Goal: Task Accomplishment & Management: Complete application form

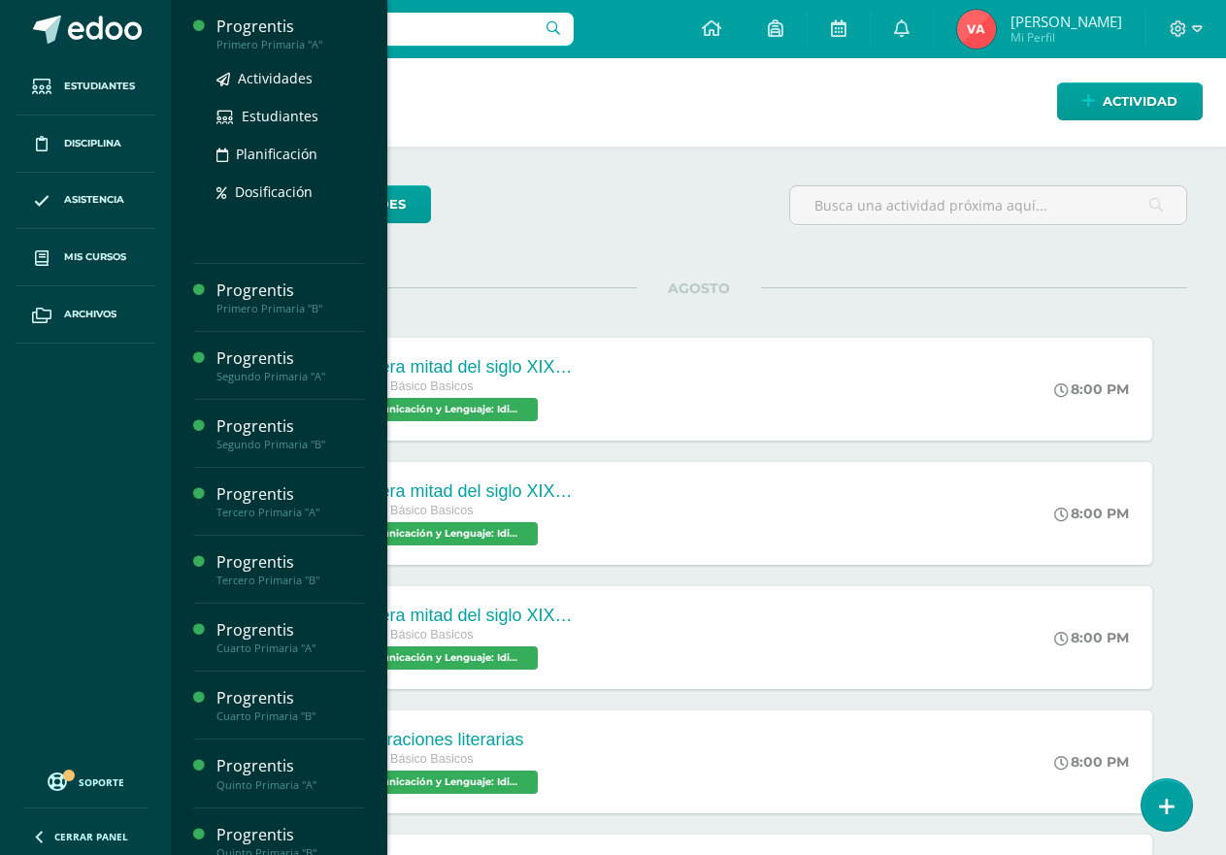
click at [291, 30] on div "Progrentis" at bounding box center [290, 27] width 148 height 22
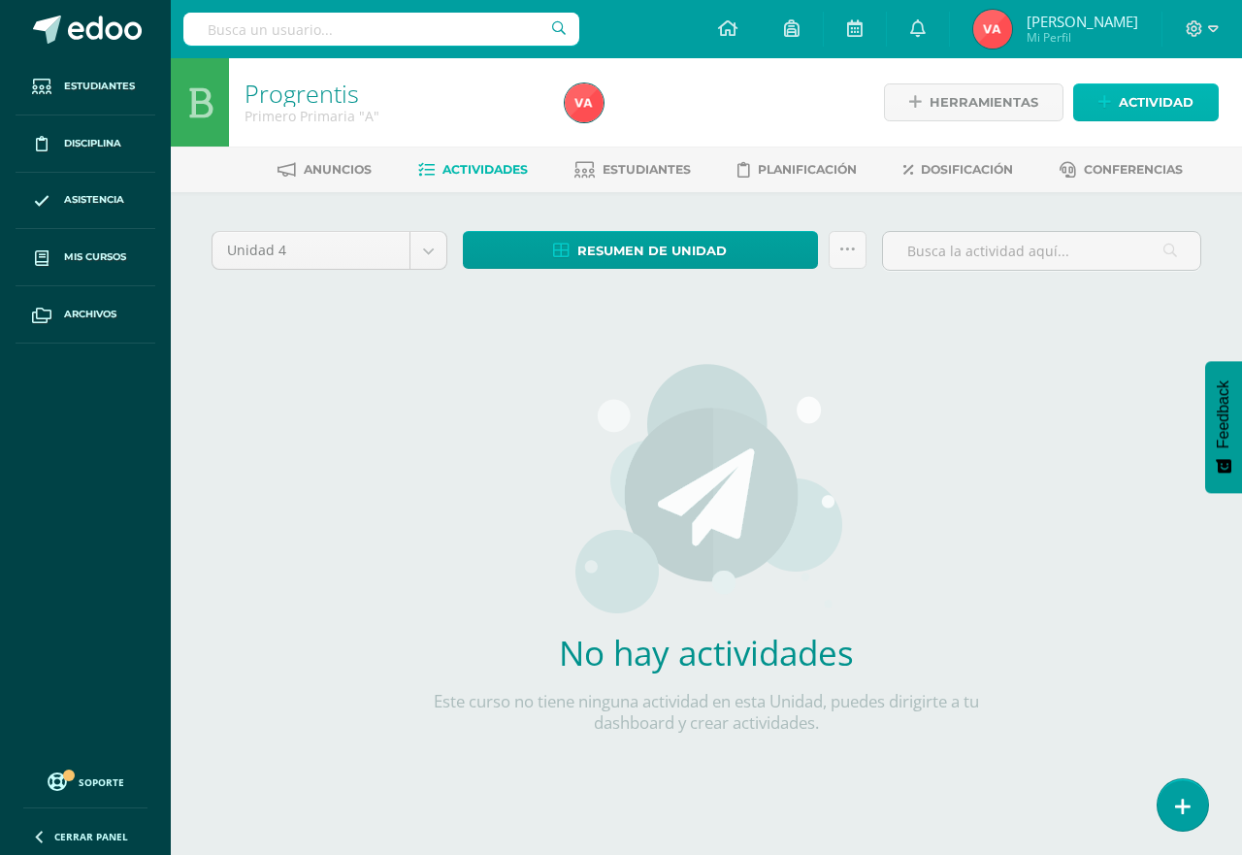
click at [1128, 100] on span "Actividad" at bounding box center [1156, 102] width 75 height 36
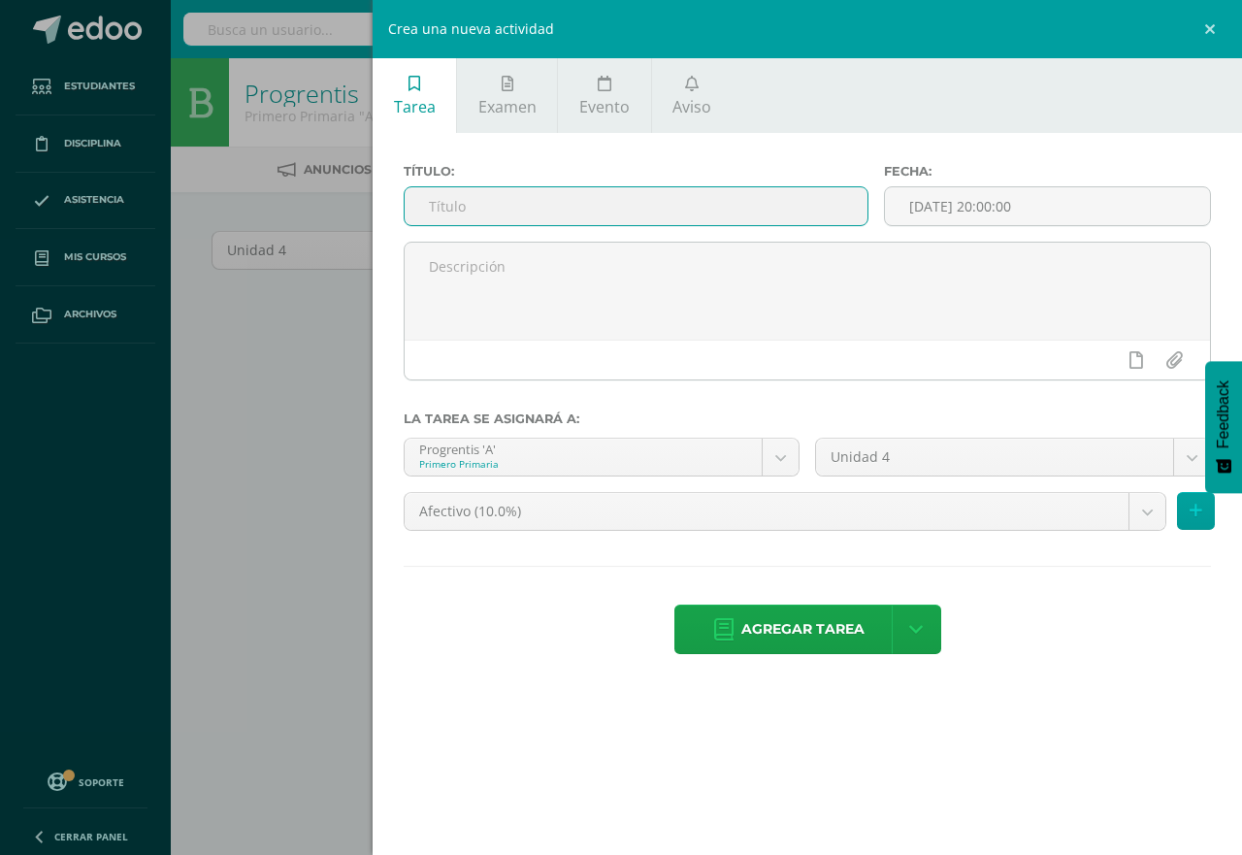
paste input "UNIDAD 16"
type input "UNIDAD 16"
click at [526, 325] on textarea at bounding box center [808, 291] width 806 height 97
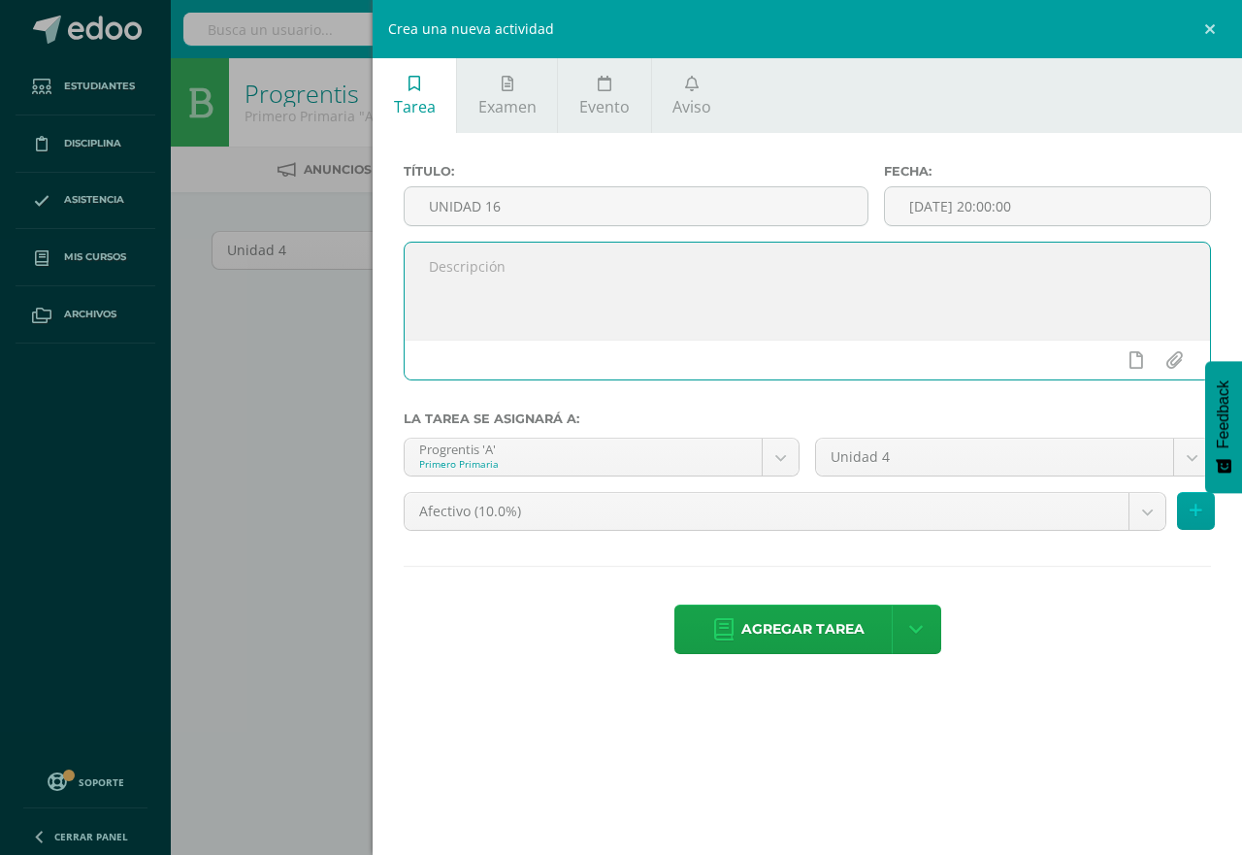
paste textarea "Semana 02 al 08 de agosto"
type textarea "Semana 02 al 08 de agosto"
click at [955, 208] on input "[DATE] 20:00:00" at bounding box center [1047, 206] width 325 height 38
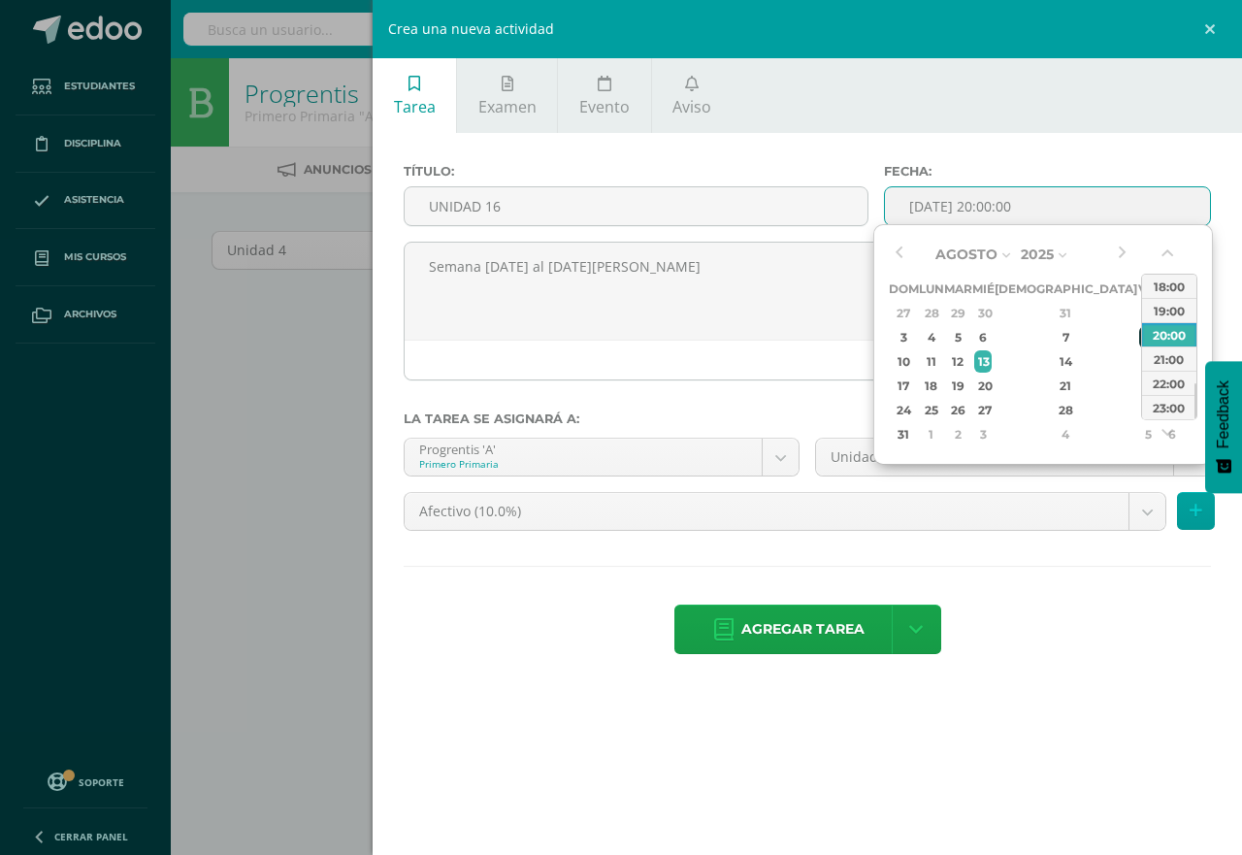
click at [1140, 341] on div "8" at bounding box center [1148, 337] width 17 height 22
type input "2025-08-08 20:00"
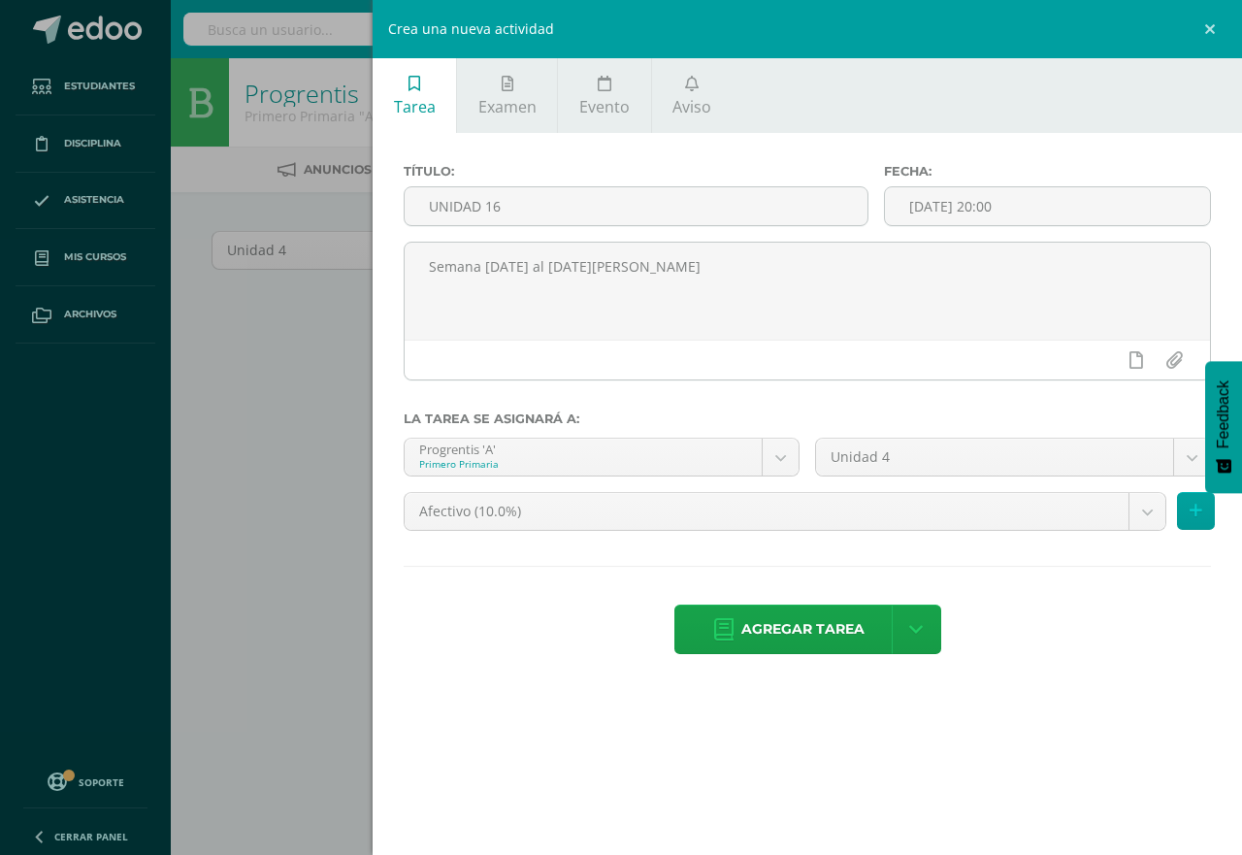
click at [1142, 139] on div "Título: UNIDAD 16 Fecha: 2025-08-08 20:00 Semana 02 al 08 de agosto La tarea se…" at bounding box center [808, 411] width 870 height 556
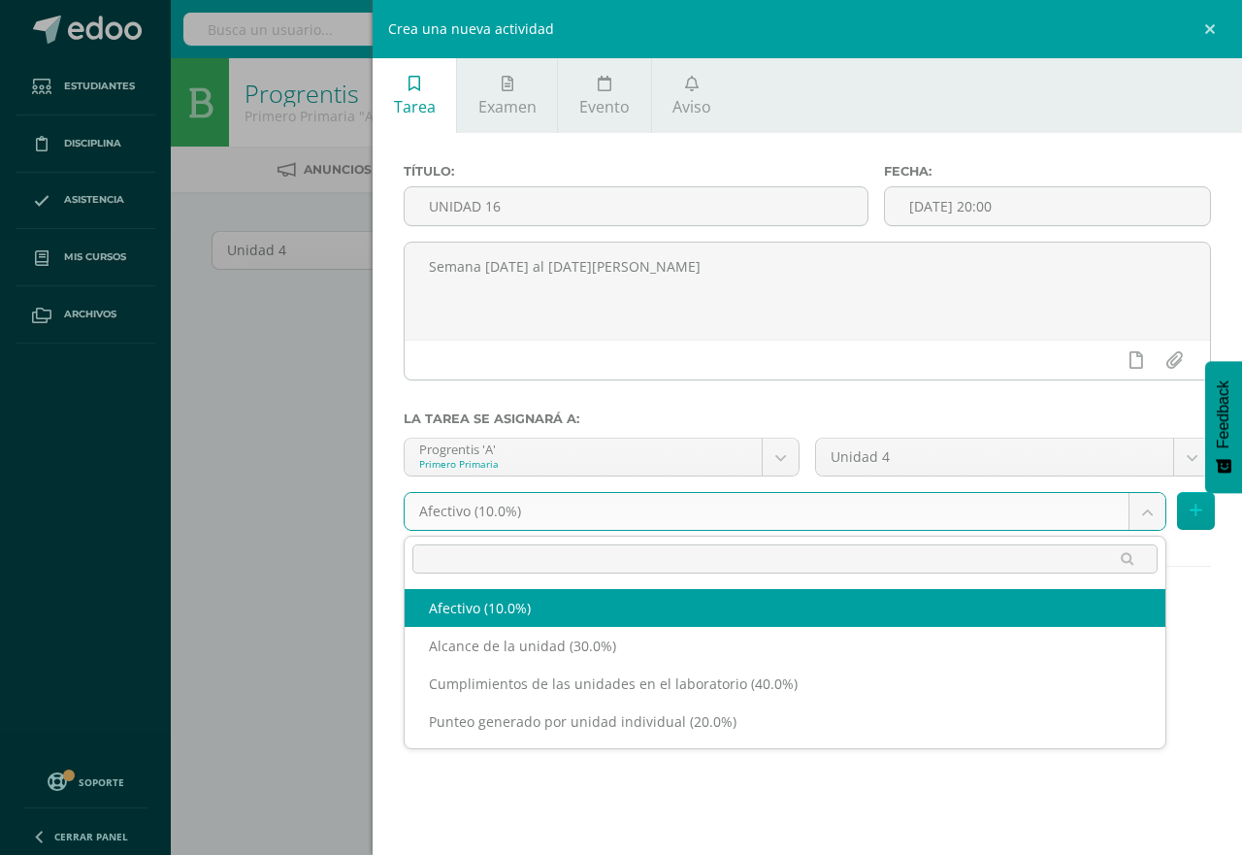
click at [1149, 513] on body "Estudiantes Disciplina Asistencia Mis cursos Archivos Soporte Centro de ayuda Ú…" at bounding box center [621, 417] width 1242 height 834
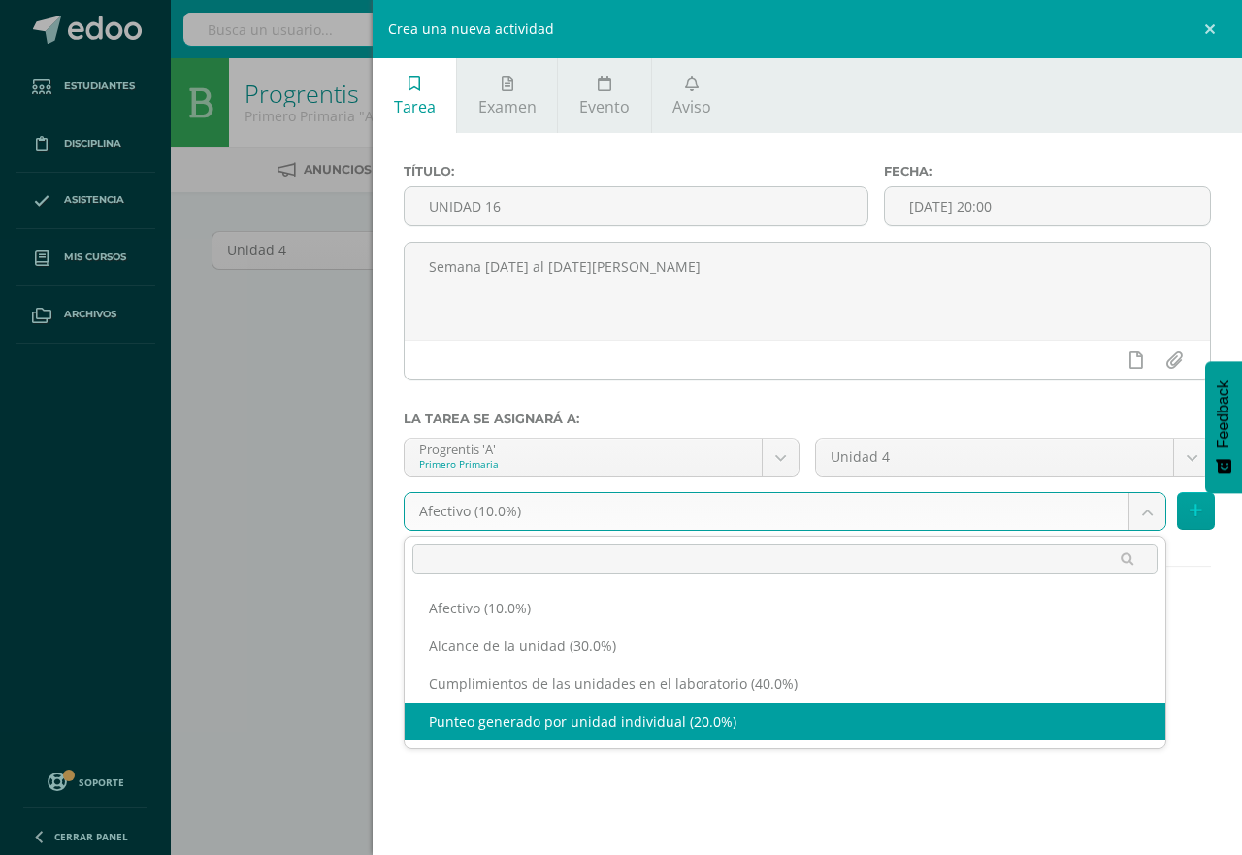
select select "190650"
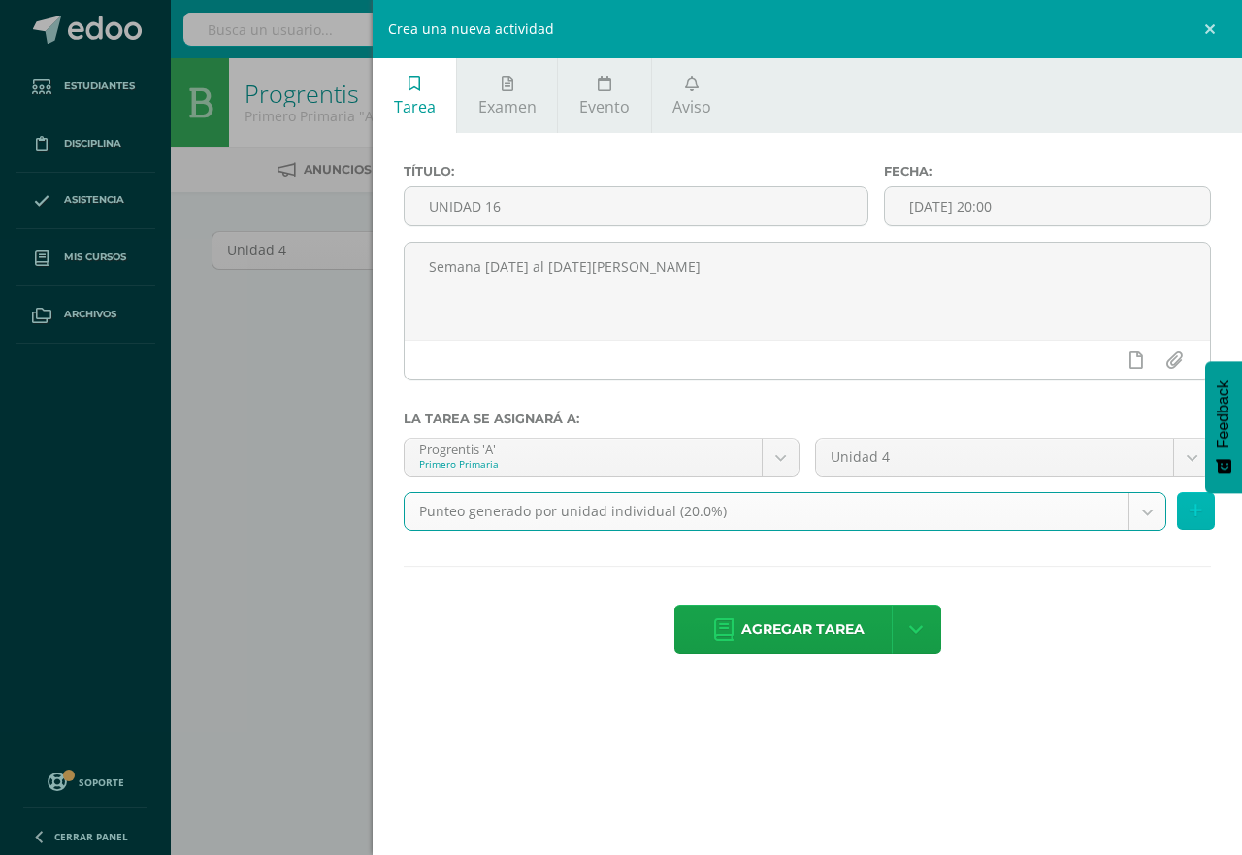
click at [1202, 513] on button at bounding box center [1196, 511] width 38 height 38
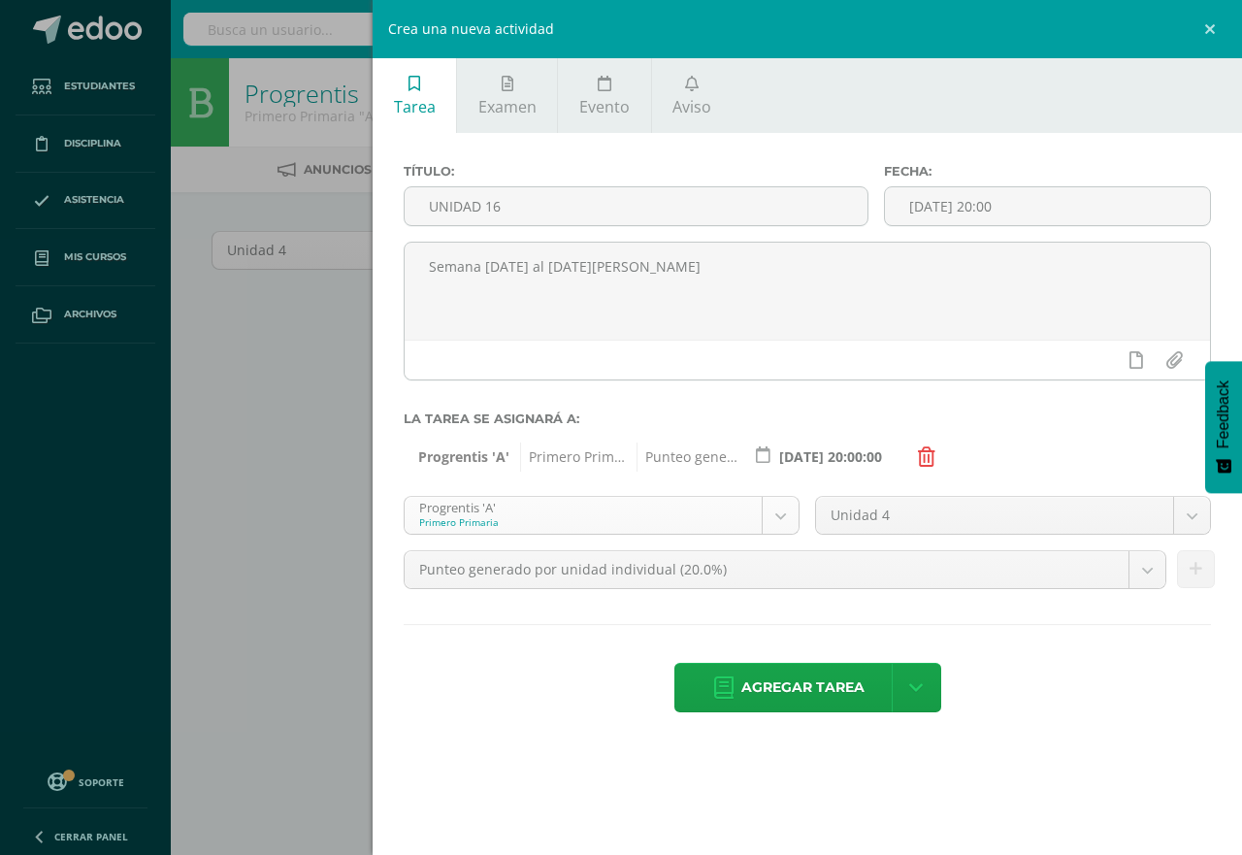
click at [779, 513] on body "Estudiantes Disciplina Asistencia Mis cursos Archivos Soporte Centro de ayuda Ú…" at bounding box center [621, 417] width 1242 height 834
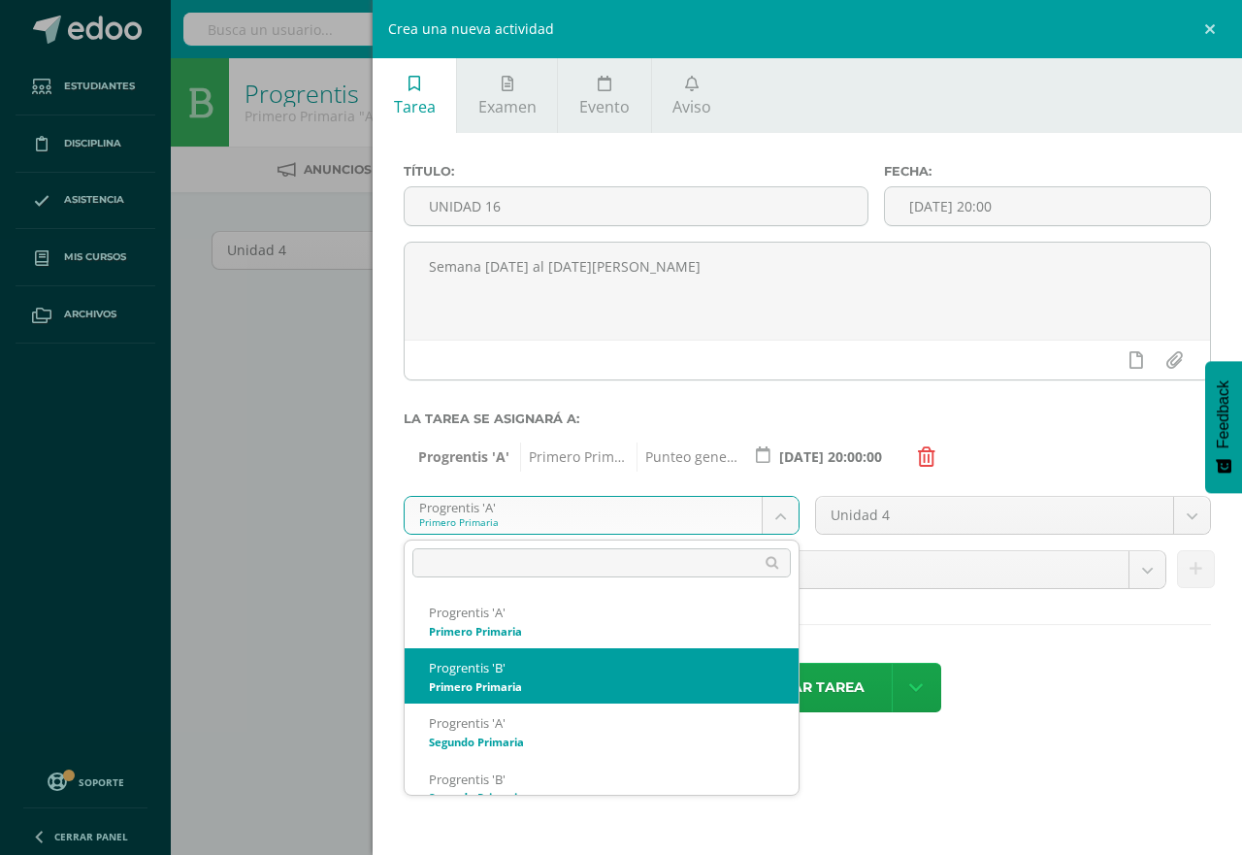
select select "174551"
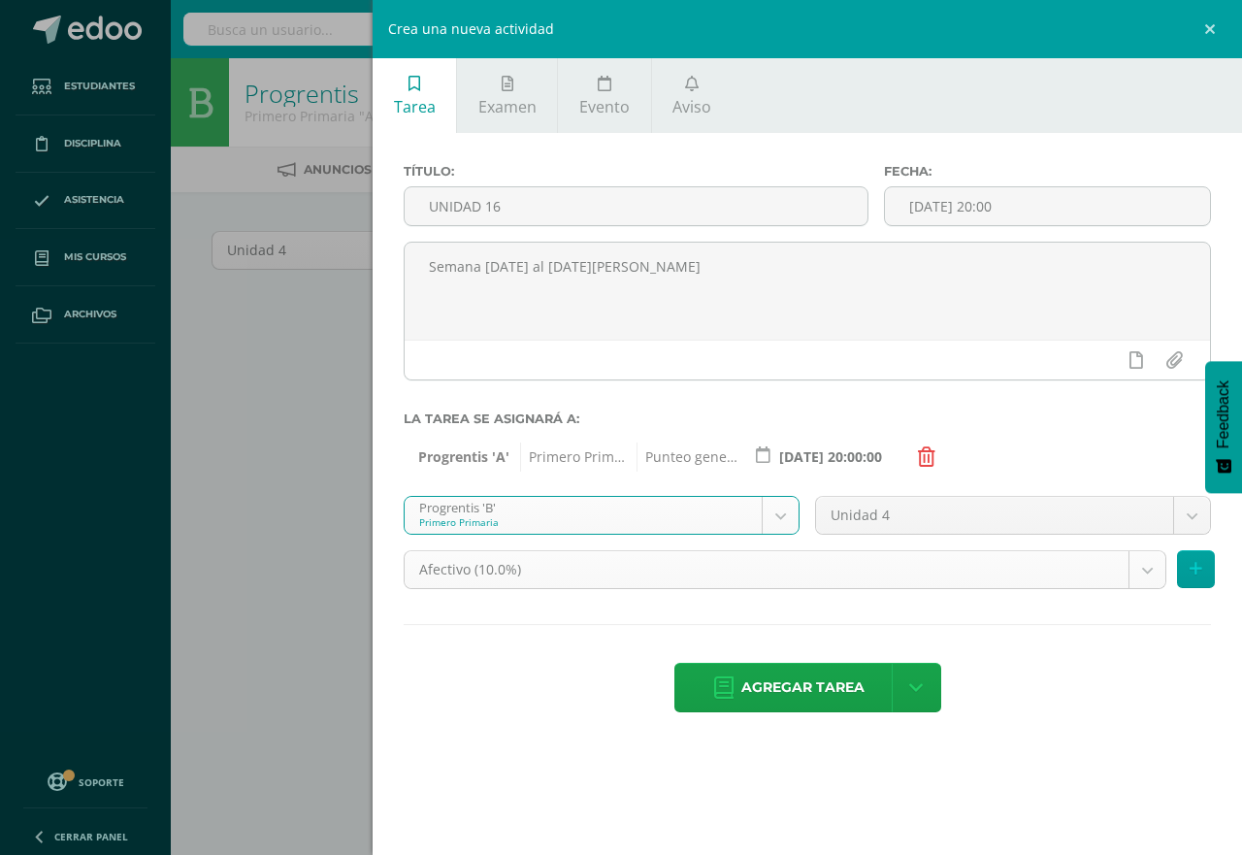
click at [1141, 572] on body "Estudiantes Disciplina Asistencia Mis cursos Archivos Soporte Centro de ayuda Ú…" at bounding box center [621, 417] width 1242 height 834
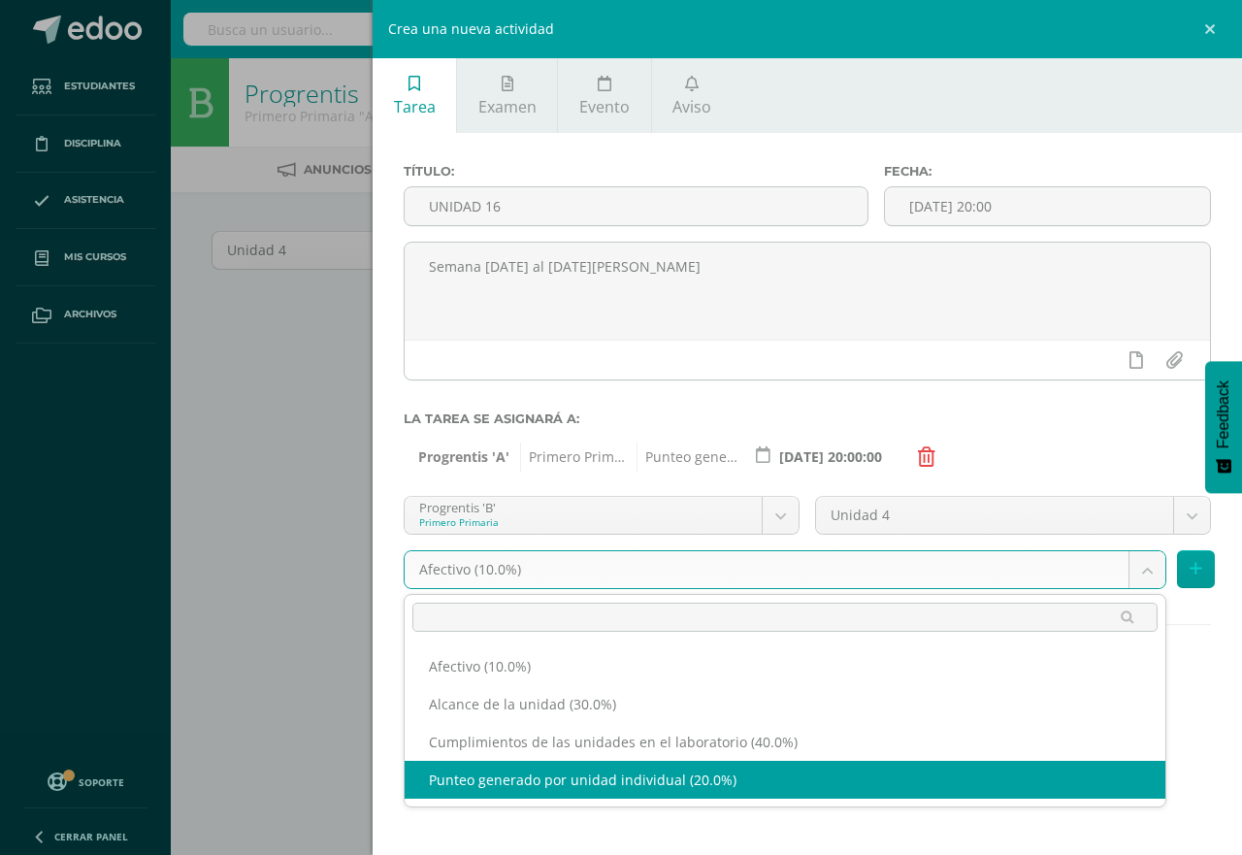
select select "190686"
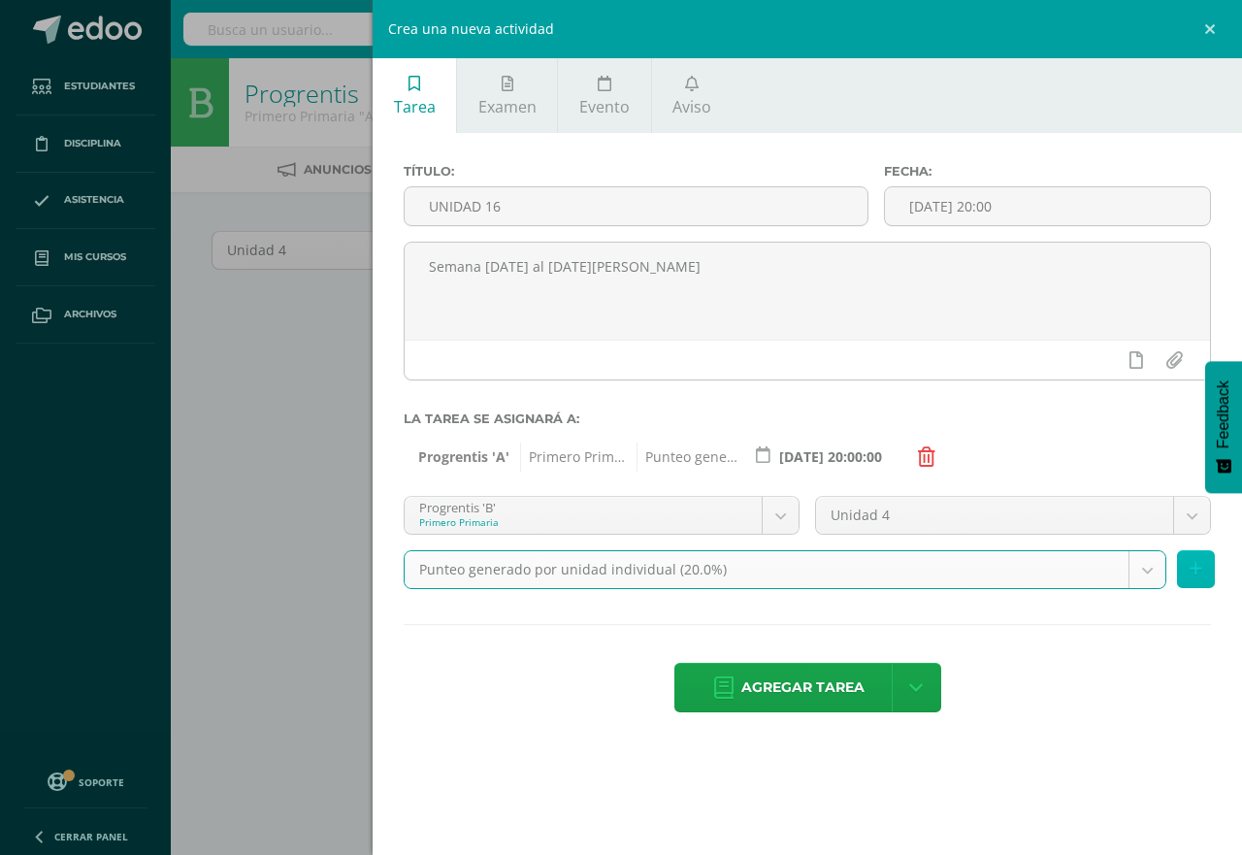
click at [1190, 567] on icon at bounding box center [1196, 569] width 13 height 17
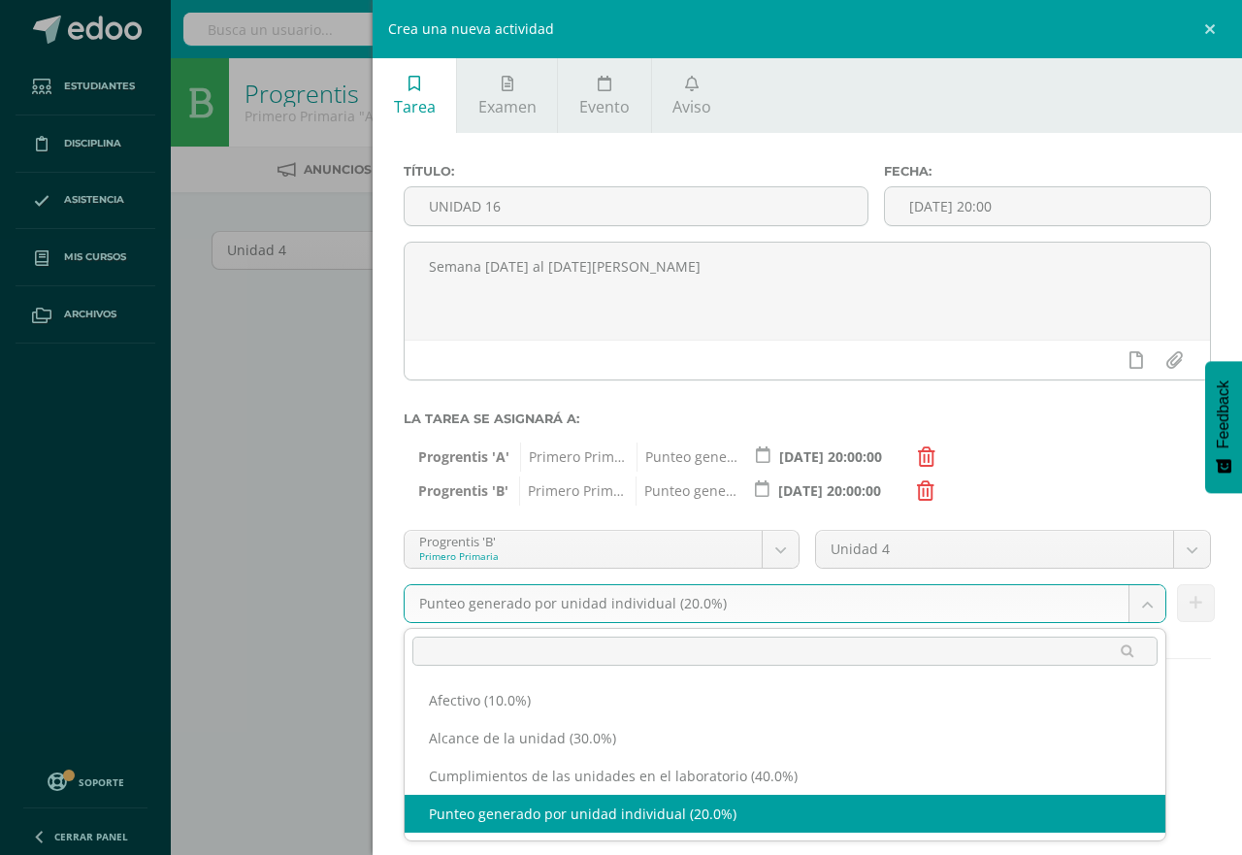
click at [1143, 604] on body "Estudiantes Disciplina Asistencia Mis cursos Archivos Soporte Centro de ayuda Ú…" at bounding box center [621, 417] width 1242 height 834
click at [943, 808] on div "Tarea Examen Evento Aviso Título: UNIDAD 16 Fecha: 2025-08-08 20:00 Semana 02 a…" at bounding box center [808, 427] width 870 height 855
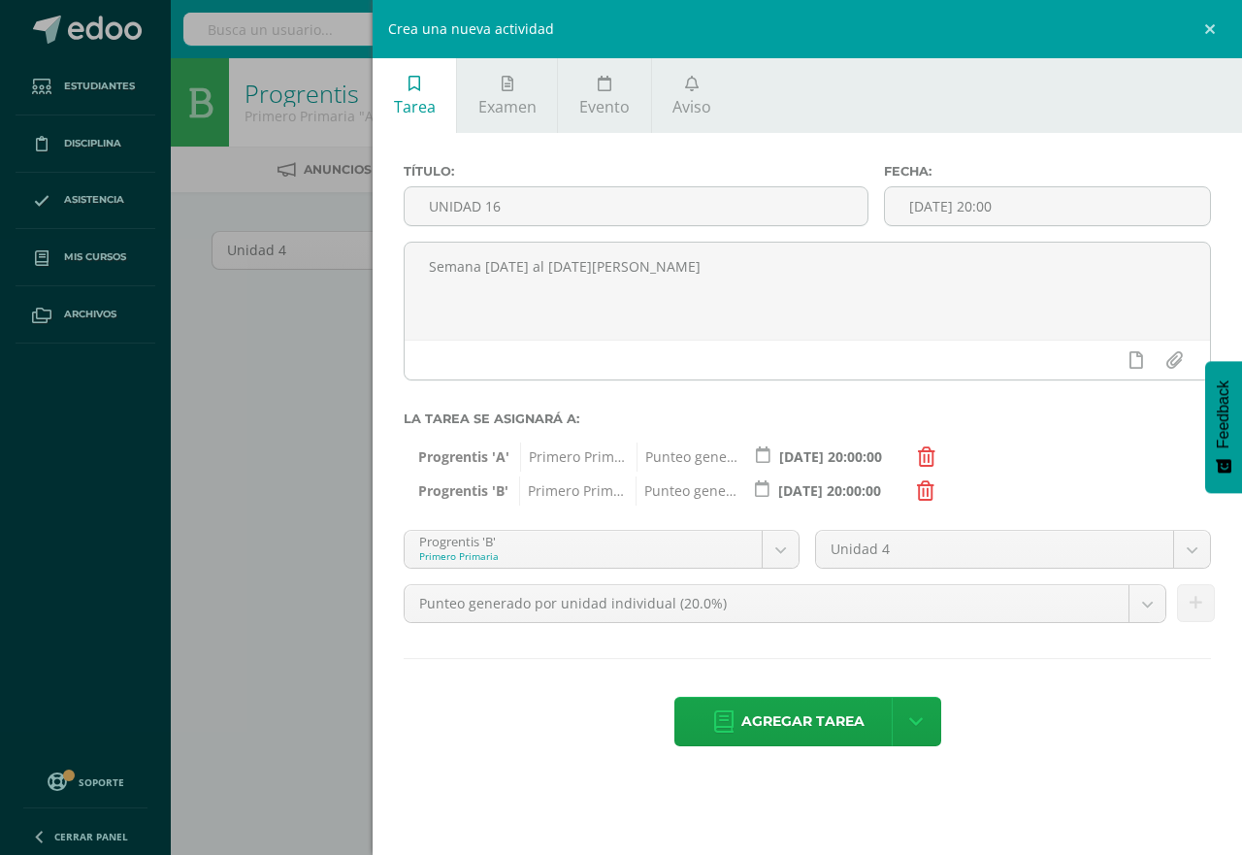
click at [943, 808] on div "Tarea Examen Evento Aviso Título: UNIDAD 16 Fecha: 2025-08-08 20:00 Semana 02 a…" at bounding box center [808, 427] width 870 height 855
click at [777, 548] on body "Estudiantes Disciplina Asistencia Mis cursos Archivos Soporte Centro de ayuda Ú…" at bounding box center [621, 417] width 1242 height 834
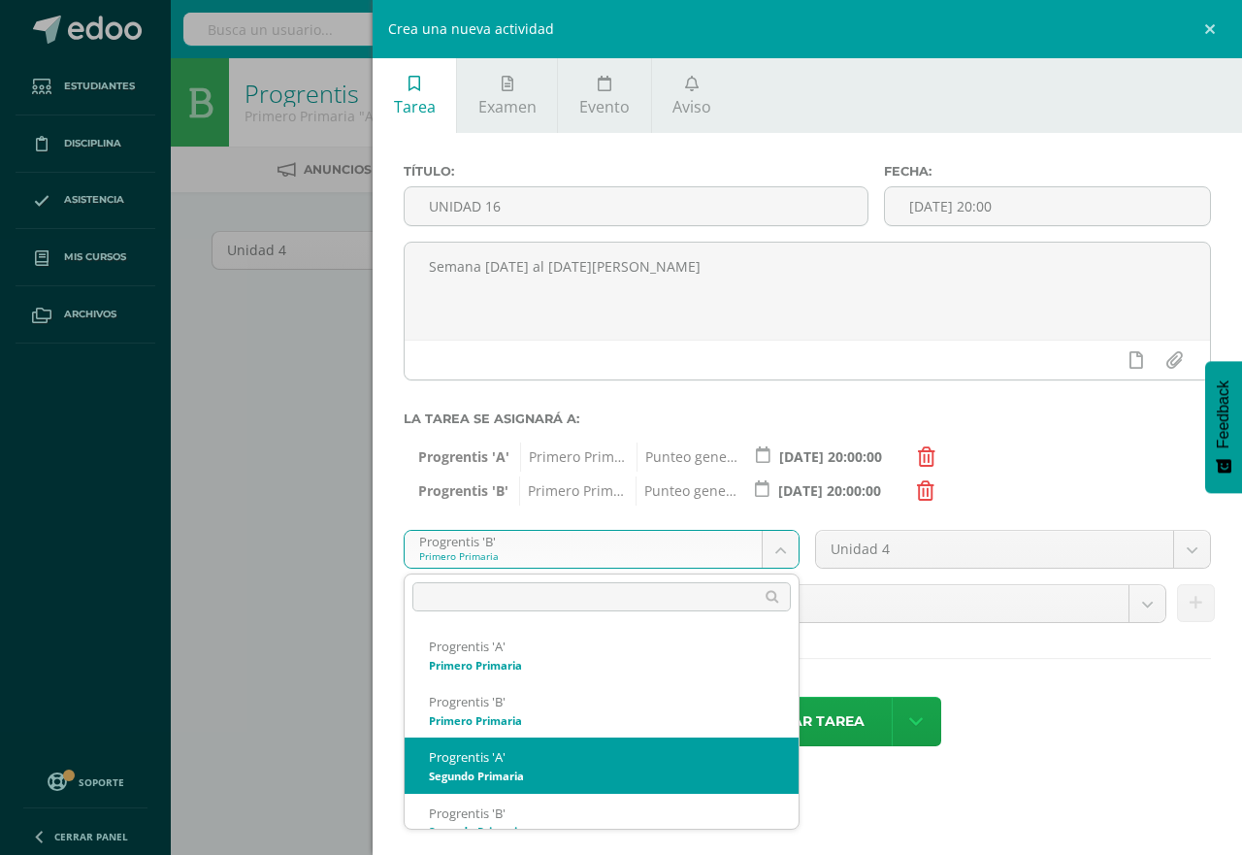
select select "174593"
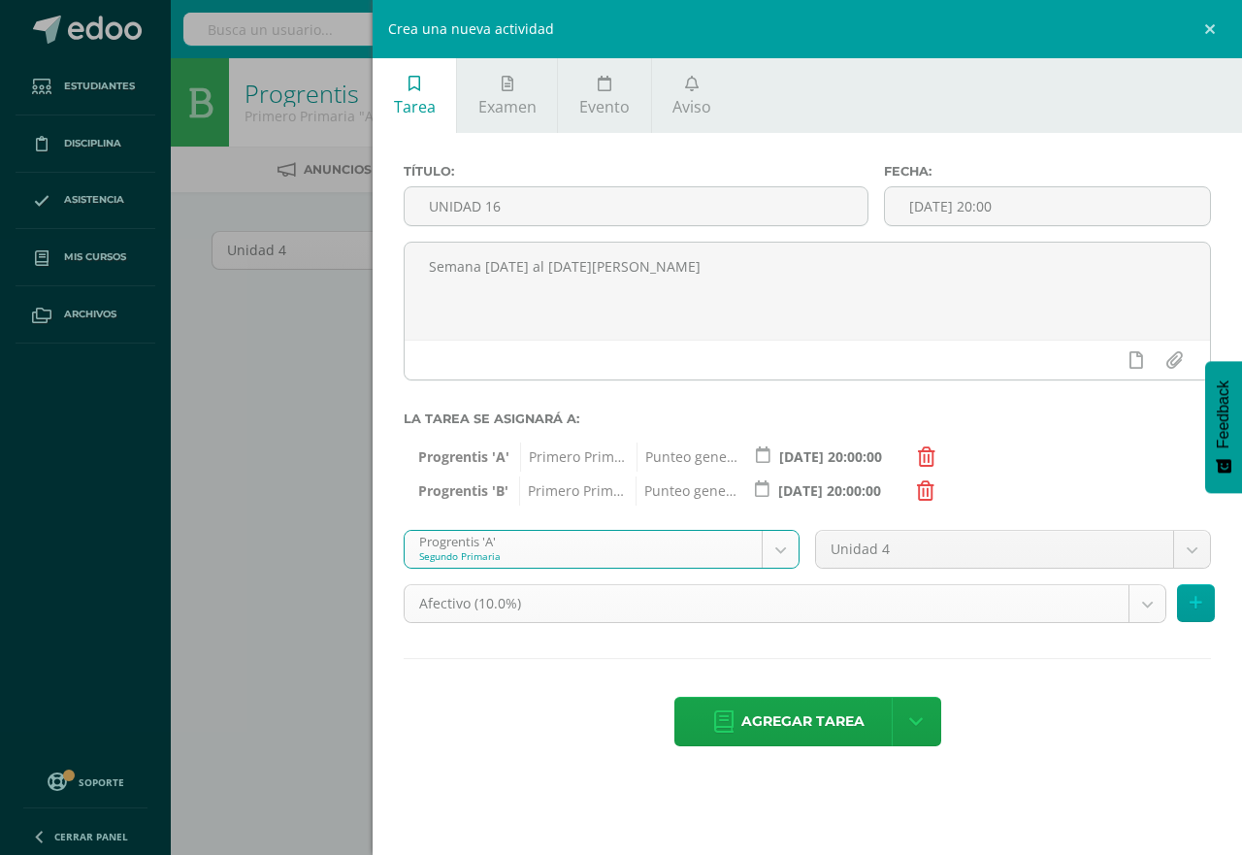
click at [1148, 605] on body "Estudiantes Disciplina Asistencia Mis cursos Archivos Soporte Centro de ayuda Ú…" at bounding box center [621, 417] width 1242 height 834
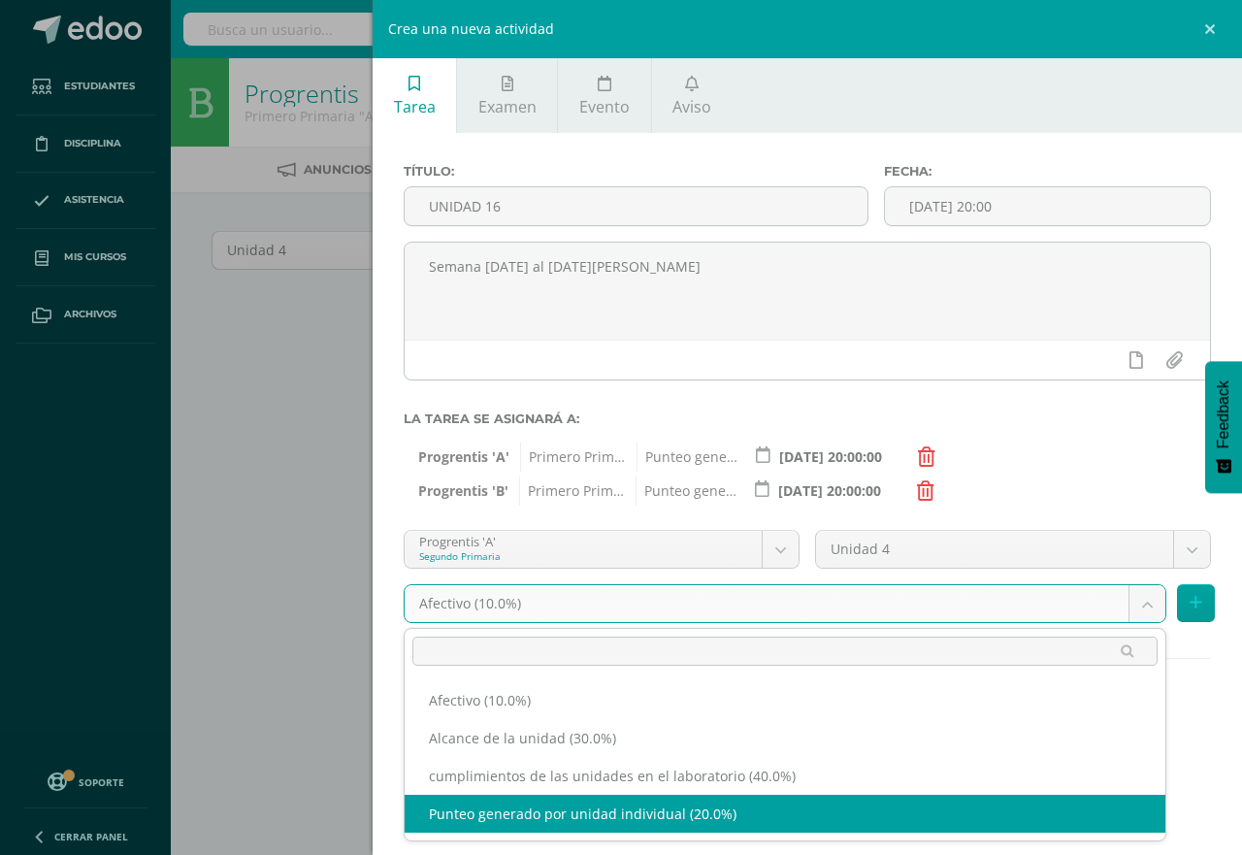
select select "190699"
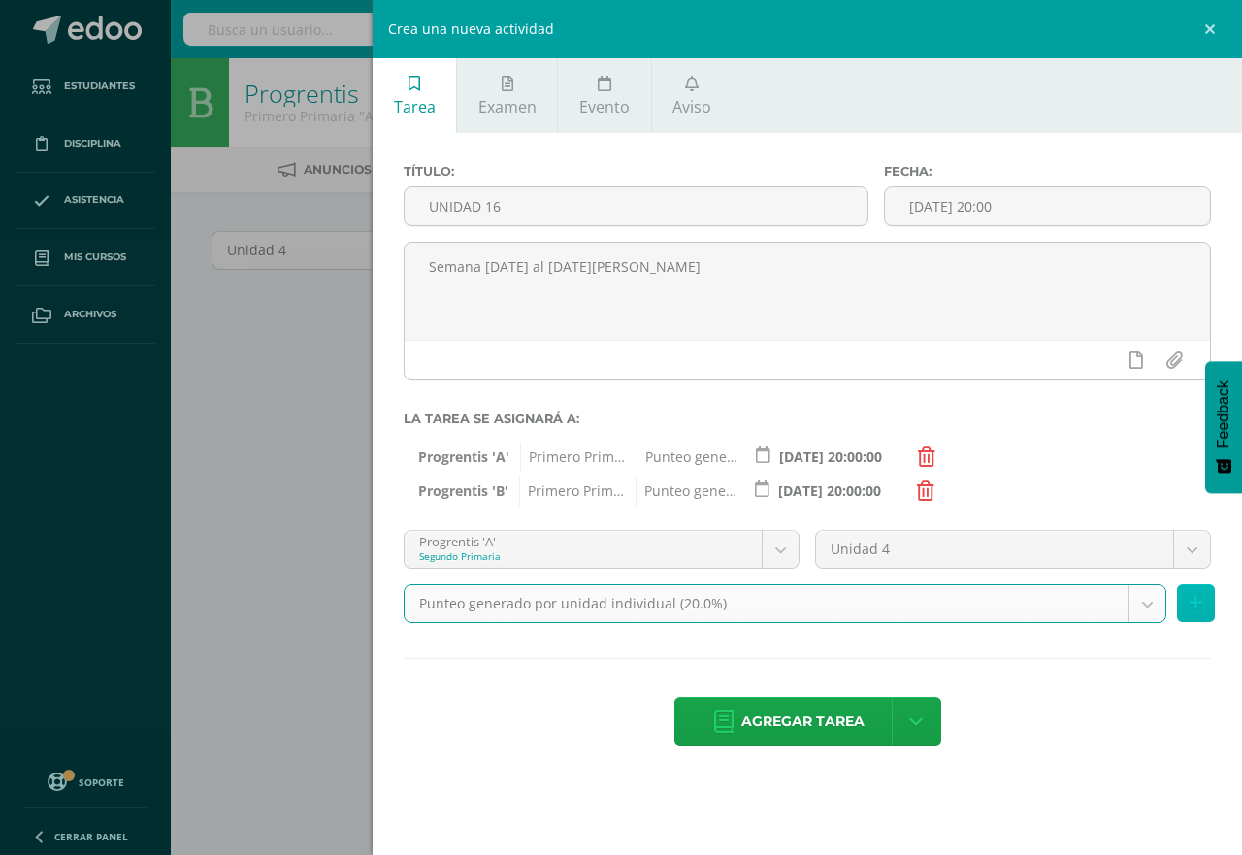
click at [1196, 608] on icon at bounding box center [1196, 603] width 13 height 17
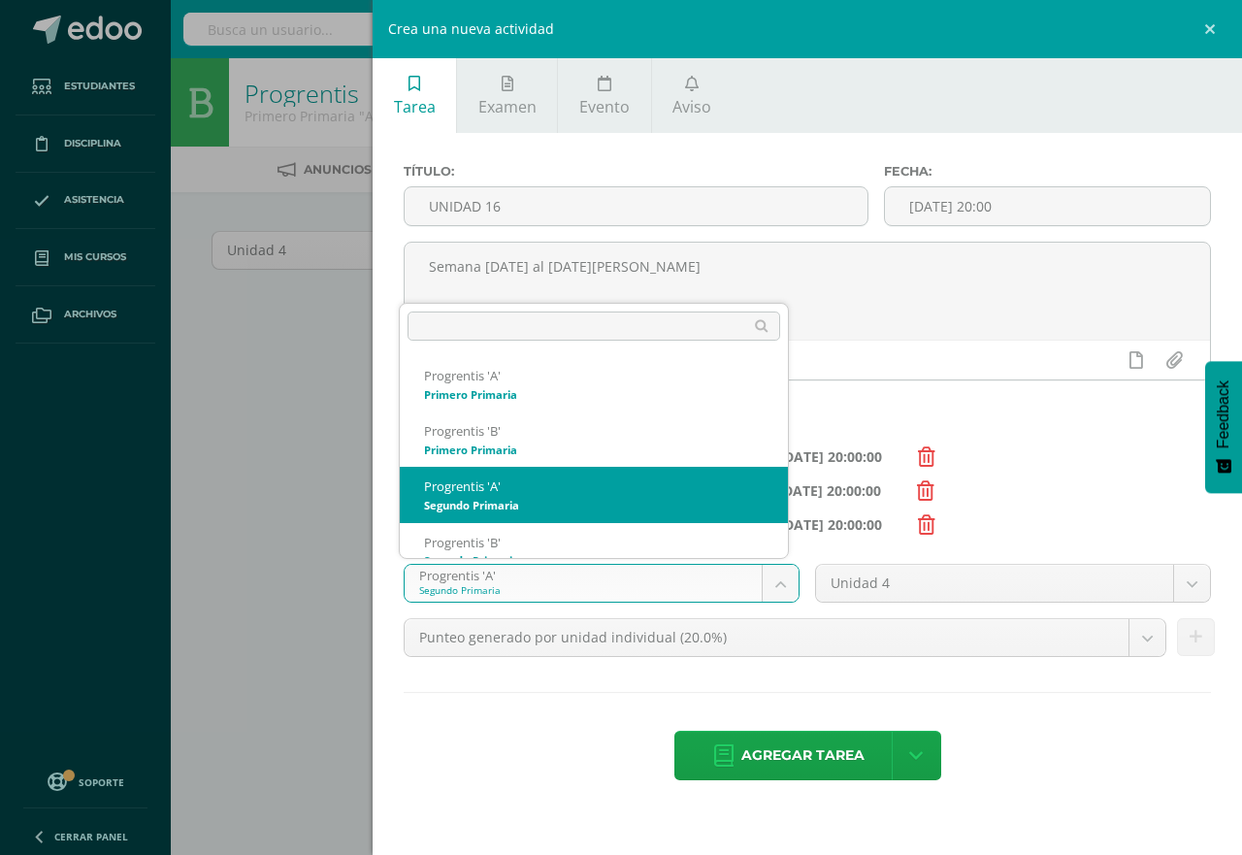
click at [778, 579] on body "Estudiantes Disciplina Asistencia Mis cursos Archivos Soporte Centro de ayuda Ú…" at bounding box center [621, 417] width 1242 height 834
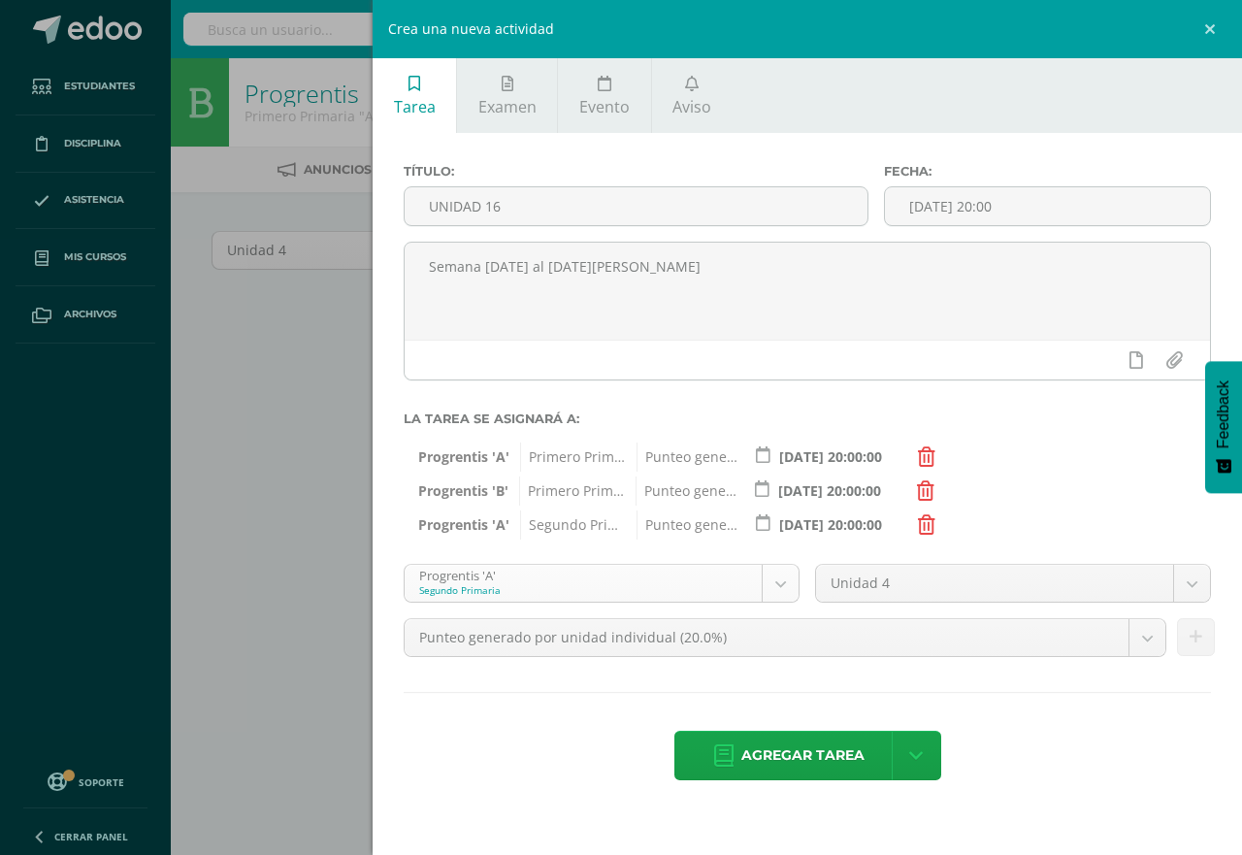
click at [778, 579] on body "Estudiantes Disciplina Asistencia Mis cursos Archivos Soporte Centro de ayuda Ú…" at bounding box center [621, 417] width 1242 height 834
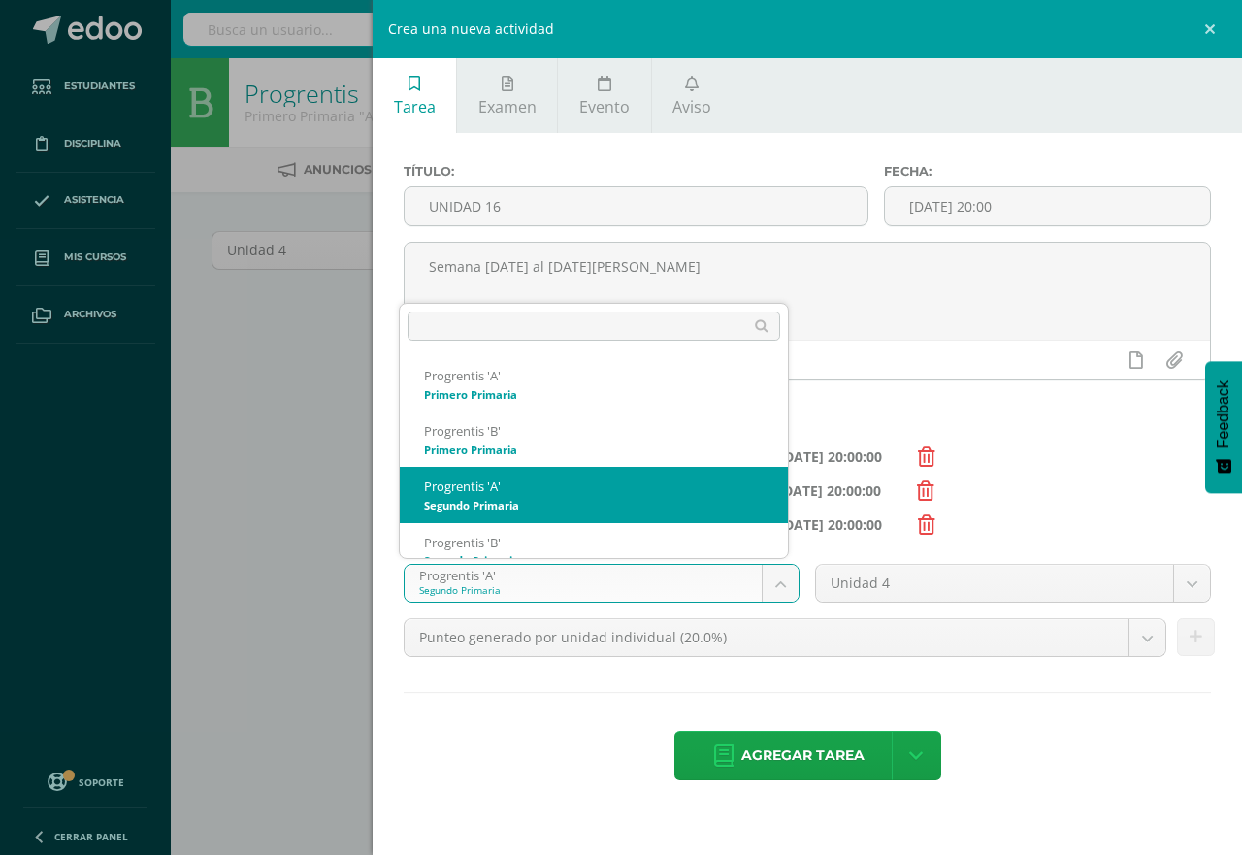
click at [778, 583] on body "Estudiantes Disciplina Asistencia Mis cursos Archivos Soporte Centro de ayuda Ú…" at bounding box center [621, 417] width 1242 height 834
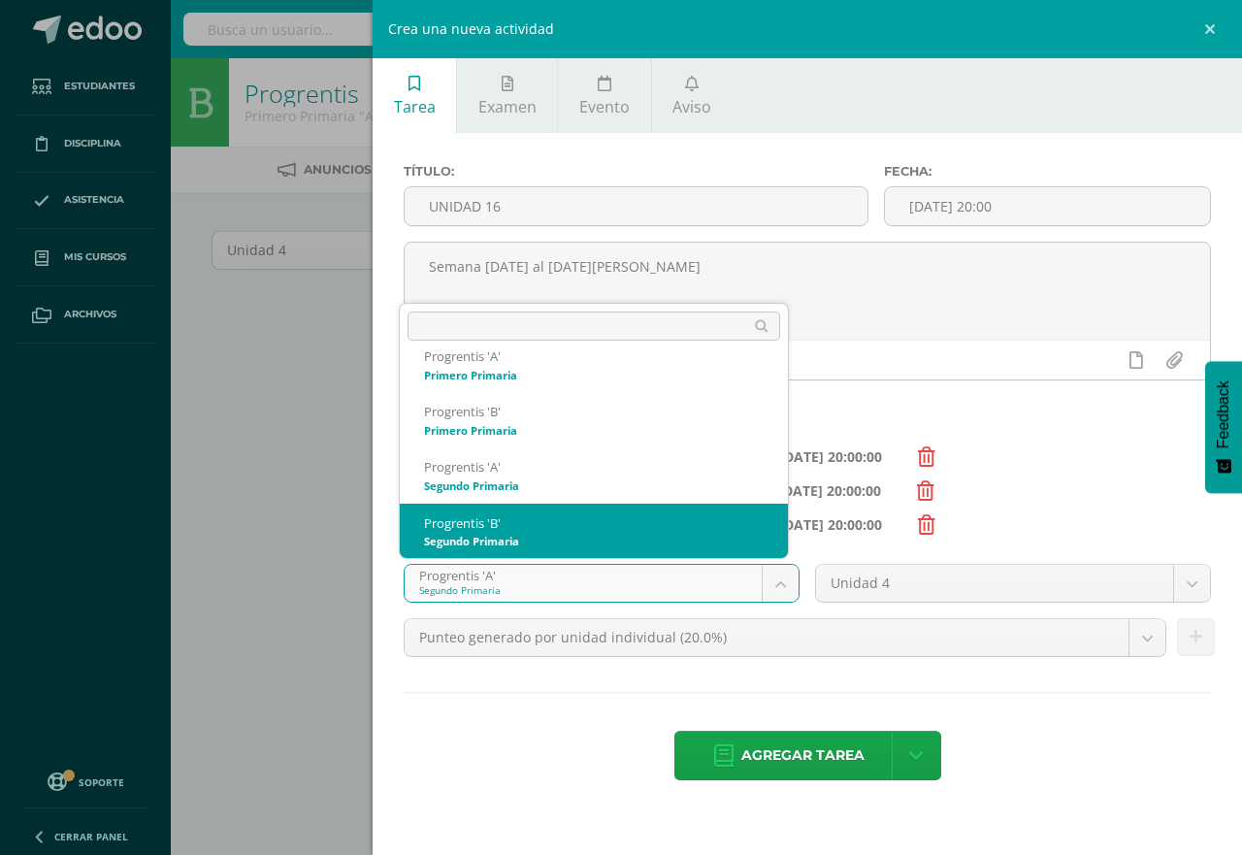
select select "174600"
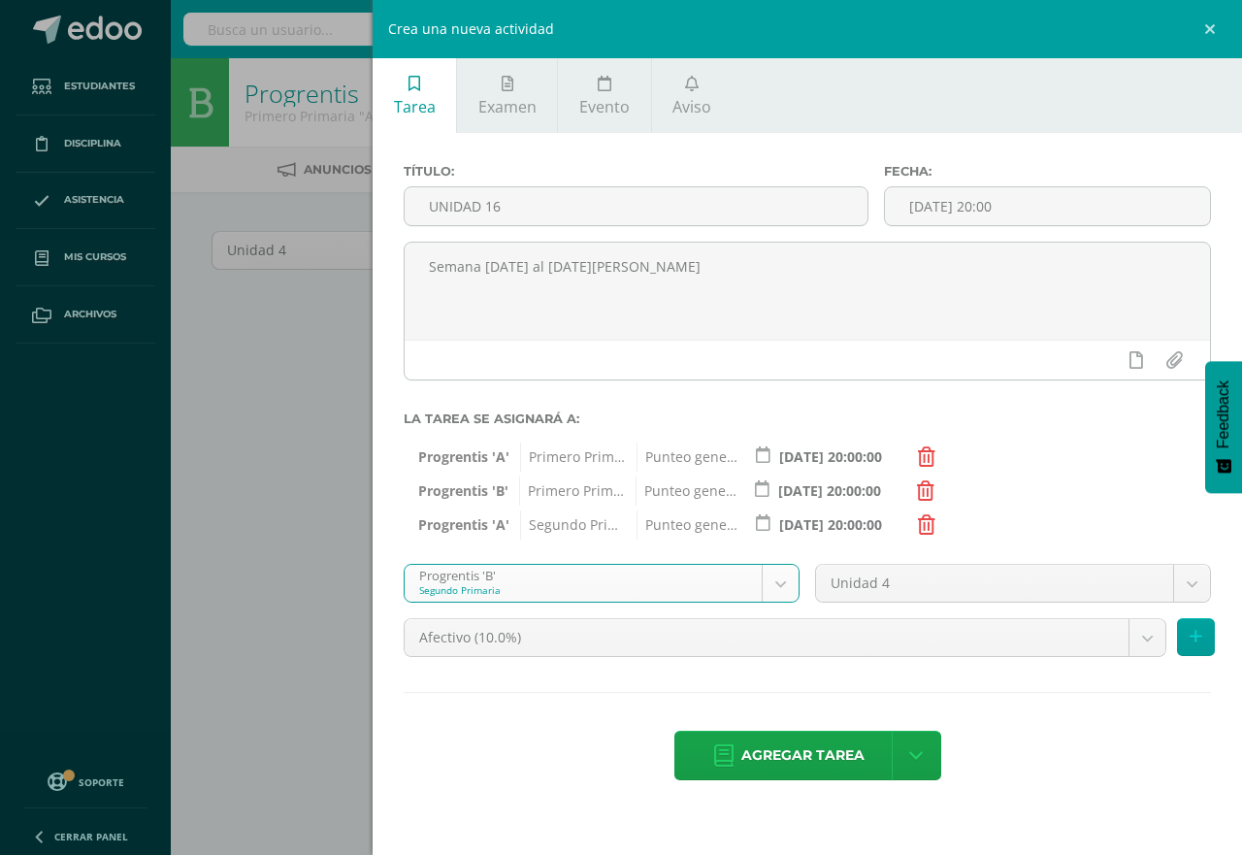
click at [1141, 640] on body "Estudiantes Disciplina Asistencia Mis cursos Archivos Soporte Centro de ayuda Ú…" at bounding box center [621, 417] width 1242 height 834
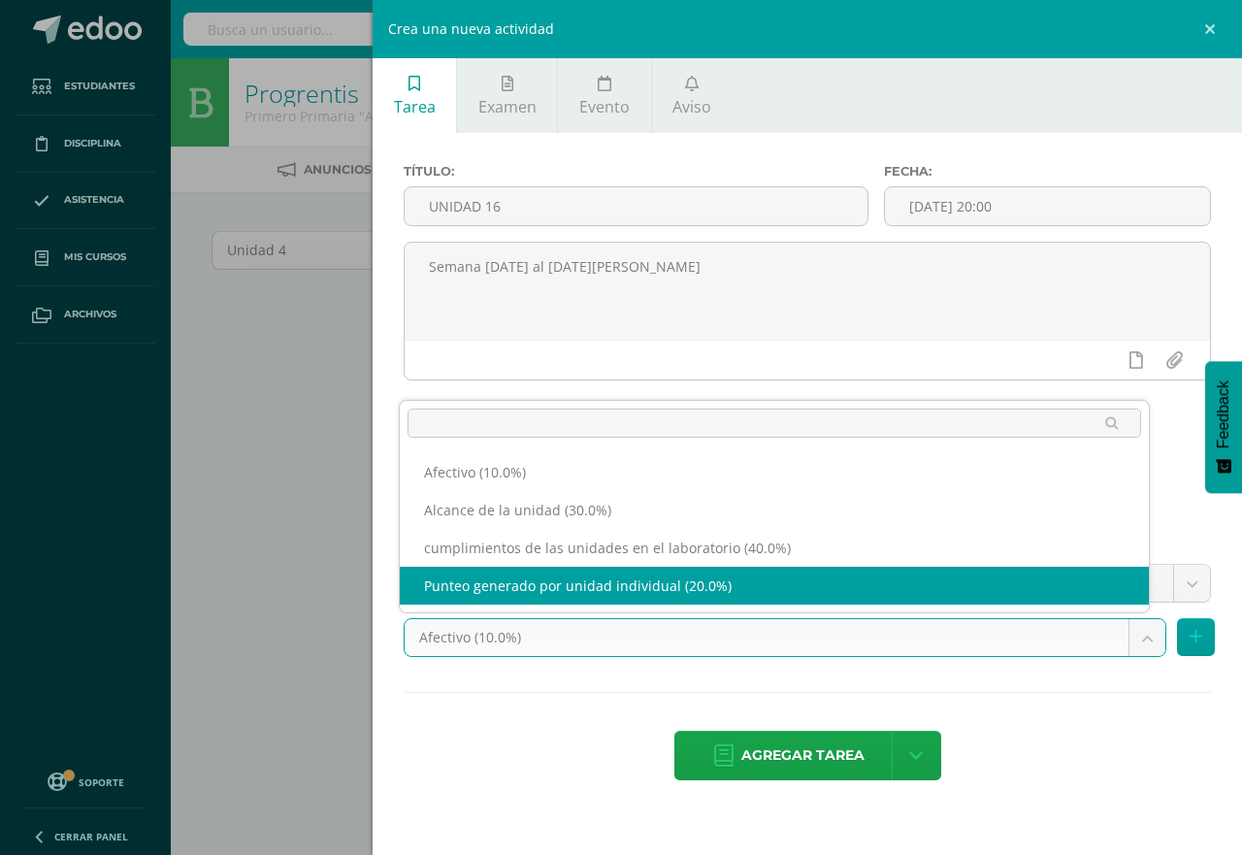
select select "190703"
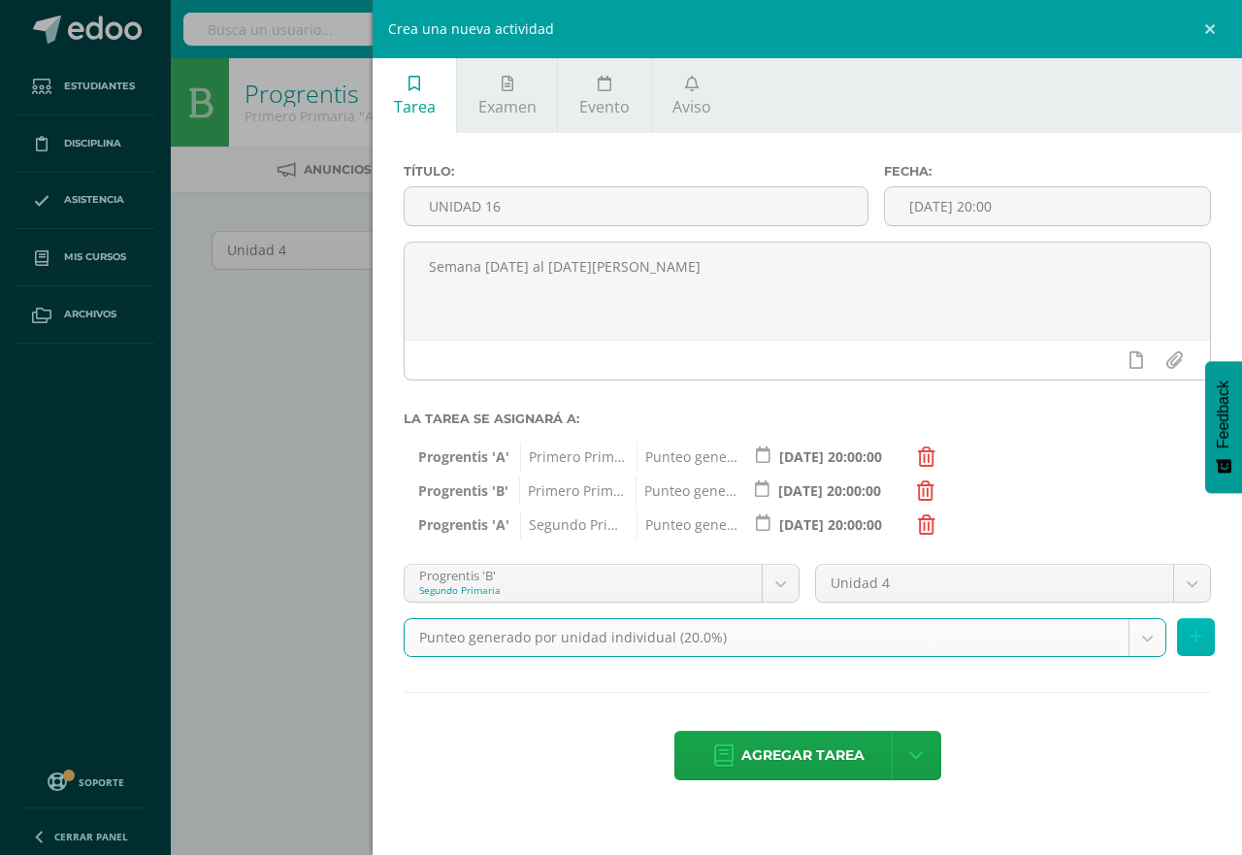
click at [1199, 639] on icon at bounding box center [1196, 637] width 13 height 17
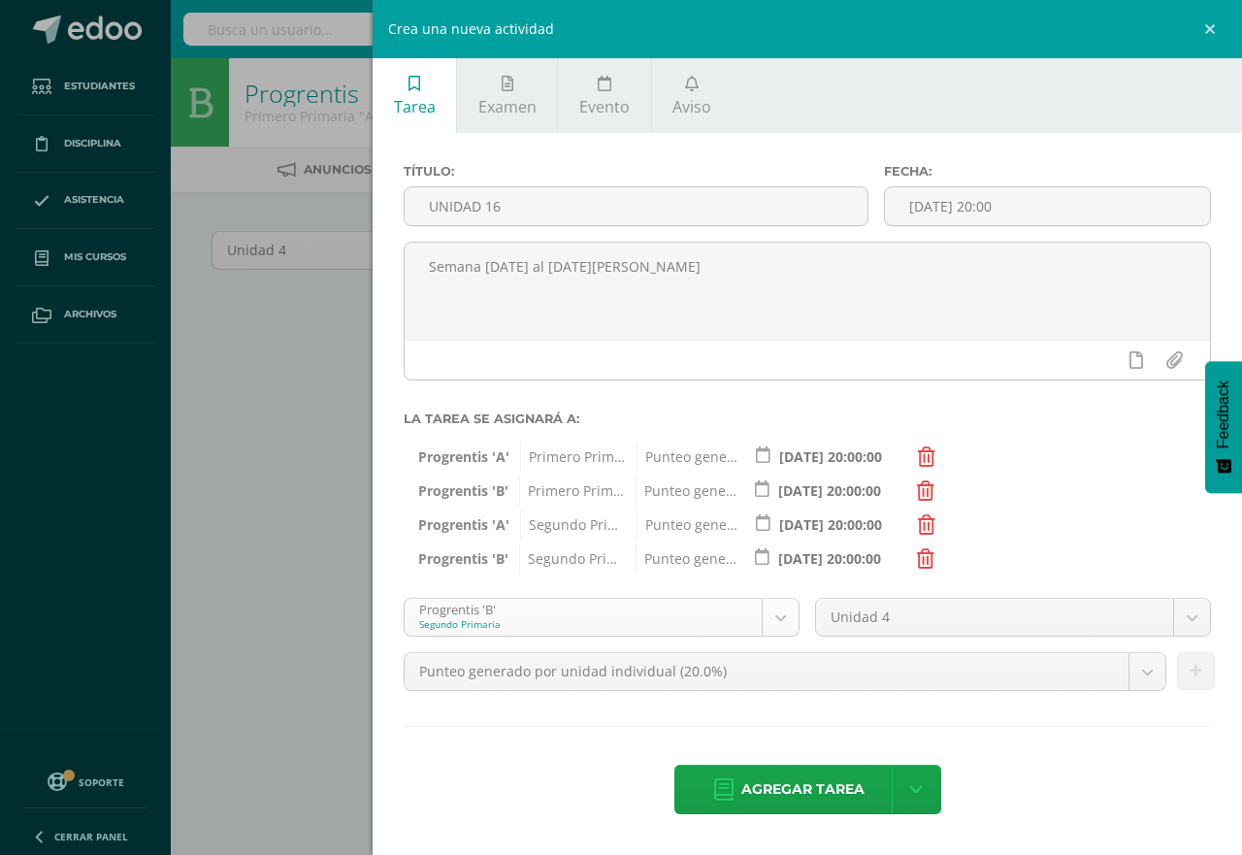
click at [784, 612] on body "Estudiantes Disciplina Asistencia Mis cursos Archivos Soporte Centro de ayuda Ú…" at bounding box center [621, 417] width 1242 height 834
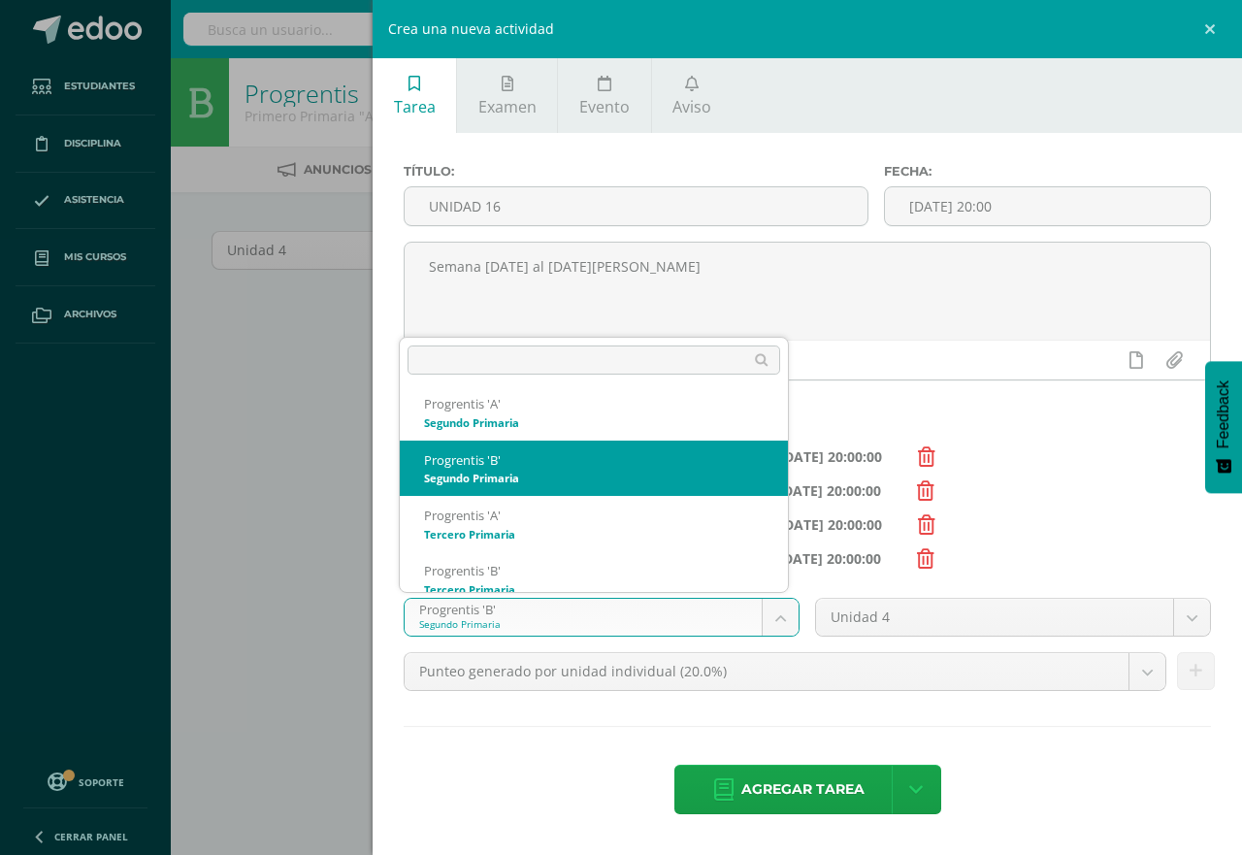
scroll to position [130, 0]
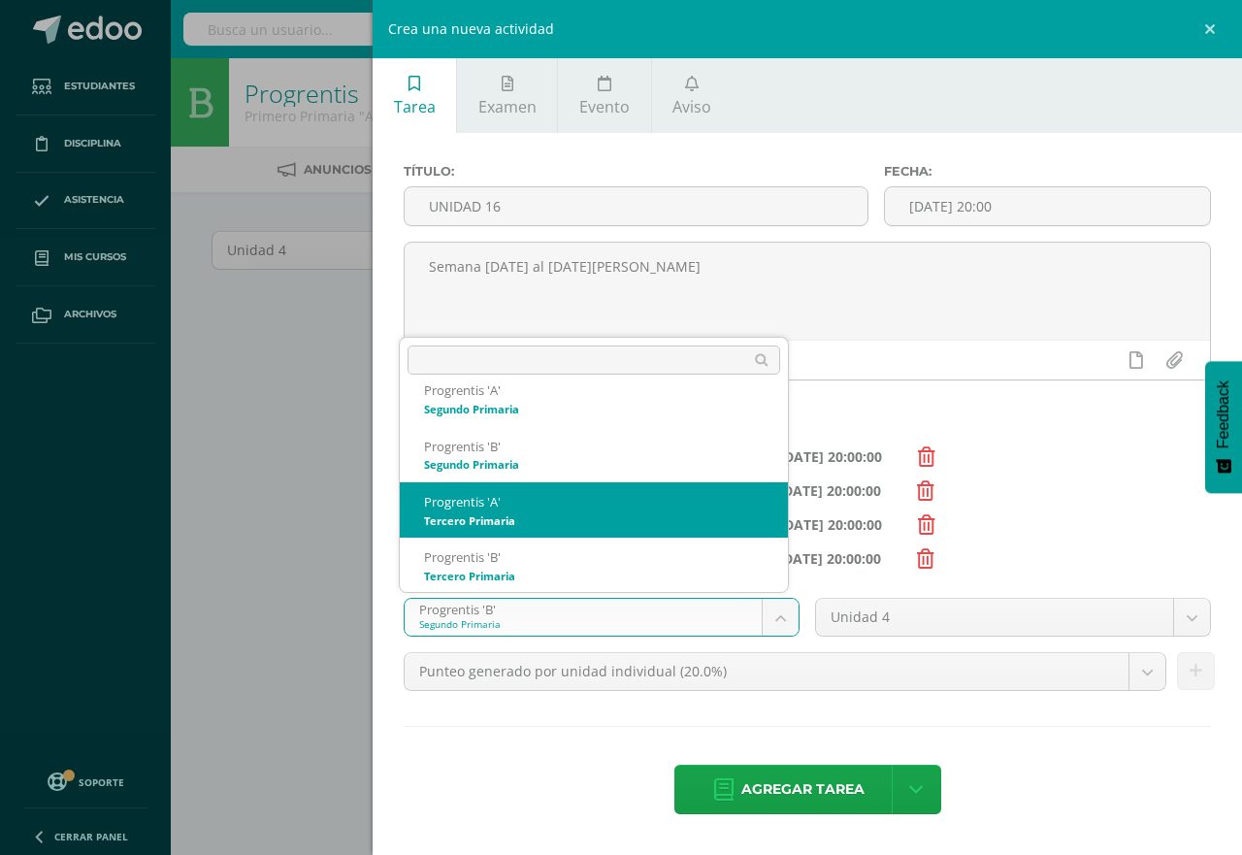
select select "174607"
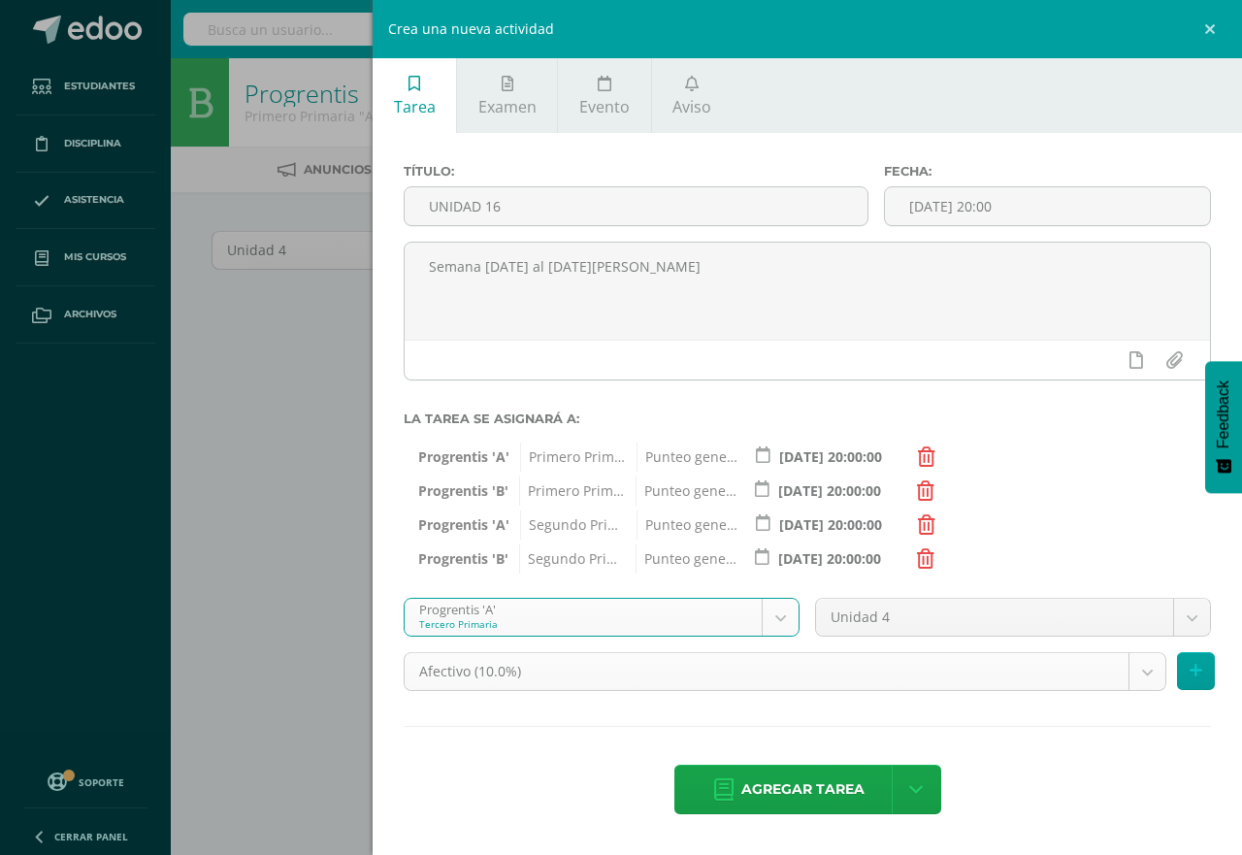
click at [1146, 677] on body "Estudiantes Disciplina Asistencia Mis cursos Archivos Soporte Centro de ayuda Ú…" at bounding box center [621, 417] width 1242 height 834
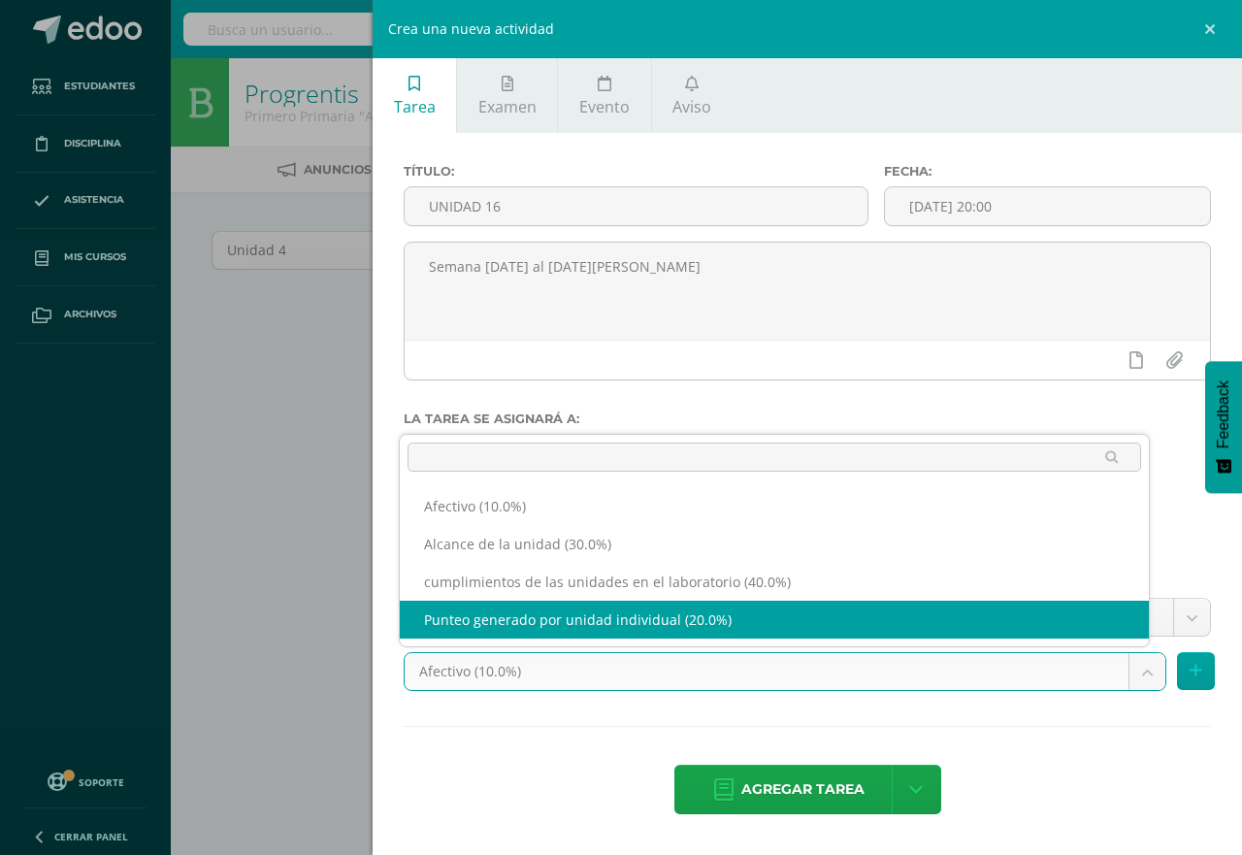
select select "190725"
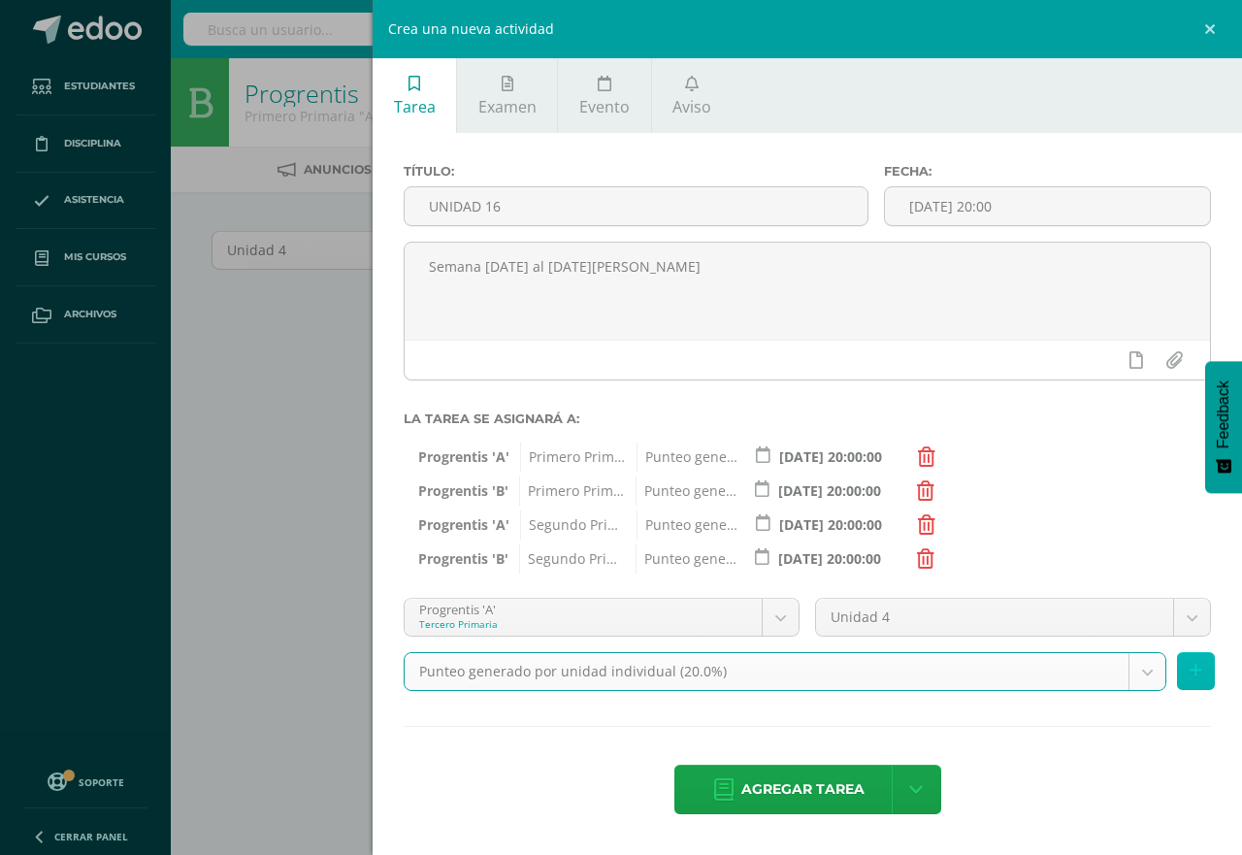
click at [1192, 673] on icon at bounding box center [1196, 671] width 13 height 17
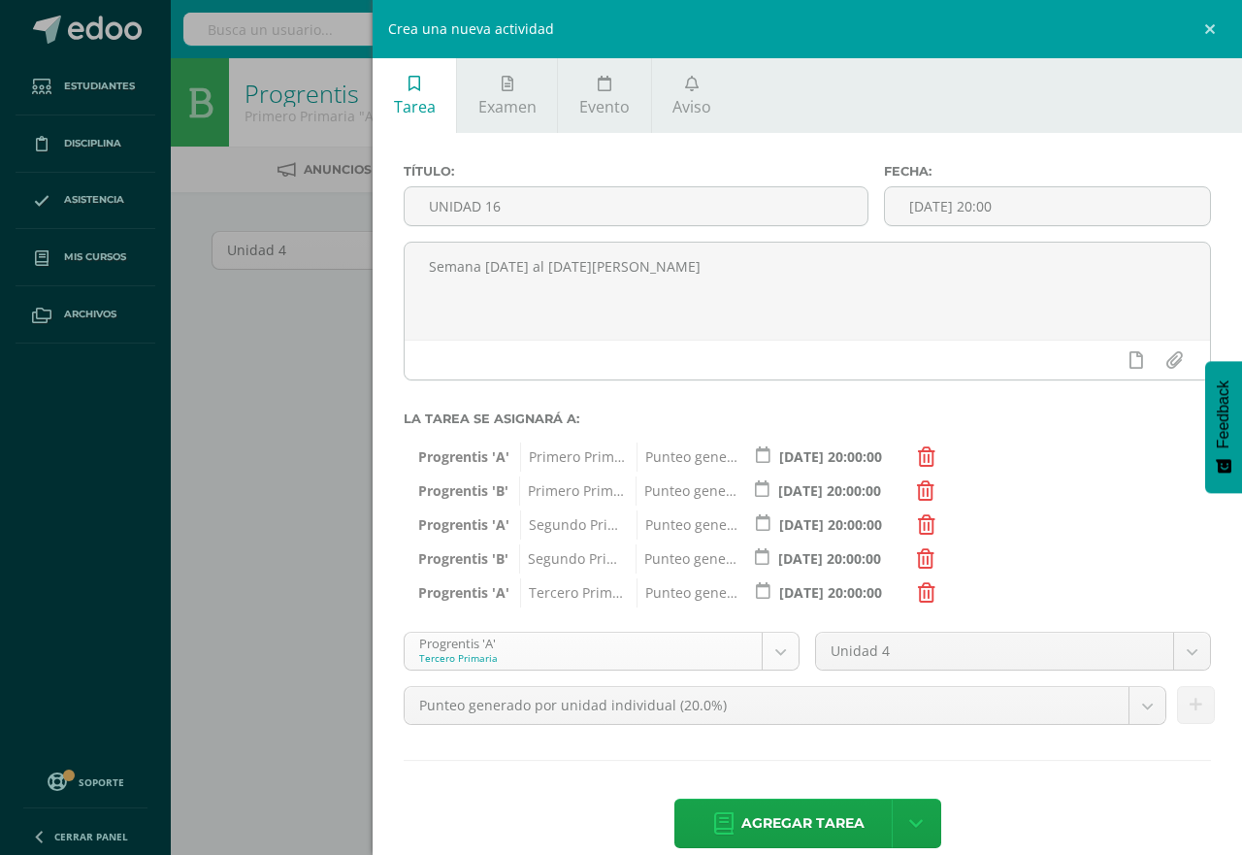
click at [769, 649] on body "Estudiantes Disciplina Asistencia Mis cursos Archivos Soporte Centro de ayuda Ú…" at bounding box center [621, 417] width 1242 height 834
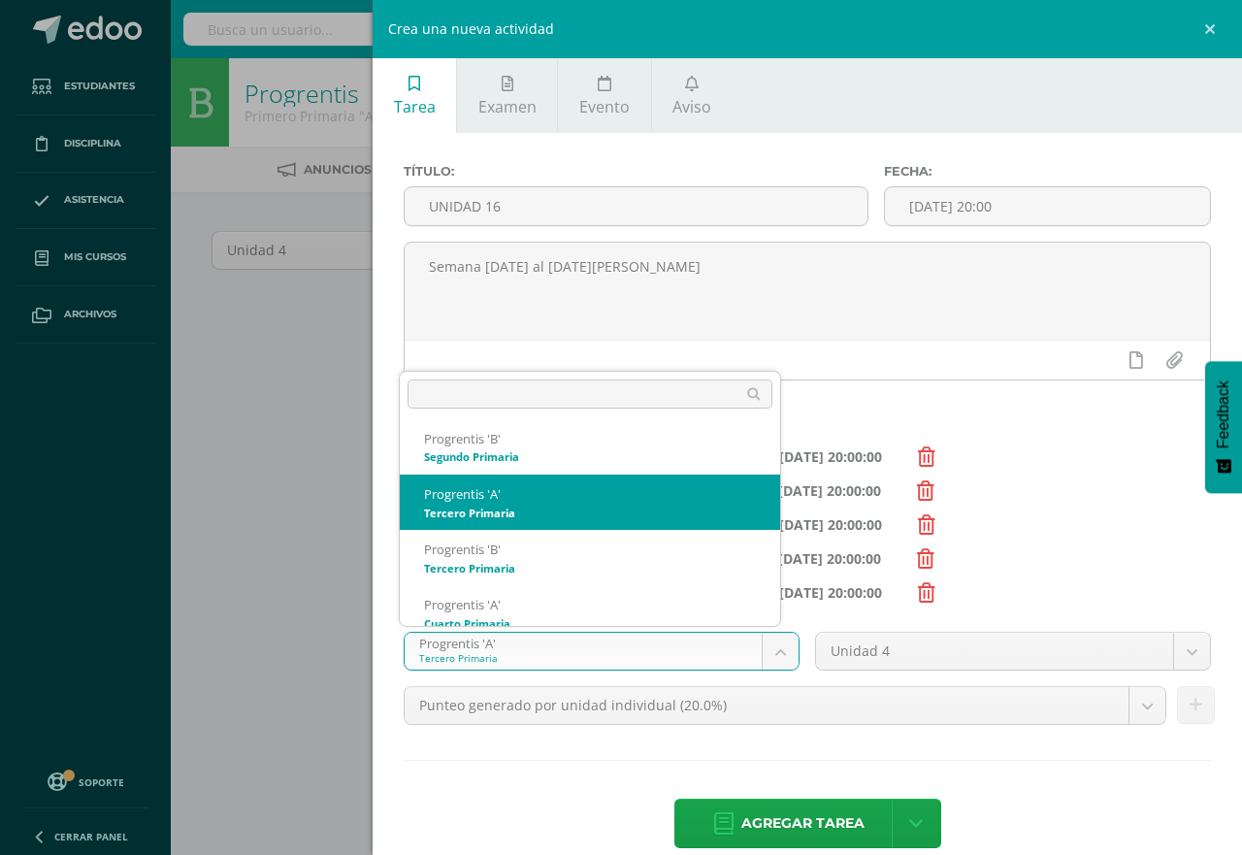
scroll to position [185, 0]
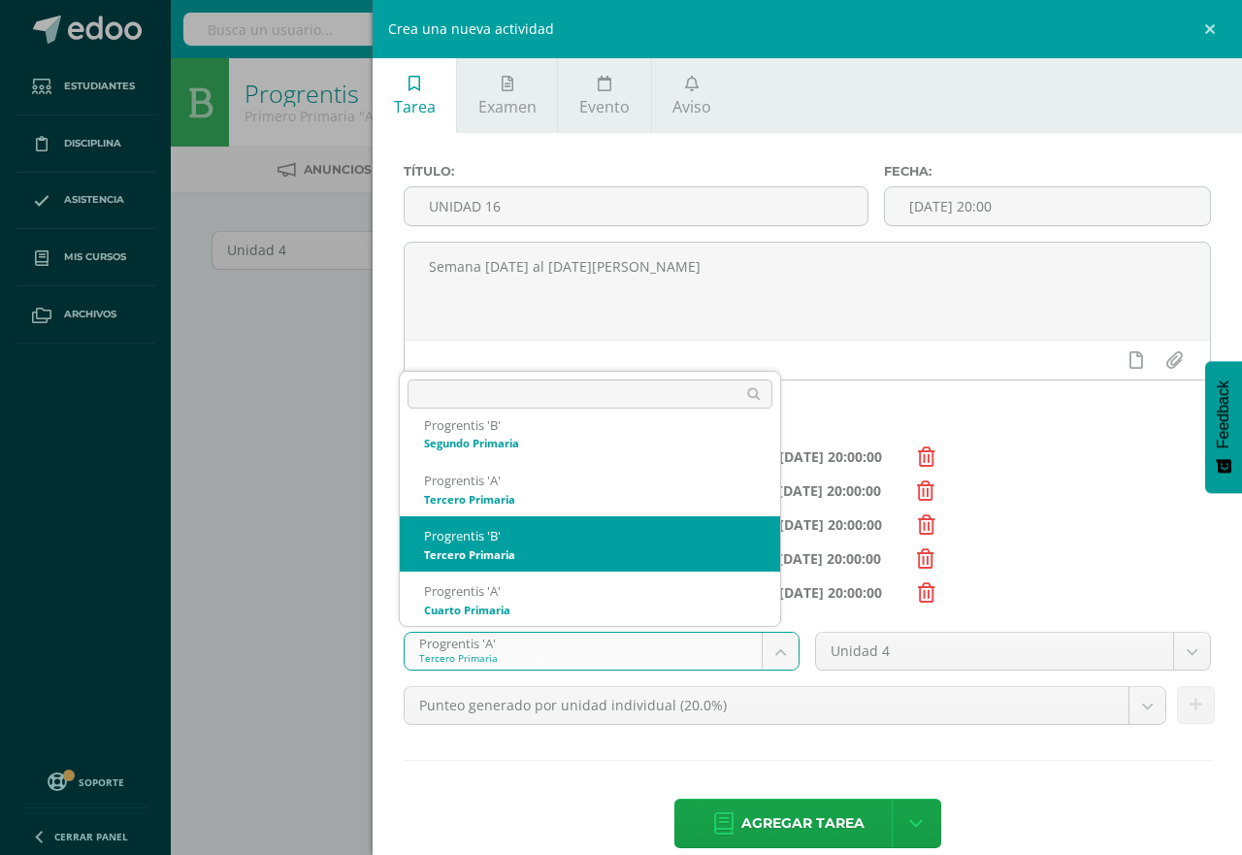
select select "174614"
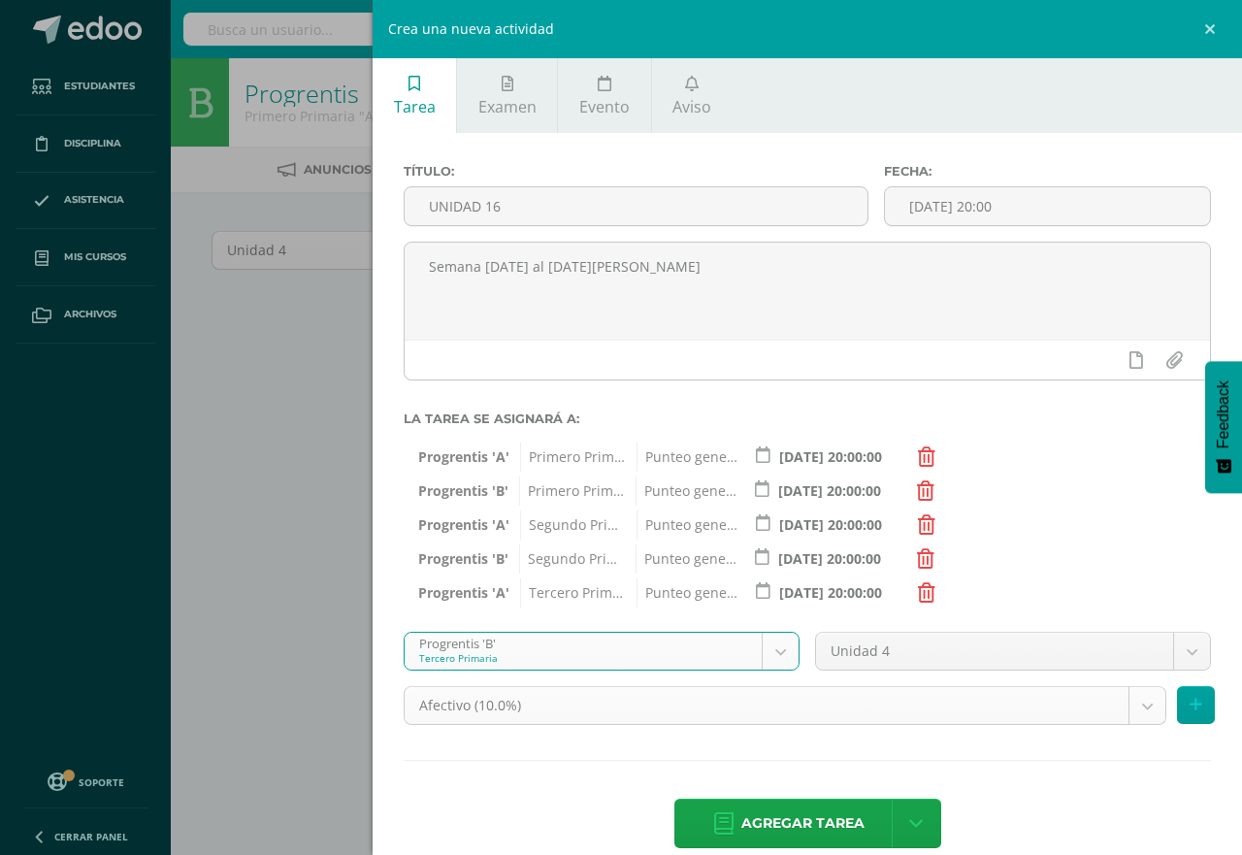
click at [1125, 703] on body "Estudiantes Disciplina Asistencia Mis cursos Archivos Soporte Centro de ayuda Ú…" at bounding box center [621, 417] width 1242 height 834
click at [1126, 704] on body "Estudiantes Disciplina Asistencia Mis cursos Archivos Soporte Centro de ayuda Ú…" at bounding box center [621, 417] width 1242 height 834
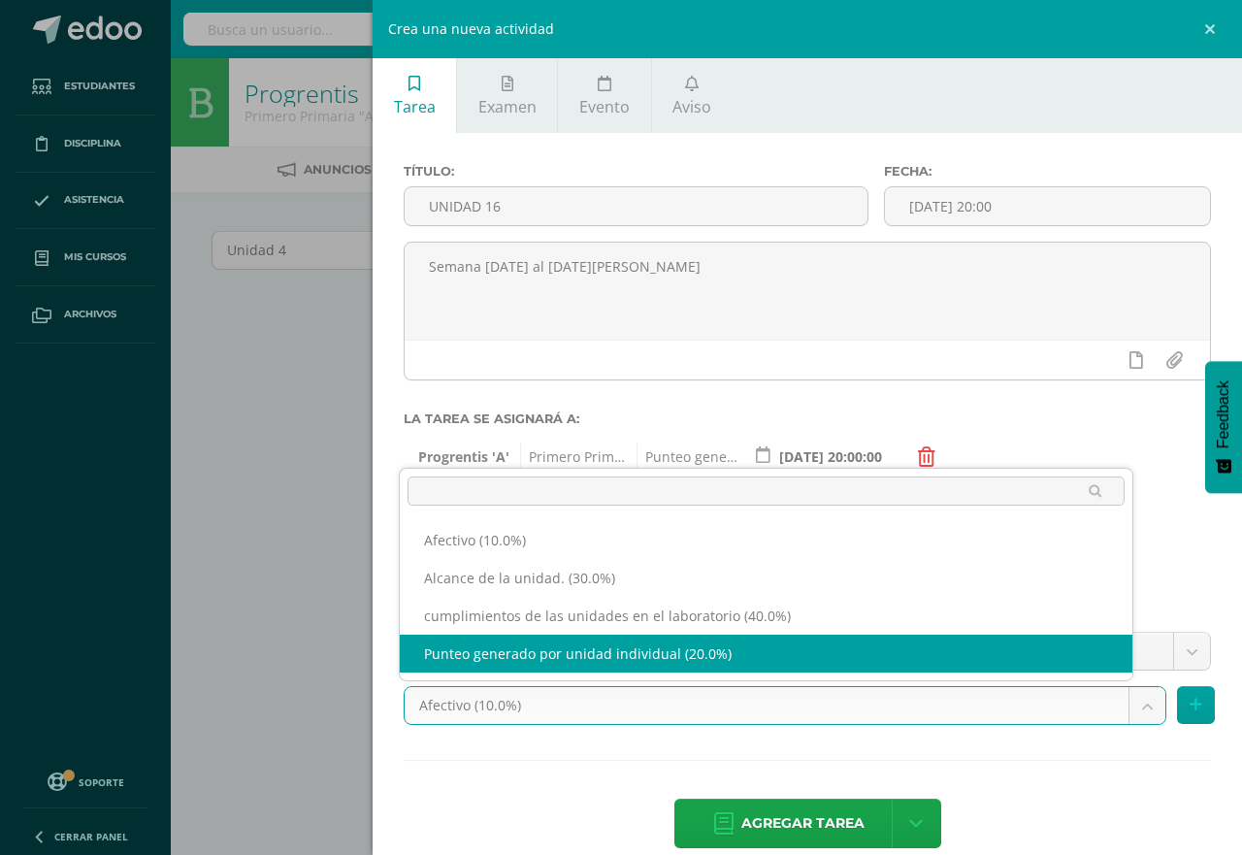
select select "190827"
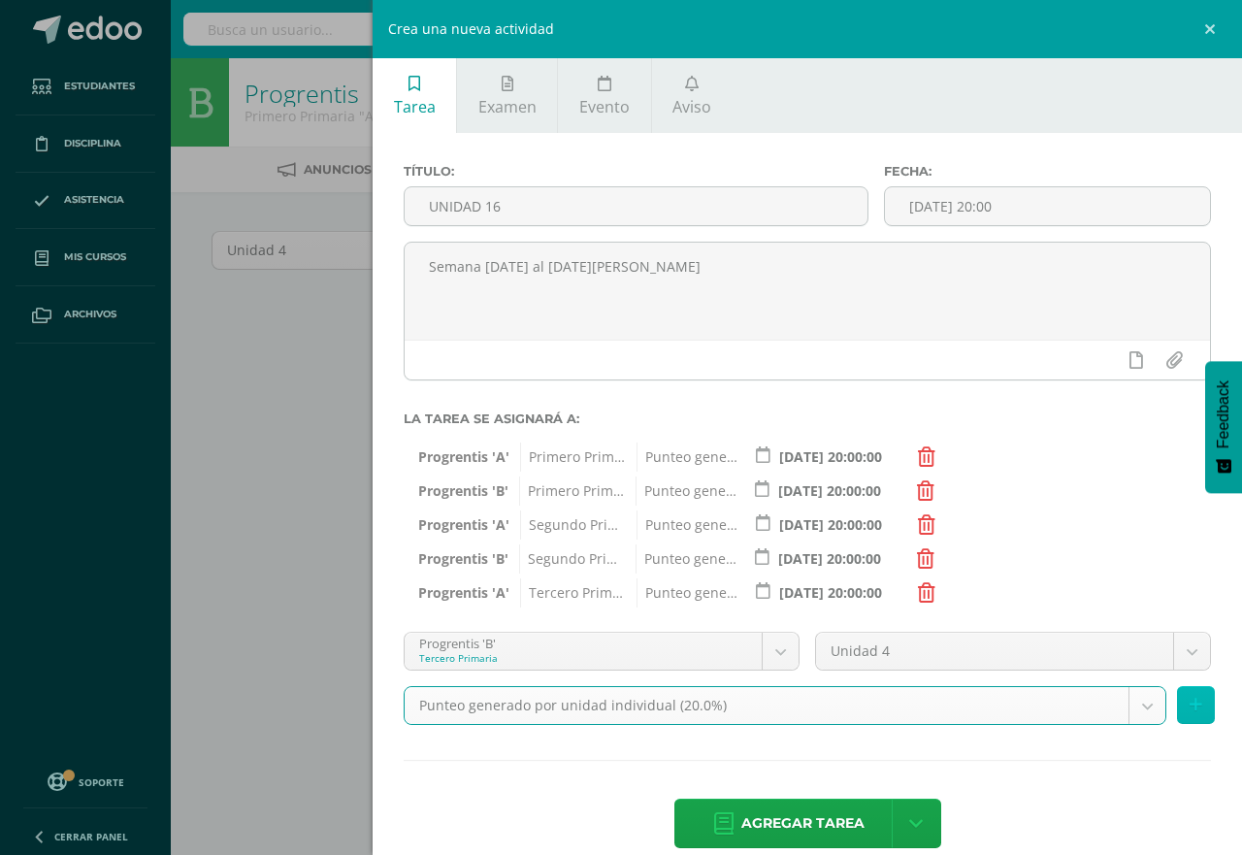
click at [1190, 707] on icon at bounding box center [1196, 705] width 13 height 17
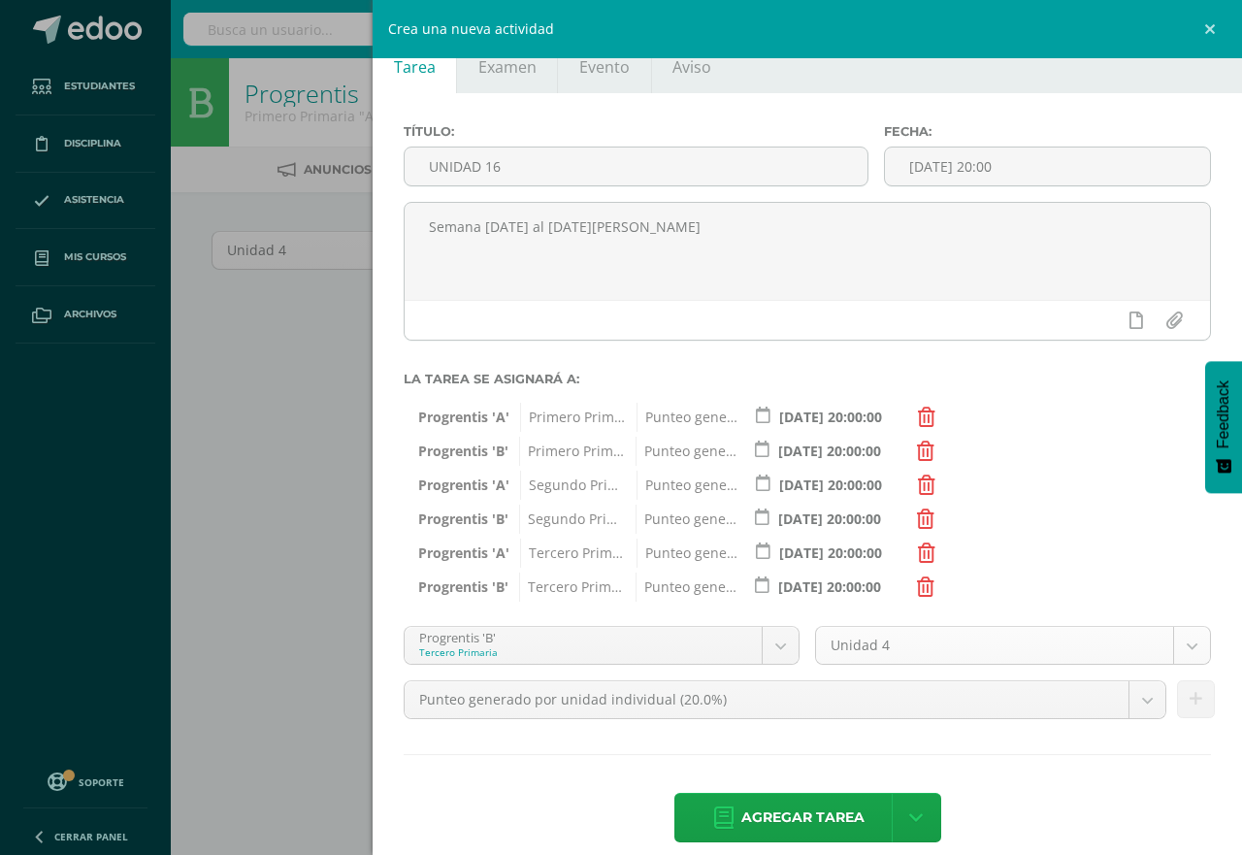
scroll to position [62, 0]
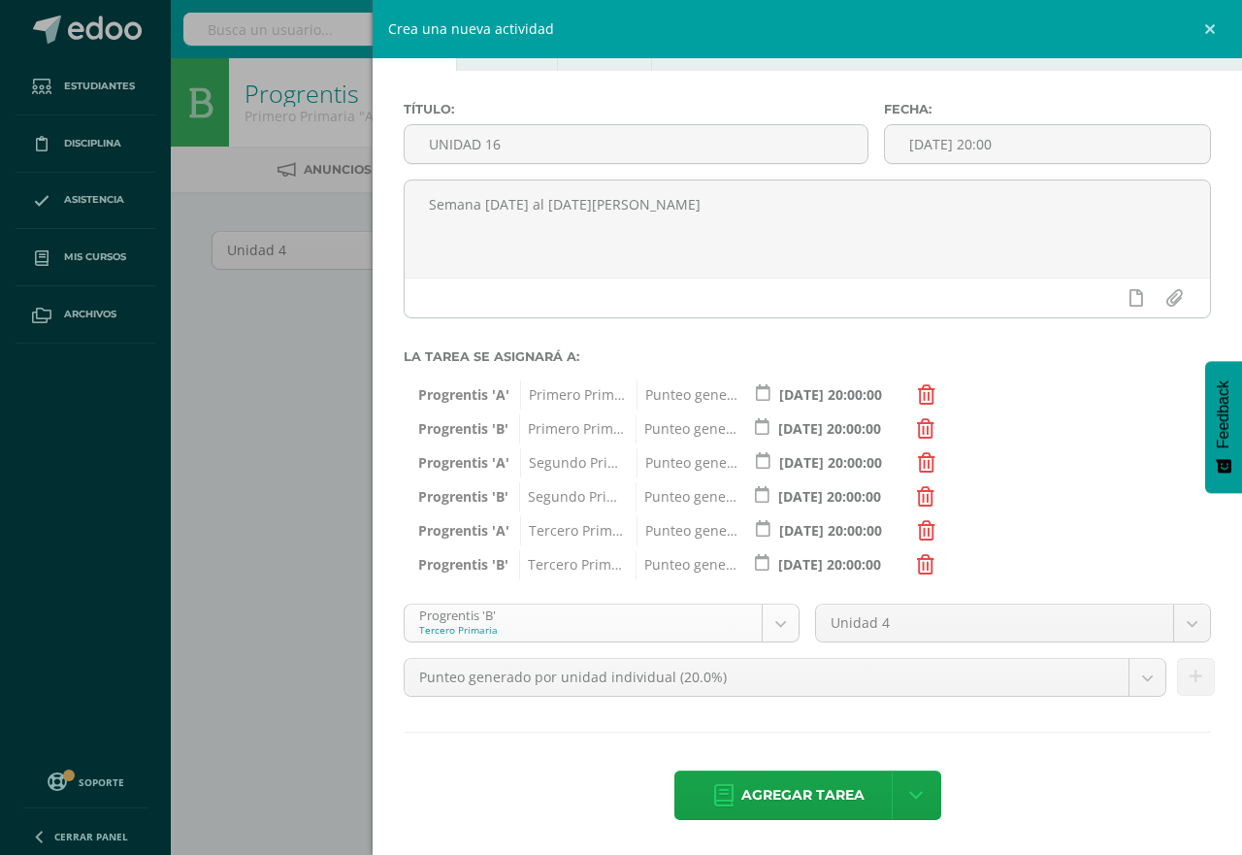
click at [775, 613] on body "Estudiantes Disciplina Asistencia Mis cursos Archivos Soporte Centro de ayuda Ú…" at bounding box center [621, 417] width 1242 height 834
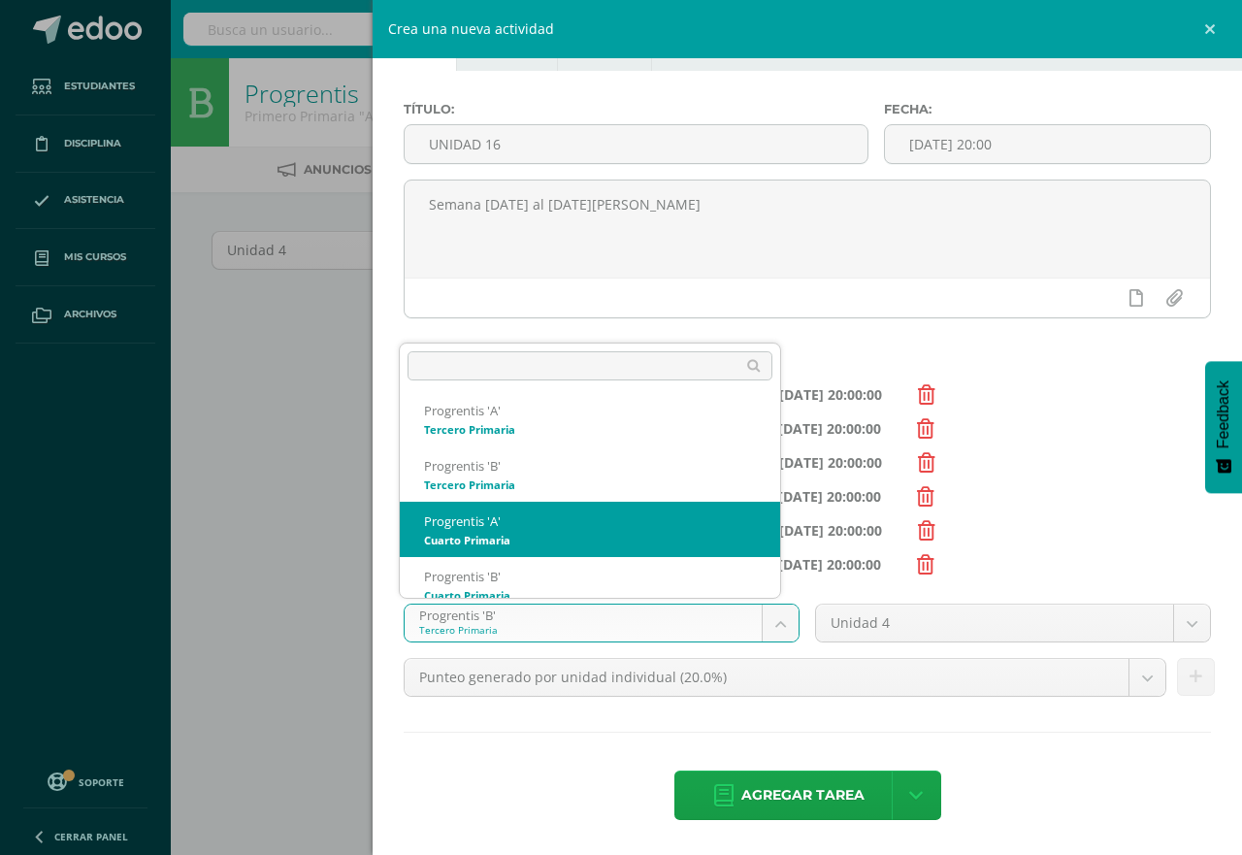
scroll to position [241, 0]
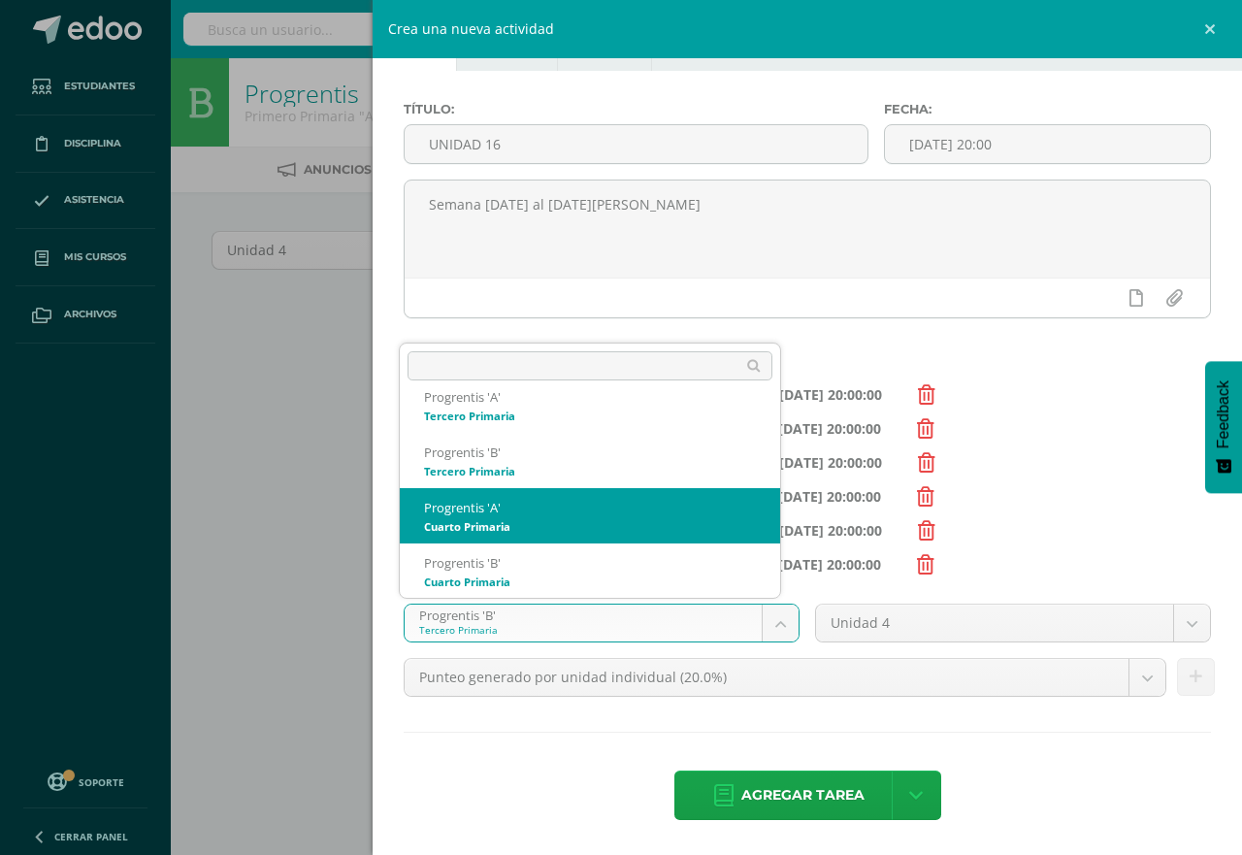
select select "174621"
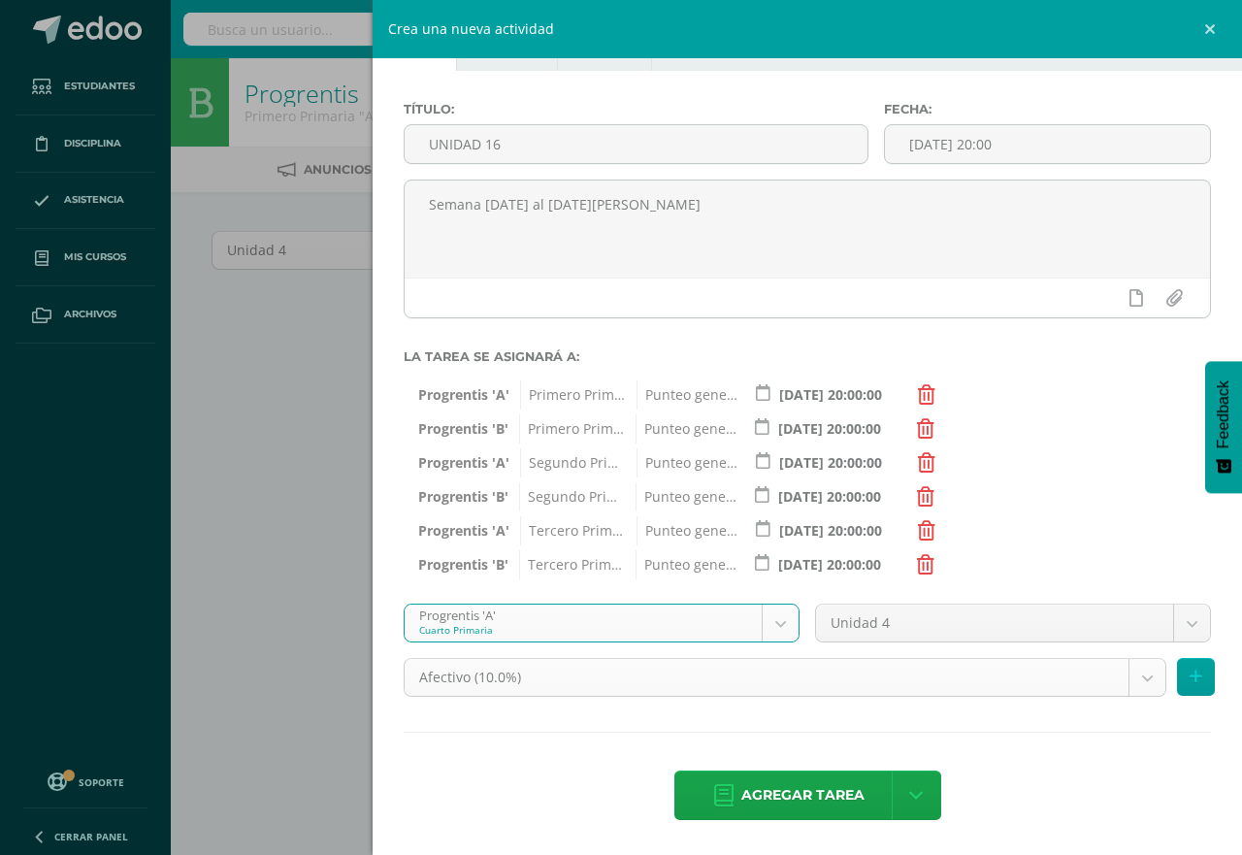
click at [1133, 679] on body "Estudiantes Disciplina Asistencia Mis cursos Archivos Soporte Centro de ayuda Ú…" at bounding box center [621, 417] width 1242 height 834
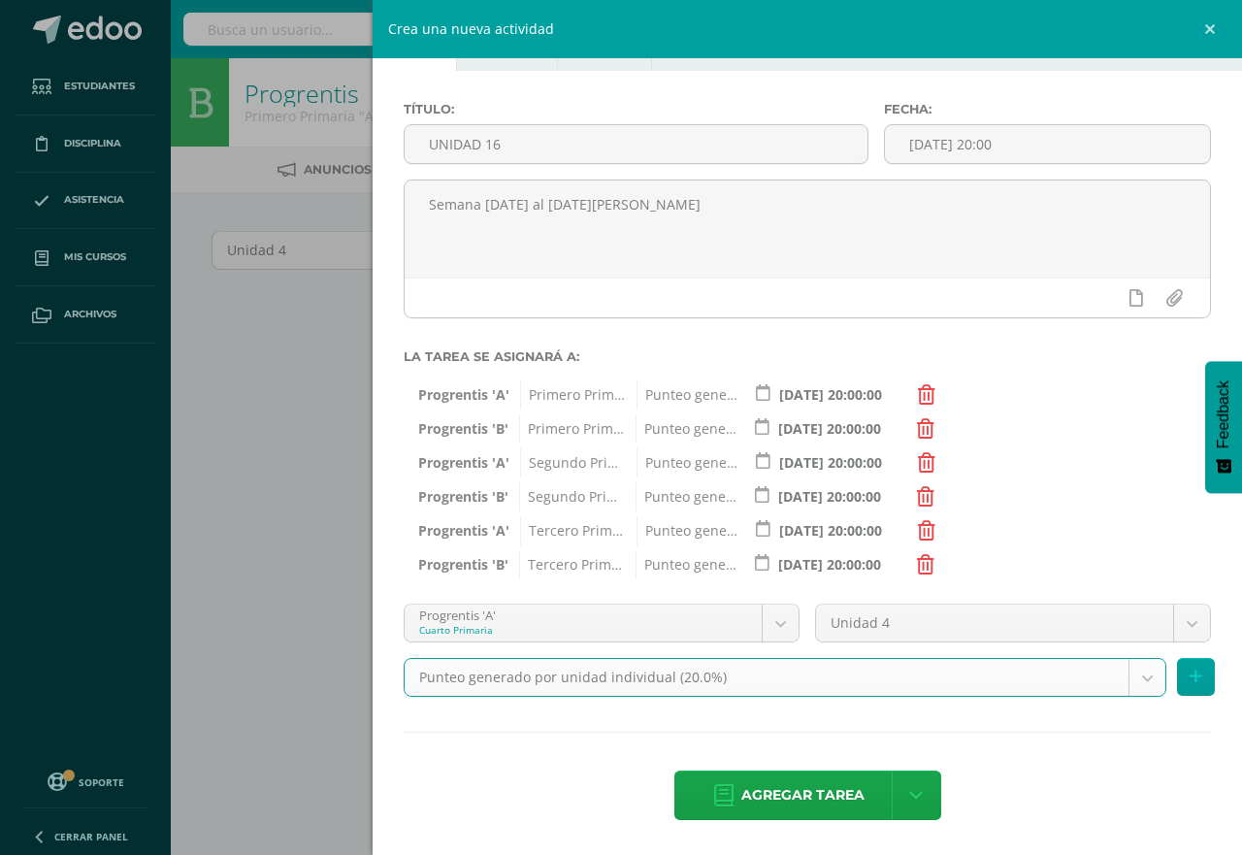
select select "190837"
click at [1177, 682] on button at bounding box center [1196, 677] width 38 height 38
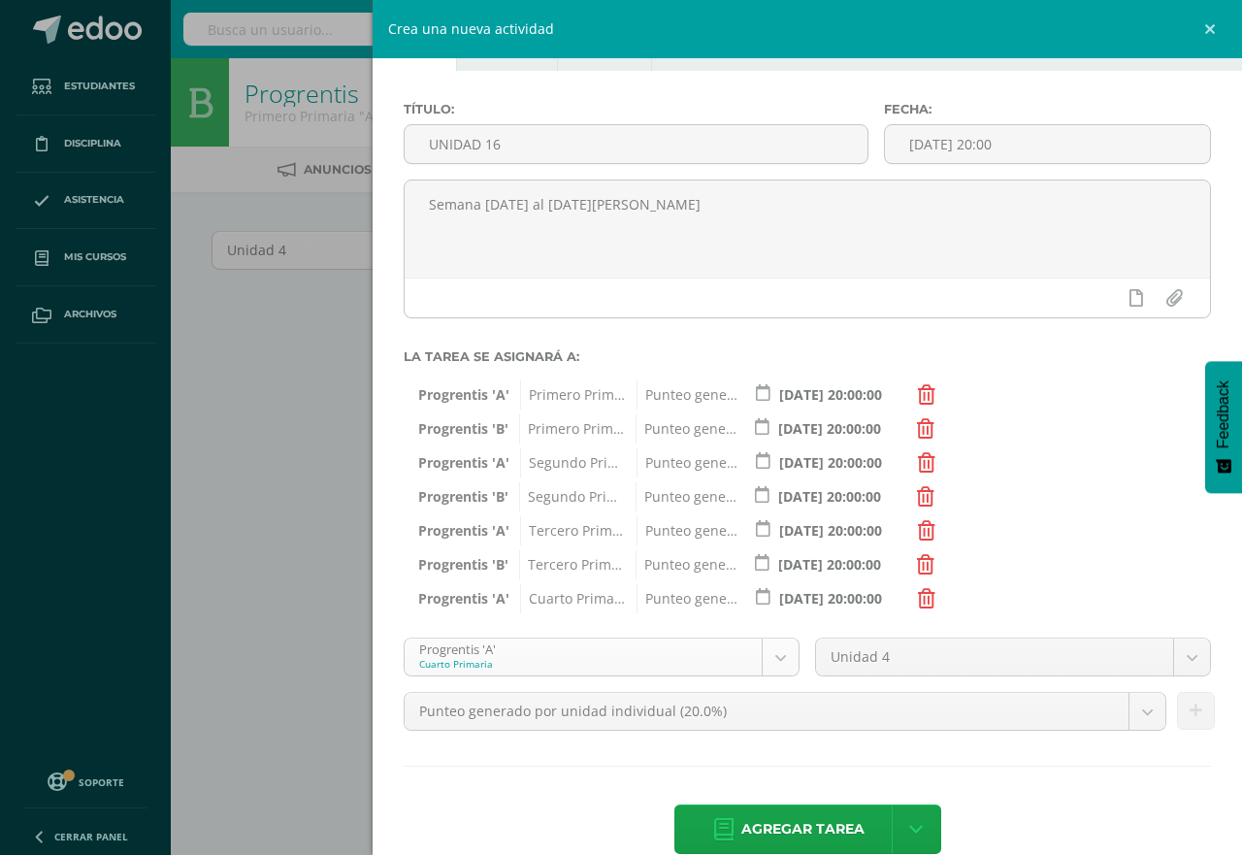
click at [769, 660] on body "Estudiantes Disciplina Asistencia Mis cursos Archivos Soporte Centro de ayuda Ú…" at bounding box center [621, 417] width 1242 height 834
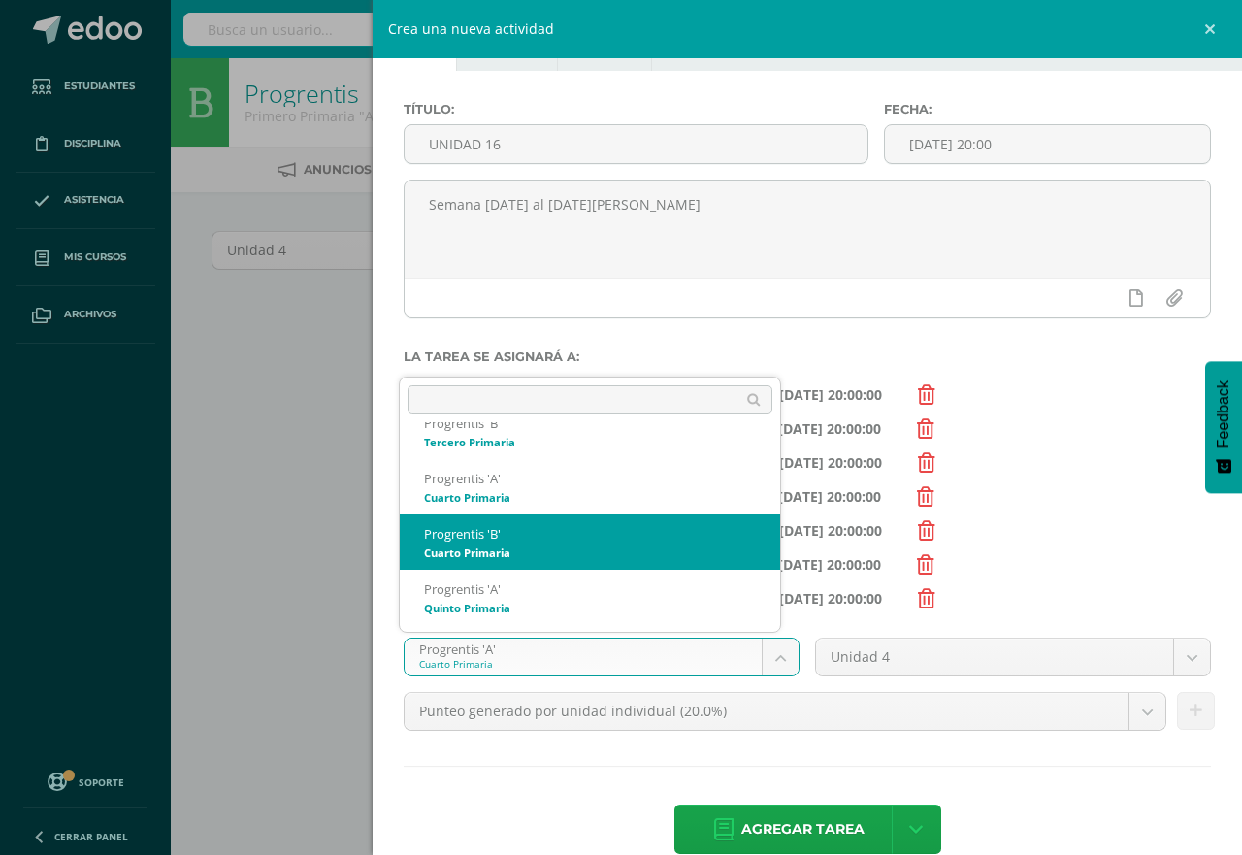
scroll to position [338, 0]
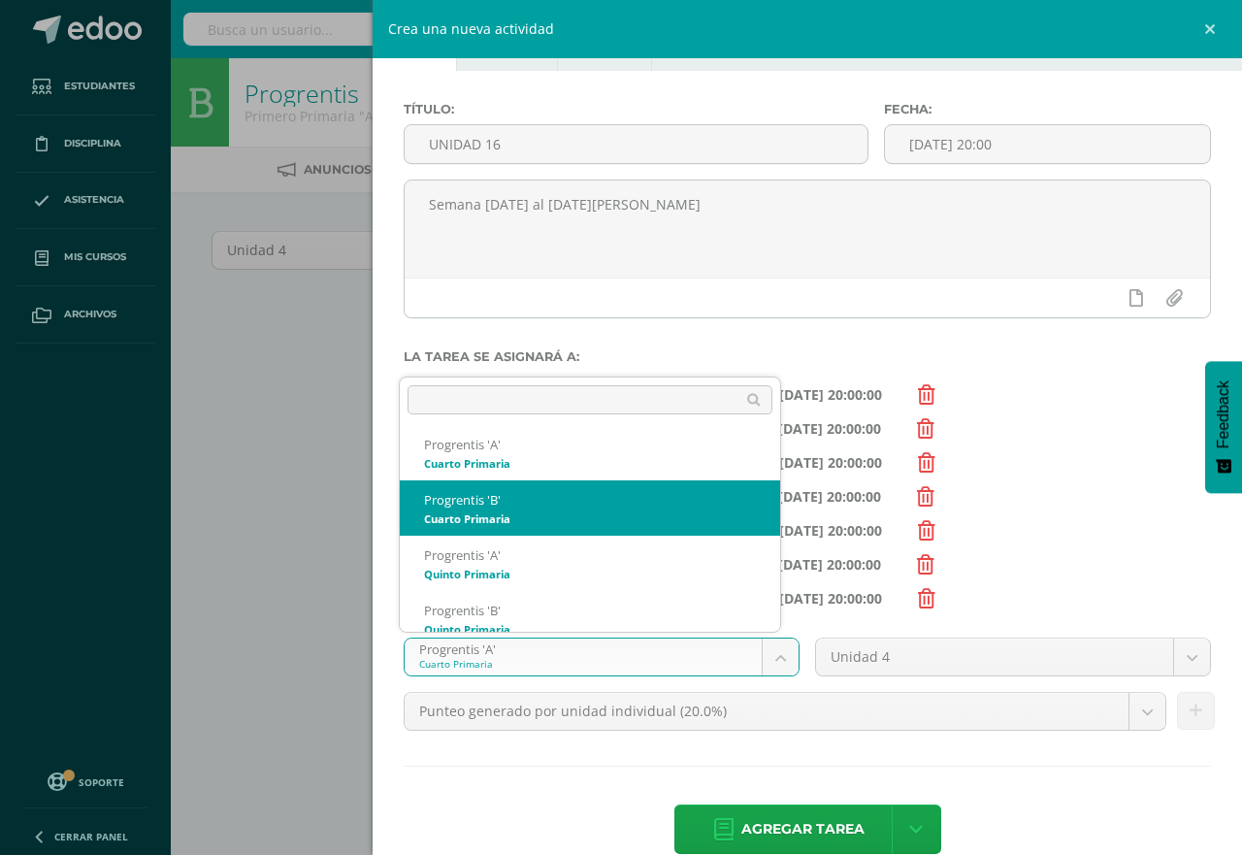
select select "174628"
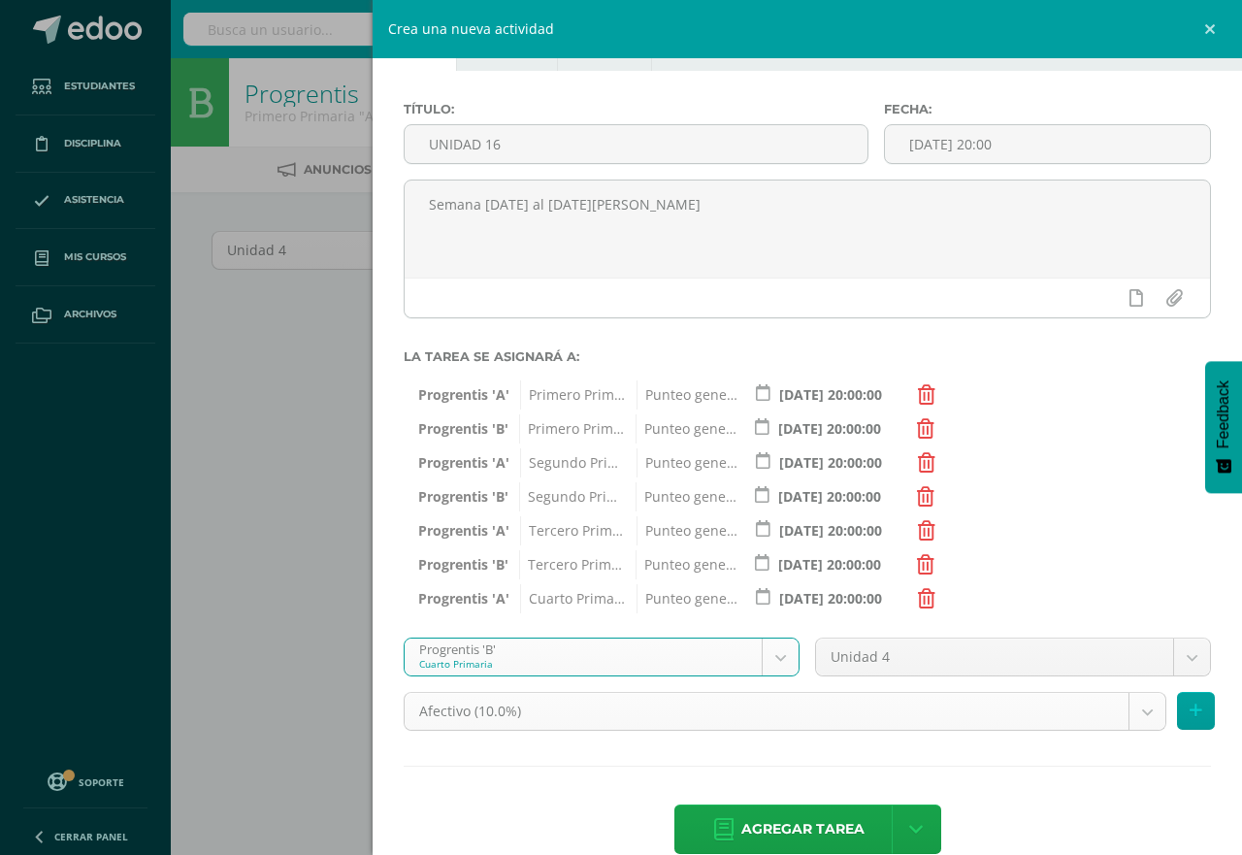
click at [1121, 715] on body "Estudiantes Disciplina Asistencia Mis cursos Archivos Soporte Centro de ayuda Ú…" at bounding box center [621, 417] width 1242 height 834
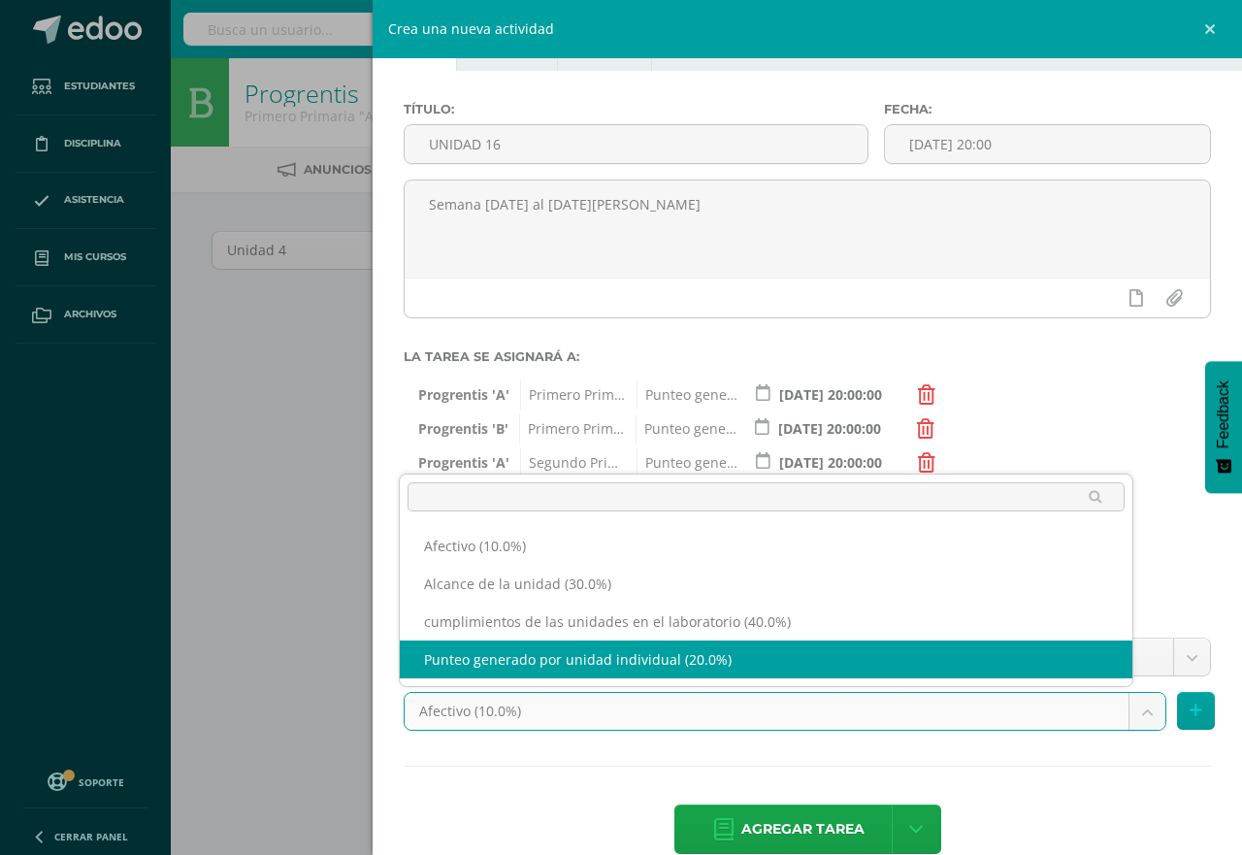
select select "190858"
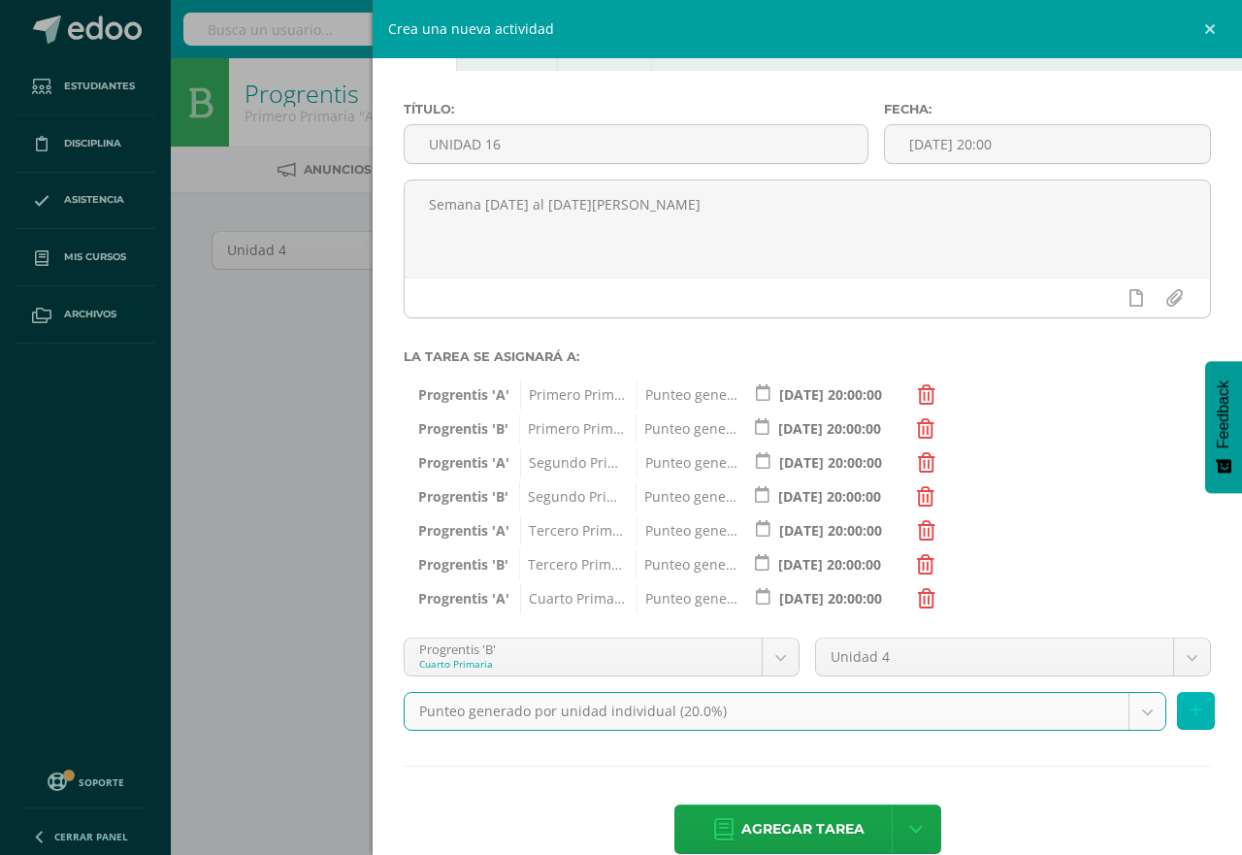
click at [1190, 716] on icon at bounding box center [1196, 711] width 13 height 17
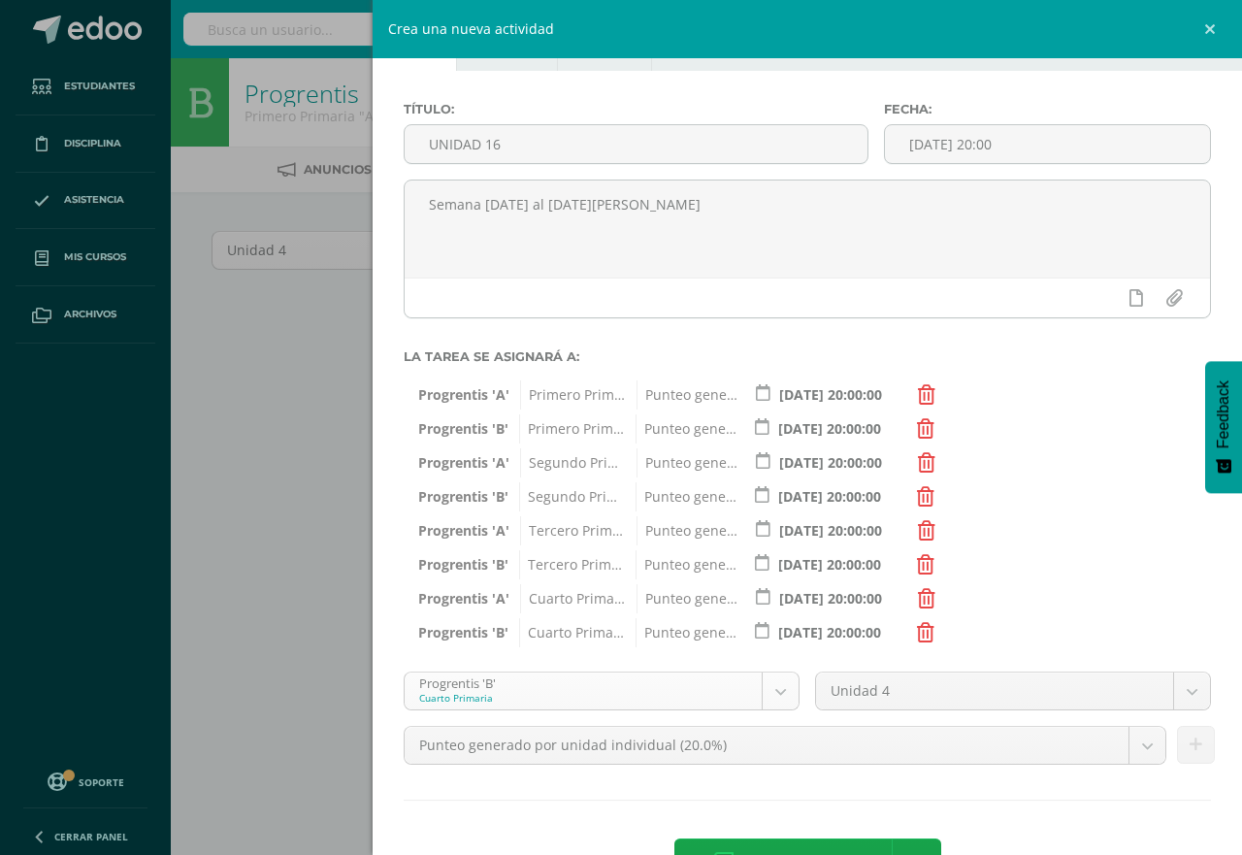
click at [774, 690] on body "Estudiantes Disciplina Asistencia Mis cursos Archivos Soporte Centro de ayuda Ú…" at bounding box center [621, 417] width 1242 height 834
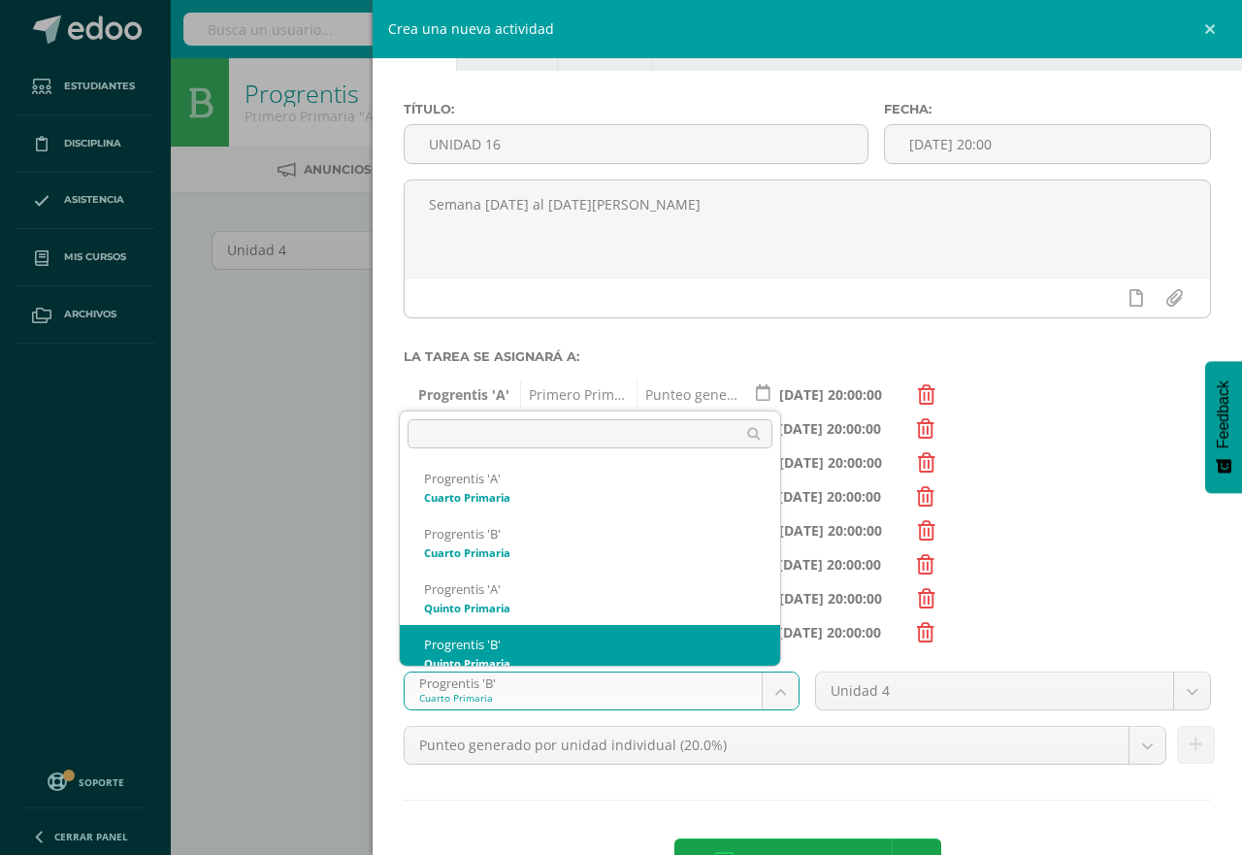
scroll to position [351, 0]
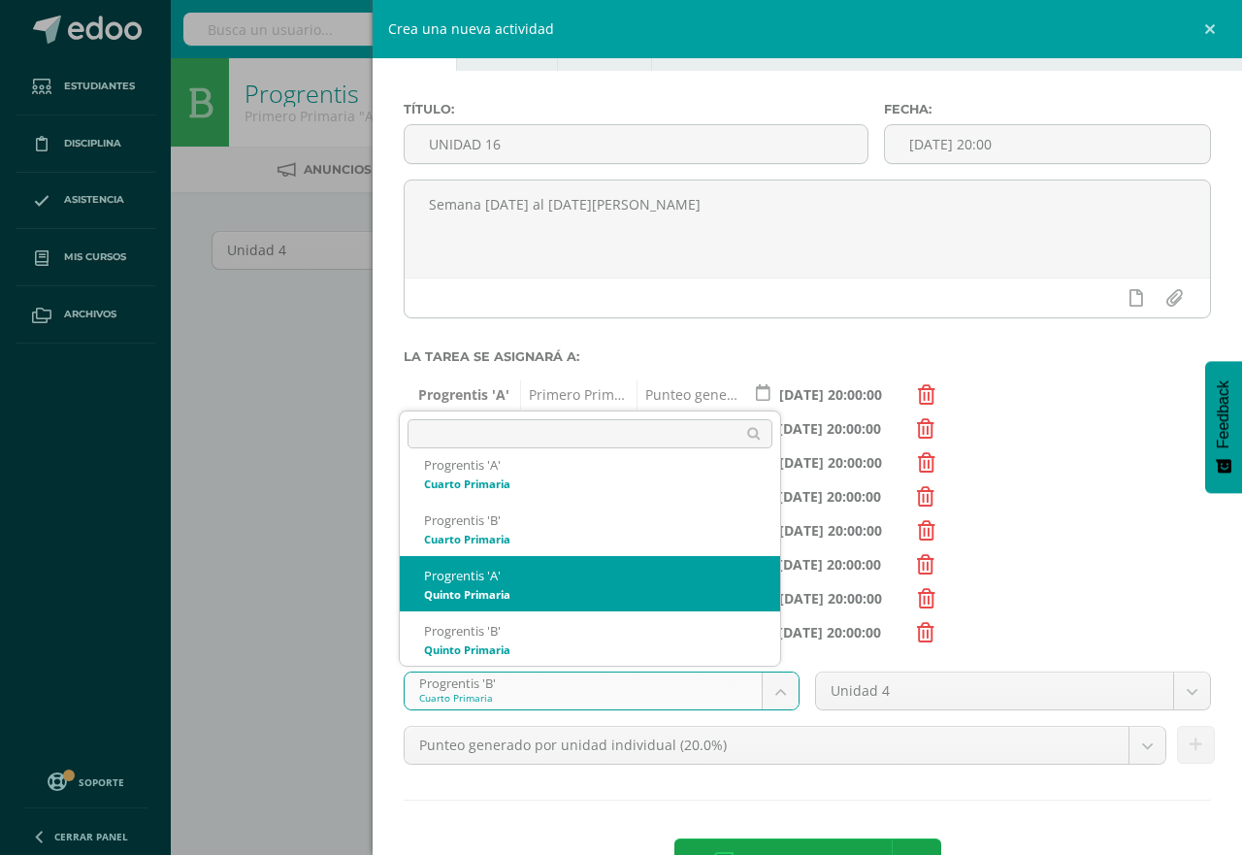
select select "174635"
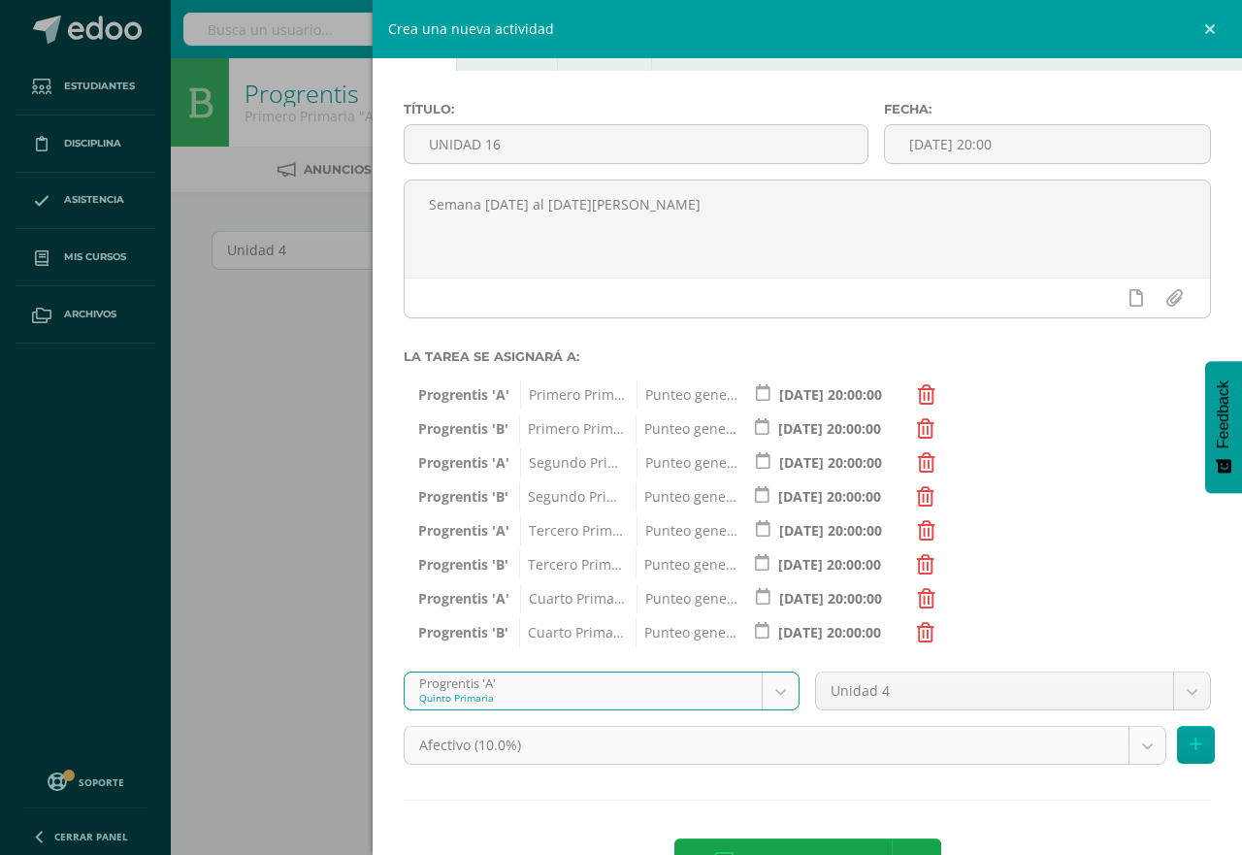
click at [1120, 747] on body "Estudiantes Disciplina Asistencia Mis cursos Archivos Soporte Centro de ayuda Ú…" at bounding box center [621, 417] width 1242 height 834
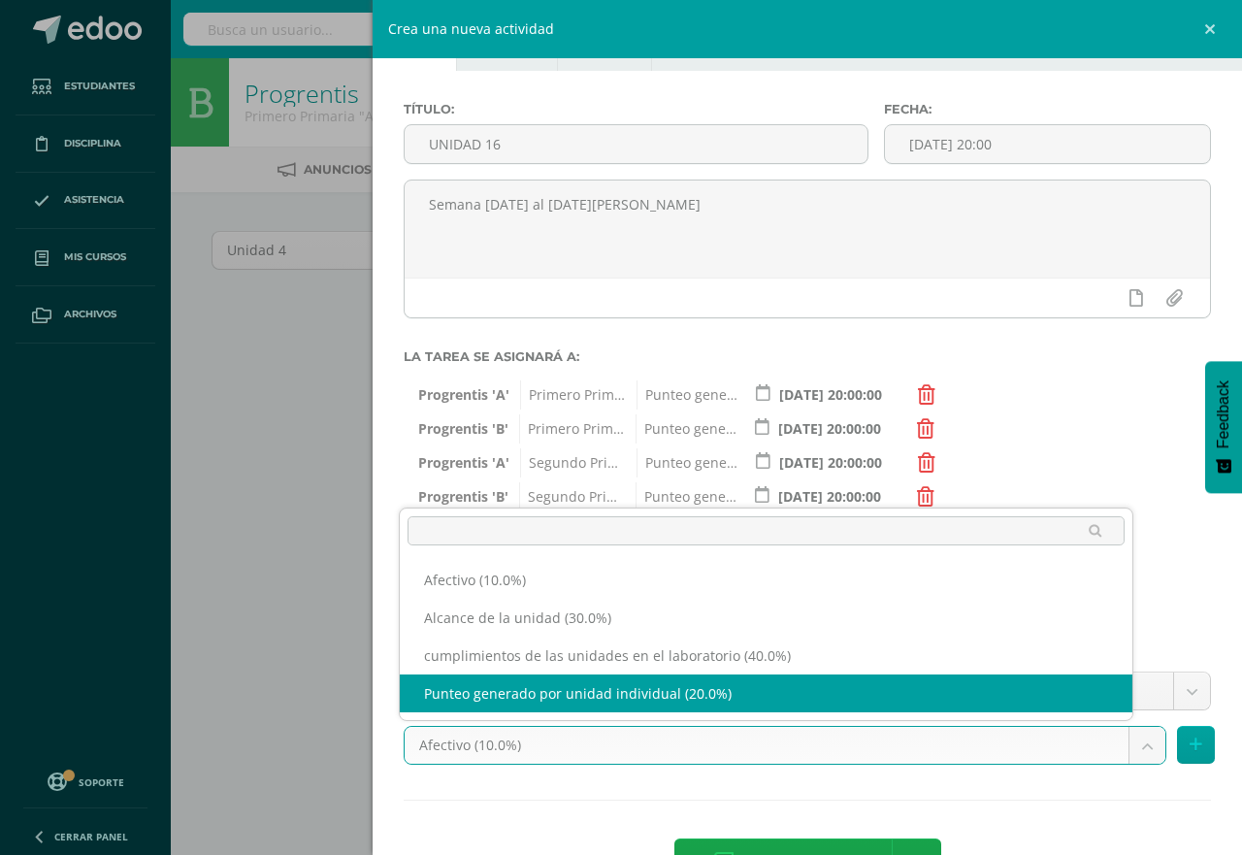
select select "191230"
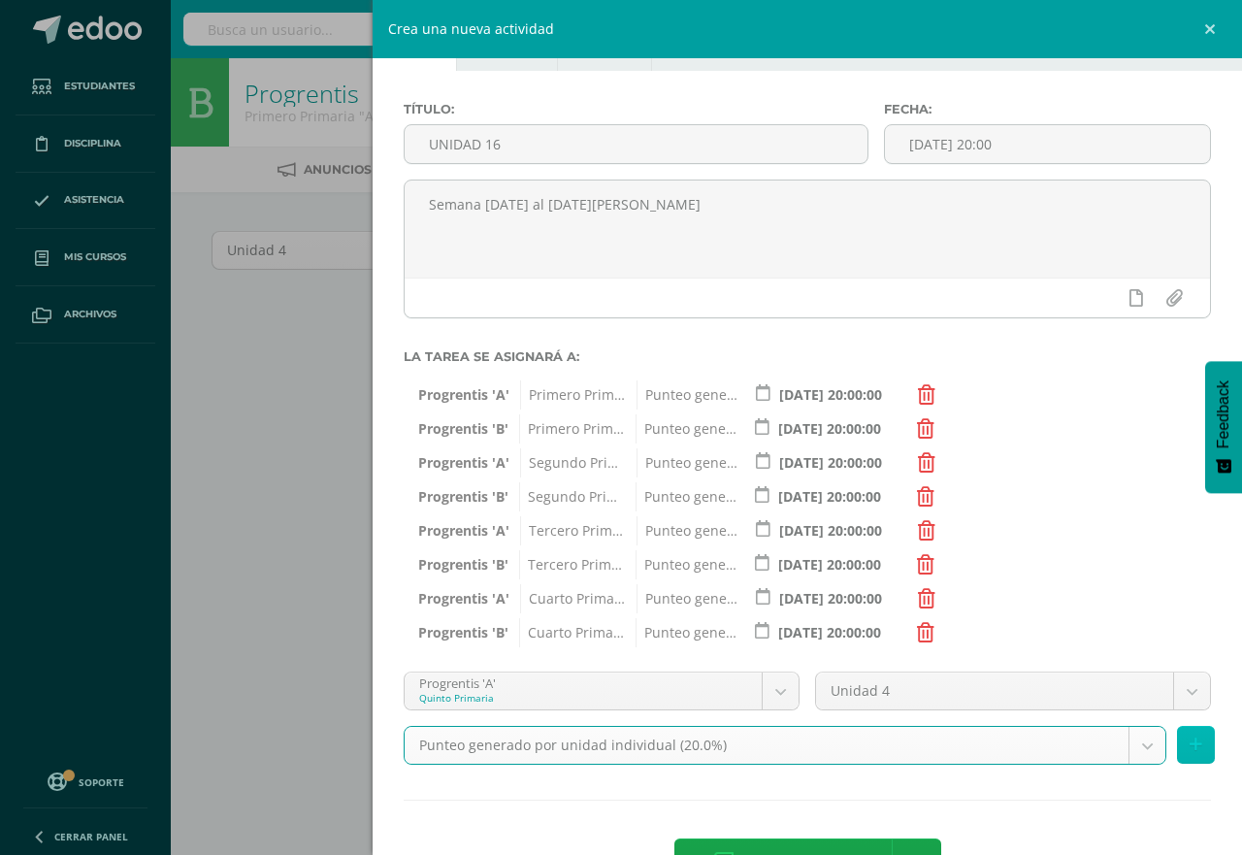
click at [1190, 748] on icon at bounding box center [1196, 745] width 13 height 17
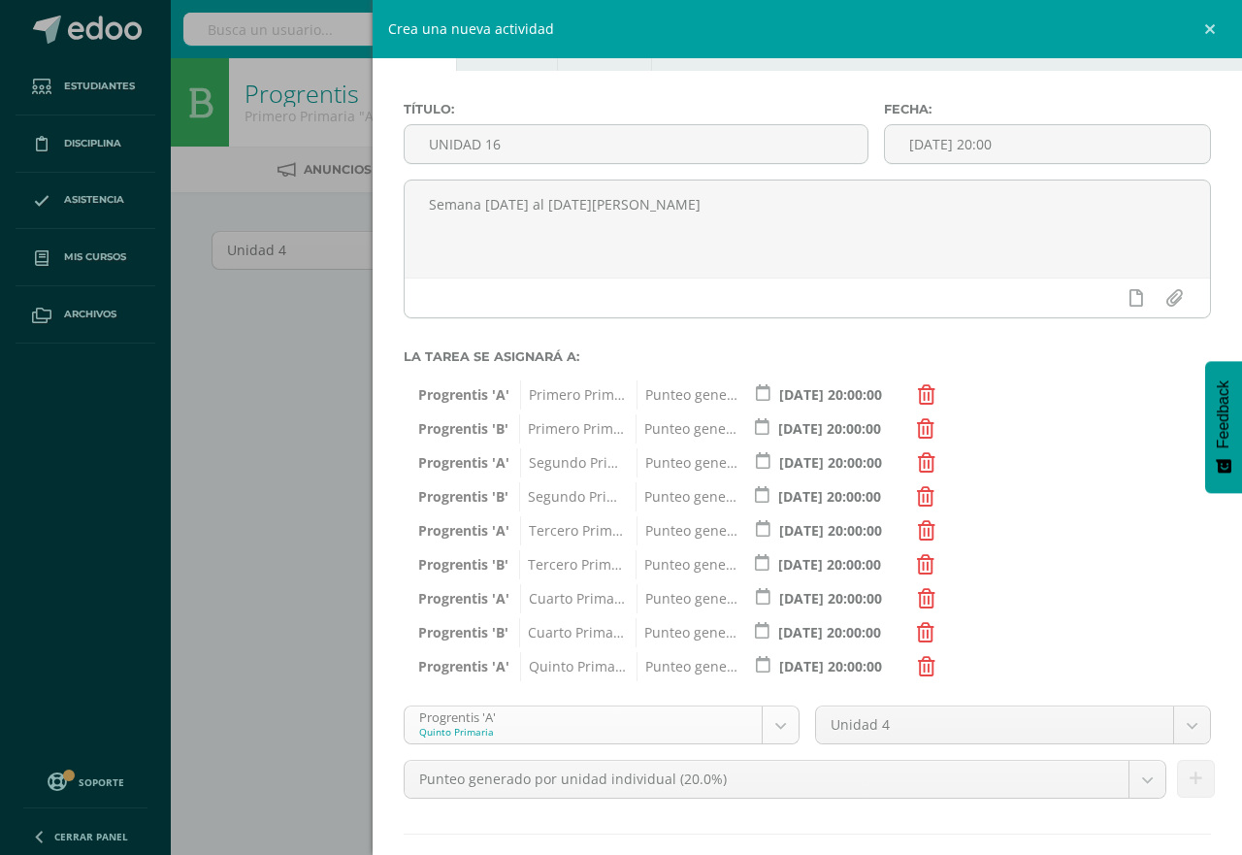
click at [772, 730] on body "Estudiantes Disciplina Asistencia Mis cursos Archivos Soporte Centro de ayuda Ú…" at bounding box center [621, 417] width 1242 height 834
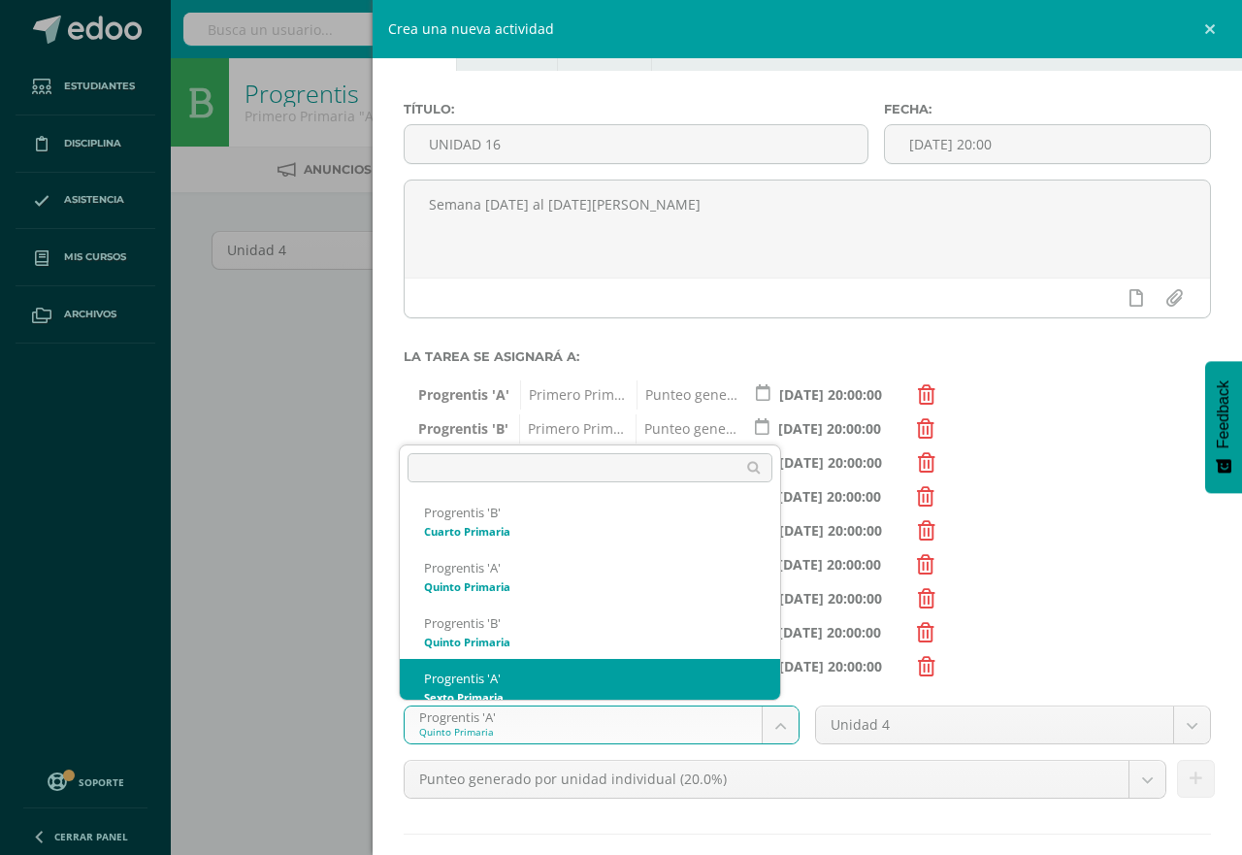
scroll to position [407, 0]
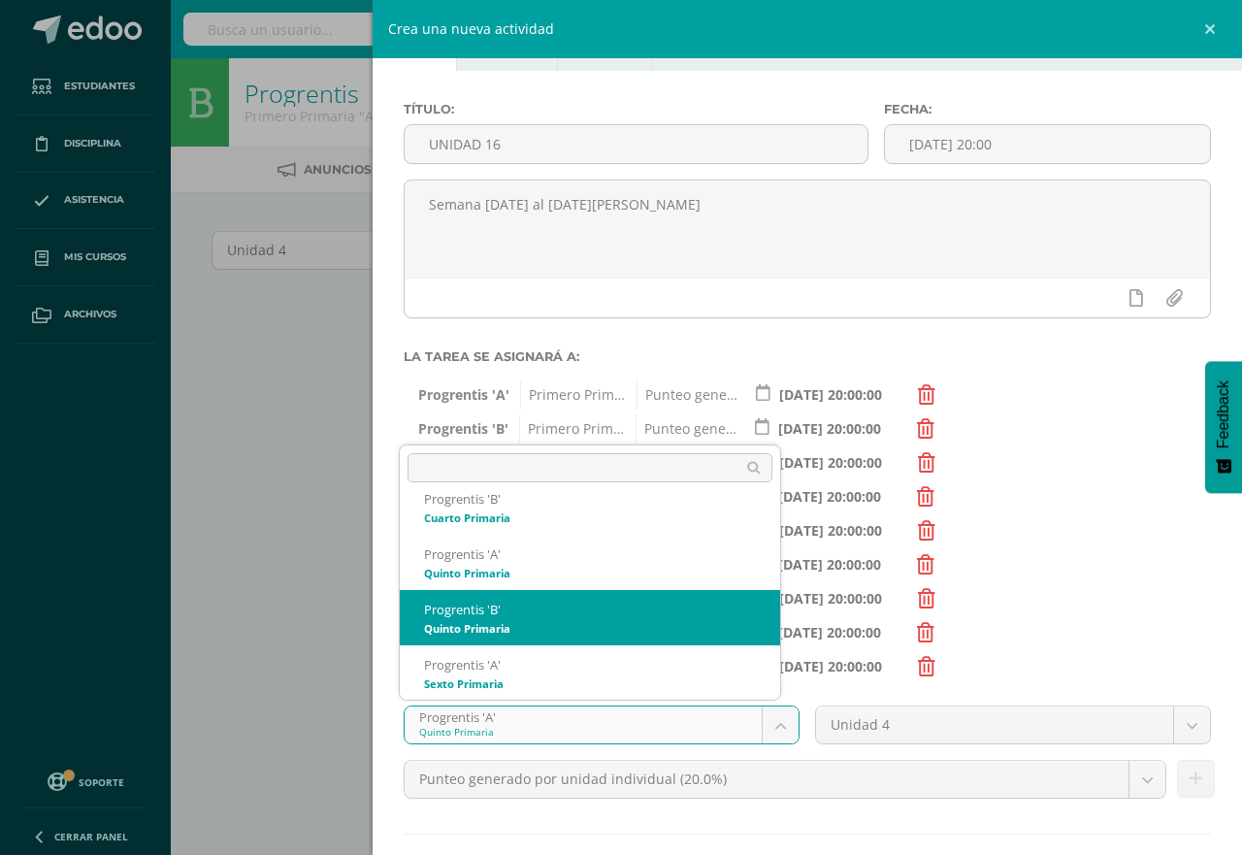
select select "174642"
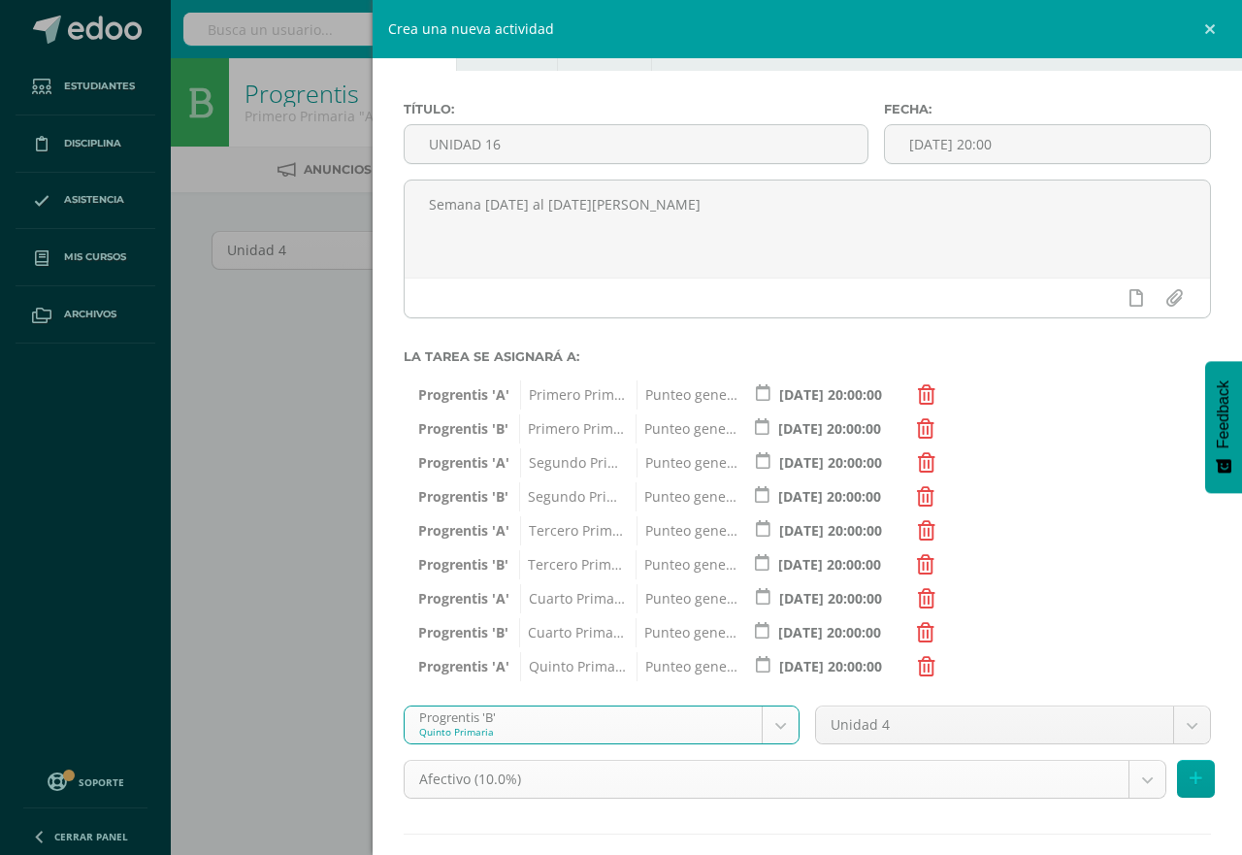
click at [1122, 779] on body "Estudiantes Disciplina Asistencia Mis cursos Archivos Soporte Centro de ayuda Ú…" at bounding box center [621, 417] width 1242 height 834
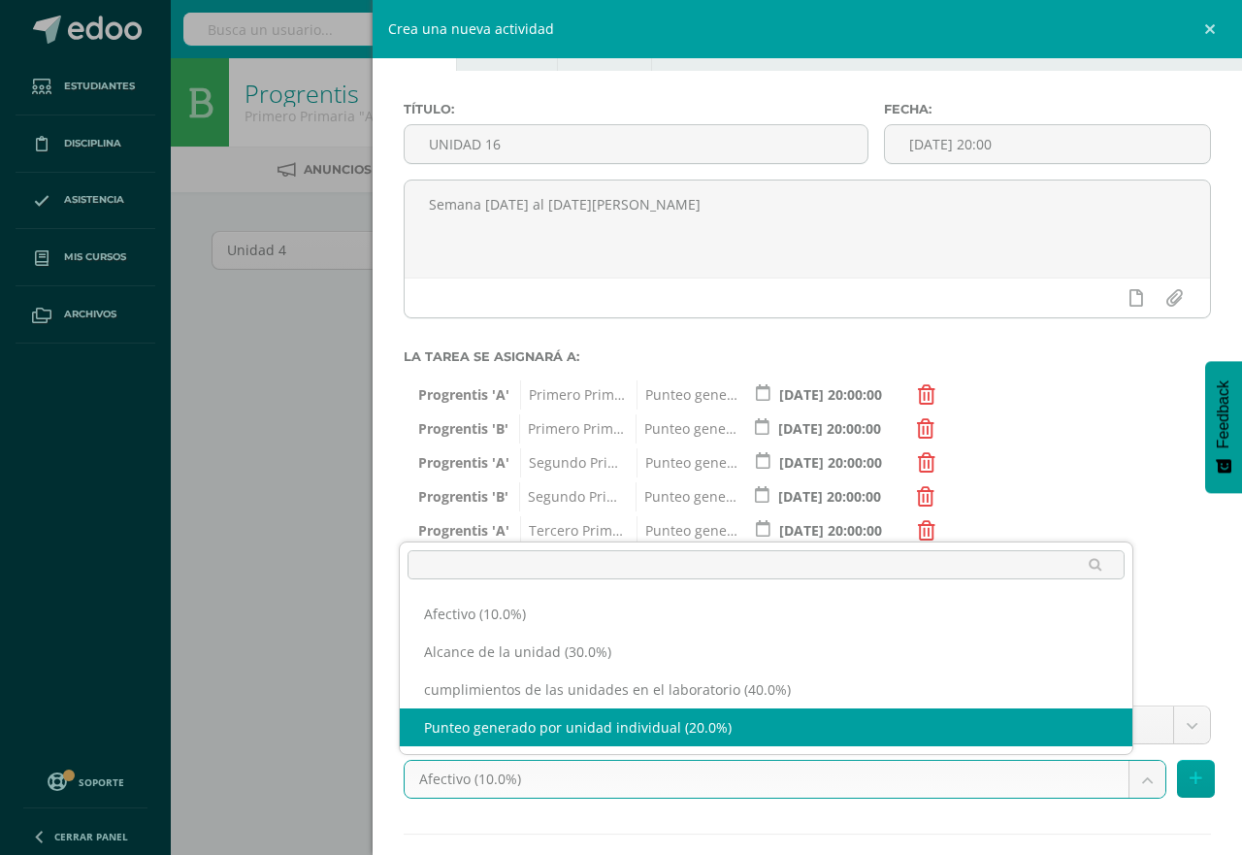
select select "191234"
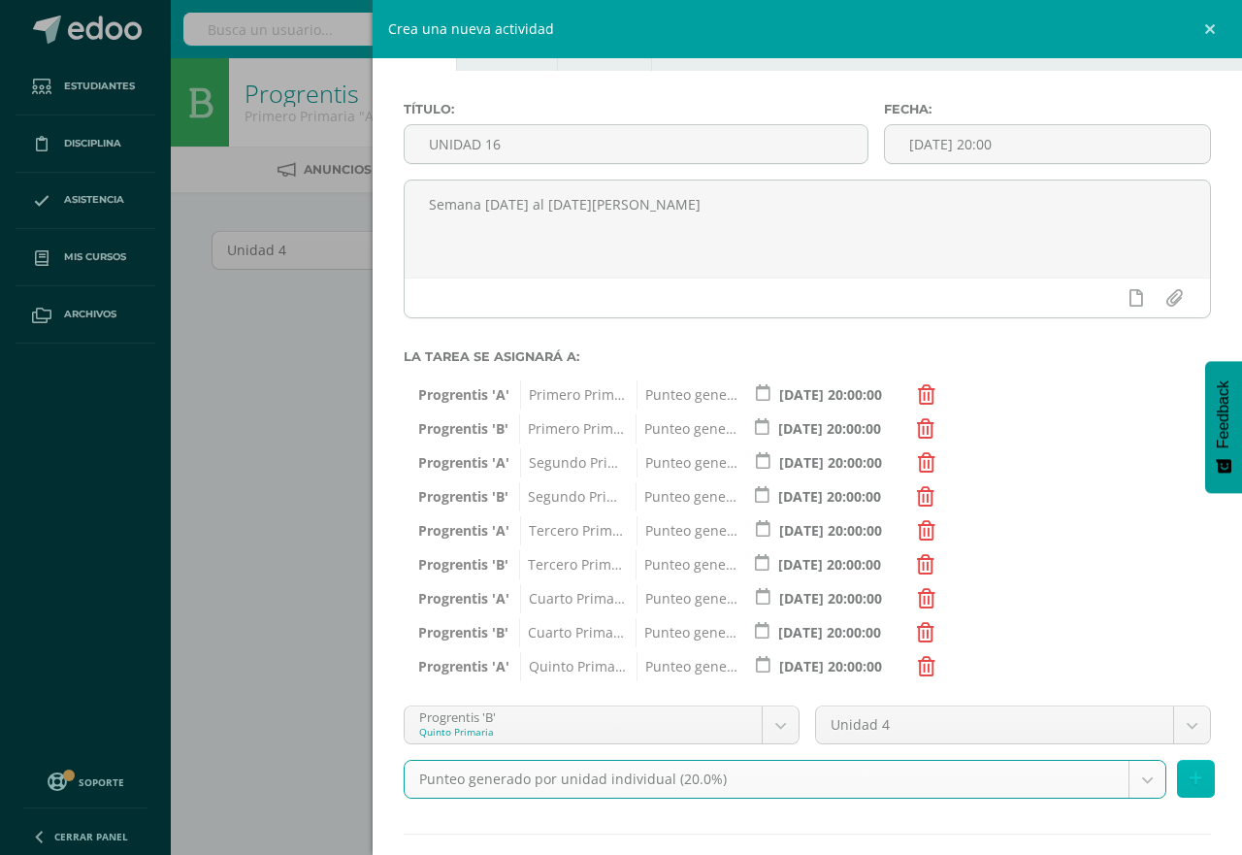
click at [1190, 783] on icon at bounding box center [1196, 779] width 13 height 17
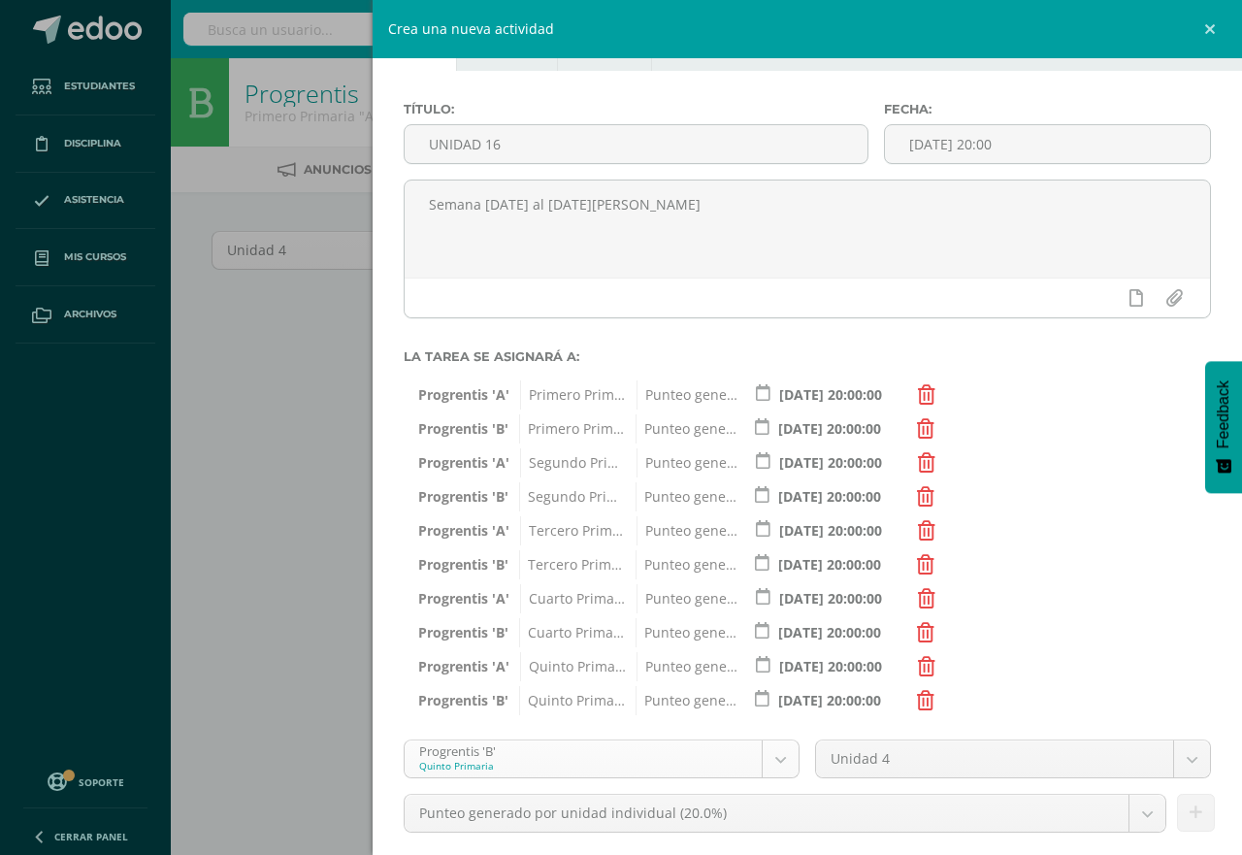
click at [773, 757] on body "Estudiantes Disciplina Asistencia Mis cursos Archivos Soporte Centro de ayuda Ú…" at bounding box center [621, 417] width 1242 height 834
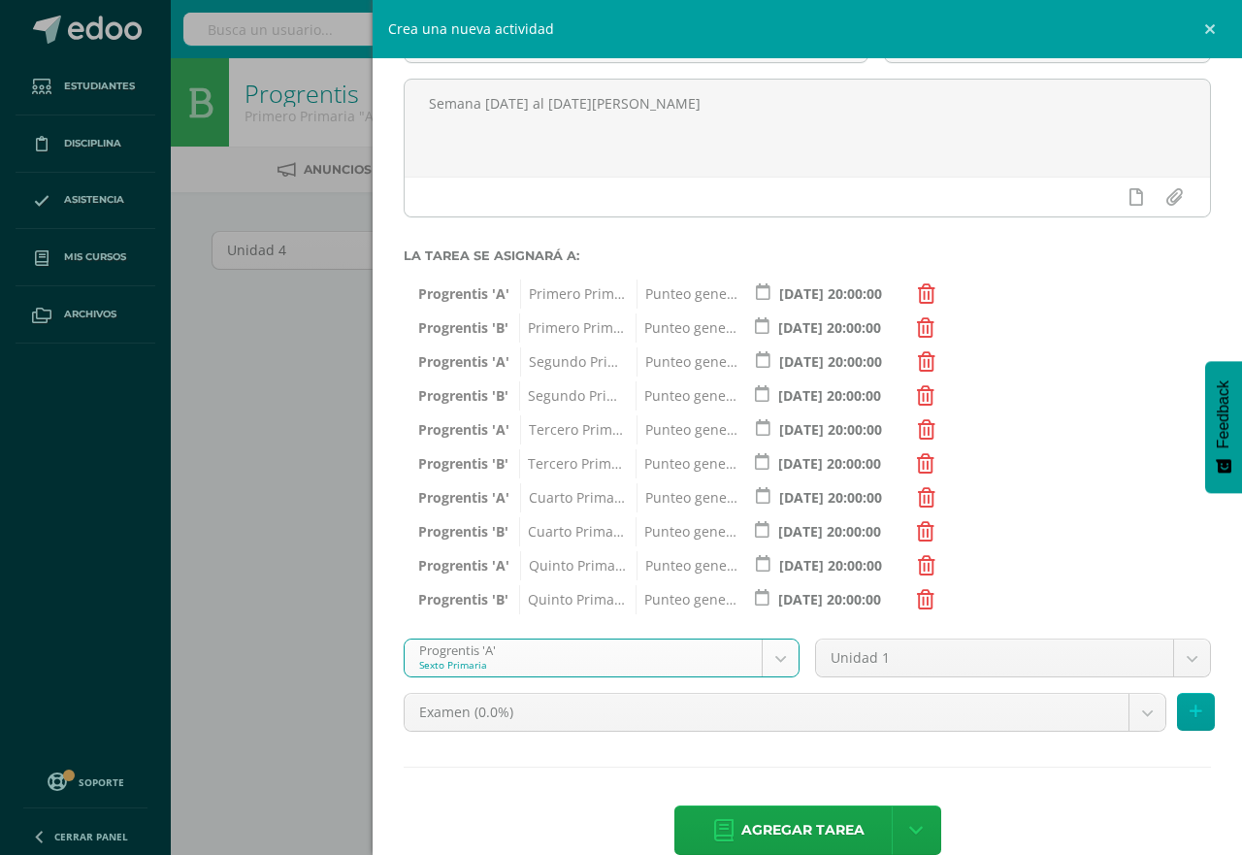
scroll to position [198, 0]
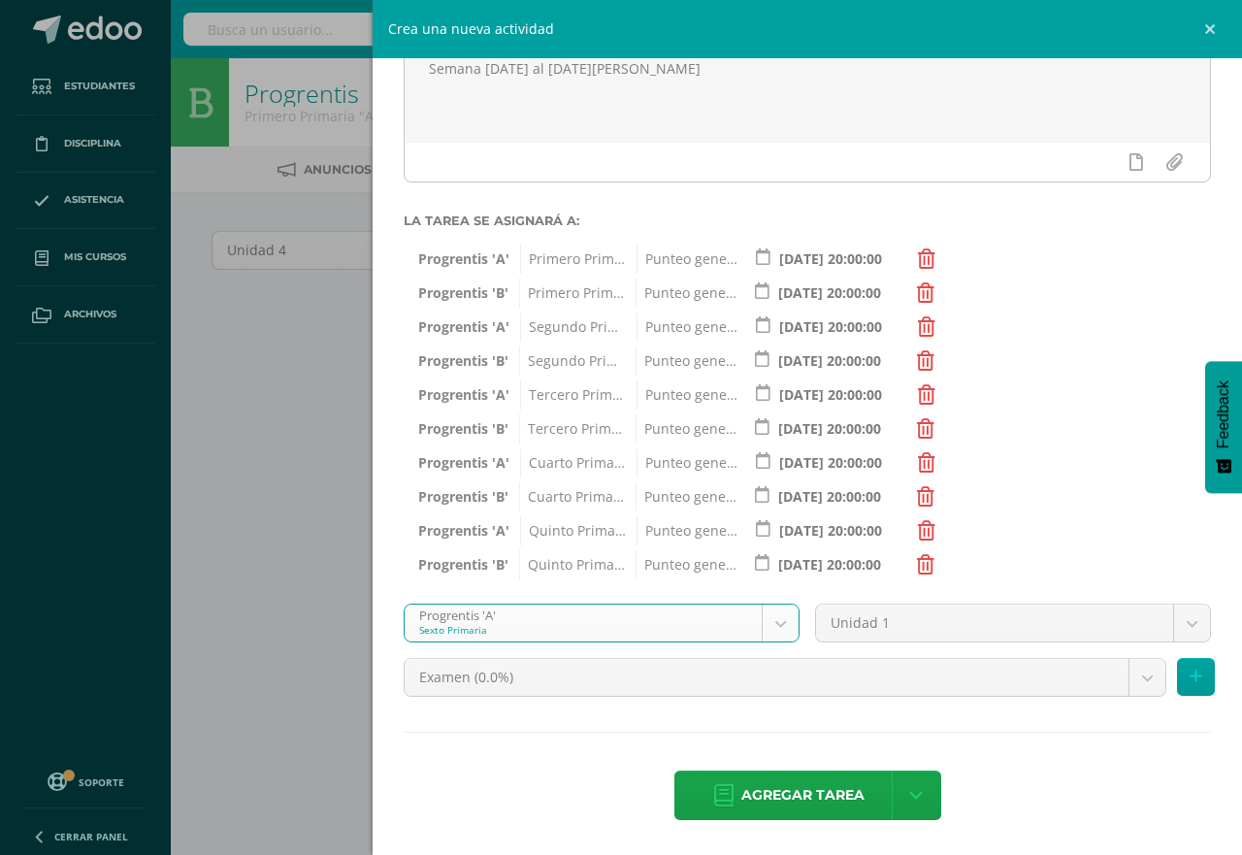
click at [771, 618] on body "Estudiantes Disciplina Asistencia Mis cursos Archivos Soporte Centro de ayuda Ú…" at bounding box center [621, 417] width 1242 height 834
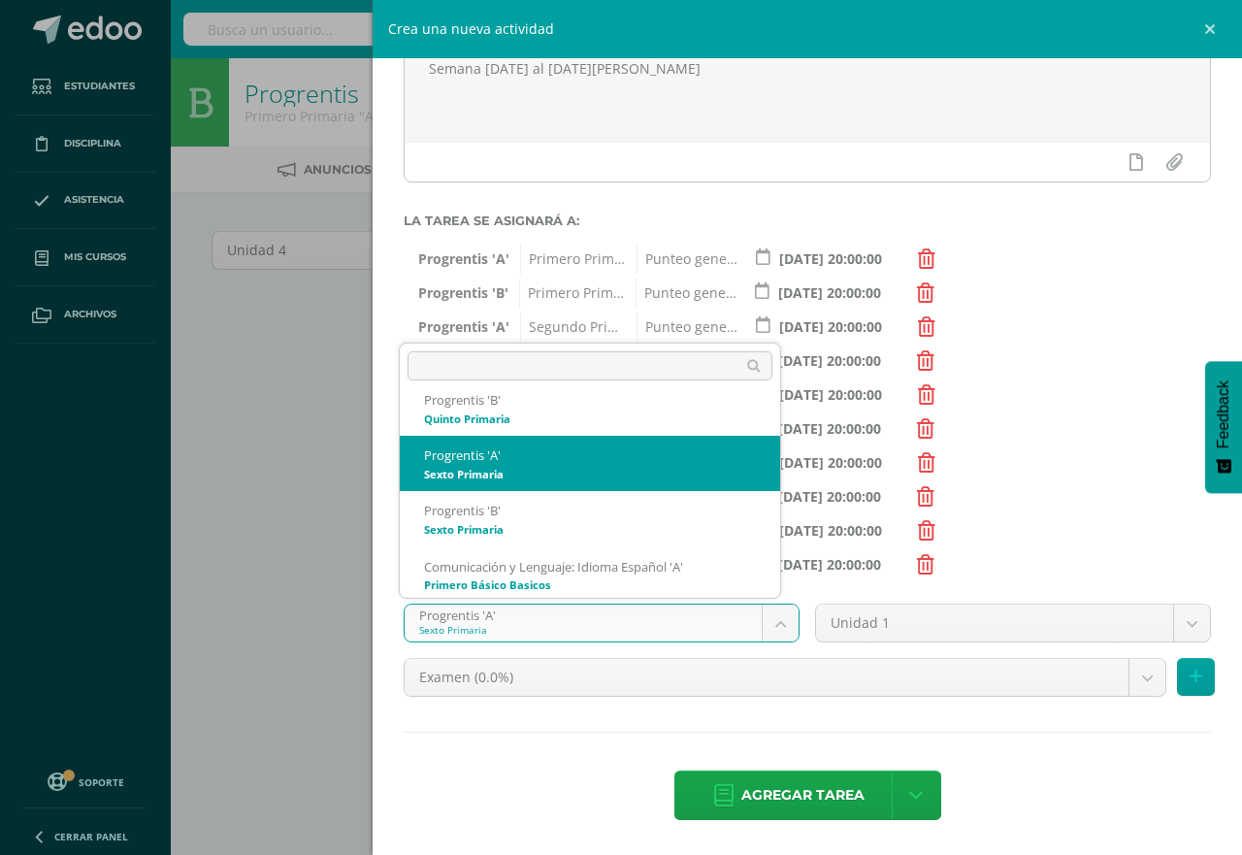
scroll to position [601, 0]
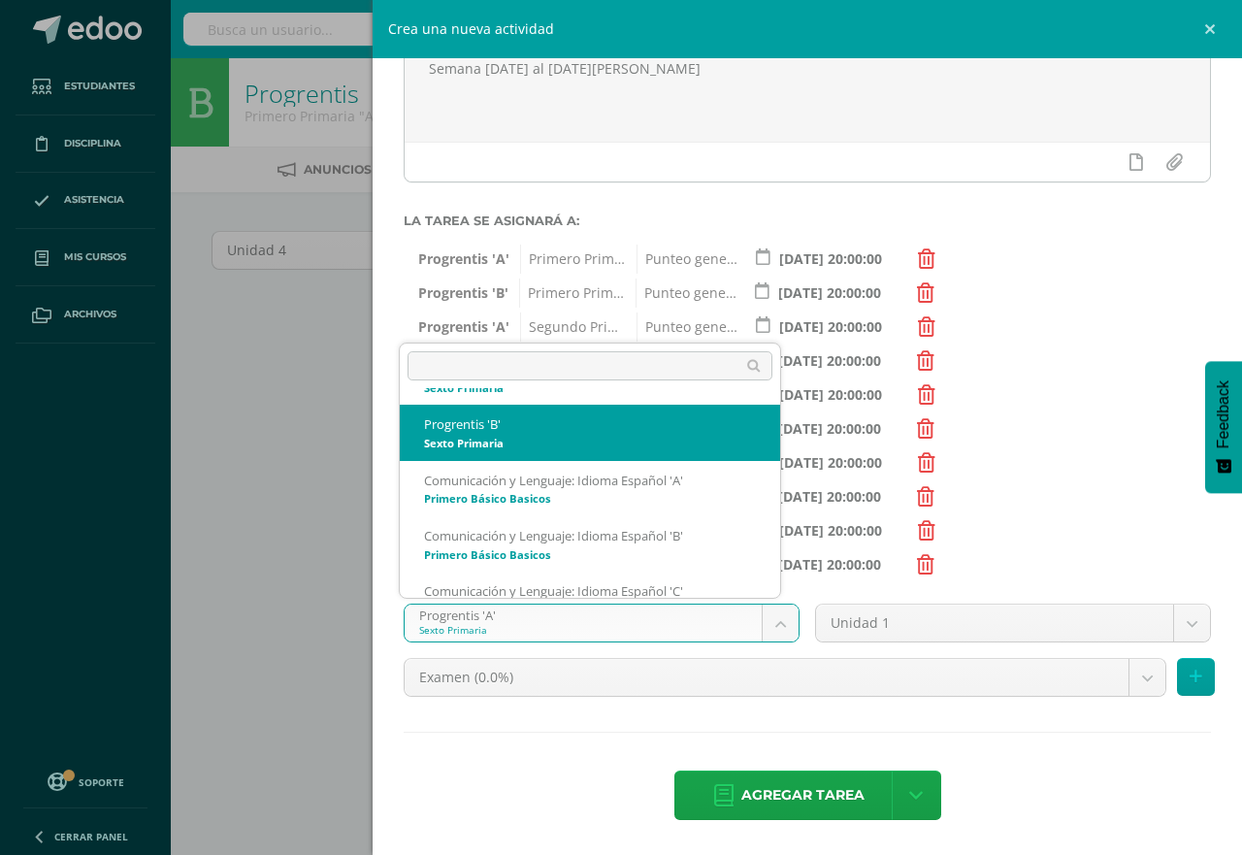
click at [596, 443] on span "Tercero Primaria" at bounding box center [572, 428] width 106 height 29
select select "174656"
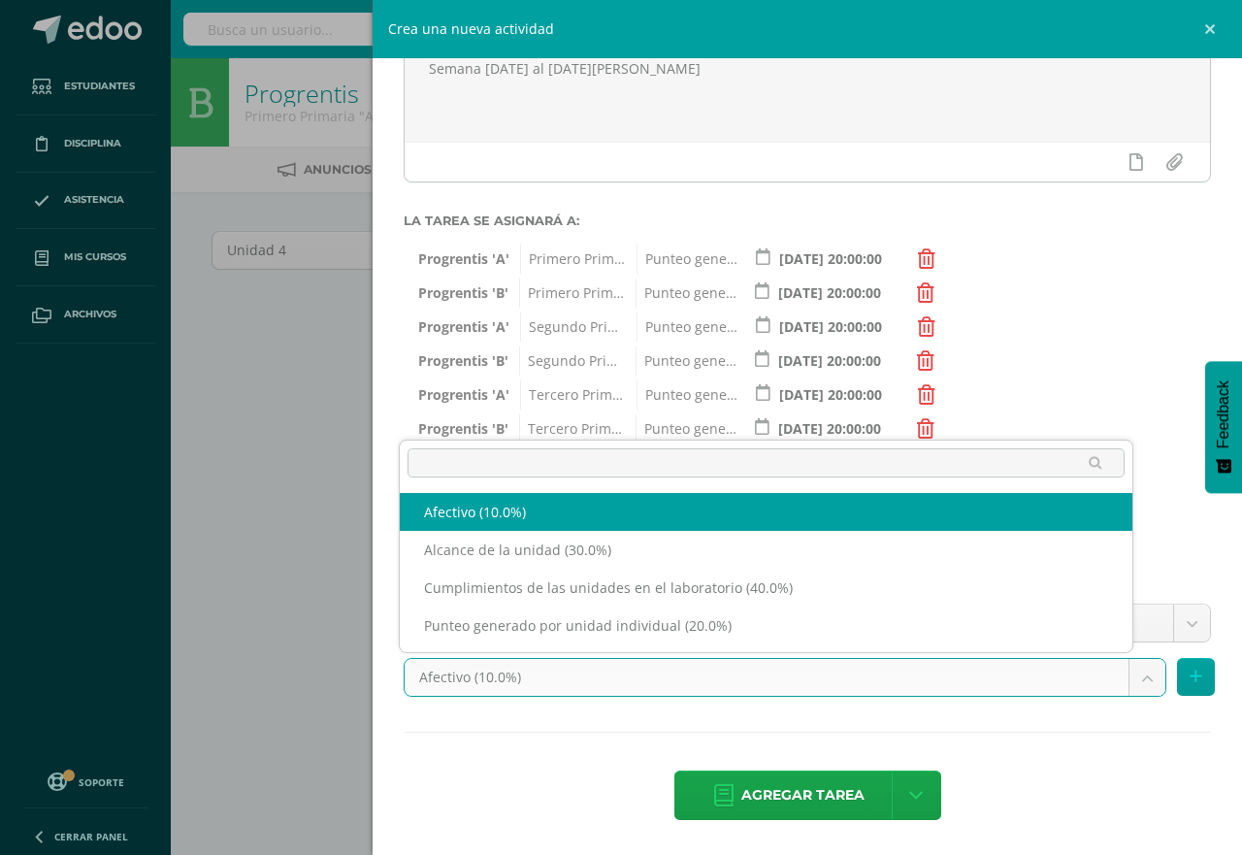
click at [1124, 675] on body "Estudiantes Disciplina Asistencia Mis cursos Archivos Soporte Centro de ayuda Ú…" at bounding box center [621, 417] width 1242 height 834
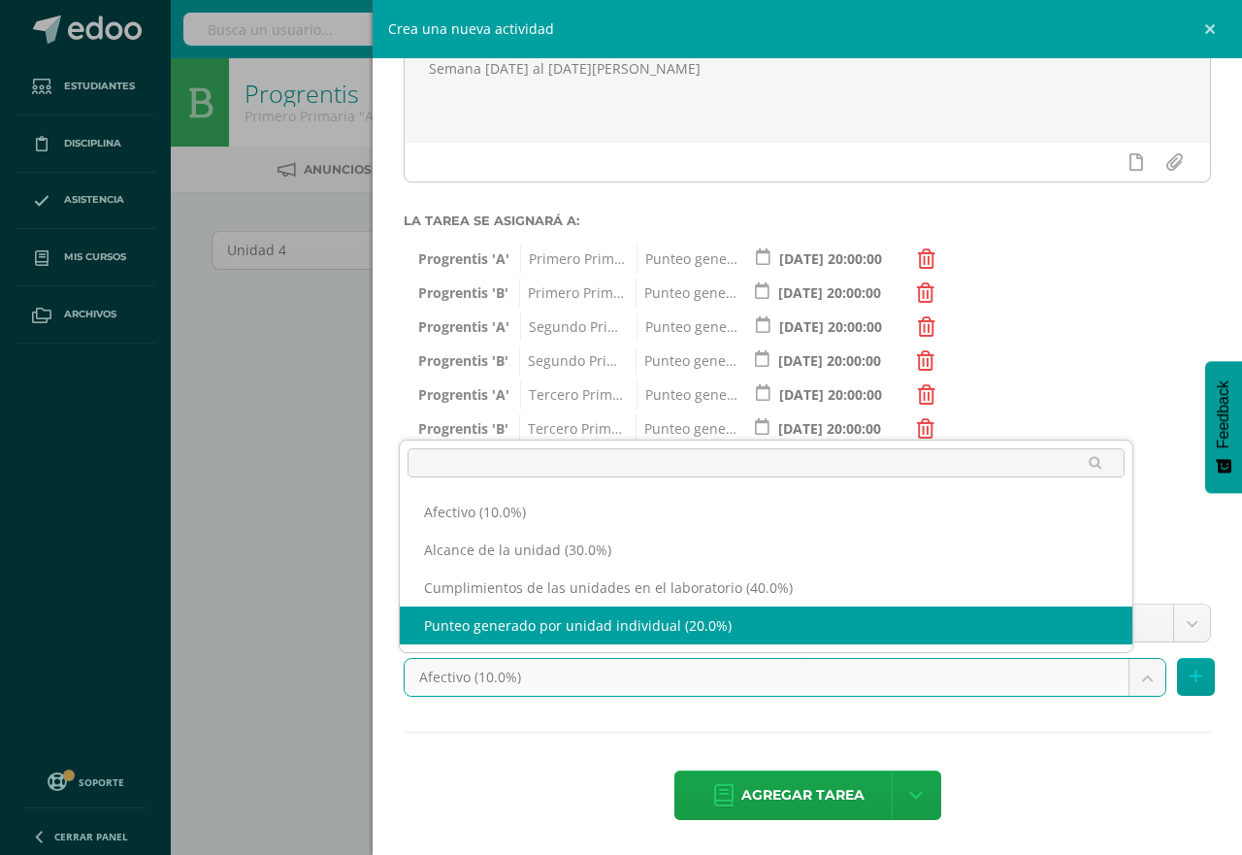
select select "191238"
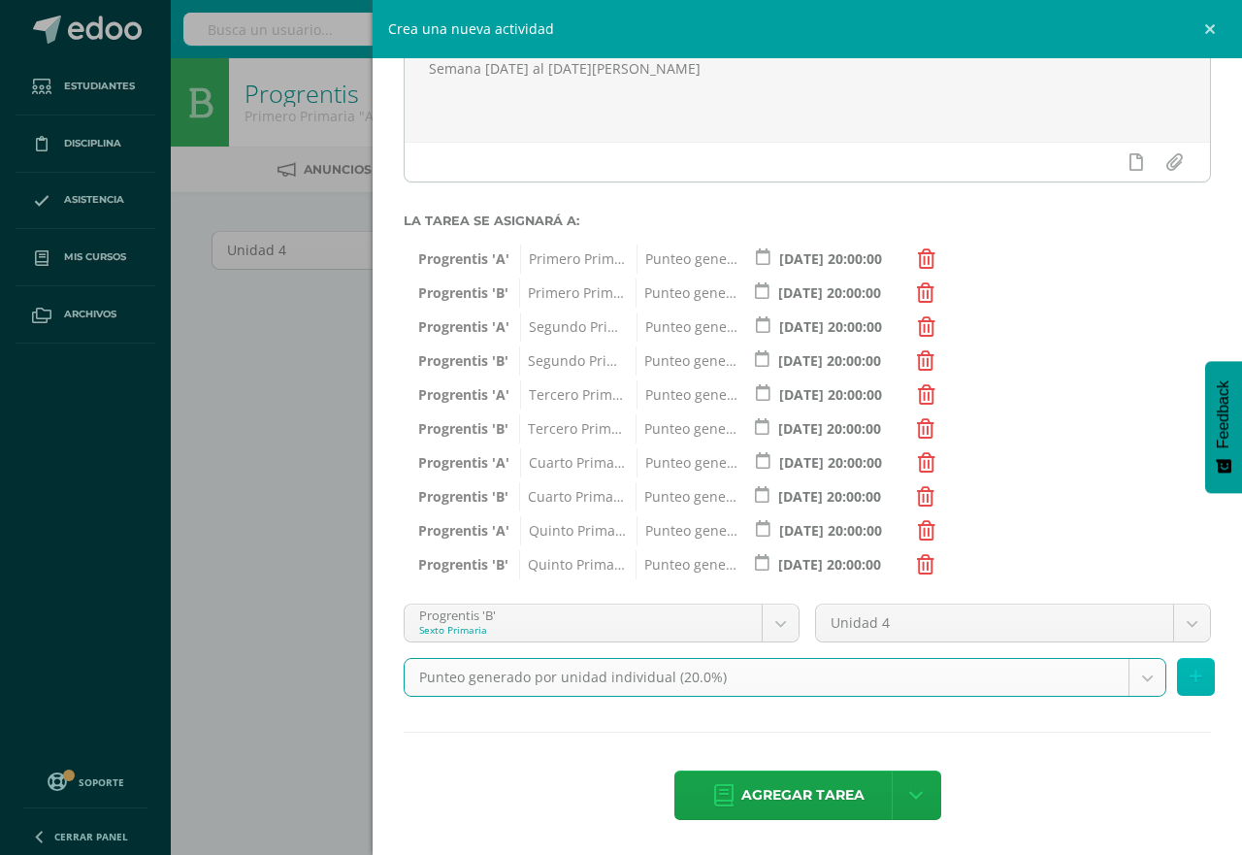
click at [1190, 673] on icon at bounding box center [1196, 677] width 13 height 17
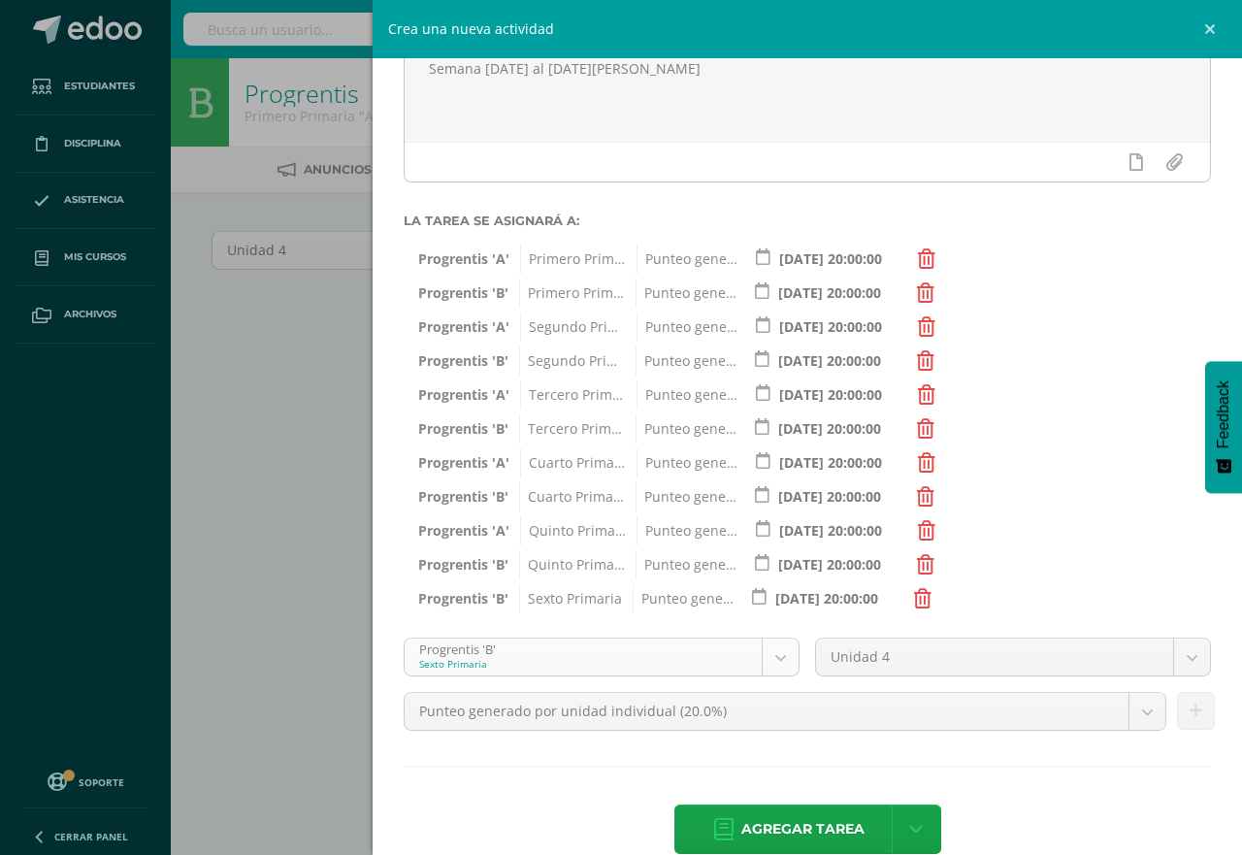
click at [774, 663] on body "Estudiantes Disciplina Asistencia Mis cursos Archivos Soporte Centro de ayuda Ú…" at bounding box center [621, 417] width 1242 height 834
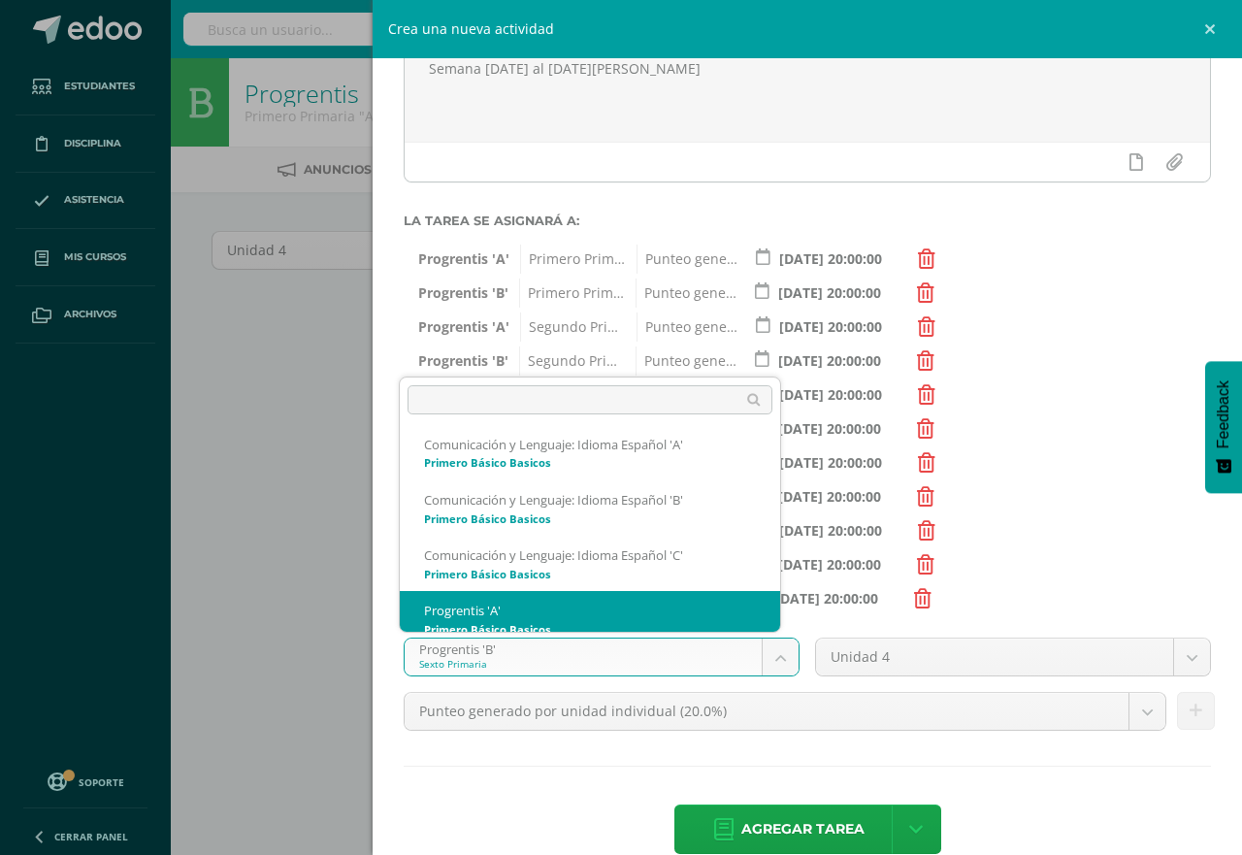
scroll to position [684, 0]
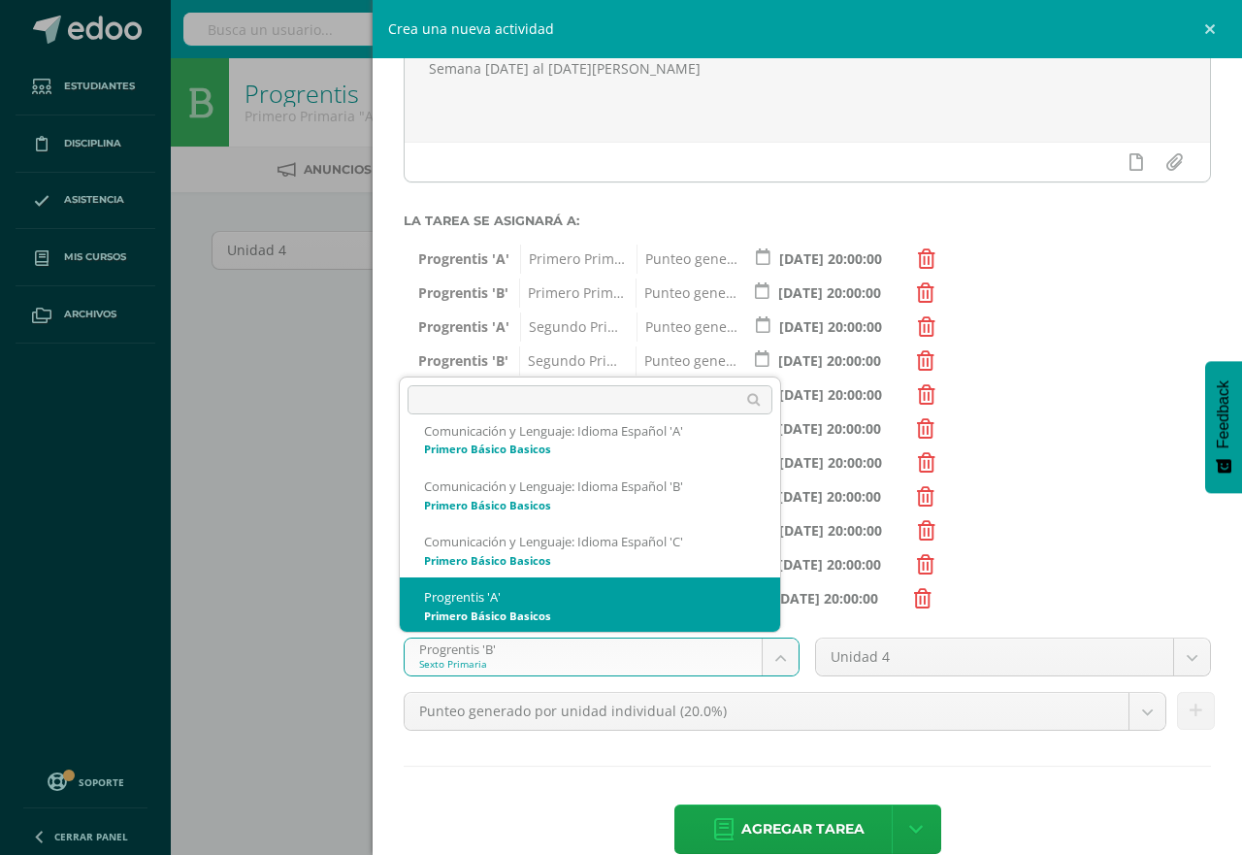
select select "174726"
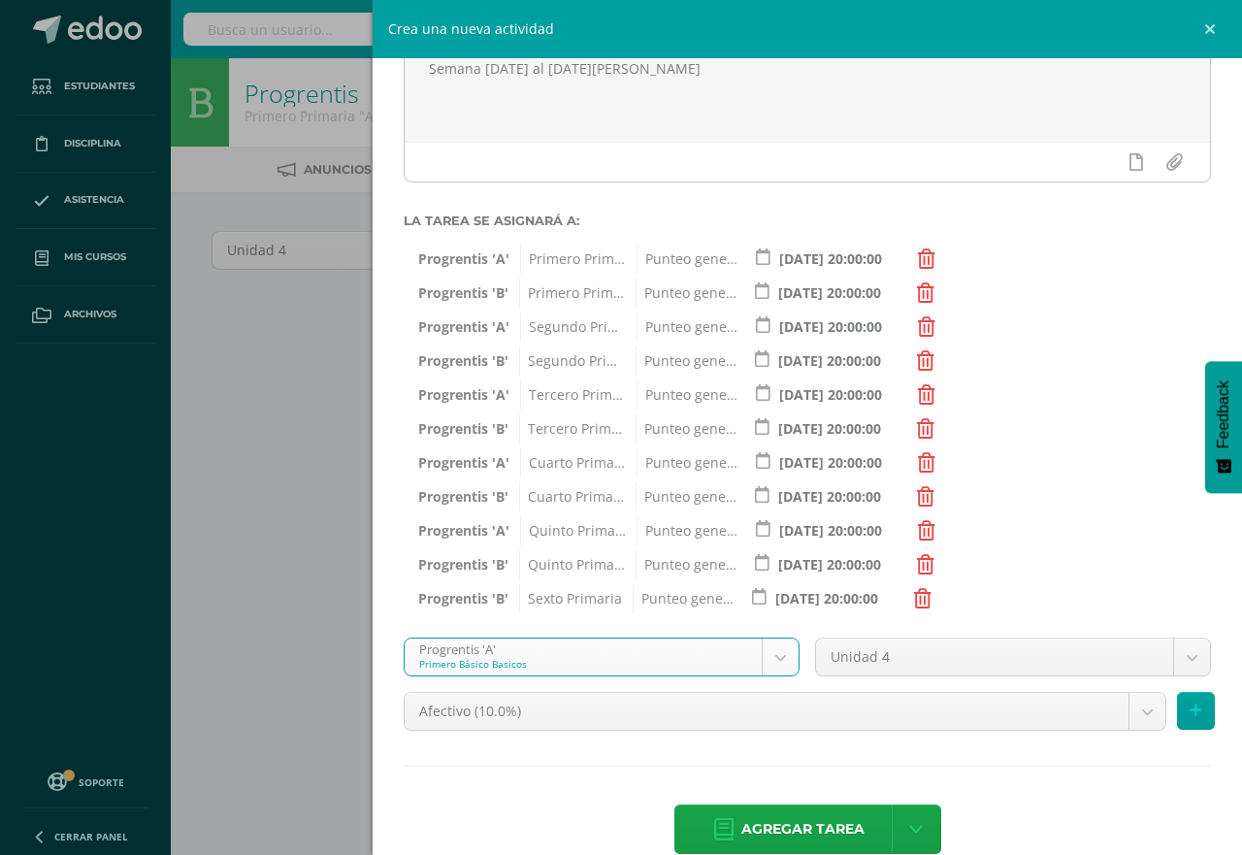
click at [1130, 713] on body "Estudiantes Disciplina Asistencia Mis cursos Archivos Soporte Centro de ayuda Ú…" at bounding box center [621, 417] width 1242 height 834
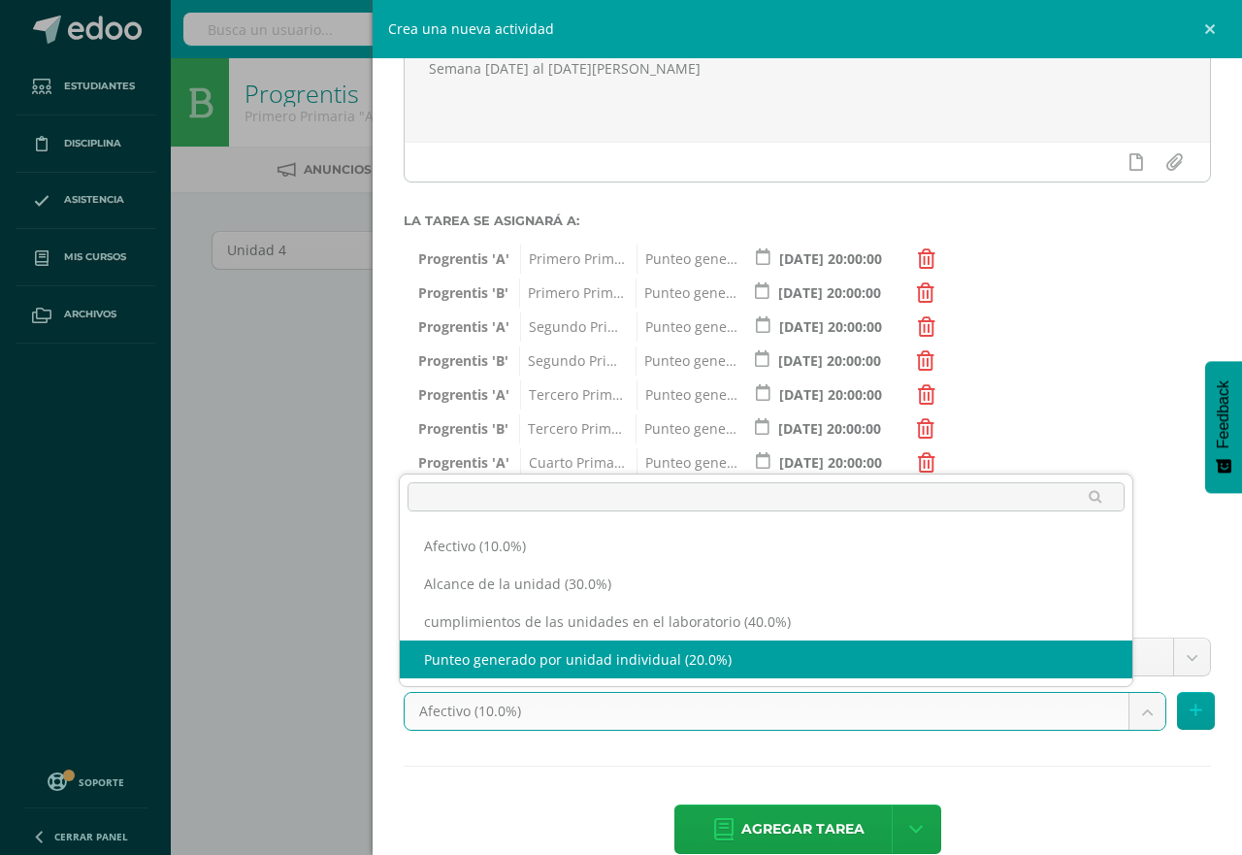
select select "191242"
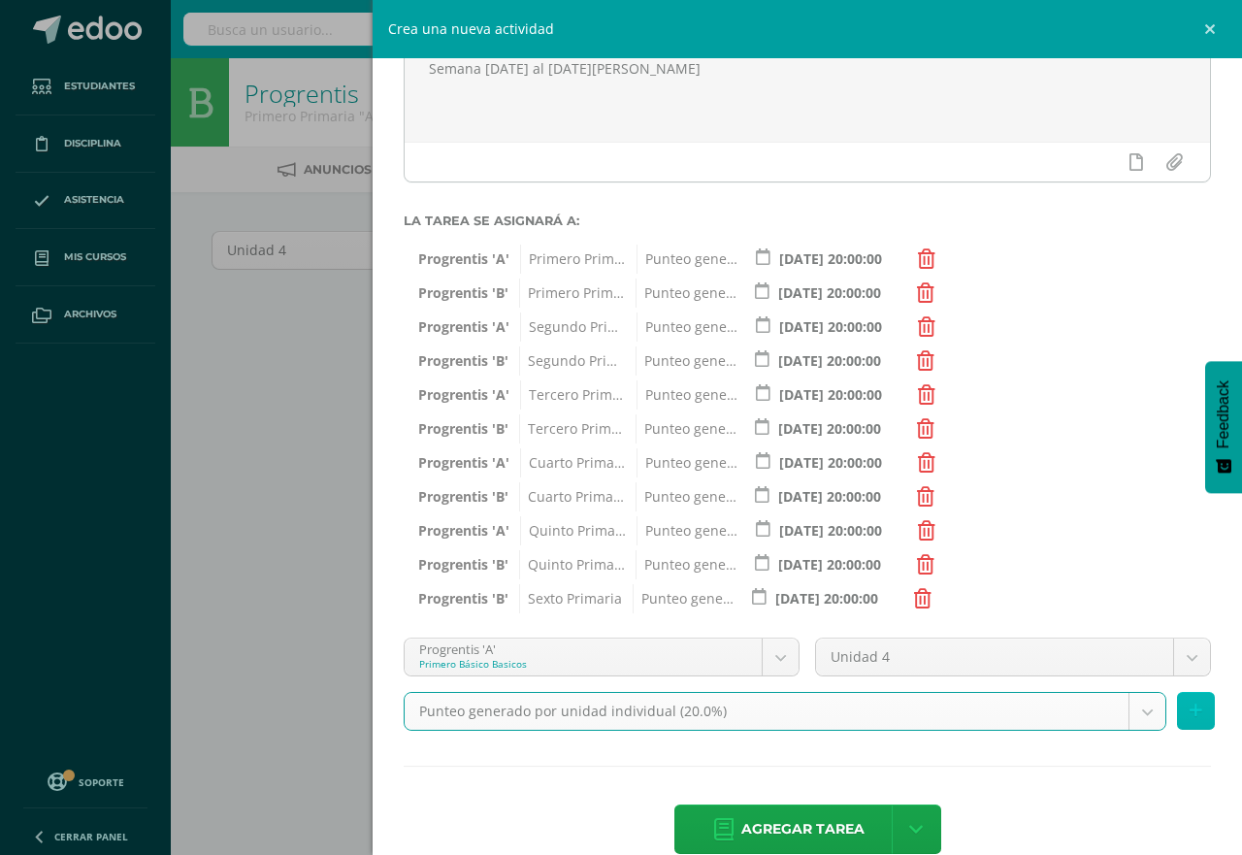
click at [1190, 714] on icon at bounding box center [1196, 711] width 13 height 17
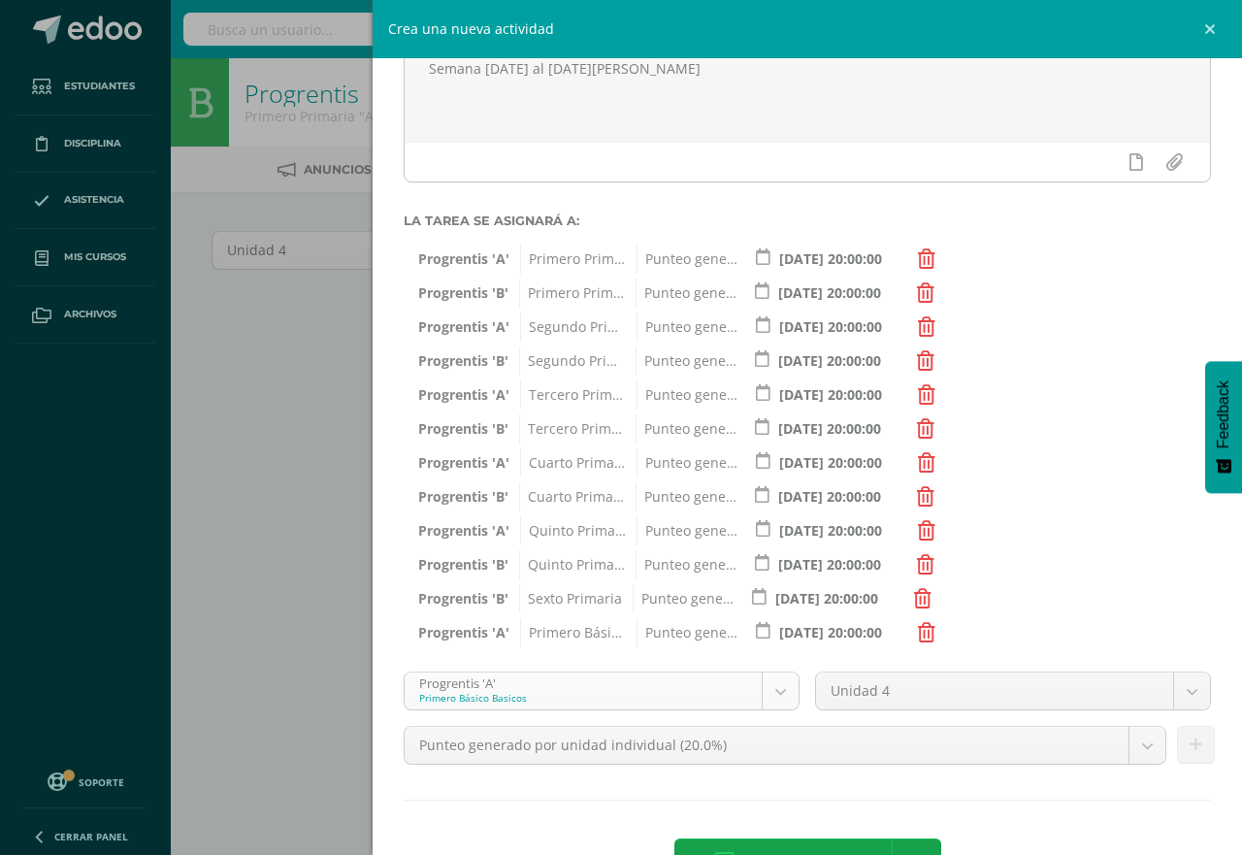
click at [771, 698] on body "Estudiantes Disciplina Asistencia Mis cursos Archivos Soporte Centro de ayuda Ú…" at bounding box center [621, 417] width 1242 height 834
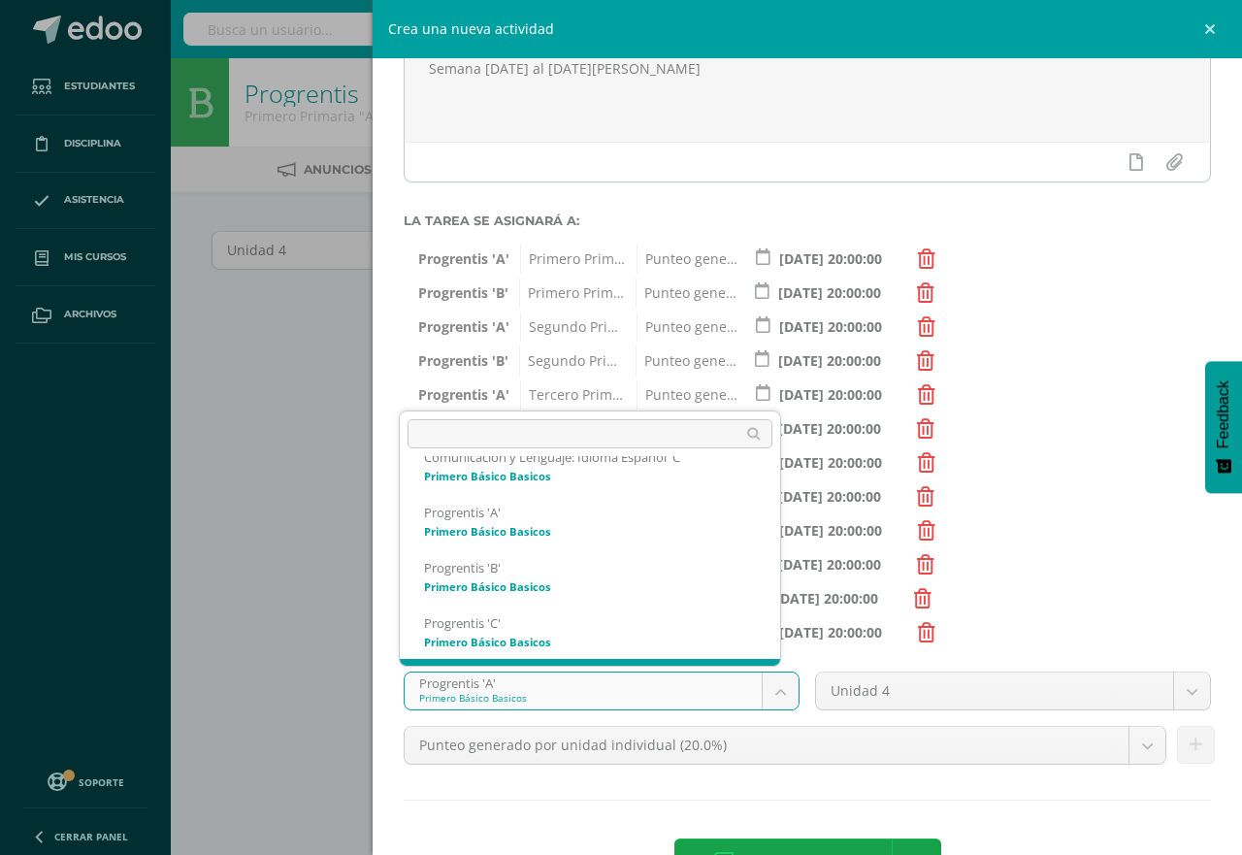
scroll to position [855, 0]
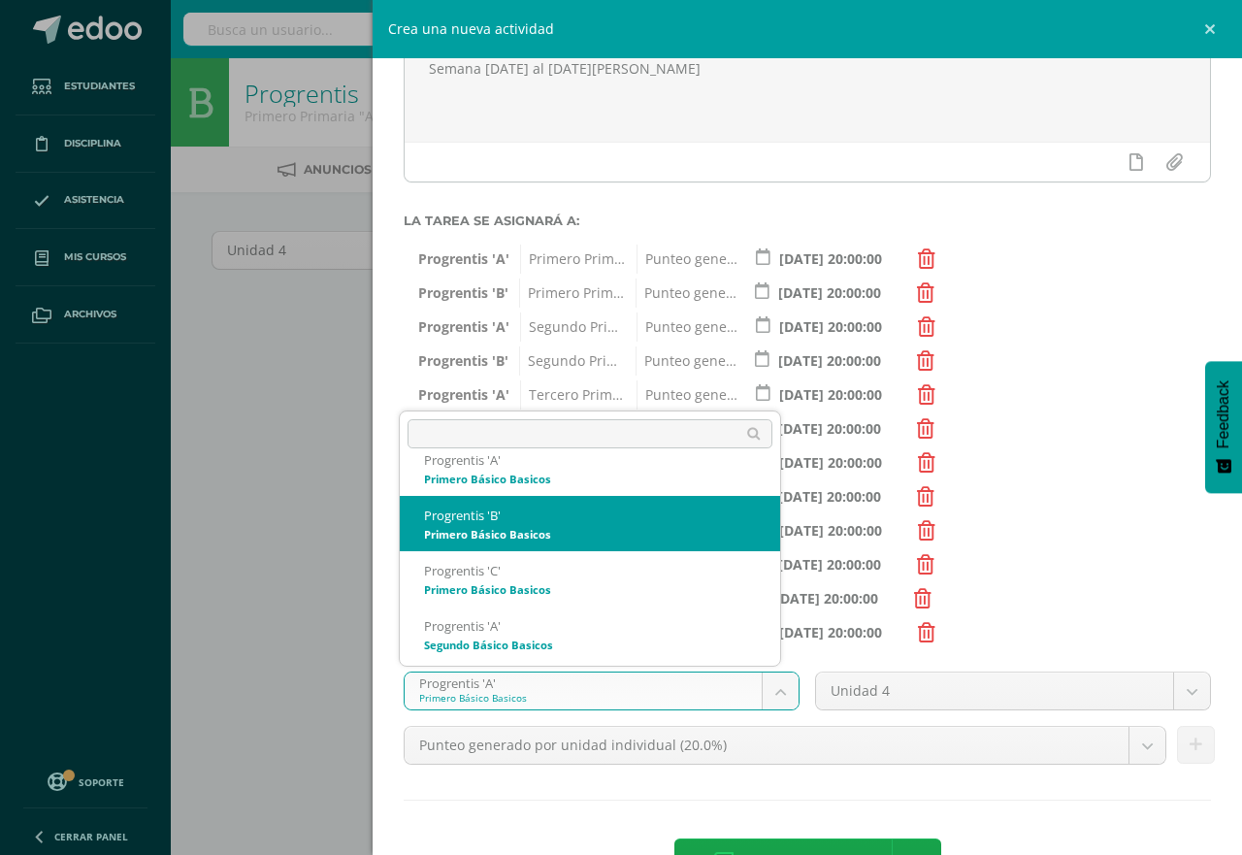
select select "174733"
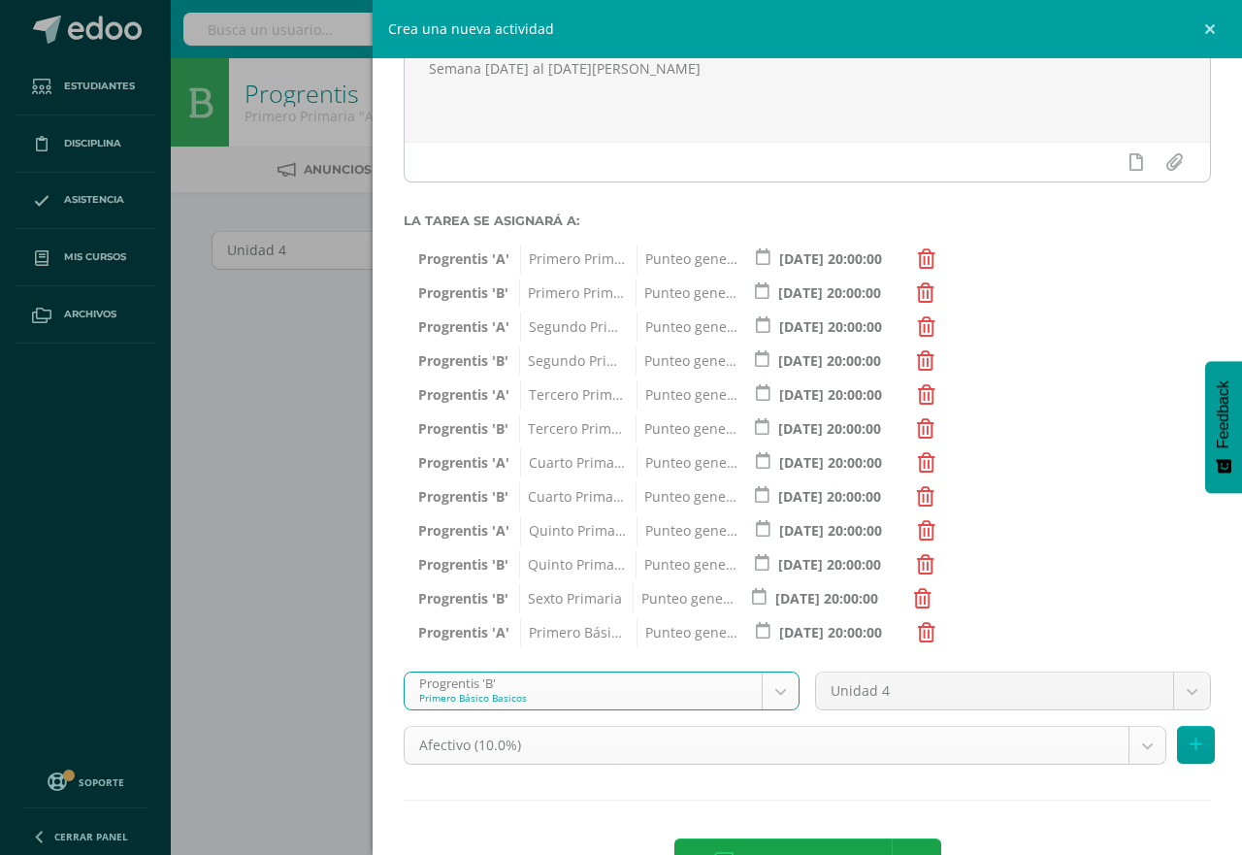
click at [1127, 746] on body "Estudiantes Disciplina Asistencia Mis cursos Archivos Soporte Centro de ayuda Ú…" at bounding box center [621, 417] width 1242 height 834
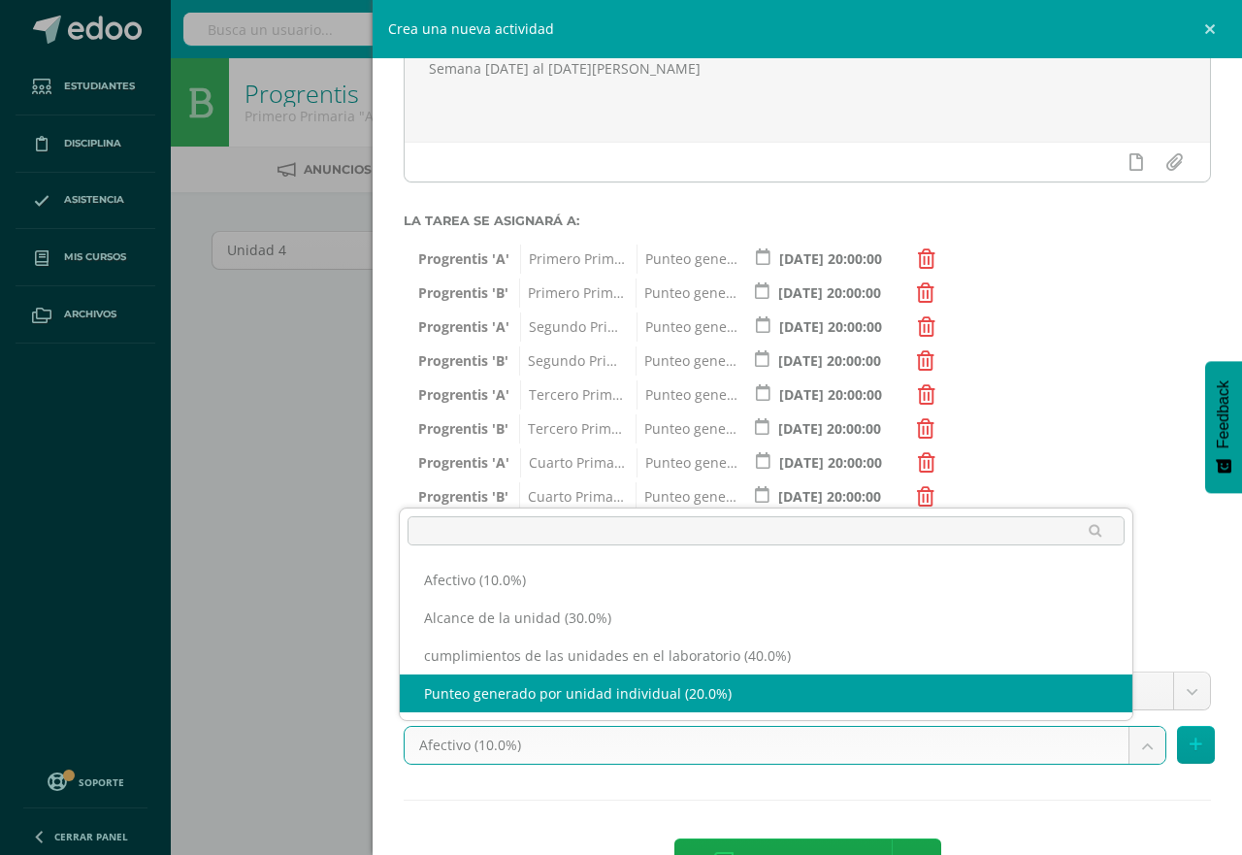
select select "191246"
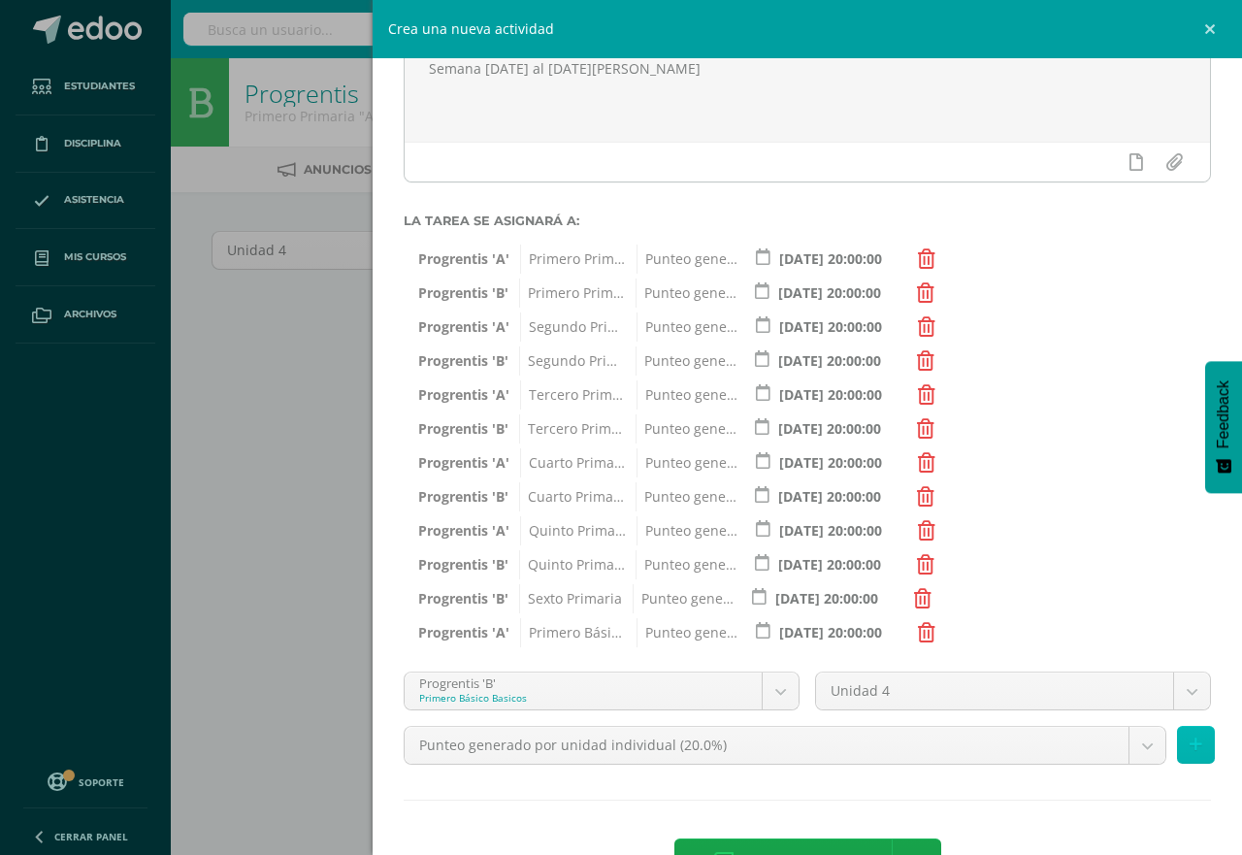
click at [1177, 732] on button at bounding box center [1196, 745] width 38 height 38
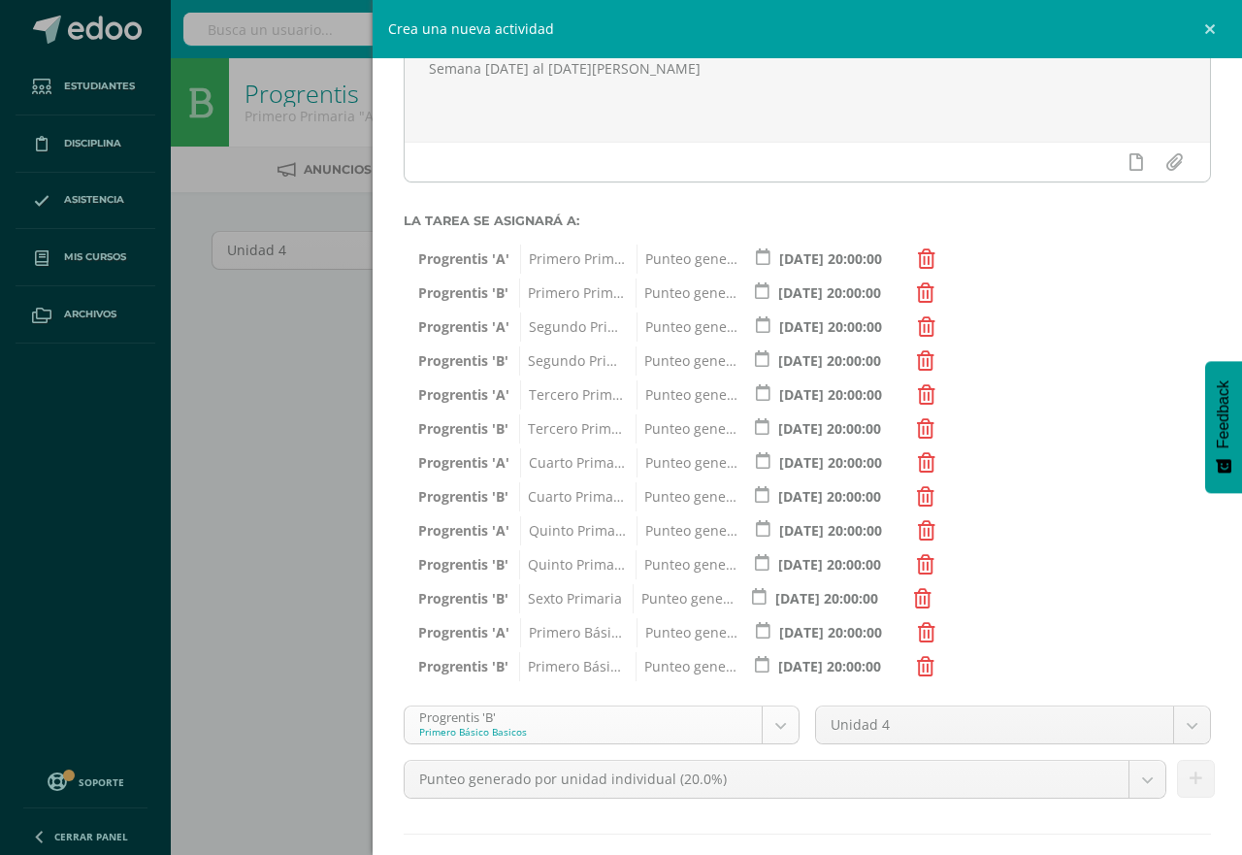
click at [765, 727] on body "Estudiantes Disciplina Asistencia Mis cursos Archivos Soporte Centro de ayuda Ú…" at bounding box center [621, 417] width 1242 height 834
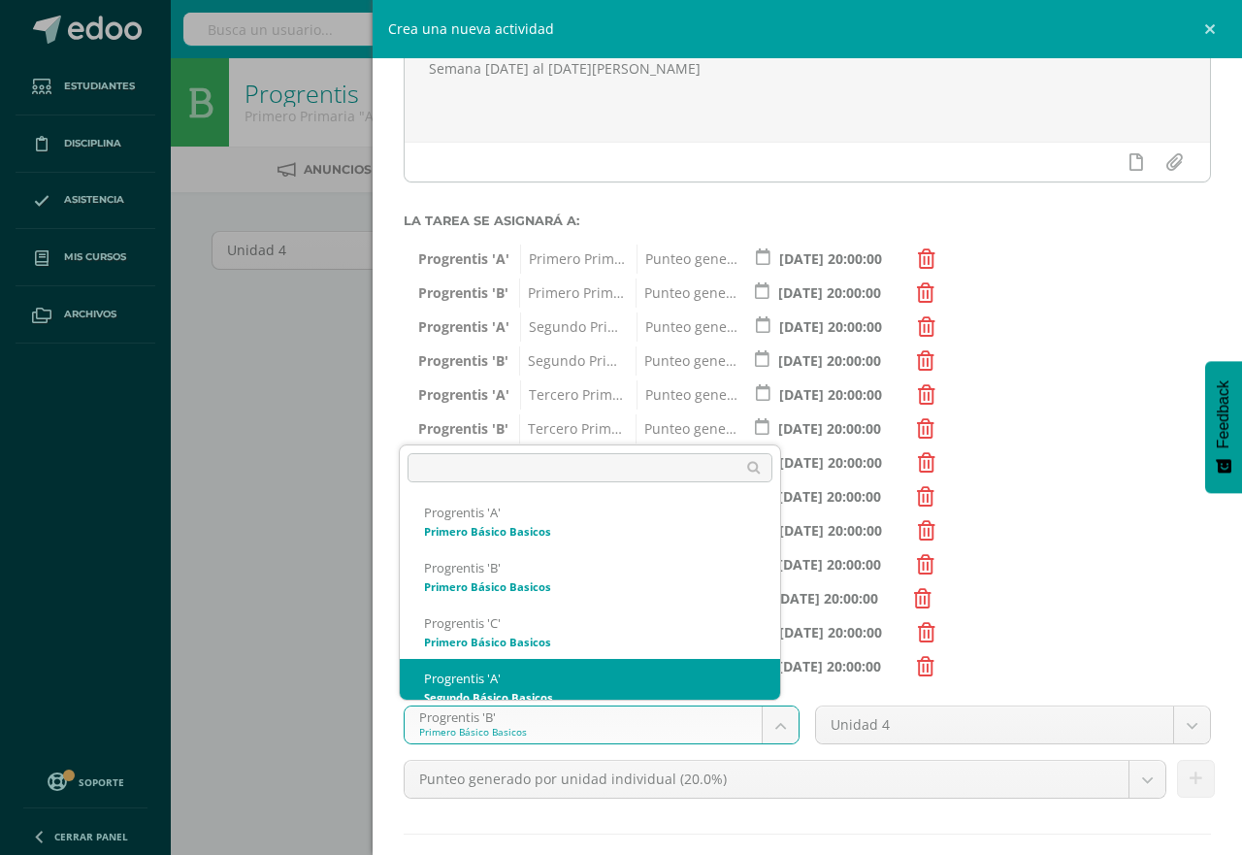
scroll to position [850, 0]
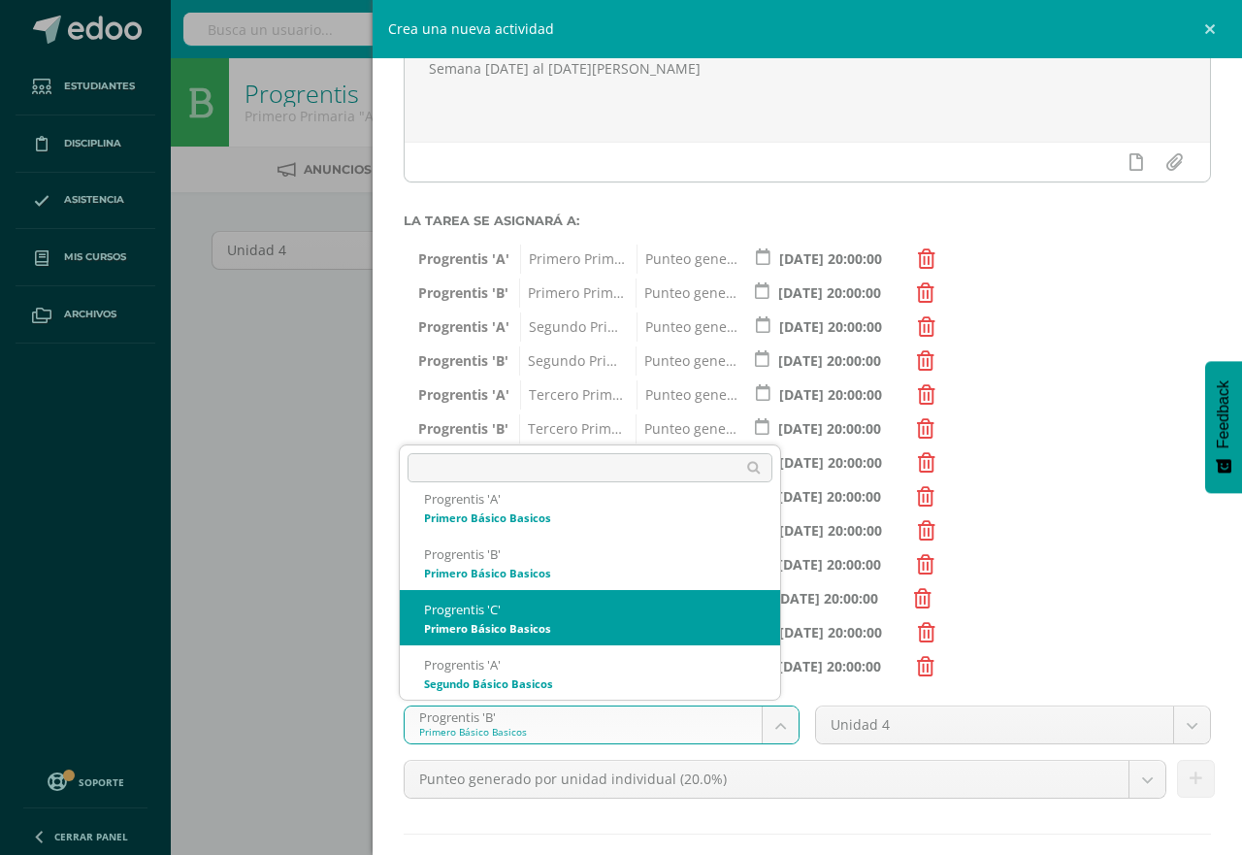
select select "174740"
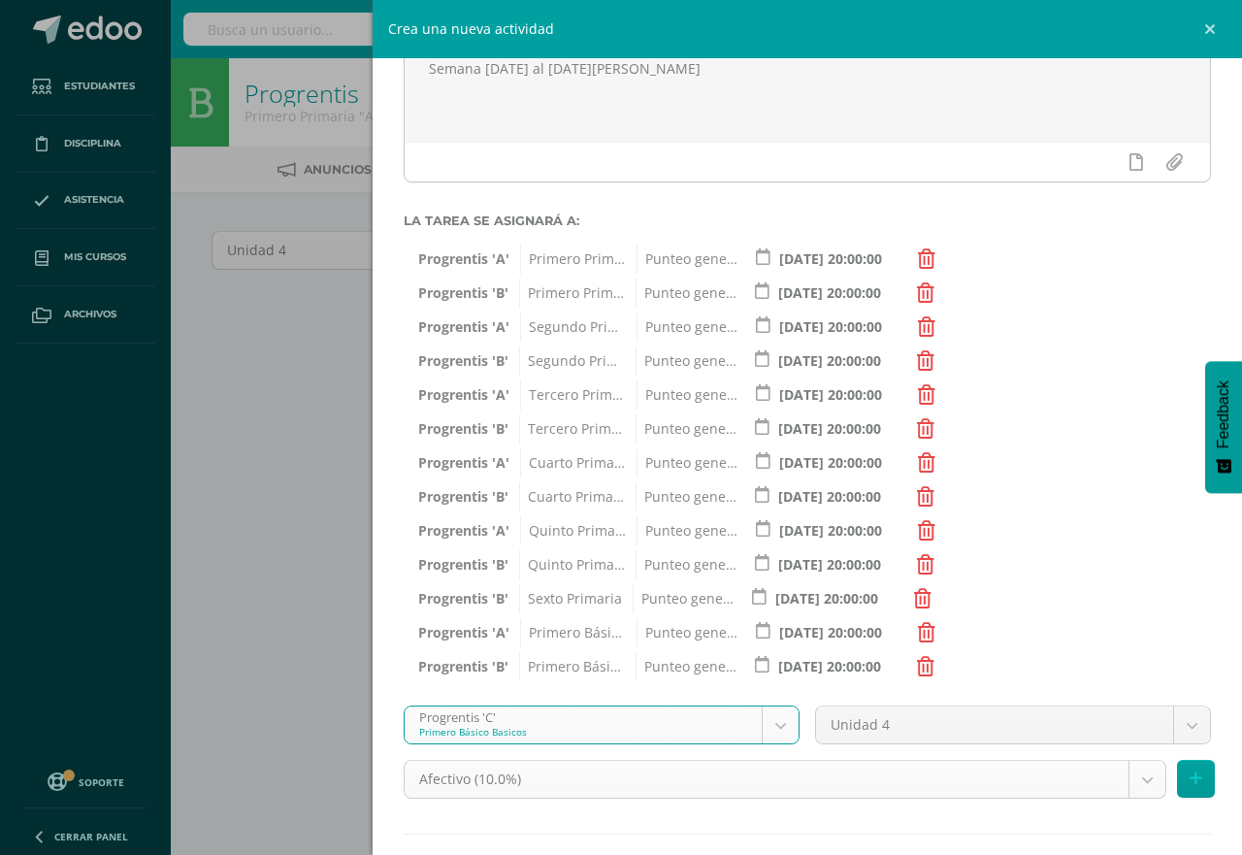
click at [1126, 782] on body "Estudiantes Disciplina Asistencia Mis cursos Archivos Soporte Centro de ayuda Ú…" at bounding box center [621, 417] width 1242 height 834
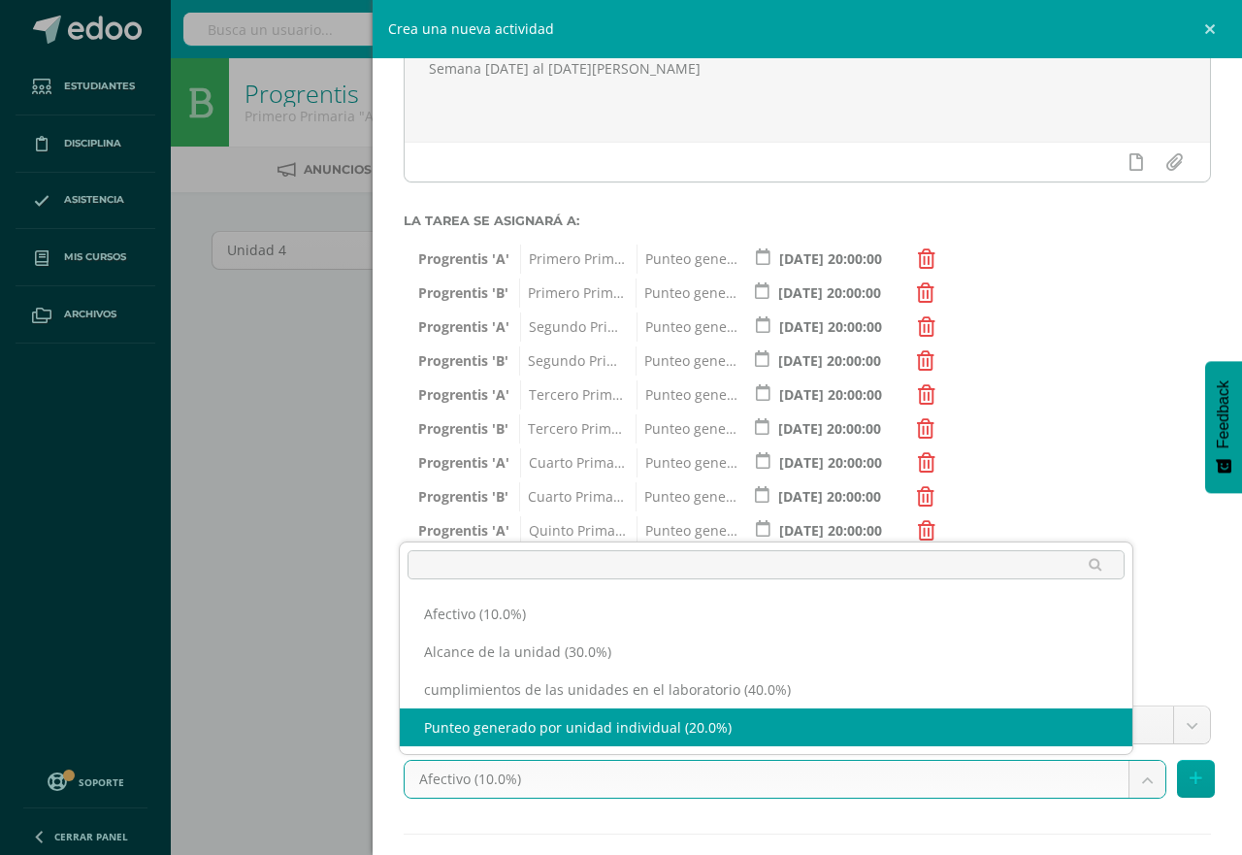
select select "191250"
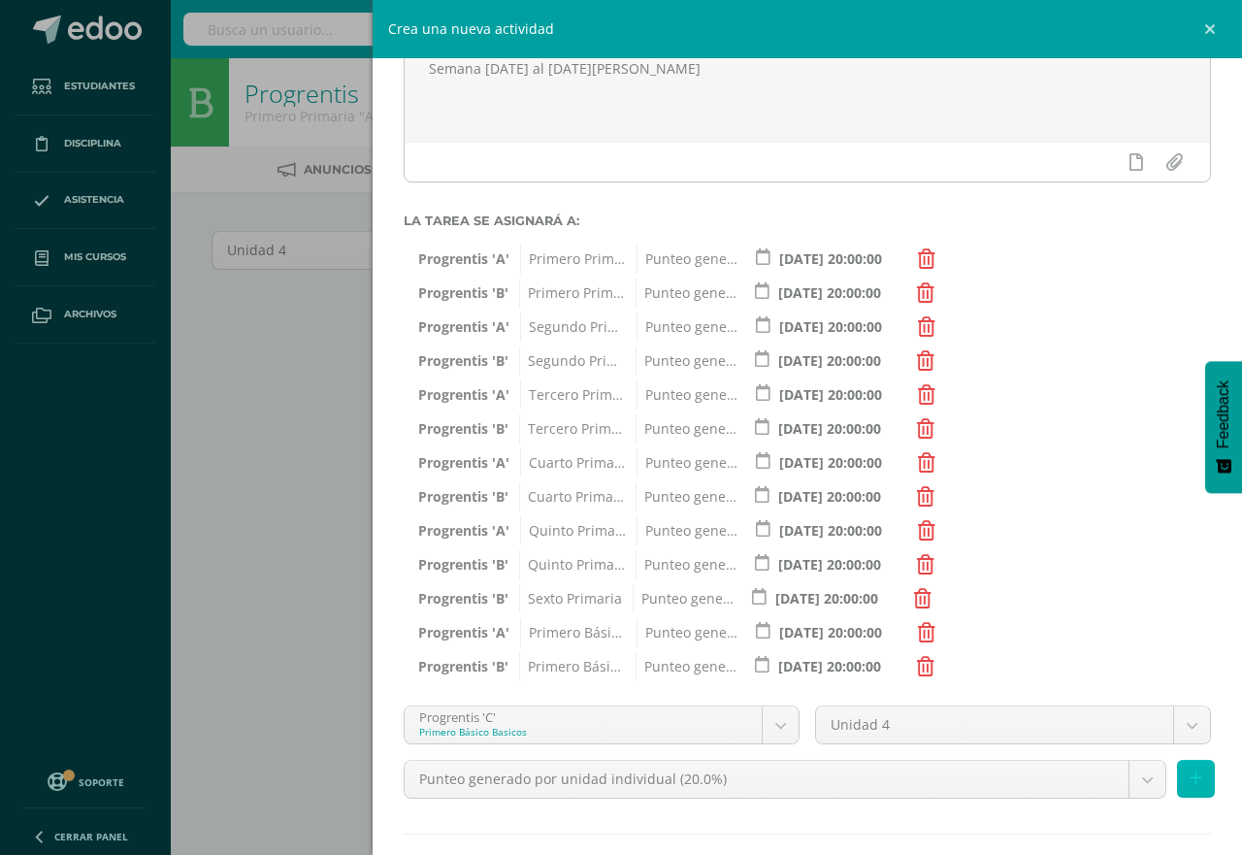
click at [1190, 782] on icon at bounding box center [1196, 779] width 13 height 17
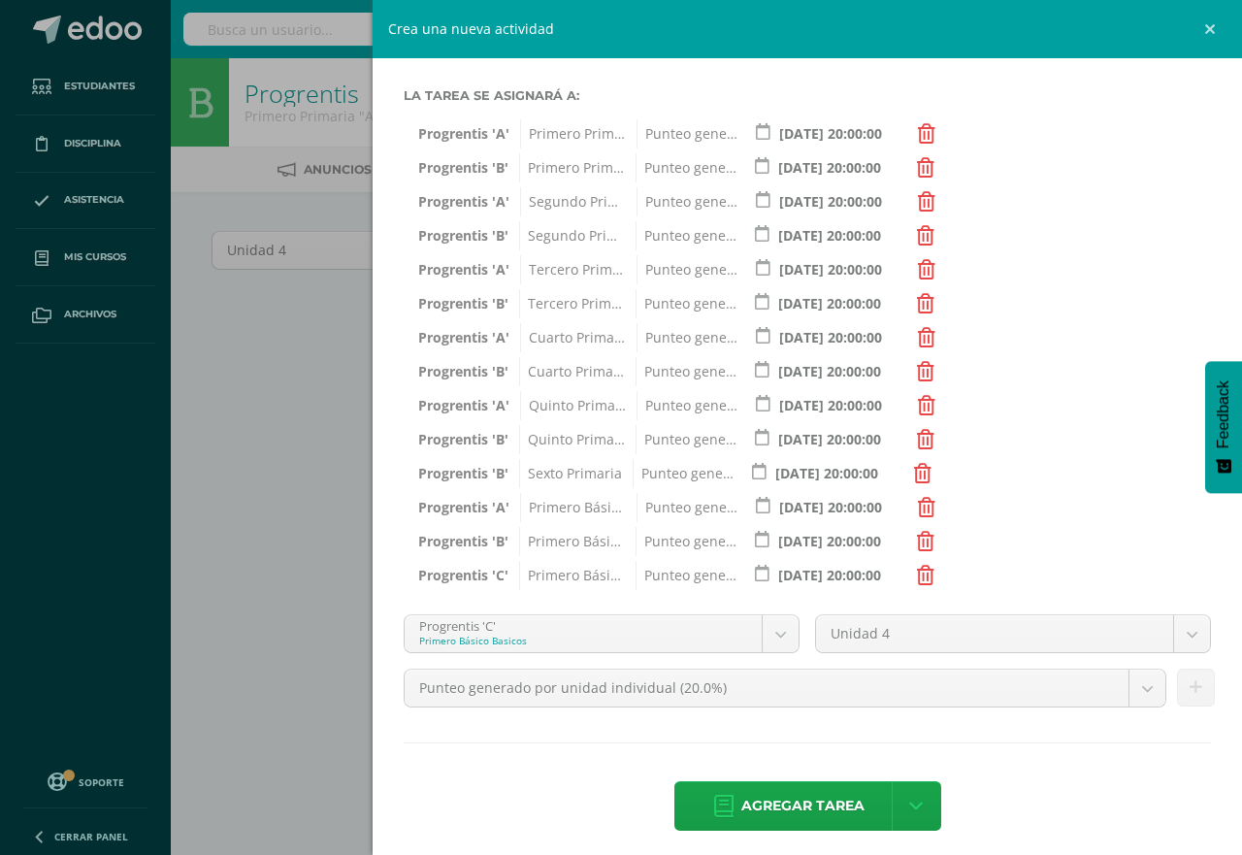
scroll to position [334, 0]
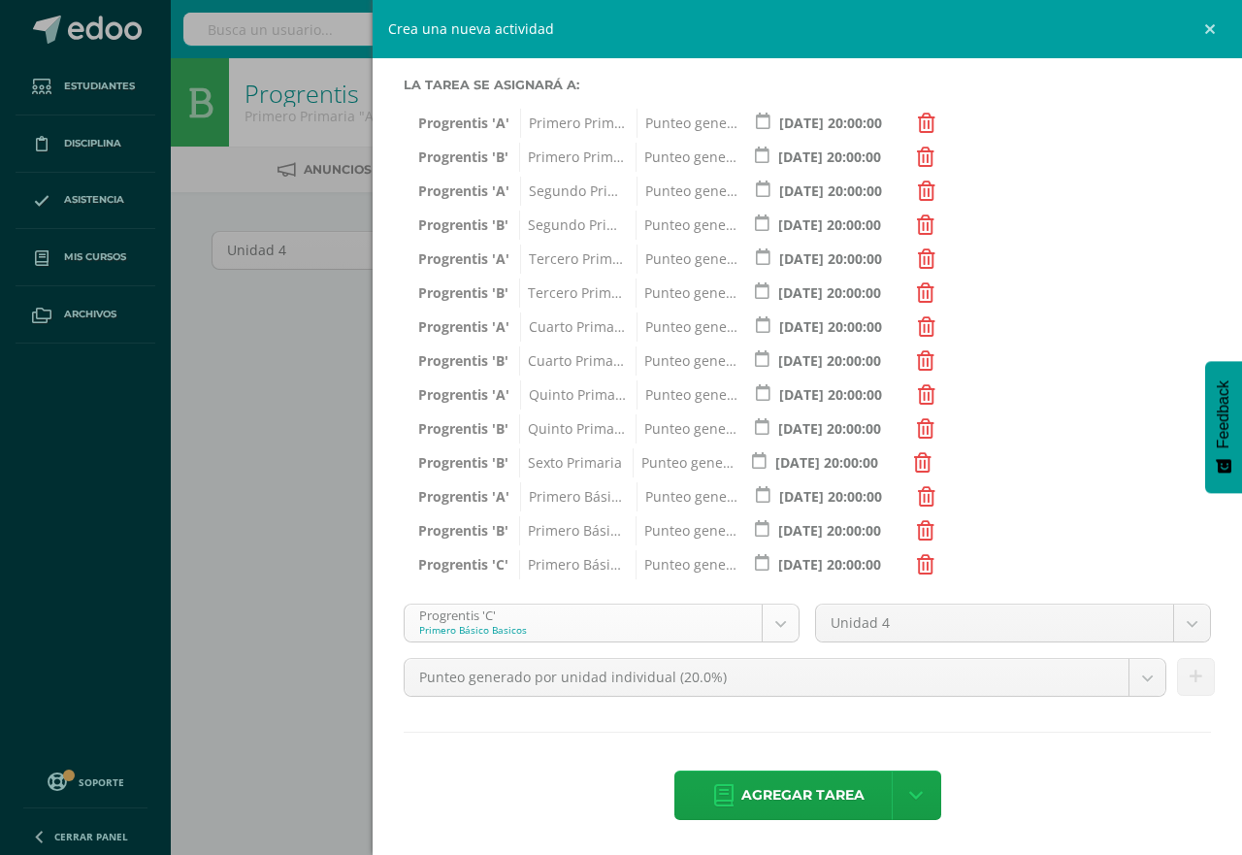
click at [771, 629] on body "Estudiantes Disciplina Asistencia Mis cursos Archivos Soporte Centro de ayuda Ú…" at bounding box center [621, 417] width 1242 height 834
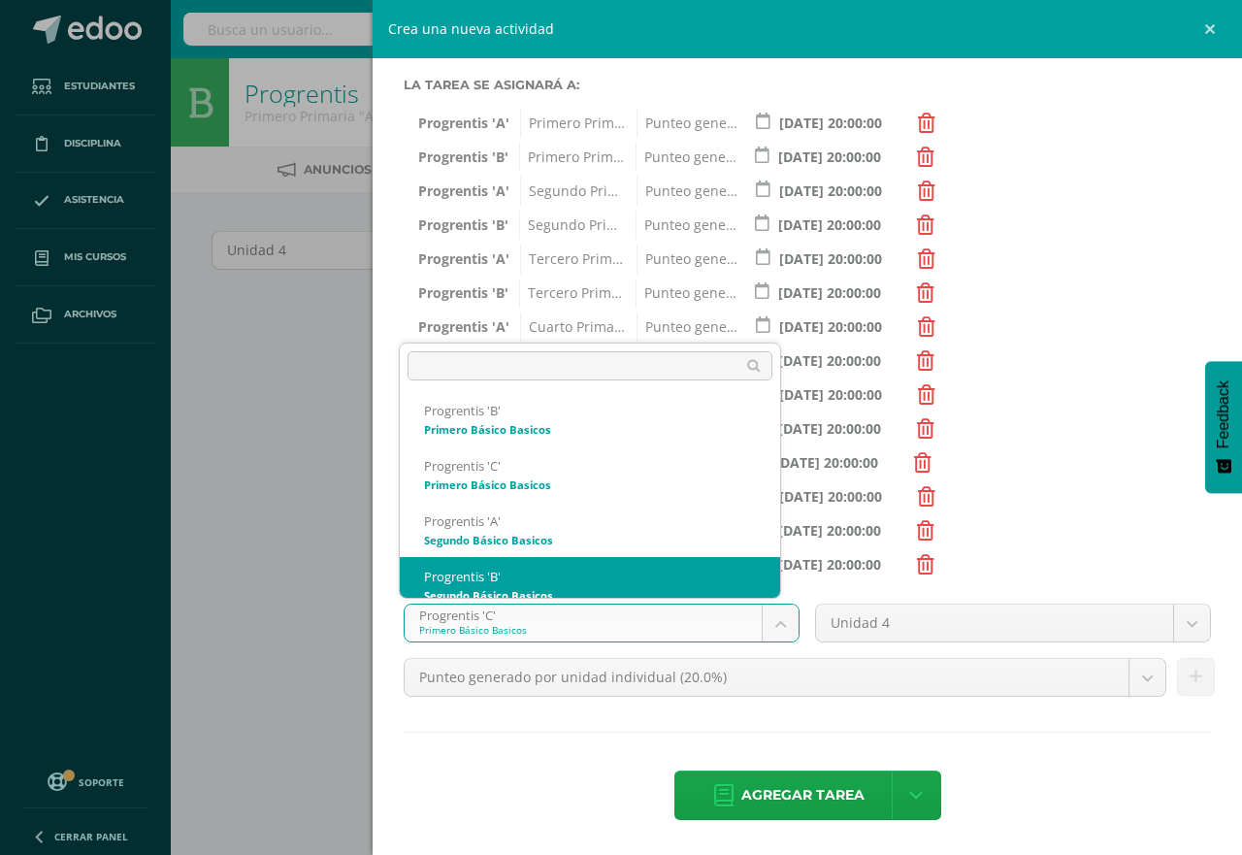
scroll to position [906, 0]
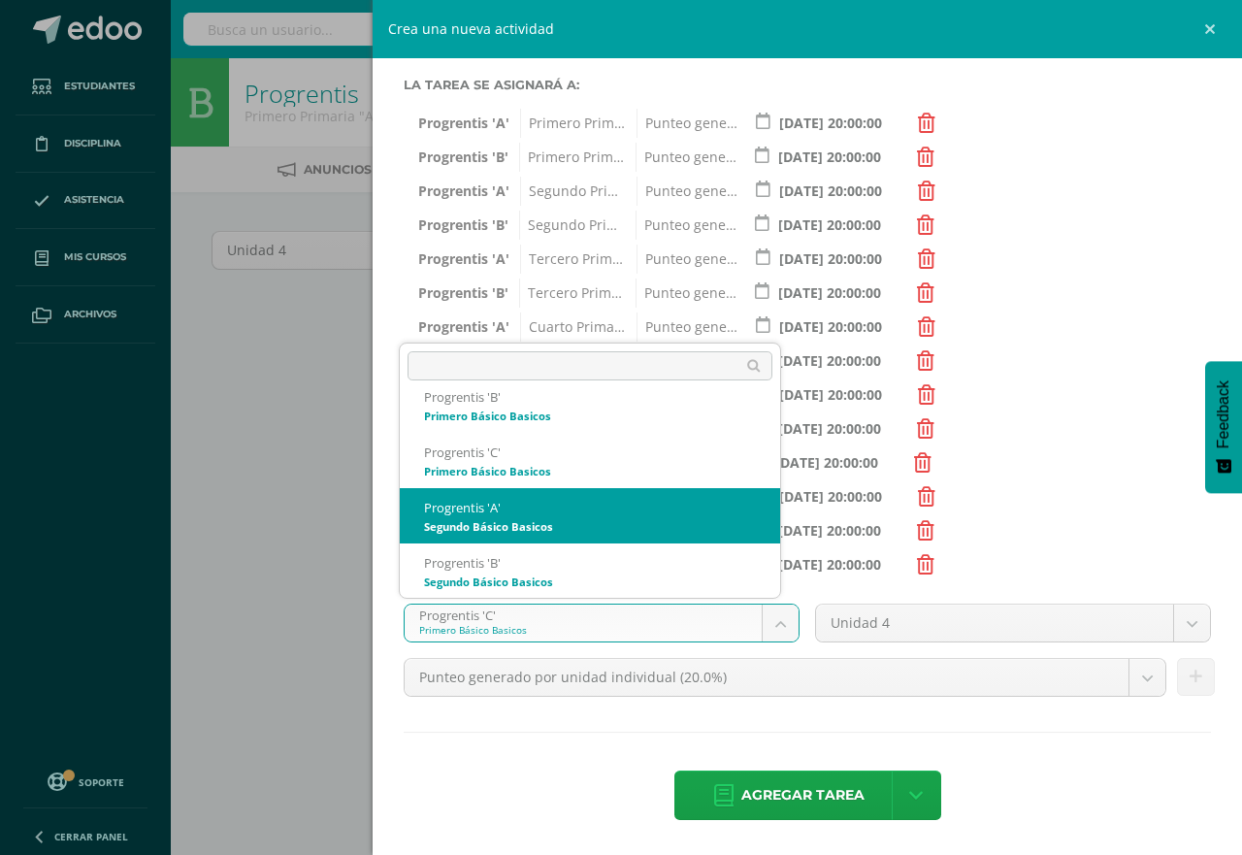
select select "174705"
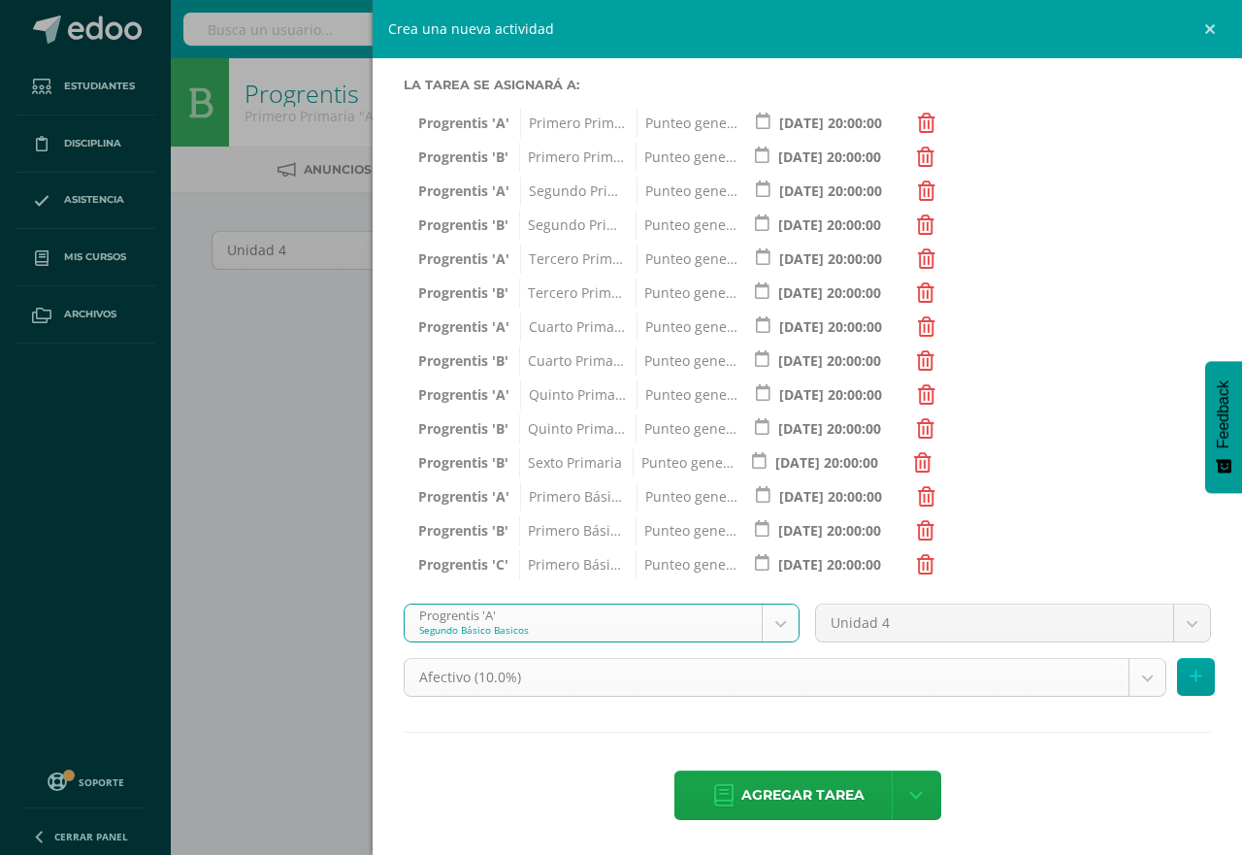
click at [1123, 680] on body "Estudiantes Disciplina Asistencia Mis cursos Archivos Soporte Centro de ayuda Ú…" at bounding box center [621, 417] width 1242 height 834
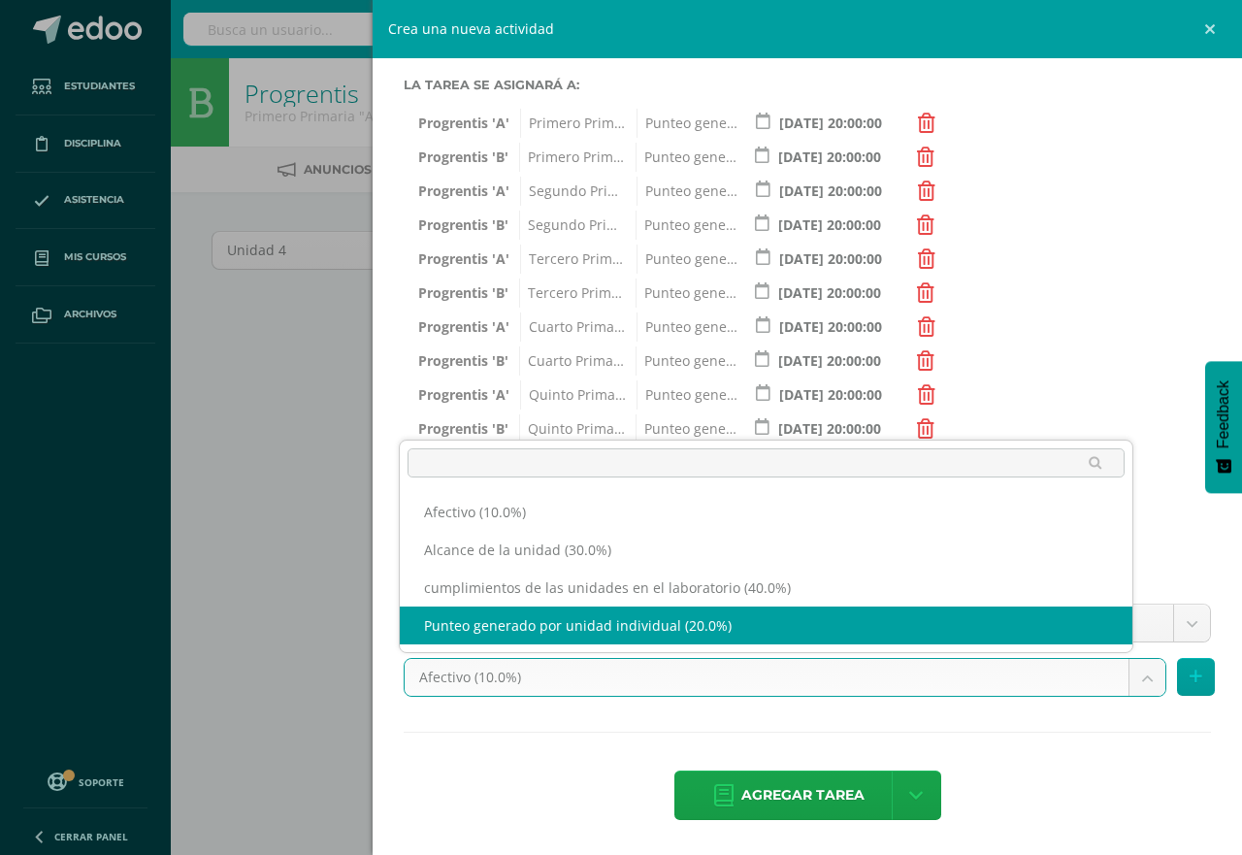
select select "191254"
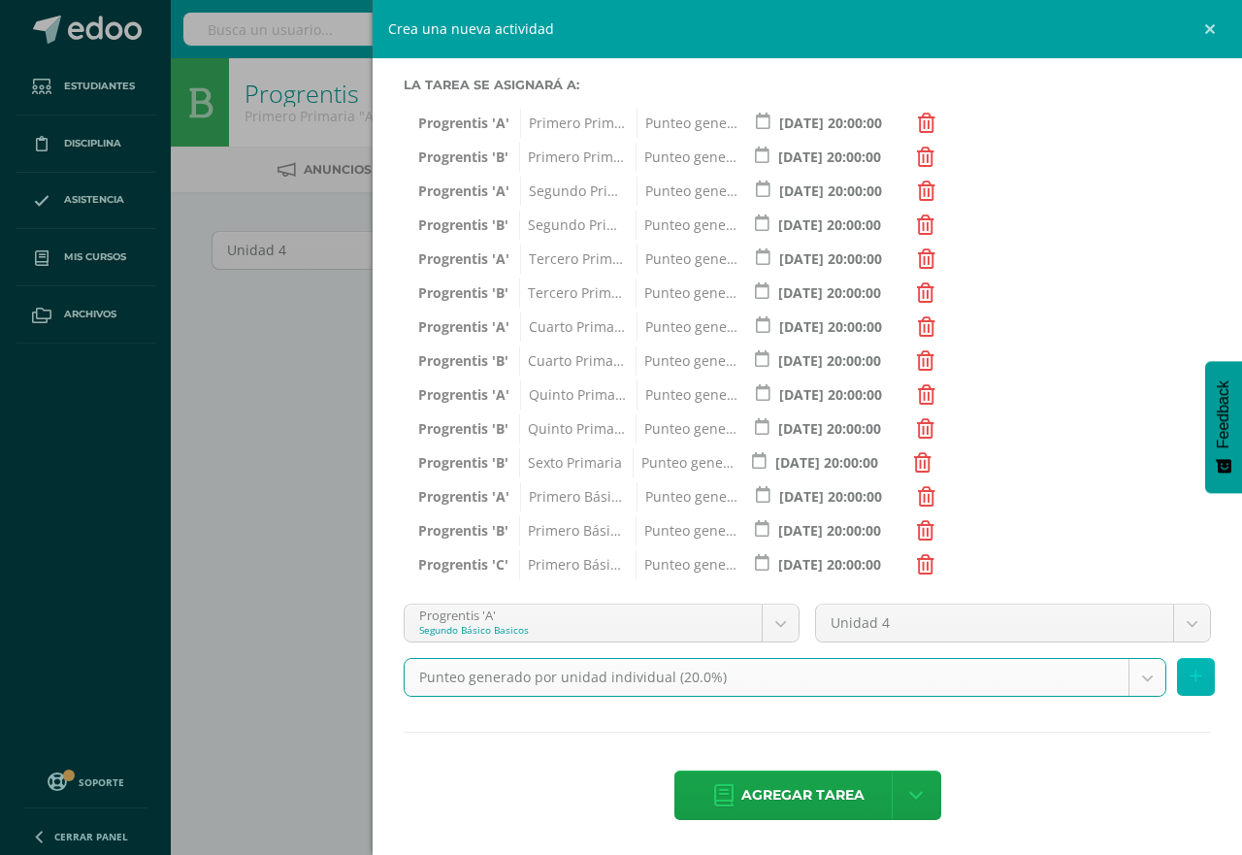
click at [1190, 677] on icon at bounding box center [1196, 677] width 13 height 17
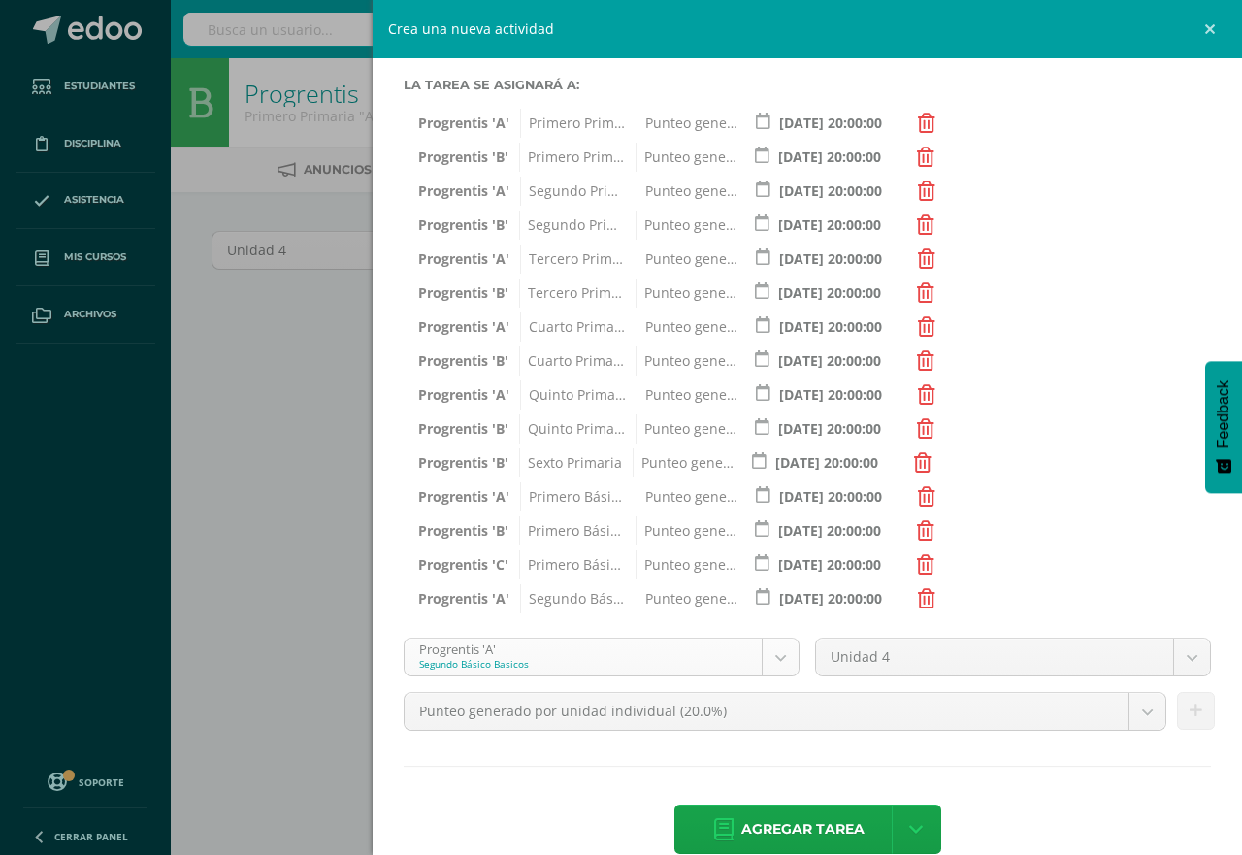
click at [768, 658] on body "Estudiantes Disciplina Asistencia Mis cursos Archivos Soporte Centro de ayuda Ú…" at bounding box center [621, 417] width 1242 height 834
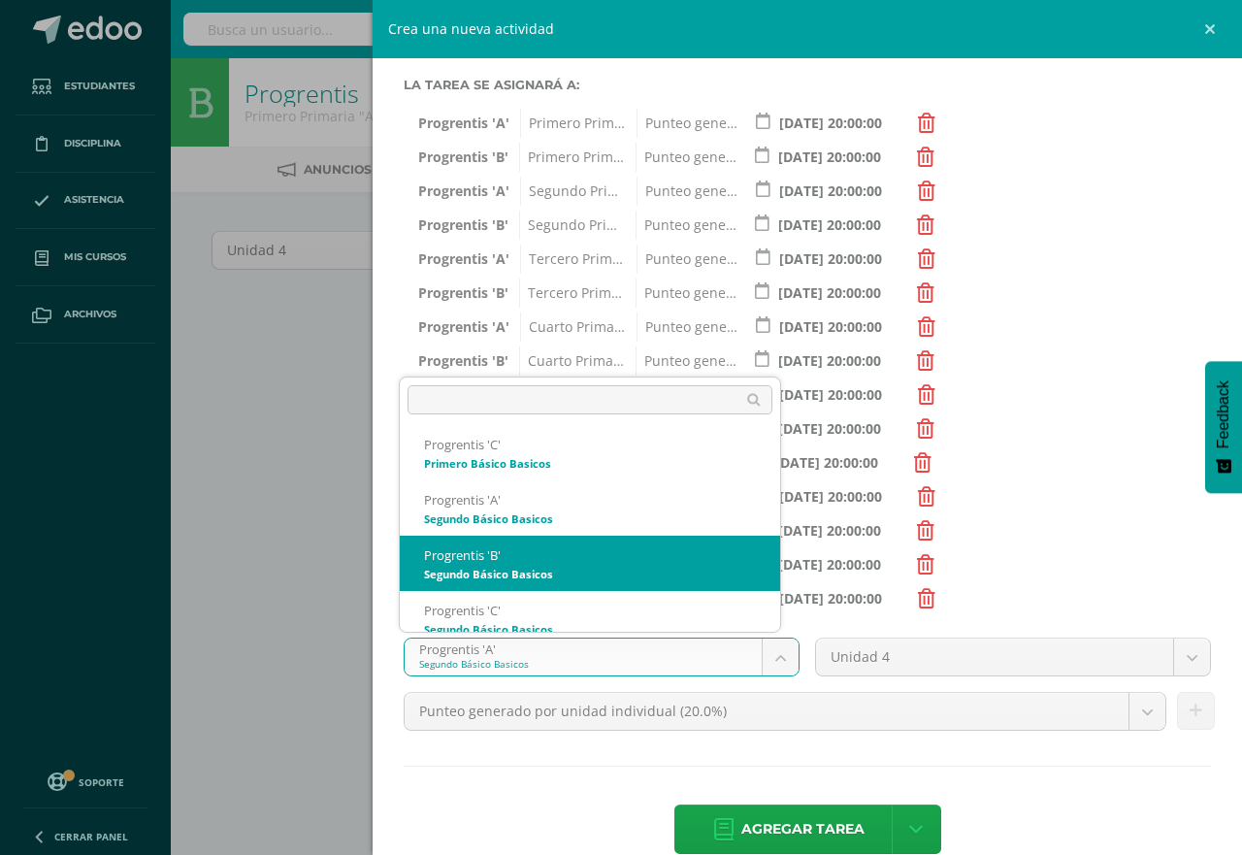
scroll to position [961, 0]
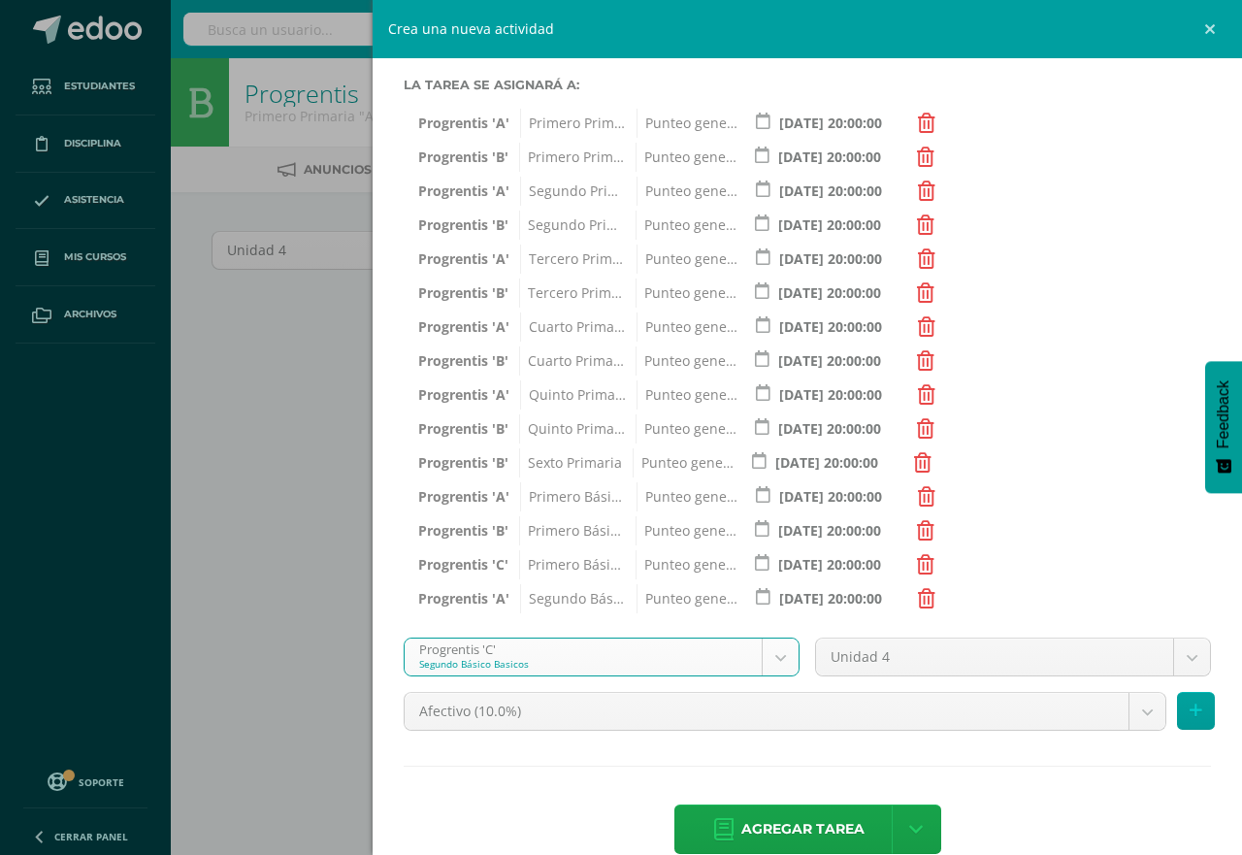
click at [763, 646] on body "Estudiantes Disciplina Asistencia Mis cursos Archivos Soporte Centro de ayuda Ú…" at bounding box center [621, 417] width 1242 height 834
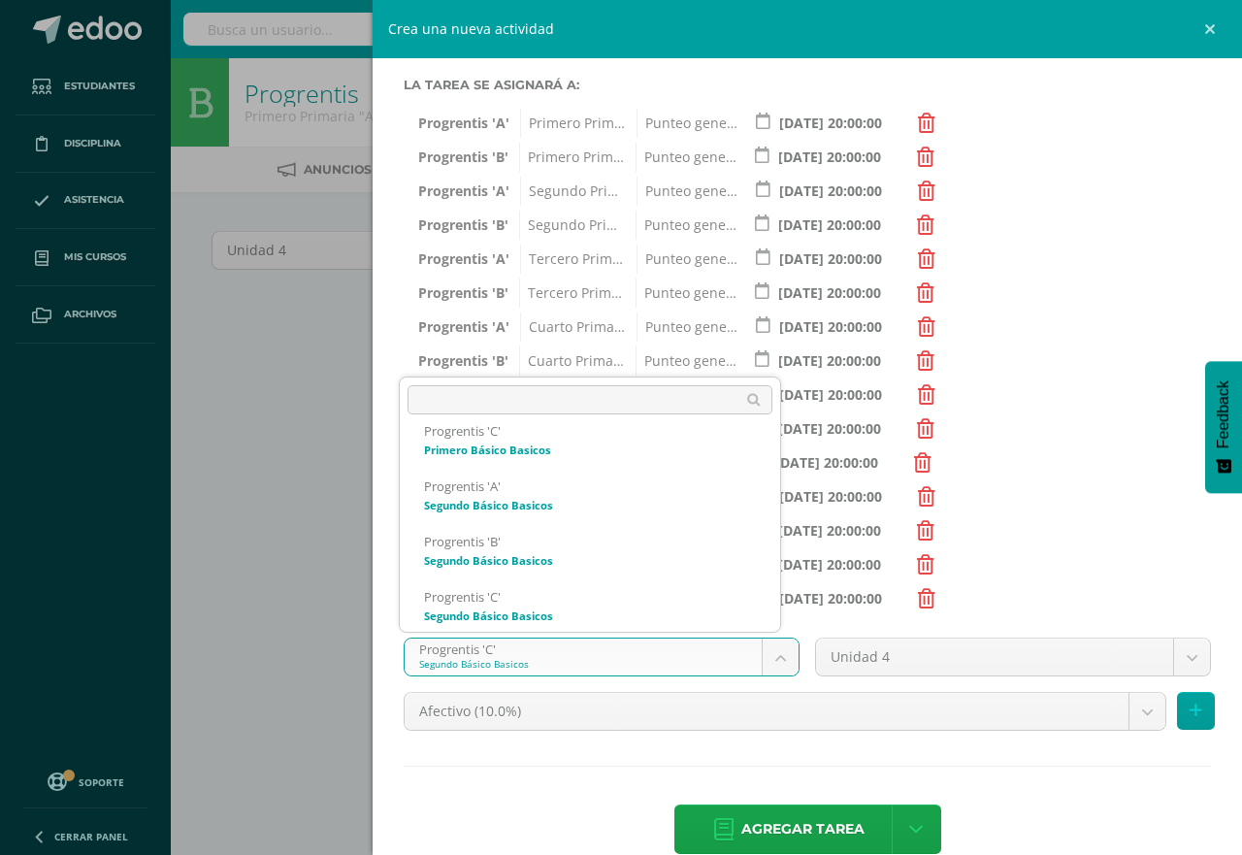
scroll to position [1016, 0]
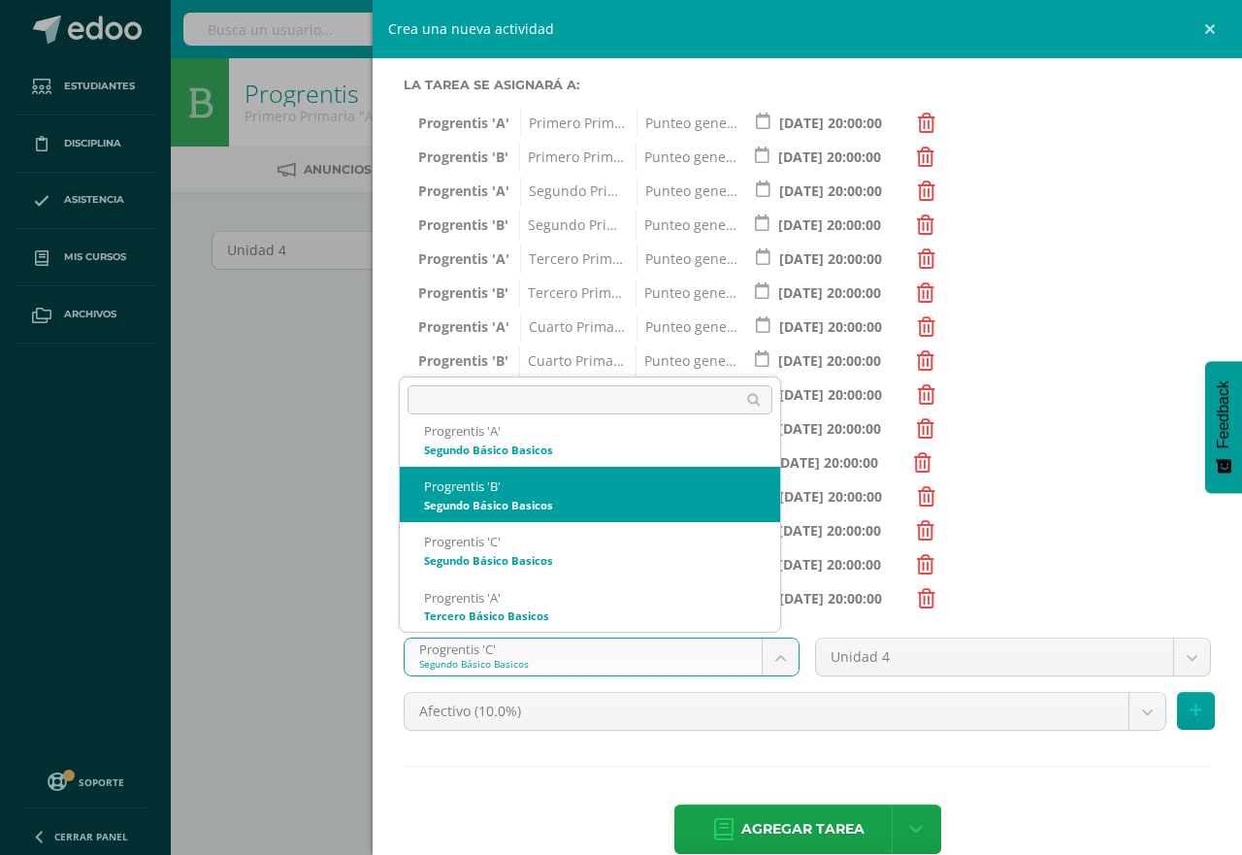
select select "174712"
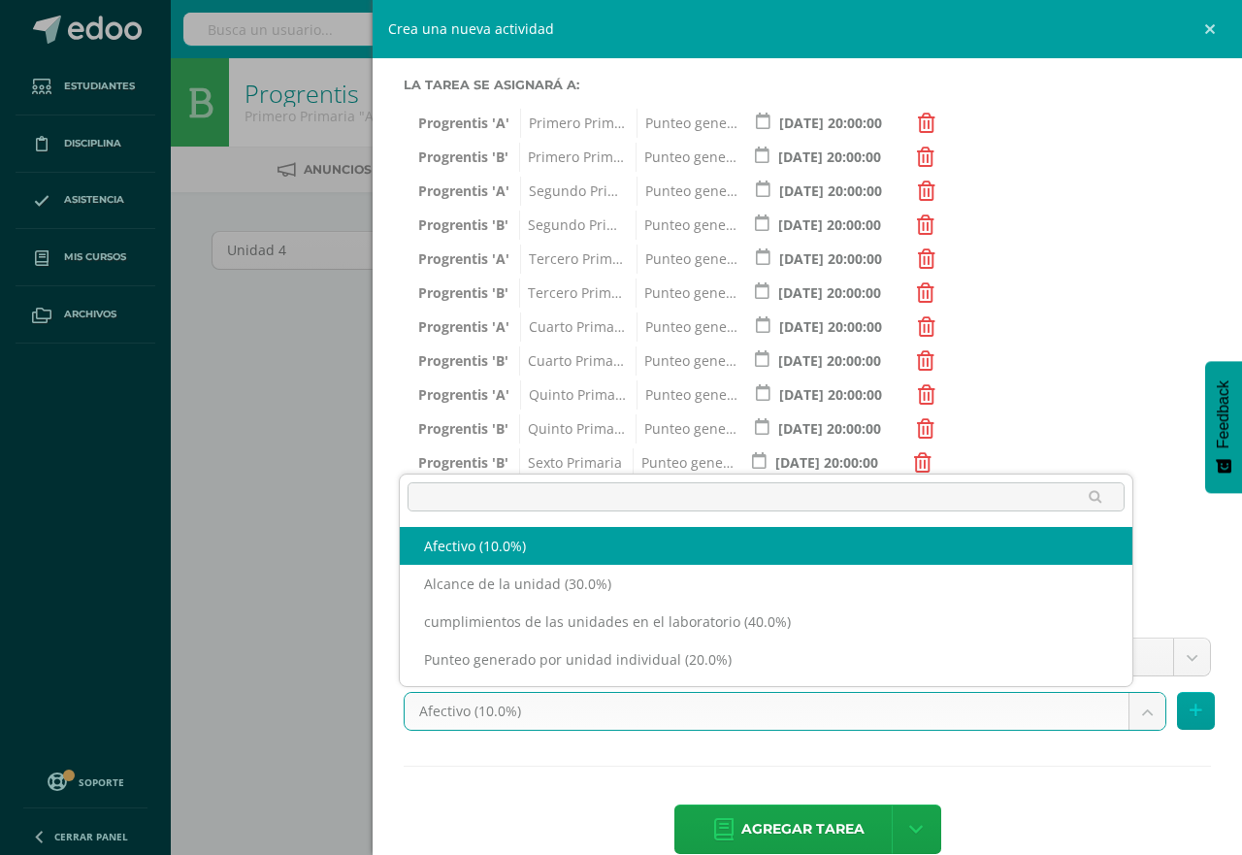
click at [1128, 714] on body "Estudiantes Disciplina Asistencia Mis cursos Archivos Soporte Centro de ayuda Ú…" at bounding box center [621, 417] width 1242 height 834
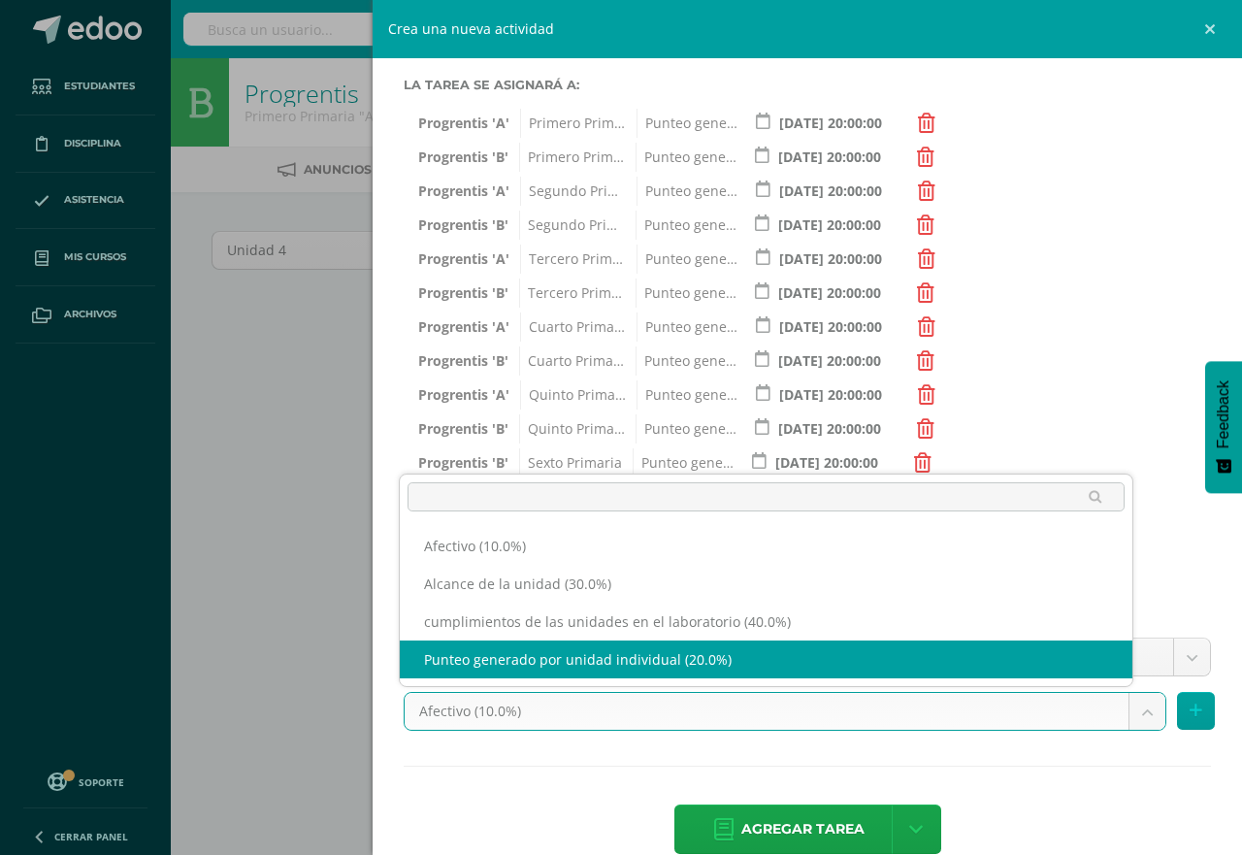
select select "191258"
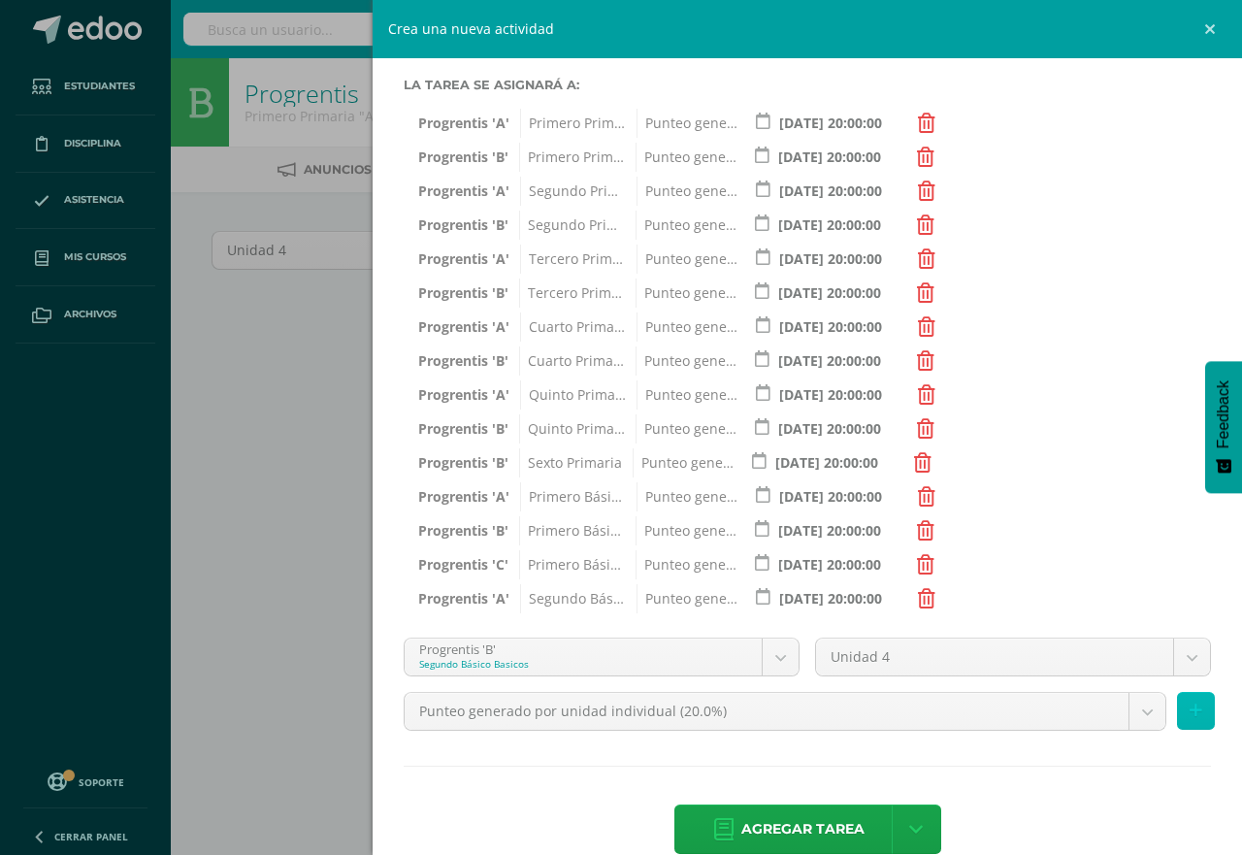
click at [1190, 710] on icon at bounding box center [1196, 711] width 13 height 17
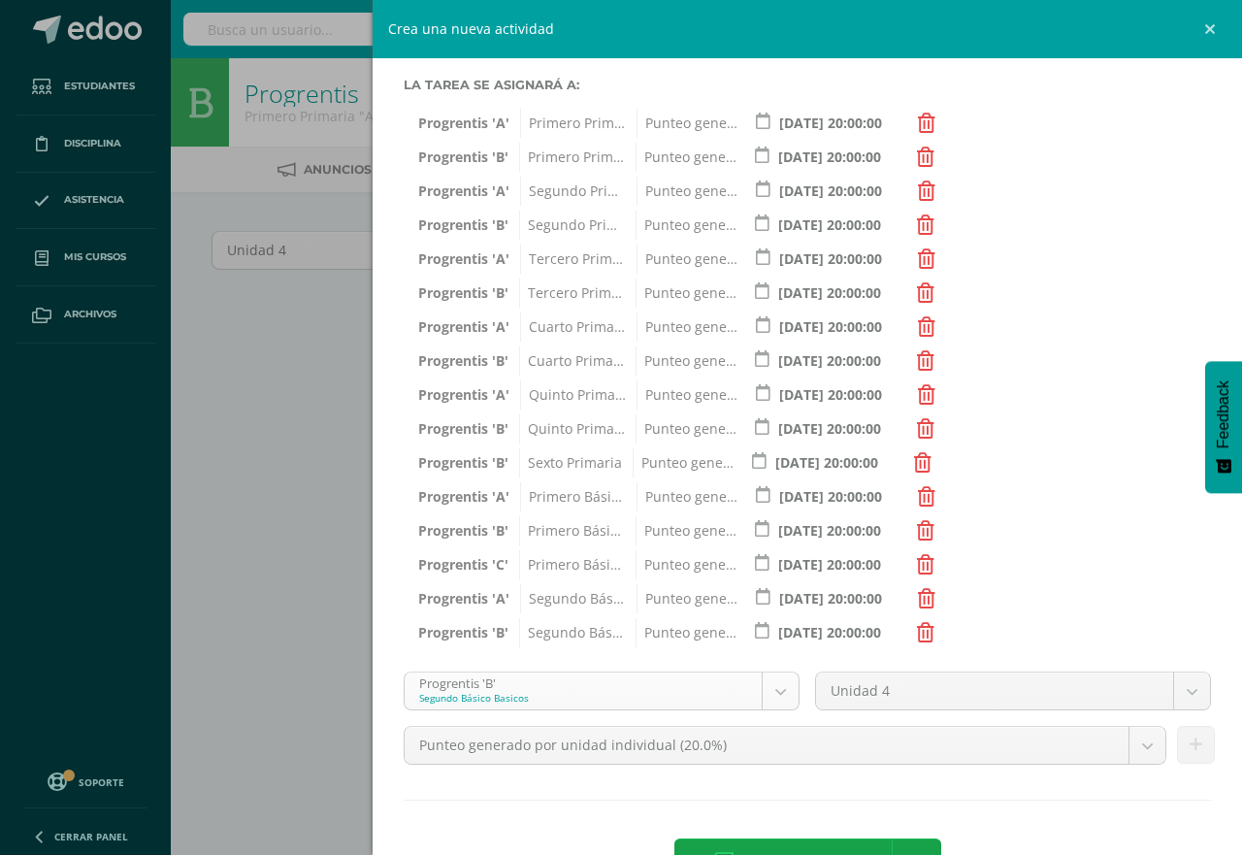
click at [765, 688] on body "Estudiantes Disciplina Asistencia Mis cursos Archivos Soporte Centro de ayuda Ú…" at bounding box center [621, 417] width 1242 height 834
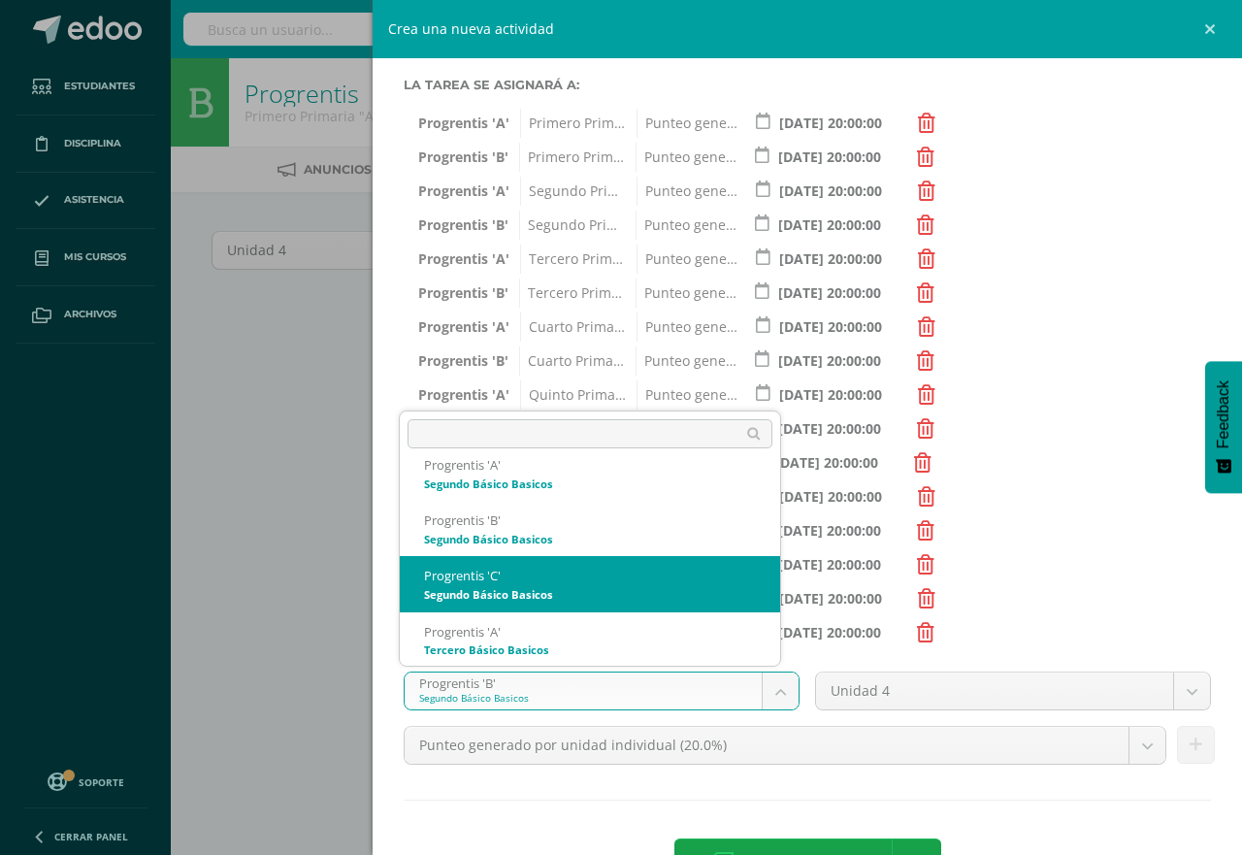
select select "174719"
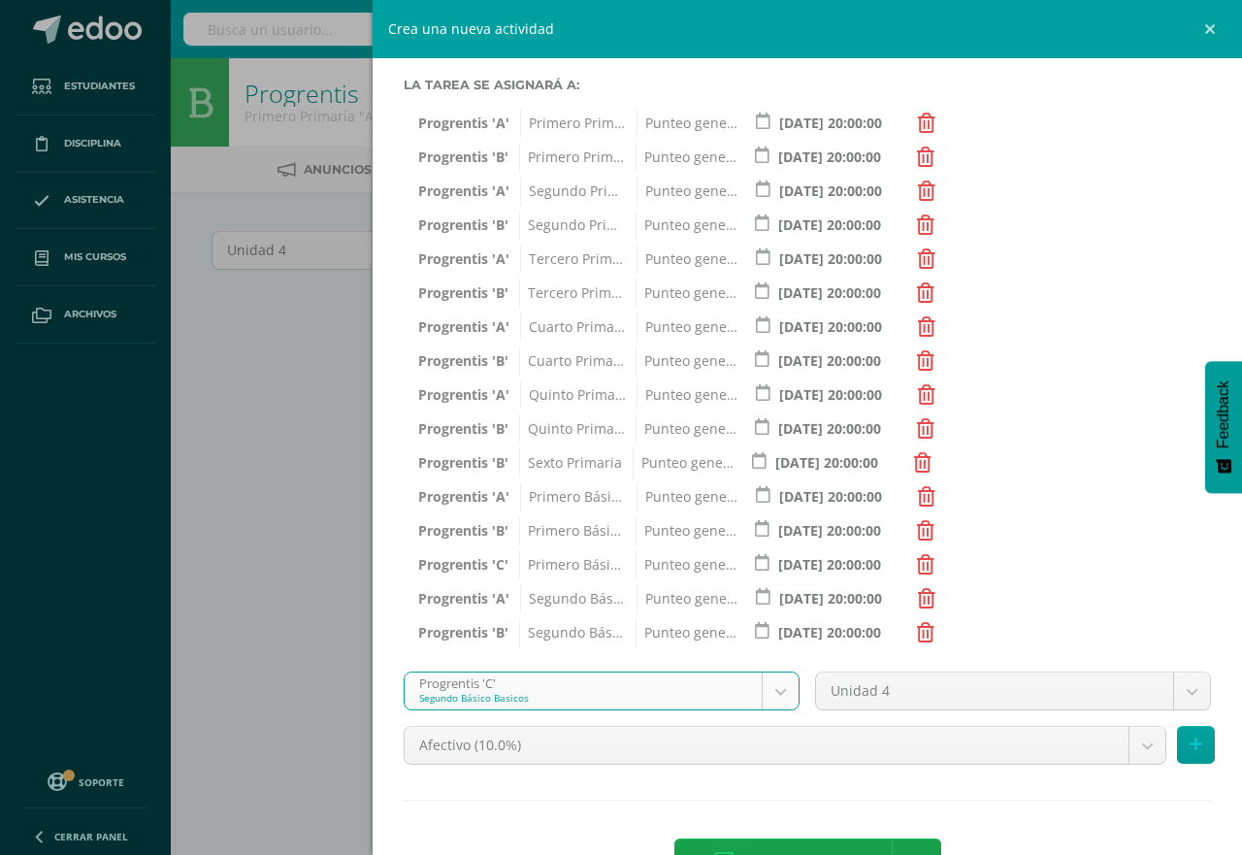
click at [1130, 748] on body "Estudiantes Disciplina Asistencia Mis cursos Archivos Soporte Centro de ayuda Ú…" at bounding box center [621, 417] width 1242 height 834
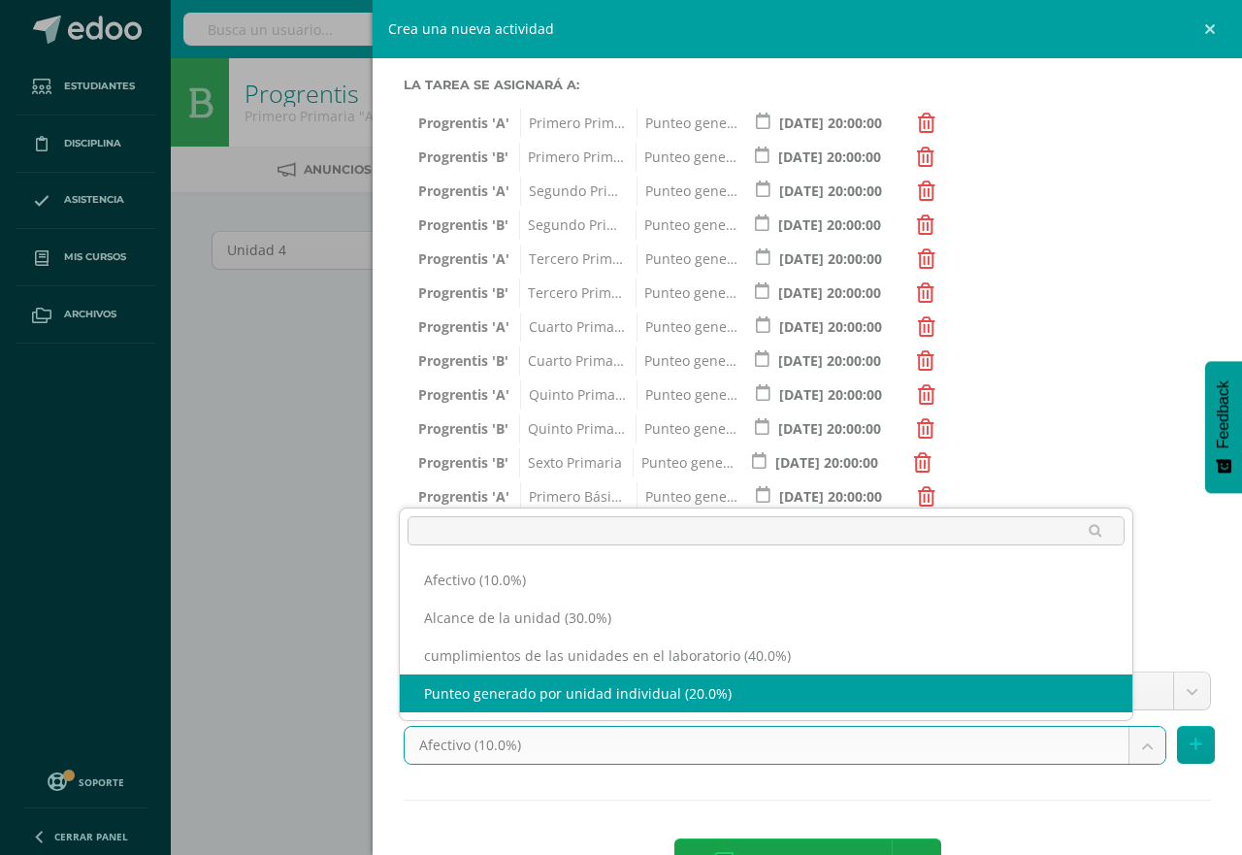
select select "191262"
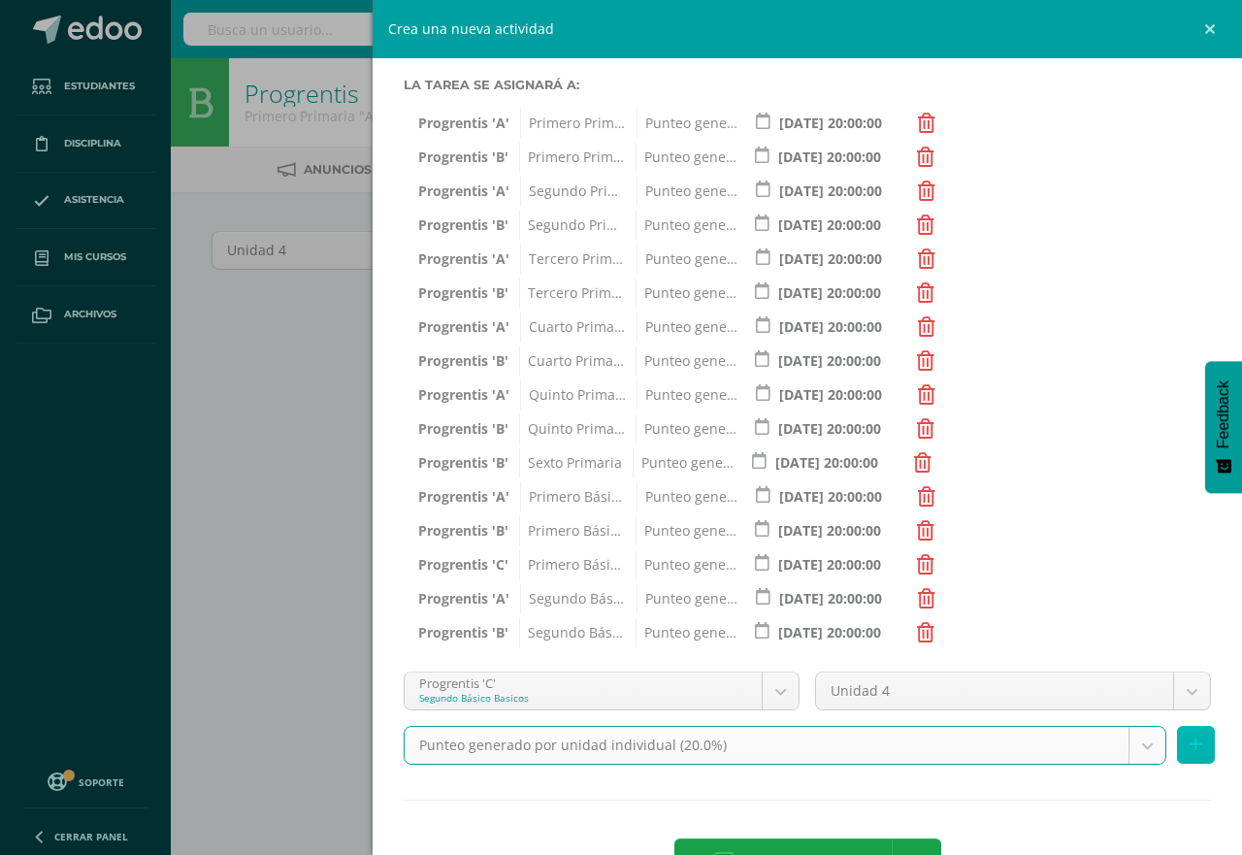
click at [1190, 748] on icon at bounding box center [1196, 745] width 13 height 17
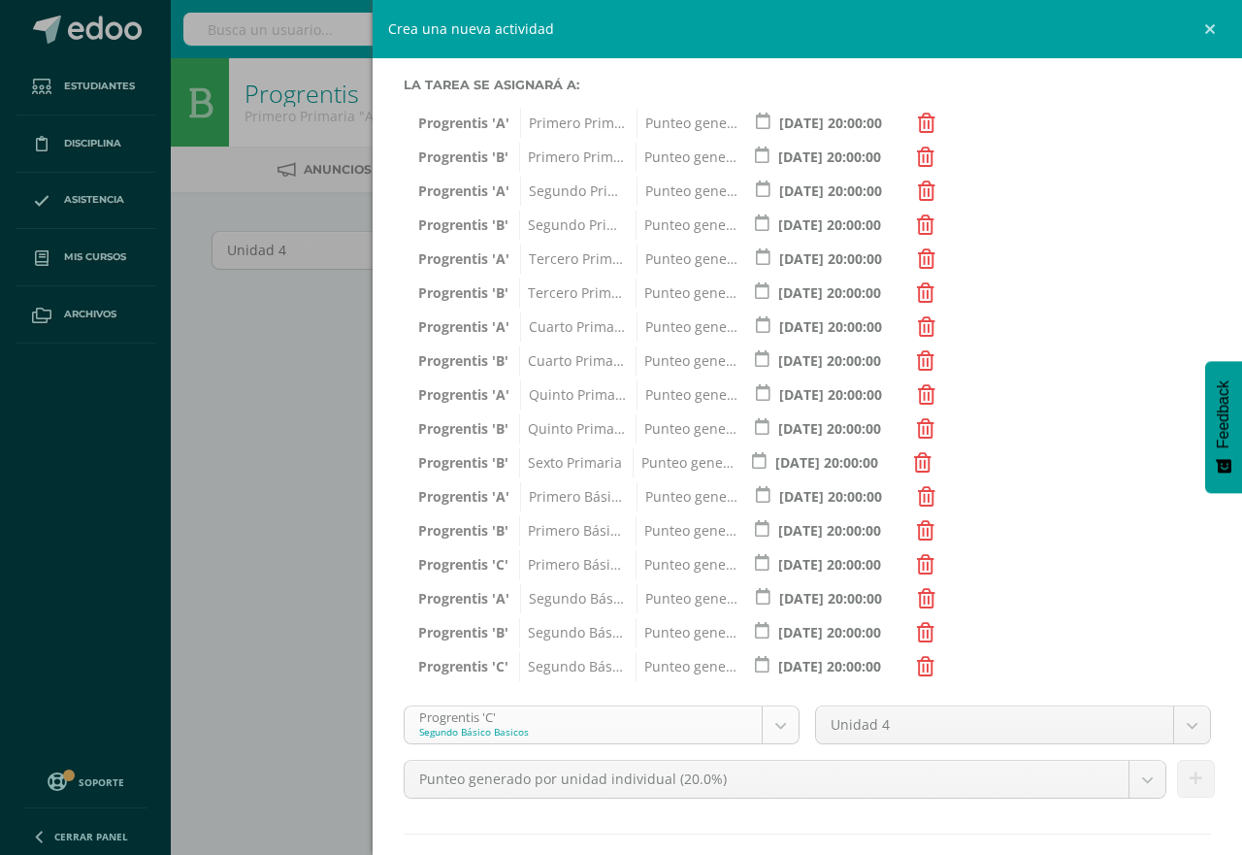
click at [778, 724] on body "Estudiantes Disciplina Asistencia Mis cursos Archivos Soporte Centro de ayuda Ú…" at bounding box center [621, 417] width 1242 height 834
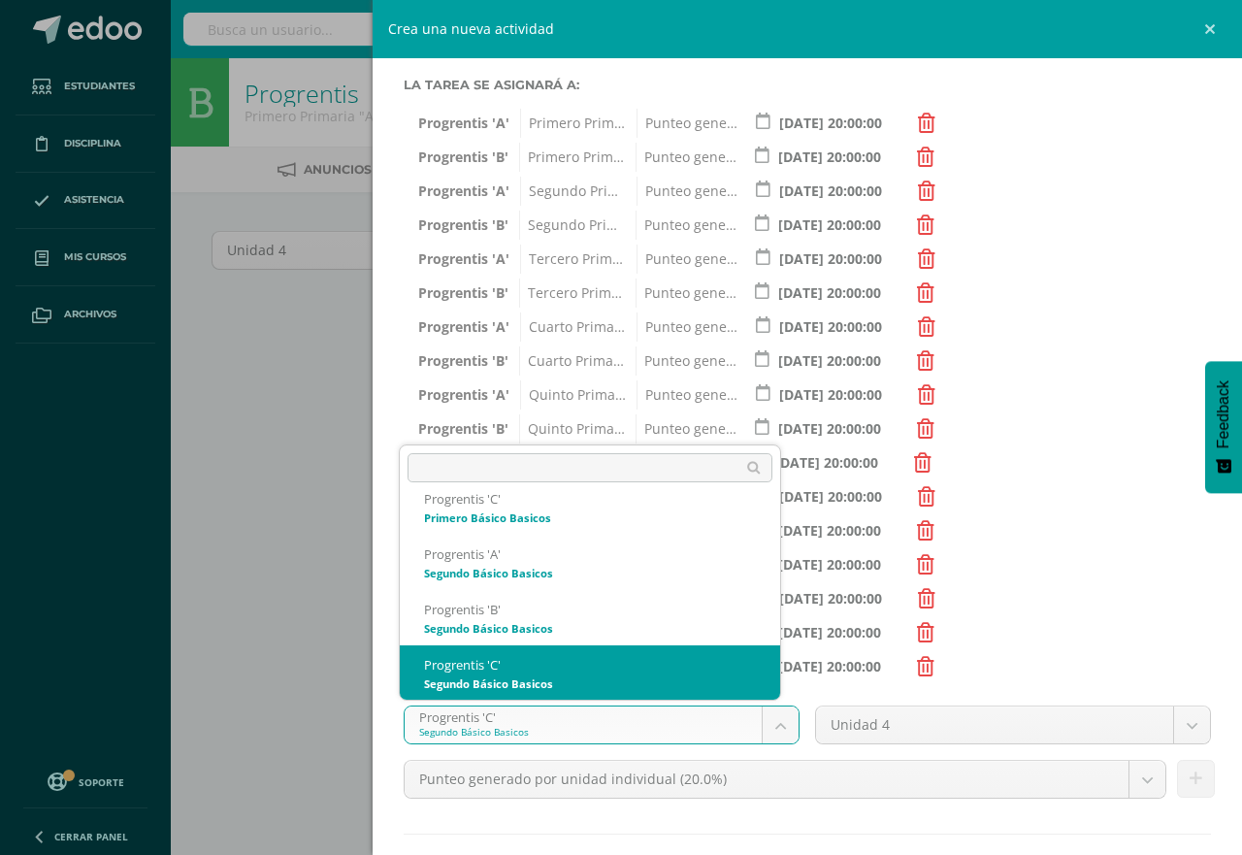
scroll to position [1058, 0]
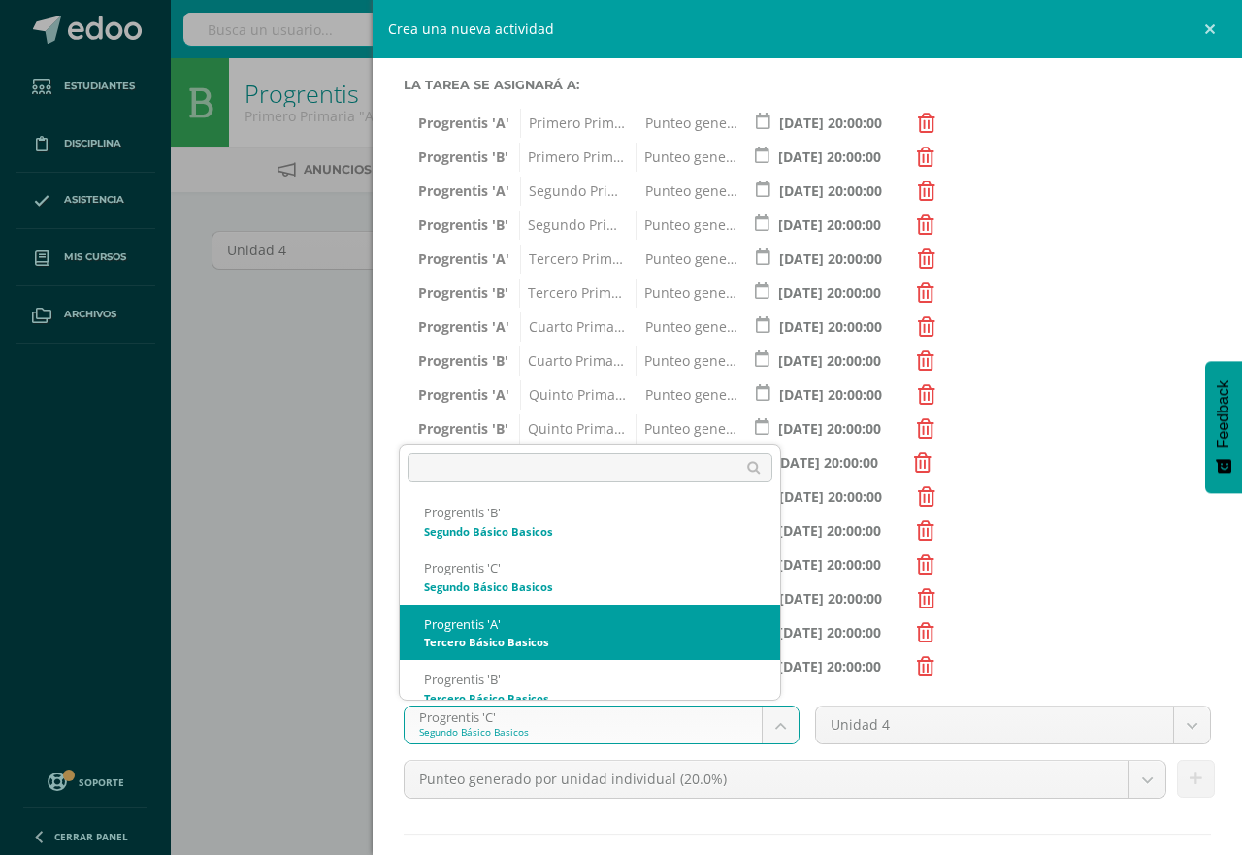
select select "174684"
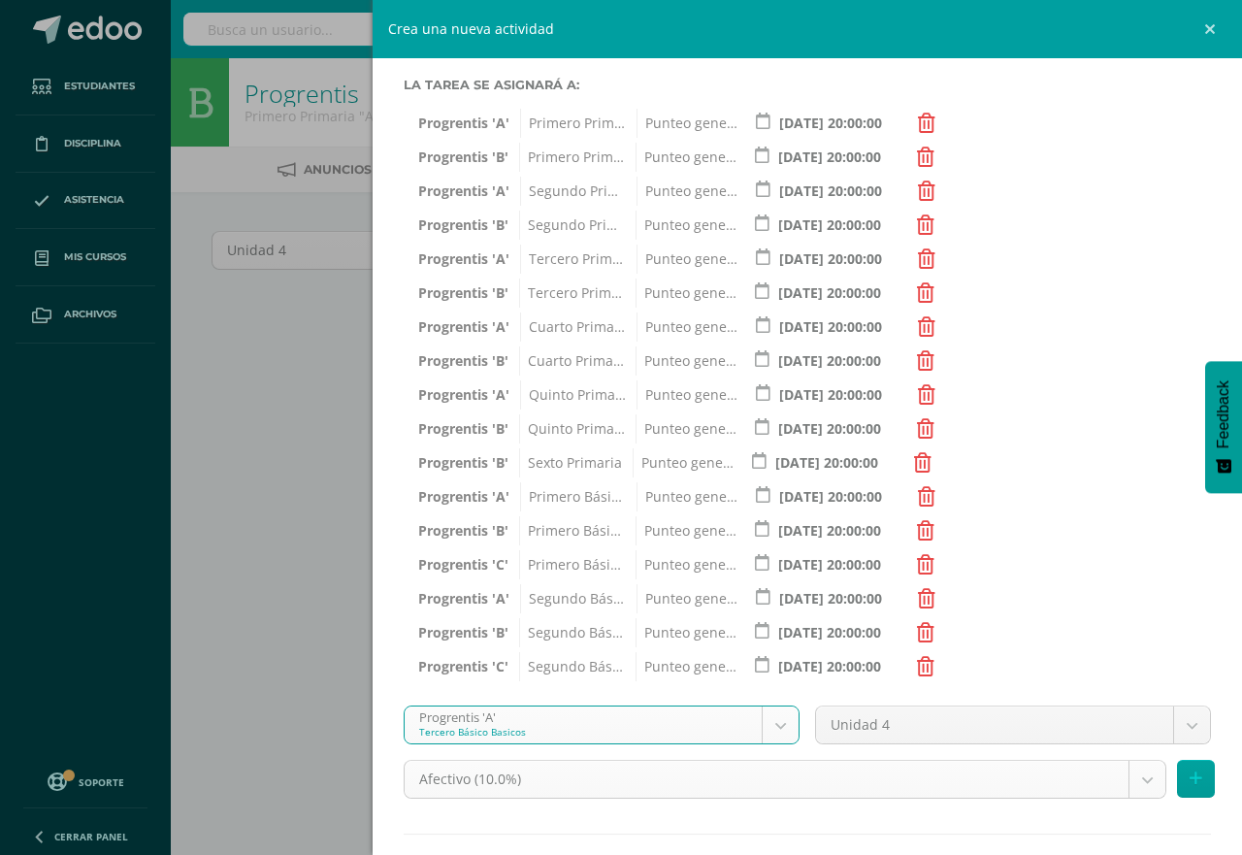
click at [1127, 782] on body "Estudiantes Disciplina Asistencia Mis cursos Archivos Soporte Centro de ayuda Ú…" at bounding box center [621, 417] width 1242 height 834
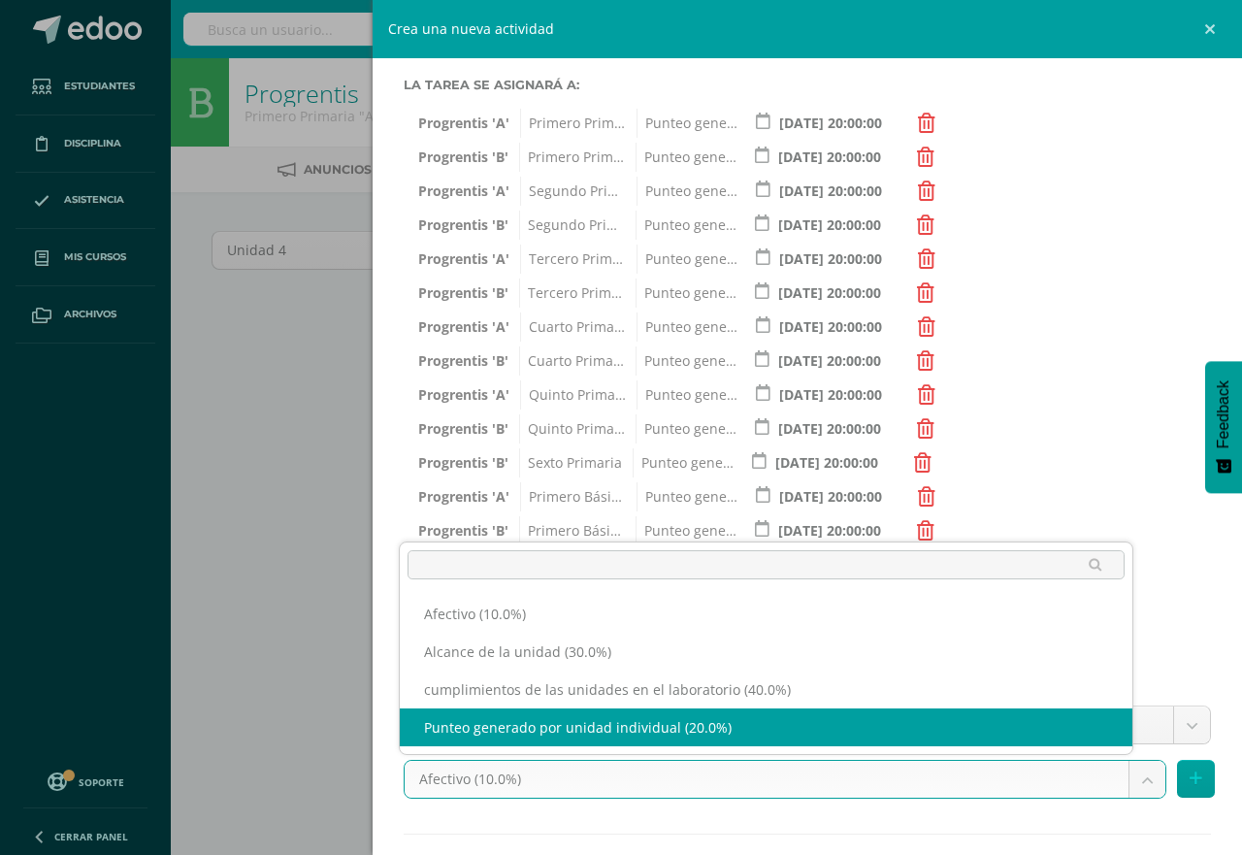
select select "191269"
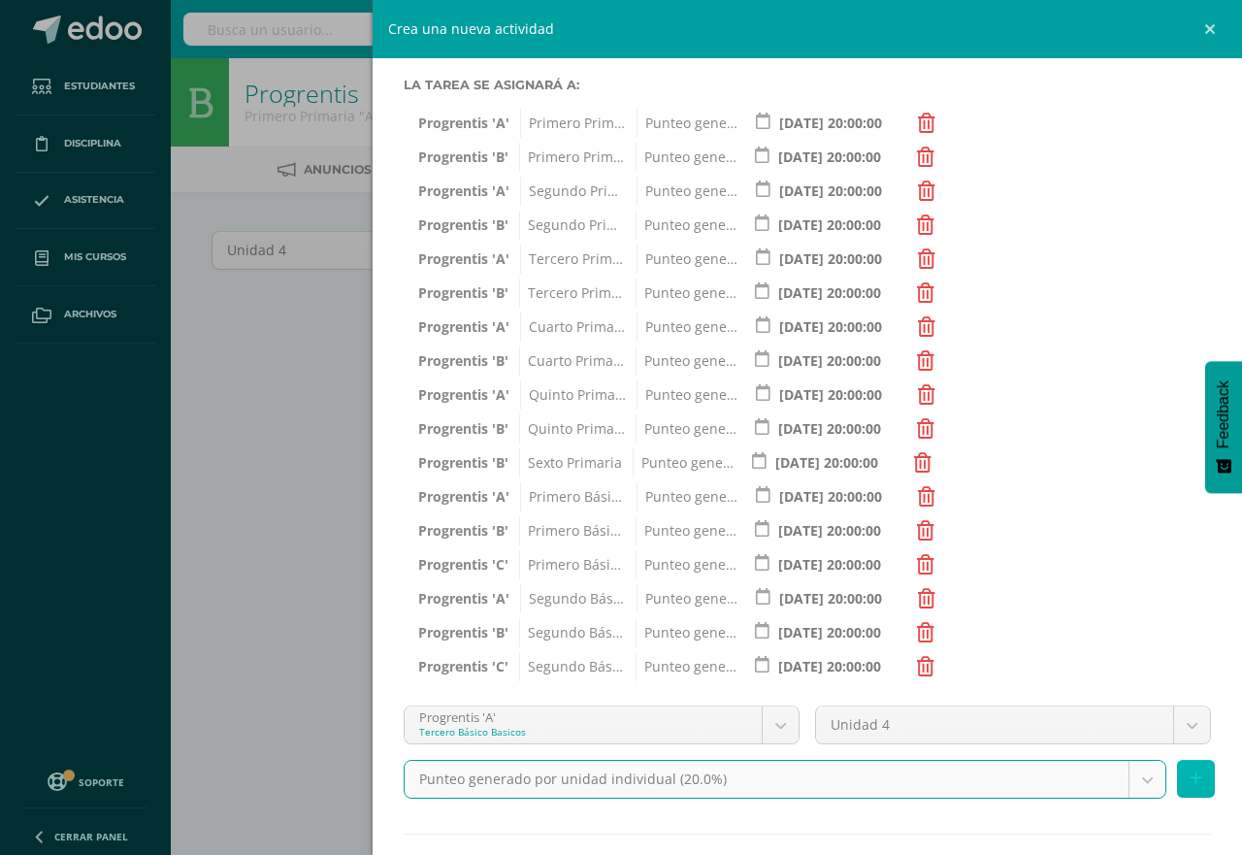
click at [1185, 783] on button at bounding box center [1196, 779] width 38 height 38
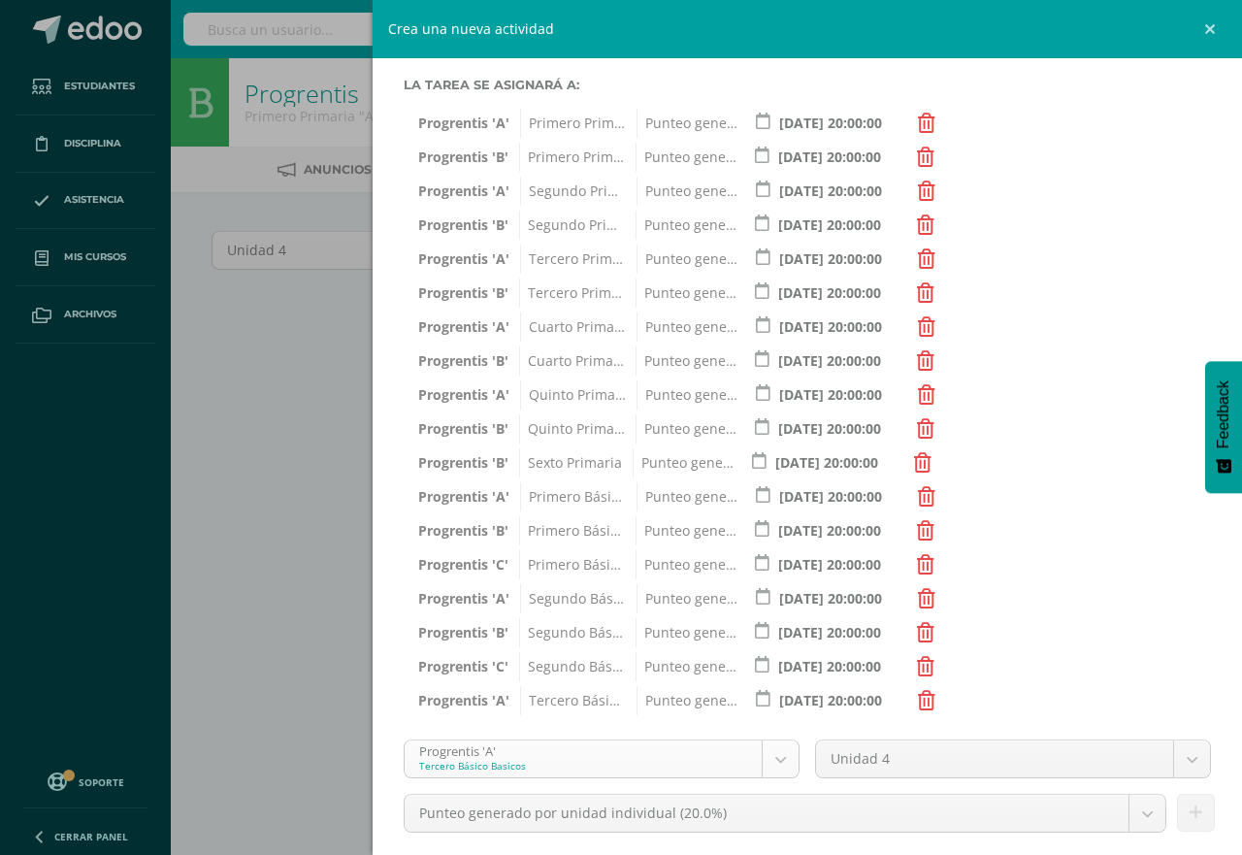
click at [760, 760] on body "Estudiantes Disciplina Asistencia Mis cursos Archivos Soporte Centro de ayuda Ú…" at bounding box center [621, 417] width 1242 height 834
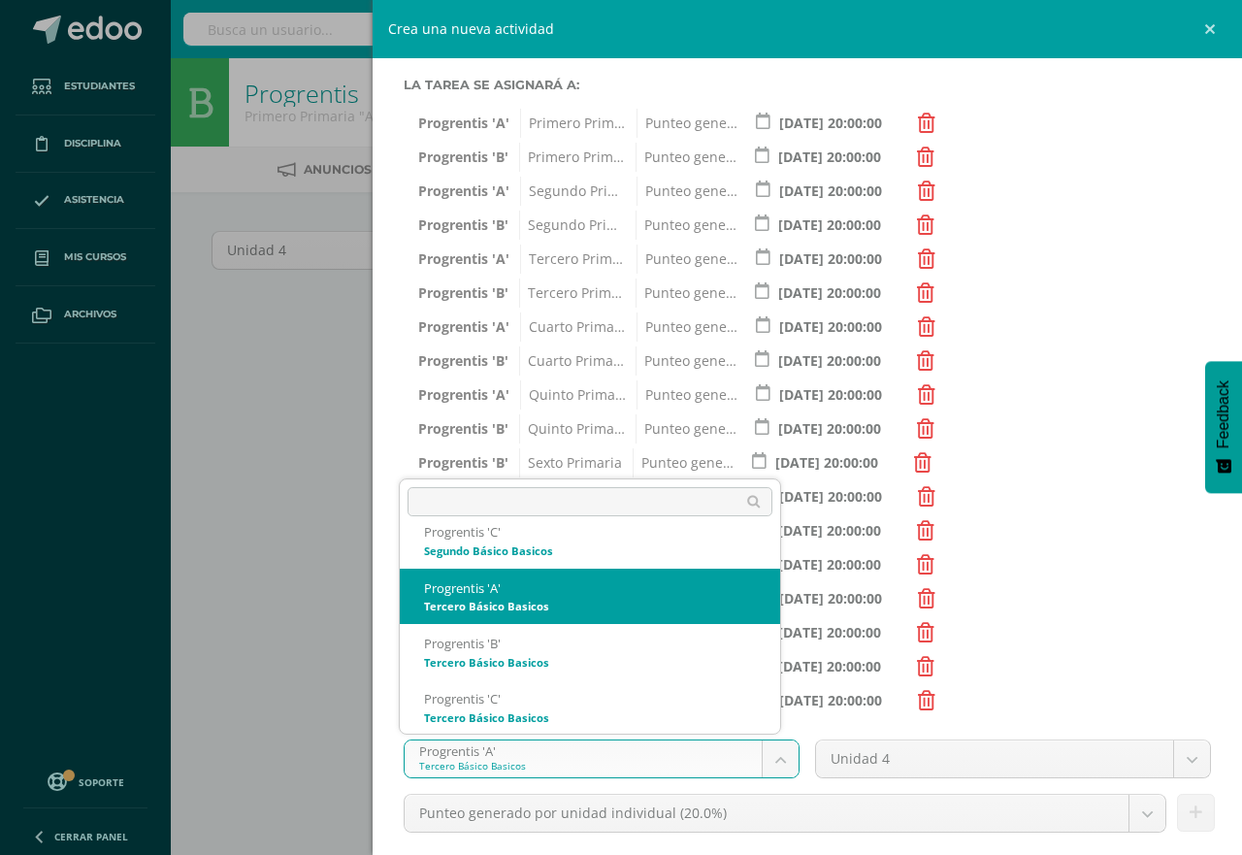
scroll to position [1129, 0]
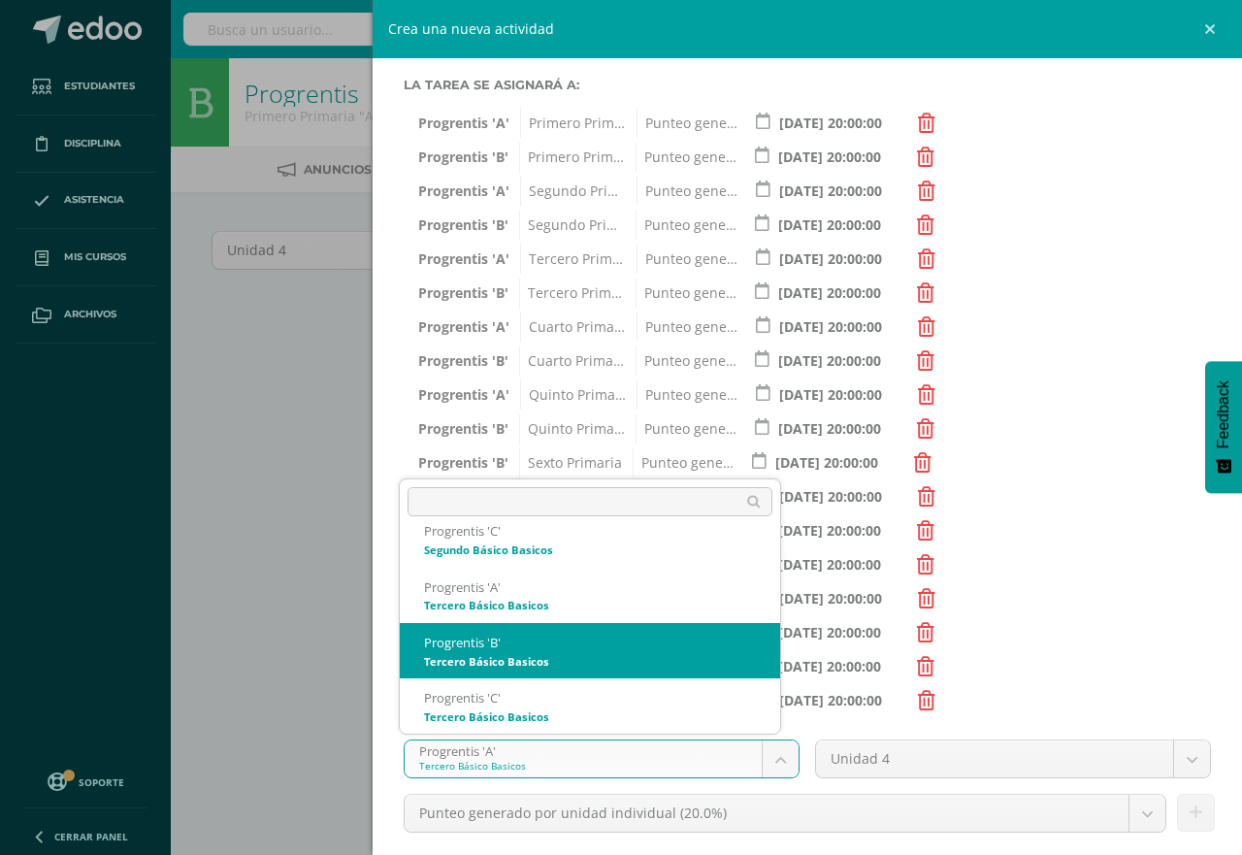
select select "174691"
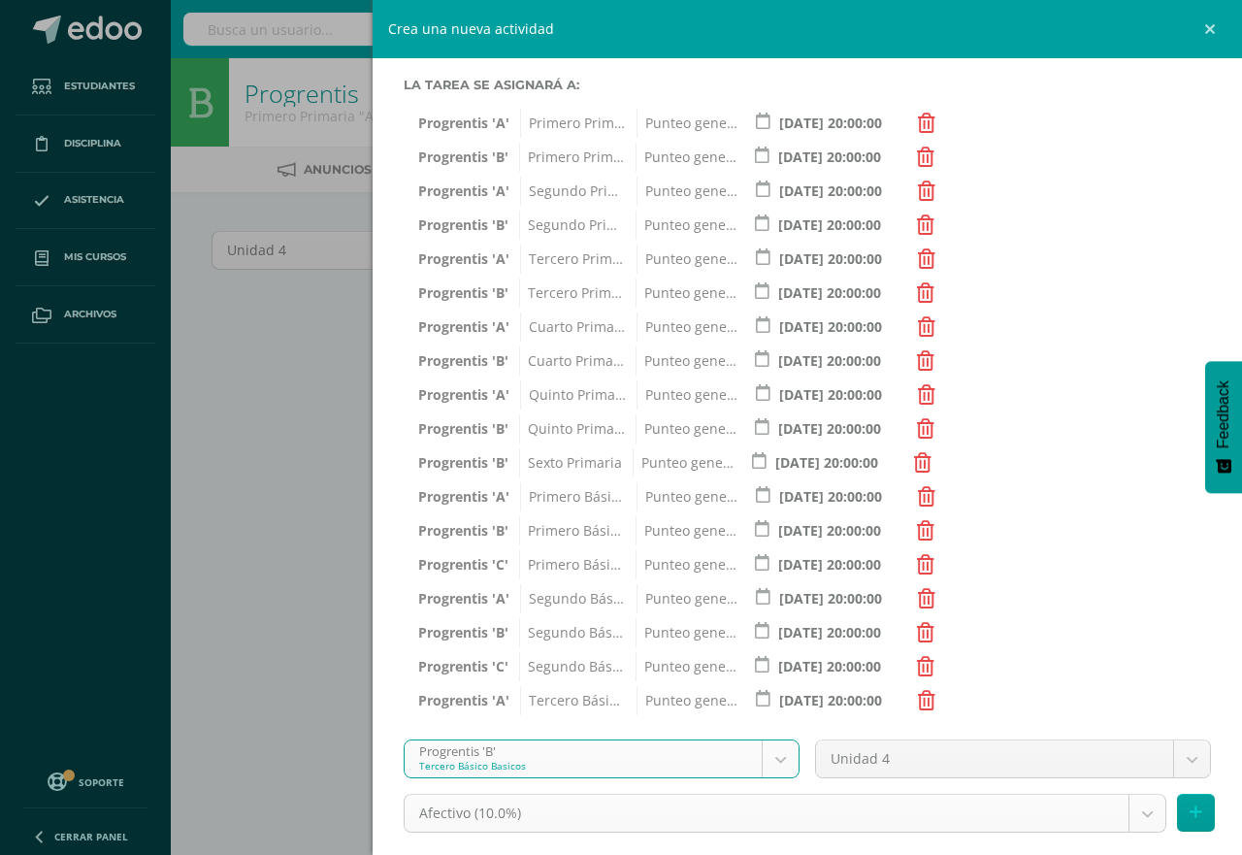
click at [1130, 814] on body "Estudiantes Disciplina Asistencia Mis cursos Archivos Soporte Centro de ayuda Ú…" at bounding box center [621, 417] width 1242 height 834
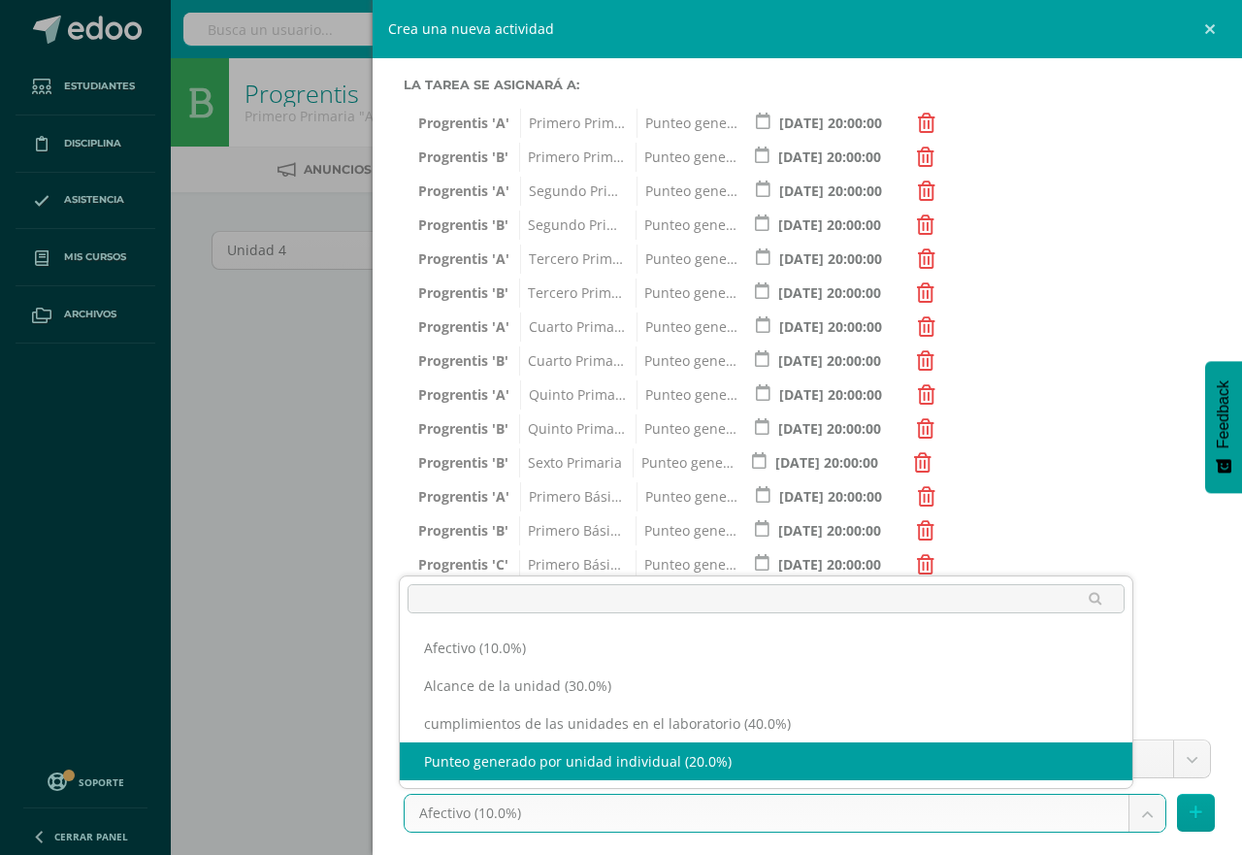
select select "191276"
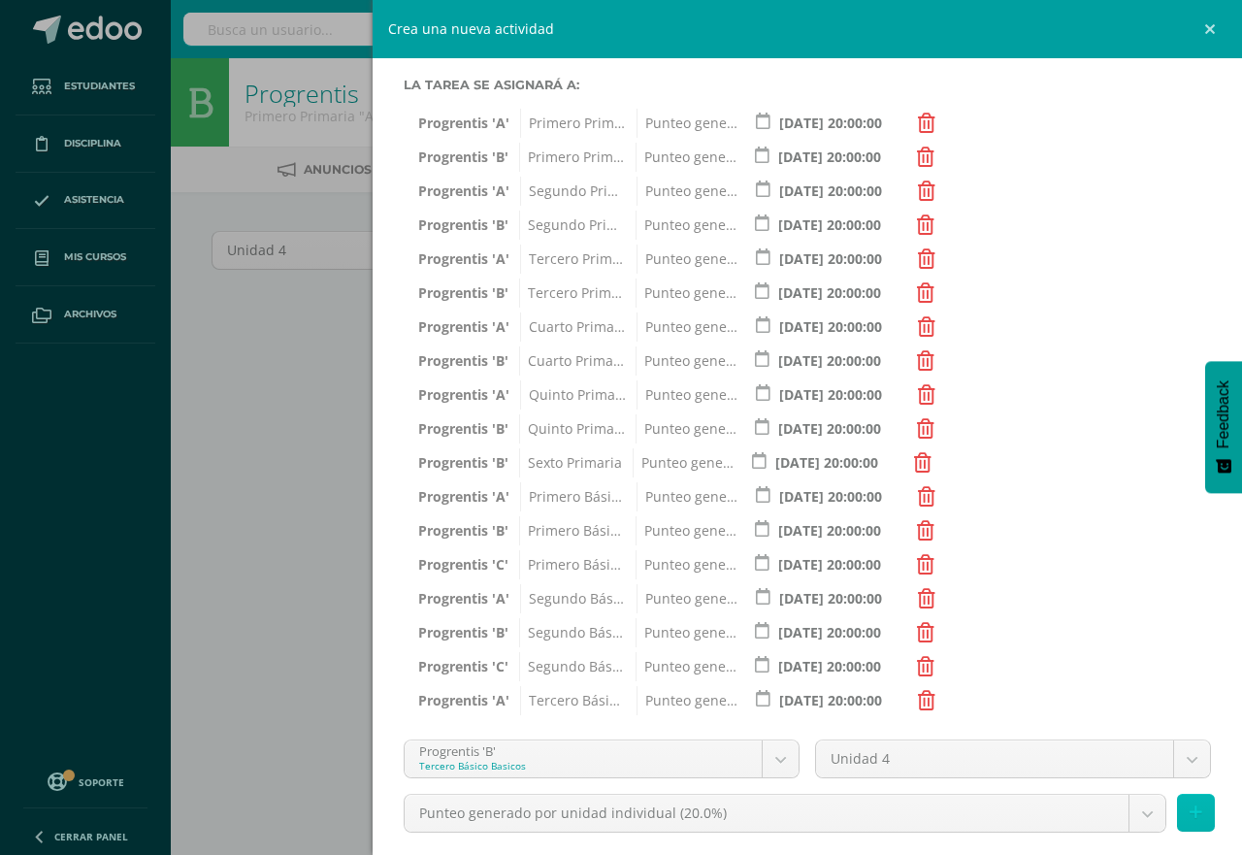
click at [1190, 814] on icon at bounding box center [1196, 813] width 13 height 17
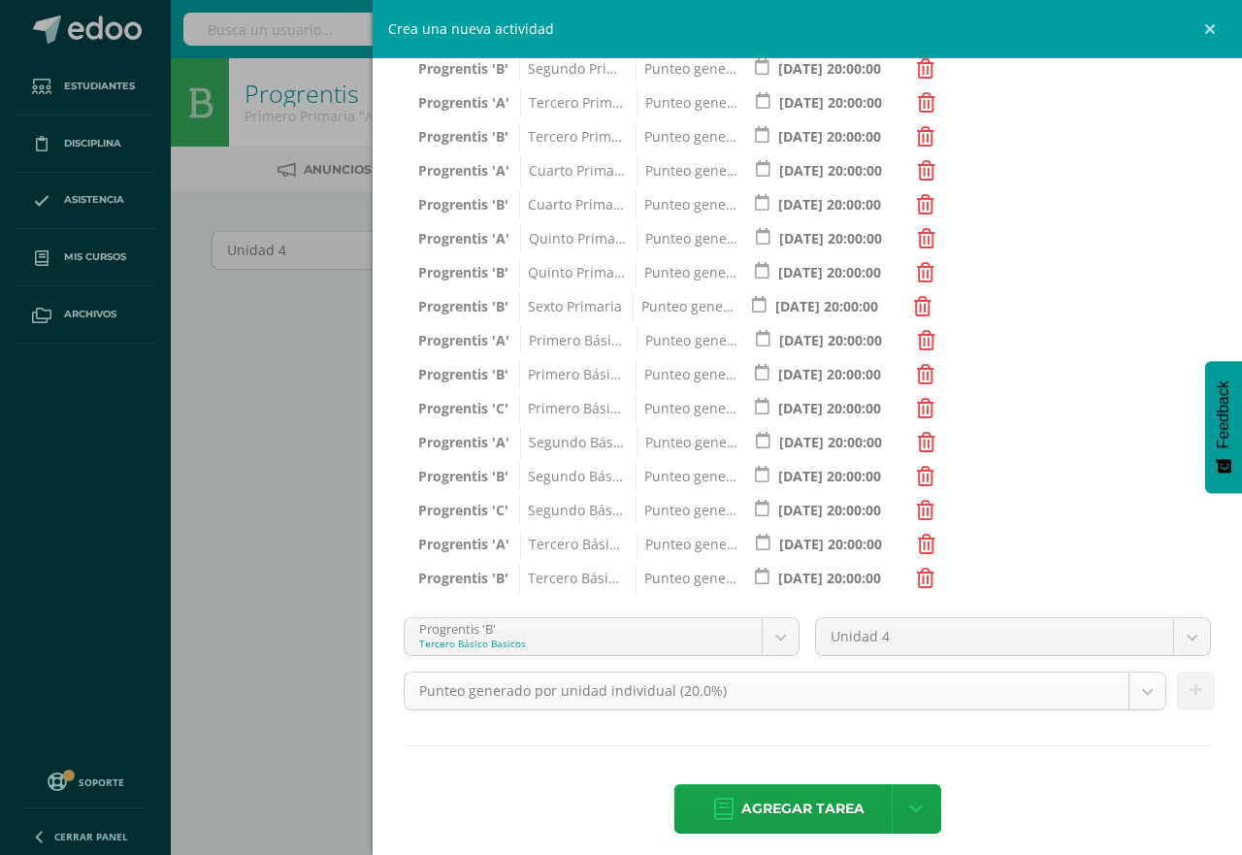
scroll to position [504, 0]
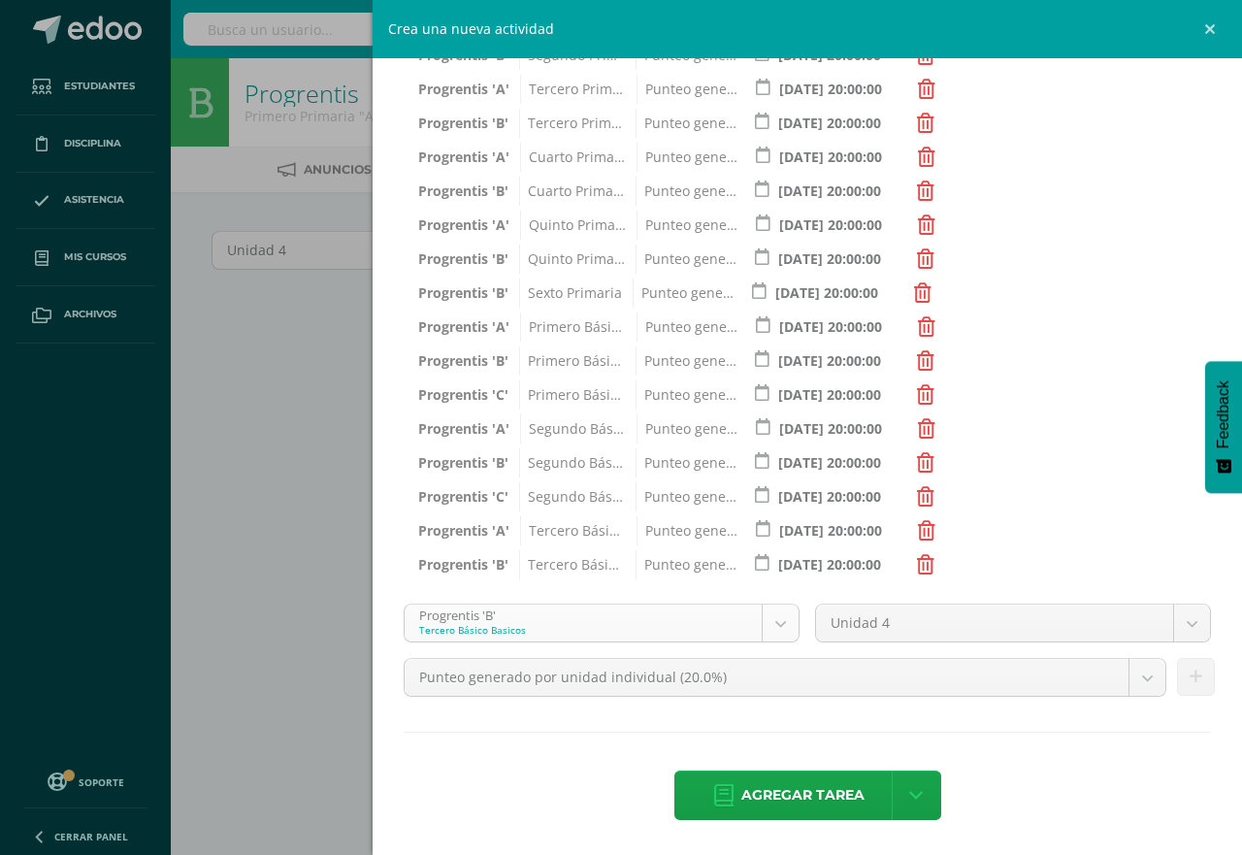
click at [778, 629] on body "Estudiantes Disciplina Asistencia Mis cursos Archivos Soporte Centro de ayuda Ú…" at bounding box center [621, 417] width 1242 height 834
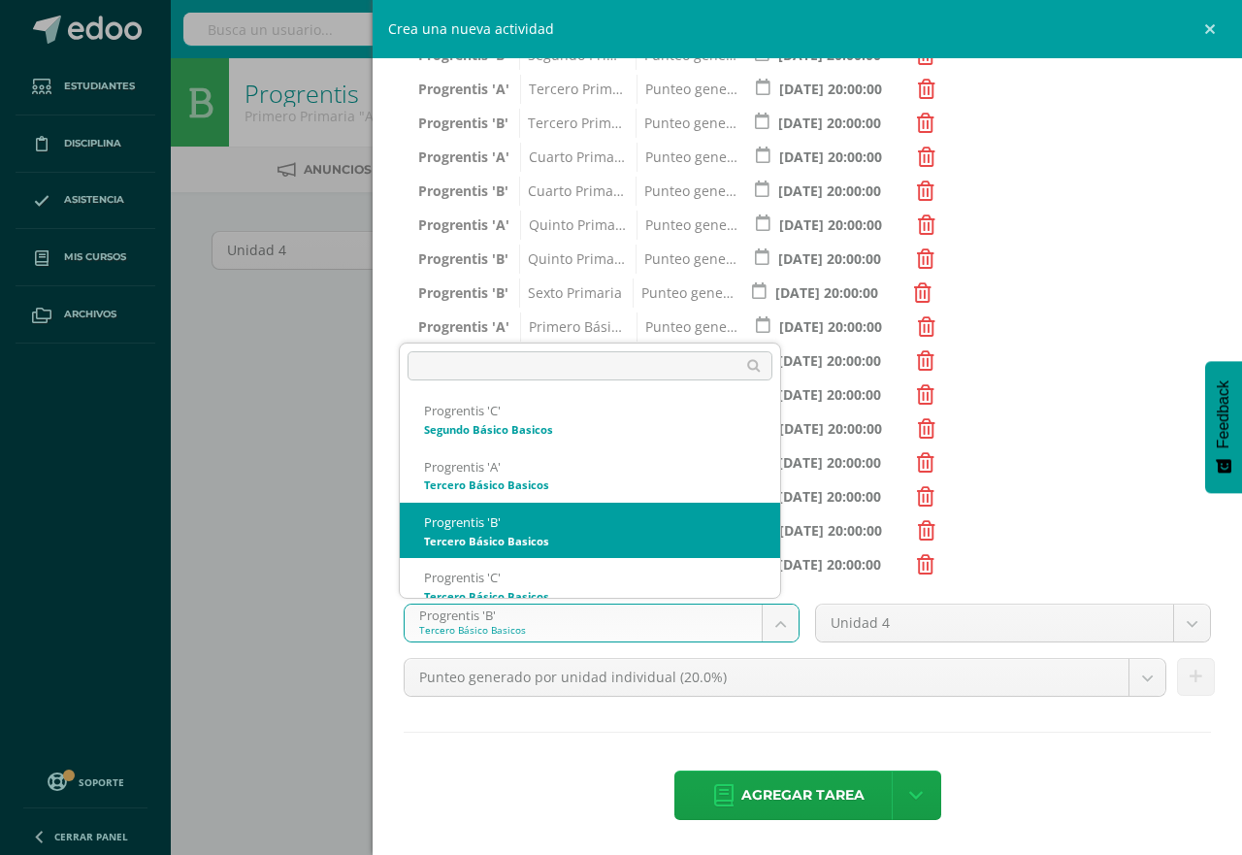
scroll to position [1136, 0]
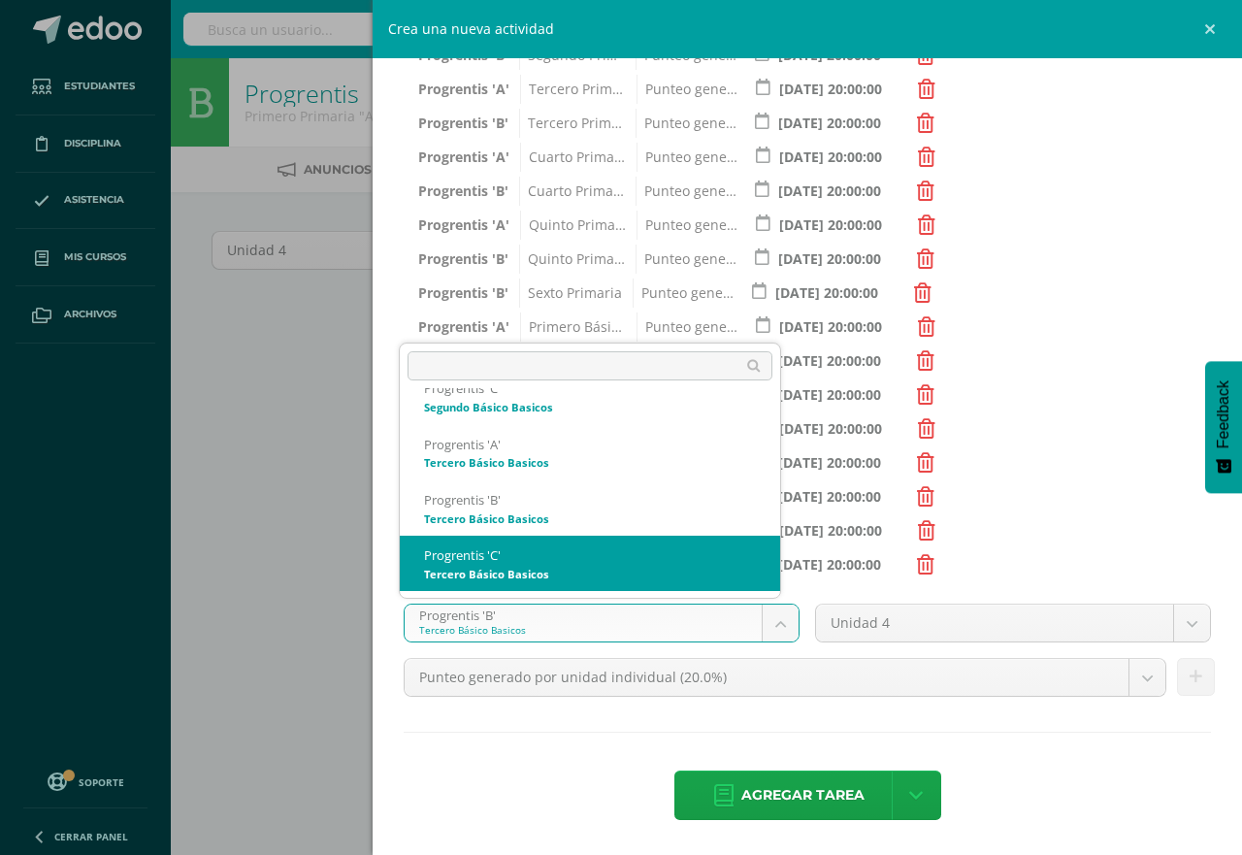
select select "174698"
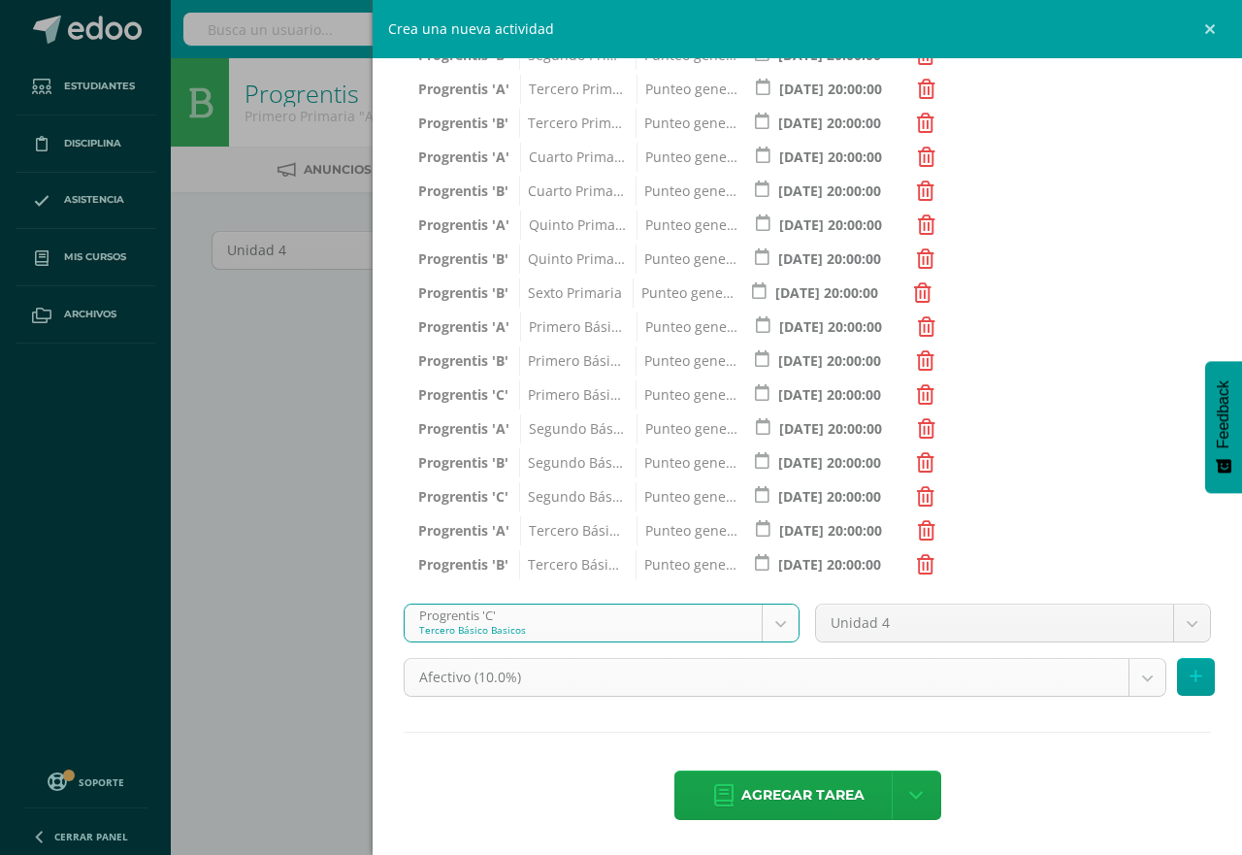
click at [1131, 678] on body "Estudiantes Disciplina Asistencia Mis cursos Archivos Soporte Centro de ayuda Ú…" at bounding box center [621, 417] width 1242 height 834
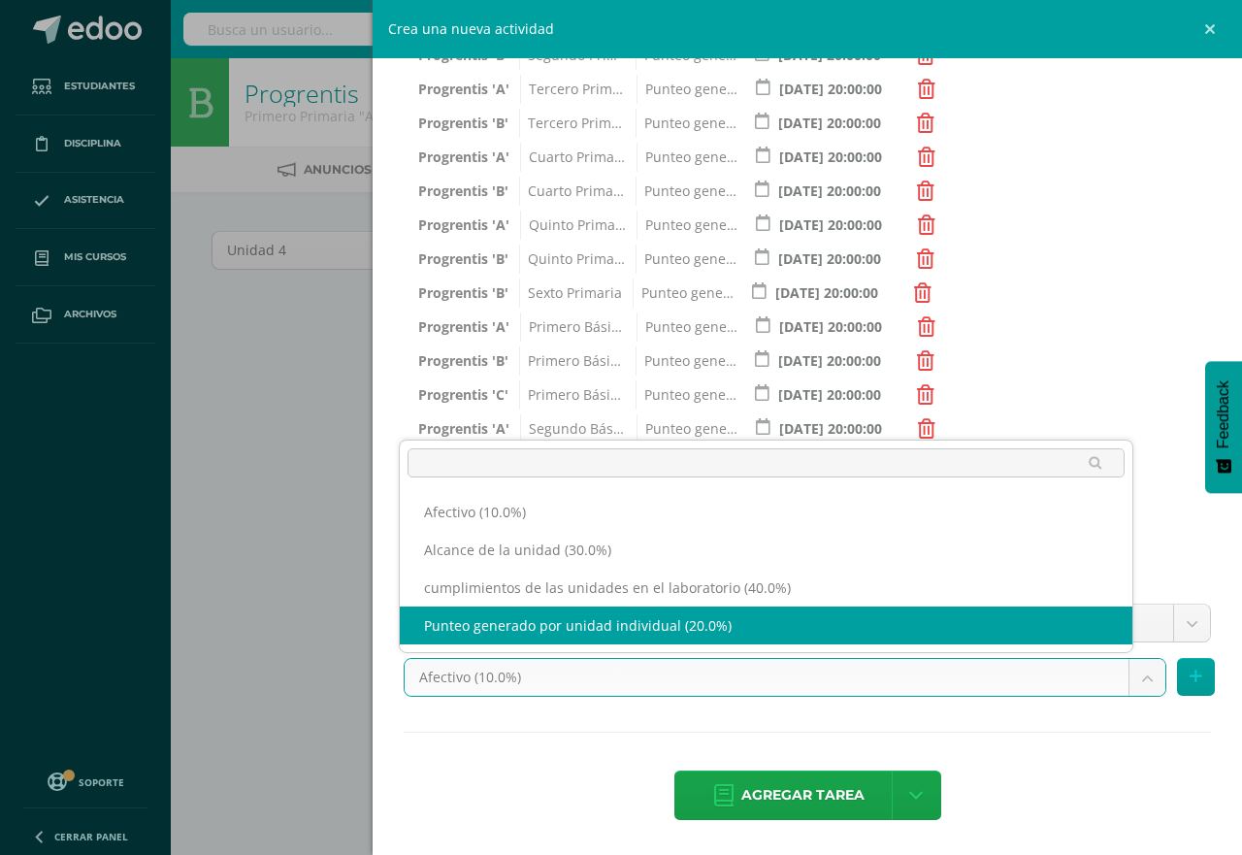
select select "191285"
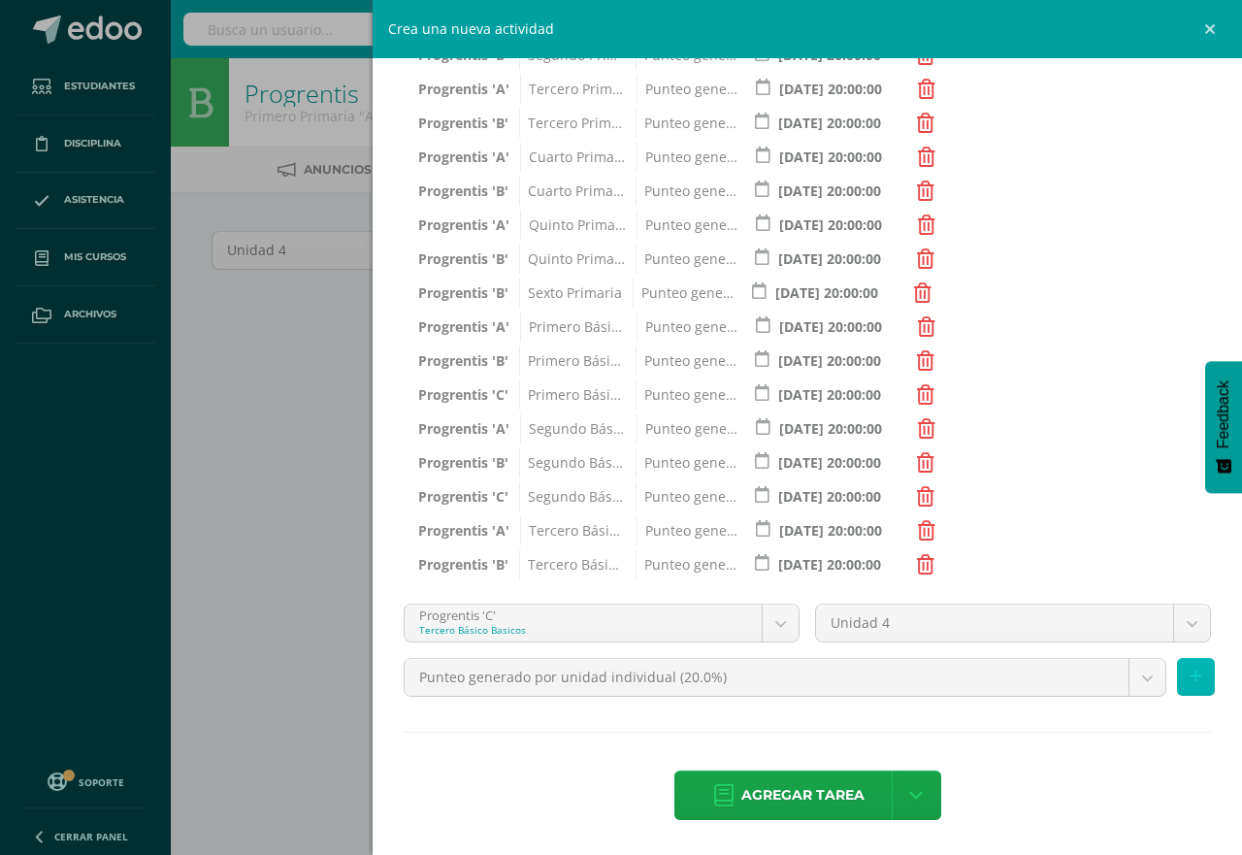
click at [1177, 677] on button at bounding box center [1196, 677] width 38 height 38
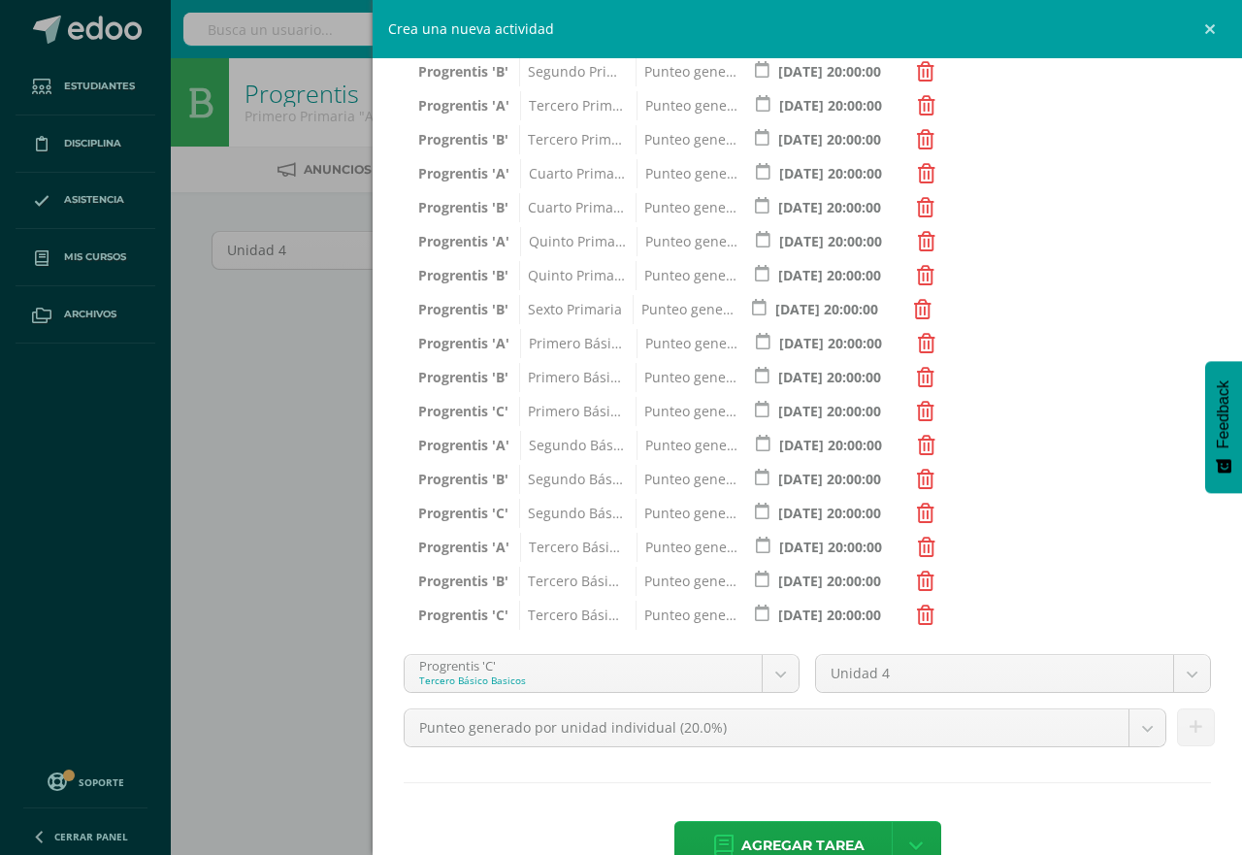
scroll to position [538, 0]
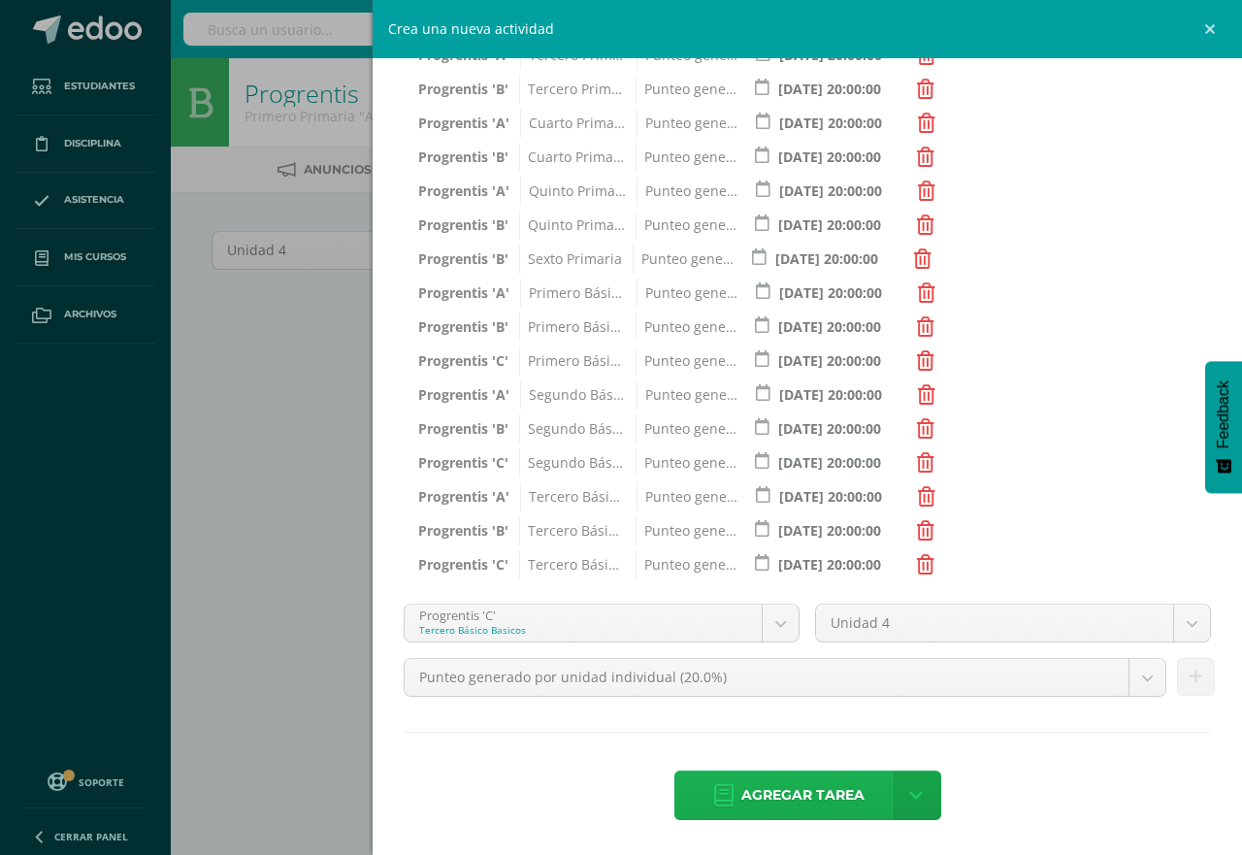
click at [803, 798] on span "Agregar tarea" at bounding box center [803, 796] width 123 height 48
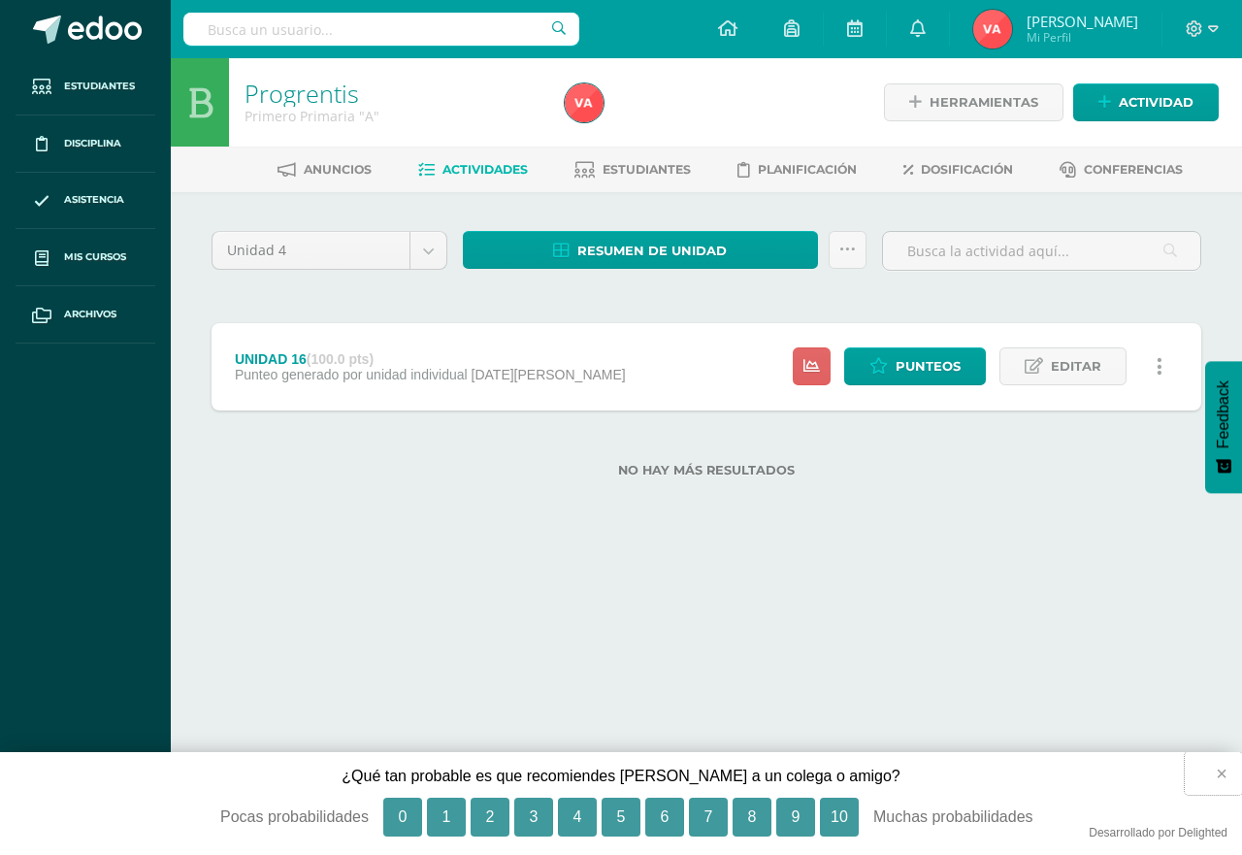
click at [1224, 772] on button "×" at bounding box center [1213, 773] width 57 height 43
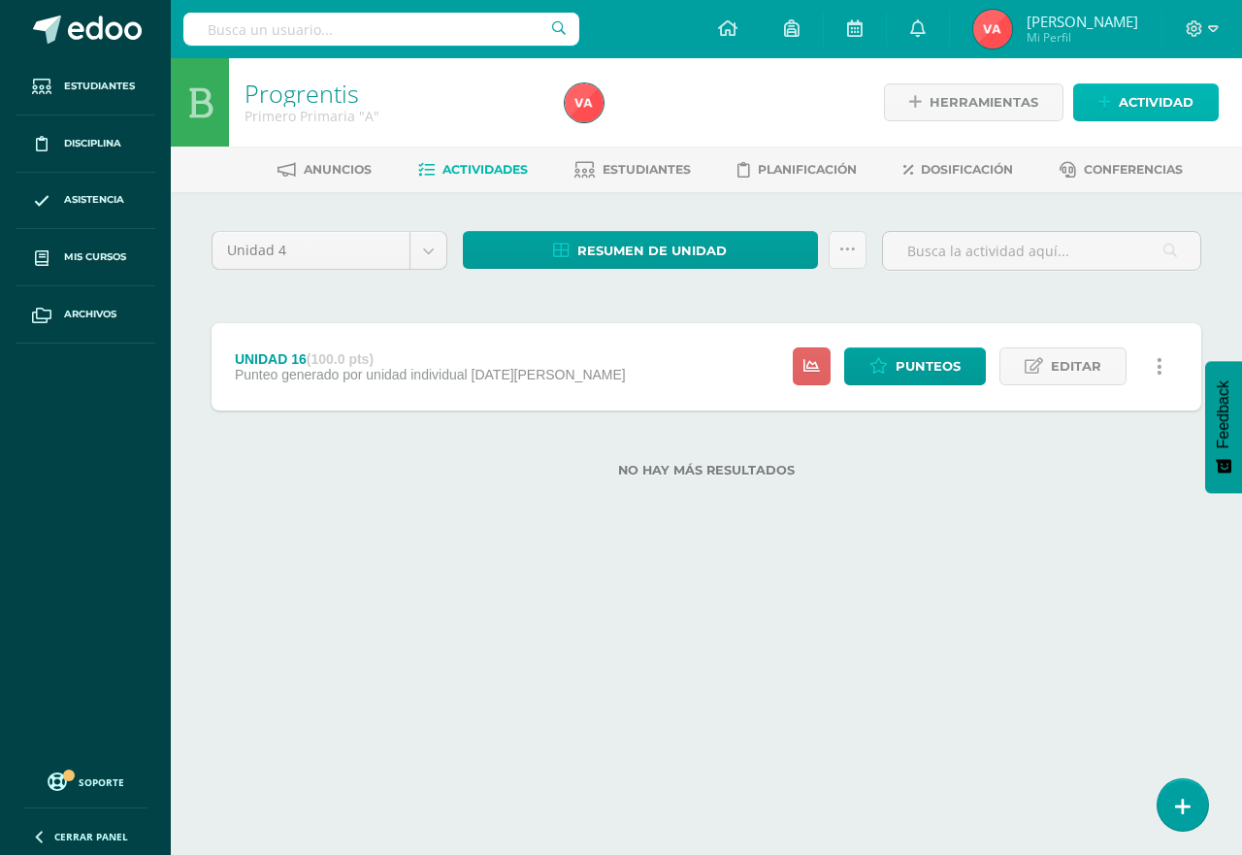
click at [1167, 105] on span "Actividad" at bounding box center [1156, 102] width 75 height 36
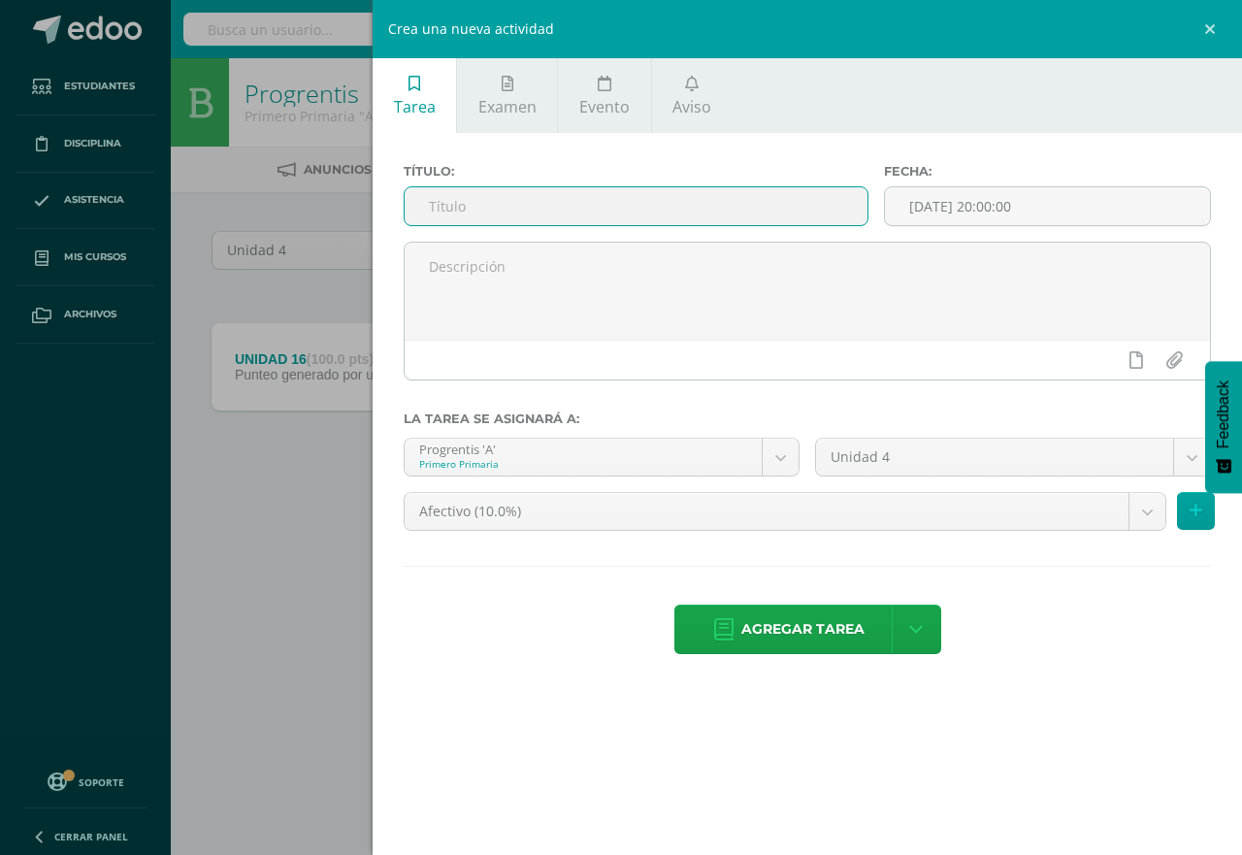
paste input "UNIDAD 17"
type input "UNIDAD 17"
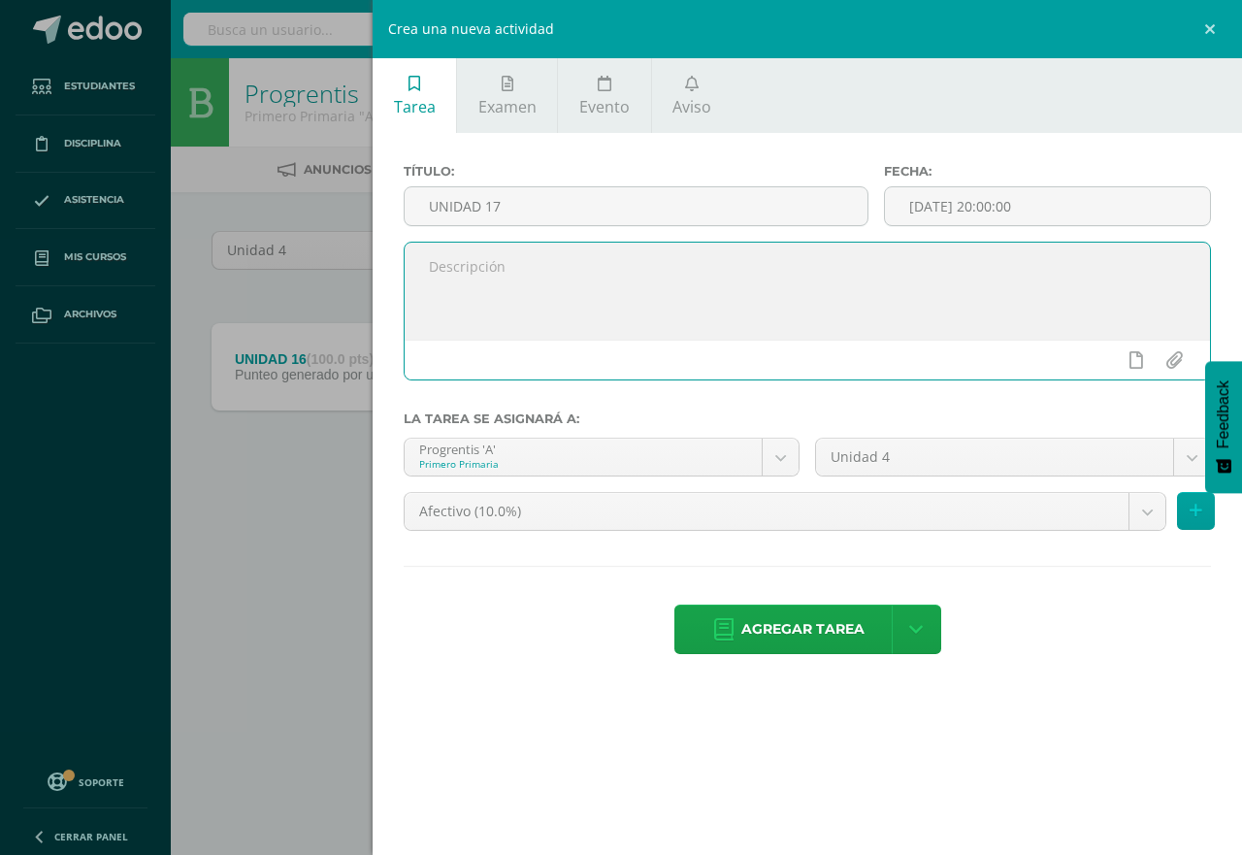
paste textarea "Semana 18 al 22 de agosto"
type textarea "Semana 18 al 22 de agosto"
click at [988, 208] on input "[DATE] 20:00:00" at bounding box center [1047, 206] width 325 height 38
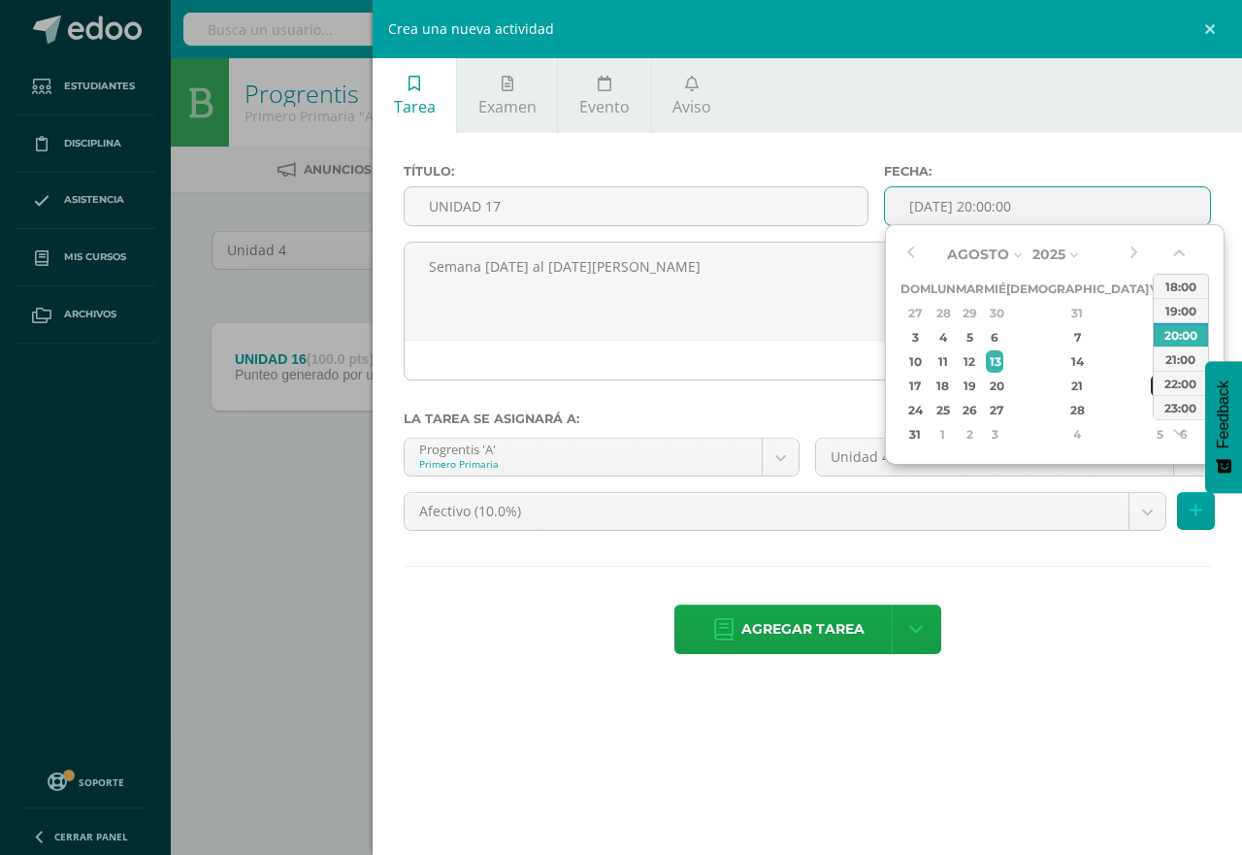
click at [1151, 386] on div "22" at bounding box center [1159, 386] width 17 height 22
type input "2025-08-22 20:00"
click at [951, 131] on ul "Tarea Examen Evento Aviso" at bounding box center [808, 95] width 870 height 75
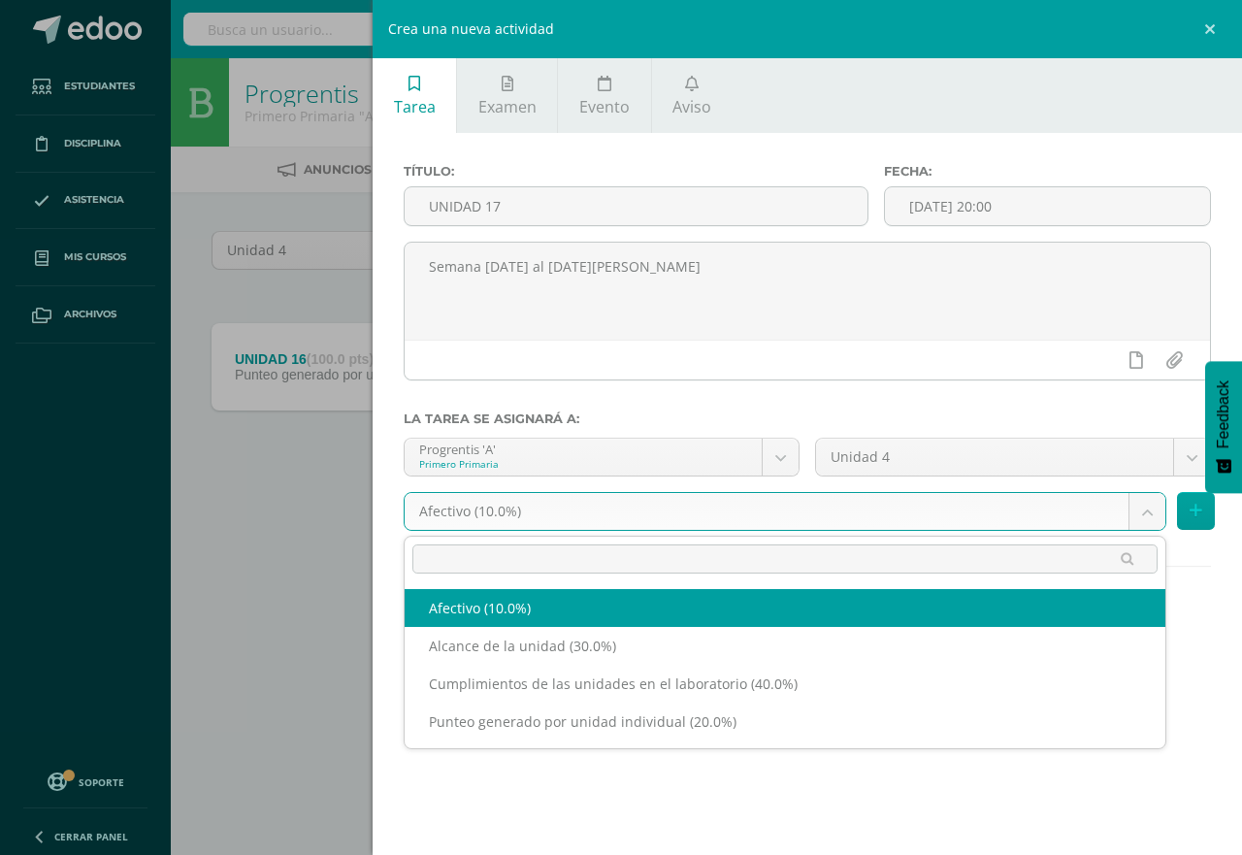
click at [1147, 503] on body "Tarea asignada exitosamente Estudiantes Disciplina Asistencia Mis cursos Archiv…" at bounding box center [621, 270] width 1242 height 540
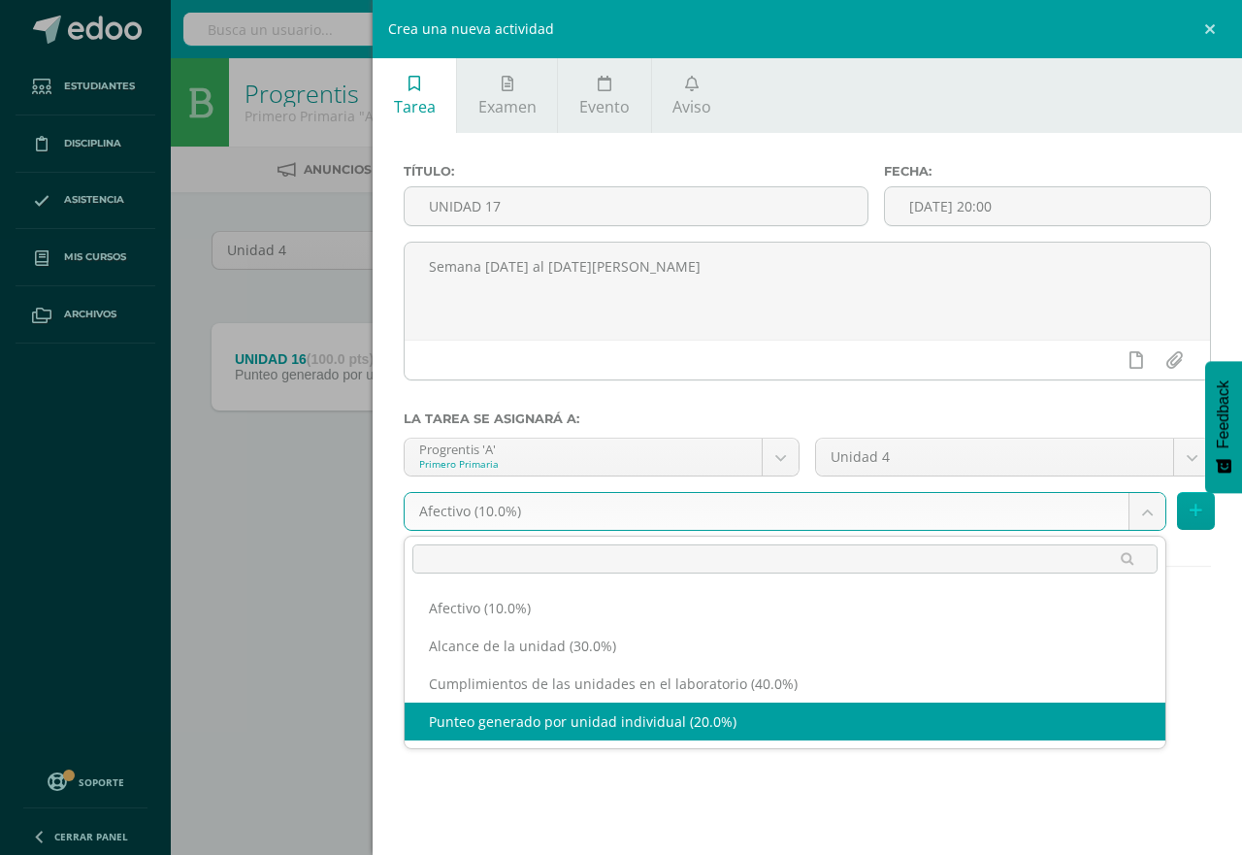
select select "190650"
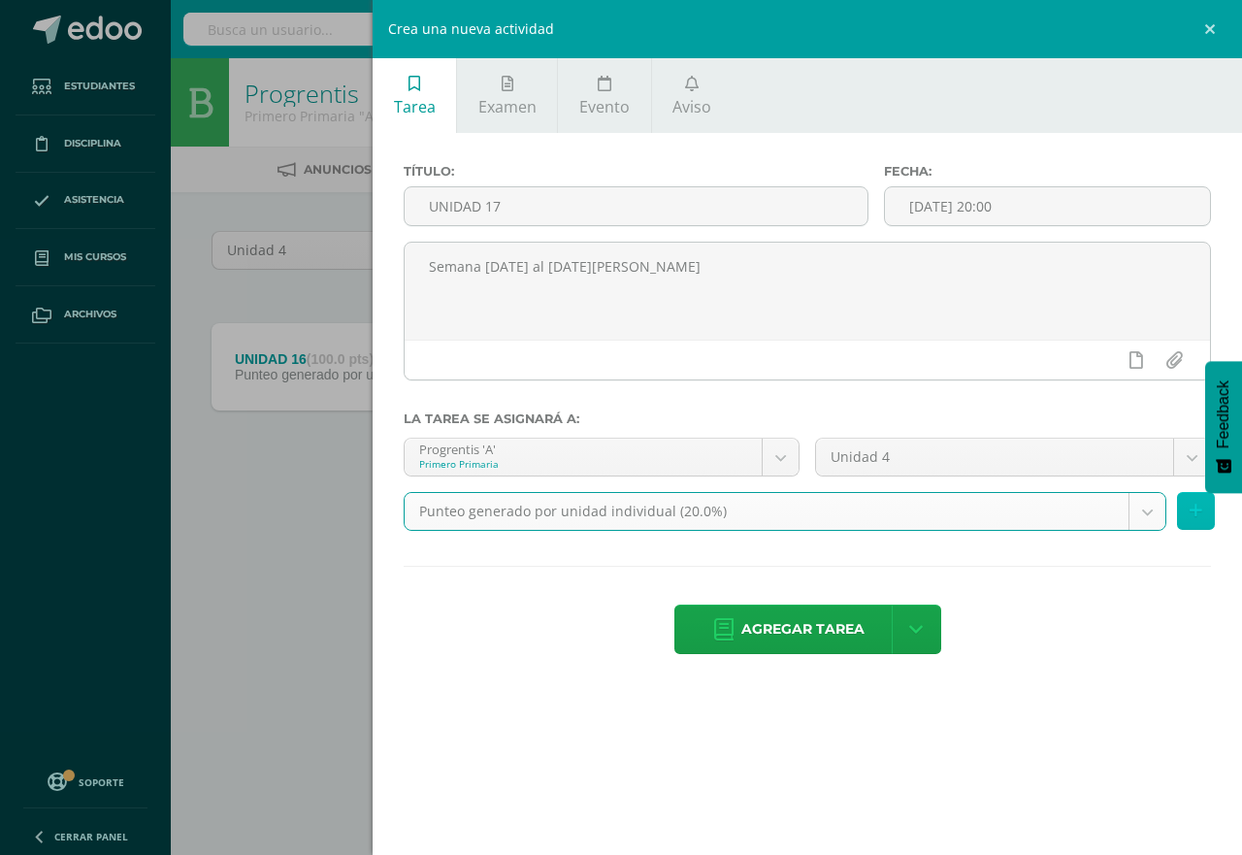
click at [1197, 512] on icon at bounding box center [1196, 511] width 13 height 17
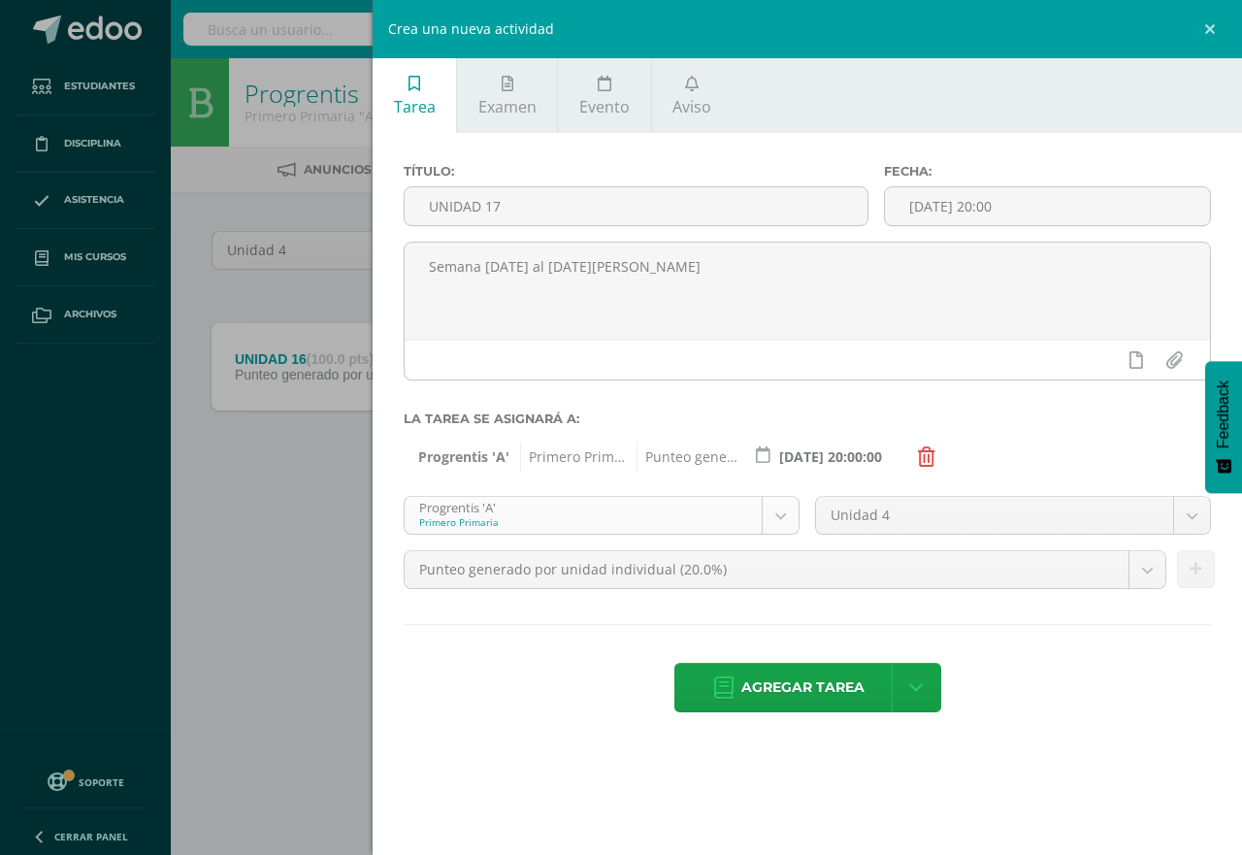
click at [784, 509] on body "Tarea asignada exitosamente Estudiantes Disciplina Asistencia Mis cursos Archiv…" at bounding box center [621, 270] width 1242 height 540
click at [778, 515] on body "Tarea asignada exitosamente Estudiantes Disciplina Asistencia Mis cursos Archiv…" at bounding box center [621, 270] width 1242 height 540
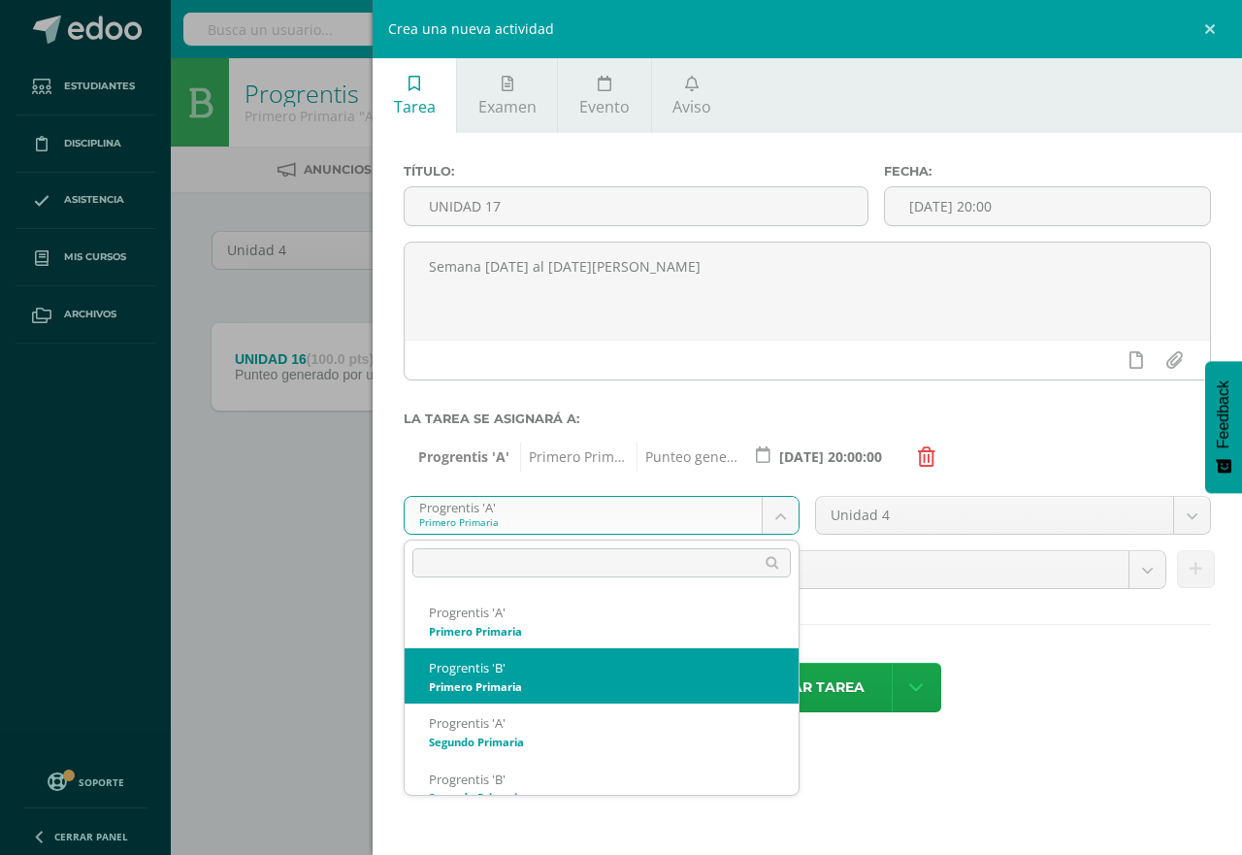
select select "174551"
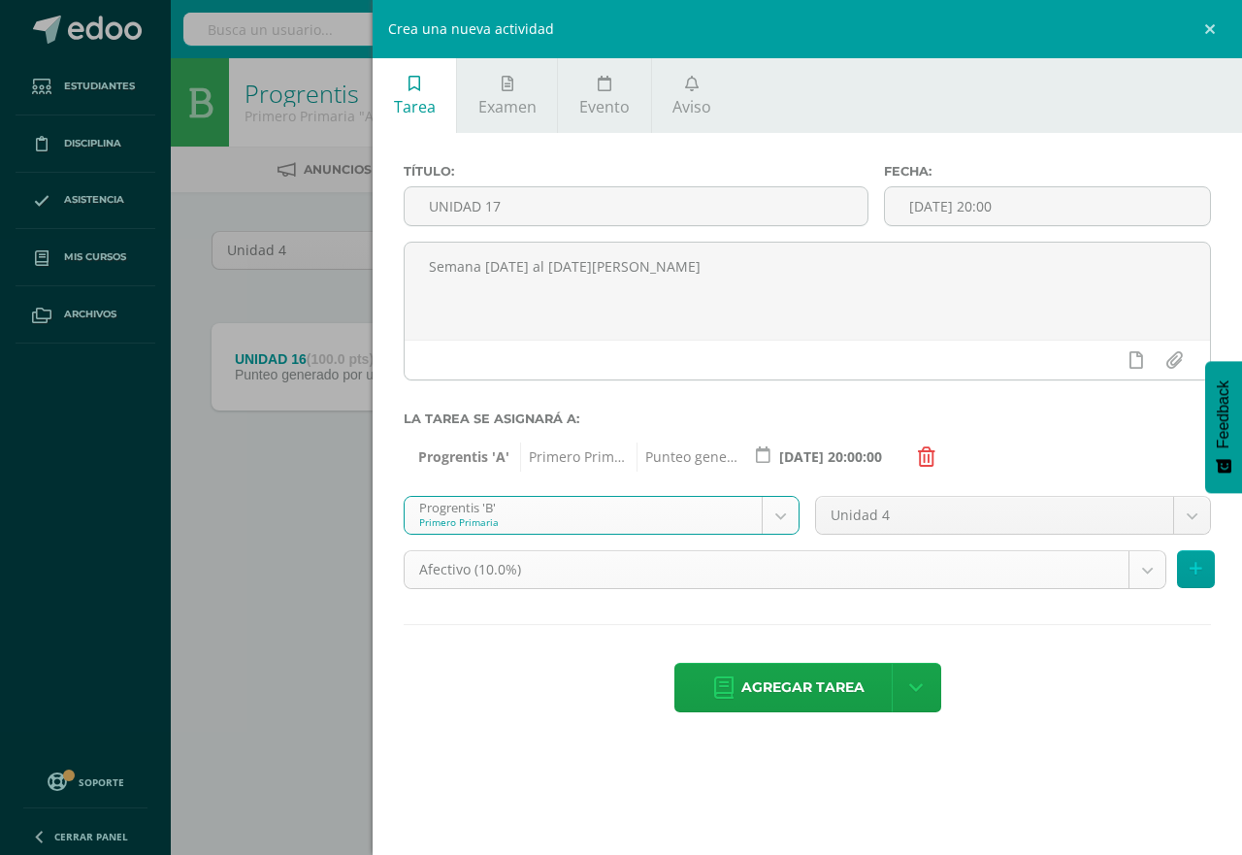
click at [1143, 540] on body "Tarea asignada exitosamente Estudiantes Disciplina Asistencia Mis cursos Archiv…" at bounding box center [621, 270] width 1242 height 540
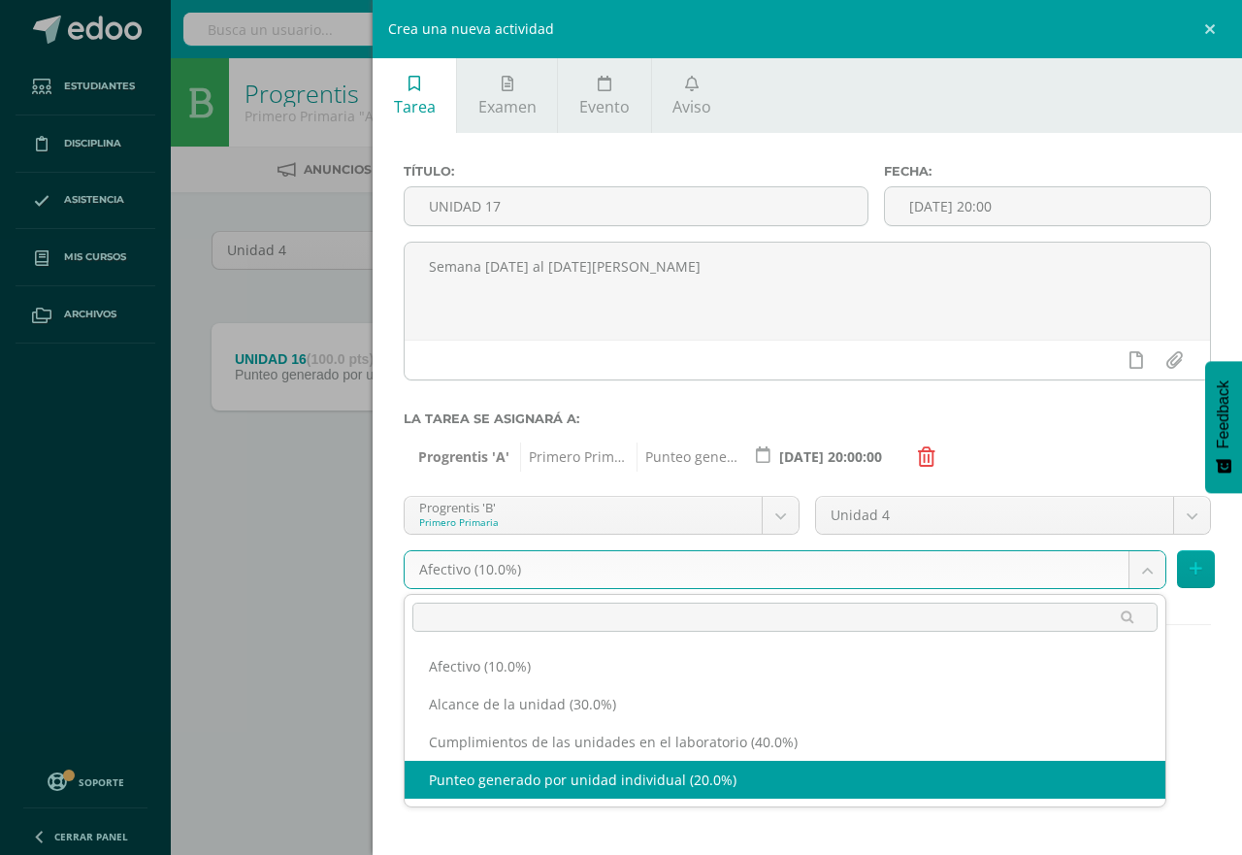
select select "190686"
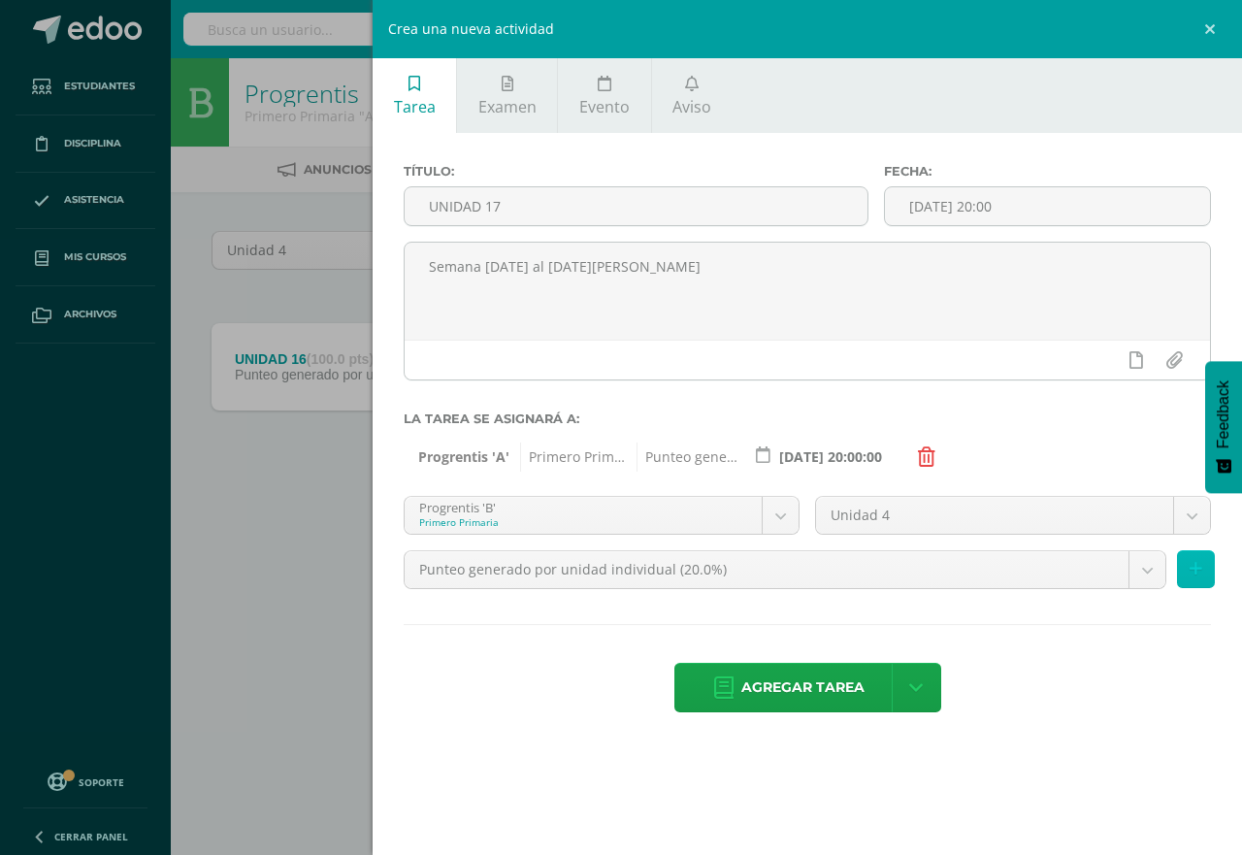
click at [1201, 569] on icon at bounding box center [1196, 569] width 13 height 17
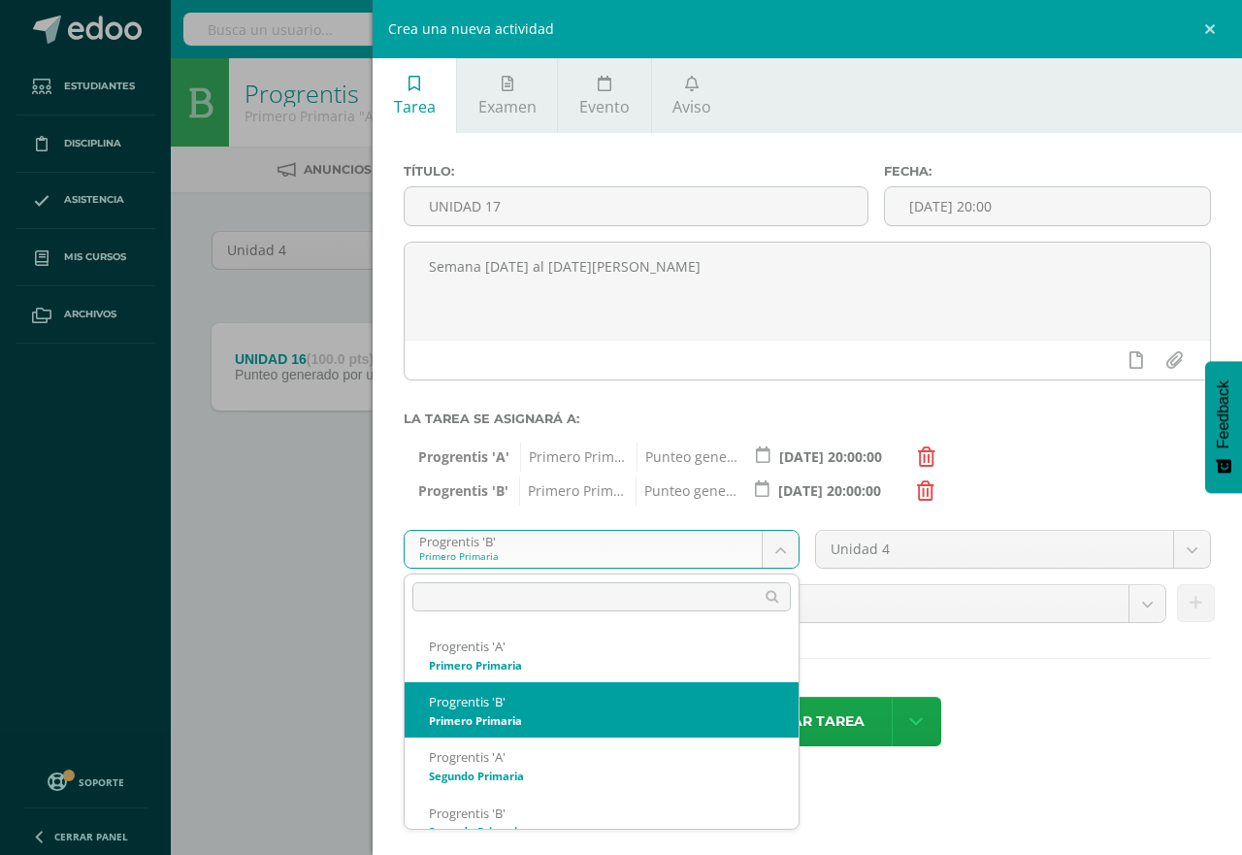
click at [785, 540] on body "Tarea asignada exitosamente Estudiantes Disciplina Asistencia Mis cursos Archiv…" at bounding box center [621, 270] width 1242 height 540
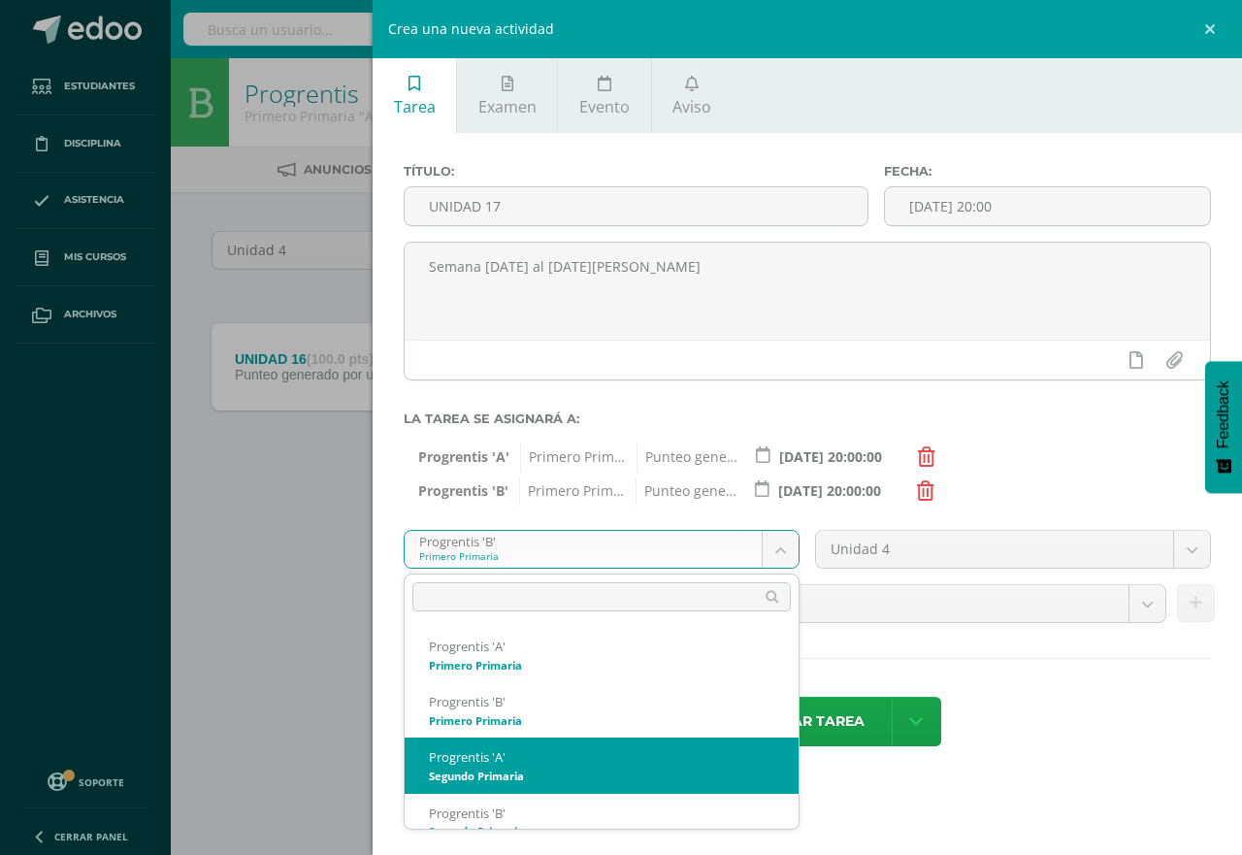
select select "174593"
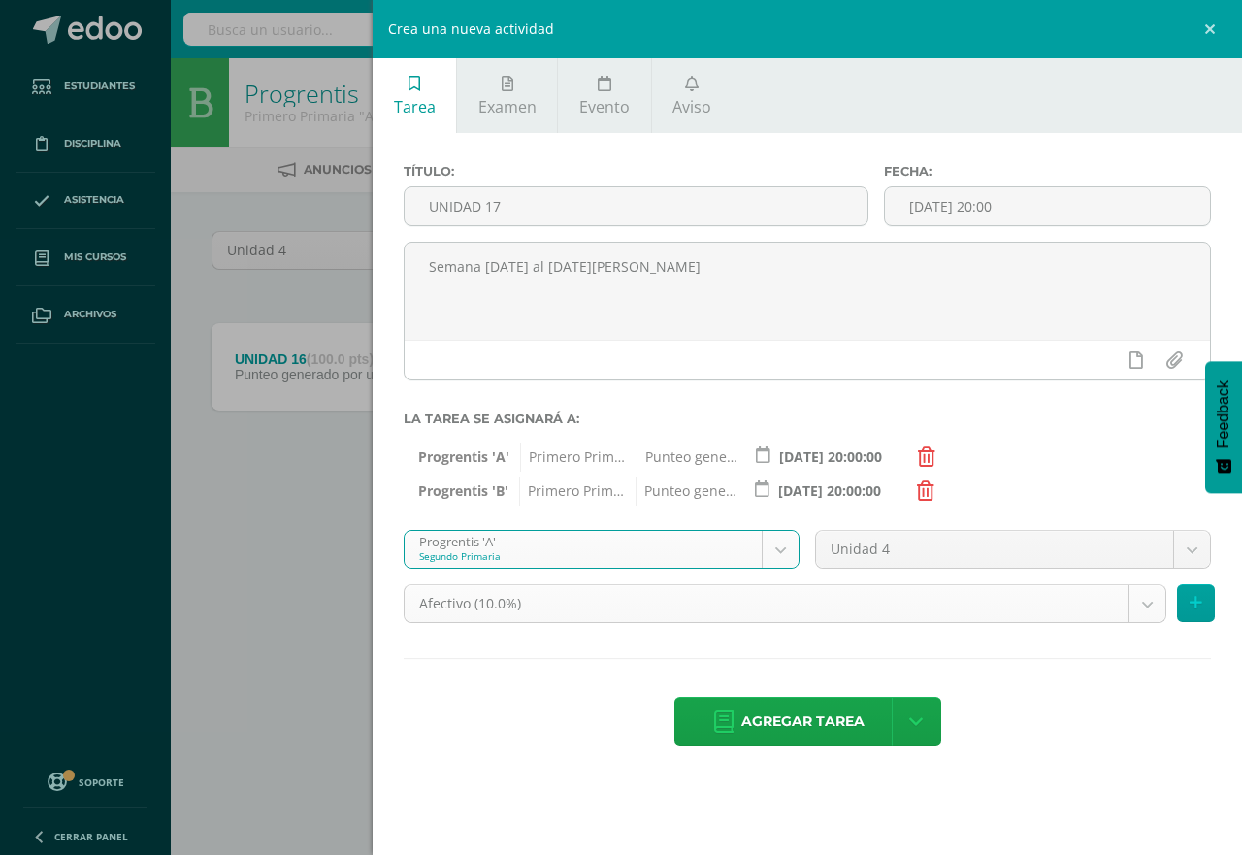
click at [1145, 540] on body "Tarea asignada exitosamente Estudiantes Disciplina Asistencia Mis cursos Archiv…" at bounding box center [621, 270] width 1242 height 540
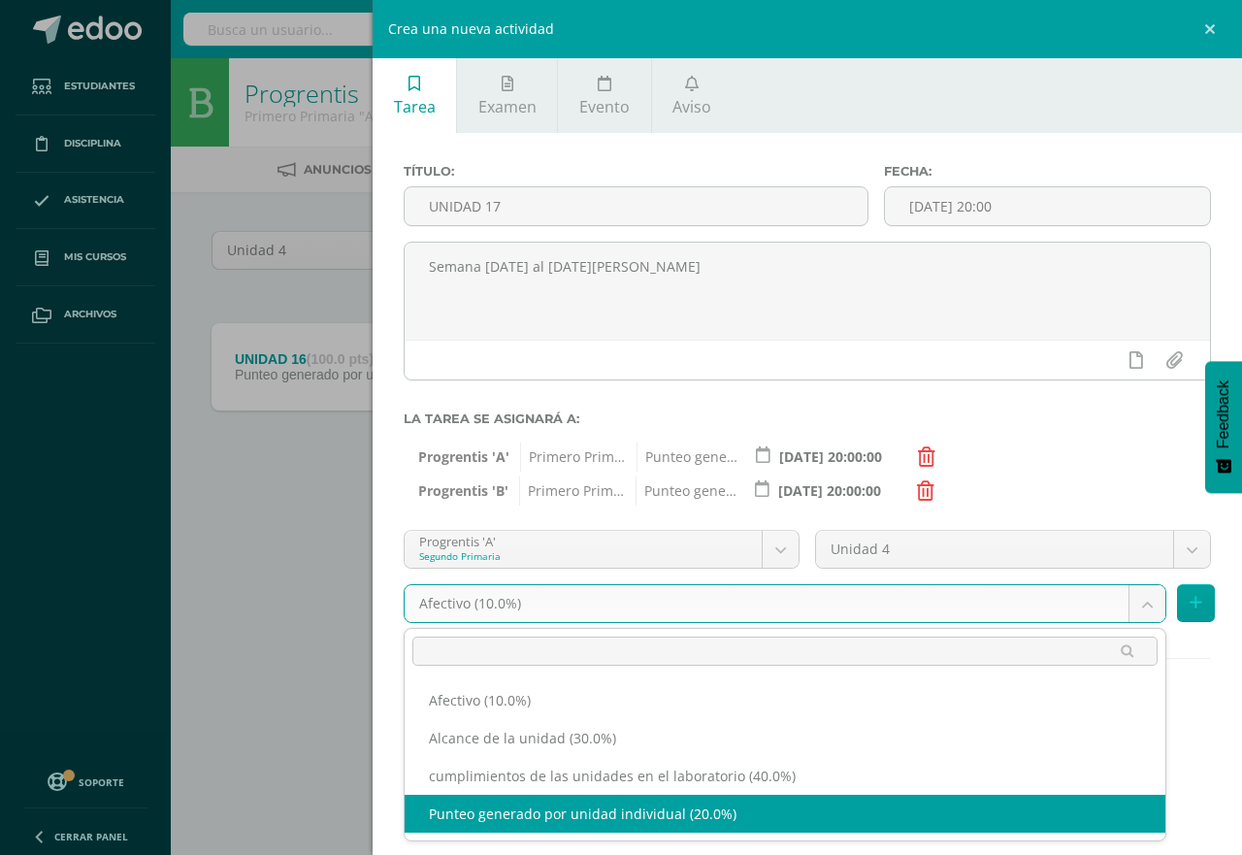
select select "190699"
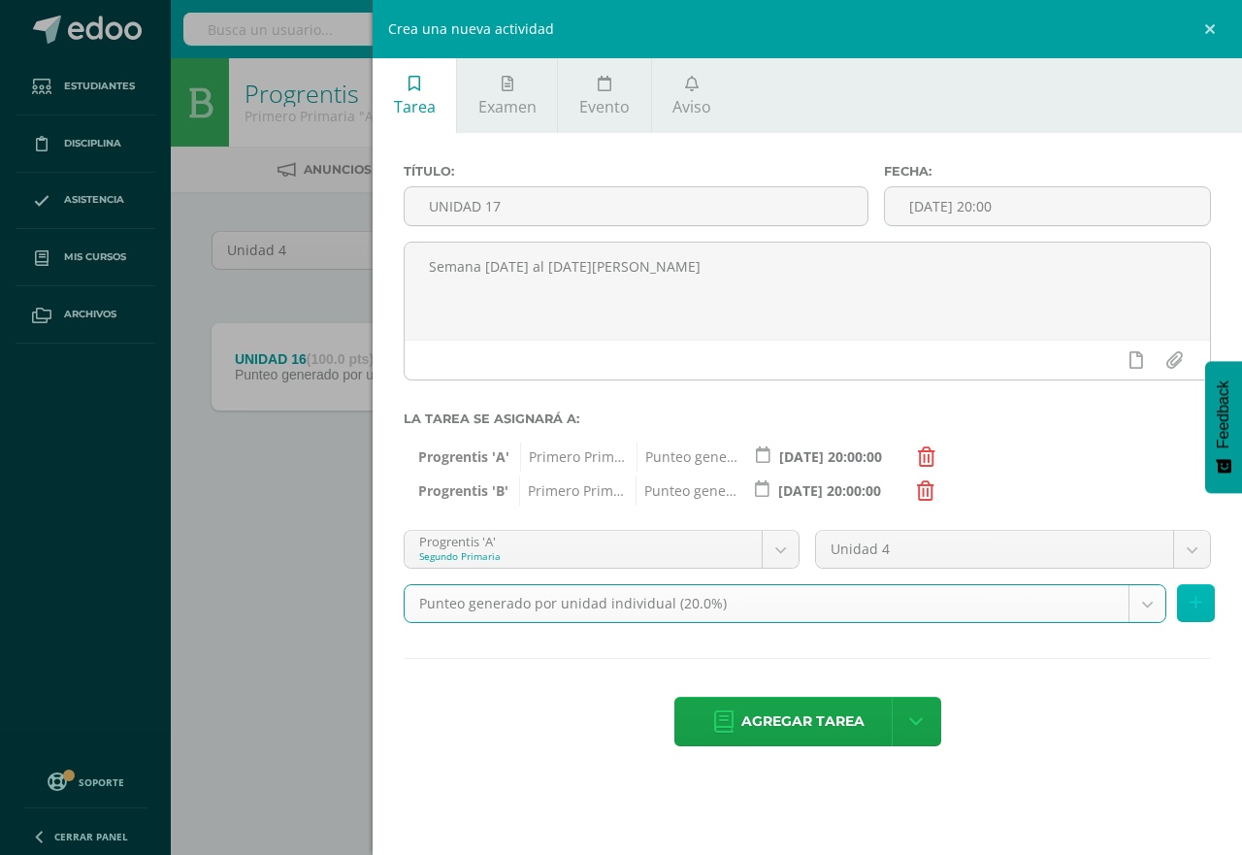
click at [1198, 609] on icon at bounding box center [1196, 603] width 13 height 17
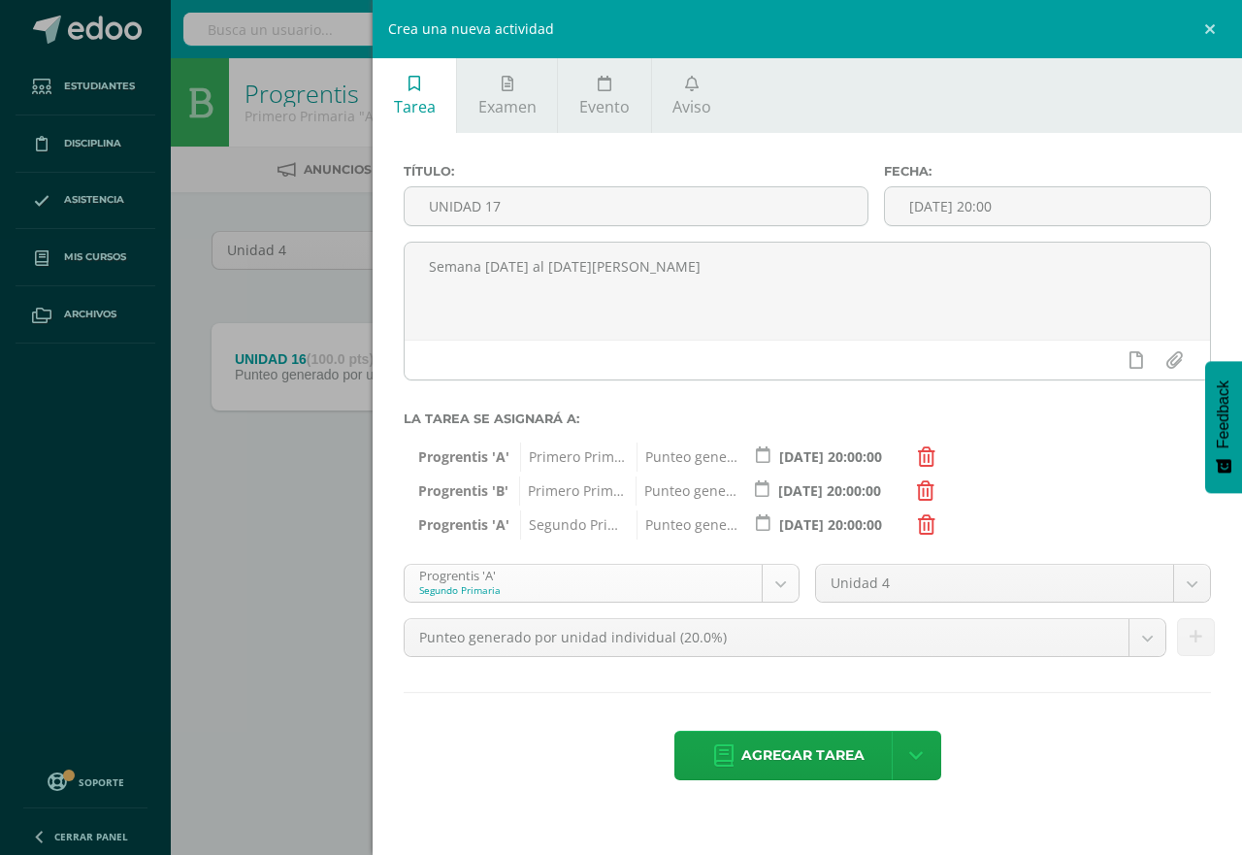
click at [781, 540] on body "Tarea asignada exitosamente Estudiantes Disciplina Asistencia Mis cursos Archiv…" at bounding box center [621, 270] width 1242 height 540
click at [780, 540] on body "Tarea asignada exitosamente Estudiantes Disciplina Asistencia Mis cursos Archiv…" at bounding box center [621, 270] width 1242 height 540
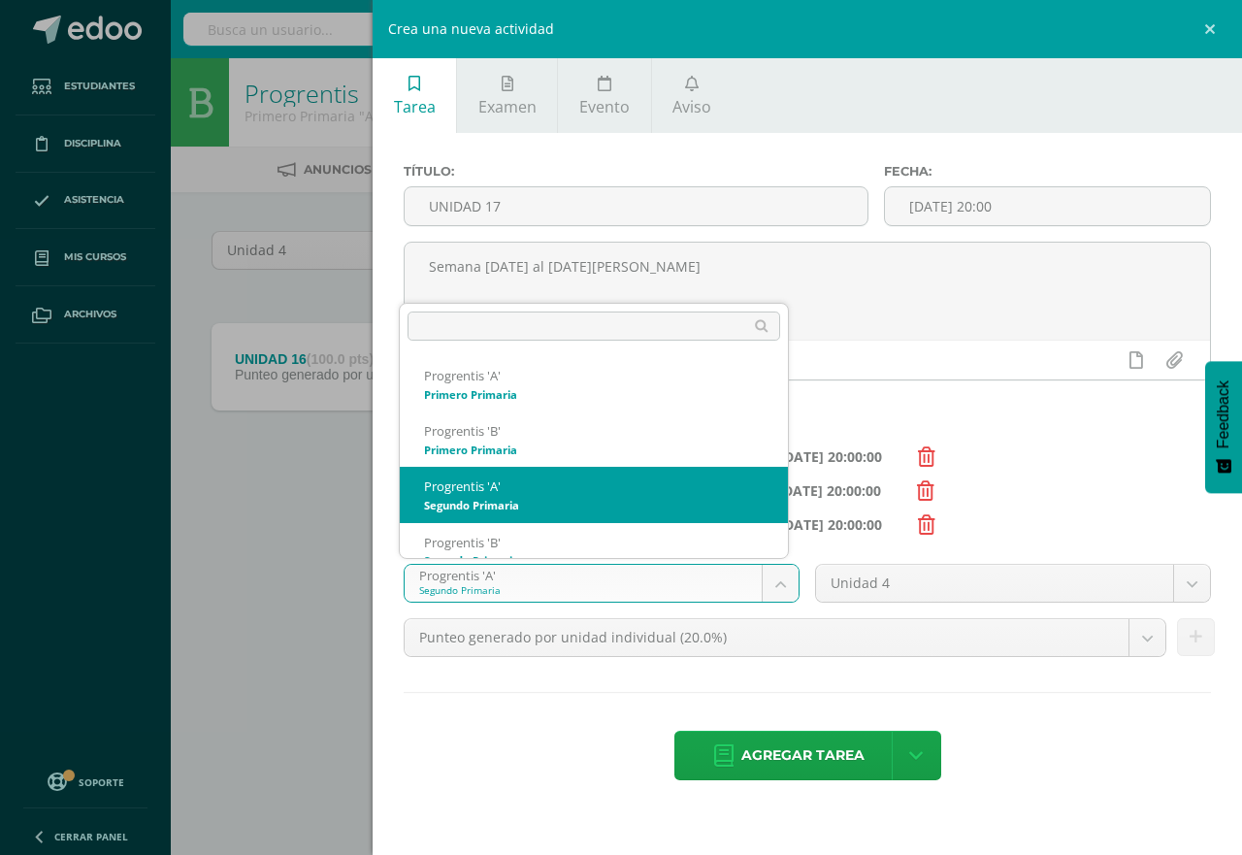
scroll to position [19, 0]
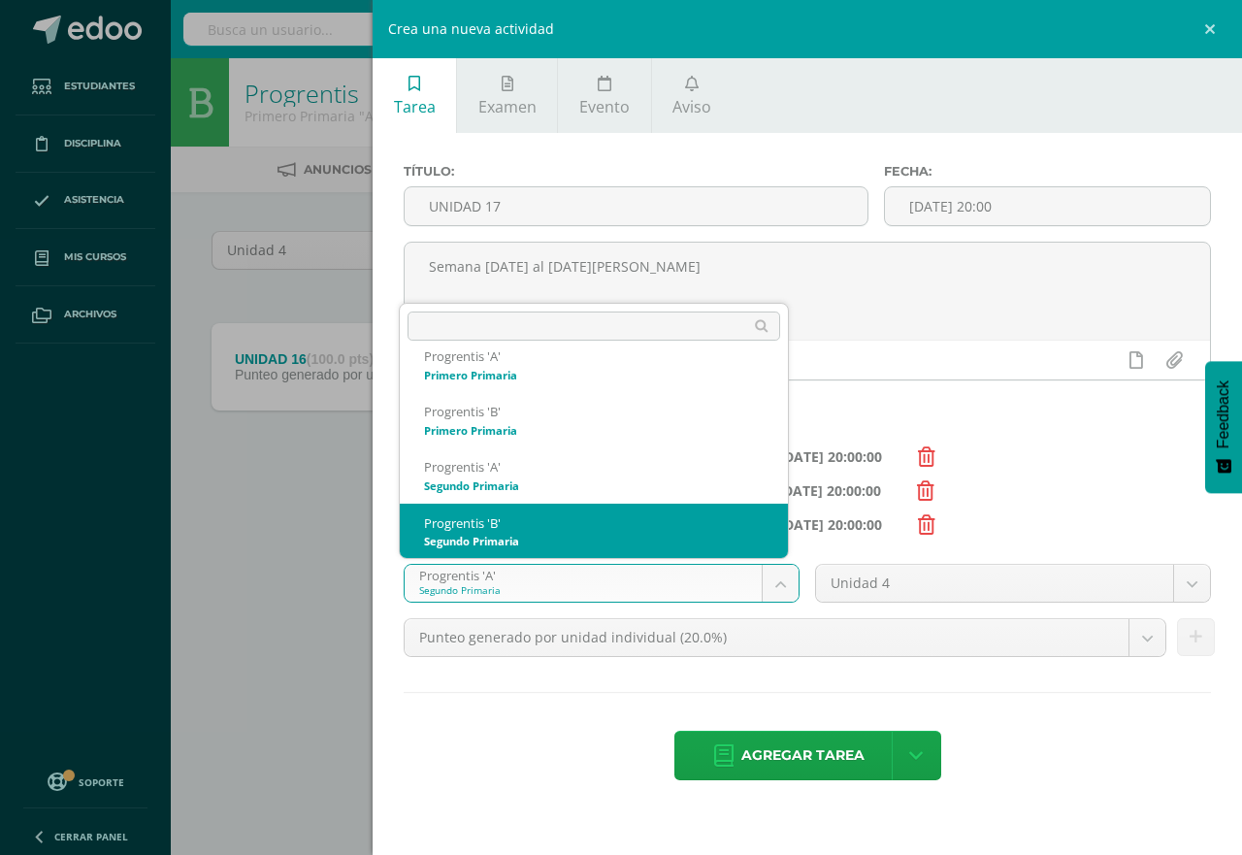
select select "174600"
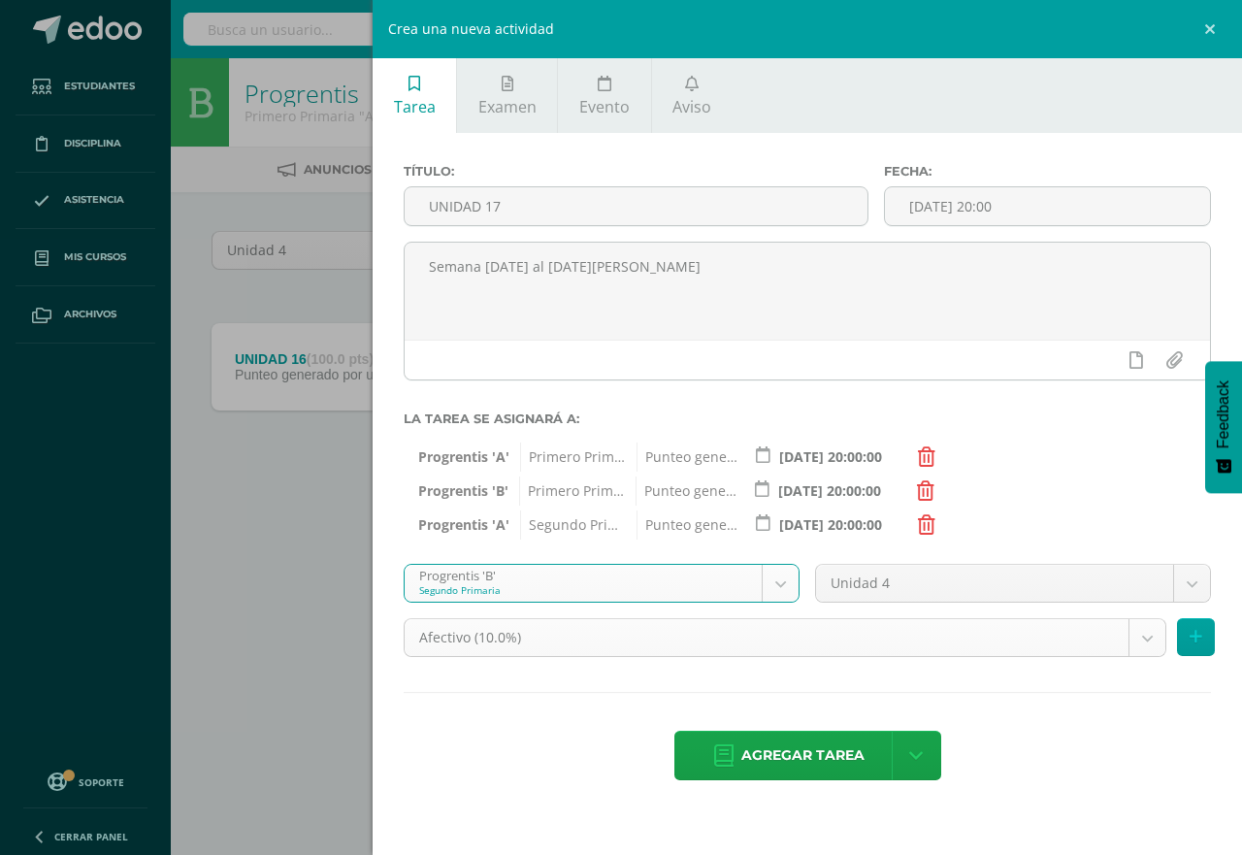
click at [1147, 540] on body "Tarea asignada exitosamente Estudiantes Disciplina Asistencia Mis cursos Archiv…" at bounding box center [621, 270] width 1242 height 540
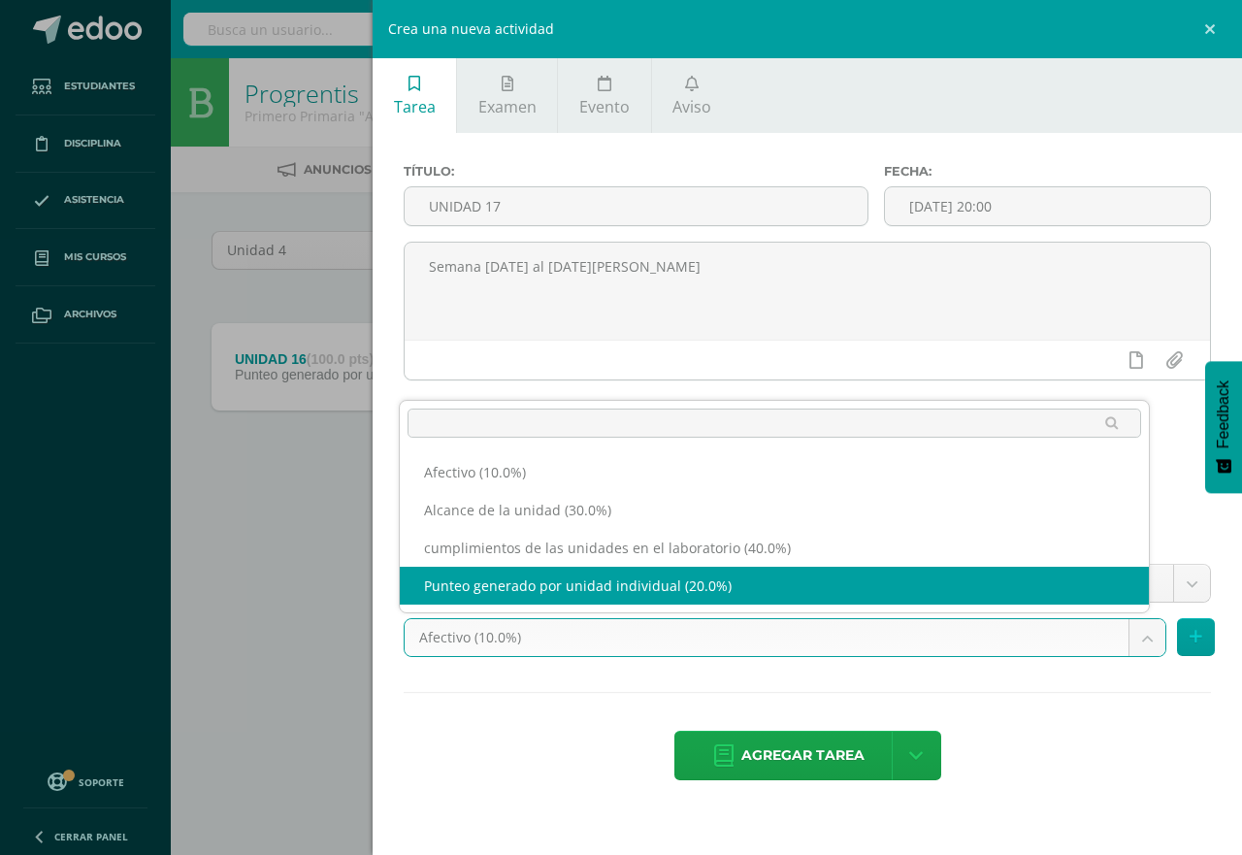
select select "190703"
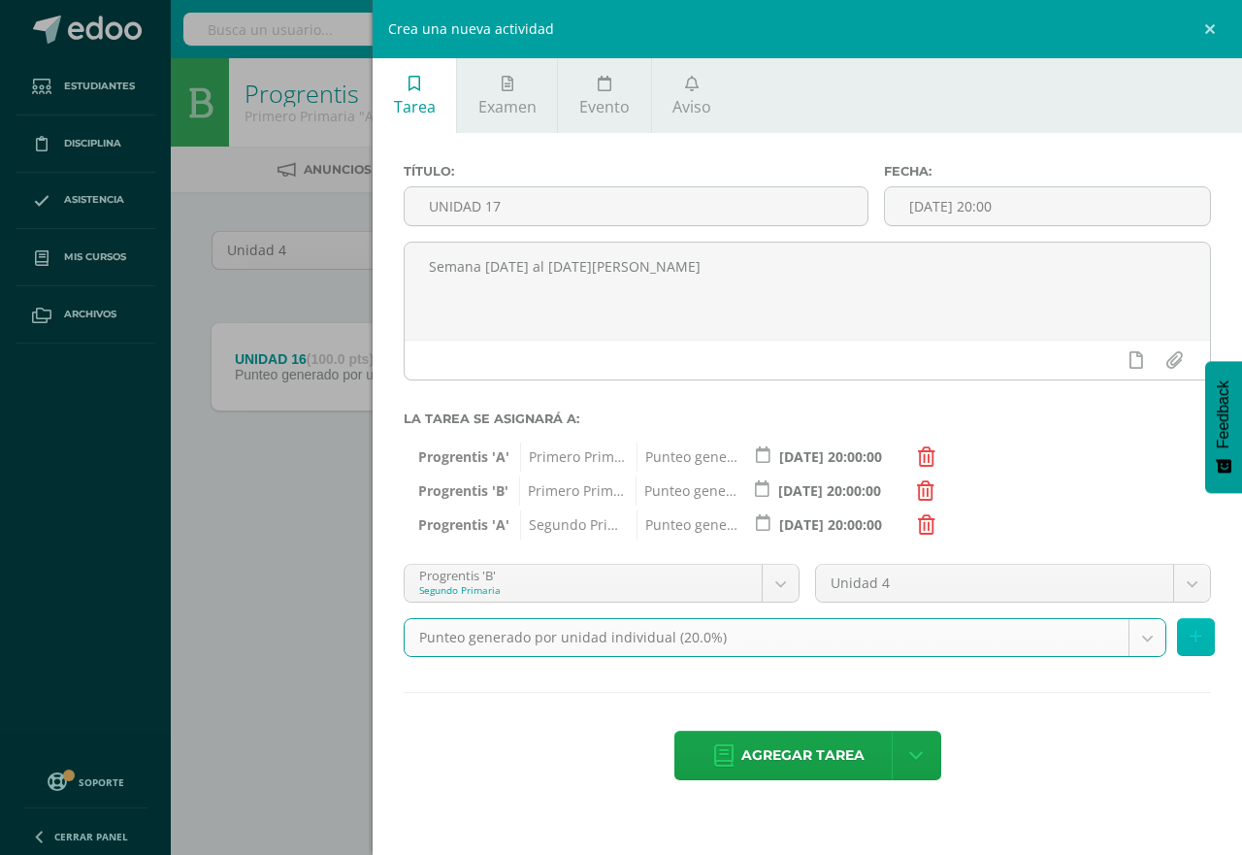
click at [1196, 642] on icon at bounding box center [1196, 637] width 13 height 17
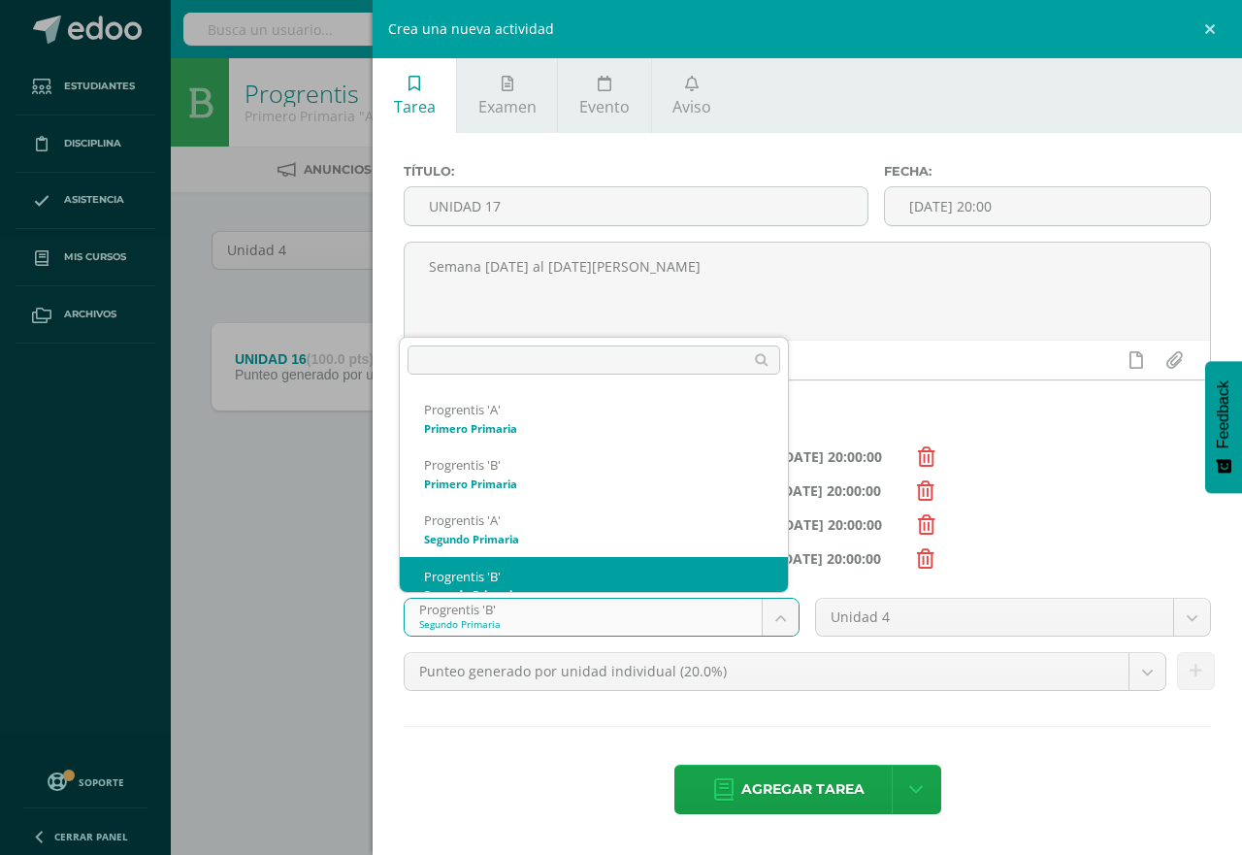
click at [770, 540] on body "Tarea asignada exitosamente Estudiantes Disciplina Asistencia Mis cursos Archiv…" at bounding box center [621, 270] width 1242 height 540
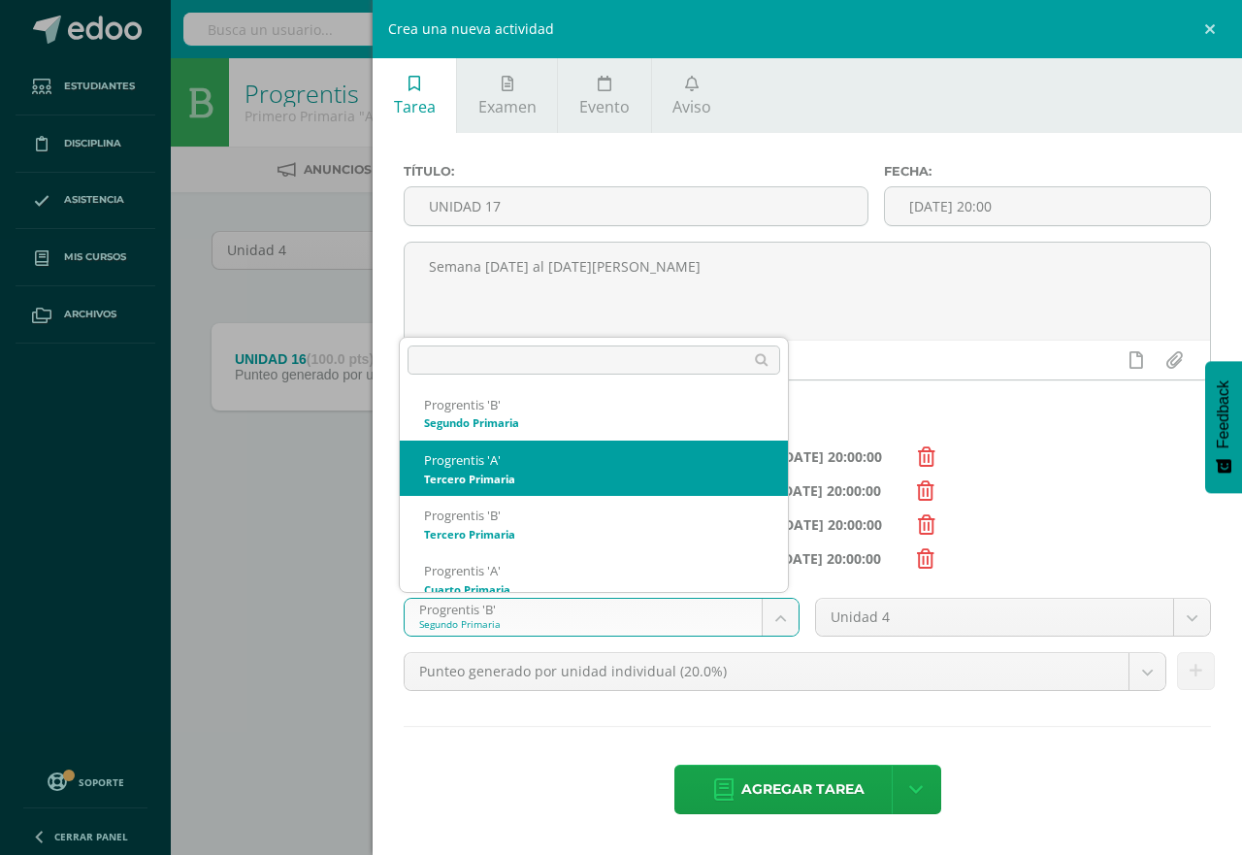
scroll to position [185, 0]
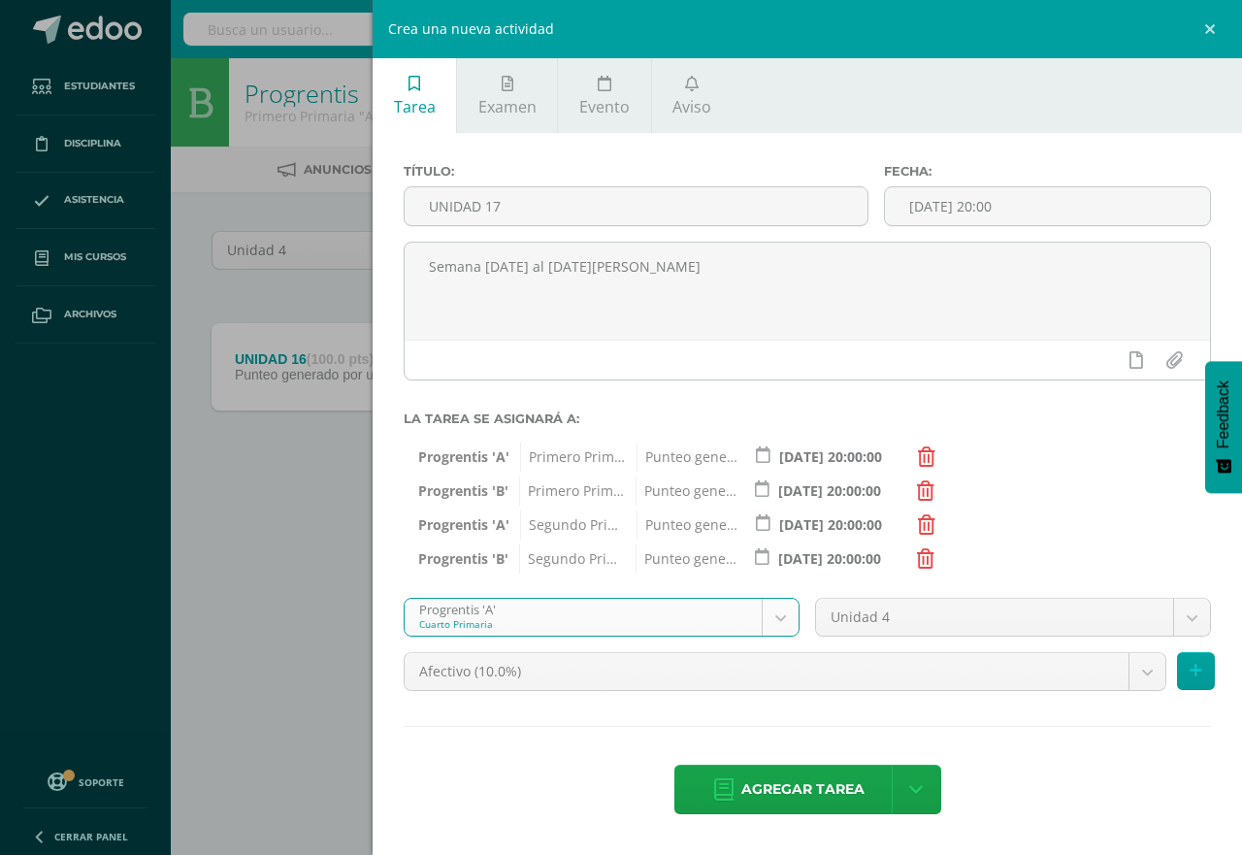
click at [772, 540] on body "Tarea asignada exitosamente Estudiantes Disciplina Asistencia Mis cursos Archiv…" at bounding box center [621, 270] width 1242 height 540
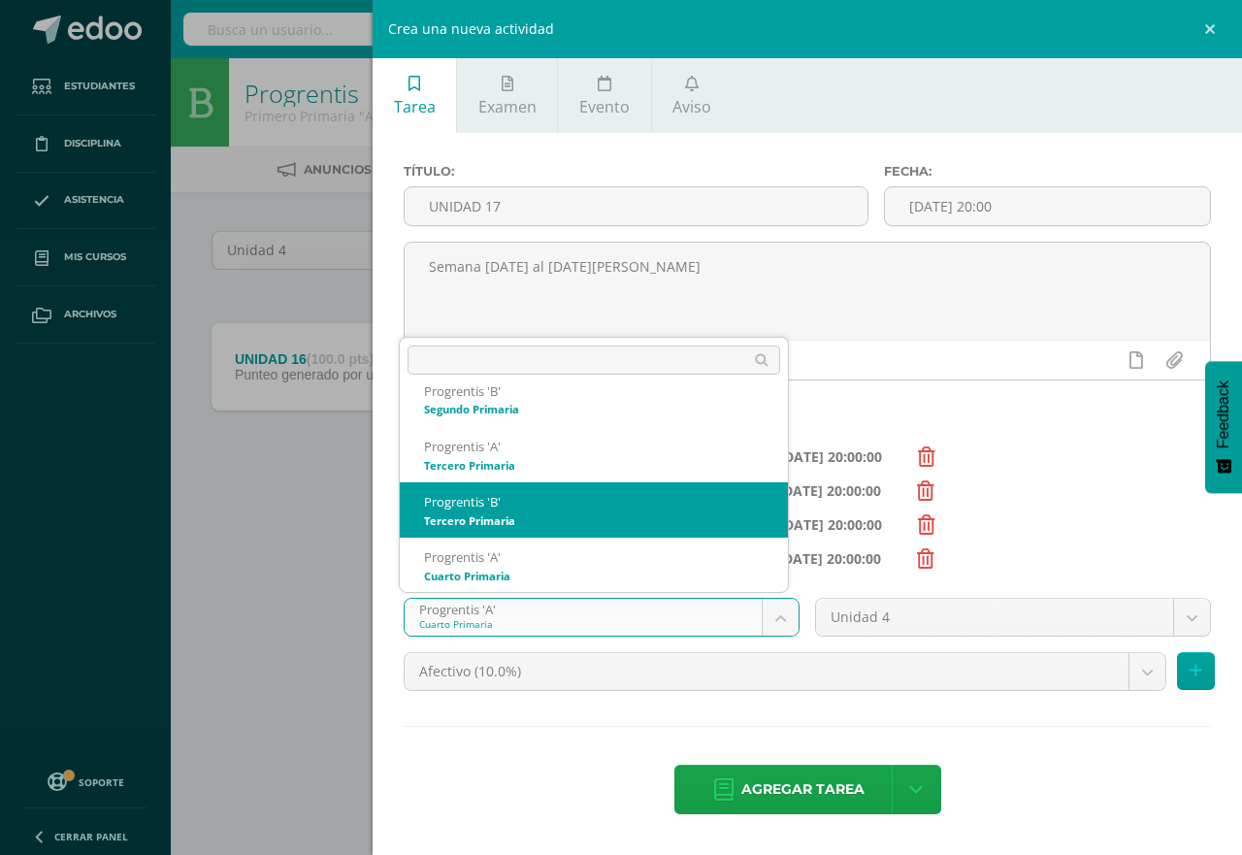
scroll to position [174, 0]
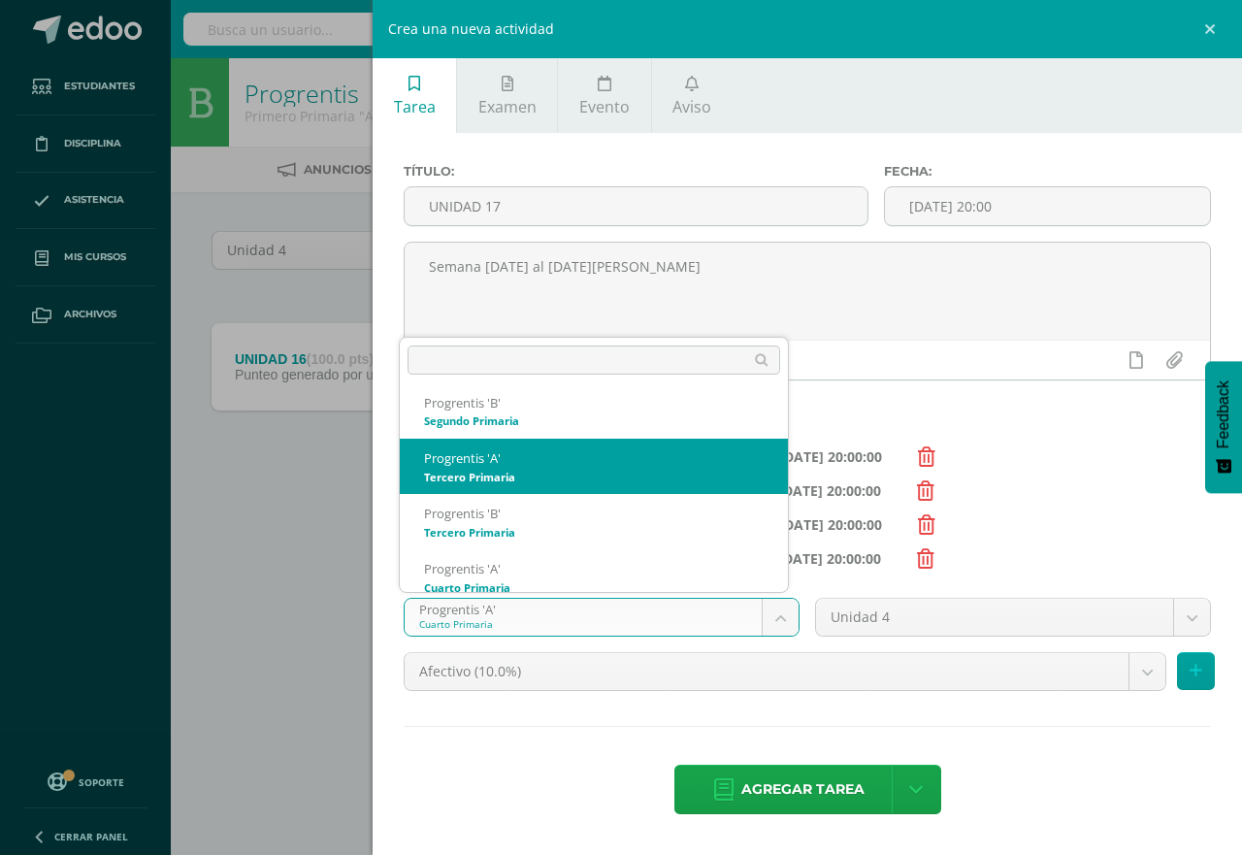
select select "174607"
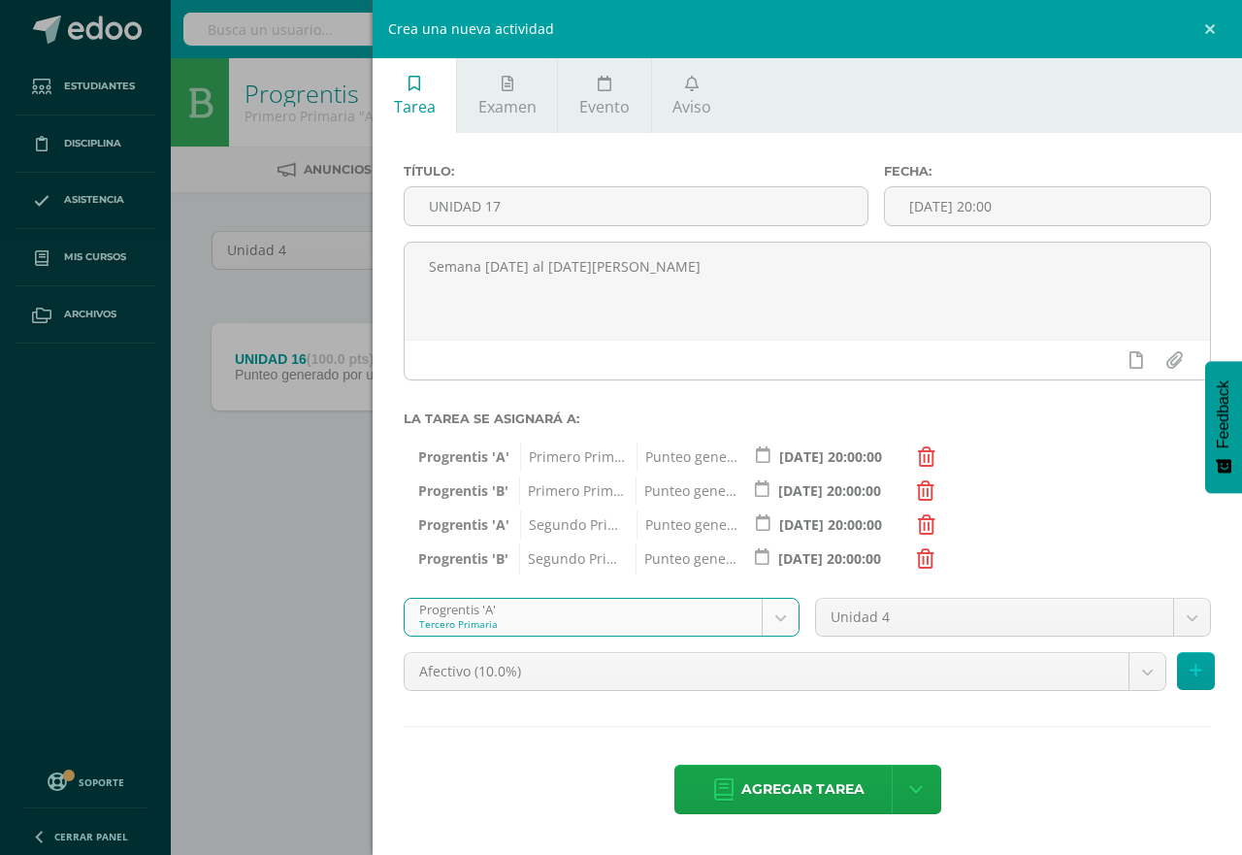
click at [1141, 540] on body "Tarea asignada exitosamente Estudiantes Disciplina Asistencia Mis cursos Archiv…" at bounding box center [621, 270] width 1242 height 540
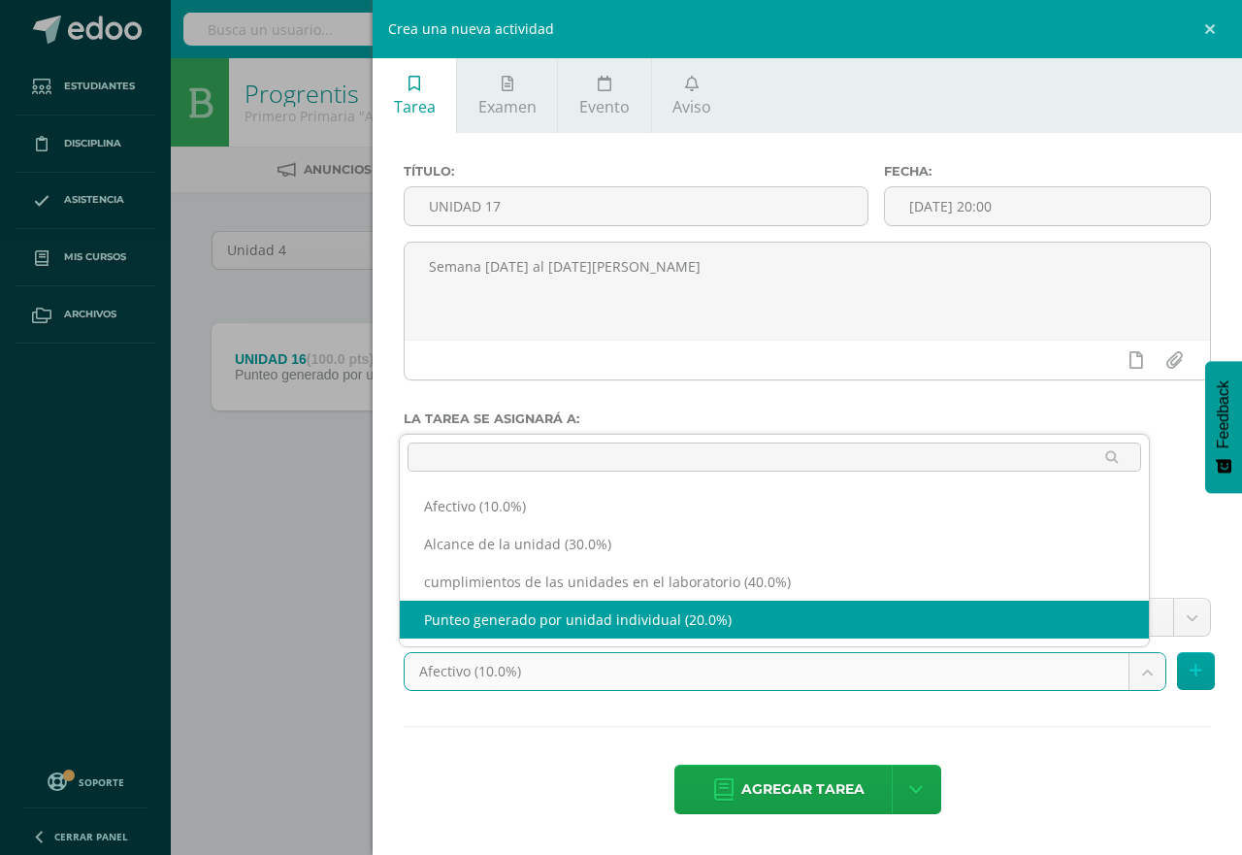
select select "190725"
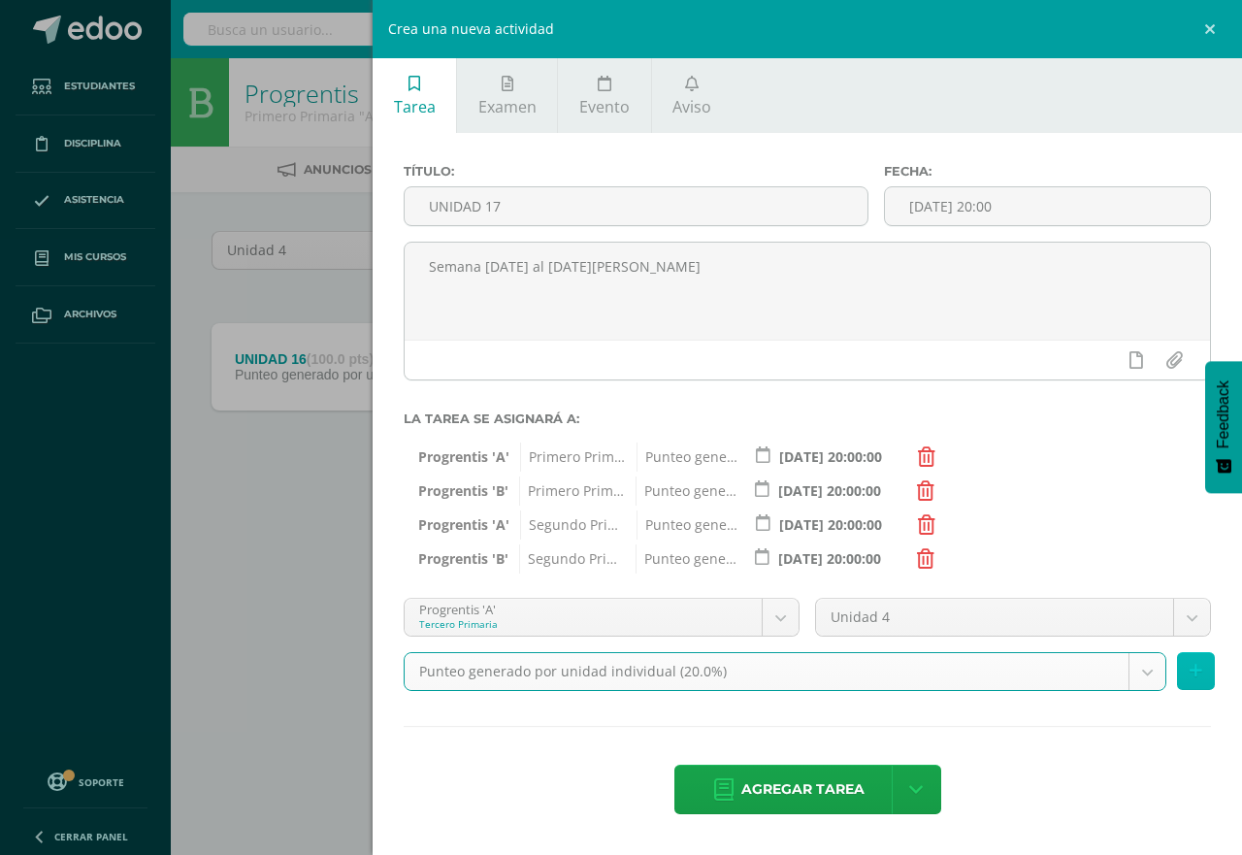
click at [1196, 672] on icon at bounding box center [1196, 671] width 13 height 17
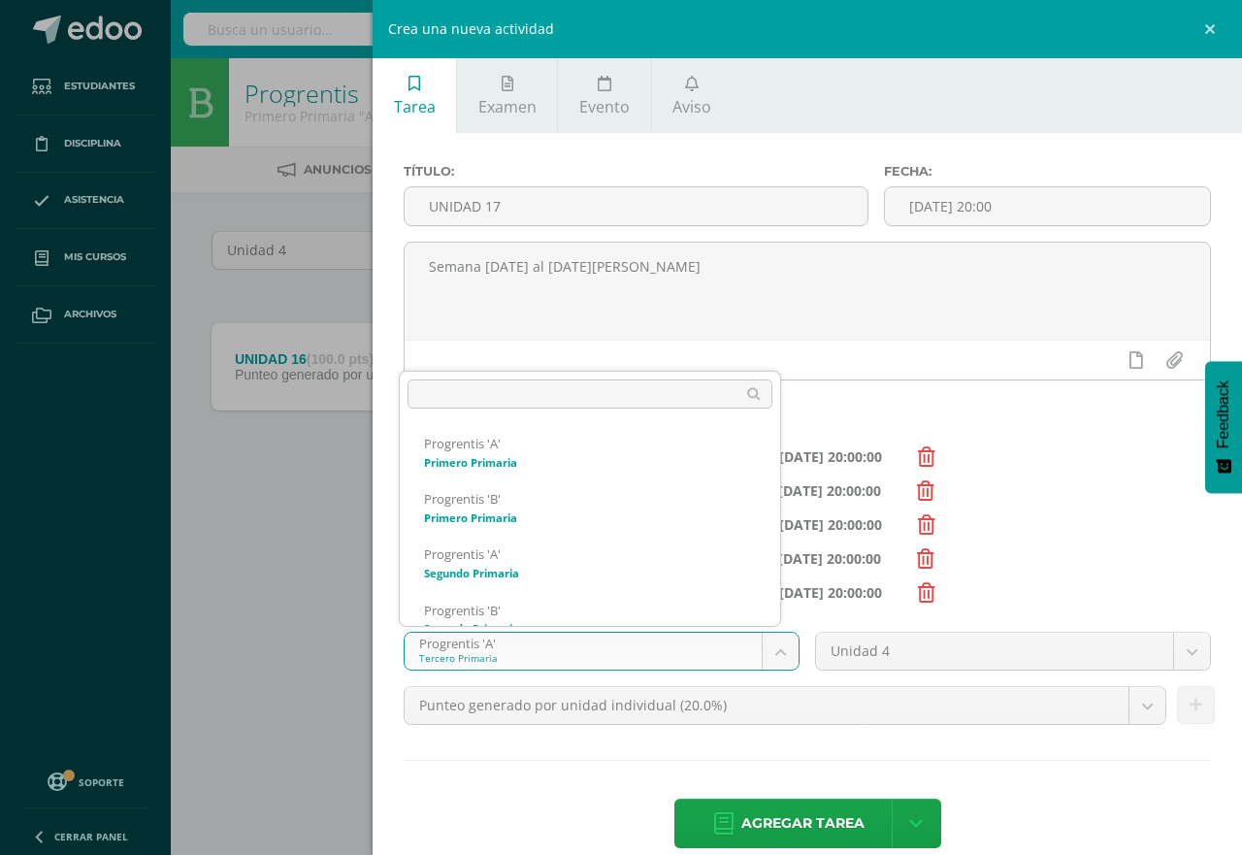
click at [771, 540] on body "Tarea asignada exitosamente Estudiantes Disciplina Asistencia Mis cursos Archiv…" at bounding box center [621, 270] width 1242 height 540
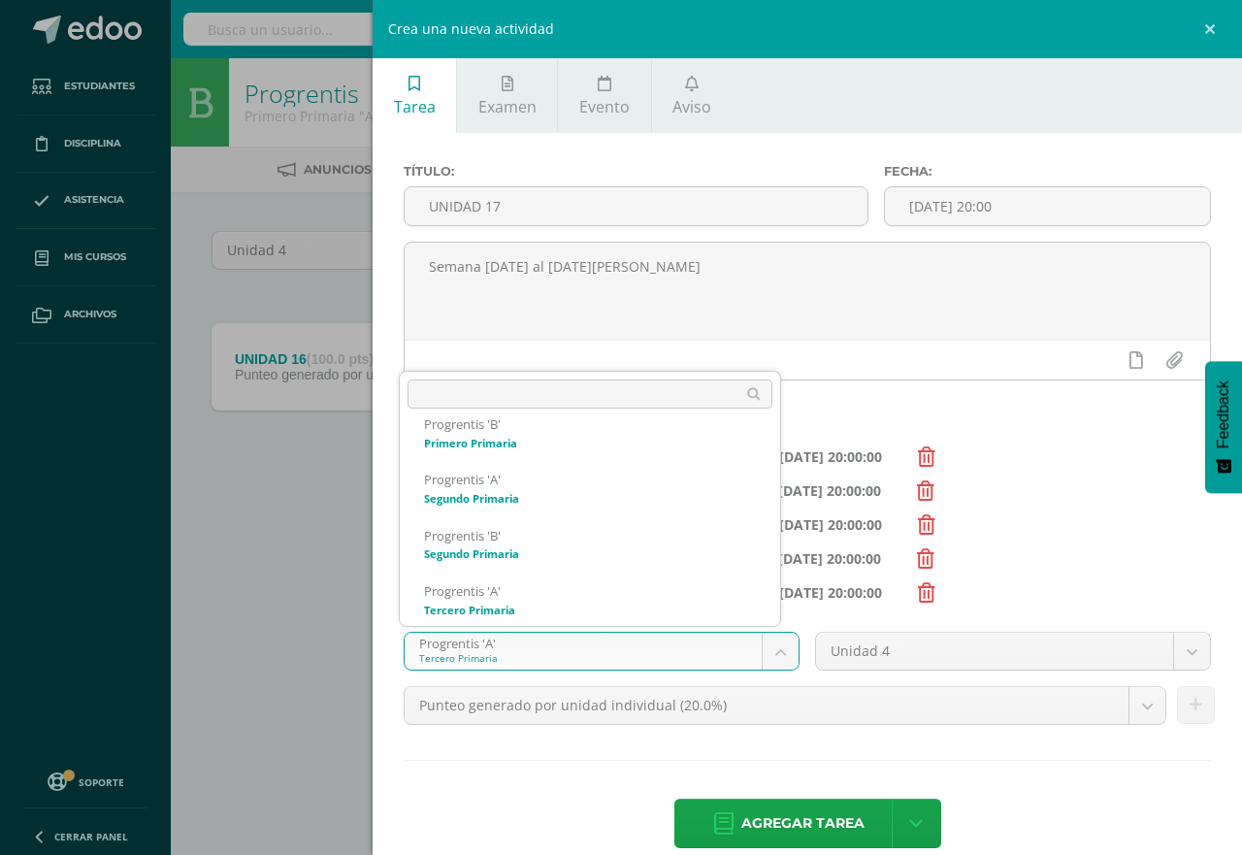
scroll to position [130, 0]
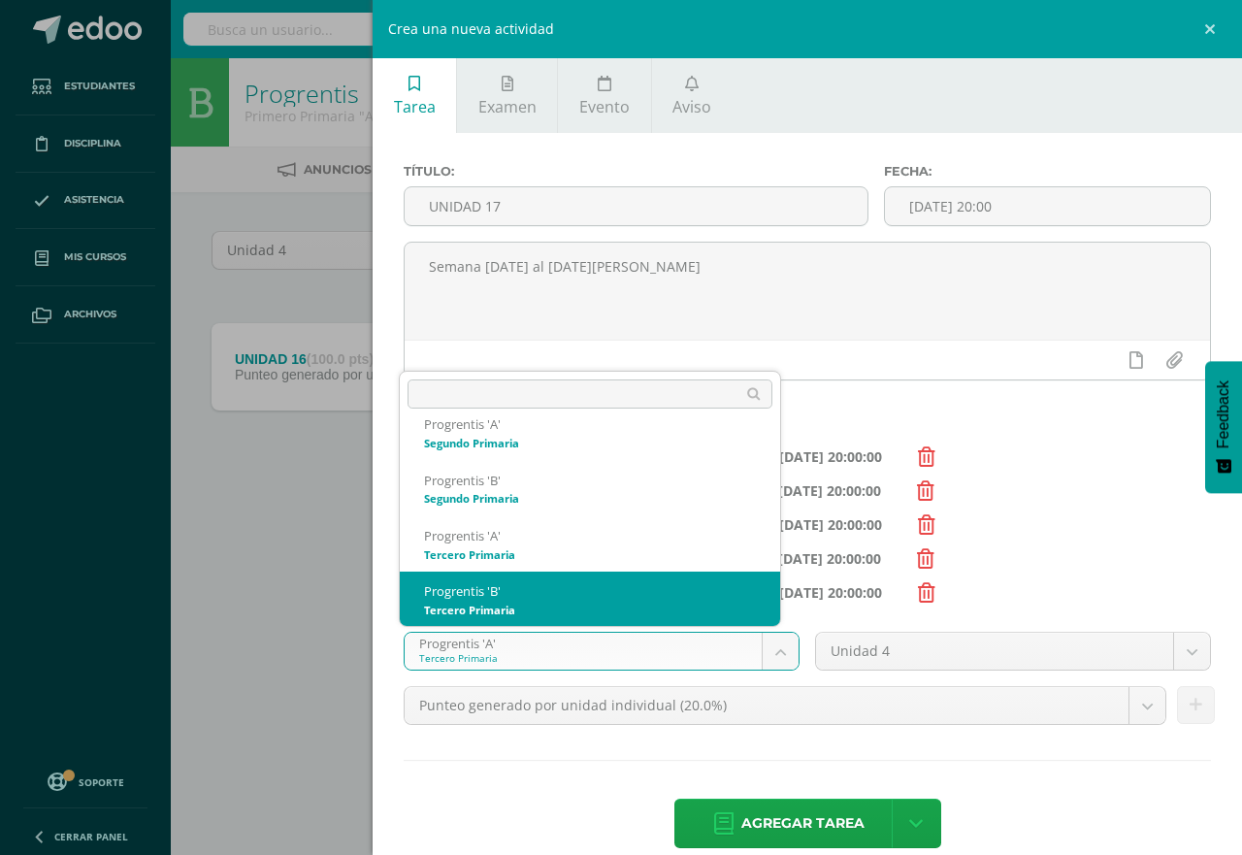
select select "174614"
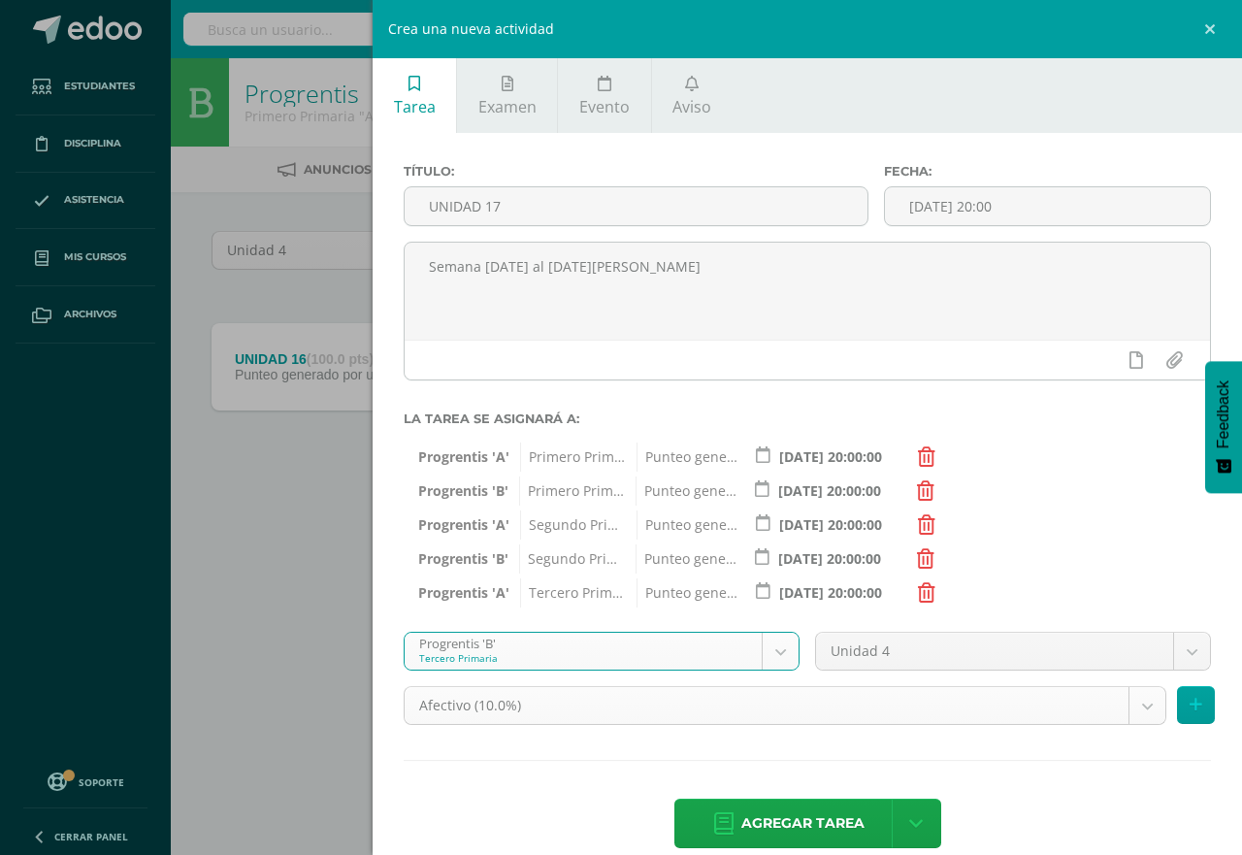
click at [1122, 540] on body "Tarea asignada exitosamente Estudiantes Disciplina Asistencia Mis cursos Archiv…" at bounding box center [621, 270] width 1242 height 540
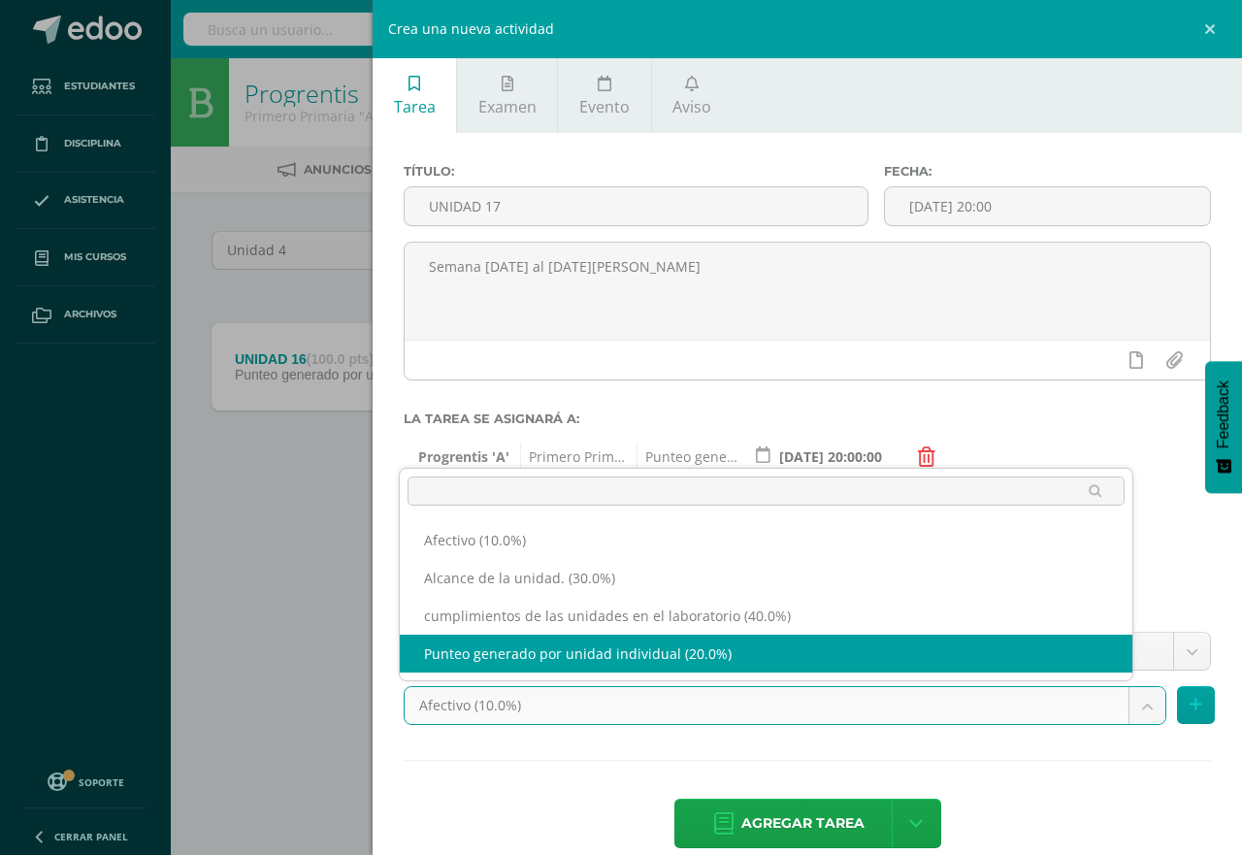
select select "190827"
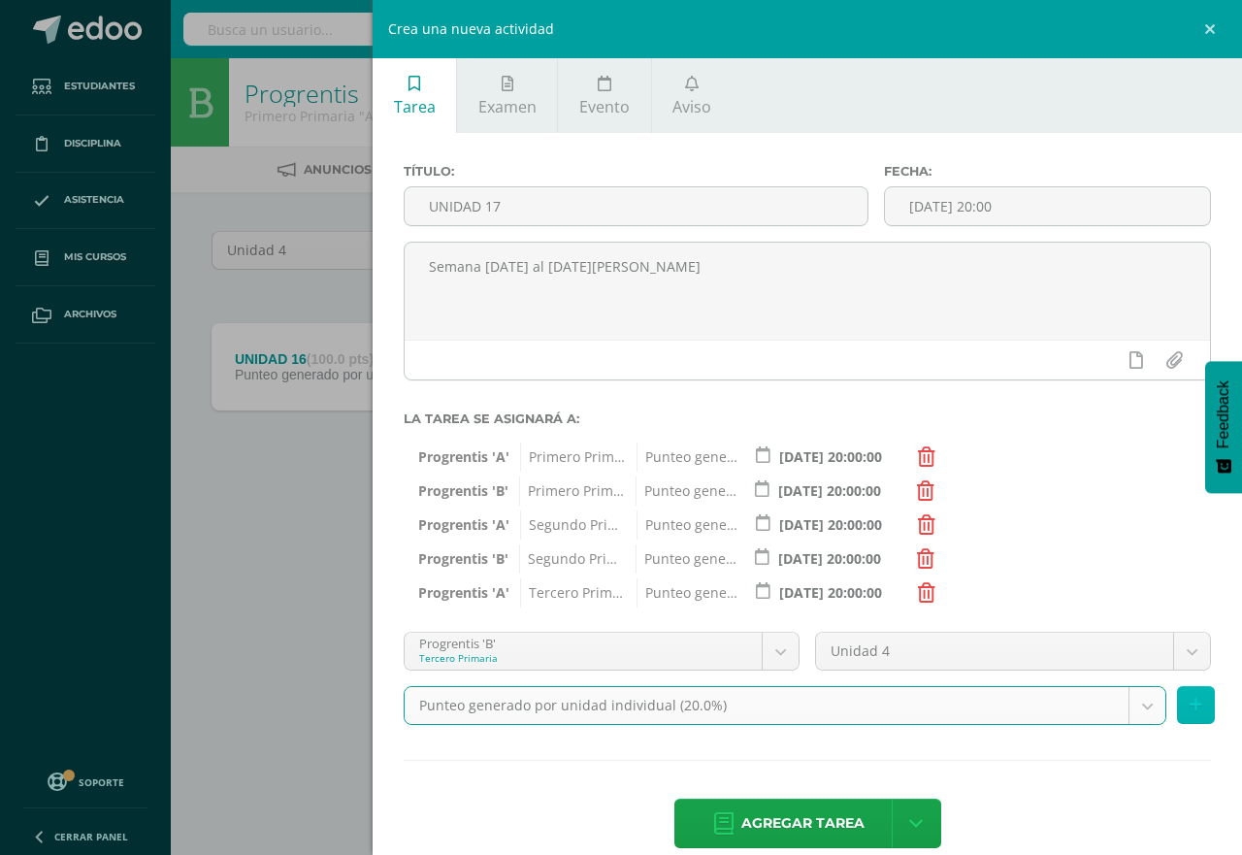
click at [1190, 707] on icon at bounding box center [1196, 705] width 13 height 17
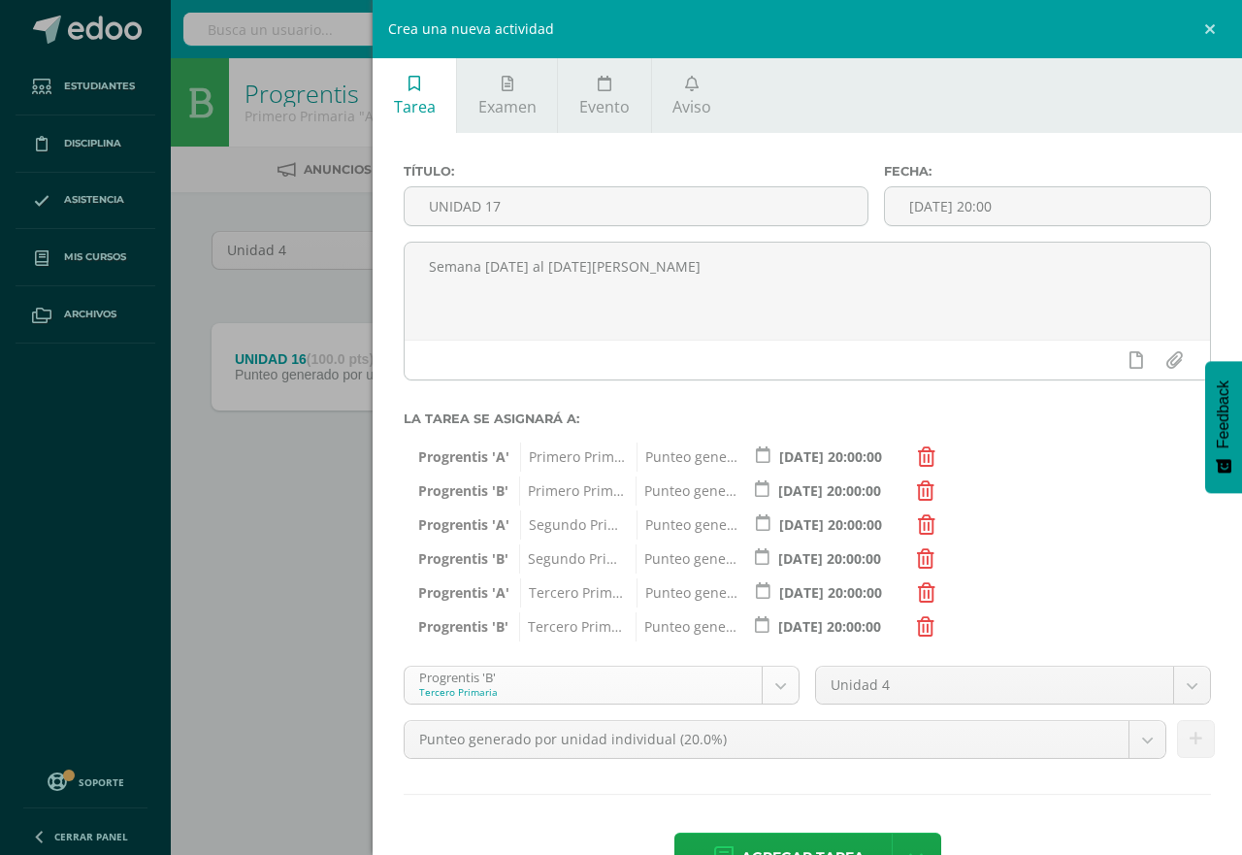
click at [772, 540] on body "Tarea asignada exitosamente Estudiantes Disciplina Asistencia Mis cursos Archiv…" at bounding box center [621, 270] width 1242 height 540
click at [768, 540] on body "Tarea asignada exitosamente Estudiantes Disciplina Asistencia Mis cursos Archiv…" at bounding box center [621, 270] width 1242 height 540
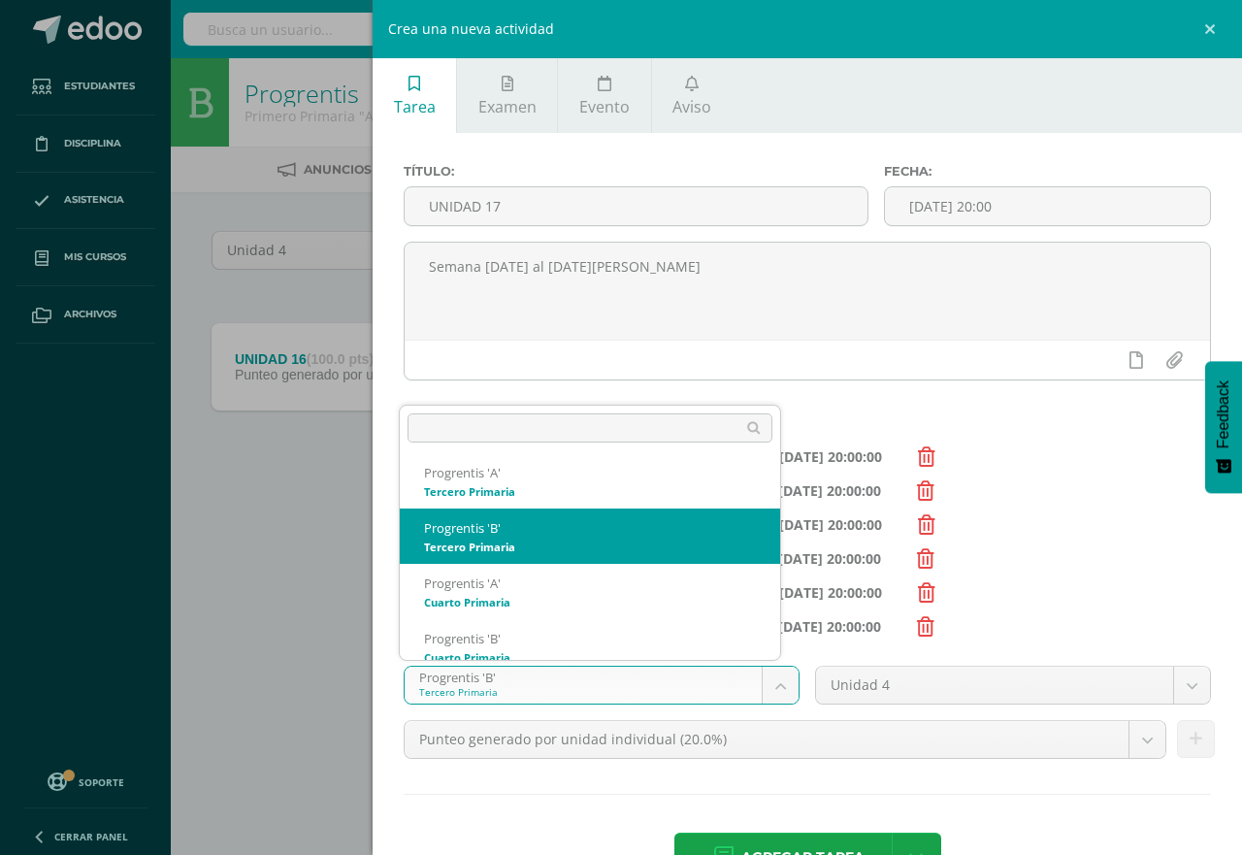
scroll to position [241, 0]
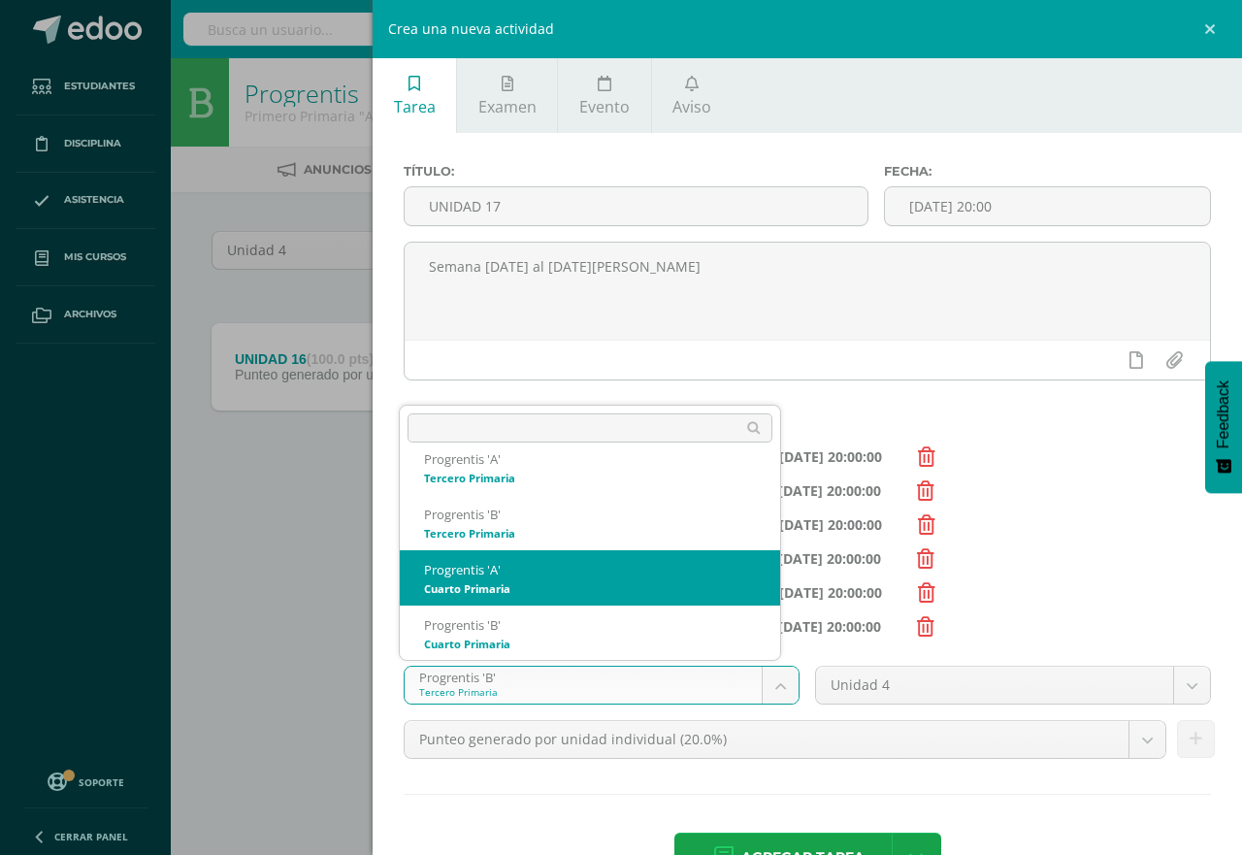
select select "174621"
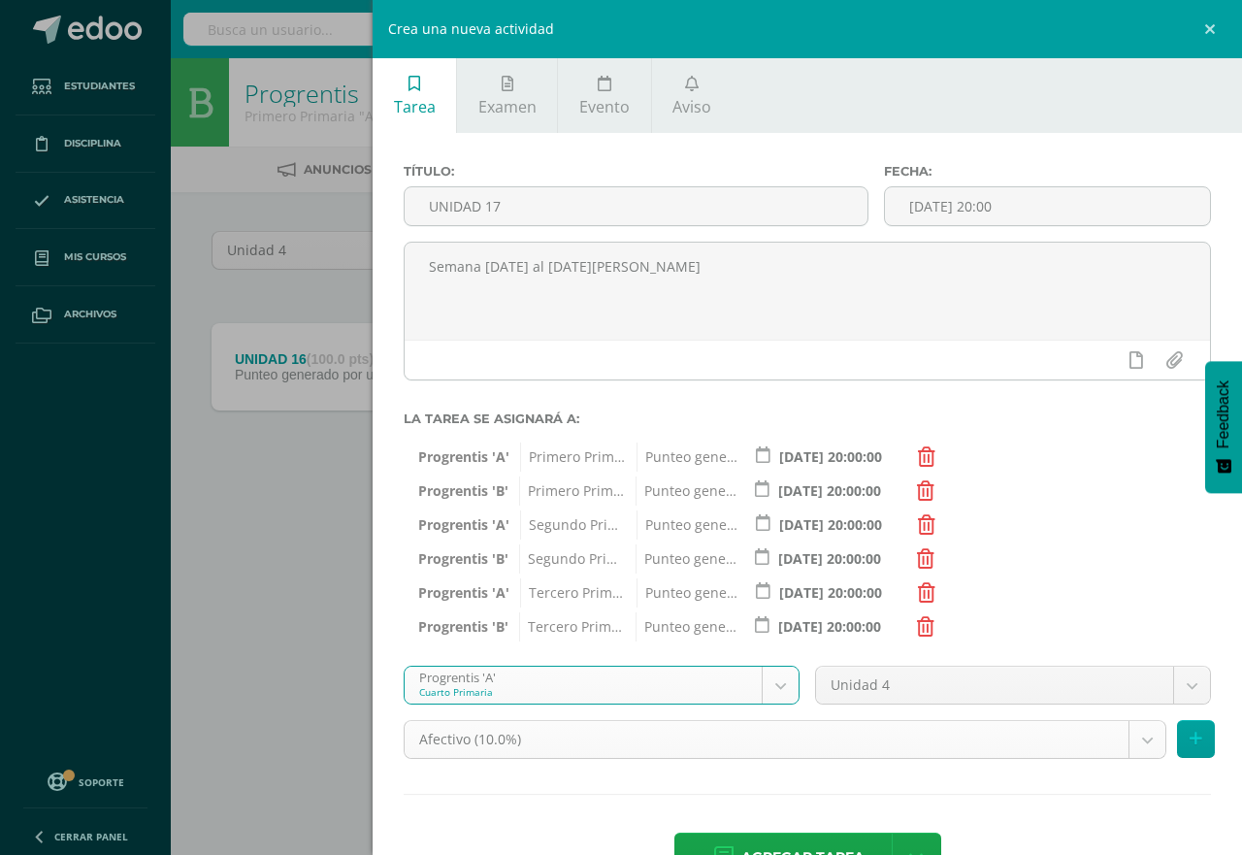
click at [1130, 540] on body "Tarea asignada exitosamente Estudiantes Disciplina Asistencia Mis cursos Archiv…" at bounding box center [621, 270] width 1242 height 540
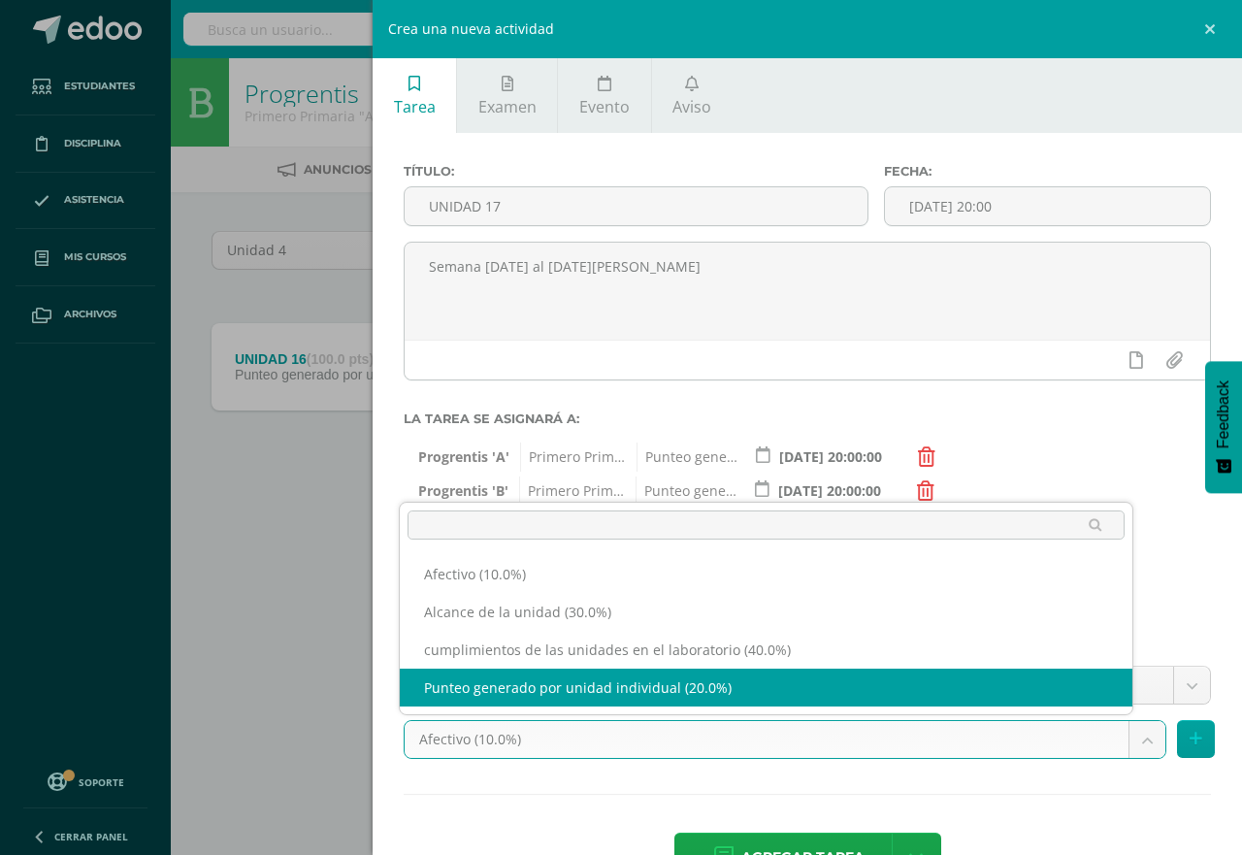
select select "190837"
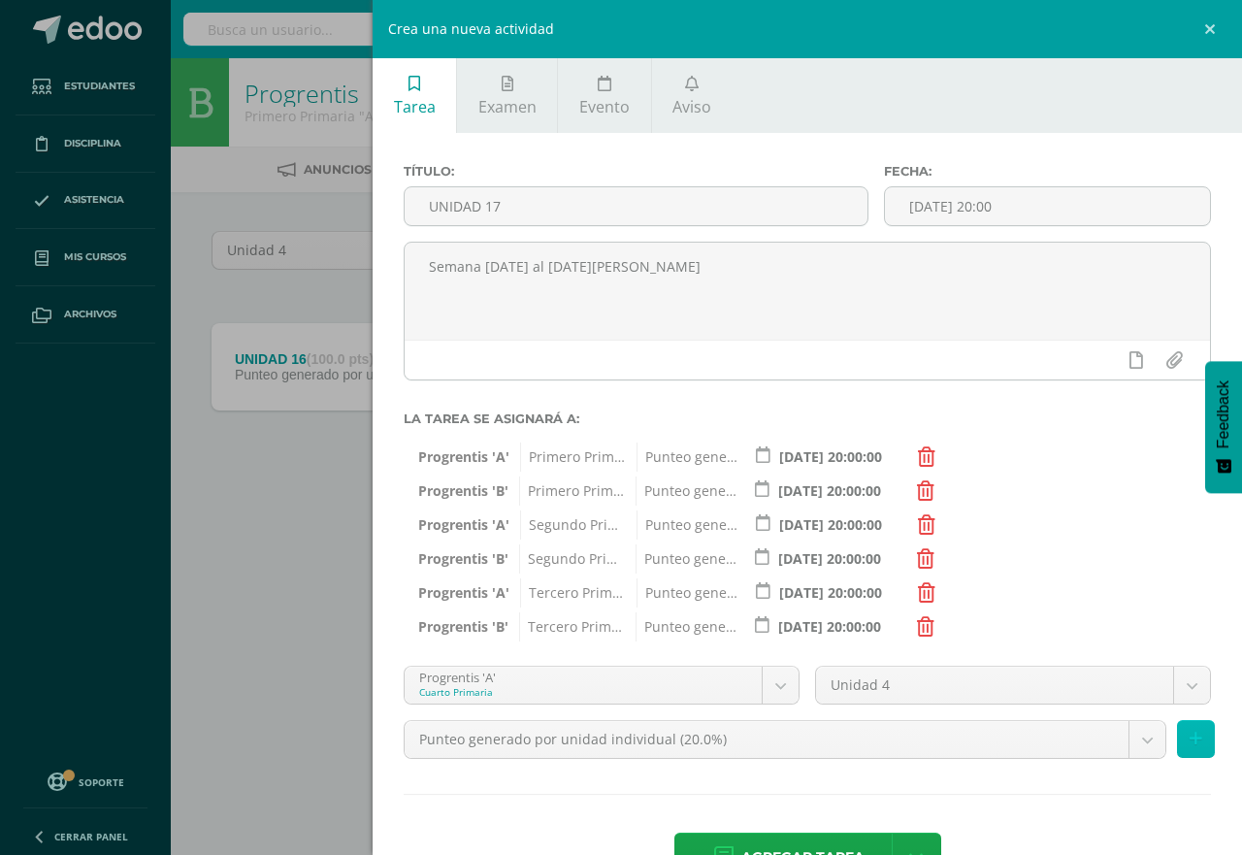
click at [1190, 739] on icon at bounding box center [1196, 739] width 13 height 17
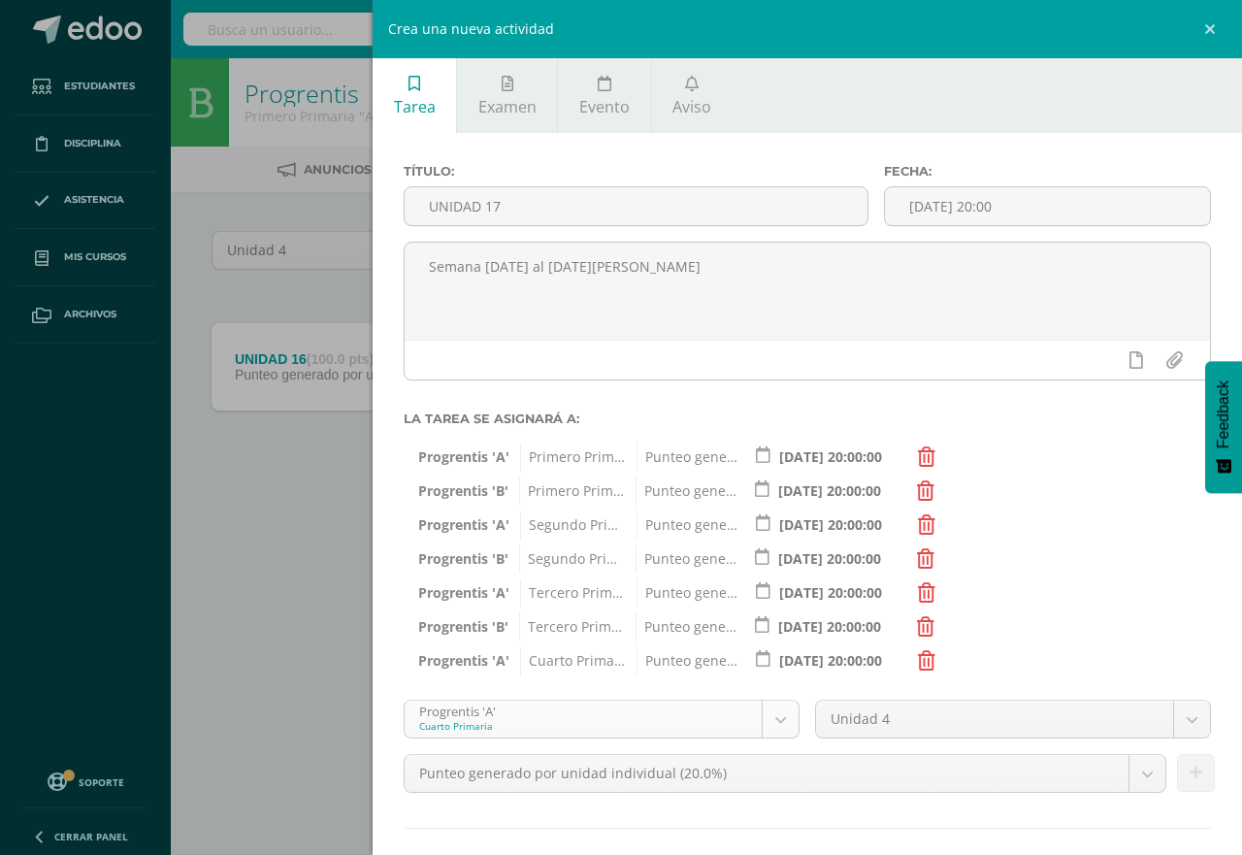
click at [774, 540] on body "Tarea asignada exitosamente Estudiantes Disciplina Asistencia Mis cursos Archiv…" at bounding box center [621, 270] width 1242 height 540
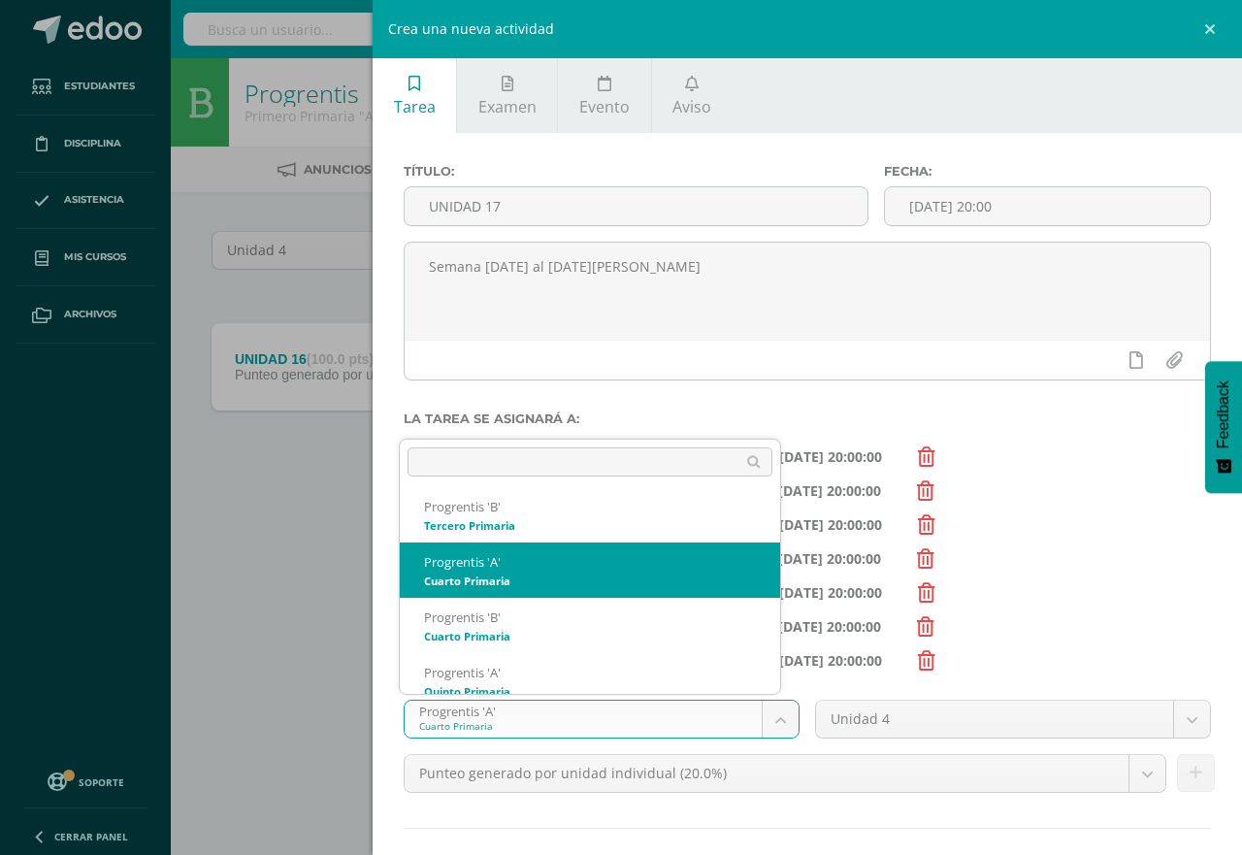
scroll to position [296, 0]
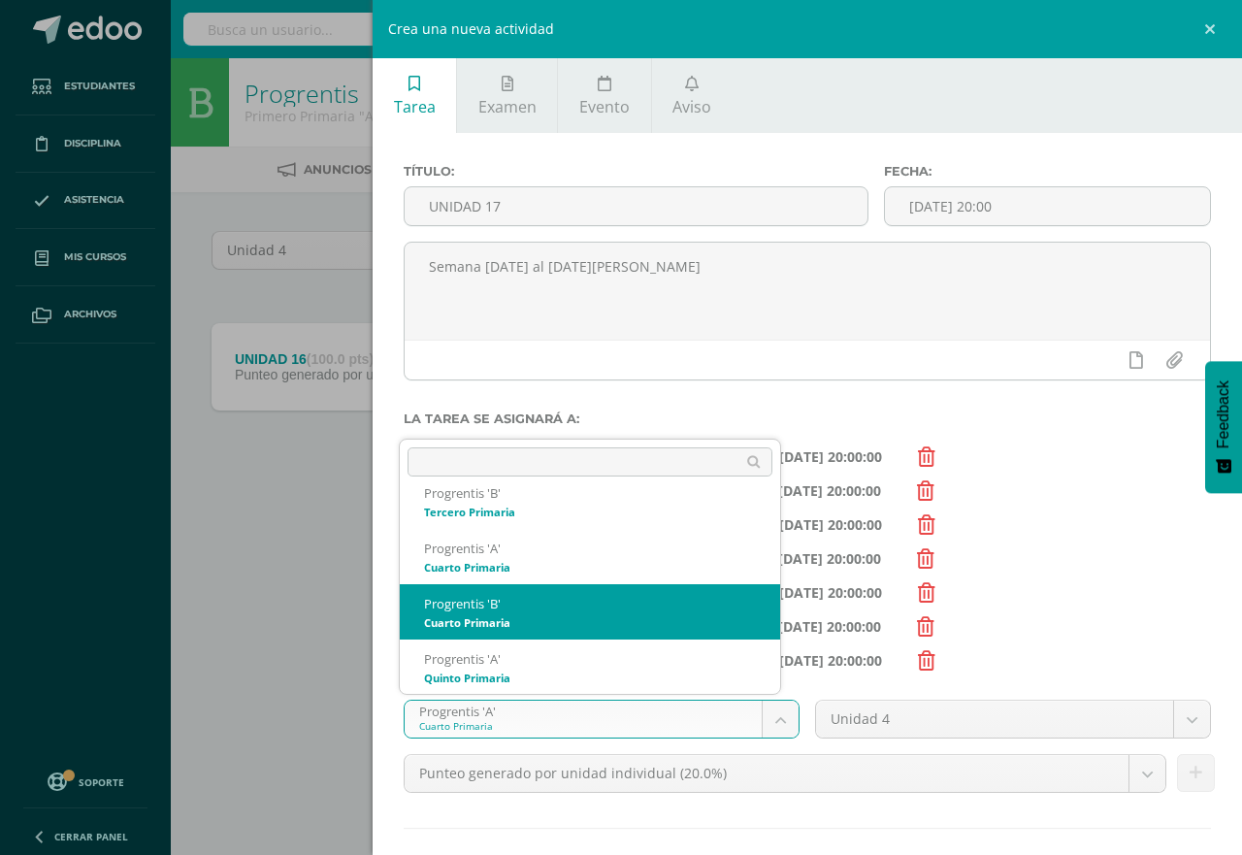
select select "174628"
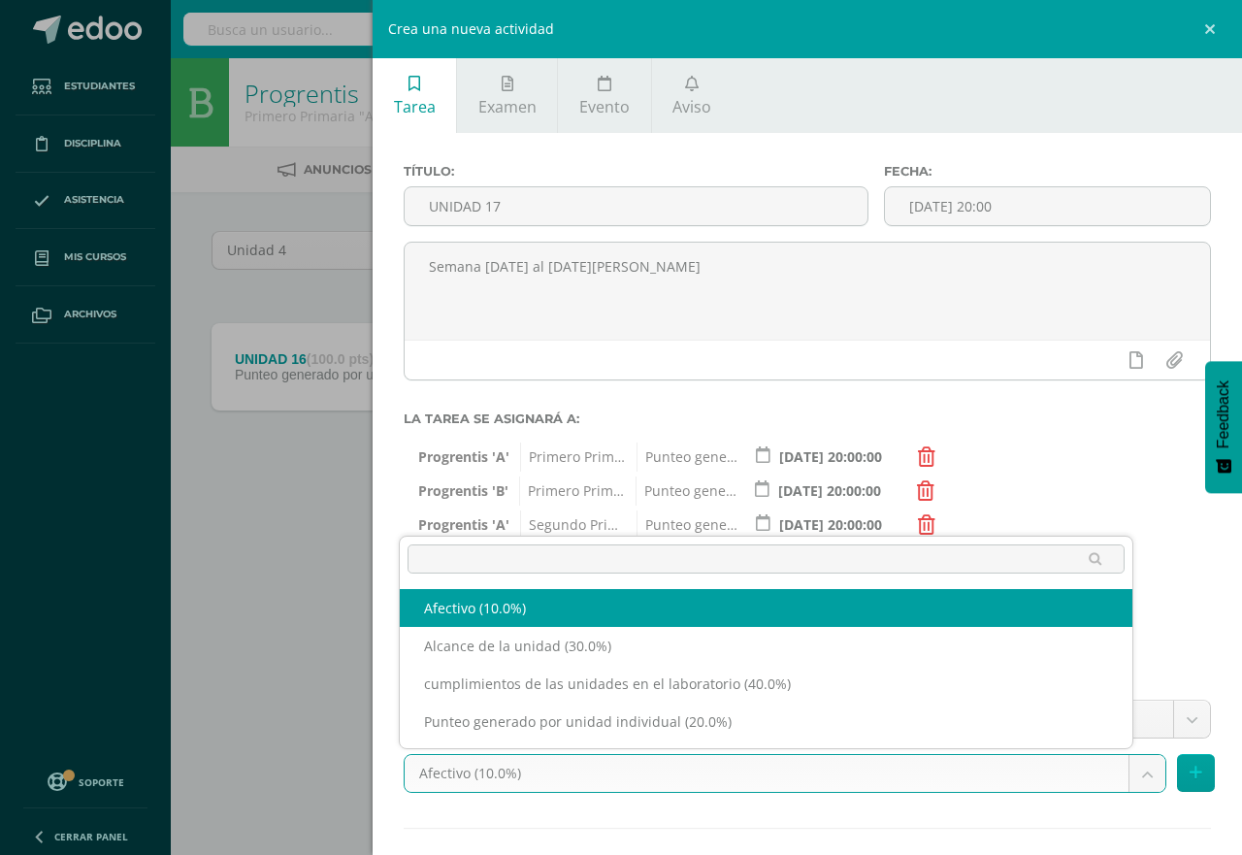
click at [1129, 540] on body "Tarea asignada exitosamente Estudiantes Disciplina Asistencia Mis cursos Archiv…" at bounding box center [621, 270] width 1242 height 540
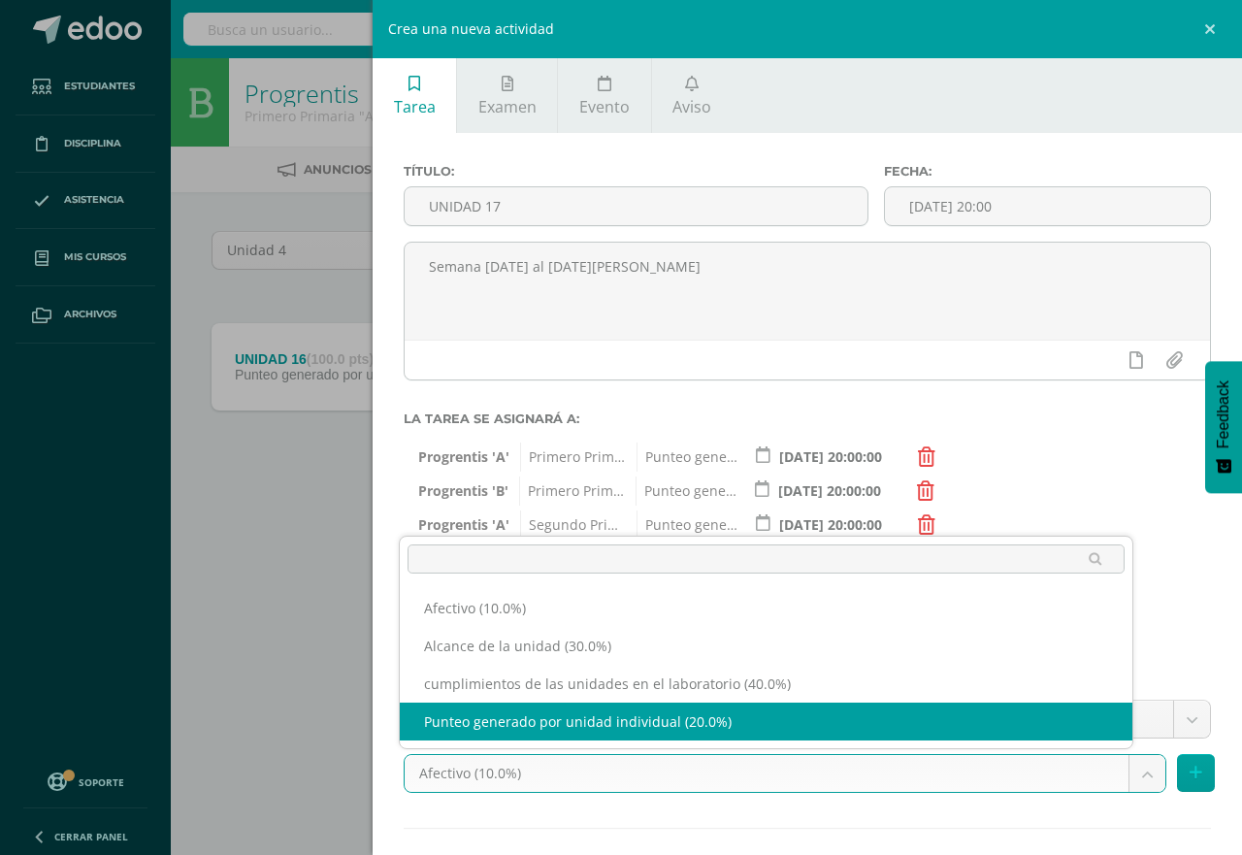
select select "190858"
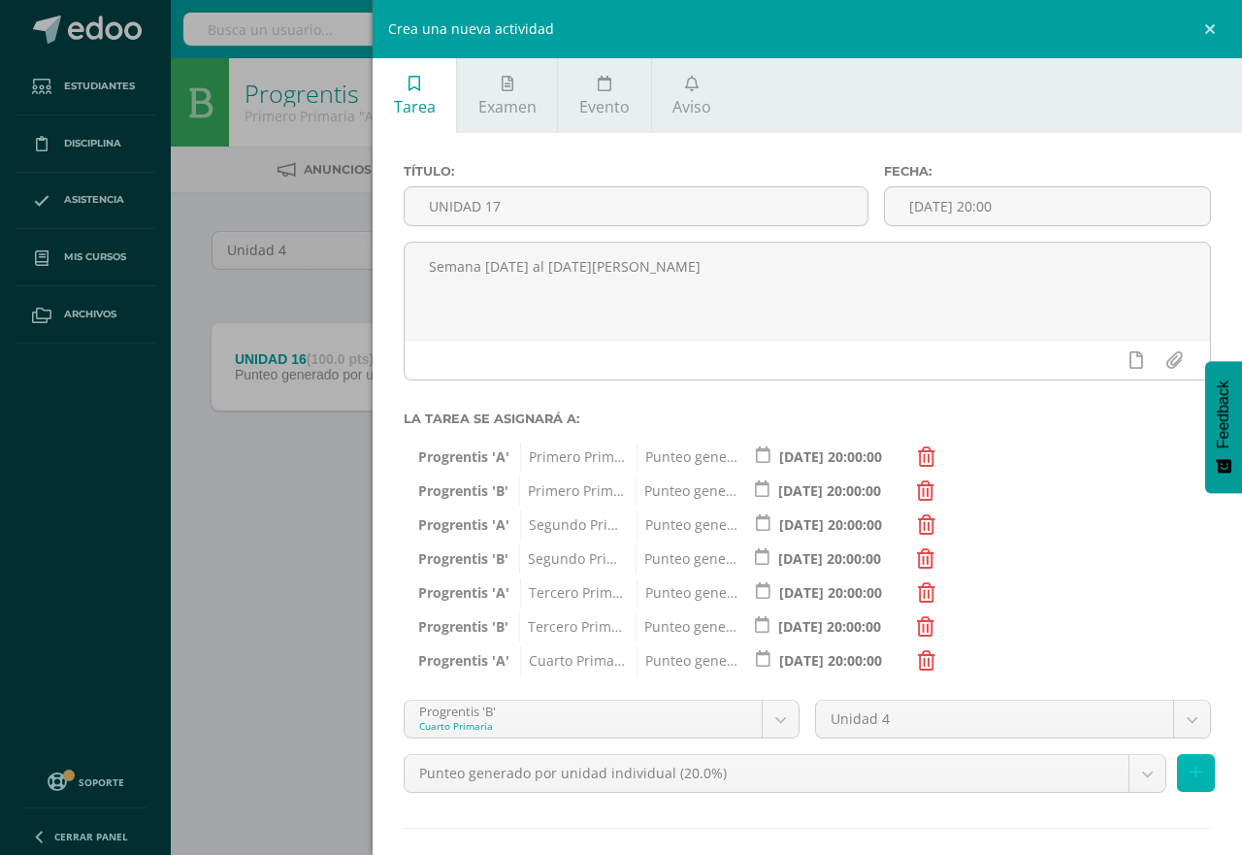
click at [1190, 774] on icon at bounding box center [1196, 773] width 13 height 17
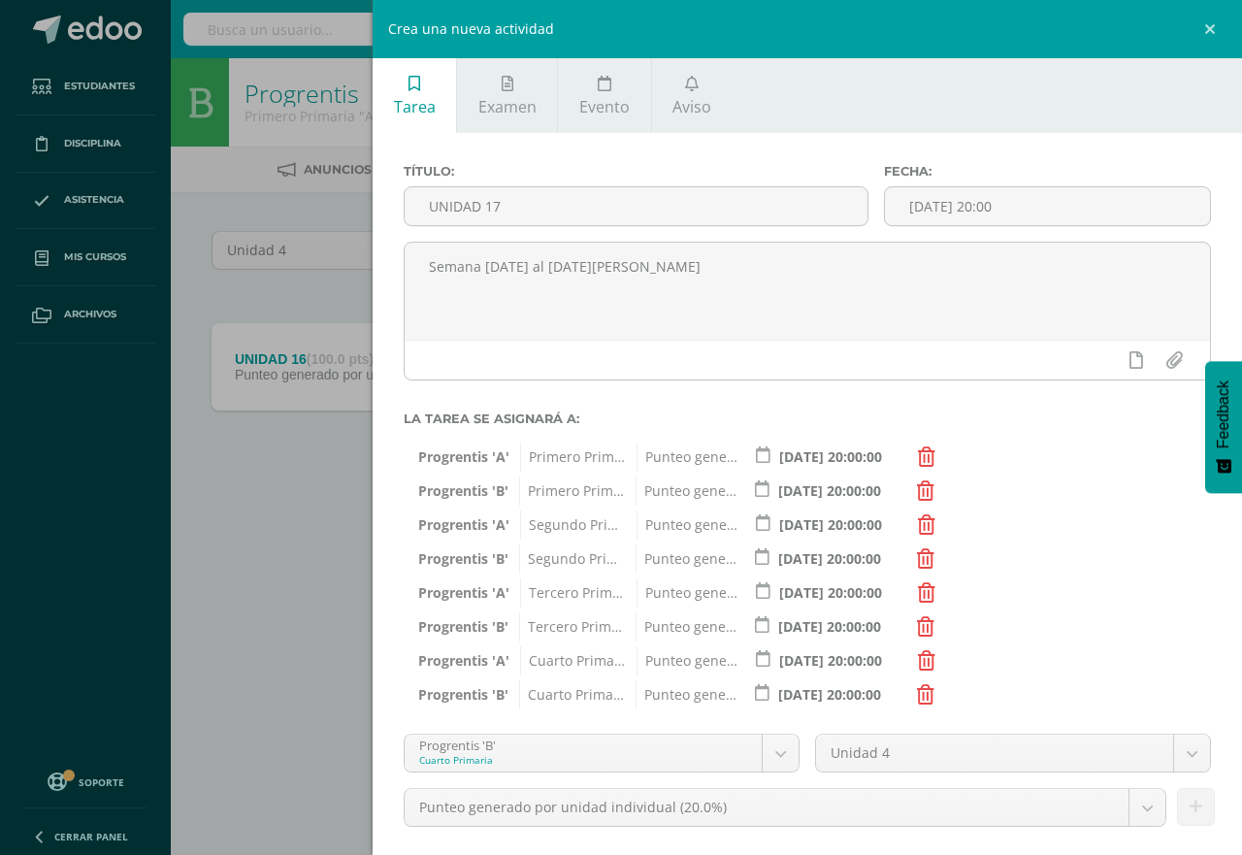
scroll to position [97, 0]
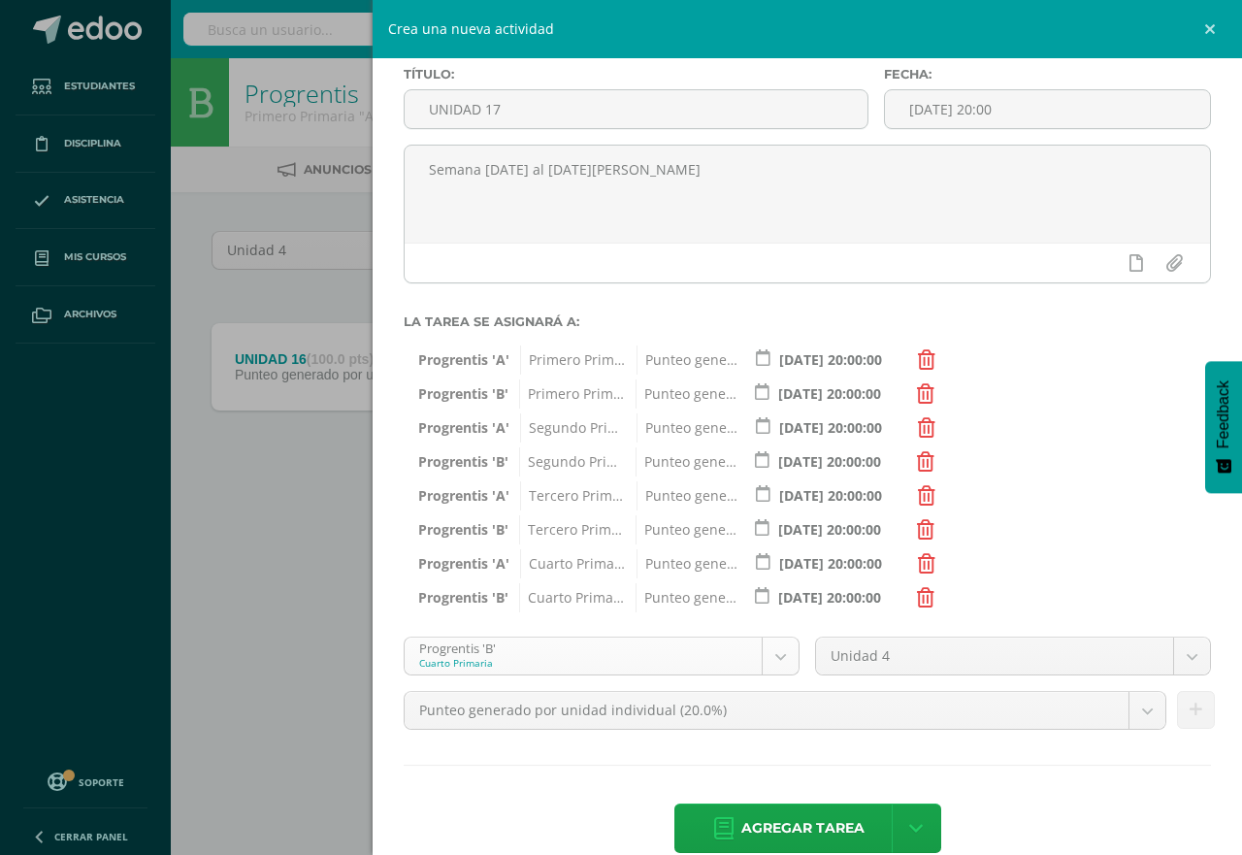
click at [774, 540] on body "Tarea asignada exitosamente Estudiantes Disciplina Asistencia Mis cursos Archiv…" at bounding box center [621, 270] width 1242 height 540
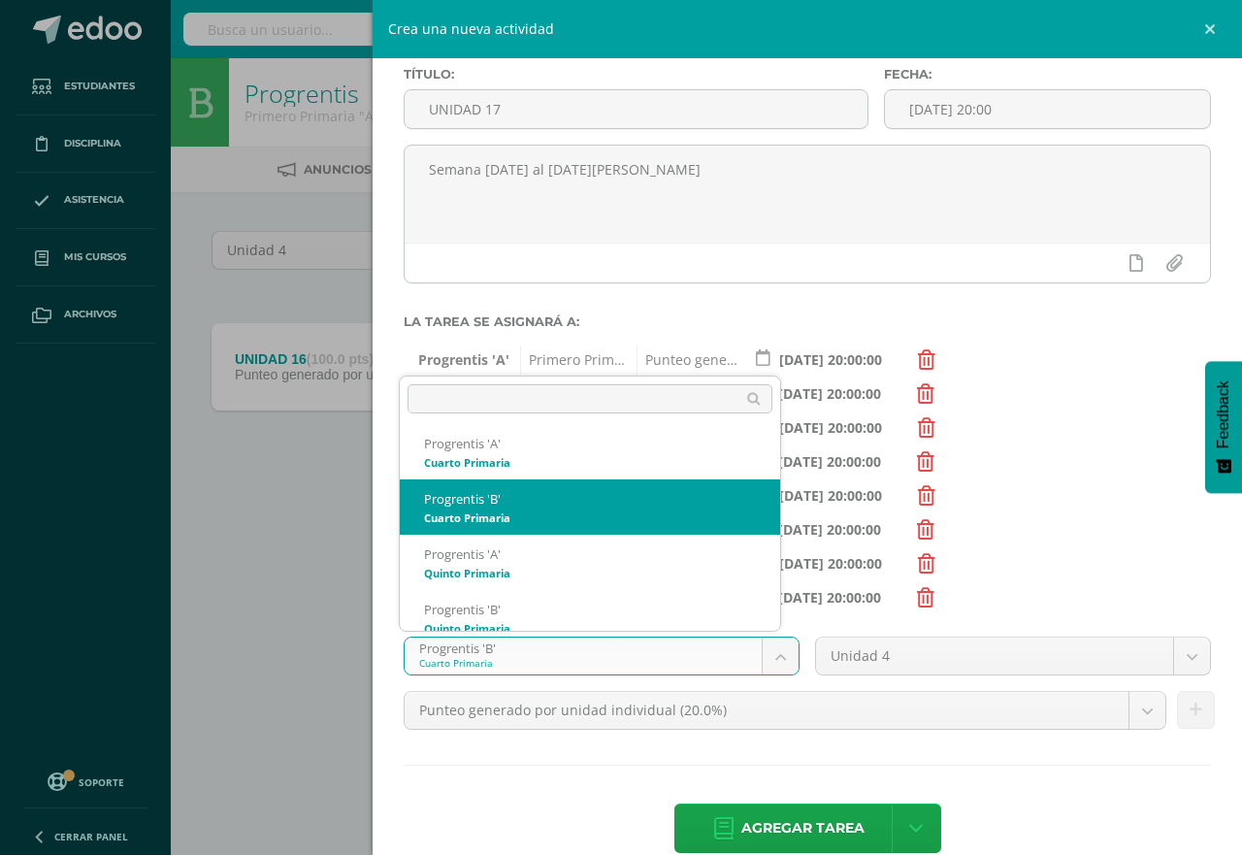
scroll to position [351, 0]
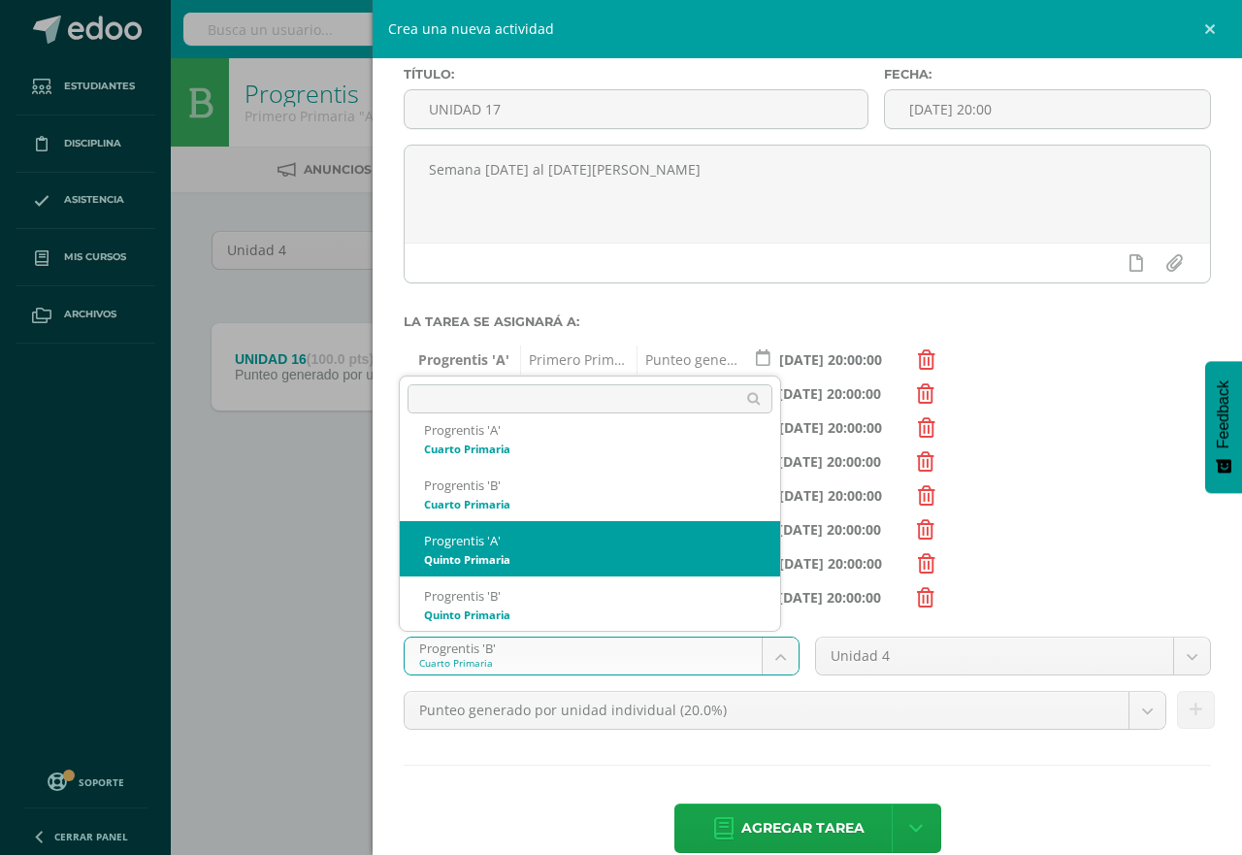
click at [601, 570] on span "Cuarto Primaria" at bounding box center [573, 563] width 106 height 29
select select "174635"
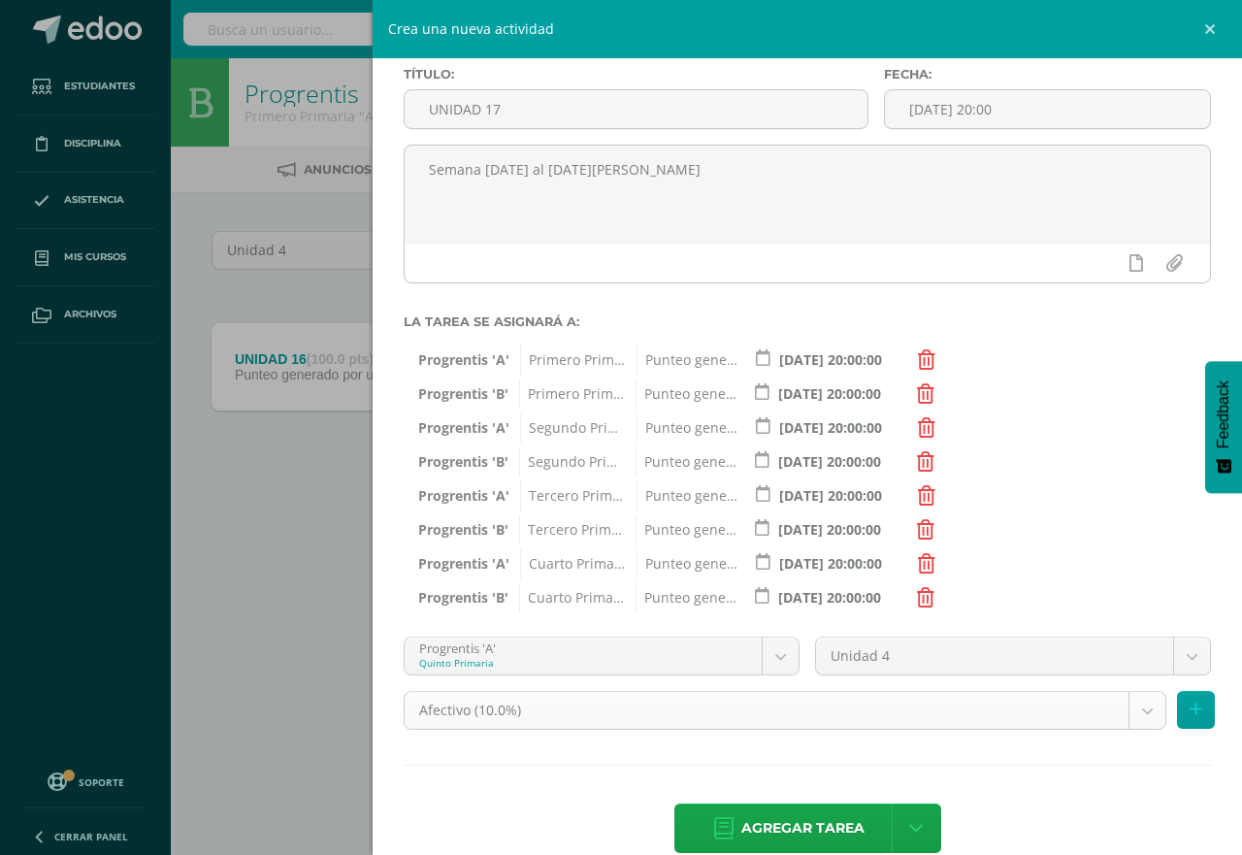
click at [1129, 540] on body "Tarea asignada exitosamente Estudiantes Disciplina Asistencia Mis cursos Archiv…" at bounding box center [621, 270] width 1242 height 540
click at [1125, 540] on body "Tarea asignada exitosamente Estudiantes Disciplina Asistencia Mis cursos Archiv…" at bounding box center [621, 270] width 1242 height 540
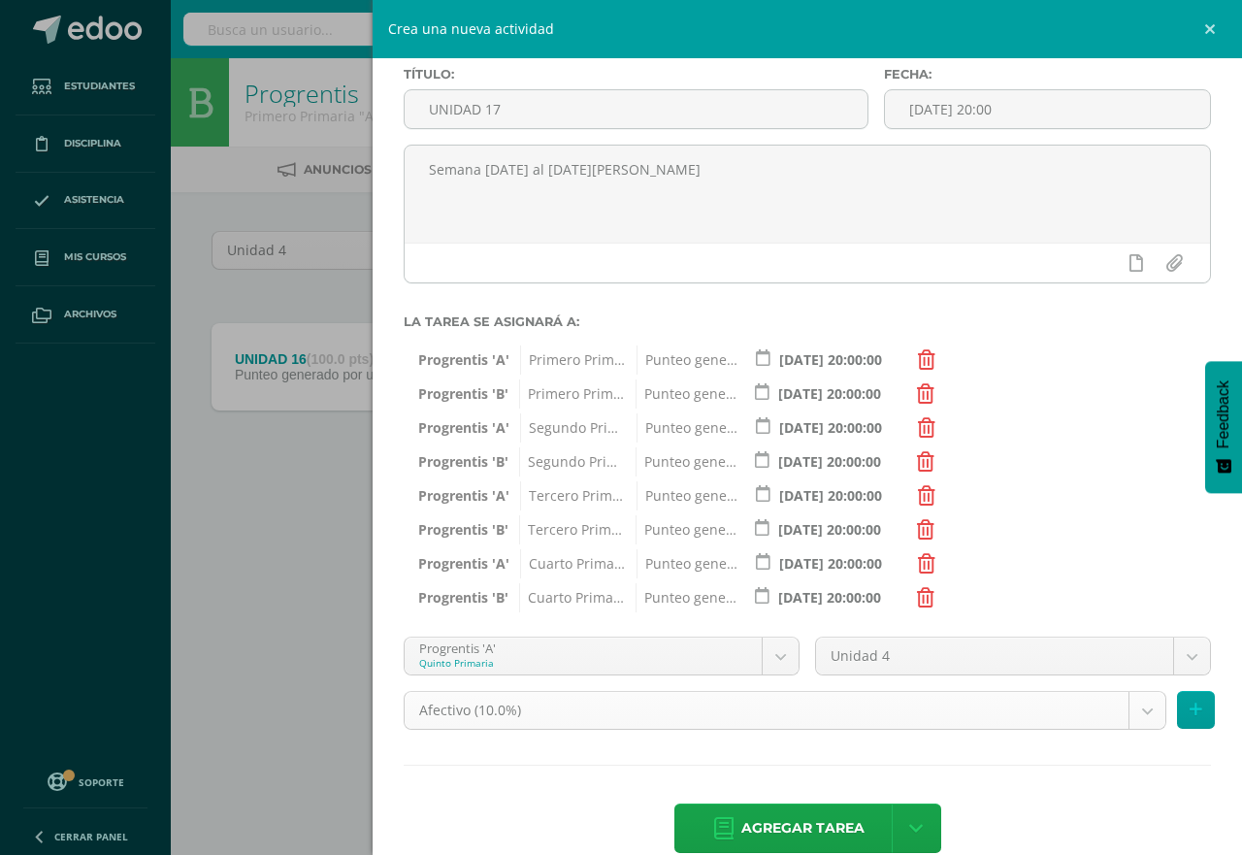
click at [1125, 540] on body "Tarea asignada exitosamente Estudiantes Disciplina Asistencia Mis cursos Archiv…" at bounding box center [621, 270] width 1242 height 540
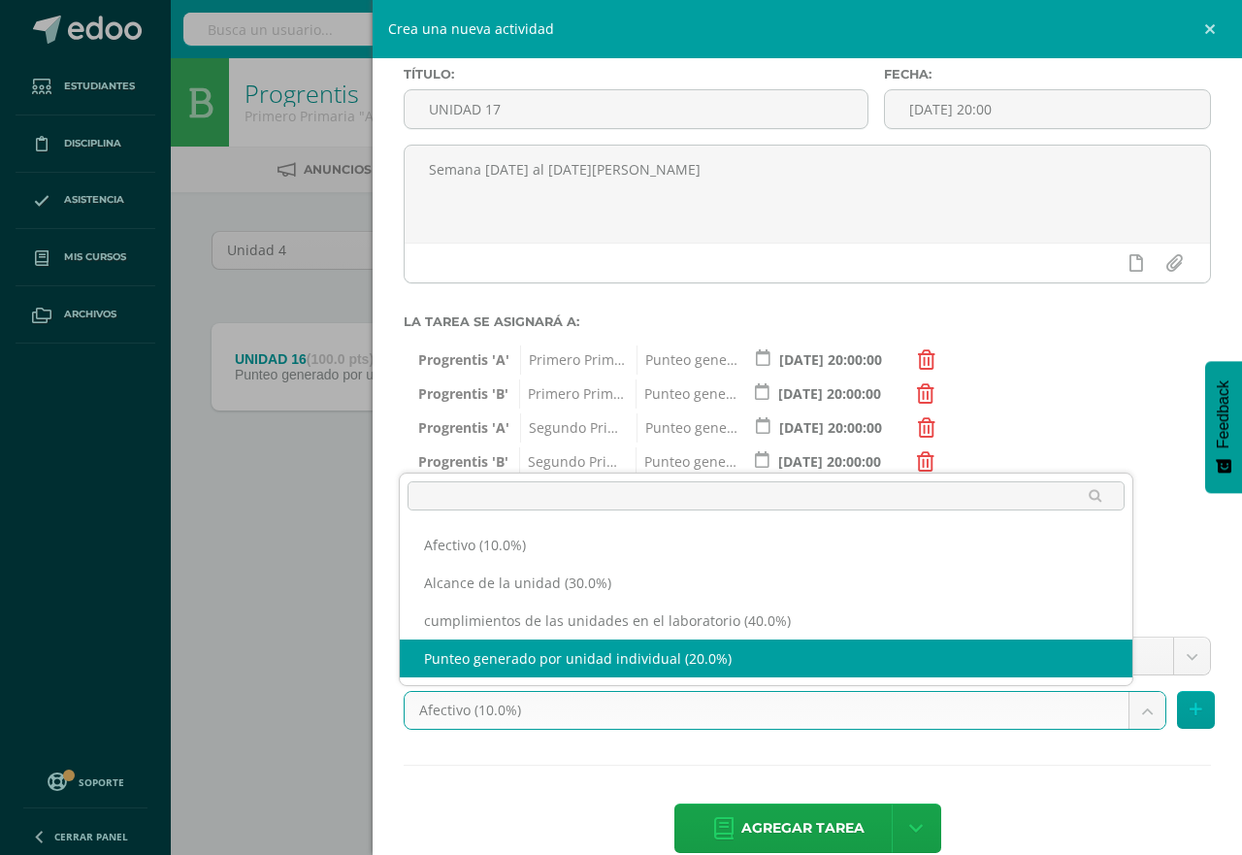
select select "191230"
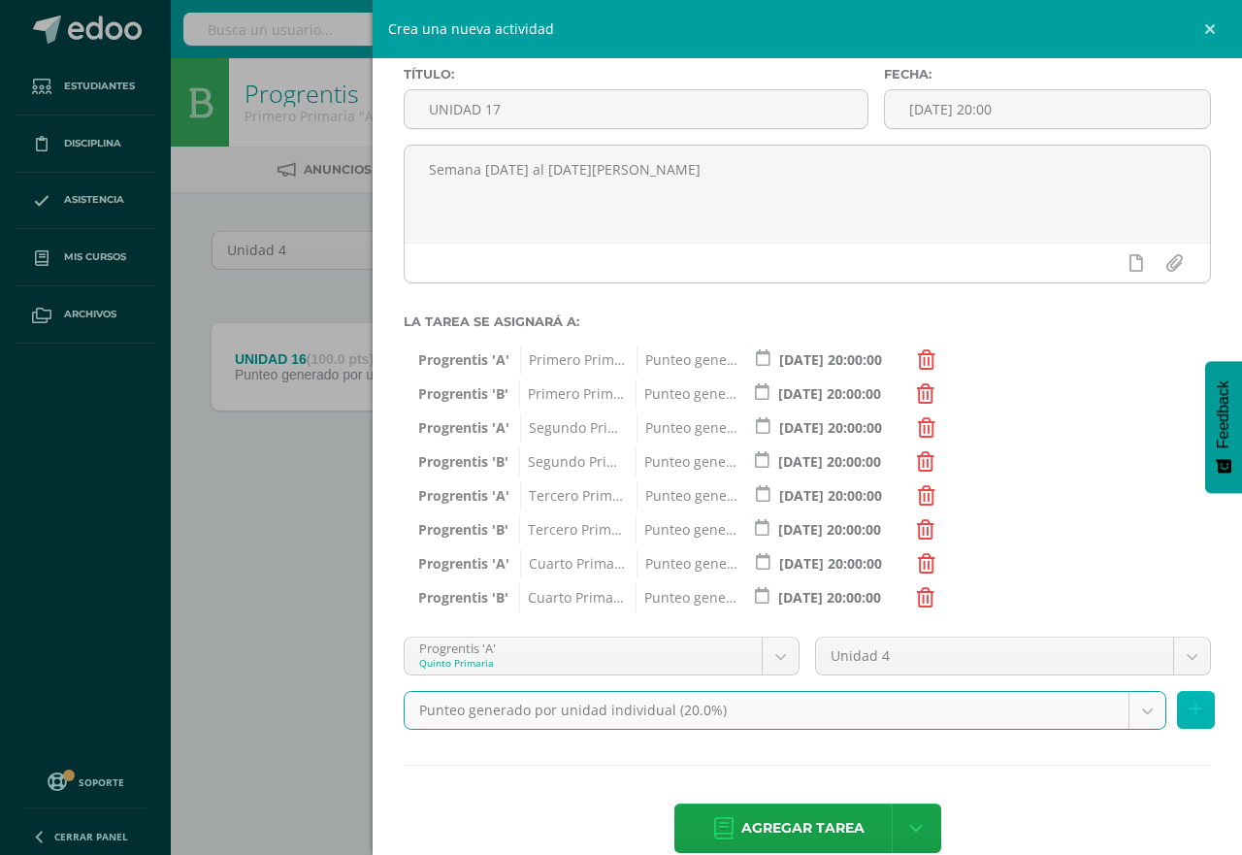
click at [1190, 712] on icon at bounding box center [1196, 710] width 13 height 17
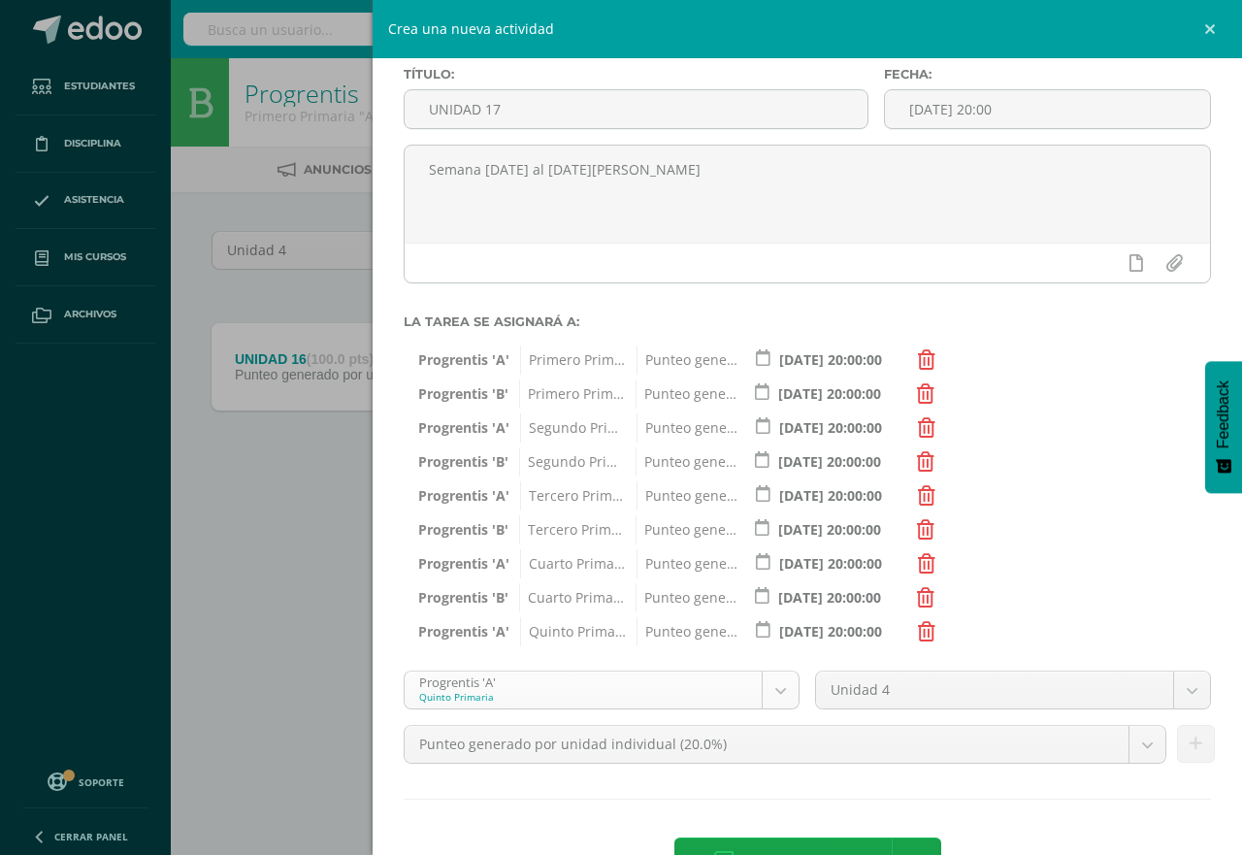
click at [775, 540] on body "Tarea asignada exitosamente Estudiantes Disciplina Asistencia Mis cursos Archiv…" at bounding box center [621, 270] width 1242 height 540
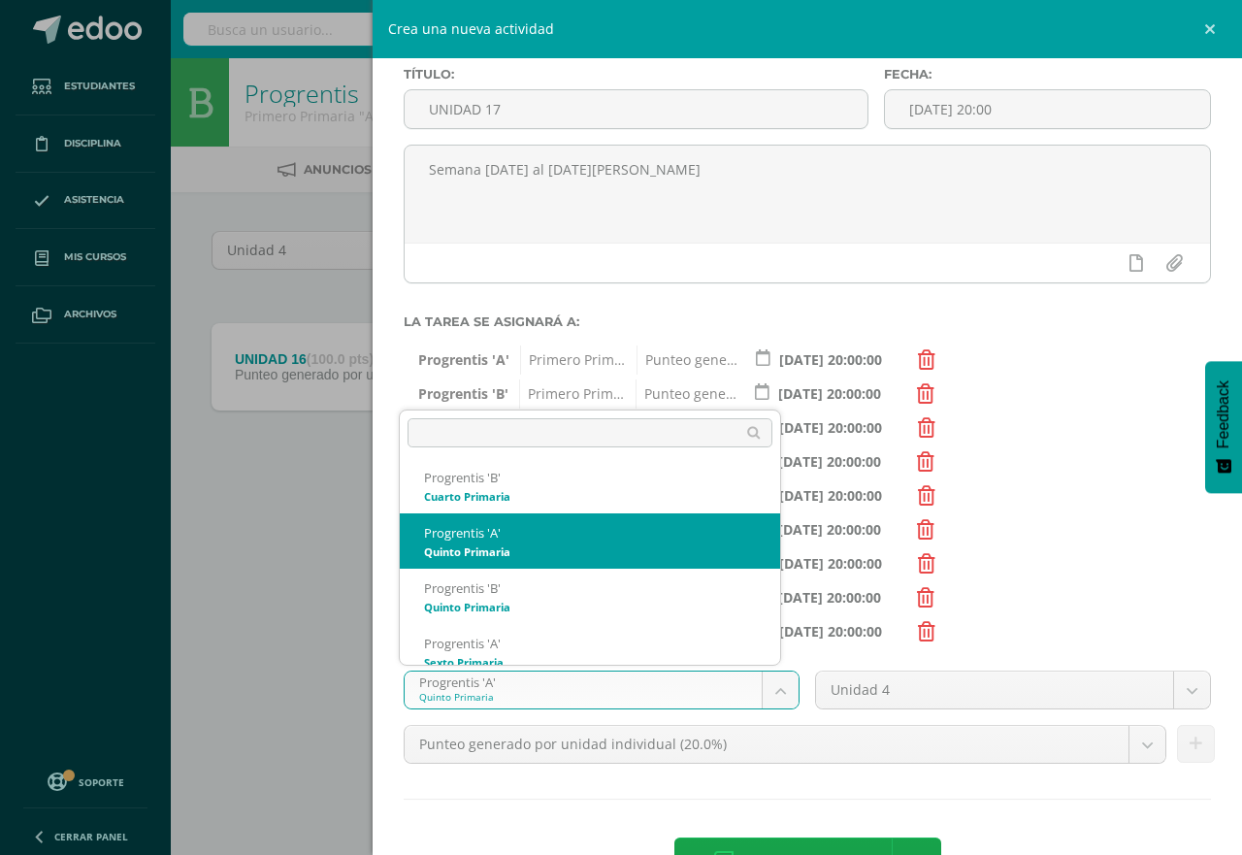
scroll to position [407, 0]
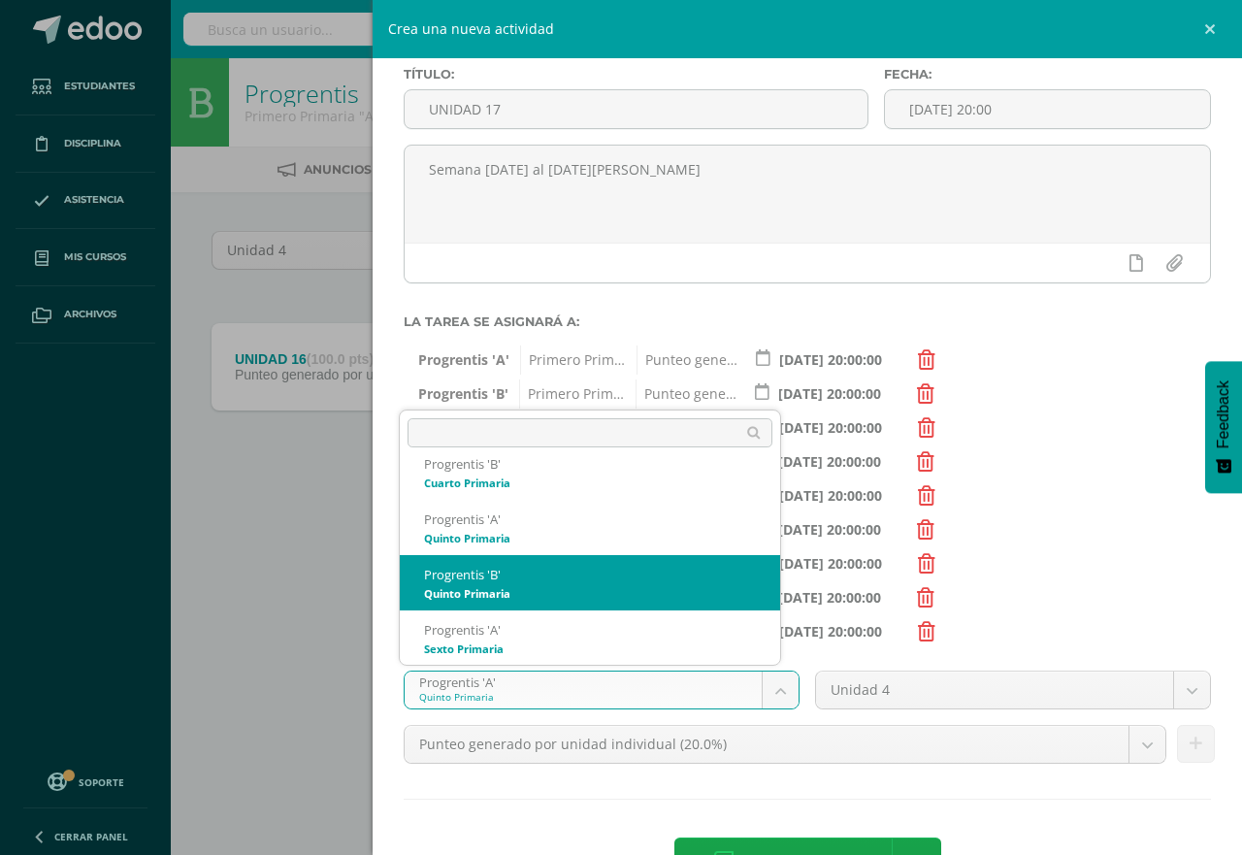
select select "174642"
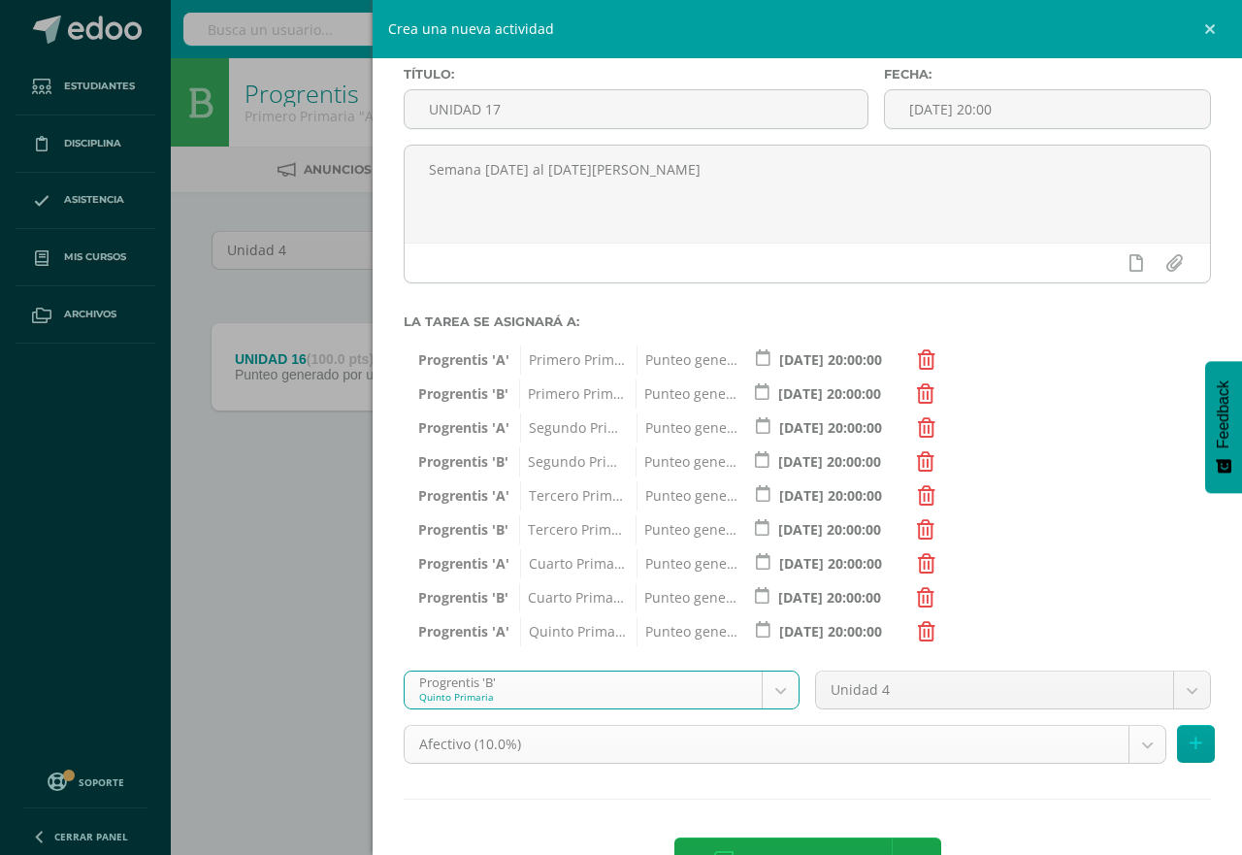
click at [1130, 540] on body "Tarea asignada exitosamente Estudiantes Disciplina Asistencia Mis cursos Archiv…" at bounding box center [621, 270] width 1242 height 540
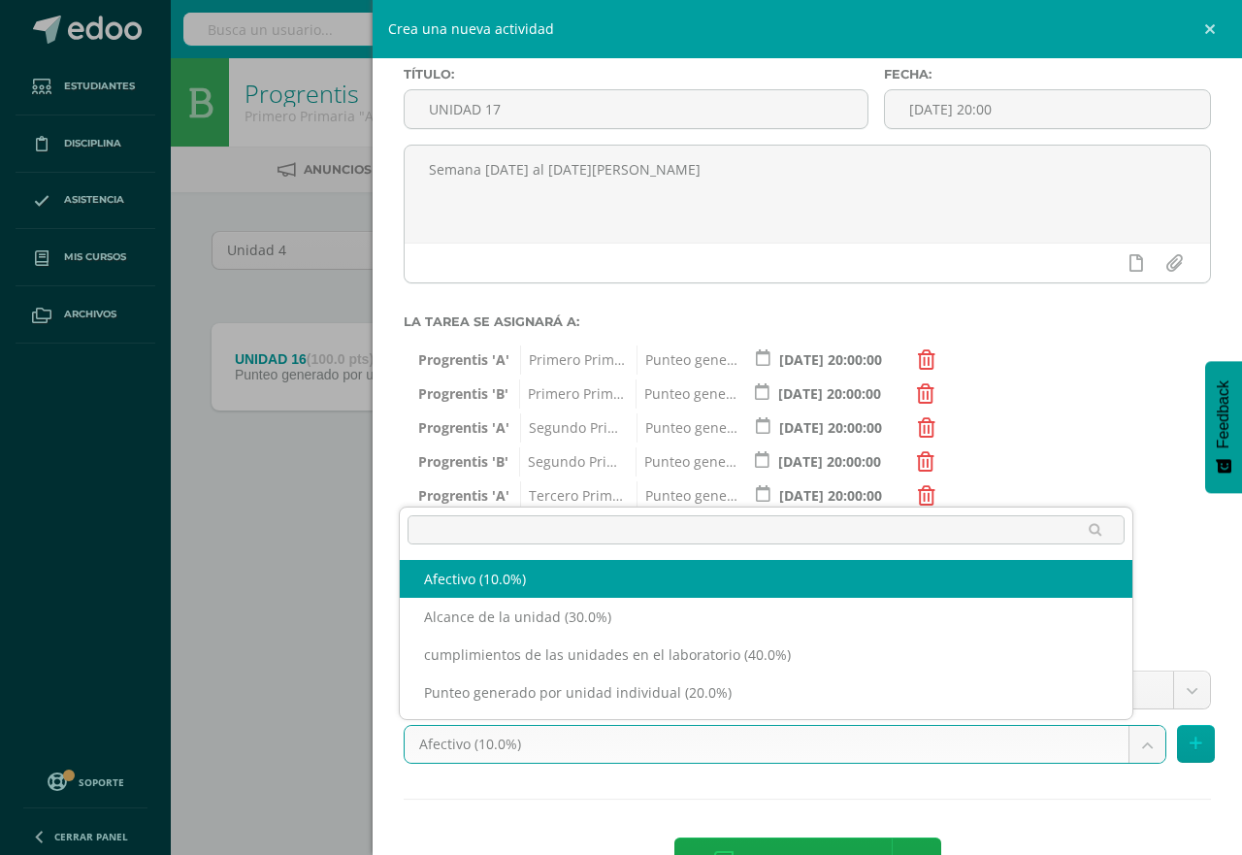
click at [1125, 540] on body "Tarea asignada exitosamente Estudiantes Disciplina Asistencia Mis cursos Archiv…" at bounding box center [621, 270] width 1242 height 540
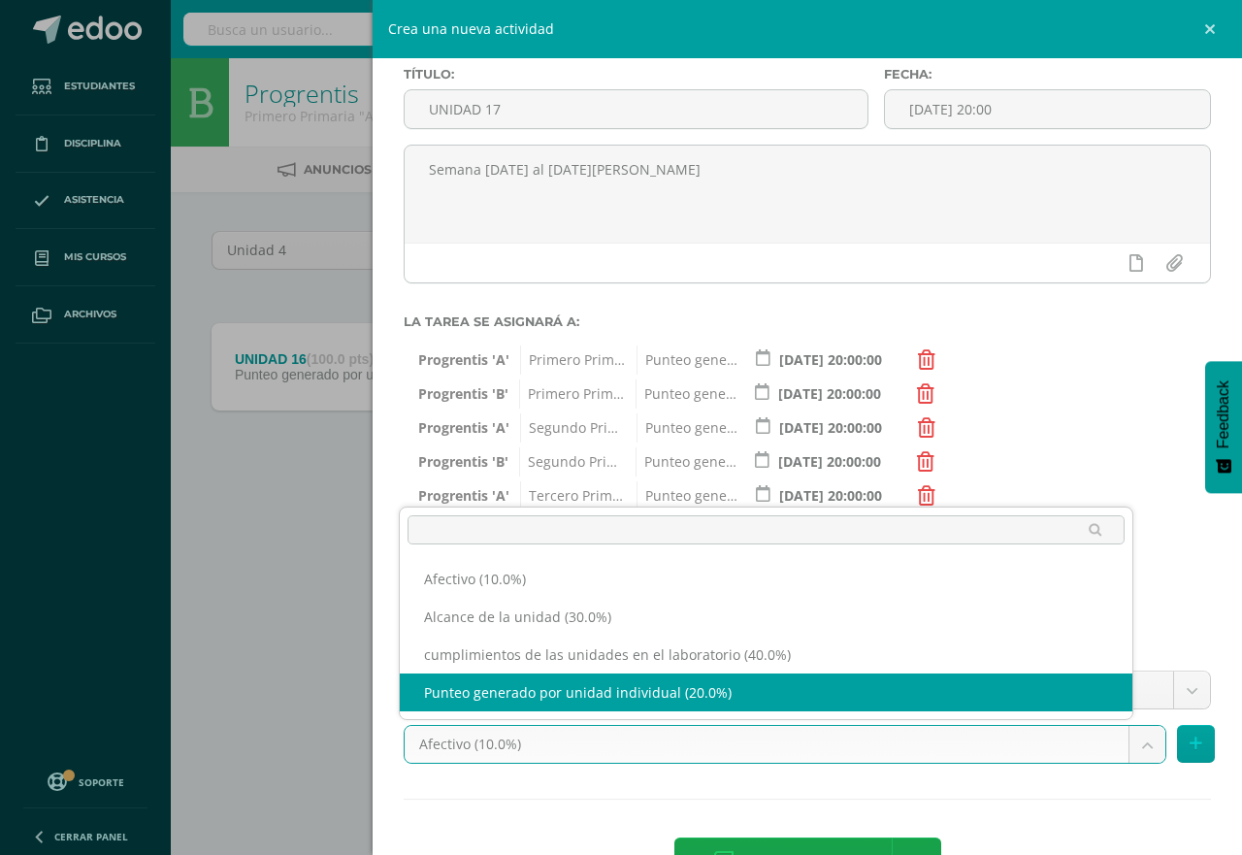
select select "191234"
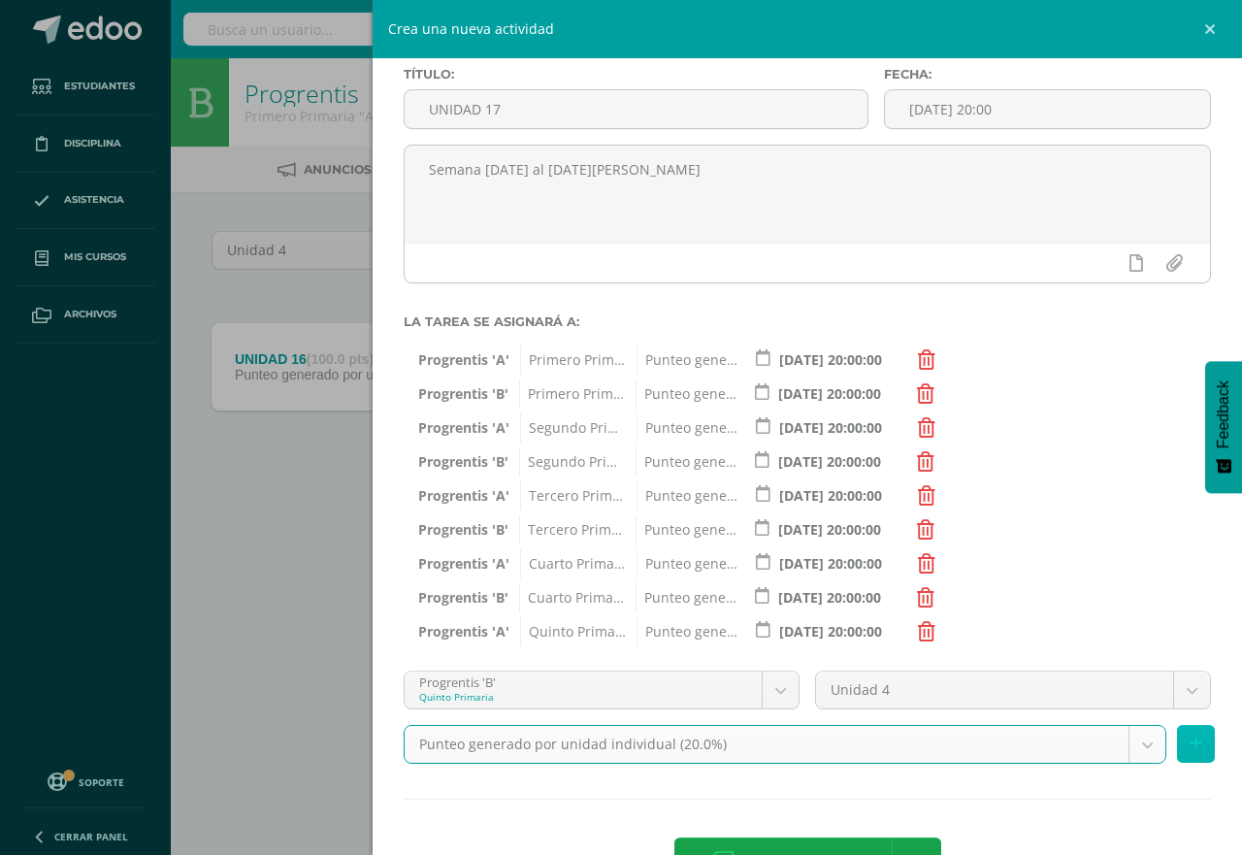
click at [1190, 751] on icon at bounding box center [1196, 744] width 13 height 17
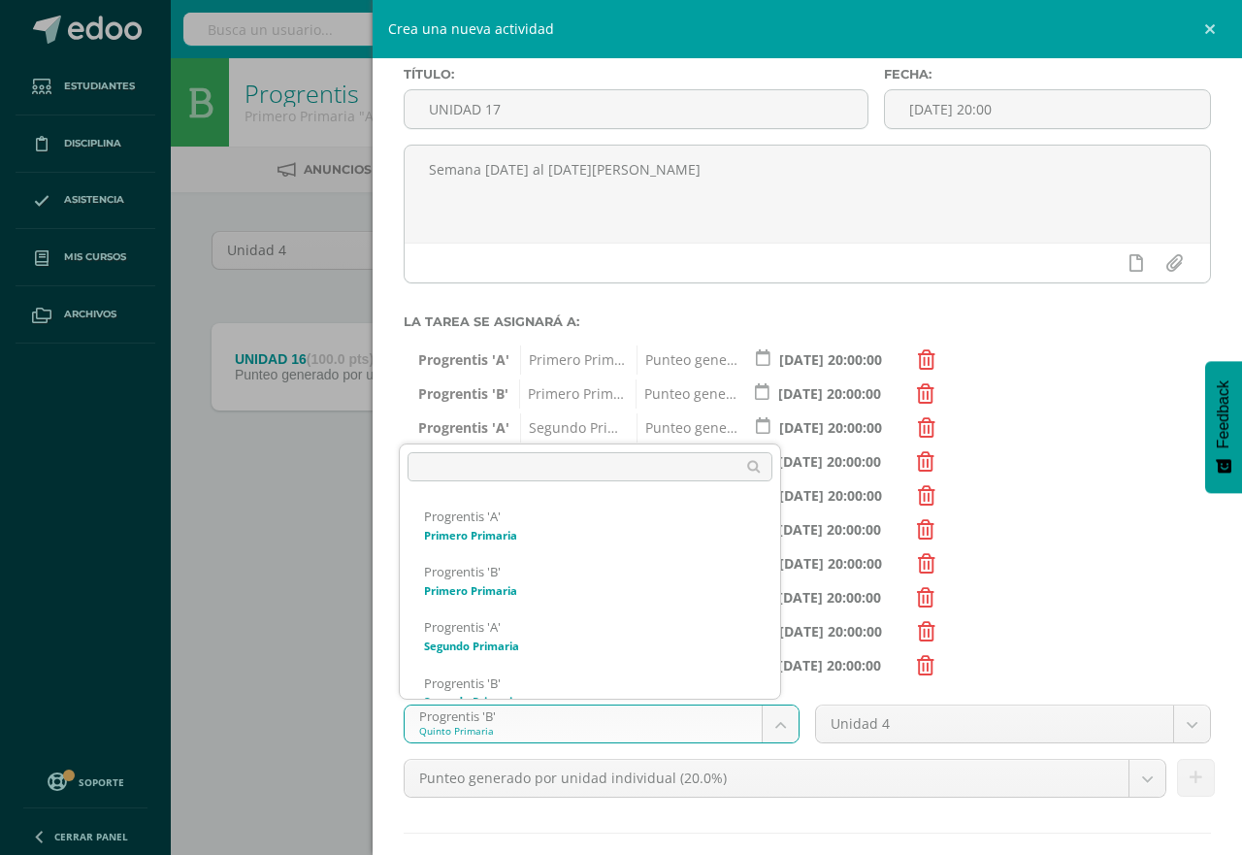
click at [778, 540] on body "Tarea asignada exitosamente Estudiantes Disciplina Asistencia Mis cursos Archiv…" at bounding box center [621, 270] width 1242 height 540
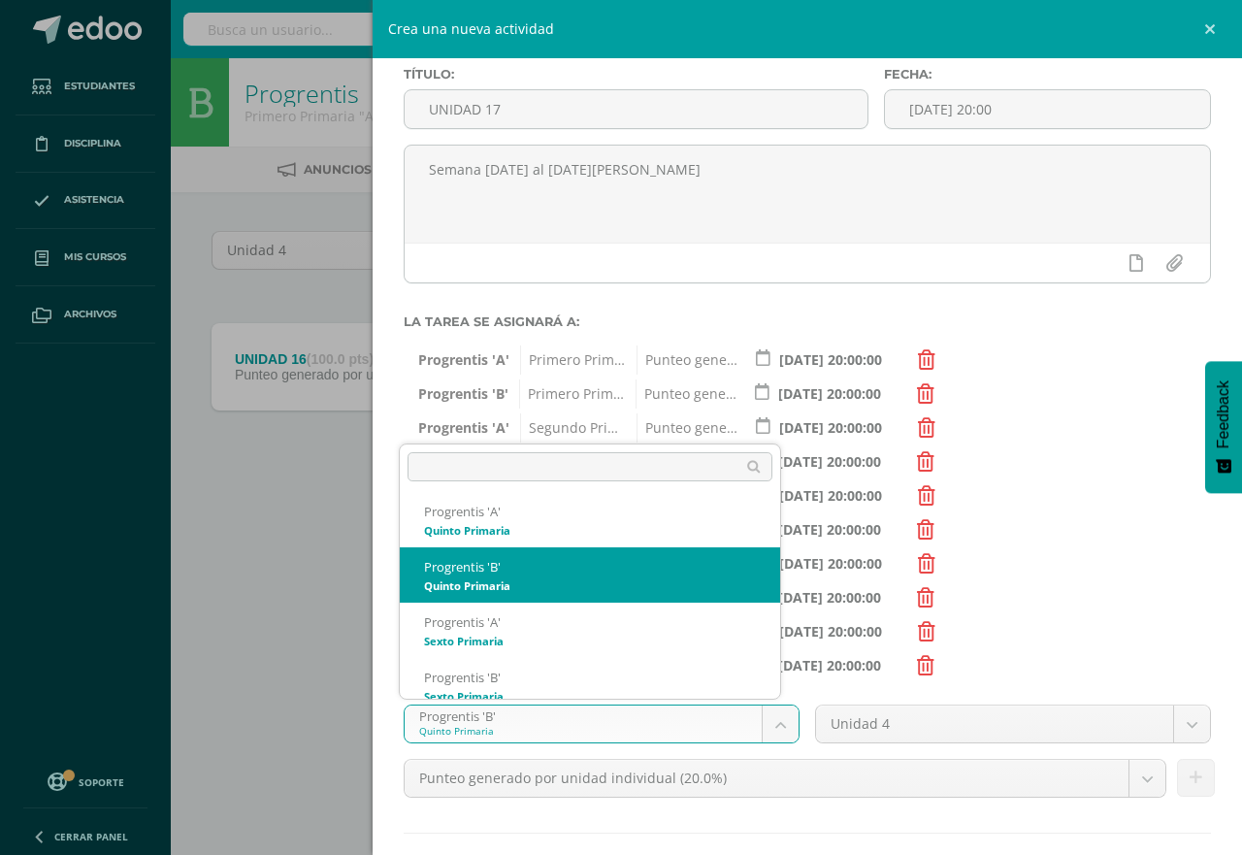
scroll to position [462, 0]
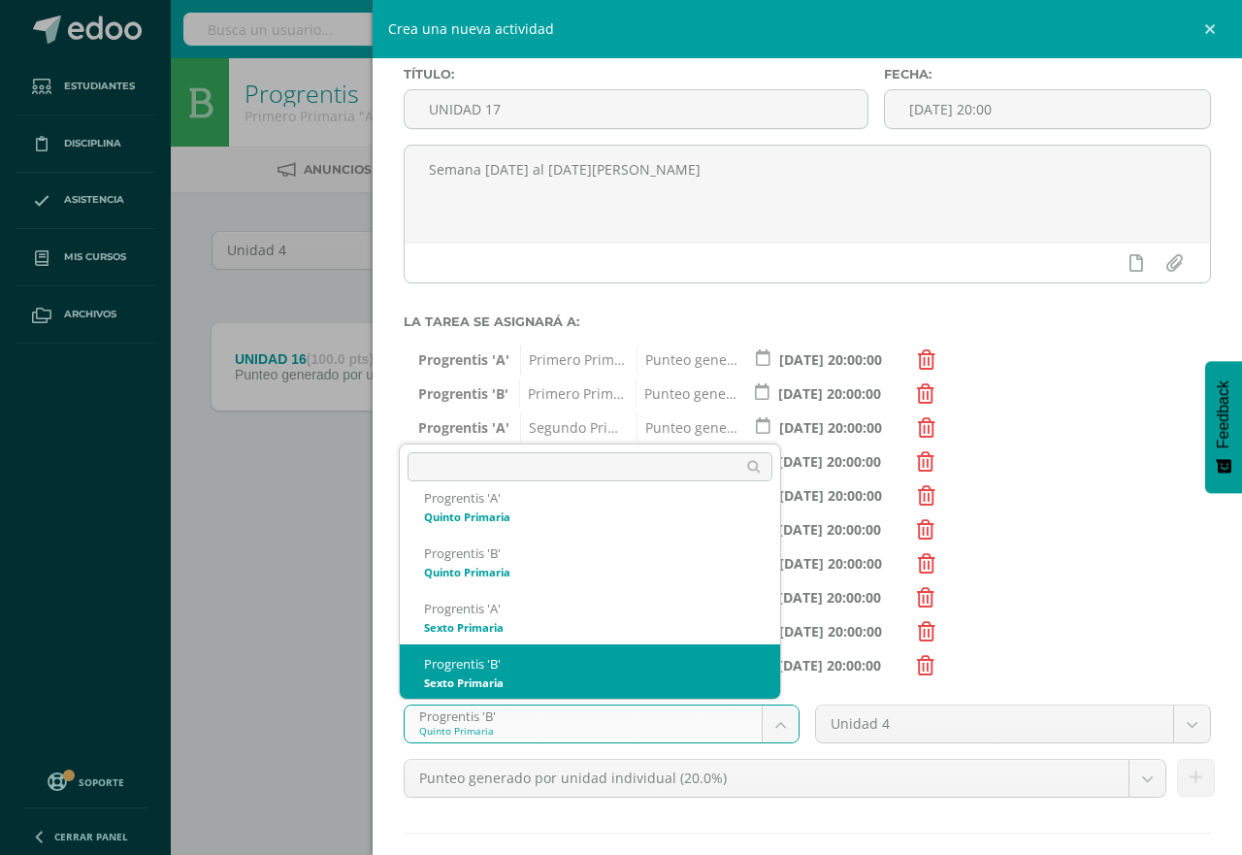
select select "174656"
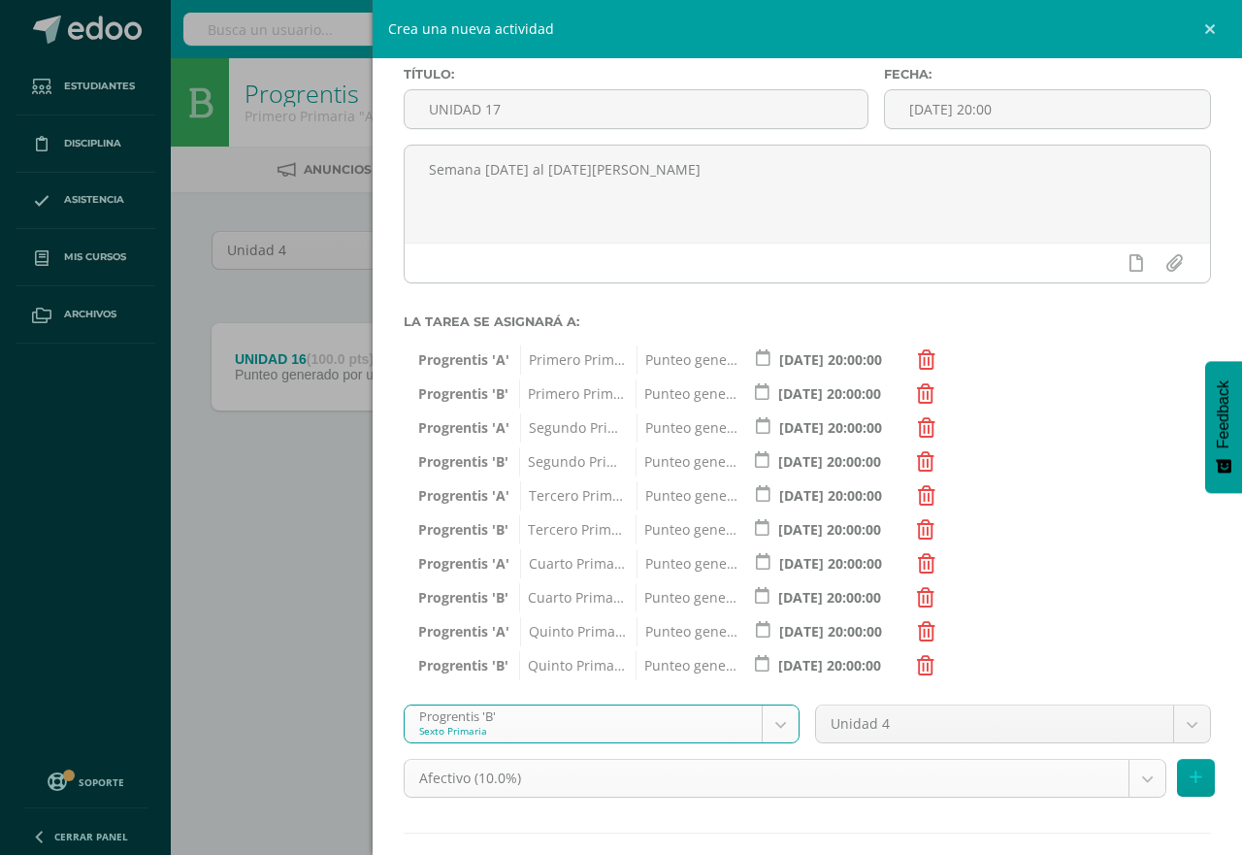
click at [1130, 540] on body "Tarea asignada exitosamente Estudiantes Disciplina Asistencia Mis cursos Archiv…" at bounding box center [621, 270] width 1242 height 540
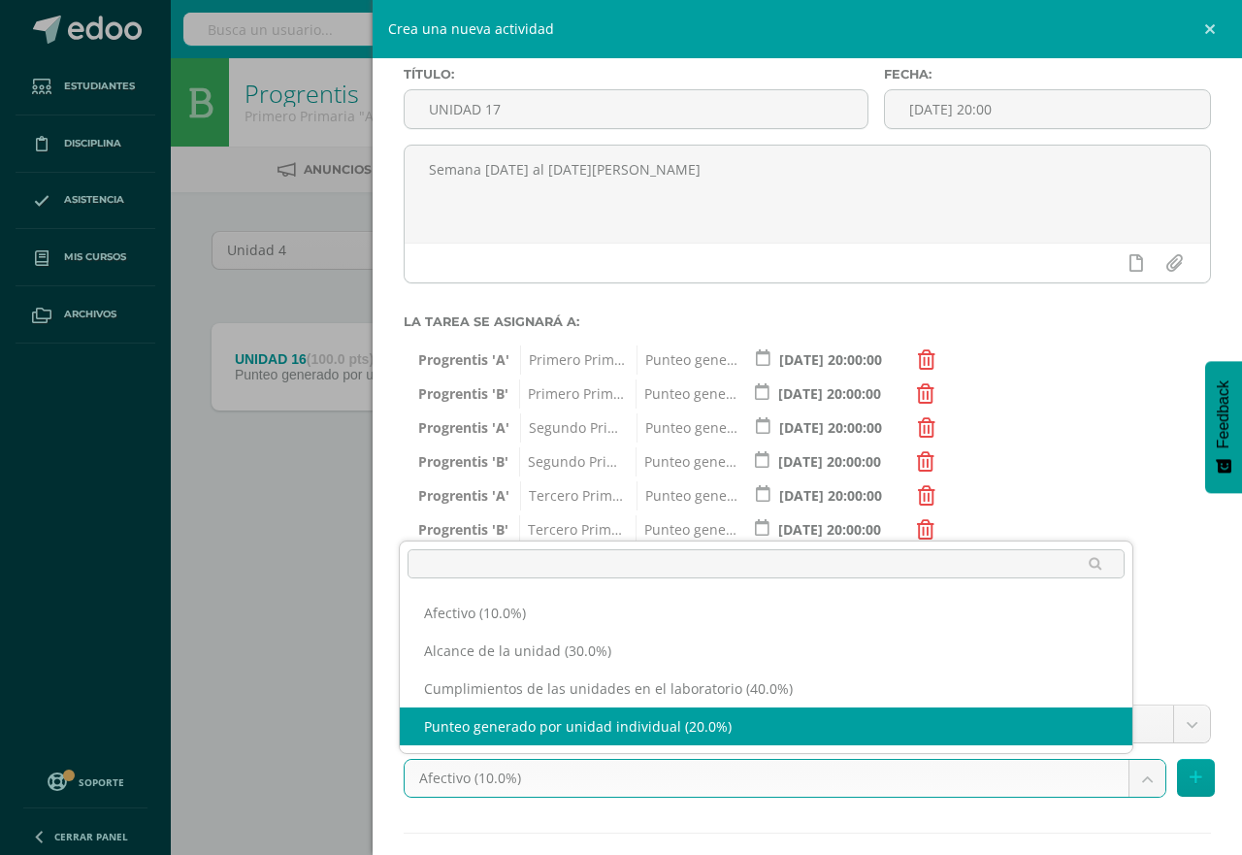
select select "191238"
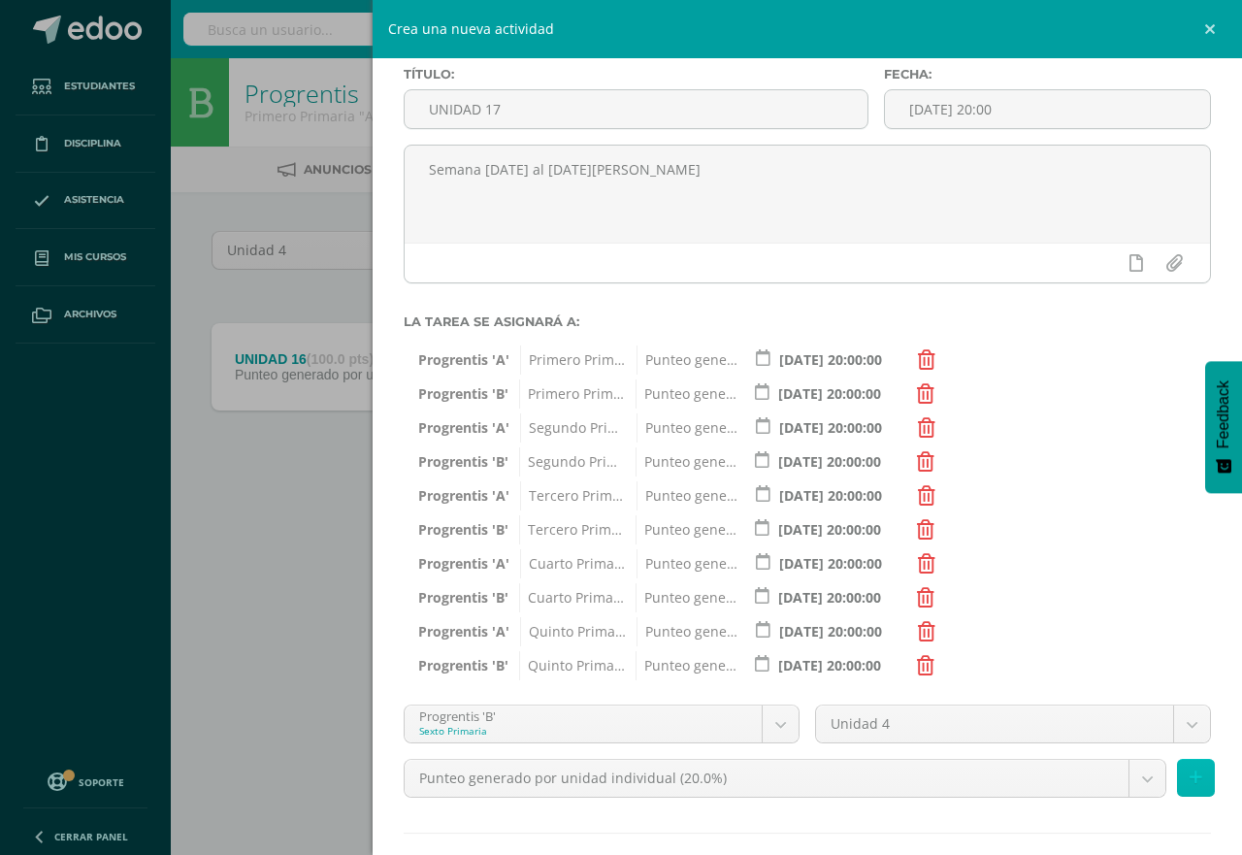
click at [1190, 785] on icon at bounding box center [1196, 778] width 13 height 17
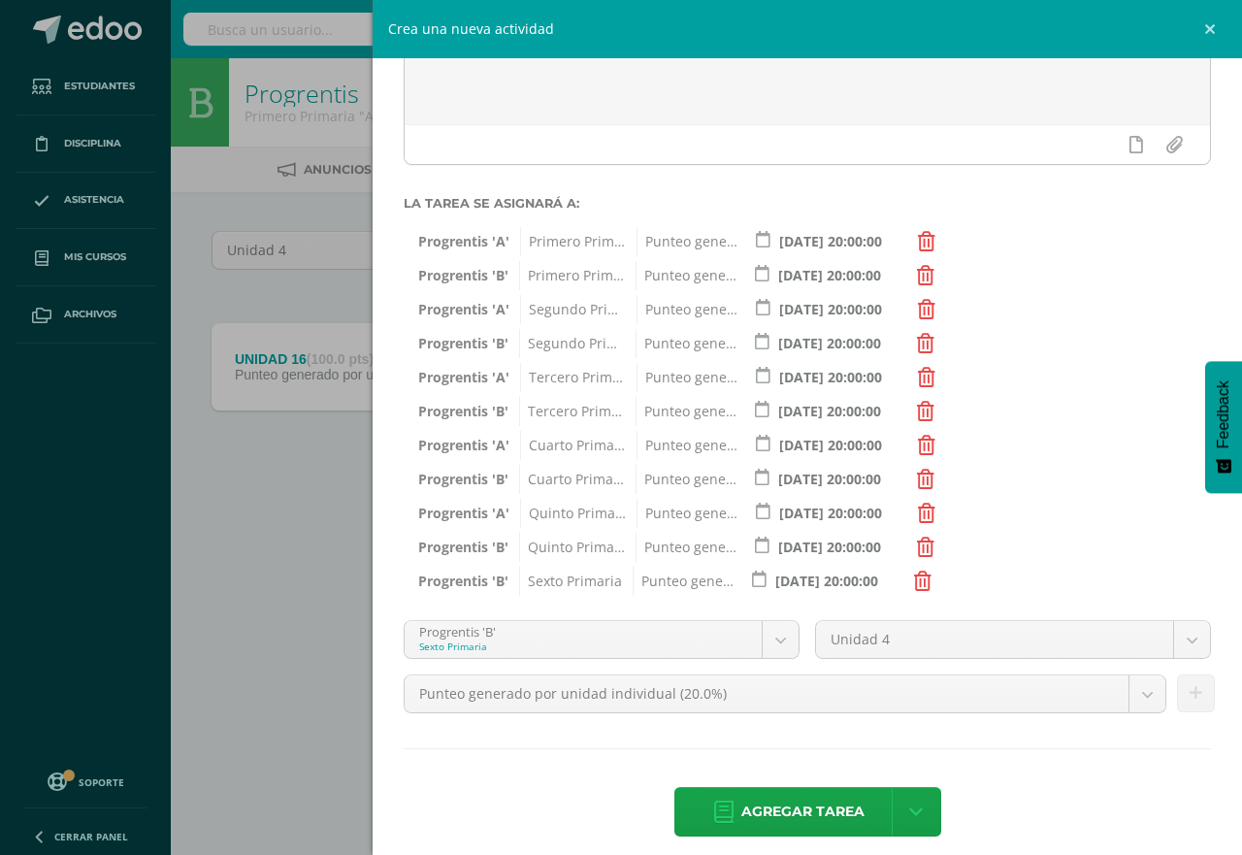
scroll to position [232, 0]
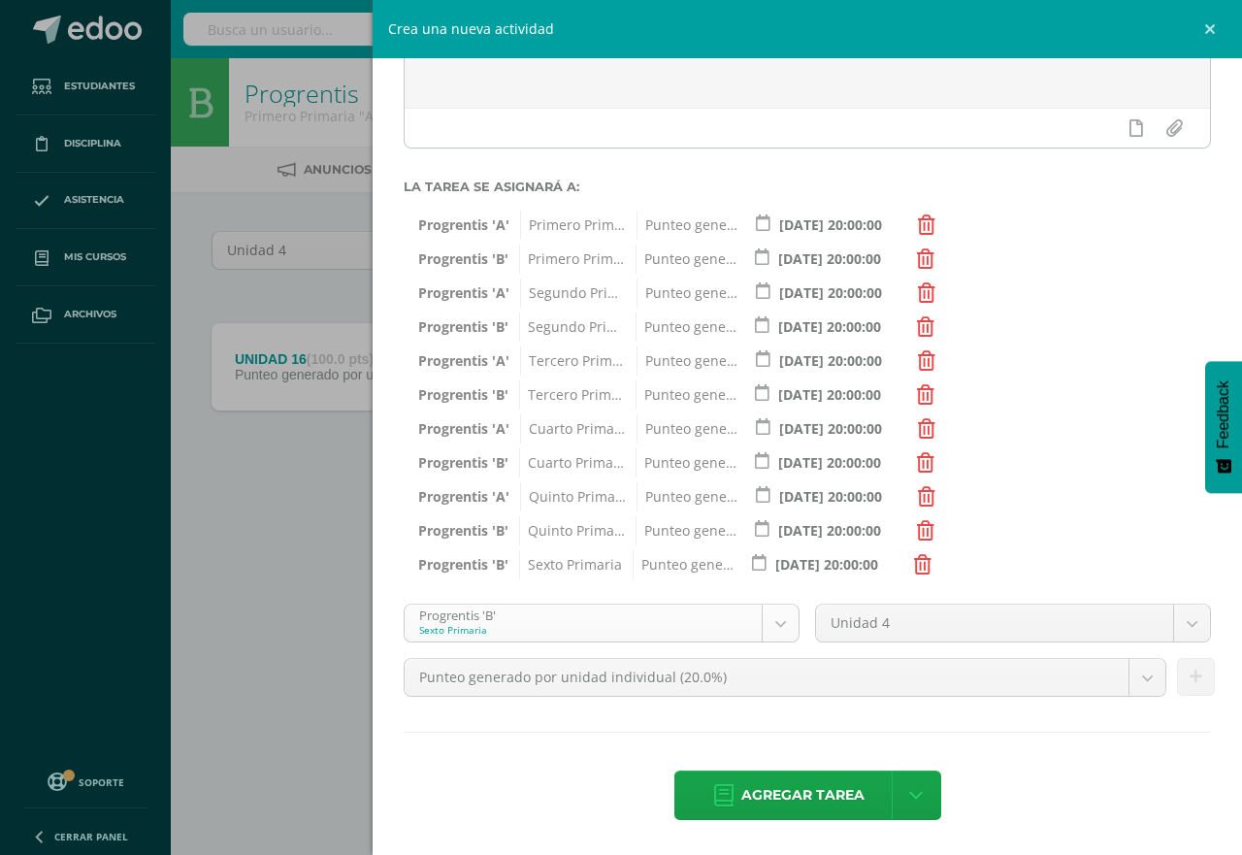
click at [768, 540] on body "Tarea asignada exitosamente Estudiantes Disciplina Asistencia Mis cursos Archiv…" at bounding box center [621, 270] width 1242 height 540
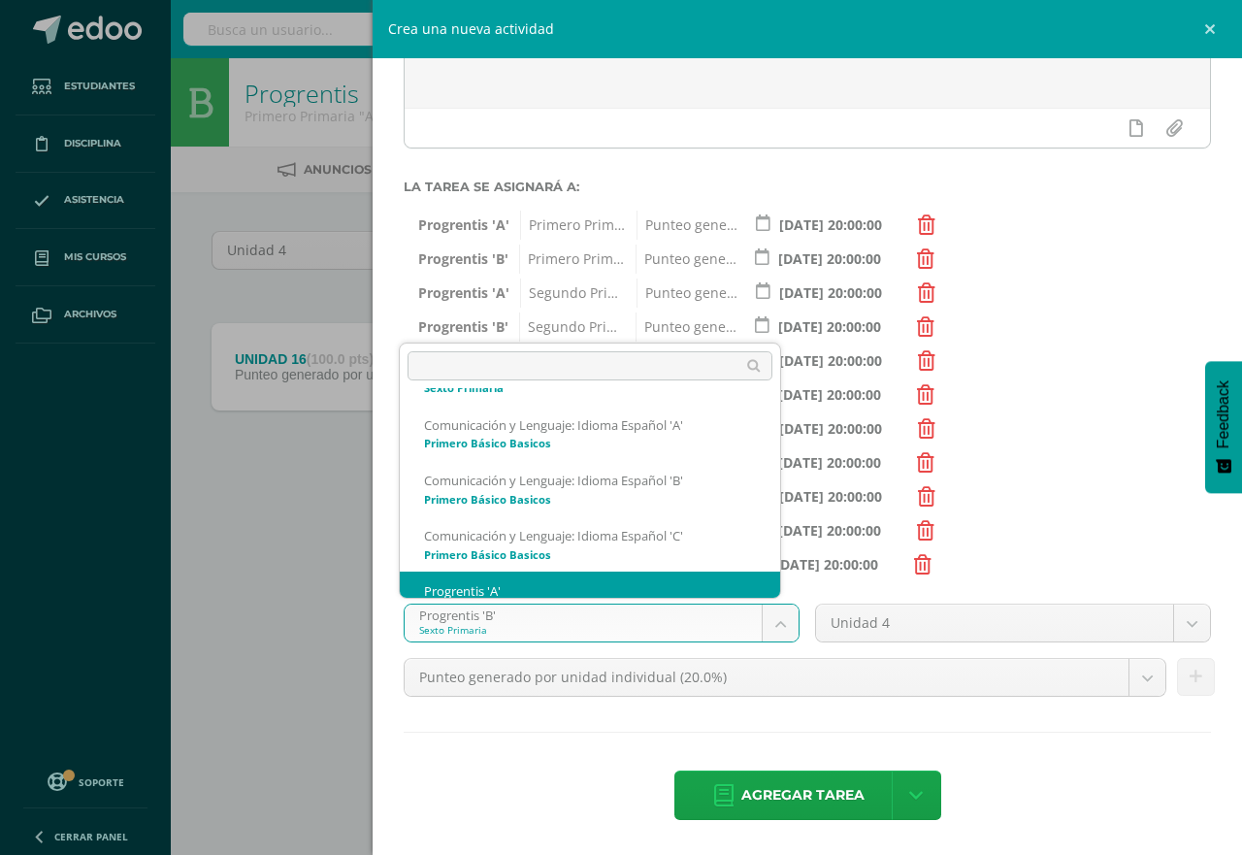
scroll to position [684, 0]
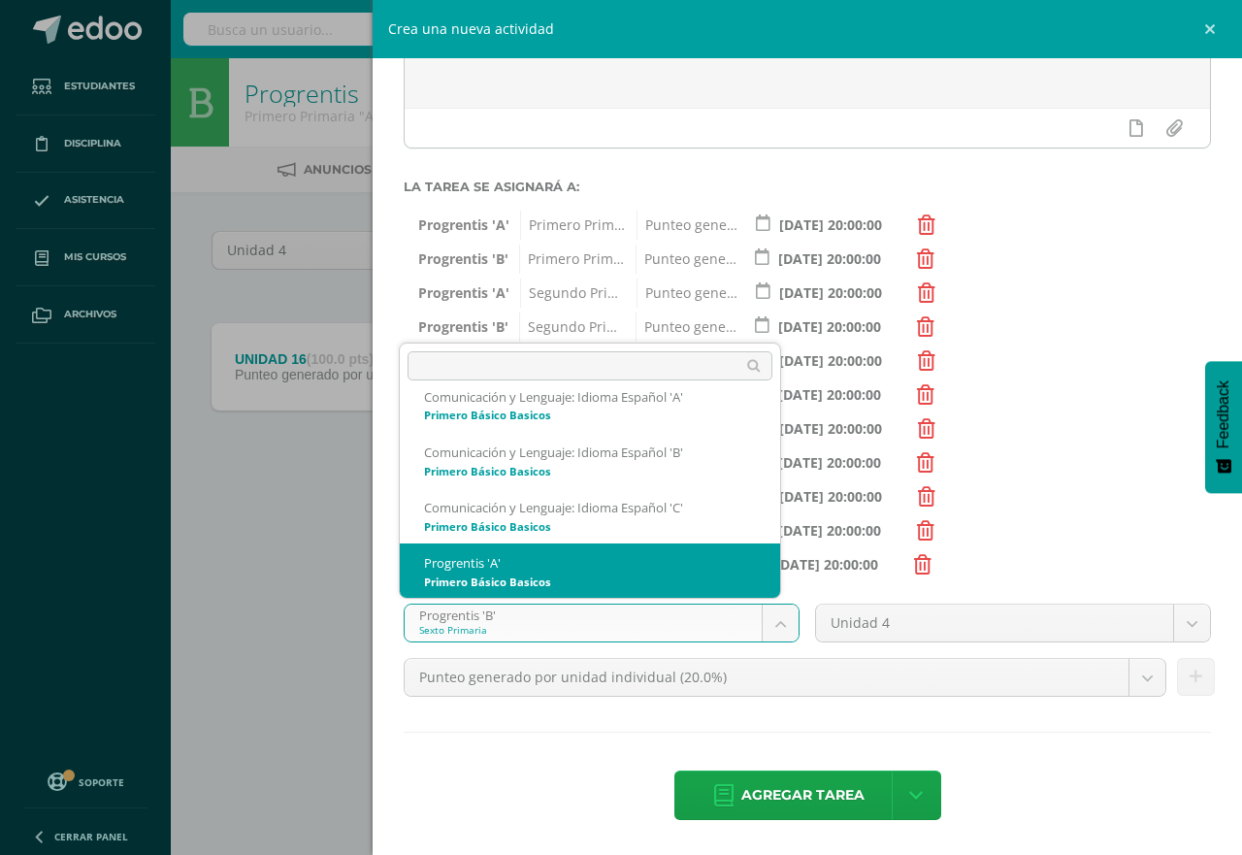
select select "174726"
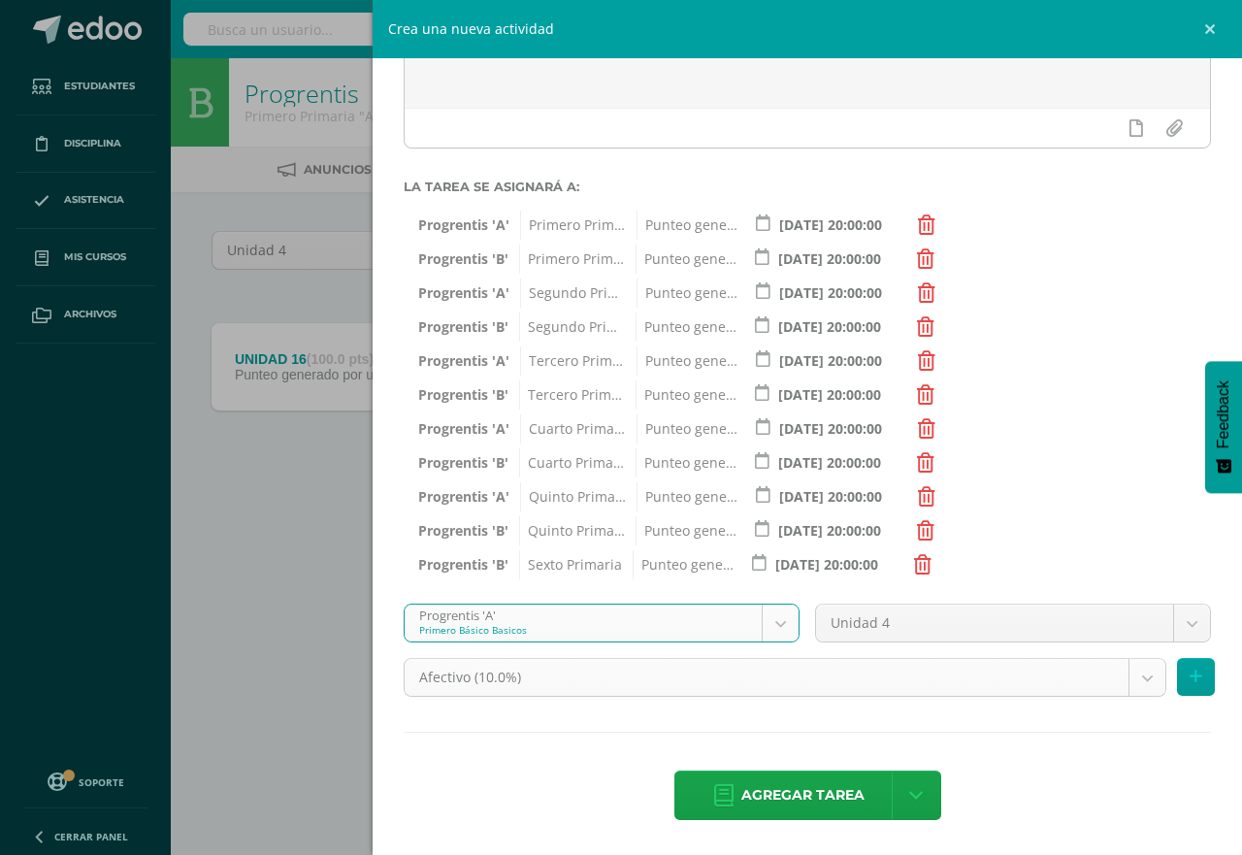
click at [1123, 540] on body "Tarea asignada exitosamente Estudiantes Disciplina Asistencia Mis cursos Archiv…" at bounding box center [621, 270] width 1242 height 540
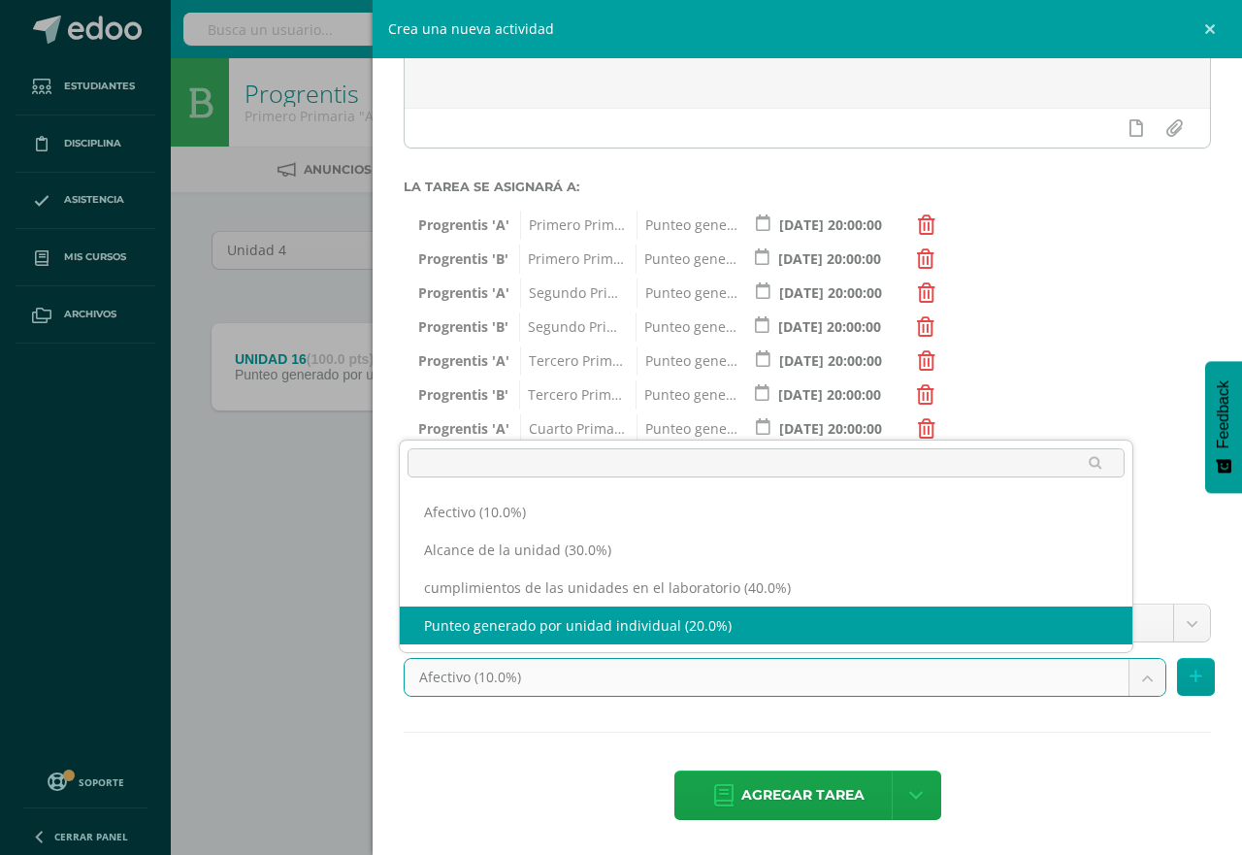
select select "191242"
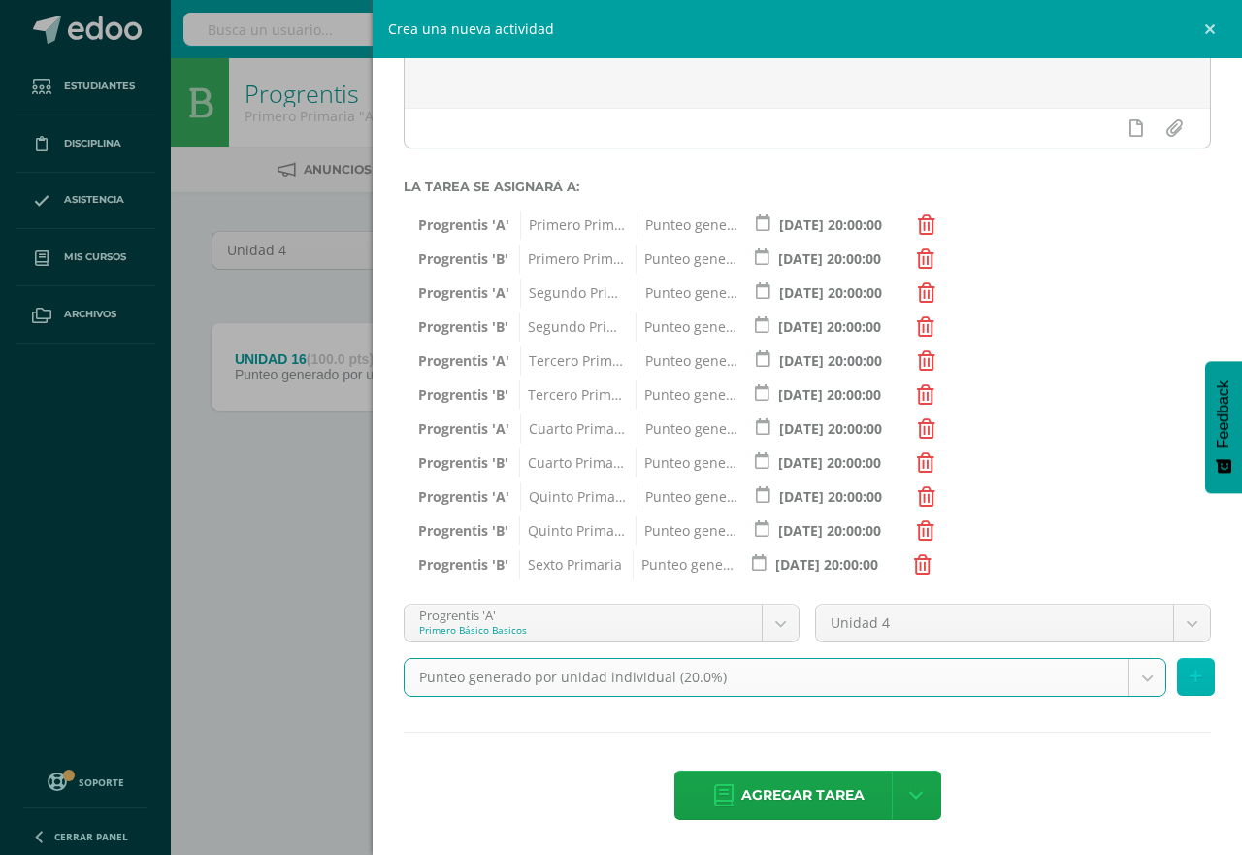
click at [1189, 678] on button at bounding box center [1196, 677] width 38 height 38
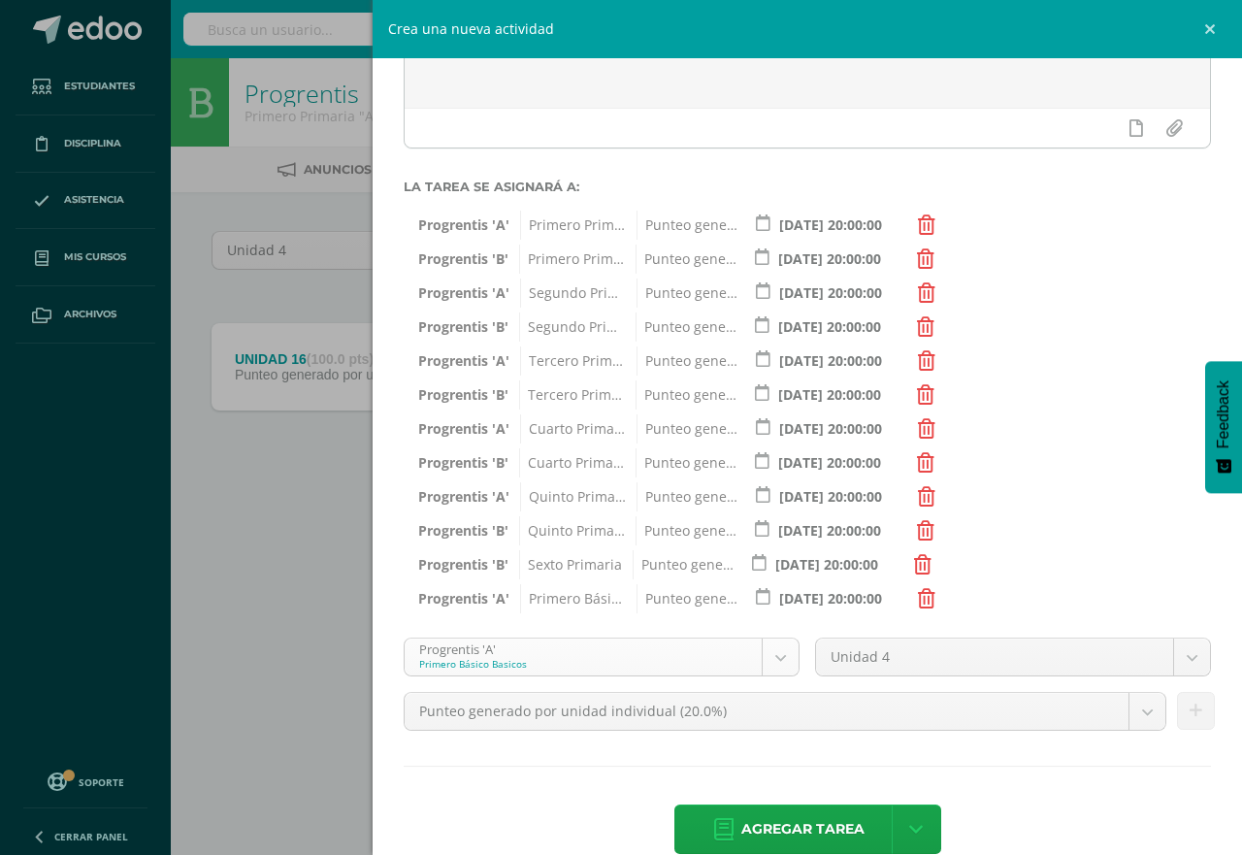
click at [774, 540] on body "Tarea asignada exitosamente Estudiantes Disciplina Asistencia Mis cursos Archiv…" at bounding box center [621, 270] width 1242 height 540
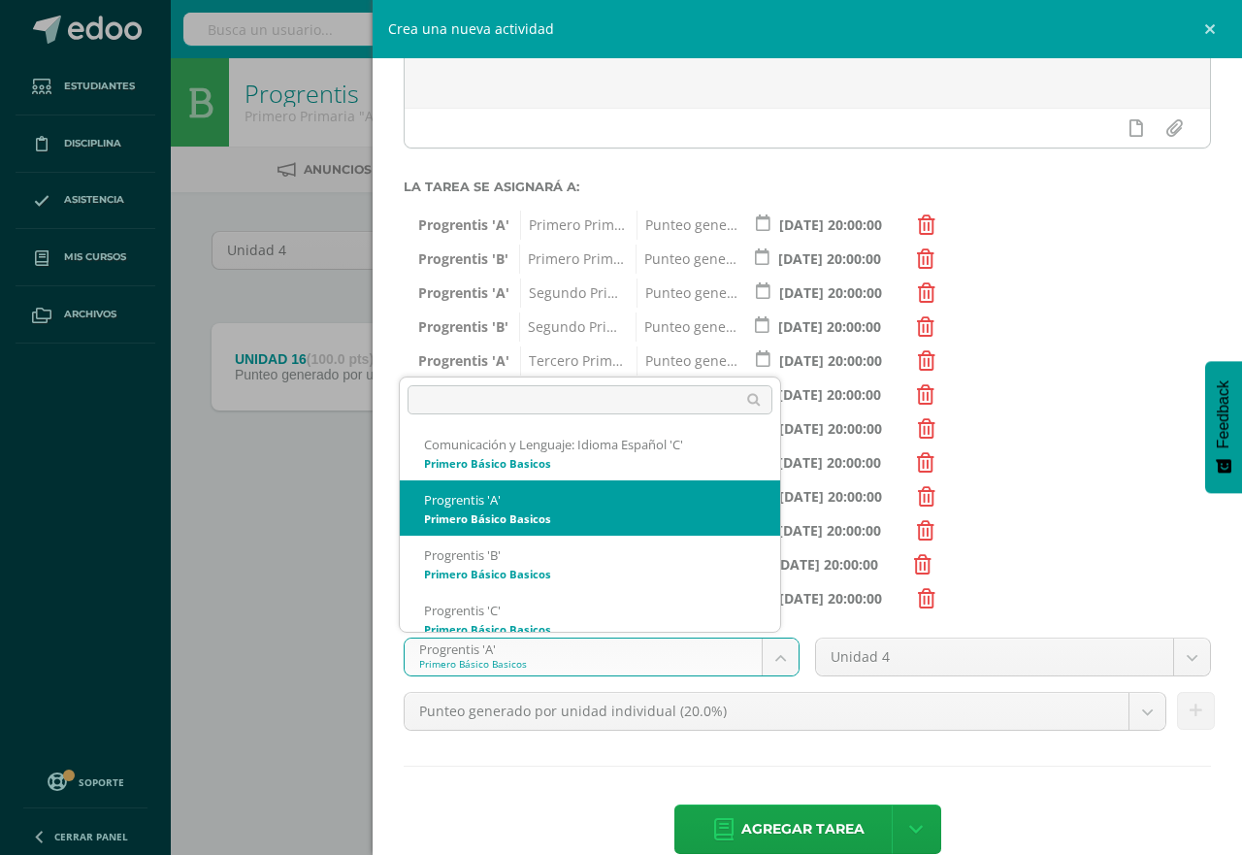
scroll to position [795, 0]
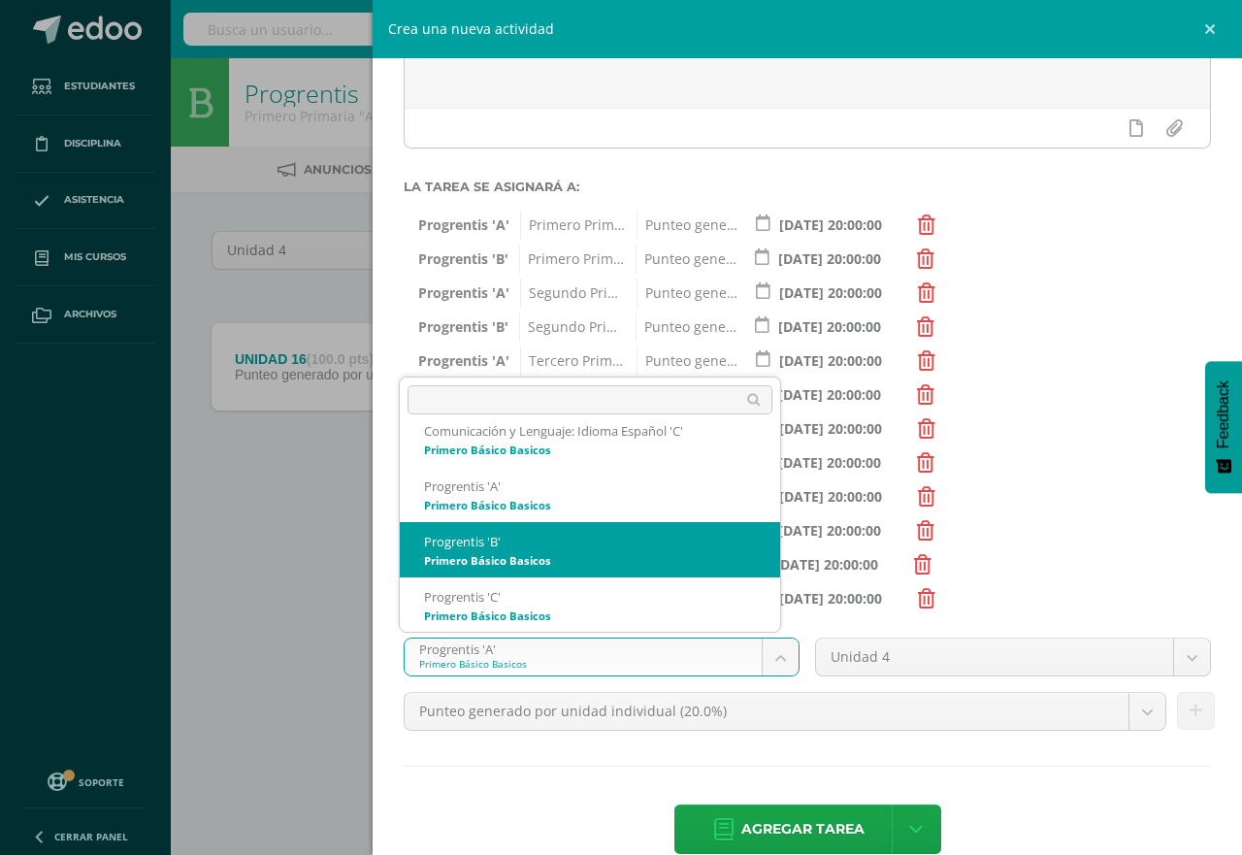
select select "174733"
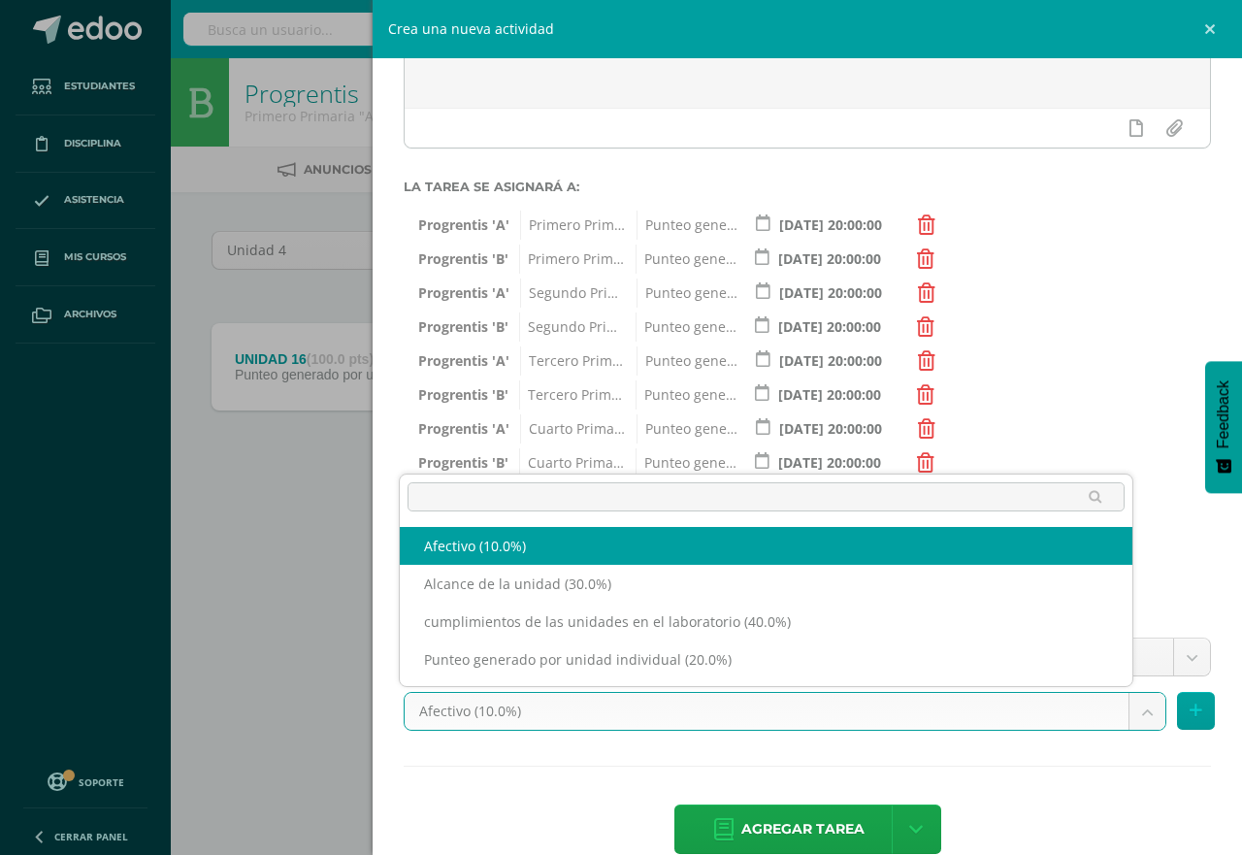
click at [1128, 540] on body "Tarea asignada exitosamente Estudiantes Disciplina Asistencia Mis cursos Archiv…" at bounding box center [621, 270] width 1242 height 540
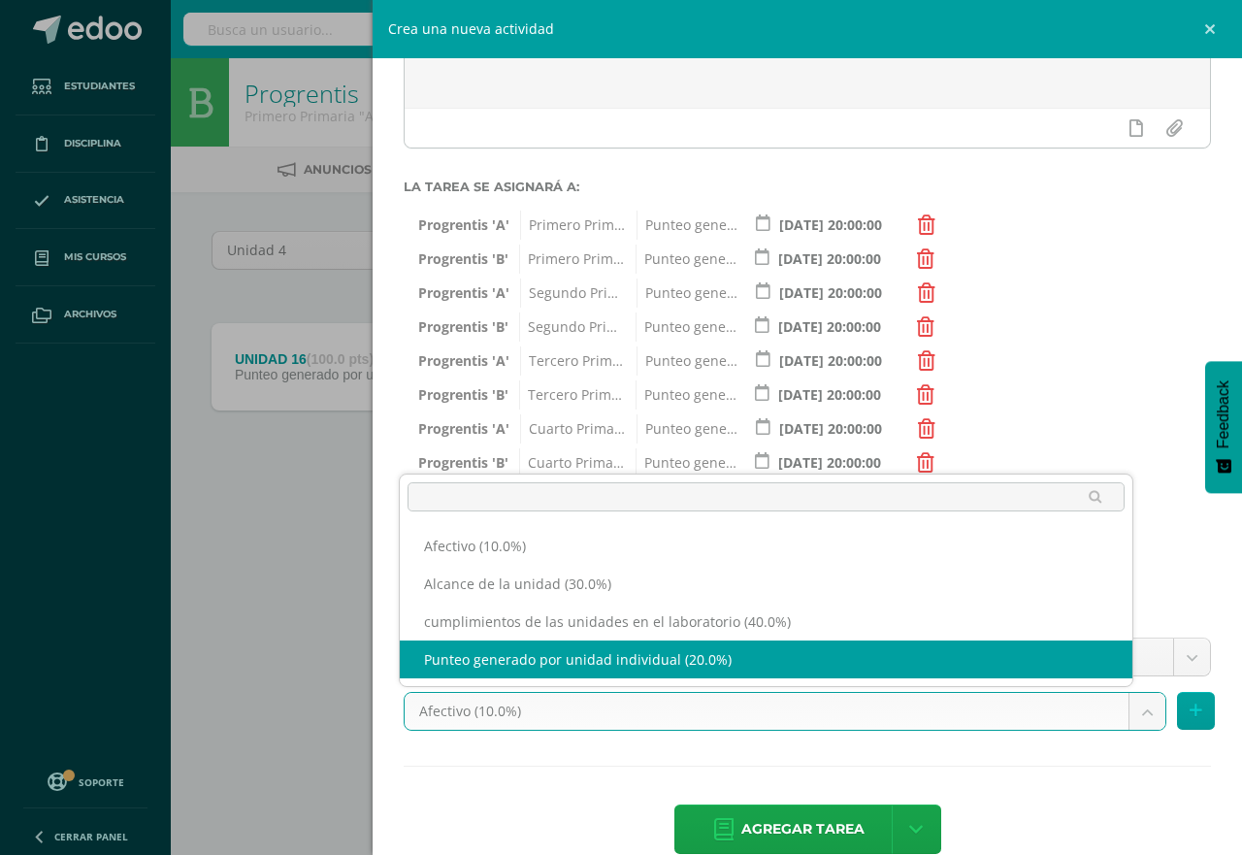
select select "191246"
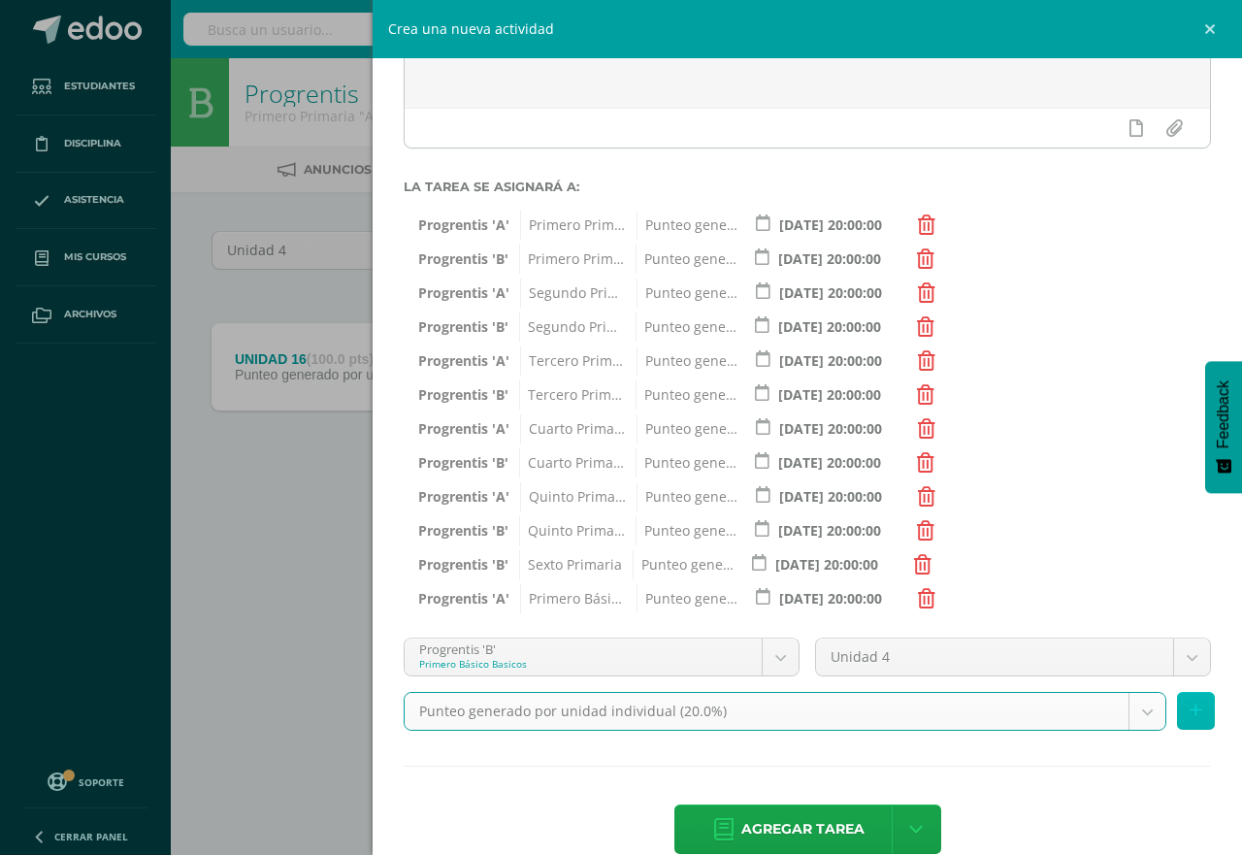
click at [1190, 709] on icon at bounding box center [1196, 711] width 13 height 17
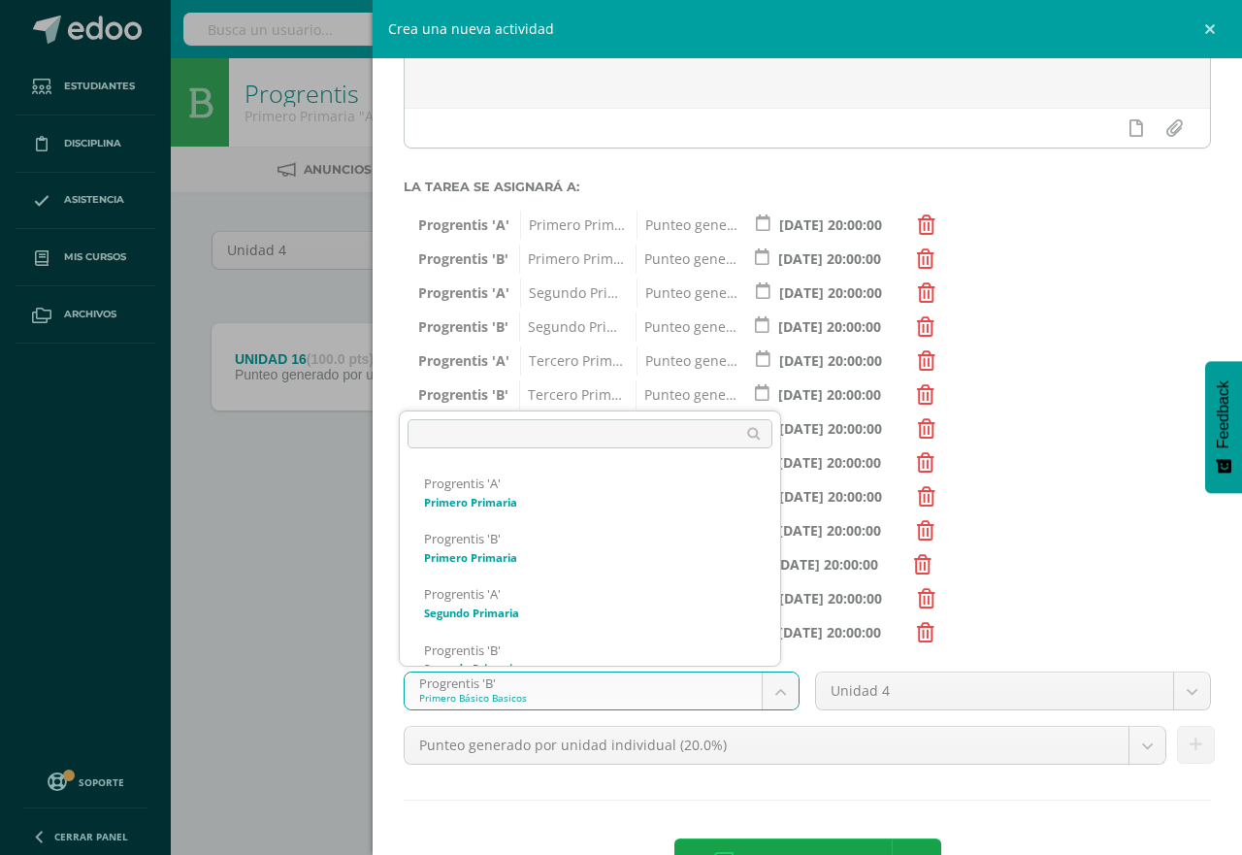
click at [764, 540] on body "Tarea asignada exitosamente Estudiantes Disciplina Asistencia Mis cursos Archiv…" at bounding box center [621, 270] width 1242 height 540
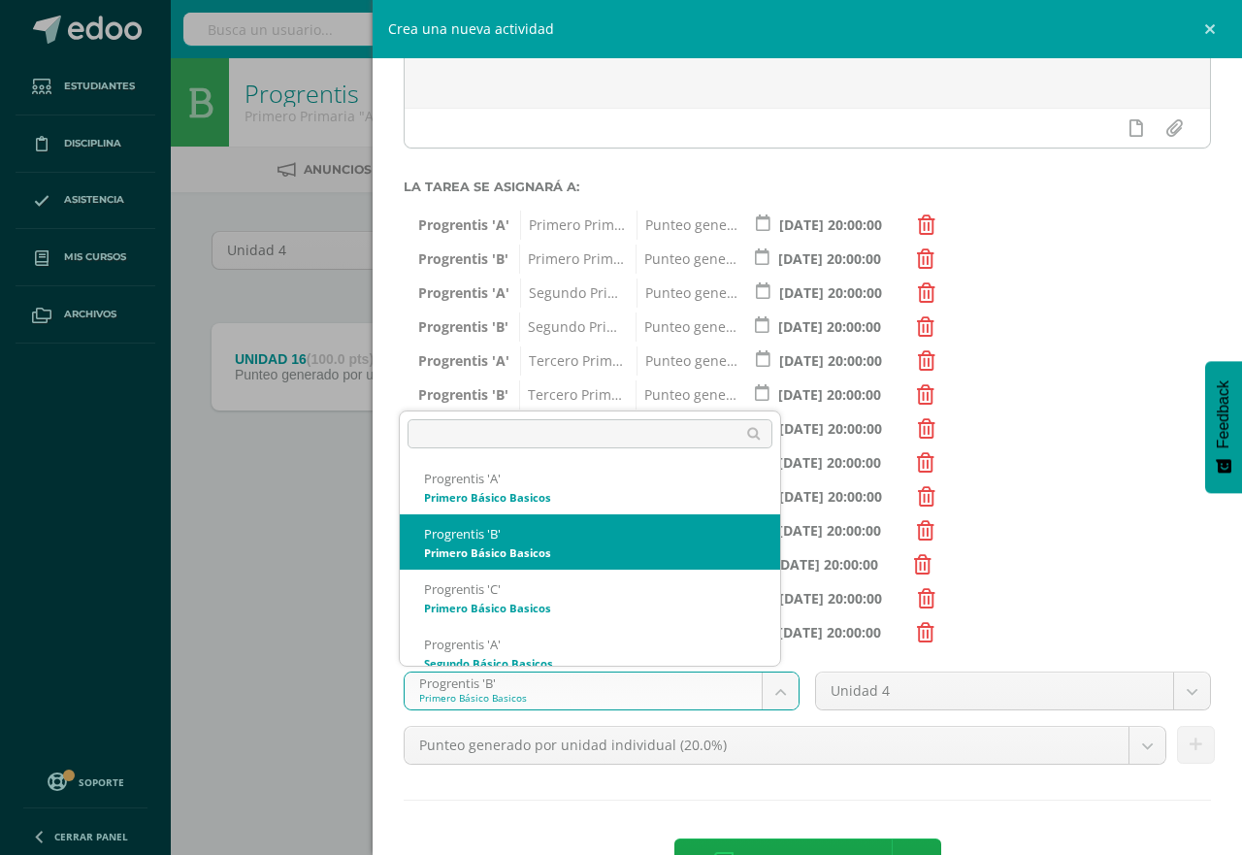
scroll to position [850, 0]
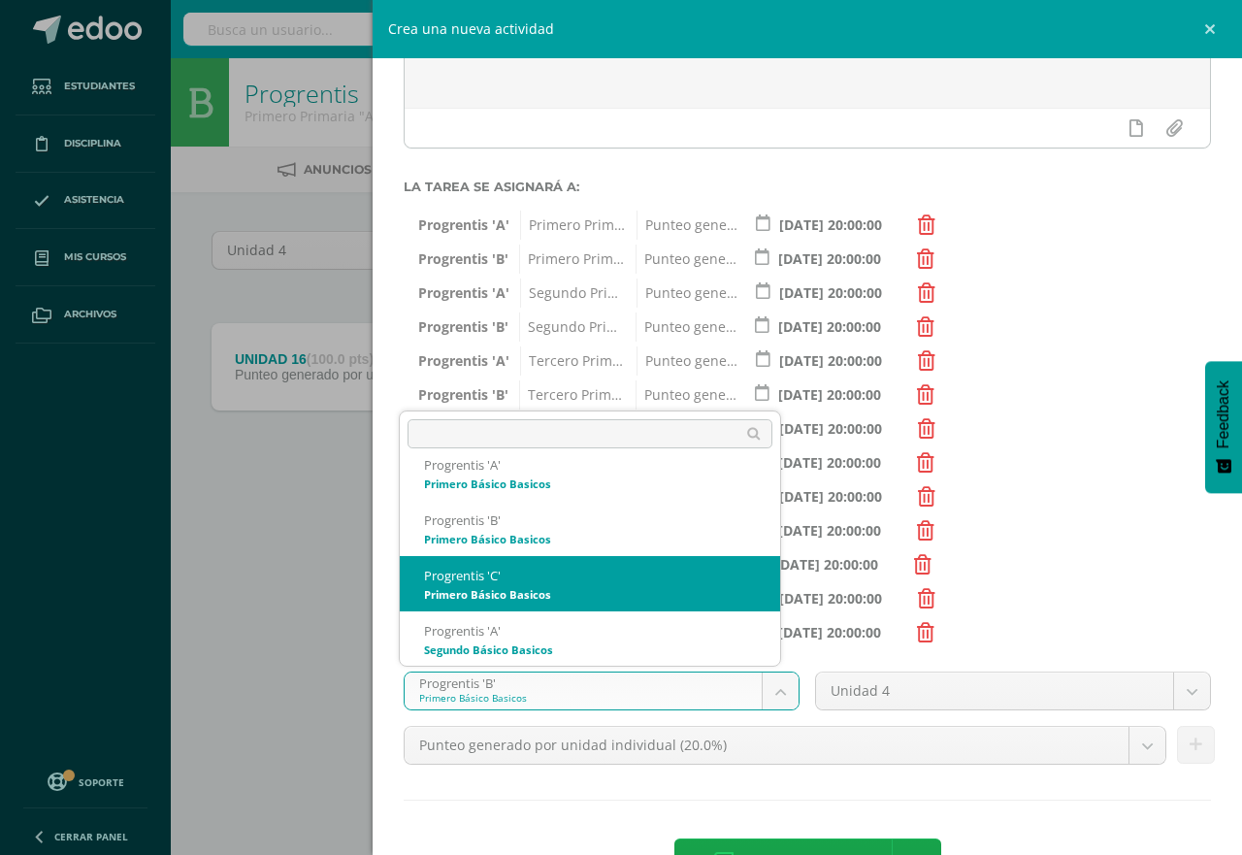
select select "174740"
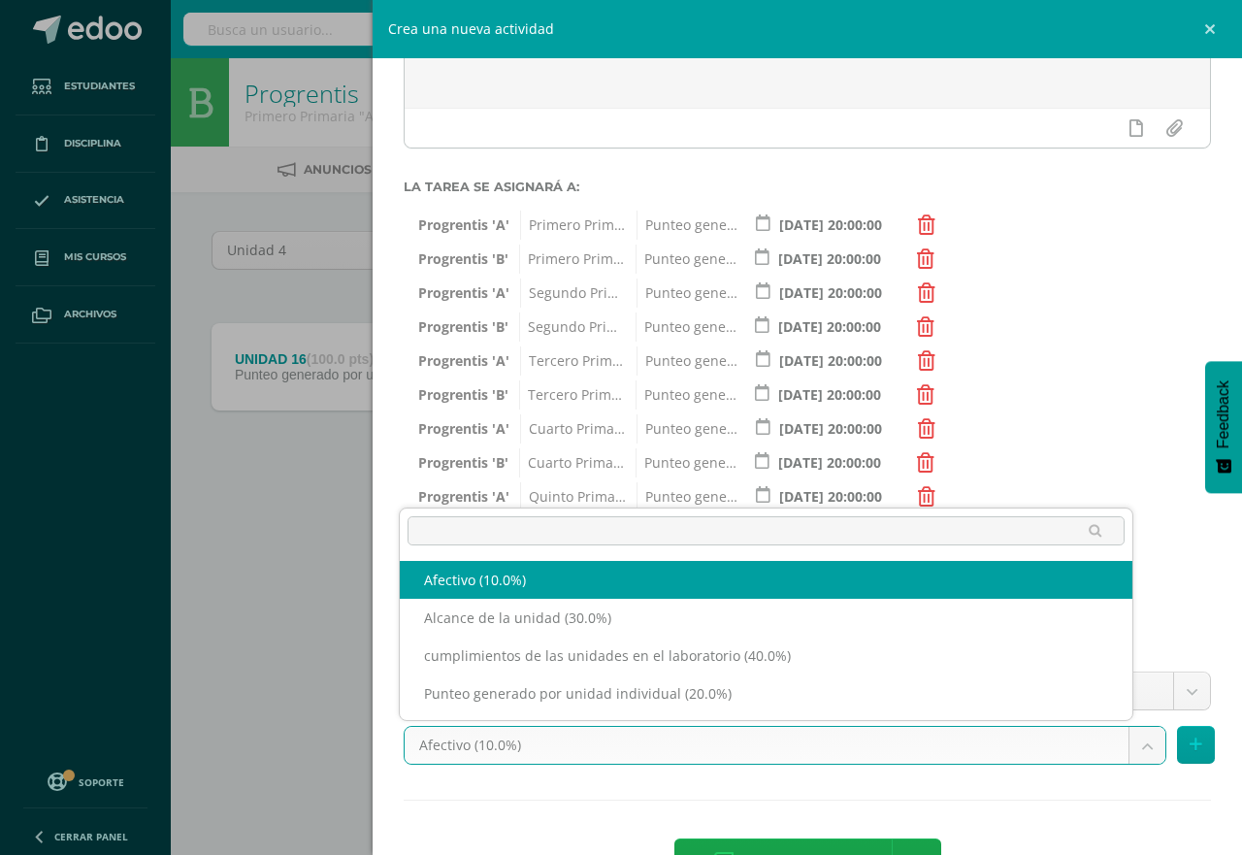
click at [1121, 540] on body "Tarea asignada exitosamente Estudiantes Disciplina Asistencia Mis cursos Archiv…" at bounding box center [621, 270] width 1242 height 540
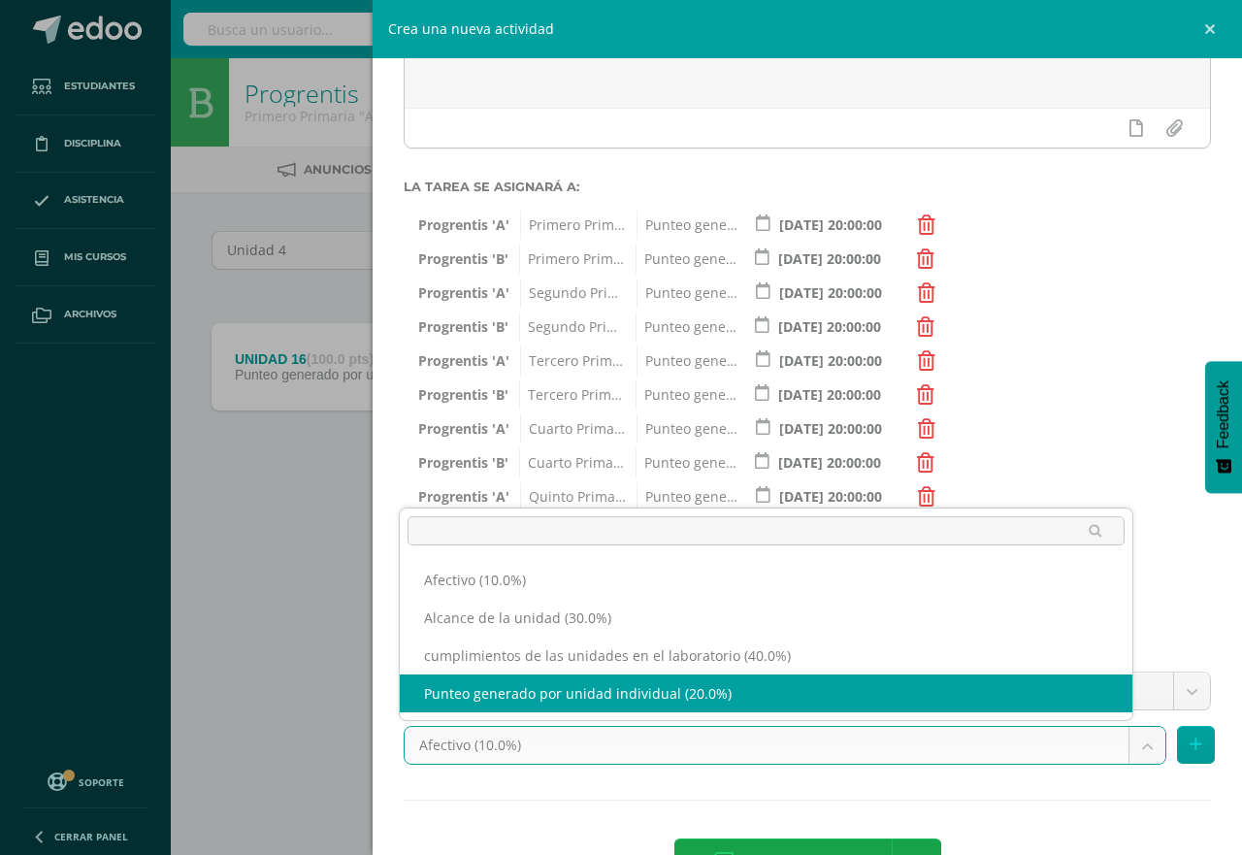
select select "191250"
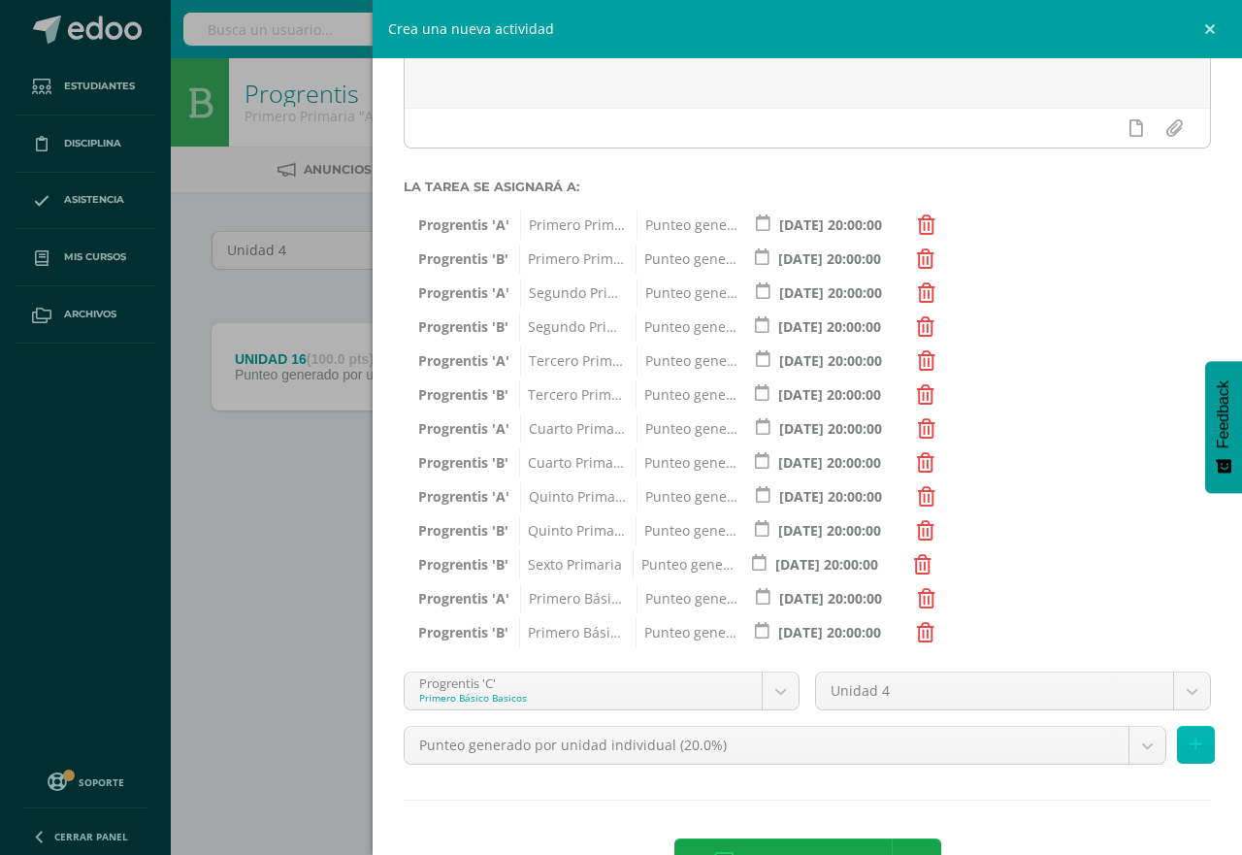
click at [1190, 744] on icon at bounding box center [1196, 745] width 13 height 17
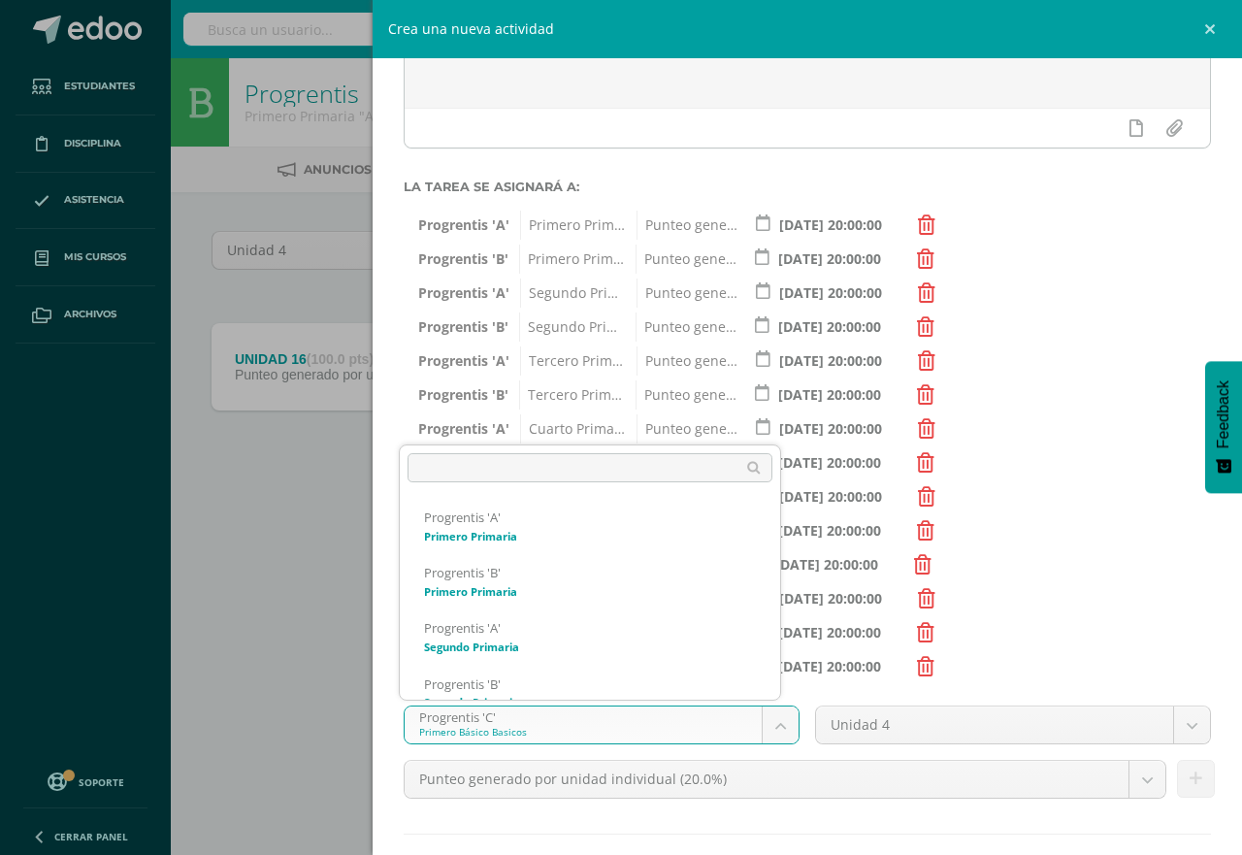
click at [772, 540] on body "Tarea asignada exitosamente Estudiantes Disciplina Asistencia Mis cursos Archiv…" at bounding box center [621, 270] width 1242 height 540
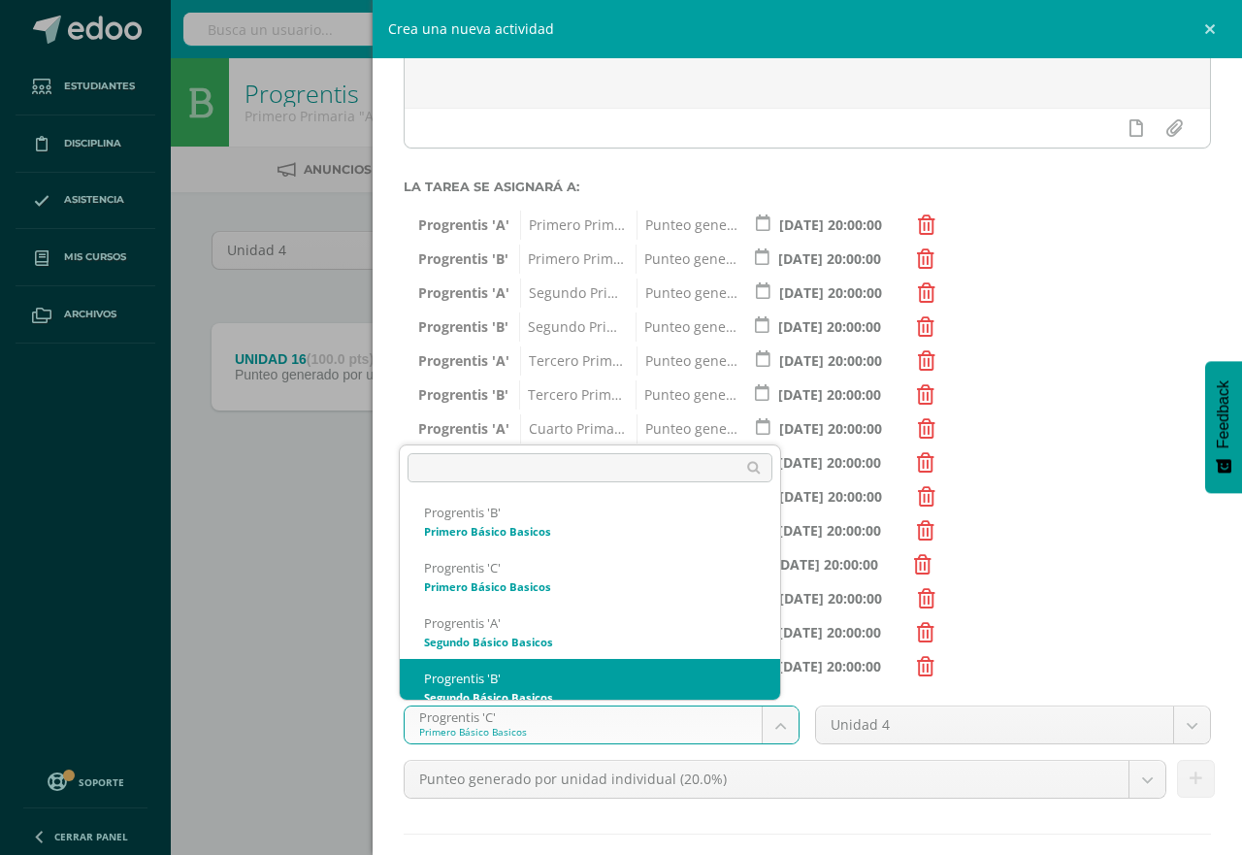
scroll to position [906, 0]
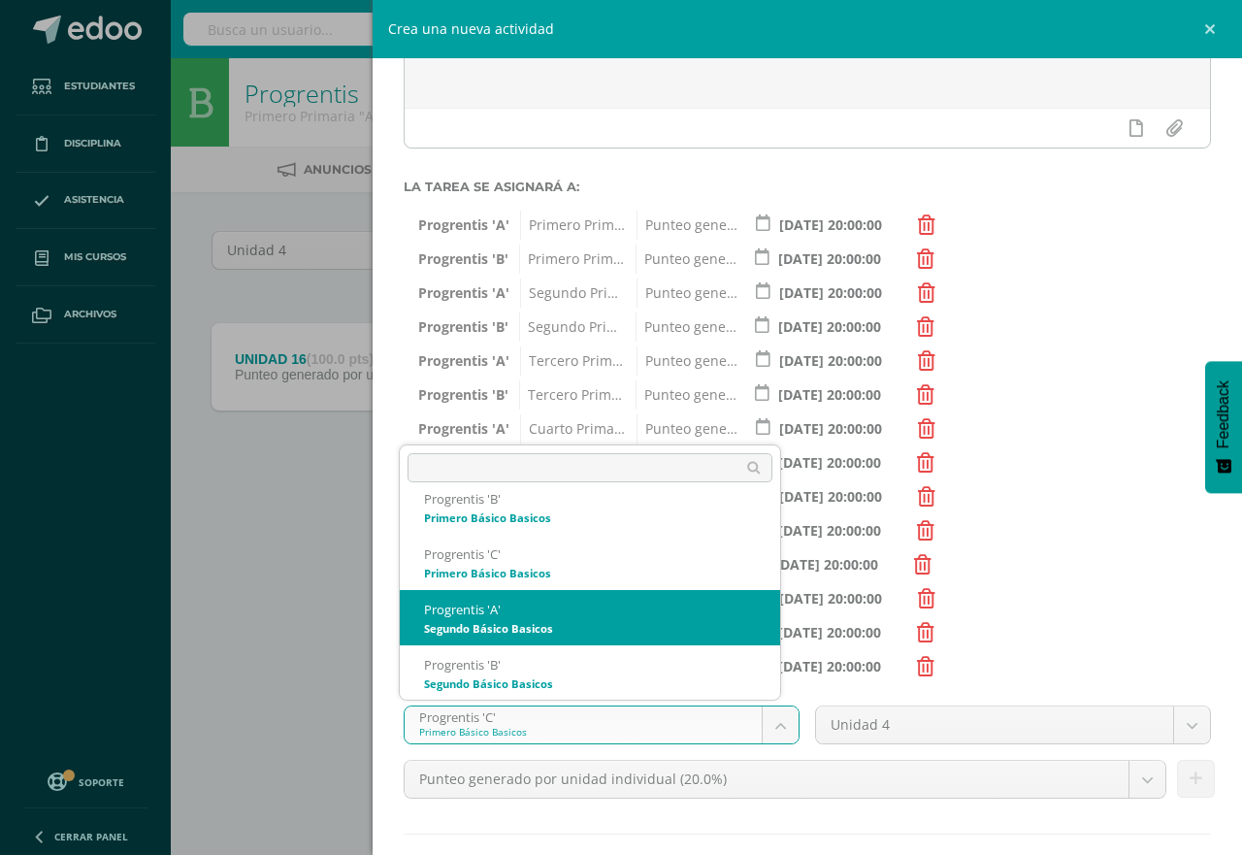
select select "174705"
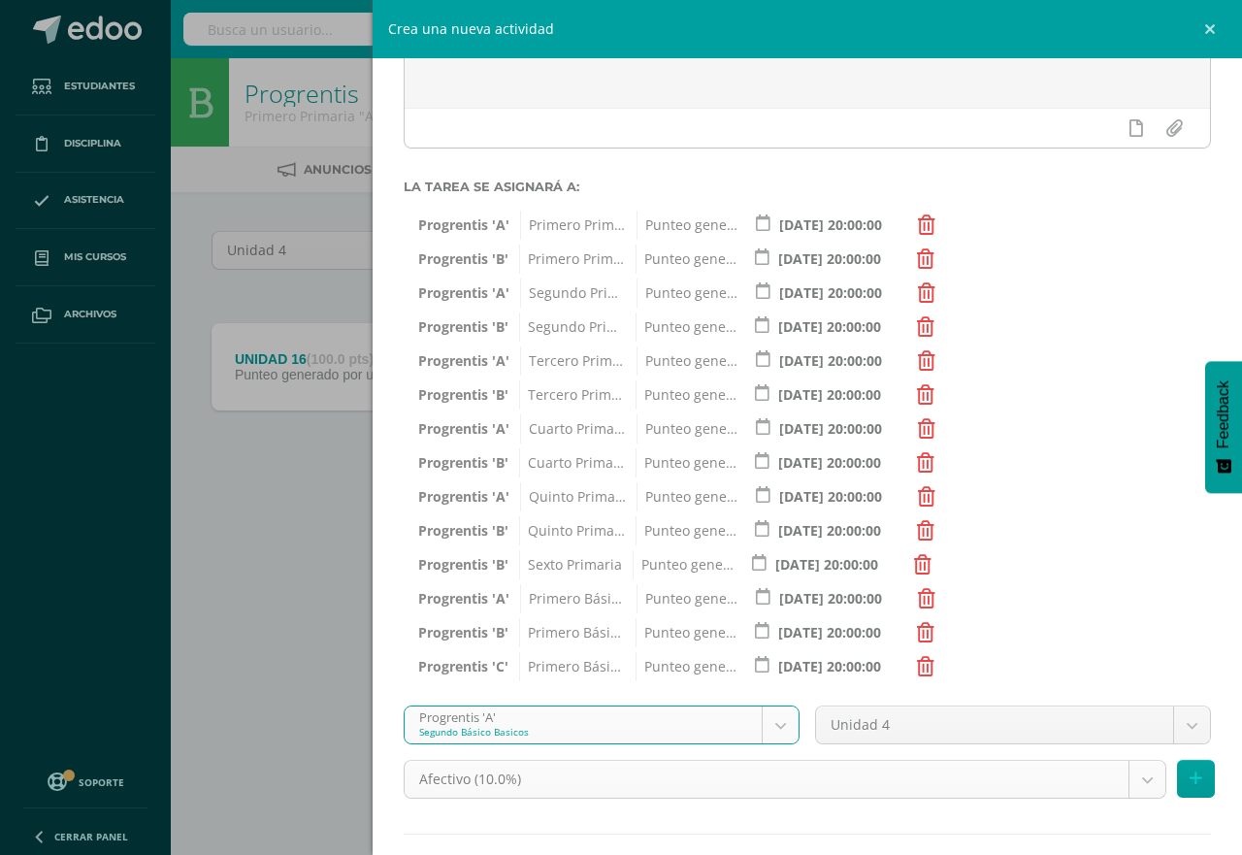
click at [1124, 540] on body "Tarea asignada exitosamente Estudiantes Disciplina Asistencia Mis cursos Archiv…" at bounding box center [621, 270] width 1242 height 540
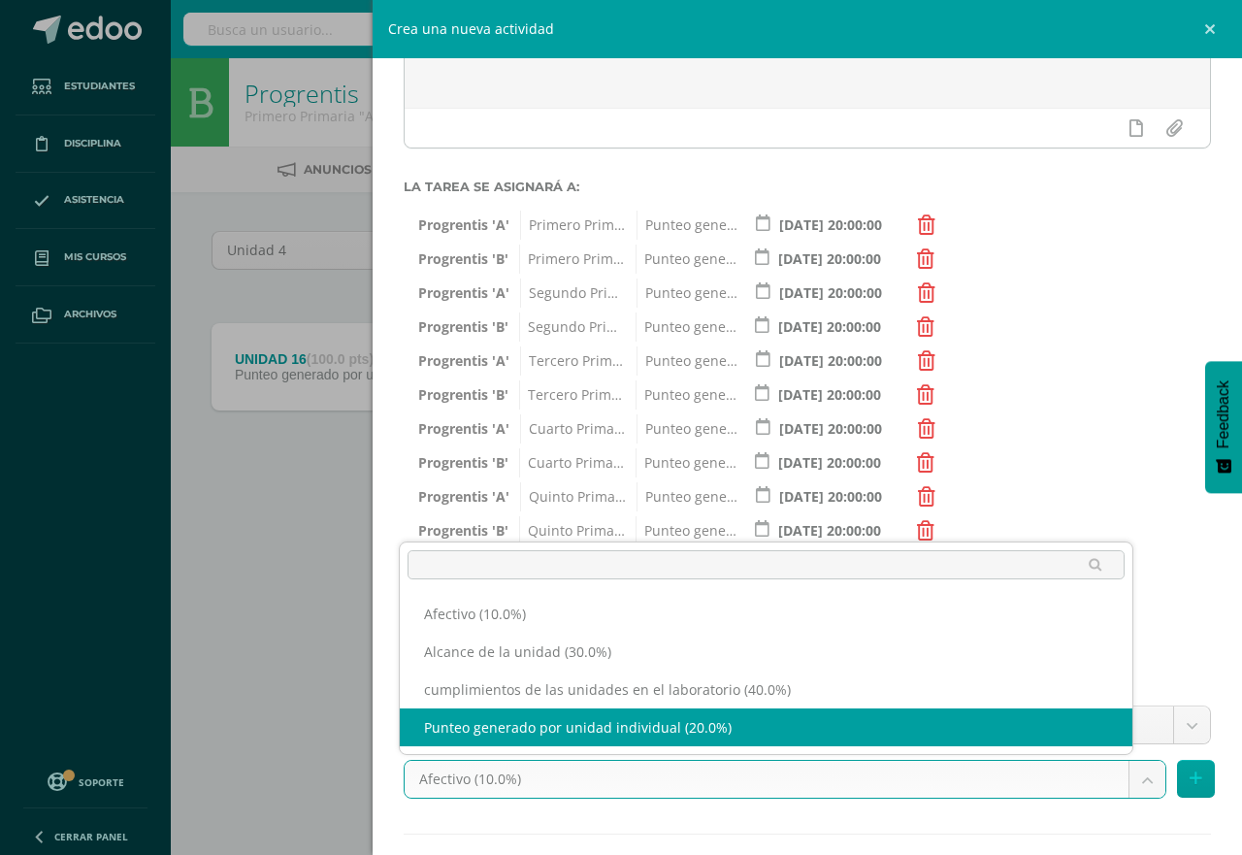
select select "191254"
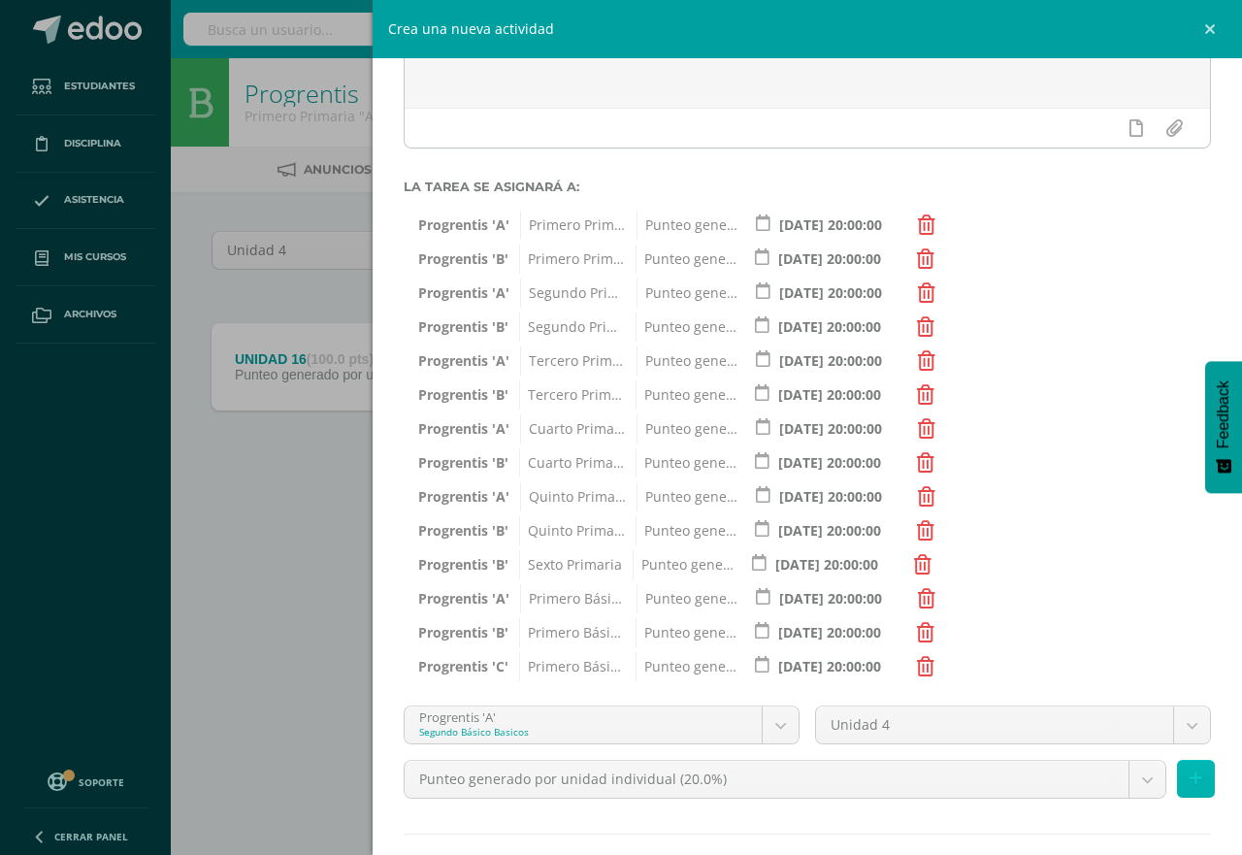
click at [1190, 781] on icon at bounding box center [1196, 779] width 13 height 17
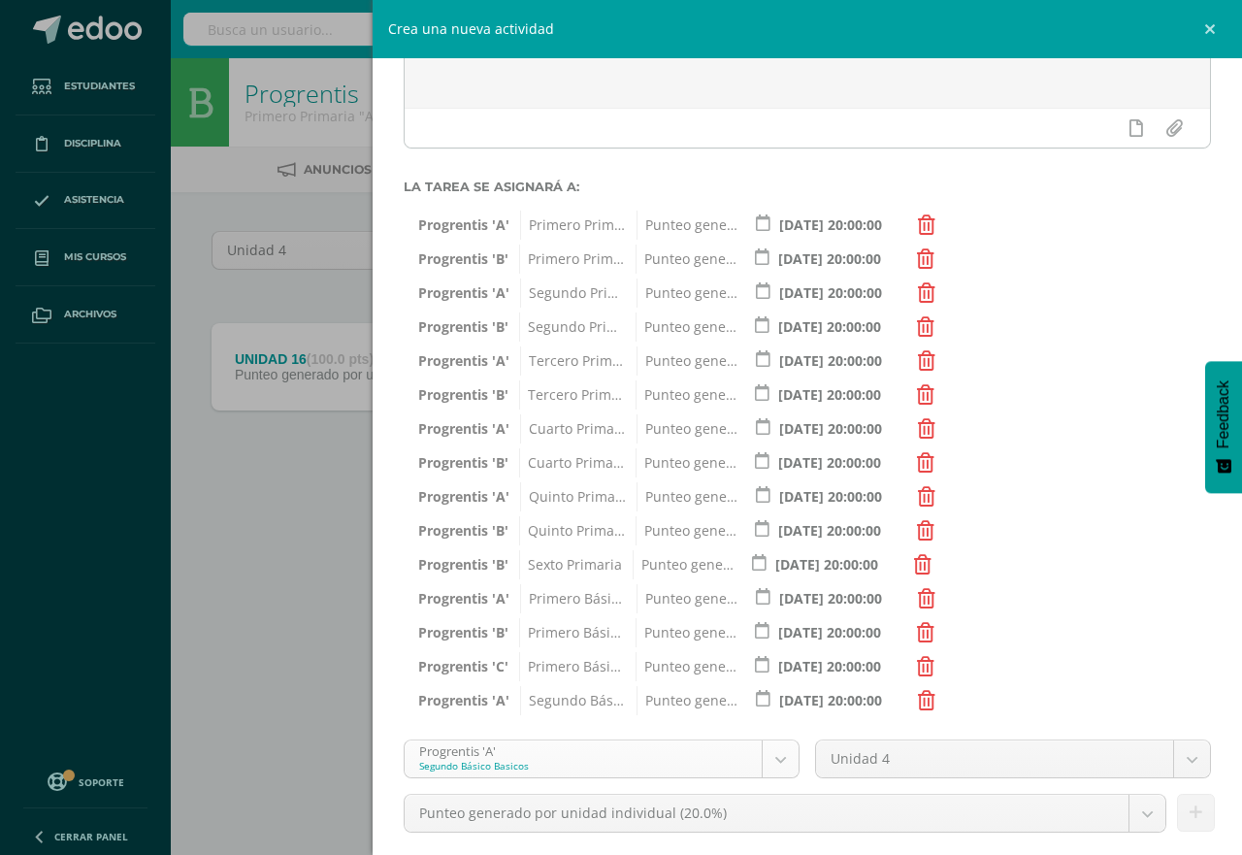
click at [772, 540] on body "Tarea asignada exitosamente Estudiantes Disciplina Asistencia Mis cursos Archiv…" at bounding box center [621, 270] width 1242 height 540
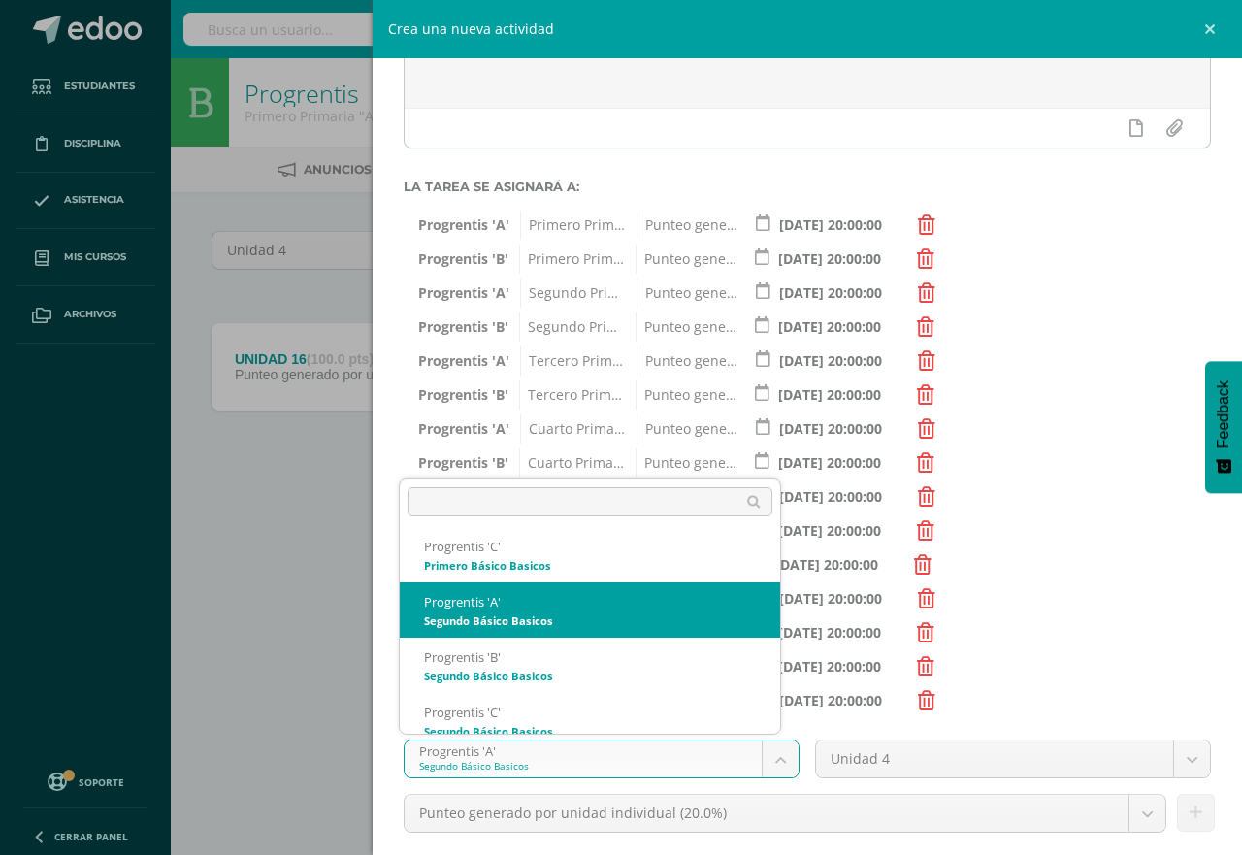
scroll to position [961, 0]
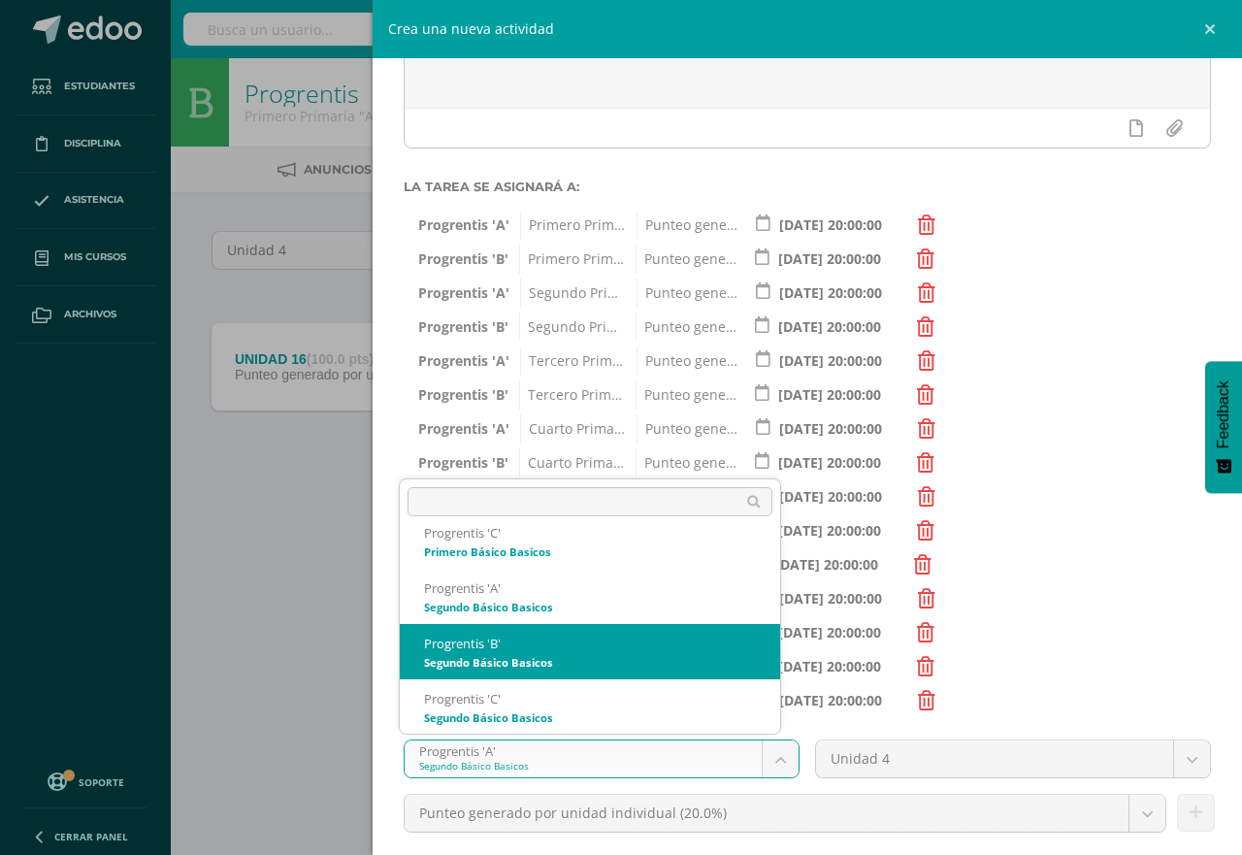
select select "174712"
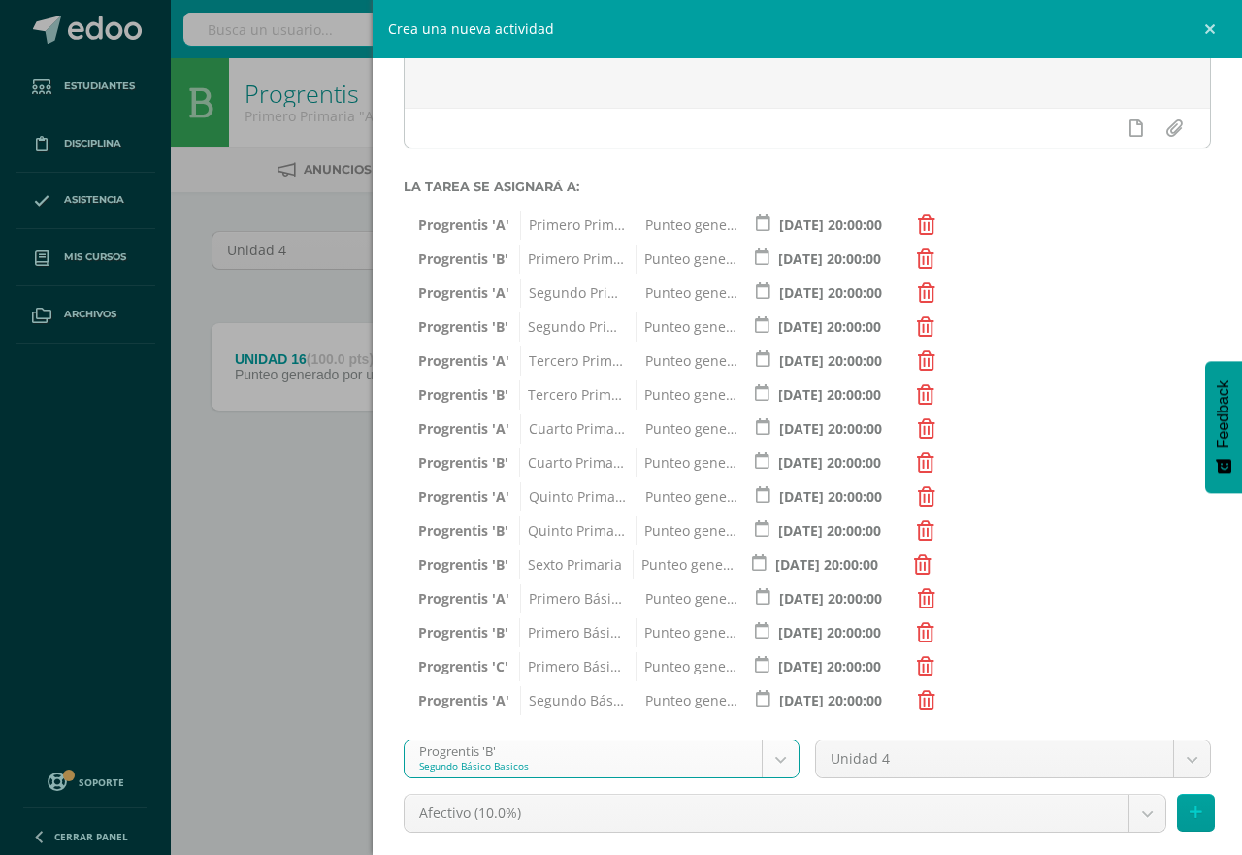
click at [1128, 540] on body "Tarea asignada exitosamente Estudiantes Disciplina Asistencia Mis cursos Archiv…" at bounding box center [621, 270] width 1242 height 540
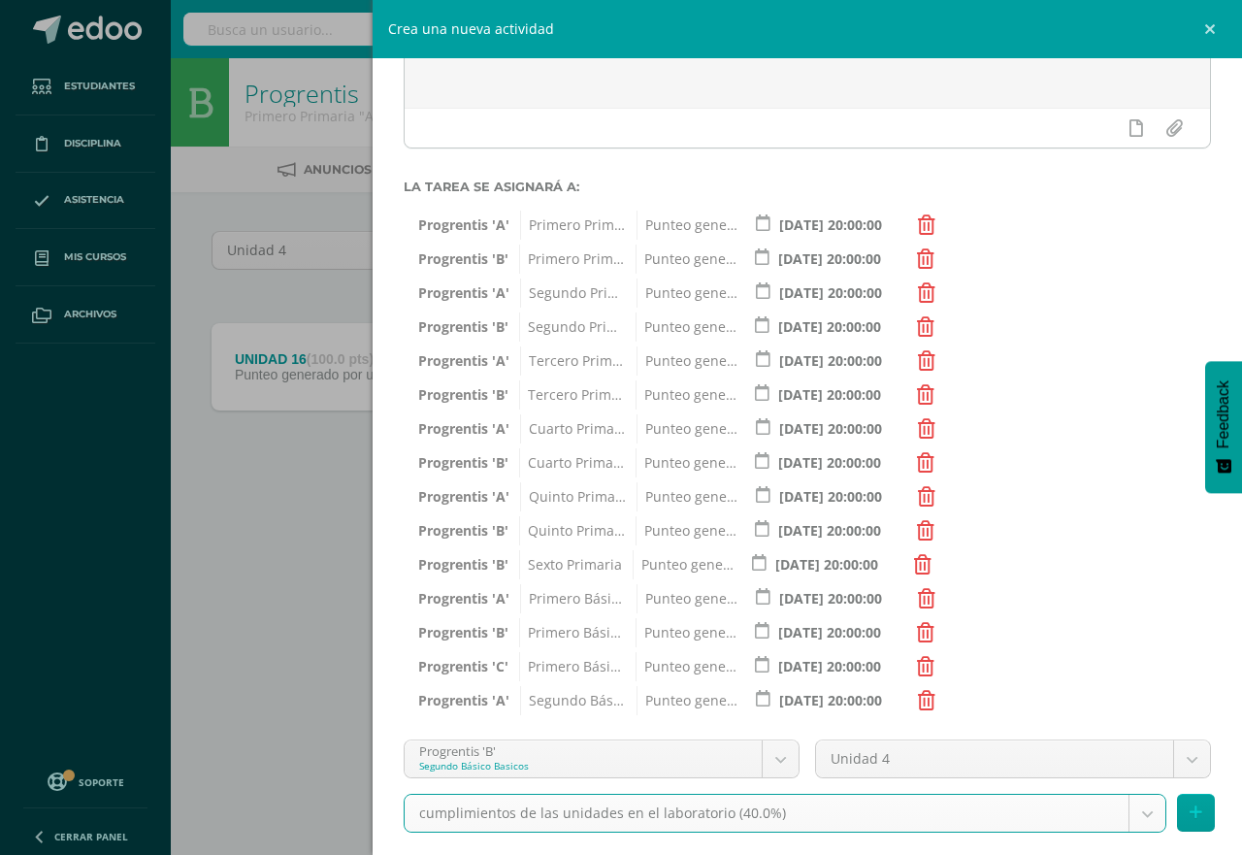
click at [1130, 540] on body "Tarea asignada exitosamente Estudiantes Disciplina Asistencia Mis cursos Archiv…" at bounding box center [621, 270] width 1242 height 540
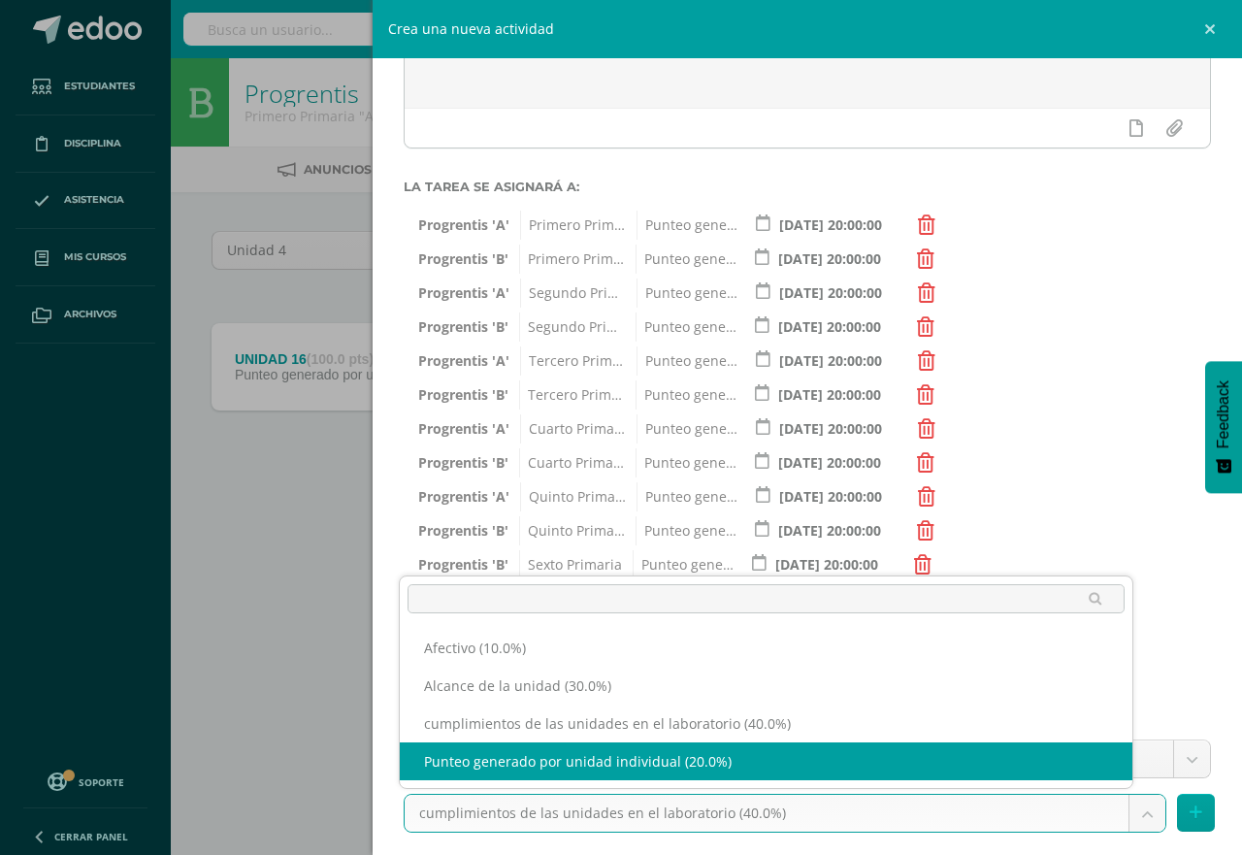
select select "191258"
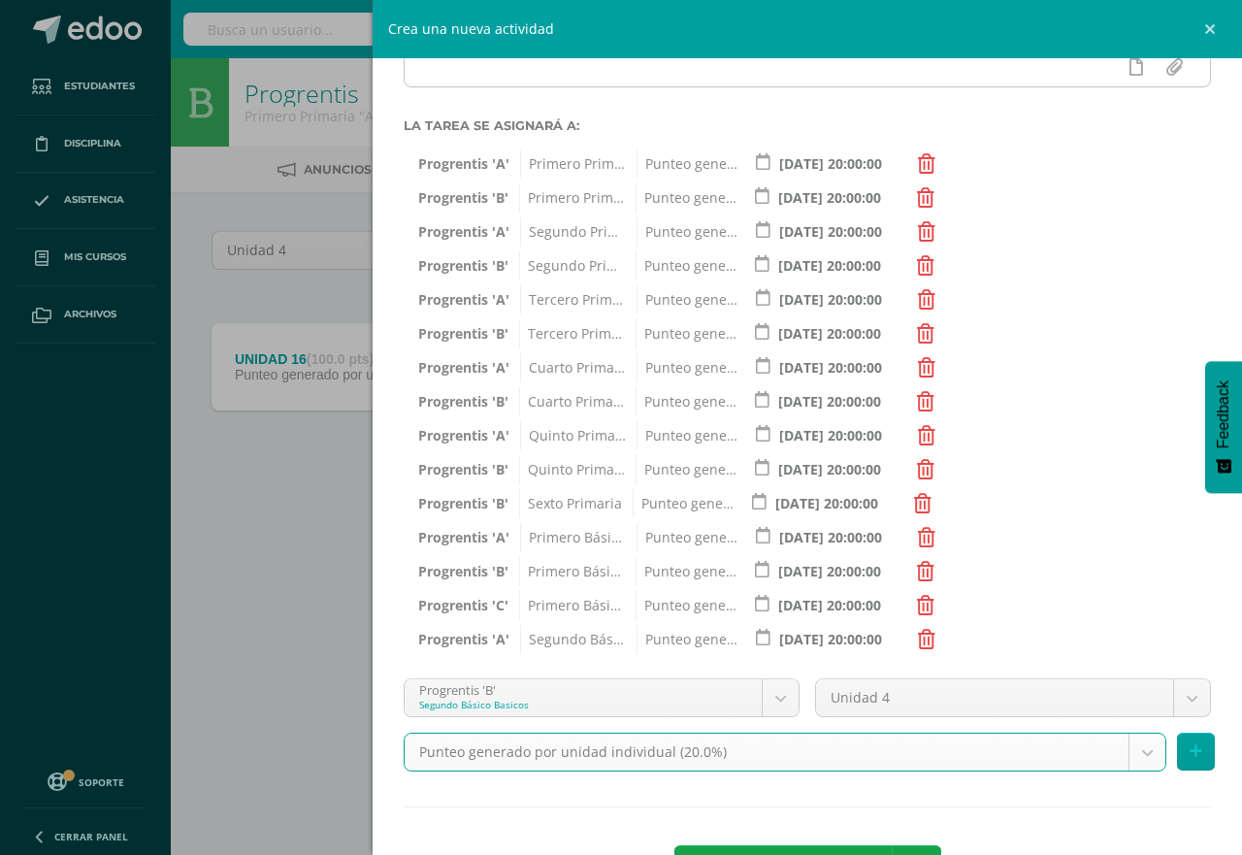
scroll to position [368, 0]
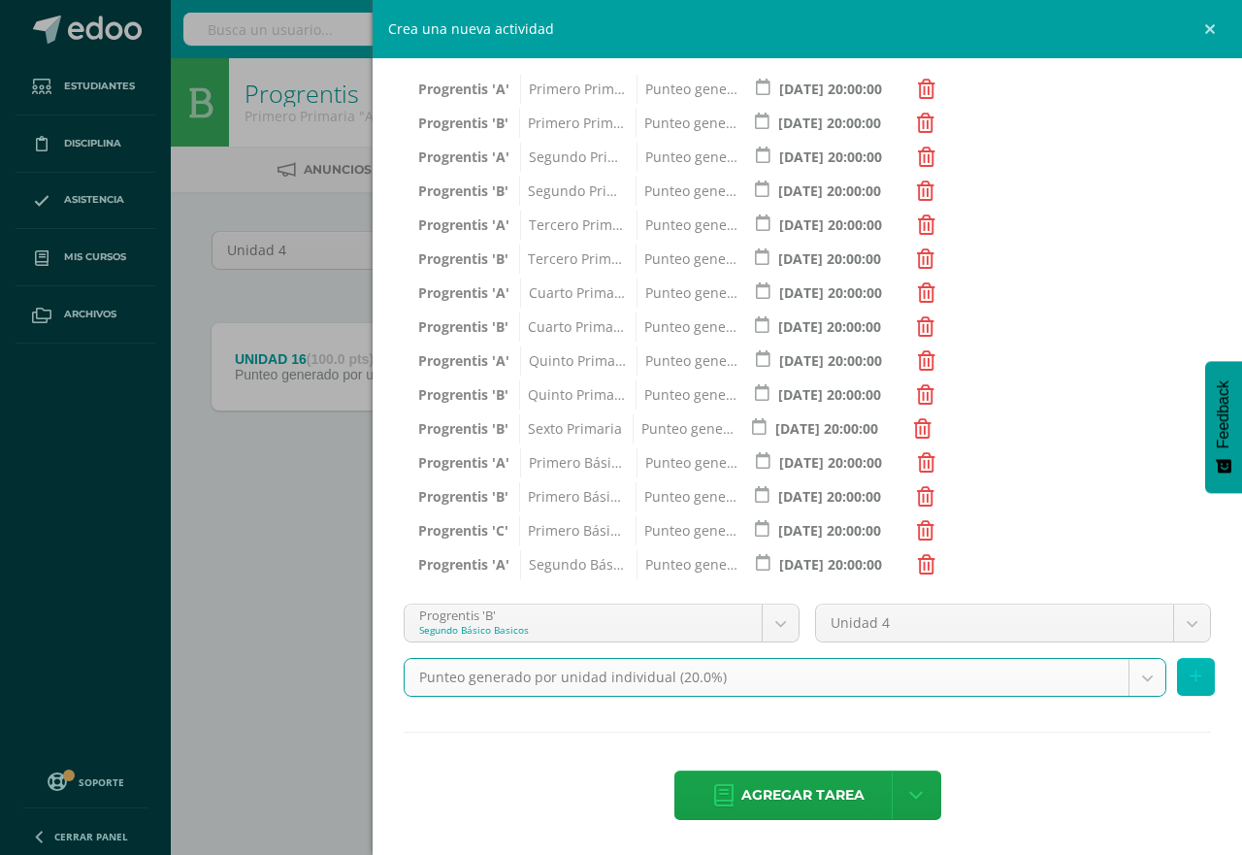
click at [1190, 675] on icon at bounding box center [1196, 677] width 13 height 17
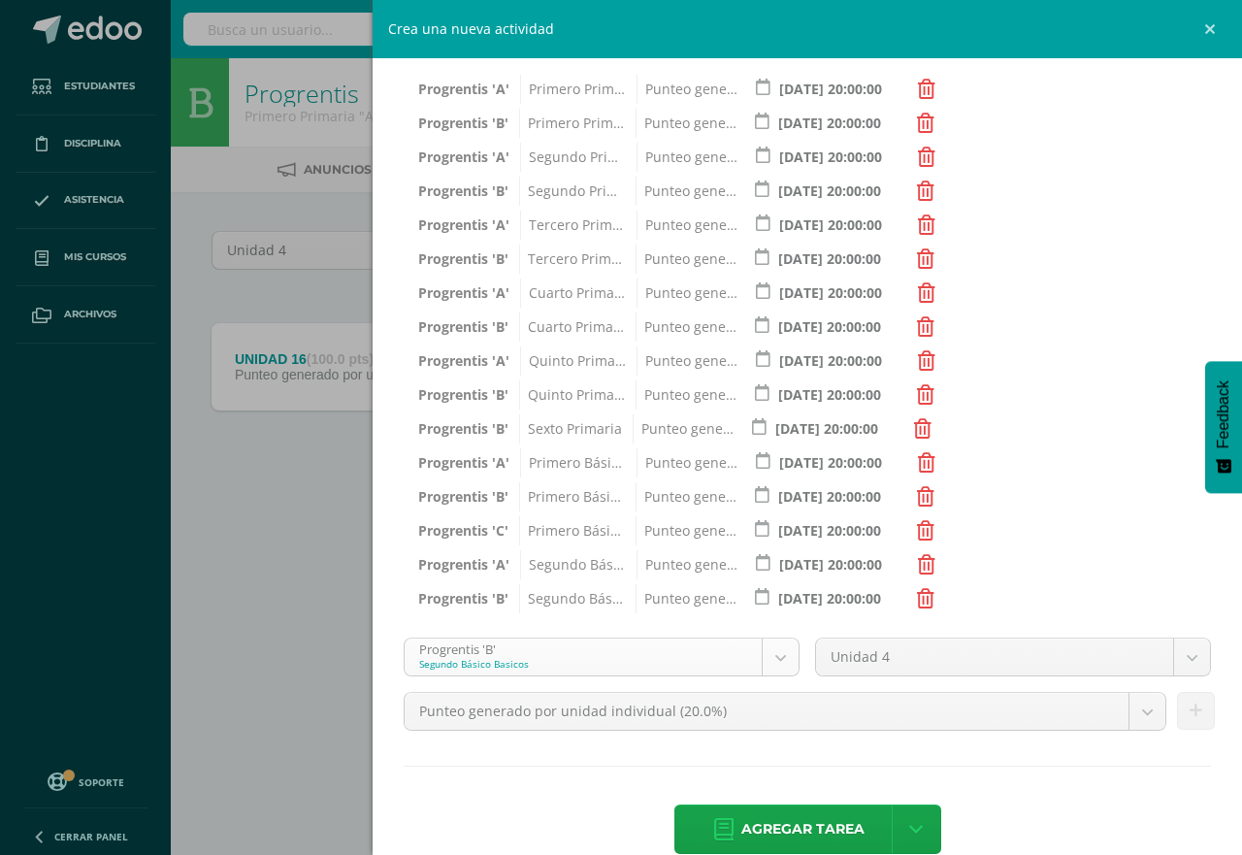
click at [773, 540] on body "Tarea asignada exitosamente Estudiantes Disciplina Asistencia Mis cursos Archiv…" at bounding box center [621, 270] width 1242 height 540
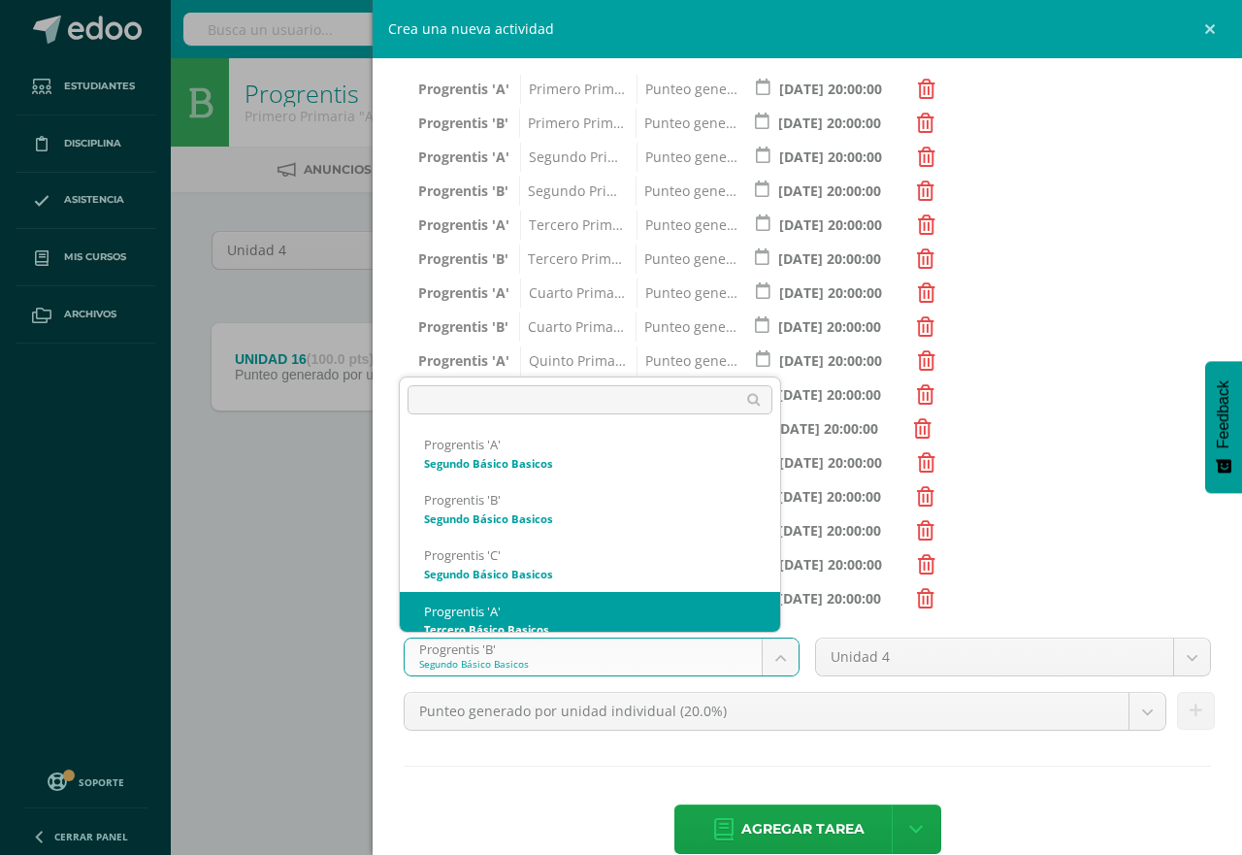
scroll to position [1016, 0]
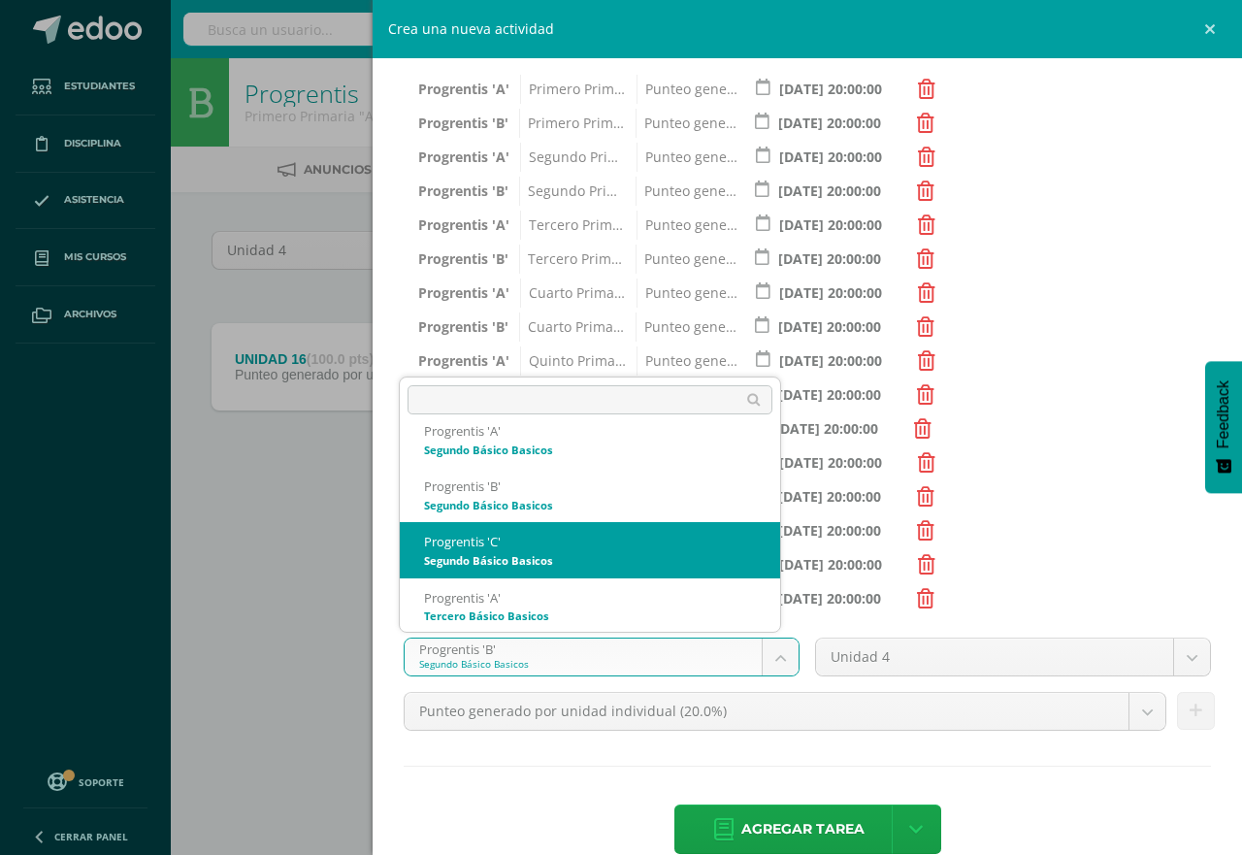
select select "174719"
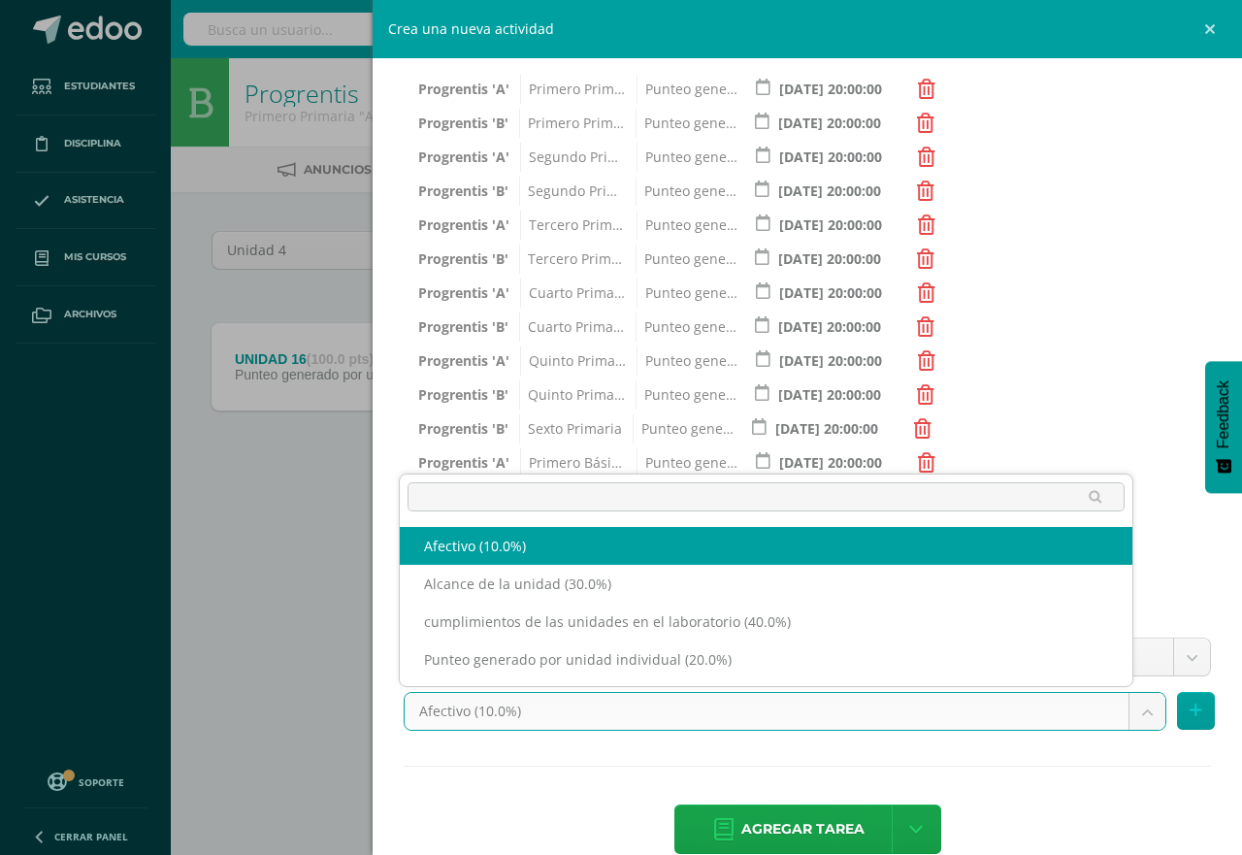
click at [1129, 540] on body "Tarea asignada exitosamente Estudiantes Disciplina Asistencia Mis cursos Archiv…" at bounding box center [621, 270] width 1242 height 540
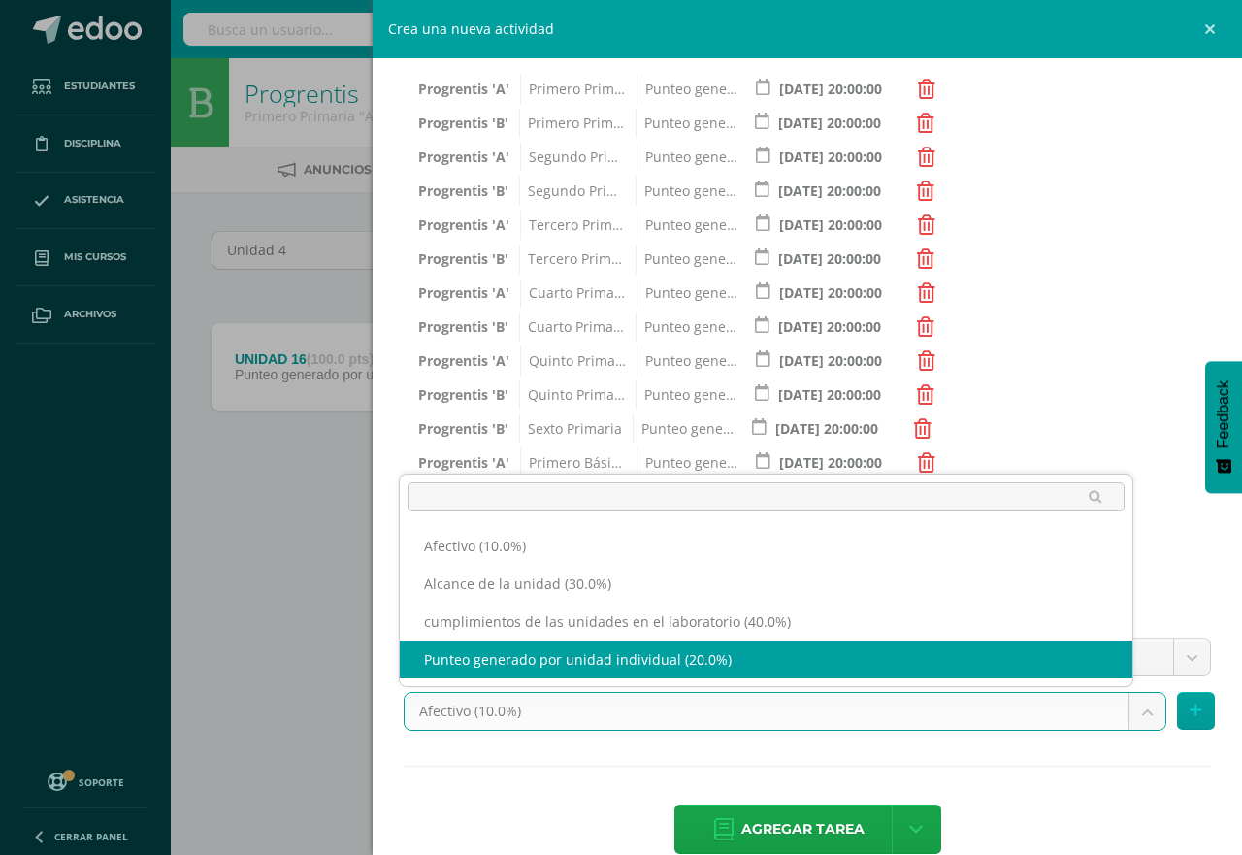
select select "191262"
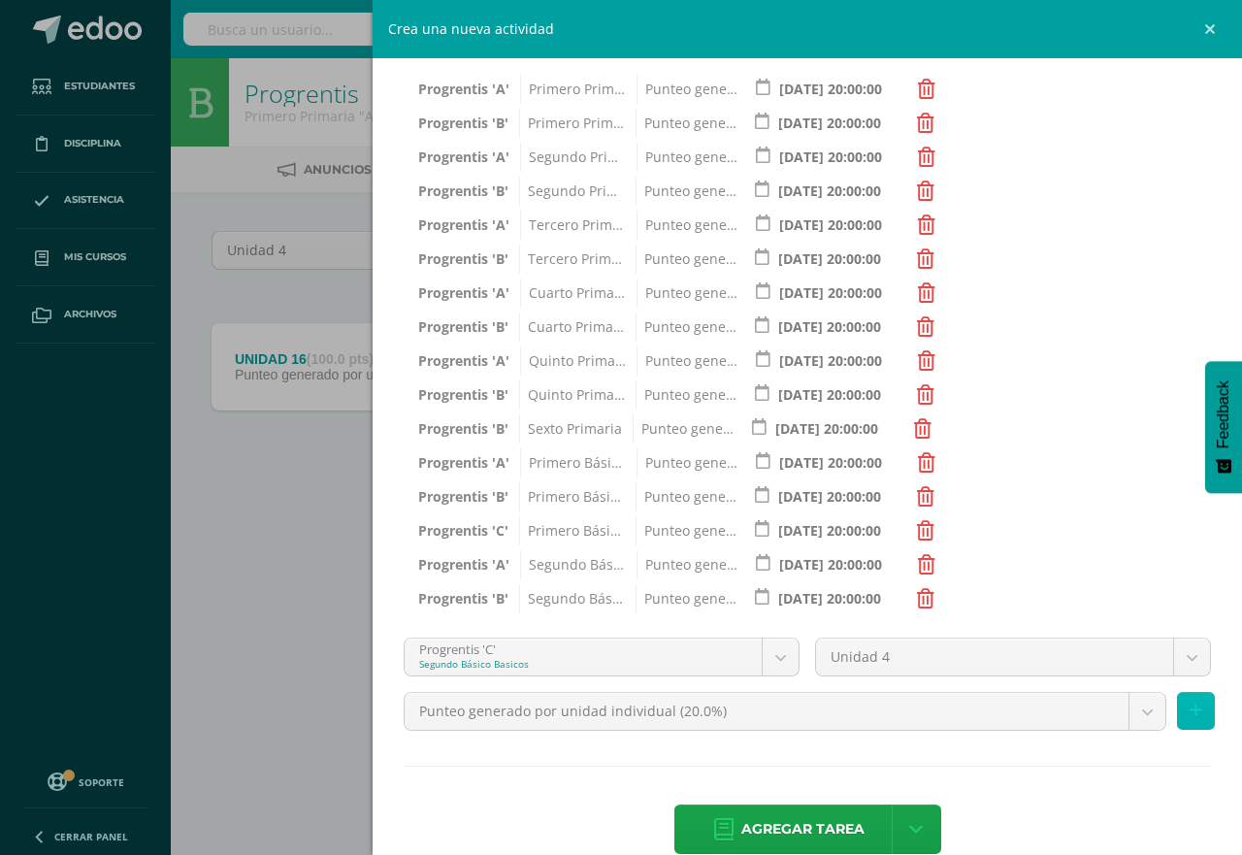
click at [1190, 708] on icon at bounding box center [1196, 711] width 13 height 17
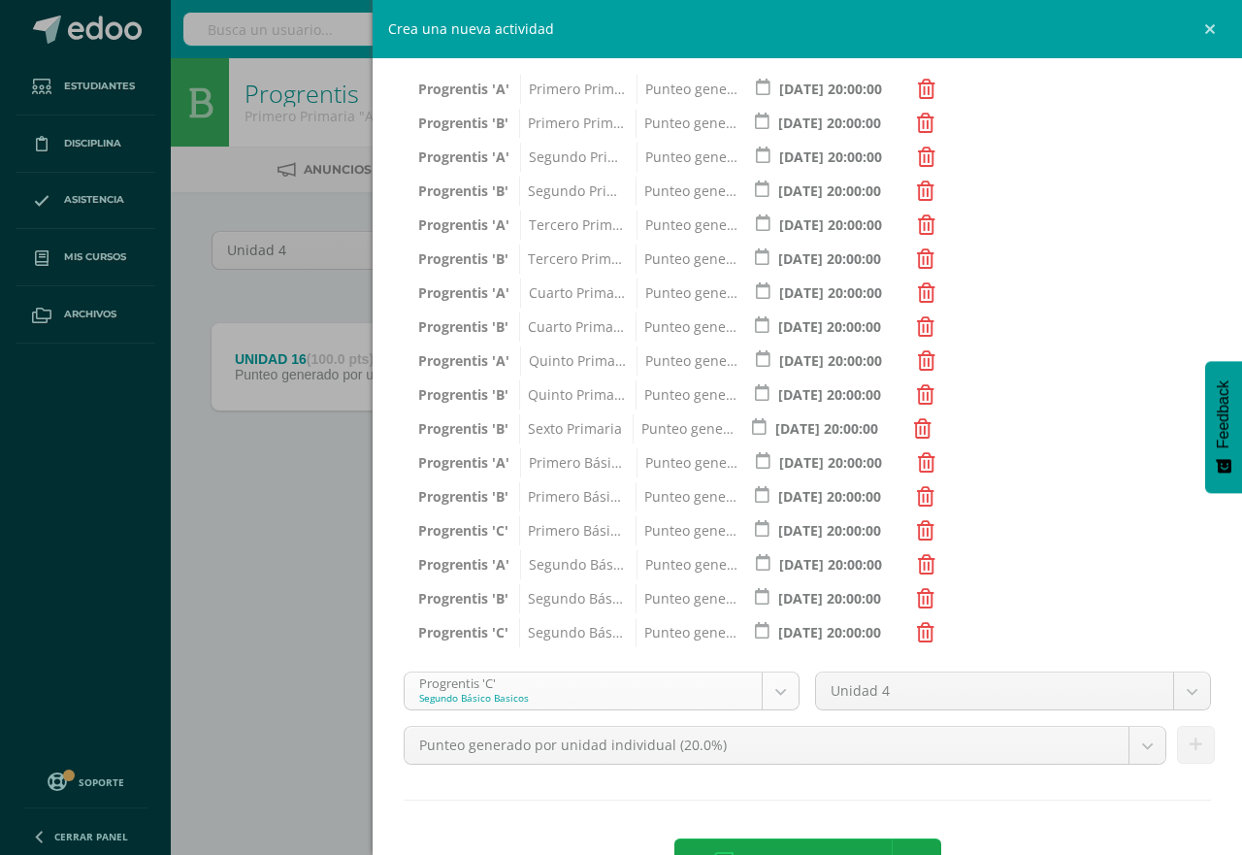
click at [767, 540] on body "Tarea asignada exitosamente Estudiantes Disciplina Asistencia Mis cursos Archiv…" at bounding box center [621, 270] width 1242 height 540
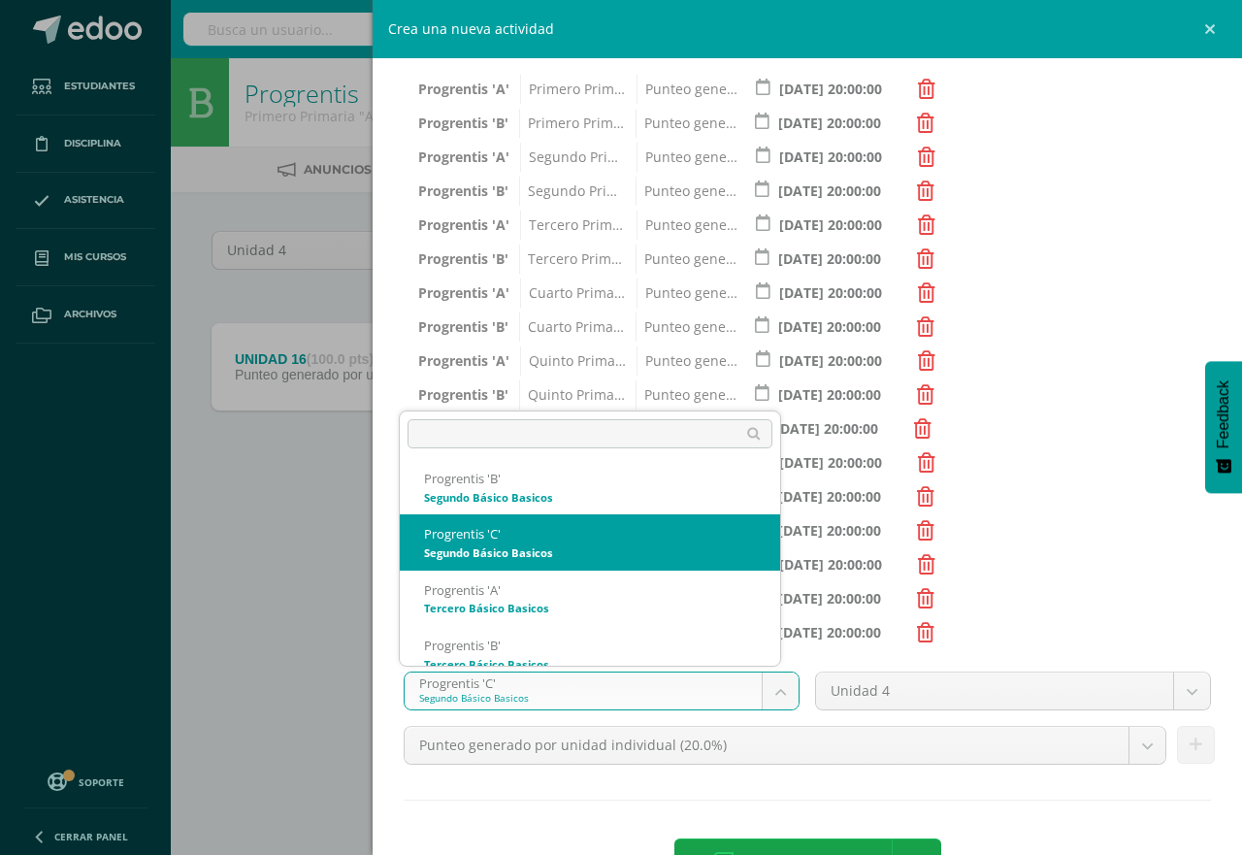
scroll to position [1072, 0]
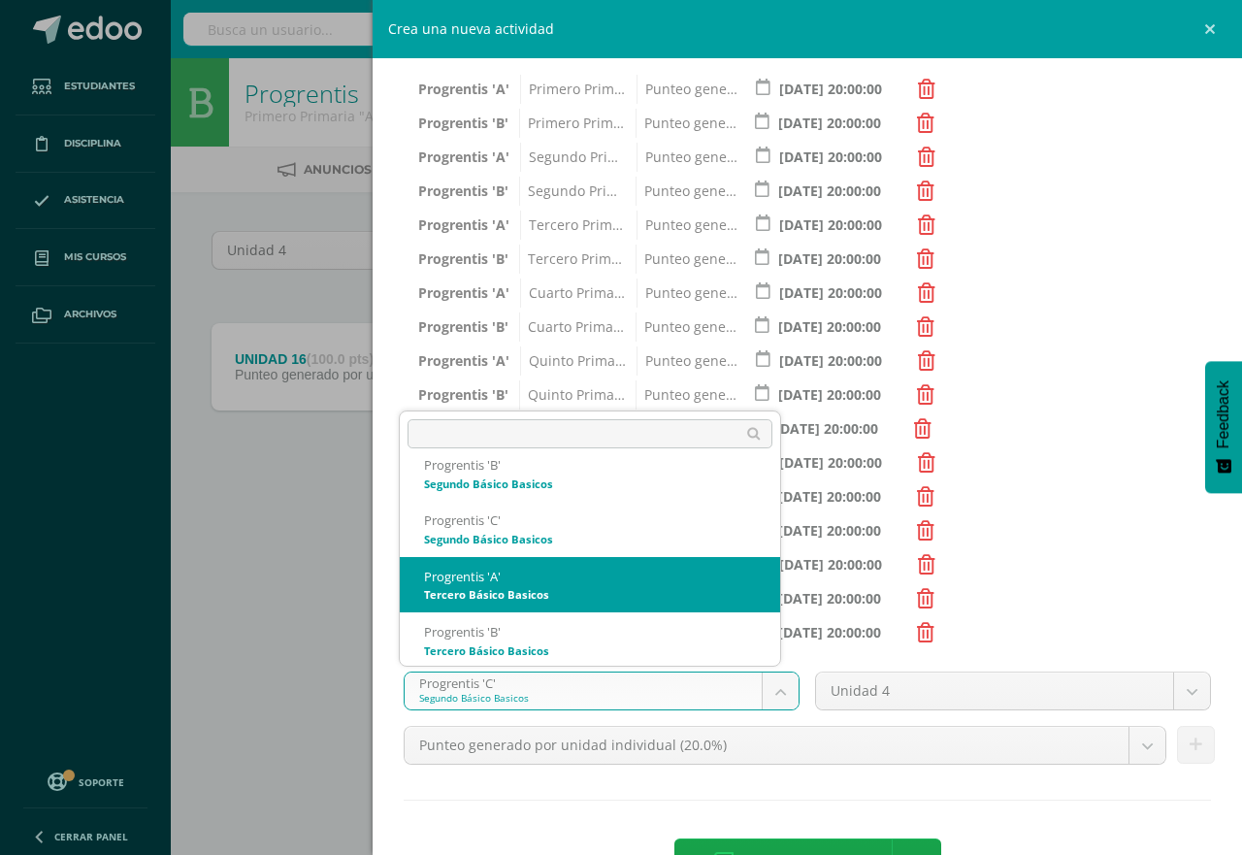
select select "174684"
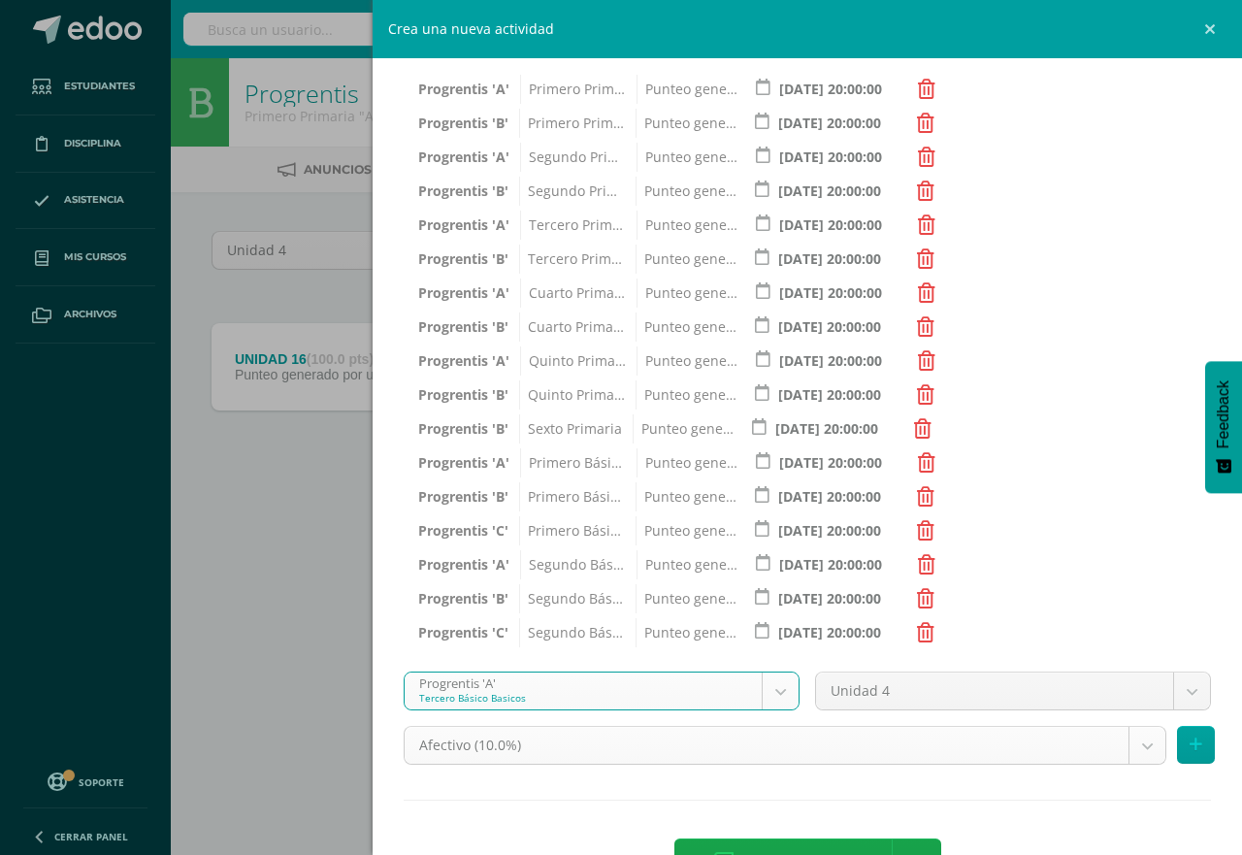
click at [1129, 540] on body "Tarea asignada exitosamente Estudiantes Disciplina Asistencia Mis cursos Archiv…" at bounding box center [621, 270] width 1242 height 540
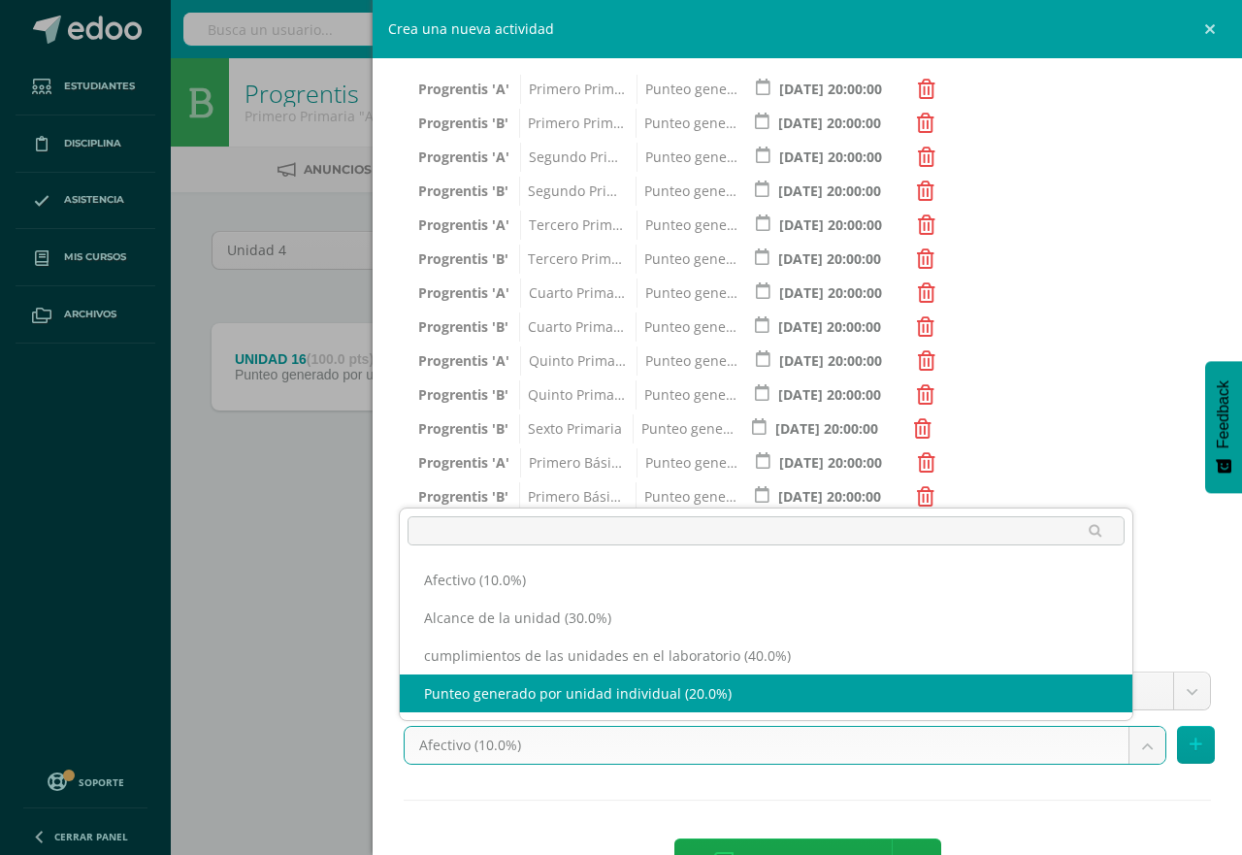
select select "191269"
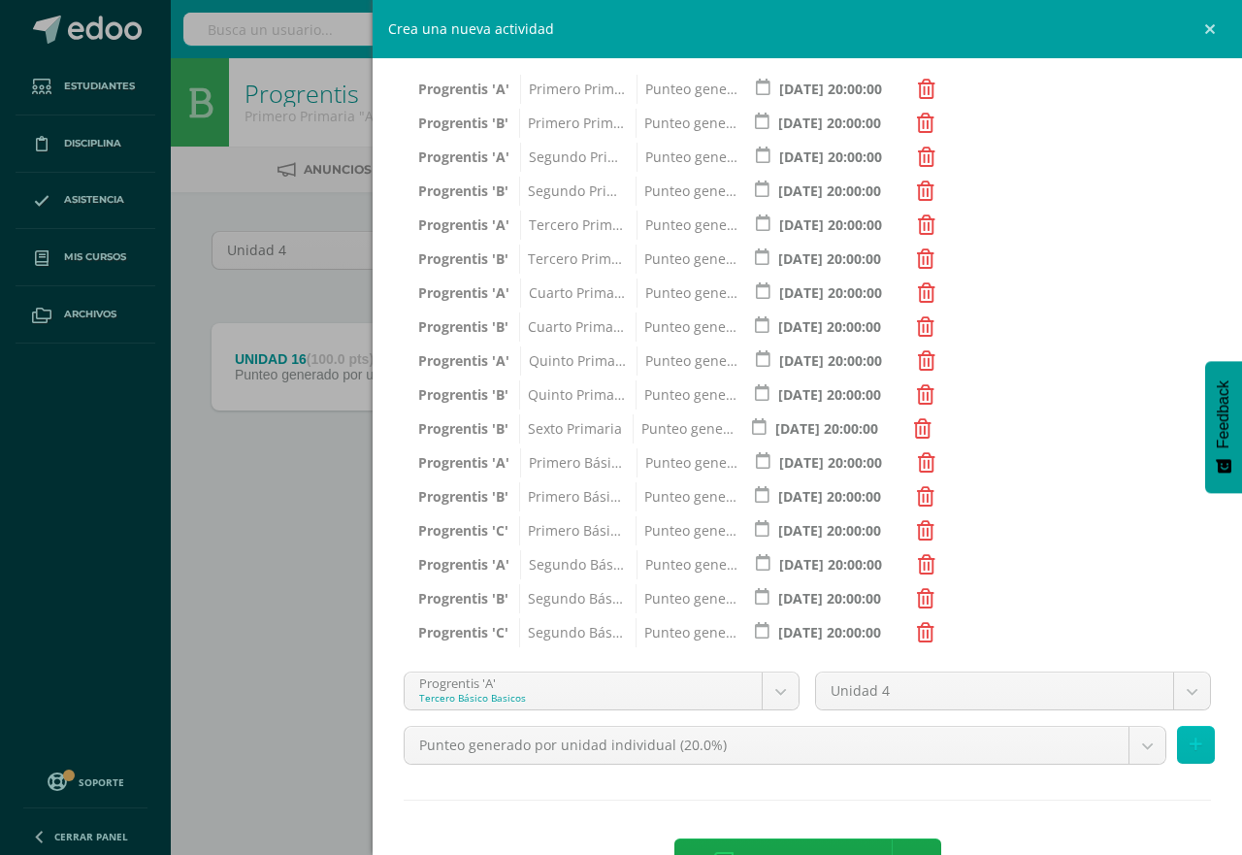
click at [1190, 743] on icon at bounding box center [1196, 745] width 13 height 17
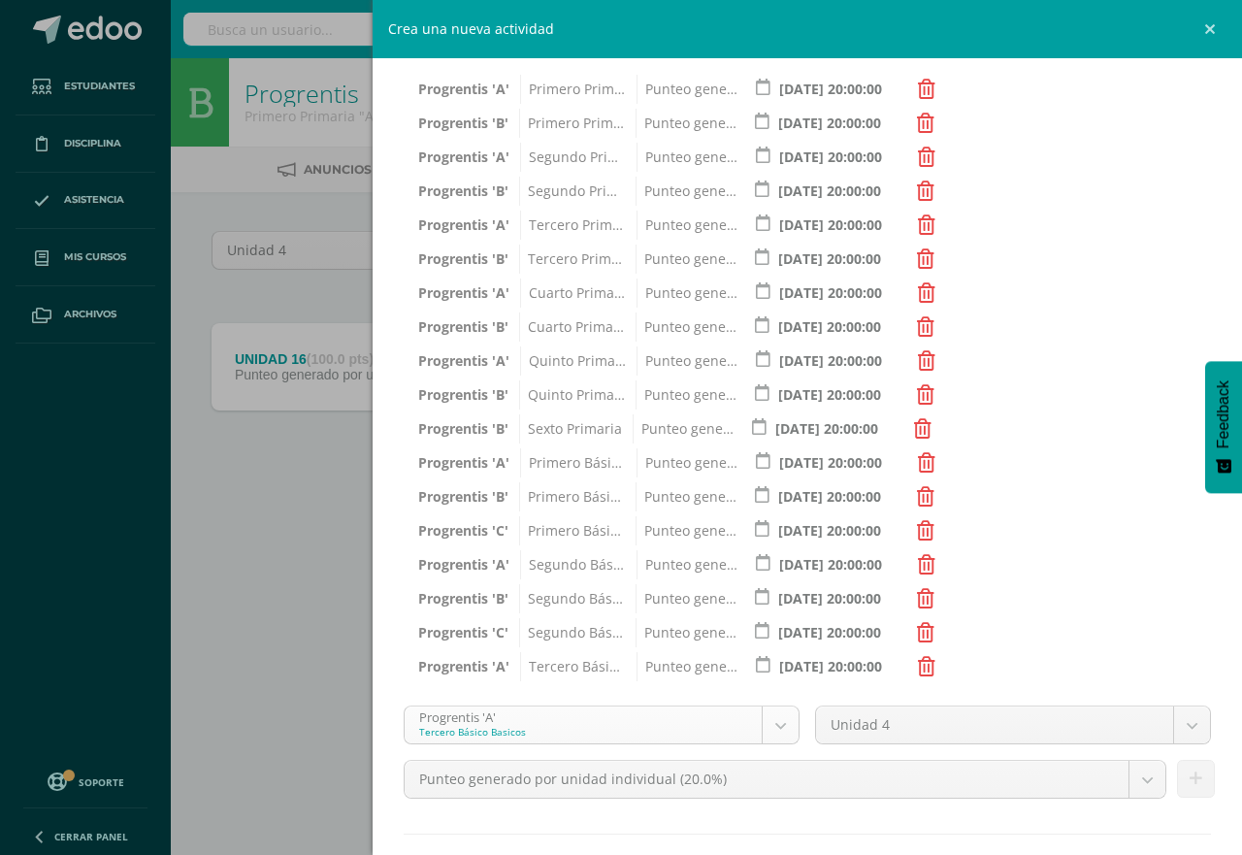
click at [769, 540] on body "Tarea asignada exitosamente Estudiantes Disciplina Asistencia Mis cursos Archiv…" at bounding box center [621, 270] width 1242 height 540
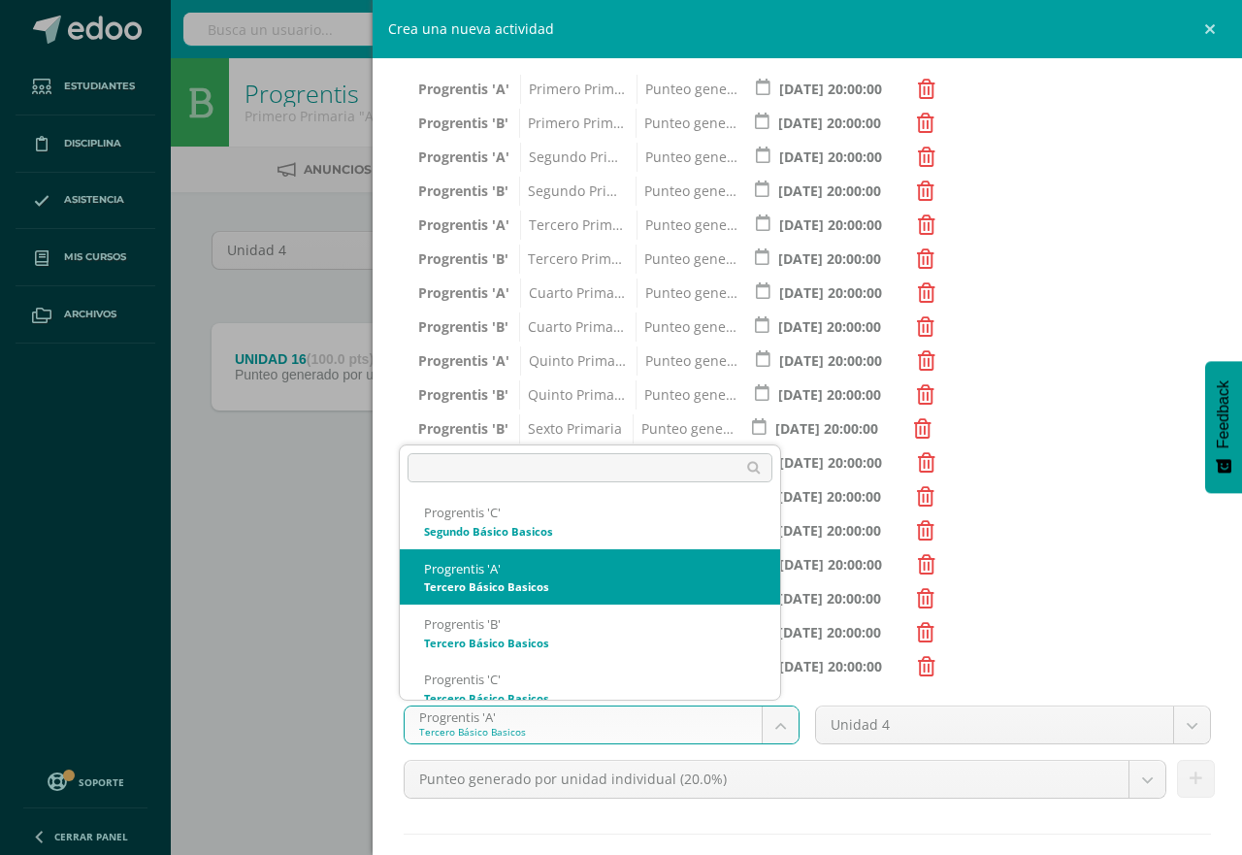
scroll to position [1127, 0]
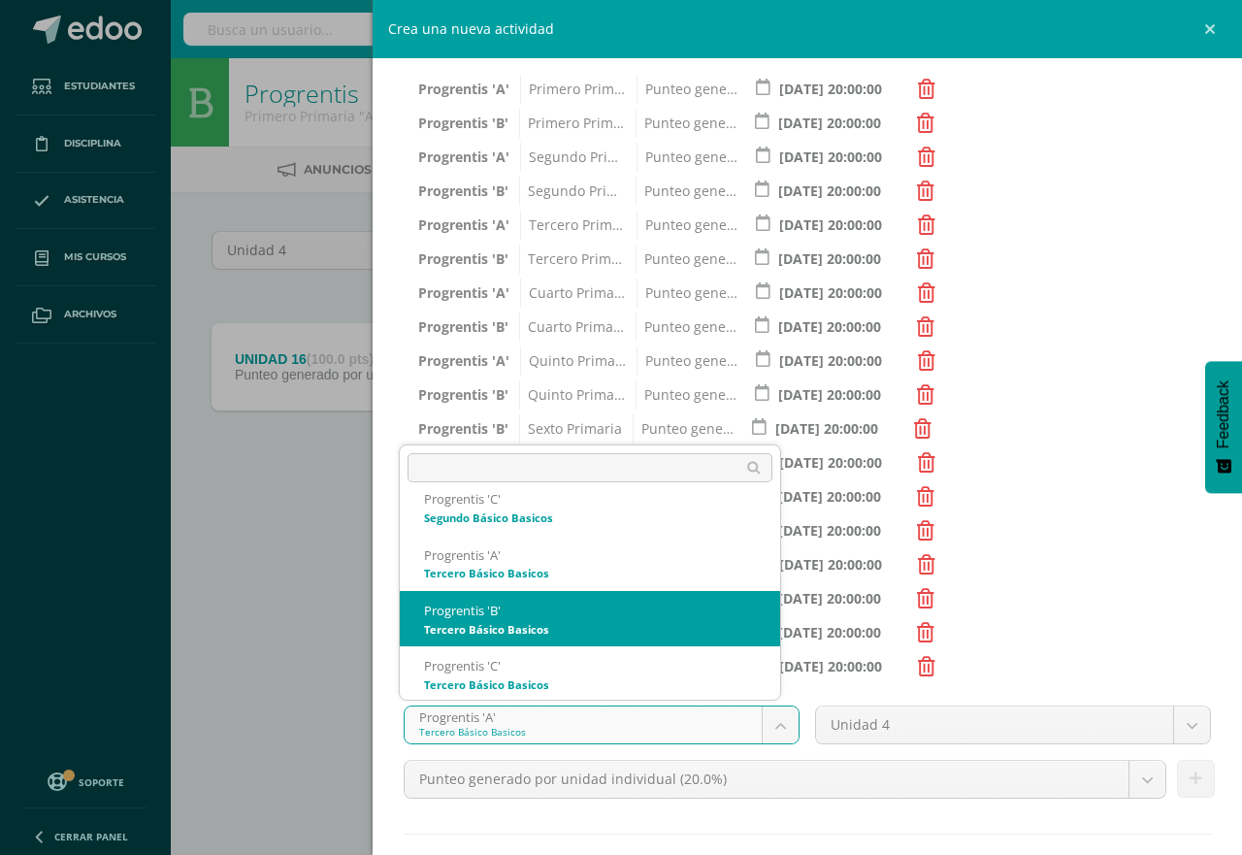
select select "174691"
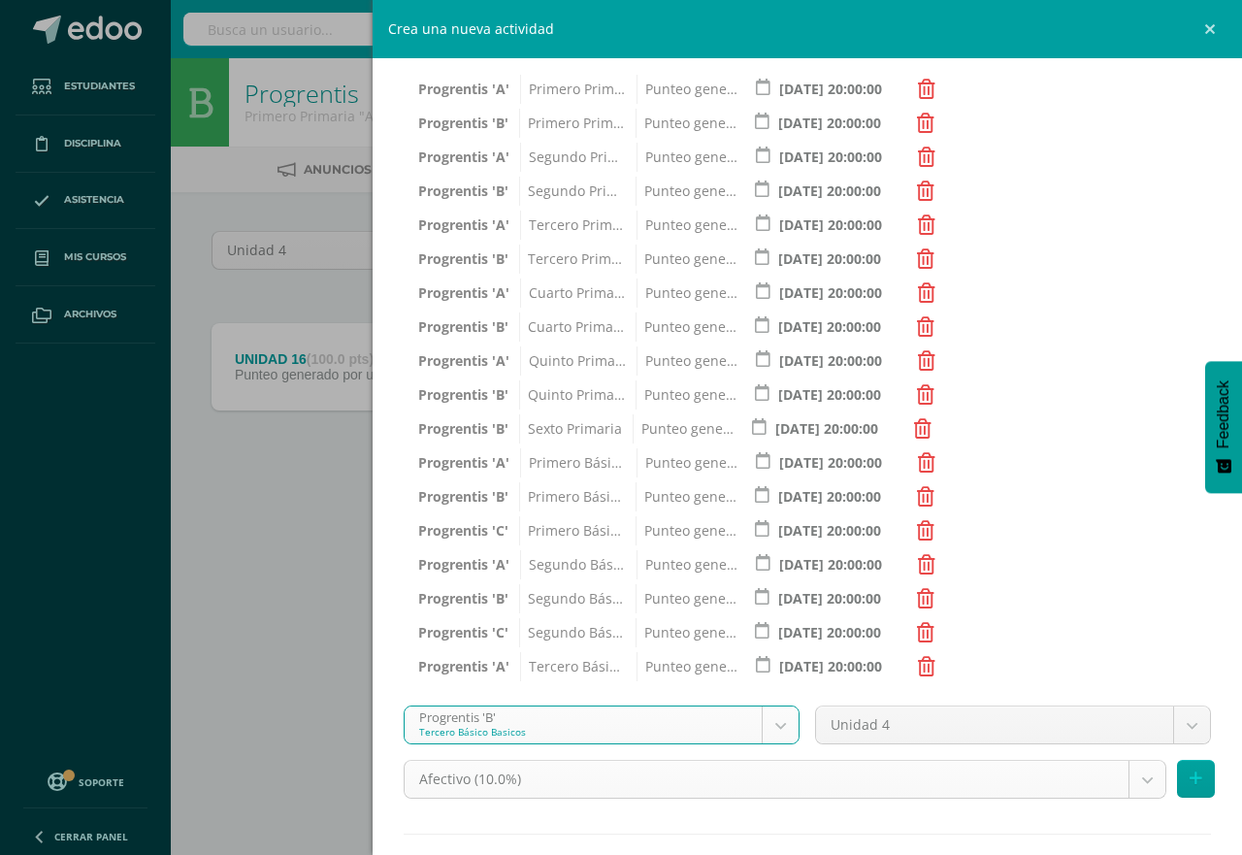
click at [1122, 540] on body "Tarea asignada exitosamente Estudiantes Disciplina Asistencia Mis cursos Archiv…" at bounding box center [621, 270] width 1242 height 540
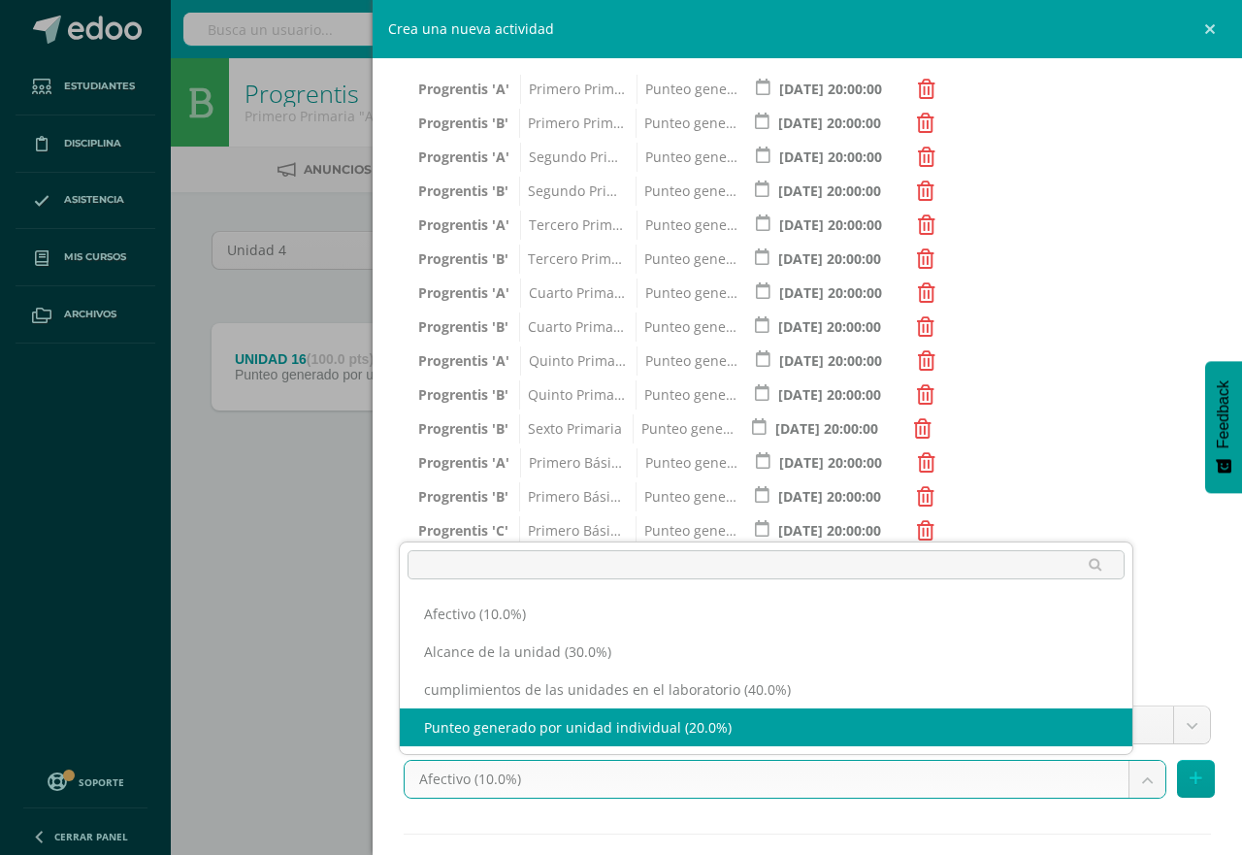
select select "191276"
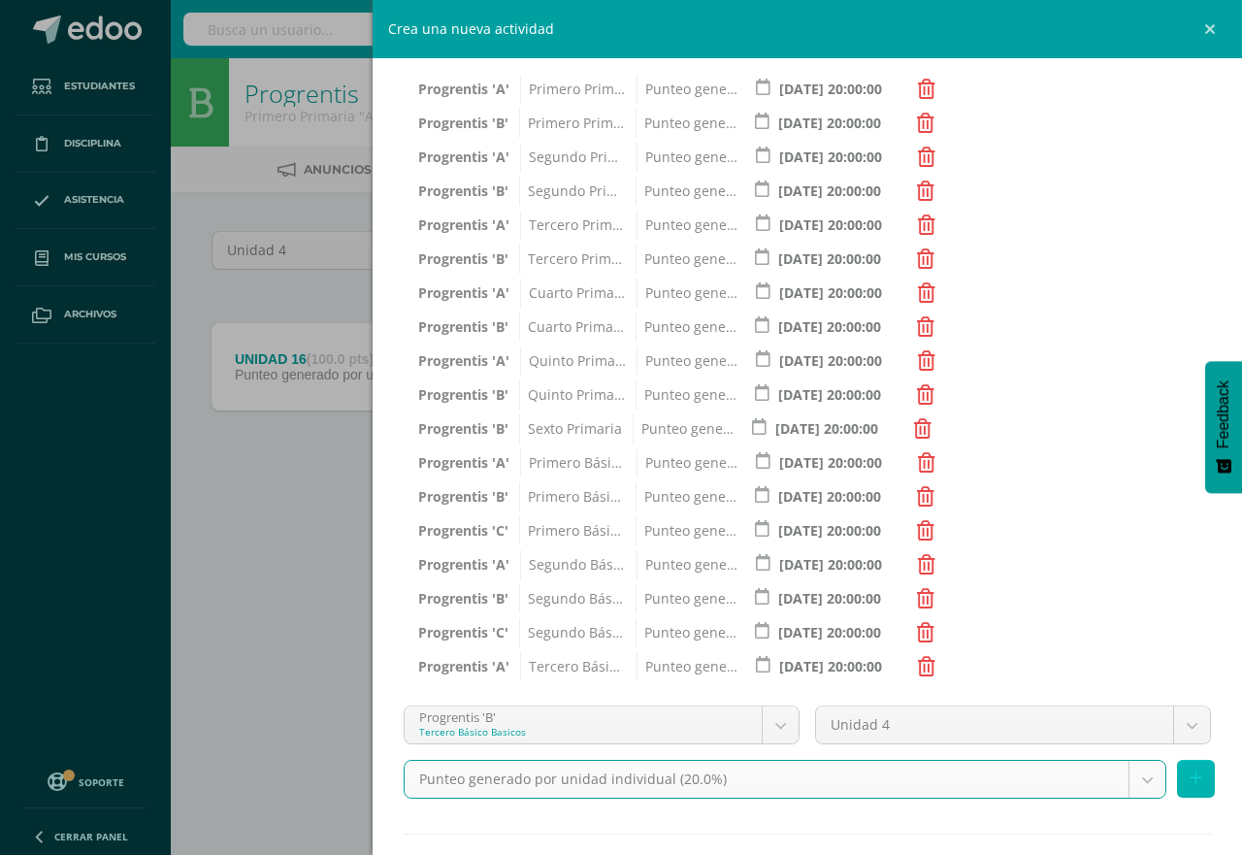
click at [1177, 779] on button at bounding box center [1196, 779] width 38 height 38
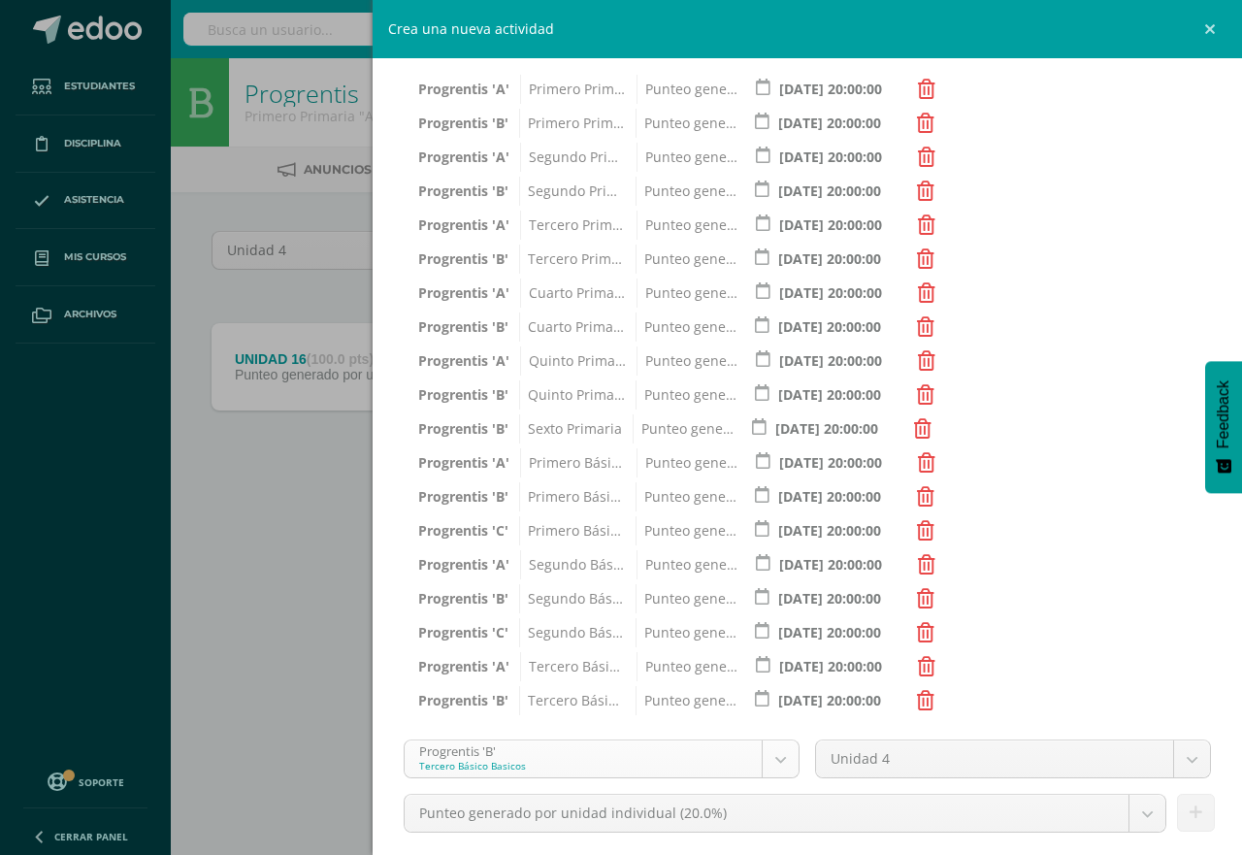
click at [770, 540] on body "Tarea asignada exitosamente Estudiantes Disciplina Asistencia Mis cursos Archiv…" at bounding box center [621, 270] width 1242 height 540
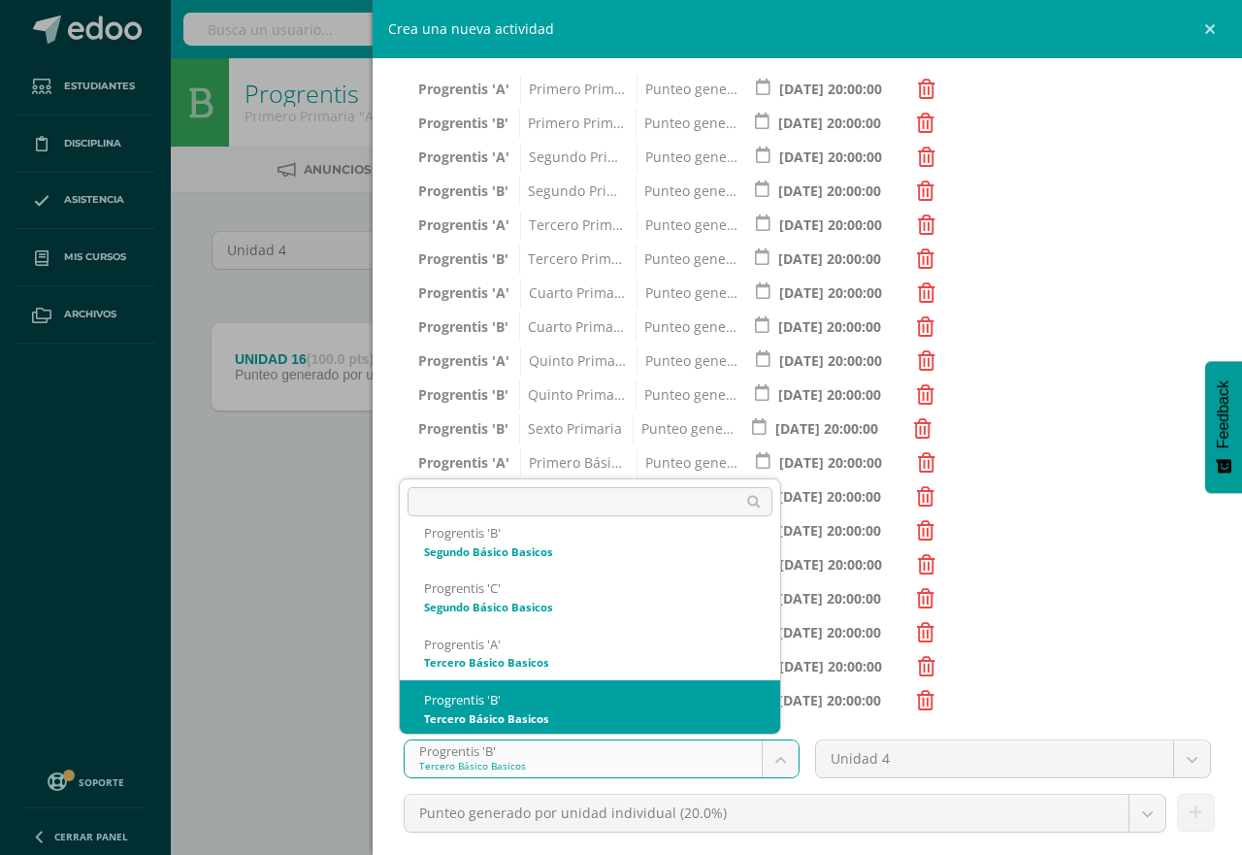
scroll to position [1136, 0]
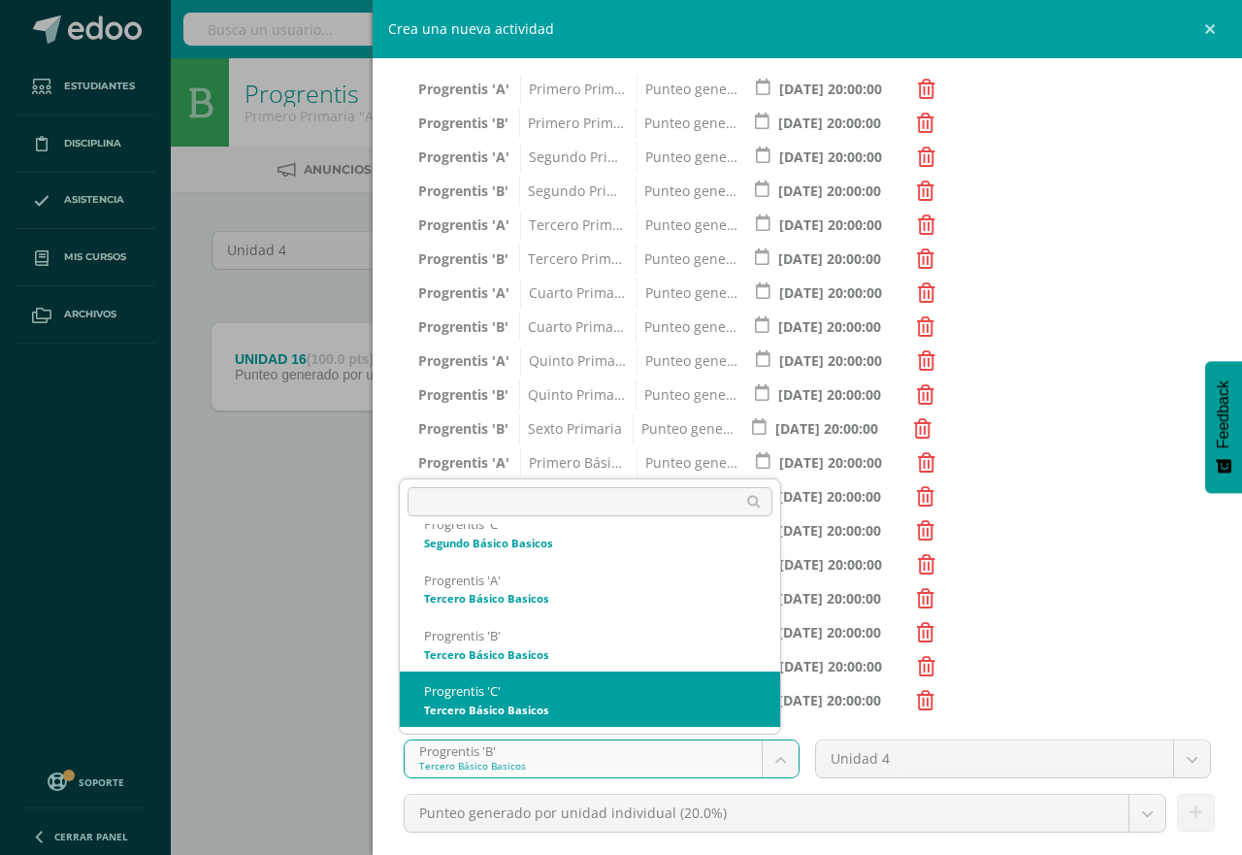
select select "174698"
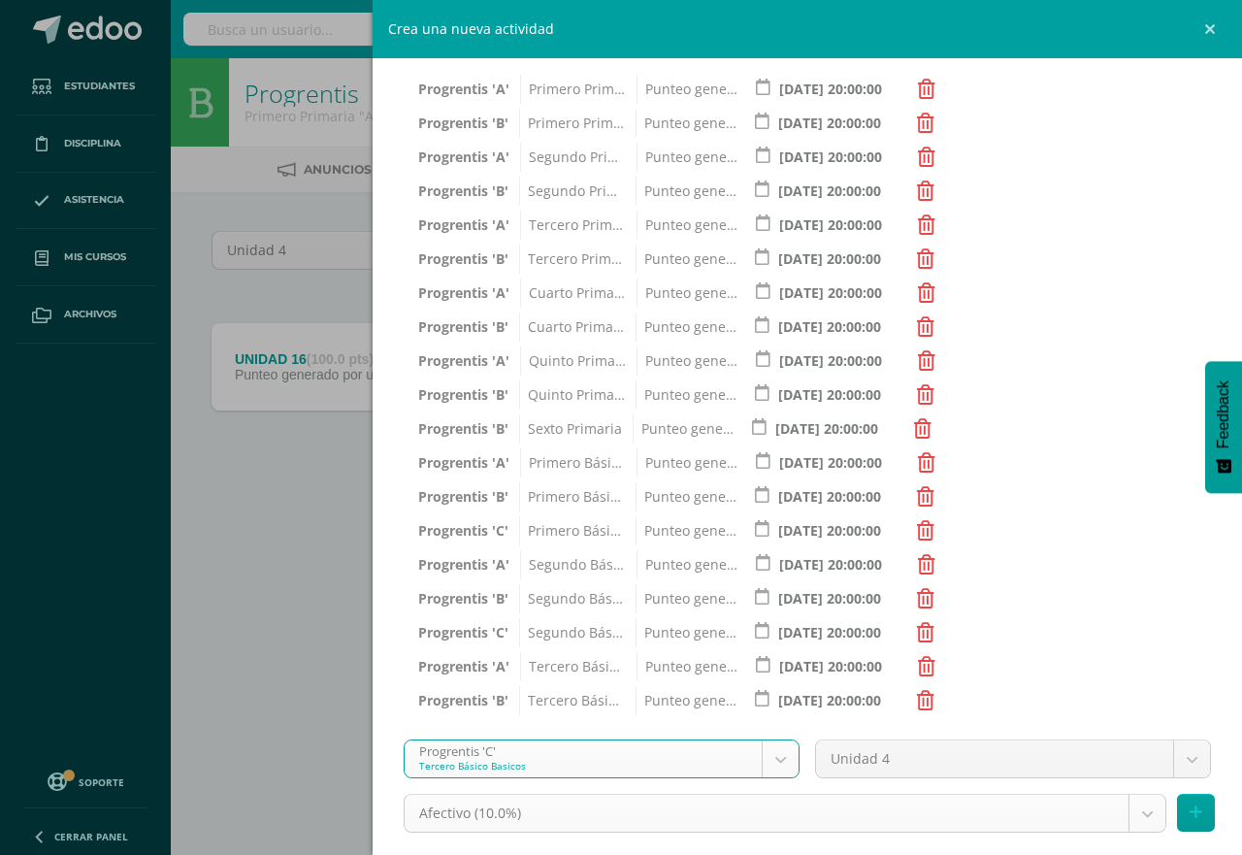
click at [1127, 540] on body "Tarea asignada exitosamente Estudiantes Disciplina Asistencia Mis cursos Archiv…" at bounding box center [621, 270] width 1242 height 540
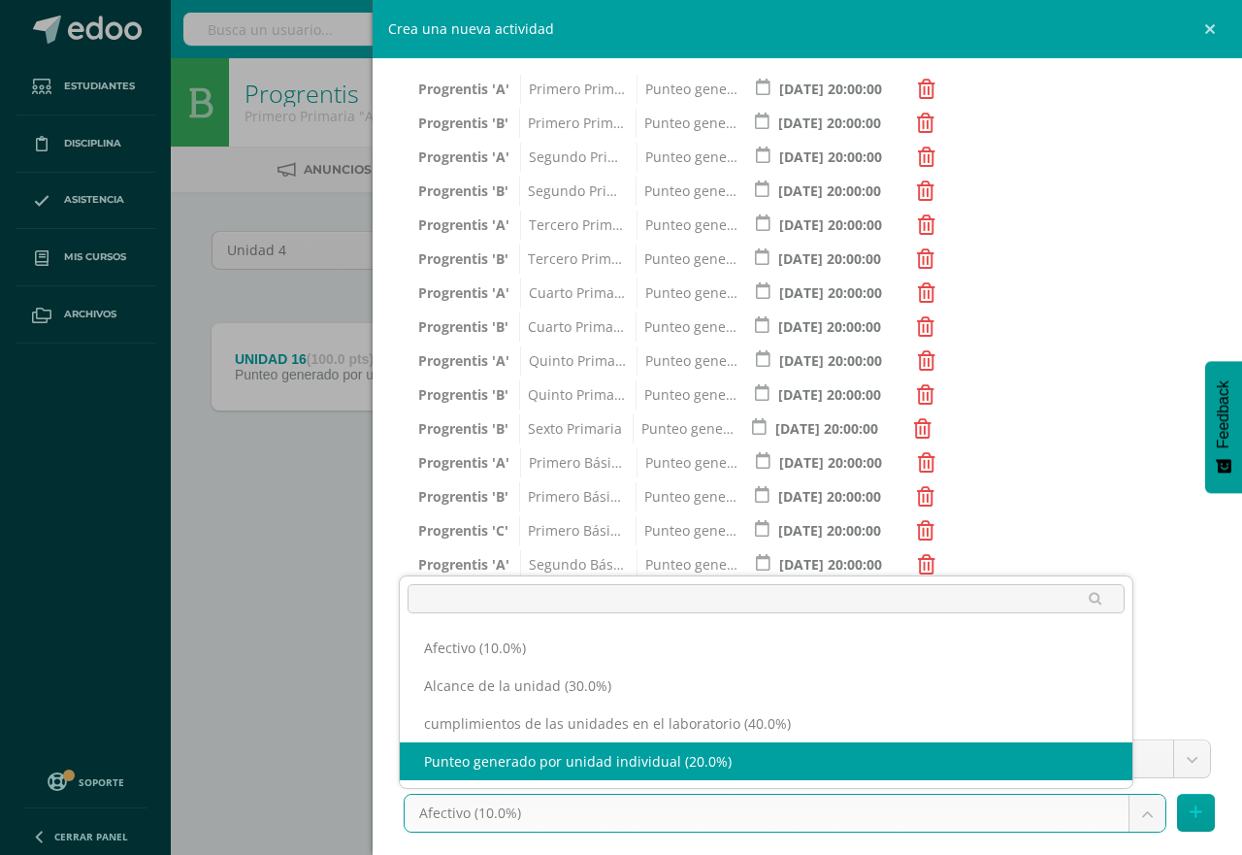
select select "191285"
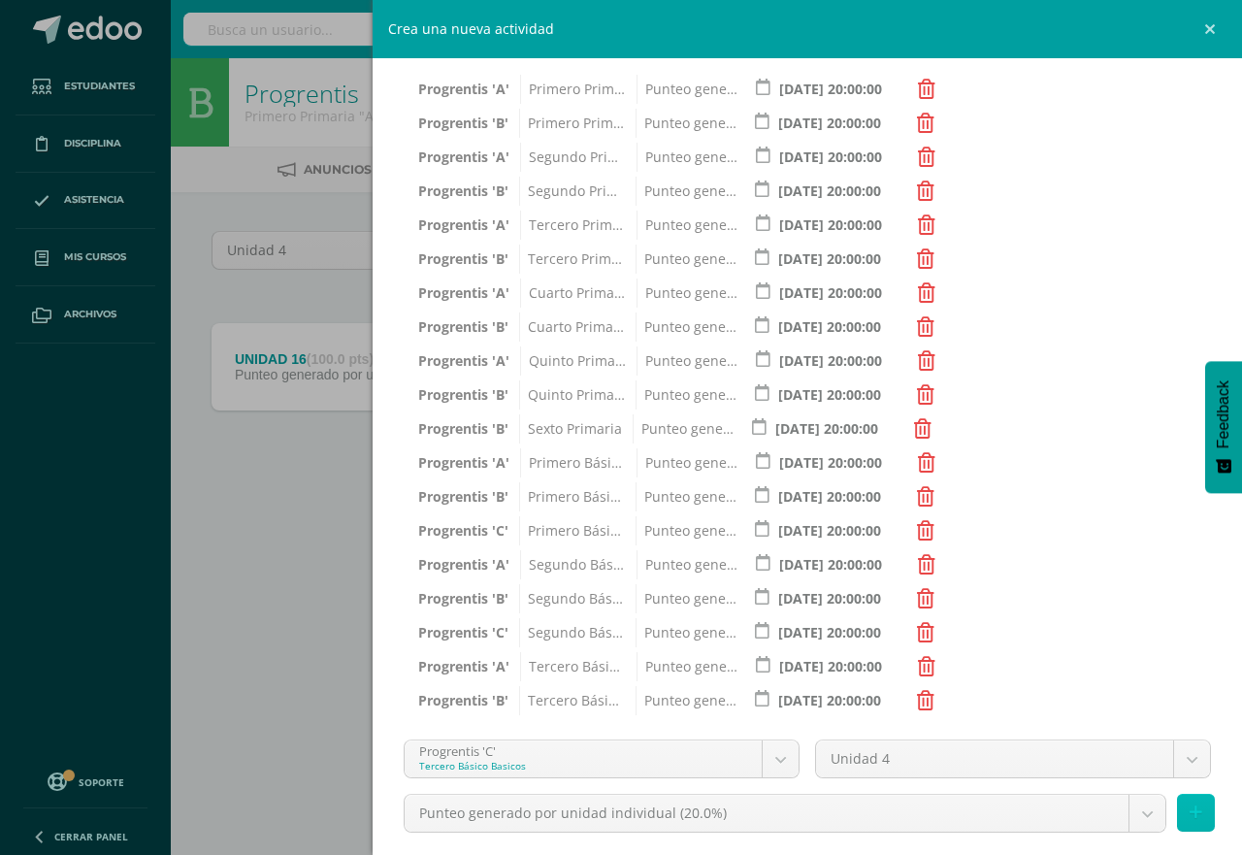
click at [1190, 811] on icon at bounding box center [1196, 813] width 13 height 17
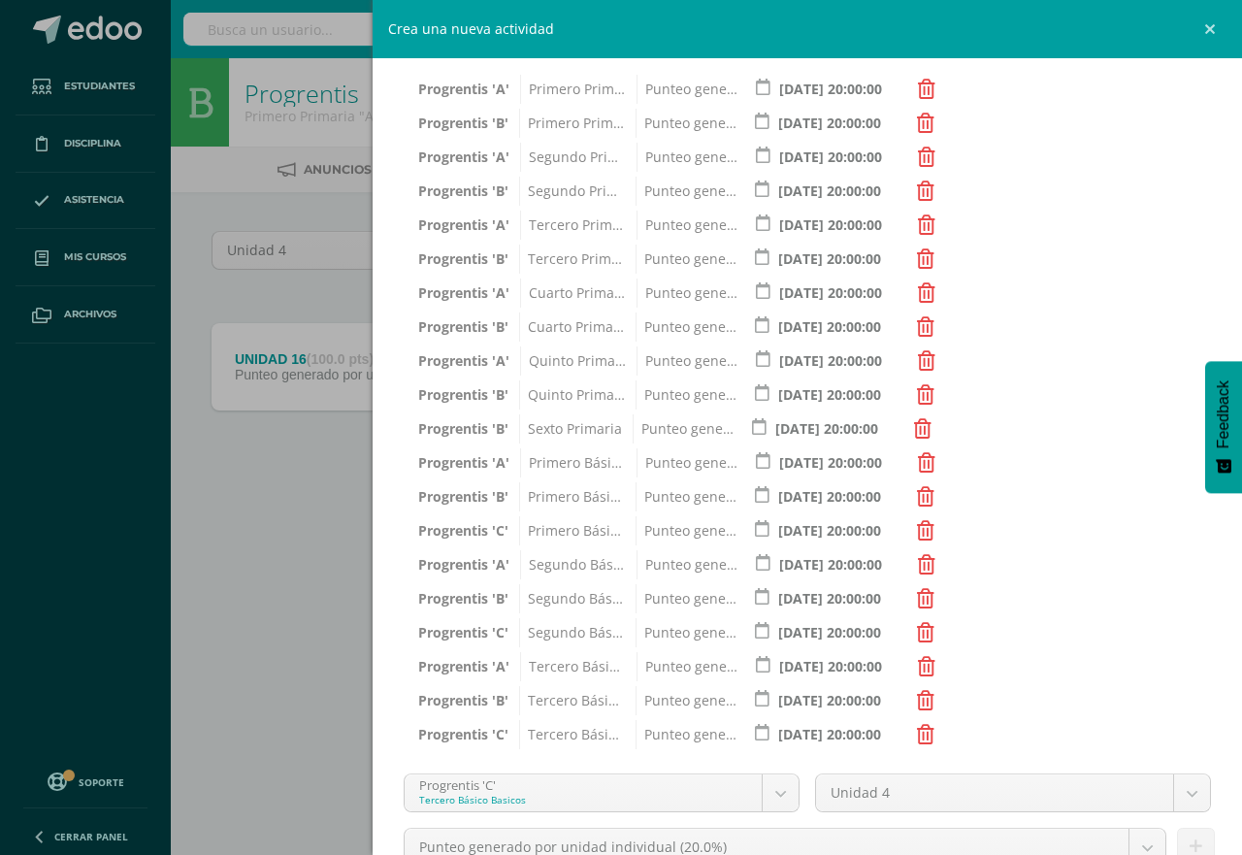
scroll to position [538, 0]
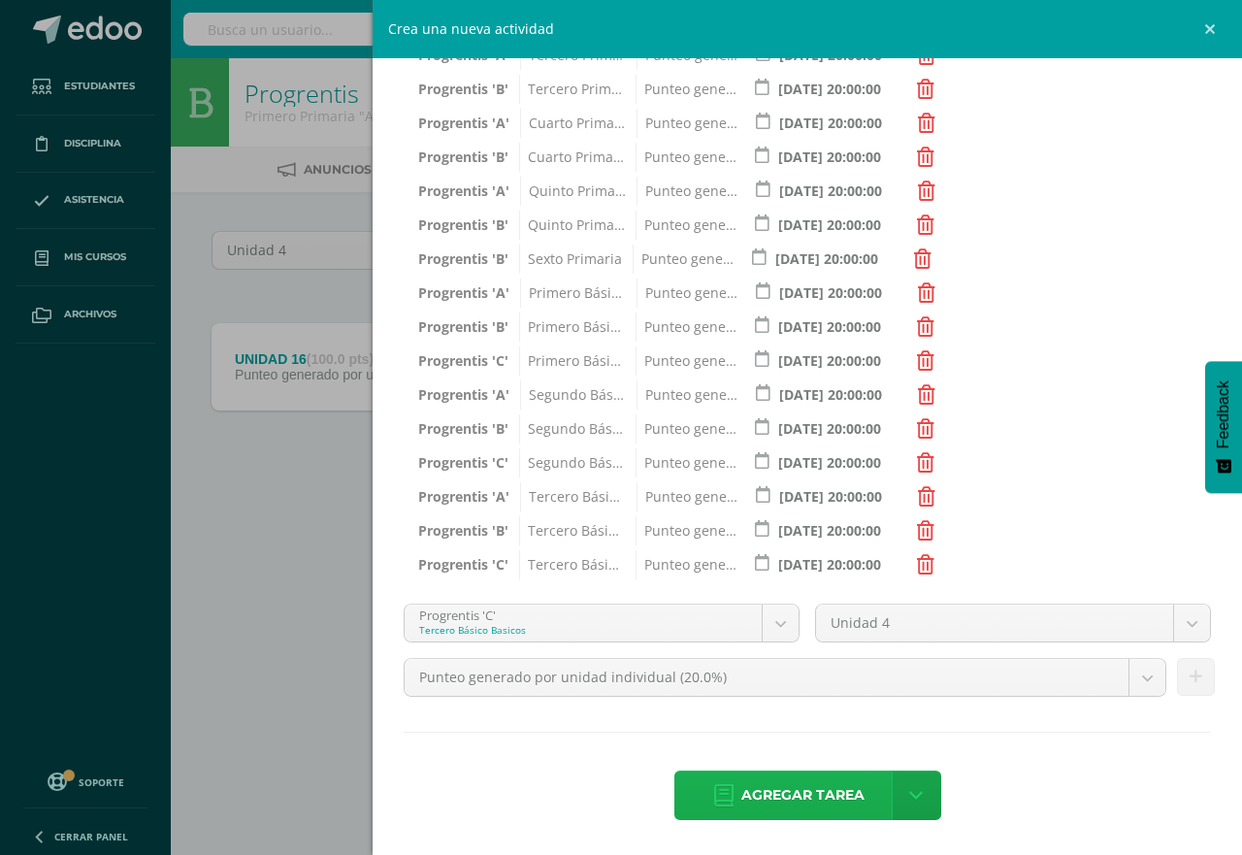
click at [834, 797] on span "Agregar tarea" at bounding box center [803, 796] width 123 height 48
click at [834, 797] on span "Agregar tarea" at bounding box center [802, 796] width 123 height 48
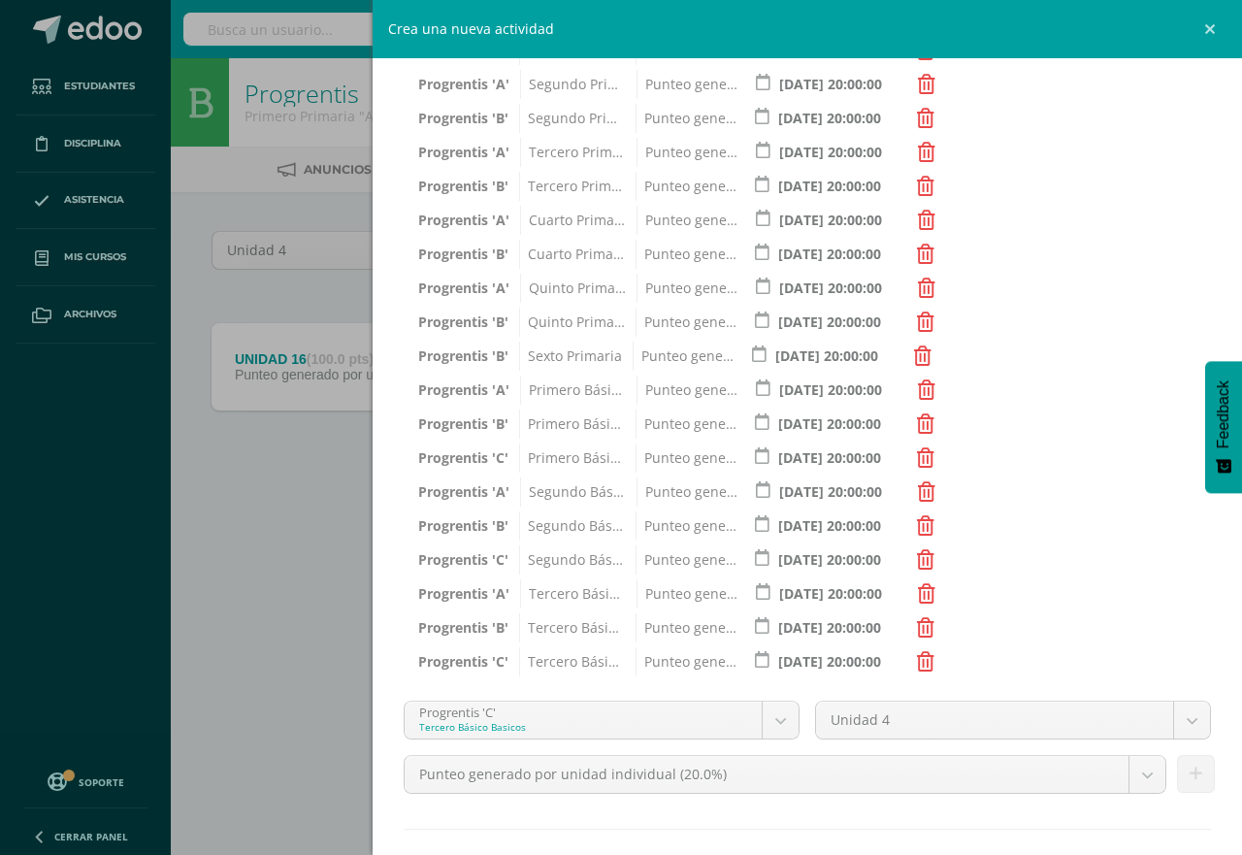
scroll to position [344, 0]
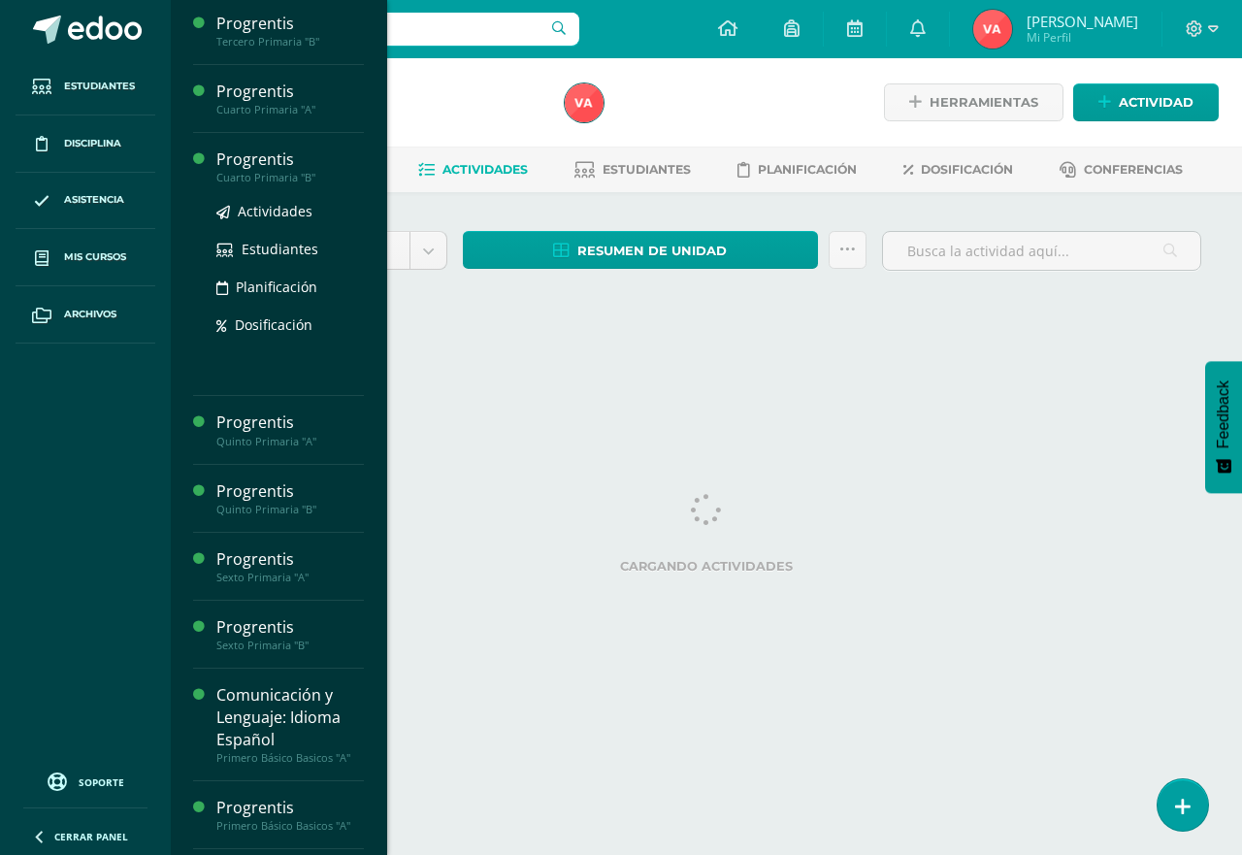
scroll to position [388, 0]
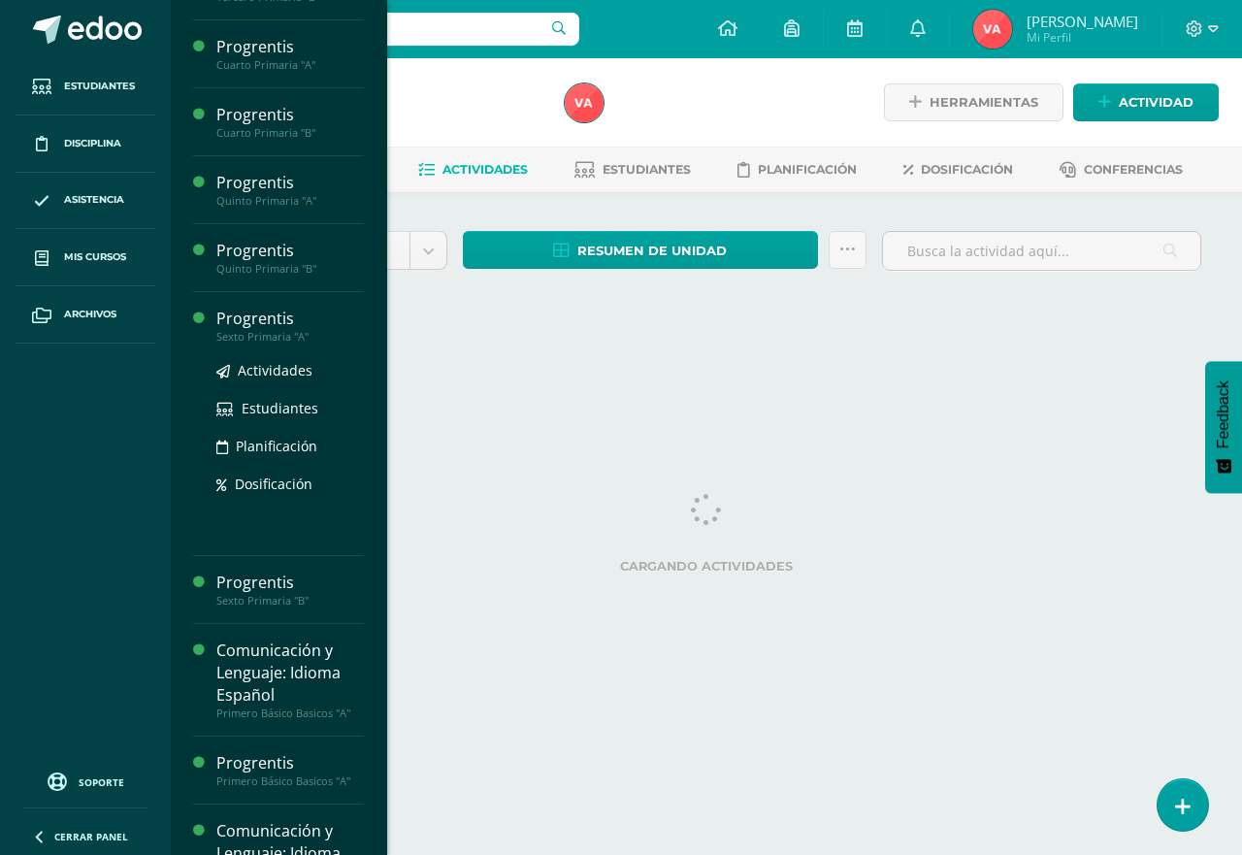
click at [301, 336] on div "Sexto Primaria "A"" at bounding box center [290, 337] width 148 height 14
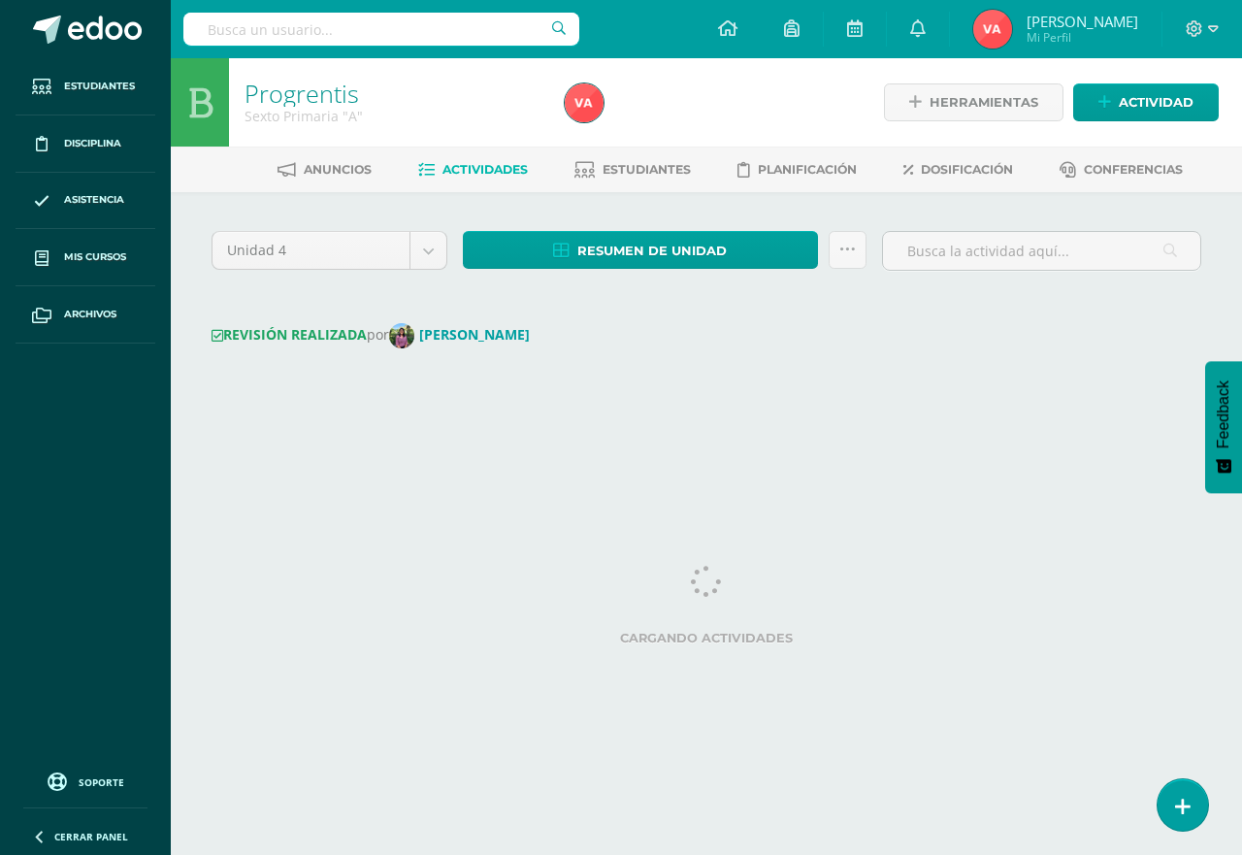
click at [217, 333] on icon at bounding box center [218, 336] width 12 height 14
click at [980, 164] on span "Dosificación" at bounding box center [967, 169] width 92 height 15
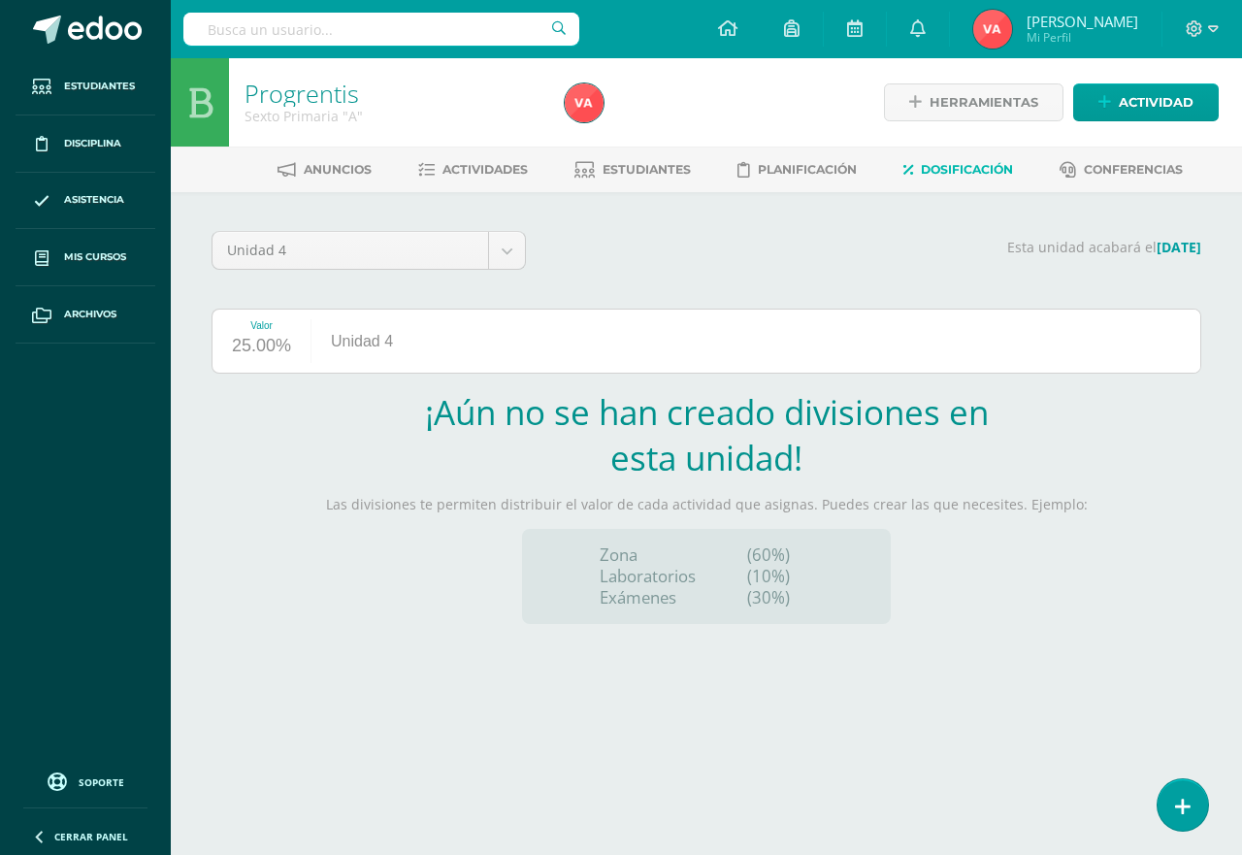
click at [1122, 326] on div "Valor 25.00% Unidad 4" at bounding box center [707, 341] width 990 height 65
drag, startPoint x: 1125, startPoint y: 319, endPoint x: 675, endPoint y: 266, distance: 453.5
click at [675, 266] on div "Esta unidad acabará el [DATE]" at bounding box center [876, 258] width 676 height 54
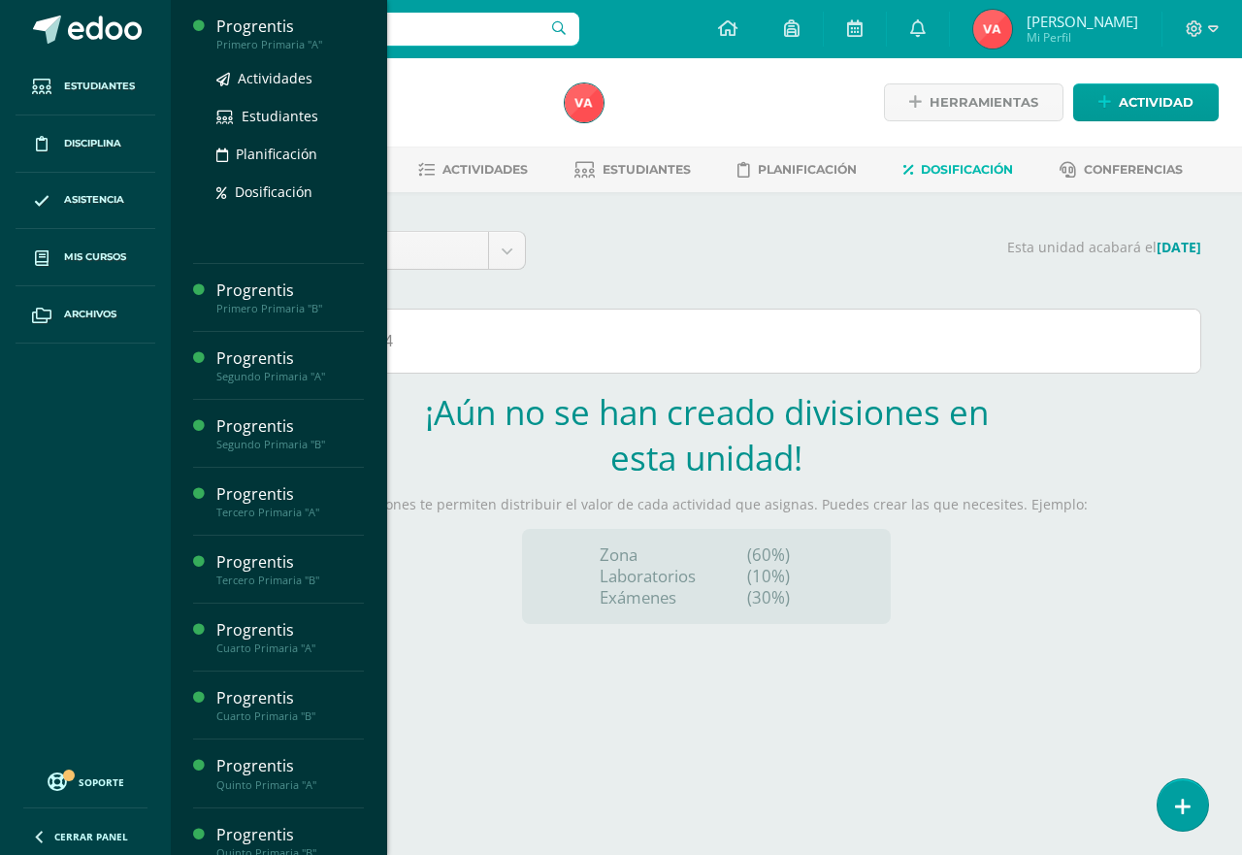
click at [277, 39] on div "Primero Primaria "A"" at bounding box center [290, 45] width 148 height 14
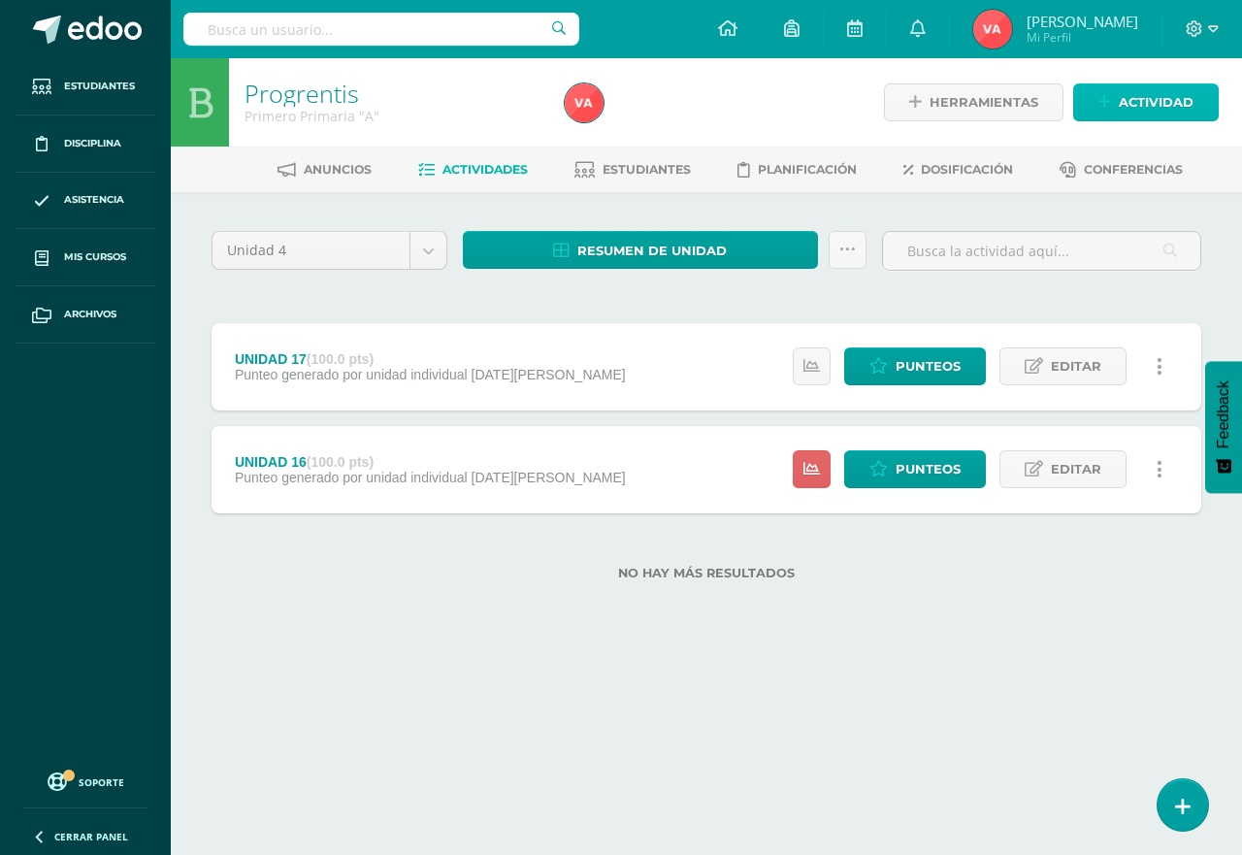
click at [1163, 93] on span "Actividad" at bounding box center [1156, 102] width 75 height 36
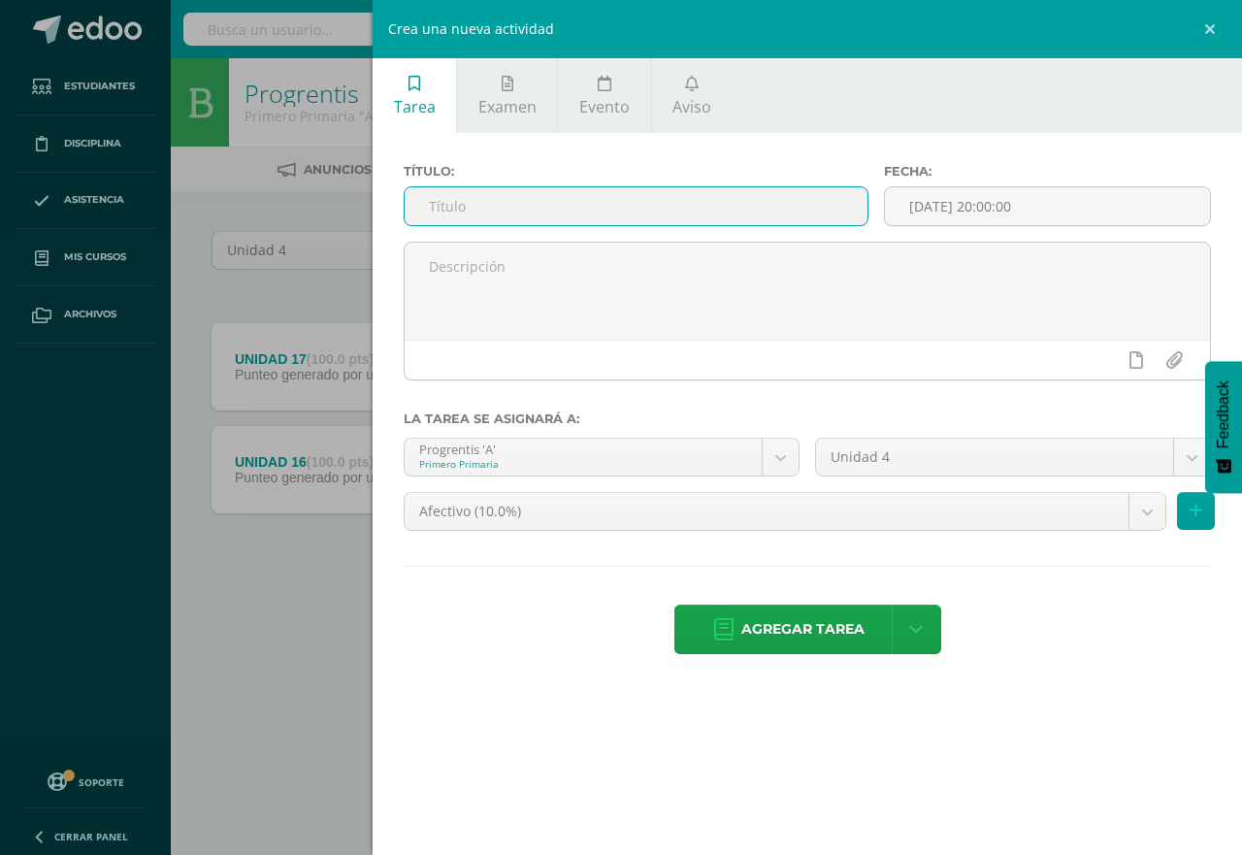
paste input "UNIDAD 18"
type input "UNIDAD 18"
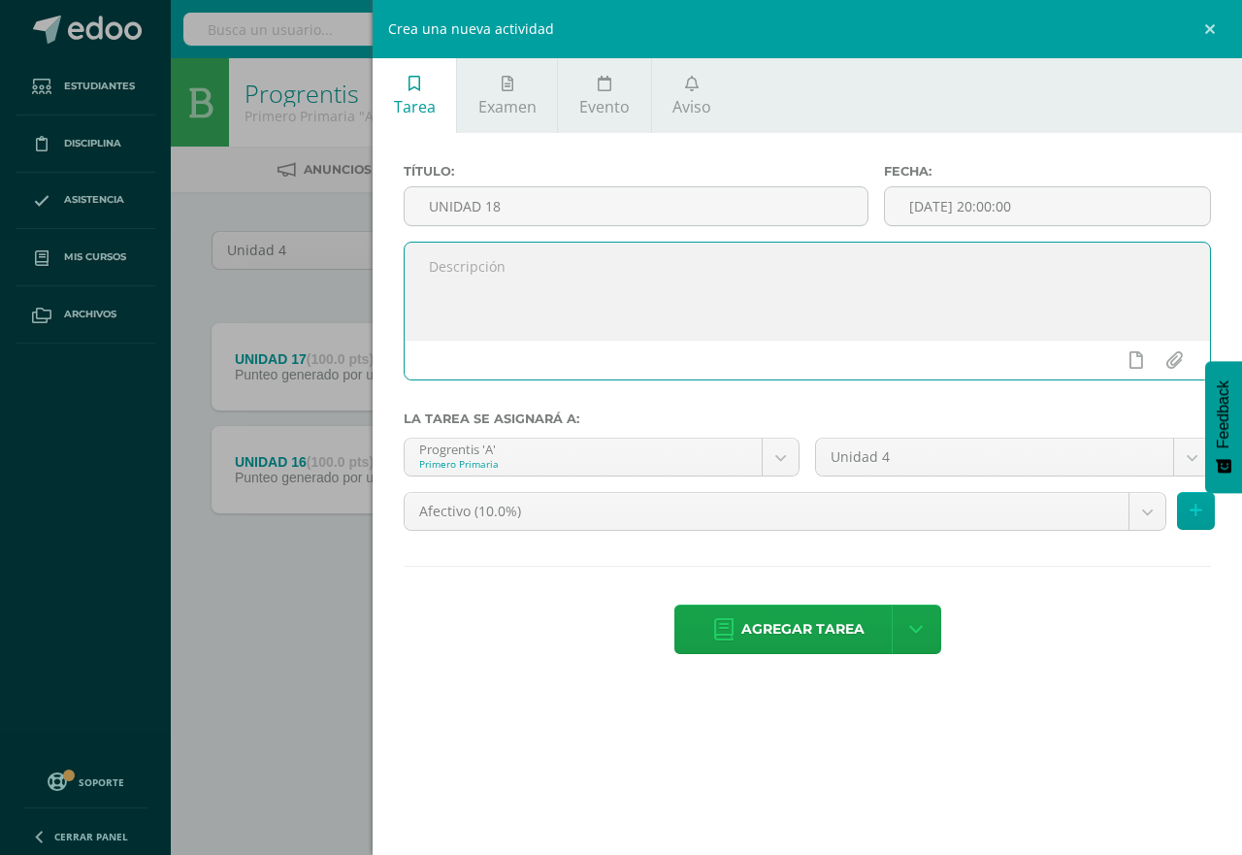
paste textarea "Semana [DATE] al [DATE]"
type textarea "Semana [DATE] al [DATE]"
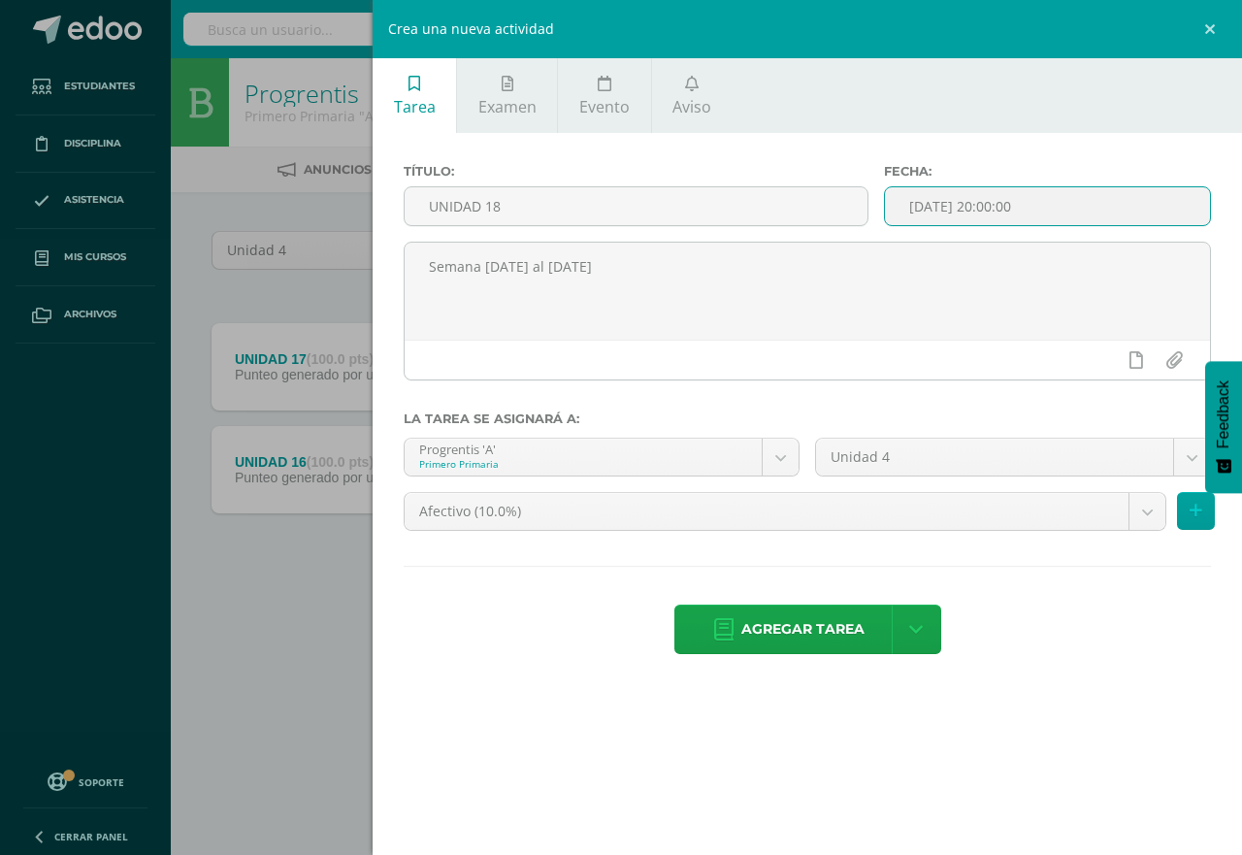
click at [993, 204] on input "[DATE] 20:00:00" at bounding box center [1047, 206] width 325 height 38
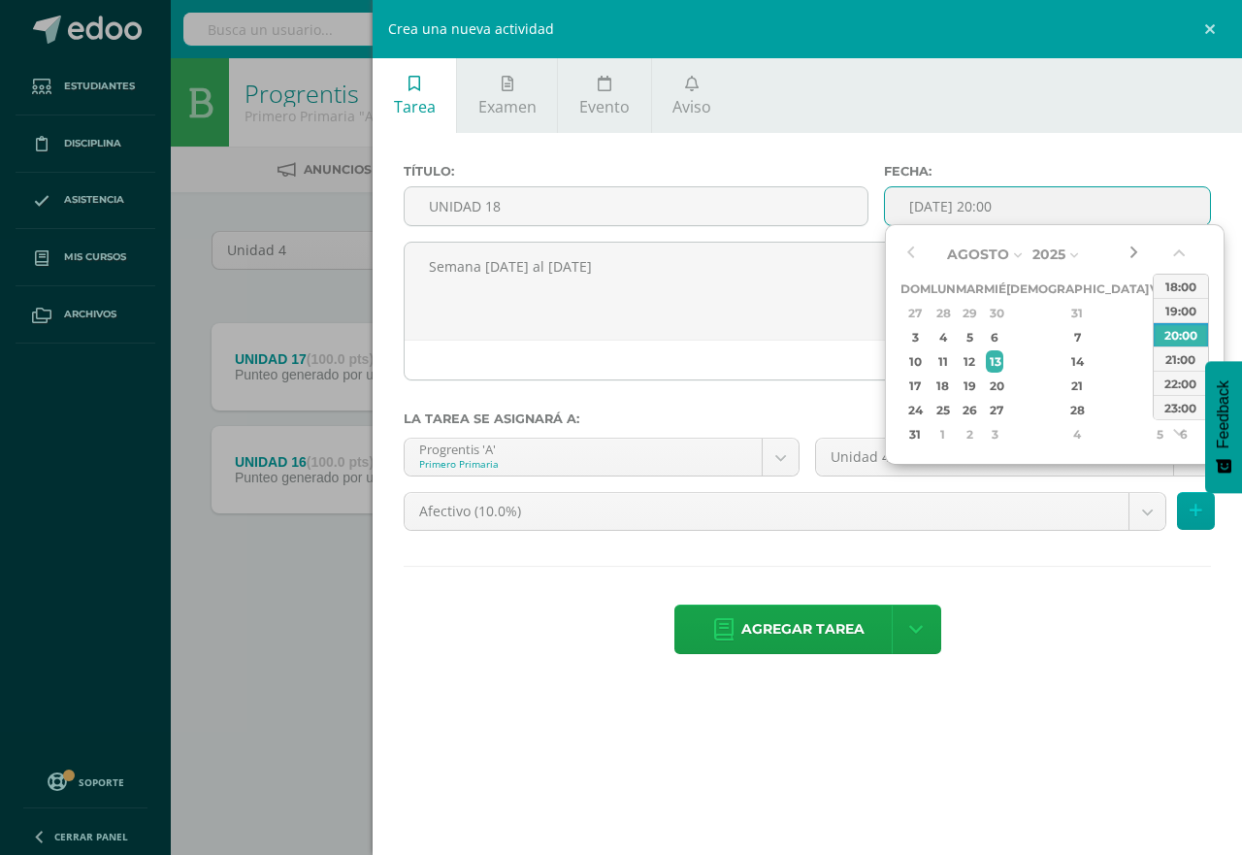
click at [1135, 251] on button "button" at bounding box center [1133, 254] width 19 height 29
click at [1151, 312] on div "5" at bounding box center [1159, 313] width 17 height 22
type input "2025-09-05 20:00"
click at [1046, 139] on div "Título: UNIDAD 18 Fecha: 2025-09-05 20:00 Semana 01 al 05 de septiembre La tare…" at bounding box center [808, 411] width 870 height 556
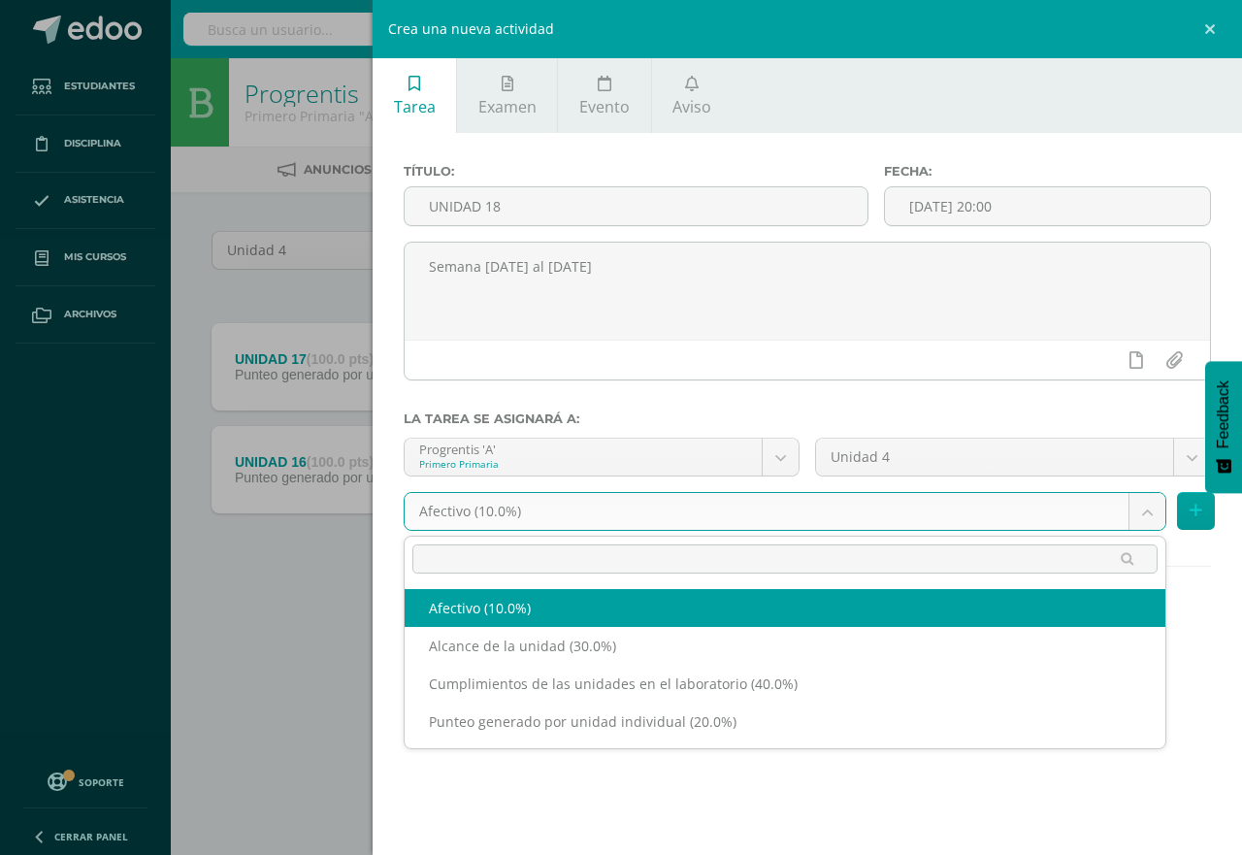
click at [1150, 512] on body "Estudiantes Disciplina Asistencia Mis cursos Archivos Soporte Centro de ayuda Ú…" at bounding box center [621, 321] width 1242 height 643
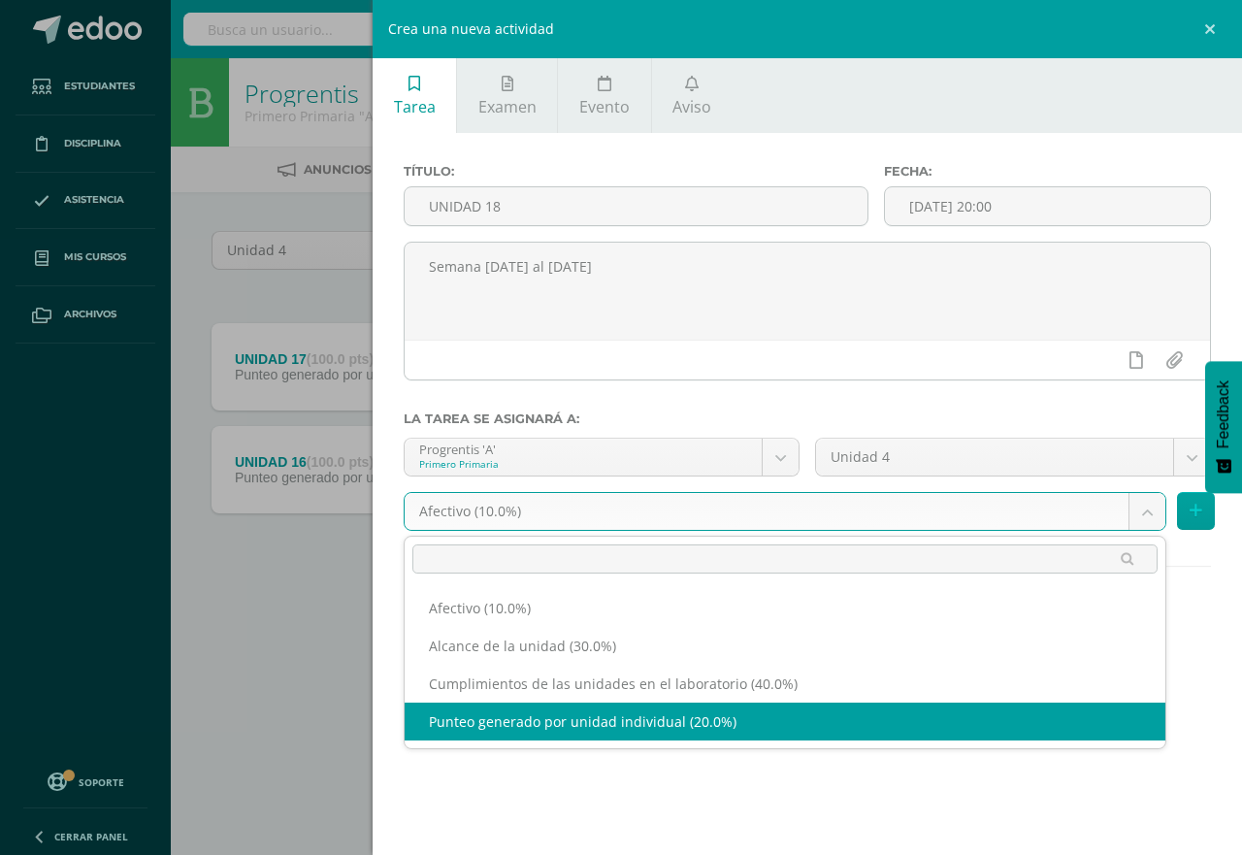
select select "190650"
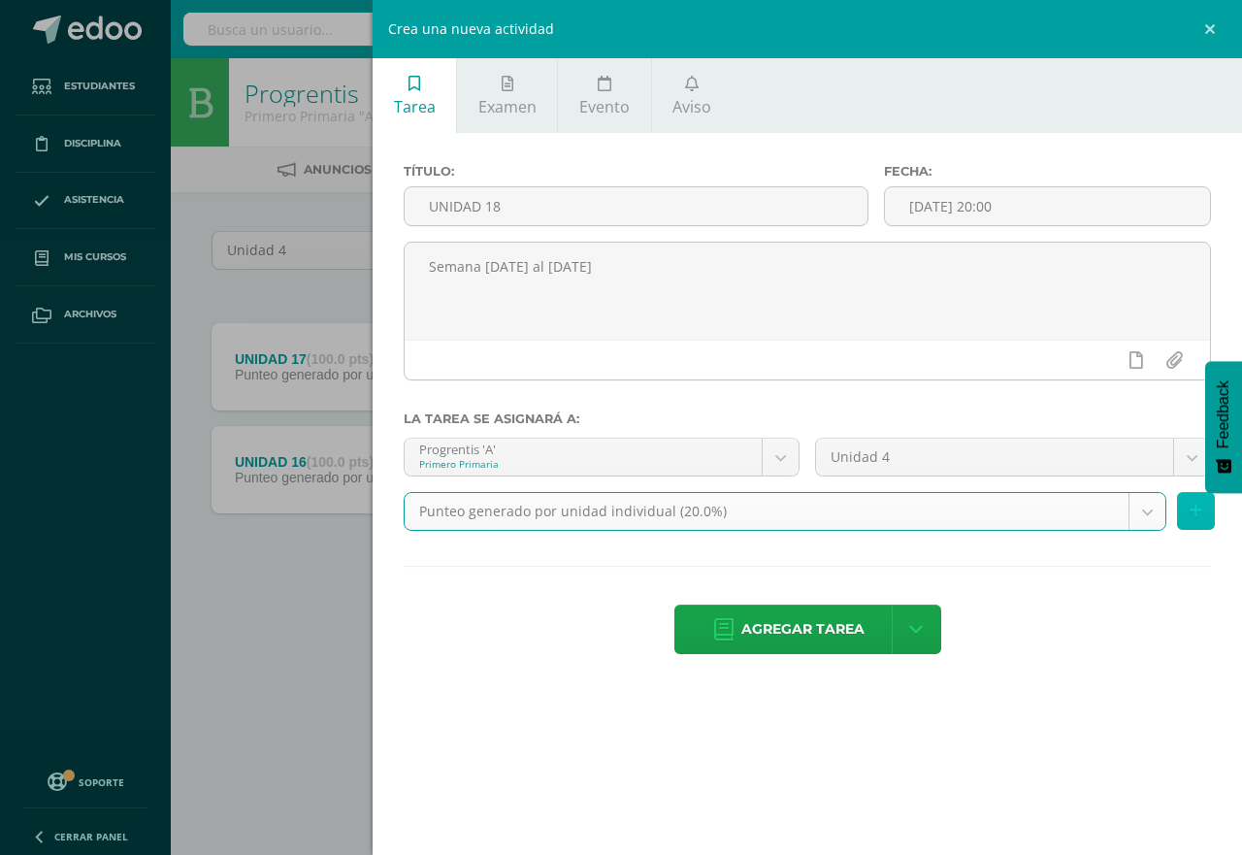
click at [1197, 514] on icon at bounding box center [1196, 511] width 13 height 17
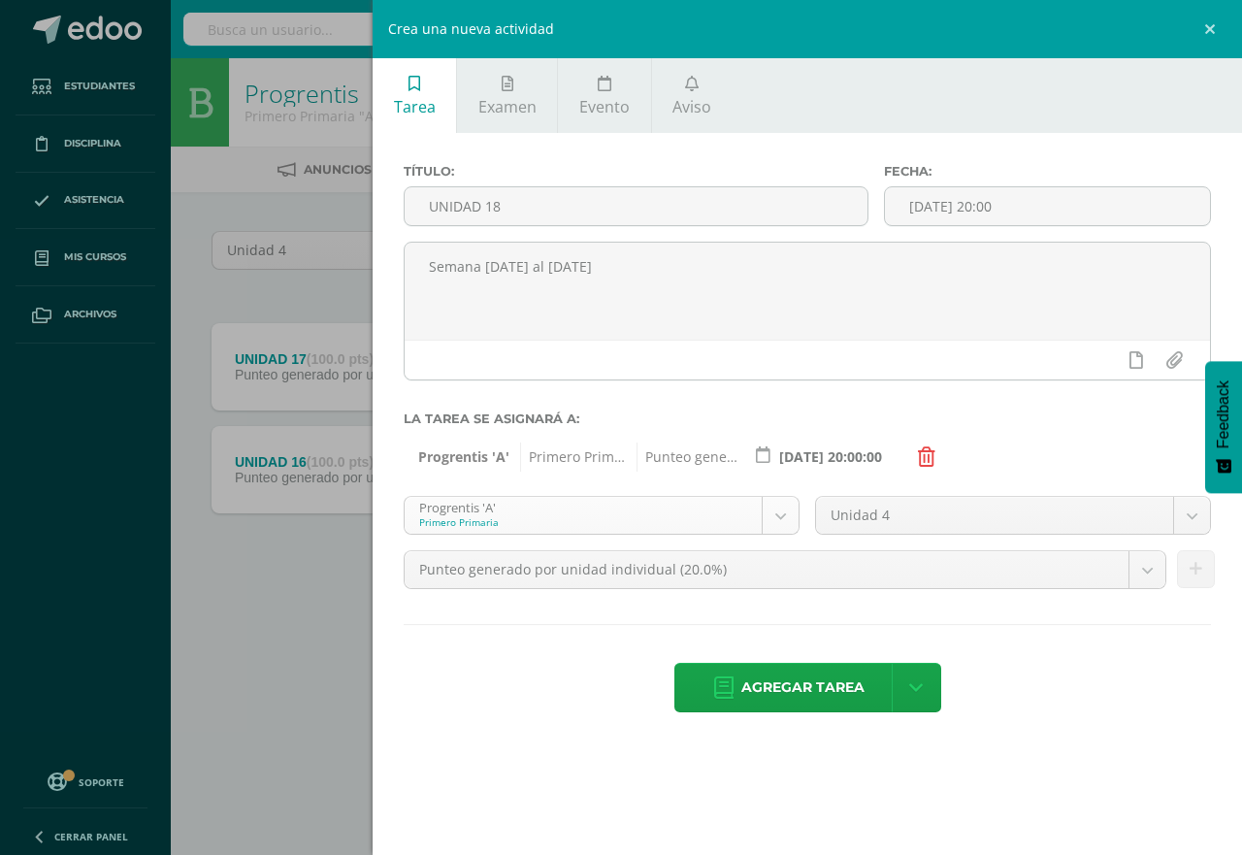
click at [776, 513] on body "Estudiantes Disciplina Asistencia Mis cursos Archivos Soporte Centro de ayuda Ú…" at bounding box center [621, 321] width 1242 height 643
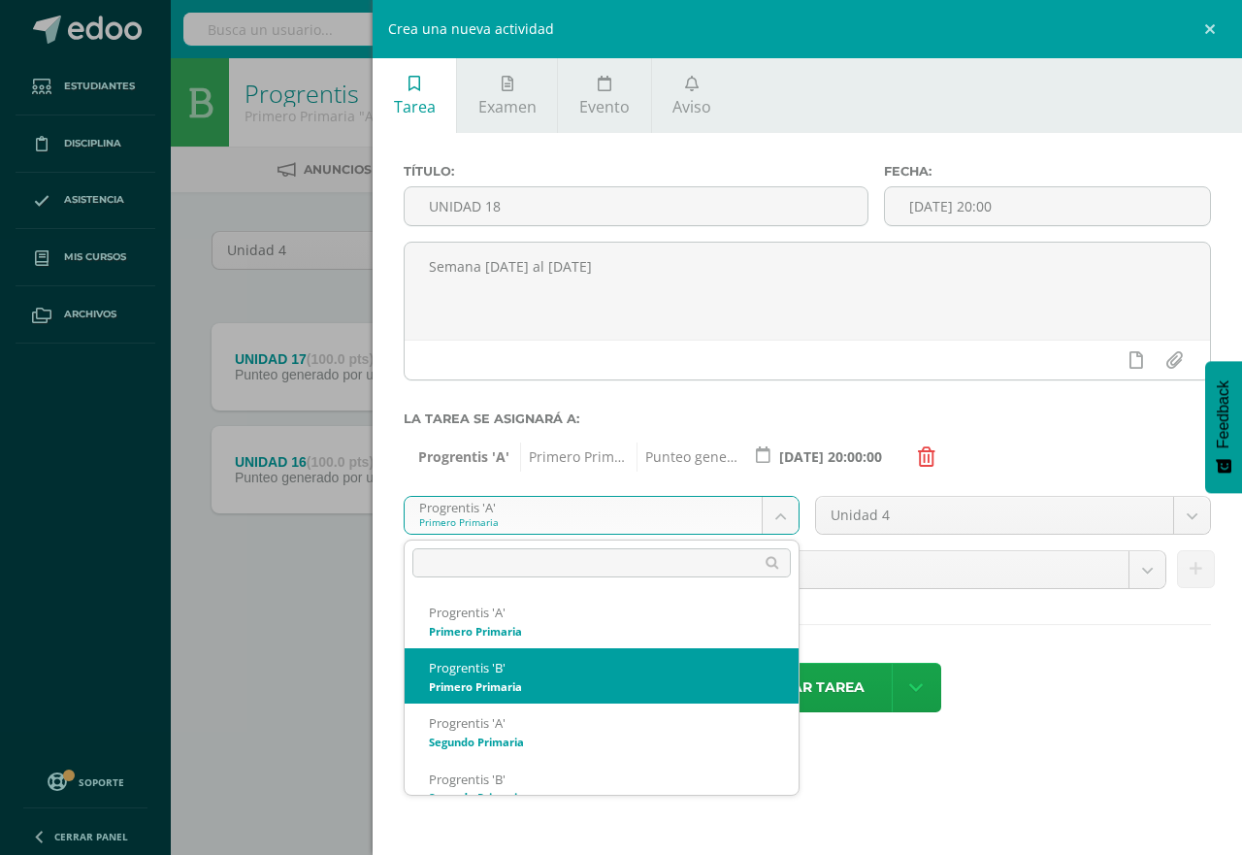
select select "174551"
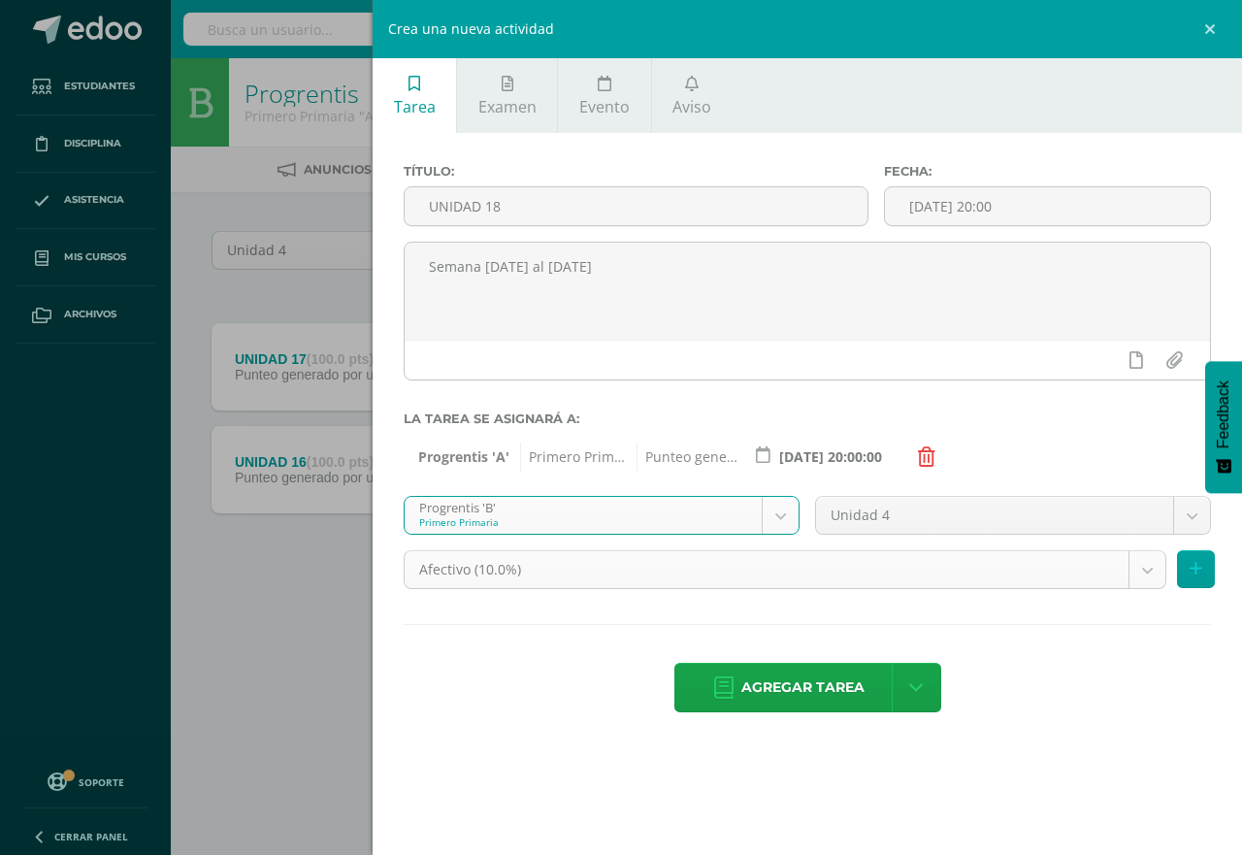
click at [1145, 574] on body "Estudiantes Disciplina Asistencia Mis cursos Archivos Soporte Centro de ayuda Ú…" at bounding box center [621, 321] width 1242 height 643
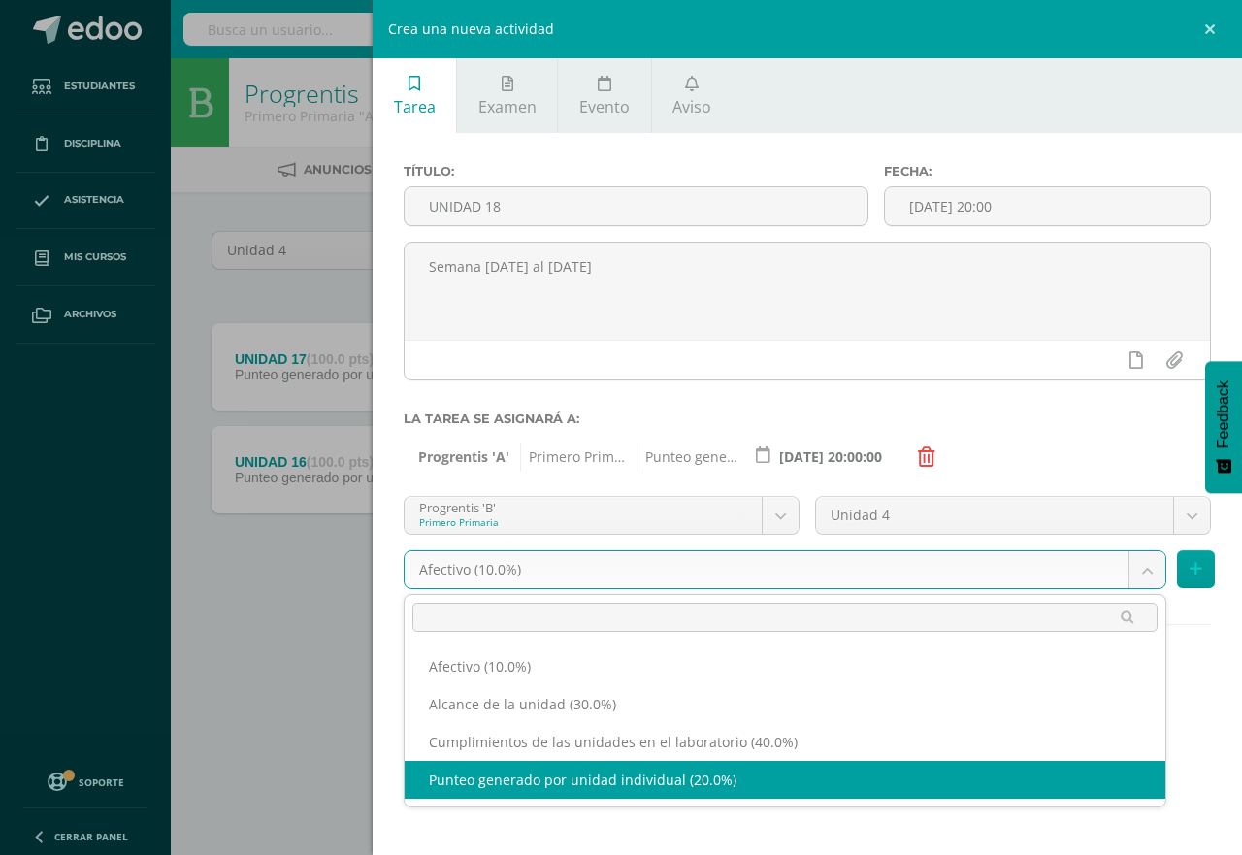
select select "190686"
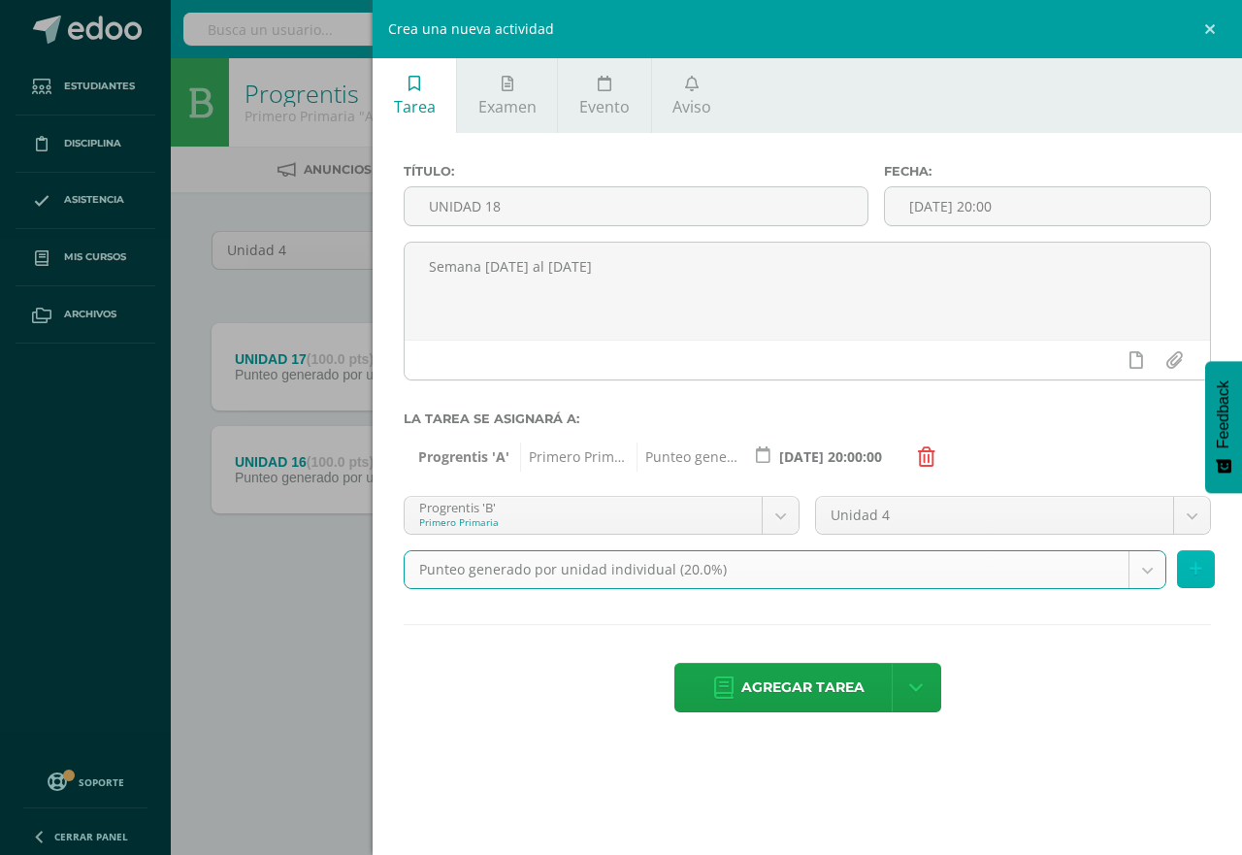
click at [1196, 569] on icon at bounding box center [1196, 569] width 13 height 17
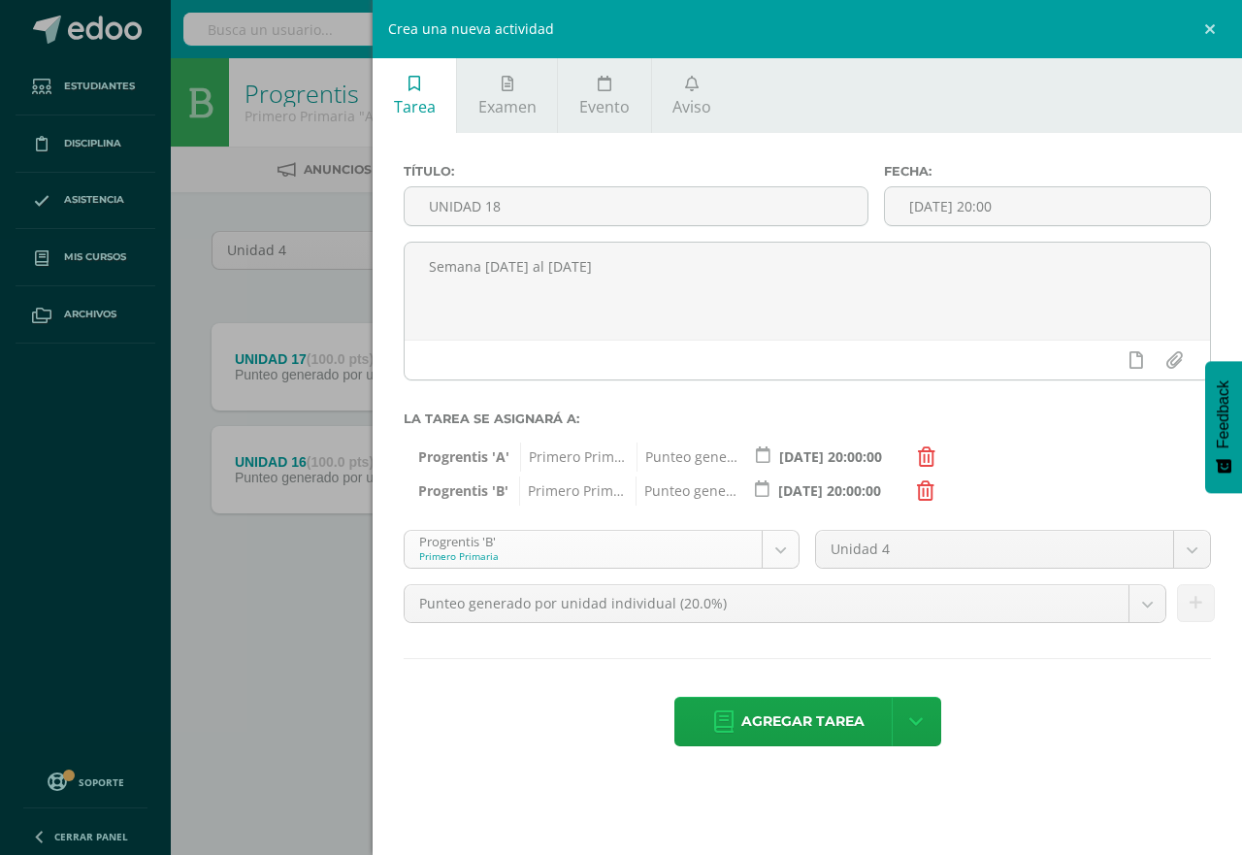
click at [774, 546] on body "Estudiantes Disciplina Asistencia Mis cursos Archivos Soporte Centro de ayuda Ú…" at bounding box center [621, 321] width 1242 height 643
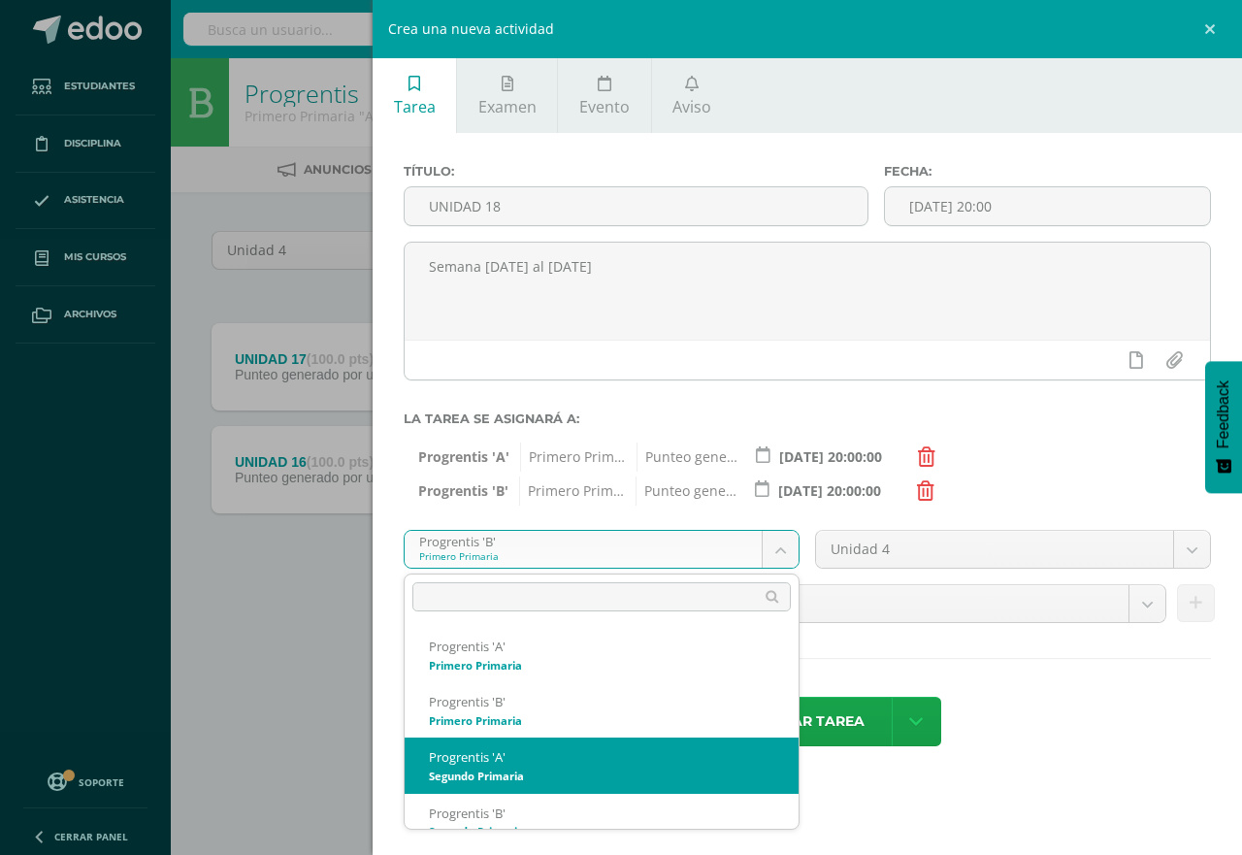
select select "174593"
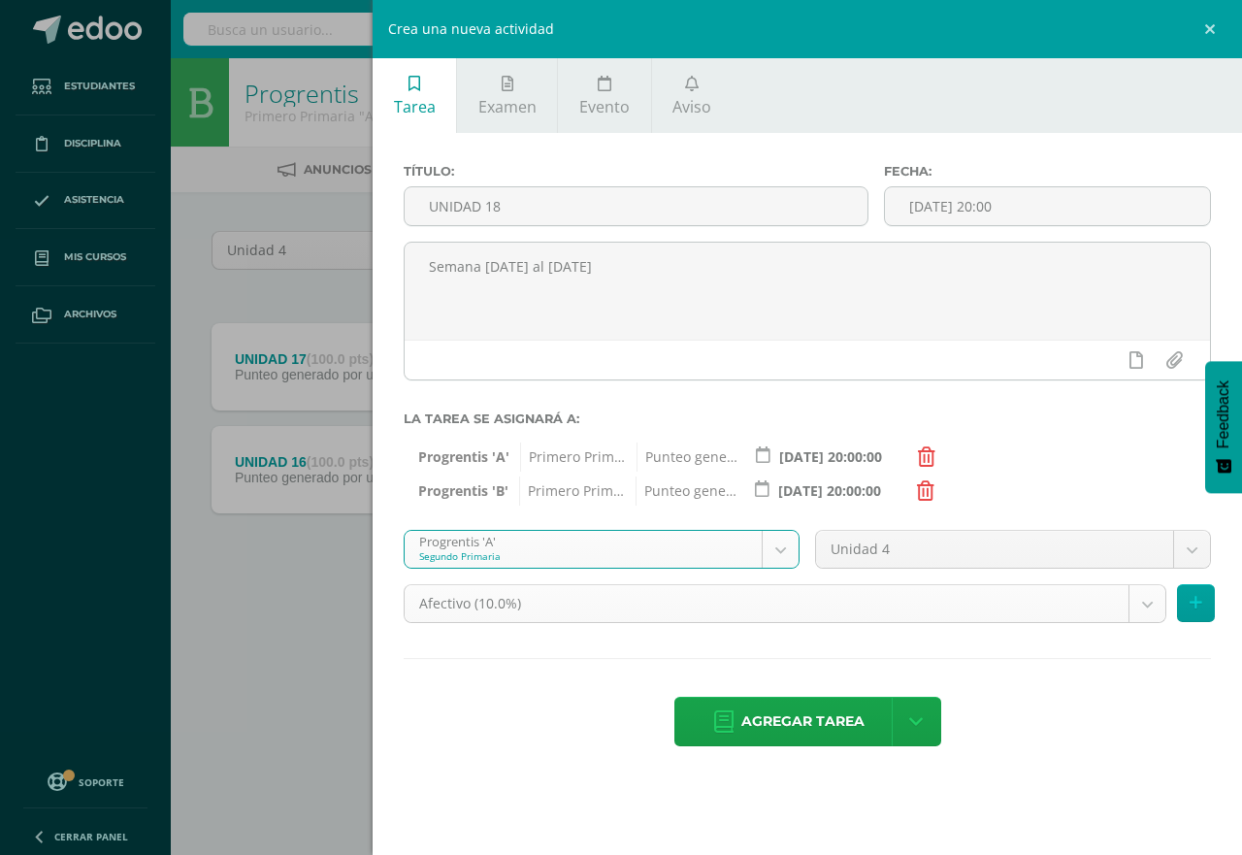
click at [1141, 606] on body "Estudiantes Disciplina Asistencia Mis cursos Archivos Soporte Centro de ayuda Ú…" at bounding box center [621, 321] width 1242 height 643
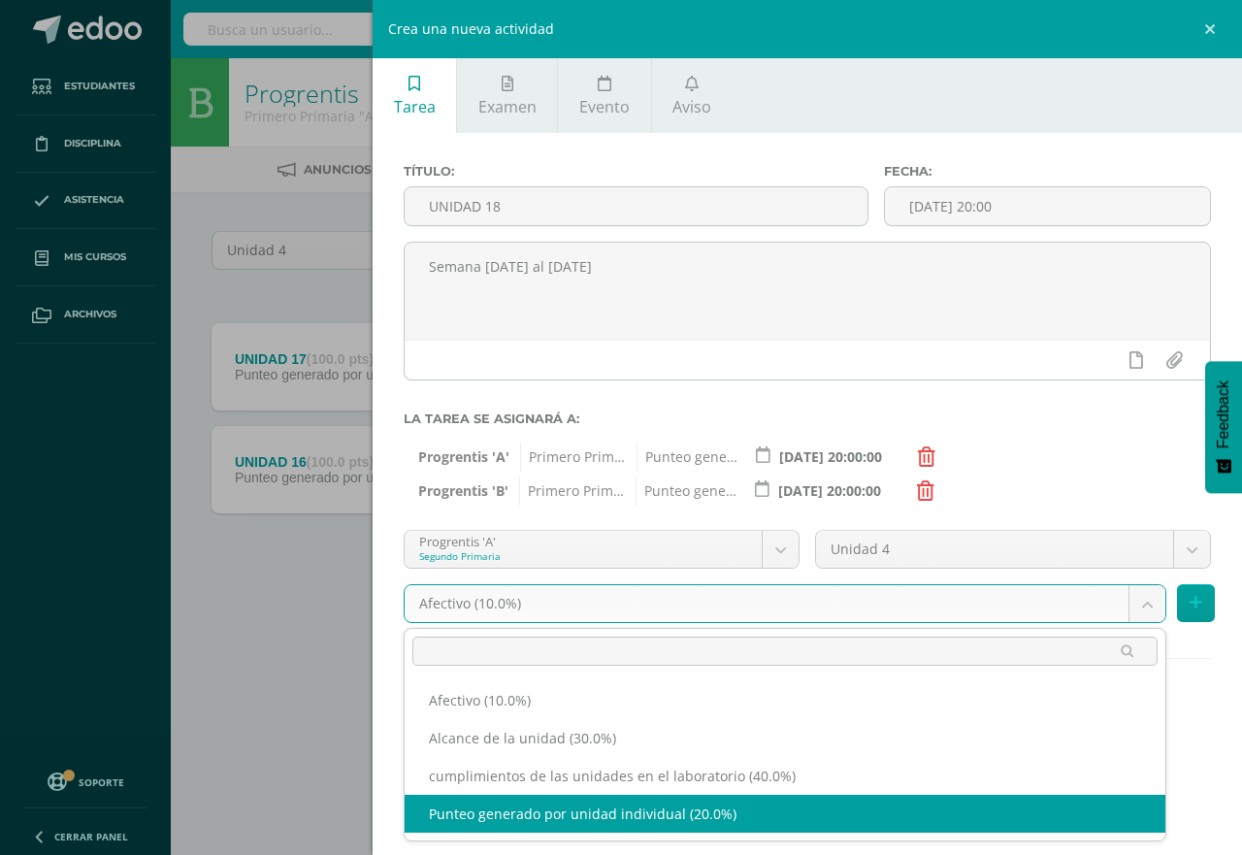
select select "190699"
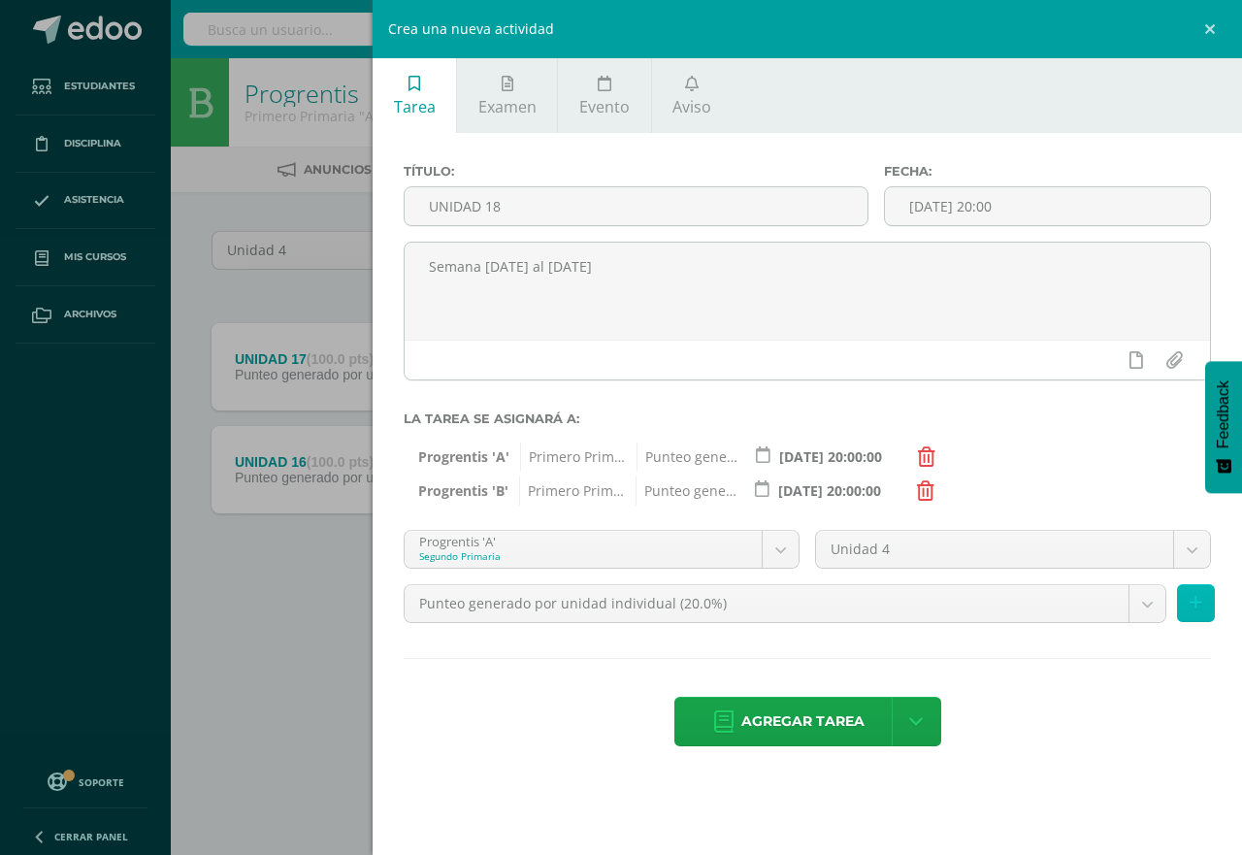
click at [1191, 602] on icon at bounding box center [1196, 603] width 13 height 17
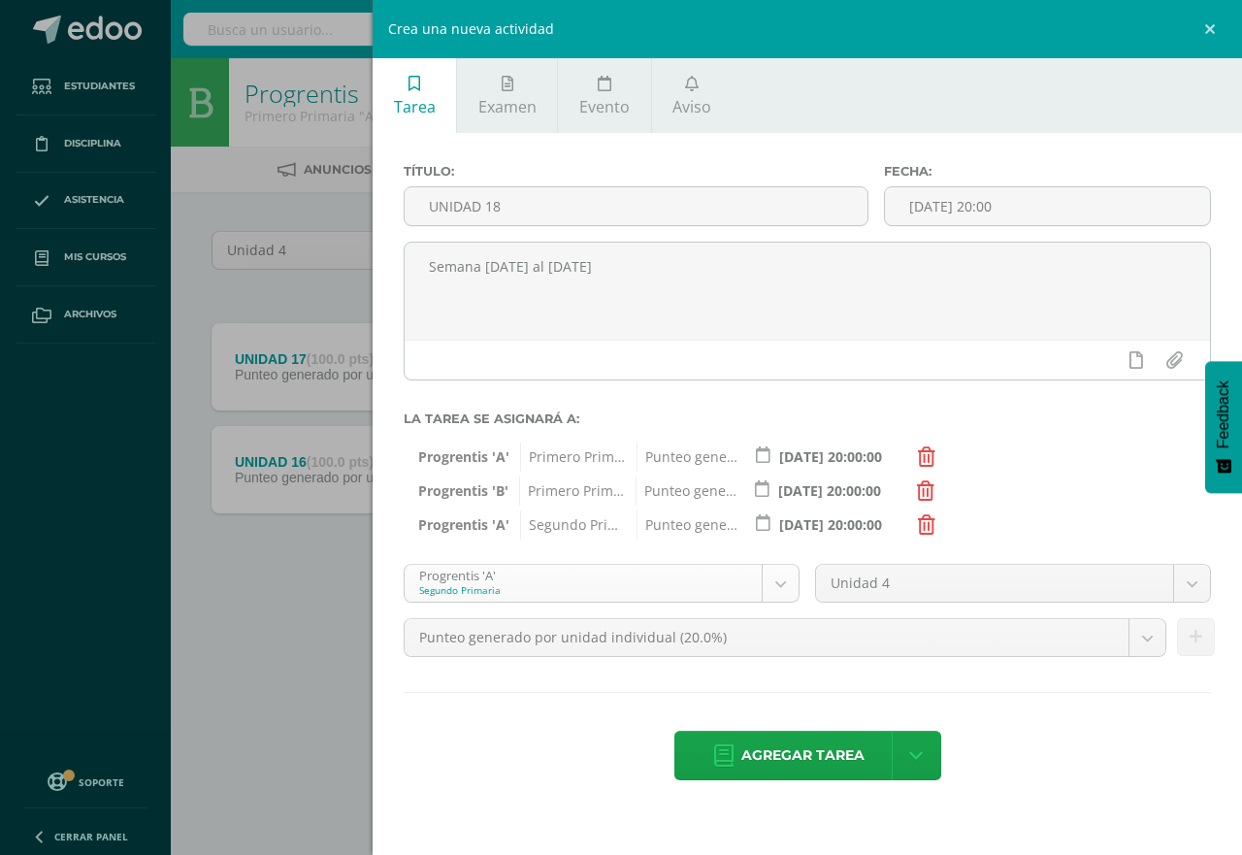
click at [784, 586] on body "Estudiantes Disciplina Asistencia Mis cursos Archivos Soporte Centro de ayuda Ú…" at bounding box center [621, 321] width 1242 height 643
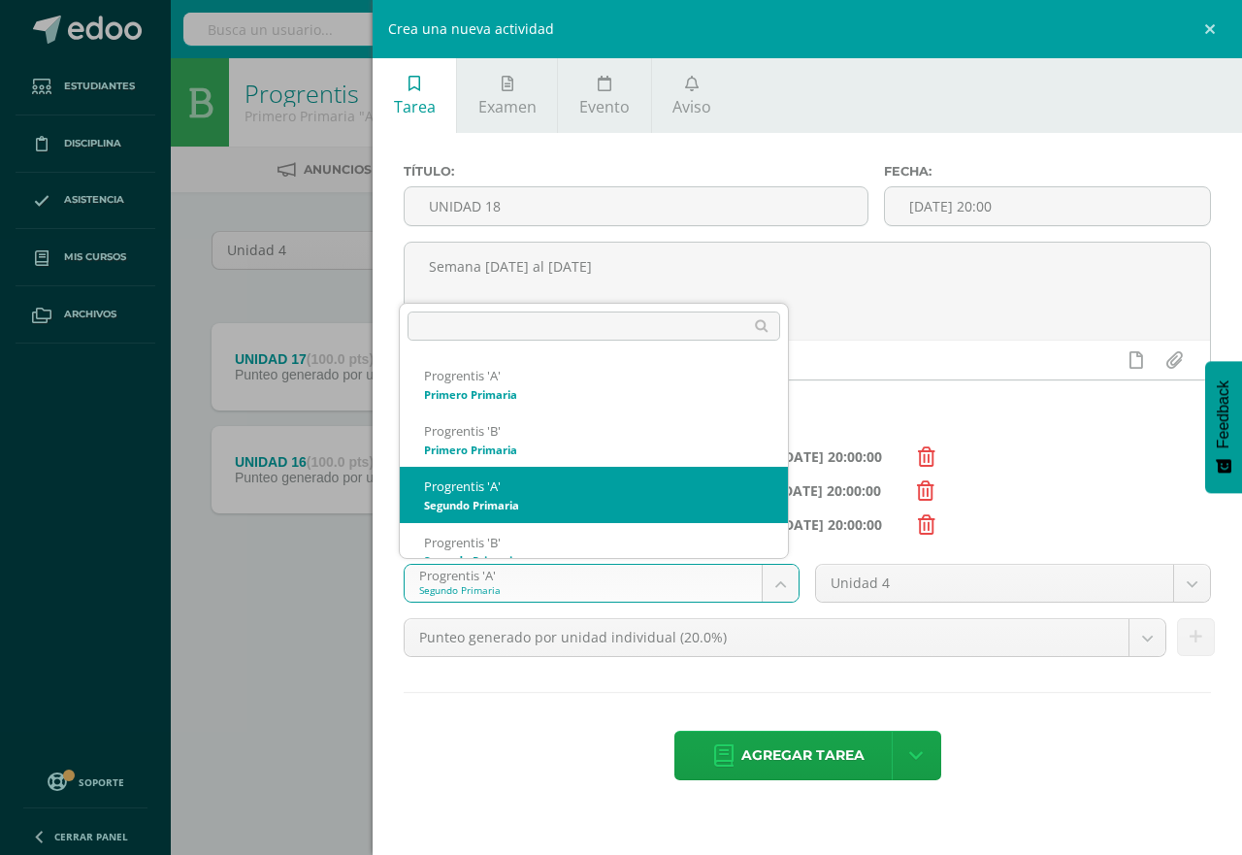
scroll to position [19, 0]
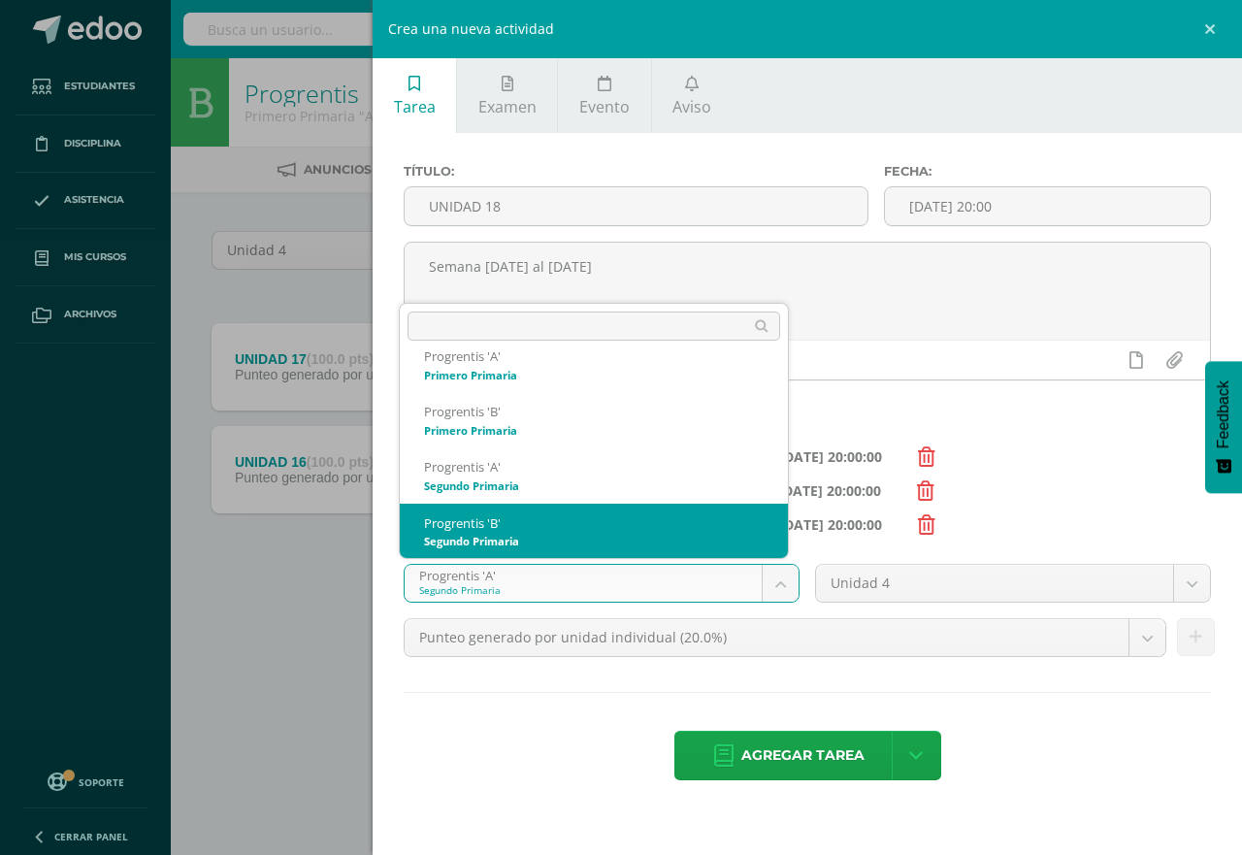
select select "174600"
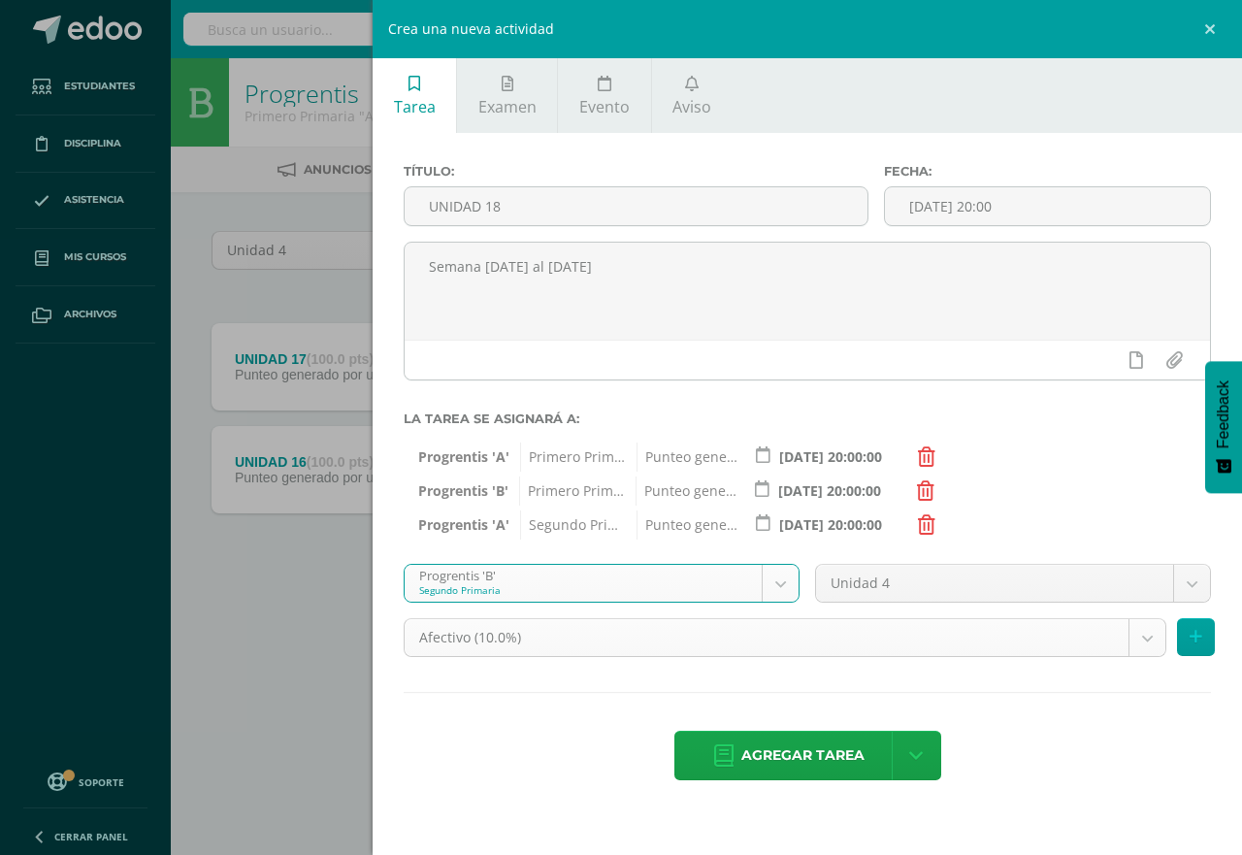
click at [1142, 639] on body "Estudiantes Disciplina Asistencia Mis cursos Archivos Soporte Centro de ayuda Ú…" at bounding box center [621, 321] width 1242 height 643
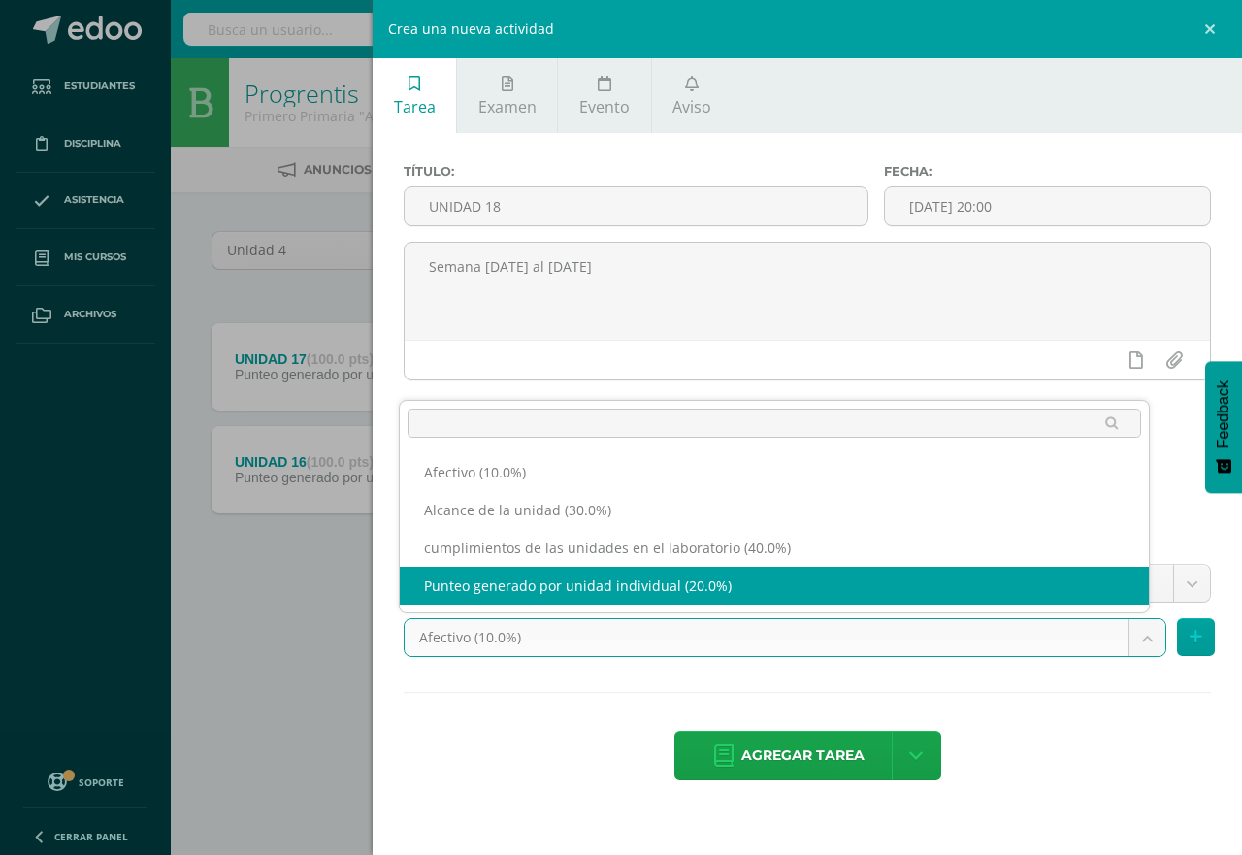
select select "190703"
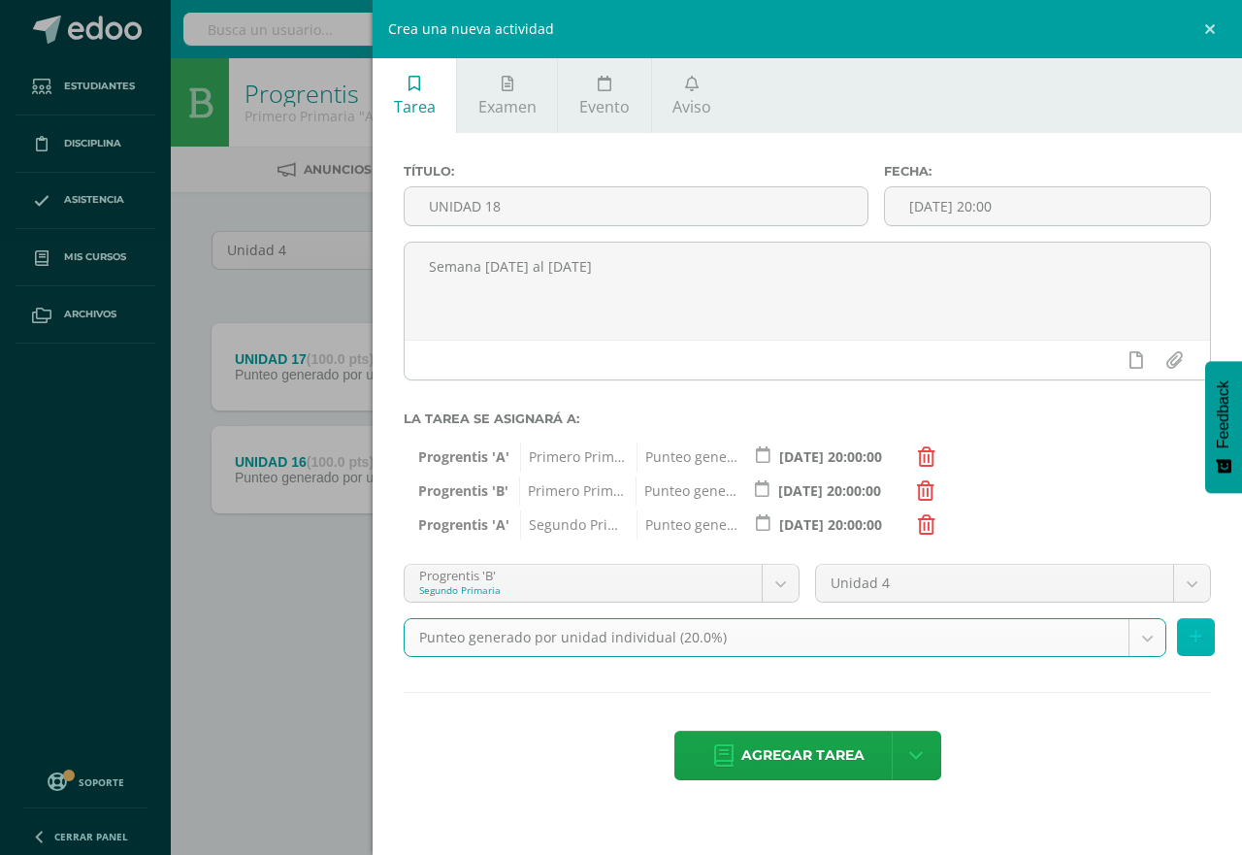
click at [1196, 642] on icon at bounding box center [1196, 637] width 13 height 17
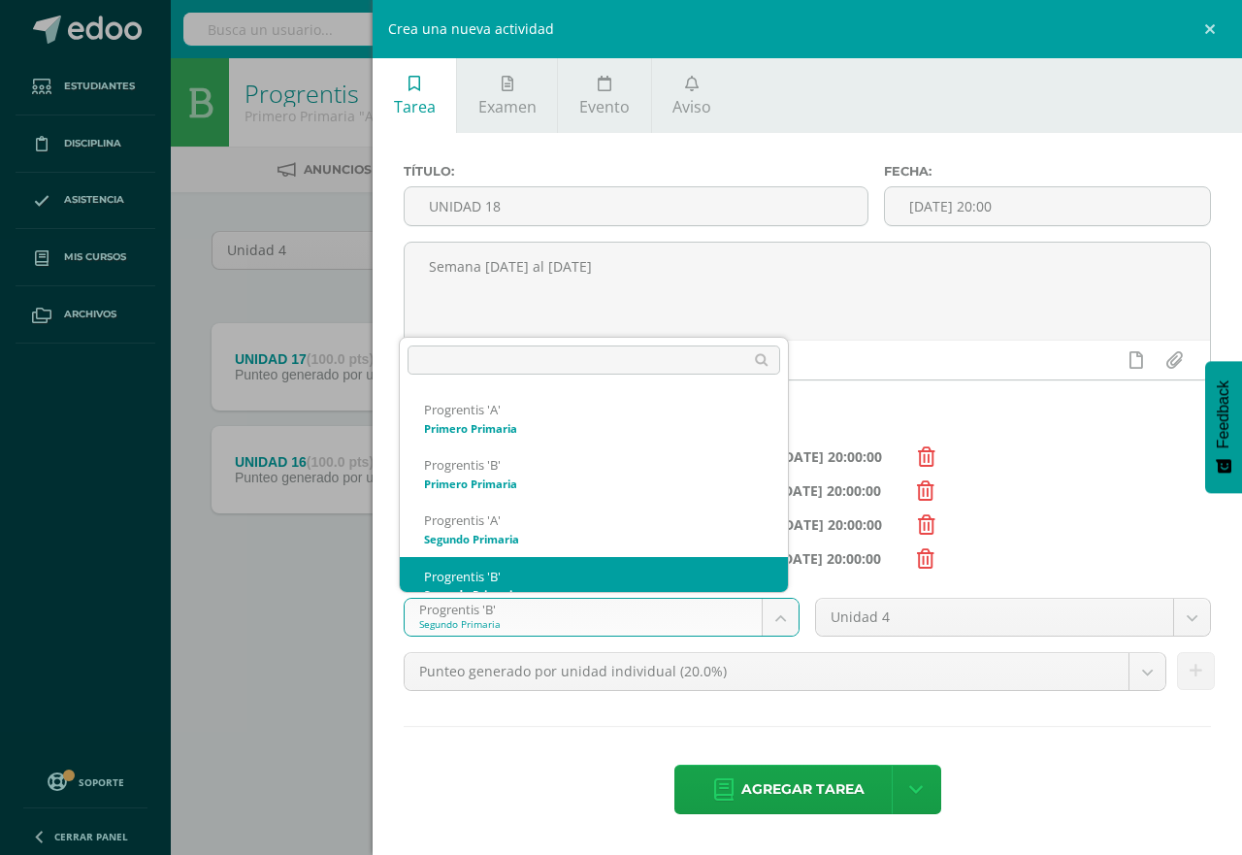
click at [788, 616] on body "Estudiantes Disciplina Asistencia Mis cursos Archivos Soporte Centro de ayuda Ú…" at bounding box center [621, 321] width 1242 height 643
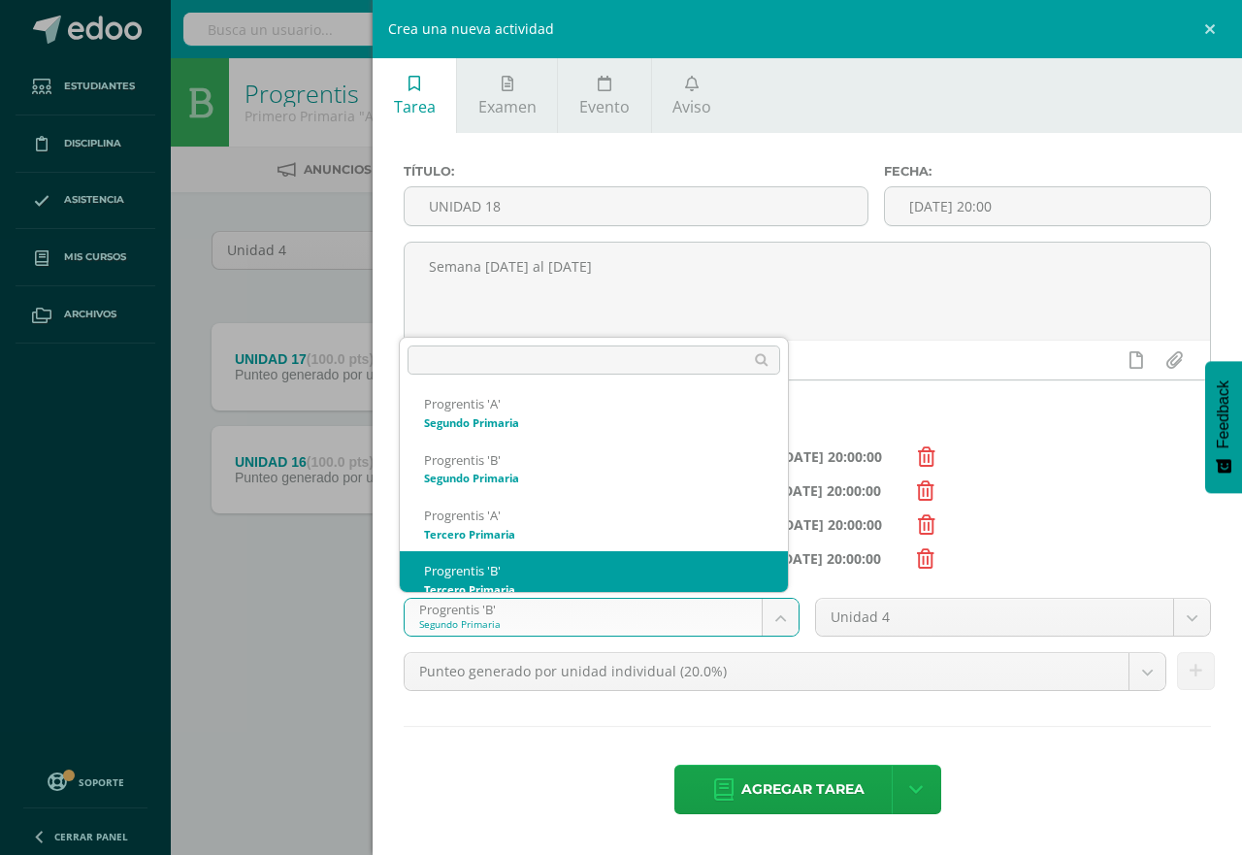
scroll to position [130, 0]
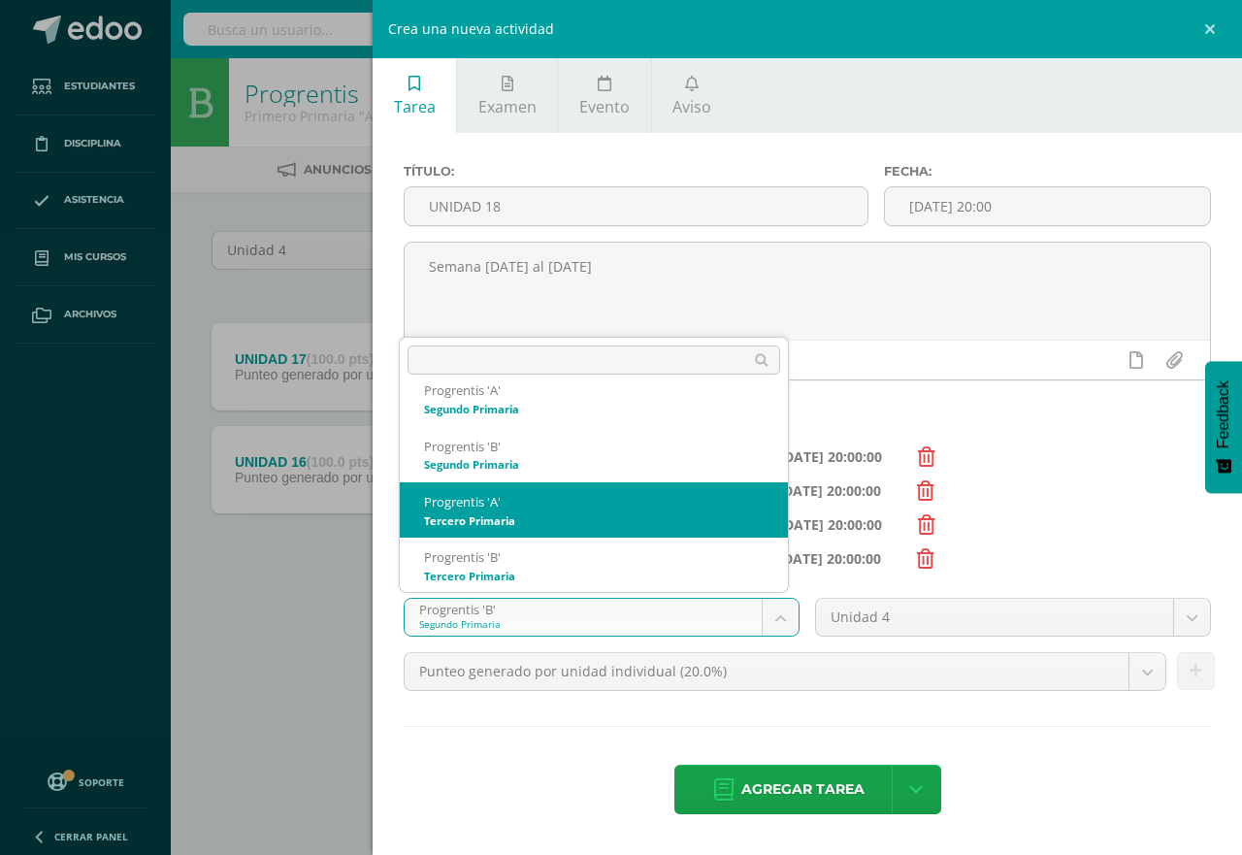
select select "174607"
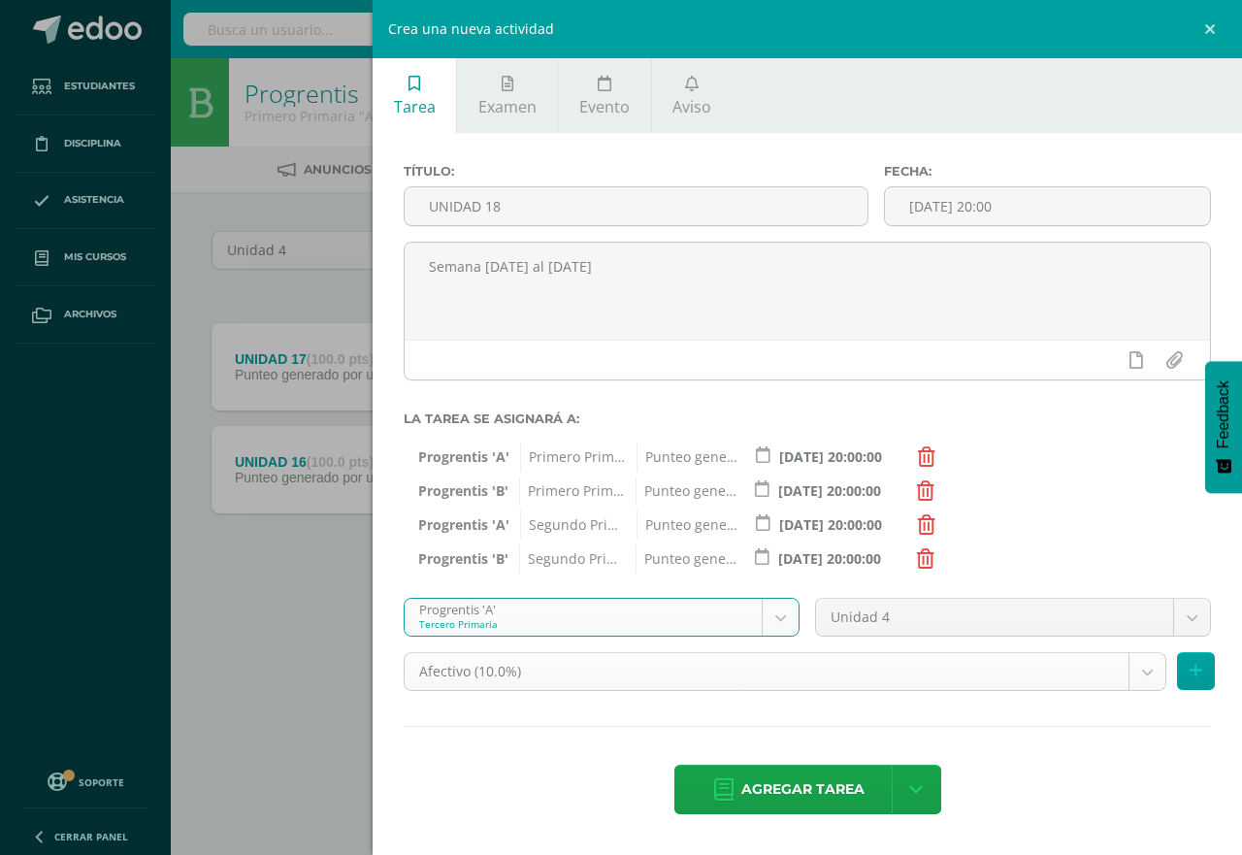
click at [1141, 643] on body "Estudiantes Disciplina Asistencia Mis cursos Archivos Soporte Centro de ayuda Ú…" at bounding box center [621, 321] width 1242 height 643
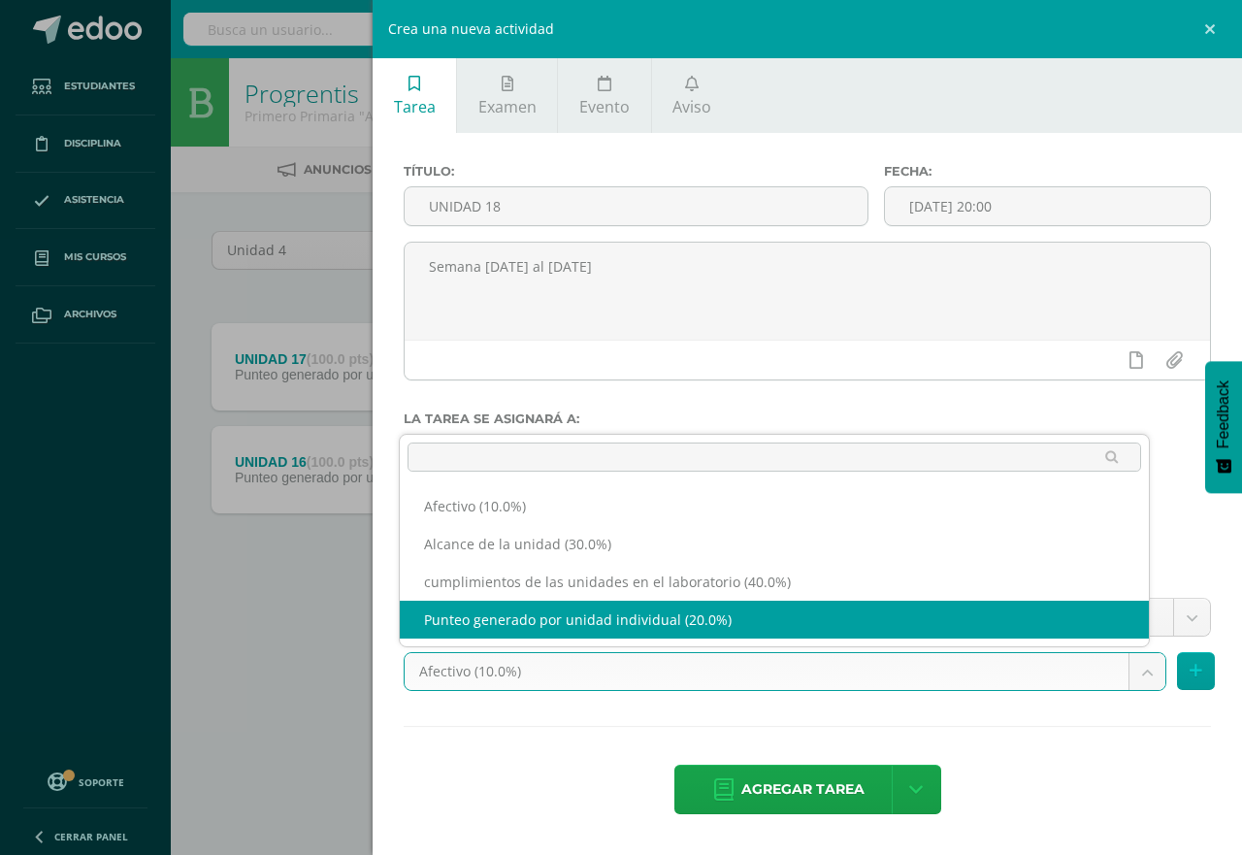
select select "190725"
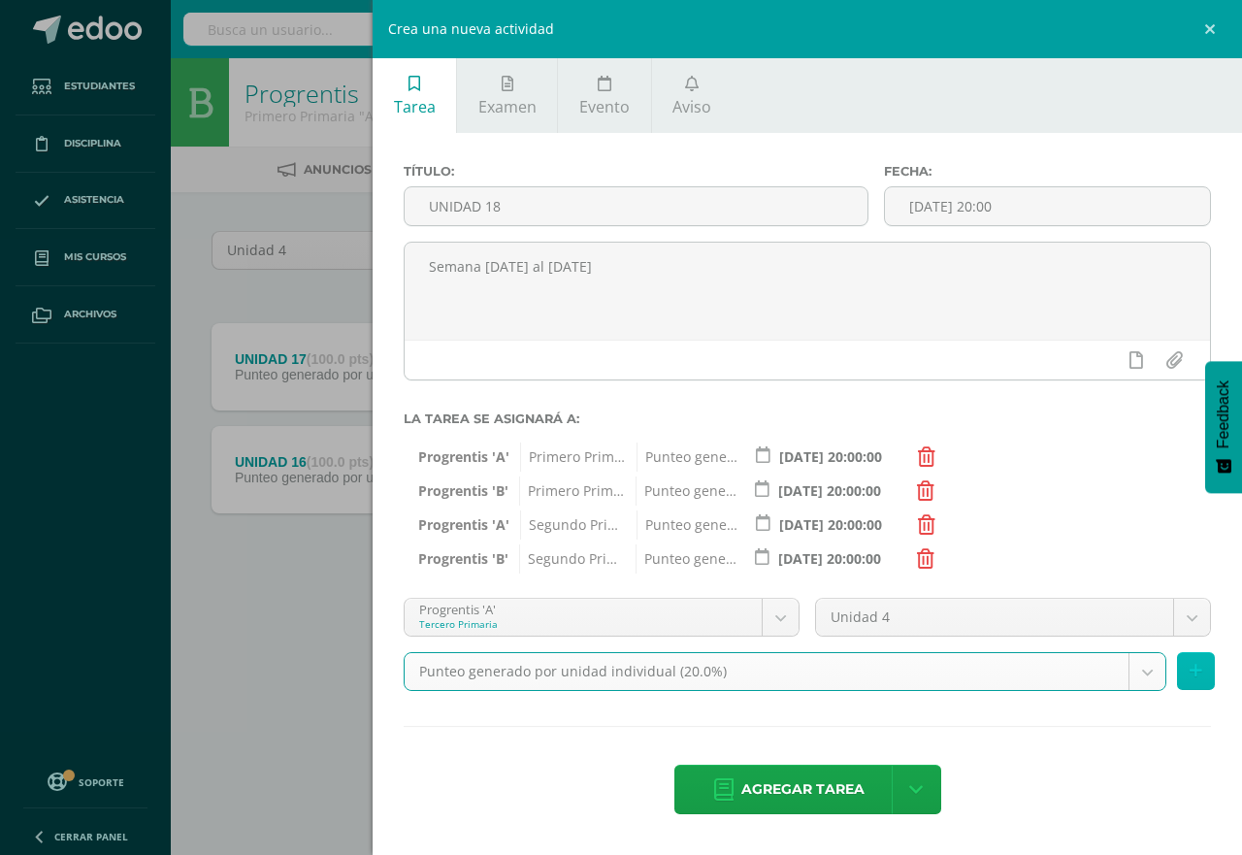
click at [1194, 677] on icon at bounding box center [1196, 671] width 13 height 17
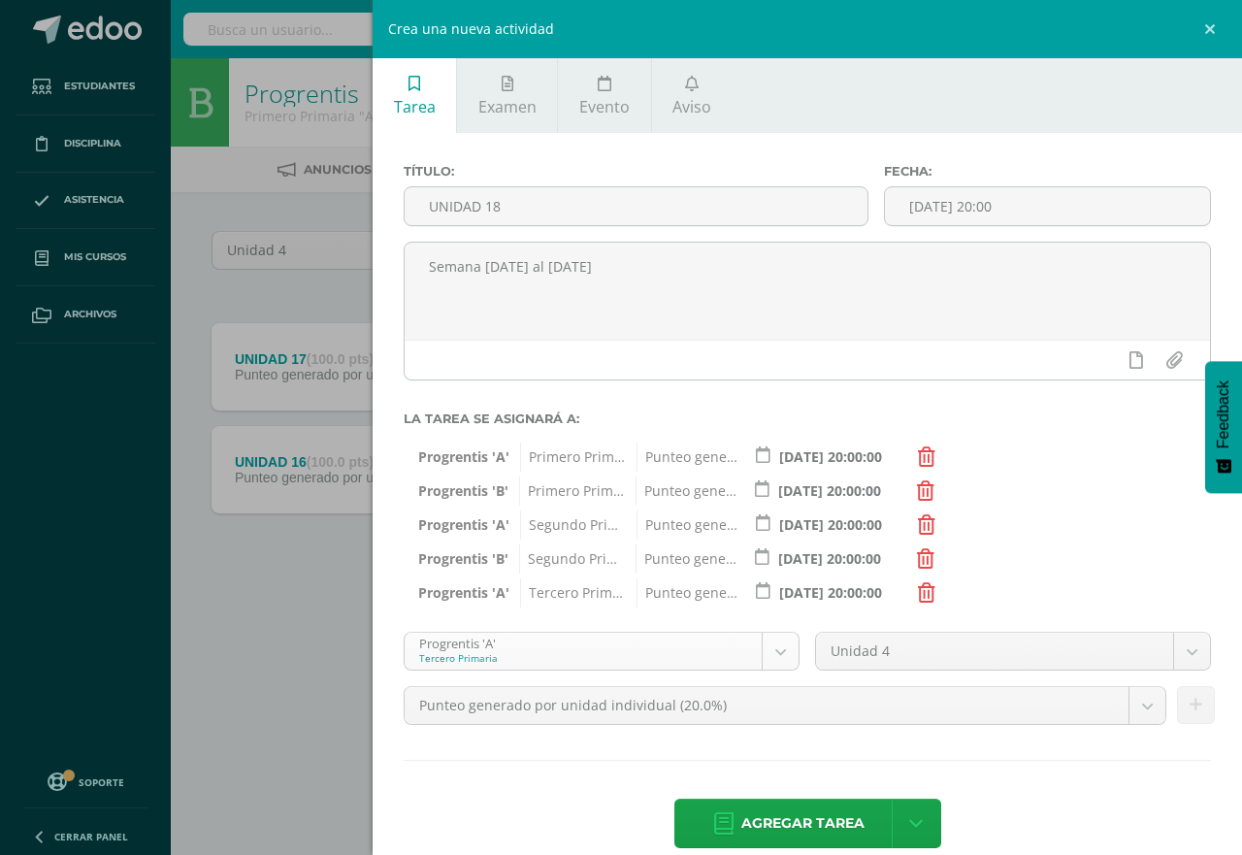
click at [772, 643] on body "Estudiantes Disciplina Asistencia Mis cursos Archivos Soporte Centro de ayuda Ú…" at bounding box center [621, 321] width 1242 height 643
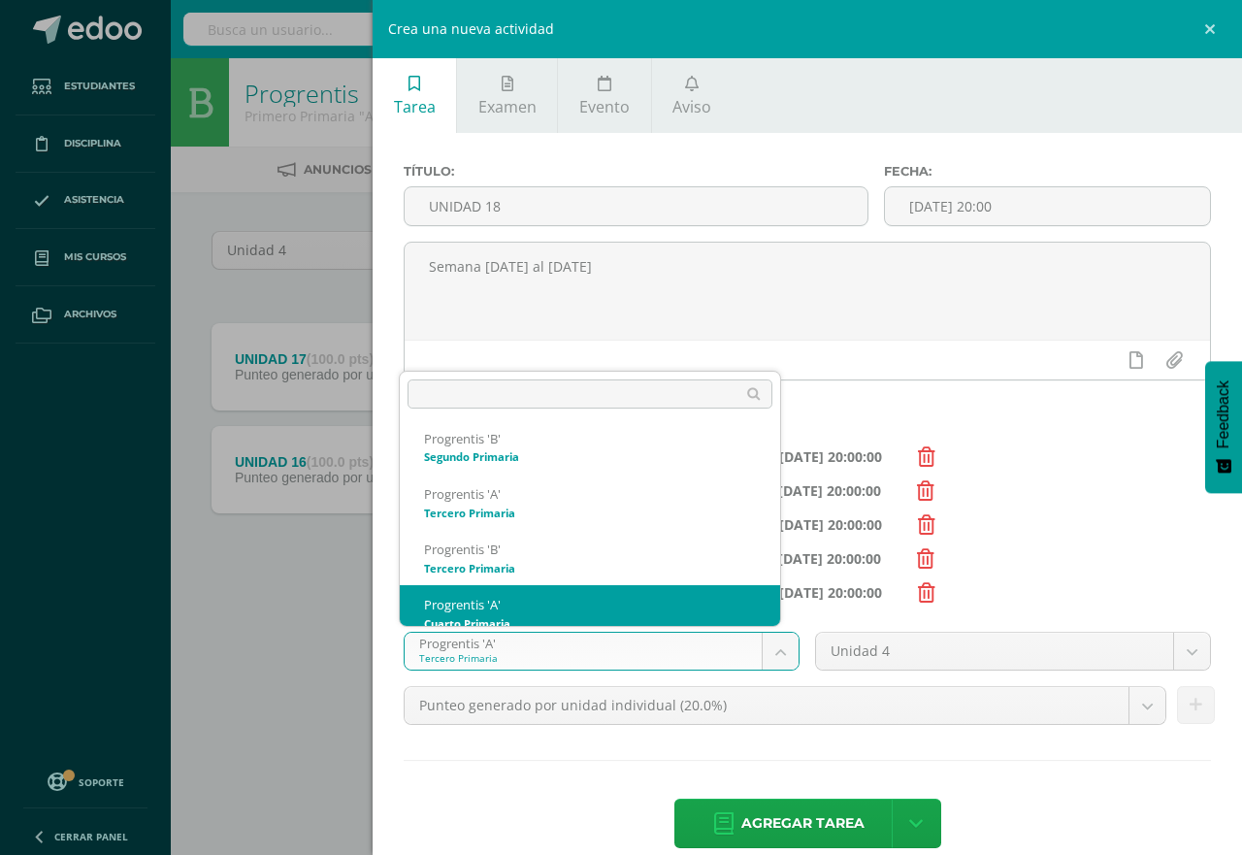
scroll to position [185, 0]
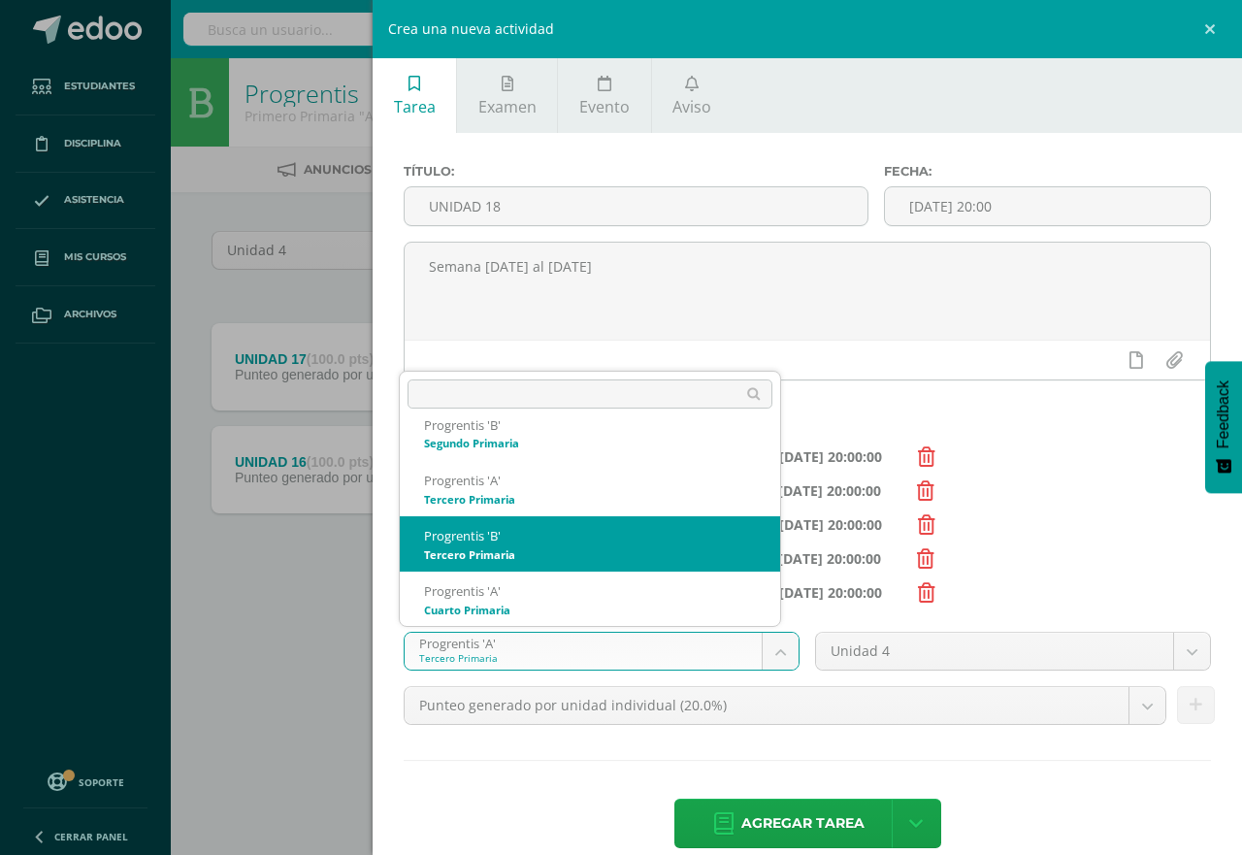
select select "174614"
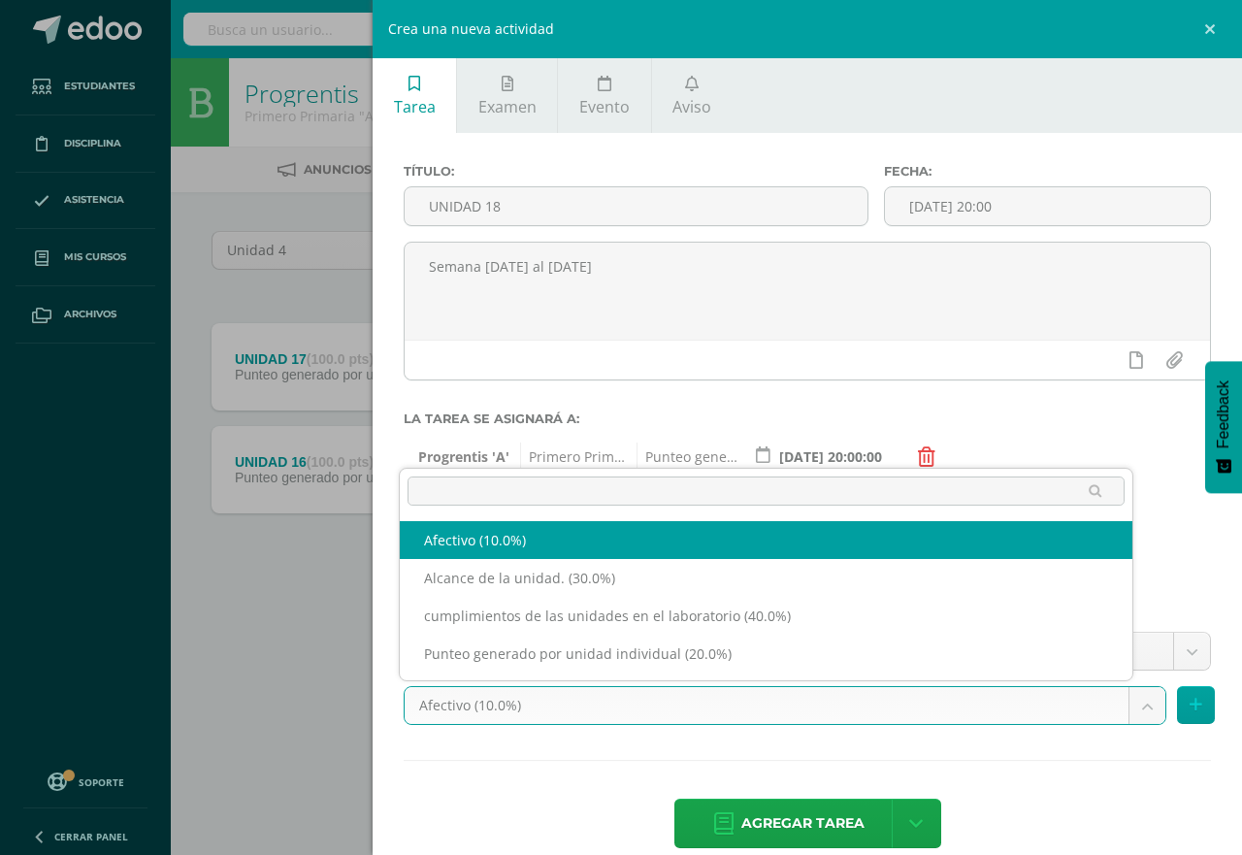
click at [1129, 643] on body "Estudiantes Disciplina Asistencia Mis cursos Archivos Soporte Centro de ayuda Ú…" at bounding box center [621, 321] width 1242 height 643
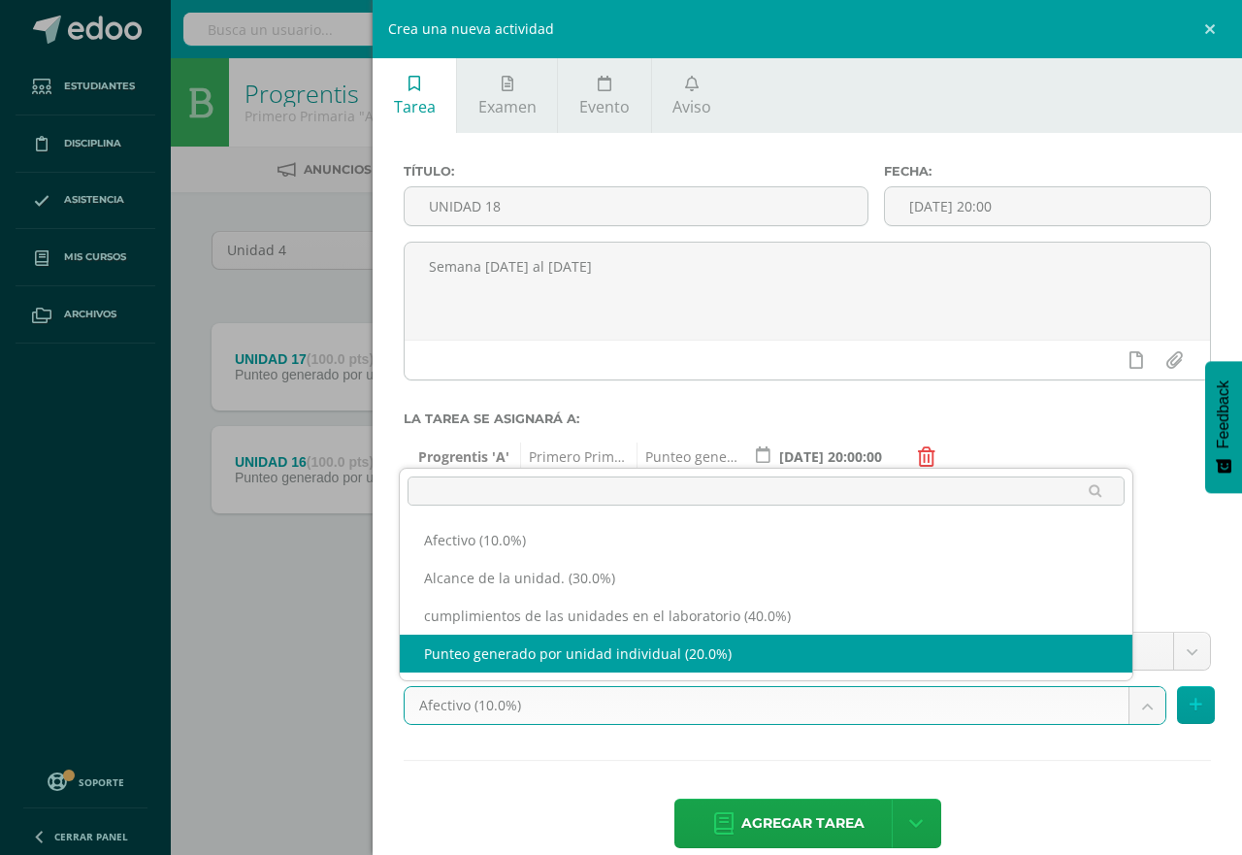
select select "190827"
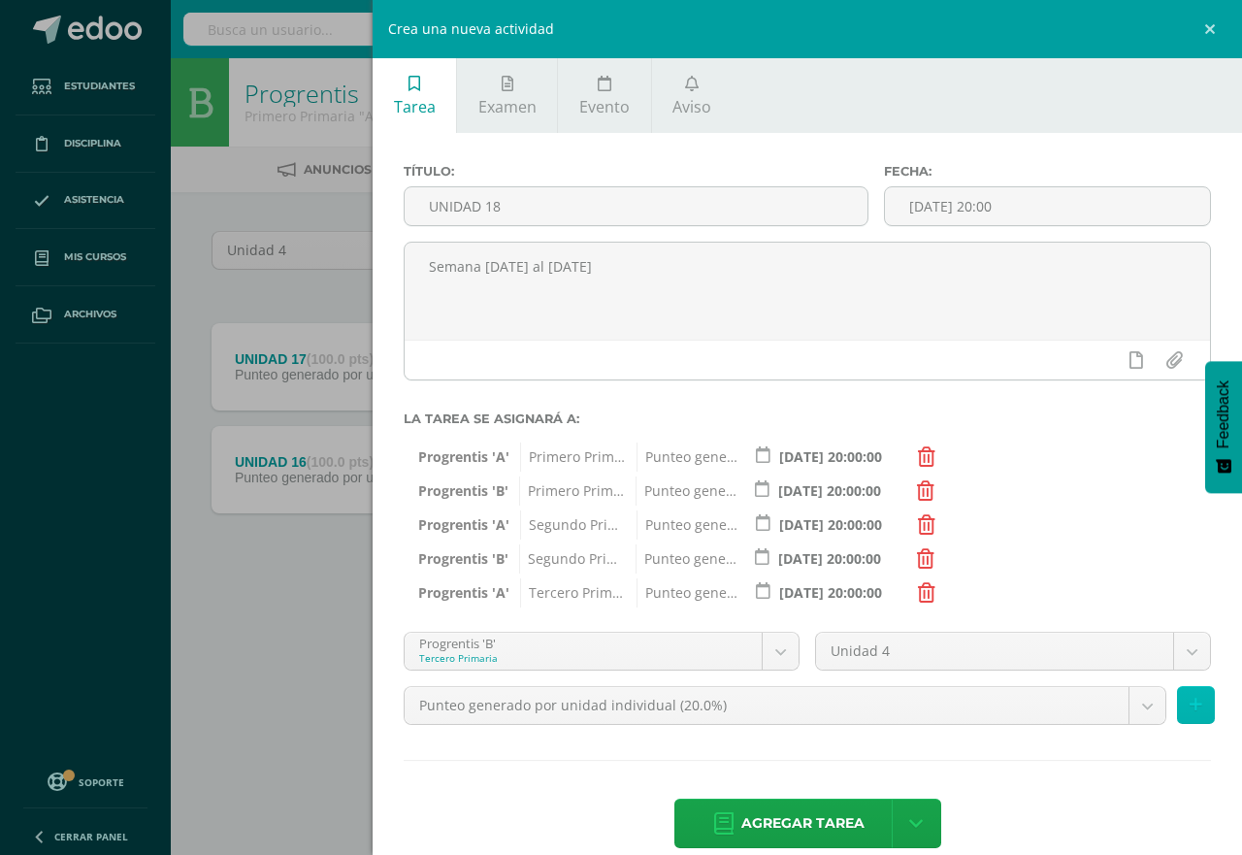
click at [1190, 709] on icon at bounding box center [1196, 705] width 13 height 17
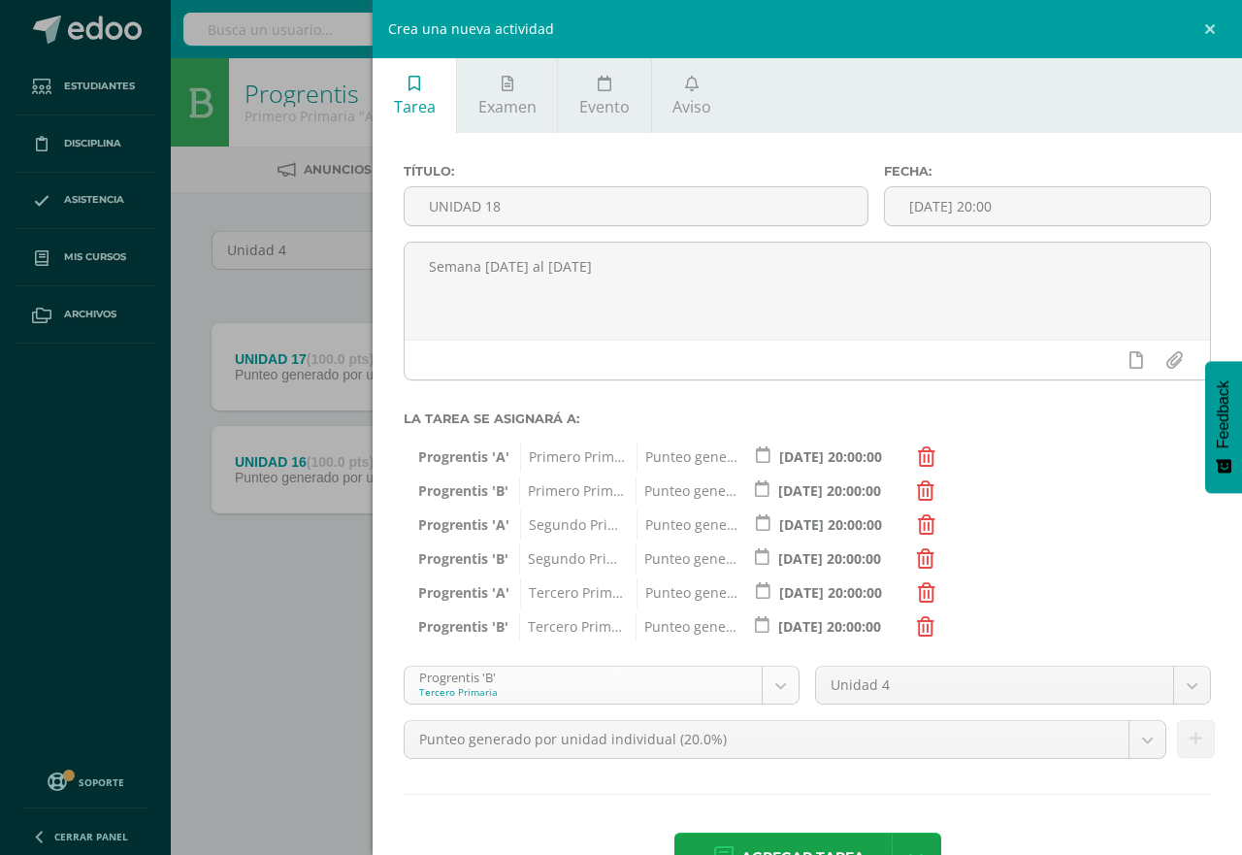
click at [774, 643] on body "Estudiantes Disciplina Asistencia Mis cursos Archivos Soporte Centro de ayuda Ú…" at bounding box center [621, 321] width 1242 height 643
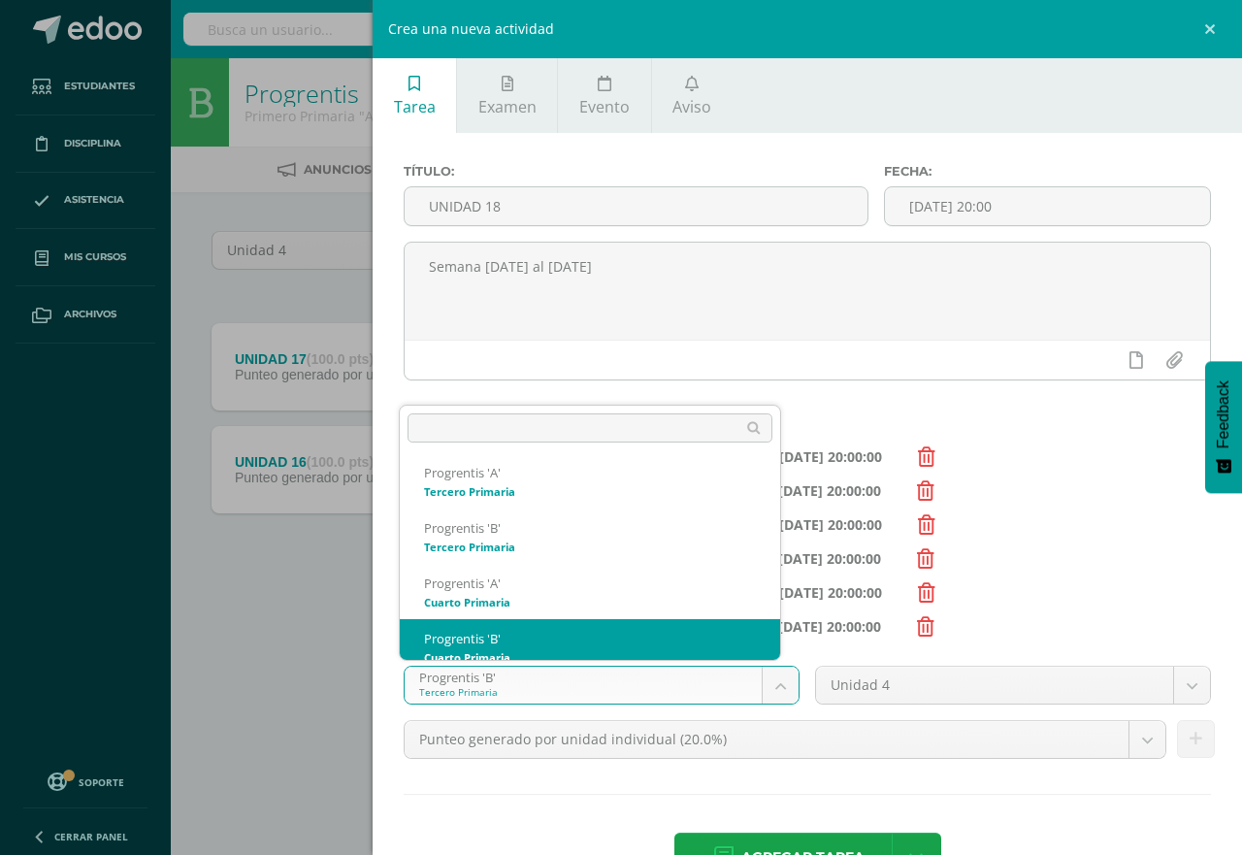
scroll to position [241, 0]
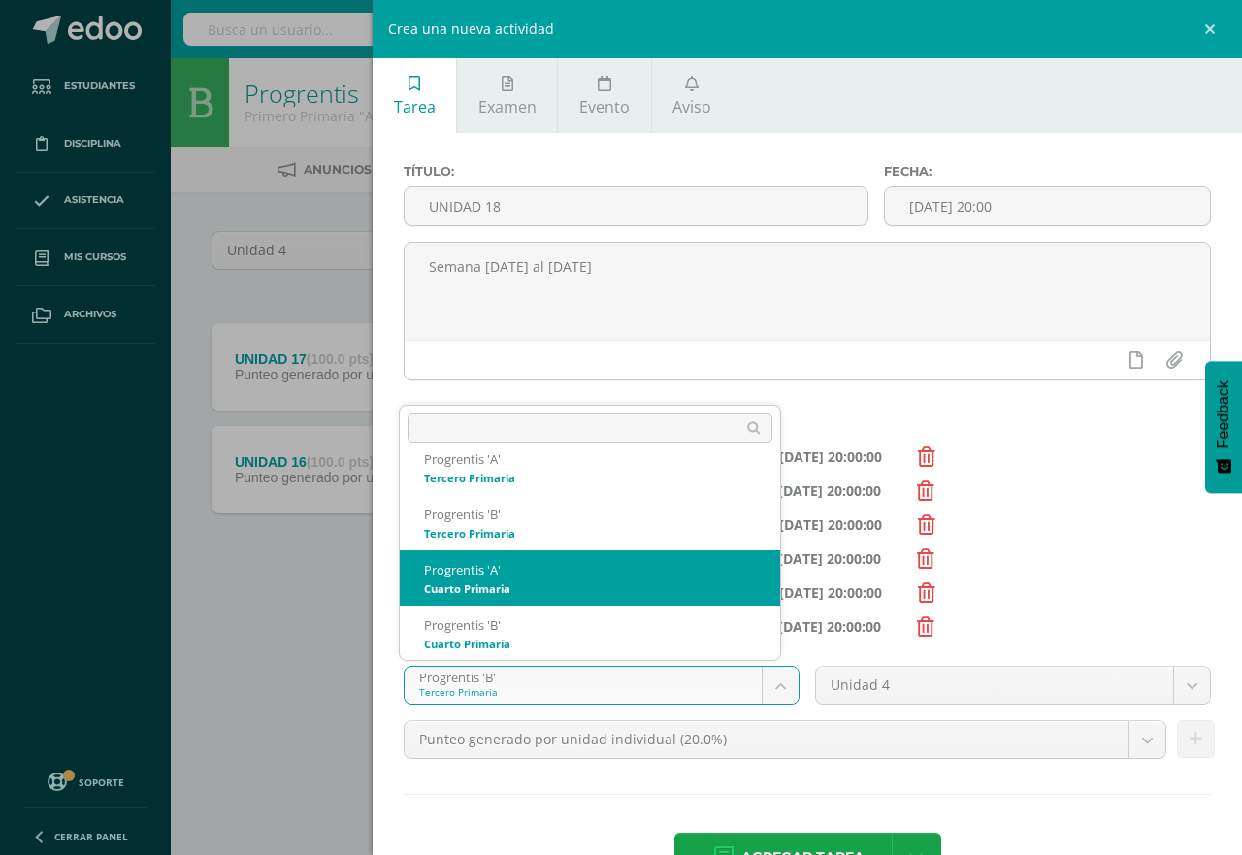
select select "174621"
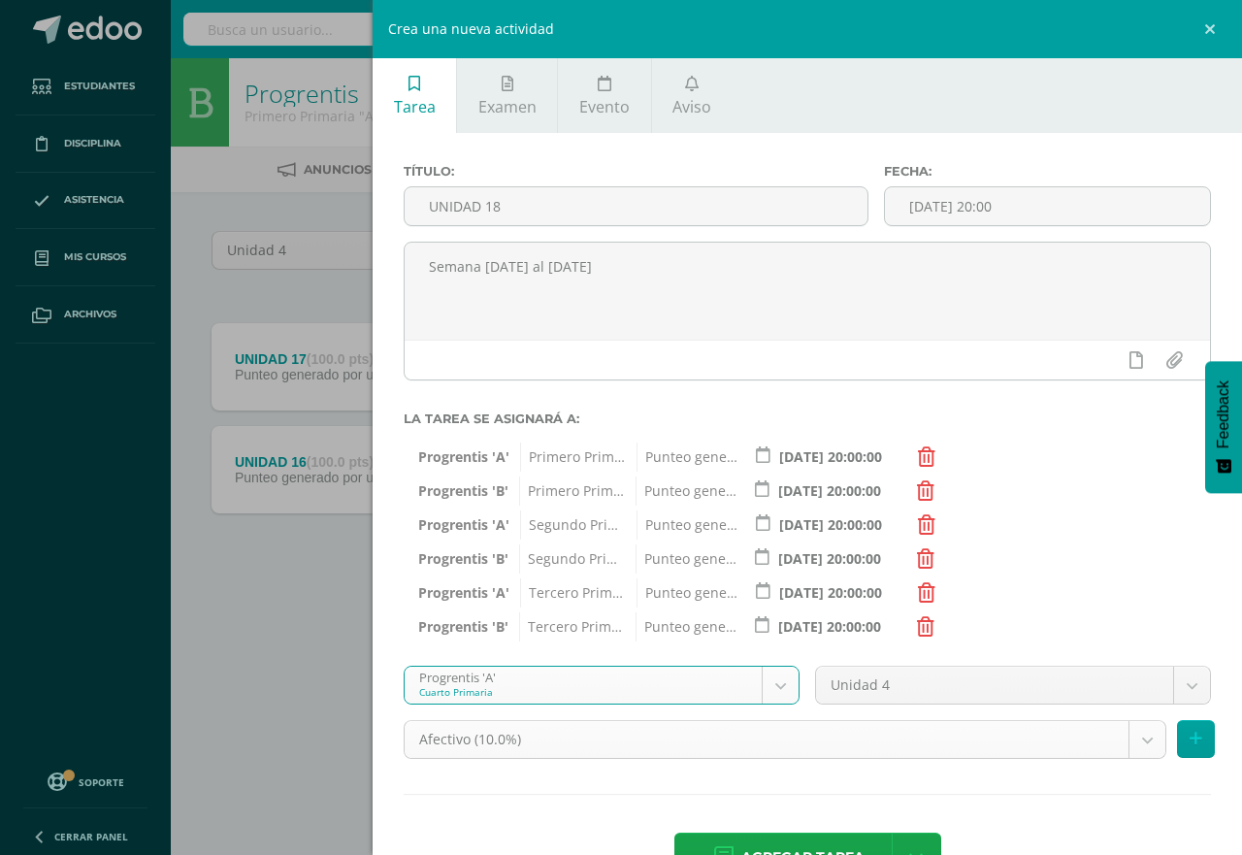
click at [1128, 643] on body "Estudiantes Disciplina Asistencia Mis cursos Archivos Soporte Centro de ayuda Ú…" at bounding box center [621, 321] width 1242 height 643
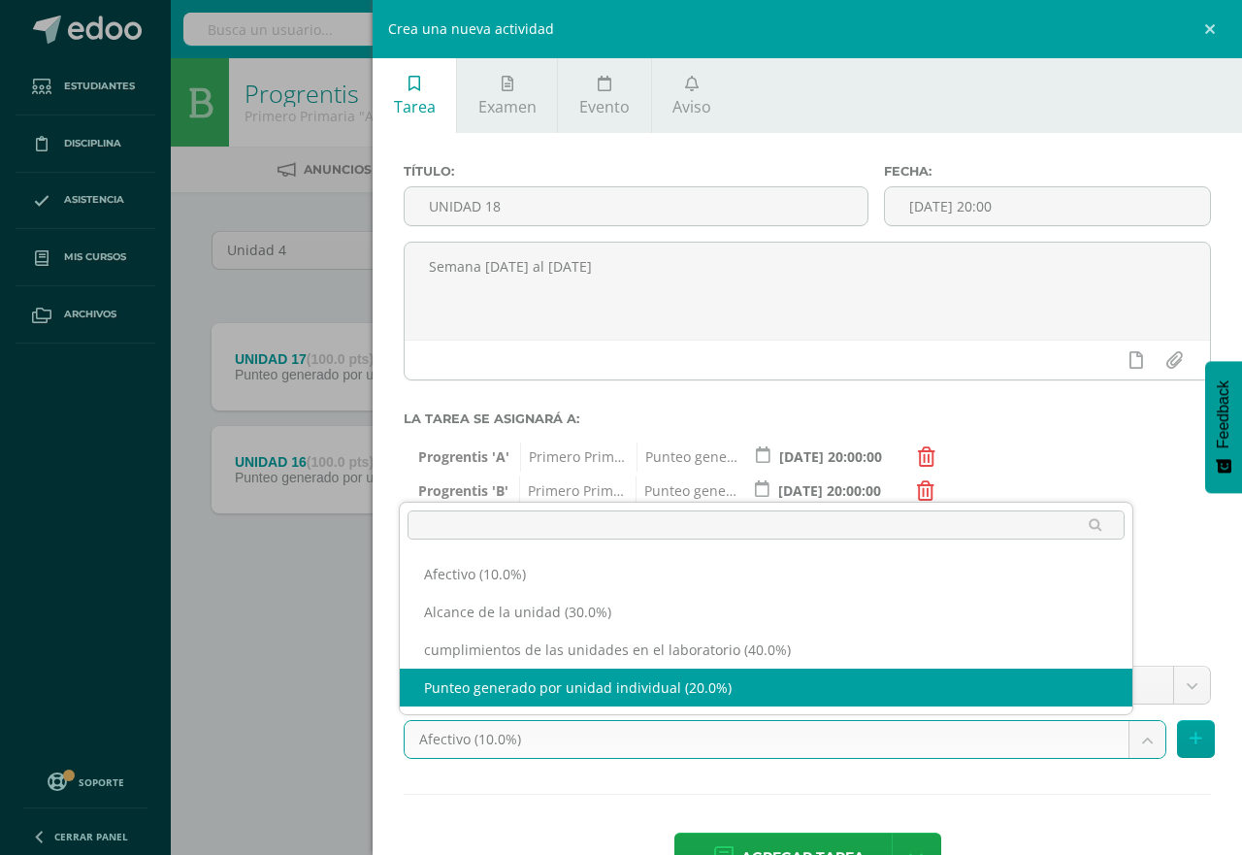
select select "190837"
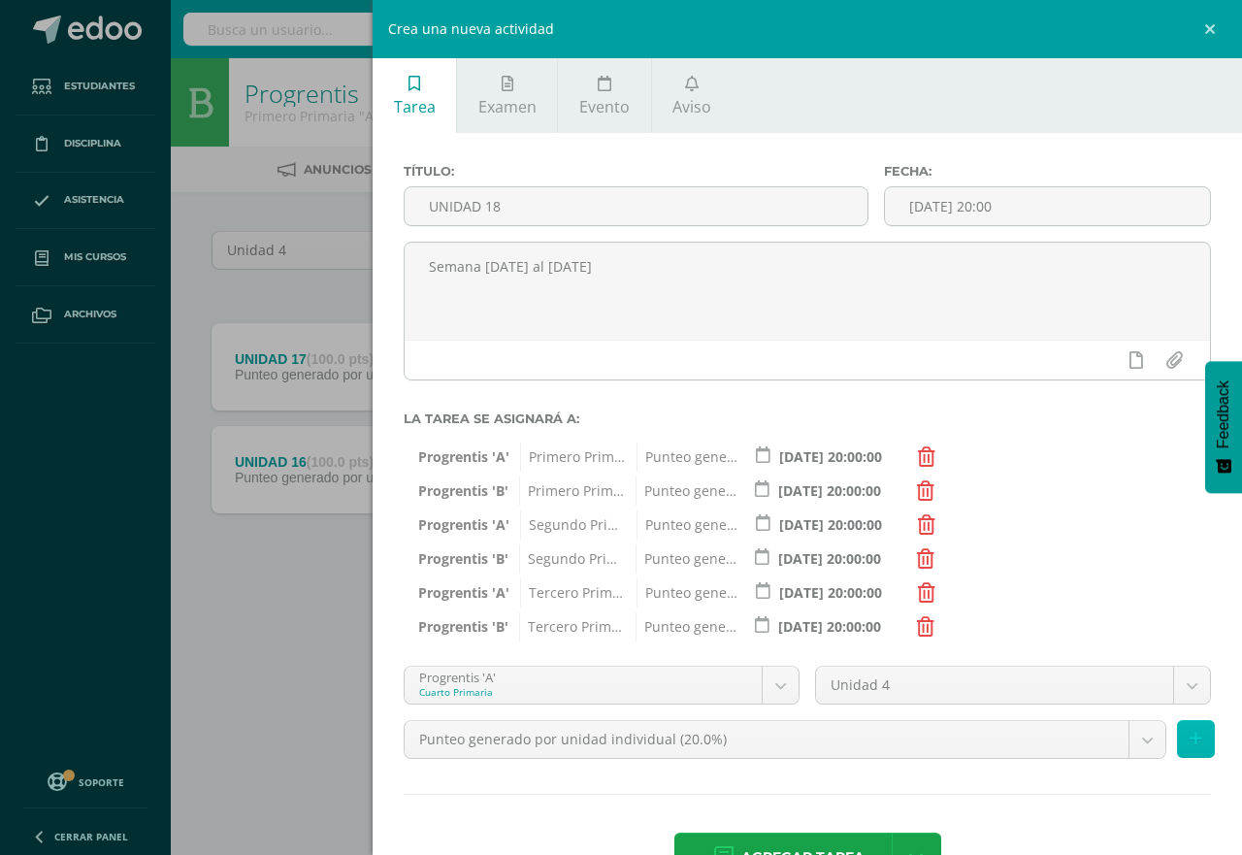
click at [1190, 743] on icon at bounding box center [1196, 739] width 13 height 17
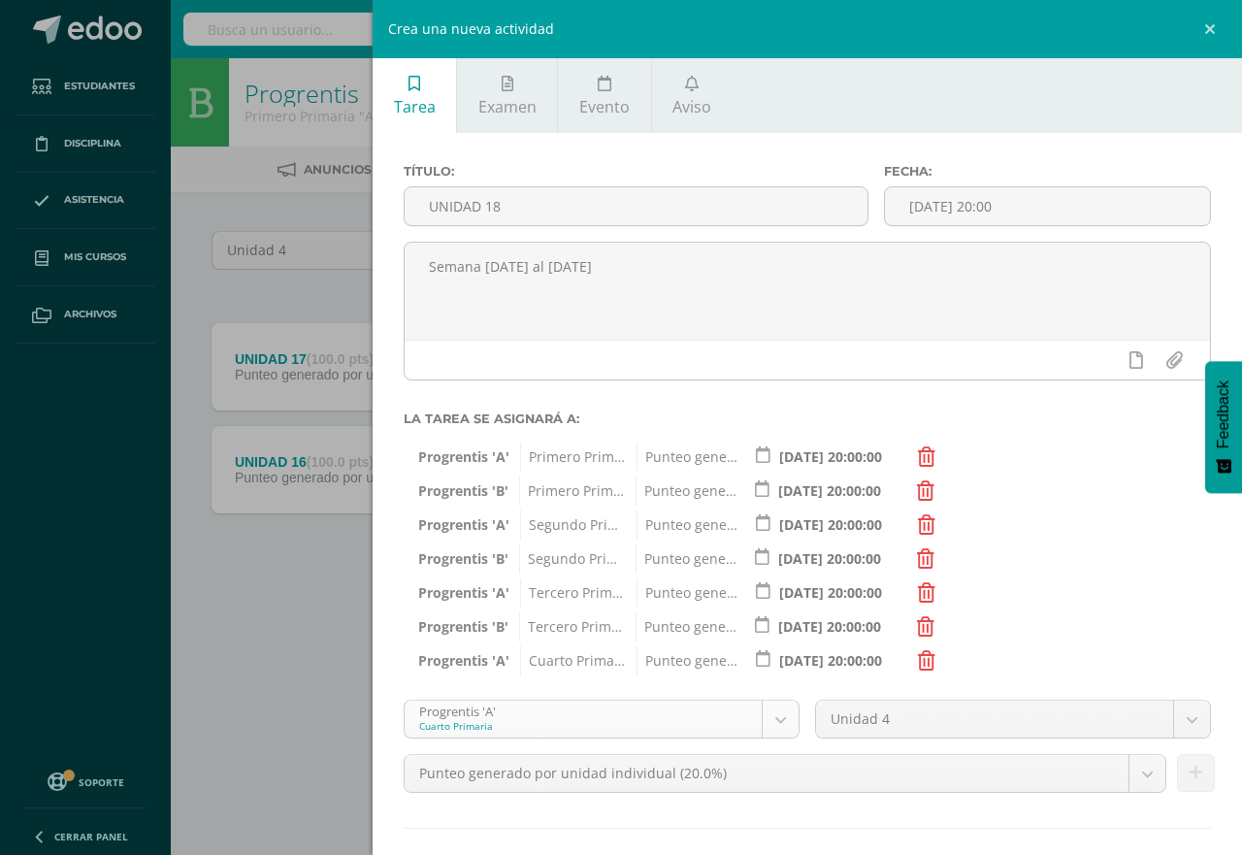
click at [775, 643] on body "Estudiantes Disciplina Asistencia Mis cursos Archivos Soporte Centro de ayuda Ú…" at bounding box center [621, 321] width 1242 height 643
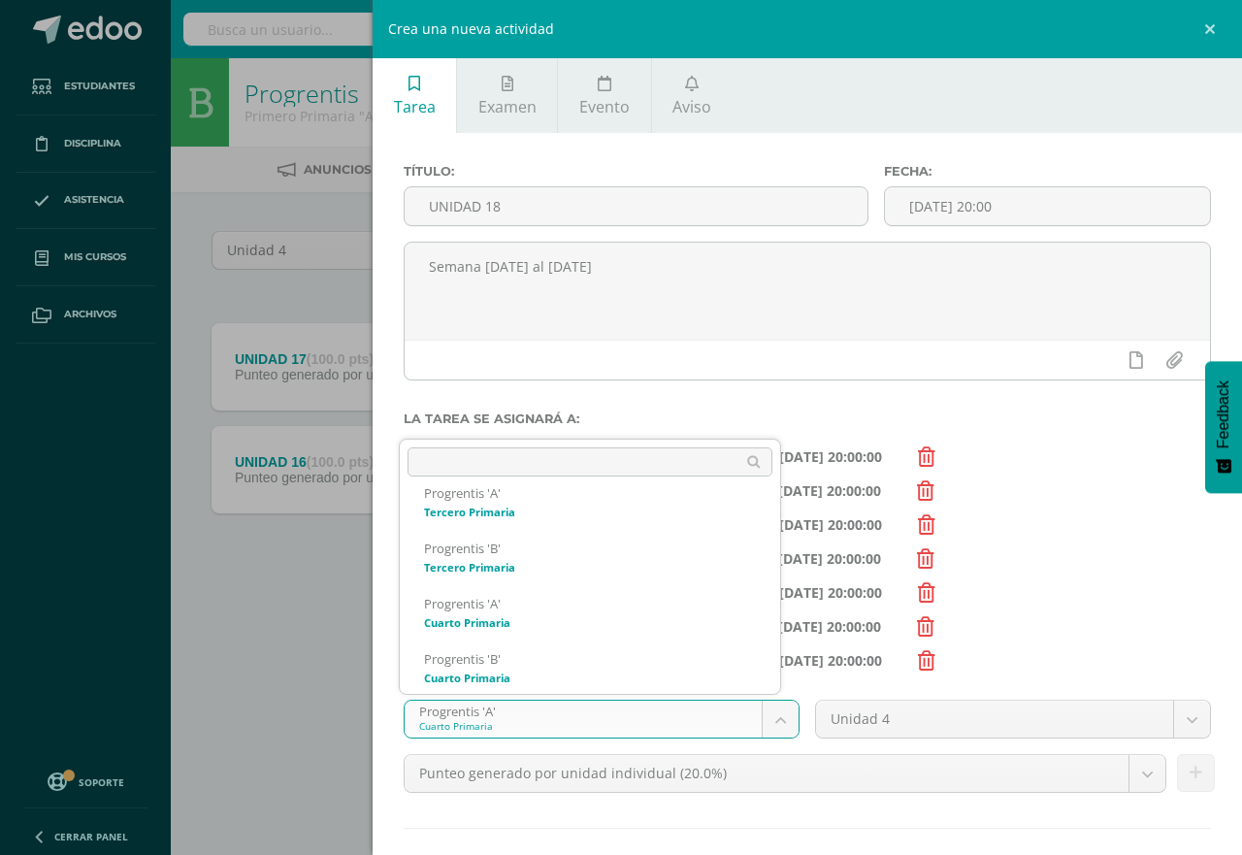
click at [1023, 643] on body "Estudiantes Disciplina Asistencia Mis cursos Archivos Soporte Centro de ayuda Ú…" at bounding box center [621, 321] width 1242 height 643
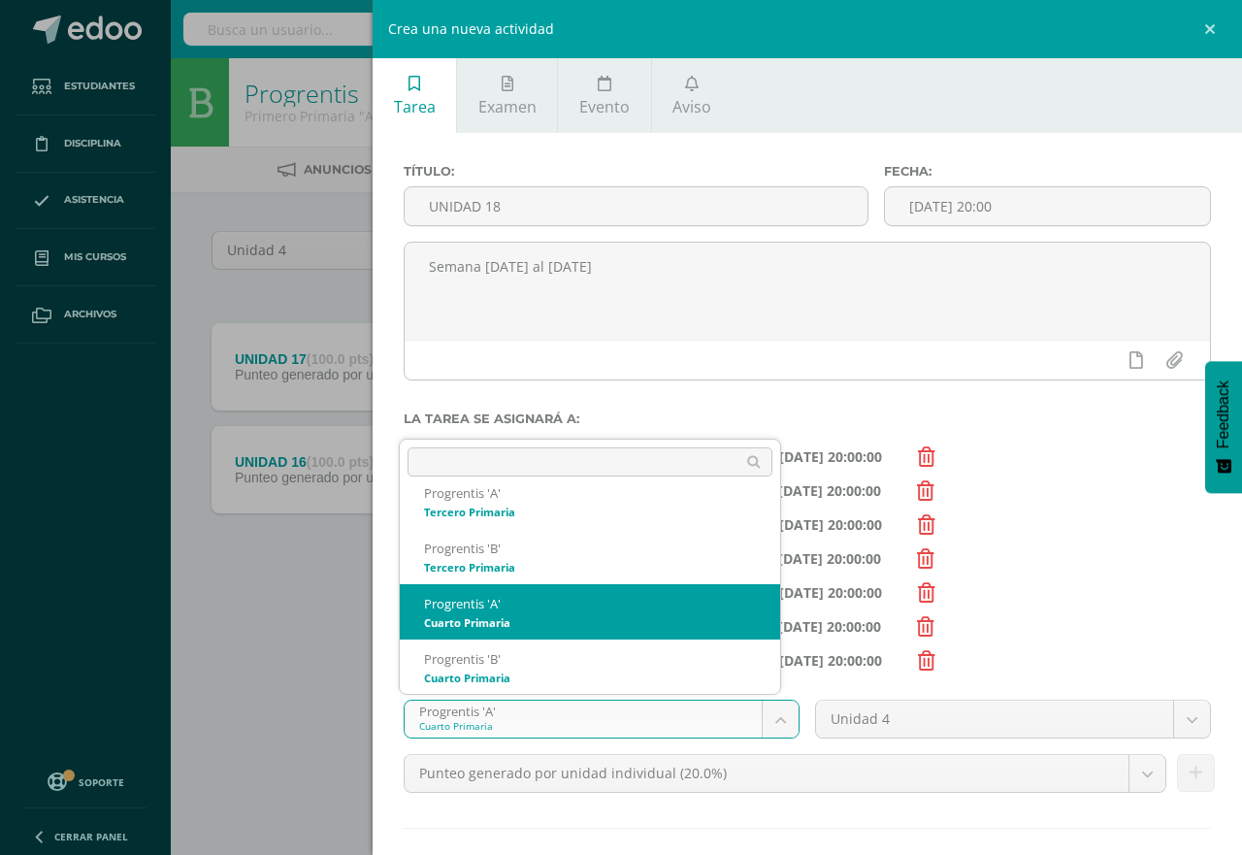
scroll to position [185, 0]
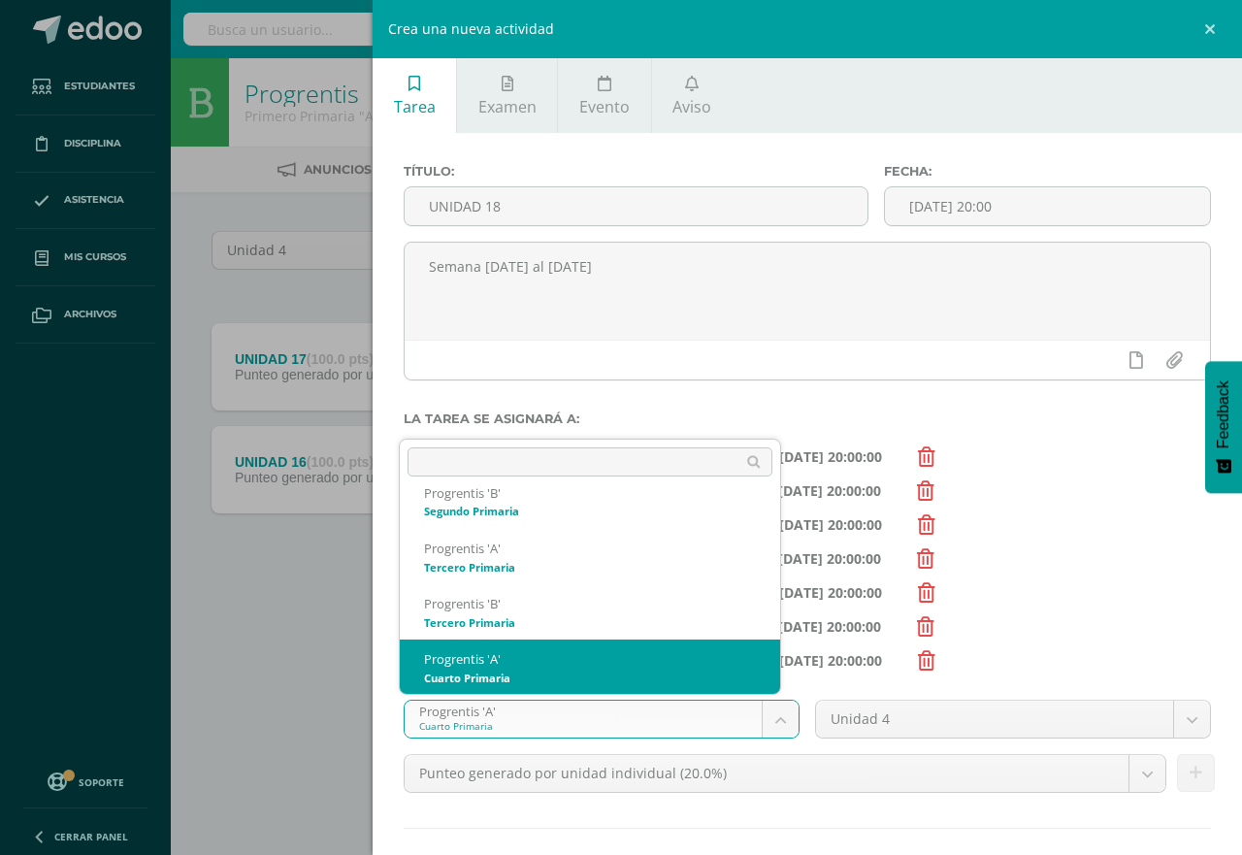
click at [770, 643] on body "Estudiantes Disciplina Asistencia Mis cursos Archivos Soporte Centro de ayuda Ú…" at bounding box center [621, 321] width 1242 height 643
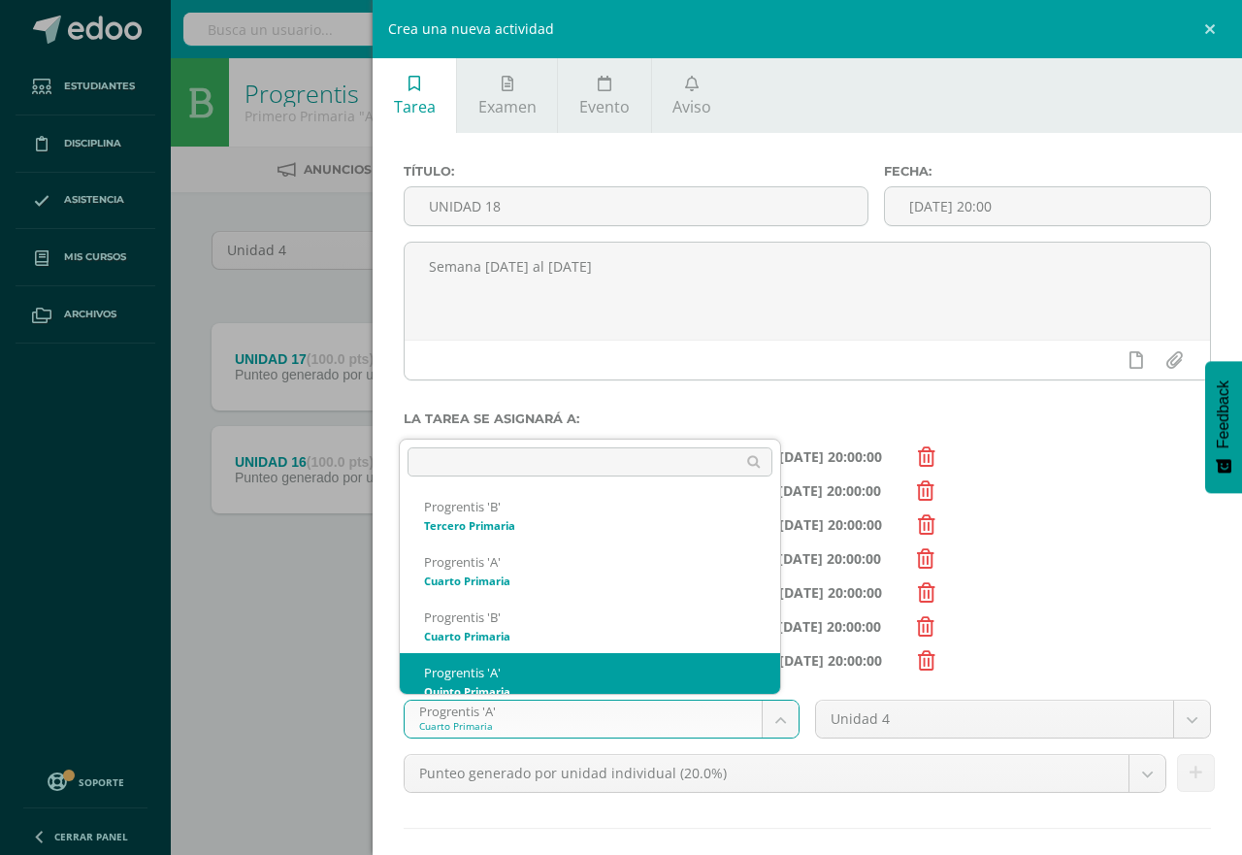
scroll to position [296, 0]
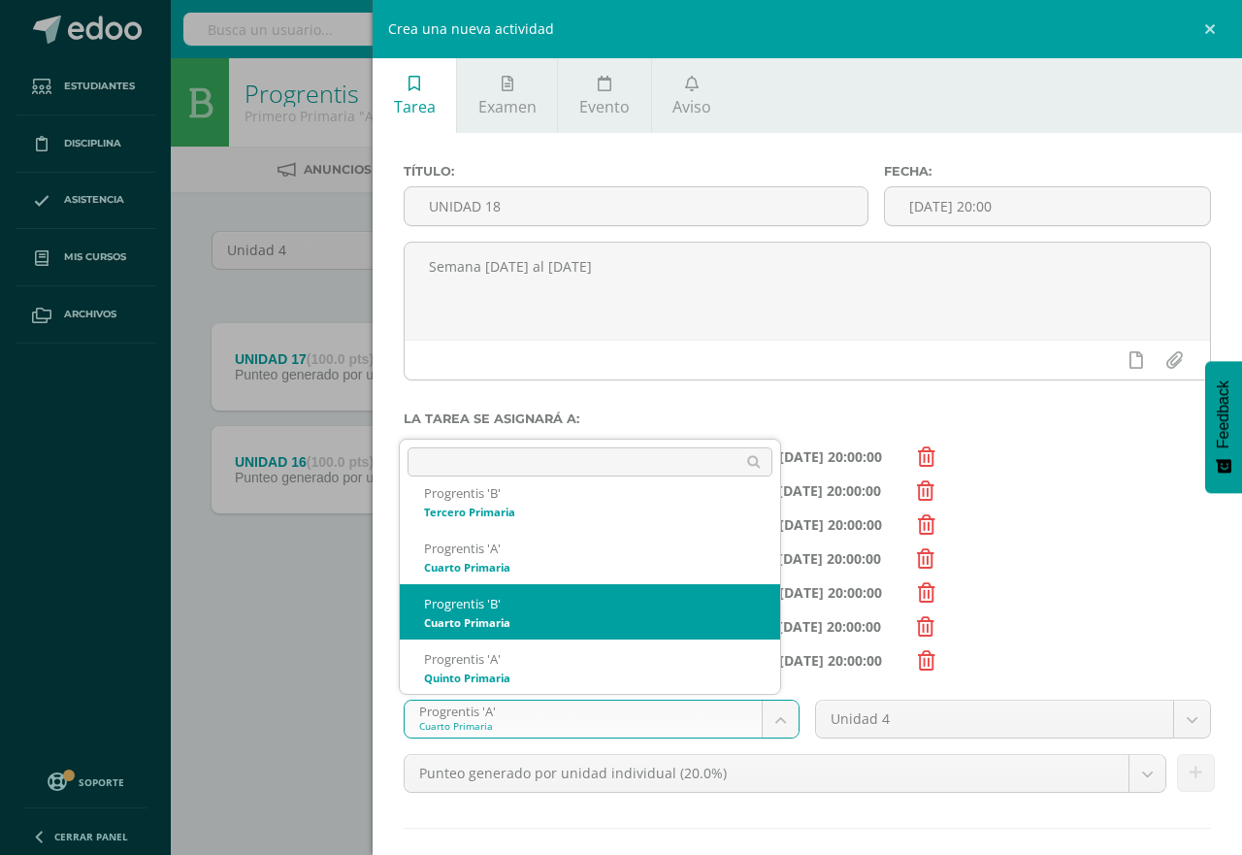
select select "174628"
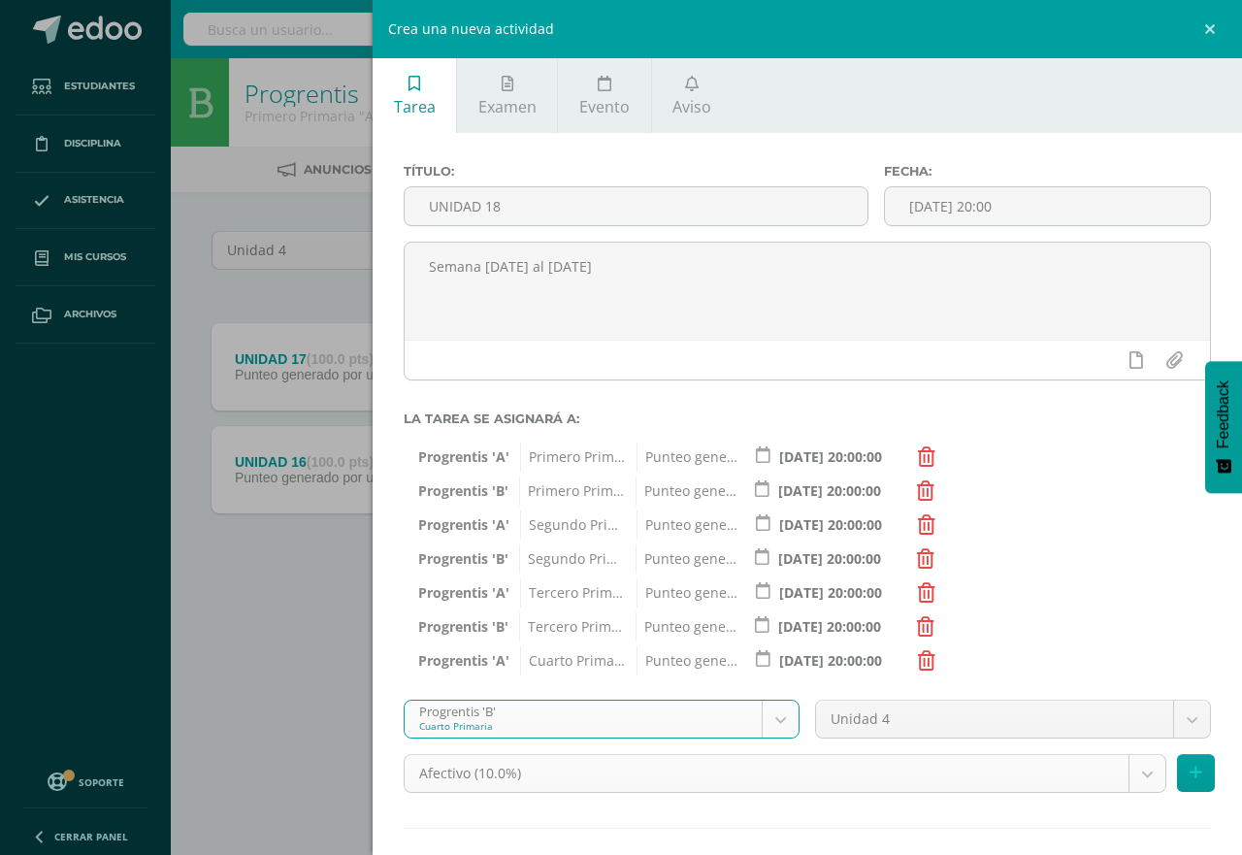
click at [1127, 643] on body "Estudiantes Disciplina Asistencia Mis cursos Archivos Soporte Centro de ayuda Ú…" at bounding box center [621, 321] width 1242 height 643
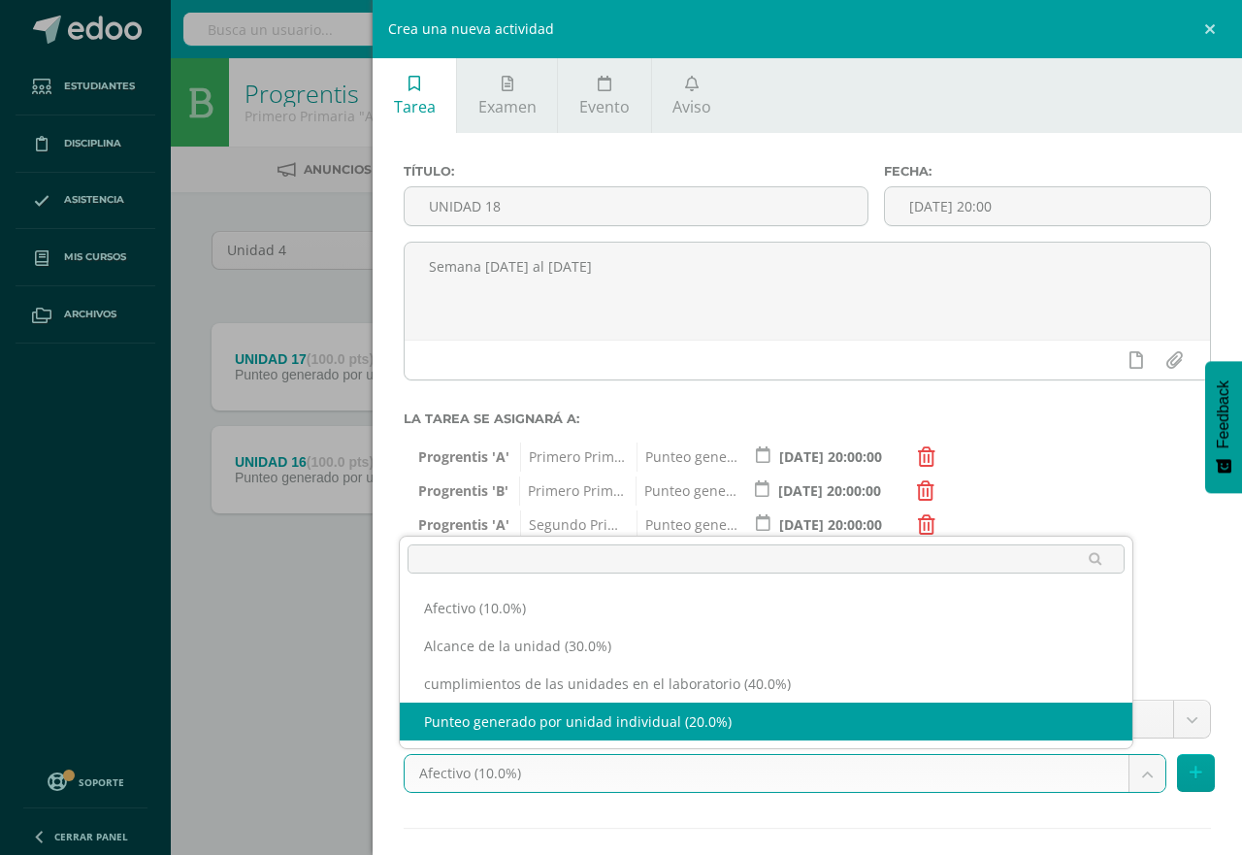
select select "190858"
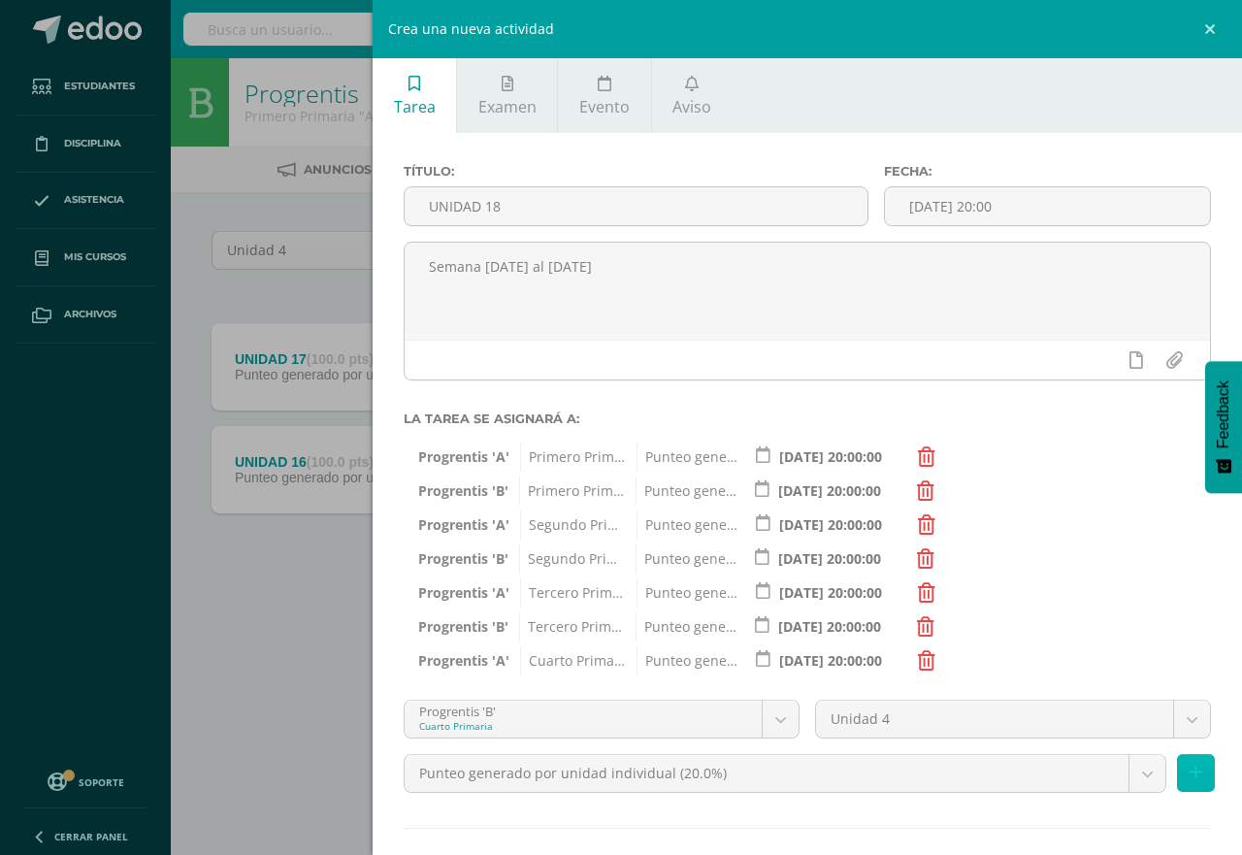
click at [1177, 778] on button at bounding box center [1196, 773] width 38 height 38
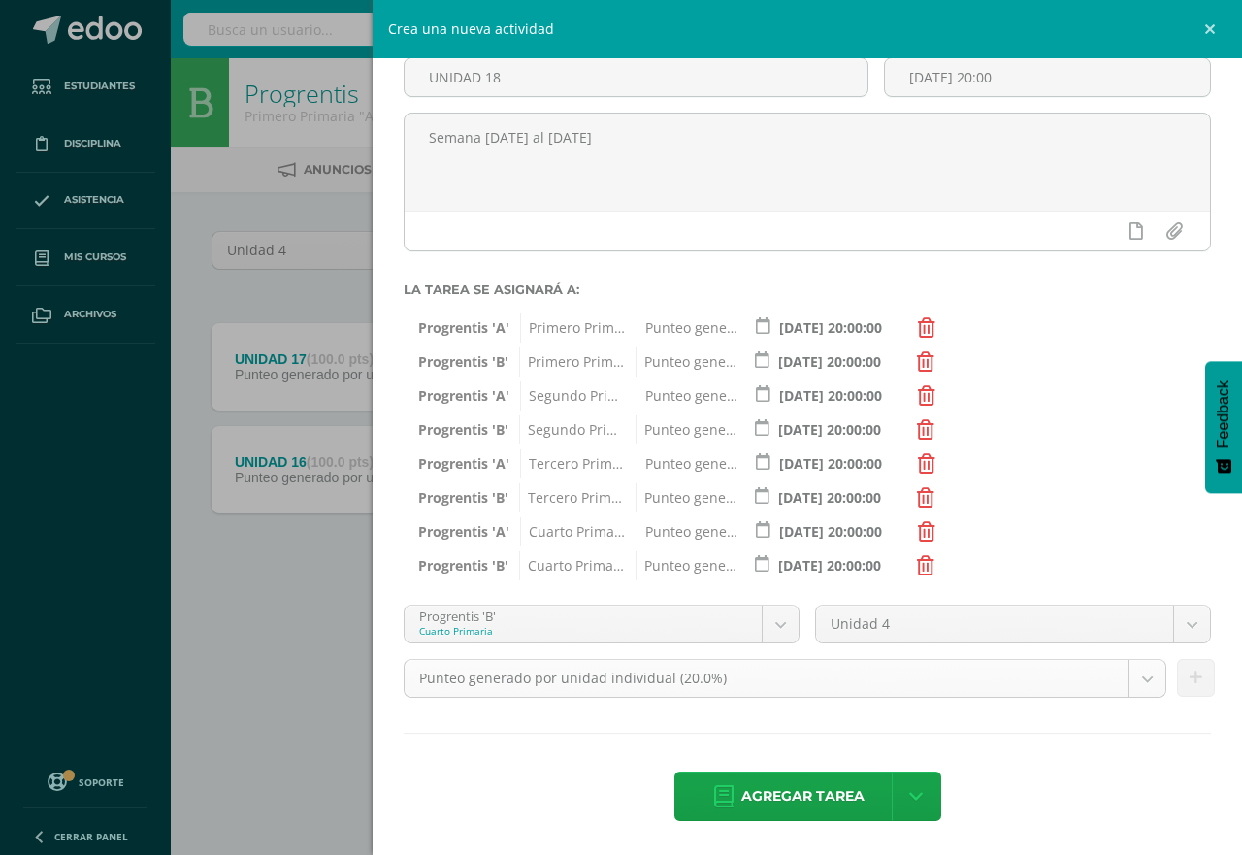
scroll to position [130, 0]
click at [771, 619] on body "Estudiantes Disciplina Asistencia Mis cursos Archivos Soporte Centro de ayuda Ú…" at bounding box center [621, 321] width 1242 height 643
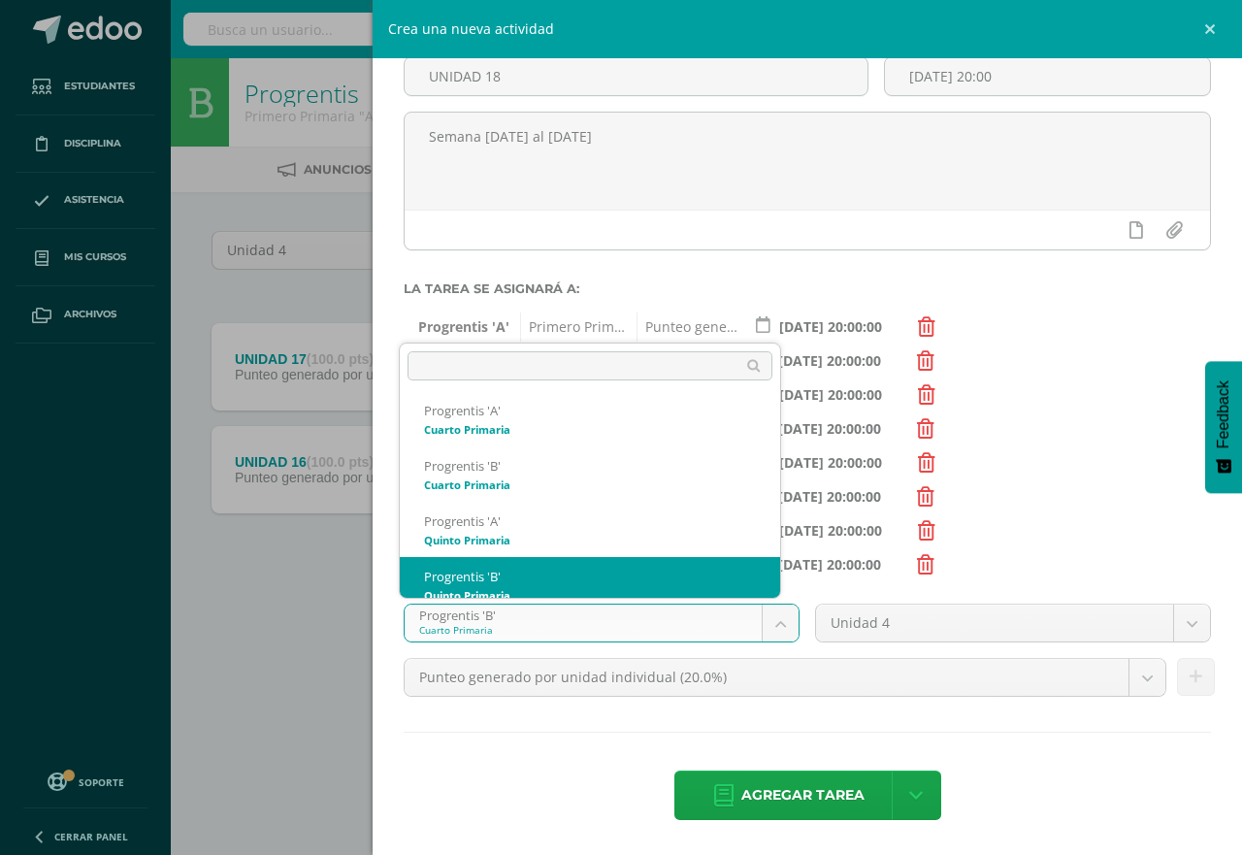
scroll to position [351, 0]
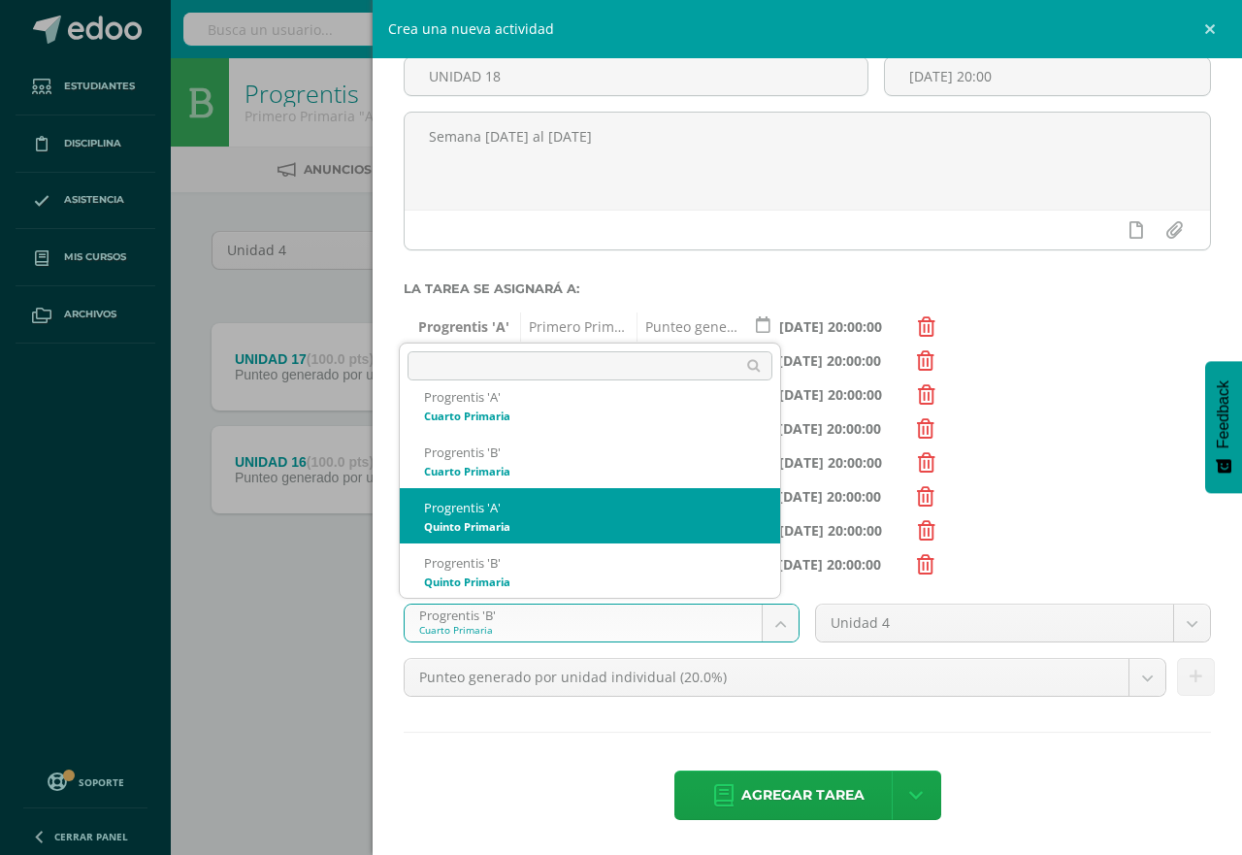
select select "174635"
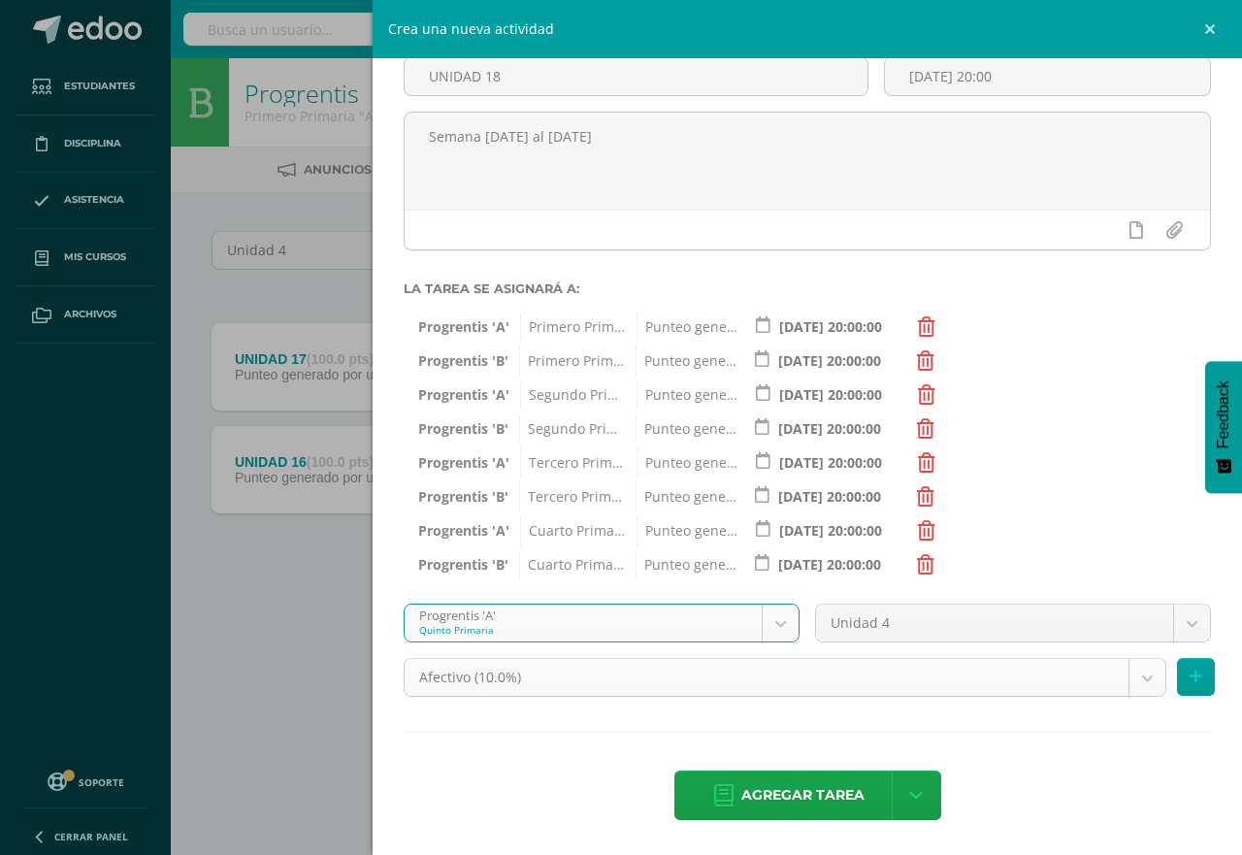
click at [1131, 643] on body "Estudiantes Disciplina Asistencia Mis cursos Archivos Soporte Centro de ayuda Ú…" at bounding box center [621, 321] width 1242 height 643
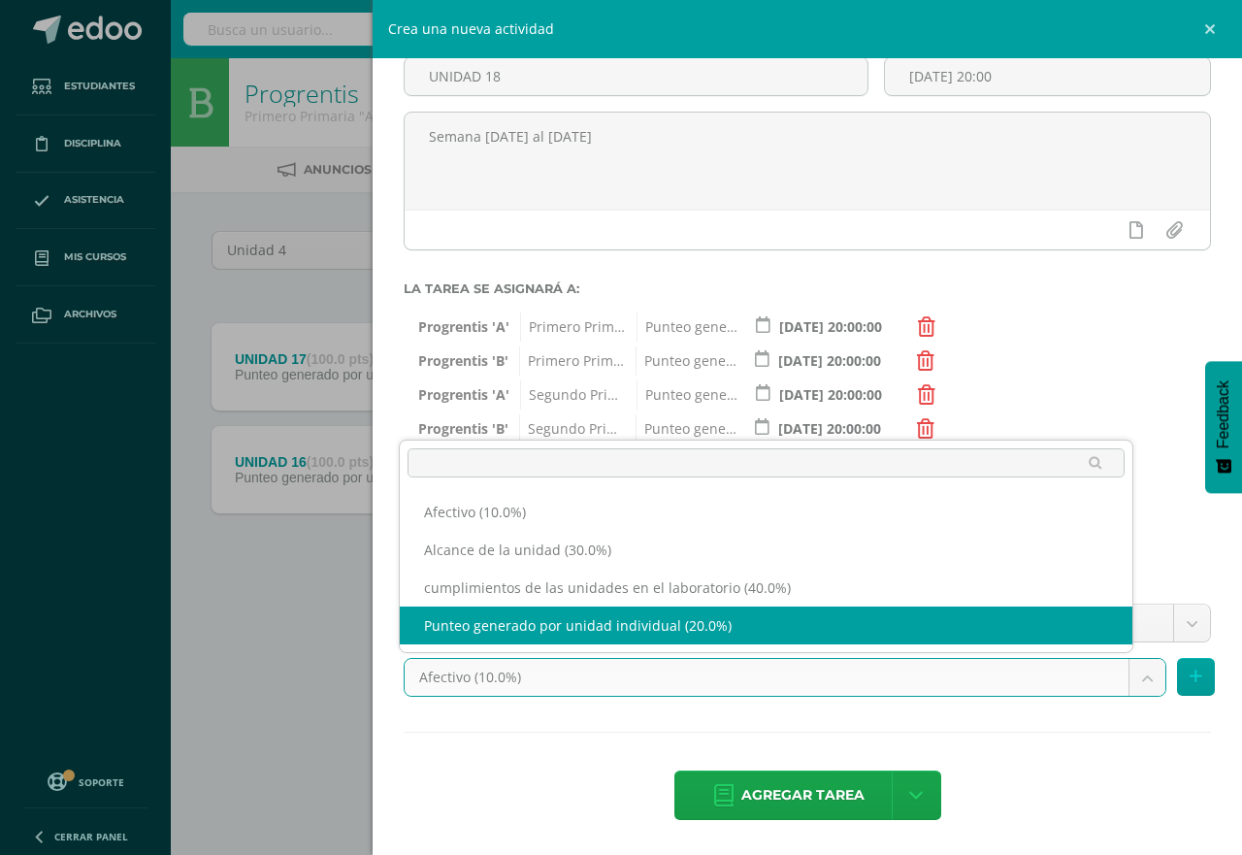
select select "191230"
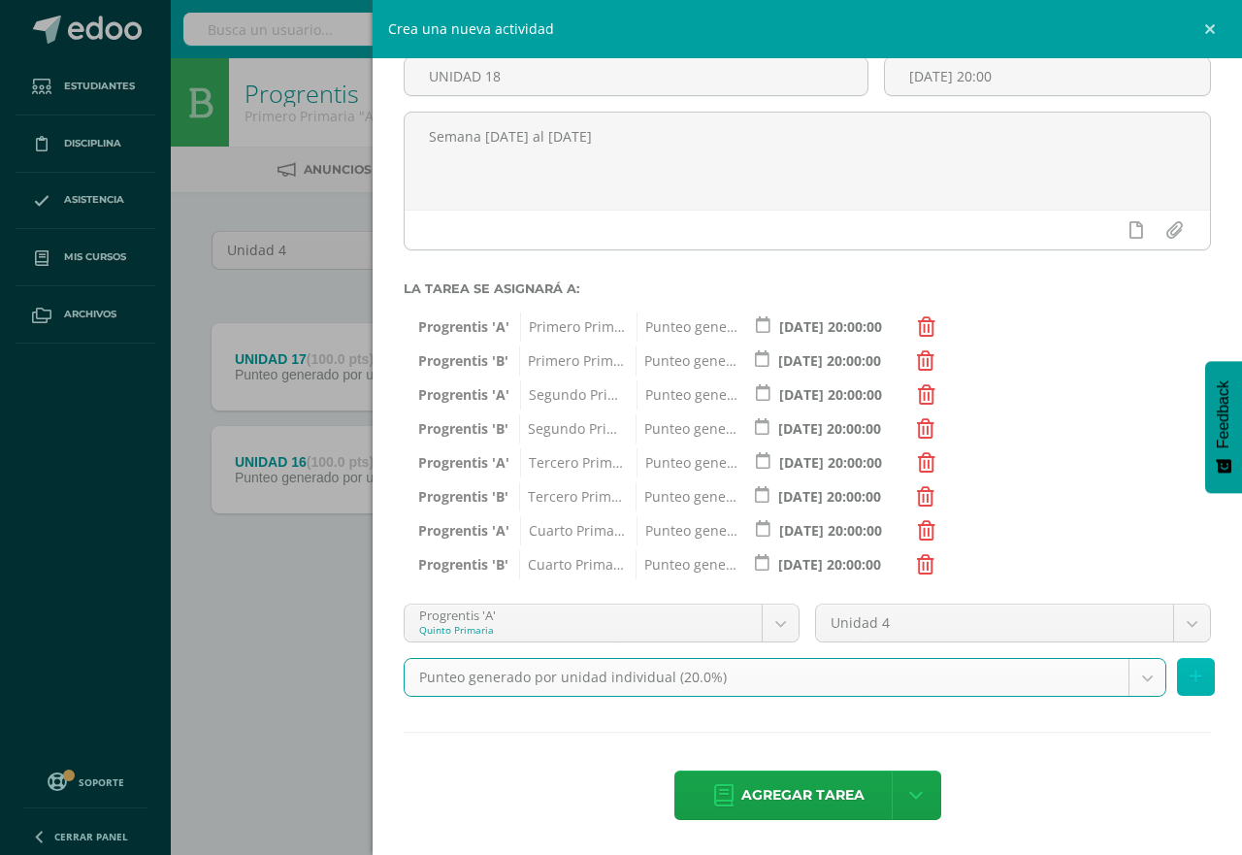
click at [1190, 683] on icon at bounding box center [1196, 677] width 13 height 17
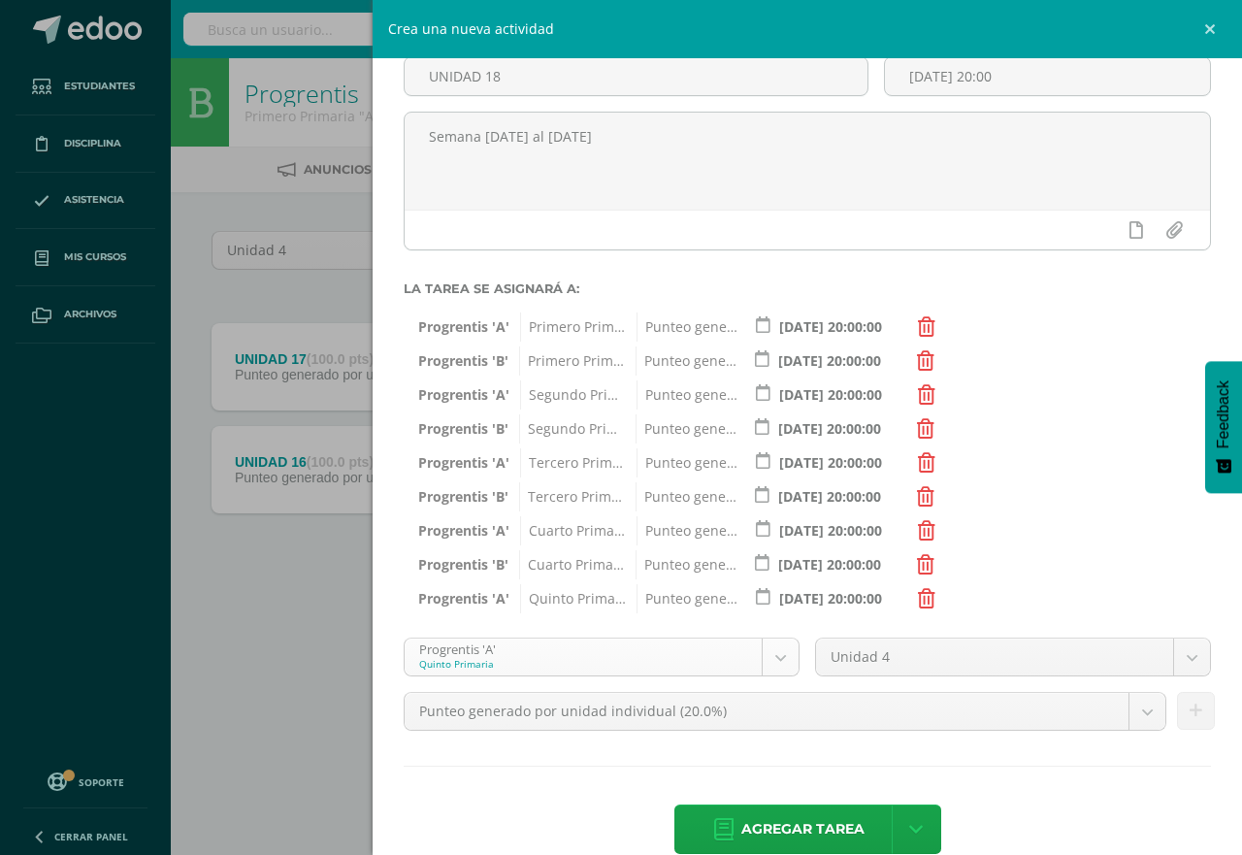
click at [768, 643] on body "Estudiantes Disciplina Asistencia Mis cursos Archivos Soporte Centro de ayuda Ú…" at bounding box center [621, 321] width 1242 height 643
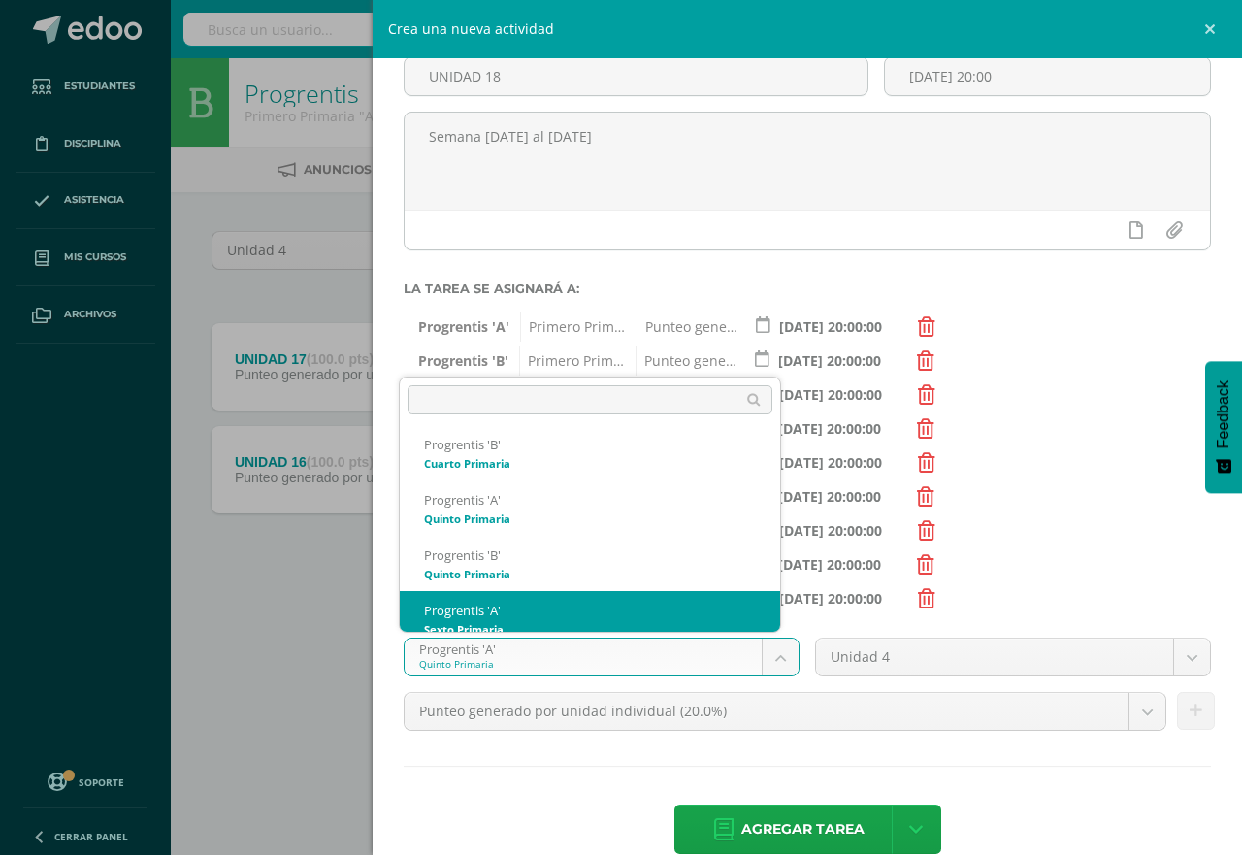
scroll to position [407, 0]
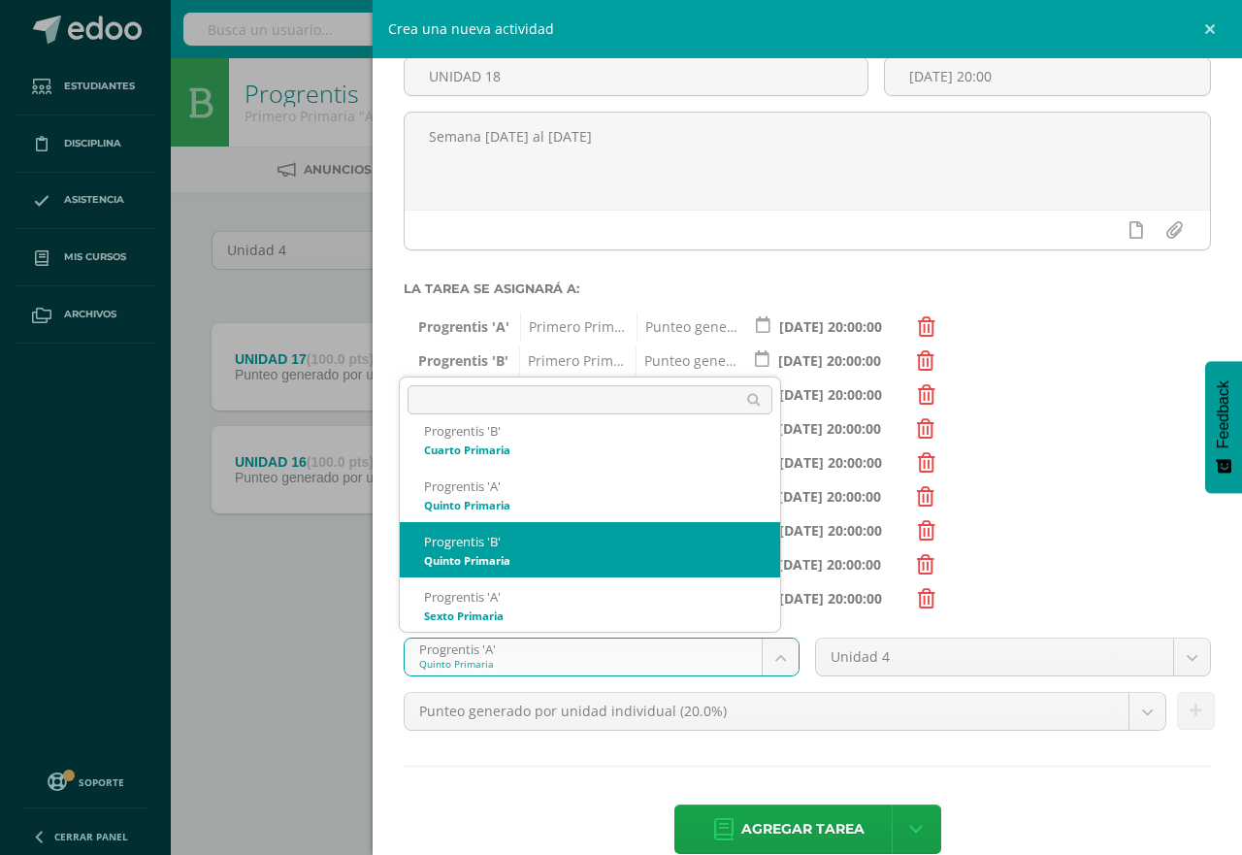
select select "174642"
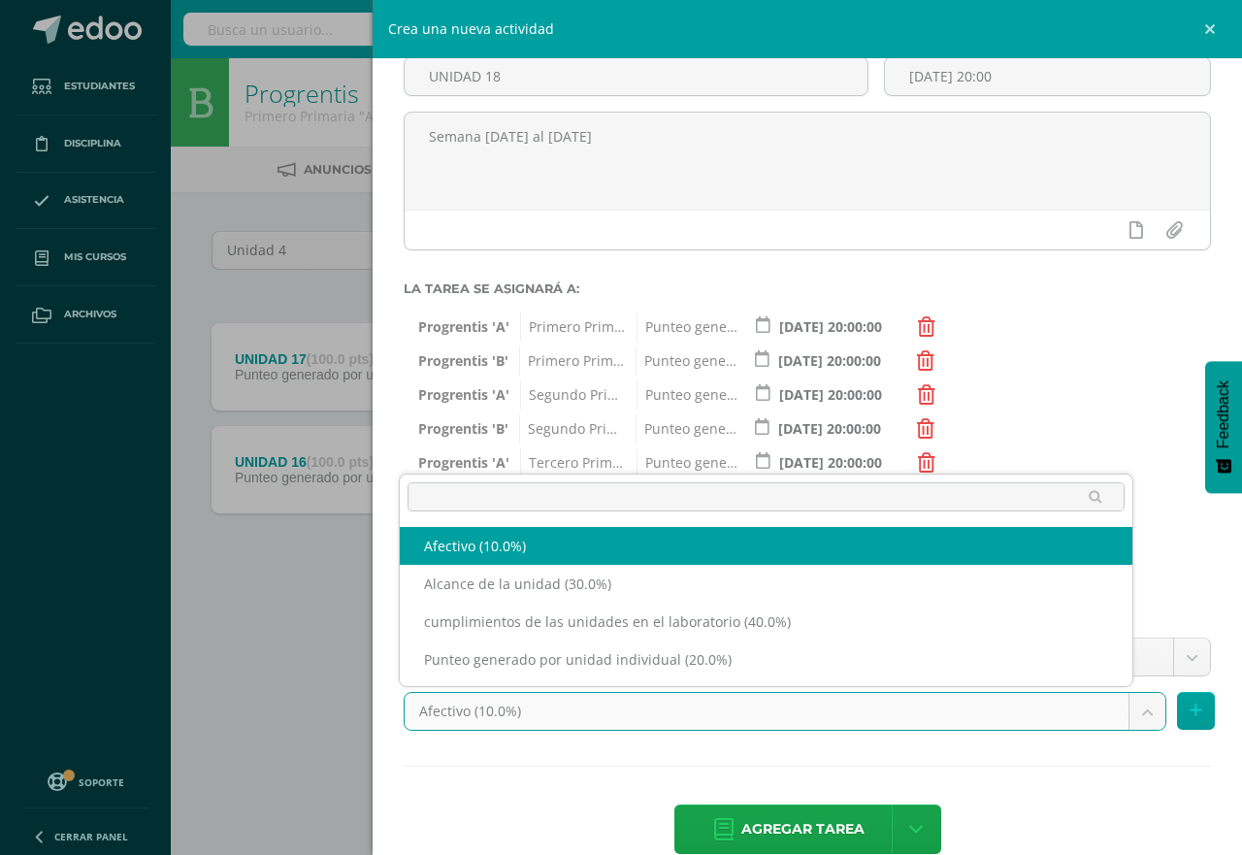
click at [1131, 643] on body "Estudiantes Disciplina Asistencia Mis cursos Archivos Soporte Centro de ayuda Ú…" at bounding box center [621, 321] width 1242 height 643
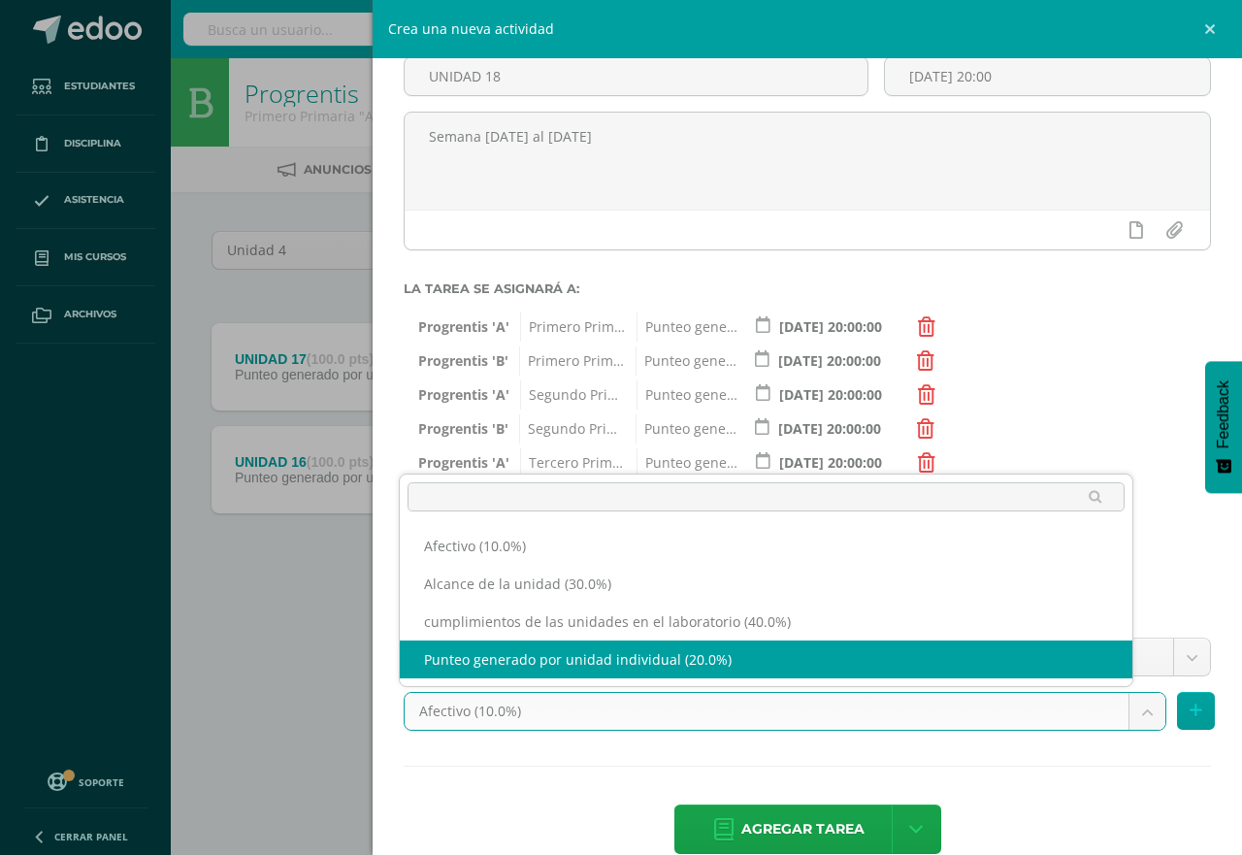
select select "191234"
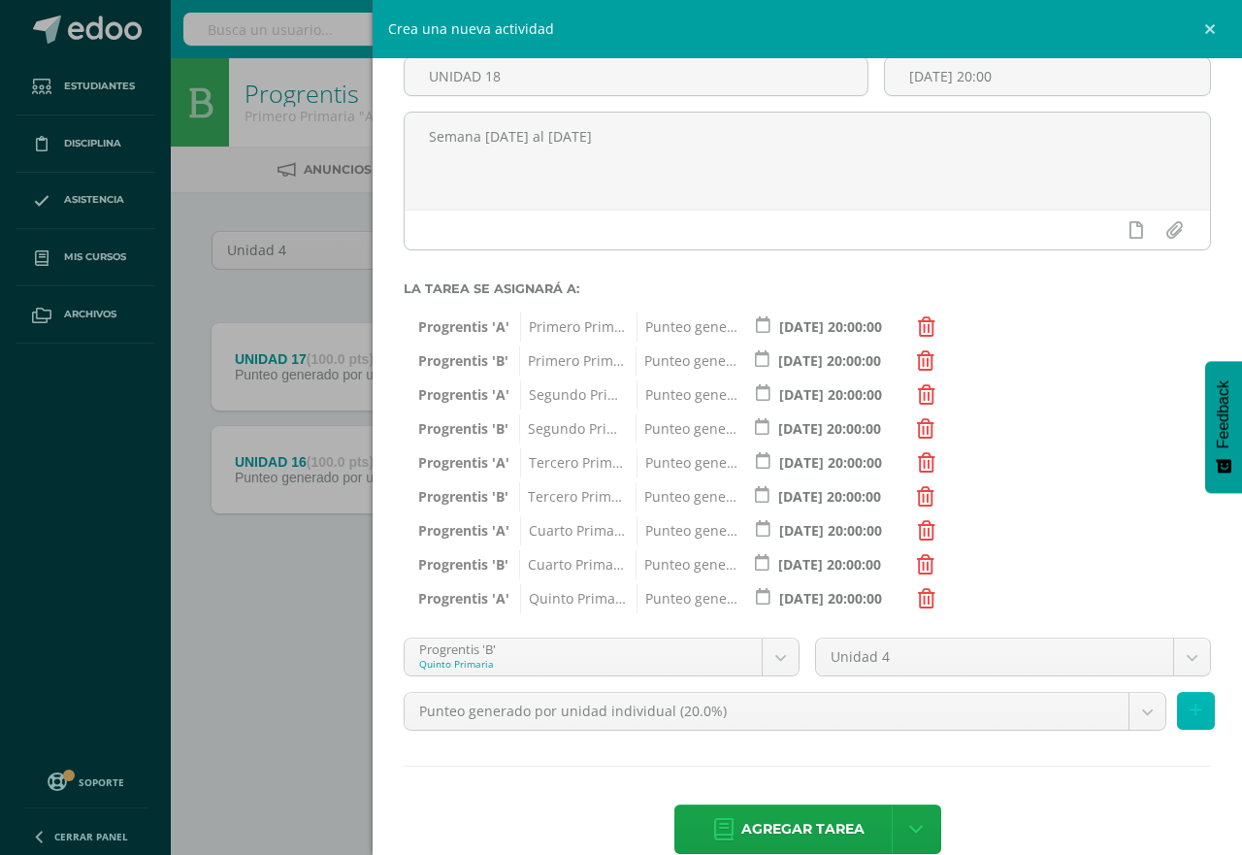
click at [1190, 708] on icon at bounding box center [1196, 711] width 13 height 17
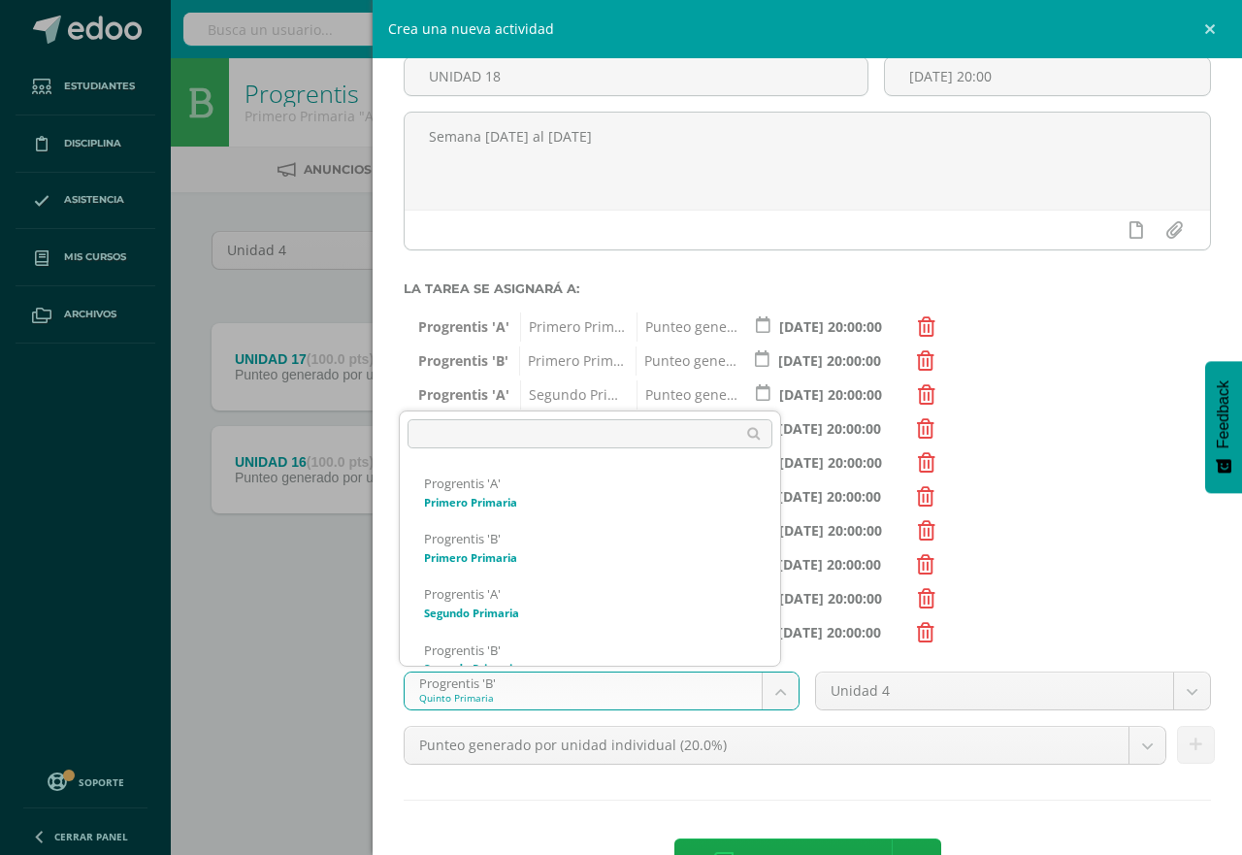
click at [768, 643] on body "Estudiantes Disciplina Asistencia Mis cursos Archivos Soporte Centro de ayuda Ú…" at bounding box center [621, 321] width 1242 height 643
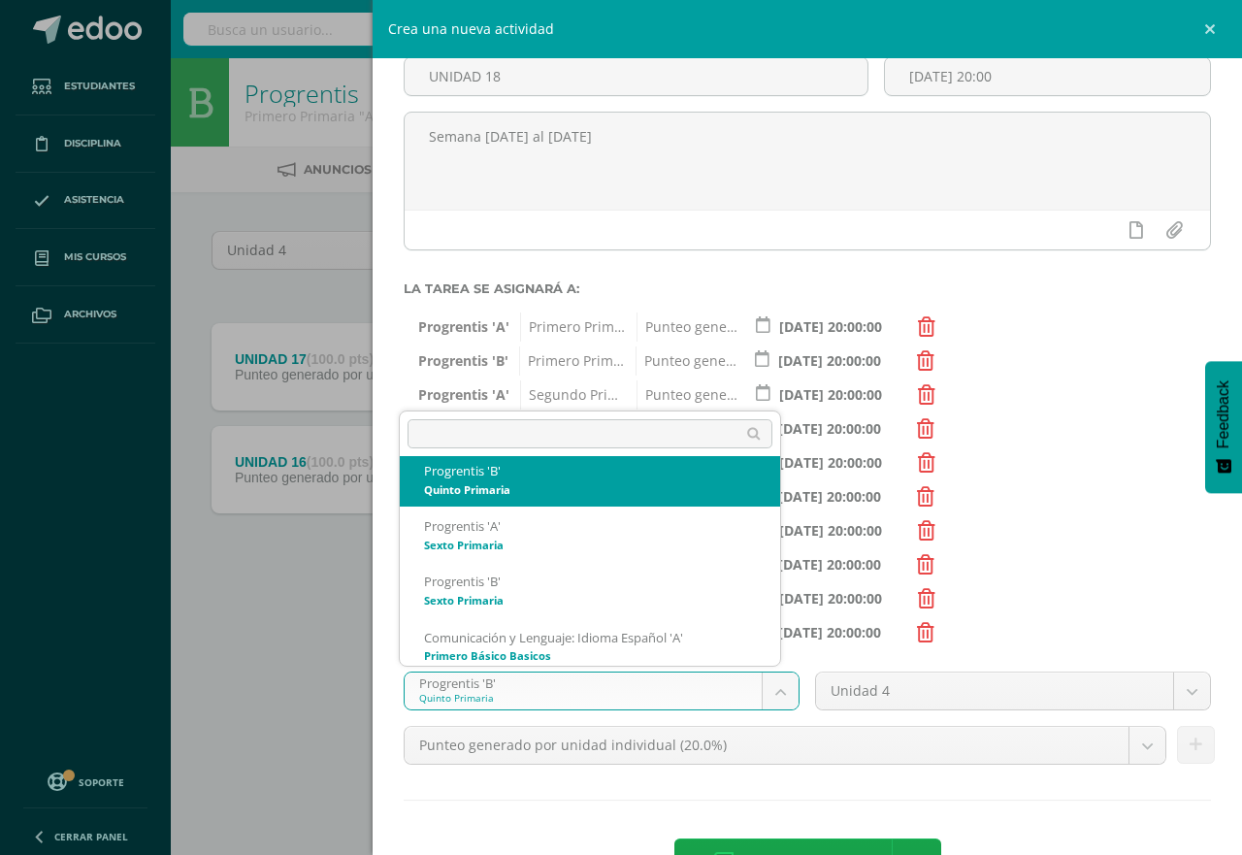
scroll to position [546, 0]
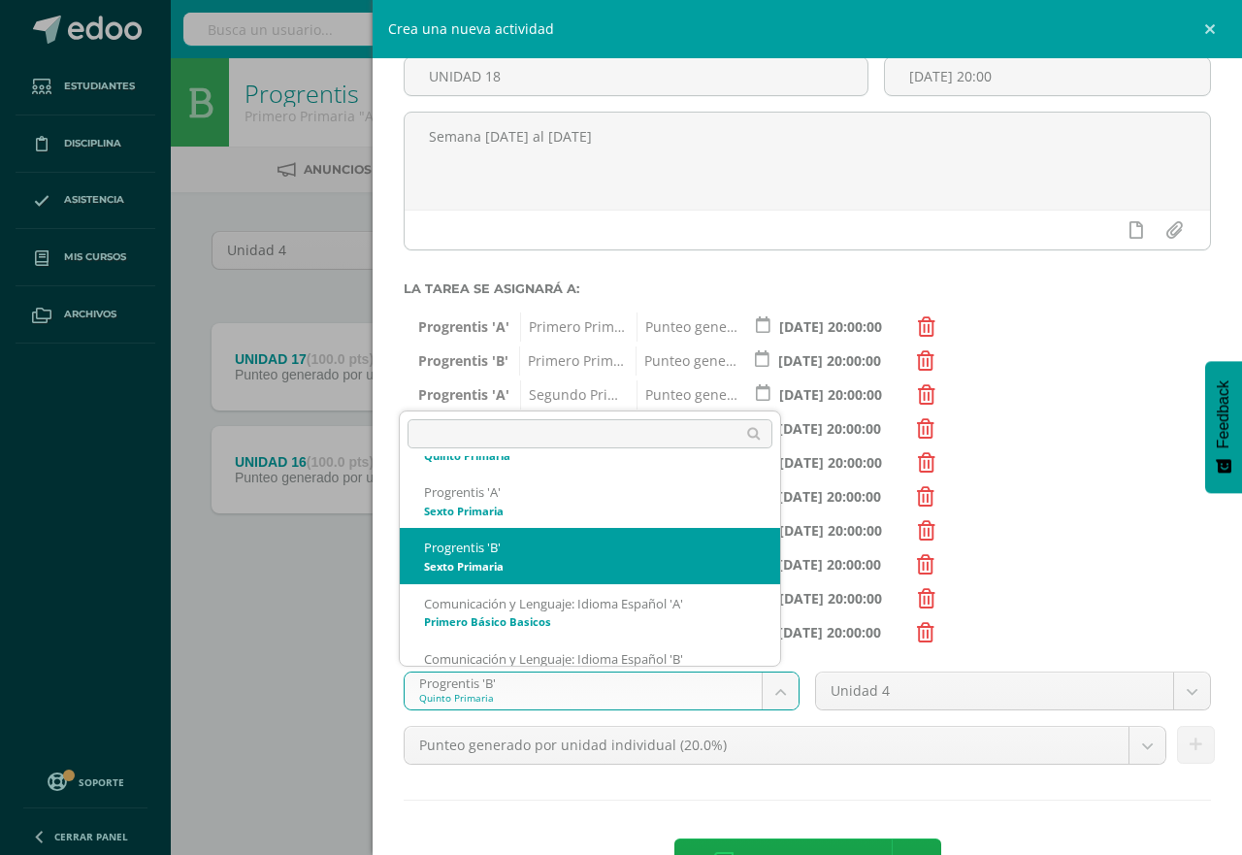
select select "174656"
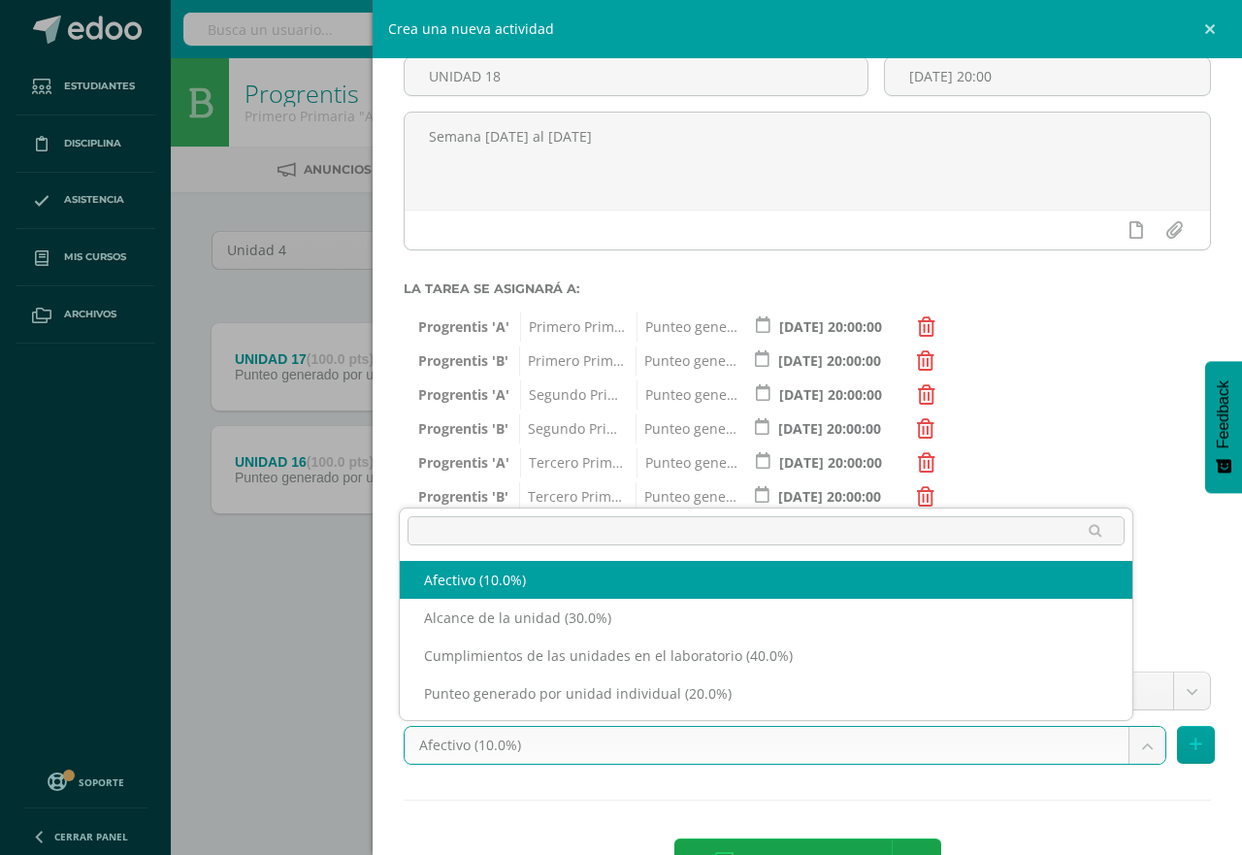
click at [1126, 643] on body "Estudiantes Disciplina Asistencia Mis cursos Archivos Soporte Centro de ayuda Ú…" at bounding box center [621, 321] width 1242 height 643
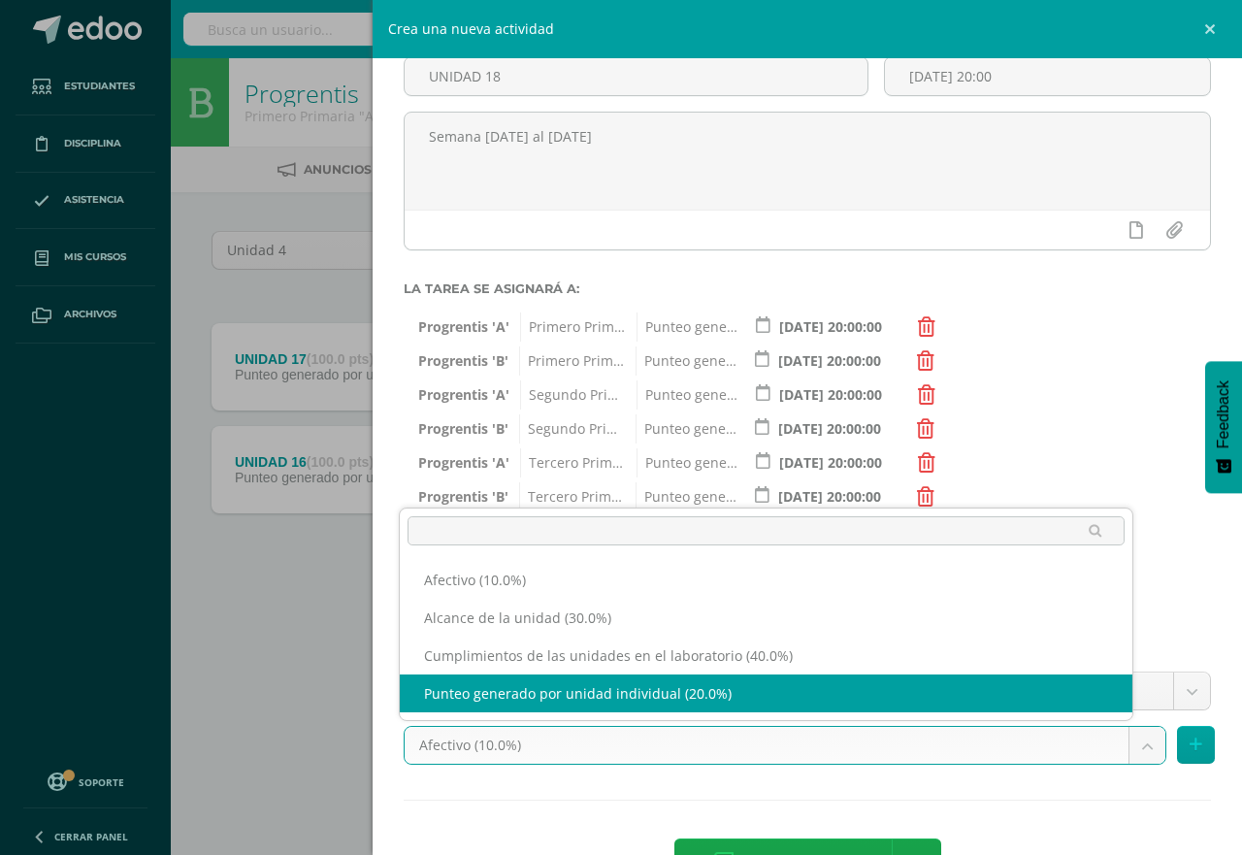
select select "191238"
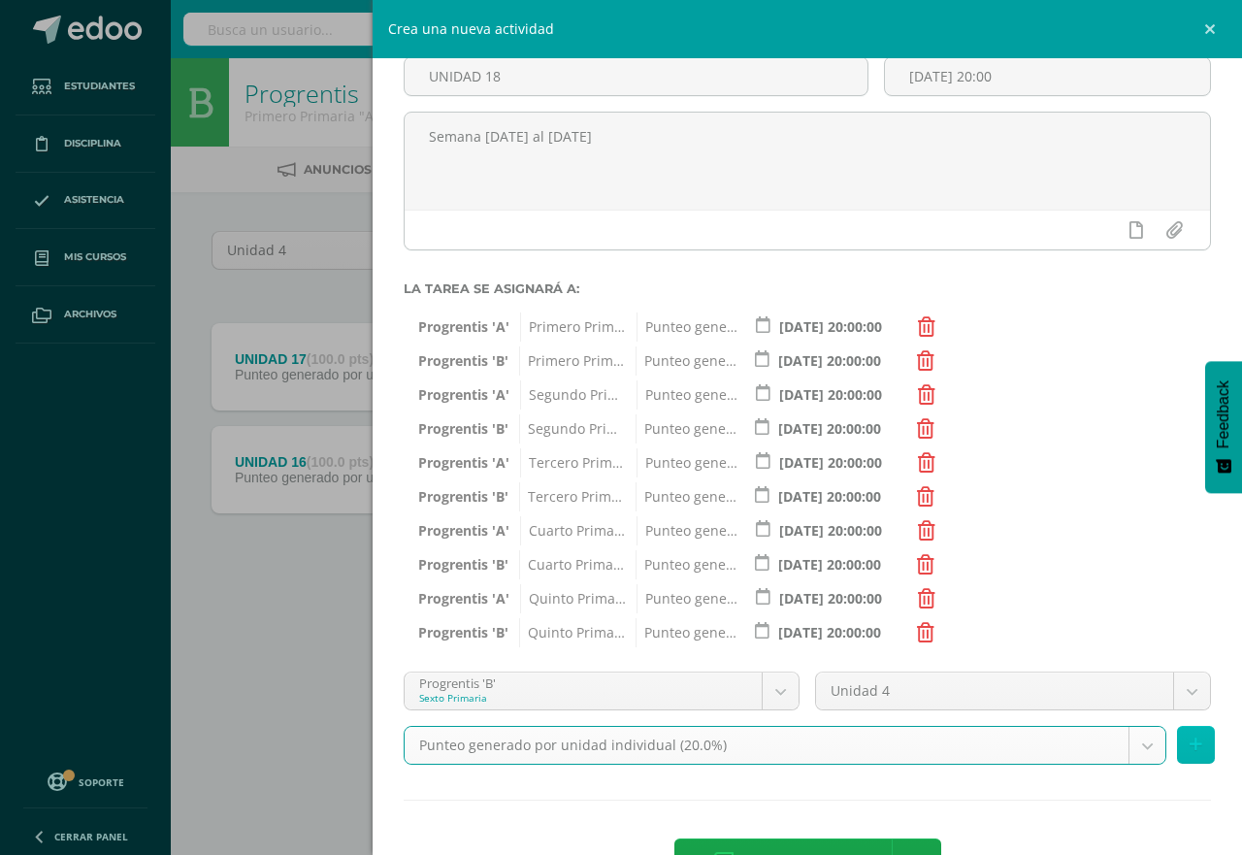
click at [1190, 748] on icon at bounding box center [1196, 745] width 13 height 17
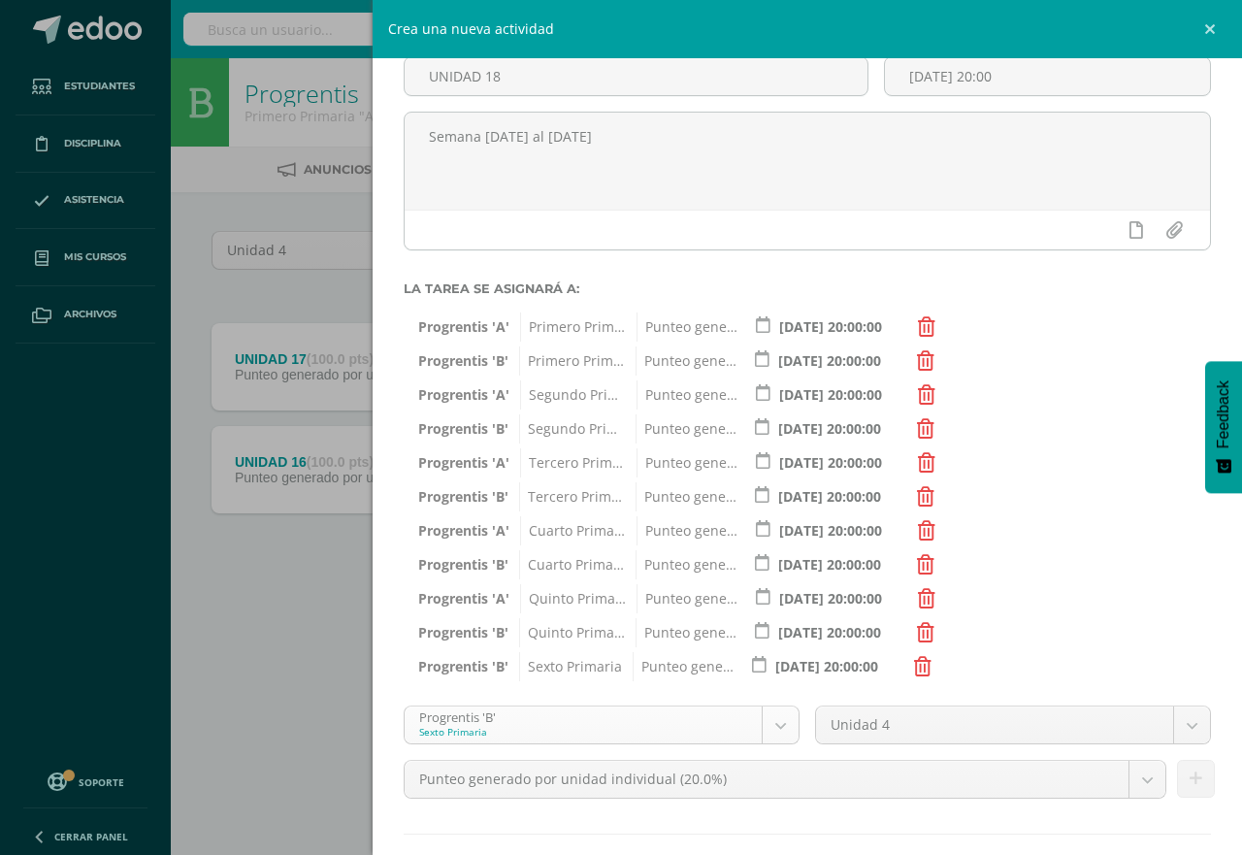
click at [766, 643] on body "Estudiantes Disciplina Asistencia Mis cursos Archivos Soporte Centro de ayuda Ú…" at bounding box center [621, 321] width 1242 height 643
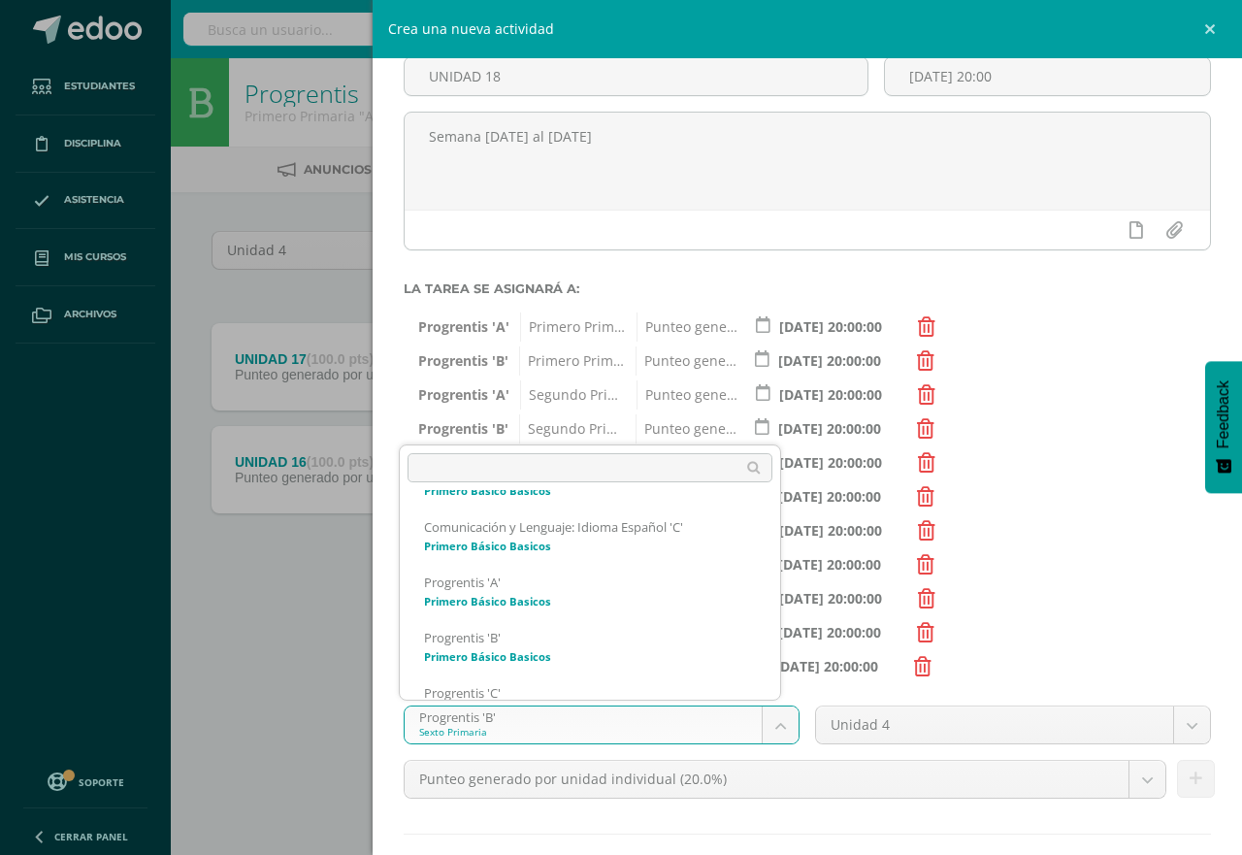
scroll to position [768, 0]
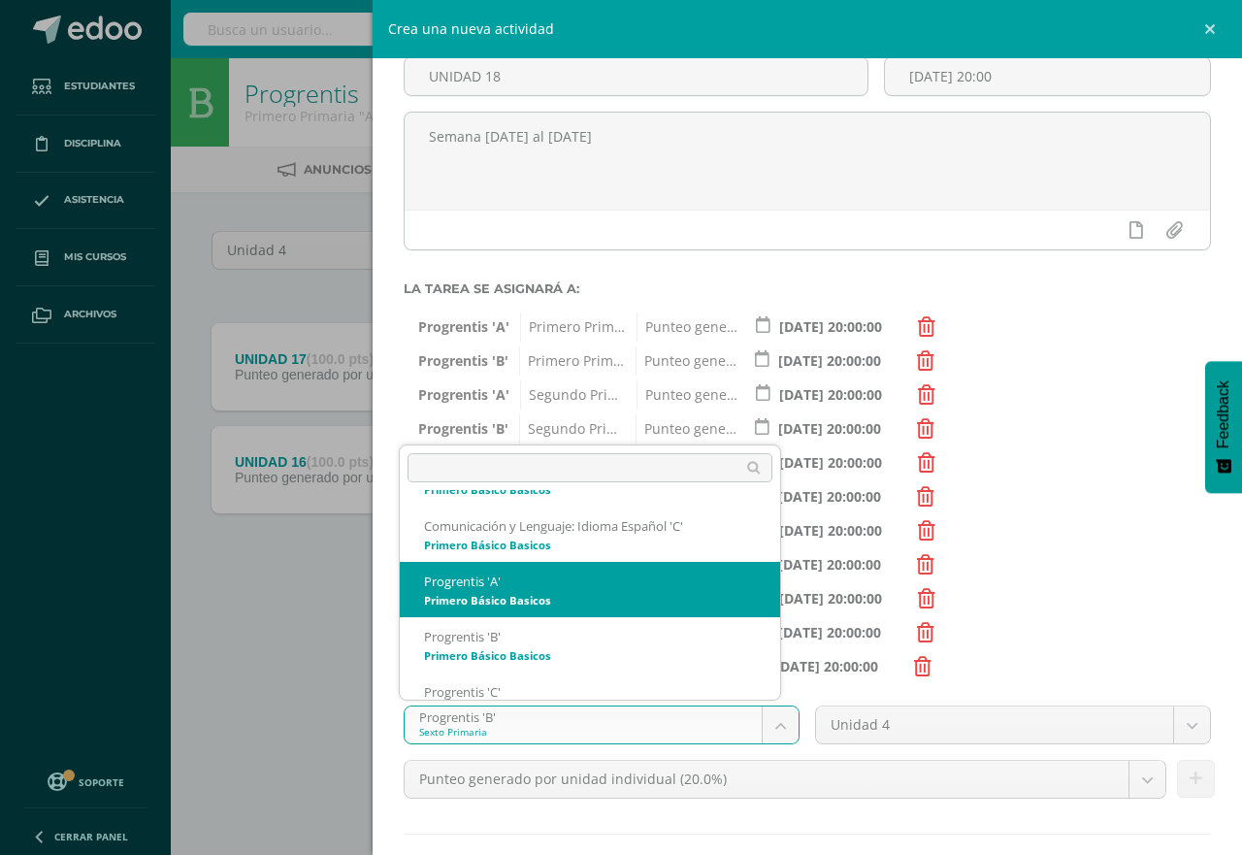
select select "174726"
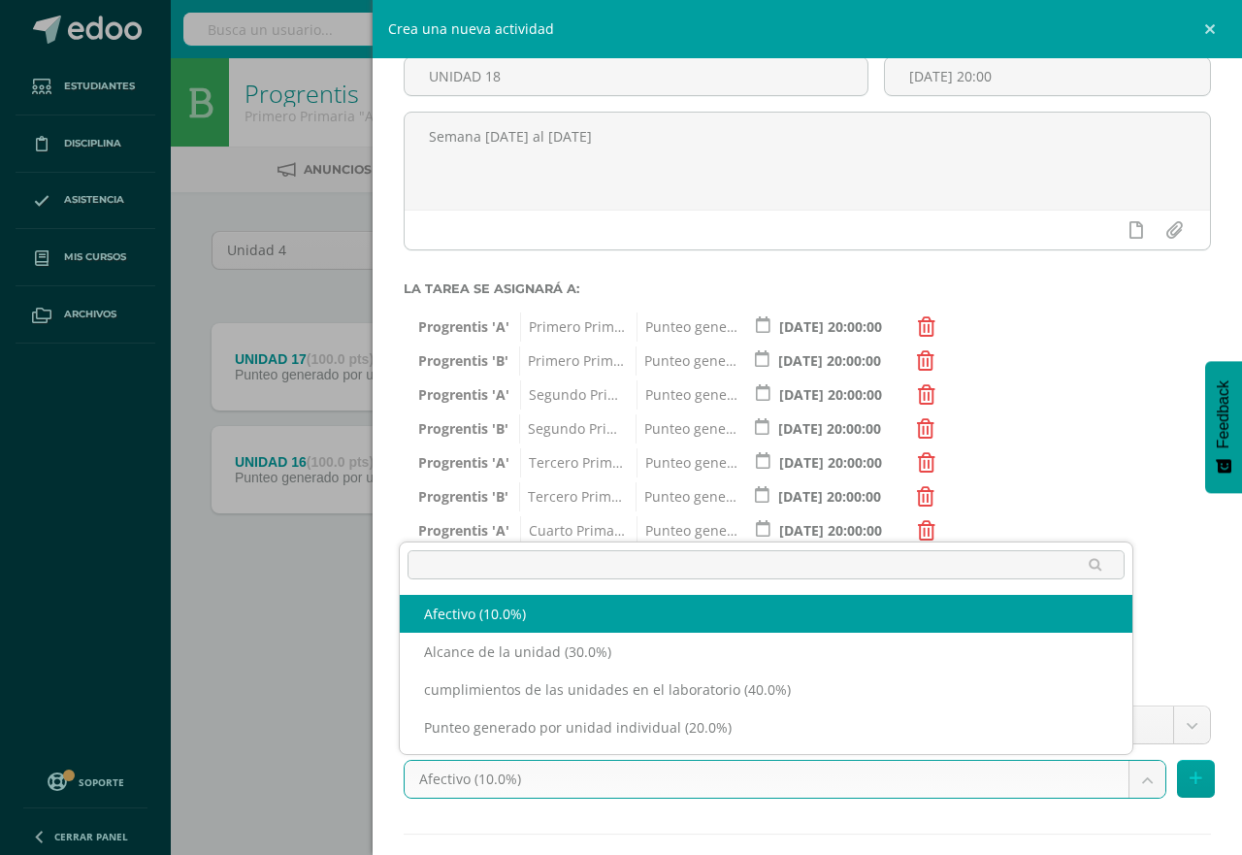
click at [1128, 643] on body "Estudiantes Disciplina Asistencia Mis cursos Archivos Soporte Centro de ayuda Ú…" at bounding box center [621, 321] width 1242 height 643
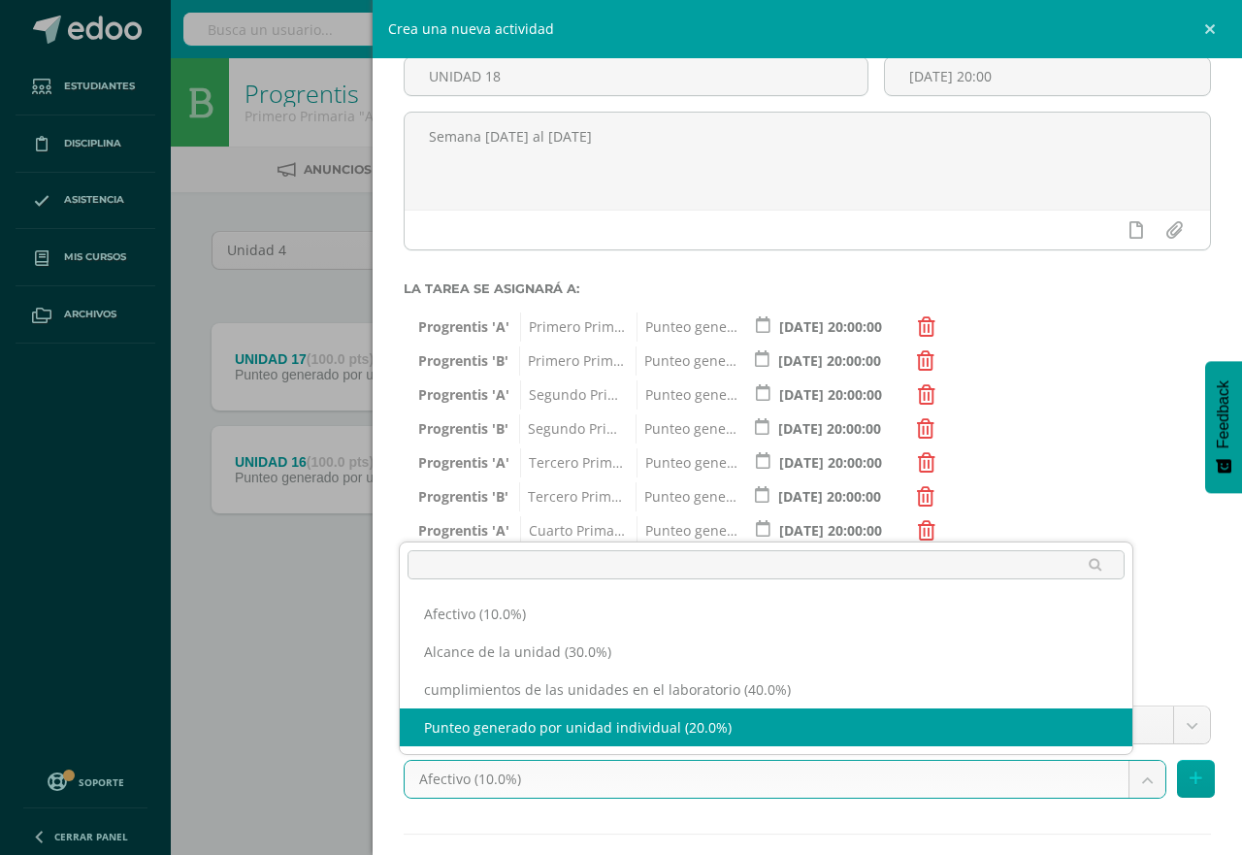
select select "191242"
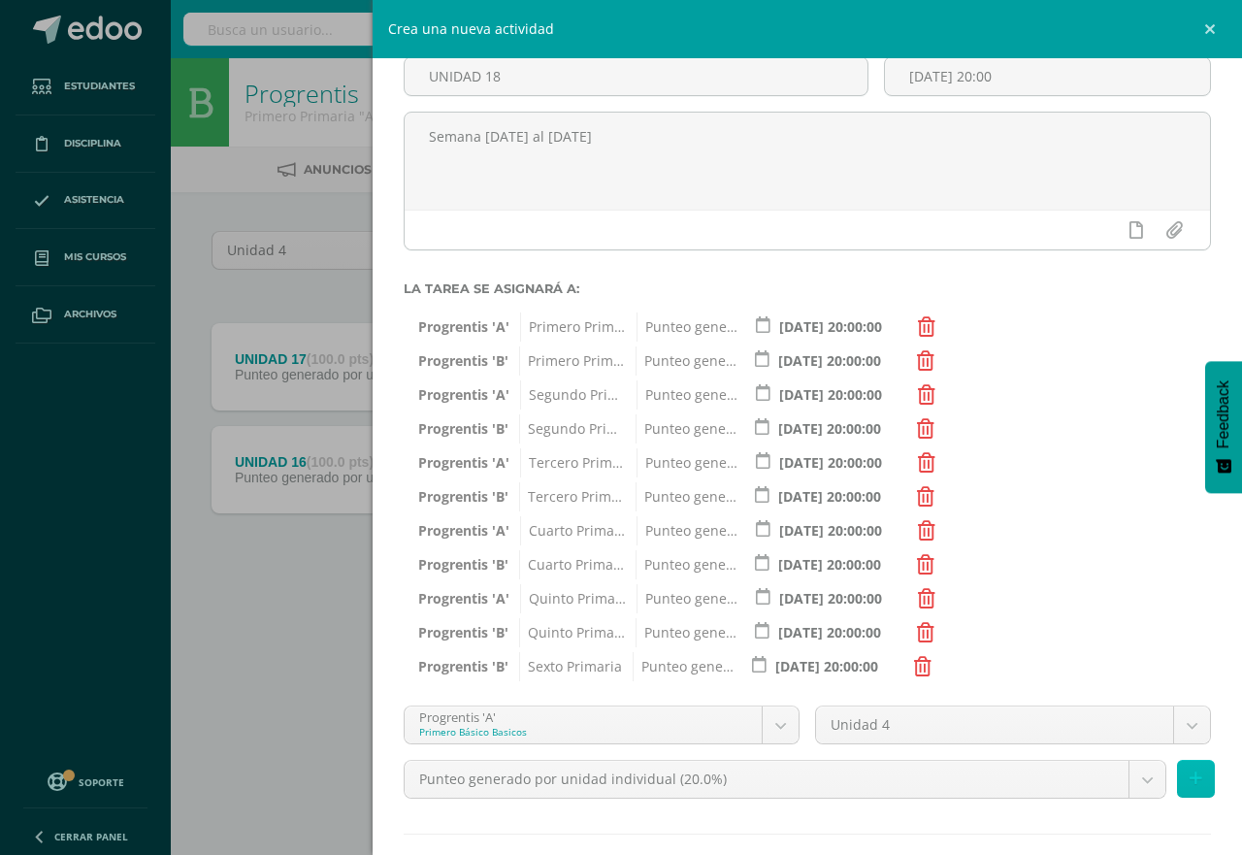
click at [1177, 776] on button at bounding box center [1196, 779] width 38 height 38
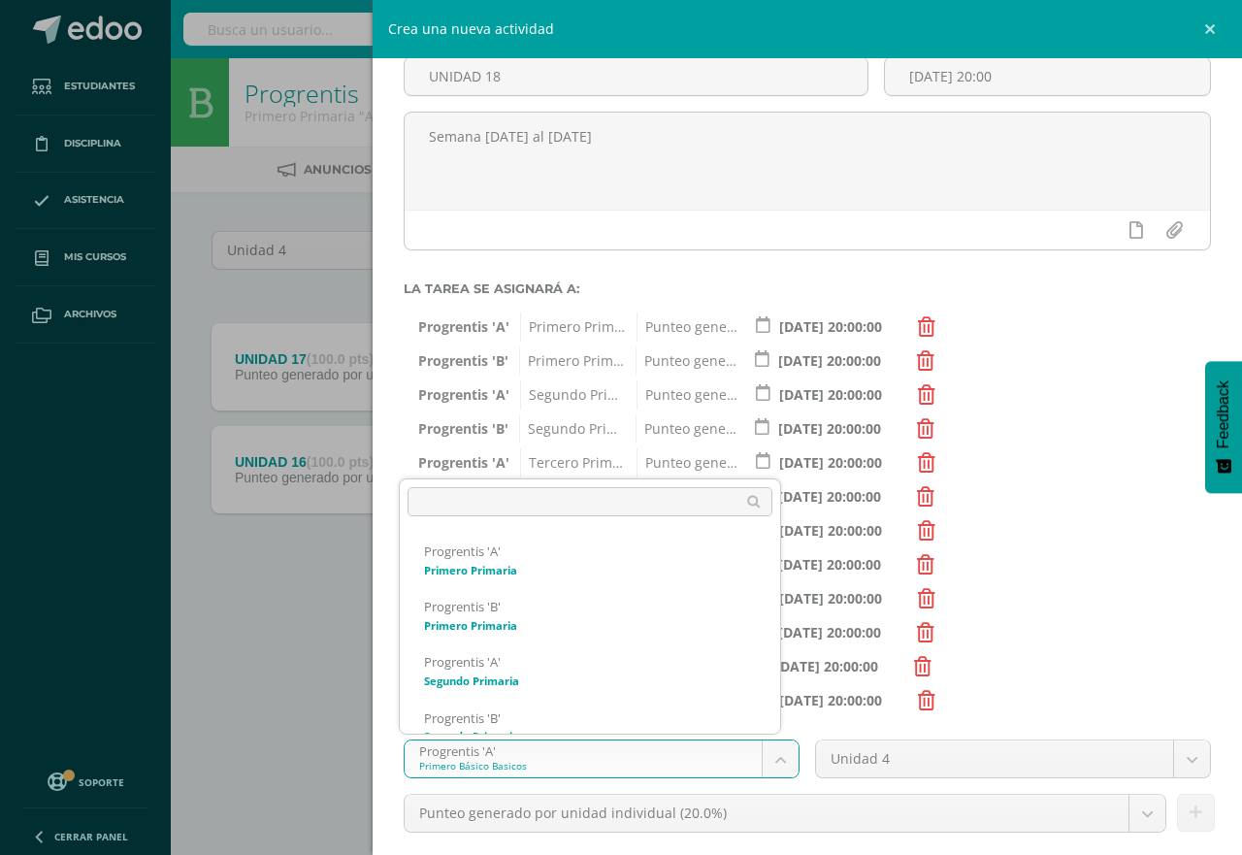
click at [763, 643] on body "Estudiantes Disciplina Asistencia Mis cursos Archivos Soporte Centro de ayuda Ú…" at bounding box center [621, 321] width 1242 height 643
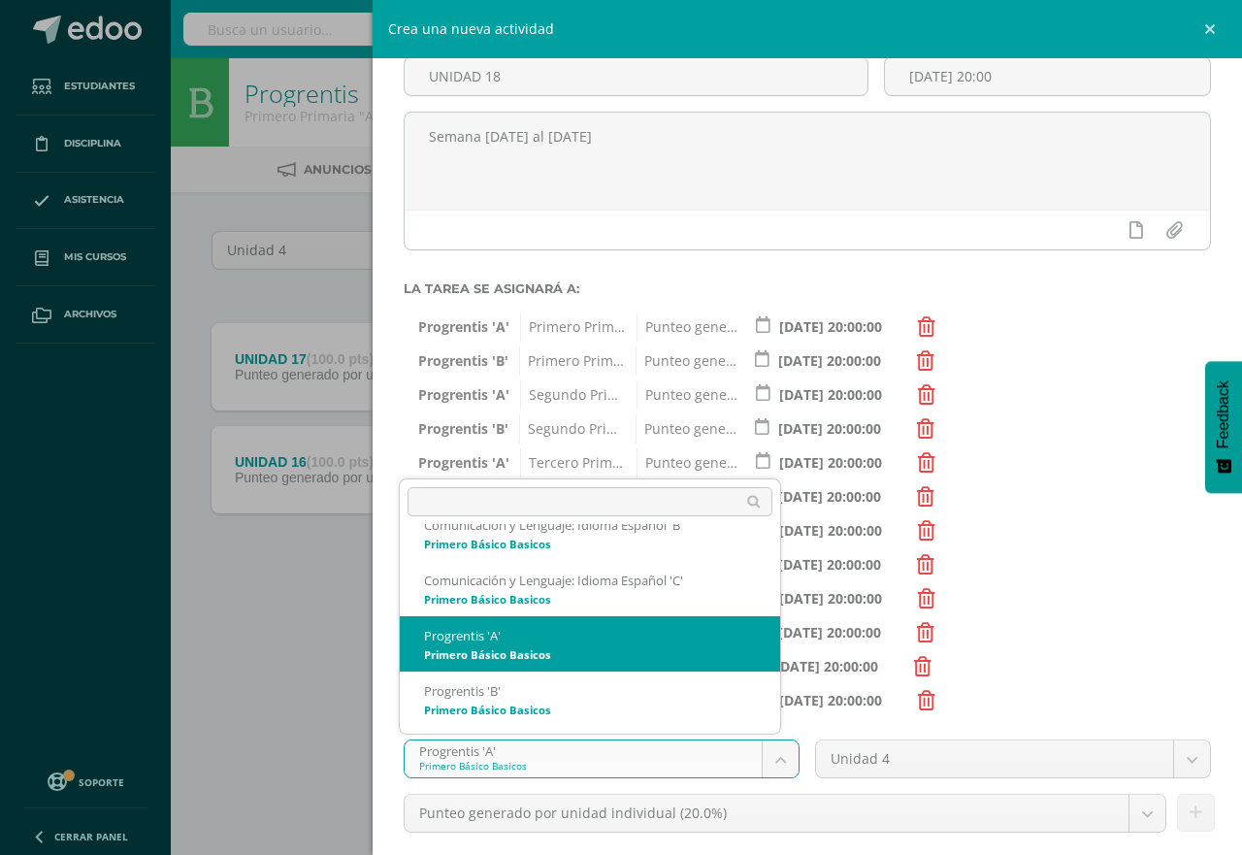
scroll to position [781, 0]
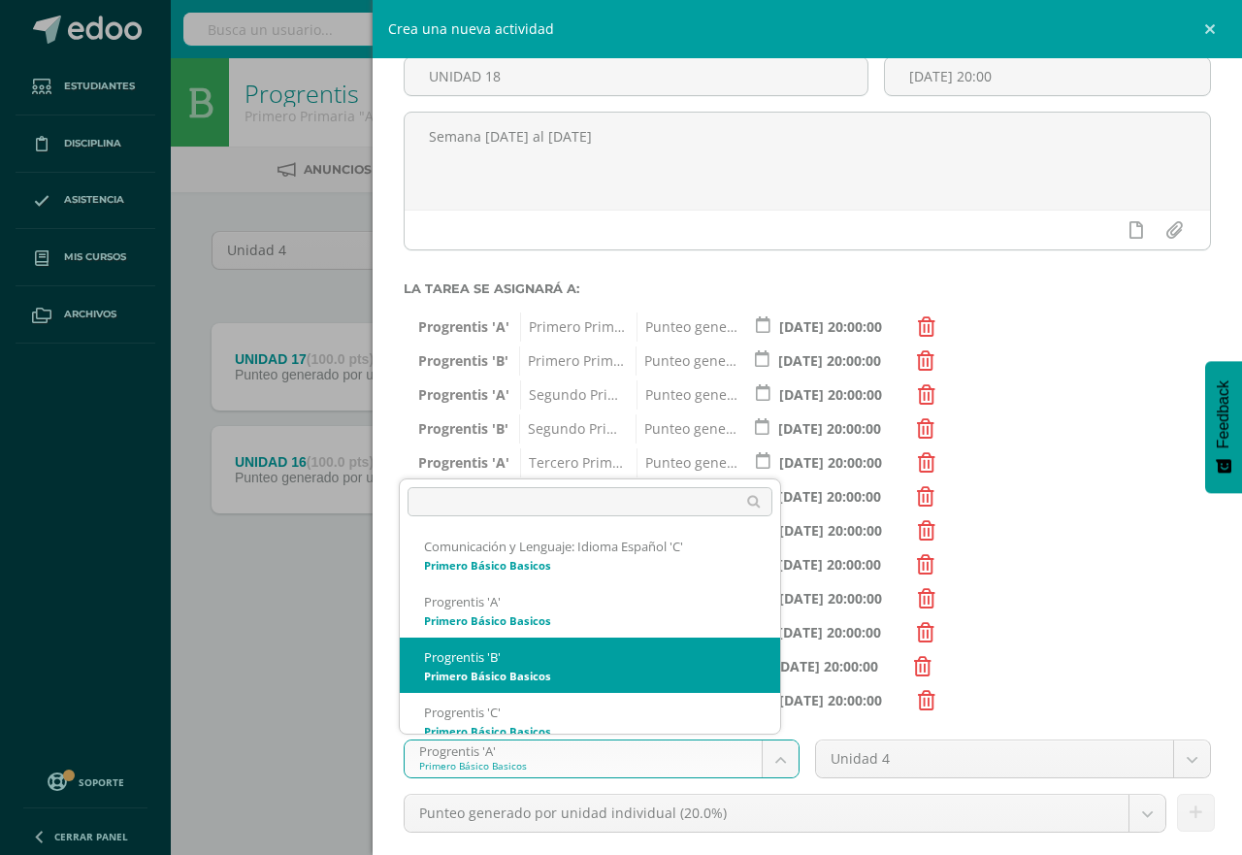
select select "174733"
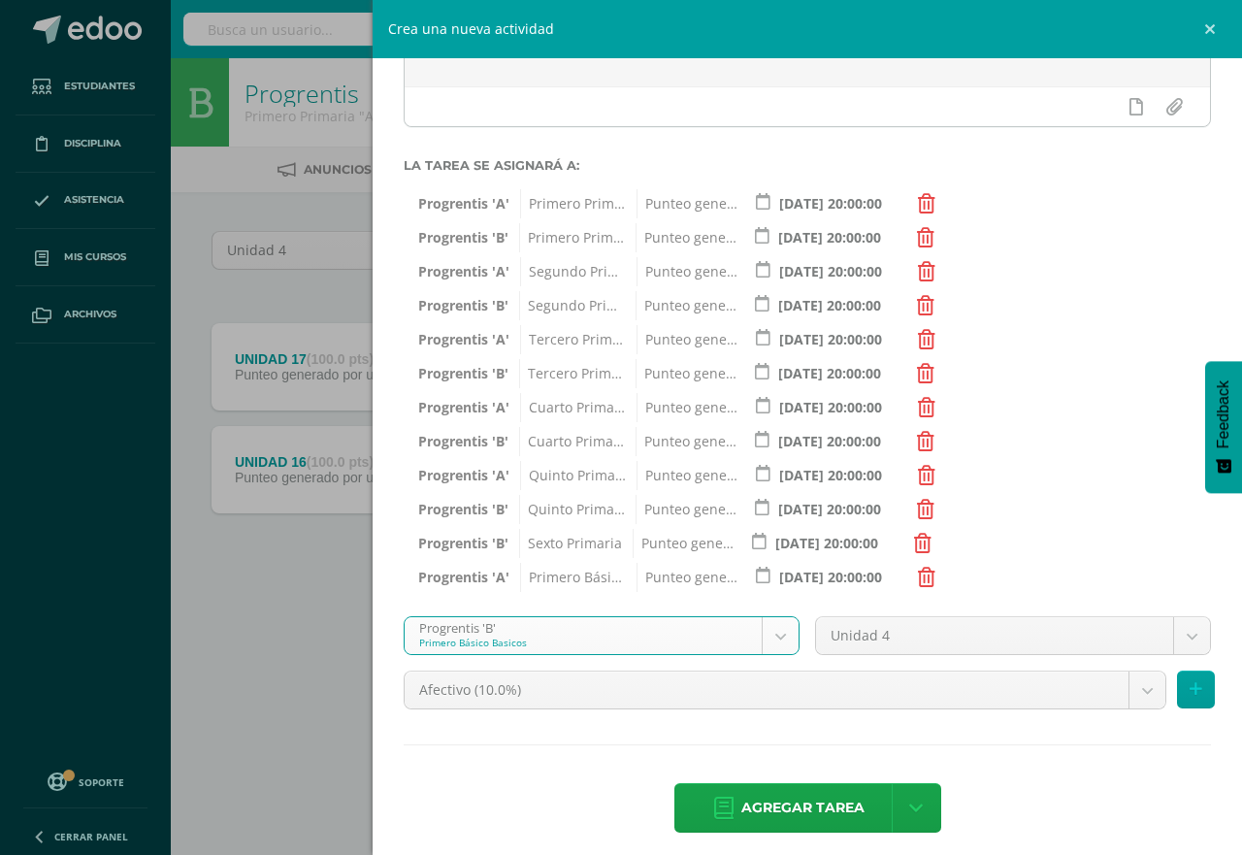
scroll to position [266, 0]
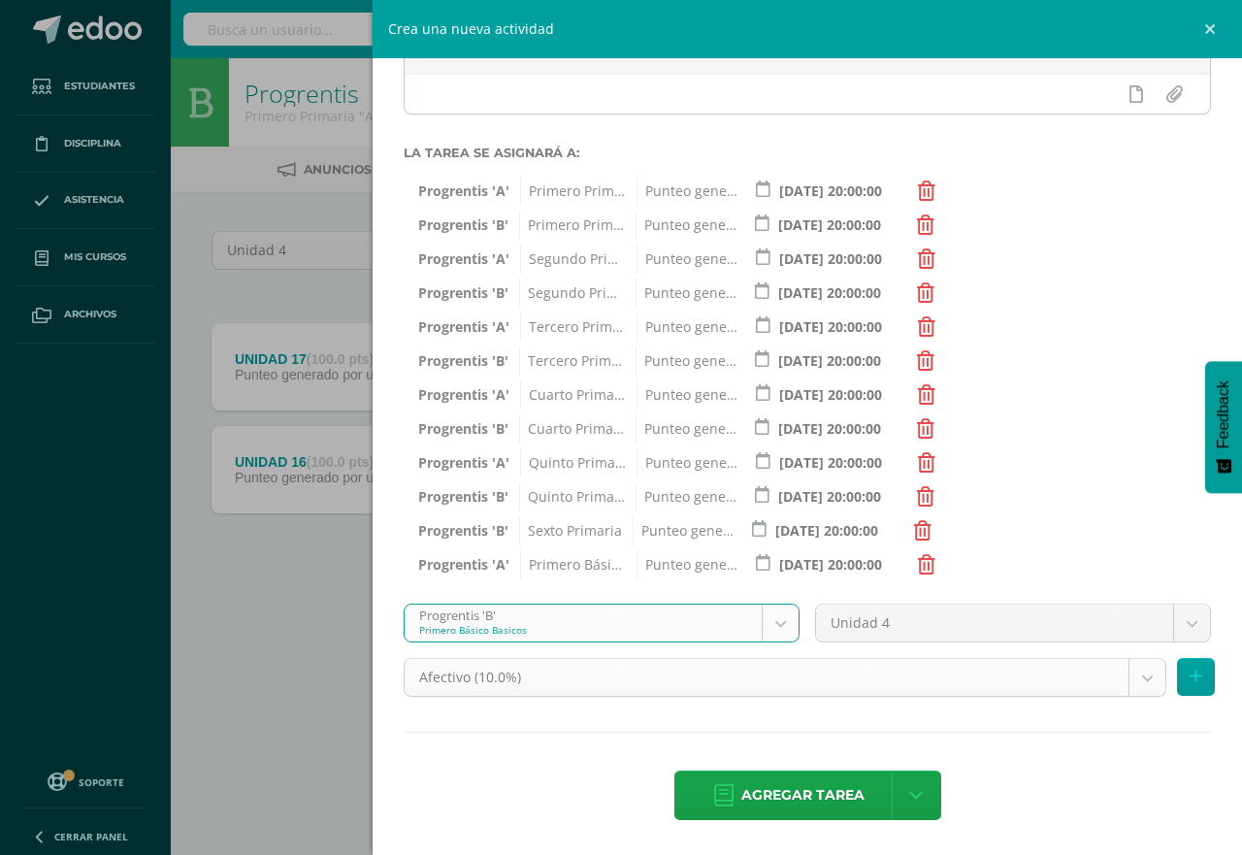
click at [1121, 643] on body "Estudiantes Disciplina Asistencia Mis cursos Archivos Soporte Centro de ayuda Ú…" at bounding box center [621, 321] width 1242 height 643
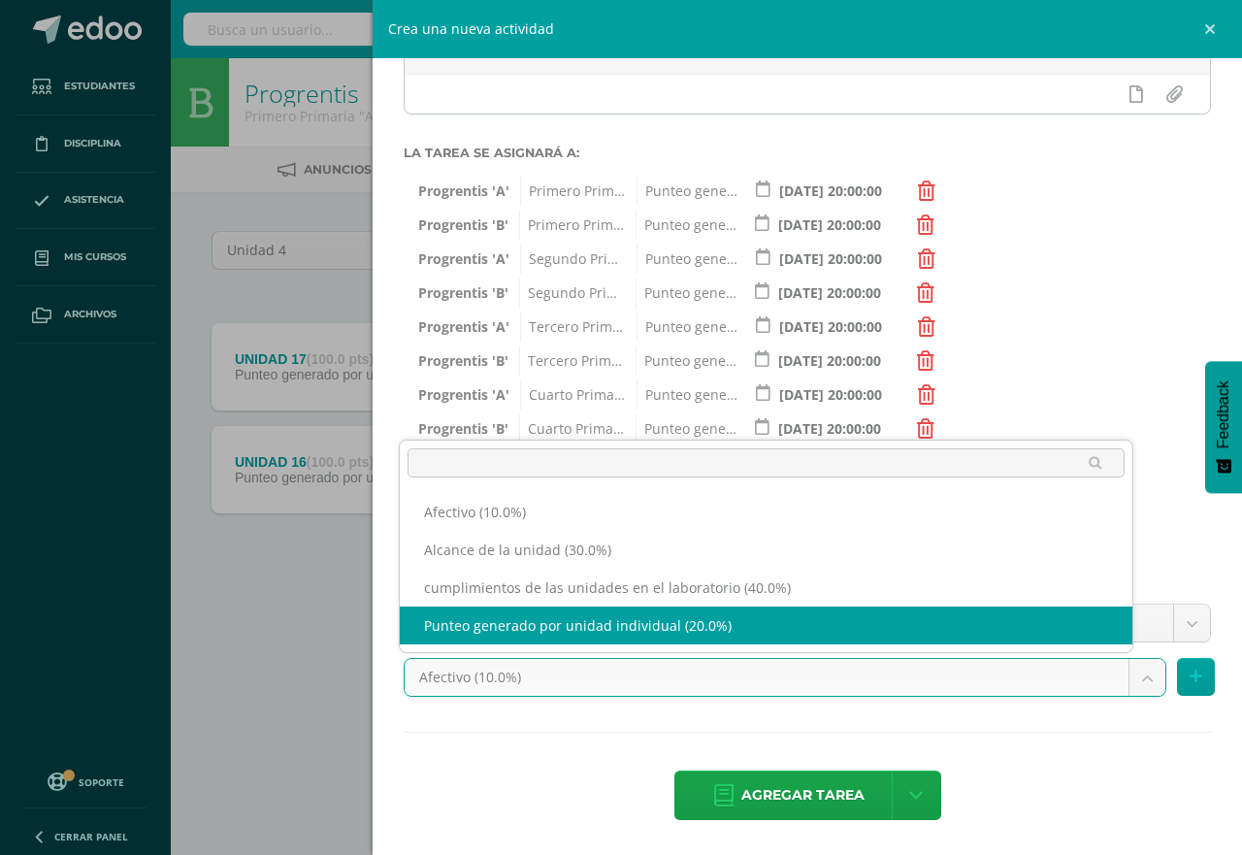
select select "191246"
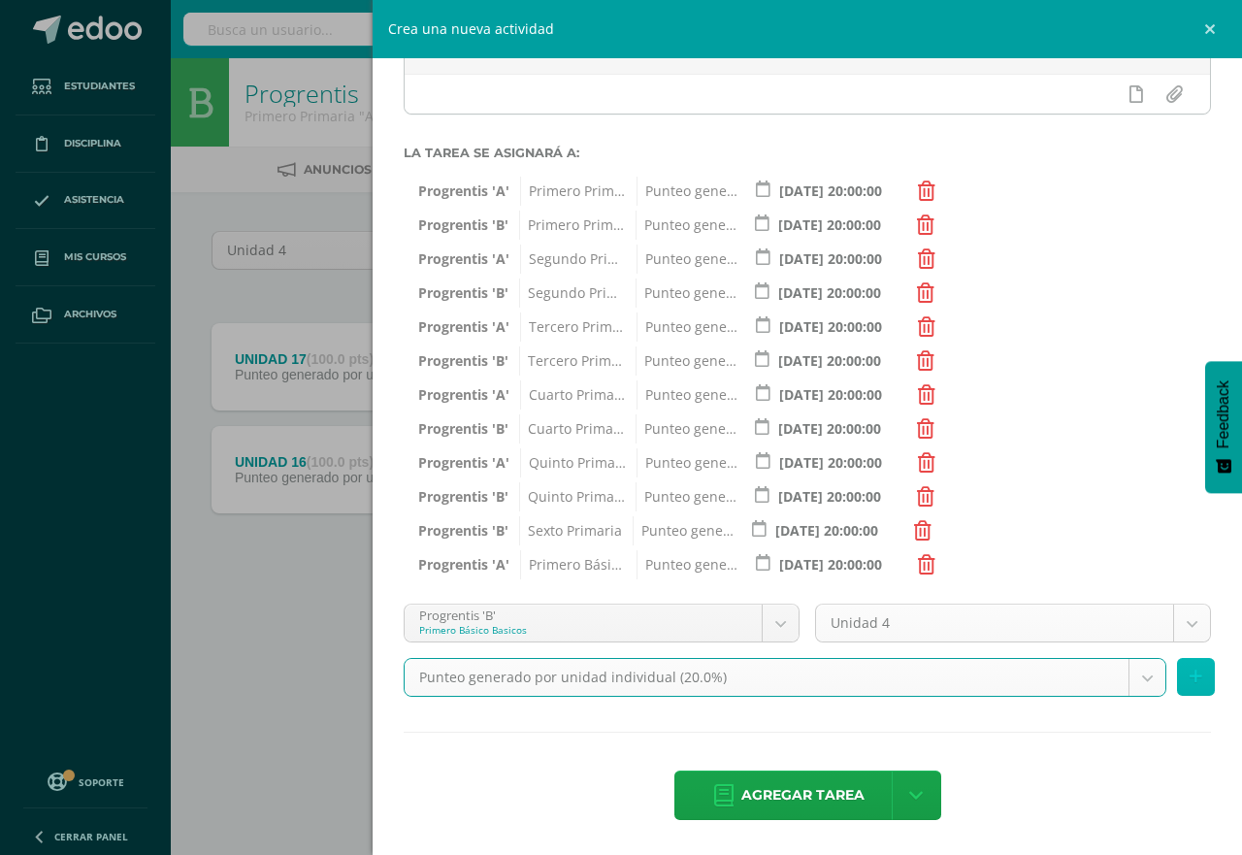
click at [1190, 677] on icon at bounding box center [1196, 677] width 13 height 17
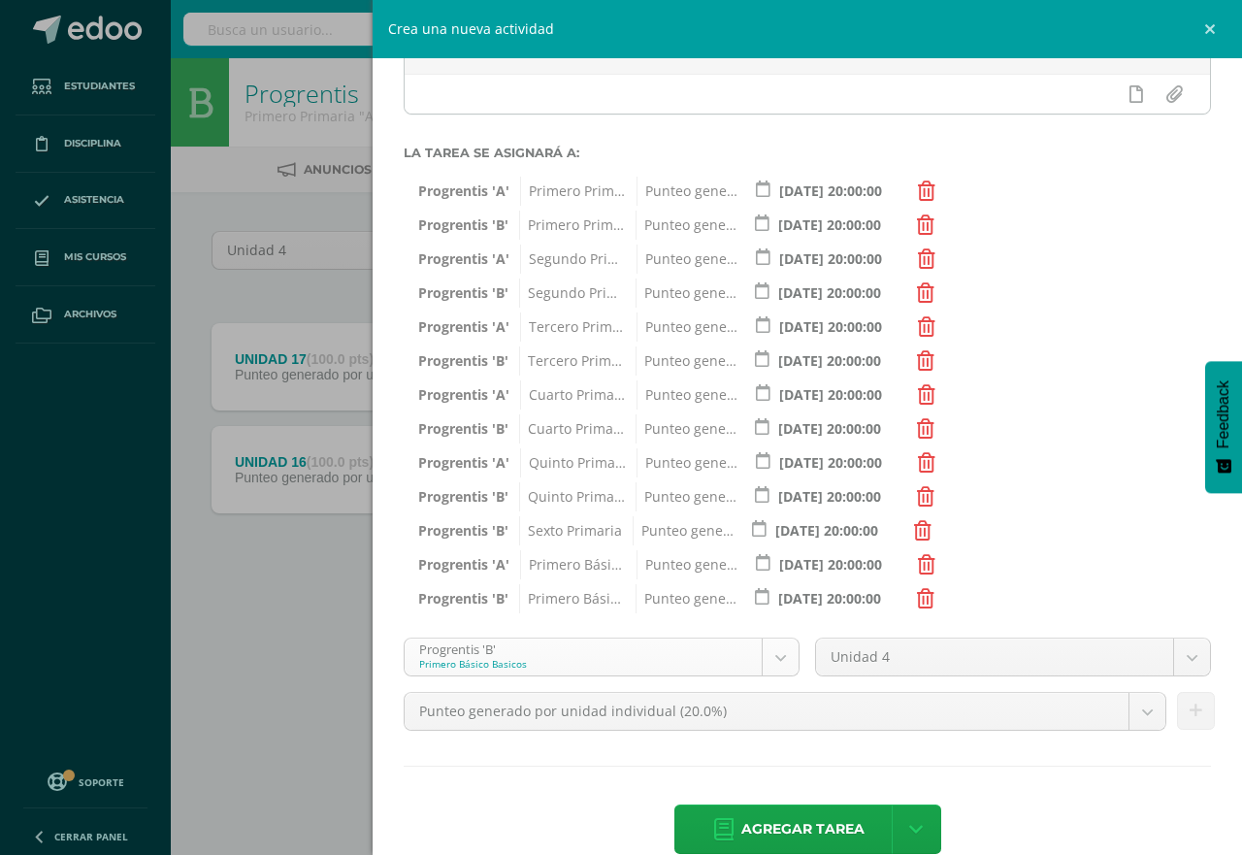
click at [770, 643] on body "Estudiantes Disciplina Asistencia Mis cursos Archivos Soporte Centro de ayuda Ú…" at bounding box center [621, 321] width 1242 height 643
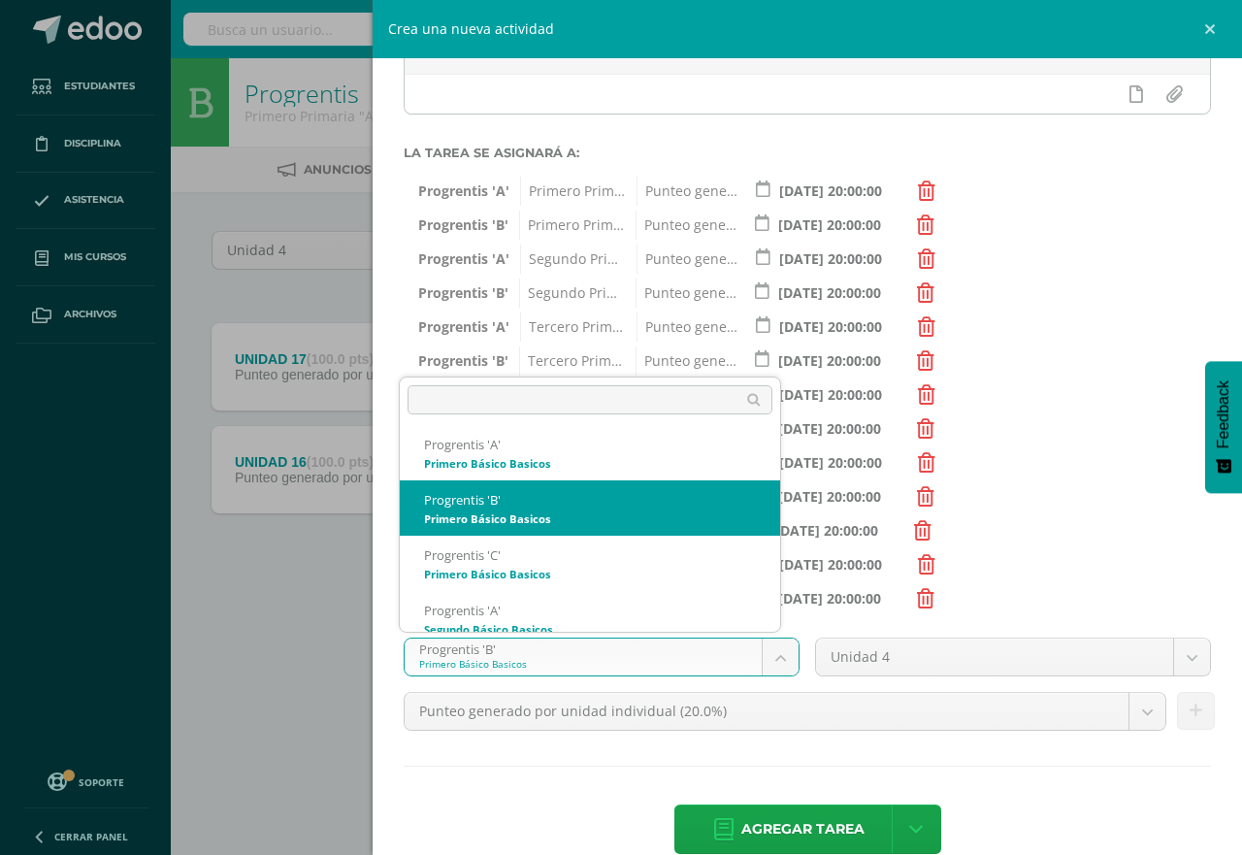
scroll to position [850, 0]
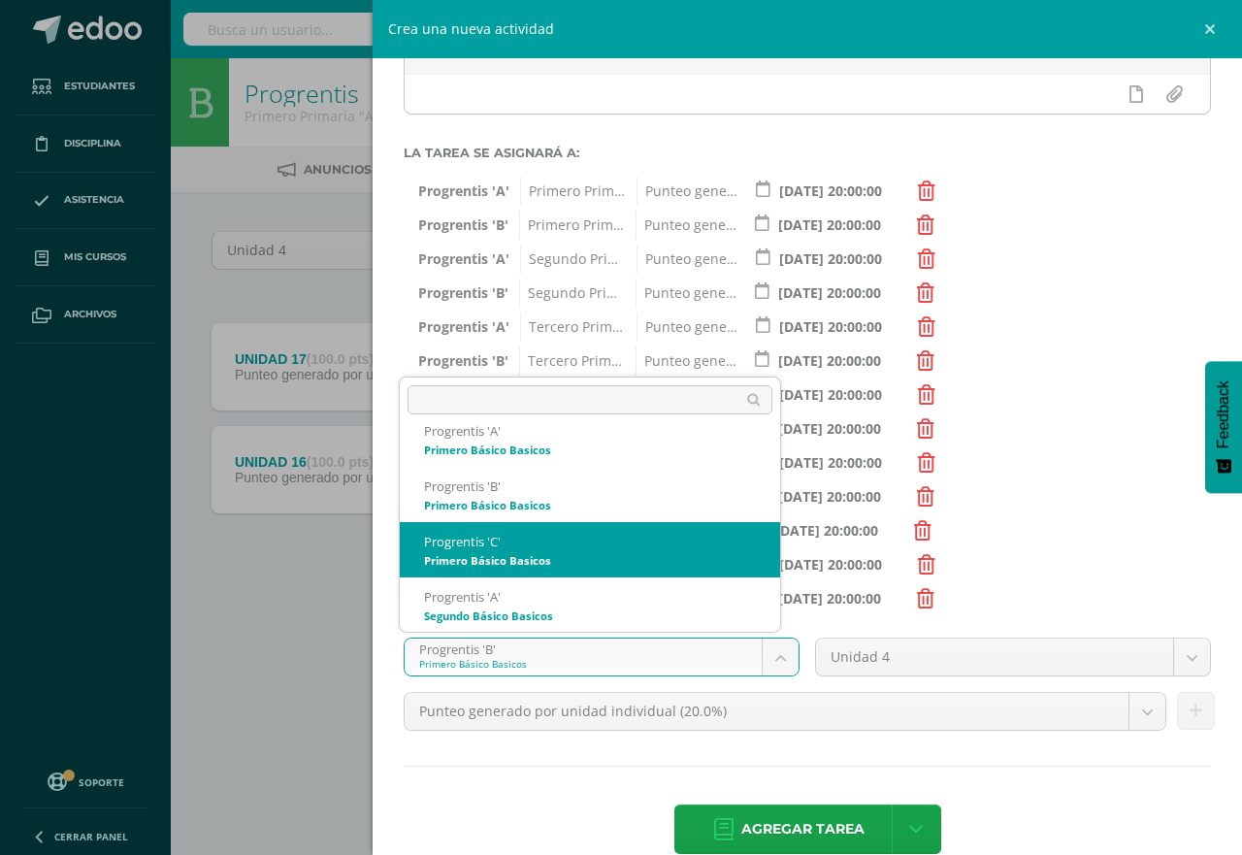
select select "174740"
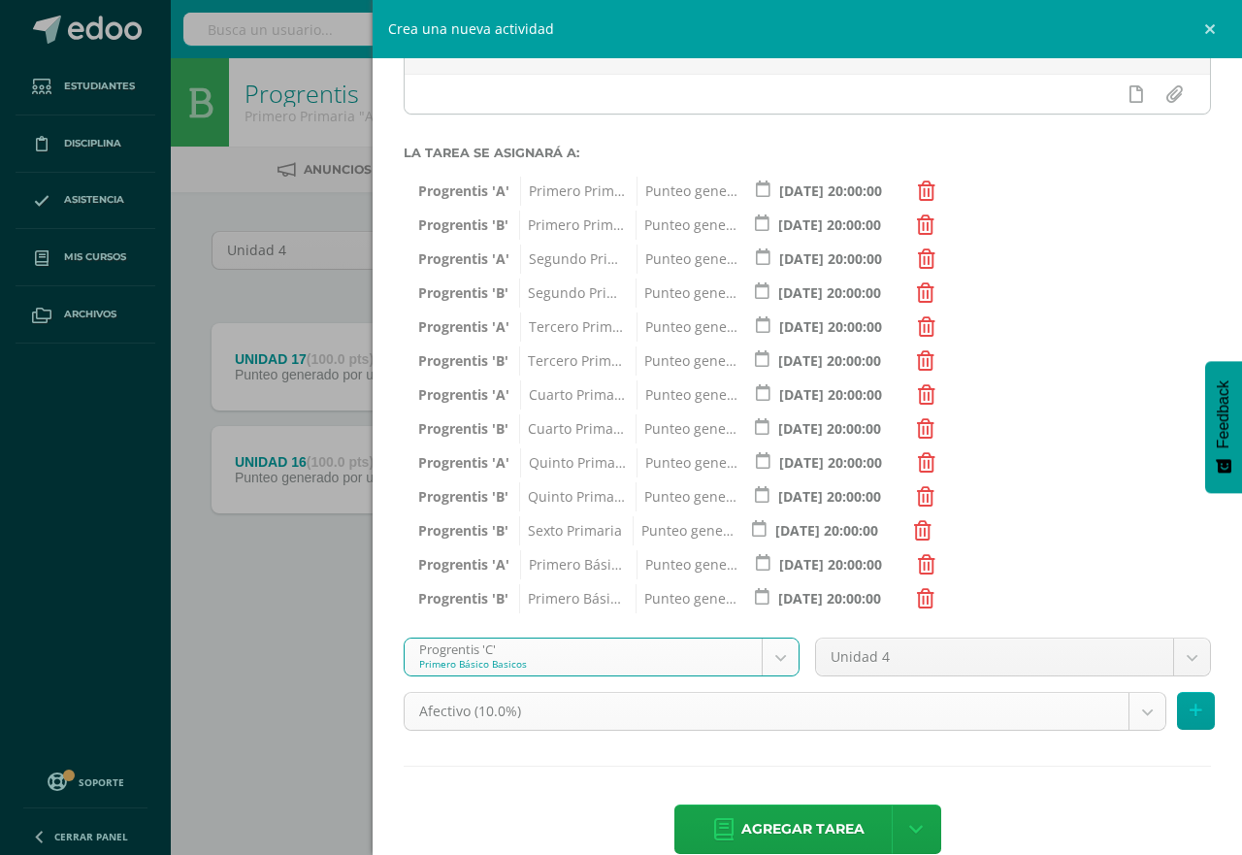
click at [1125, 643] on body "Estudiantes Disciplina Asistencia Mis cursos Archivos Soporte Centro de ayuda Ú…" at bounding box center [621, 321] width 1242 height 643
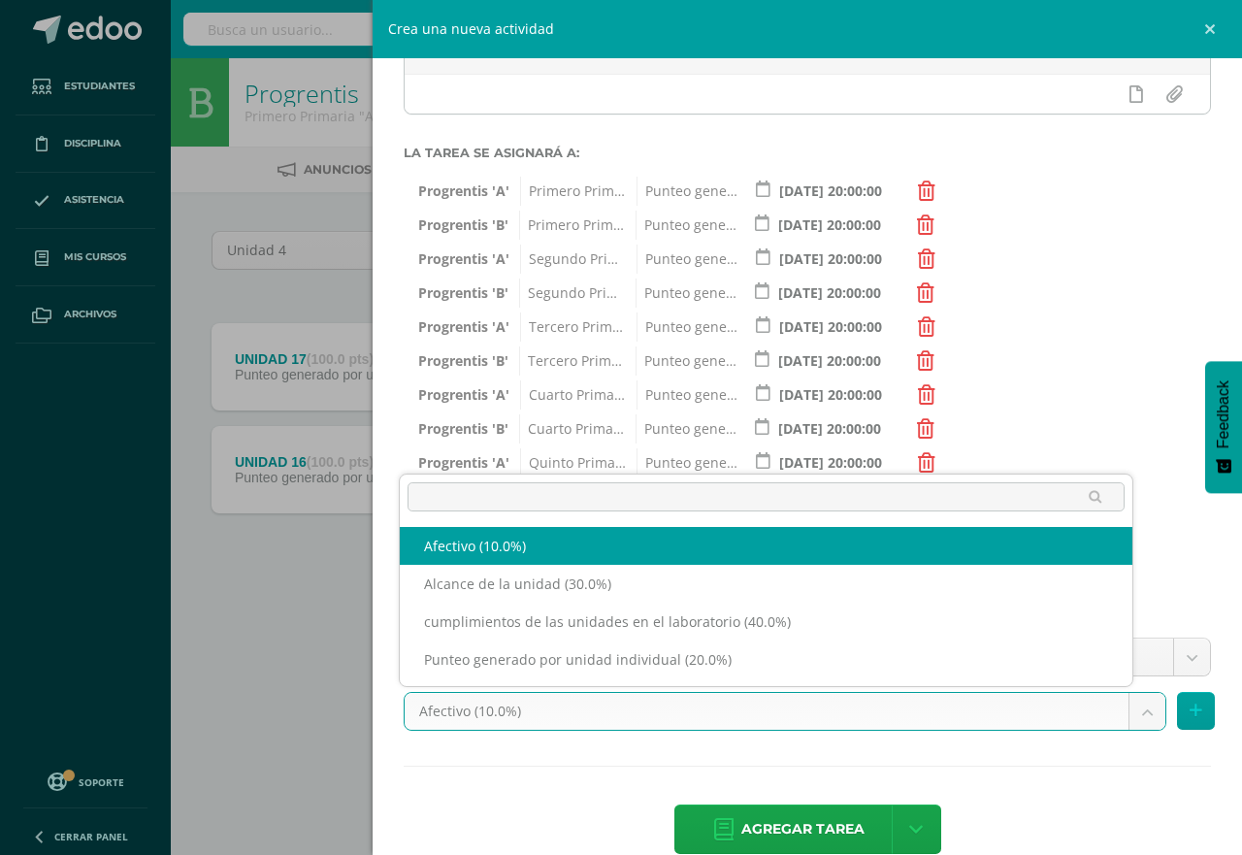
click at [1127, 643] on body "Estudiantes Disciplina Asistencia Mis cursos Archivos Soporte Centro de ayuda Ú…" at bounding box center [621, 321] width 1242 height 643
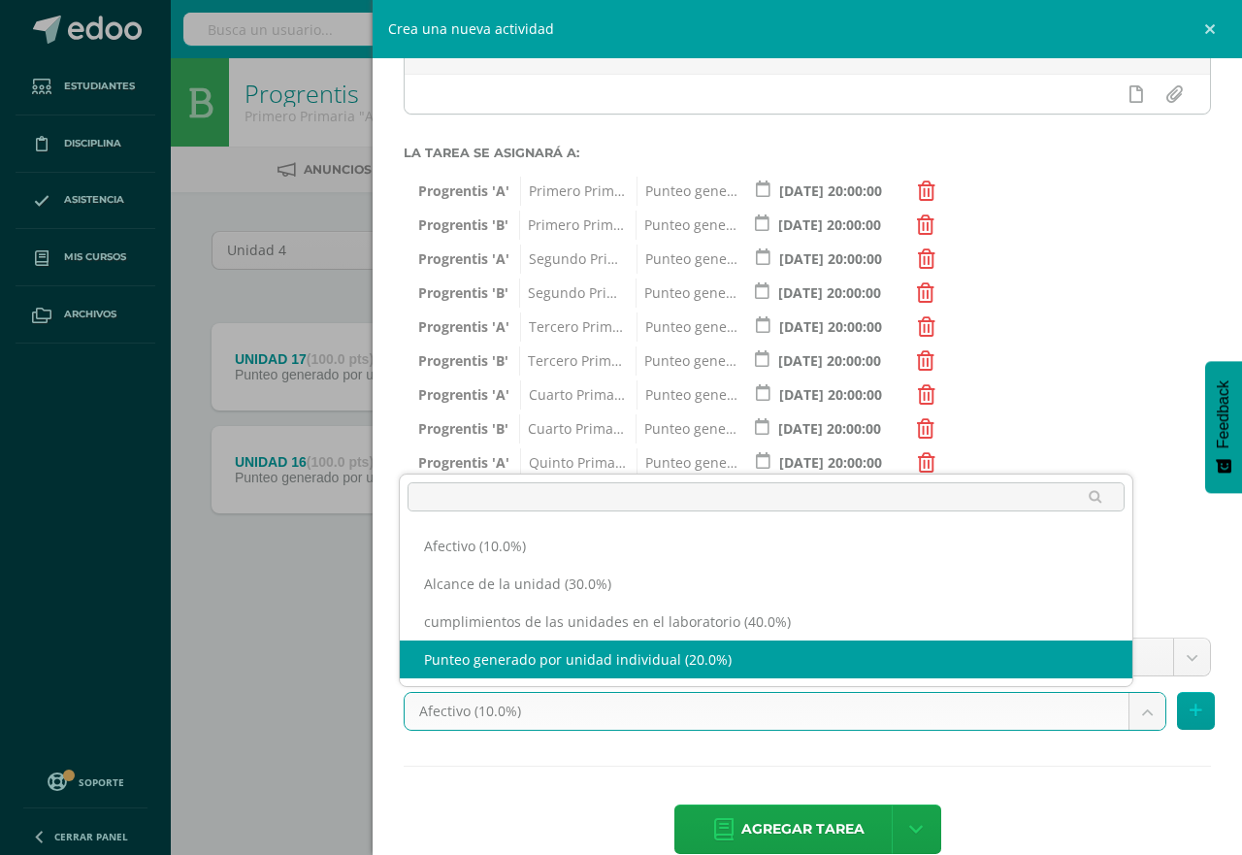
select select "191250"
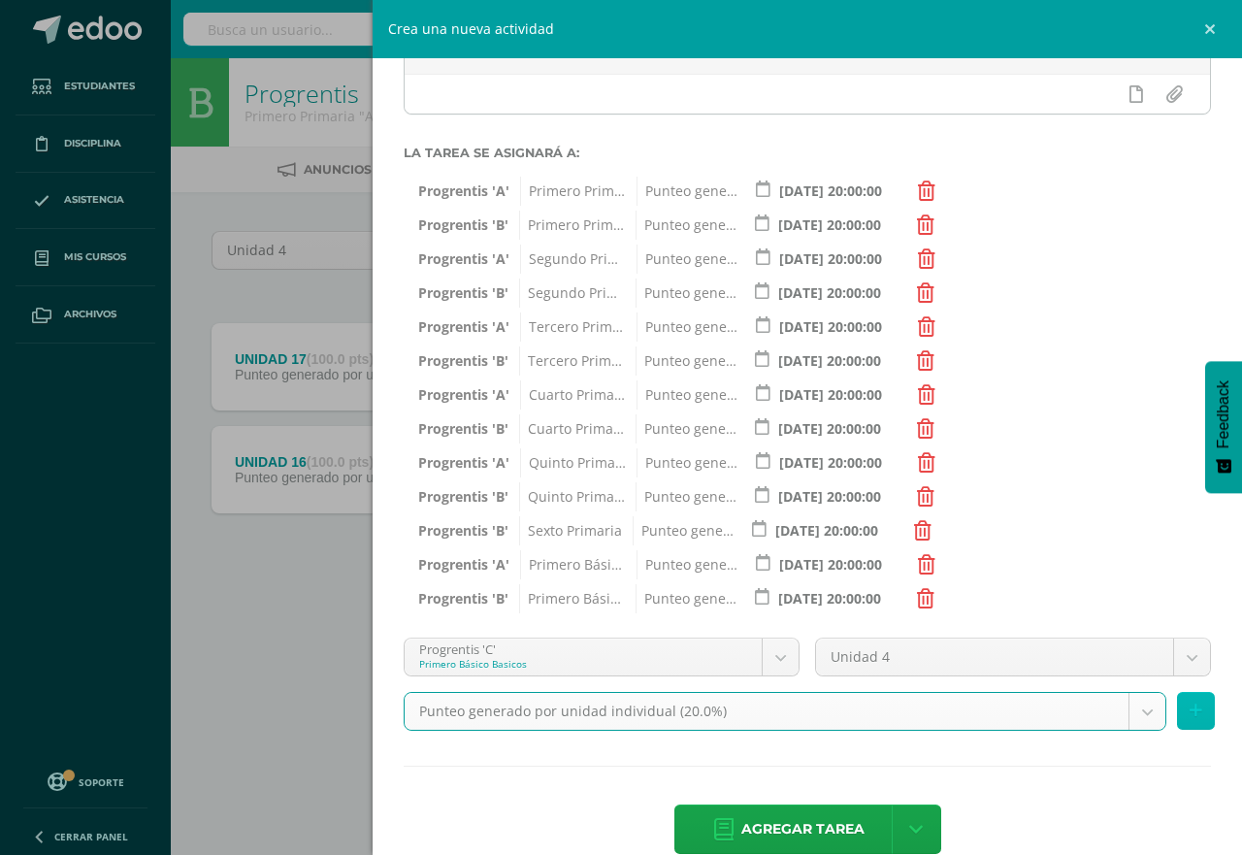
click at [1190, 706] on icon at bounding box center [1196, 711] width 13 height 17
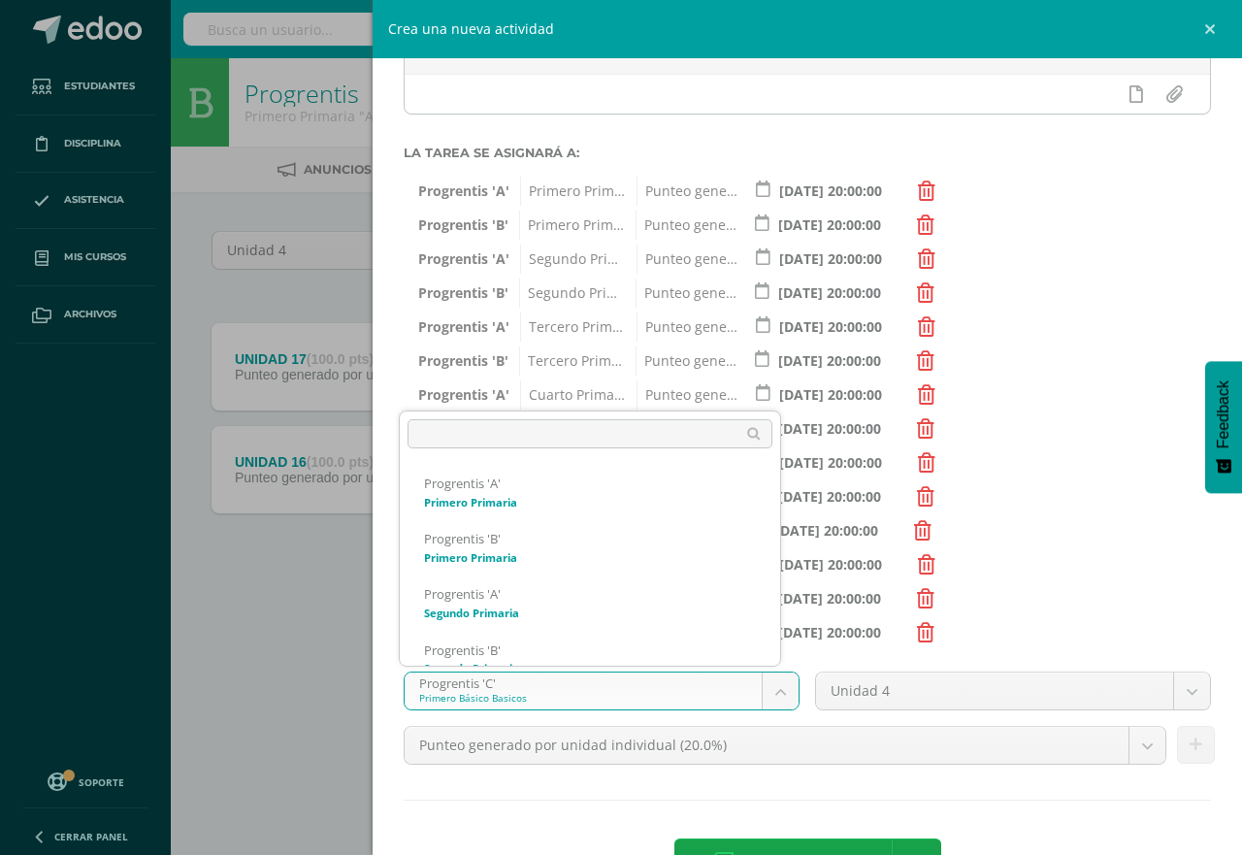
click at [769, 643] on body "Estudiantes Disciplina Asistencia Mis cursos Archivos Soporte Centro de ayuda Ú…" at bounding box center [621, 321] width 1242 height 643
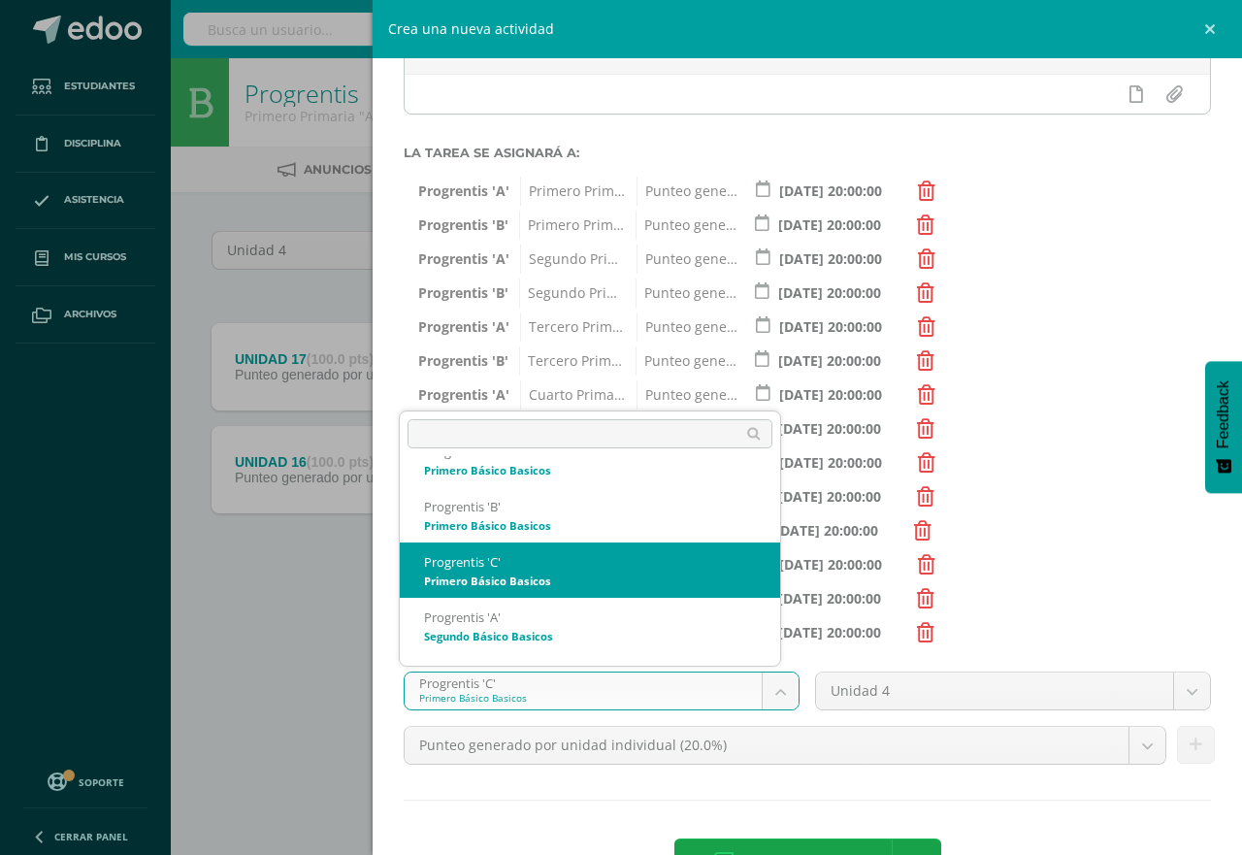
scroll to position [912, 0]
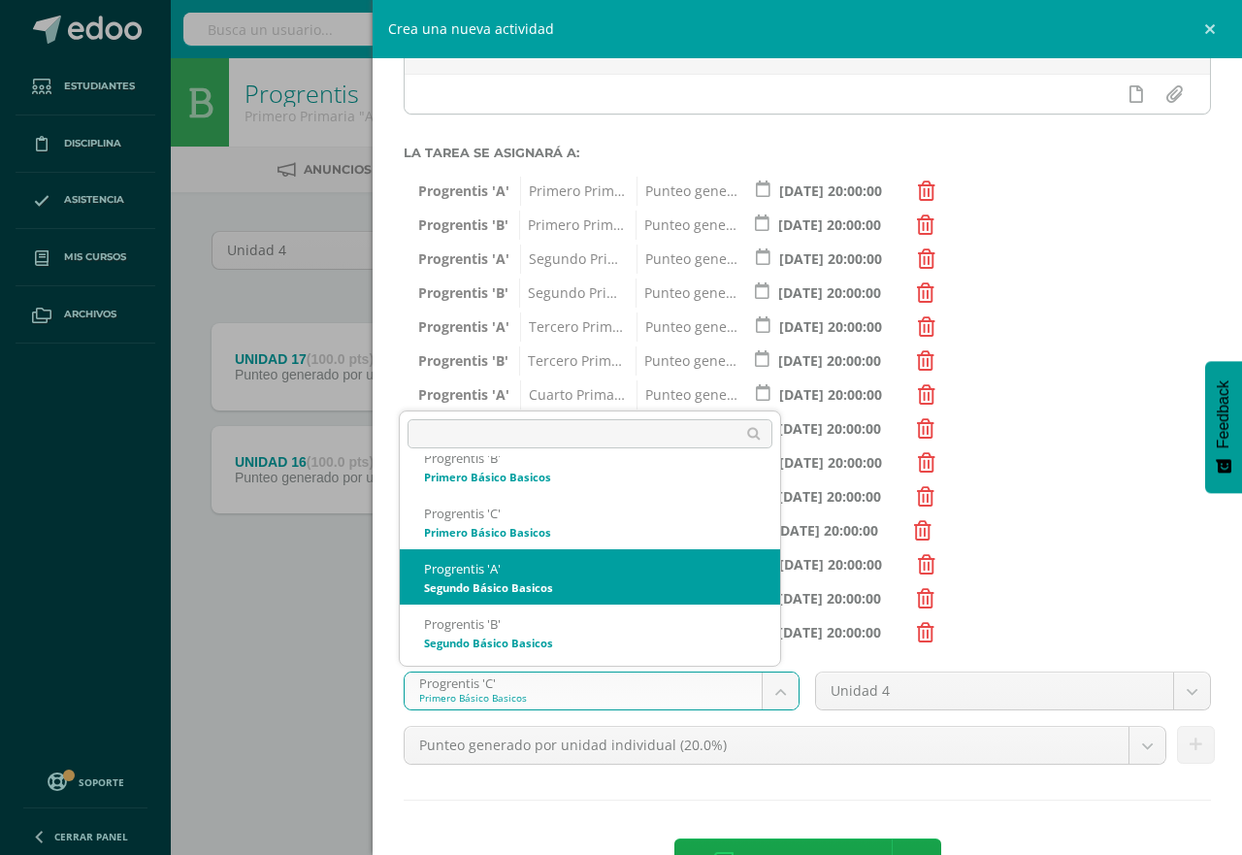
select select "174705"
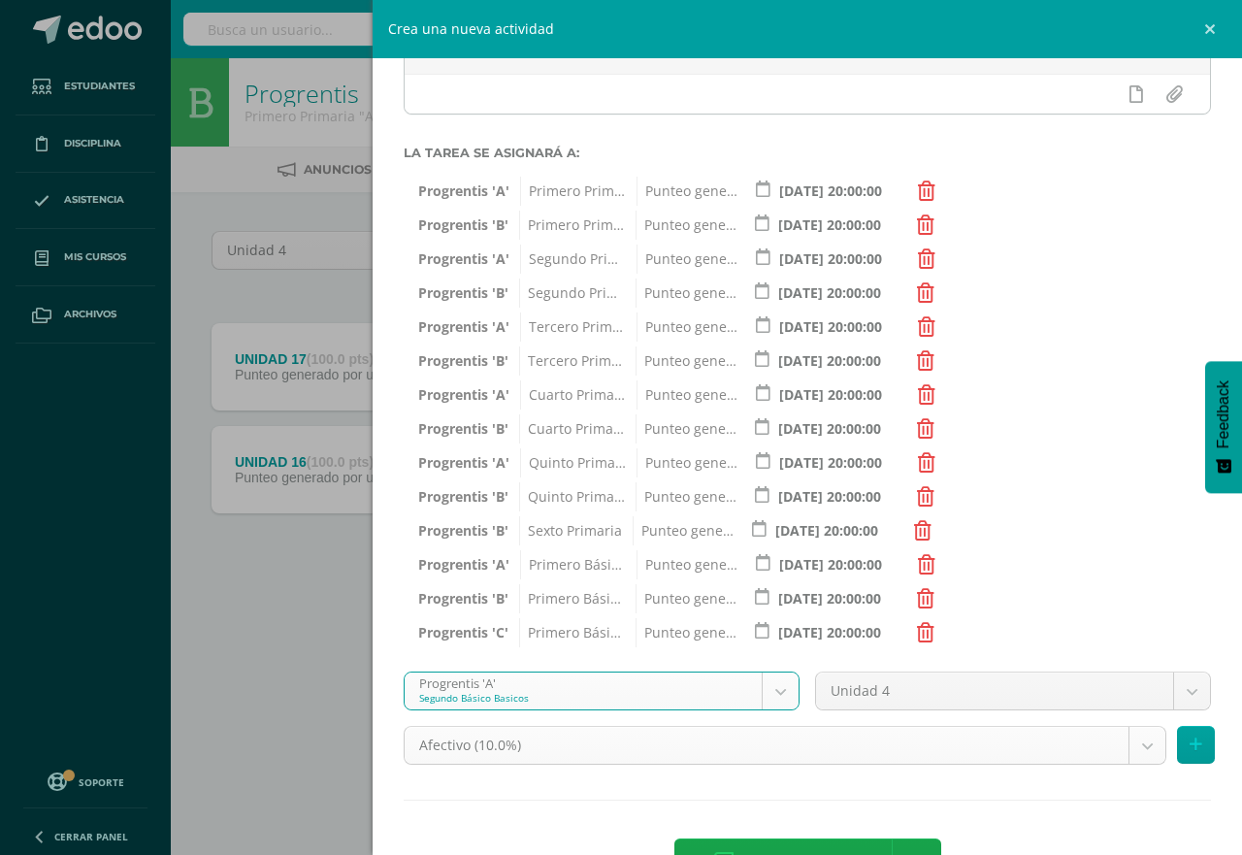
click at [1124, 643] on body "Estudiantes Disciplina Asistencia Mis cursos Archivos Soporte Centro de ayuda Ú…" at bounding box center [621, 321] width 1242 height 643
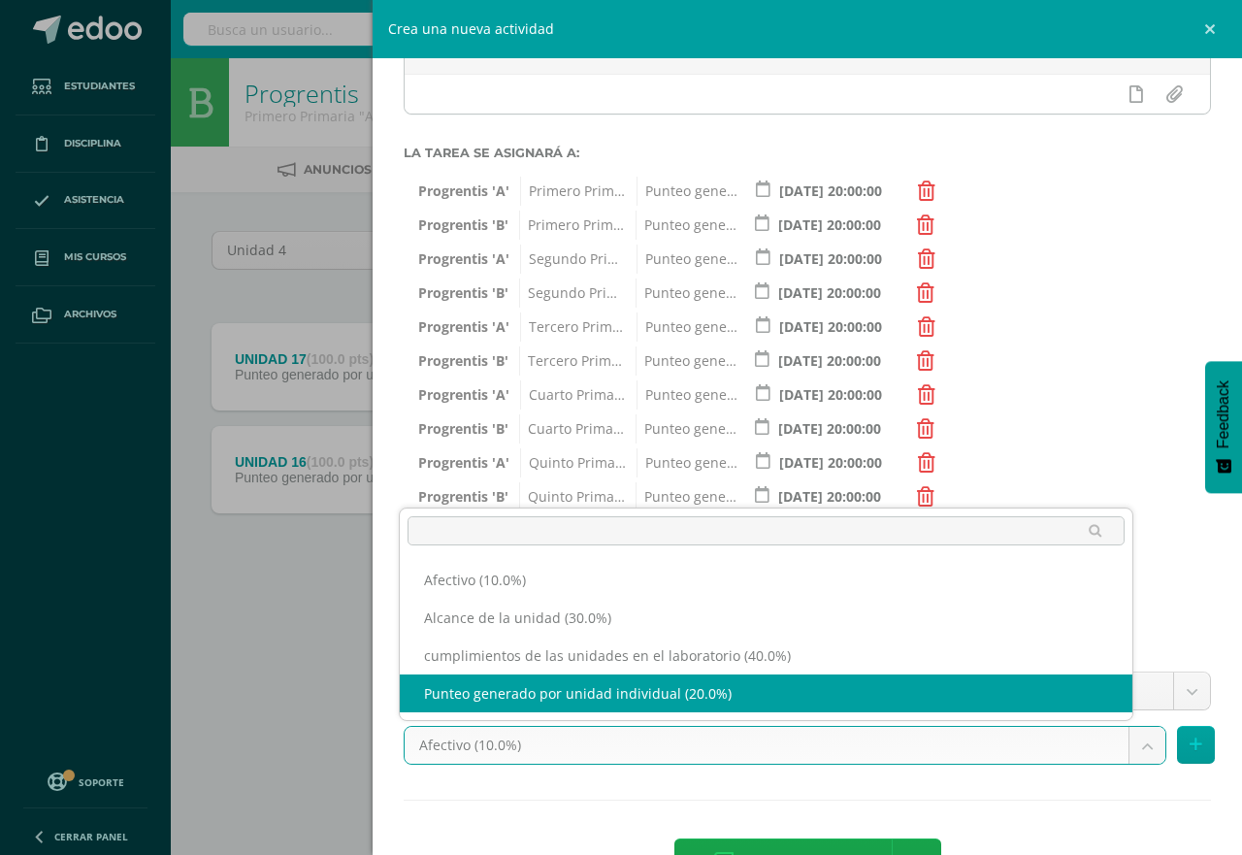
select select "191254"
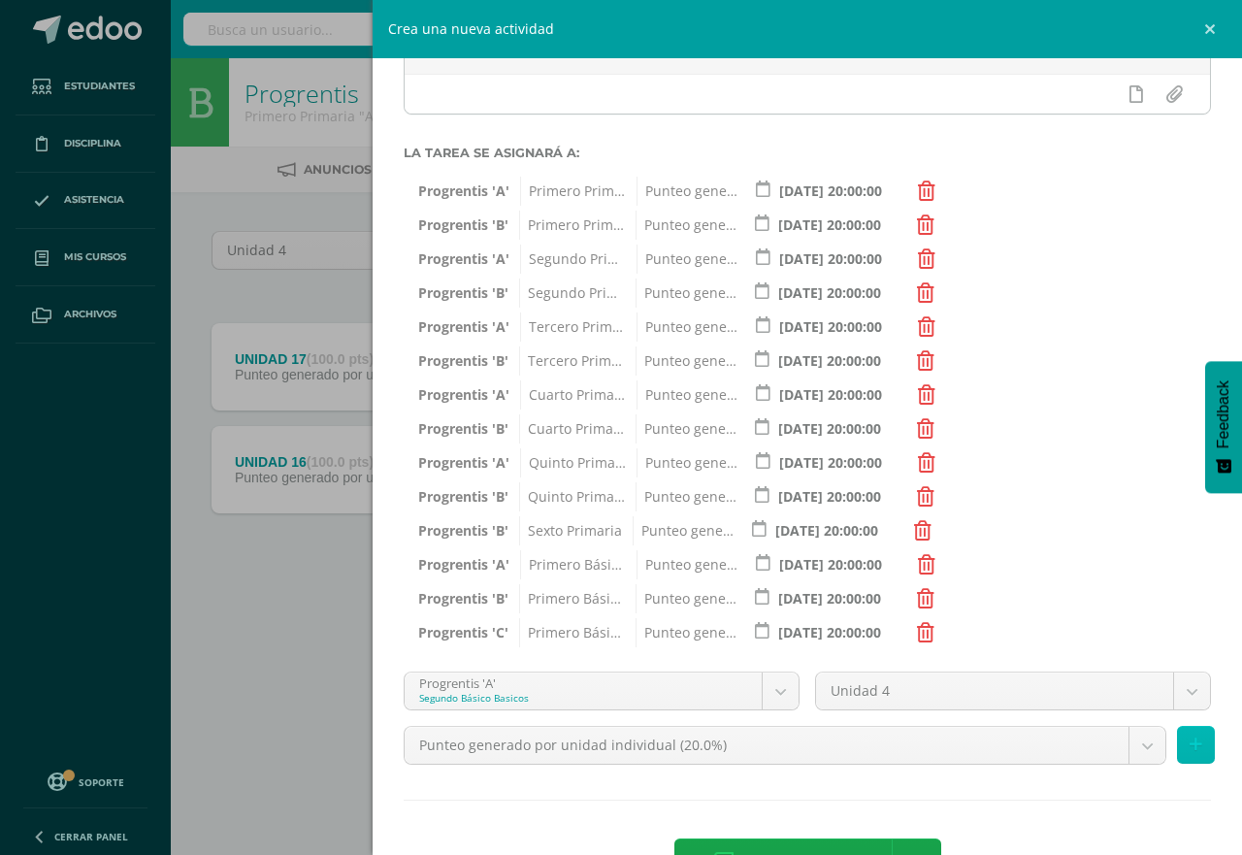
click at [1190, 738] on icon at bounding box center [1196, 745] width 13 height 17
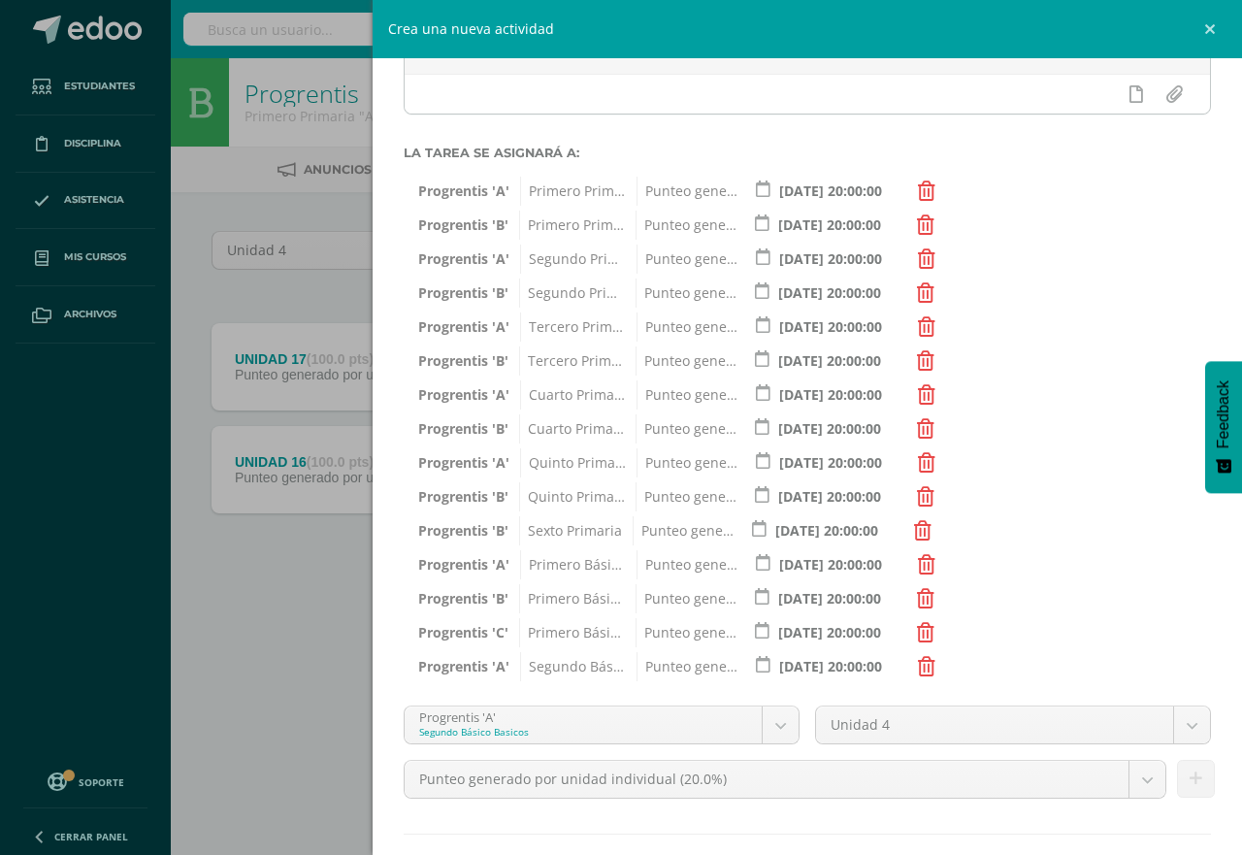
click at [770, 643] on body "Estudiantes Disciplina Asistencia Mis cursos Archivos Soporte Centro de ayuda Ú…" at bounding box center [621, 321] width 1242 height 643
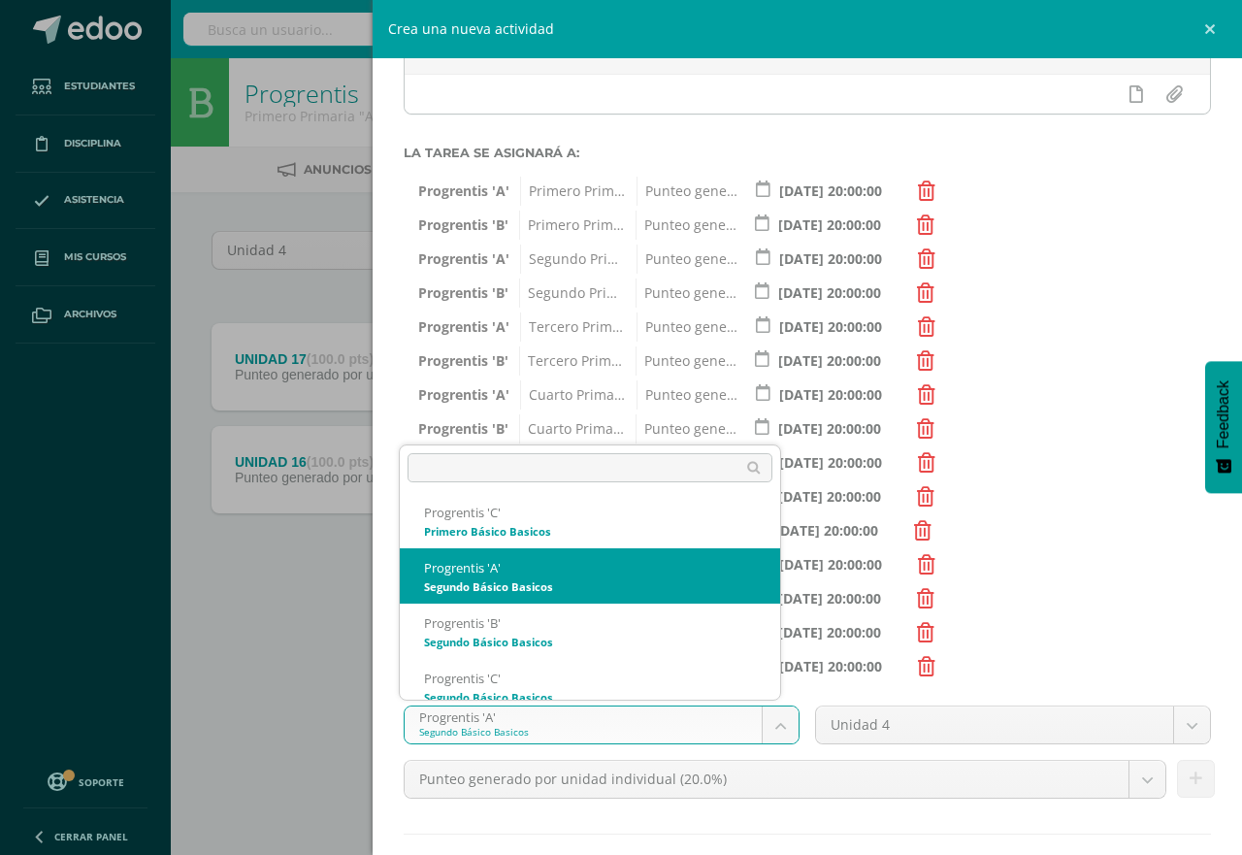
scroll to position [961, 0]
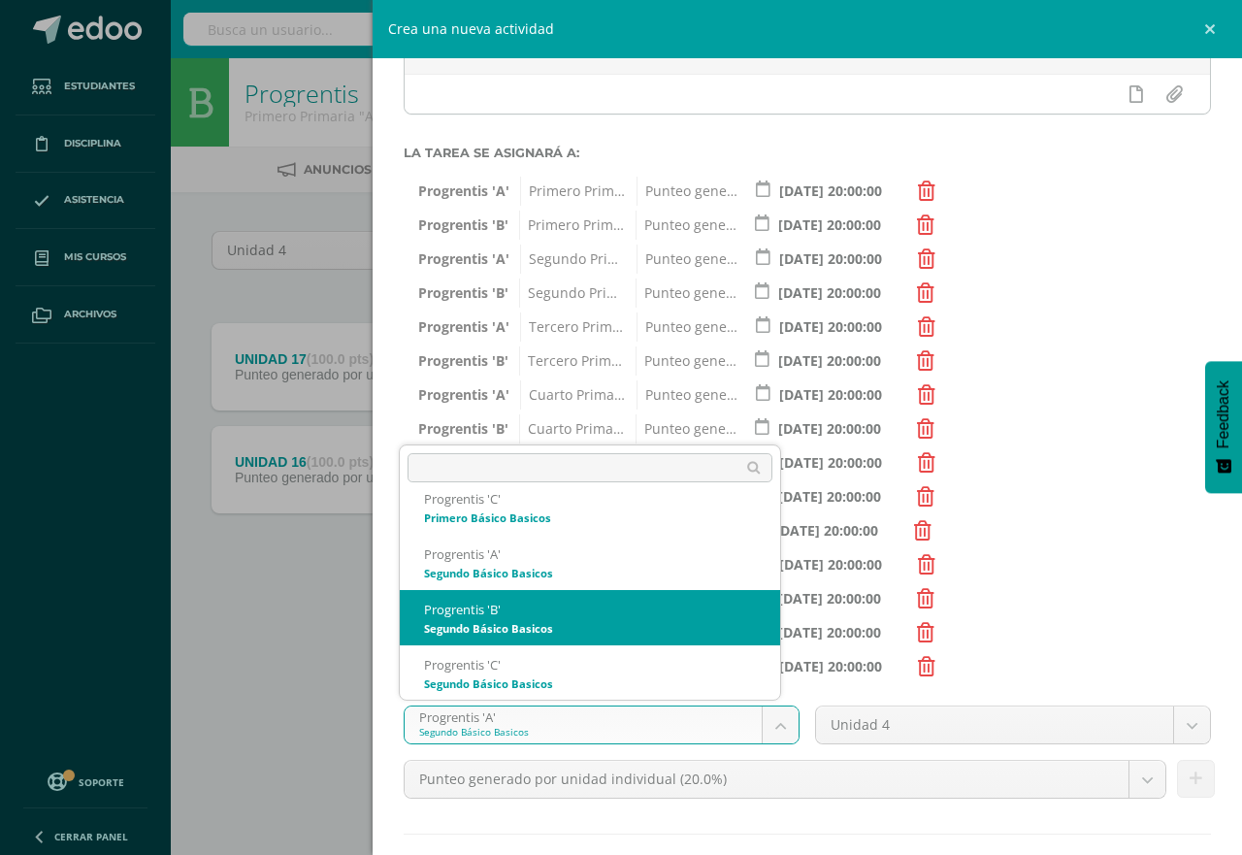
select select "174712"
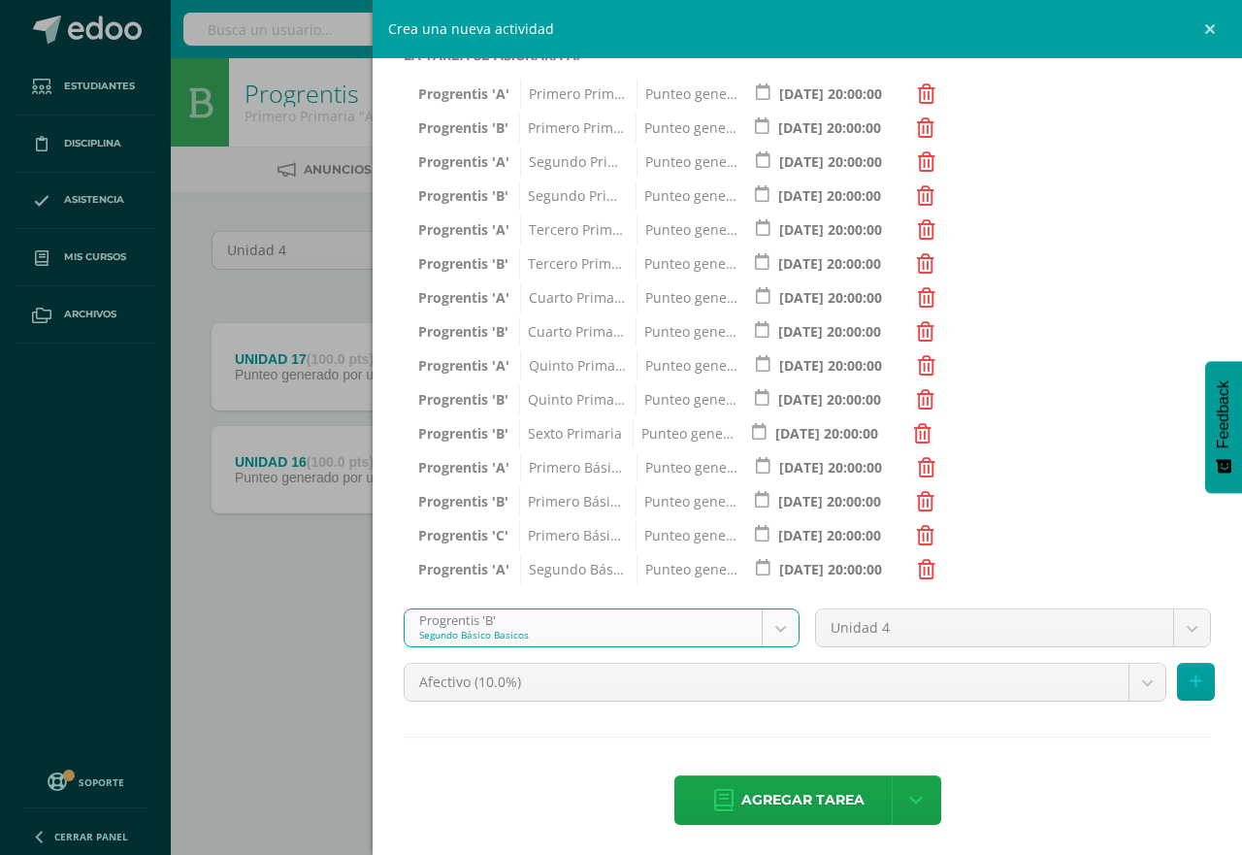
scroll to position [368, 0]
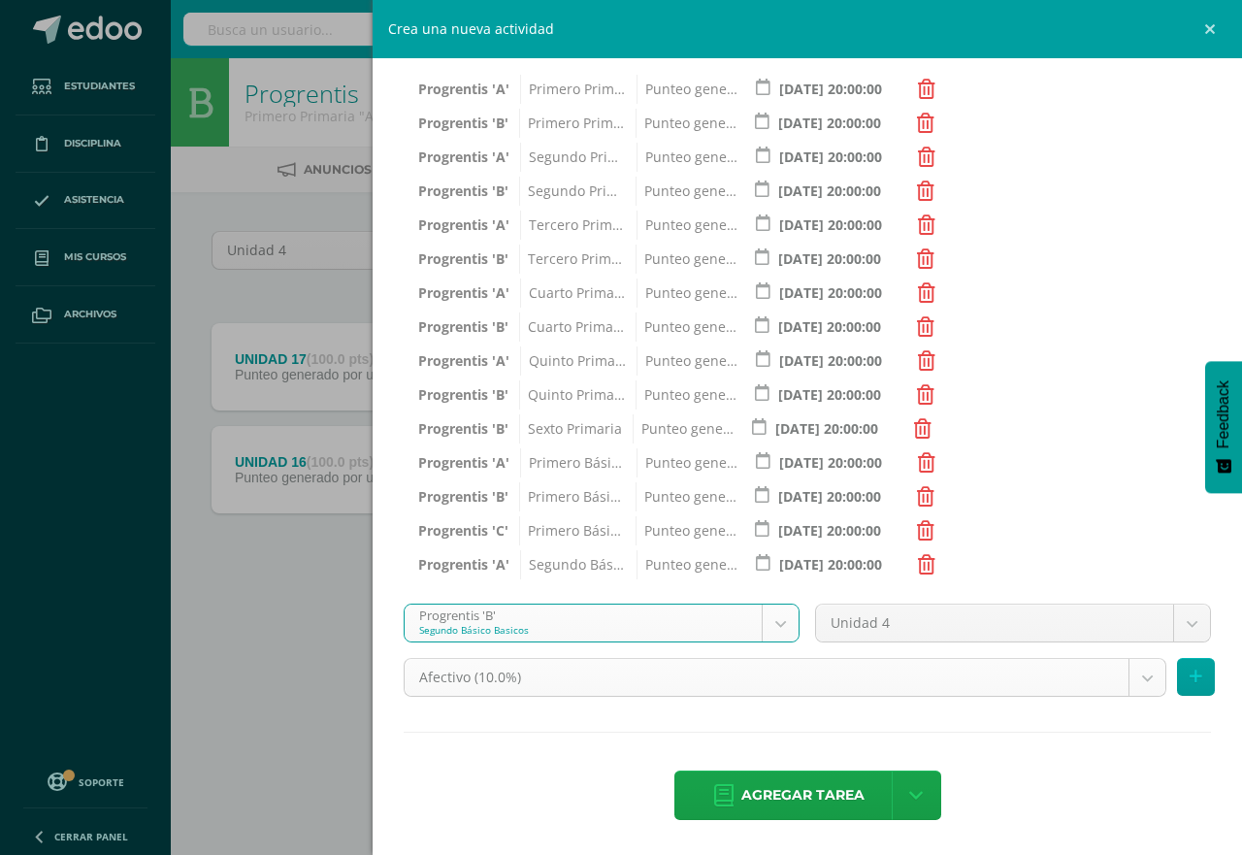
click at [1130, 643] on body "Estudiantes Disciplina Asistencia Mis cursos Archivos Soporte Centro de ayuda Ú…" at bounding box center [621, 321] width 1242 height 643
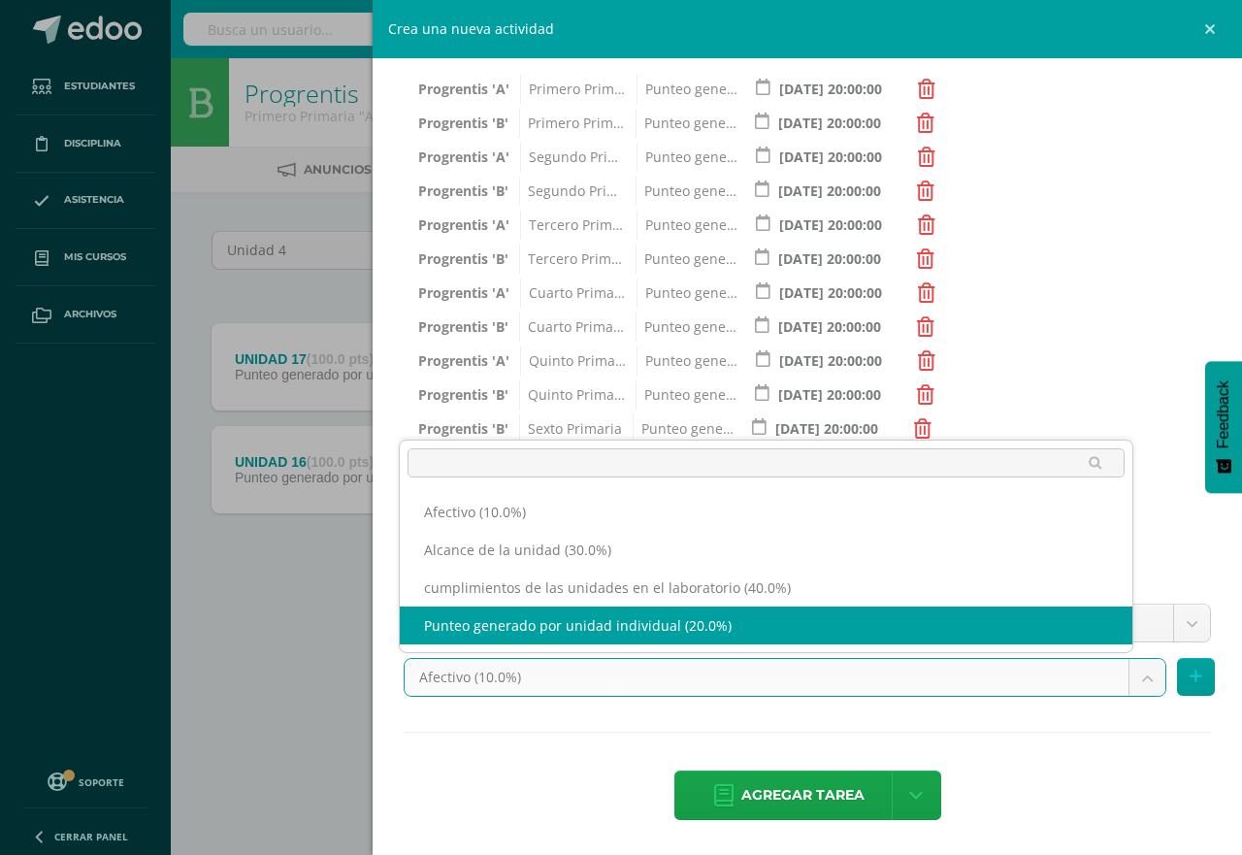
select select "191258"
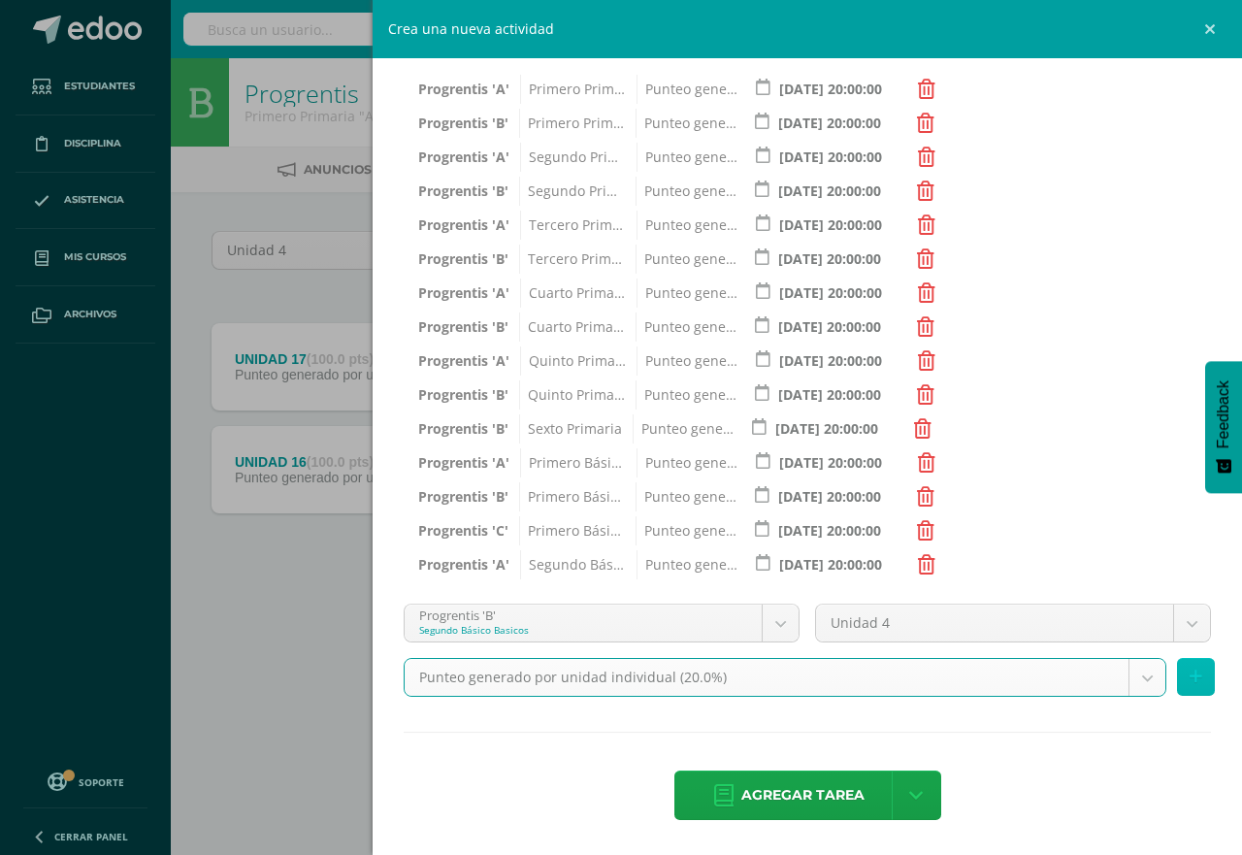
click at [1190, 683] on icon at bounding box center [1196, 677] width 13 height 17
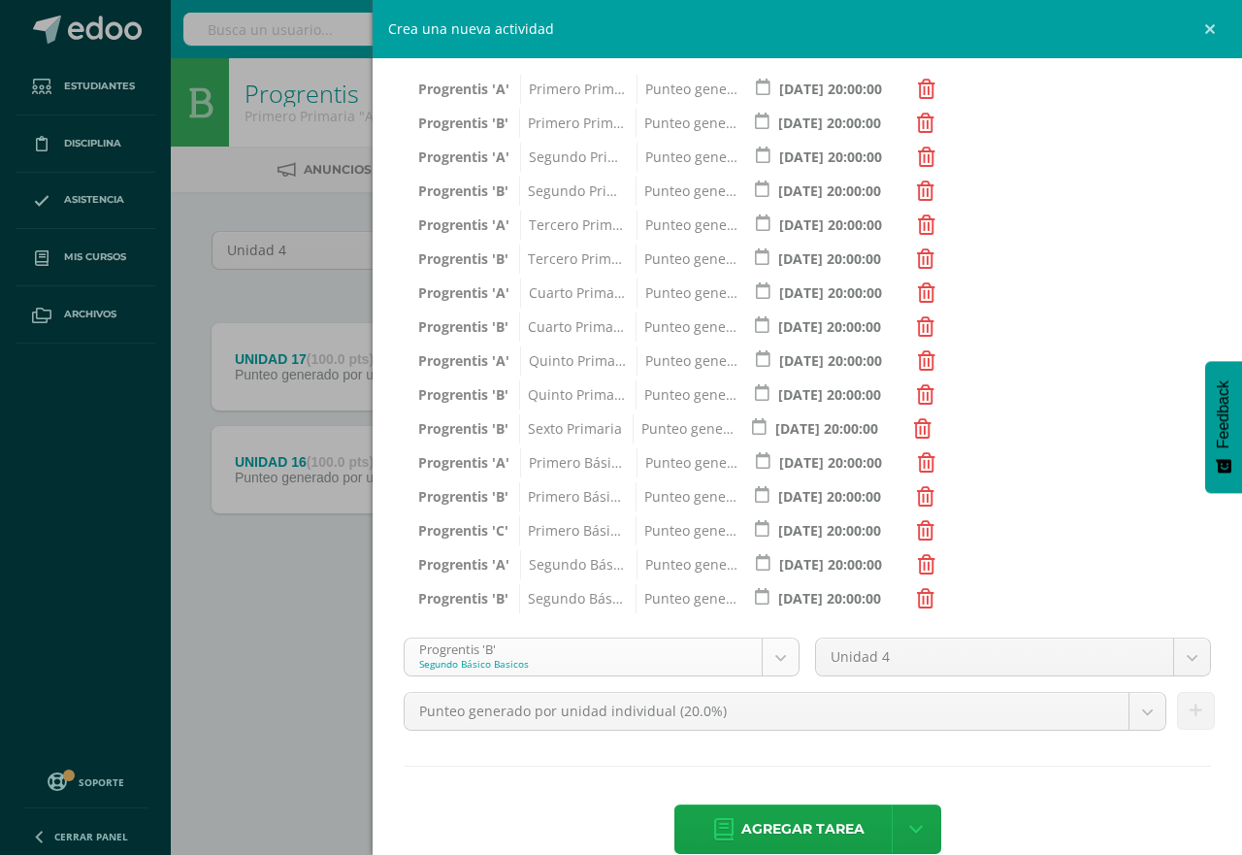
click at [773, 643] on body "Estudiantes Disciplina Asistencia Mis cursos Archivos Soporte Centro de ayuda Ú…" at bounding box center [621, 321] width 1242 height 643
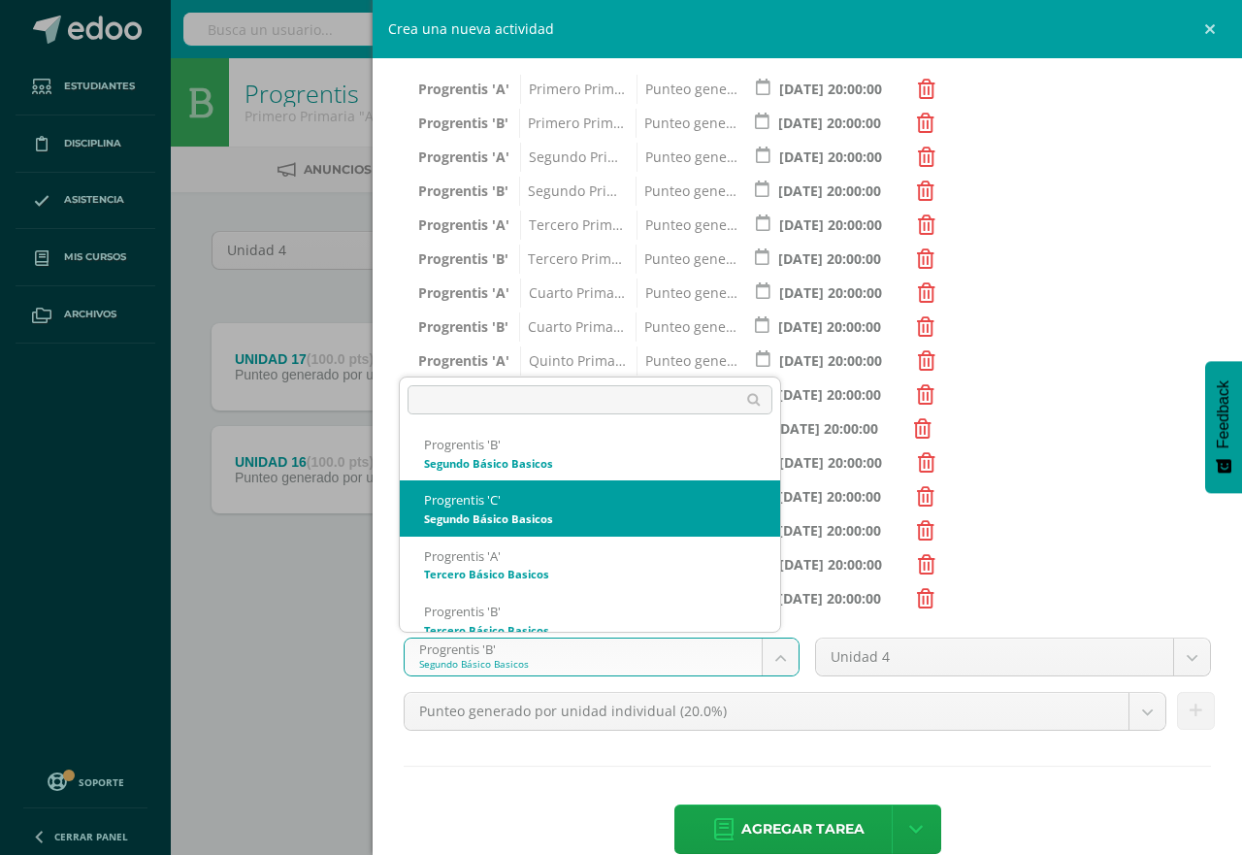
scroll to position [1072, 0]
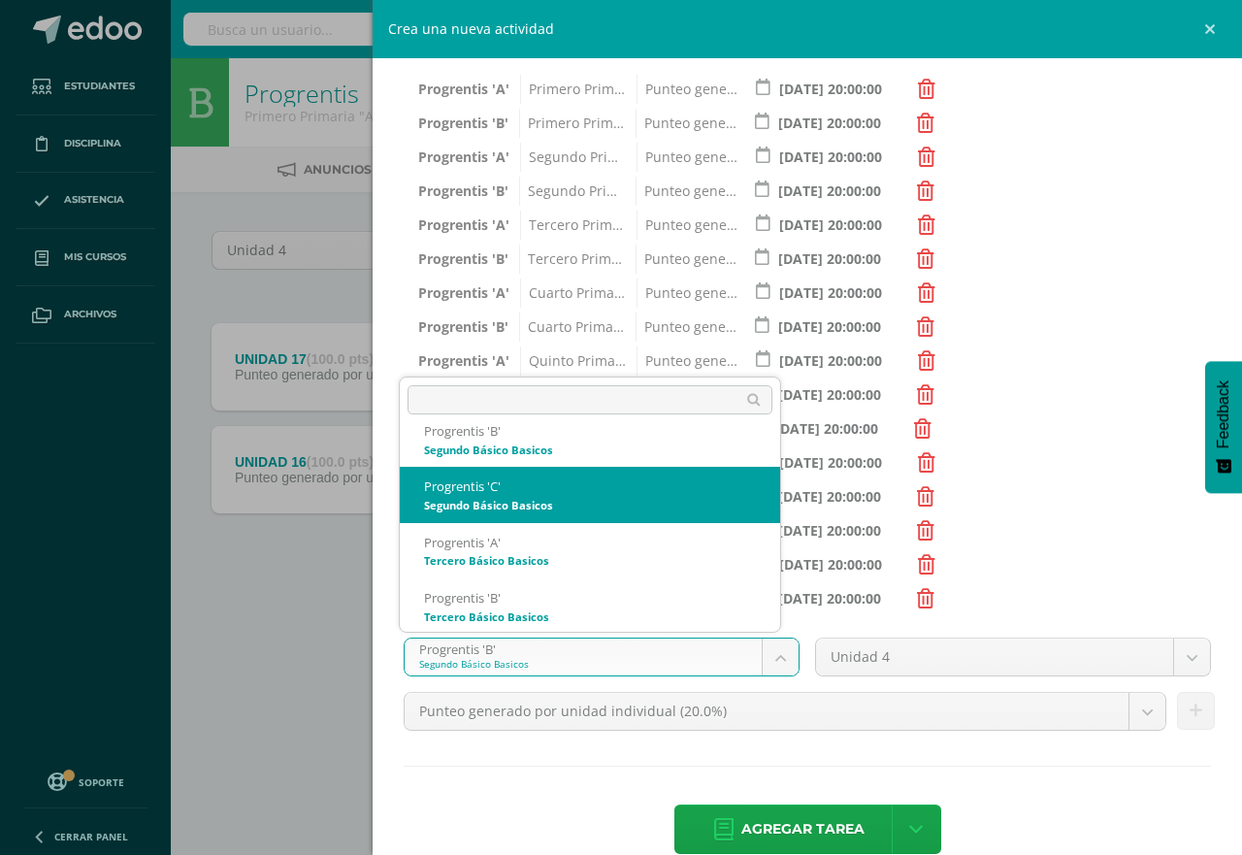
select select "174719"
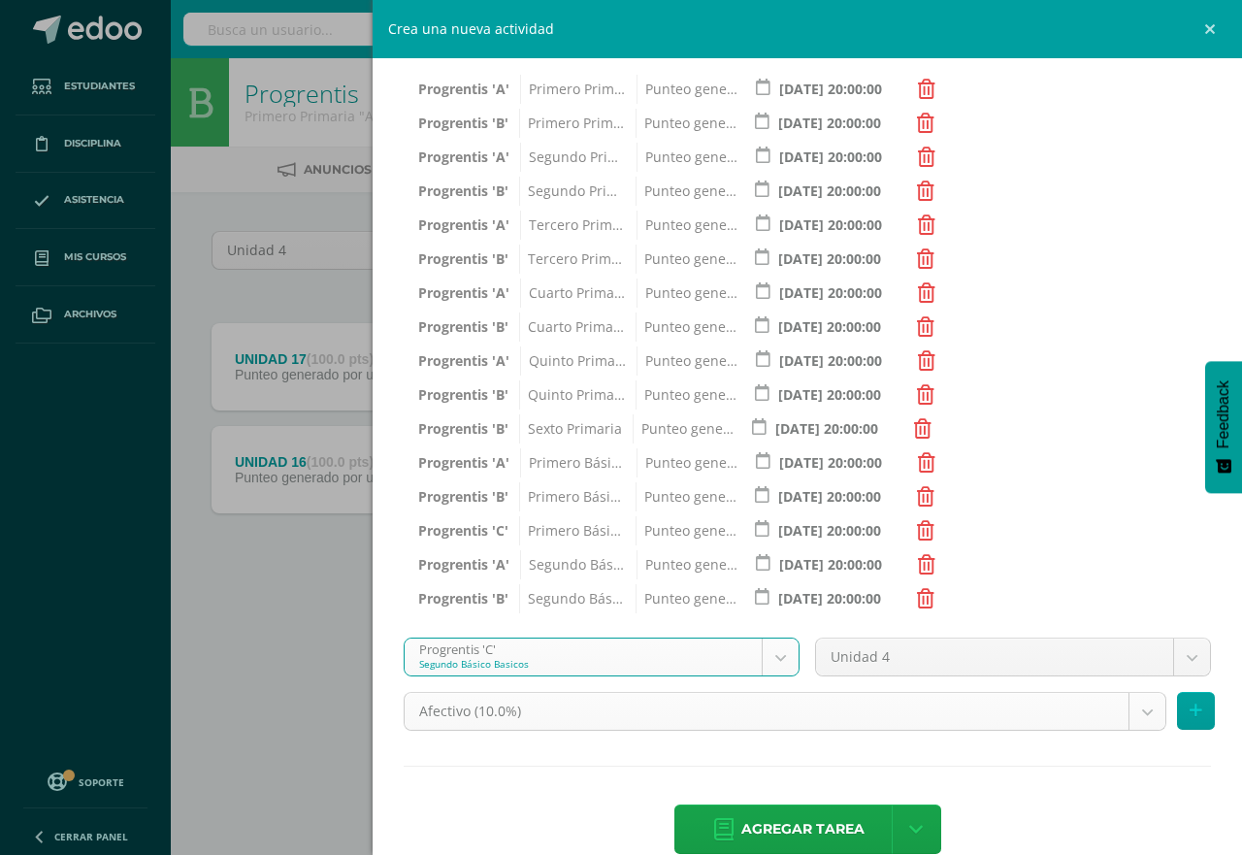
click at [1122, 643] on body "Estudiantes Disciplina Asistencia Mis cursos Archivos Soporte Centro de ayuda Ú…" at bounding box center [621, 321] width 1242 height 643
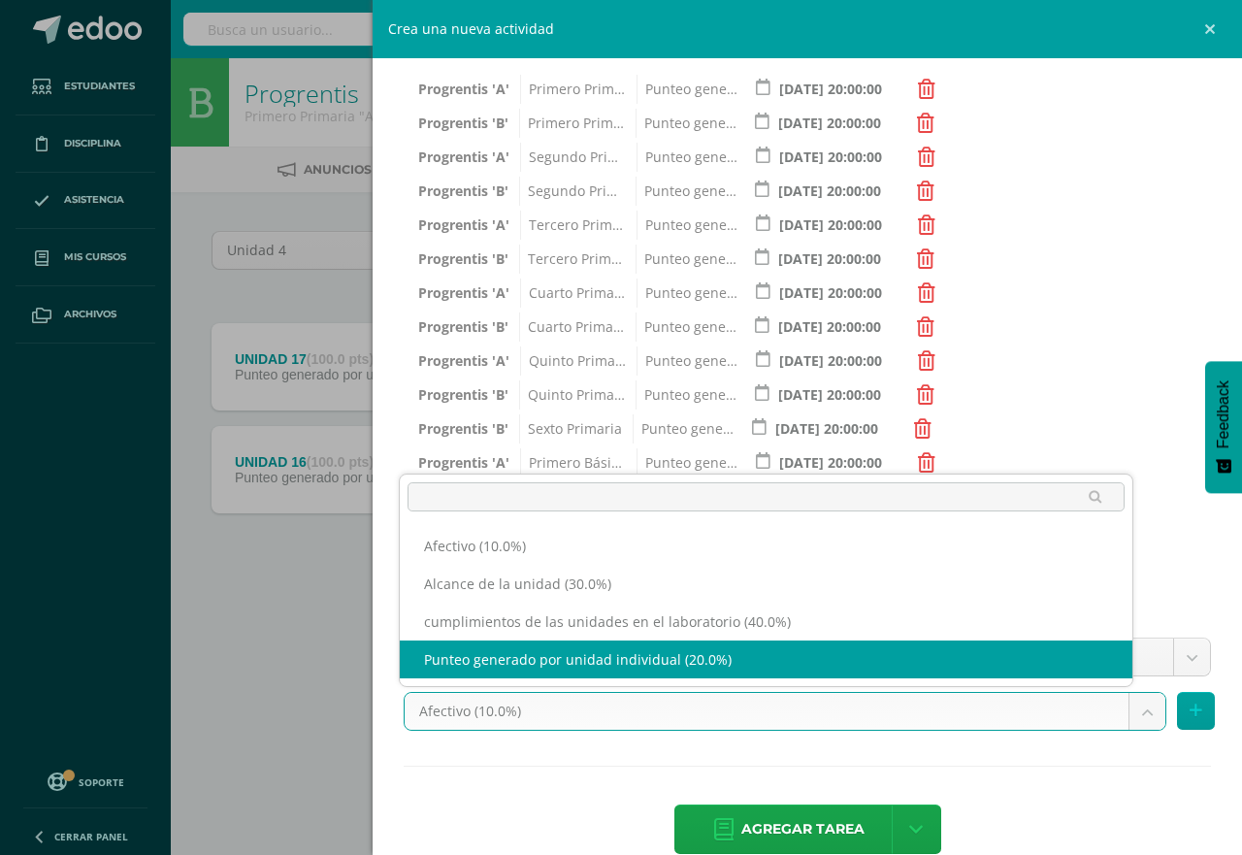
select select "191262"
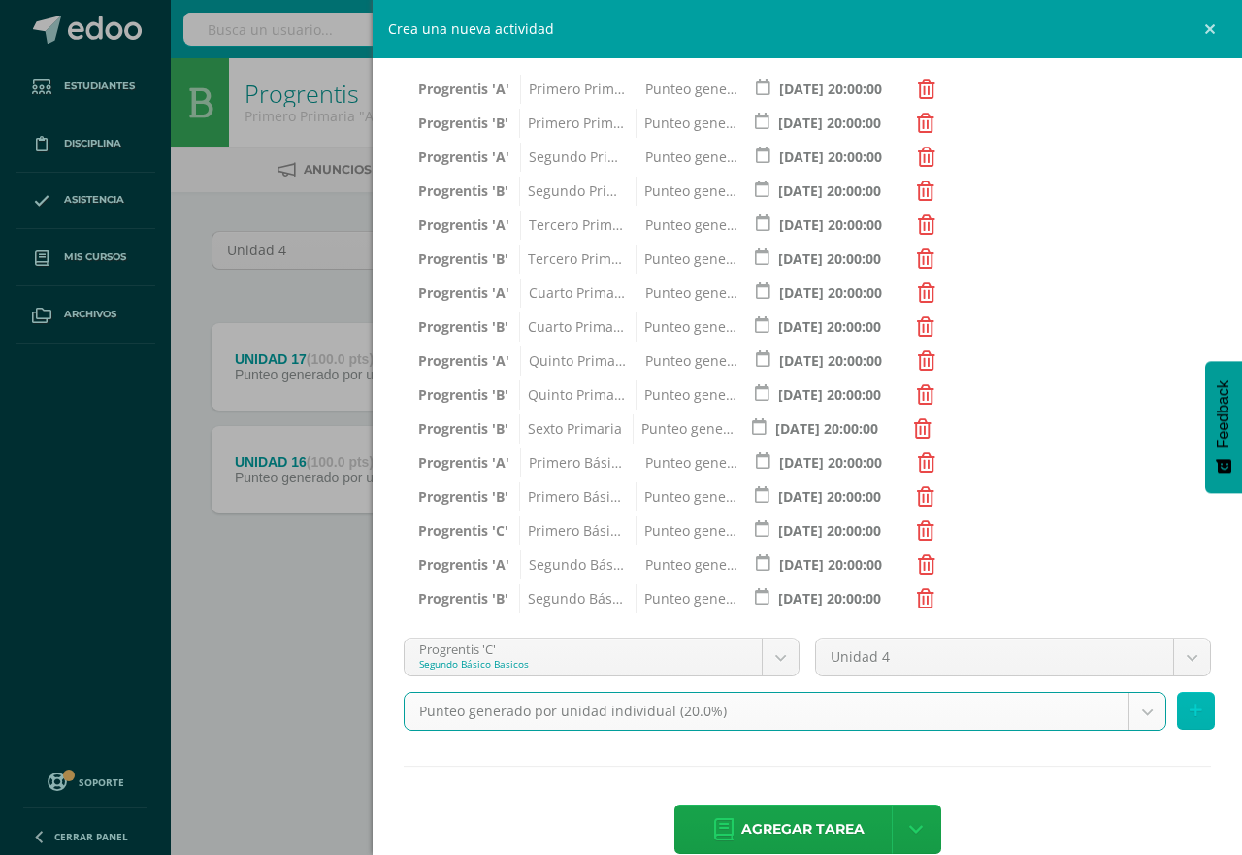
click at [1188, 700] on button at bounding box center [1196, 711] width 38 height 38
click at [1188, 643] on body "Estudiantes Disciplina Asistencia Mis cursos Archivos Soporte Centro de ayuda Ú…" at bounding box center [621, 321] width 1242 height 643
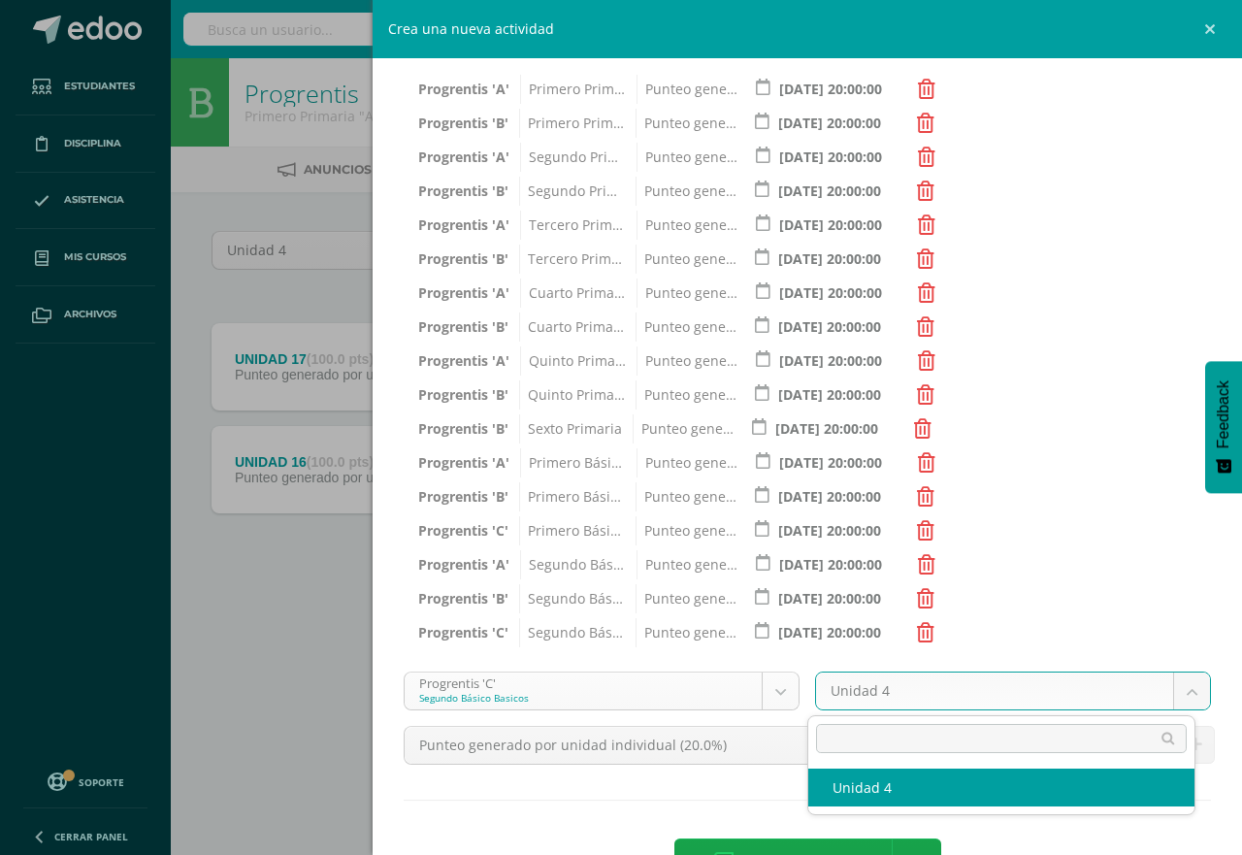
click at [769, 643] on body "Estudiantes Disciplina Asistencia Mis cursos Archivos Soporte Centro de ayuda Ú…" at bounding box center [621, 321] width 1242 height 643
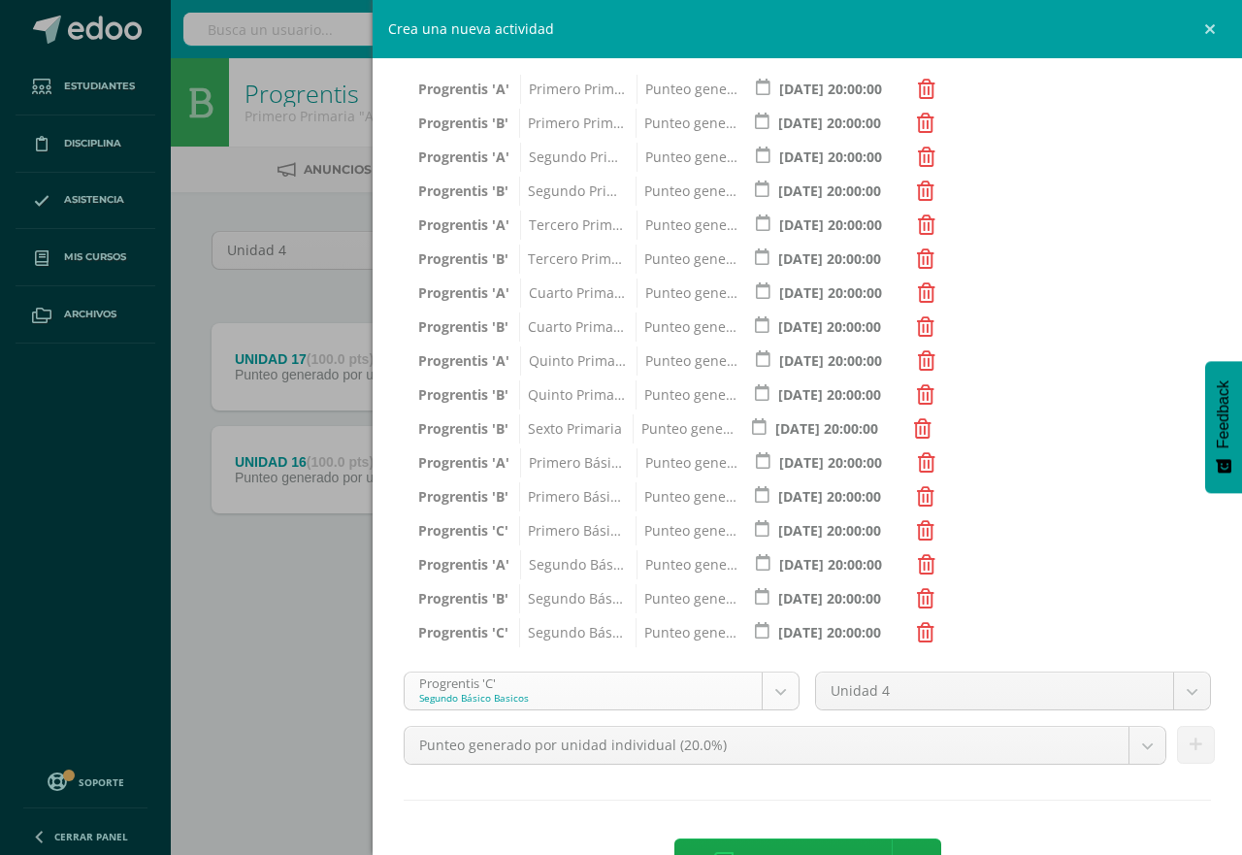
click at [769, 643] on body "Estudiantes Disciplina Asistencia Mis cursos Archivos Soporte Centro de ayuda Ú…" at bounding box center [621, 321] width 1242 height 643
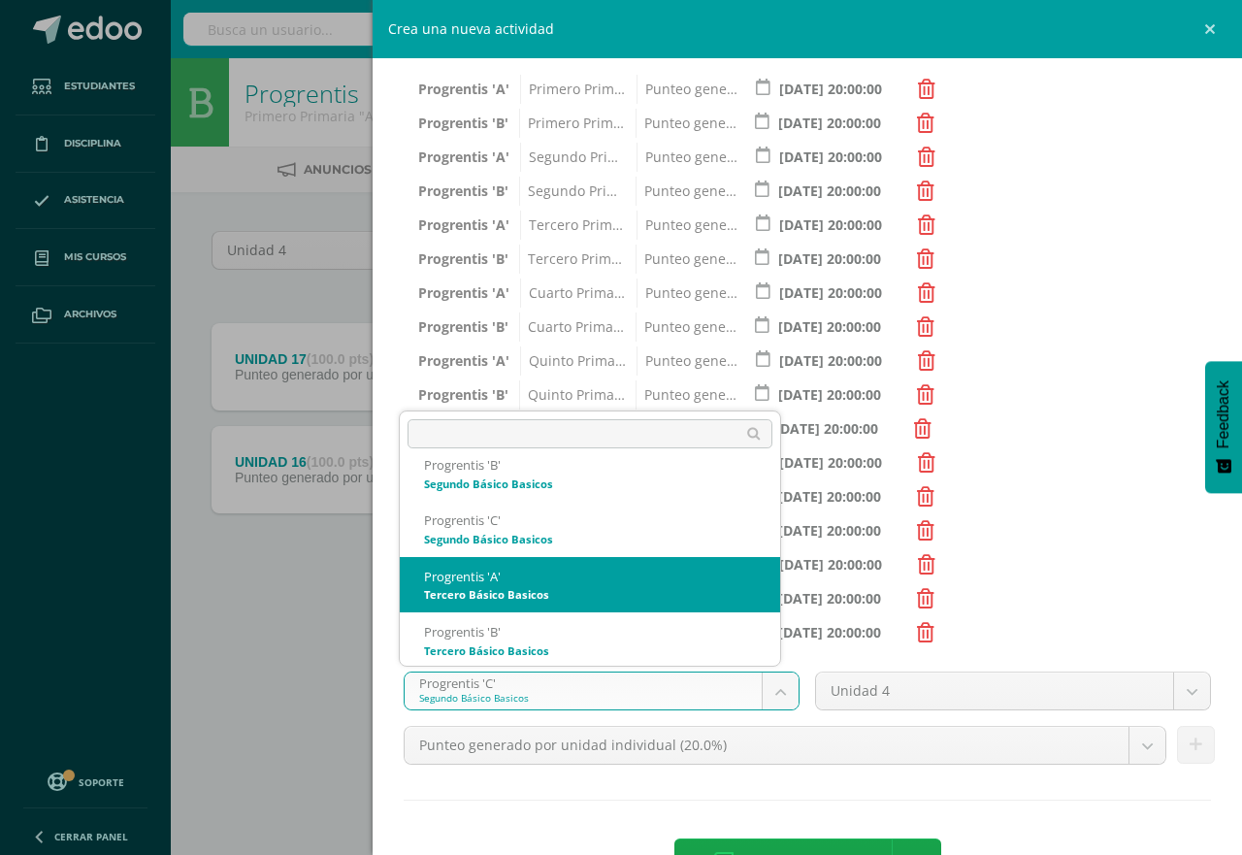
select select "174684"
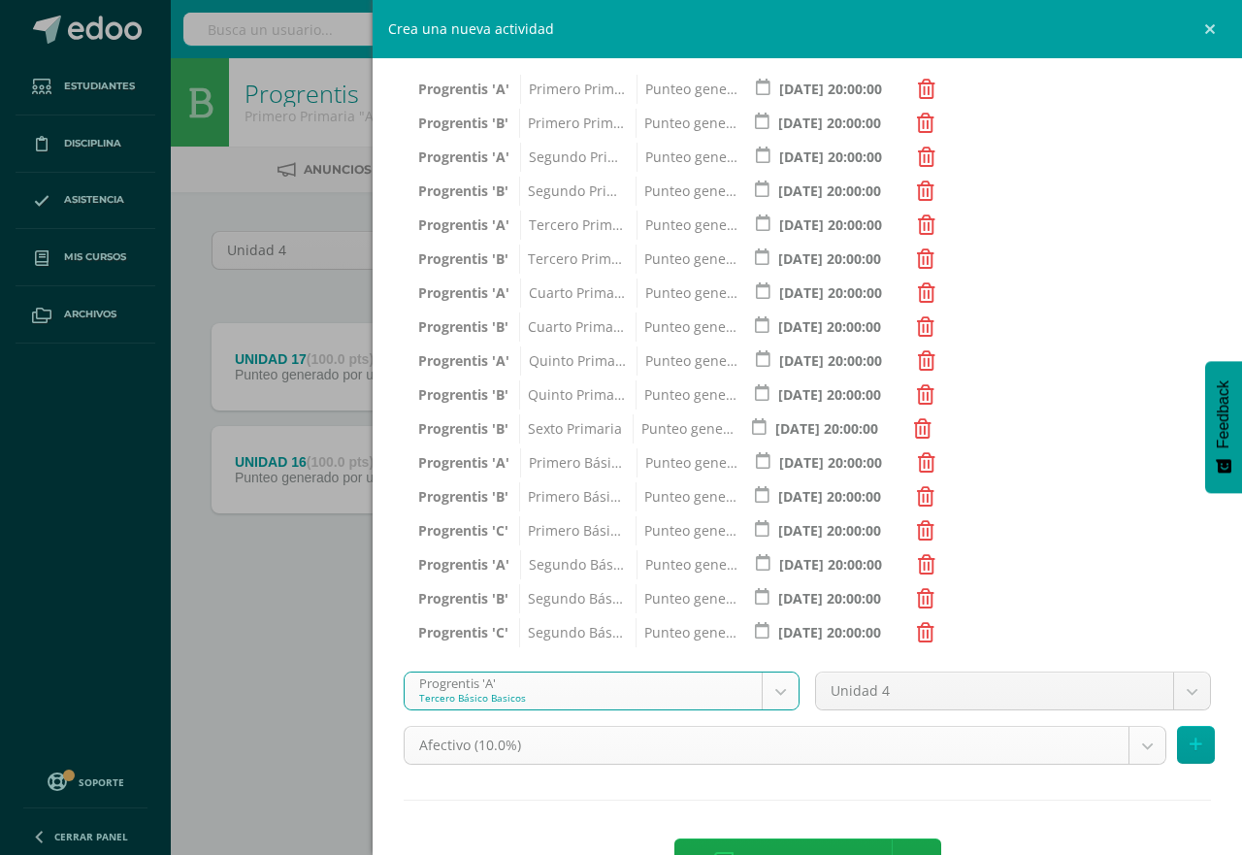
click at [1131, 643] on body "Estudiantes Disciplina Asistencia Mis cursos Archivos Soporte Centro de ayuda Ú…" at bounding box center [621, 321] width 1242 height 643
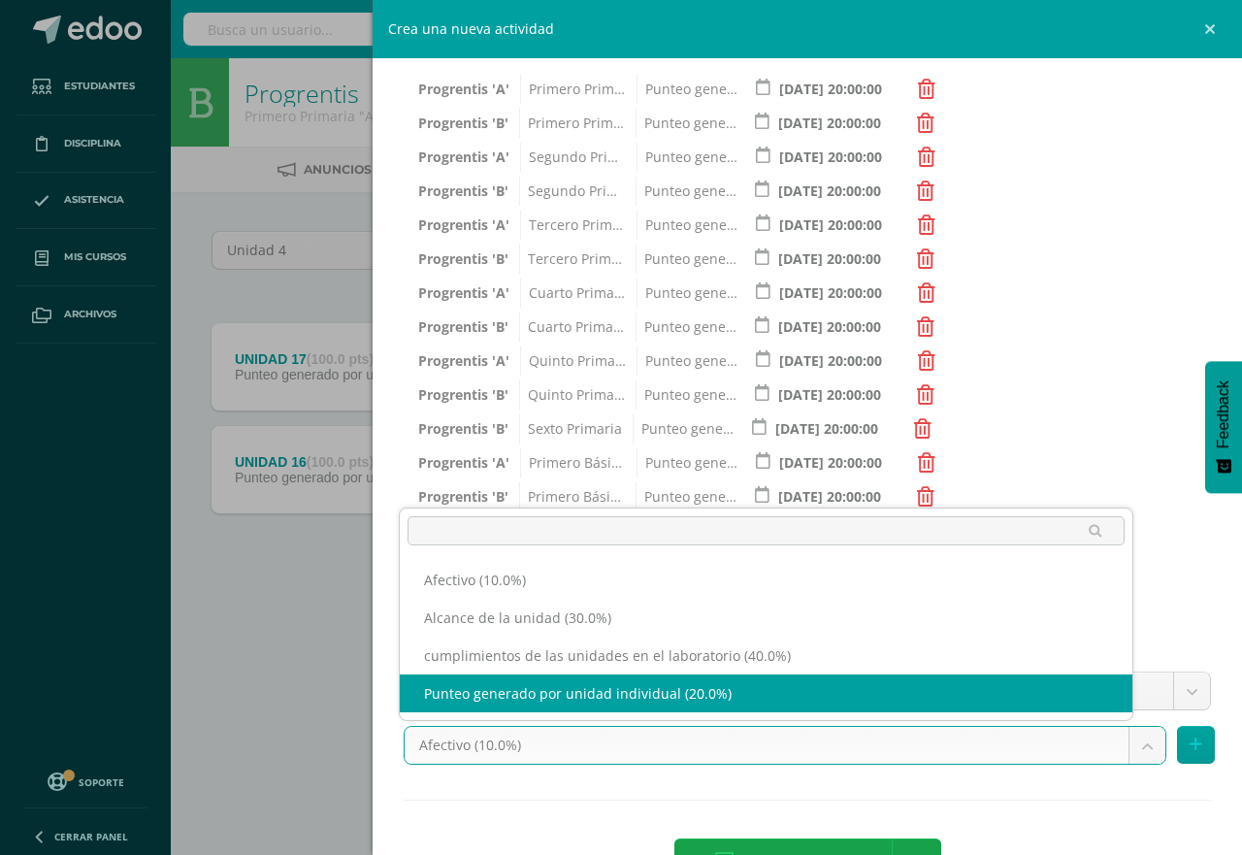
select select "191269"
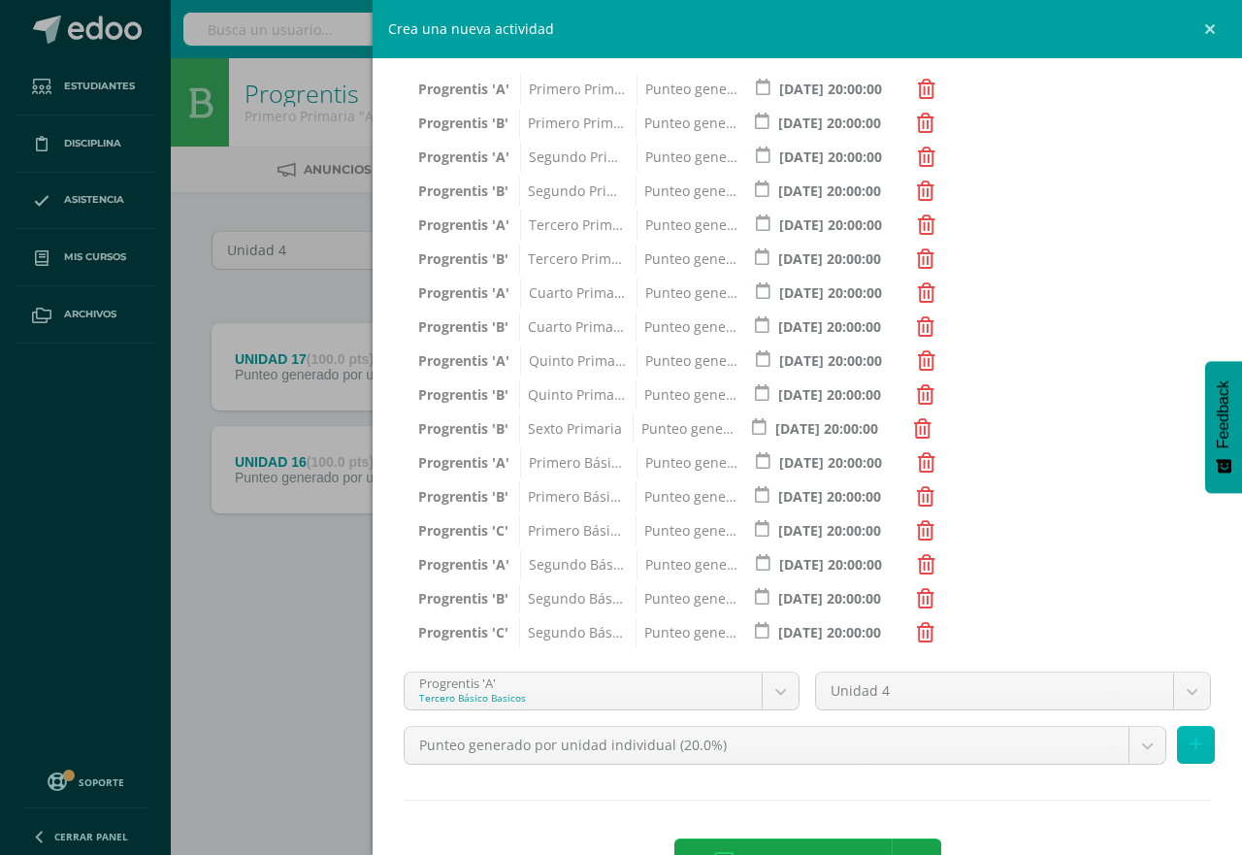
click at [1190, 744] on icon at bounding box center [1196, 745] width 13 height 17
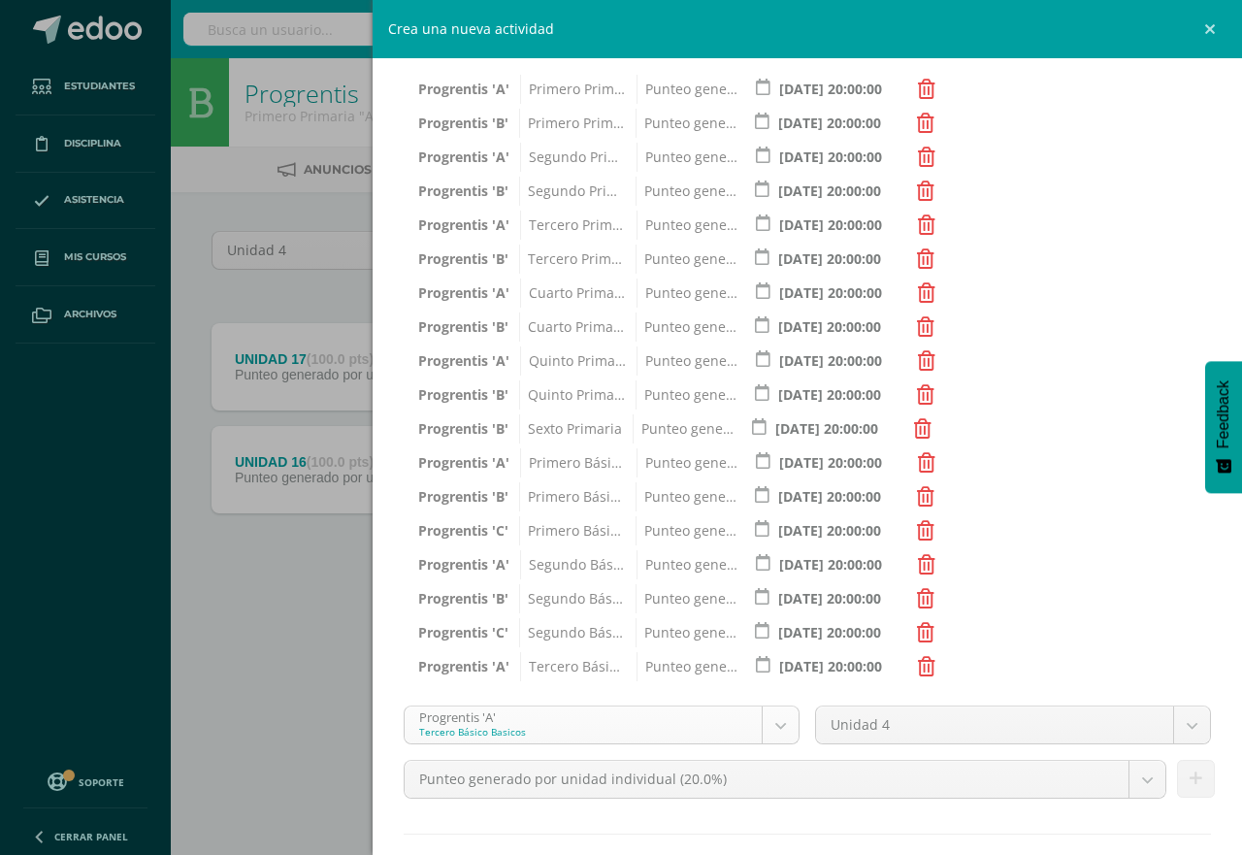
click at [770, 643] on body "Estudiantes Disciplina Asistencia Mis cursos Archivos Soporte Centro de ayuda Ú…" at bounding box center [621, 321] width 1242 height 643
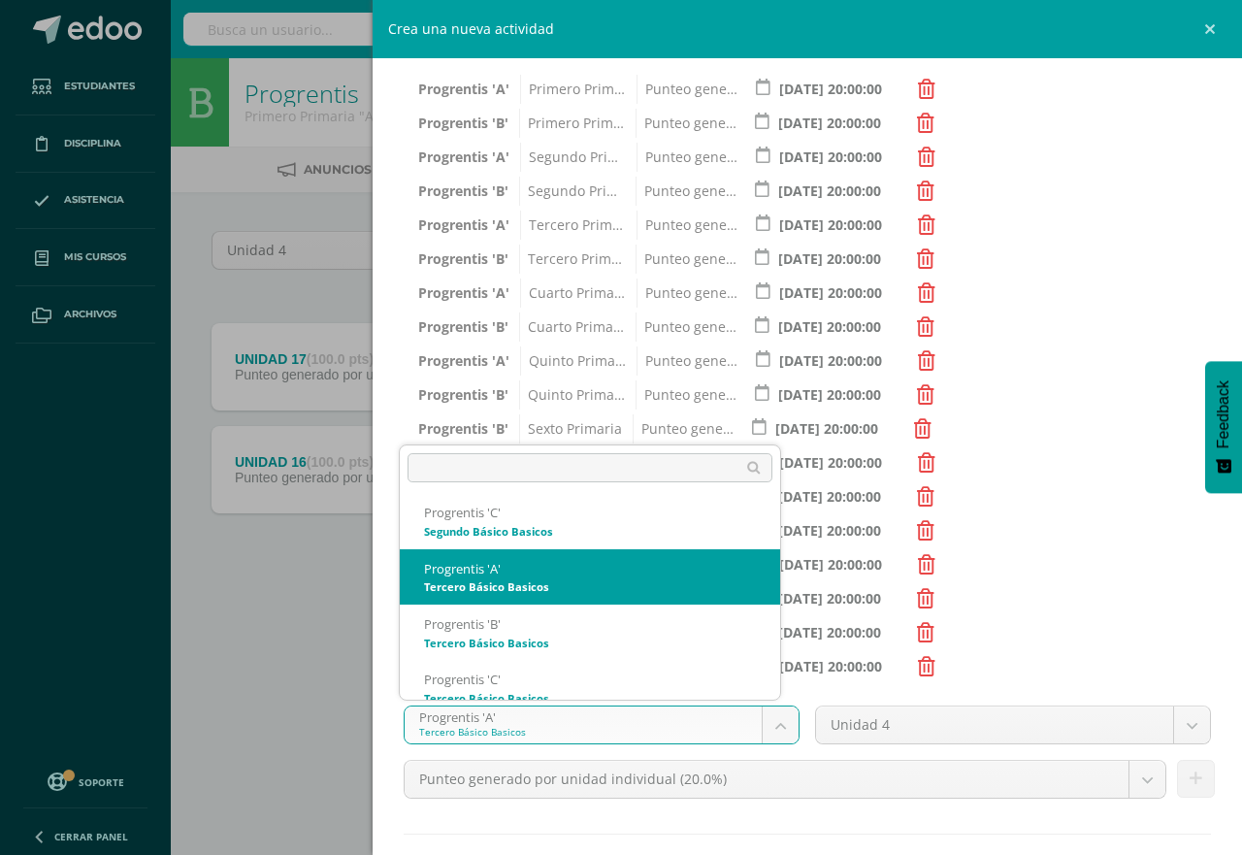
scroll to position [1127, 0]
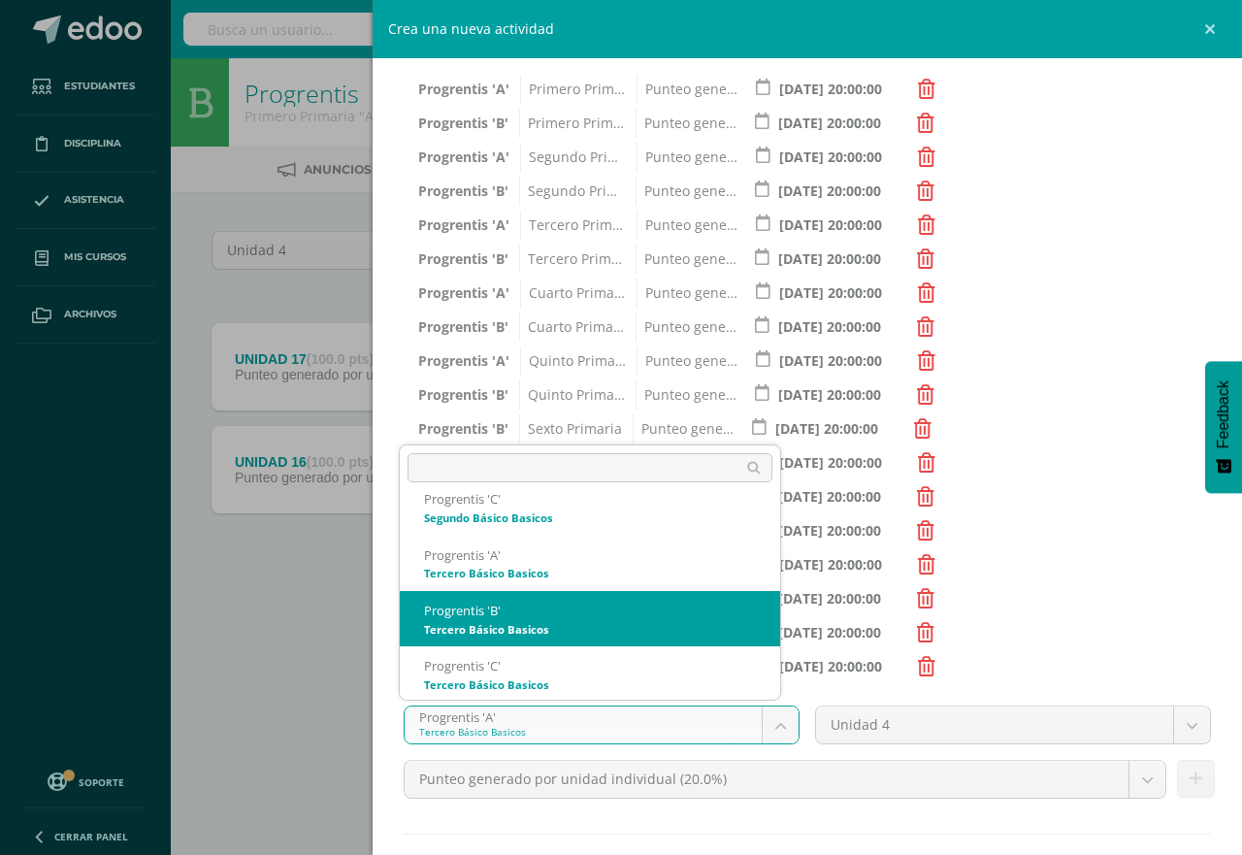
select select "174691"
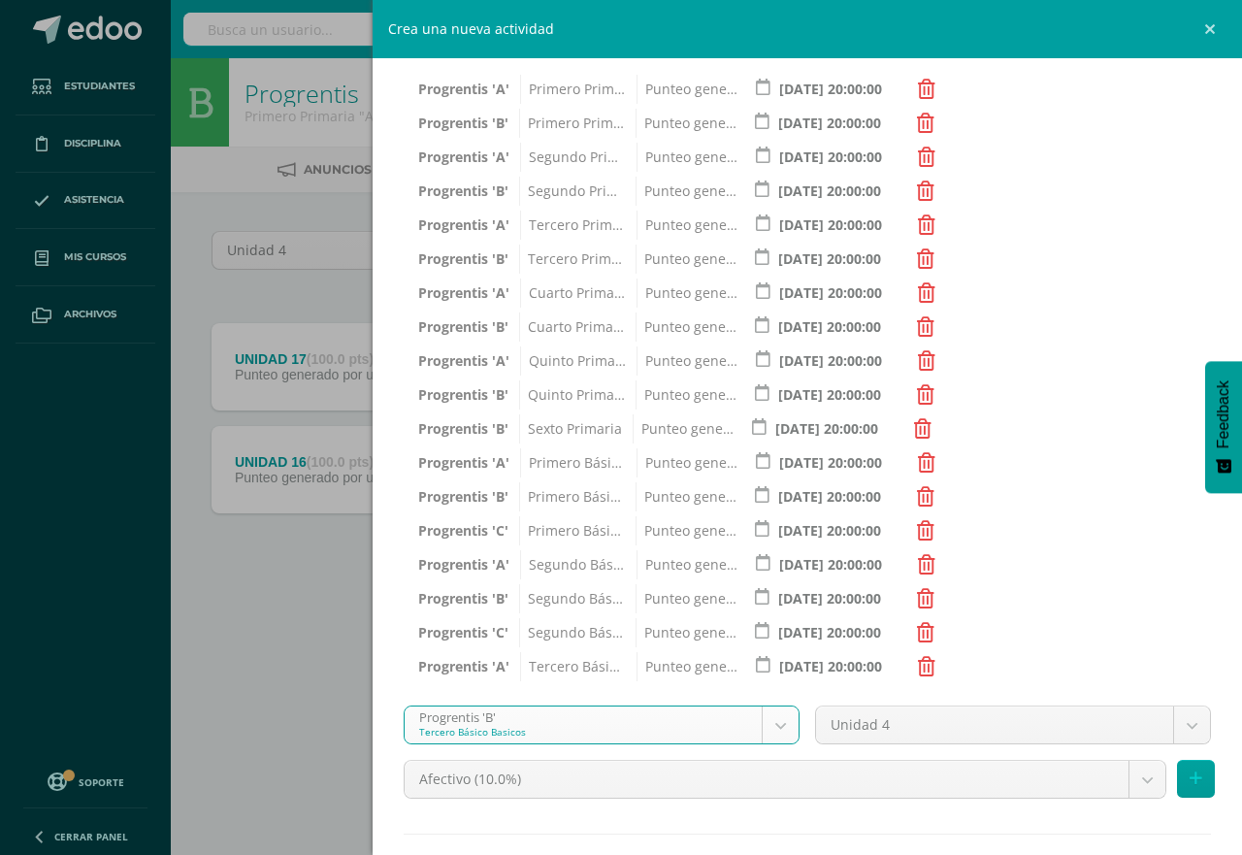
click at [1129, 643] on body "Estudiantes Disciplina Asistencia Mis cursos Archivos Soporte Centro de ayuda Ú…" at bounding box center [621, 321] width 1242 height 643
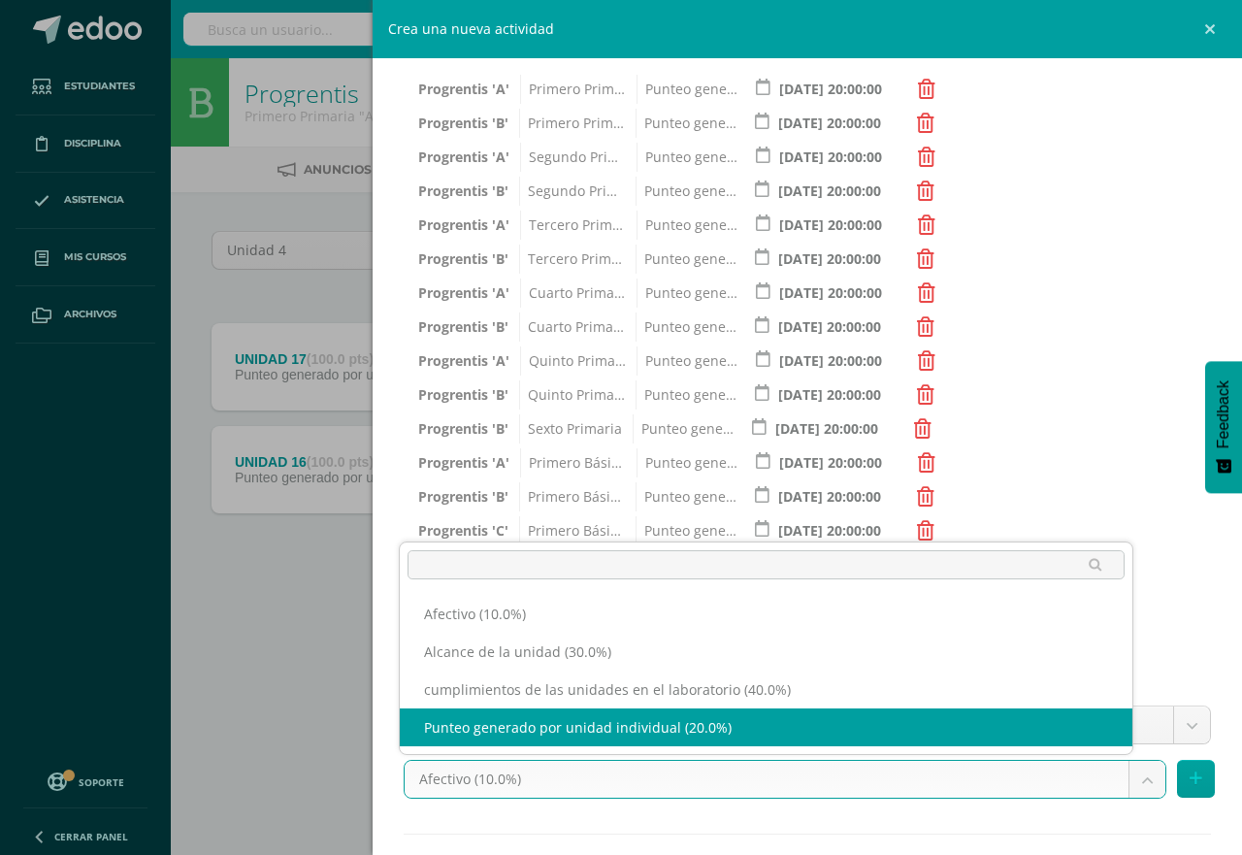
select select "191276"
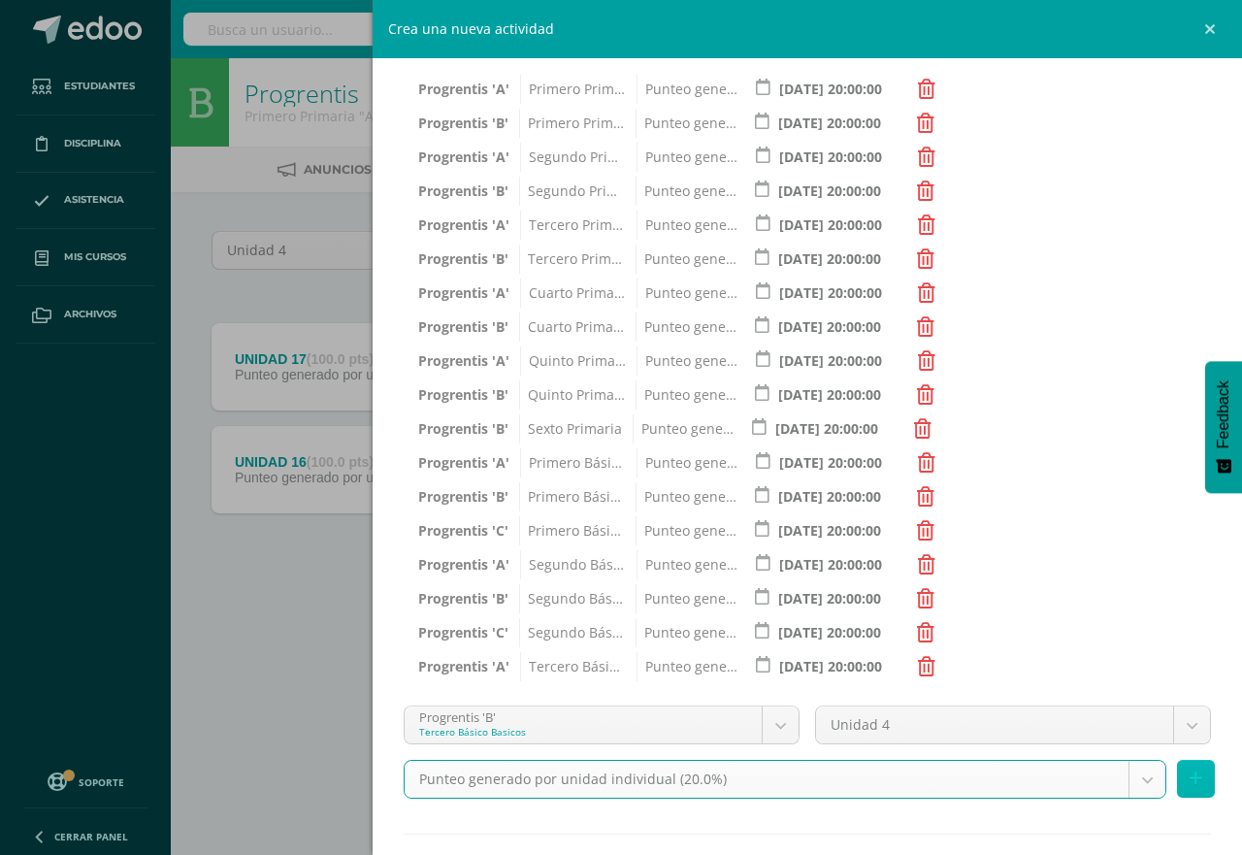
click at [1190, 781] on icon at bounding box center [1196, 779] width 13 height 17
click at [1178, 760] on div "Unidad 4 Unidad 1 Unidad 2 Unidad 3 Unidad 4" at bounding box center [1014, 733] width 412 height 54
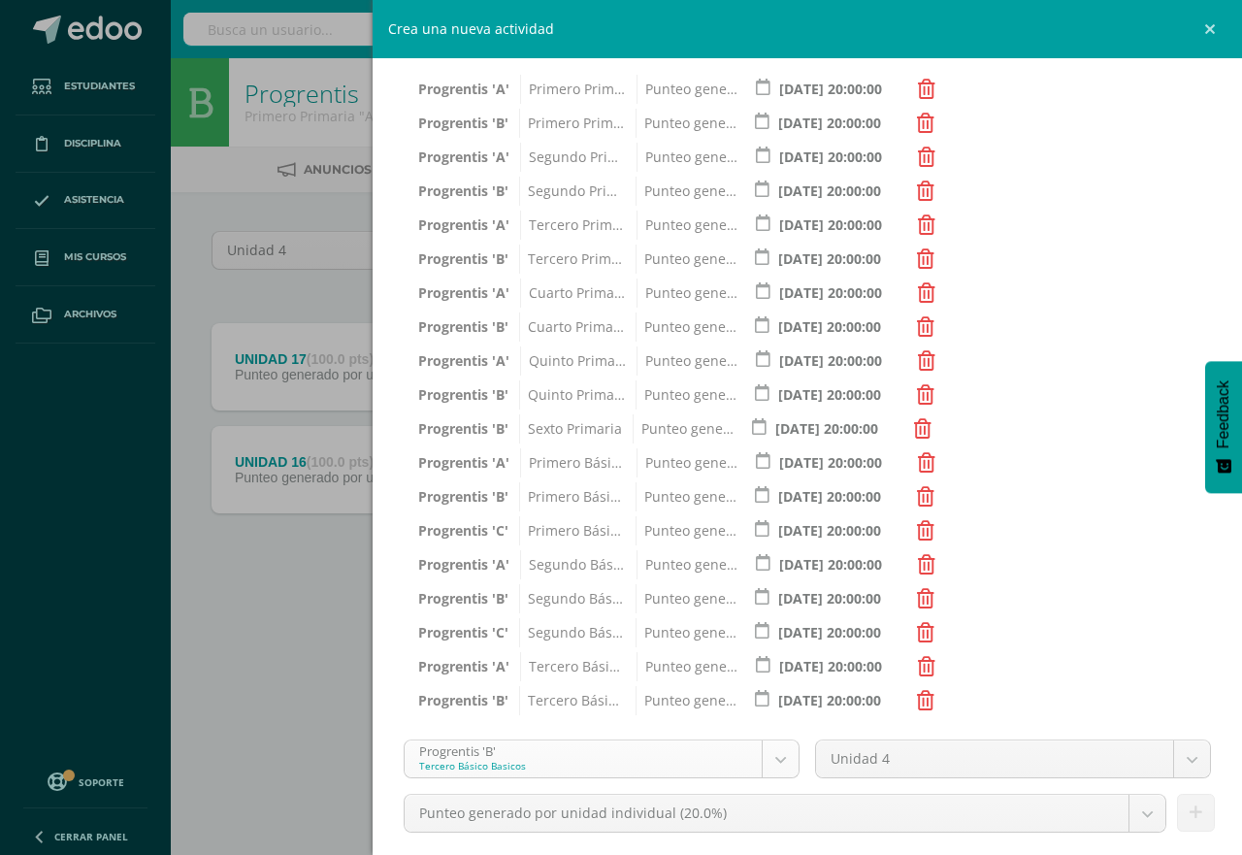
click at [769, 643] on body "Estudiantes Disciplina Asistencia Mis cursos Archivos Soporte Centro de ayuda Ú…" at bounding box center [621, 321] width 1242 height 643
click at [765, 643] on body "Estudiantes Disciplina Asistencia Mis cursos Archivos Soporte Centro de ayuda Ú…" at bounding box center [621, 321] width 1242 height 643
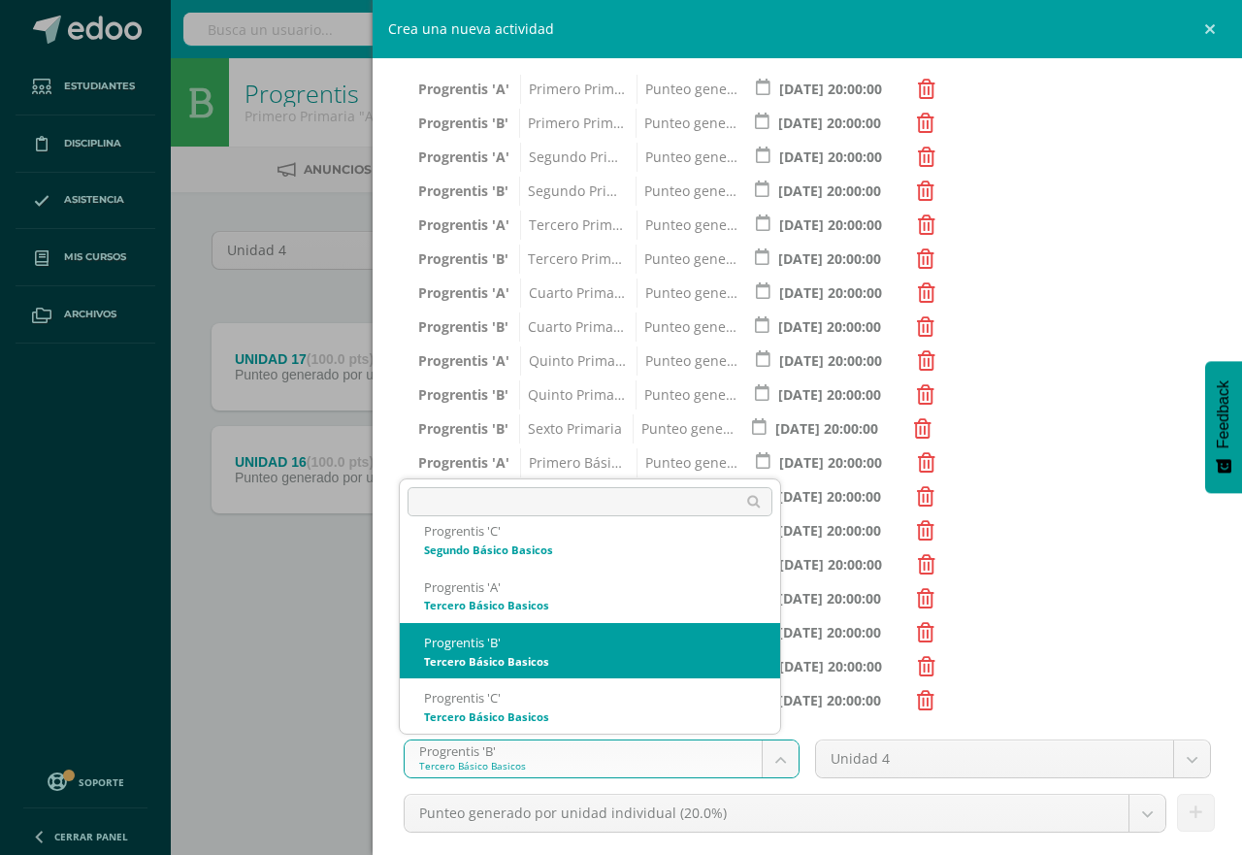
scroll to position [1136, 0]
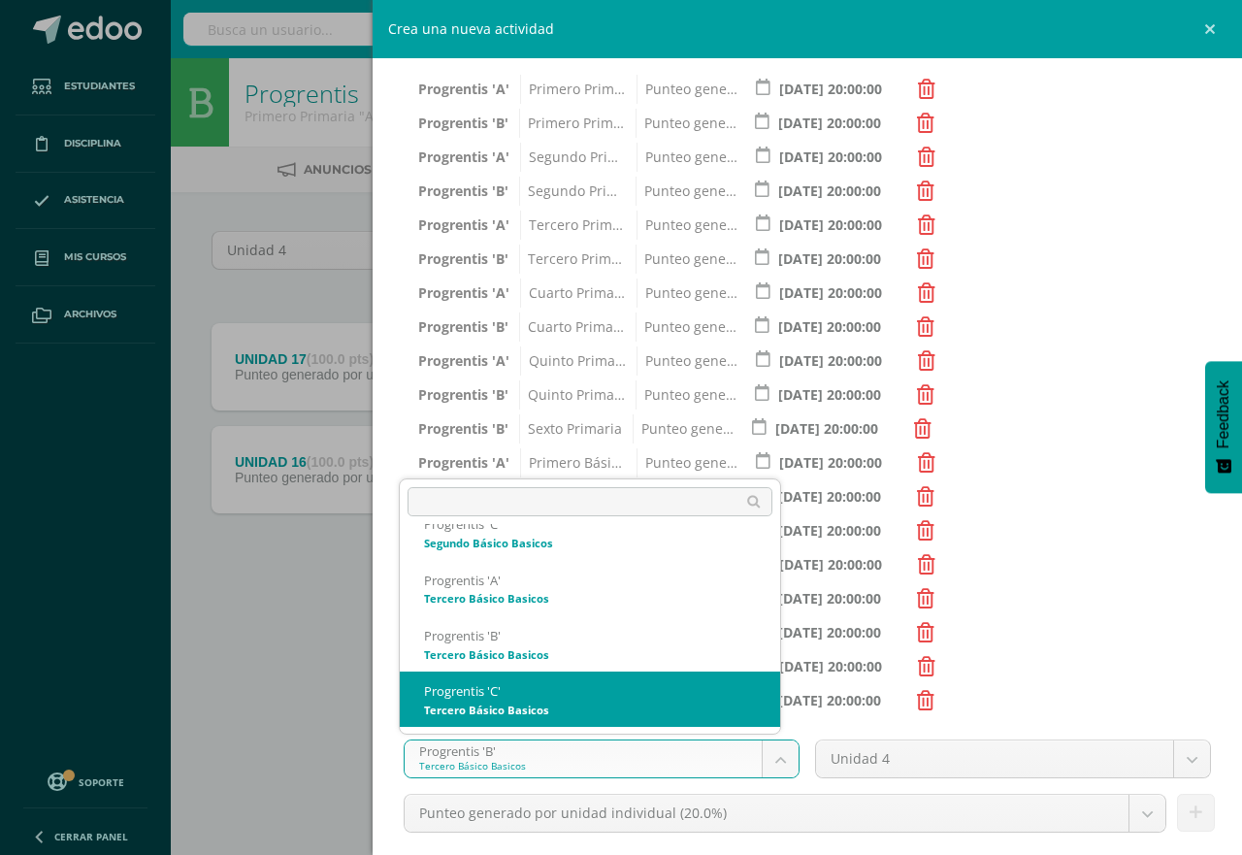
select select "174698"
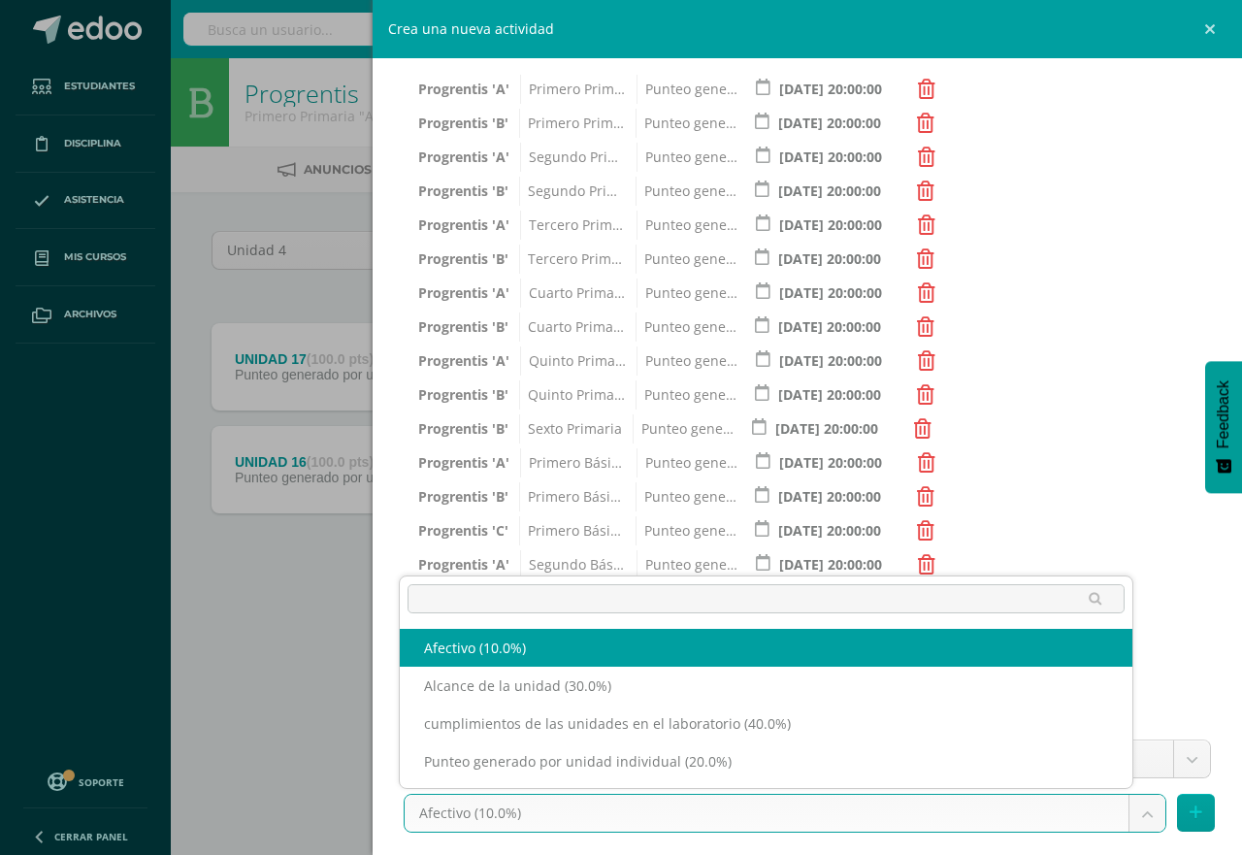
click at [1130, 643] on body "Estudiantes Disciplina Asistencia Mis cursos Archivos Soporte Centro de ayuda Ú…" at bounding box center [621, 321] width 1242 height 643
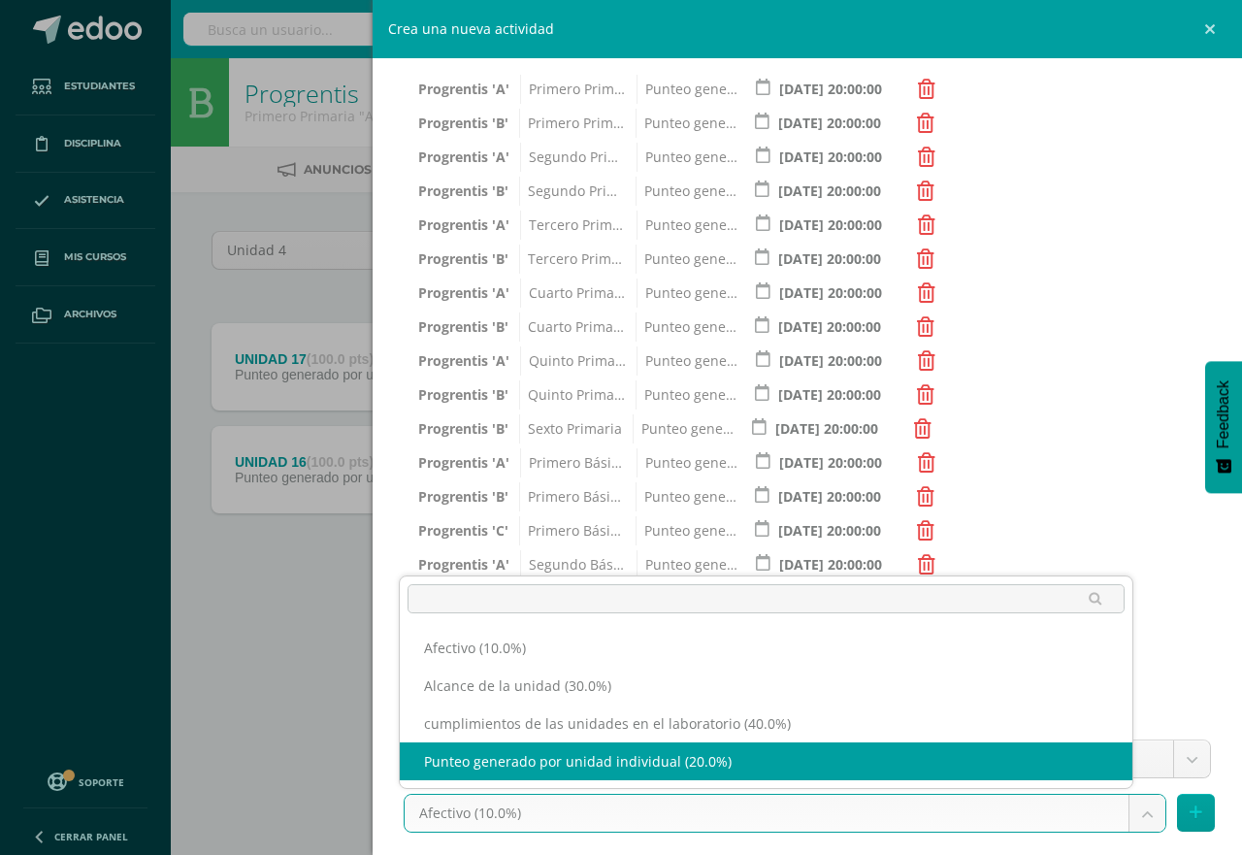
select select "191285"
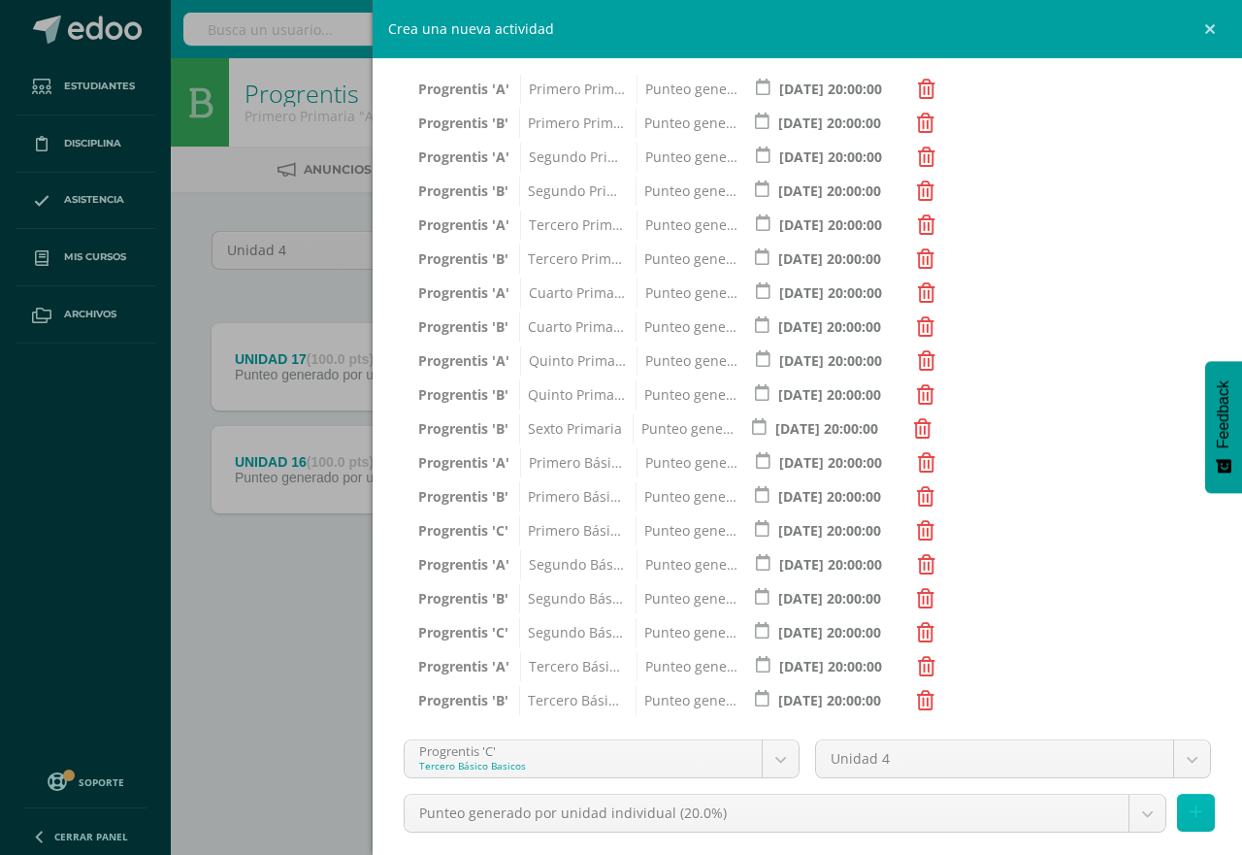
click at [1190, 812] on icon at bounding box center [1196, 813] width 13 height 17
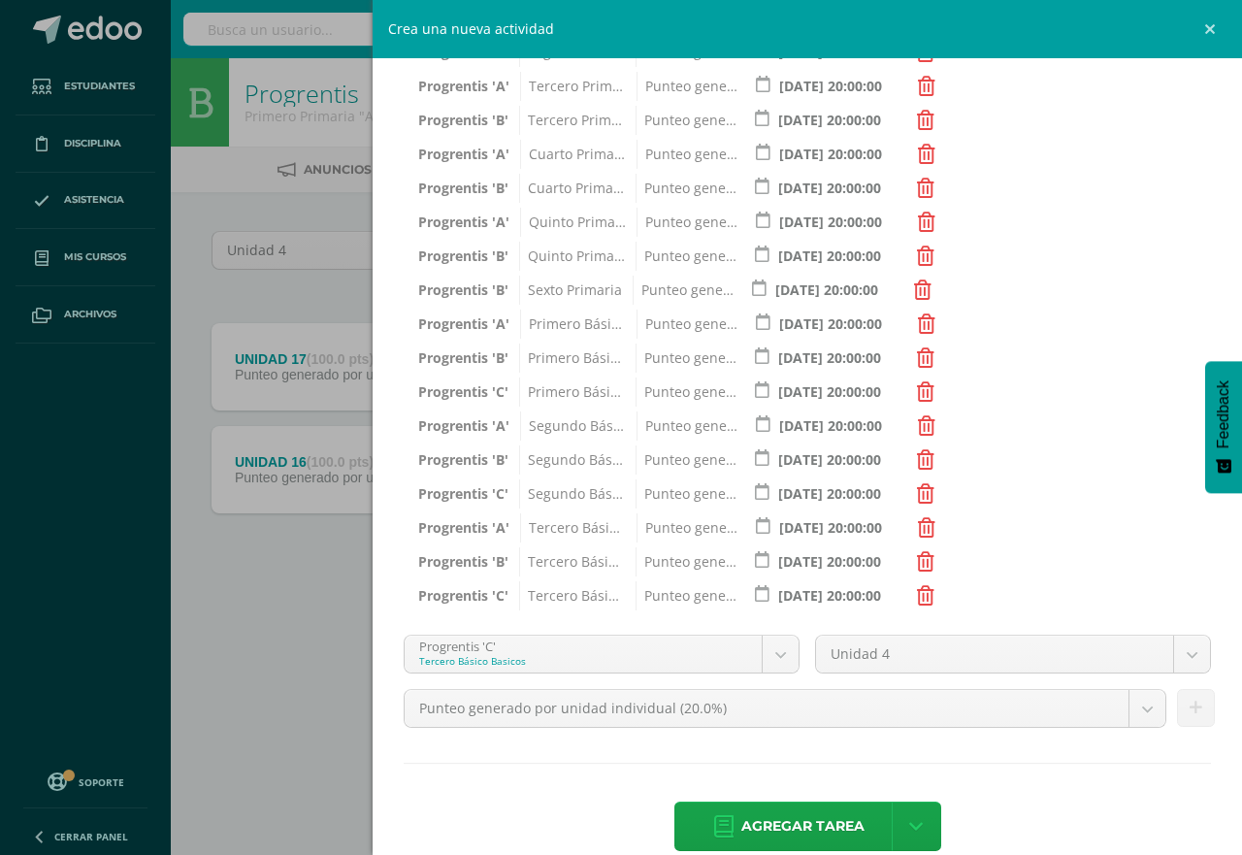
scroll to position [538, 0]
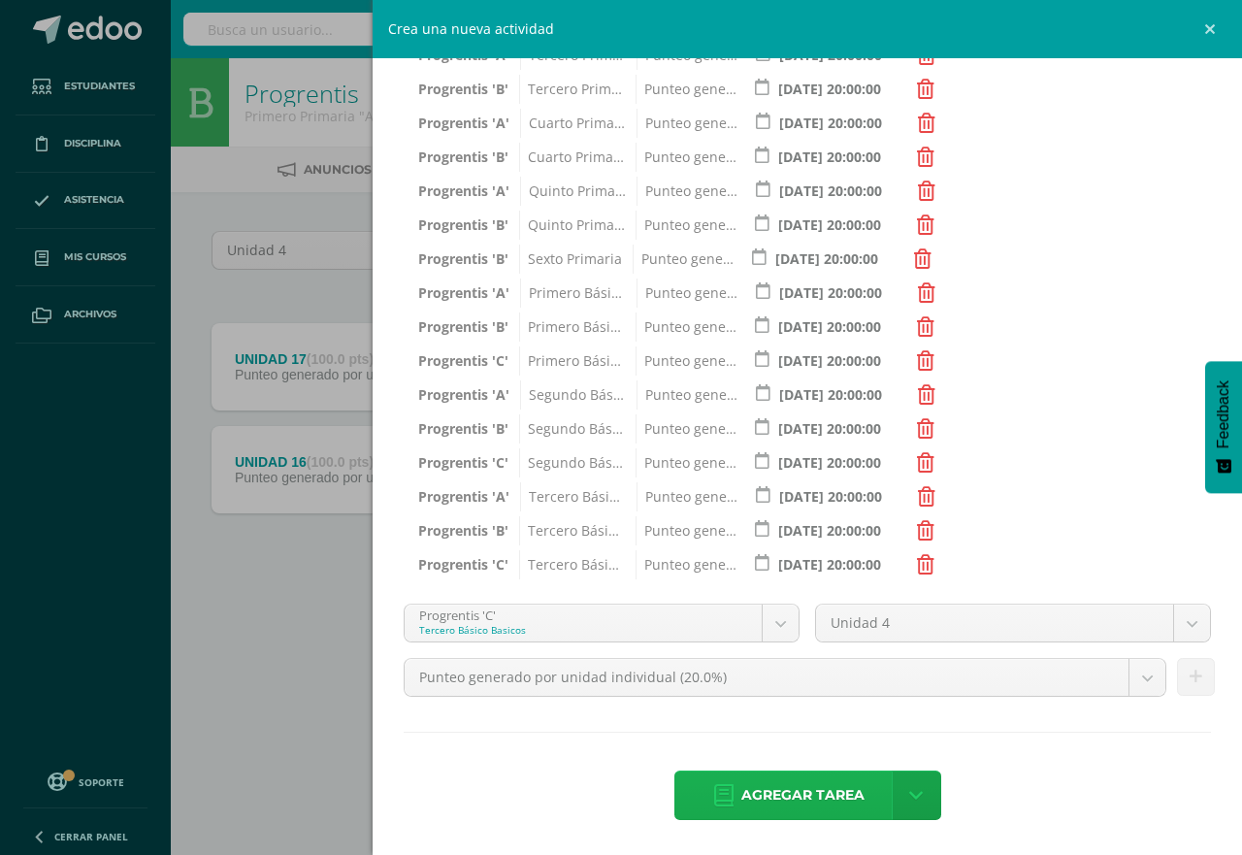
click at [827, 797] on span "Agregar tarea" at bounding box center [803, 796] width 123 height 48
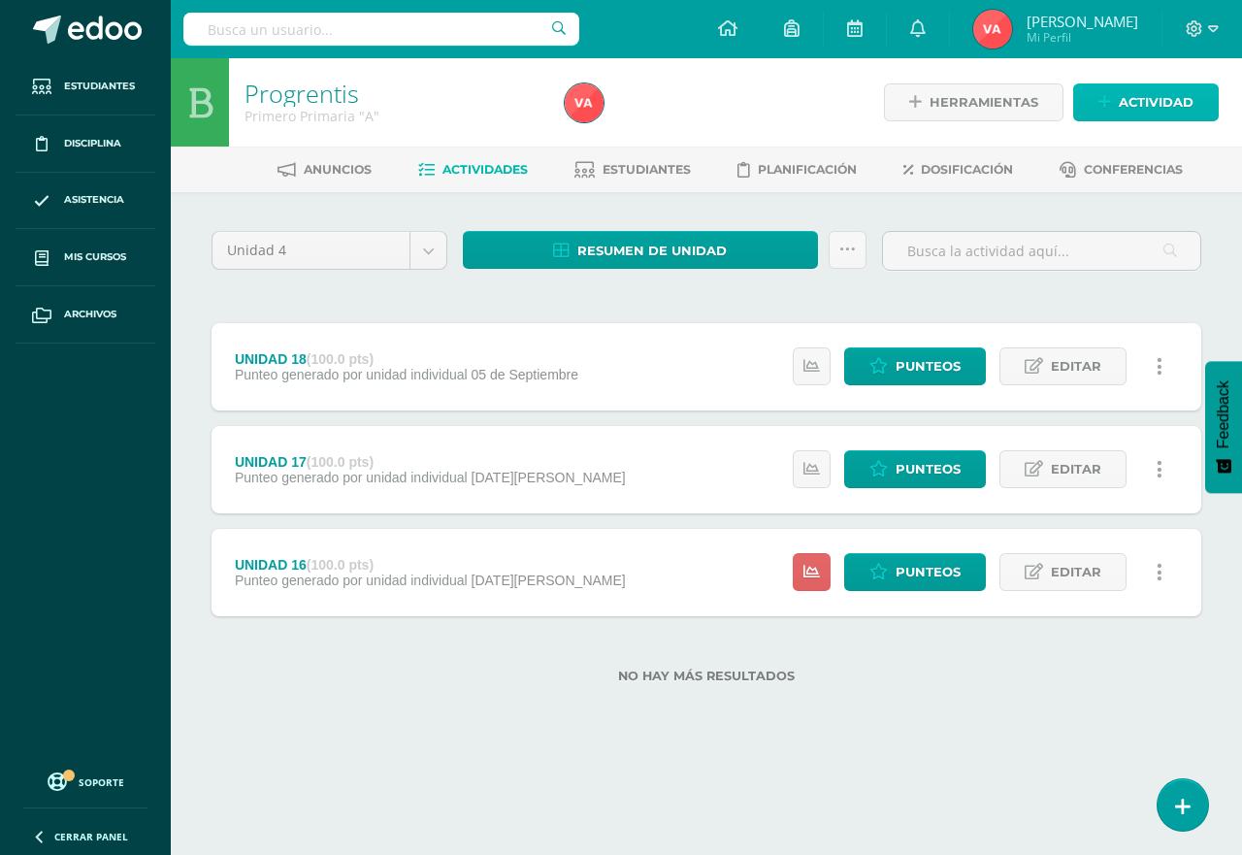
click at [1160, 104] on span "Actividad" at bounding box center [1156, 102] width 75 height 36
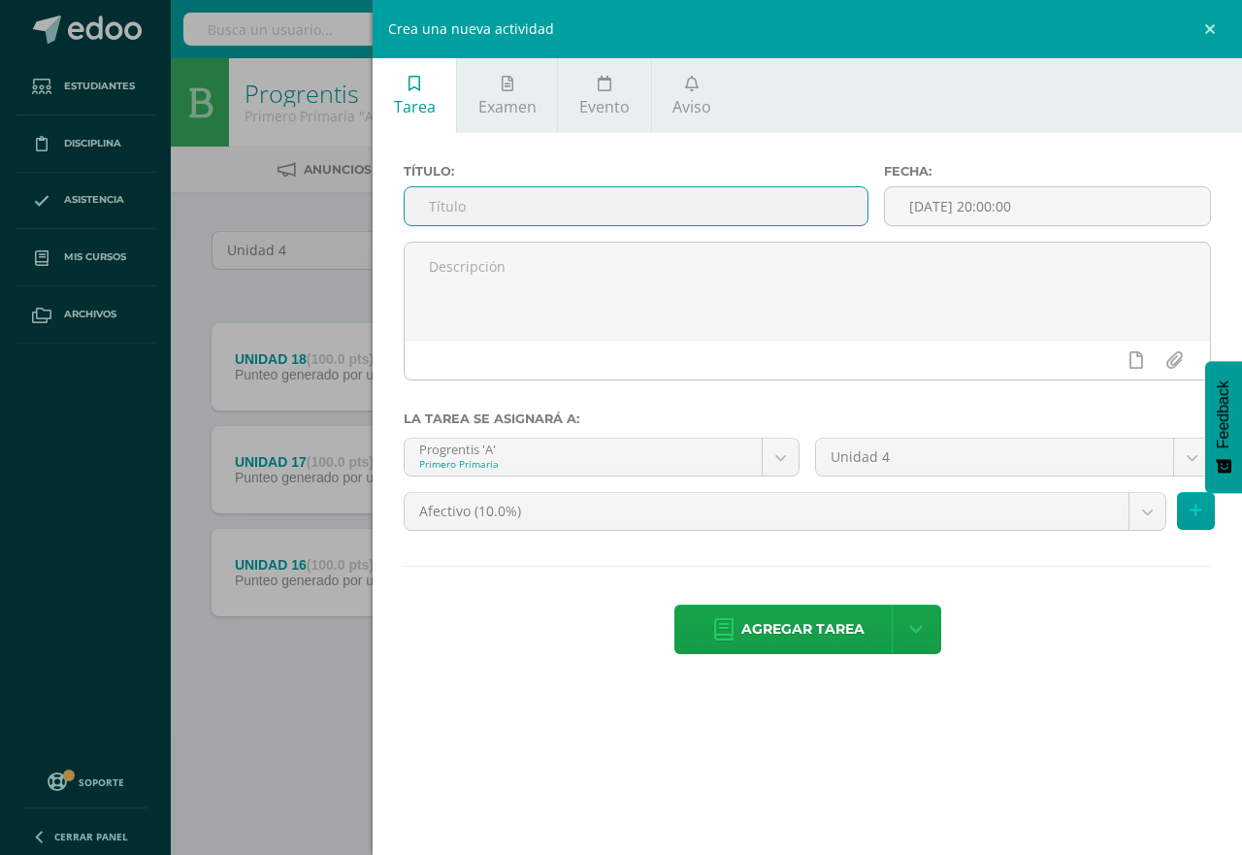
paste input "UNIDAD 19"
type input "UNIDAD 19"
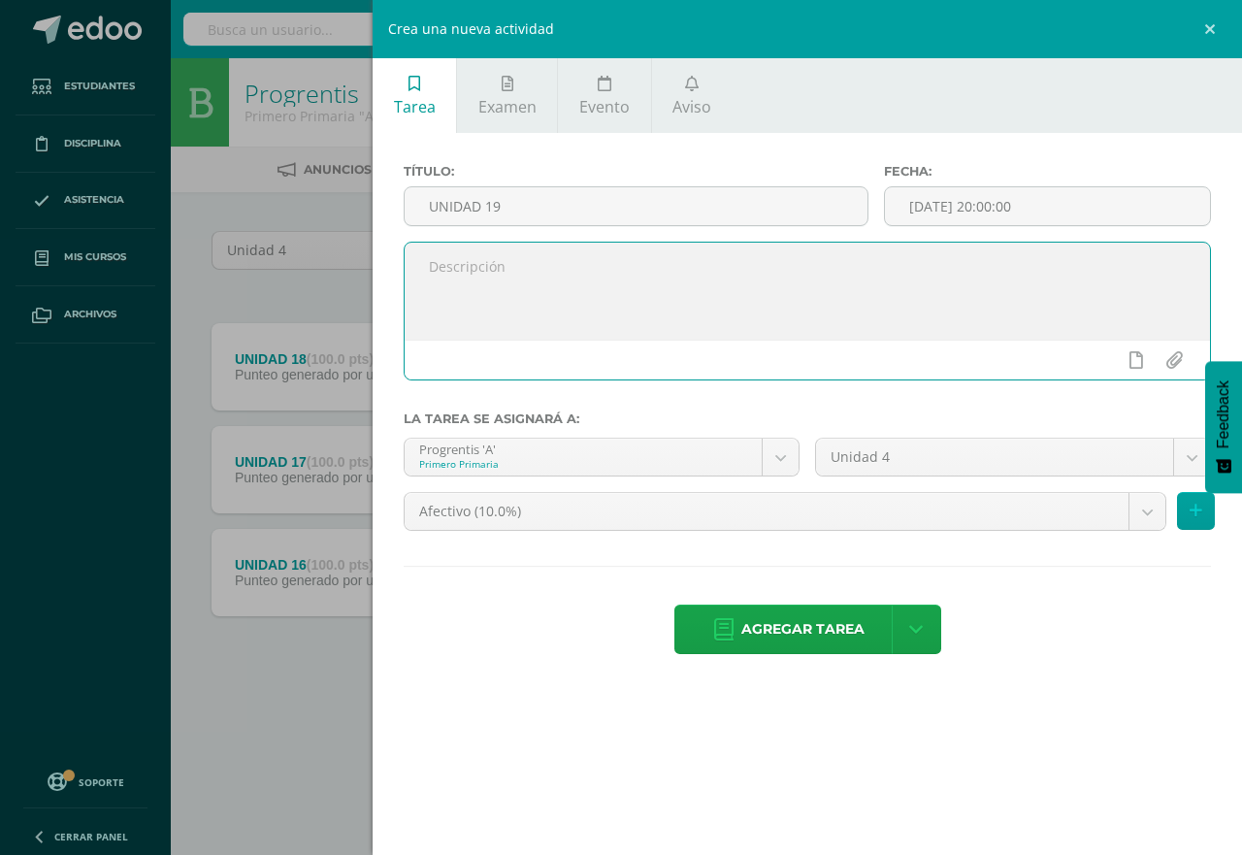
paste textarea "Semana [DATE][PERSON_NAME] al [DATE]"
type textarea "Semana [DATE][PERSON_NAME] al [DATE]"
click at [979, 207] on input "[DATE] 20:00:00" at bounding box center [1047, 206] width 325 height 38
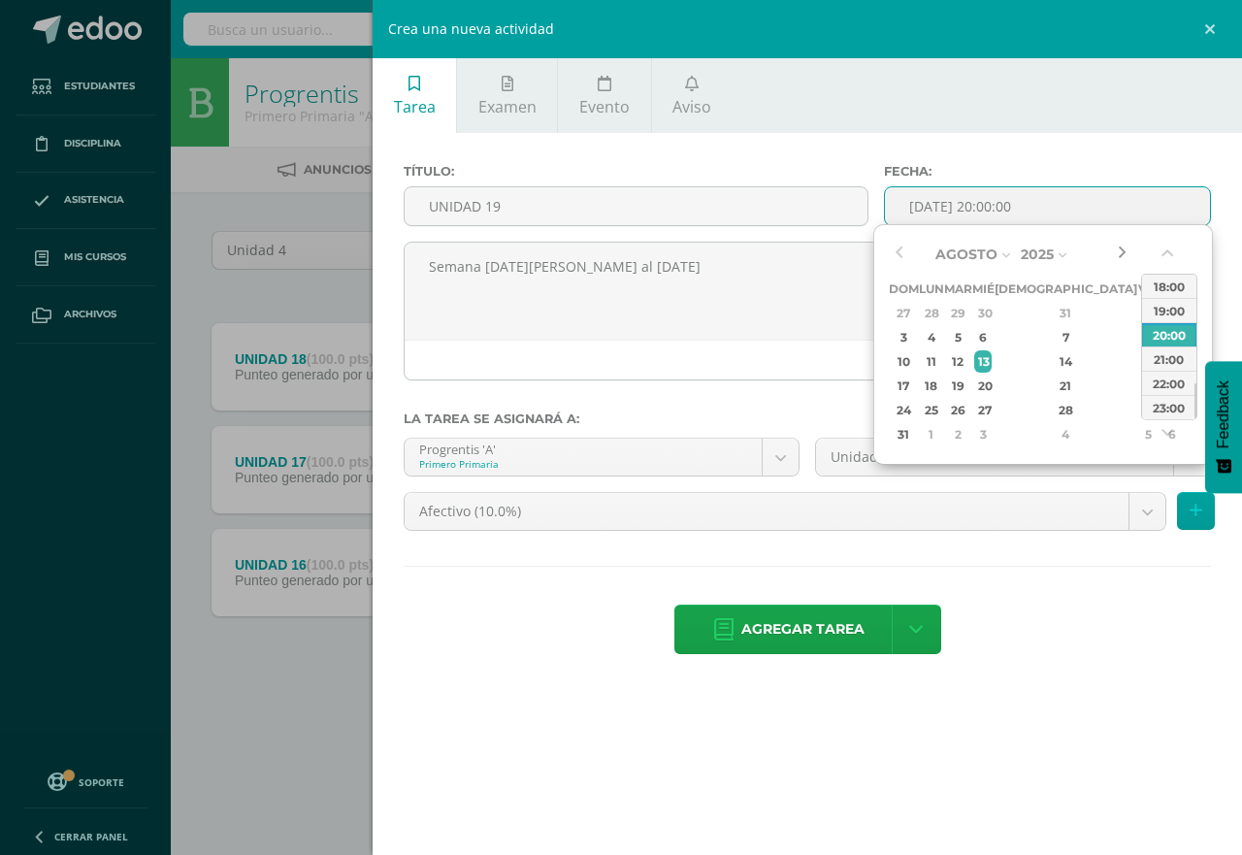
click at [1123, 250] on button "button" at bounding box center [1121, 254] width 19 height 29
click at [1140, 360] on div "19" at bounding box center [1148, 361] width 17 height 22
type input "[DATE] 20:00"
click at [1033, 160] on div "Título: UNIDAD 19 Fecha: [DATE] 20:00 Semana [DATE][PERSON_NAME] al [DATE] La t…" at bounding box center [808, 411] width 870 height 556
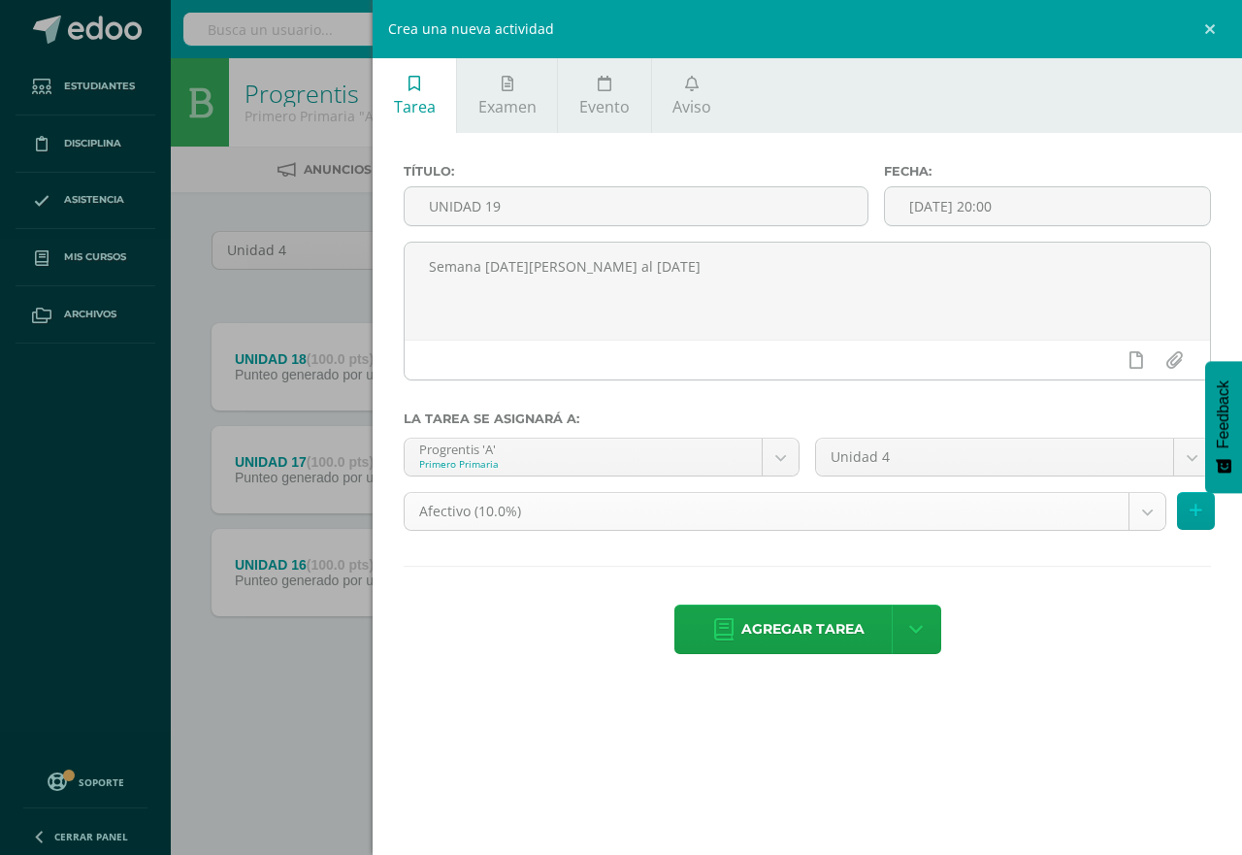
click at [1153, 514] on body "Tarea asignada exitosamente Estudiantes Disciplina Asistencia Mis cursos Archiv…" at bounding box center [621, 372] width 1242 height 745
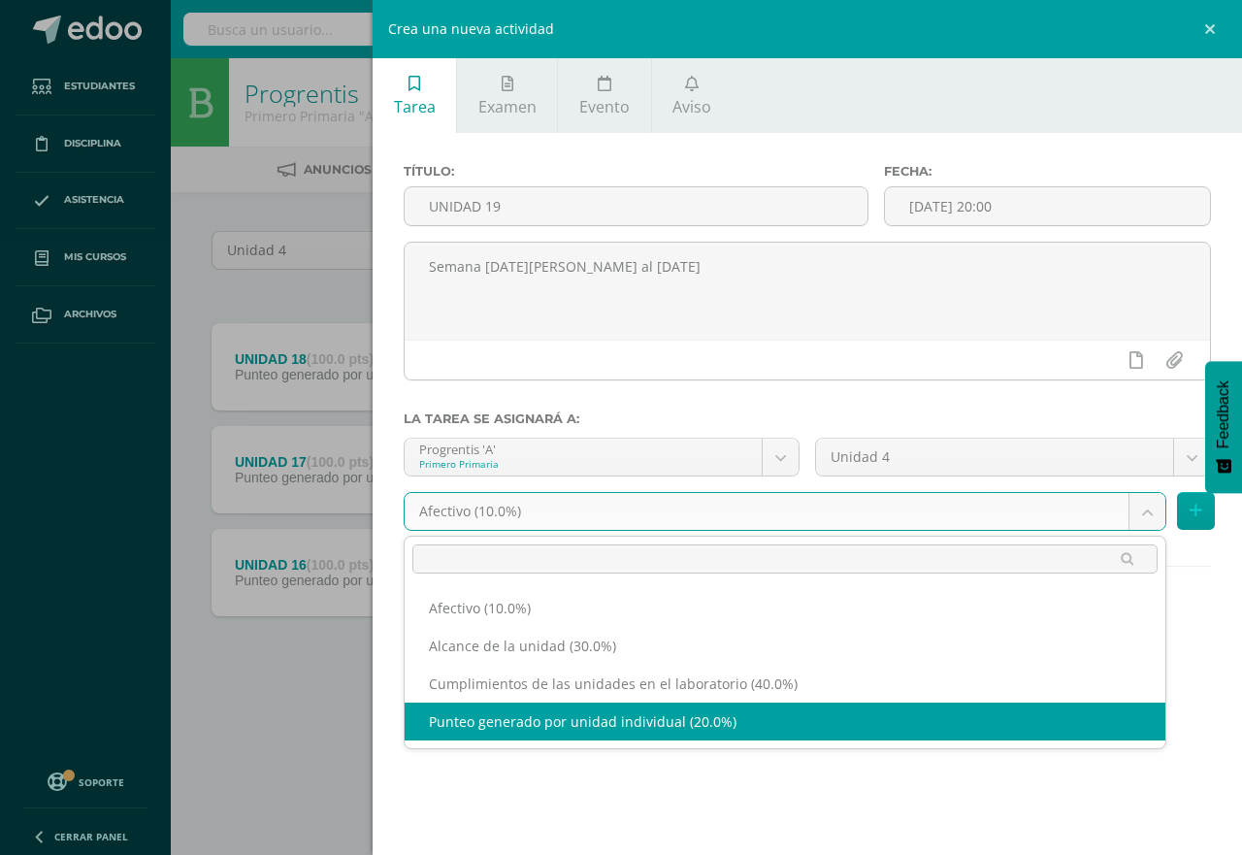
select select "190650"
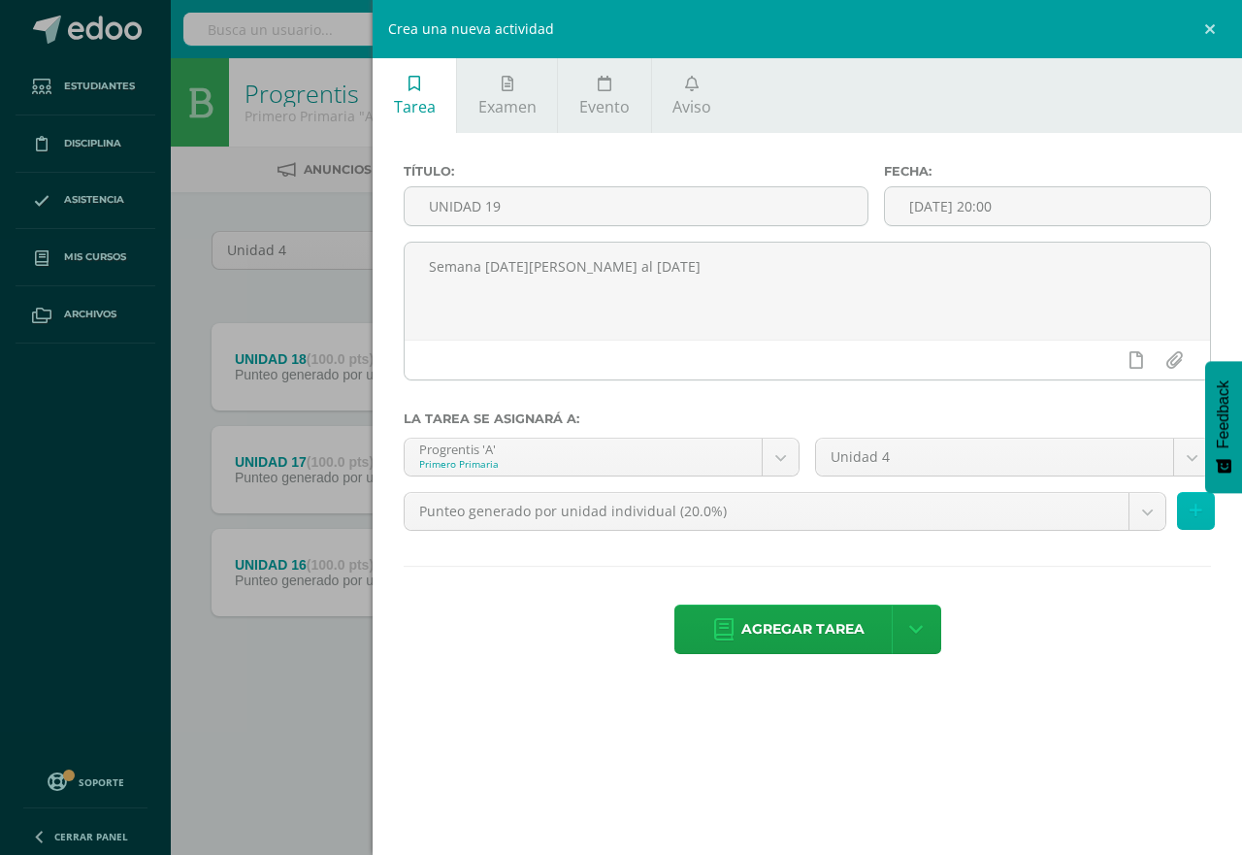
click at [1196, 510] on icon at bounding box center [1196, 511] width 13 height 17
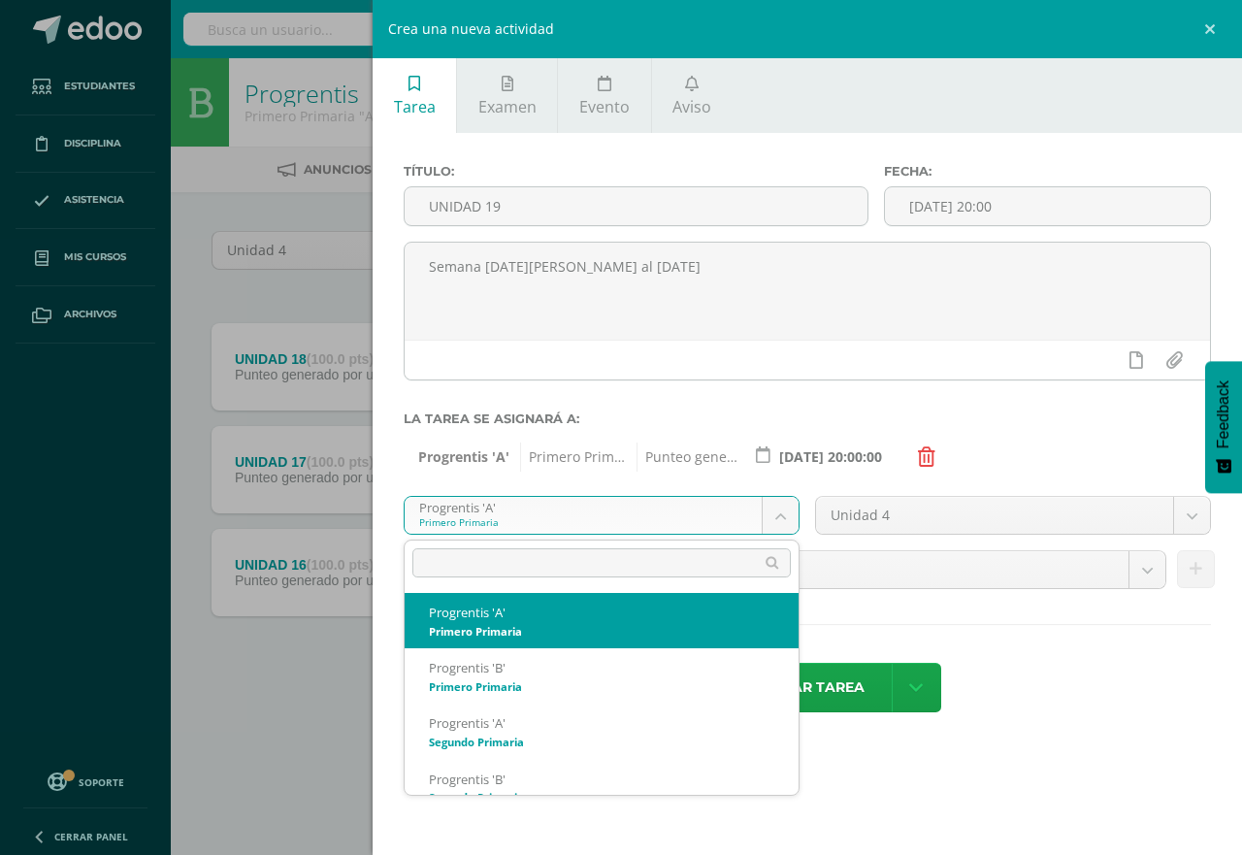
click at [771, 507] on body "Tarea asignada exitosamente Estudiantes Disciplina Asistencia Mis cursos Archiv…" at bounding box center [621, 372] width 1242 height 745
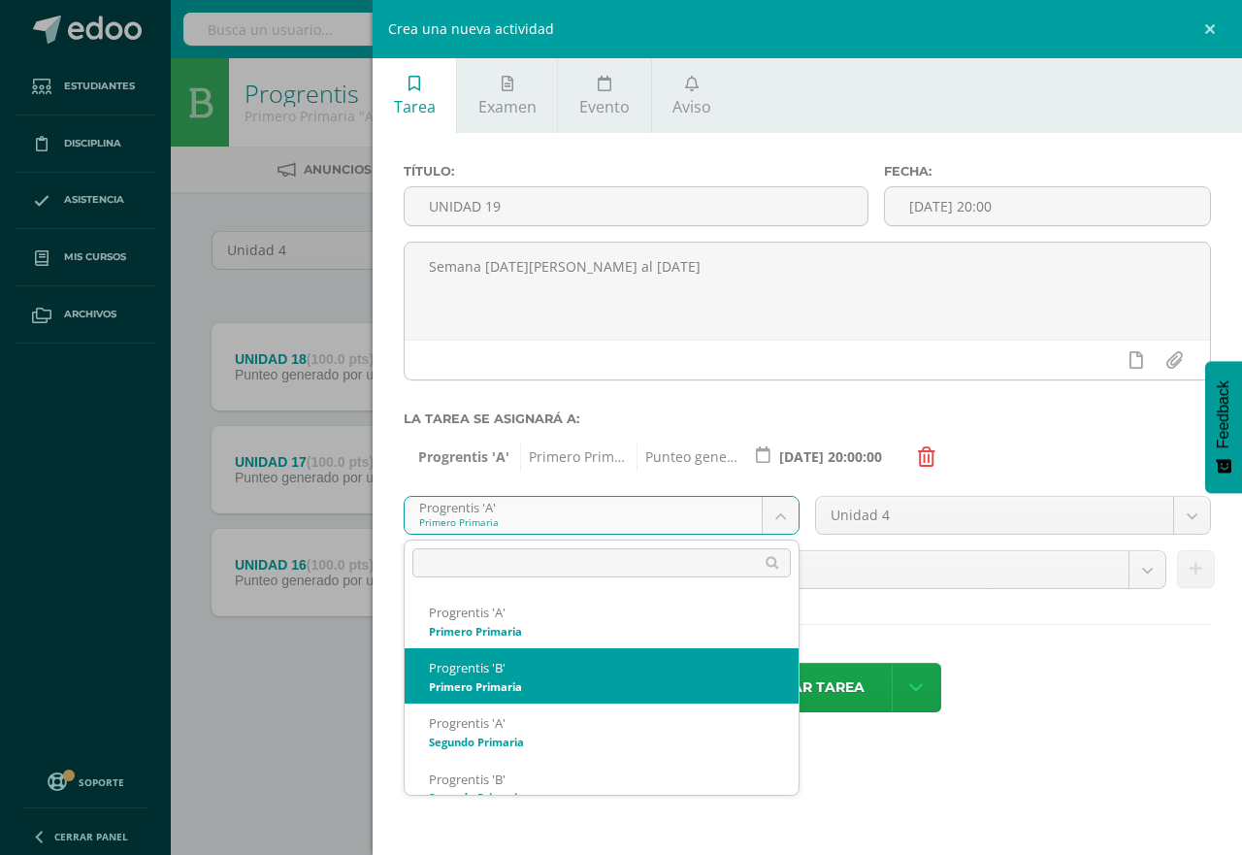
select select "174551"
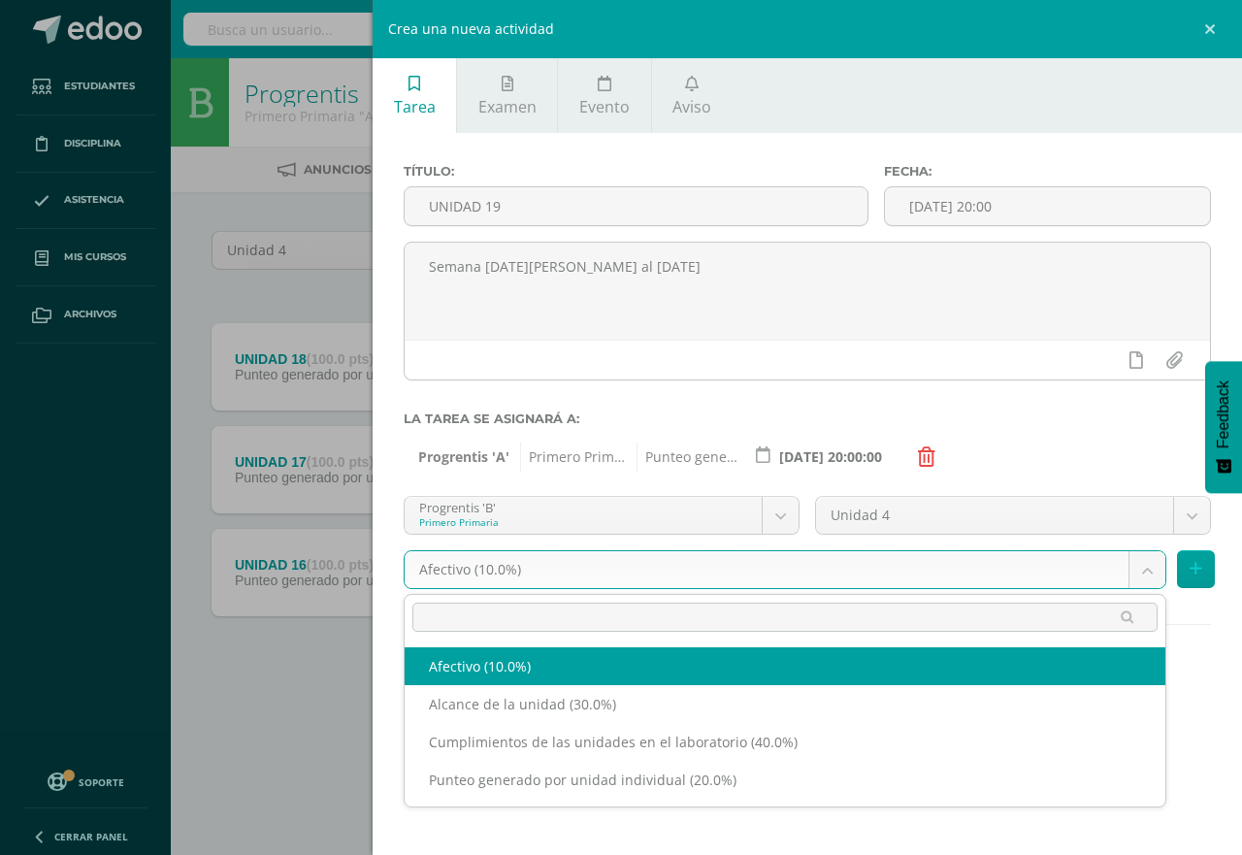
click at [1148, 566] on body "Tarea asignada exitosamente Estudiantes Disciplina Asistencia Mis cursos Archiv…" at bounding box center [621, 372] width 1242 height 745
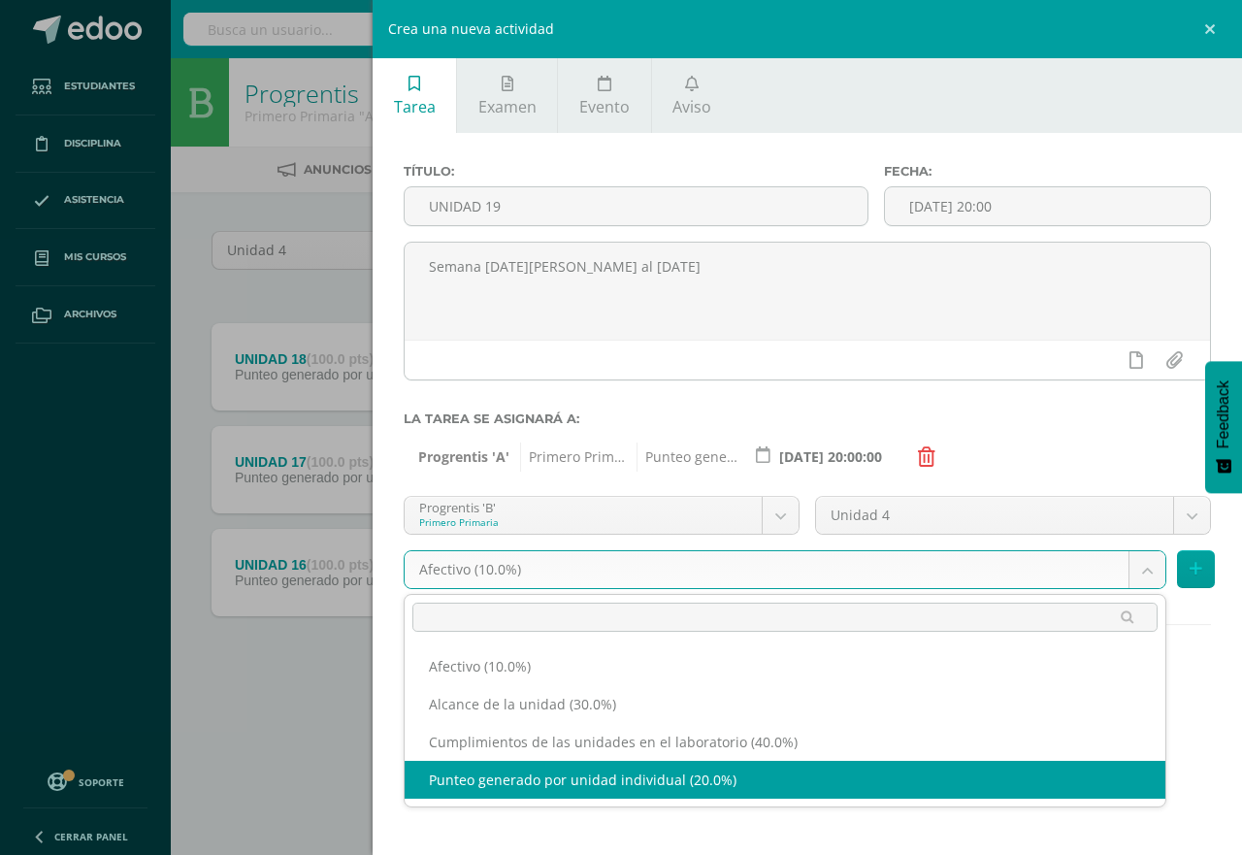
select select "190686"
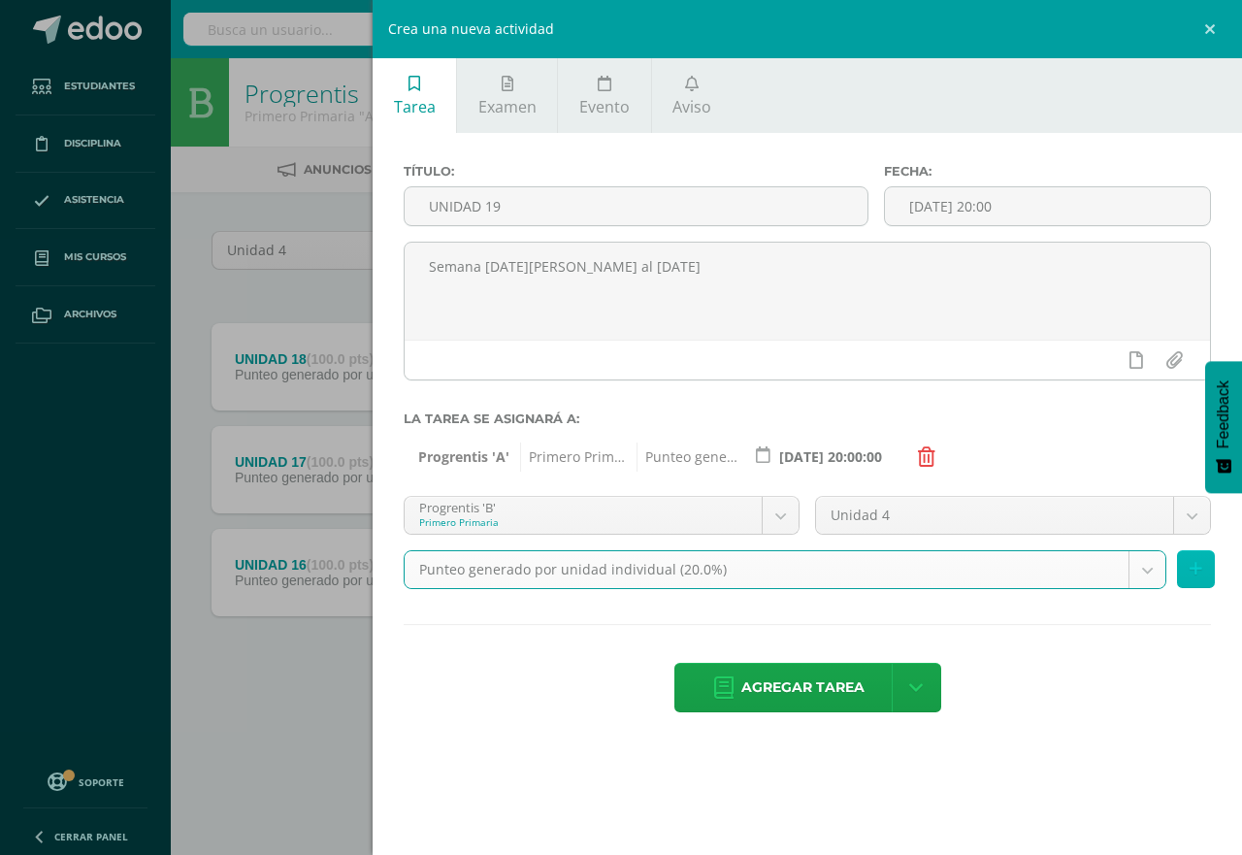
click at [1199, 571] on icon at bounding box center [1196, 569] width 13 height 17
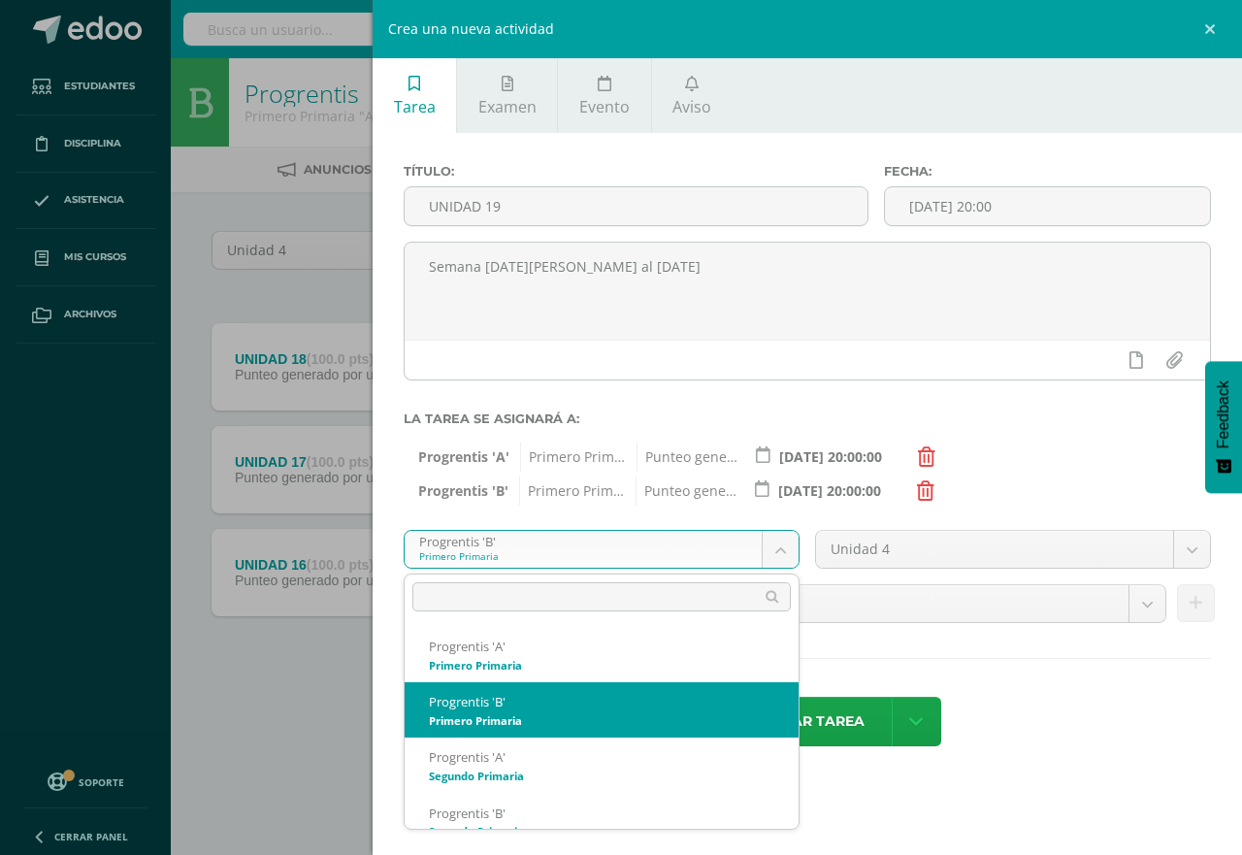
click at [778, 547] on body "Tarea asignada exitosamente Estudiantes Disciplina Asistencia Mis cursos Archiv…" at bounding box center [621, 372] width 1242 height 745
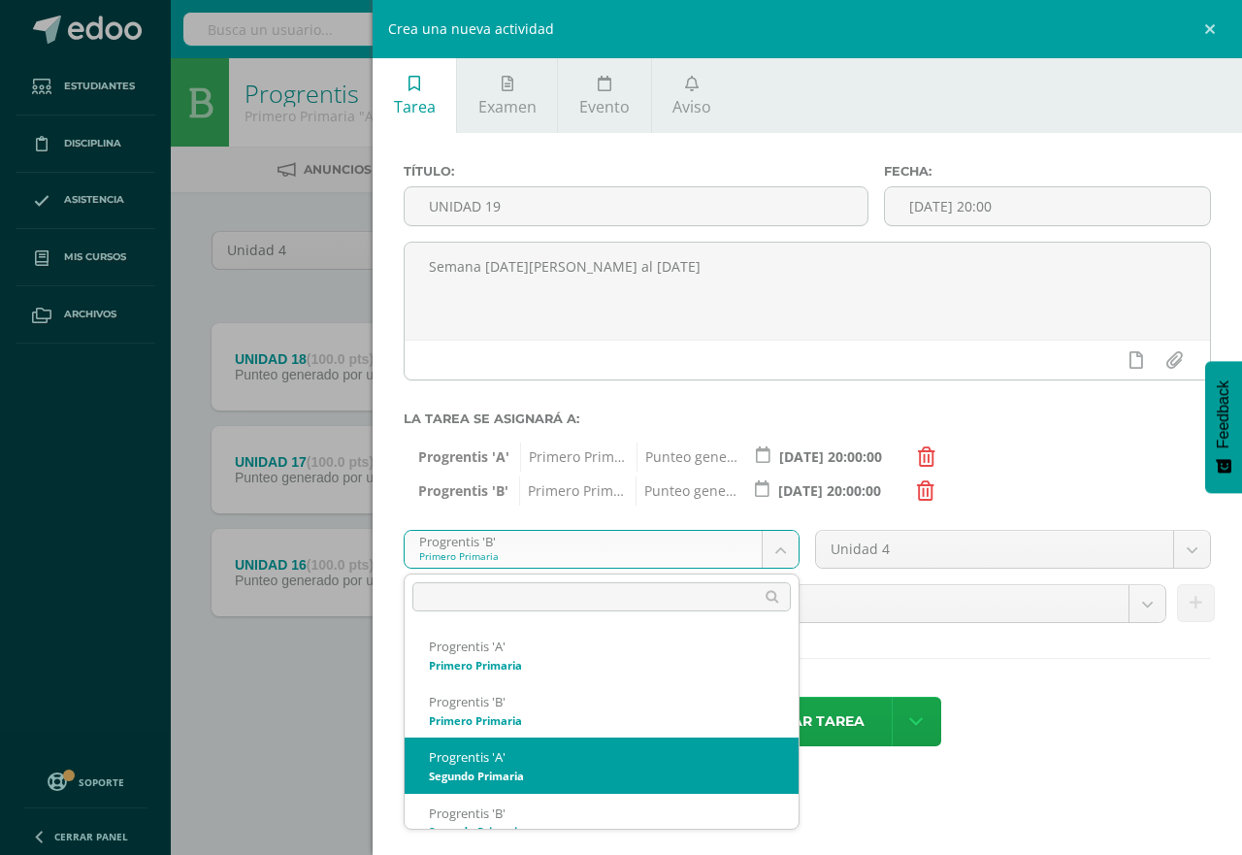
select select "174593"
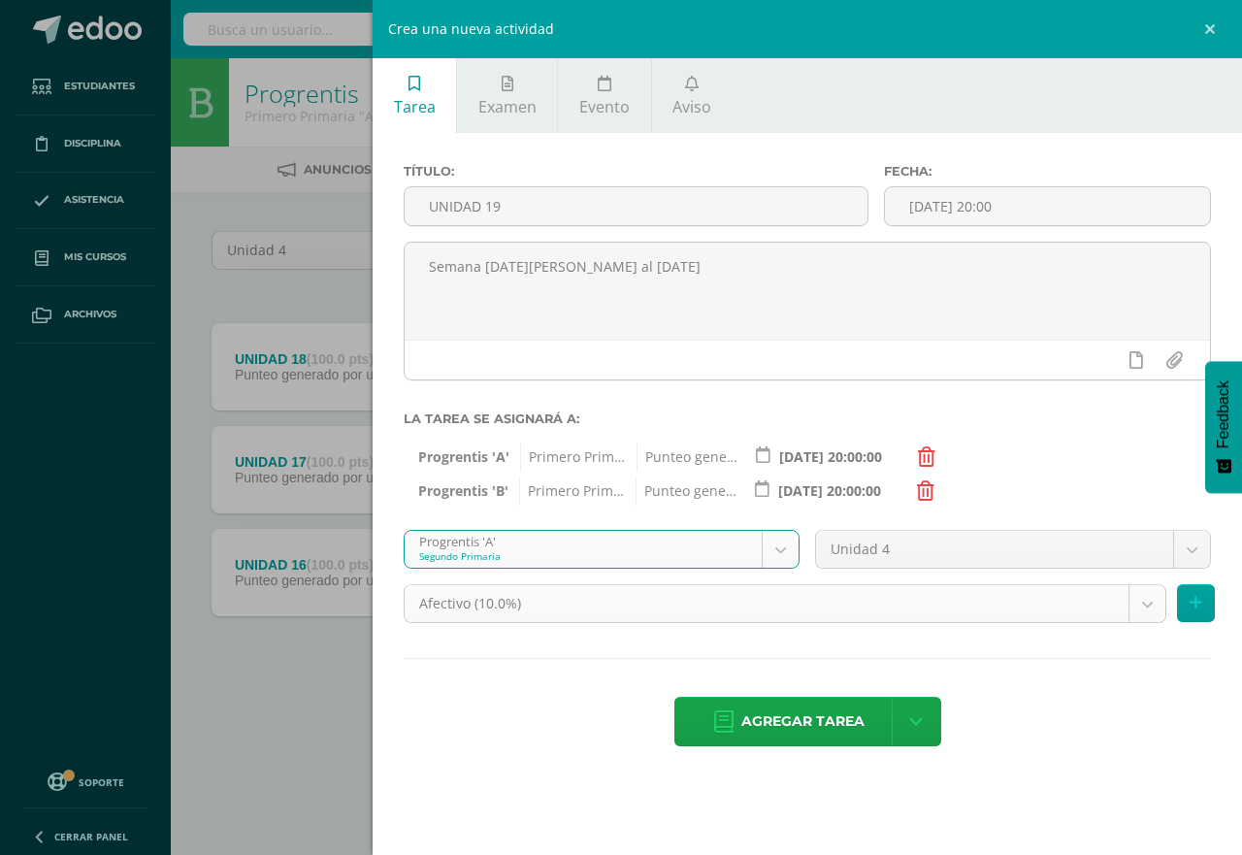
click at [1149, 602] on body "Tarea asignada exitosamente Estudiantes Disciplina Asistencia Mis cursos Archiv…" at bounding box center [621, 372] width 1242 height 745
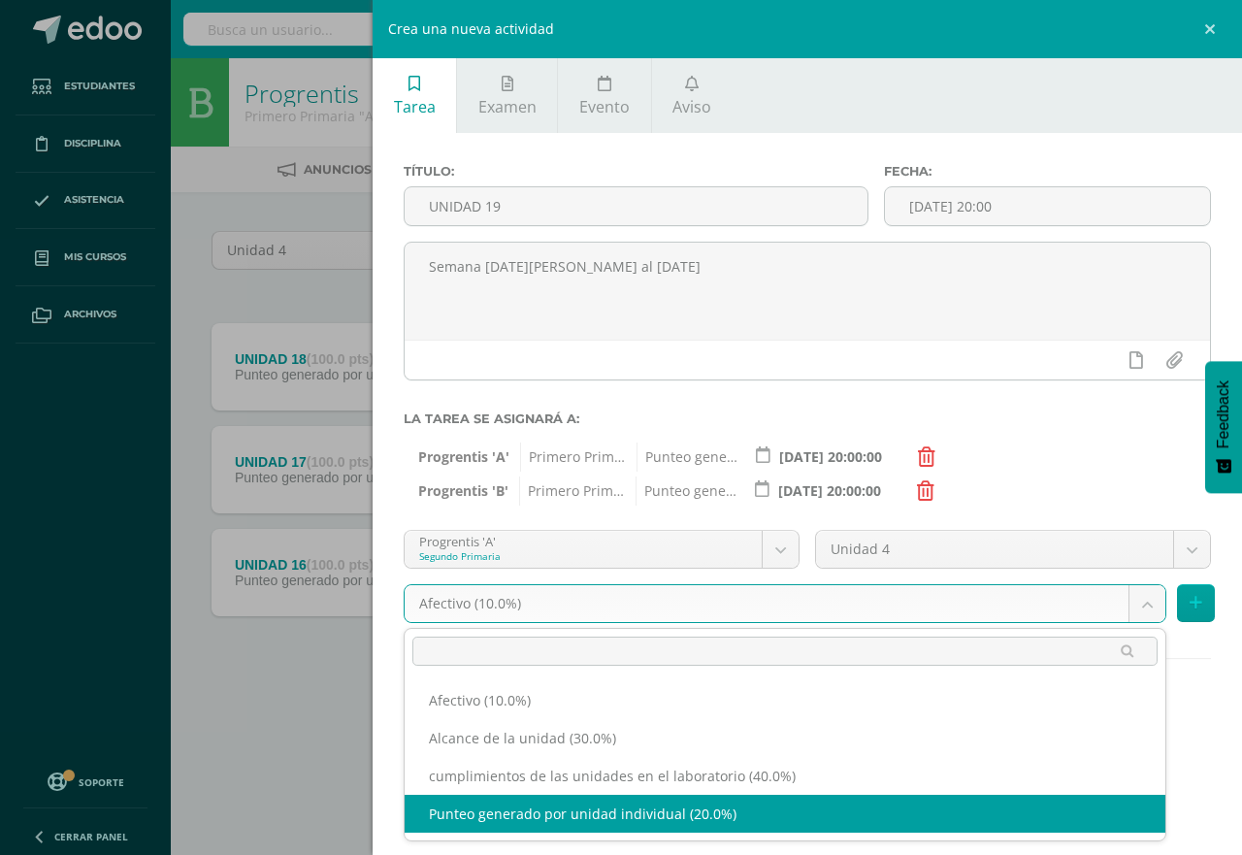
select select "190699"
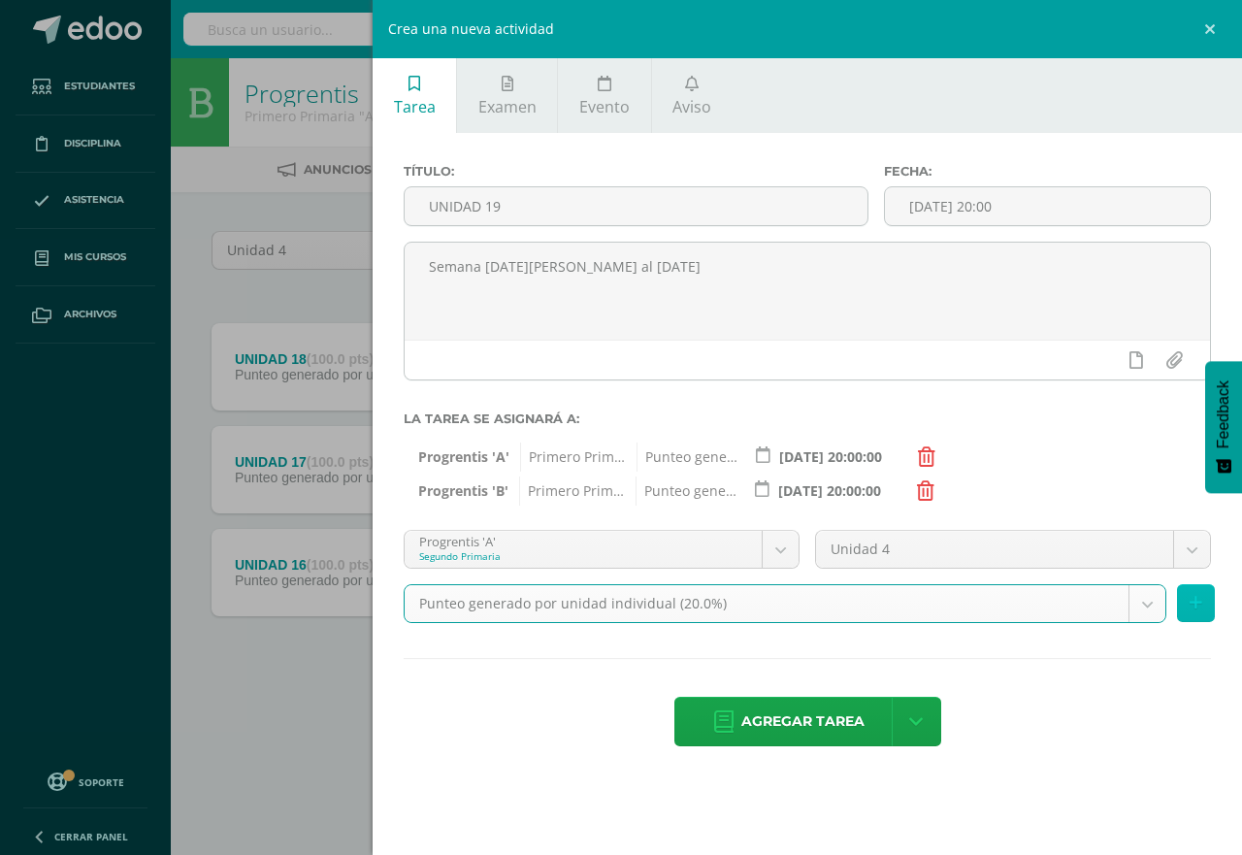
click at [1194, 601] on icon at bounding box center [1196, 603] width 13 height 17
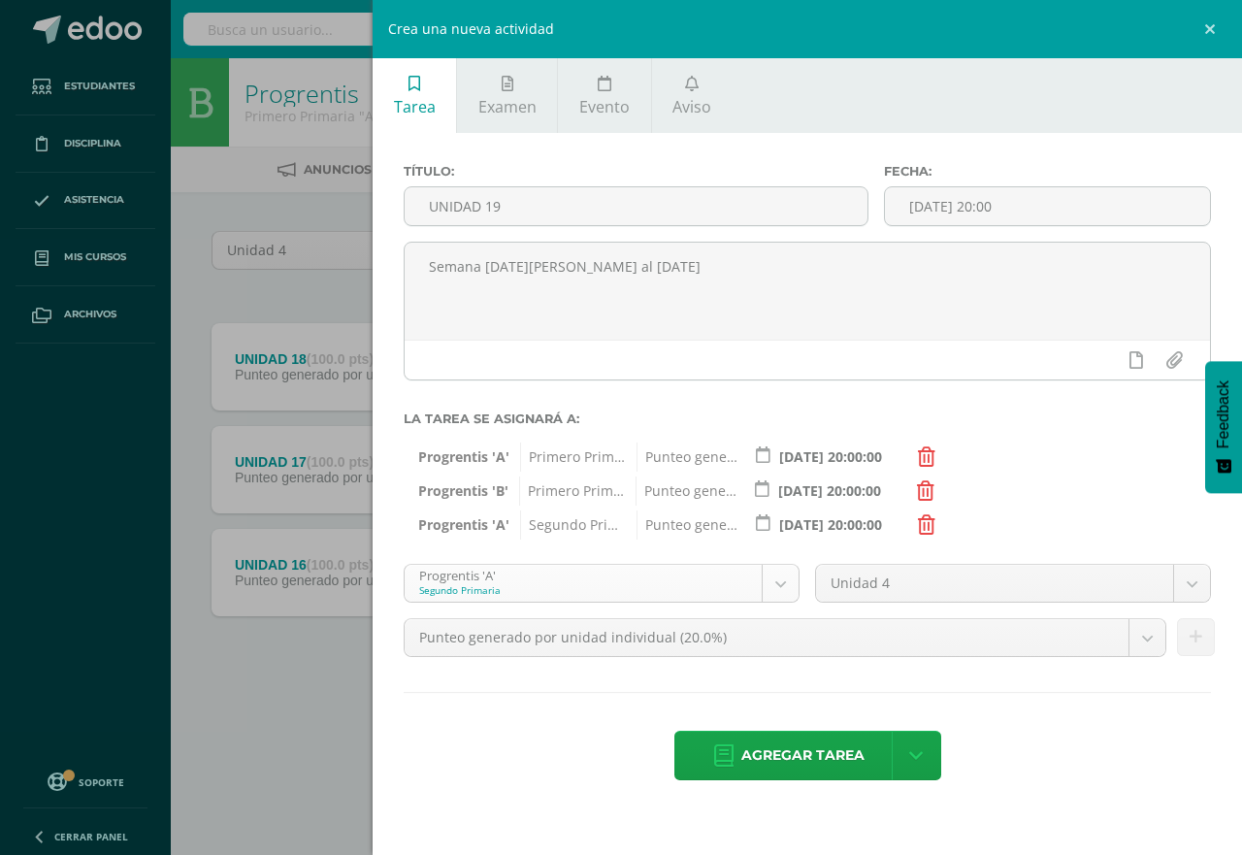
click at [784, 584] on body "Tarea asignada exitosamente Estudiantes Disciplina Asistencia Mis cursos Archiv…" at bounding box center [621, 372] width 1242 height 745
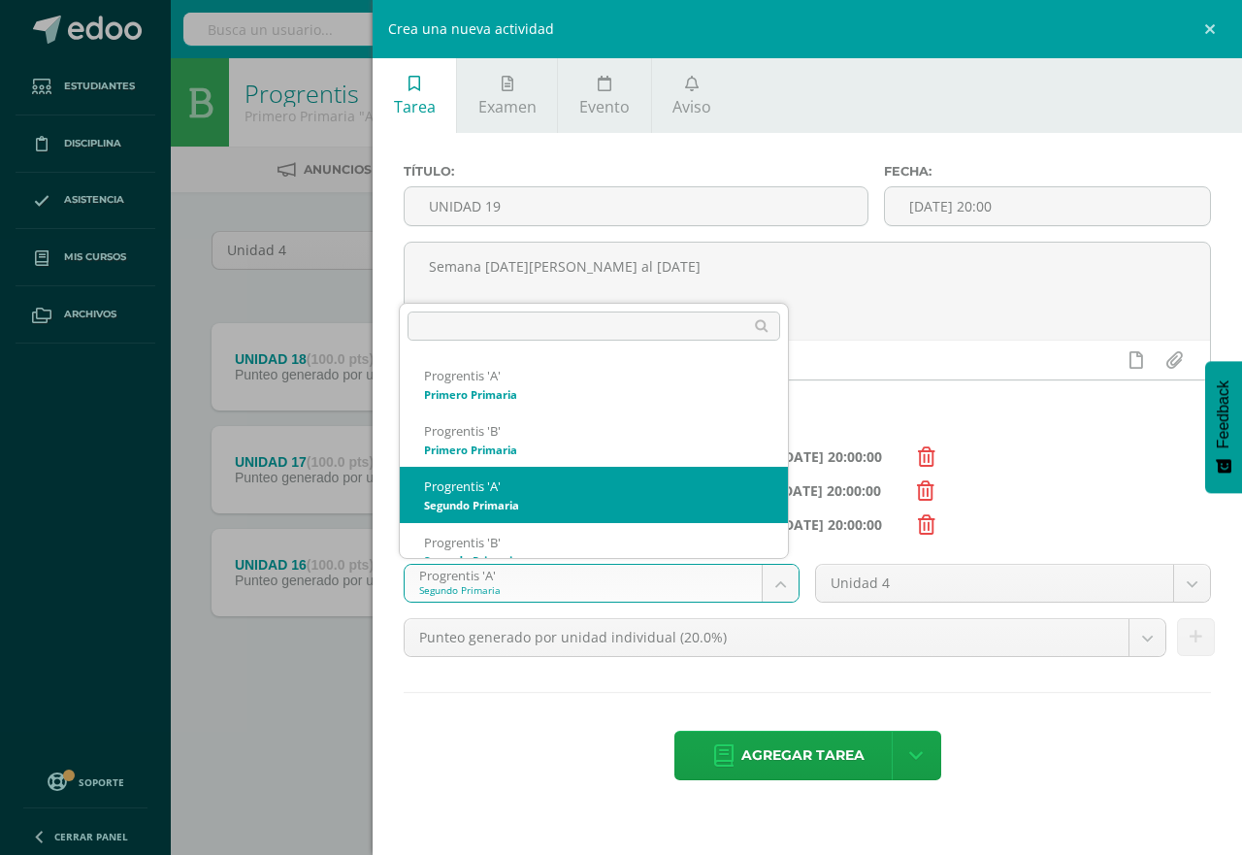
scroll to position [19, 0]
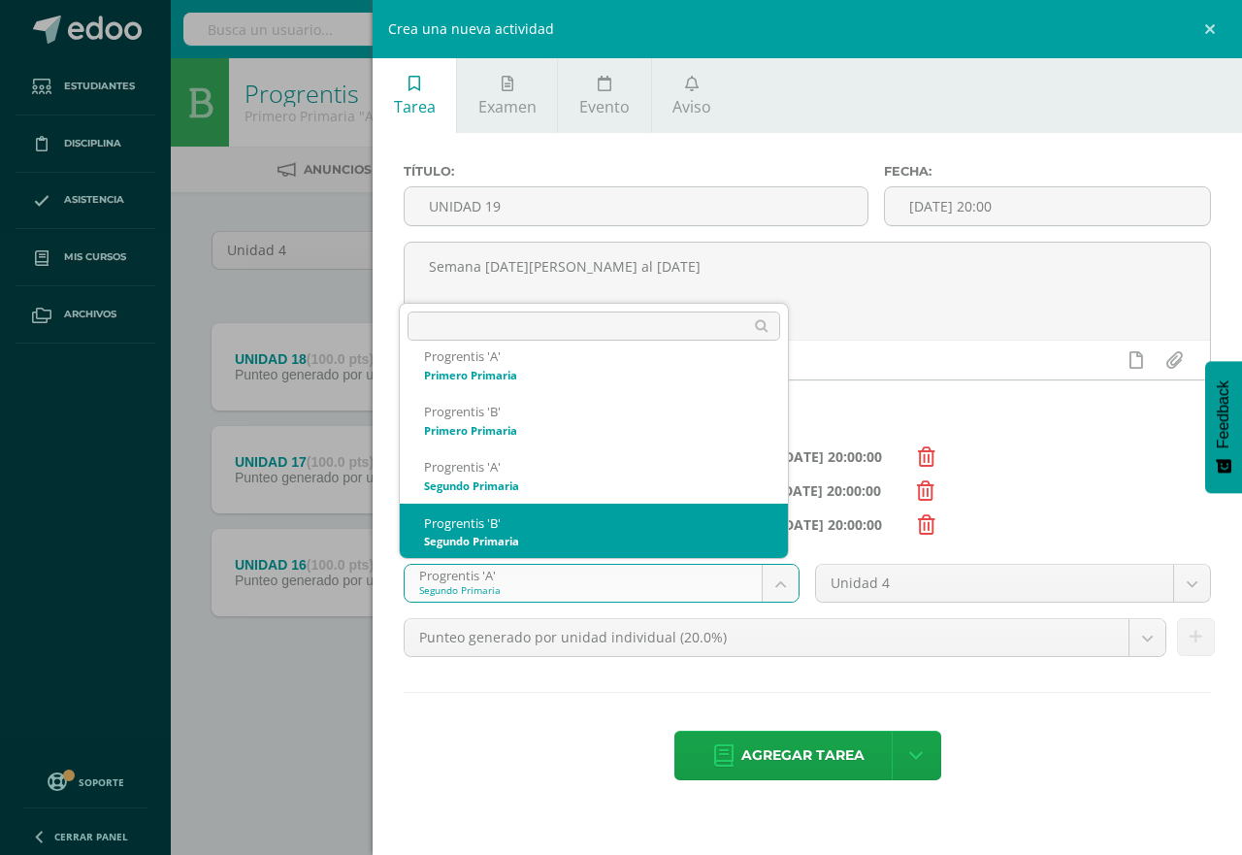
select select "174600"
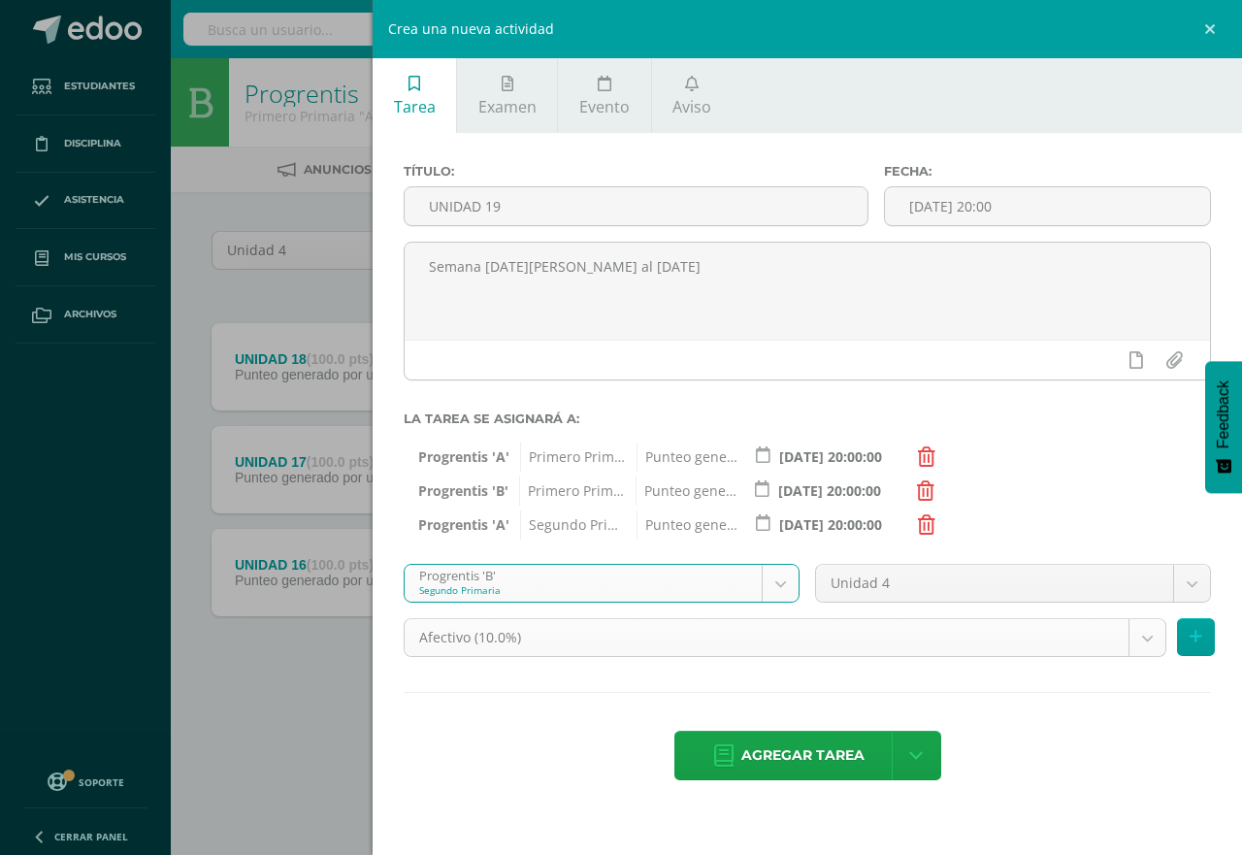
click at [1149, 642] on body "Tarea asignada exitosamente Estudiantes Disciplina Asistencia Mis cursos Archiv…" at bounding box center [621, 372] width 1242 height 745
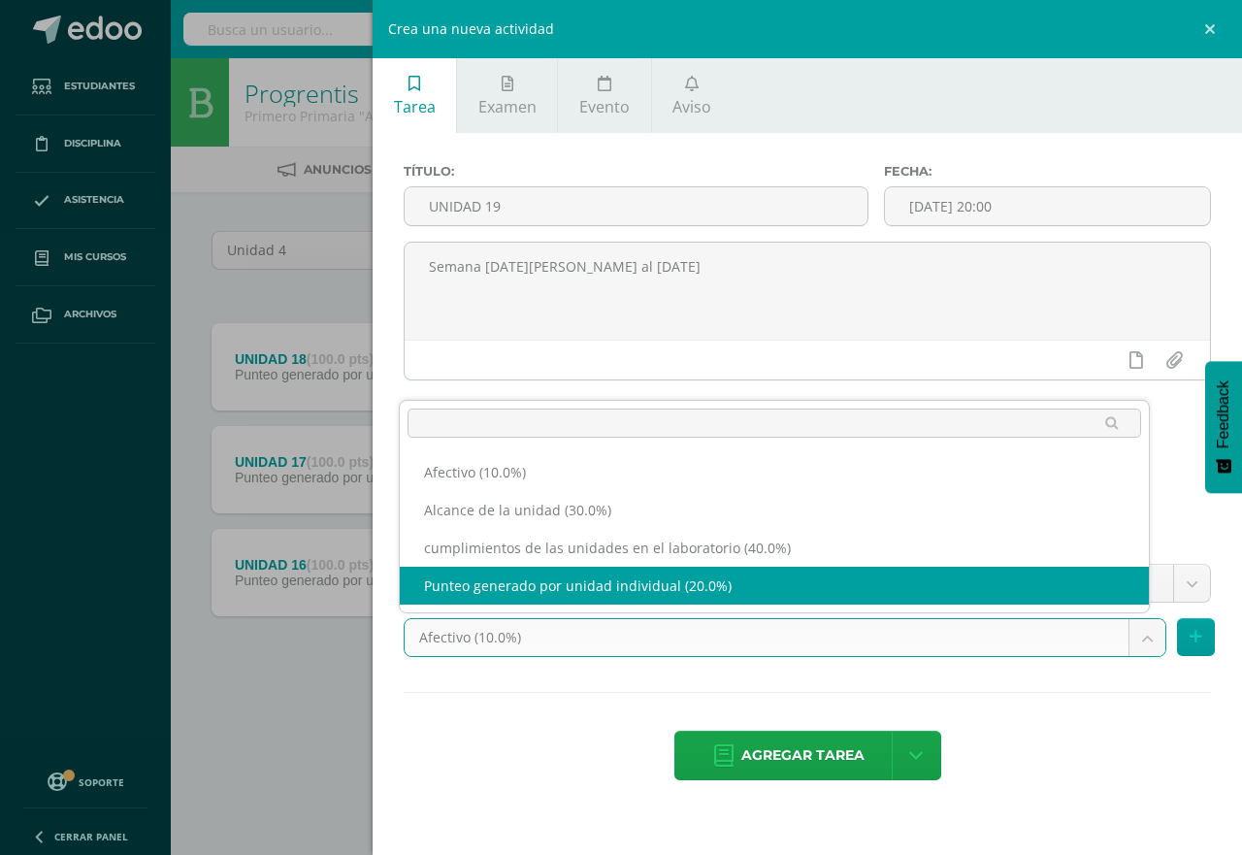
select select "190703"
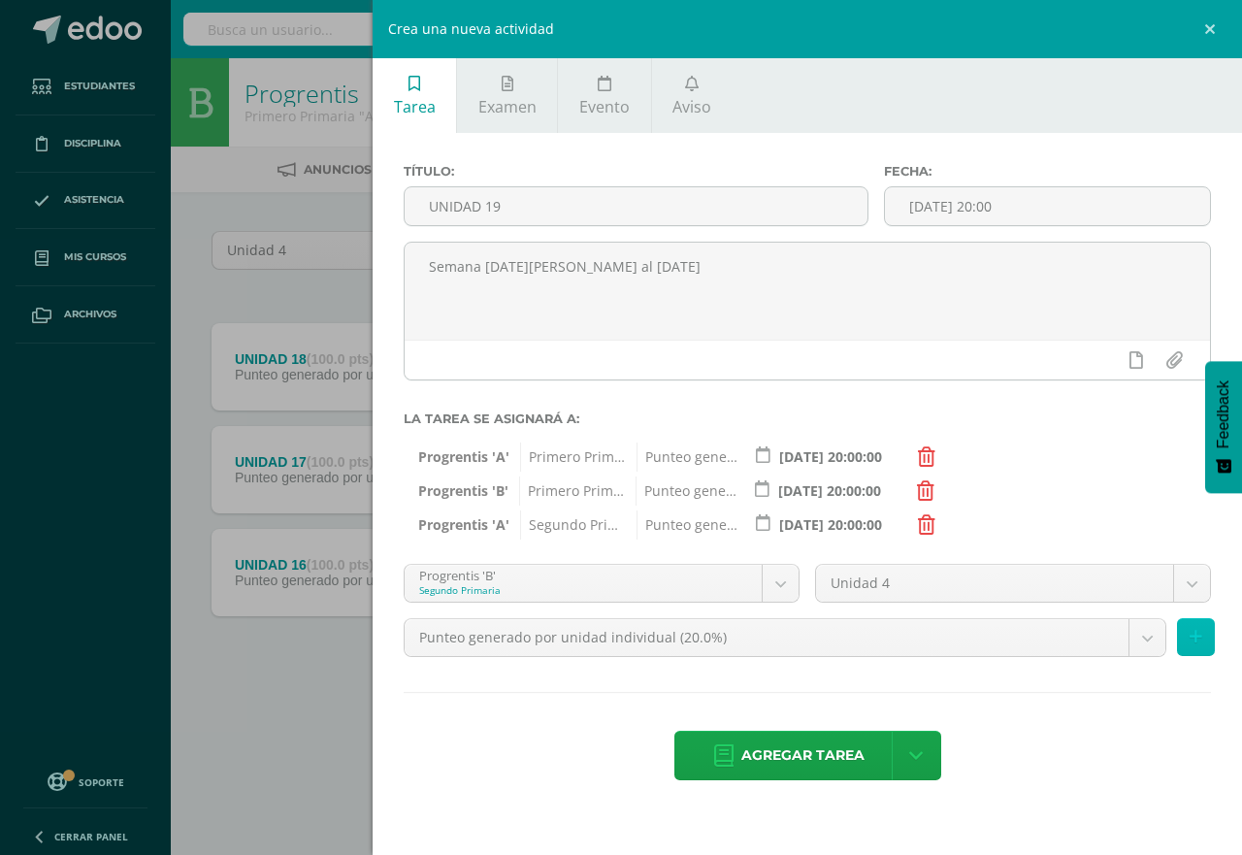
click at [1192, 636] on icon at bounding box center [1196, 637] width 13 height 17
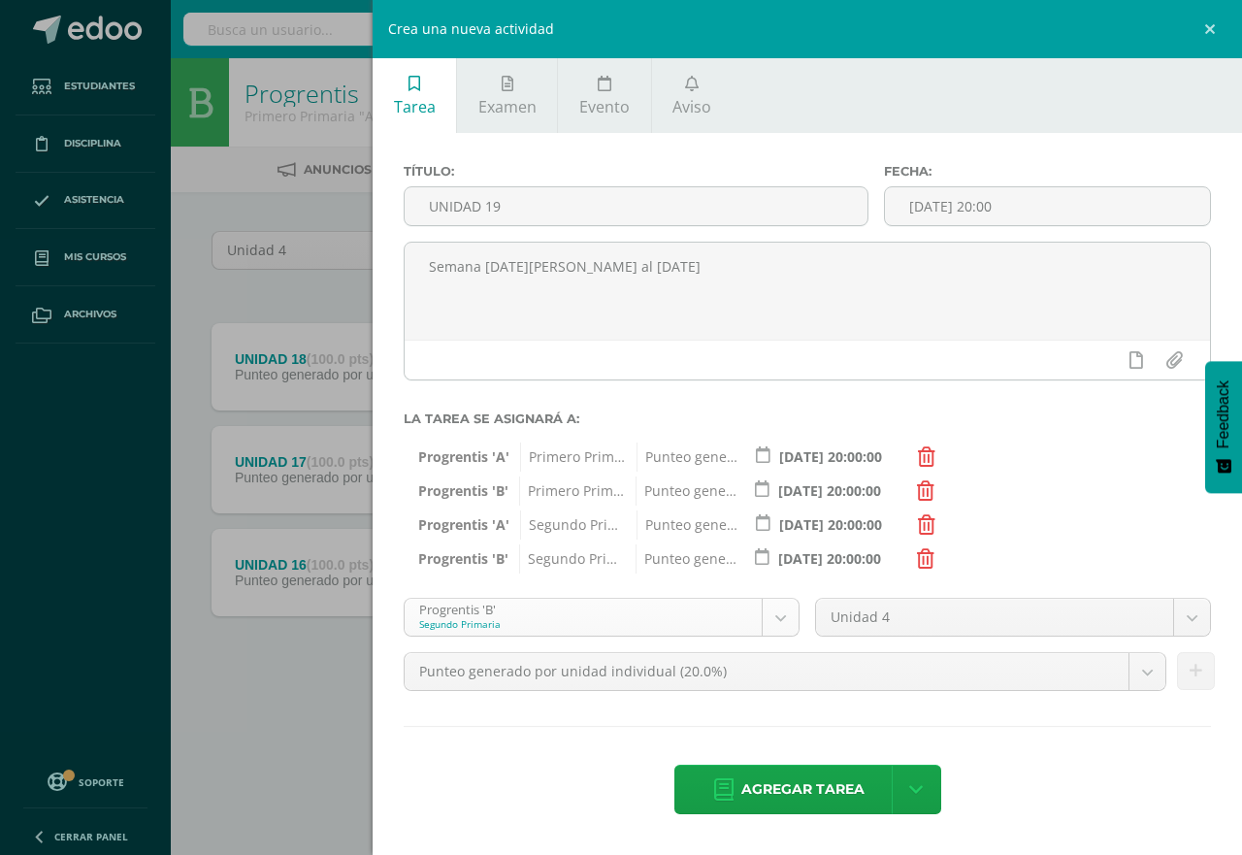
click at [779, 615] on body "Tarea asignada exitosamente Estudiantes Disciplina Asistencia Mis cursos Archiv…" at bounding box center [621, 372] width 1242 height 745
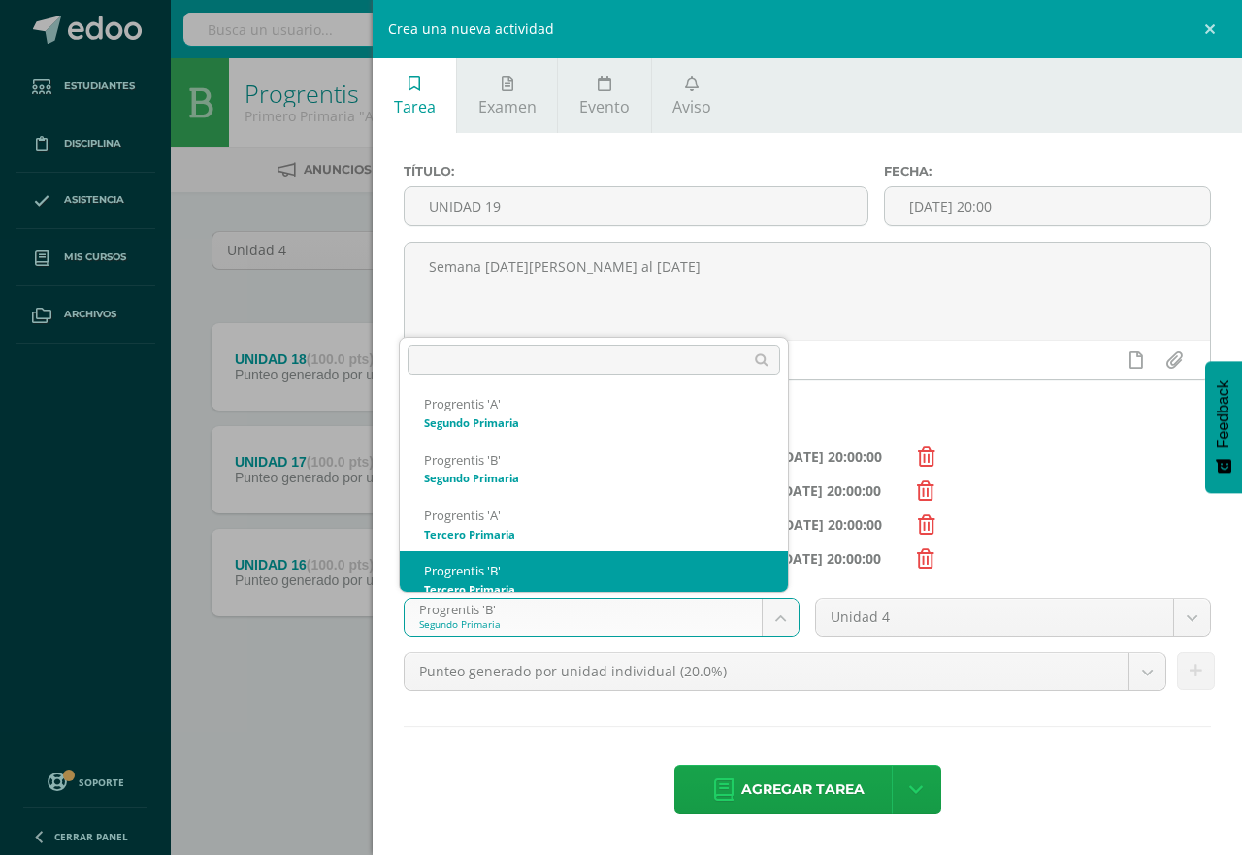
scroll to position [130, 0]
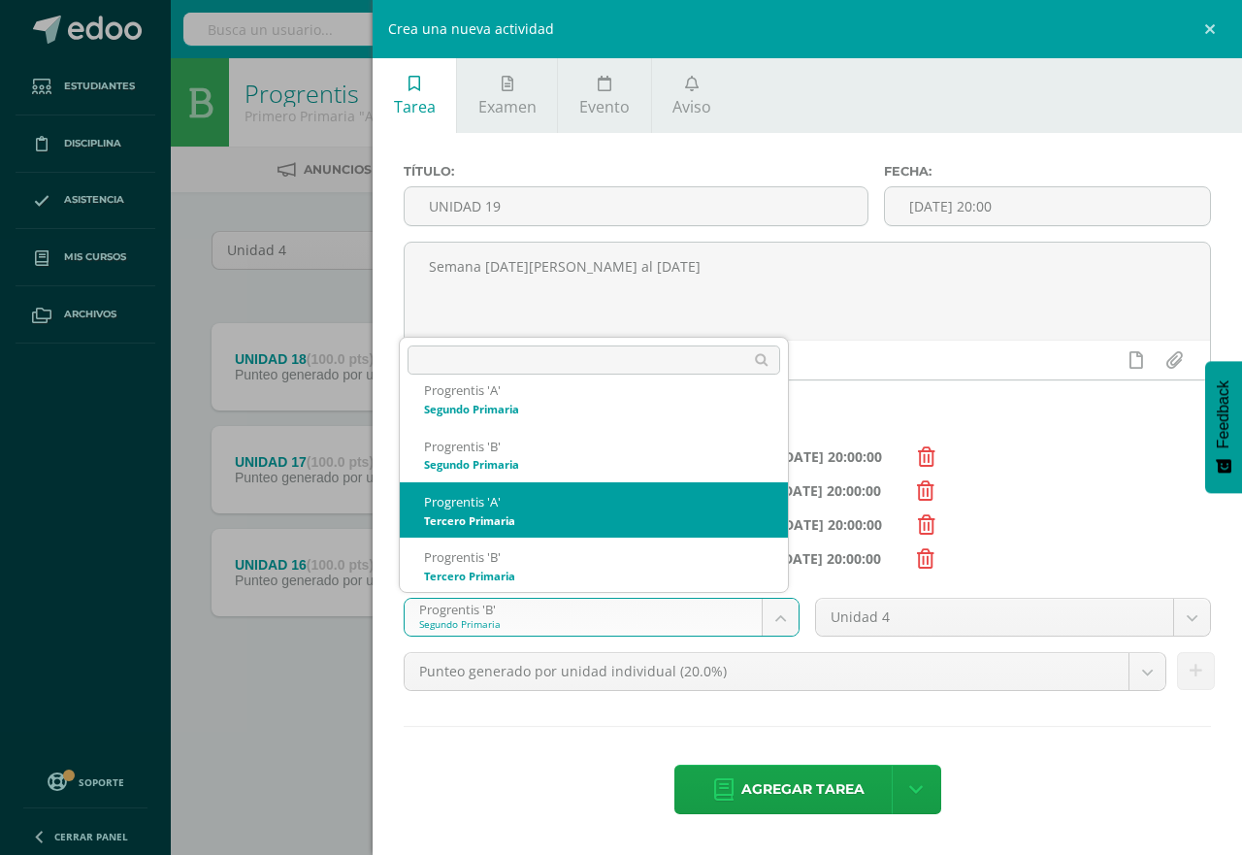
select select "174607"
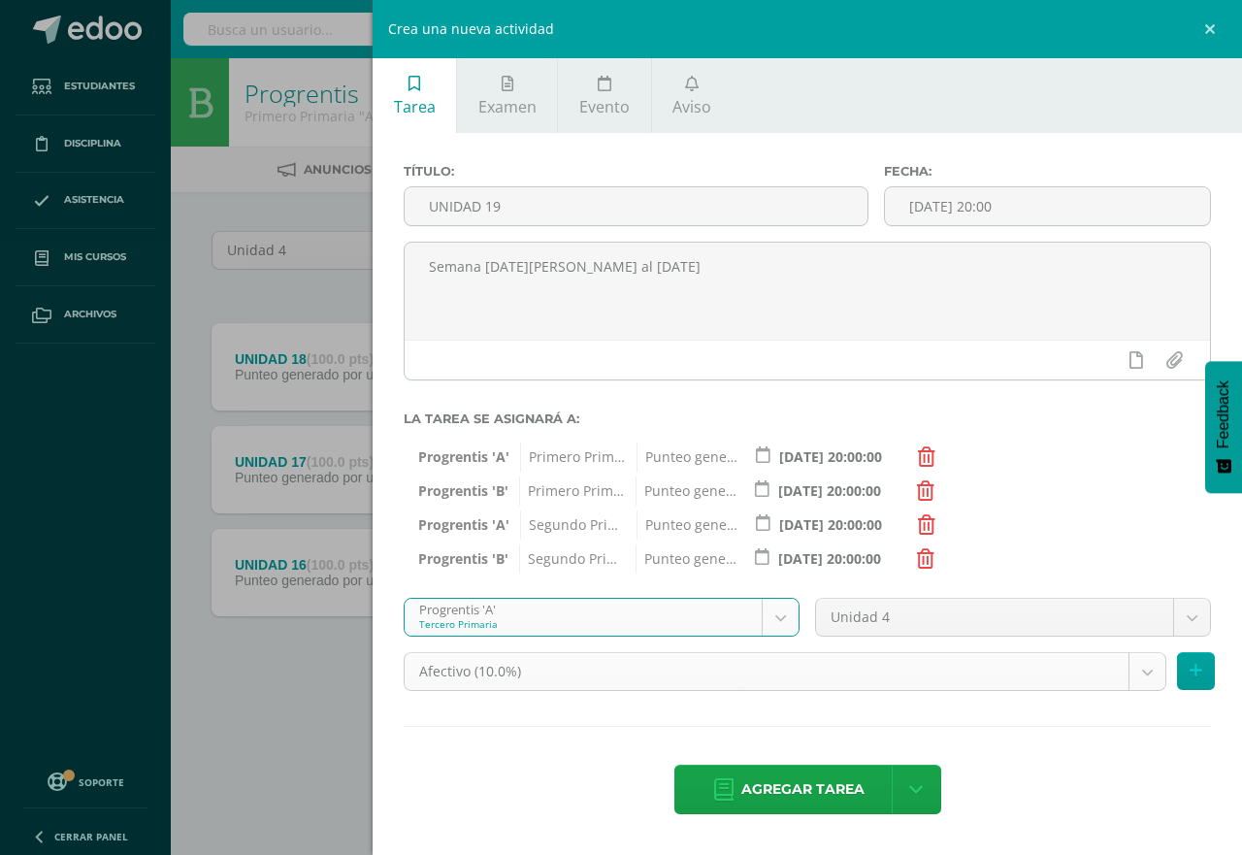
click at [1142, 674] on body "Tarea asignada exitosamente Estudiantes Disciplina Asistencia Mis cursos Archiv…" at bounding box center [621, 372] width 1242 height 745
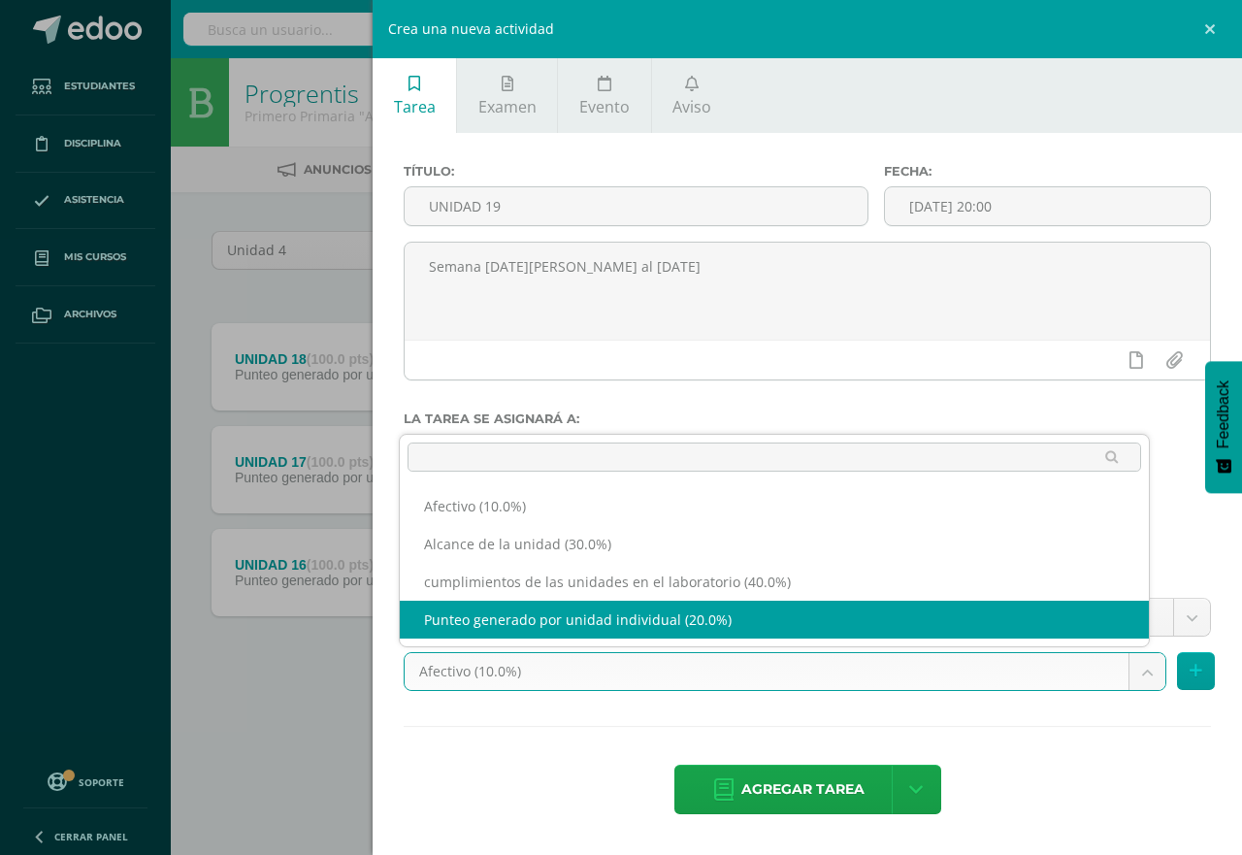
select select "190725"
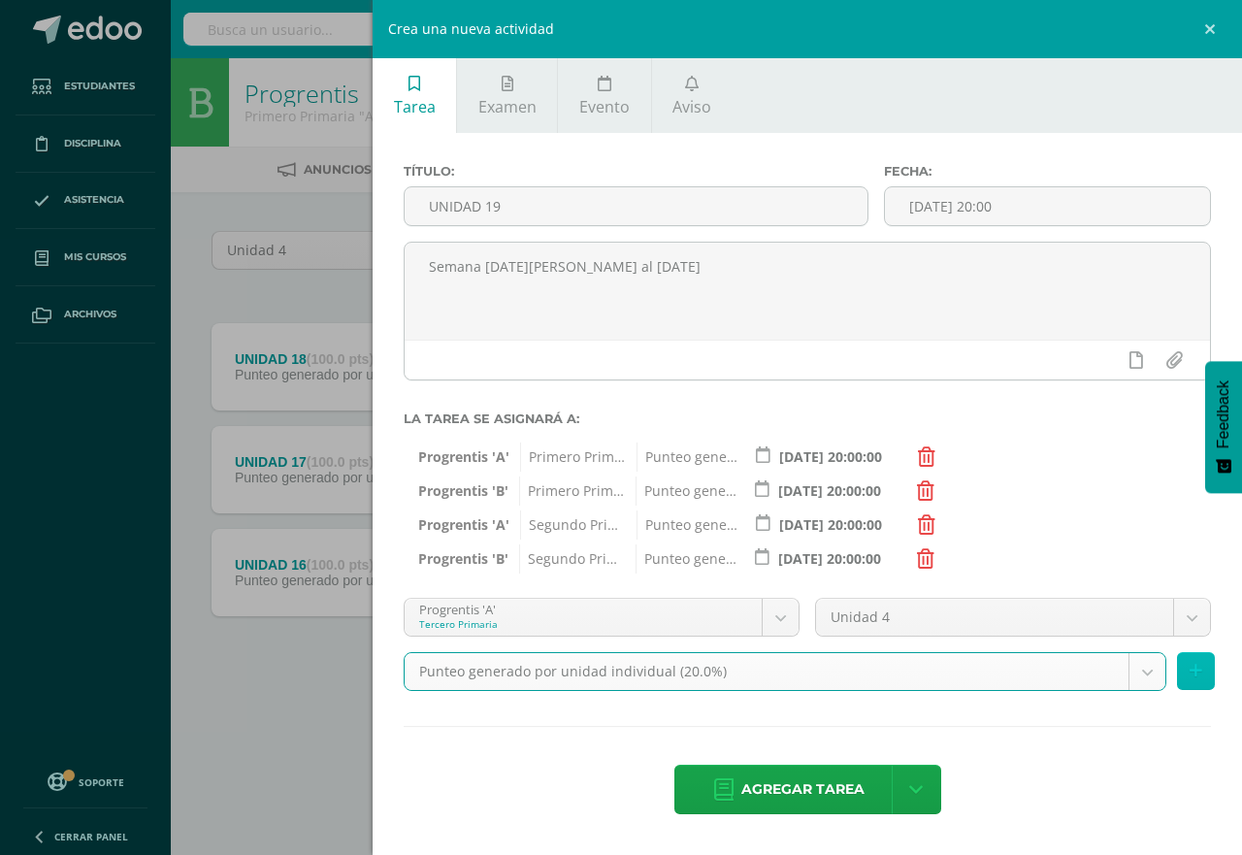
click at [1197, 676] on icon at bounding box center [1196, 671] width 13 height 17
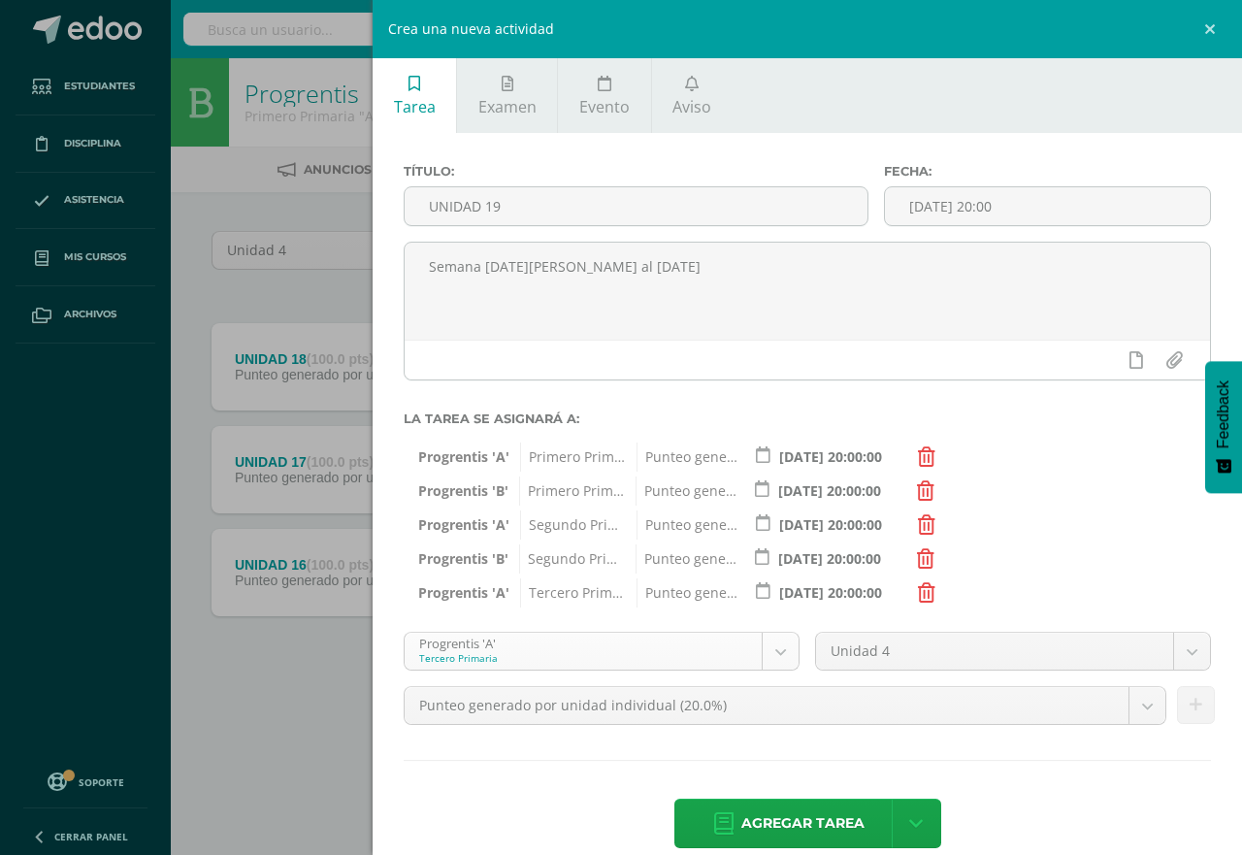
click at [768, 654] on body "Tarea asignada exitosamente Estudiantes Disciplina Asistencia Mis cursos Archiv…" at bounding box center [621, 372] width 1242 height 745
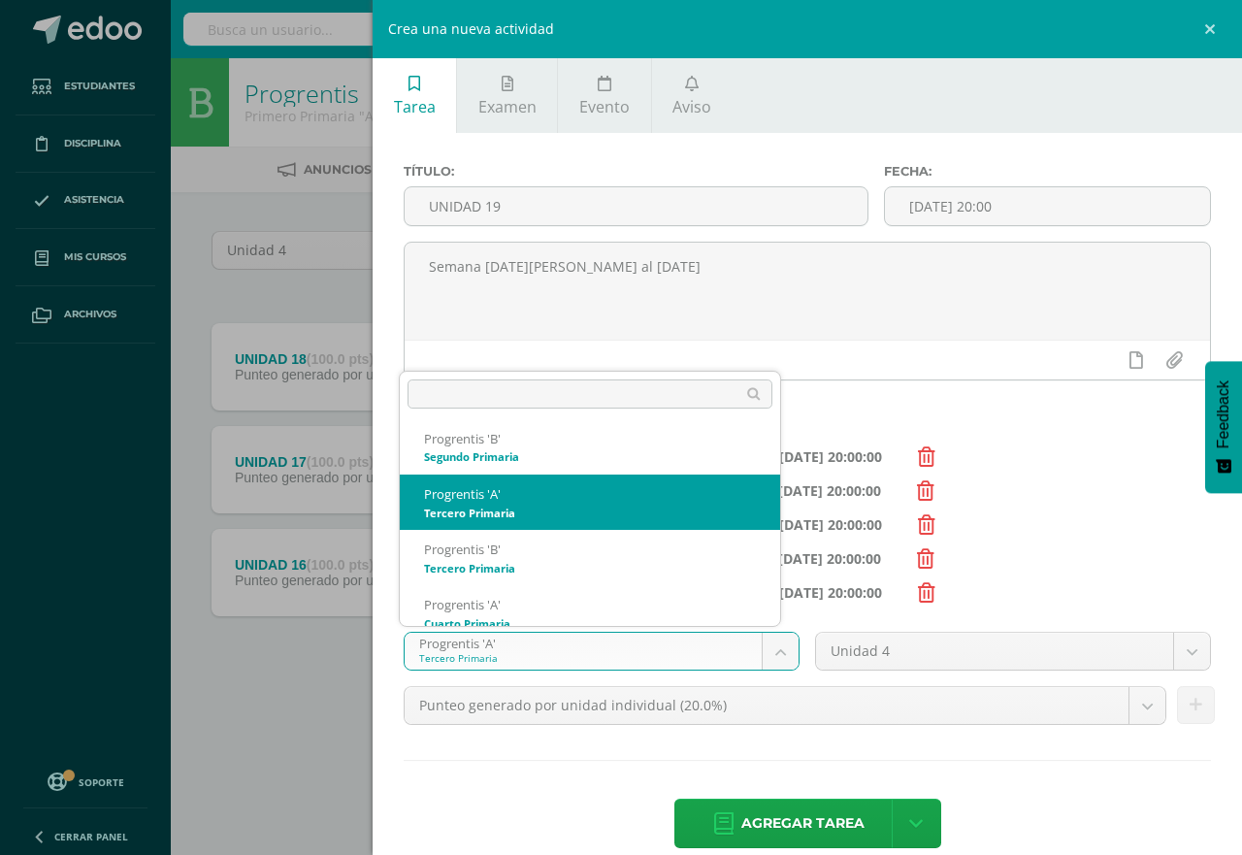
scroll to position [185, 0]
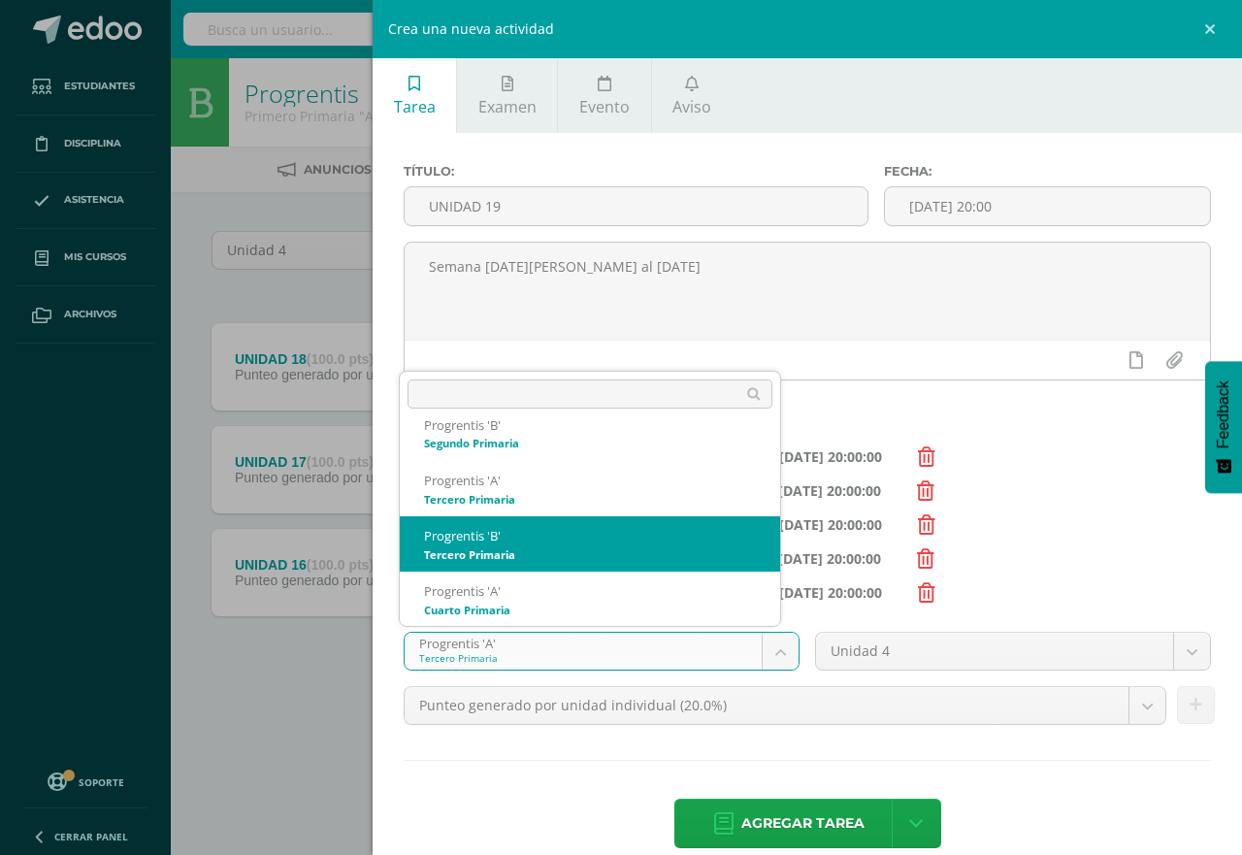
select select "174614"
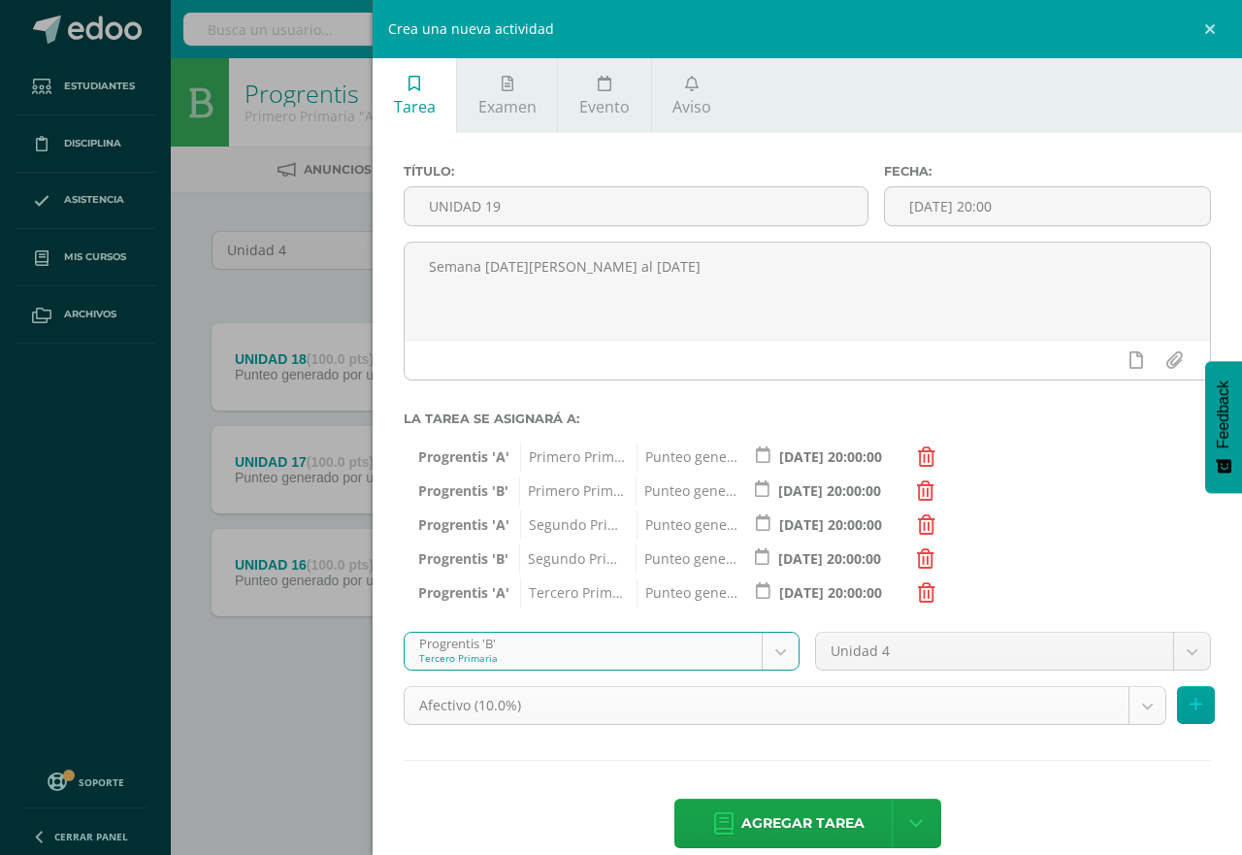
click at [1126, 708] on body "Tarea asignada exitosamente Estudiantes Disciplina Asistencia Mis cursos Archiv…" at bounding box center [621, 372] width 1242 height 745
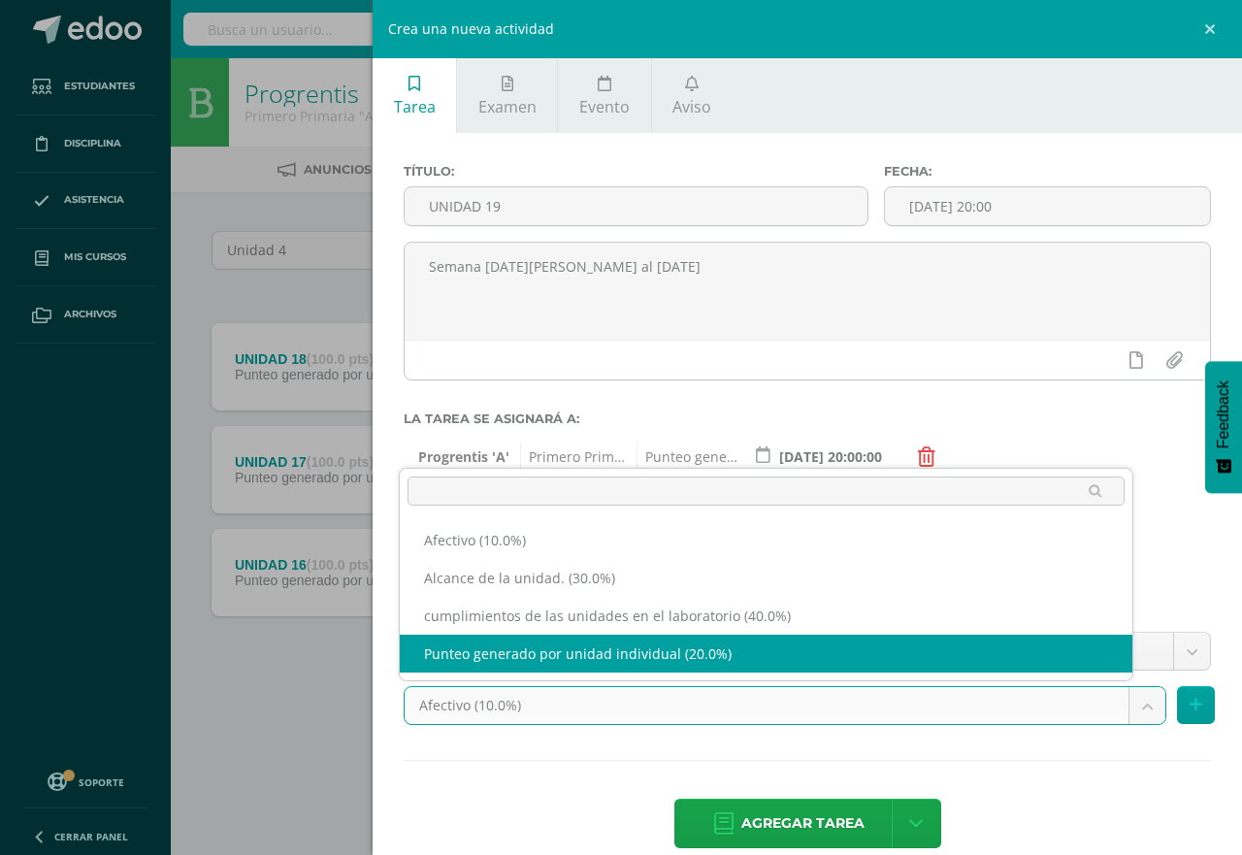
select select "190827"
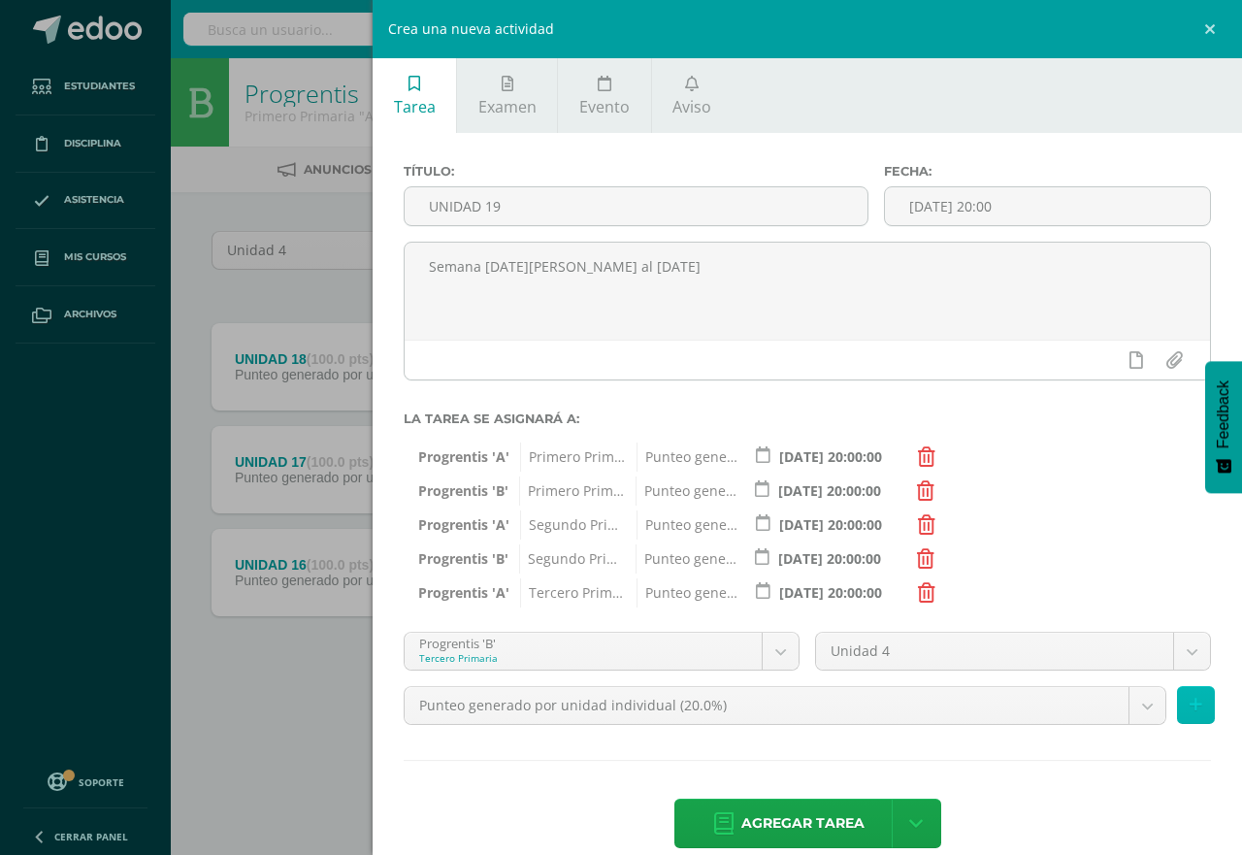
click at [1190, 703] on icon at bounding box center [1196, 705] width 13 height 17
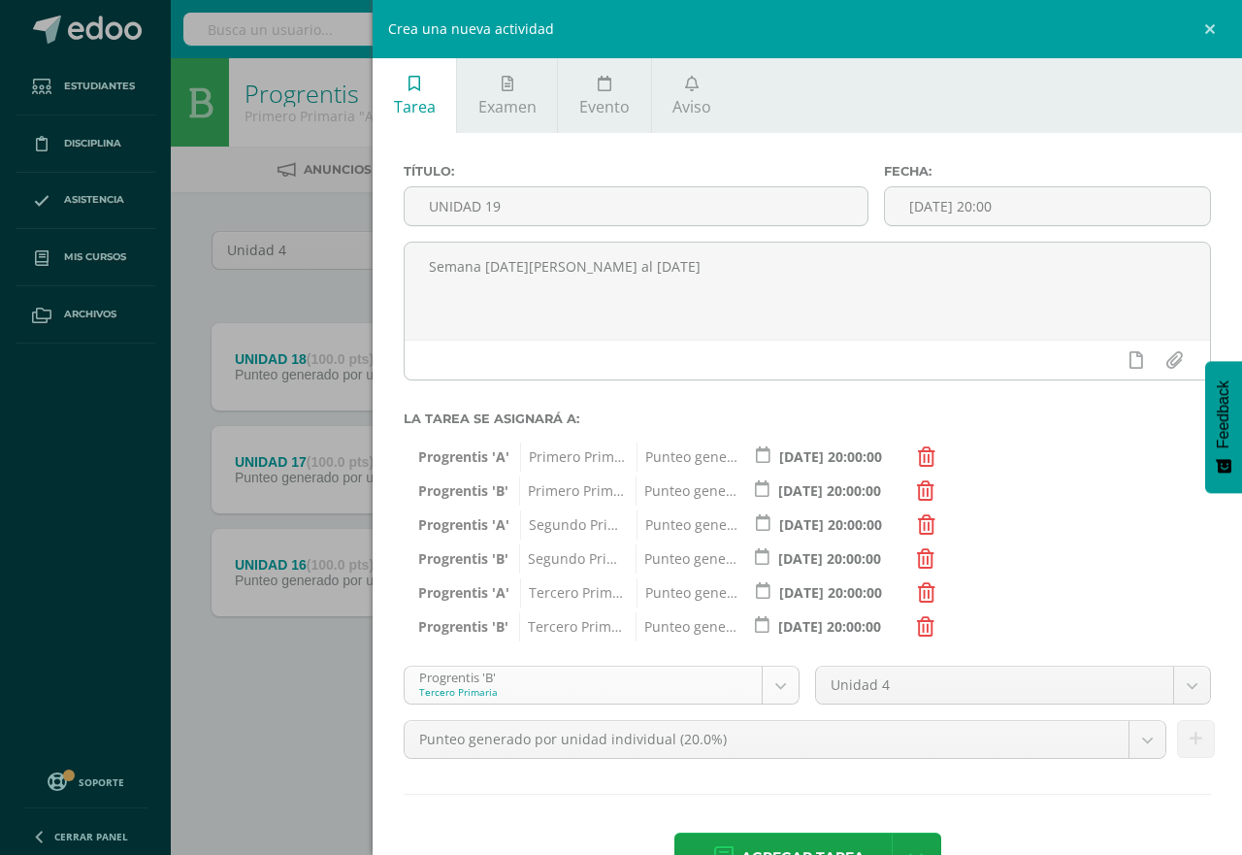
click at [768, 690] on body "Tarea asignada exitosamente Estudiantes Disciplina Asistencia Mis cursos Archiv…" at bounding box center [621, 372] width 1242 height 745
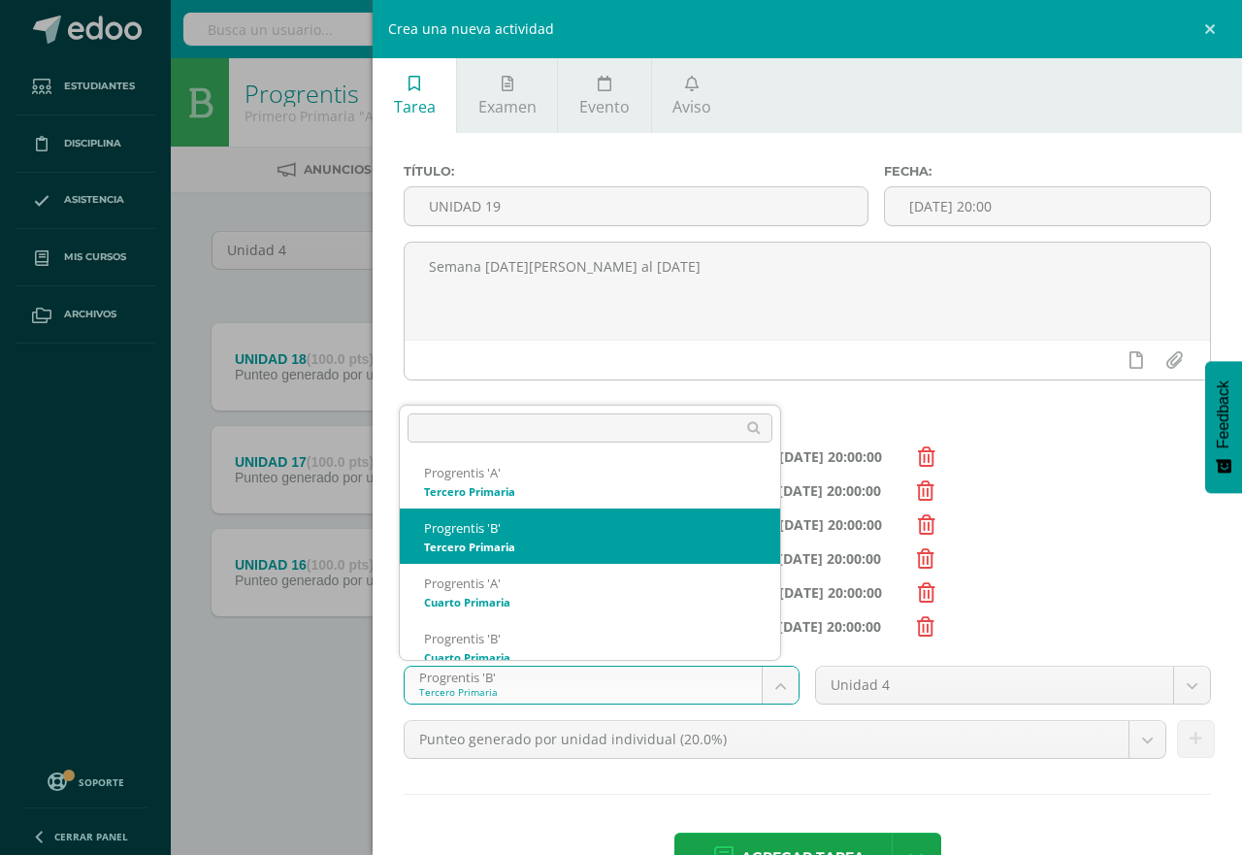
scroll to position [241, 0]
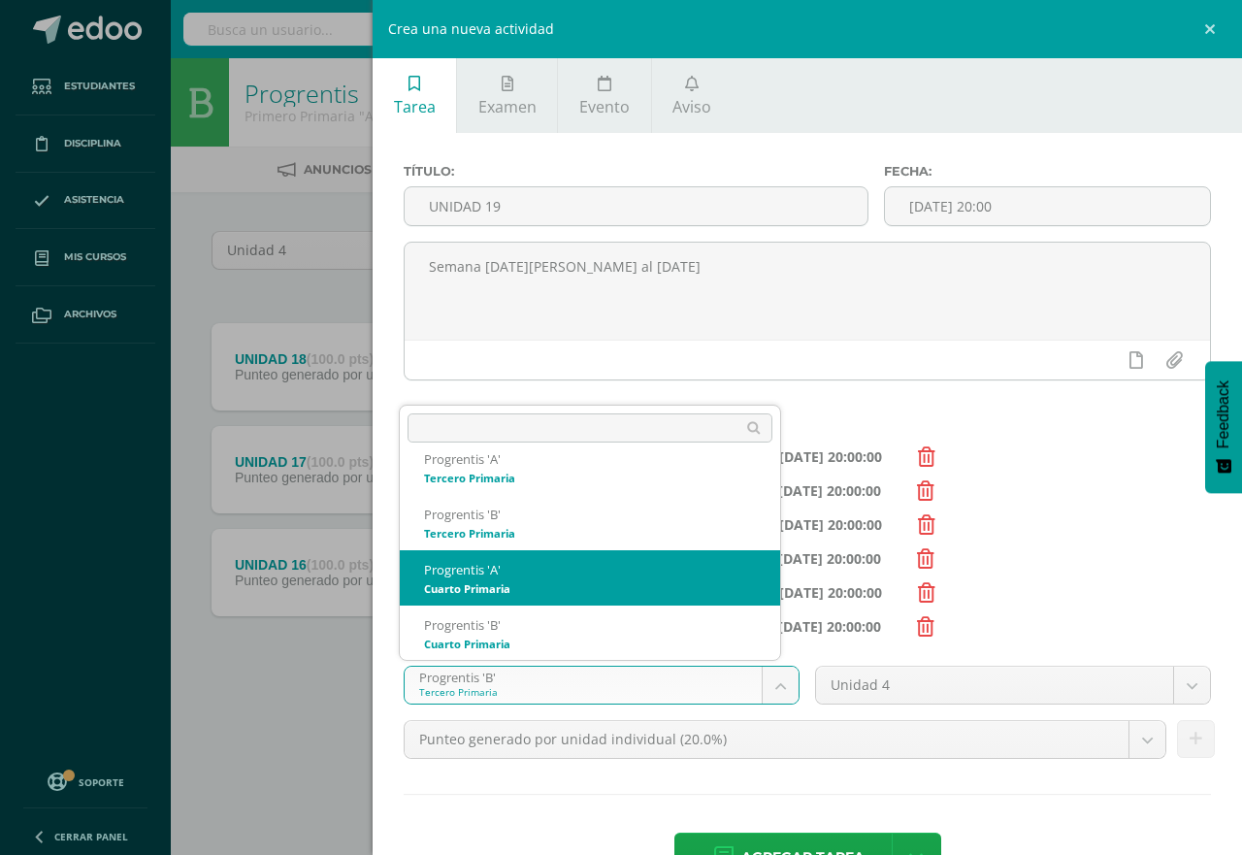
select select "174621"
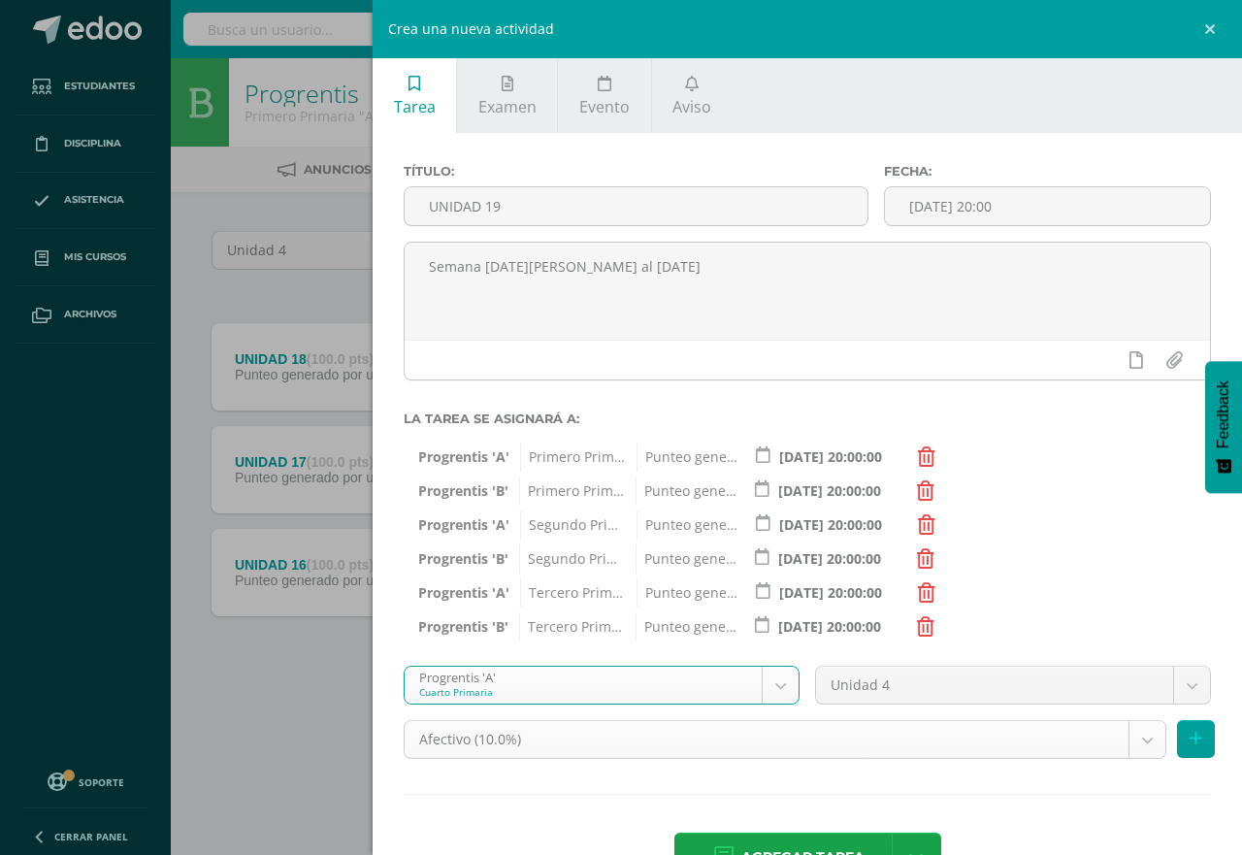
click at [1126, 745] on body "Tarea asignada exitosamente Estudiantes Disciplina Asistencia Mis cursos Archiv…" at bounding box center [621, 372] width 1242 height 745
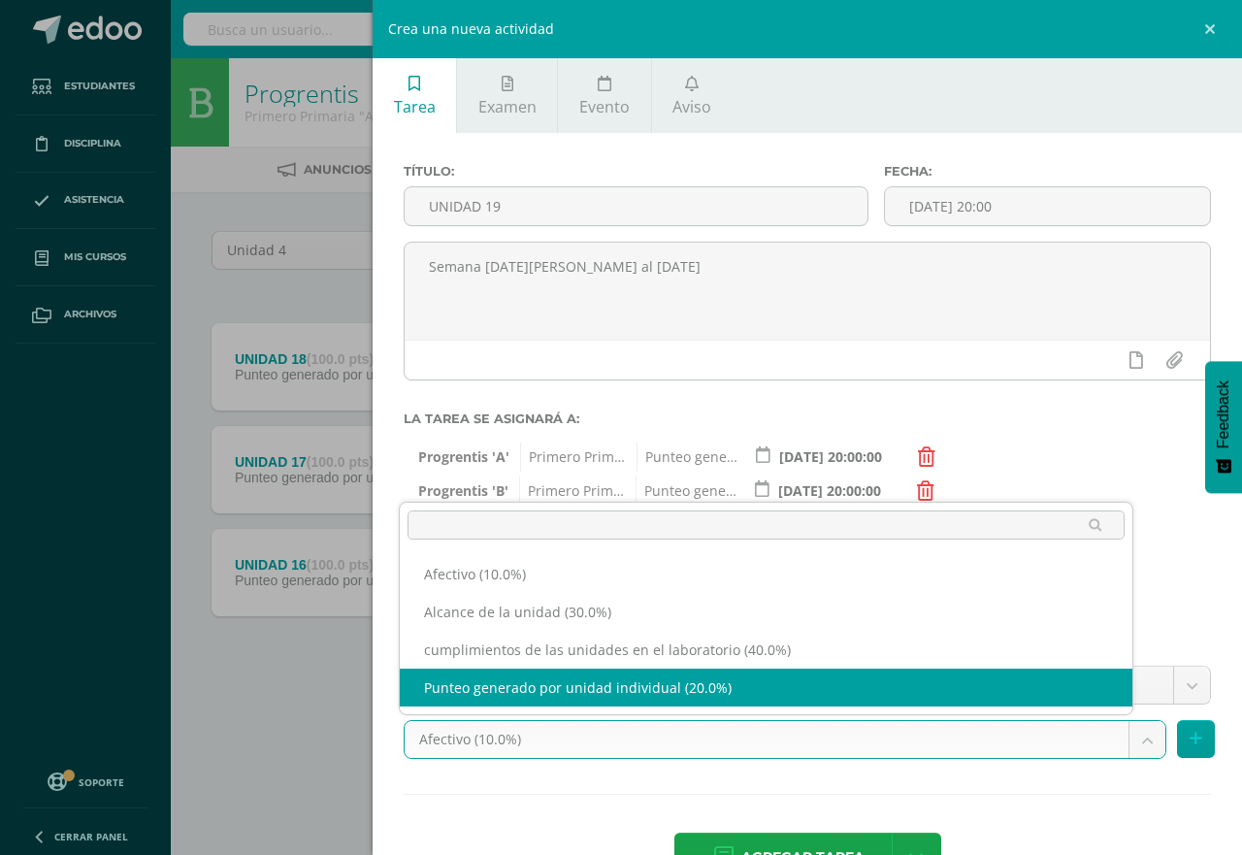
select select "190837"
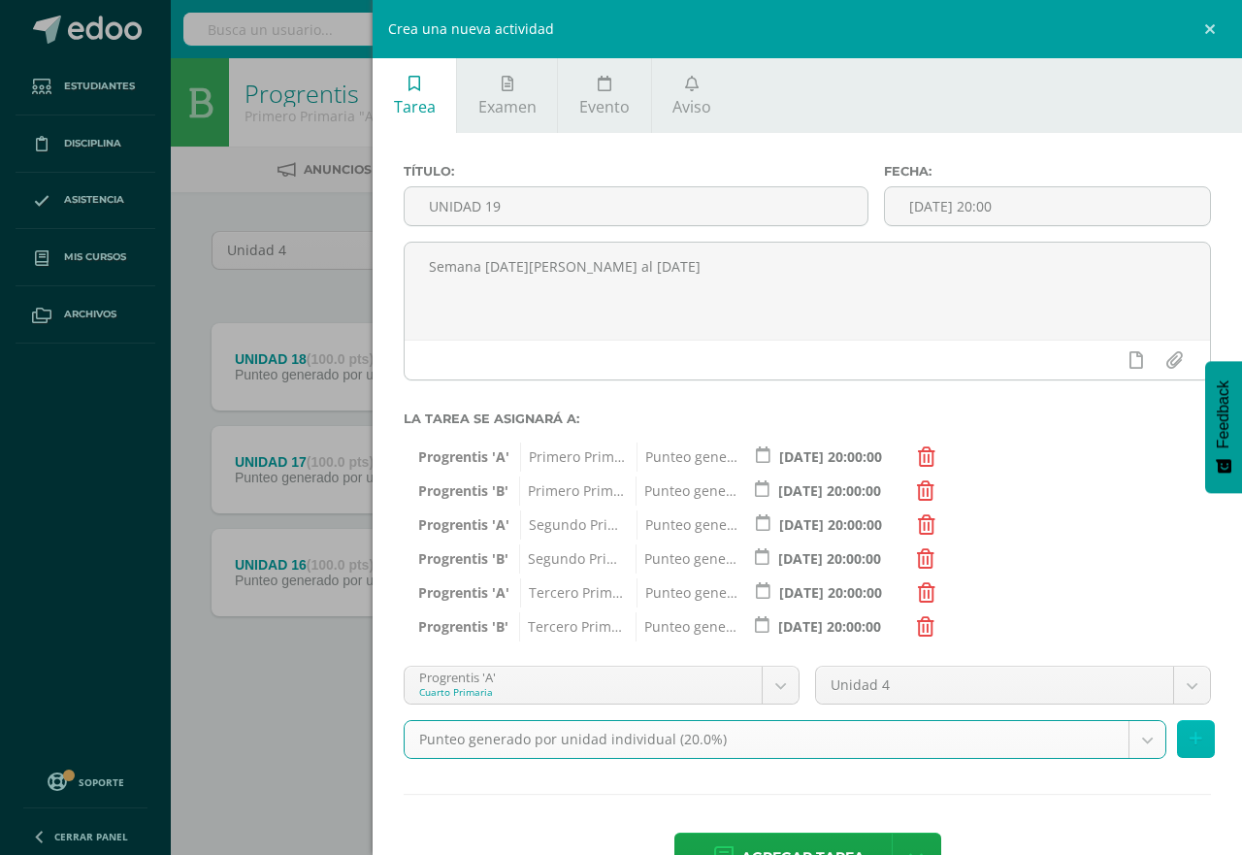
click at [1190, 741] on icon at bounding box center [1196, 739] width 13 height 17
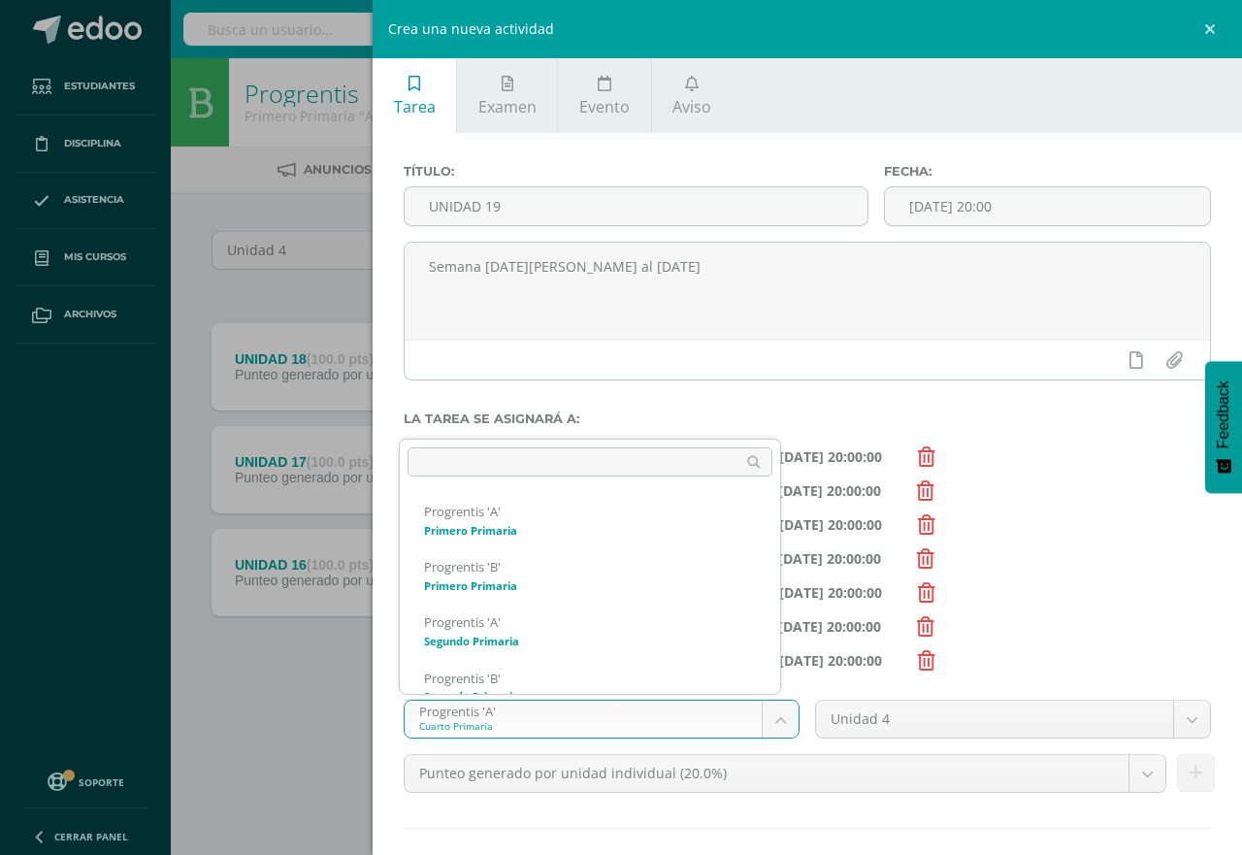
click at [762, 719] on body "Tarea asignada exitosamente Estudiantes Disciplina Asistencia Mis cursos Archiv…" at bounding box center [621, 372] width 1242 height 745
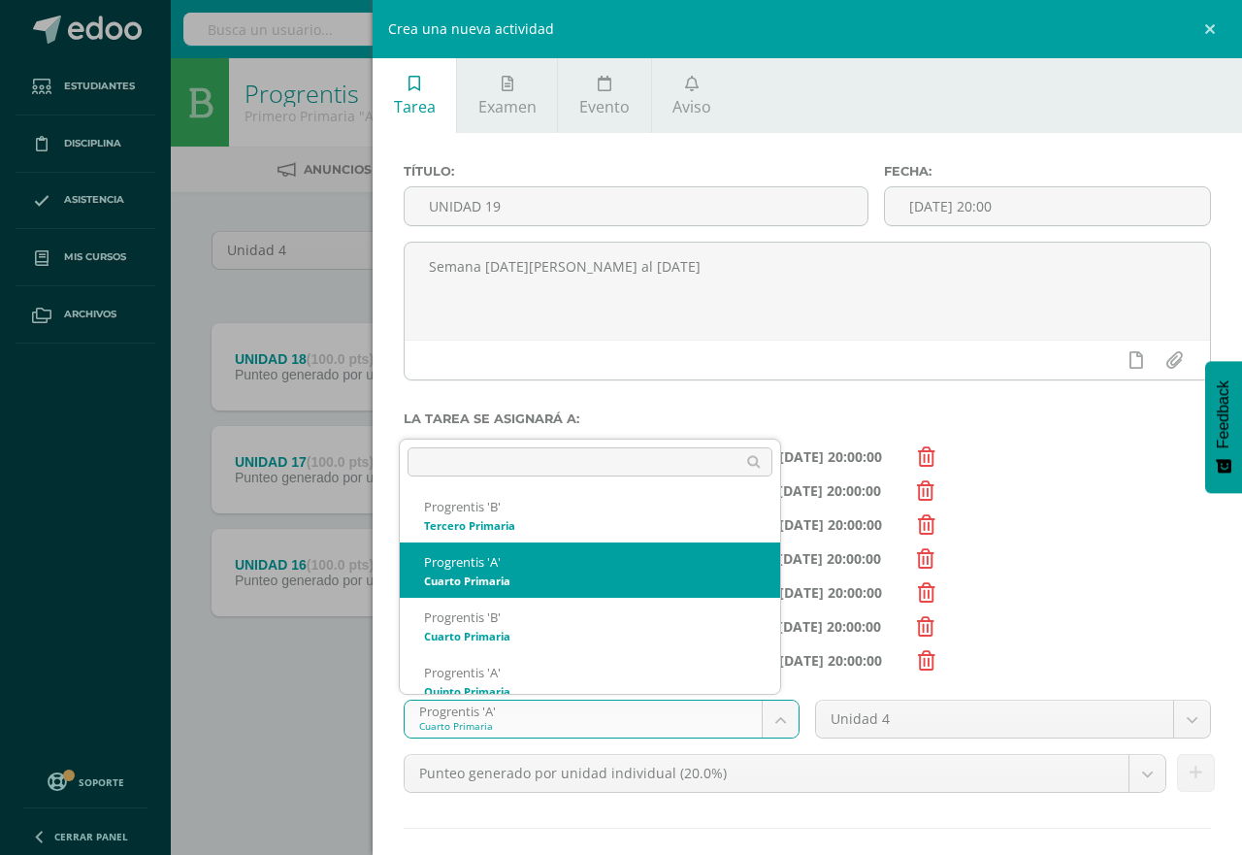
scroll to position [296, 0]
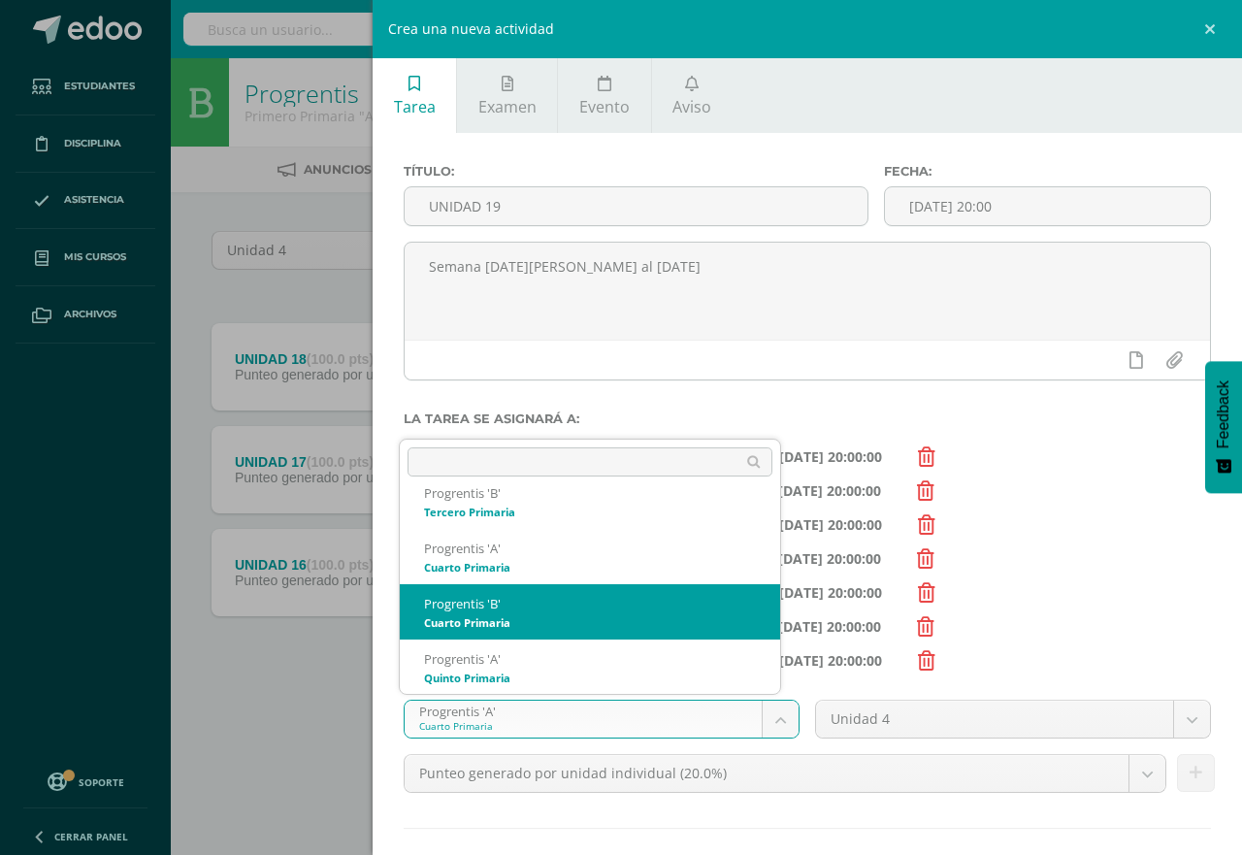
select select "174628"
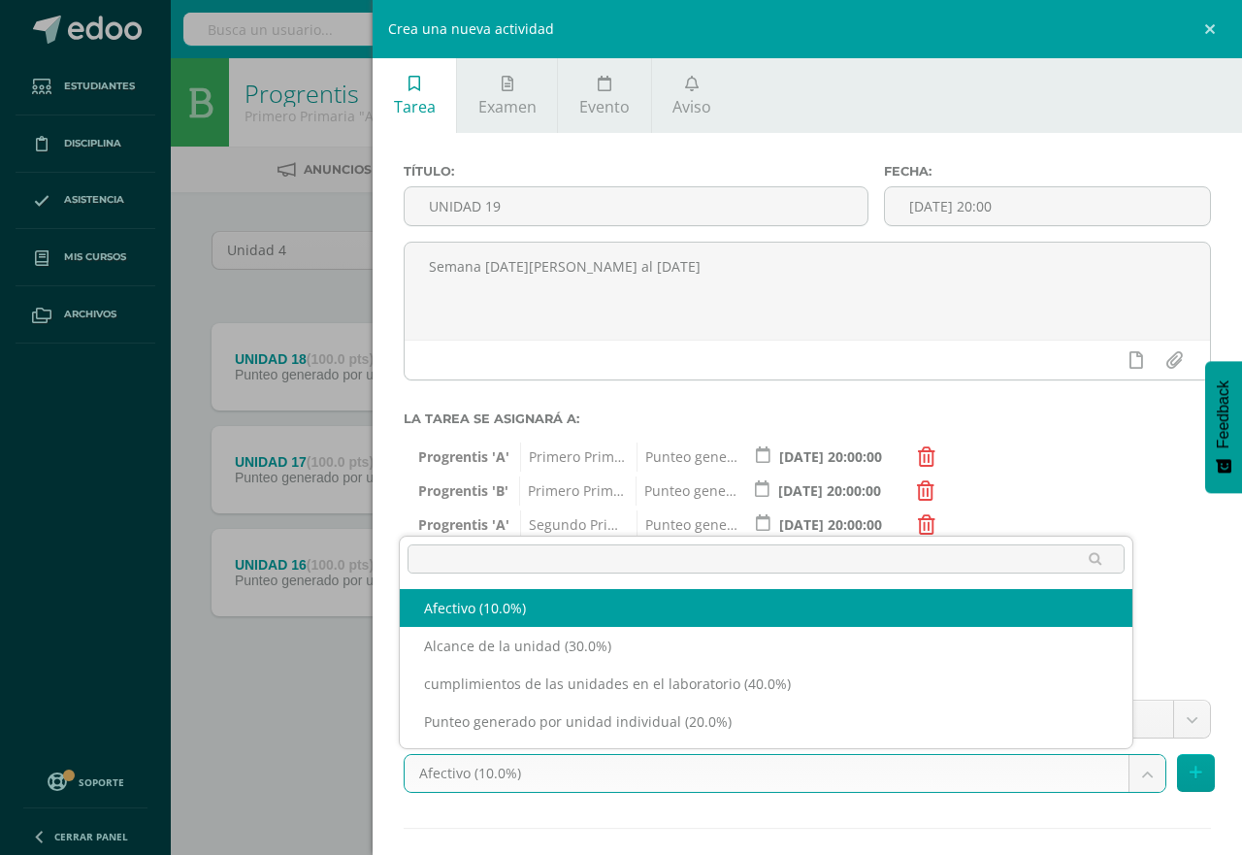
click at [1124, 745] on body "Tarea asignada exitosamente Estudiantes Disciplina Asistencia Mis cursos Archiv…" at bounding box center [621, 372] width 1242 height 745
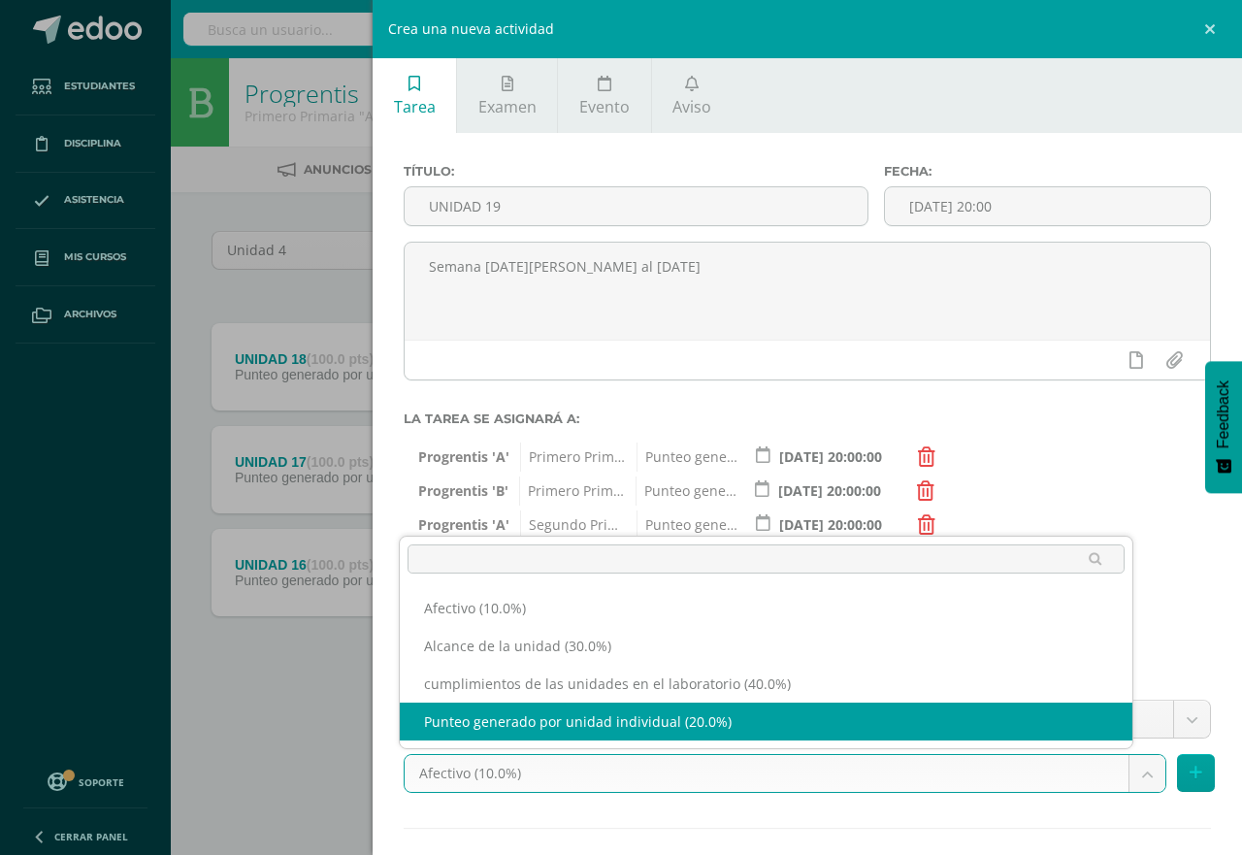
select select "190858"
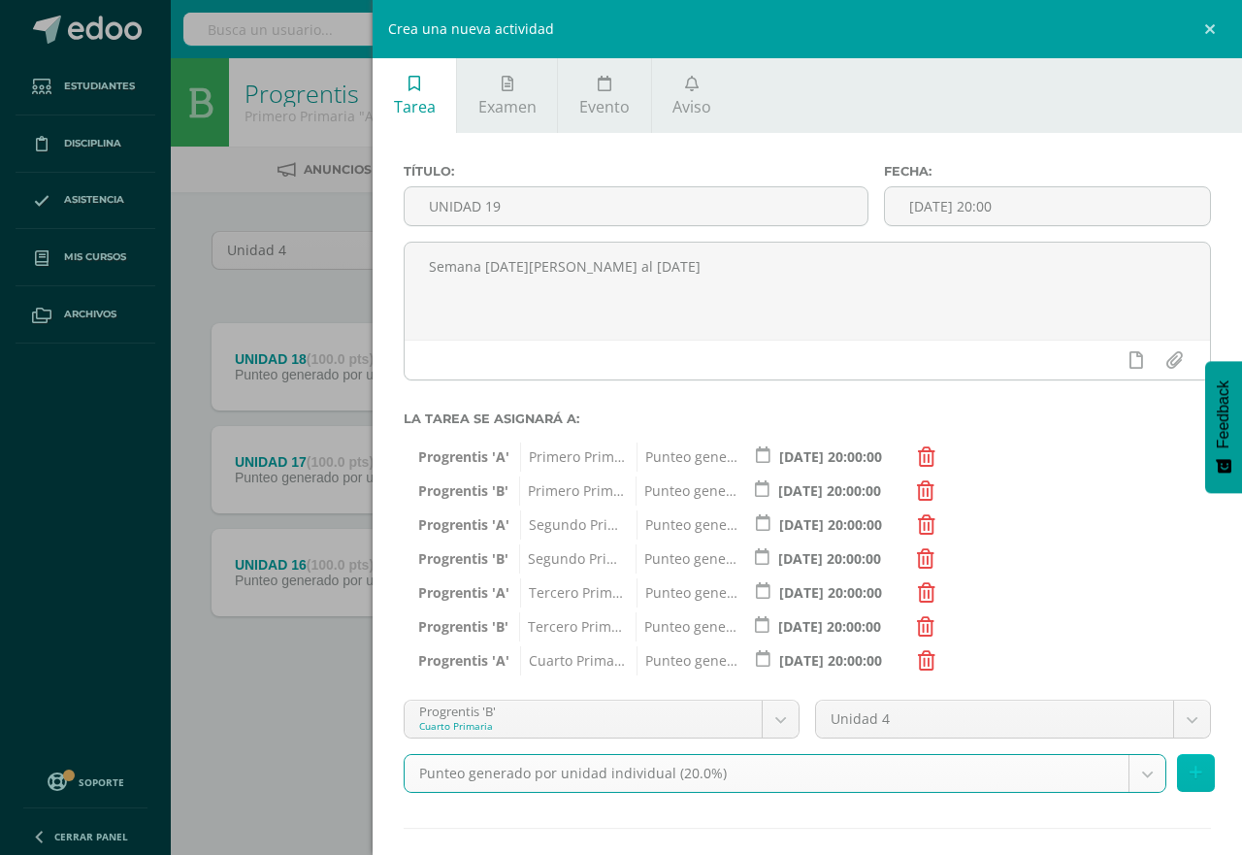
click at [1190, 777] on icon at bounding box center [1196, 773] width 13 height 17
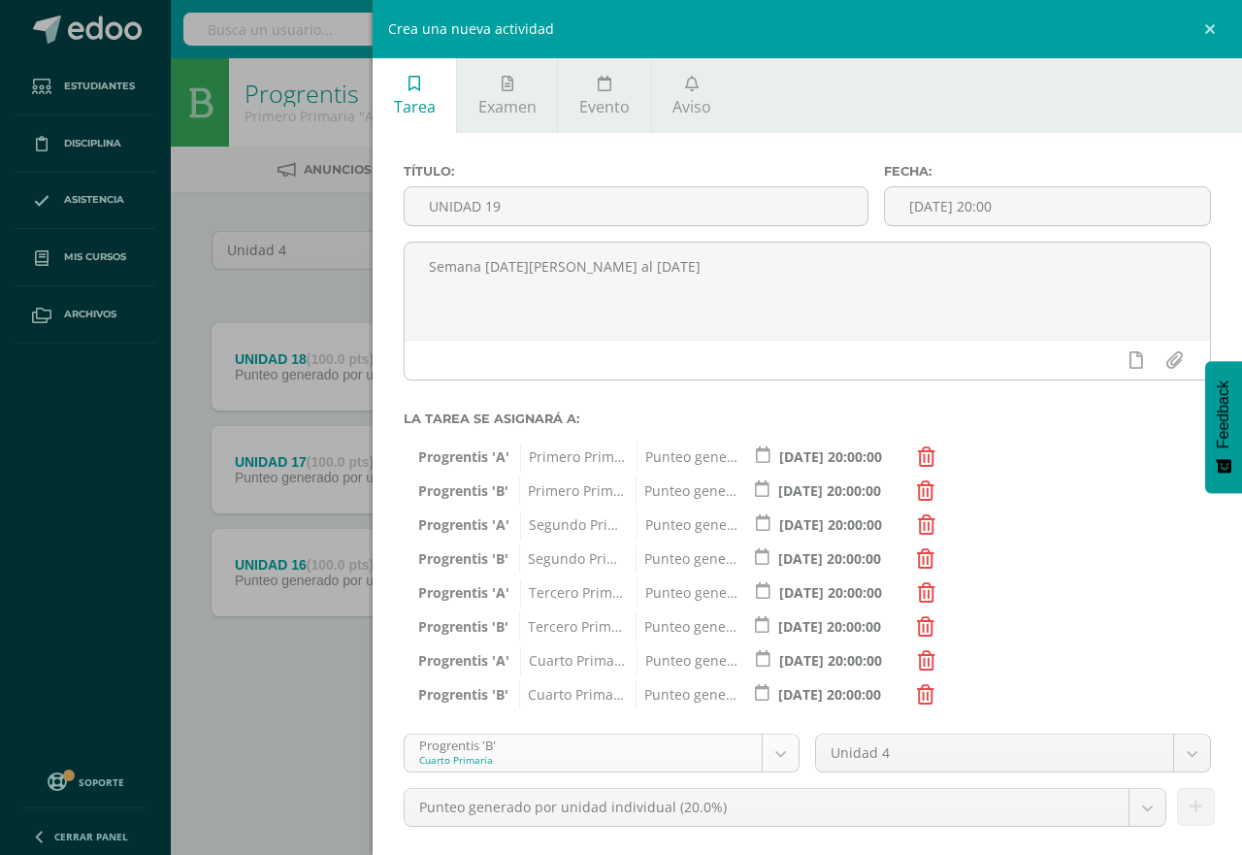
click at [769, 745] on body "Tarea asignada exitosamente Estudiantes Disciplina Asistencia Mis cursos Archiv…" at bounding box center [621, 372] width 1242 height 745
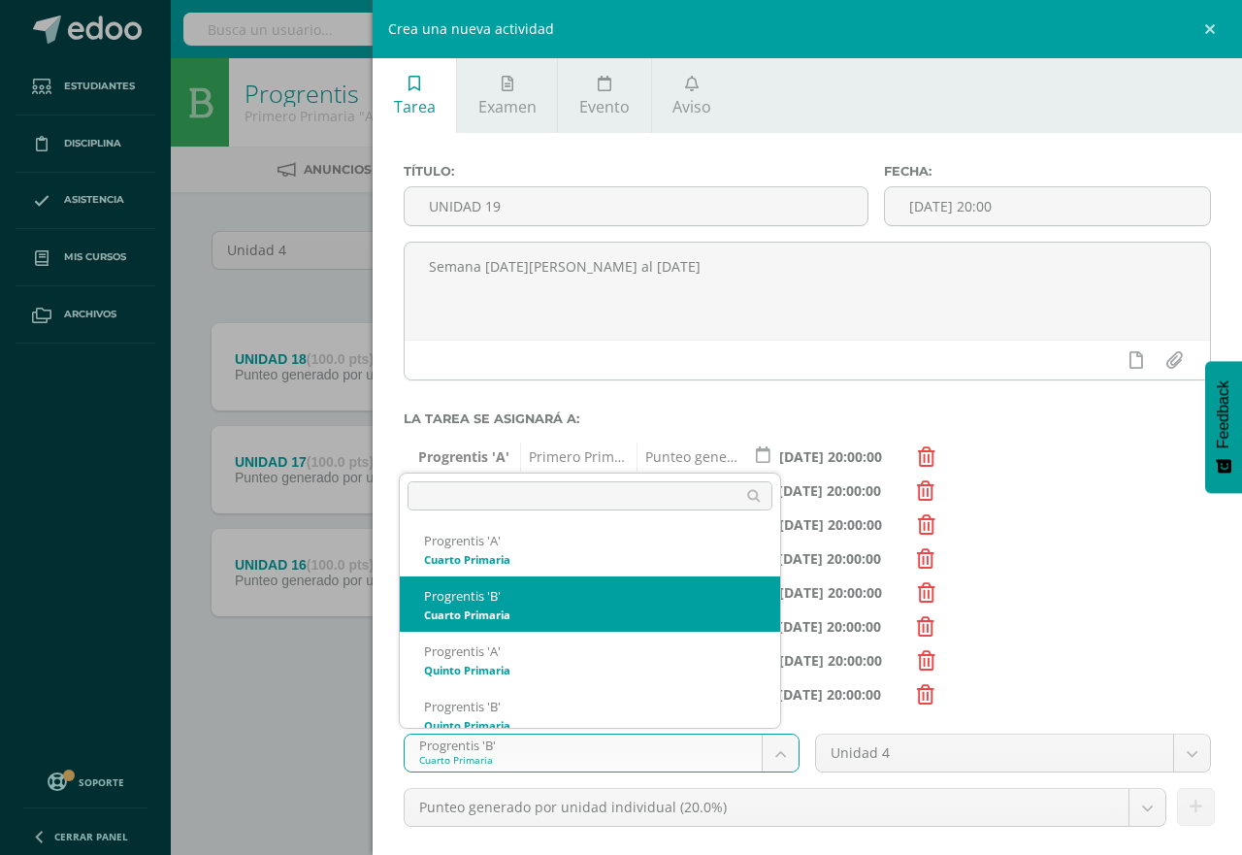
scroll to position [351, 0]
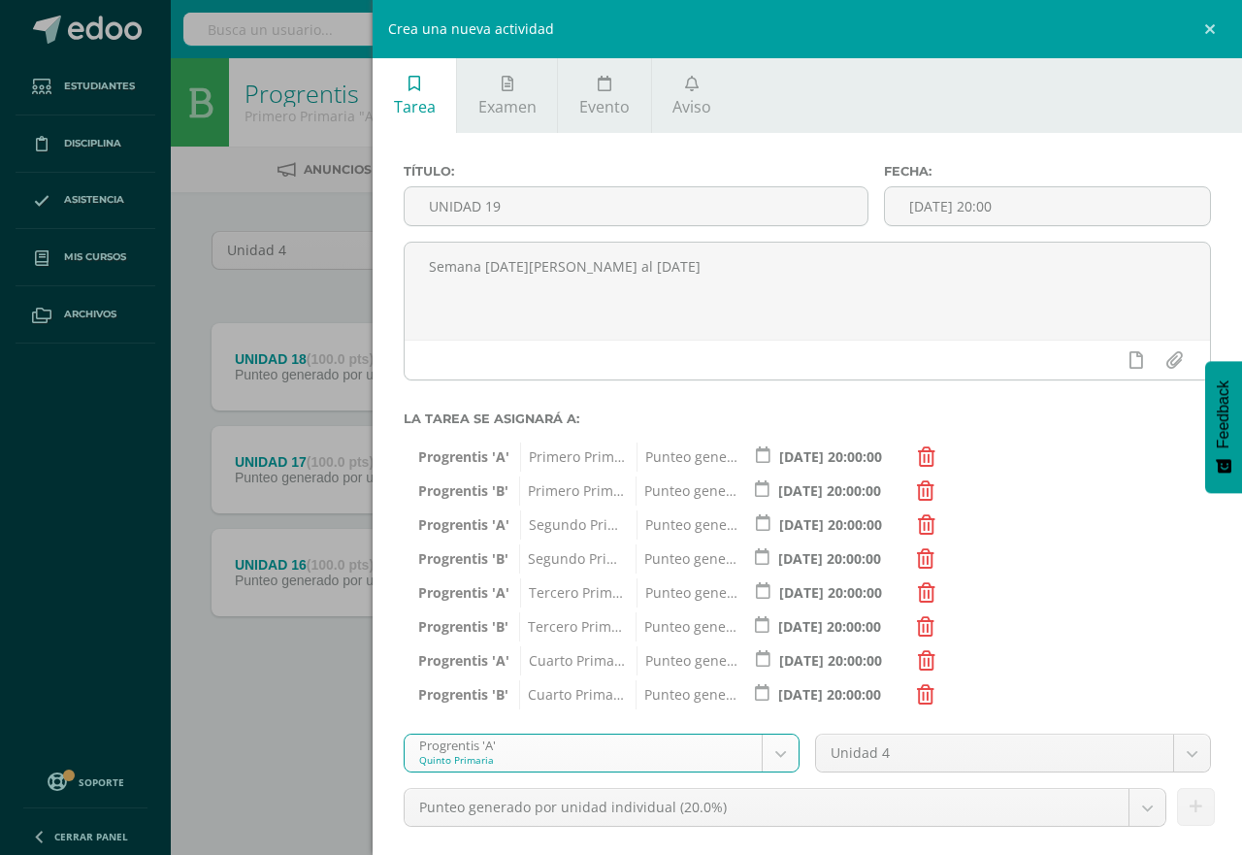
select select "174635"
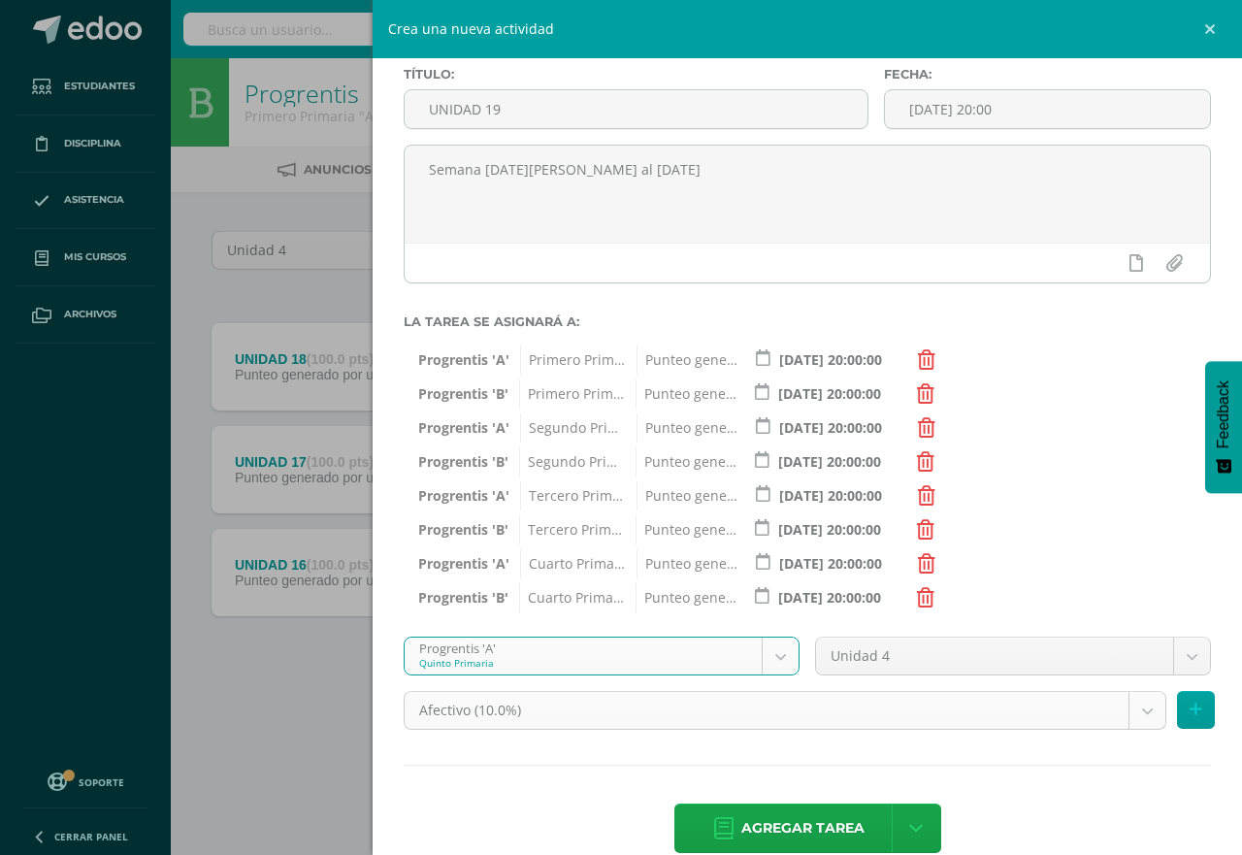
click at [1133, 712] on body "Tarea asignada exitosamente Estudiantes Disciplina Asistencia Mis cursos Archiv…" at bounding box center [621, 372] width 1242 height 745
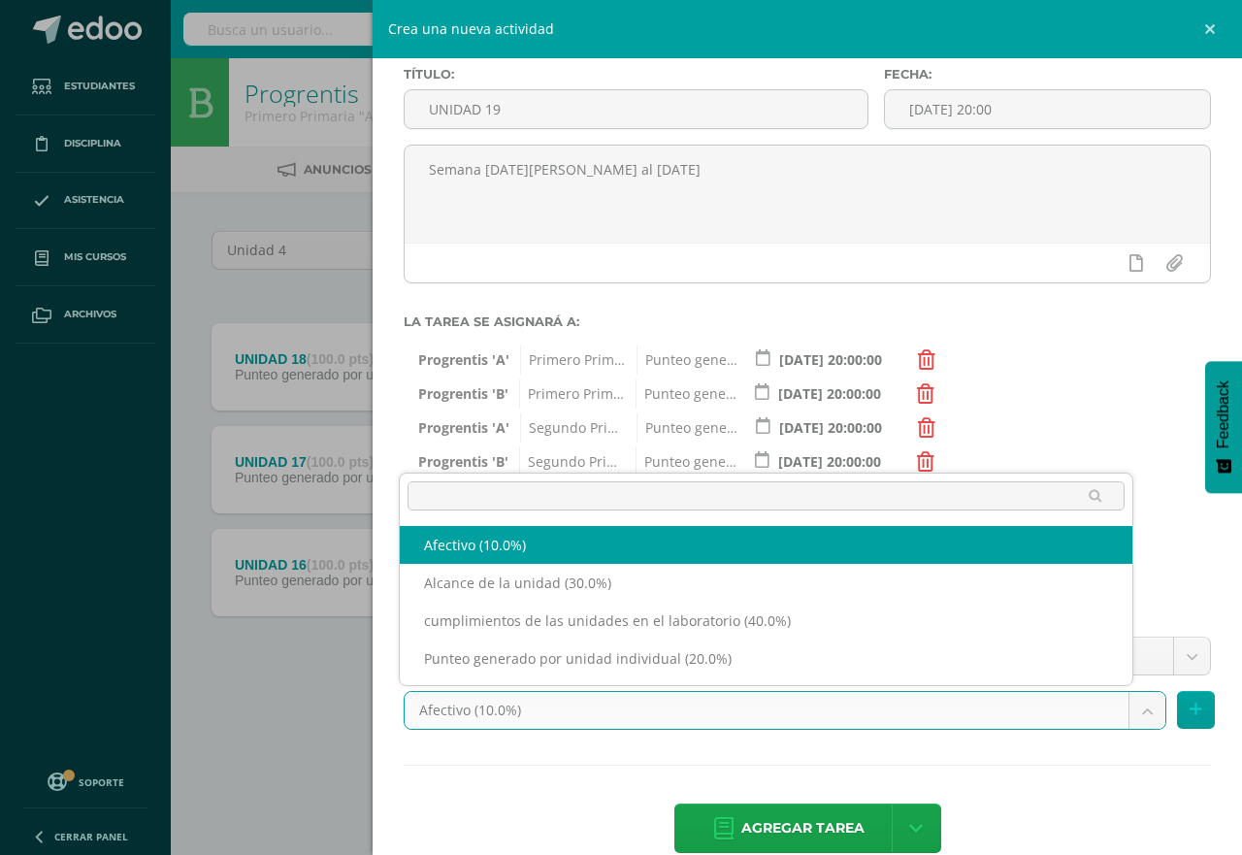
click at [1127, 708] on body "Tarea asignada exitosamente Estudiantes Disciplina Asistencia Mis cursos Archiv…" at bounding box center [621, 372] width 1242 height 745
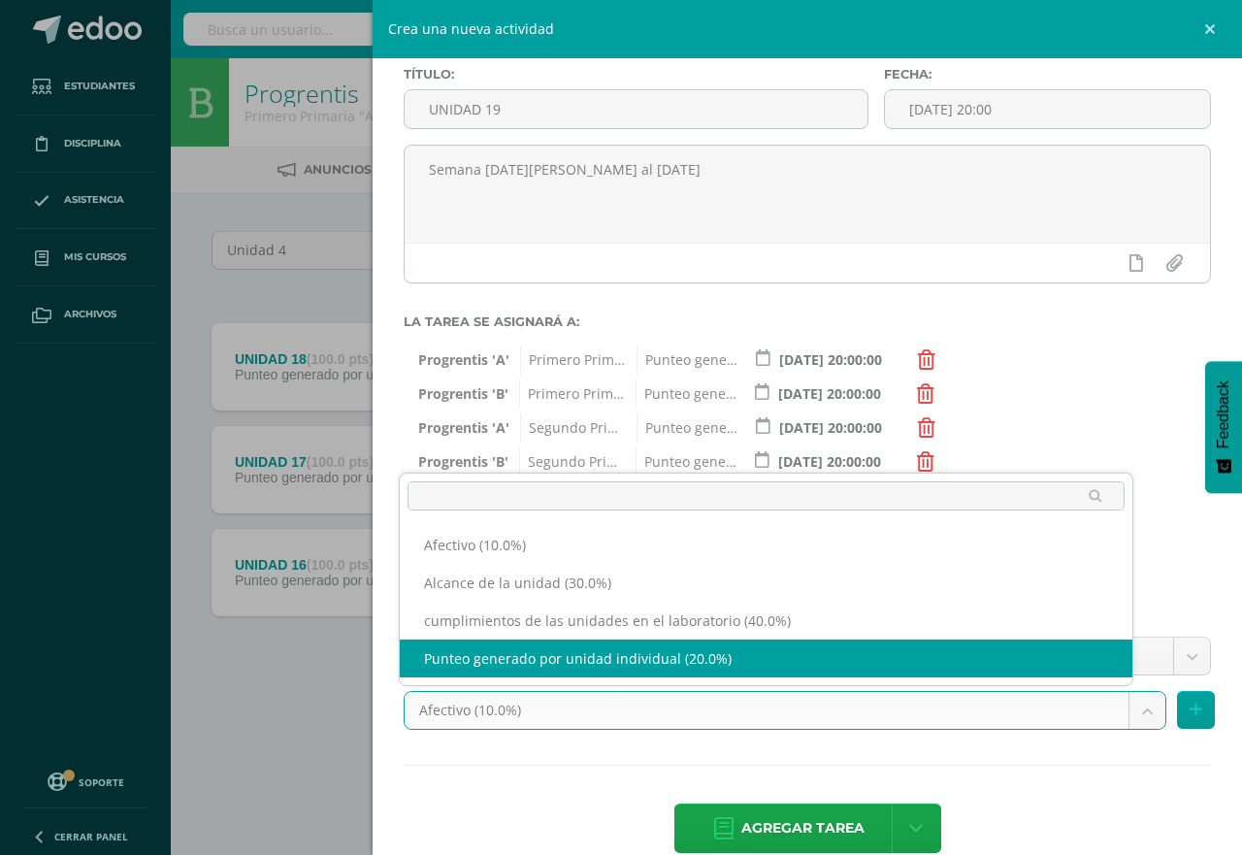
click at [1007, 669] on body "Tarea asignada exitosamente Estudiantes Disciplina Asistencia Mis cursos Archiv…" at bounding box center [621, 372] width 1242 height 745
select select "191230"
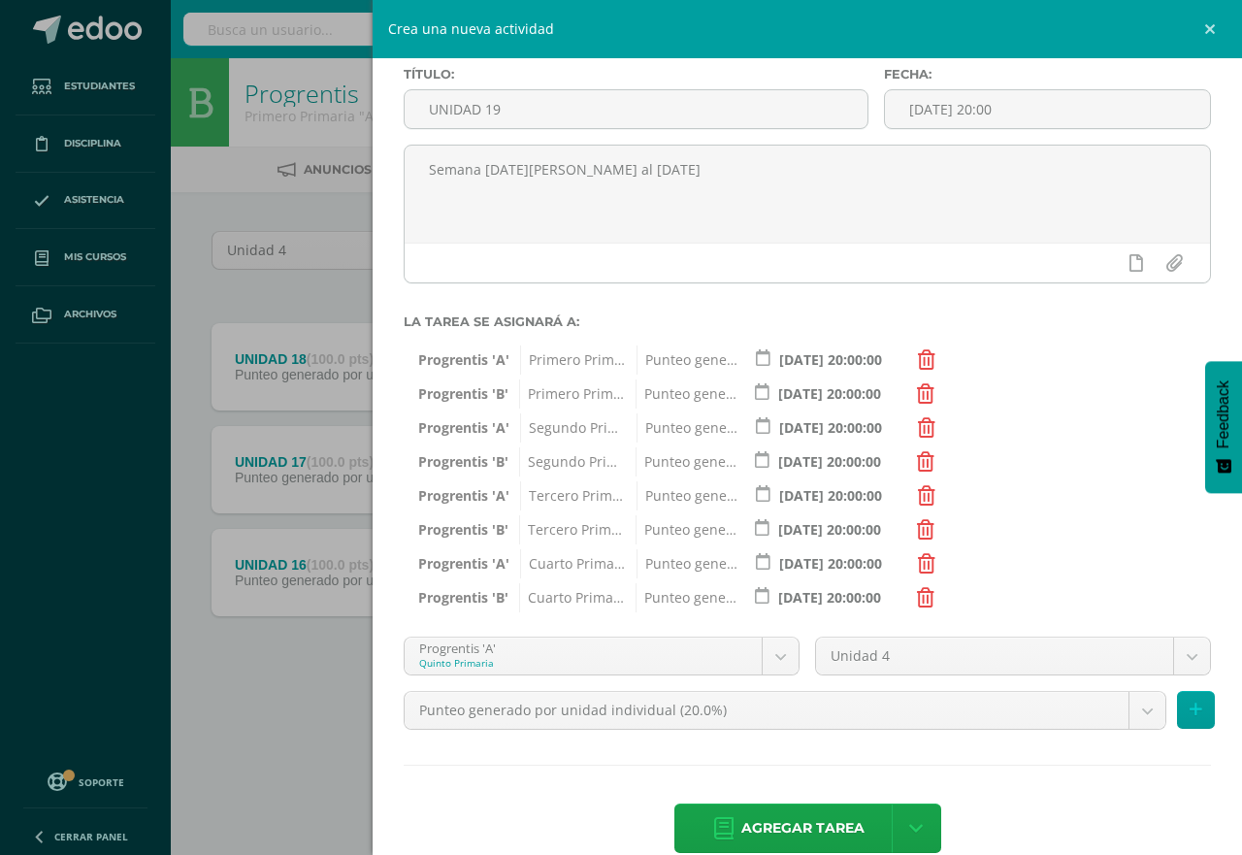
click at [1055, 579] on body "Tarea asignada exitosamente Estudiantes Disciplina Asistencia Mis cursos Archiv…" at bounding box center [621, 372] width 1242 height 745
click at [1190, 709] on icon at bounding box center [1196, 710] width 13 height 17
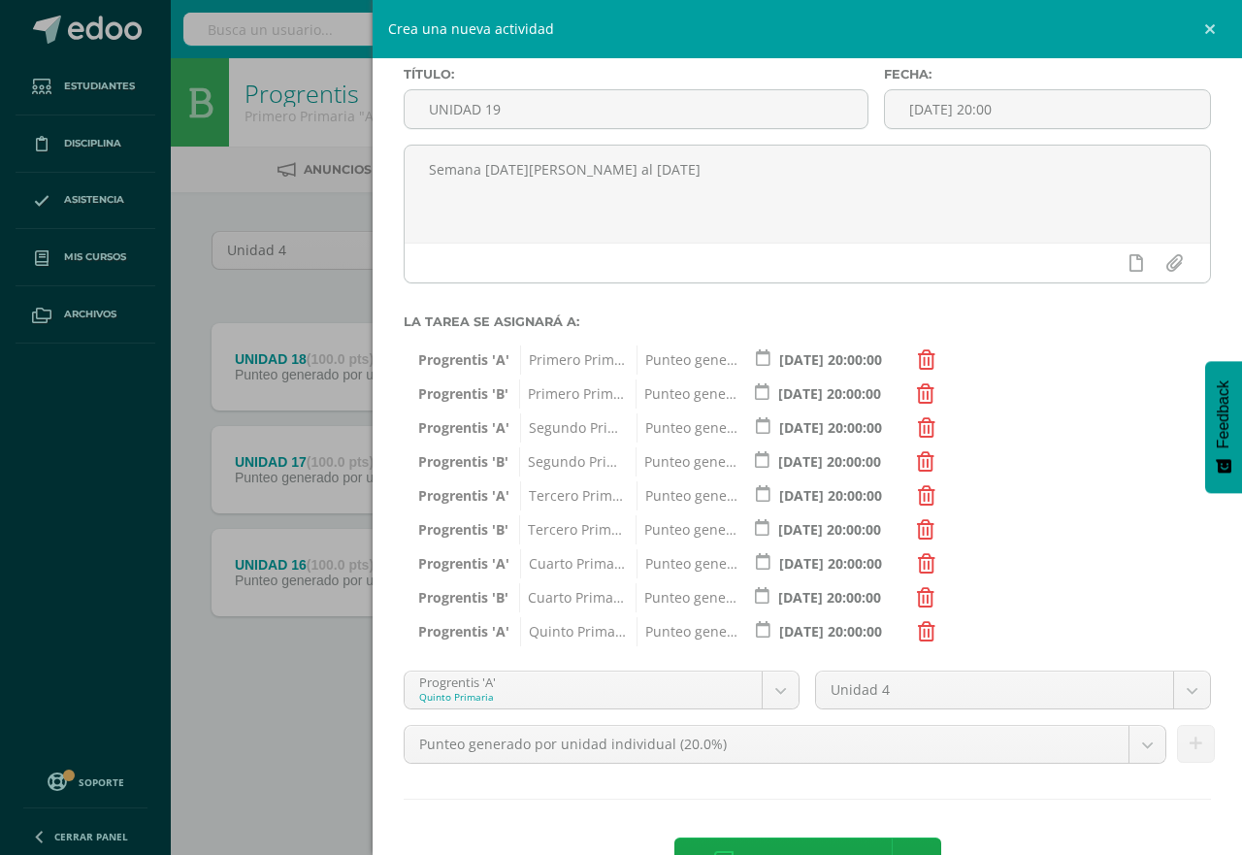
scroll to position [164, 0]
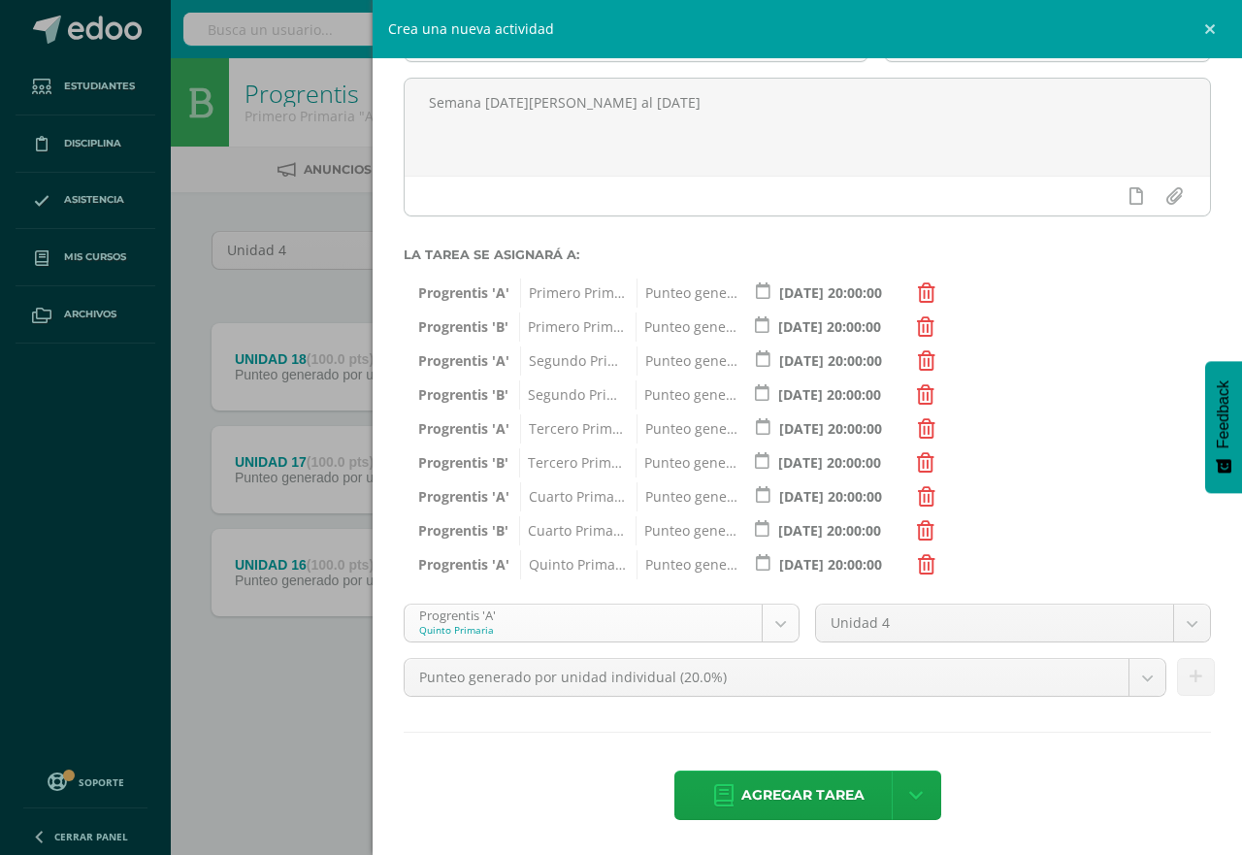
click at [774, 620] on body "Tarea asignada exitosamente Estudiantes Disciplina Asistencia Mis cursos Archiv…" at bounding box center [621, 372] width 1242 height 745
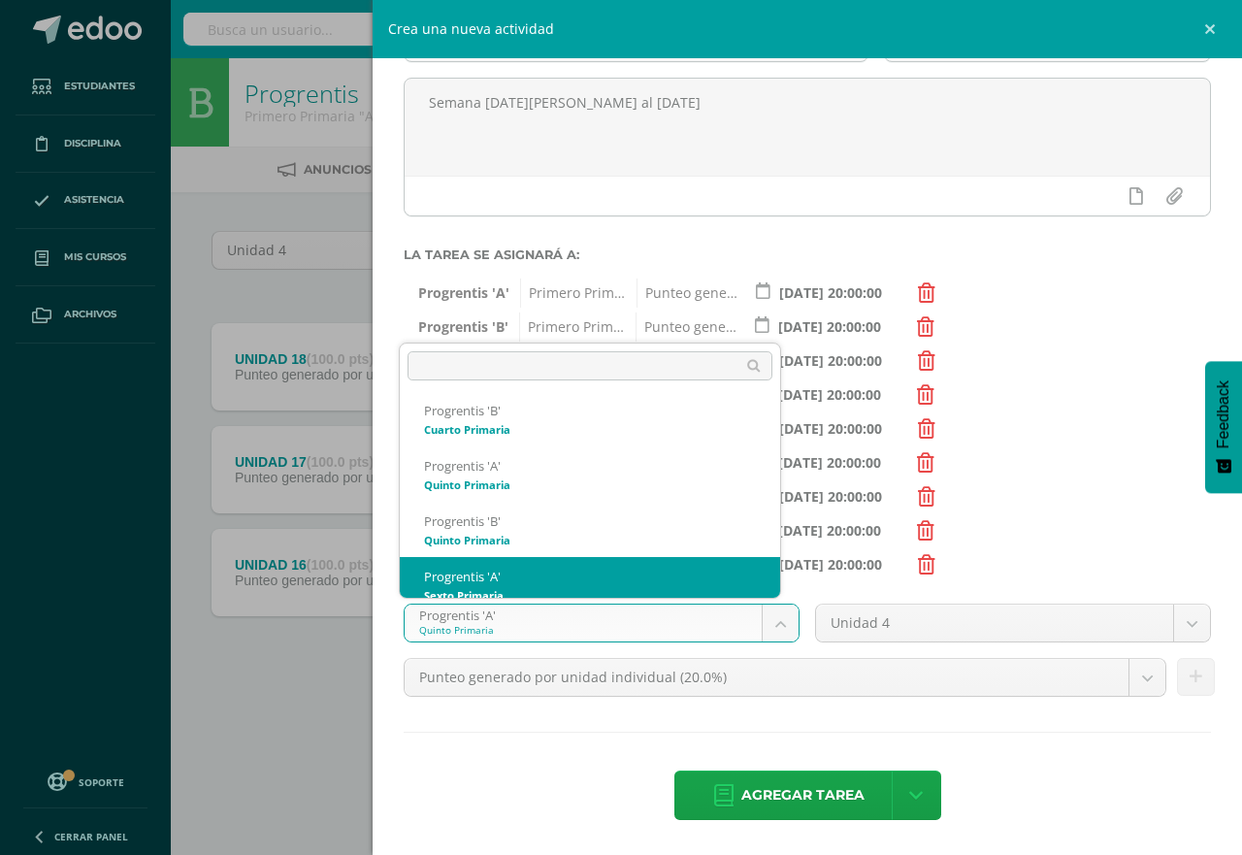
scroll to position [407, 0]
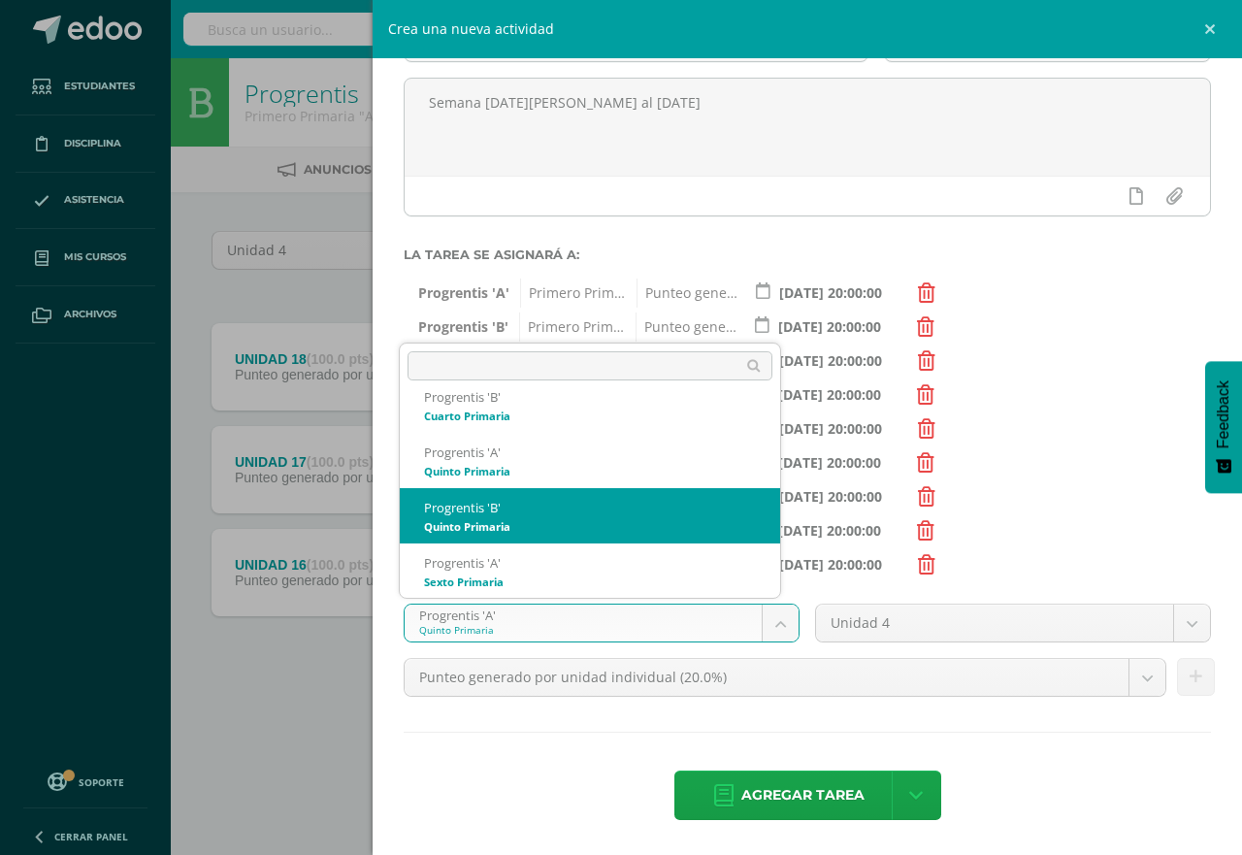
select select "174642"
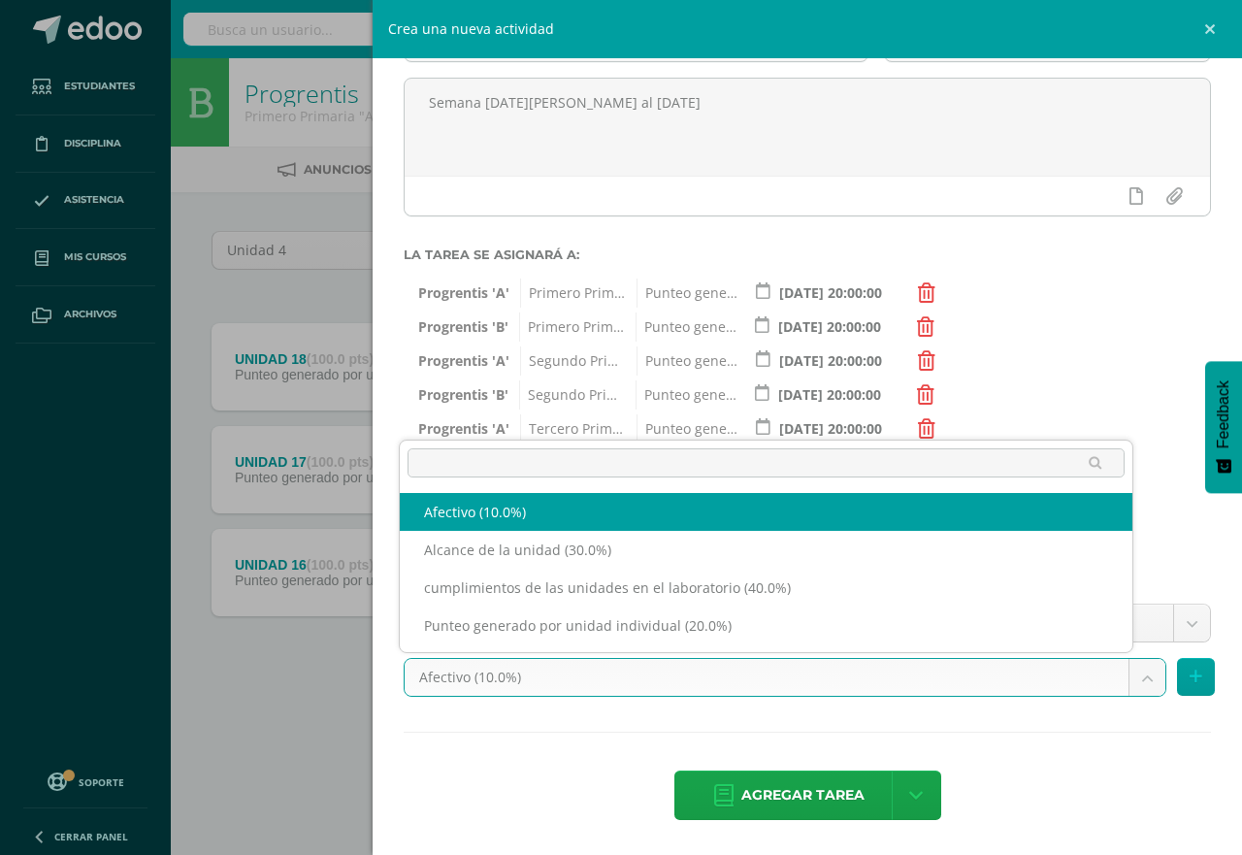
click at [1130, 677] on body "Tarea asignada exitosamente Estudiantes Disciplina Asistencia Mis cursos Archiv…" at bounding box center [621, 372] width 1242 height 745
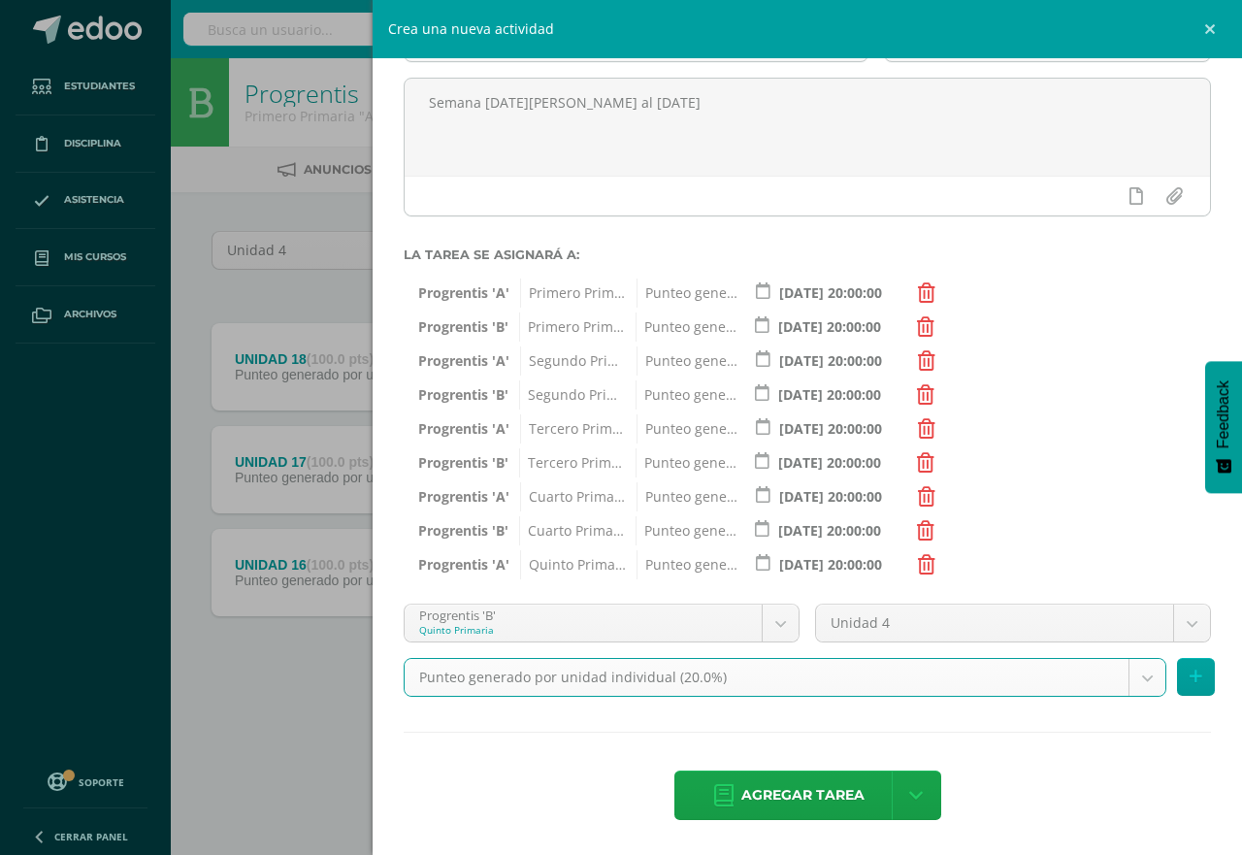
select select "191234"
click at [1178, 687] on button at bounding box center [1196, 677] width 38 height 38
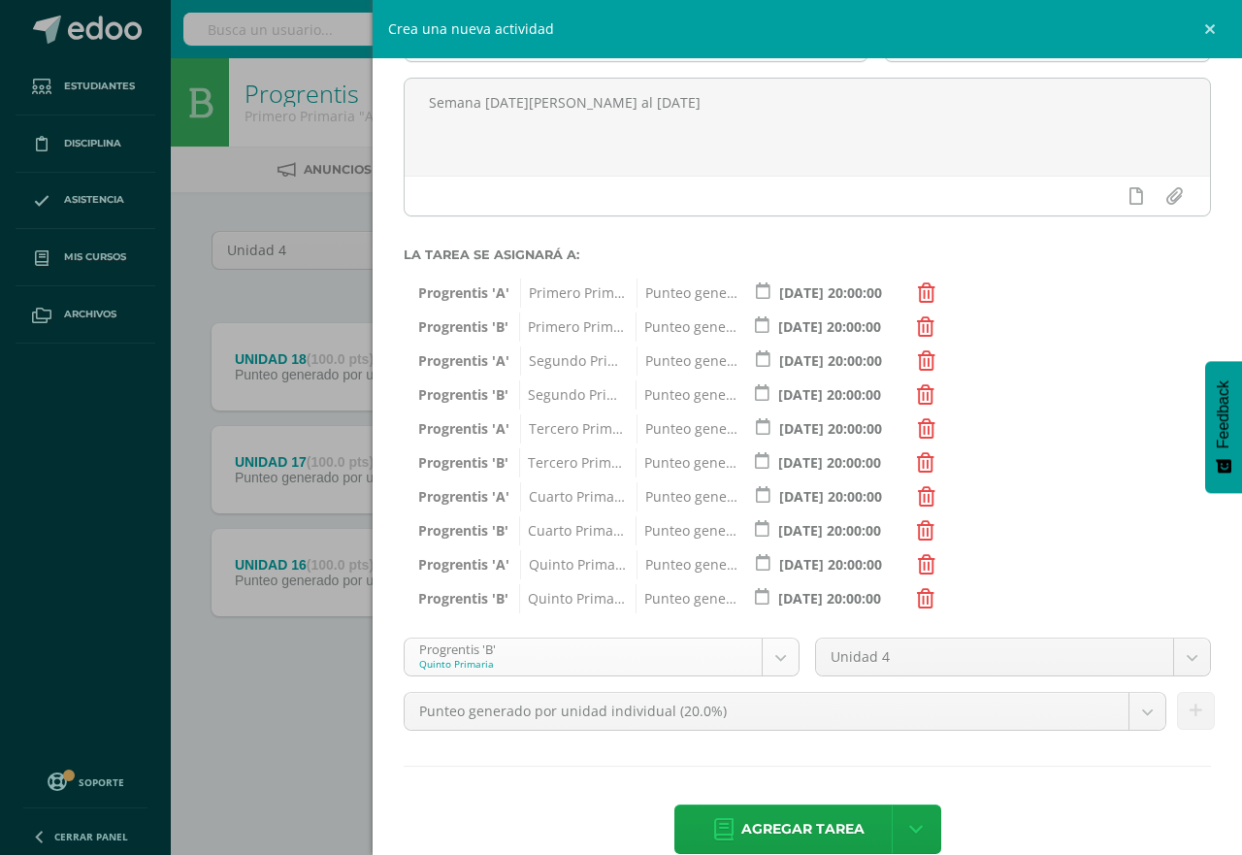
click at [774, 646] on body "Tarea asignada exitosamente Estudiantes Disciplina Asistencia Mis cursos Archiv…" at bounding box center [621, 372] width 1242 height 745
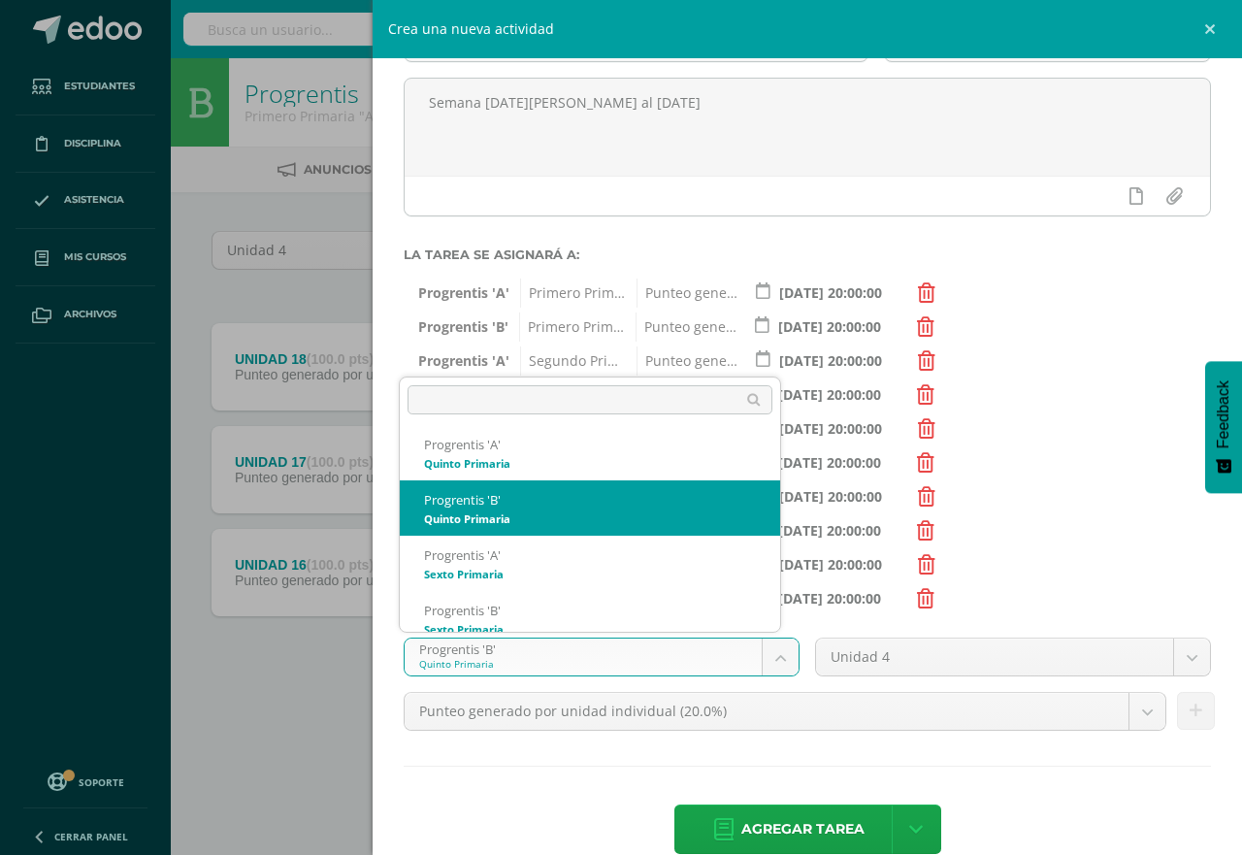
scroll to position [462, 0]
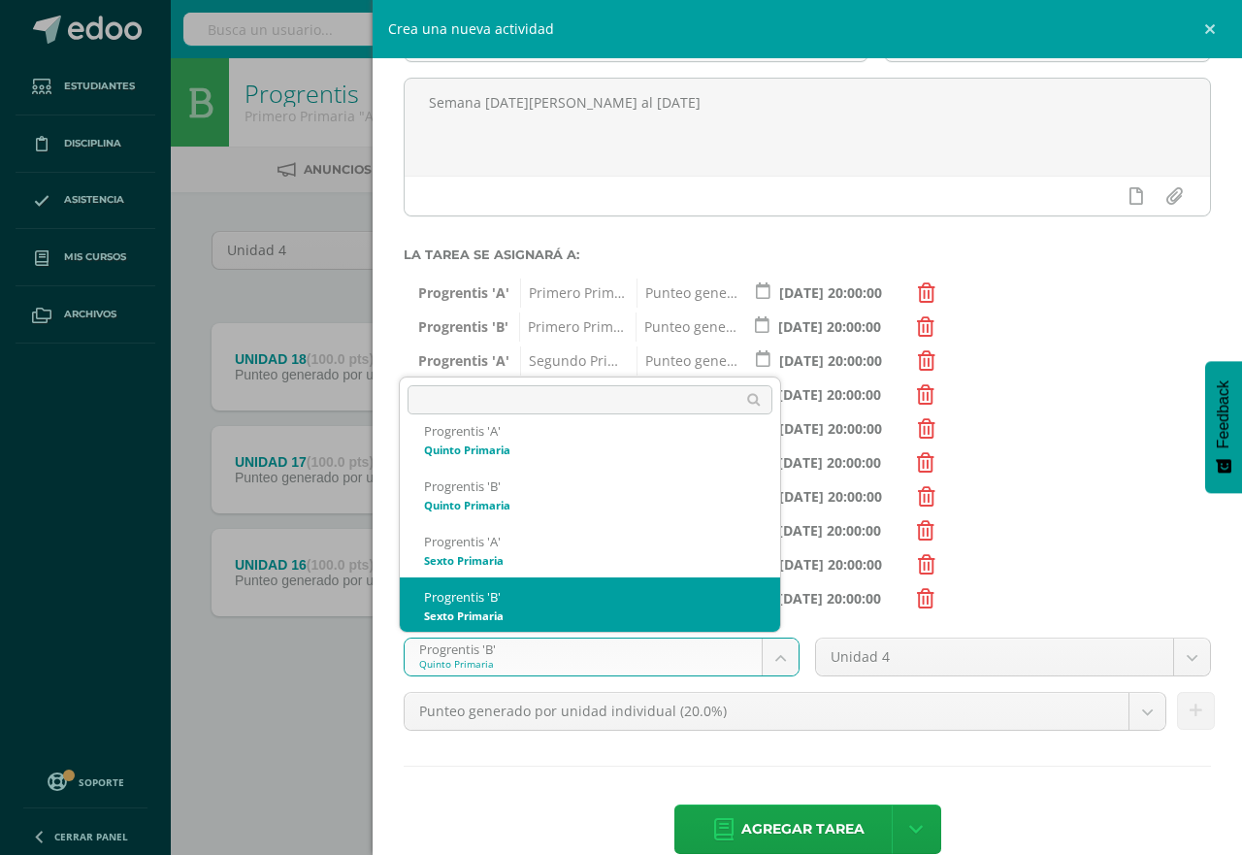
select select "174656"
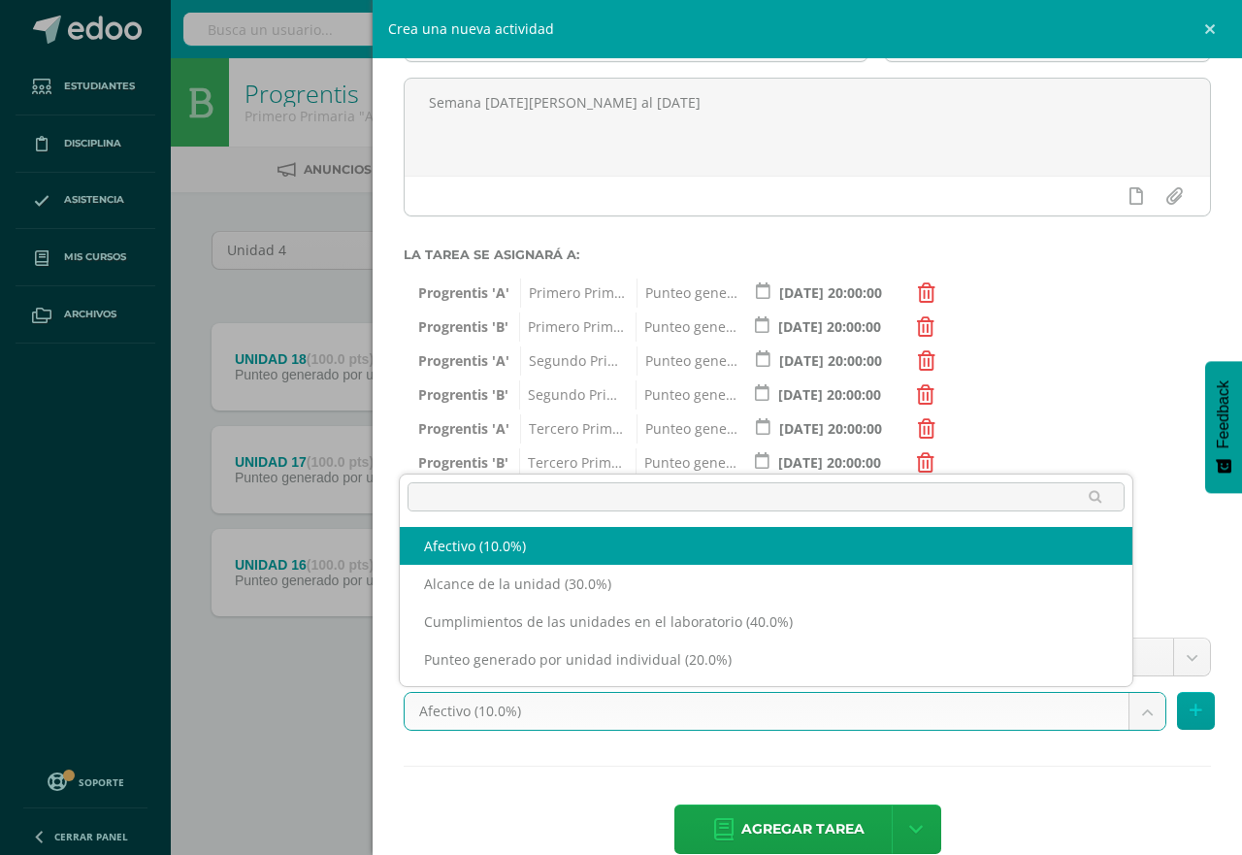
click at [1133, 711] on body "Tarea asignada exitosamente Estudiantes Disciplina Asistencia Mis cursos Archiv…" at bounding box center [621, 372] width 1242 height 745
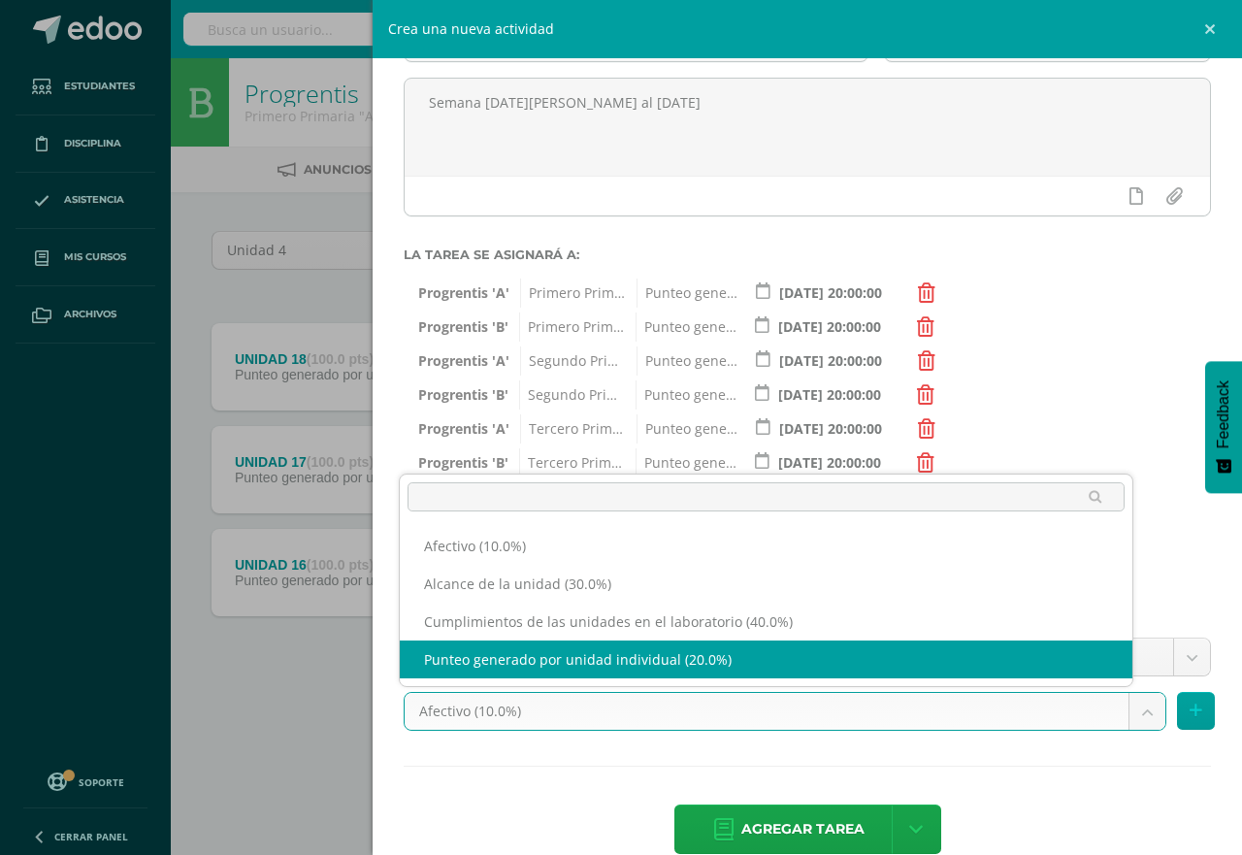
select select "191238"
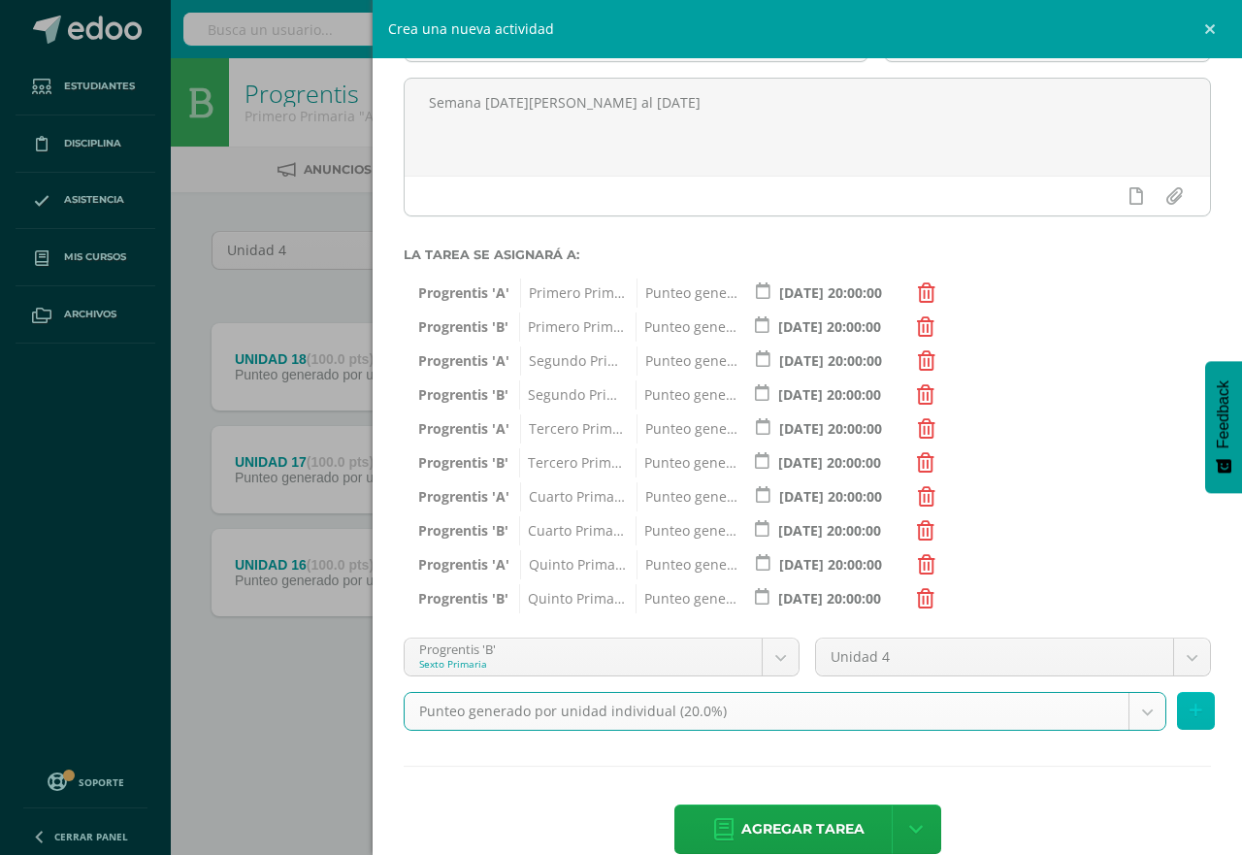
click at [1190, 711] on icon at bounding box center [1196, 711] width 13 height 17
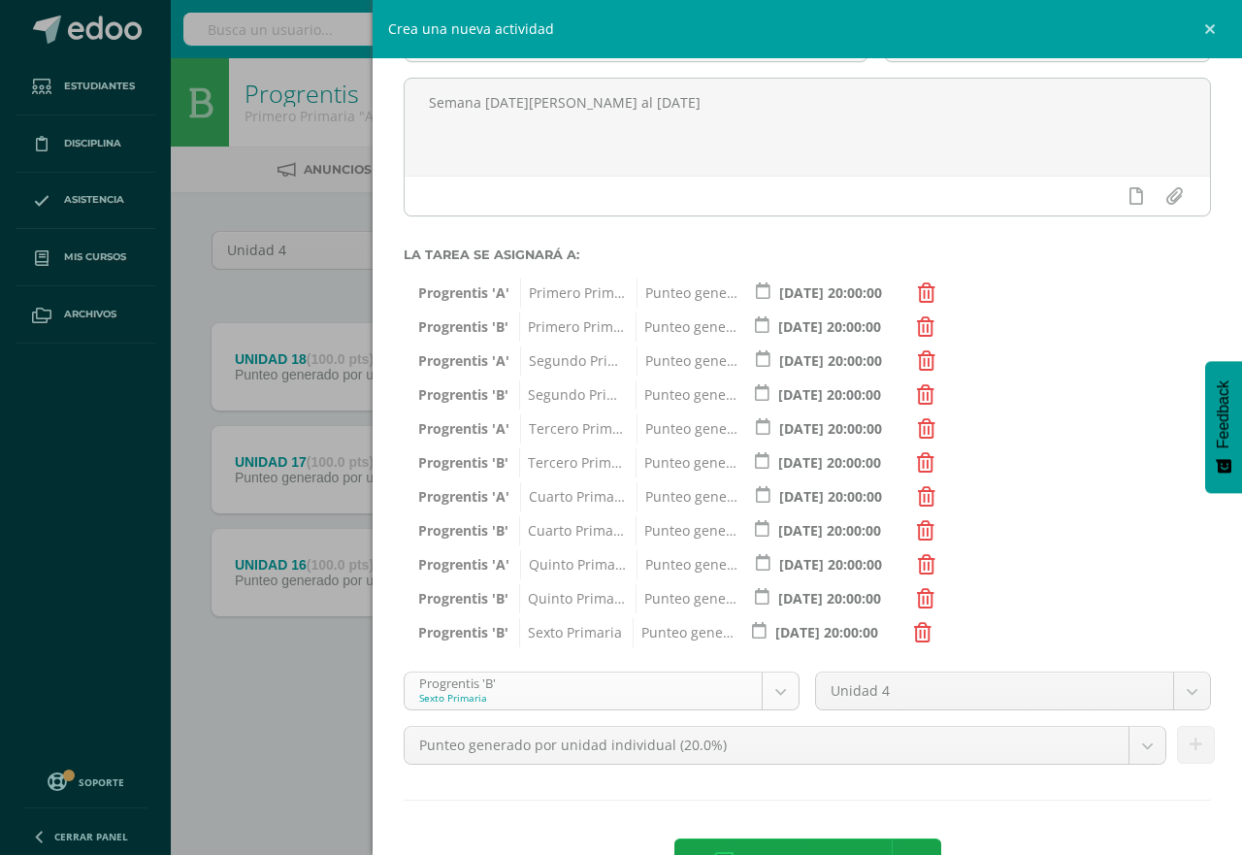
click at [774, 689] on body "Tarea asignada exitosamente Estudiantes Disciplina Asistencia Mis cursos Archiv…" at bounding box center [621, 372] width 1242 height 745
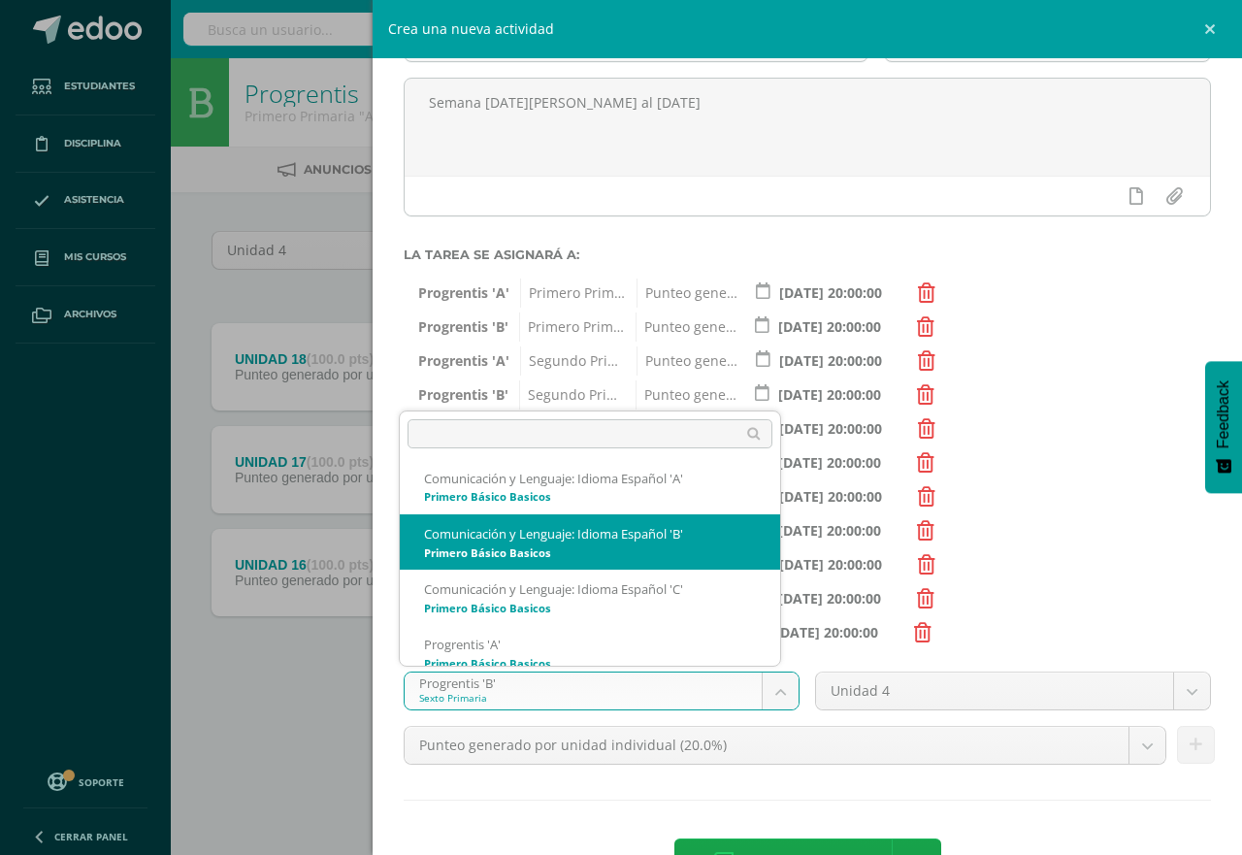
scroll to position [768, 0]
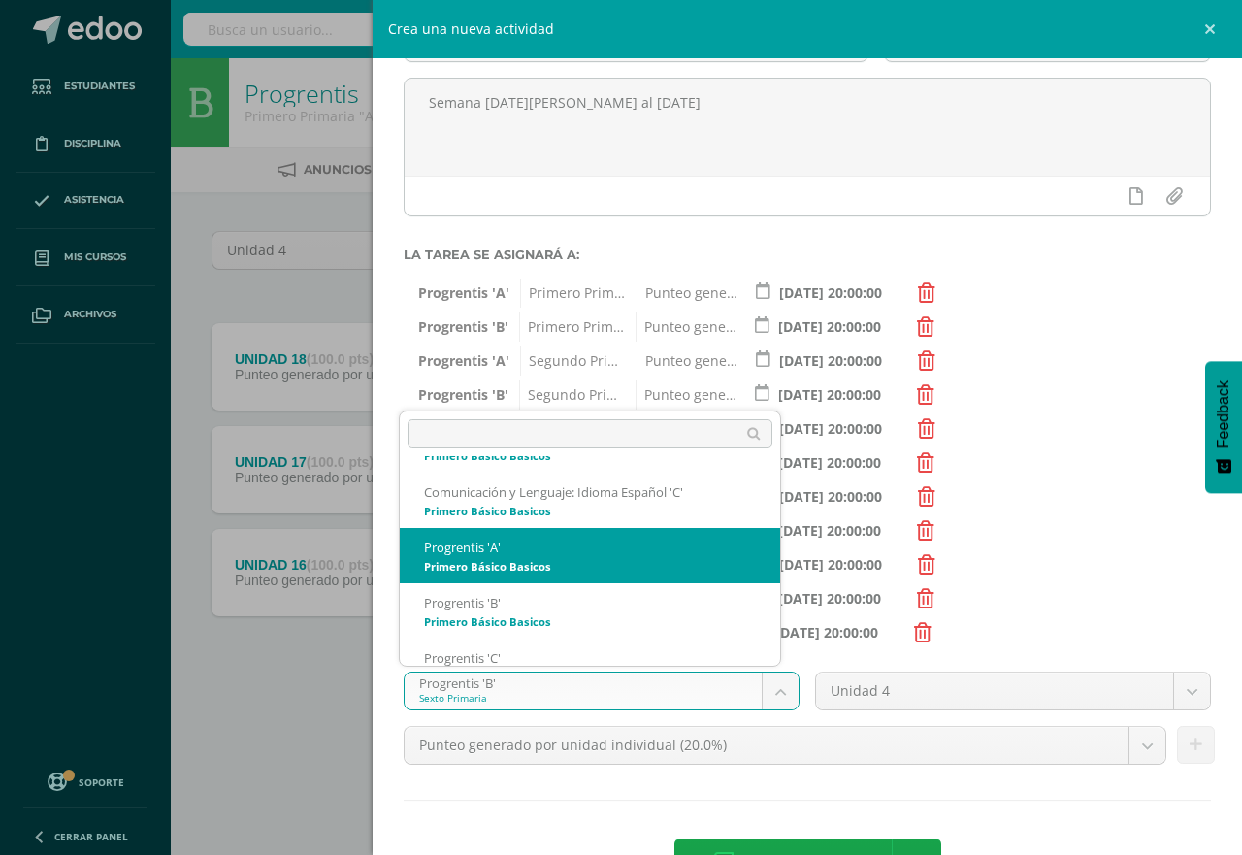
select select "174726"
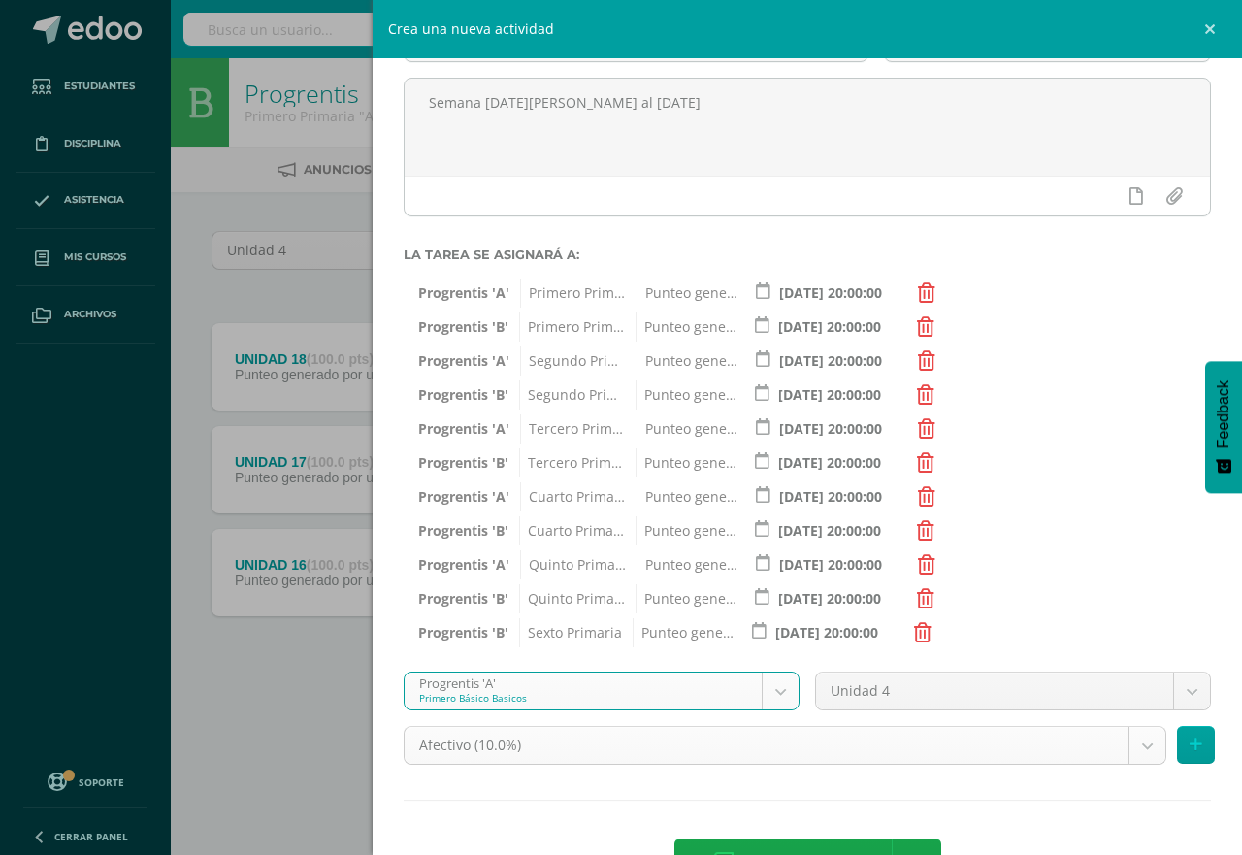
click at [1127, 745] on body "Tarea asignada exitosamente Estudiantes Disciplina Asistencia Mis cursos Archiv…" at bounding box center [621, 372] width 1242 height 745
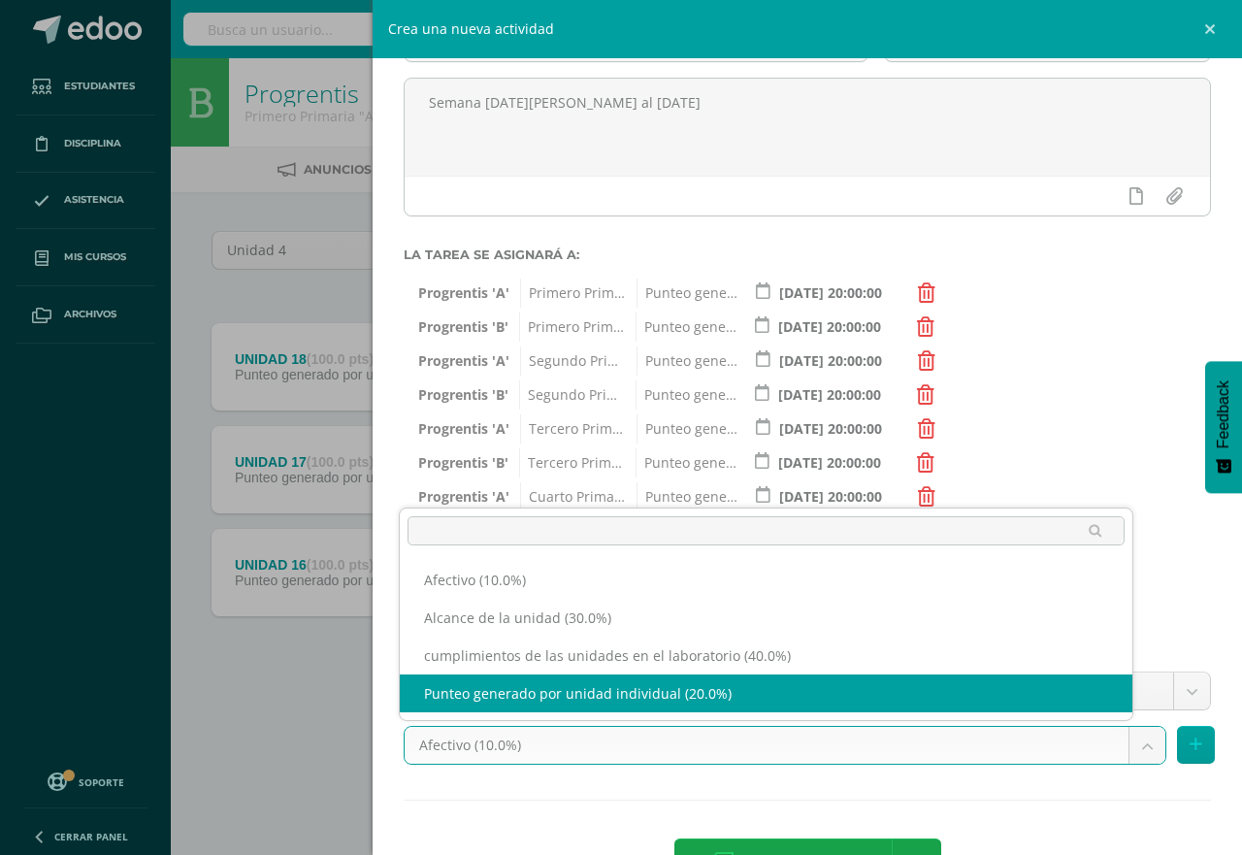
select select "191242"
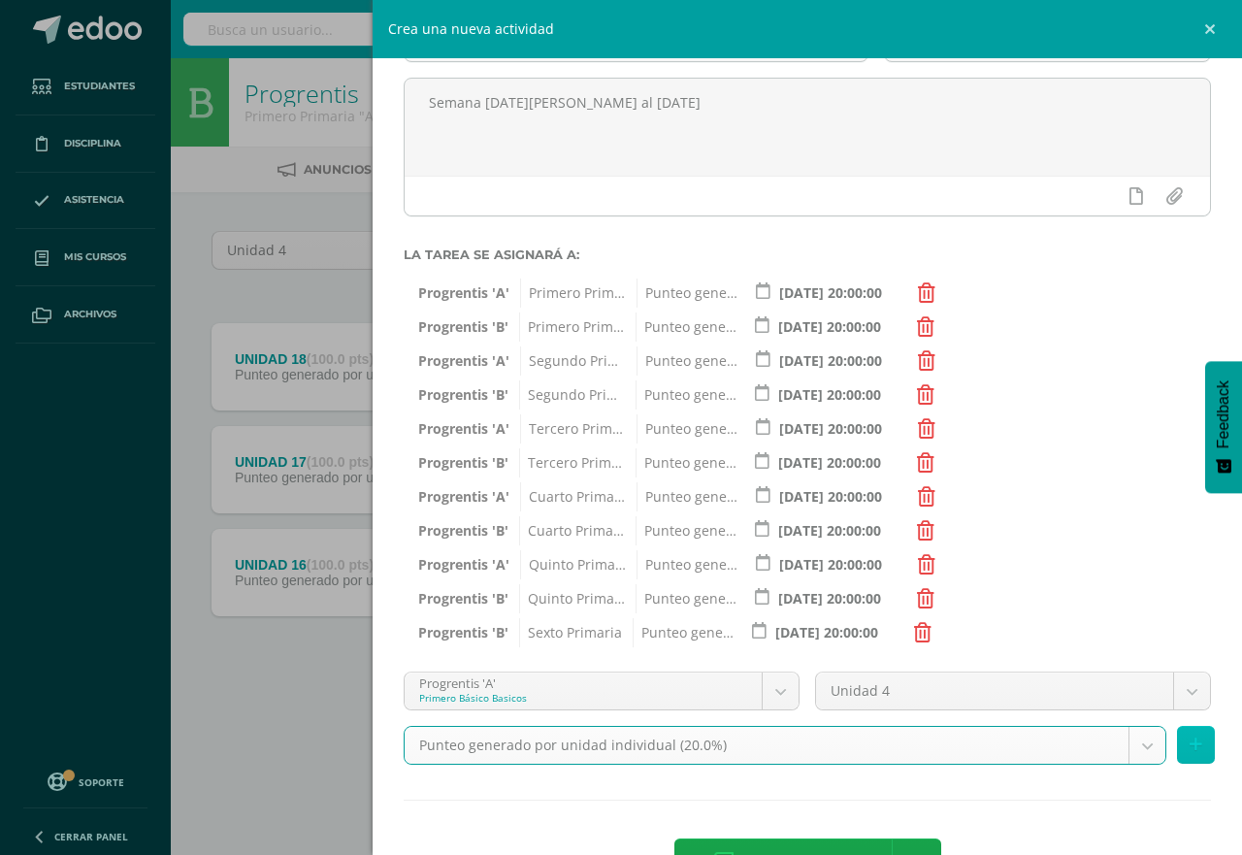
click at [1190, 738] on icon at bounding box center [1196, 745] width 13 height 17
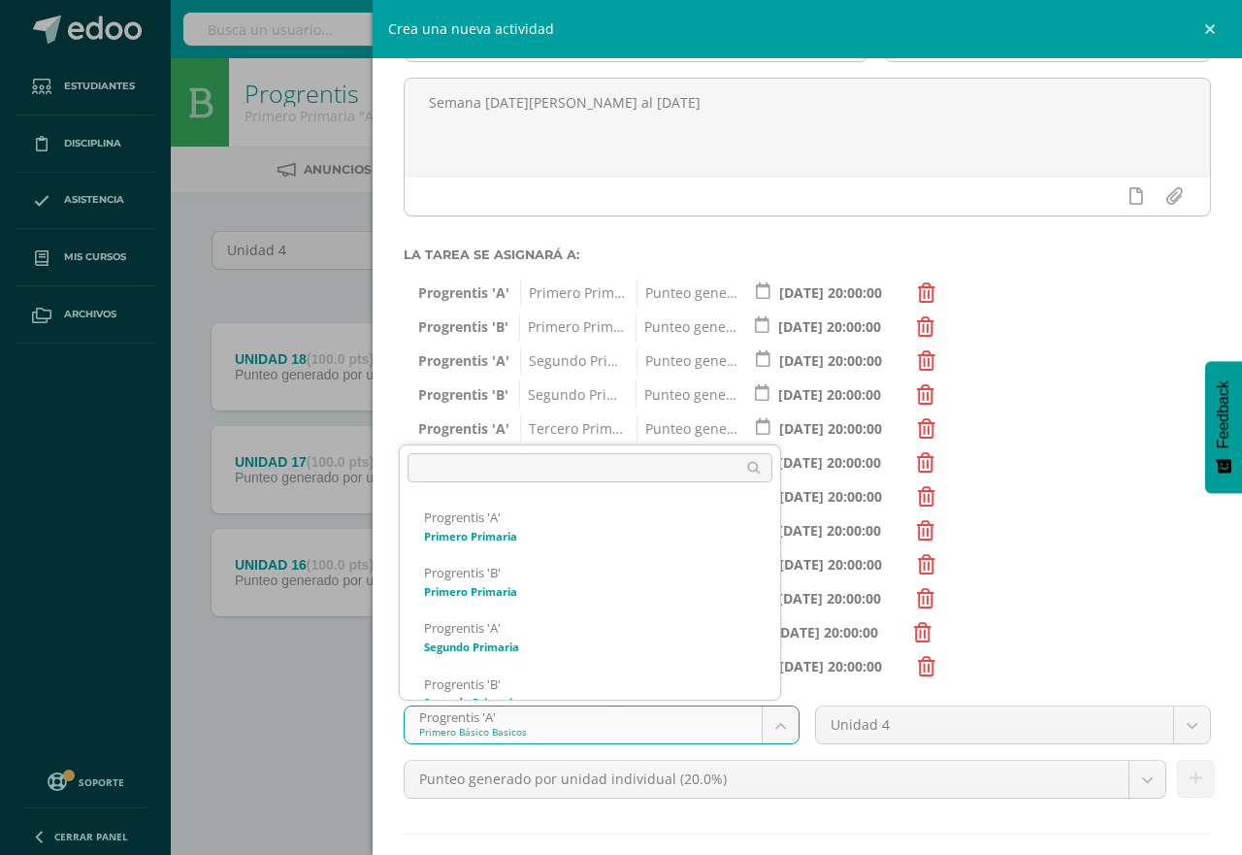
click at [770, 718] on body "Tarea asignada exitosamente Estudiantes Disciplina Asistencia Mis cursos Archiv…" at bounding box center [621, 372] width 1242 height 745
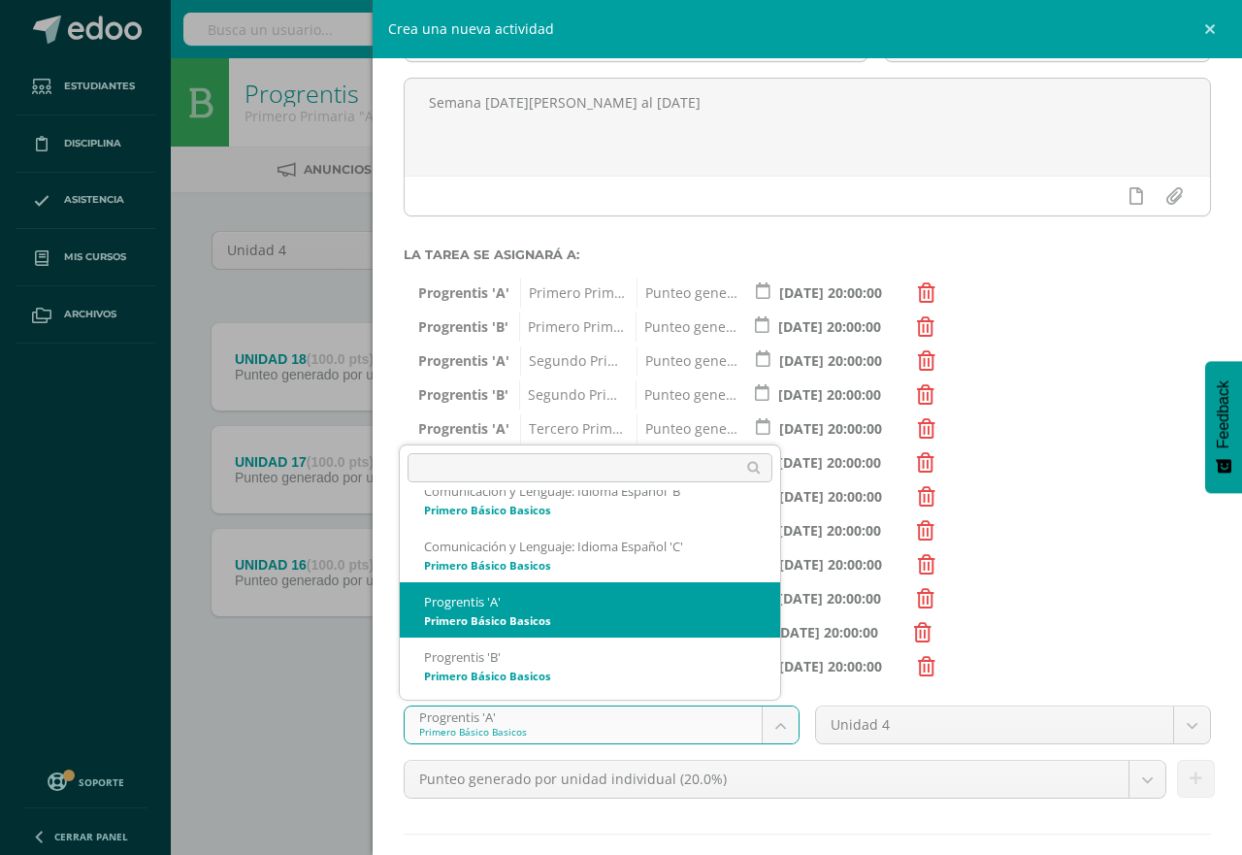
scroll to position [781, 0]
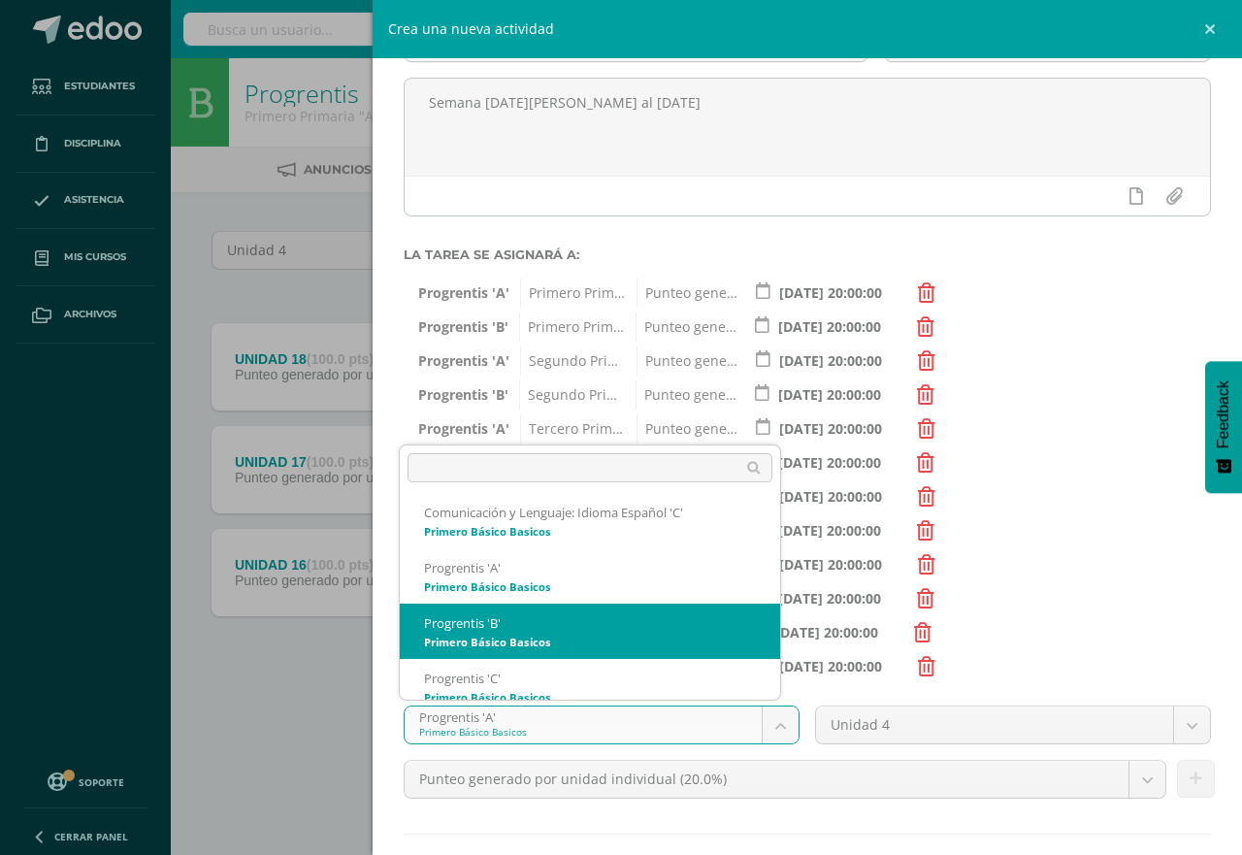
select select "174733"
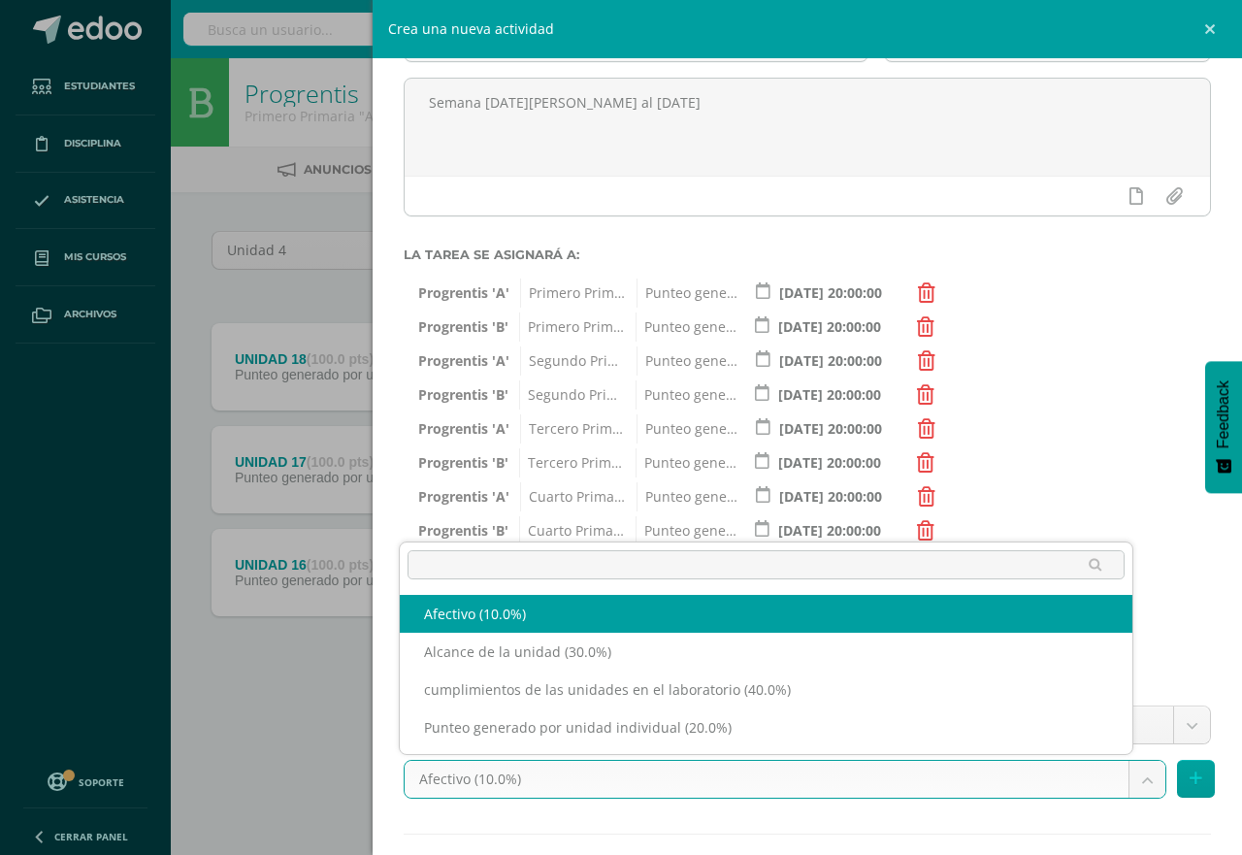
click at [1131, 745] on body "Tarea asignada exitosamente Estudiantes Disciplina Asistencia Mis cursos Archiv…" at bounding box center [621, 372] width 1242 height 745
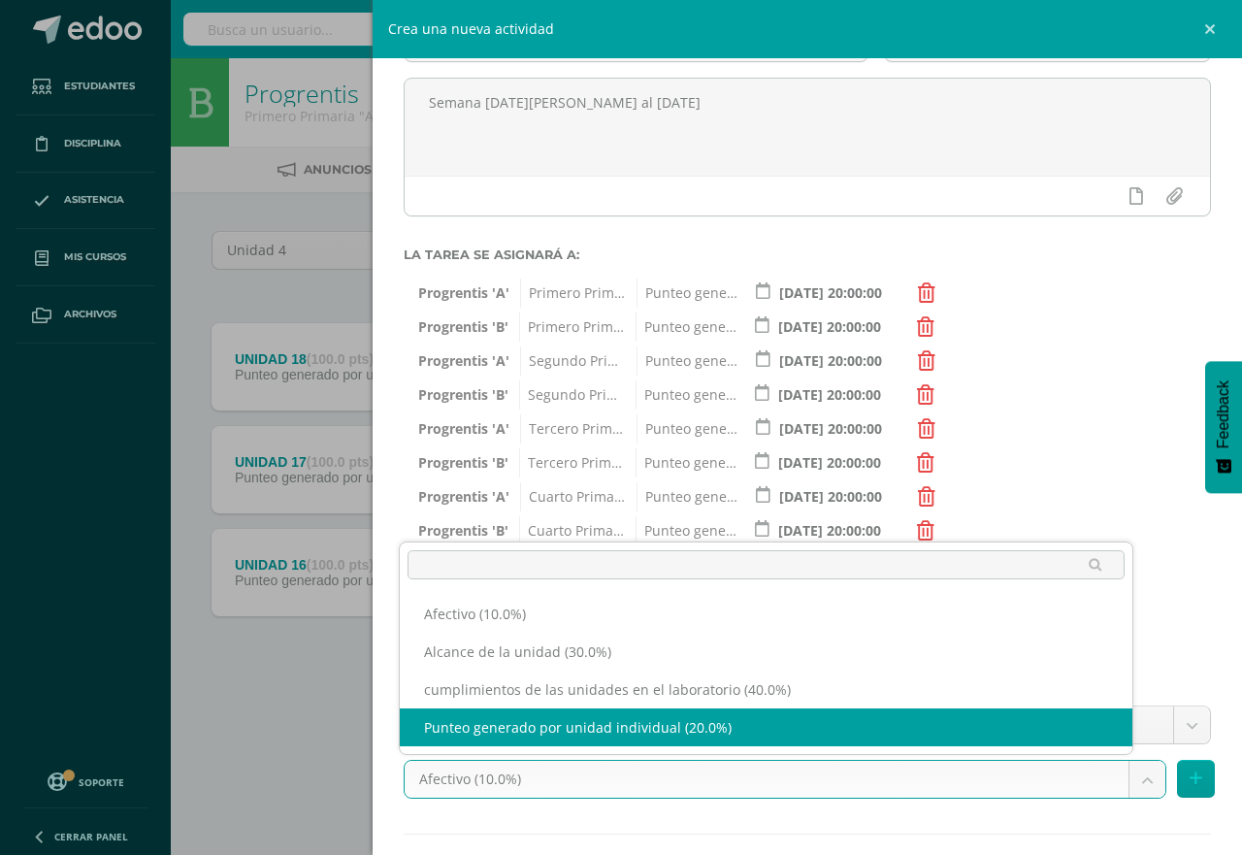
select select "191246"
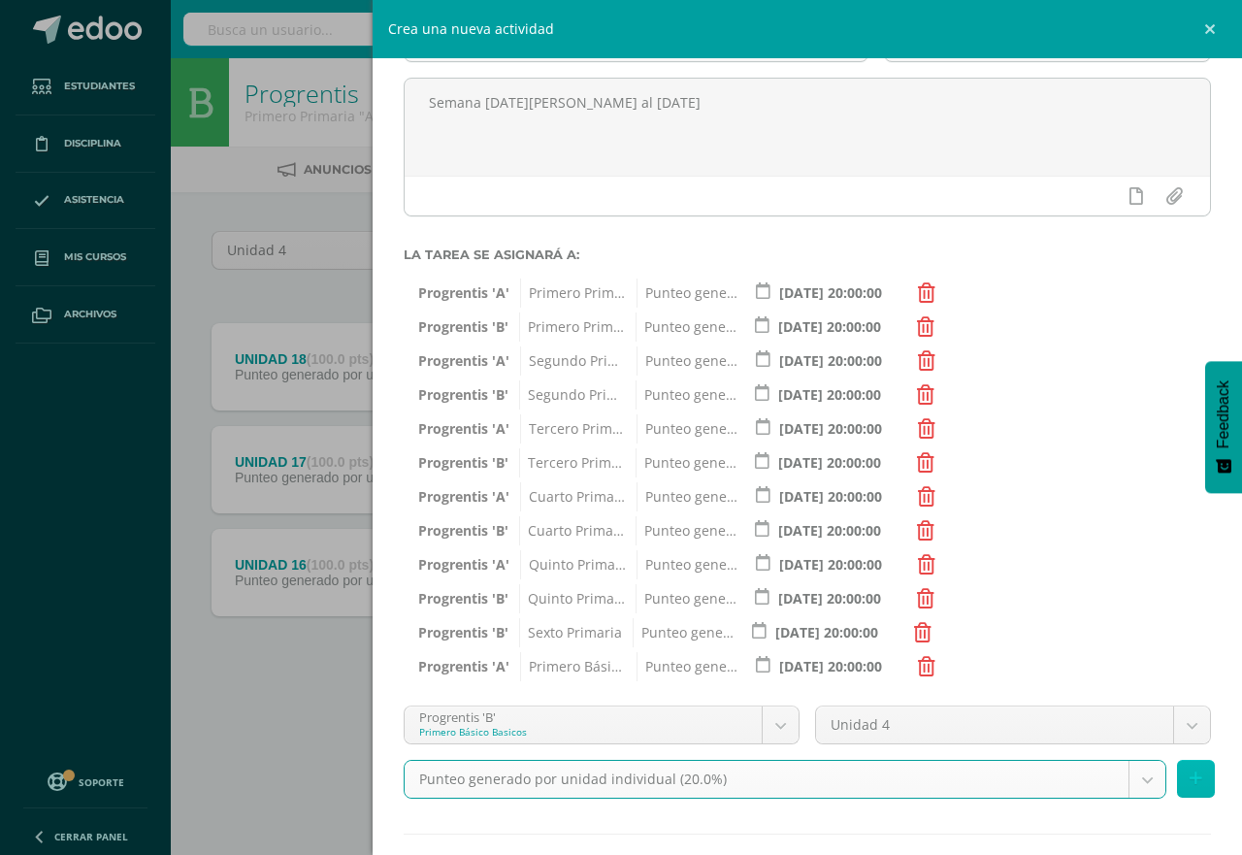
click at [1189, 783] on button at bounding box center [1196, 779] width 38 height 38
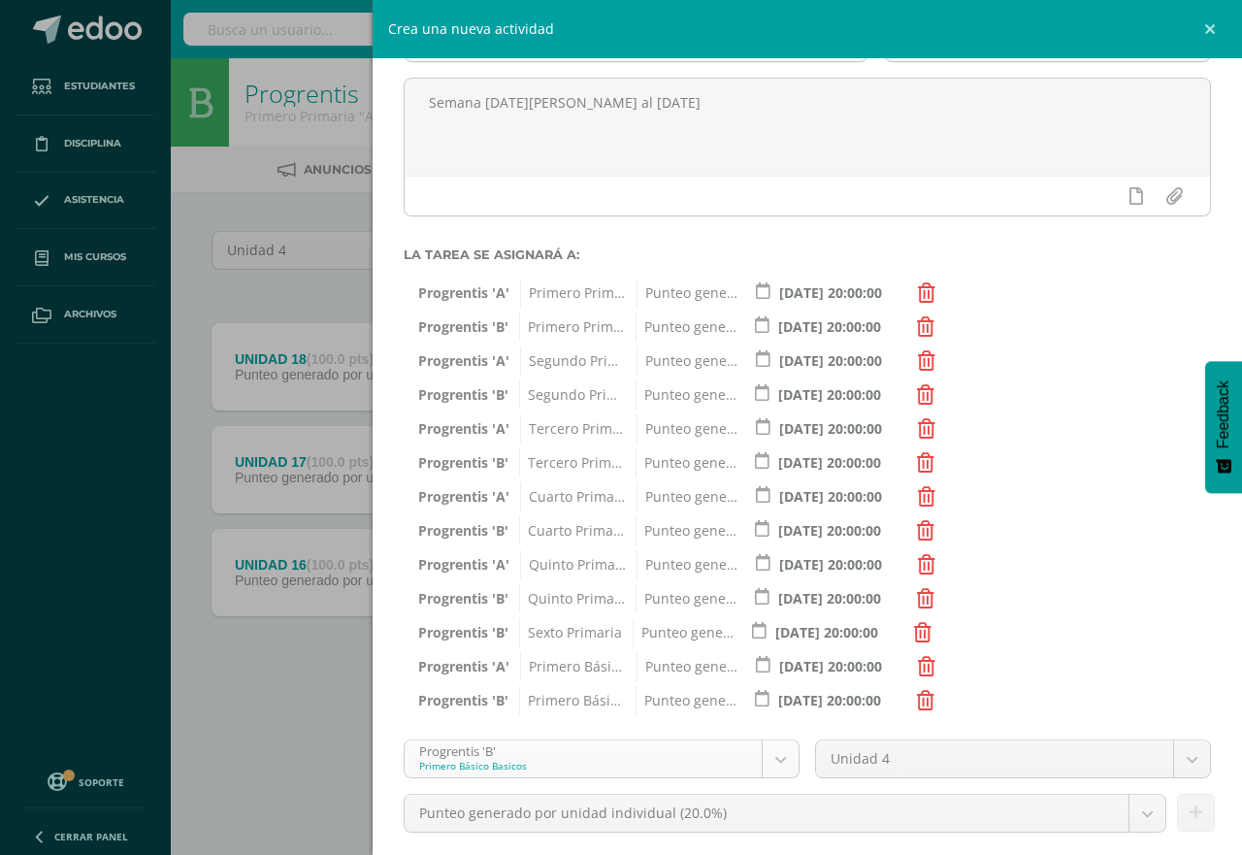
click at [774, 745] on body "Tarea asignada exitosamente Estudiantes Disciplina Asistencia Mis cursos Archiv…" at bounding box center [621, 372] width 1242 height 745
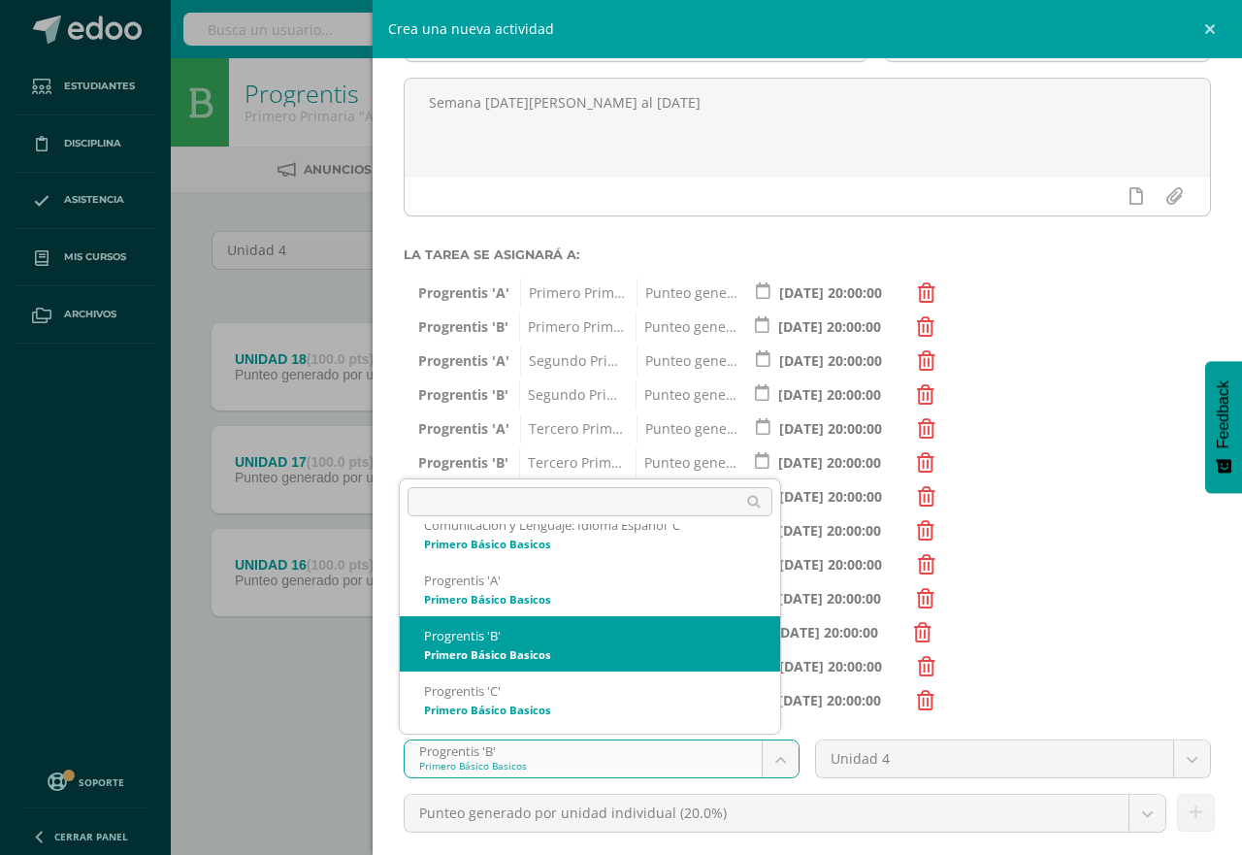
scroll to position [837, 0]
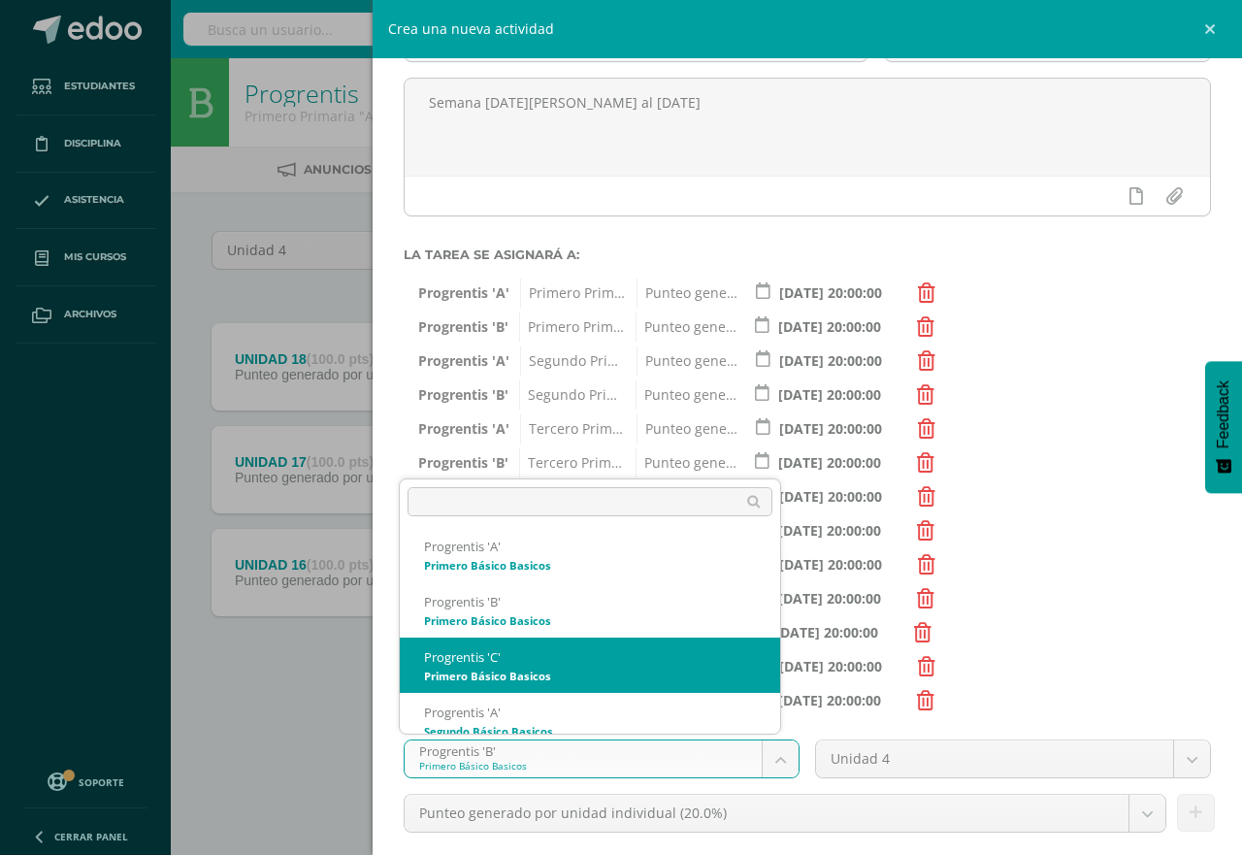
select select "174740"
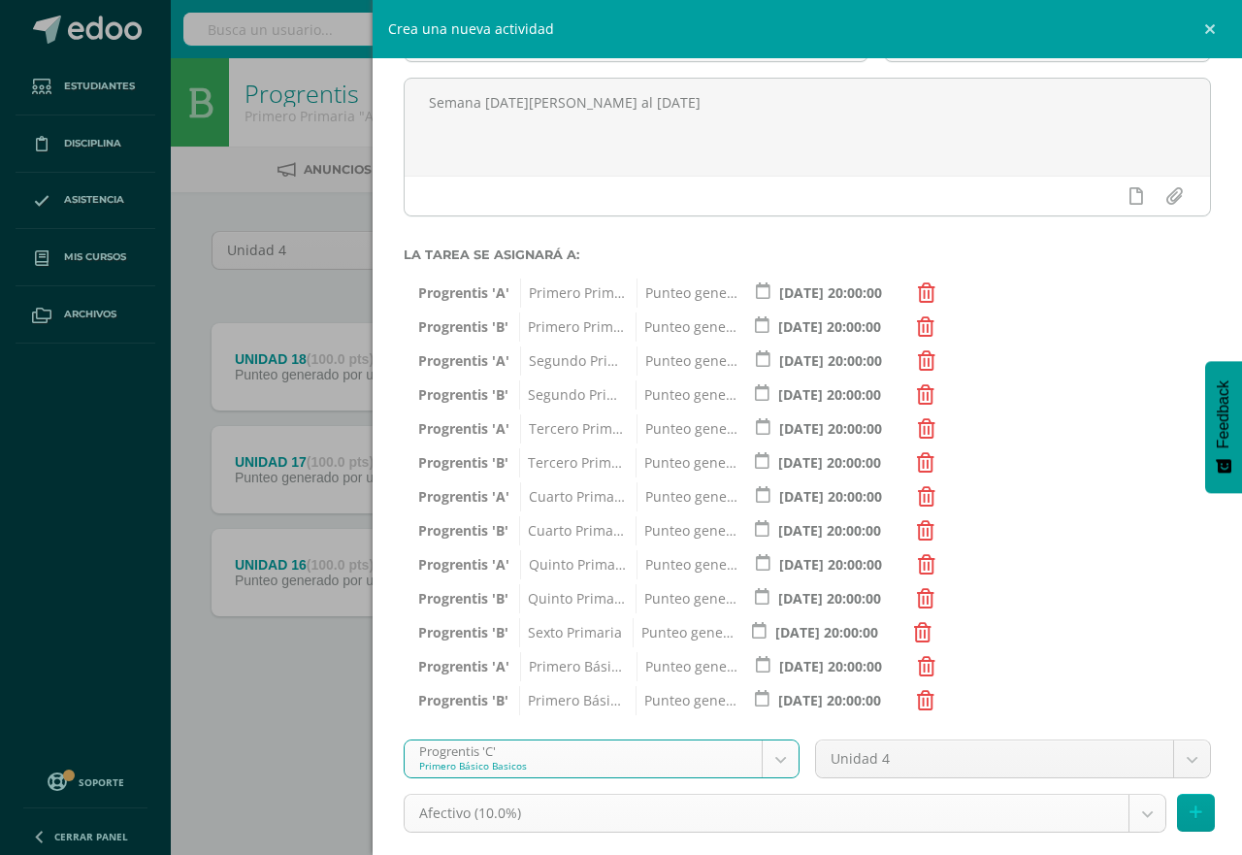
click at [1128, 745] on body "Tarea asignada exitosamente Estudiantes Disciplina Asistencia Mis cursos Archiv…" at bounding box center [621, 372] width 1242 height 745
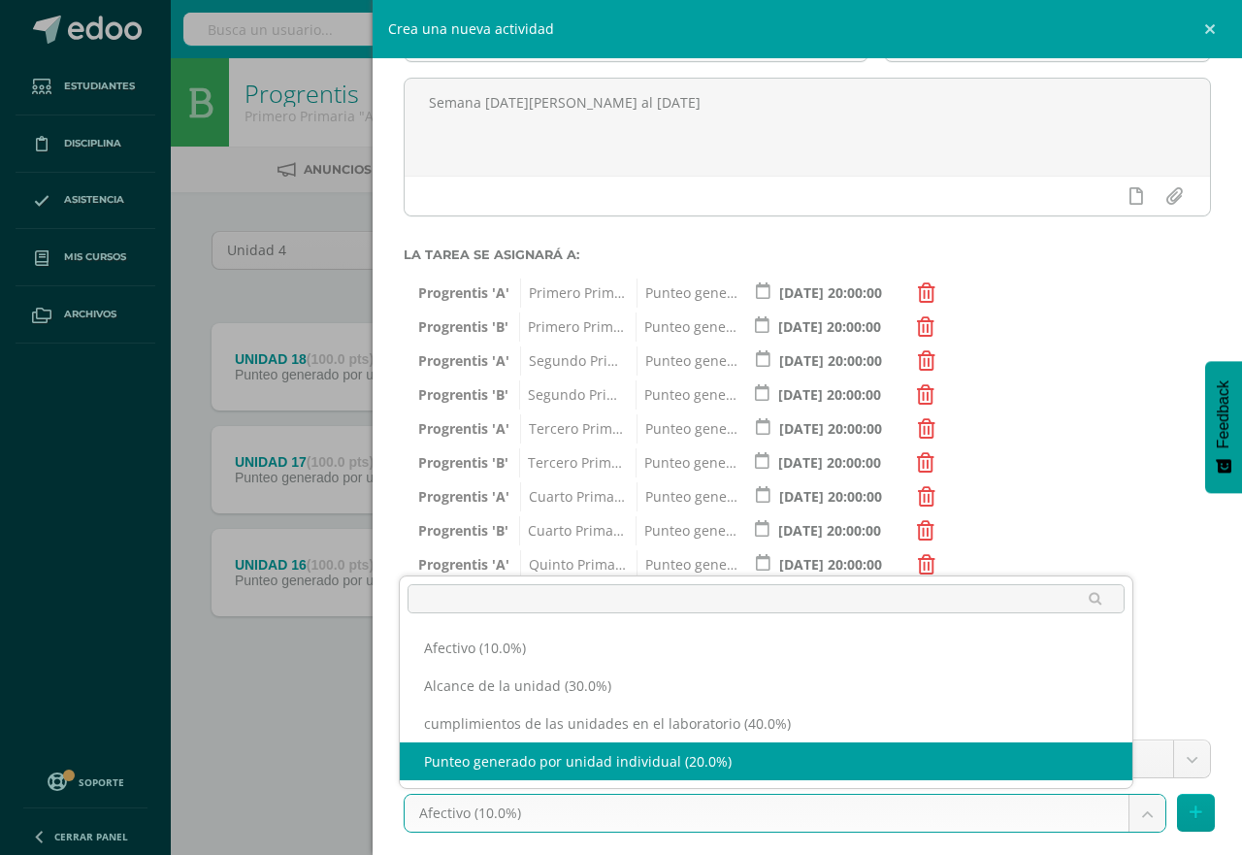
select select "191250"
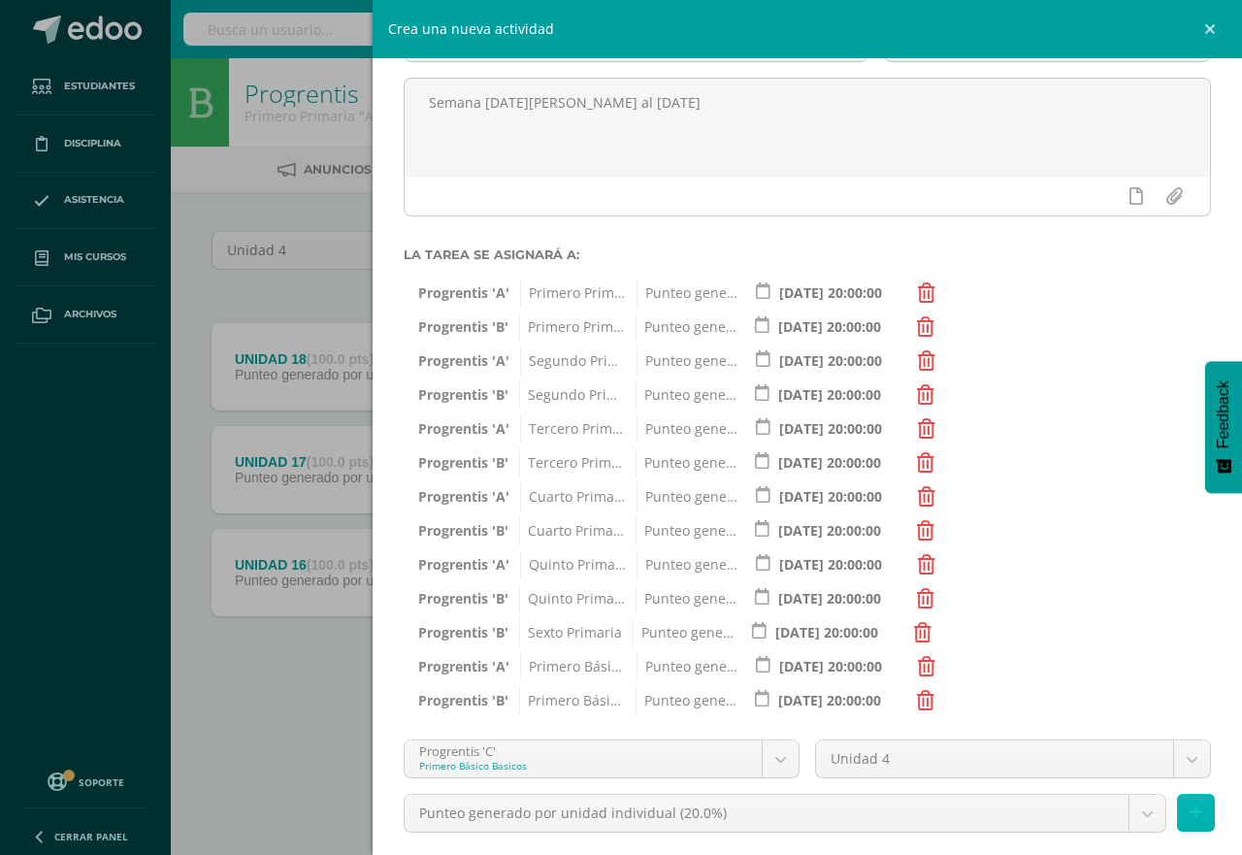
click at [1190, 818] on icon at bounding box center [1196, 813] width 13 height 17
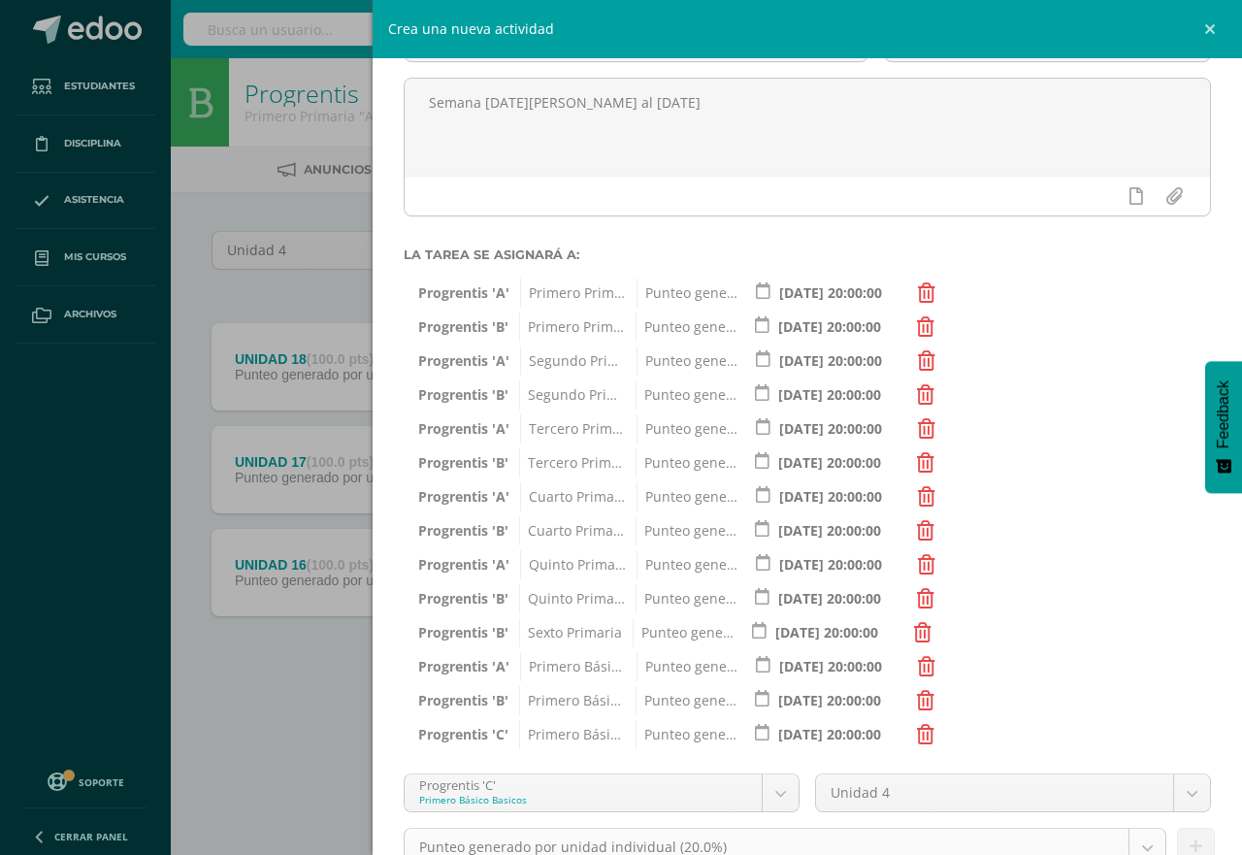
scroll to position [261, 0]
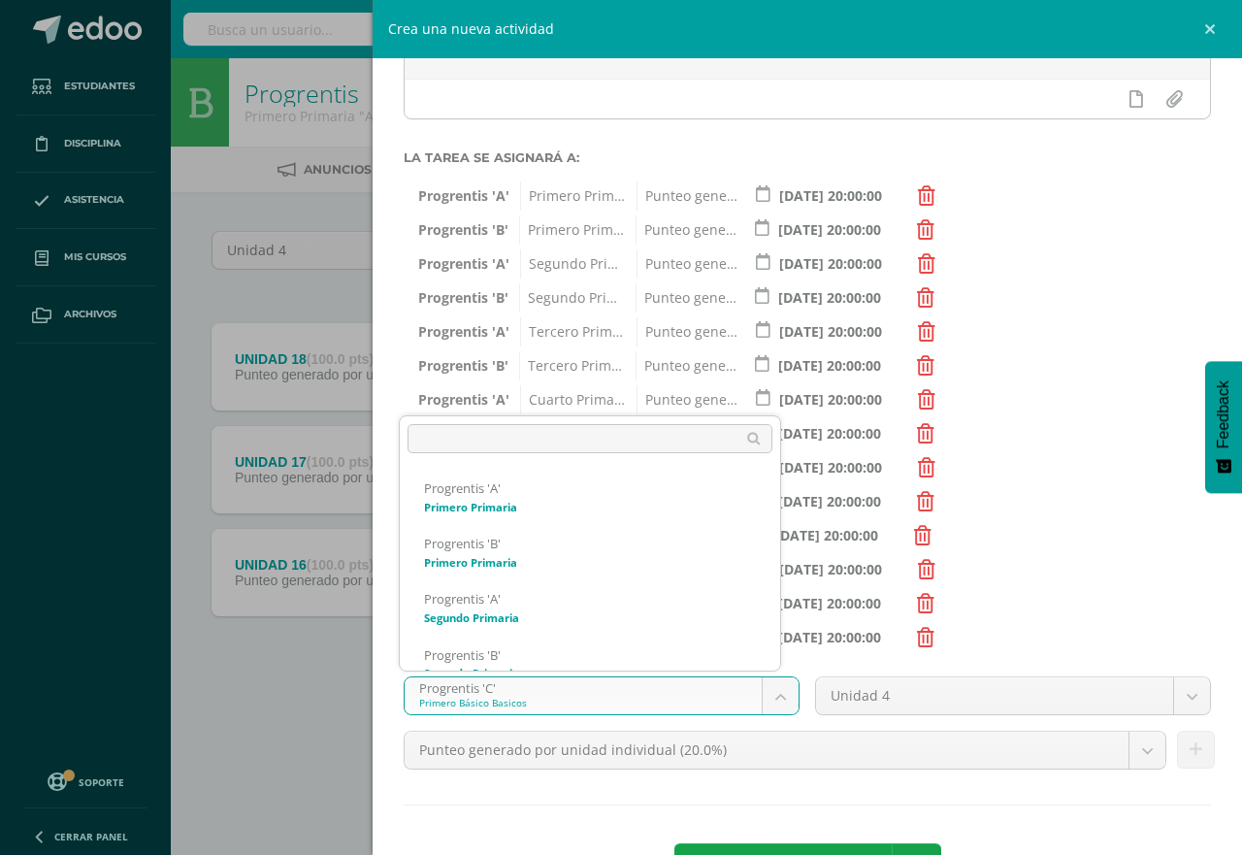
click at [769, 688] on body "Tarea asignada exitosamente Estudiantes Disciplina Asistencia Mis cursos Archiv…" at bounding box center [621, 372] width 1242 height 745
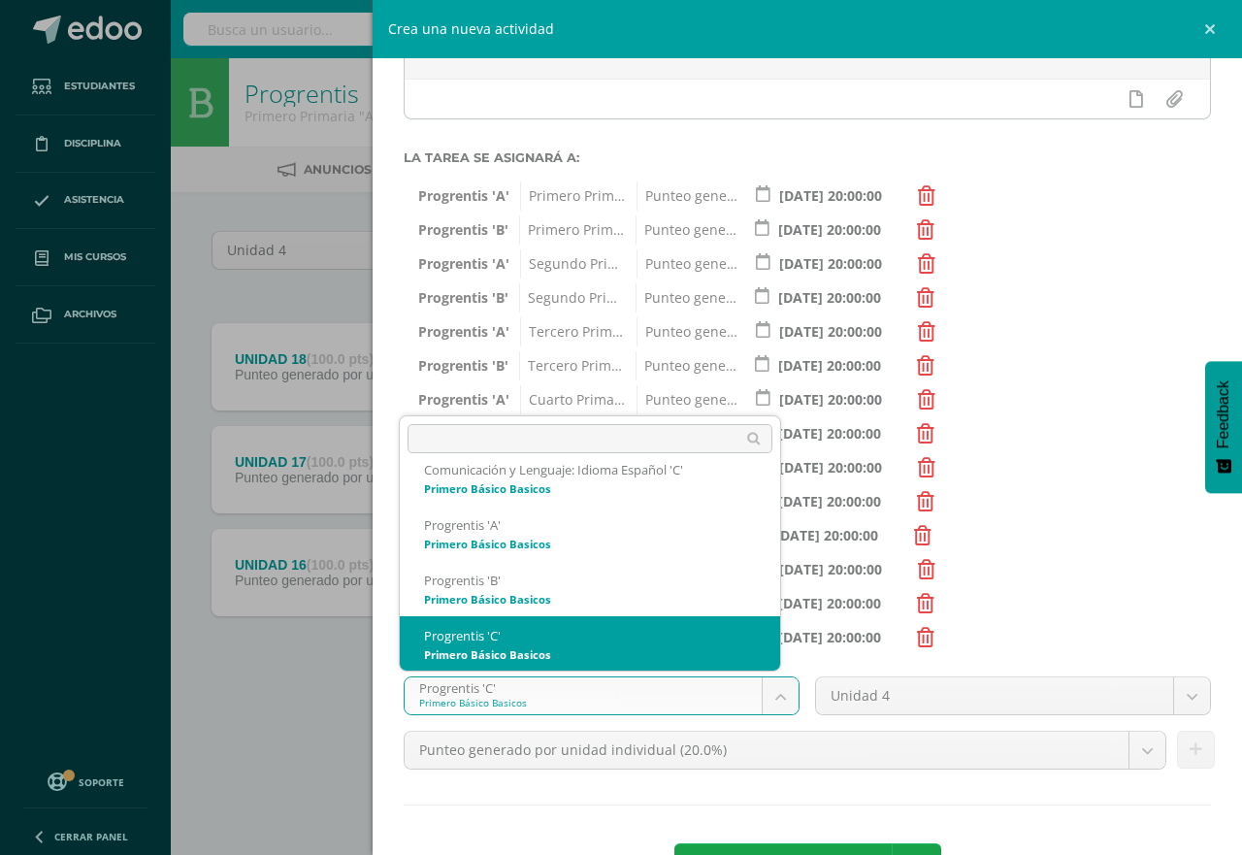
scroll to position [892, 0]
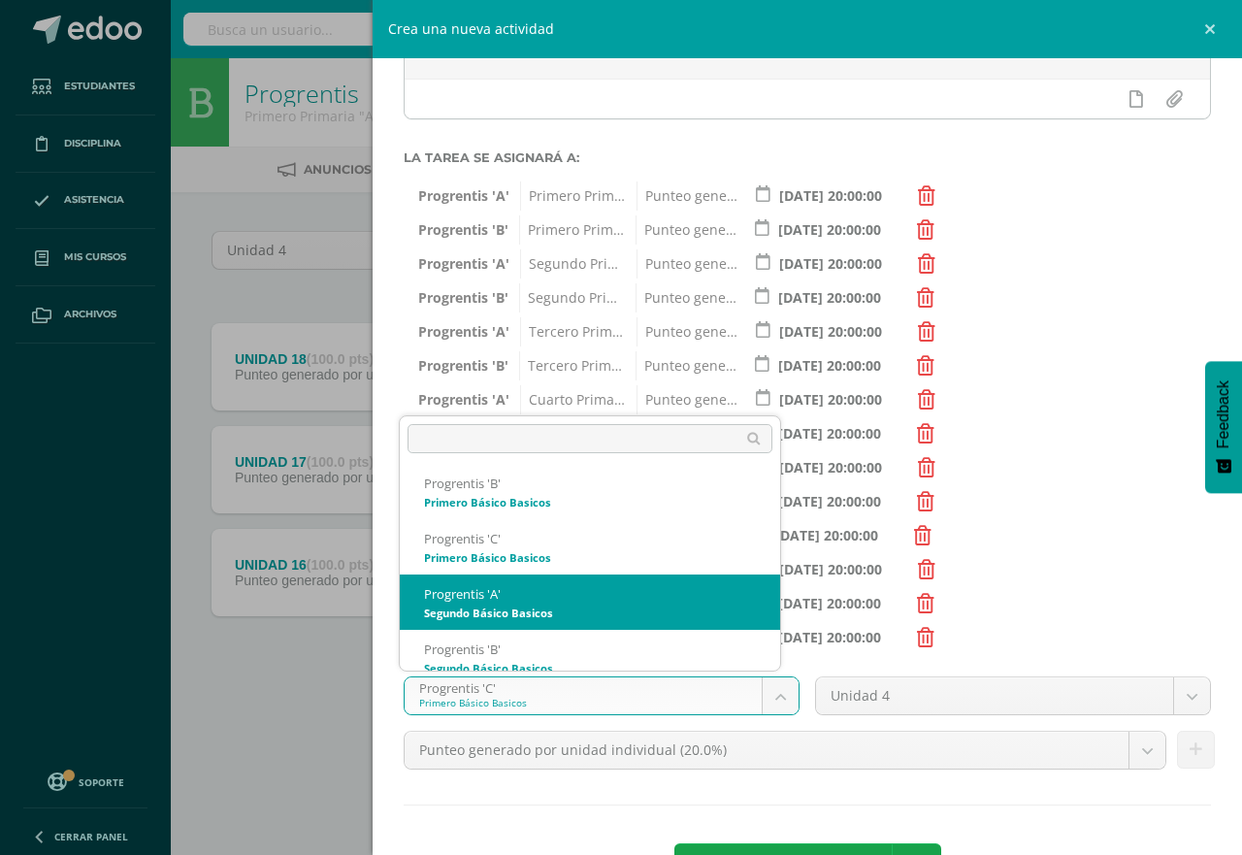
select select "174705"
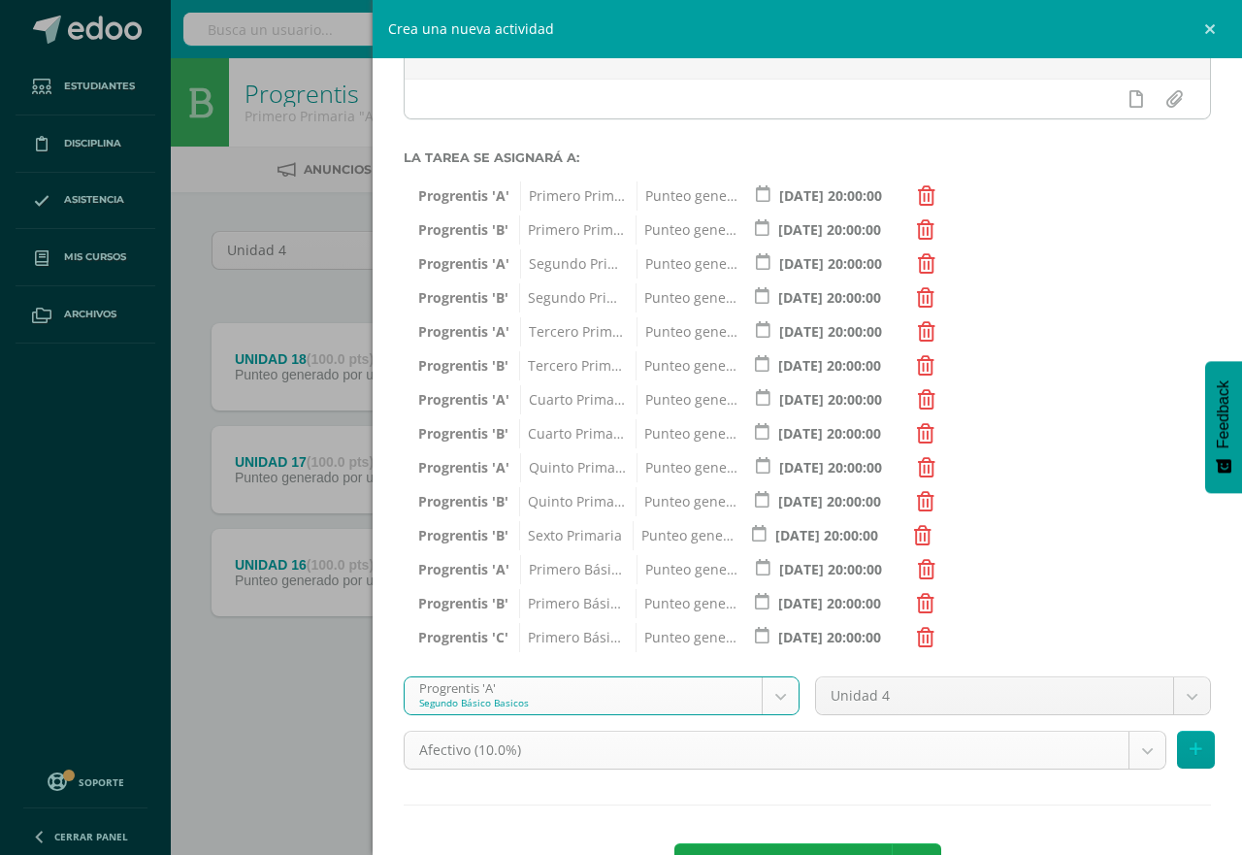
click at [1128, 745] on body "Tarea asignada exitosamente Estudiantes Disciplina Asistencia Mis cursos Archiv…" at bounding box center [621, 372] width 1242 height 745
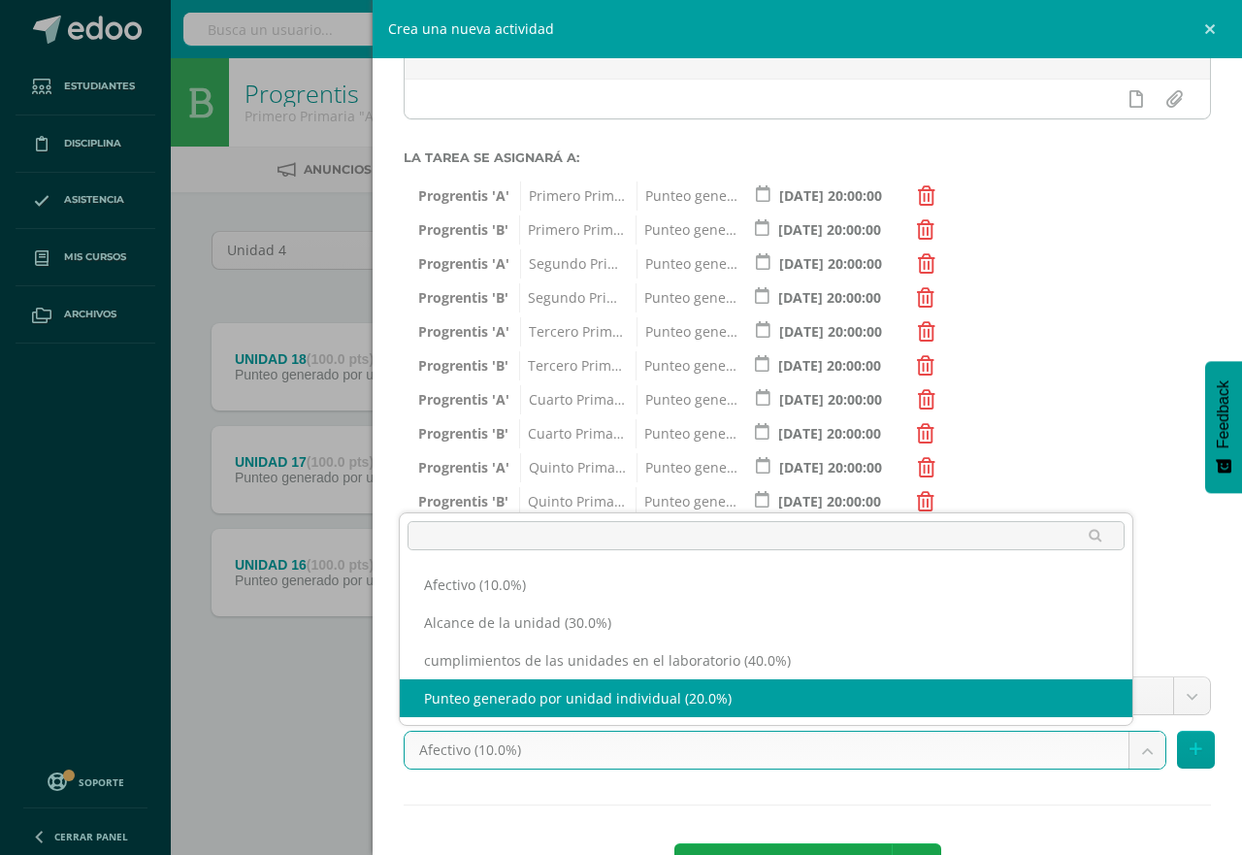
select select "191254"
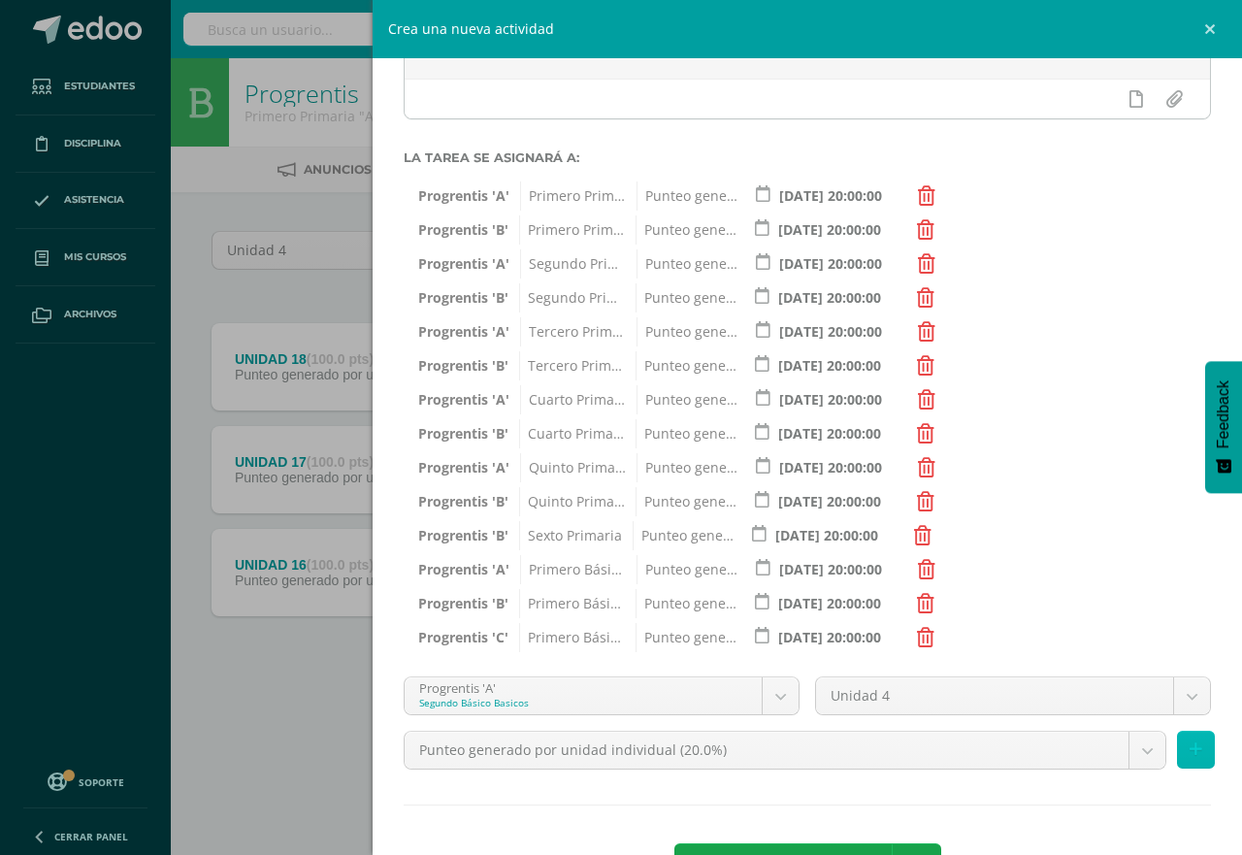
click at [1190, 746] on icon at bounding box center [1196, 750] width 13 height 17
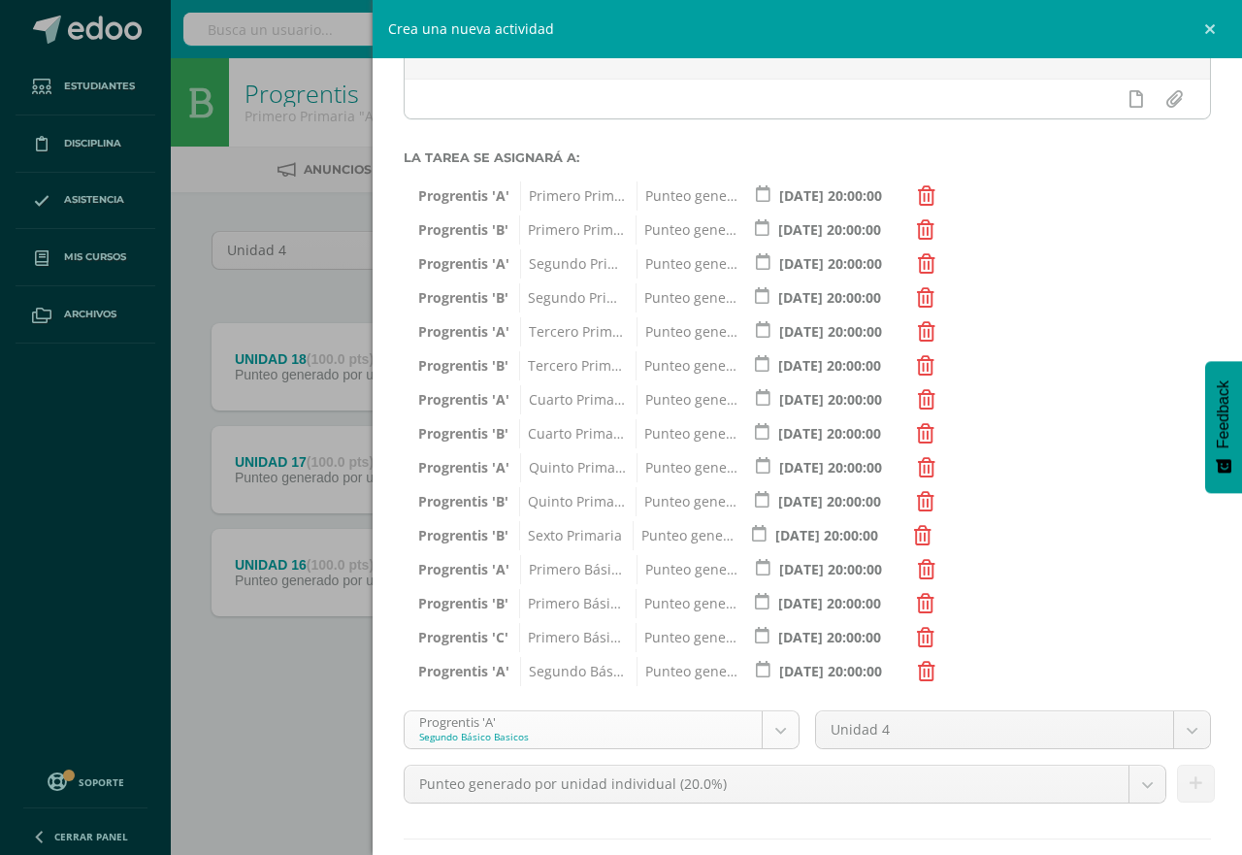
scroll to position [358, 0]
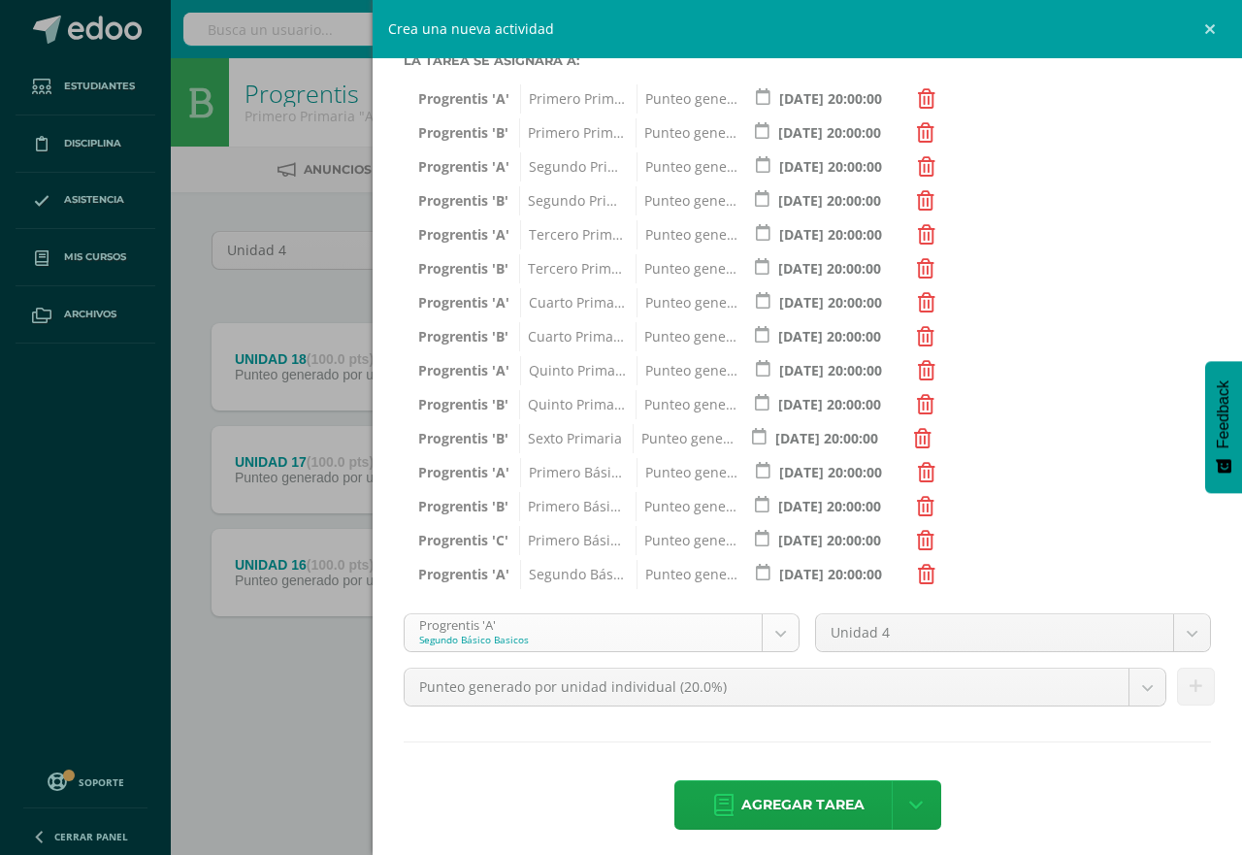
click at [773, 620] on body "Tarea asignada exitosamente Estudiantes Disciplina Asistencia Mis cursos Archiv…" at bounding box center [621, 372] width 1242 height 745
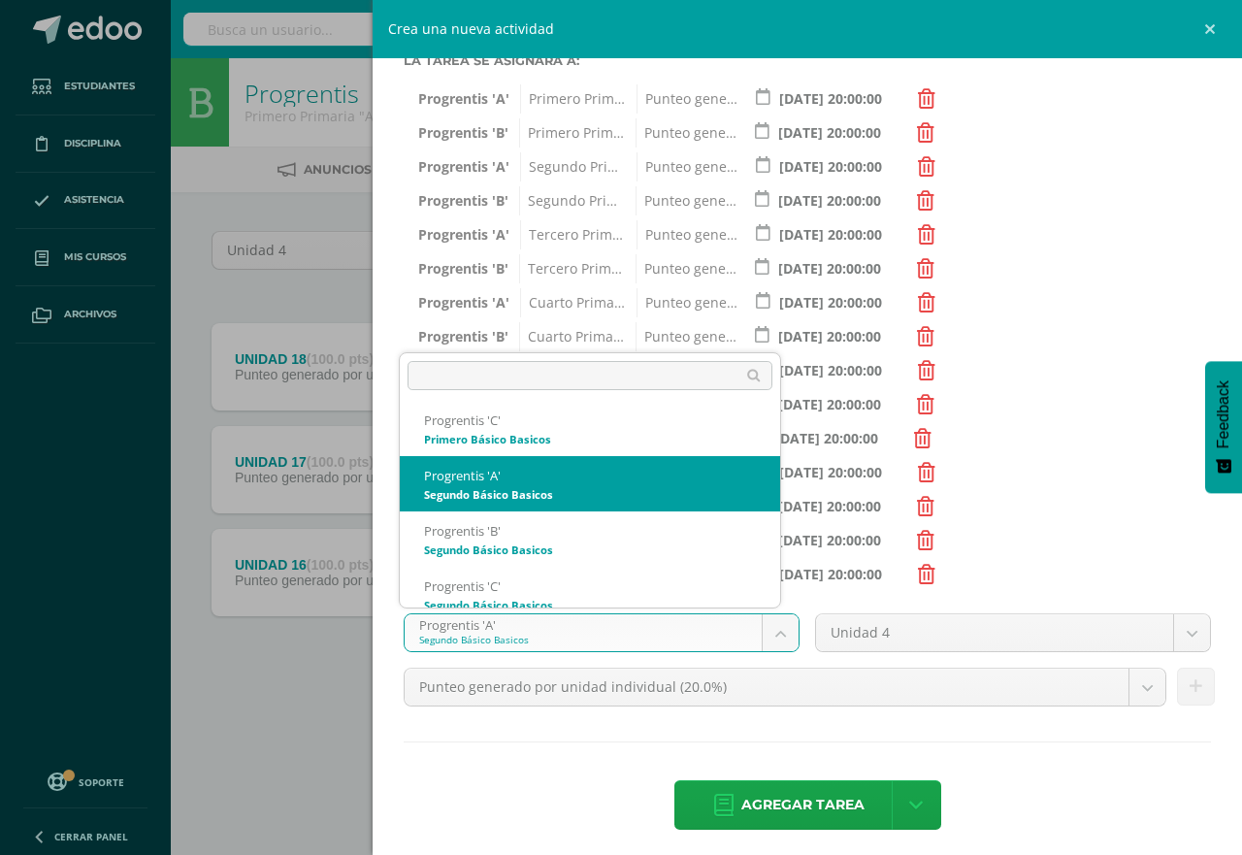
scroll to position [961, 0]
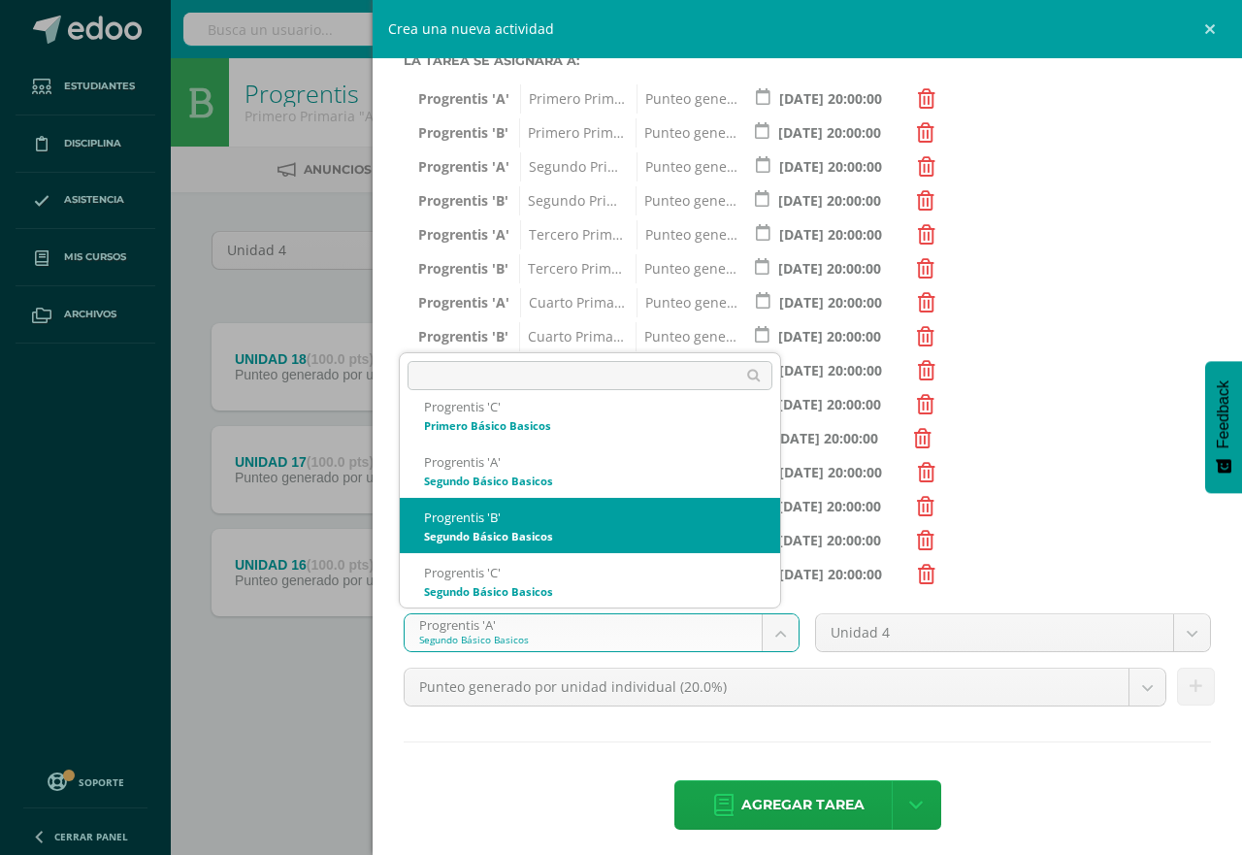
select select "174712"
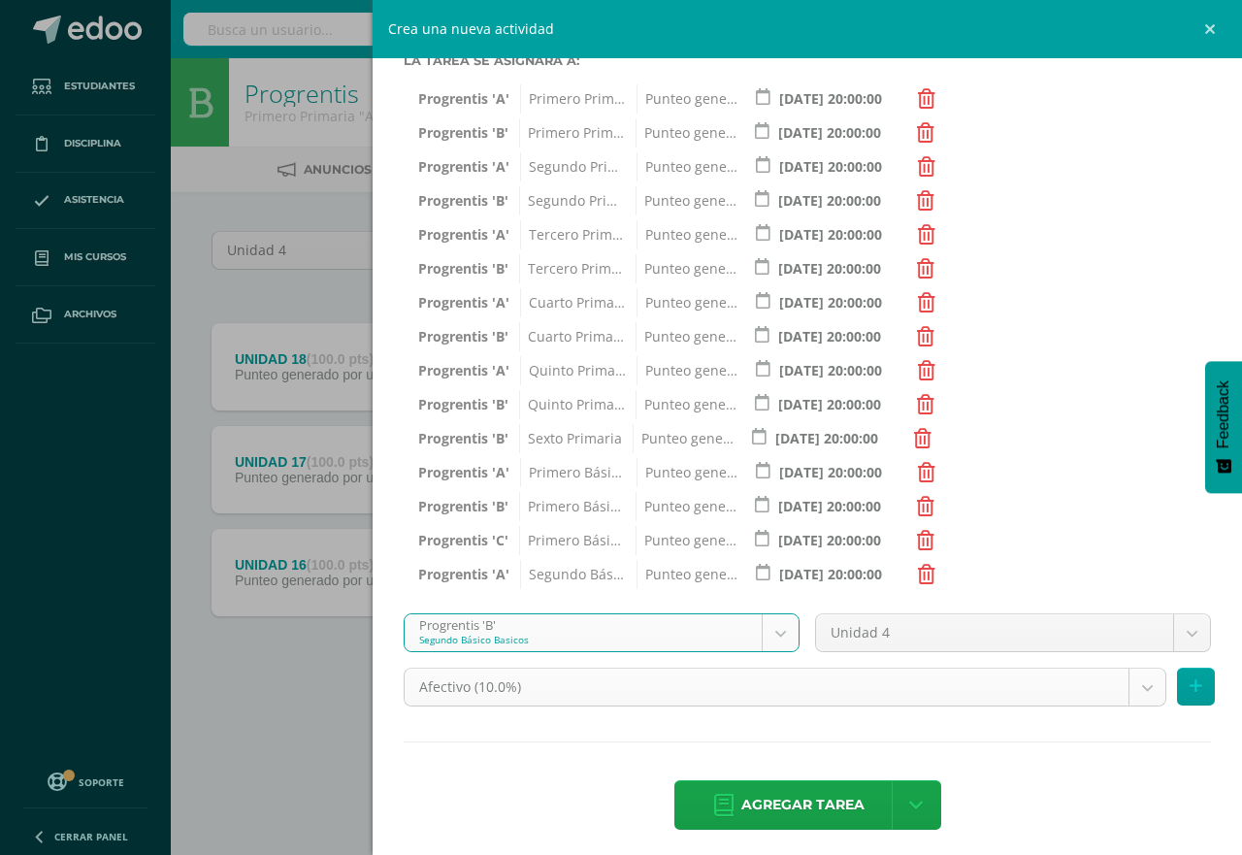
click at [1122, 691] on body "Tarea asignada exitosamente Estudiantes Disciplina Asistencia Mis cursos Archiv…" at bounding box center [621, 372] width 1242 height 745
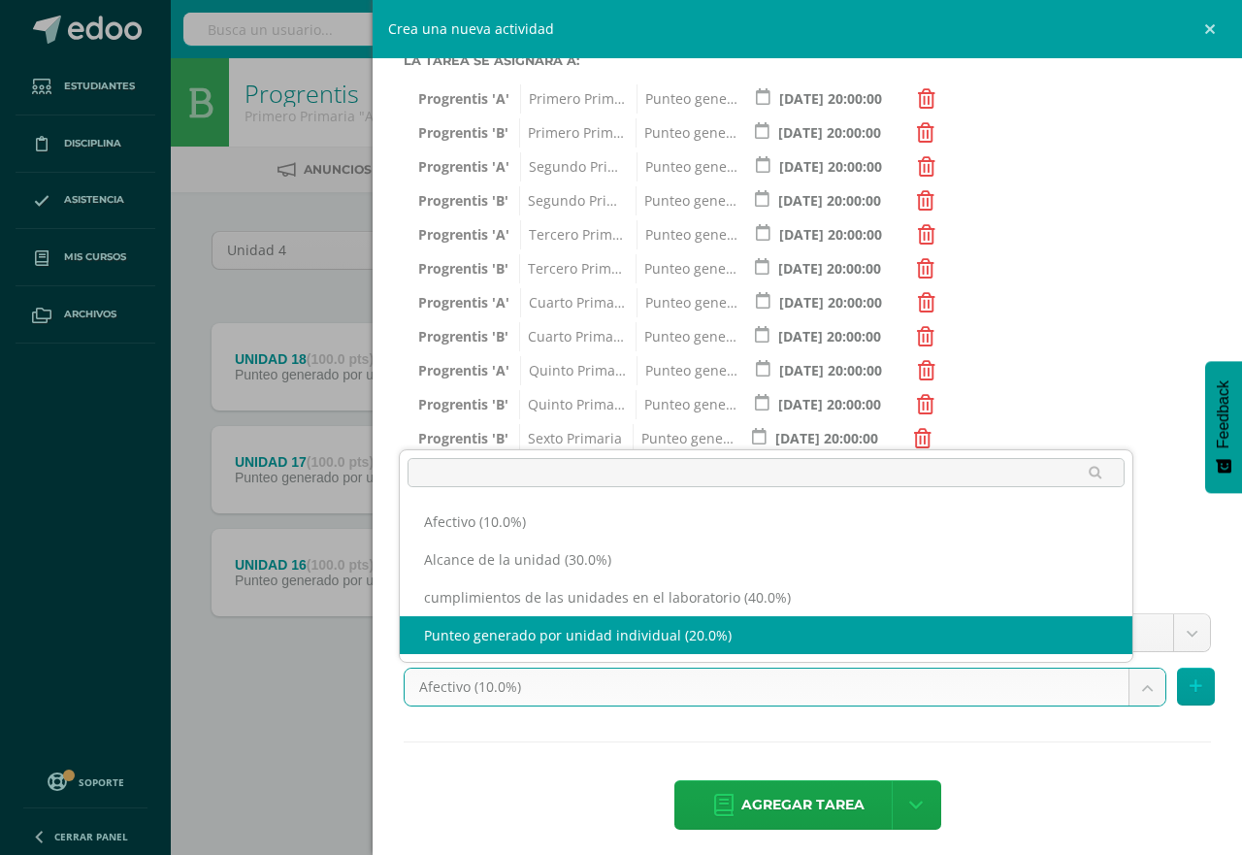
select select "191258"
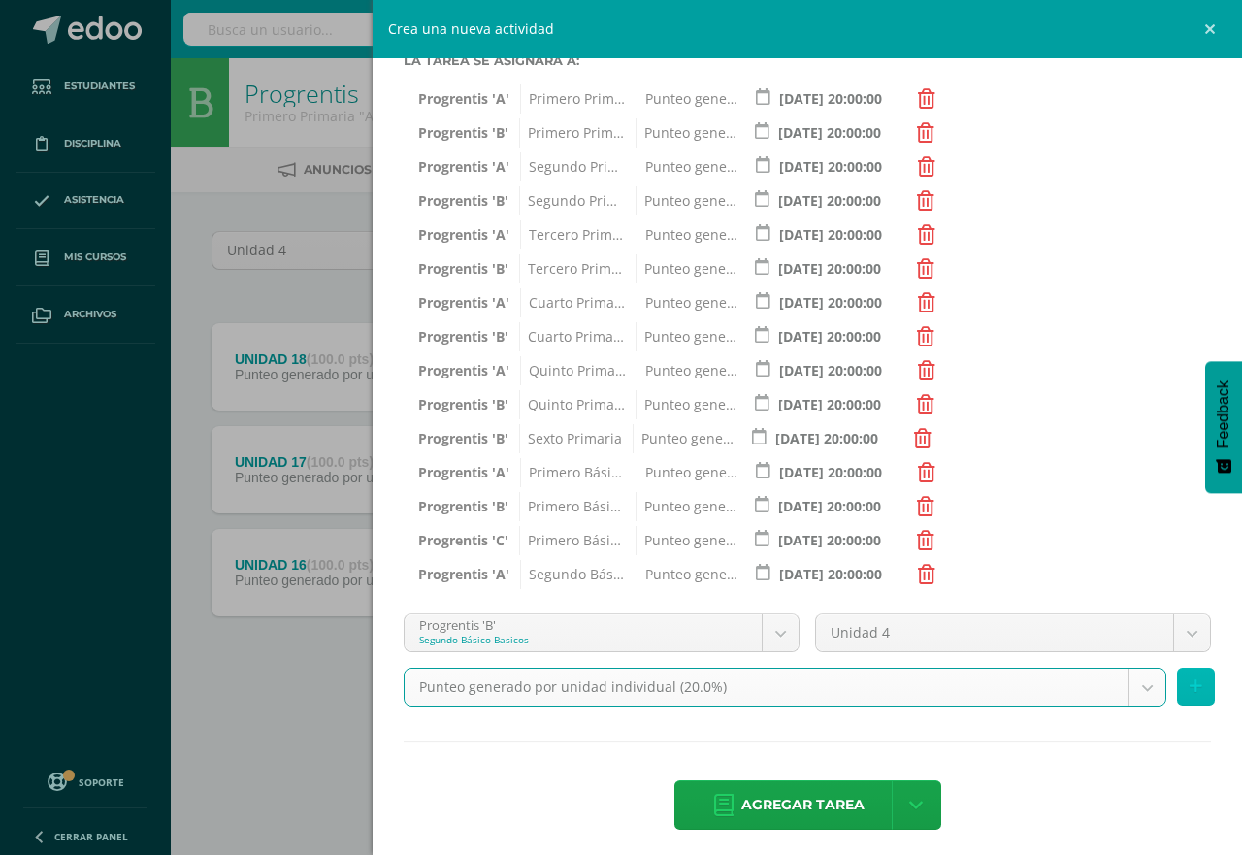
click at [1177, 686] on button at bounding box center [1196, 687] width 38 height 38
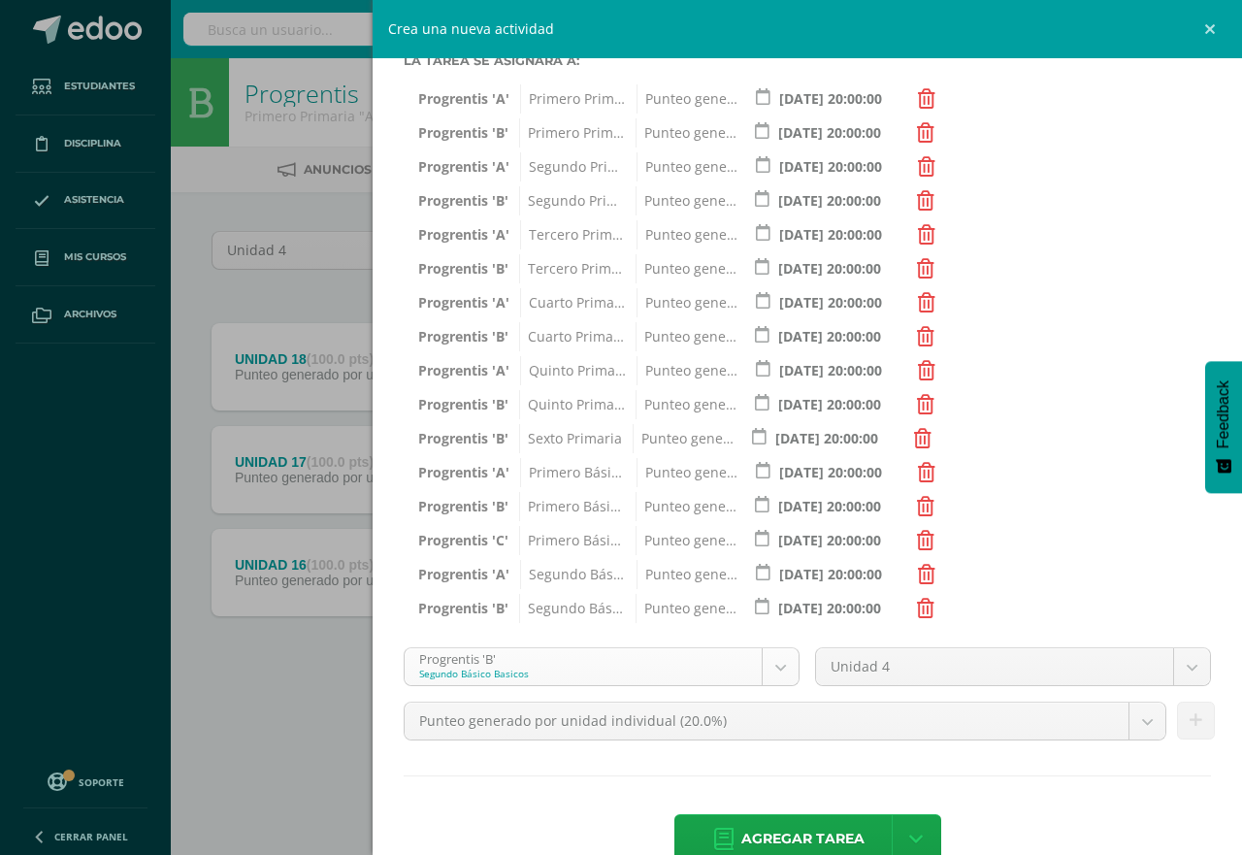
click at [772, 666] on body "Tarea asignada exitosamente Estudiantes Disciplina Asistencia Mis cursos Archiv…" at bounding box center [621, 372] width 1242 height 745
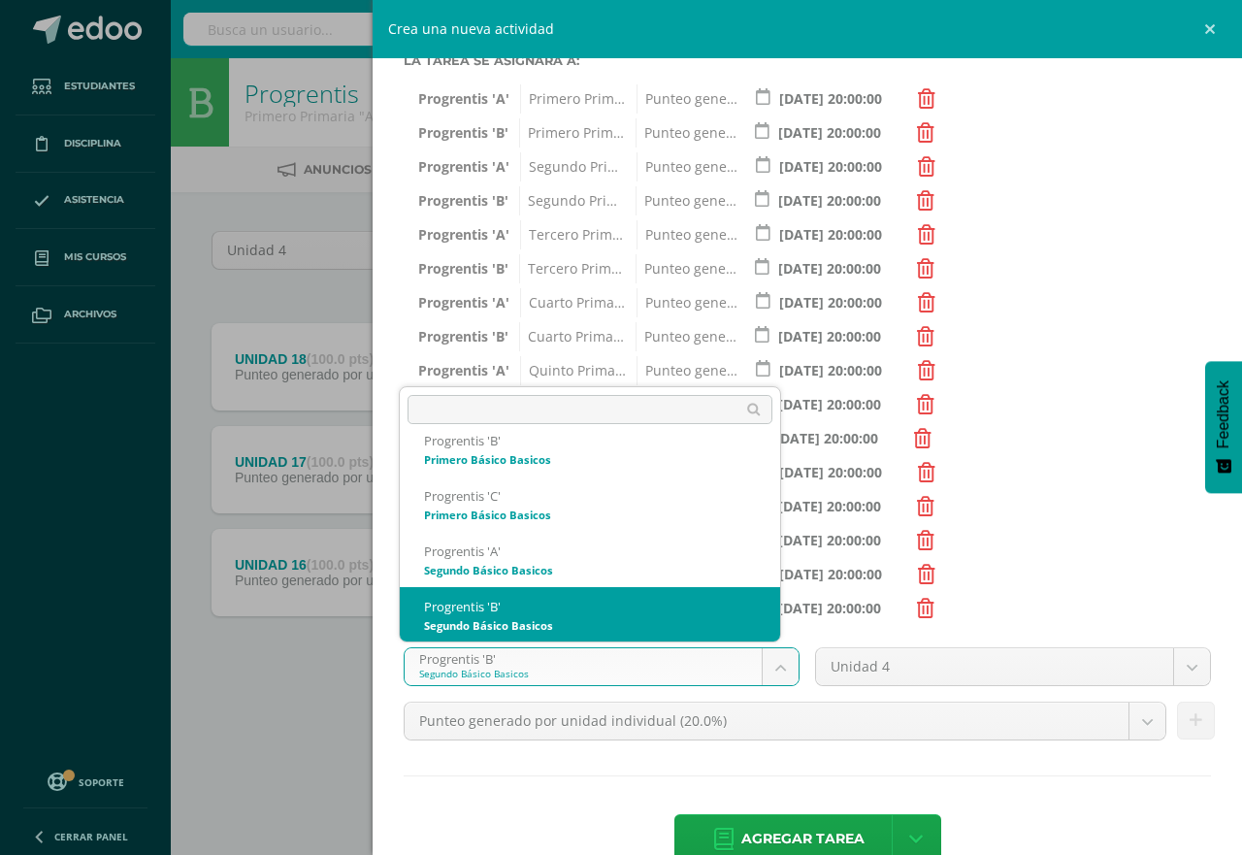
scroll to position [1022, 0]
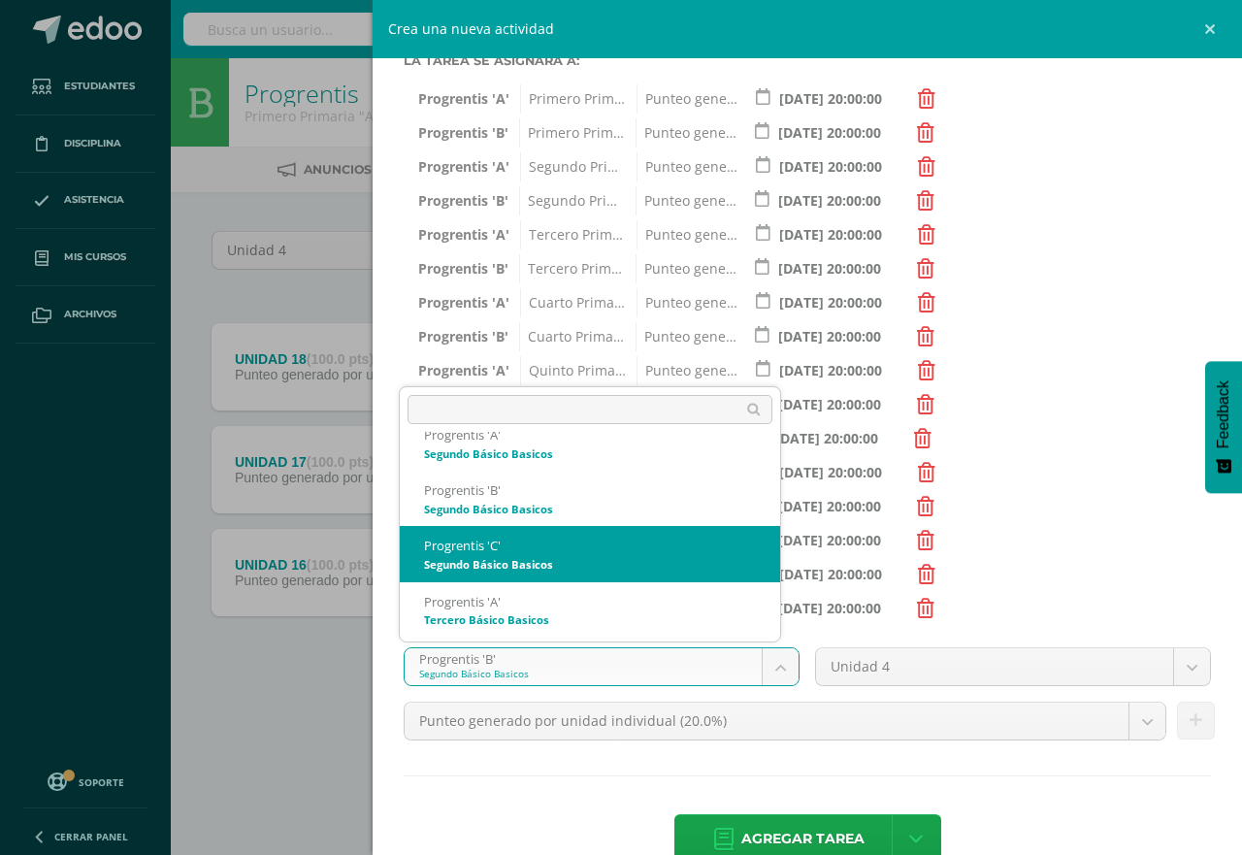
select select "174719"
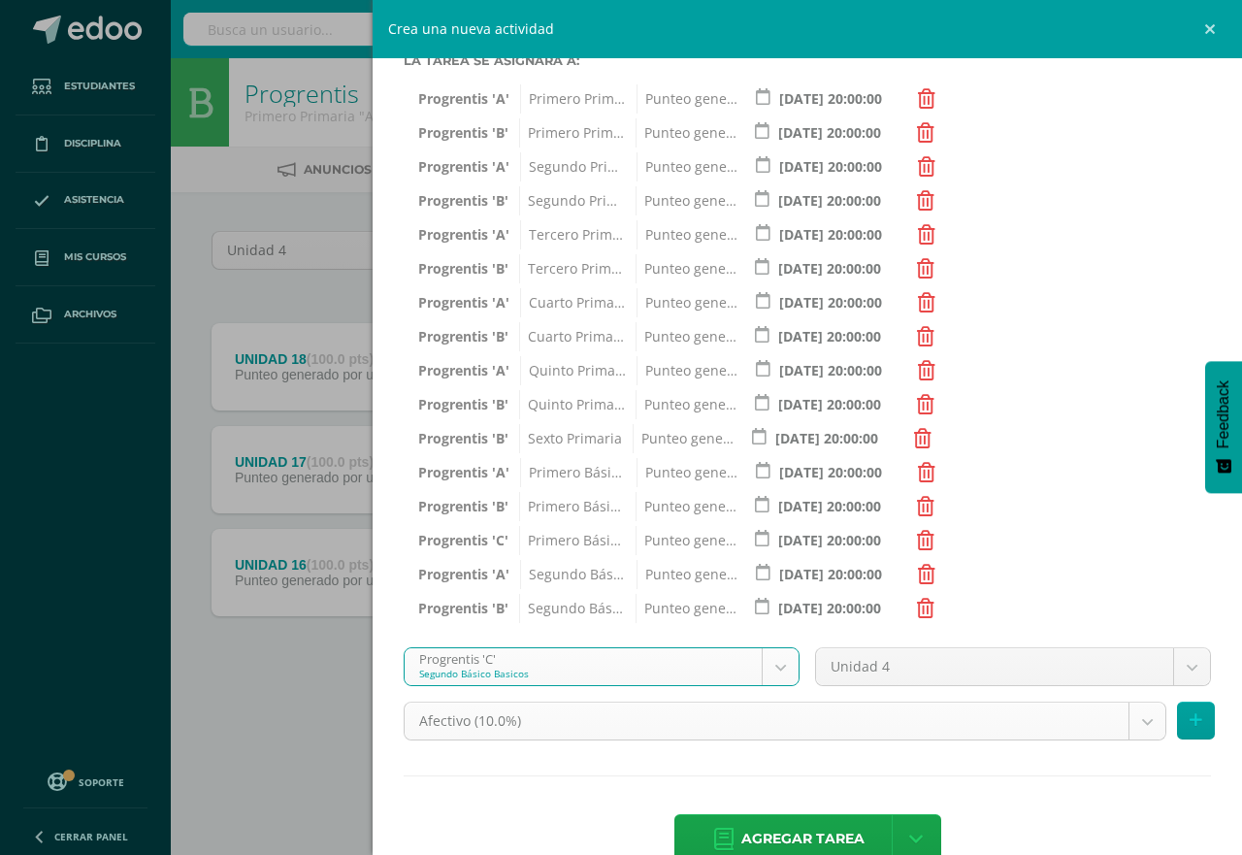
click at [1132, 725] on body "Tarea asignada exitosamente Estudiantes Disciplina Asistencia Mis cursos Archiv…" at bounding box center [621, 372] width 1242 height 745
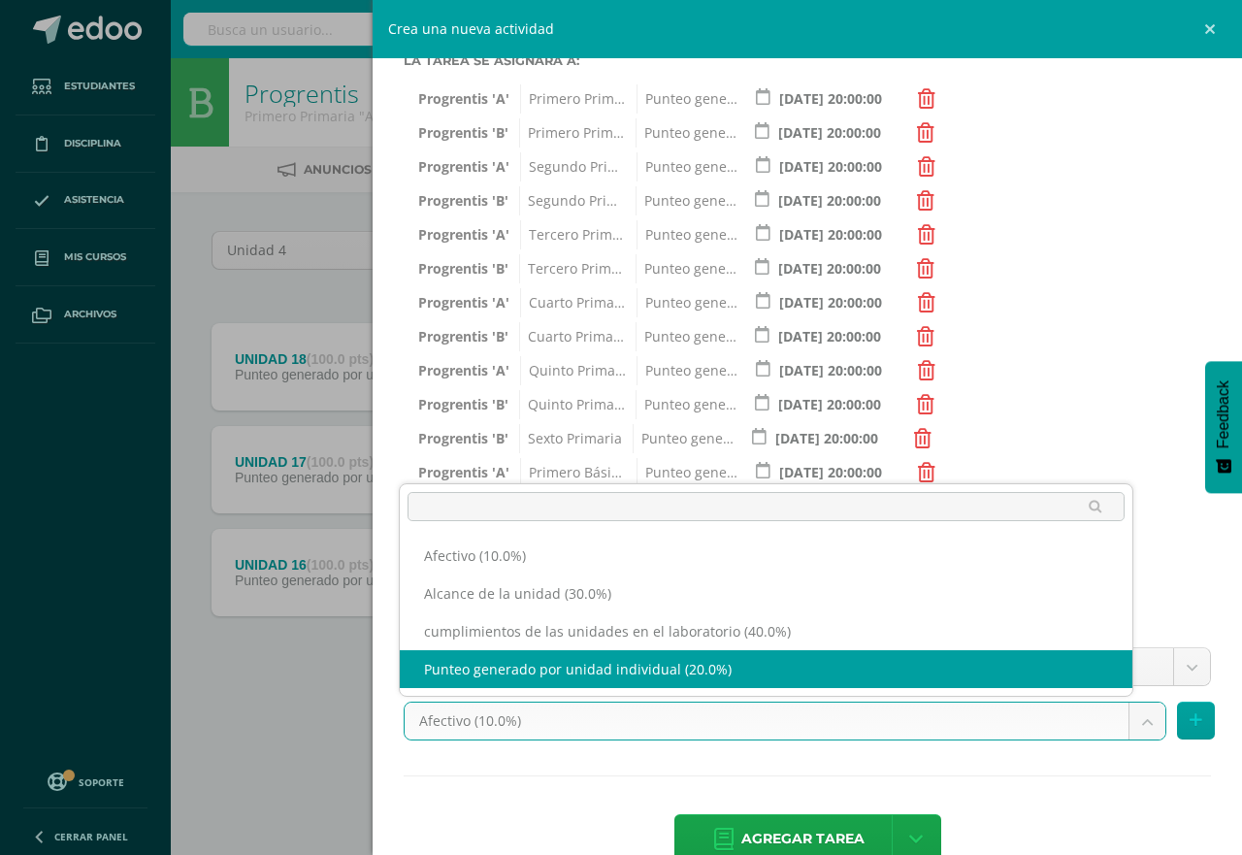
select select "191262"
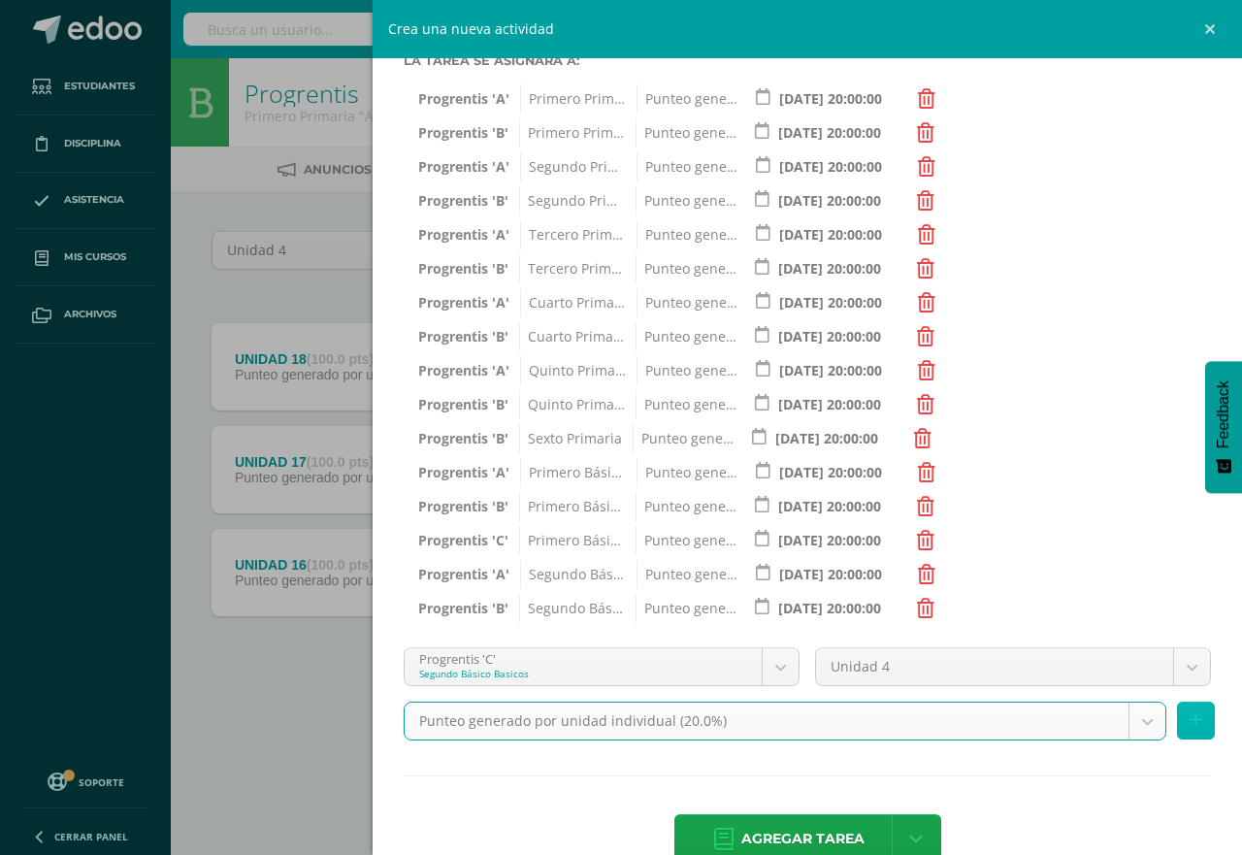
click at [1190, 717] on icon at bounding box center [1196, 720] width 13 height 17
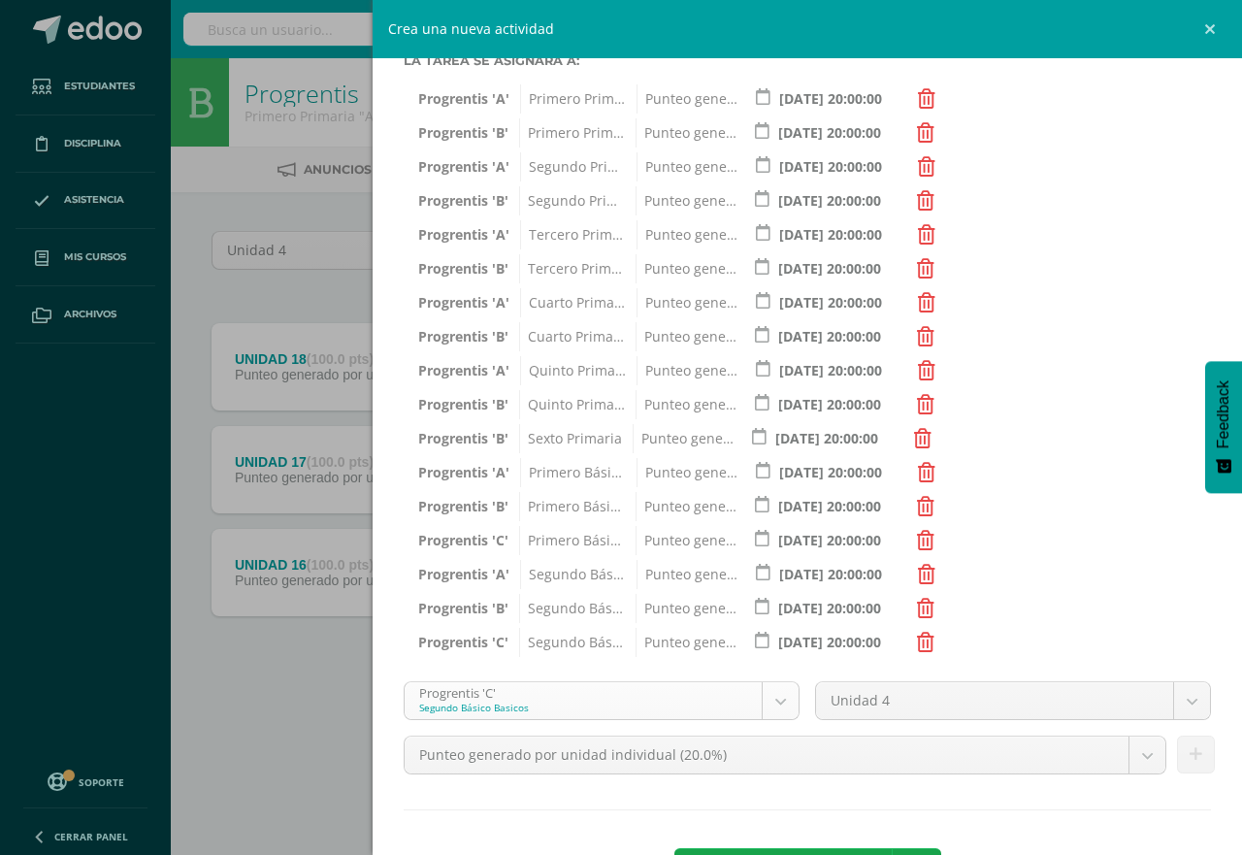
click at [770, 698] on body "Tarea asignada exitosamente Estudiantes Disciplina Asistencia Mis cursos Archiv…" at bounding box center [621, 372] width 1242 height 745
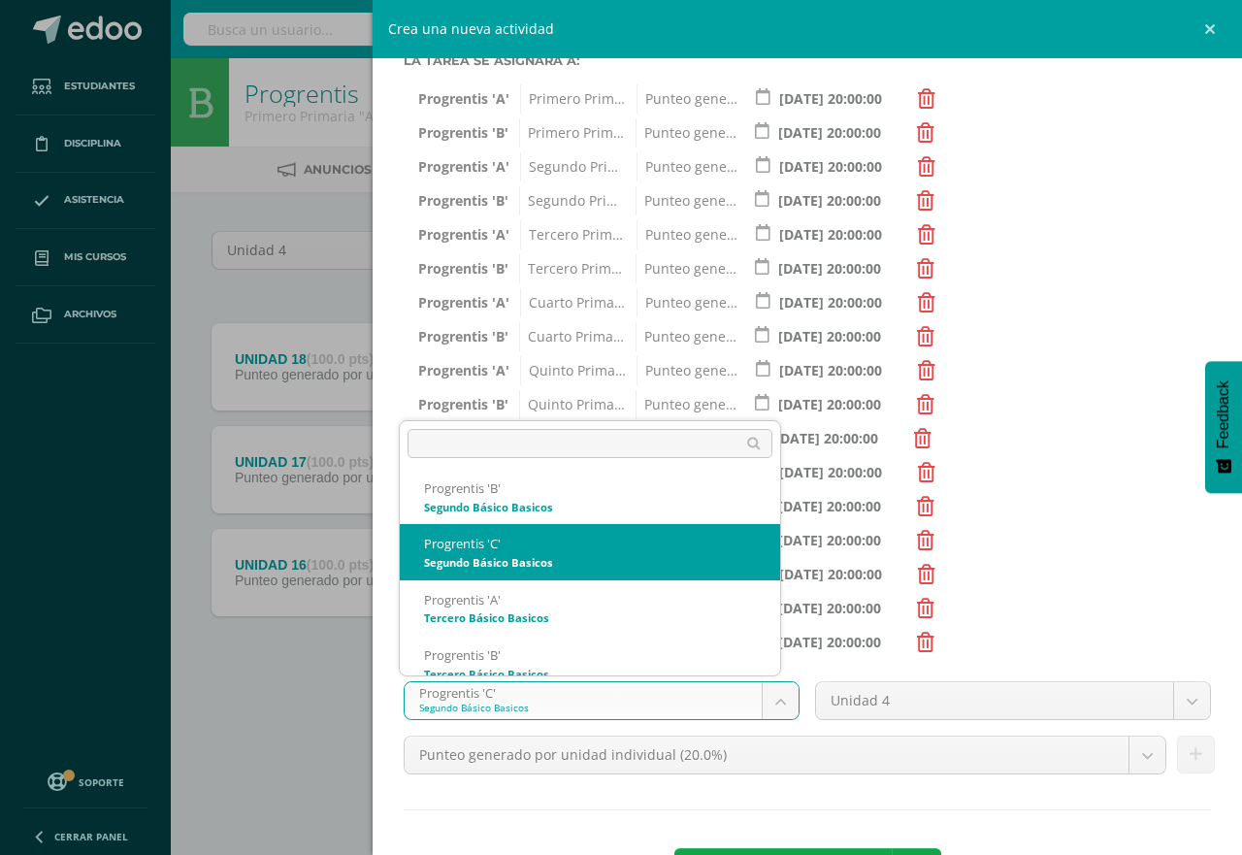
scroll to position [1072, 0]
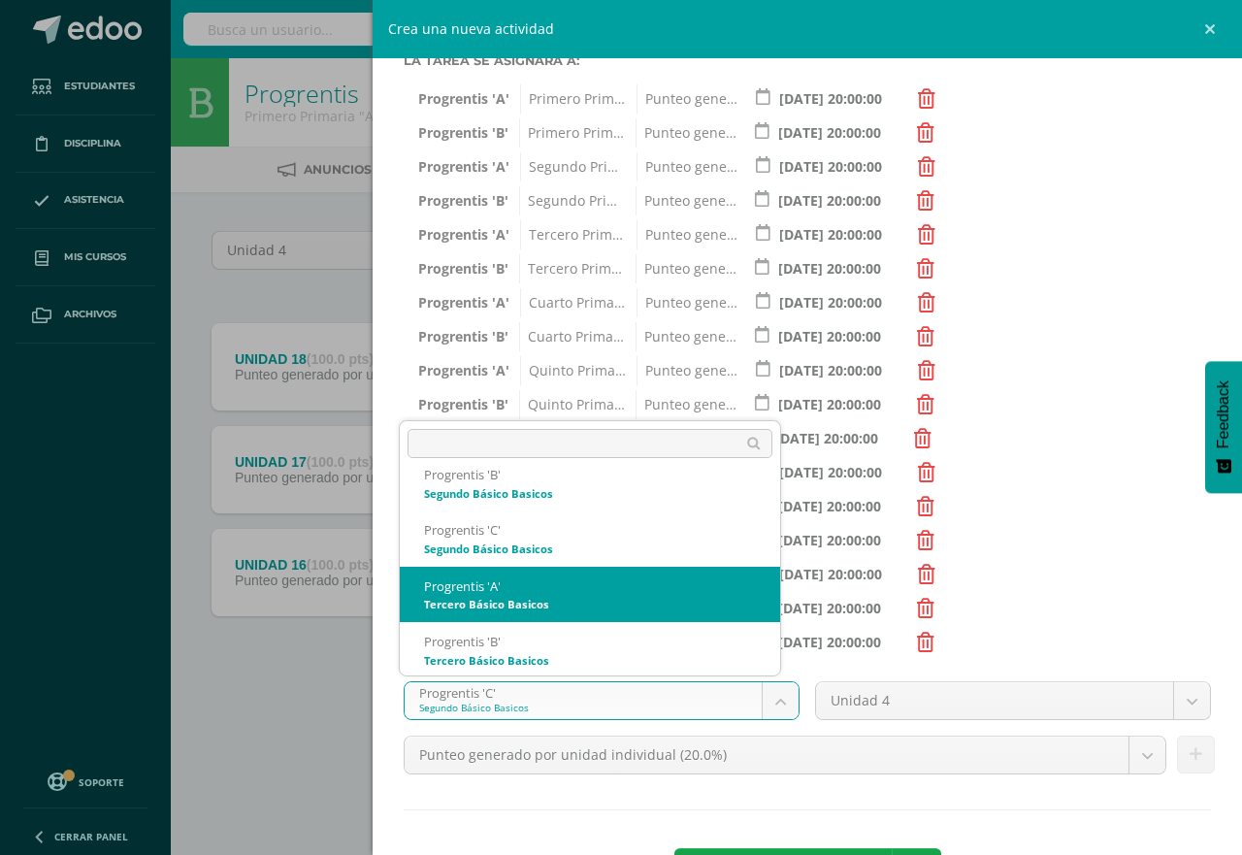
select select "174684"
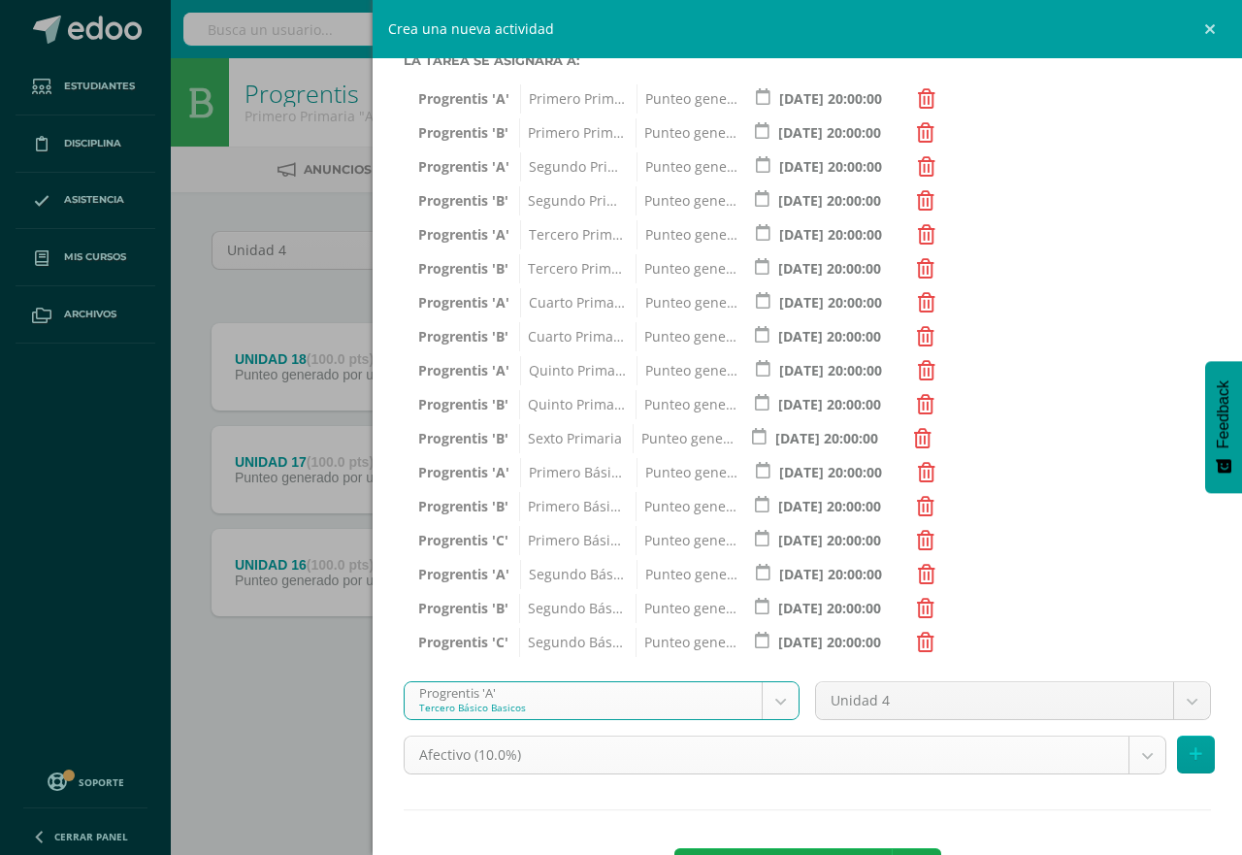
click at [1136, 745] on body "Tarea asignada exitosamente Estudiantes Disciplina Asistencia Mis cursos Archiv…" at bounding box center [621, 372] width 1242 height 745
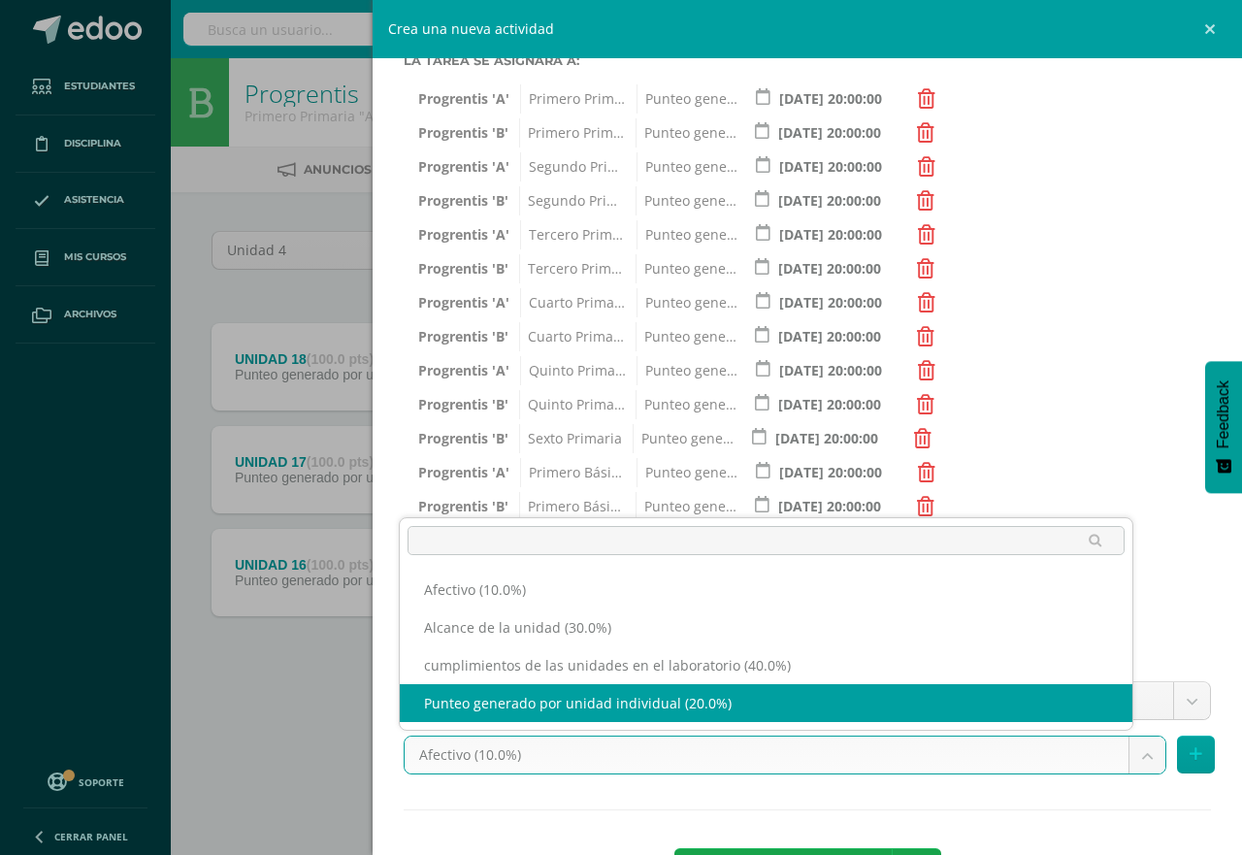
select select "191269"
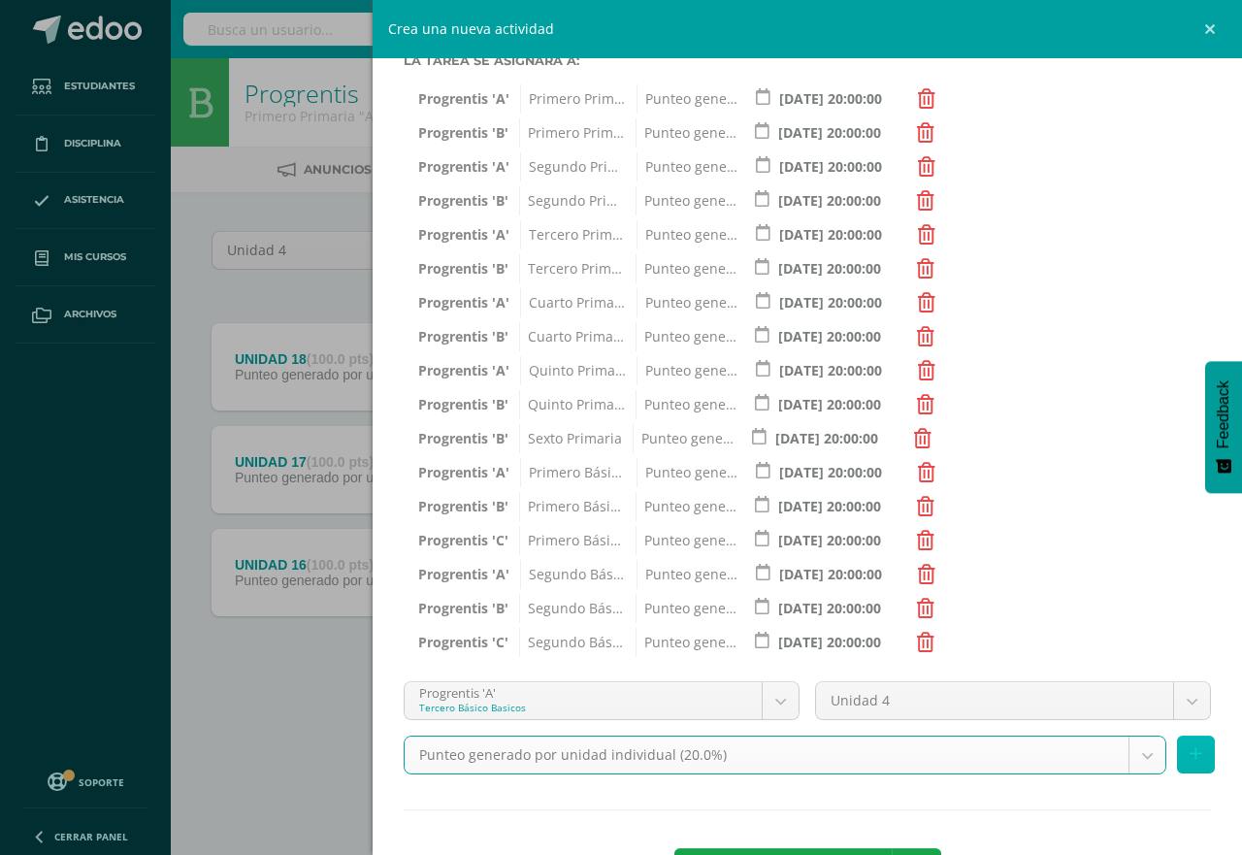
click at [1190, 754] on icon at bounding box center [1196, 754] width 13 height 17
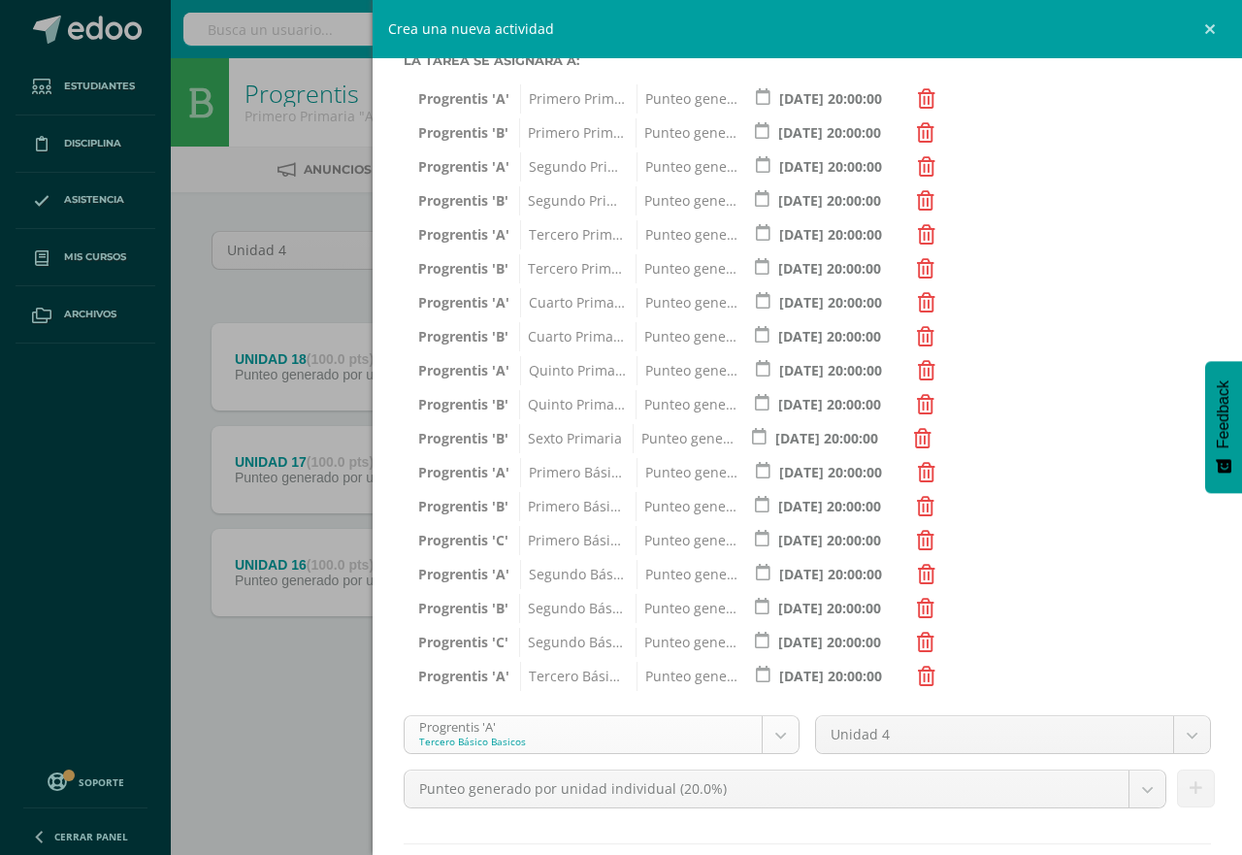
click at [776, 735] on body "Tarea asignada exitosamente Estudiantes Disciplina Asistencia Mis cursos Archiv…" at bounding box center [621, 372] width 1242 height 745
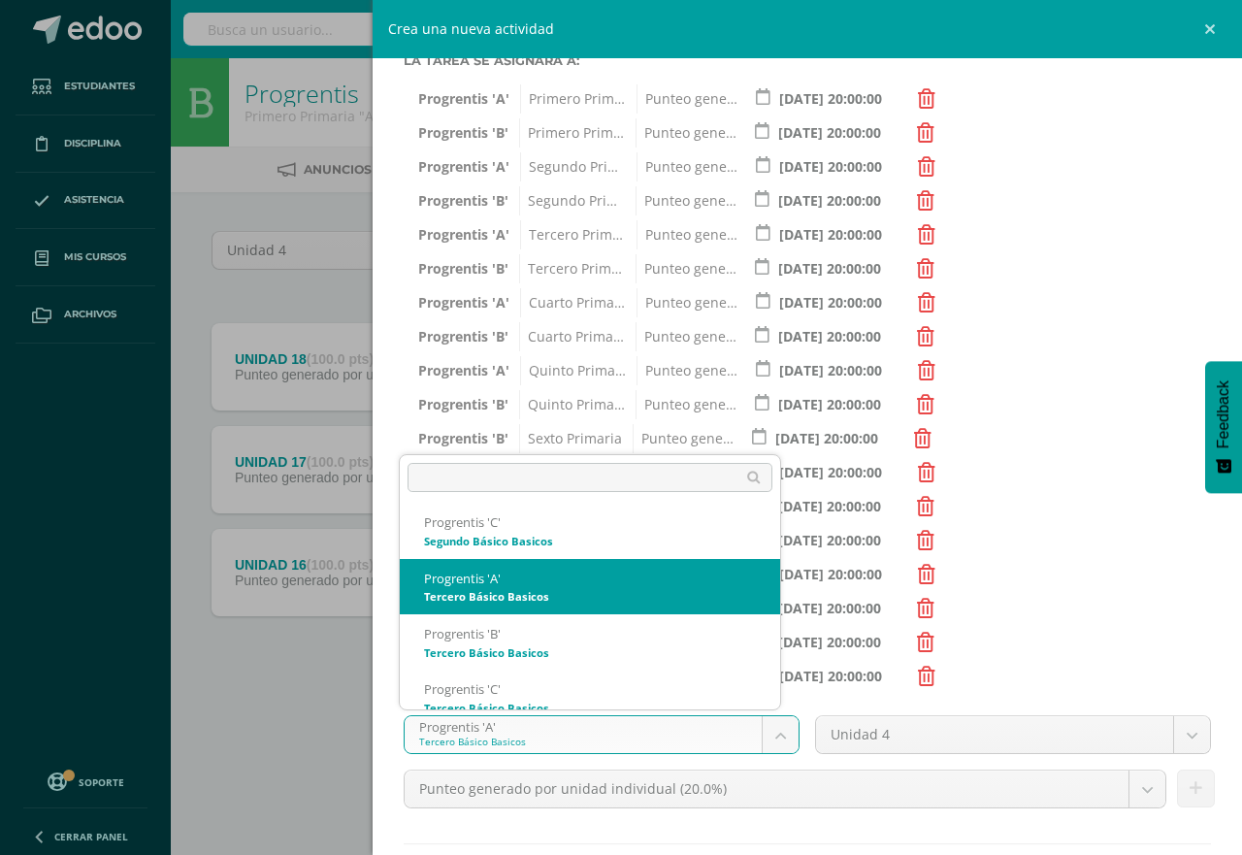
scroll to position [1127, 0]
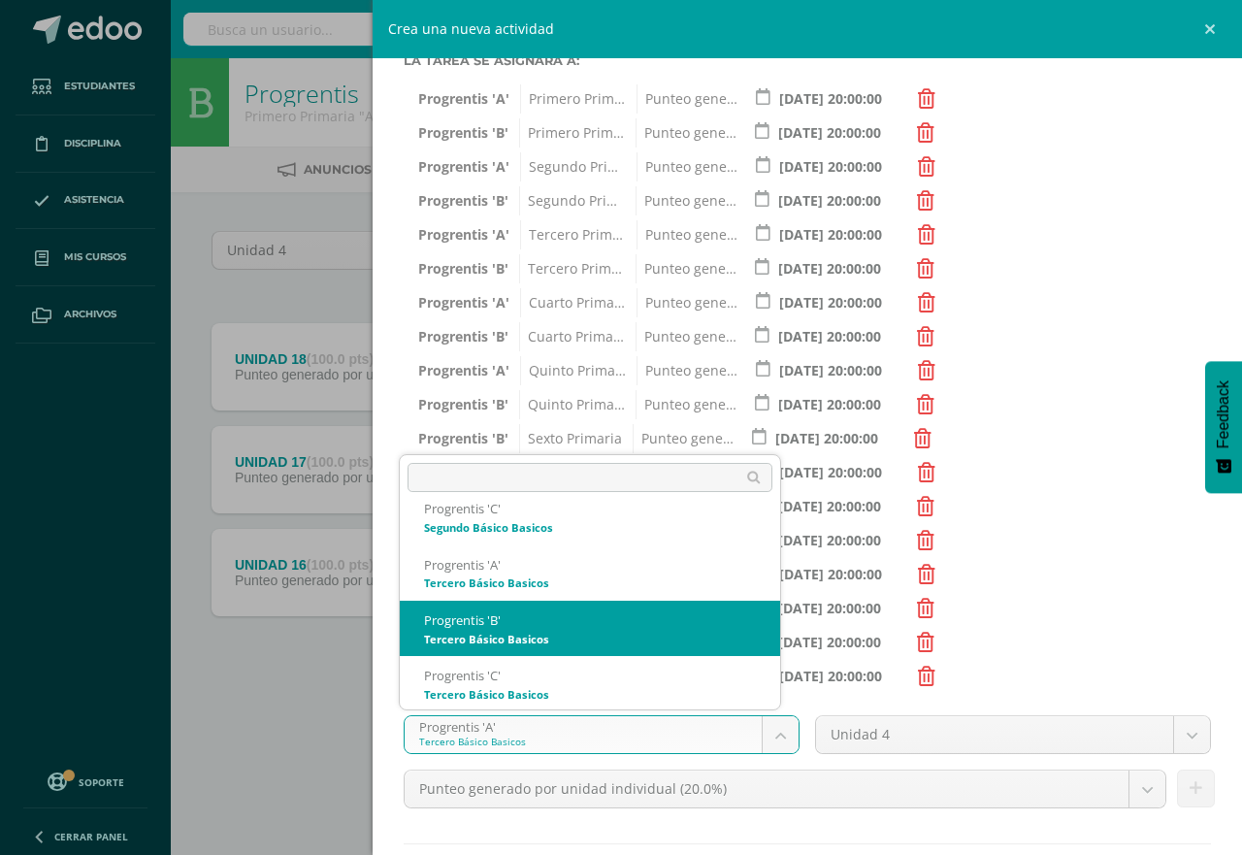
select select "174691"
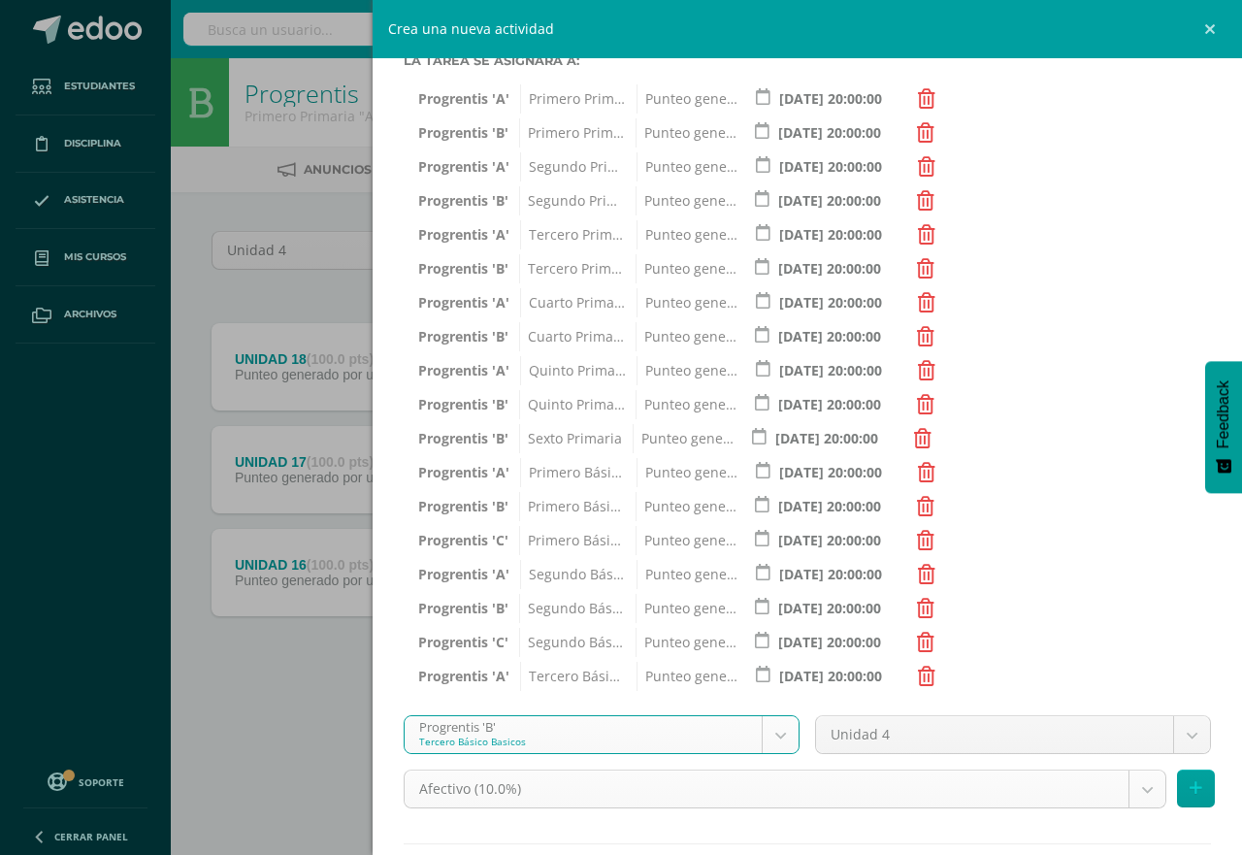
click at [1120, 745] on body "Tarea asignada exitosamente Estudiantes Disciplina Asistencia Mis cursos Archiv…" at bounding box center [621, 372] width 1242 height 745
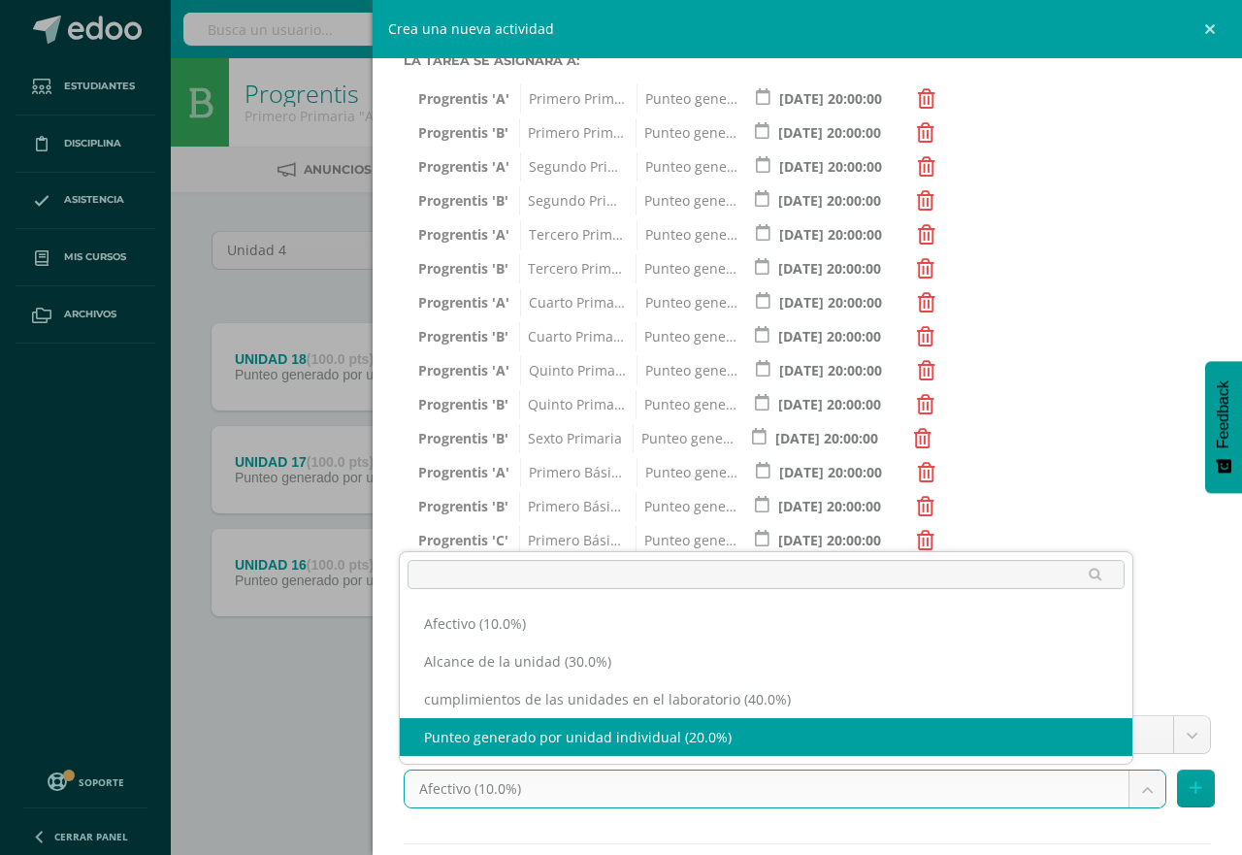
select select "191276"
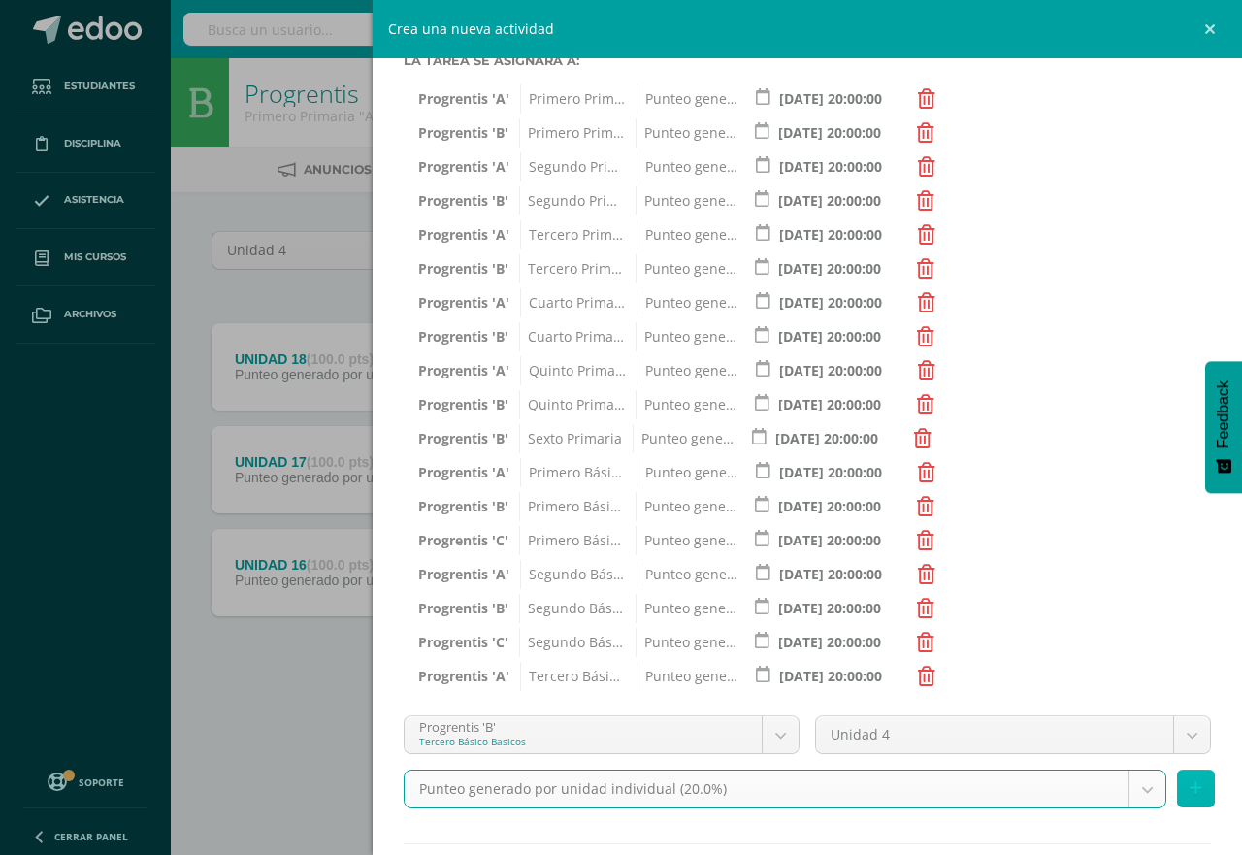
click at [1190, 780] on icon at bounding box center [1196, 788] width 13 height 17
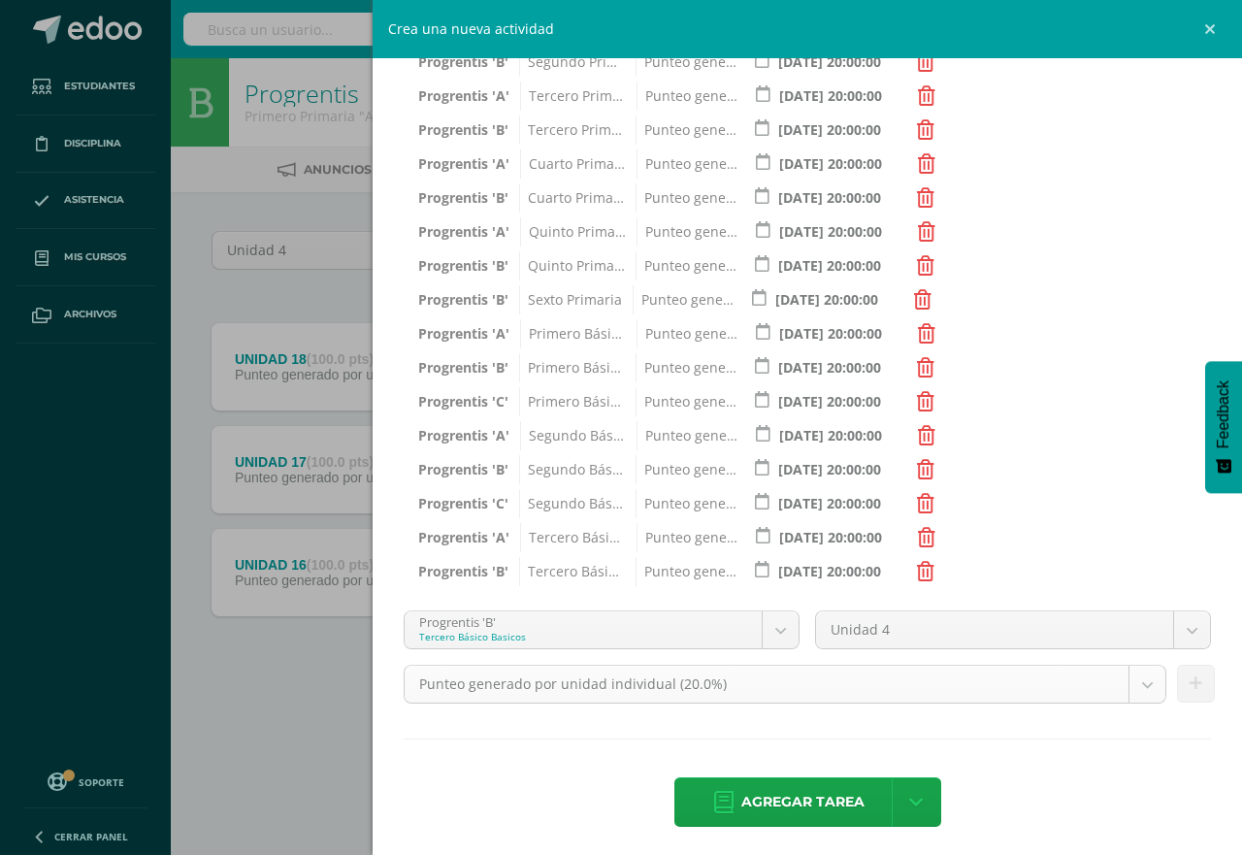
scroll to position [504, 0]
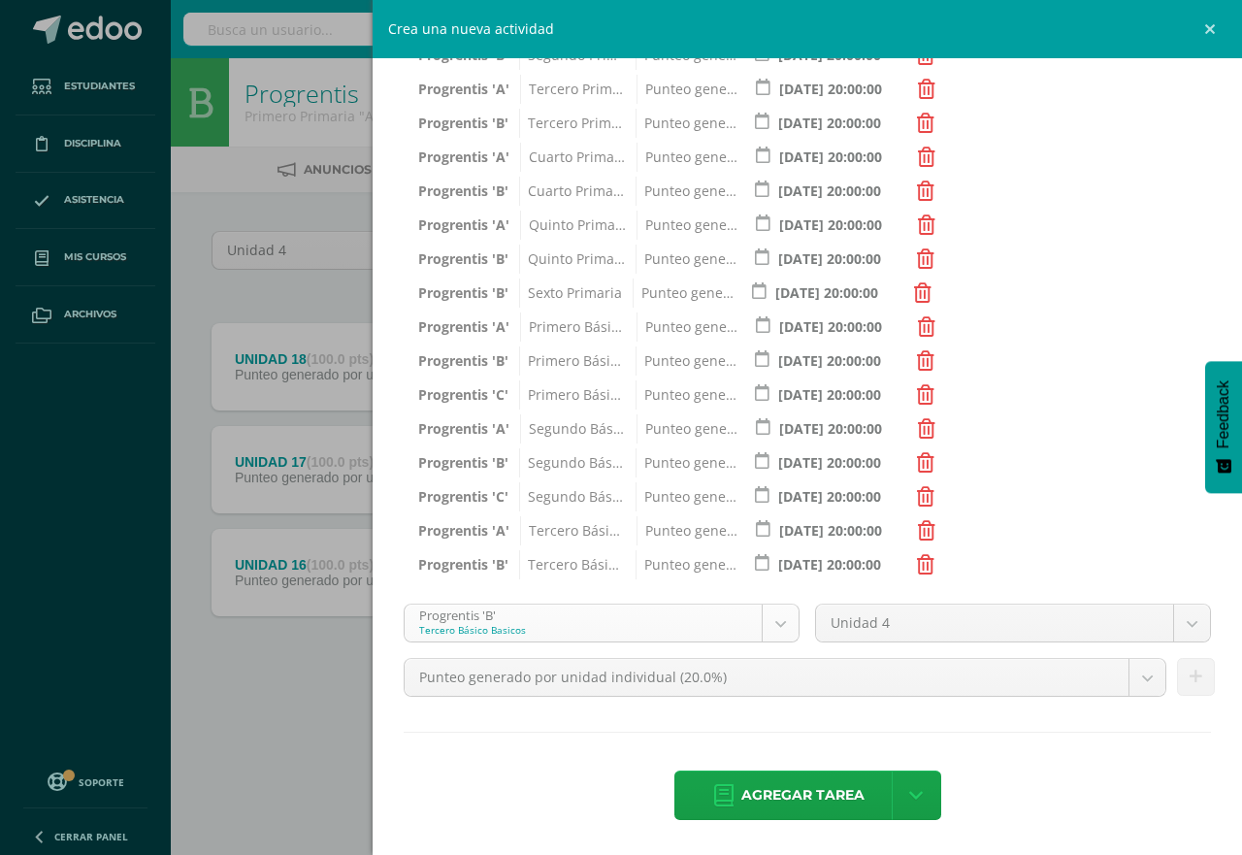
click at [763, 614] on body "Tarea asignada exitosamente Estudiantes Disciplina Asistencia Mis cursos Archiv…" at bounding box center [621, 372] width 1242 height 745
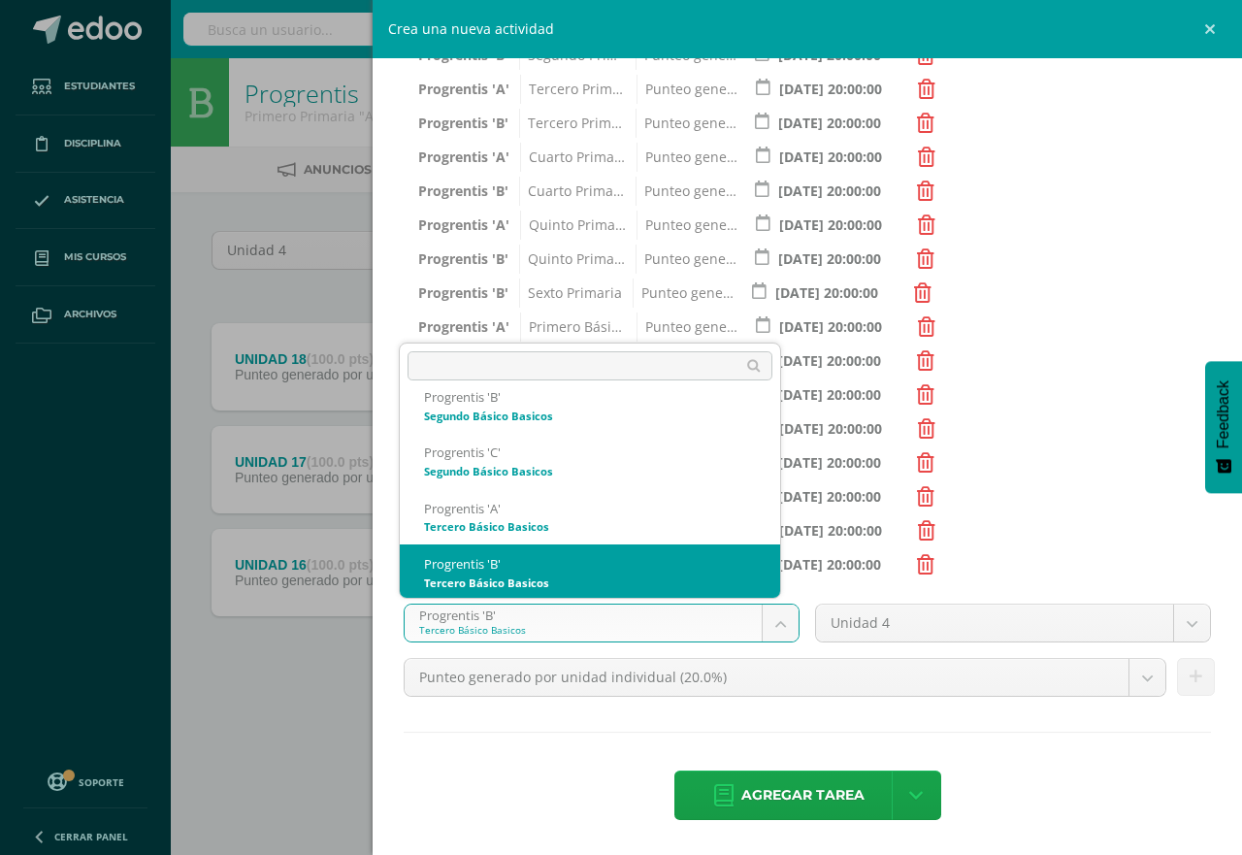
scroll to position [1136, 0]
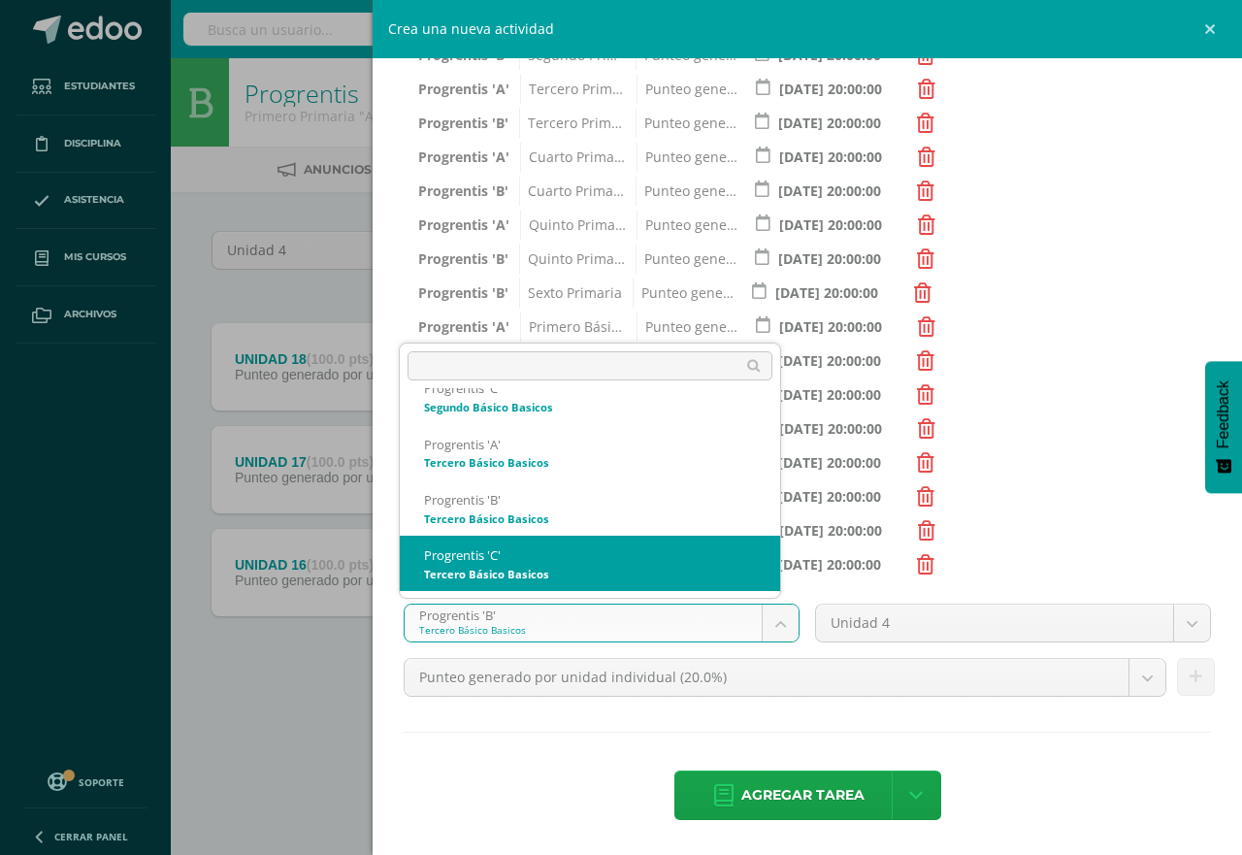
select select "174698"
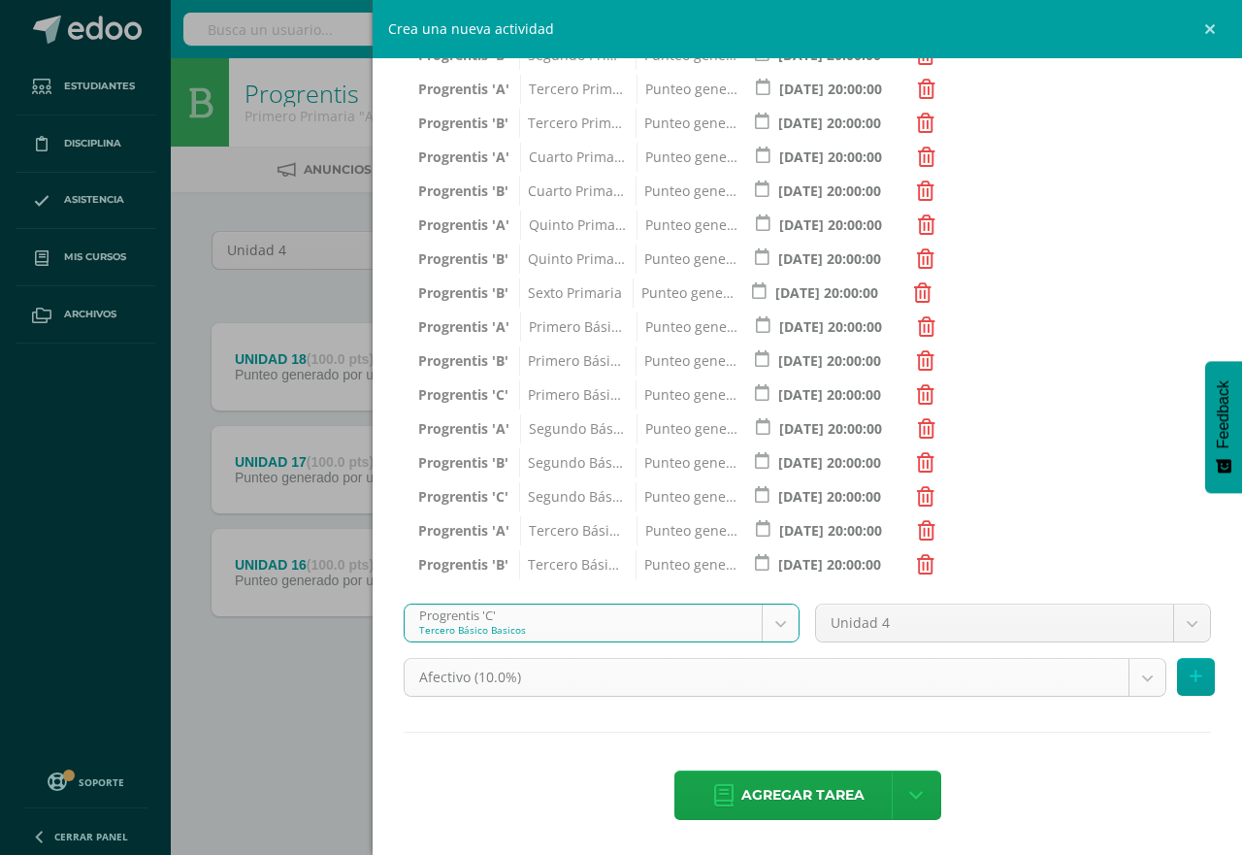
click at [1135, 675] on body "Tarea asignada exitosamente Estudiantes Disciplina Asistencia Mis cursos Archiv…" at bounding box center [621, 372] width 1242 height 745
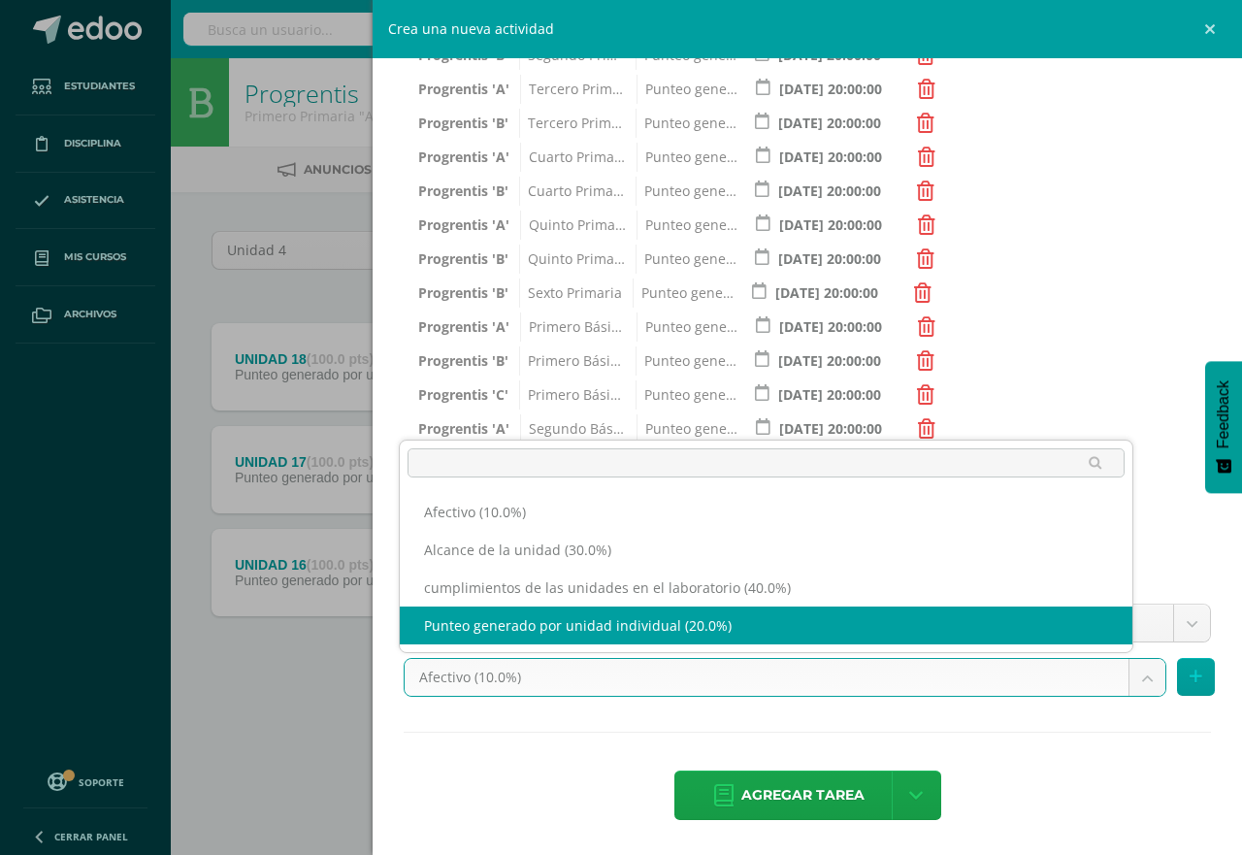
select select "191285"
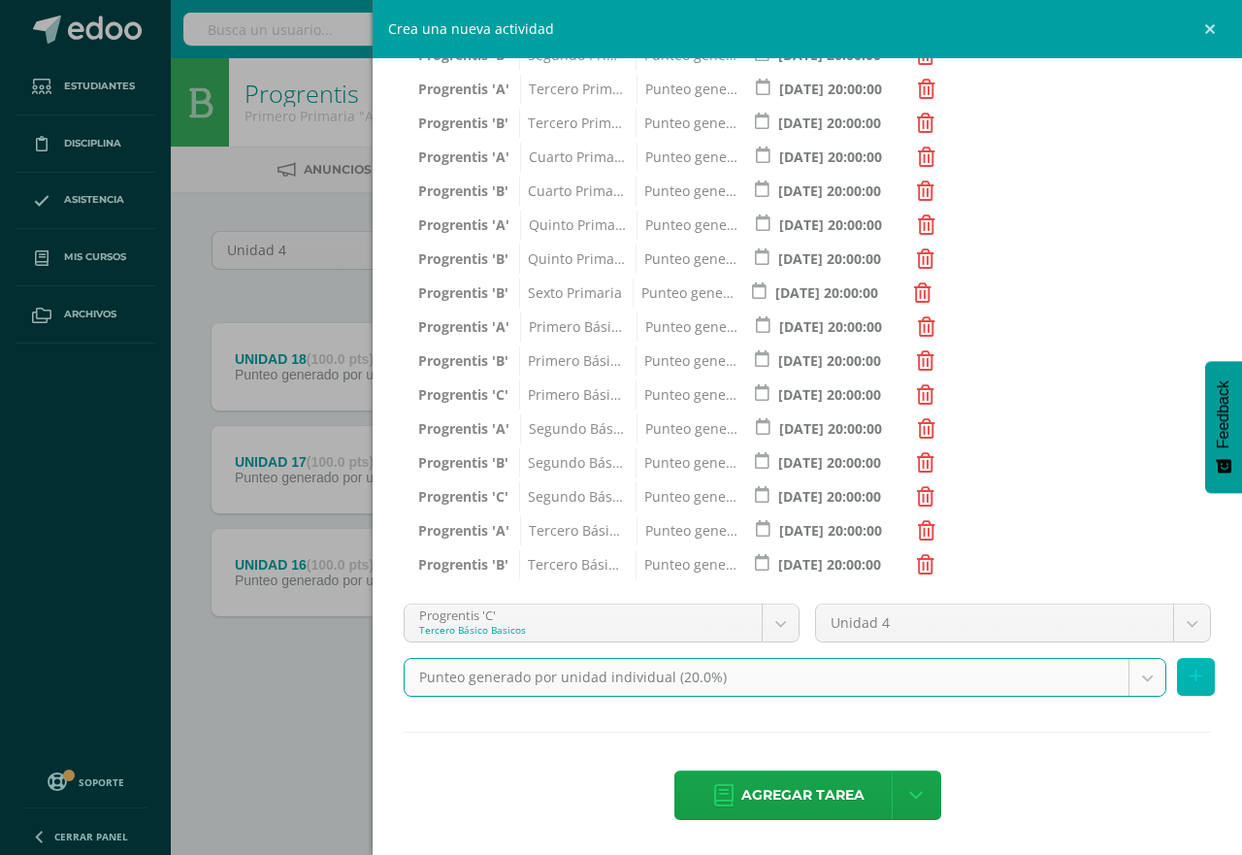
click at [1190, 678] on icon at bounding box center [1196, 677] width 13 height 17
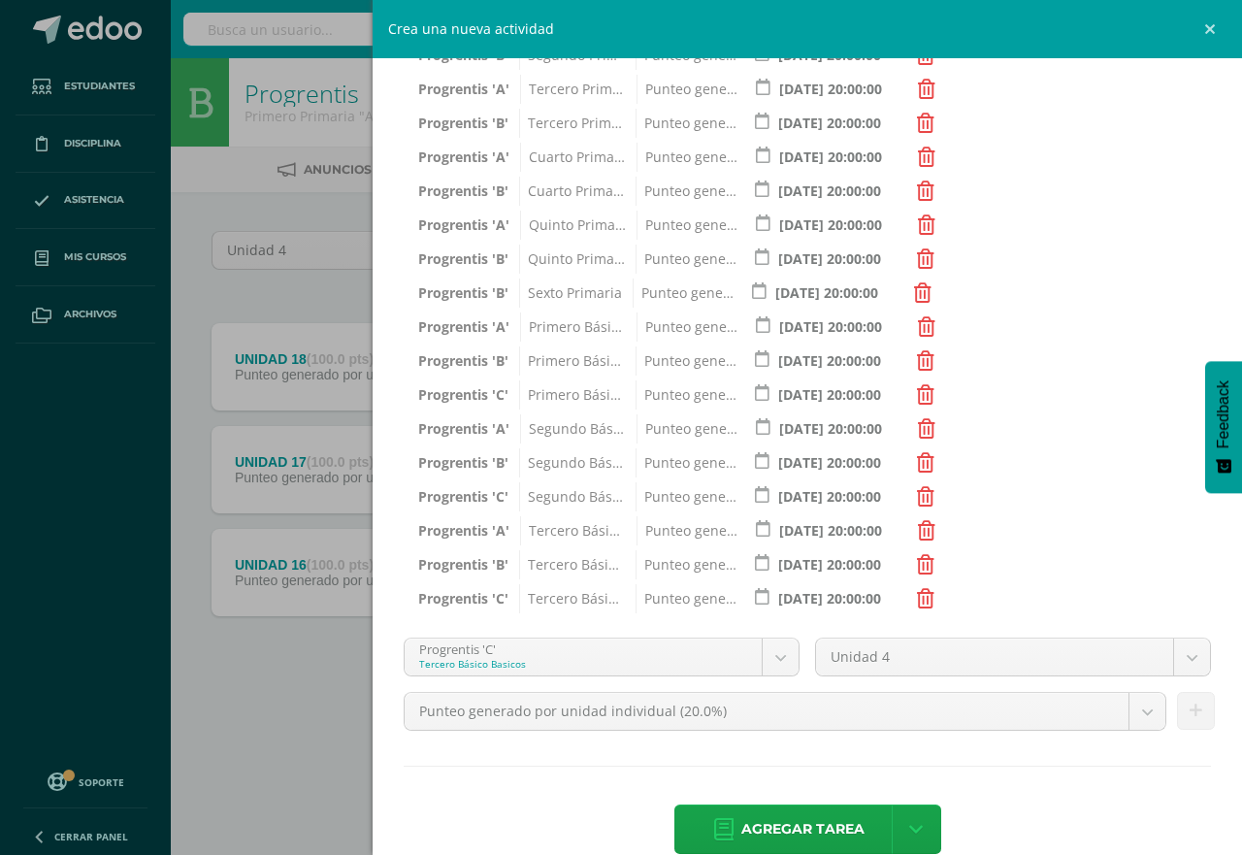
scroll to position [538, 0]
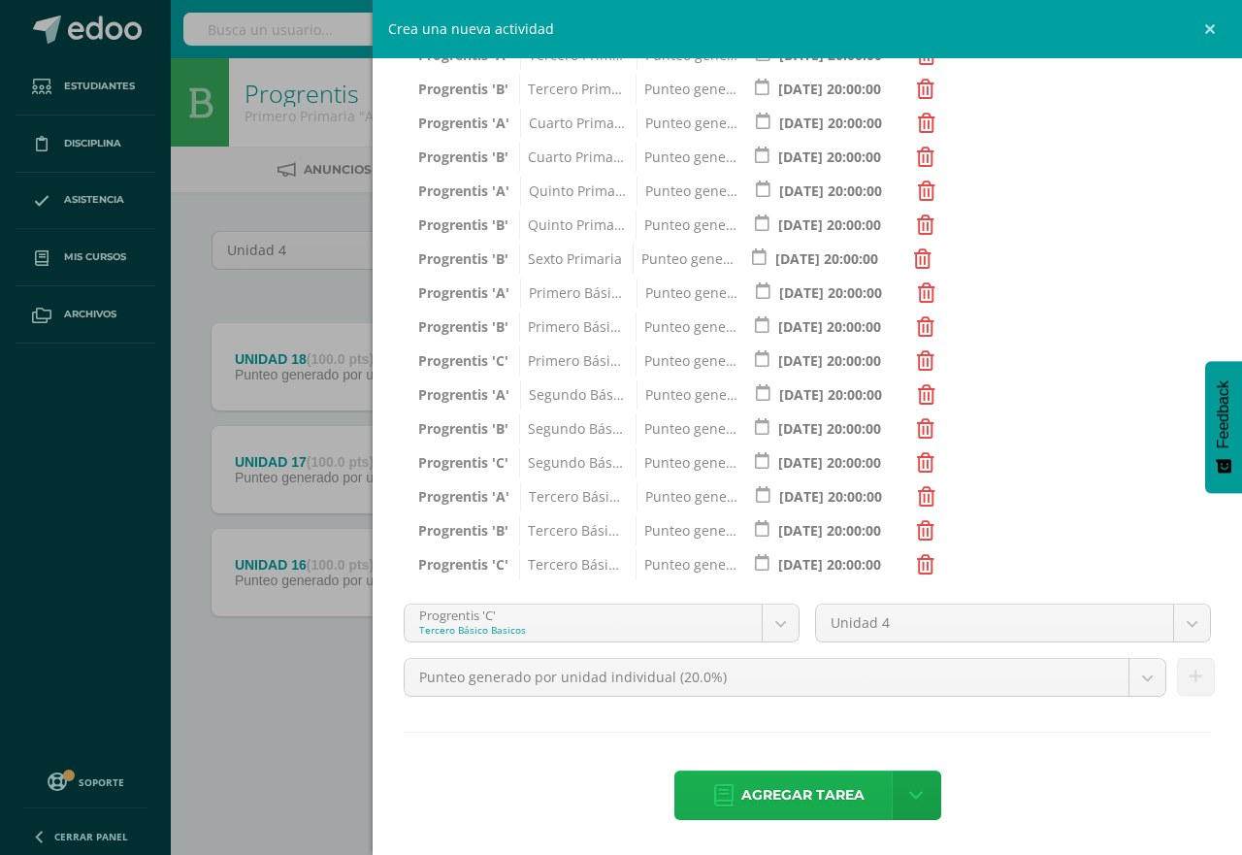
click at [792, 799] on span "Agregar tarea" at bounding box center [803, 796] width 123 height 48
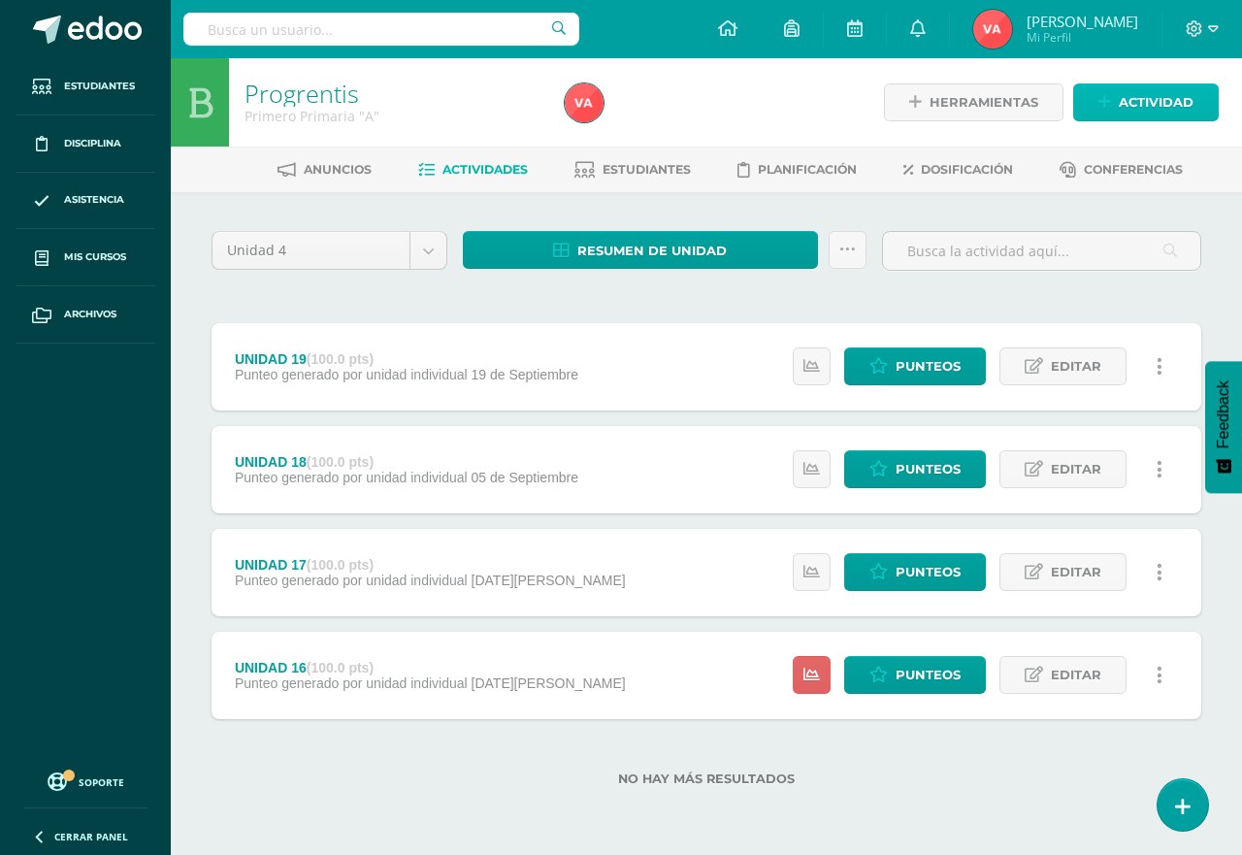
click at [1162, 106] on span "Actividad" at bounding box center [1156, 102] width 75 height 36
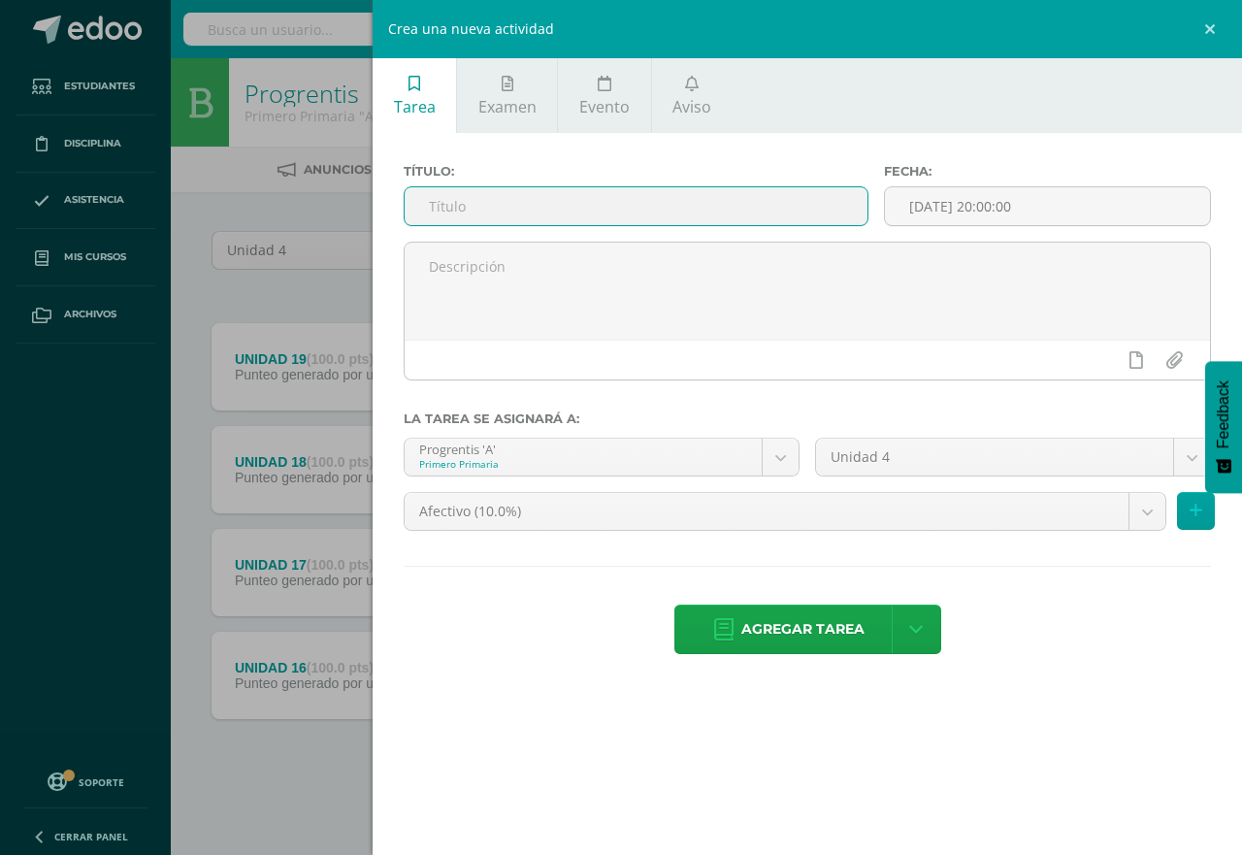
paste input "UNIDAD 20"
type input "UNIDAD 20"
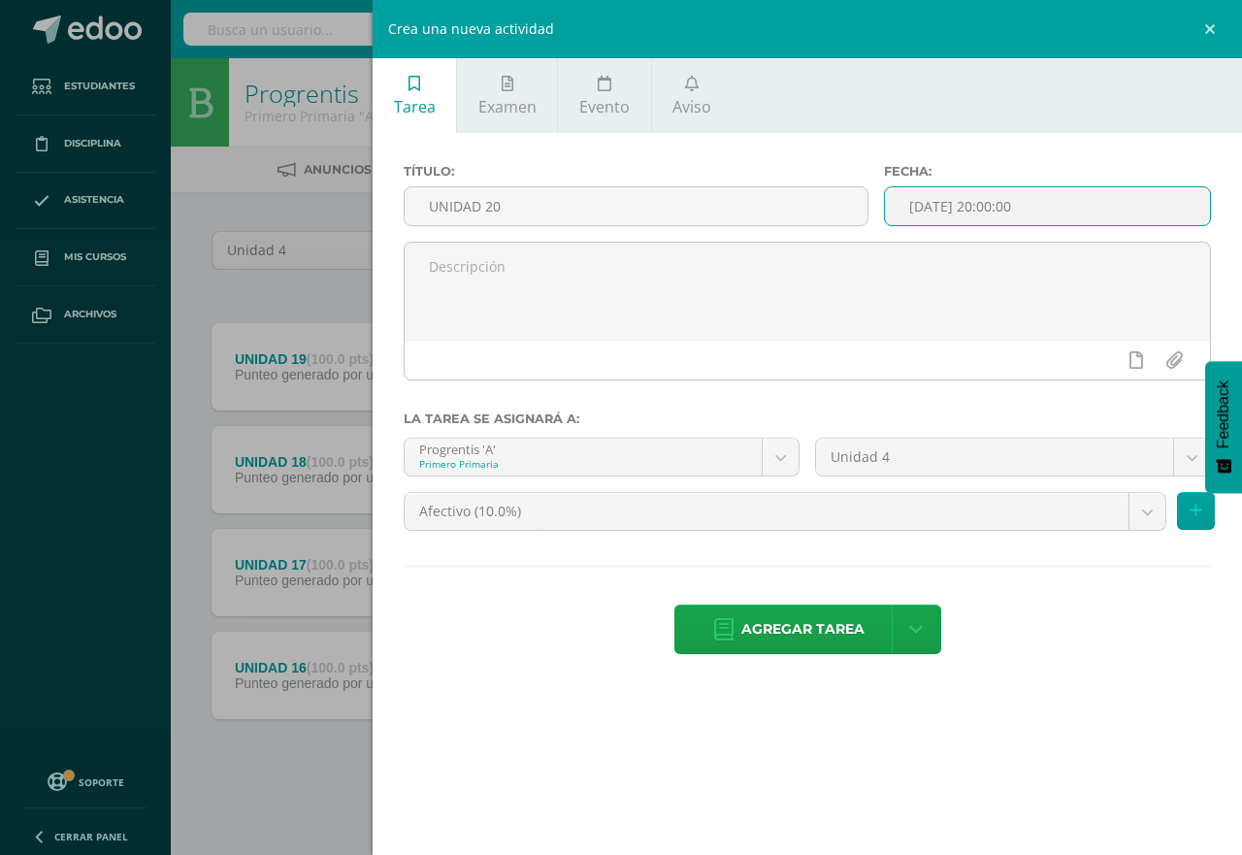
click at [971, 199] on input "[DATE] 20:00:00" at bounding box center [1047, 206] width 325 height 38
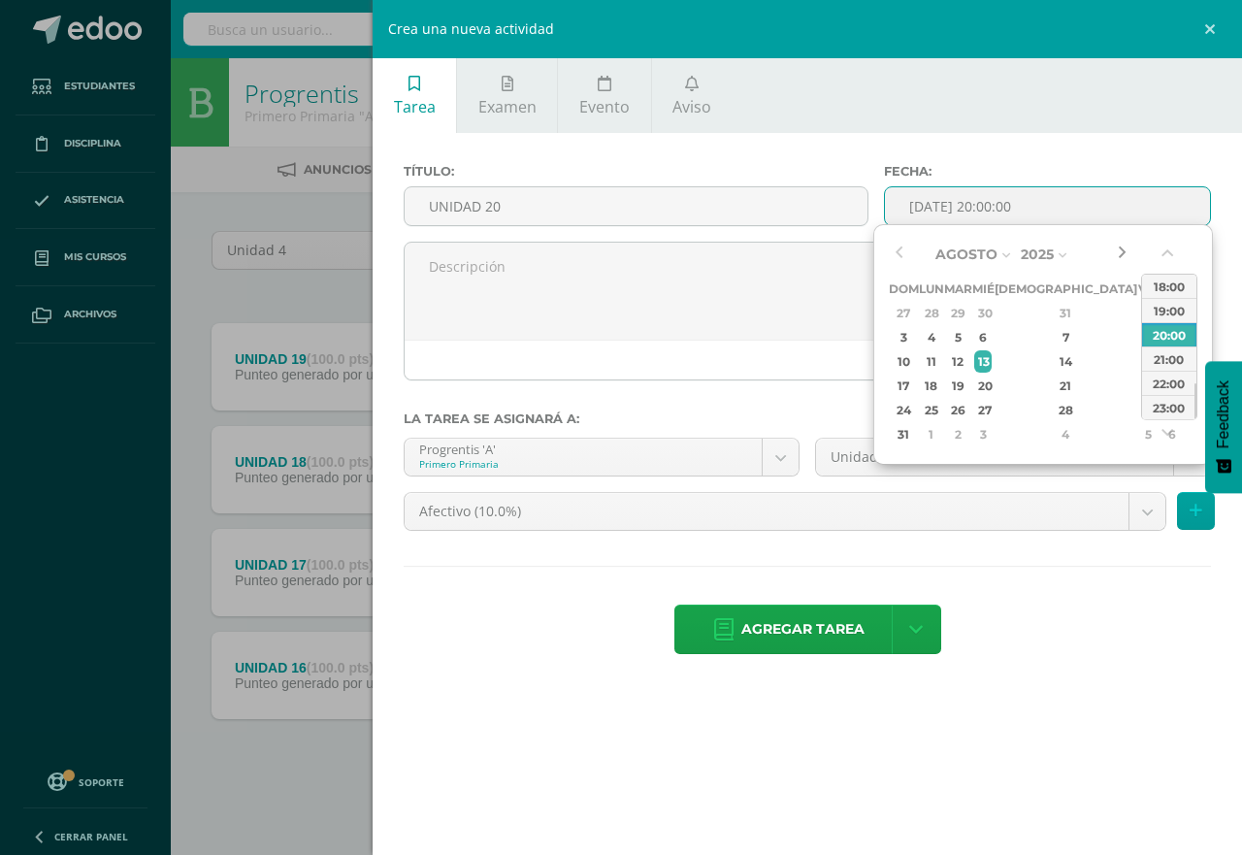
click at [1122, 249] on button "button" at bounding box center [1121, 254] width 19 height 29
click at [1140, 415] on div "3" at bounding box center [1148, 410] width 17 height 22
type input "[DATE] 20:00"
click at [1075, 149] on div "Título: UNIDAD 20 Fecha: [DATE] 20:00 La tarea se asignará a: Progrentis 'A' Pr…" at bounding box center [808, 411] width 870 height 556
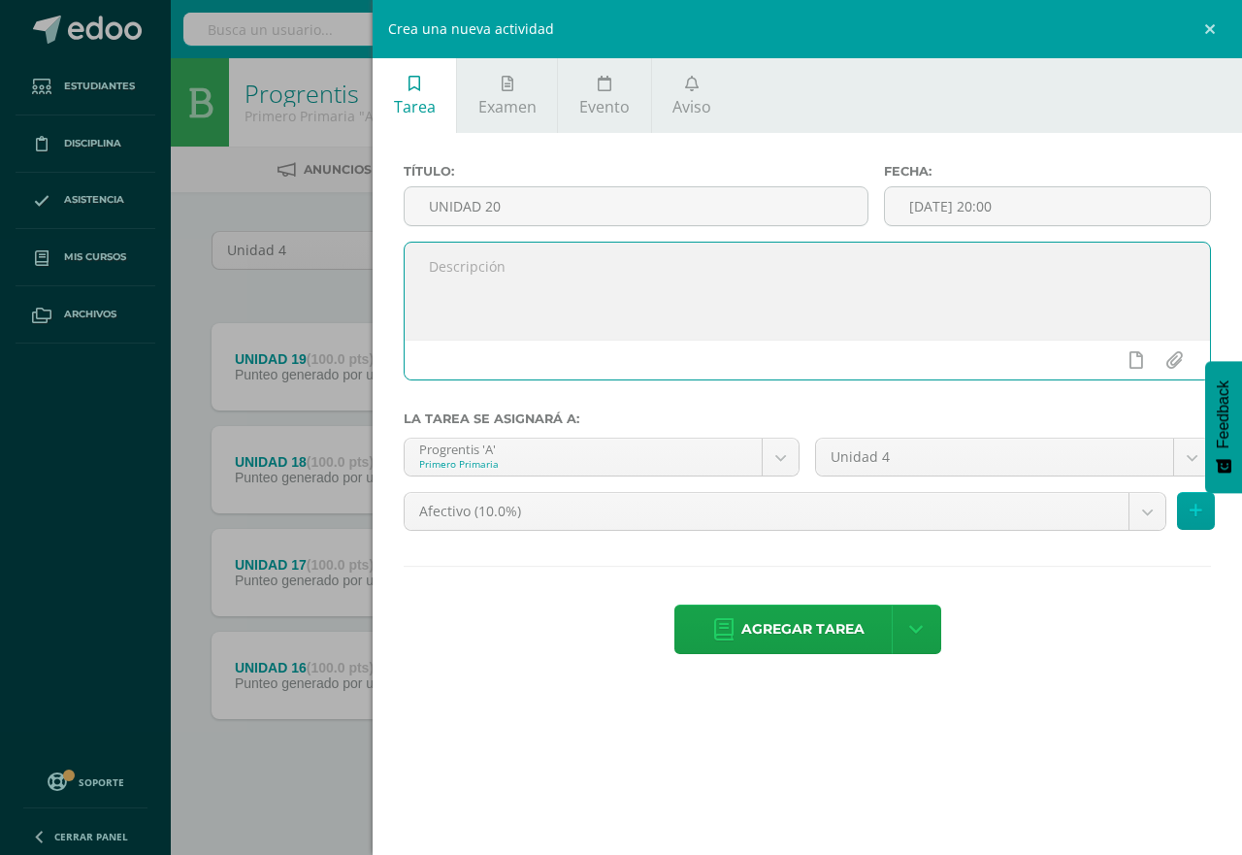
paste textarea "Alcance de la unidad"
type textarea "Alcance de la unidad Final"
click at [1137, 512] on body "Tarea asignada exitosamente Estudiantes Disciplina Asistencia Mis cursos Archiv…" at bounding box center [621, 424] width 1242 height 848
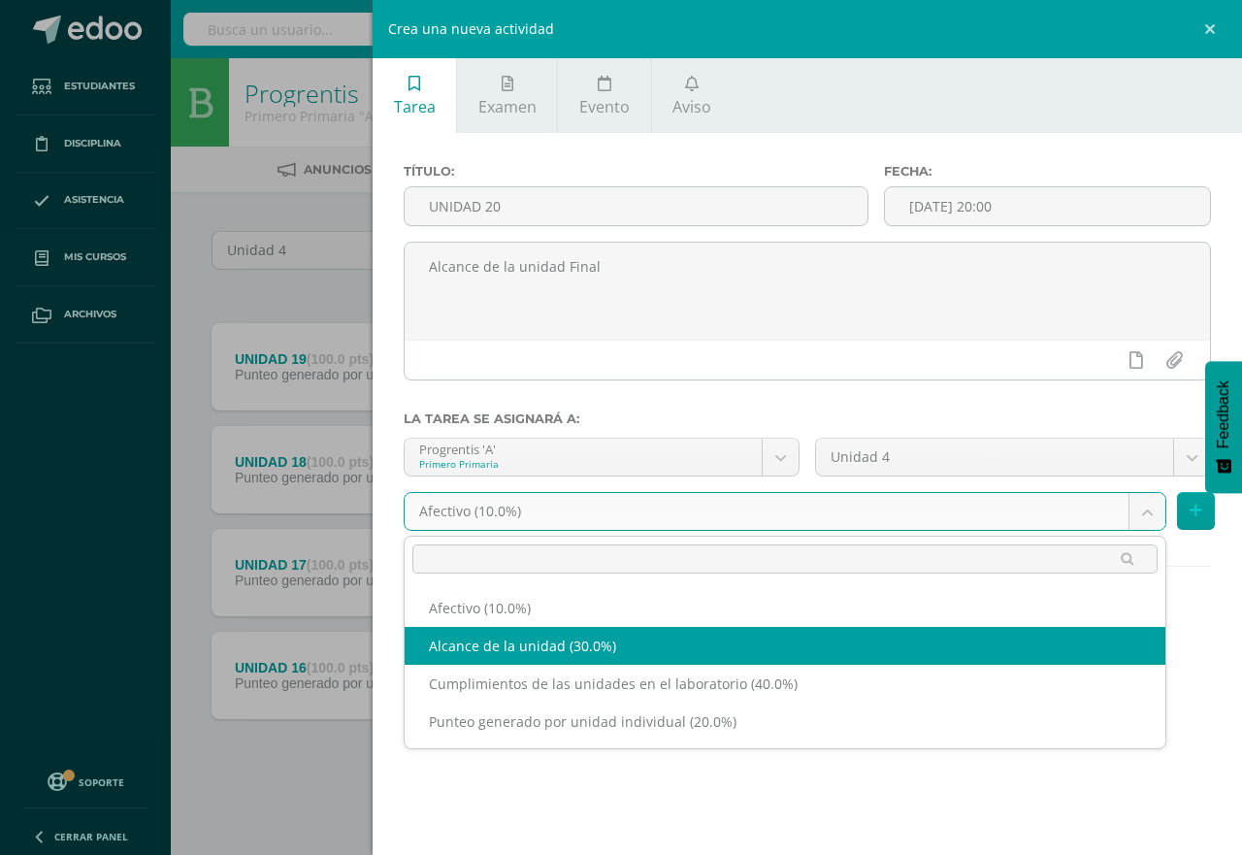
select select "190644"
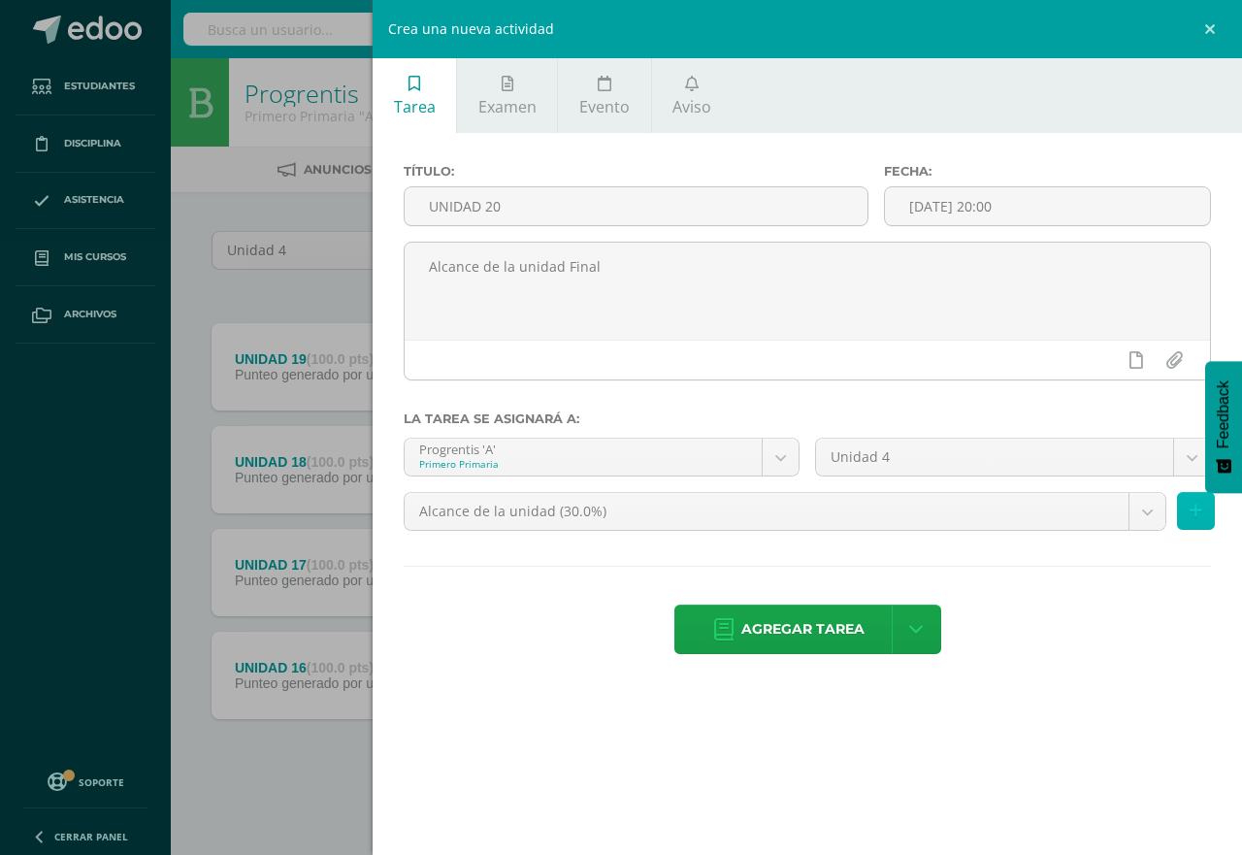
click at [1199, 513] on icon at bounding box center [1196, 511] width 13 height 17
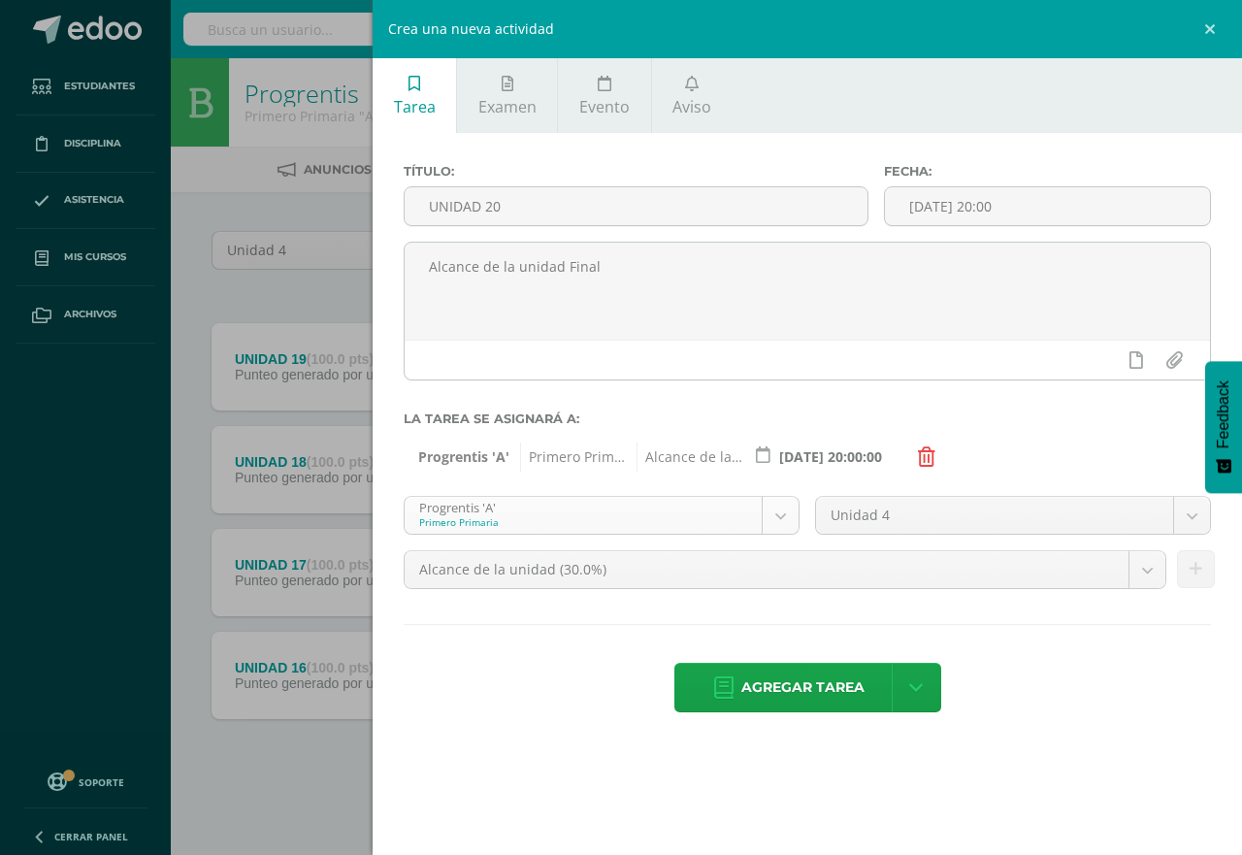
click at [781, 514] on body "Tarea asignada exitosamente Estudiantes Disciplina Asistencia Mis cursos Archiv…" at bounding box center [621, 424] width 1242 height 848
select select "174551"
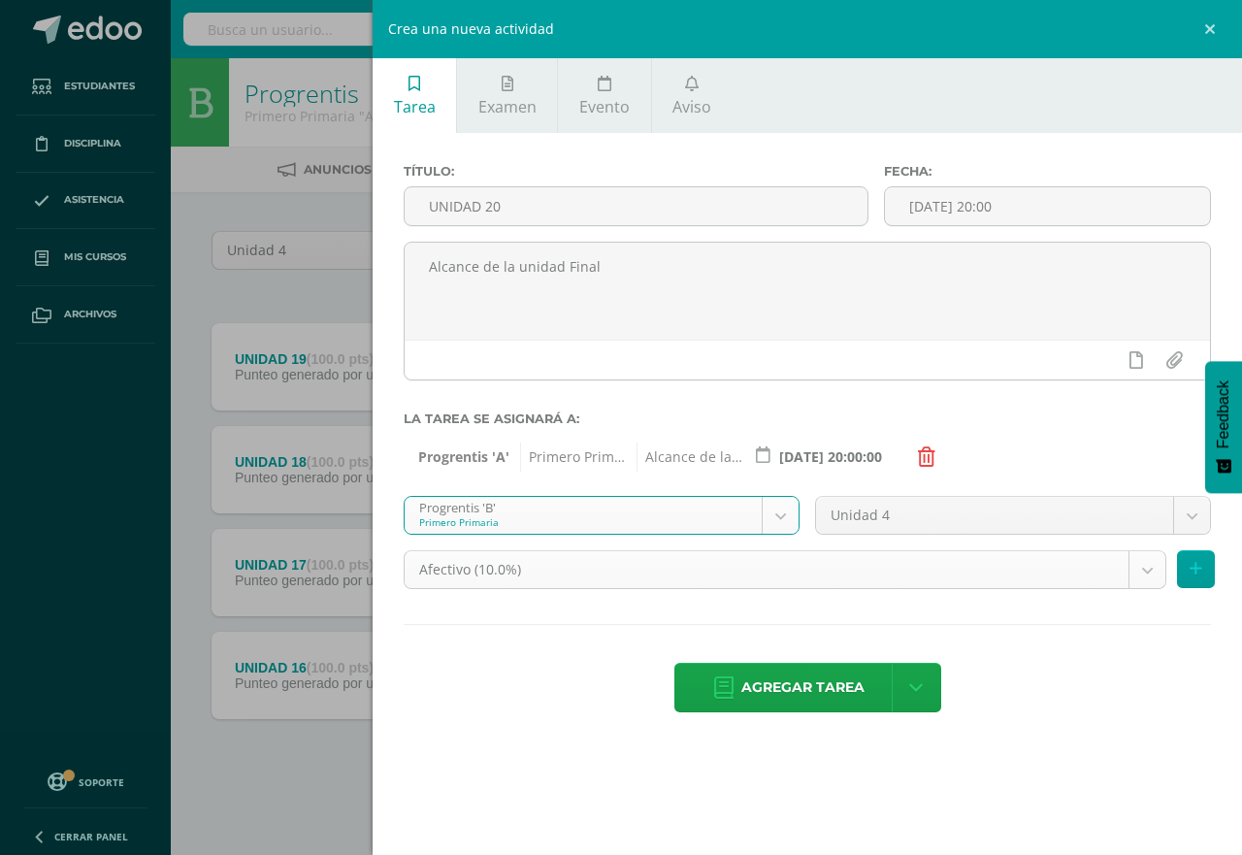
click at [1141, 573] on body "Tarea asignada exitosamente Estudiantes Disciplina Asistencia Mis cursos Archiv…" at bounding box center [621, 424] width 1242 height 848
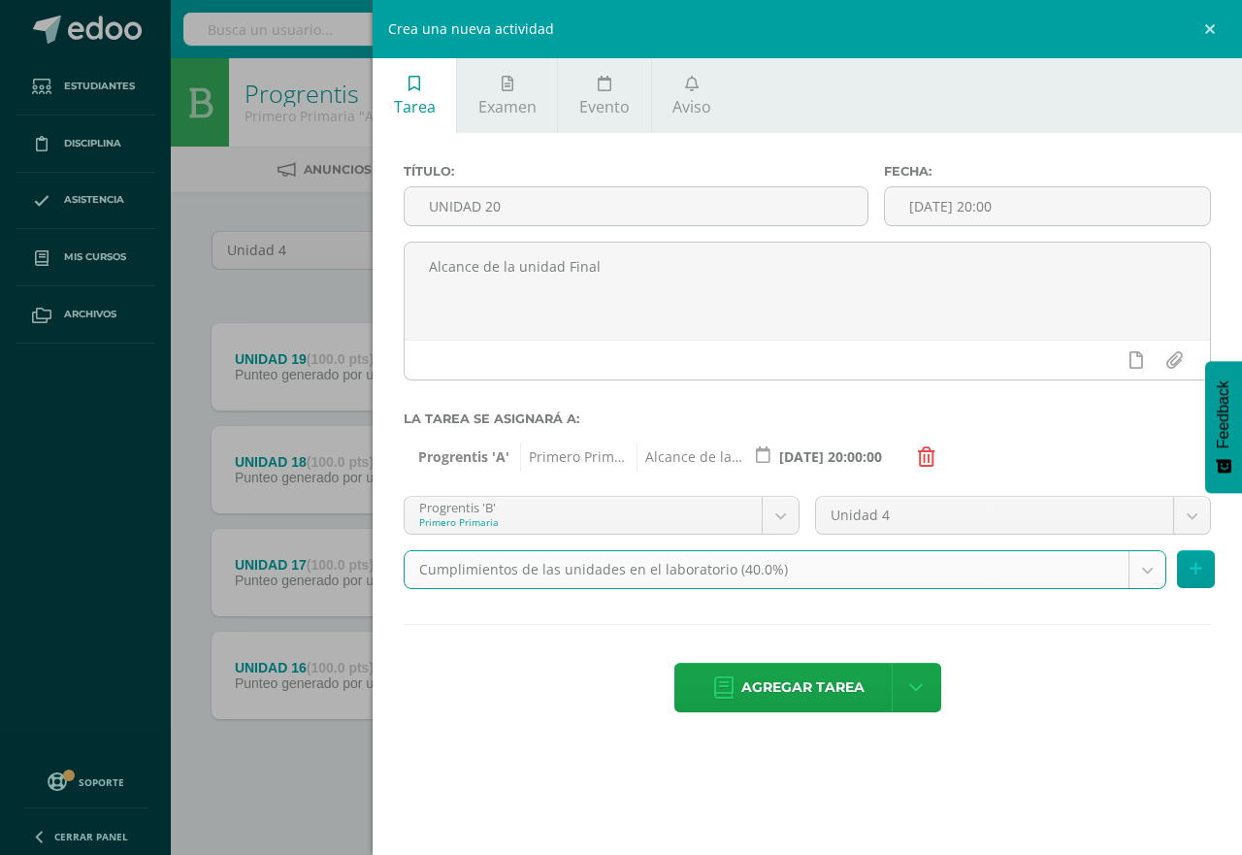
click at [1141, 570] on body "Tarea asignada exitosamente Estudiantes Disciplina Asistencia Mis cursos Archiv…" at bounding box center [621, 424] width 1242 height 848
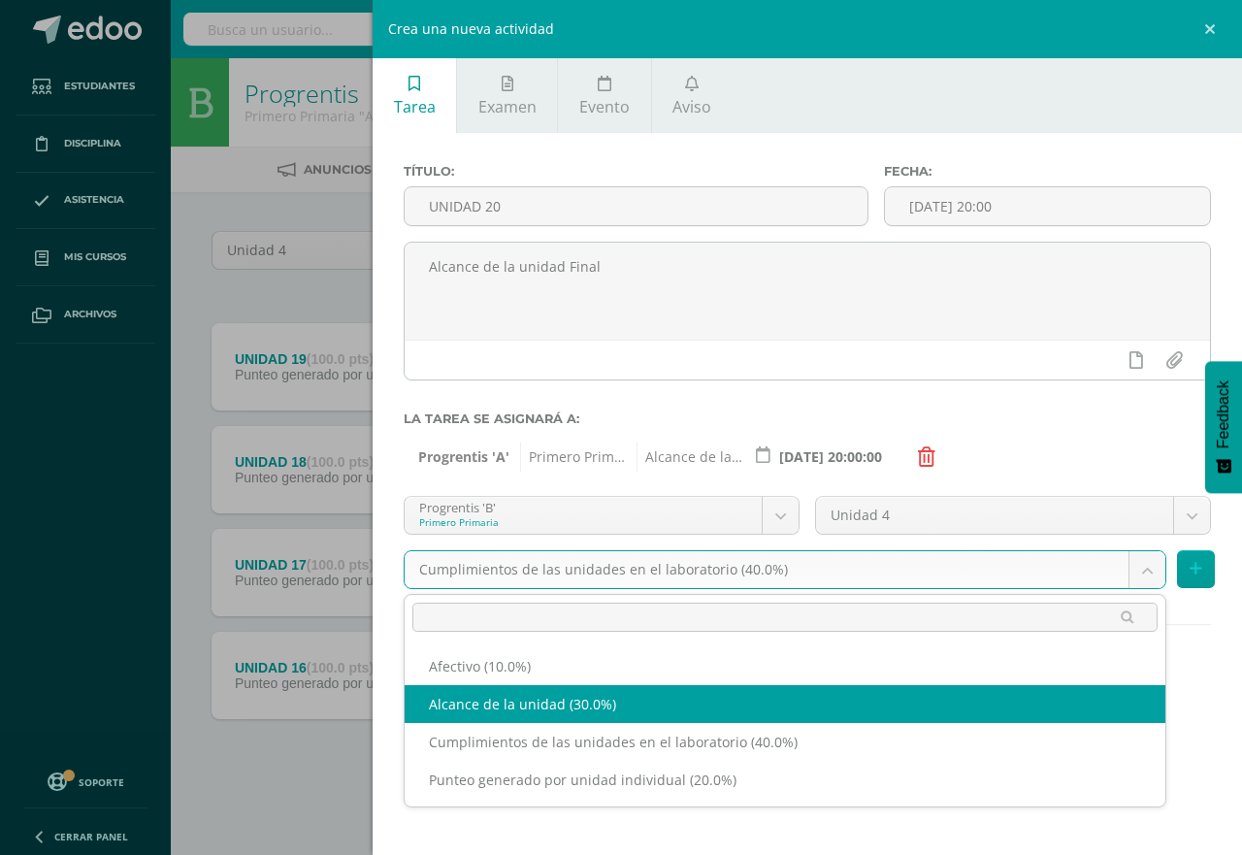
select select "190684"
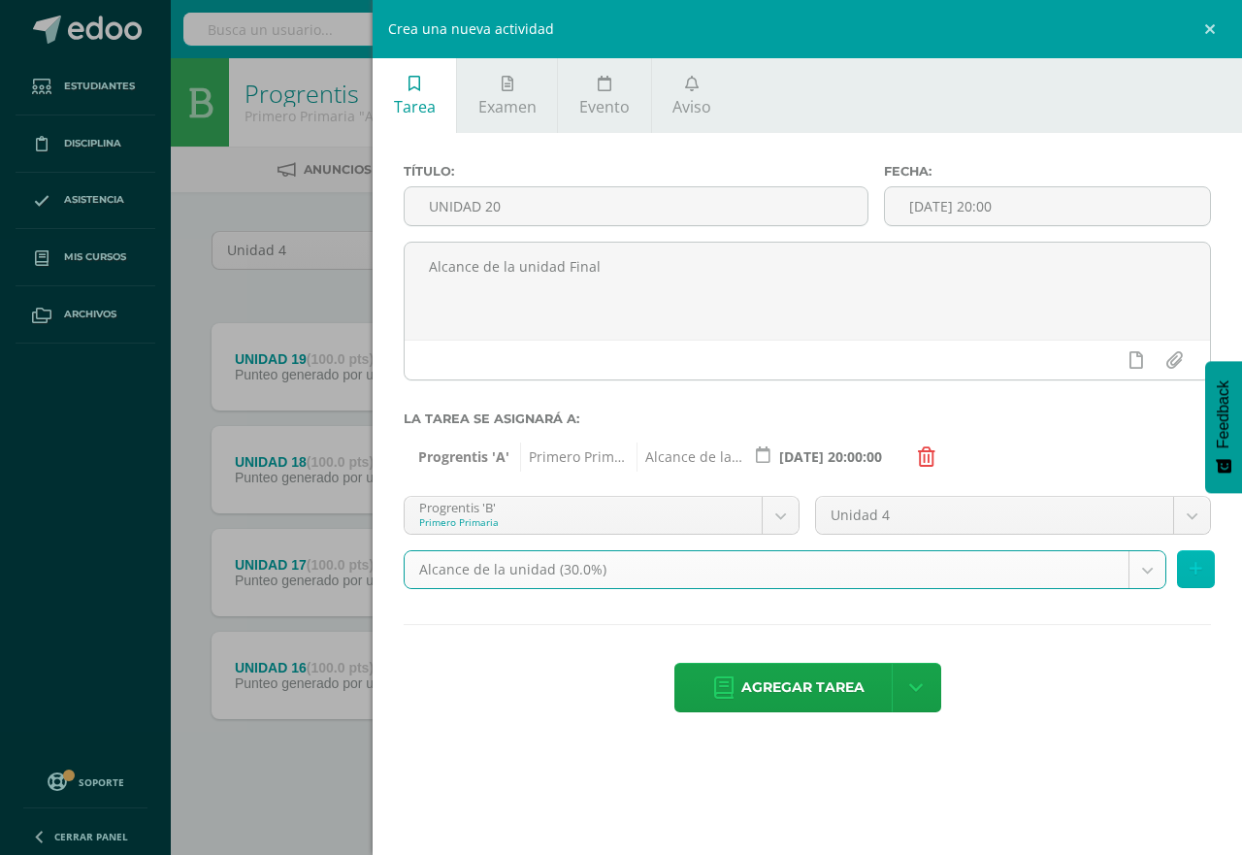
click at [1189, 570] on button at bounding box center [1196, 569] width 38 height 38
click at [1189, 550] on div "Unidad 4 Unidad 4" at bounding box center [1014, 523] width 412 height 54
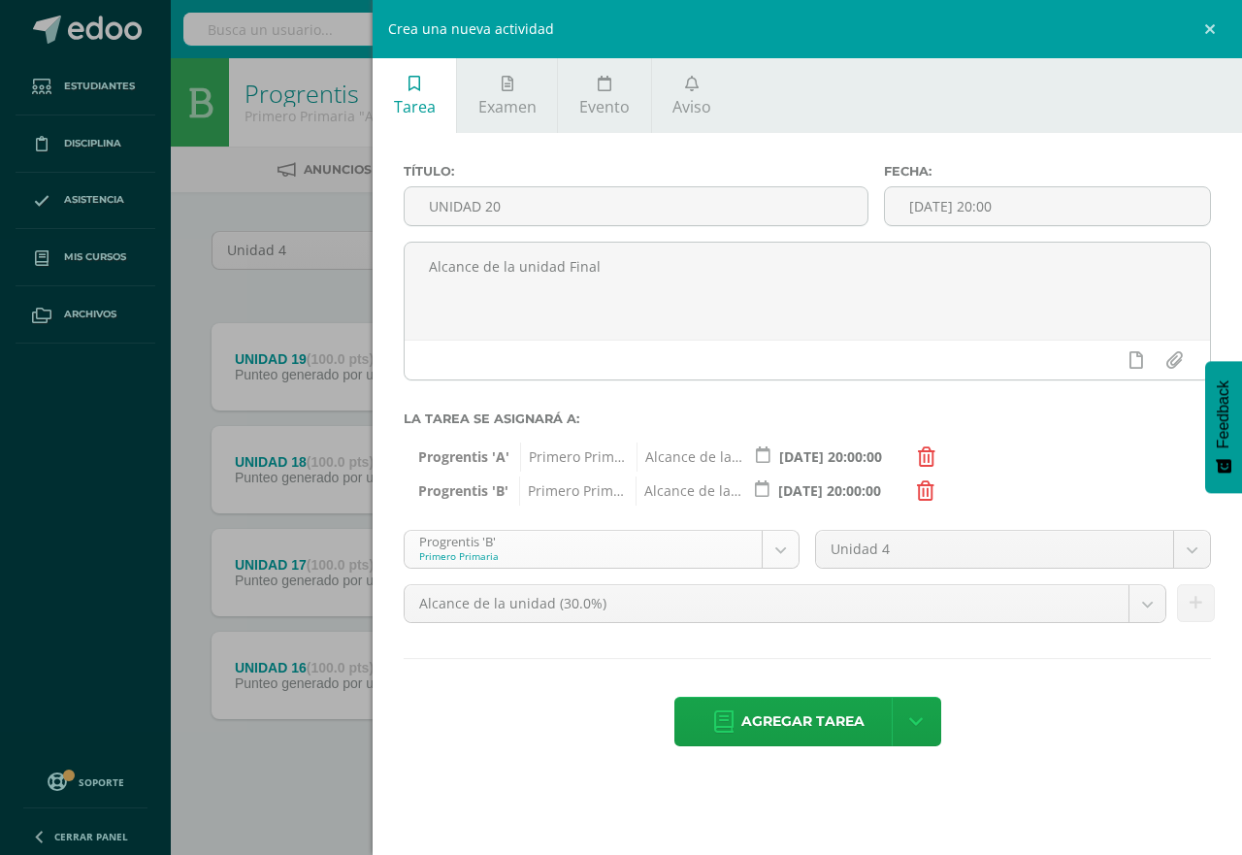
click at [781, 533] on body "Tarea asignada exitosamente Estudiantes Disciplina Asistencia Mis cursos Archiv…" at bounding box center [621, 424] width 1242 height 848
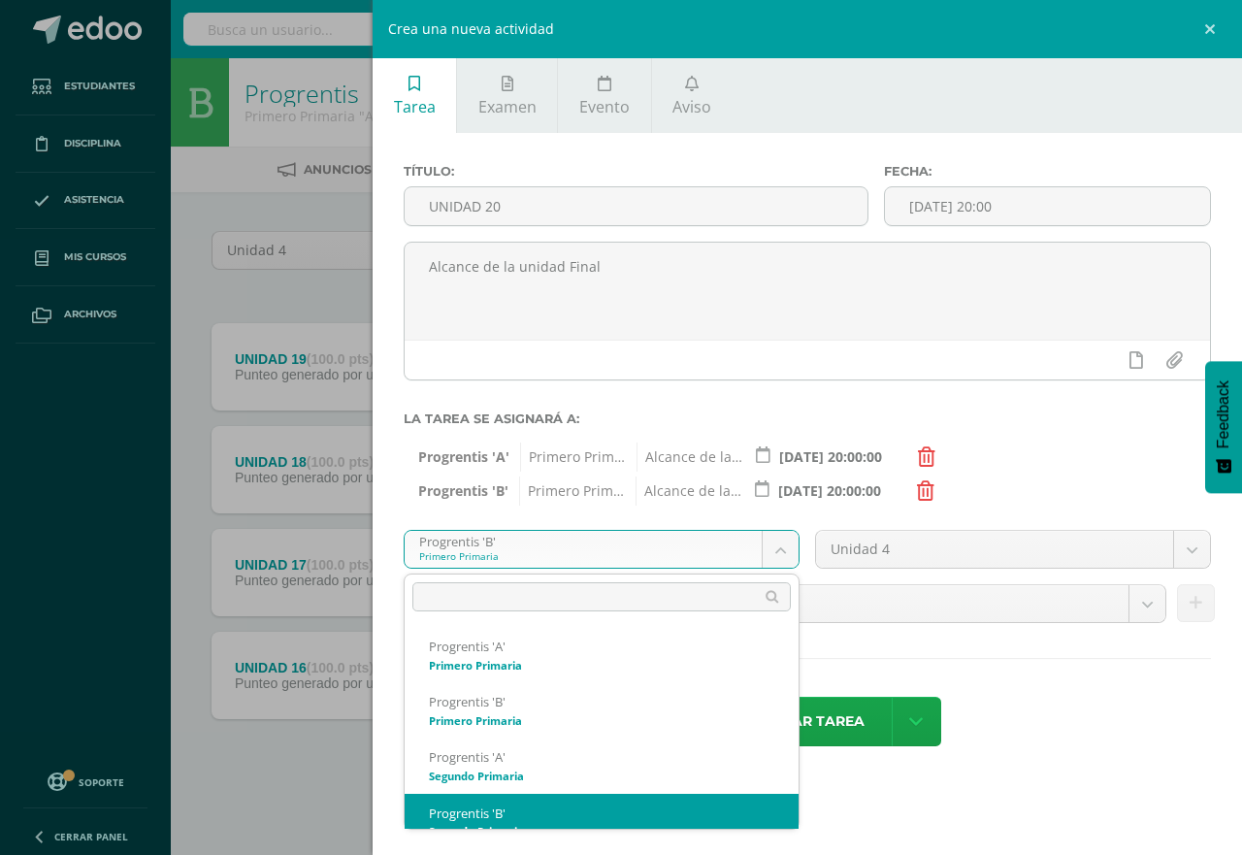
scroll to position [19, 0]
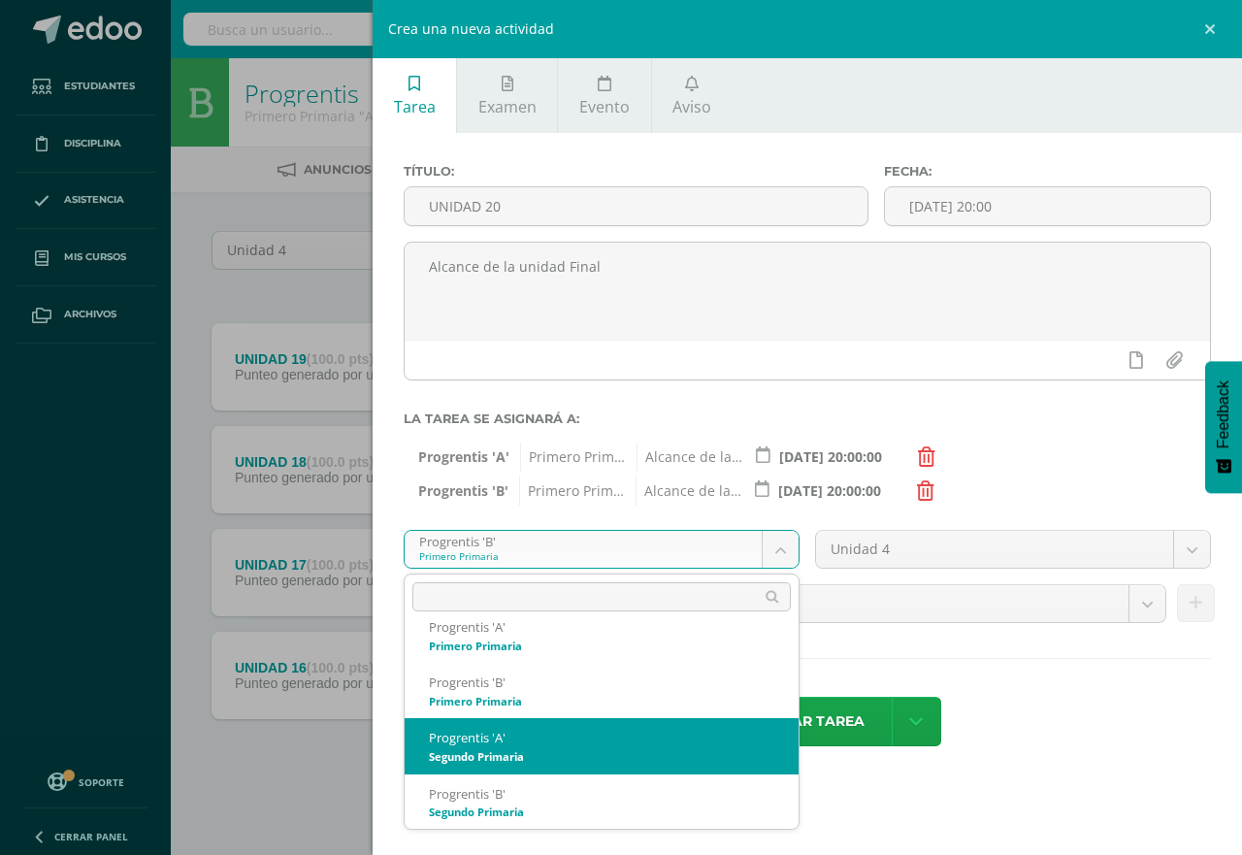
select select "174593"
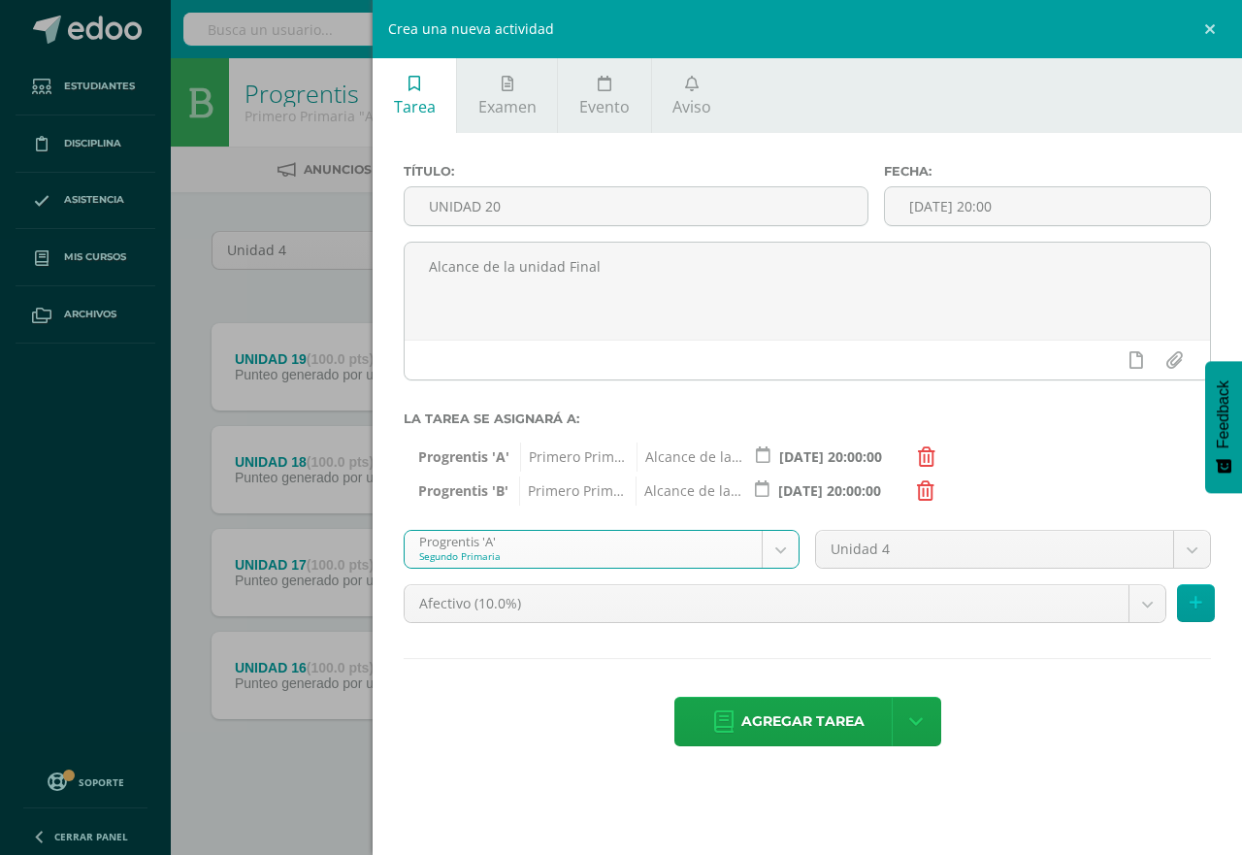
click at [1139, 600] on body "Tarea asignada exitosamente Estudiantes Disciplina Asistencia Mis cursos Archiv…" at bounding box center [621, 424] width 1242 height 848
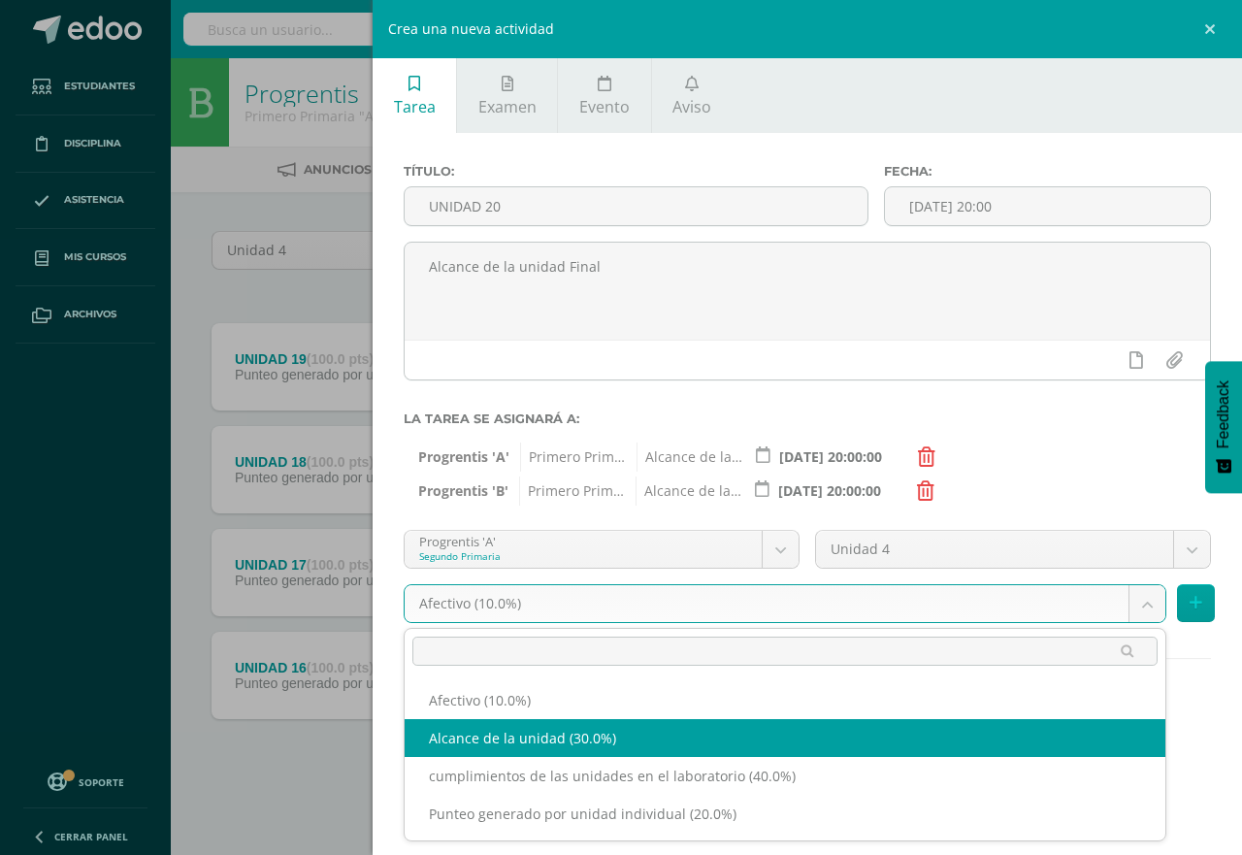
select select "190697"
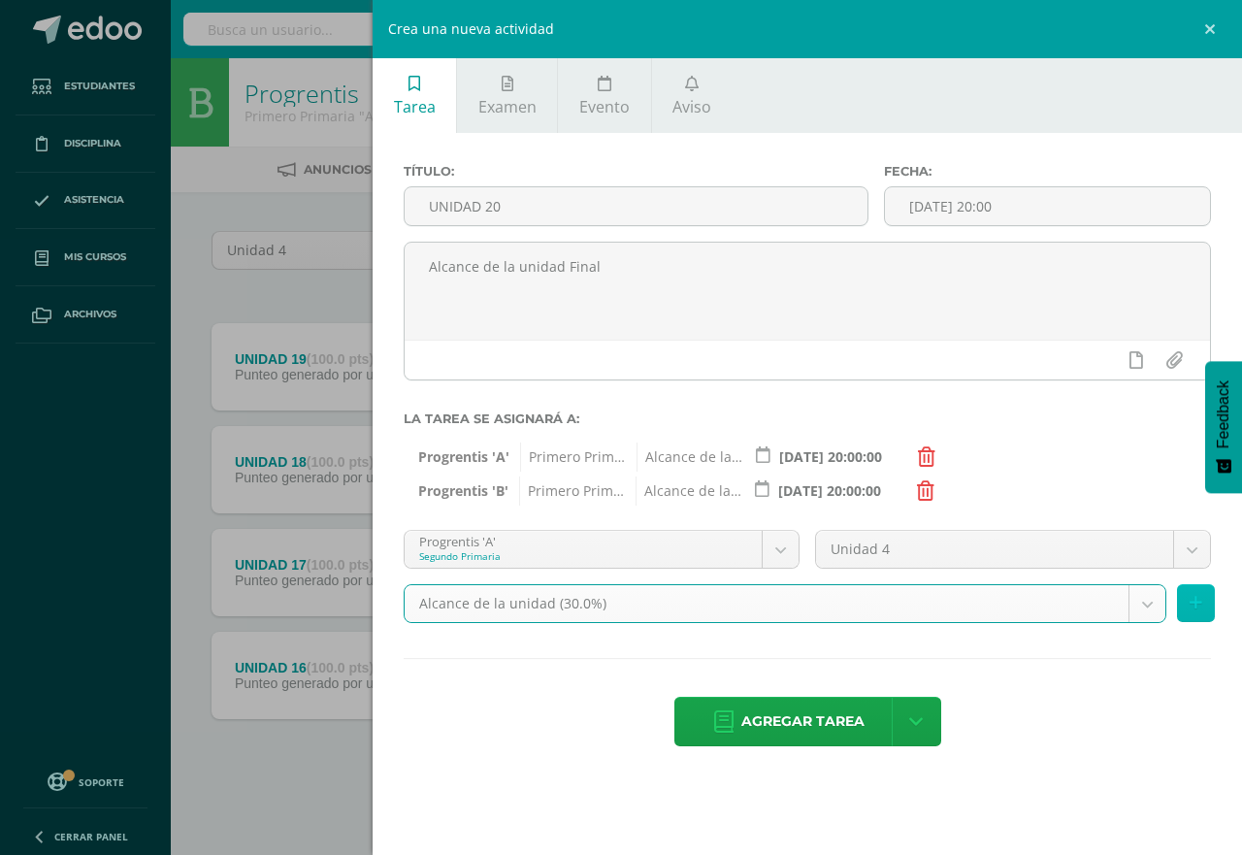
click at [1201, 600] on icon at bounding box center [1196, 603] width 13 height 17
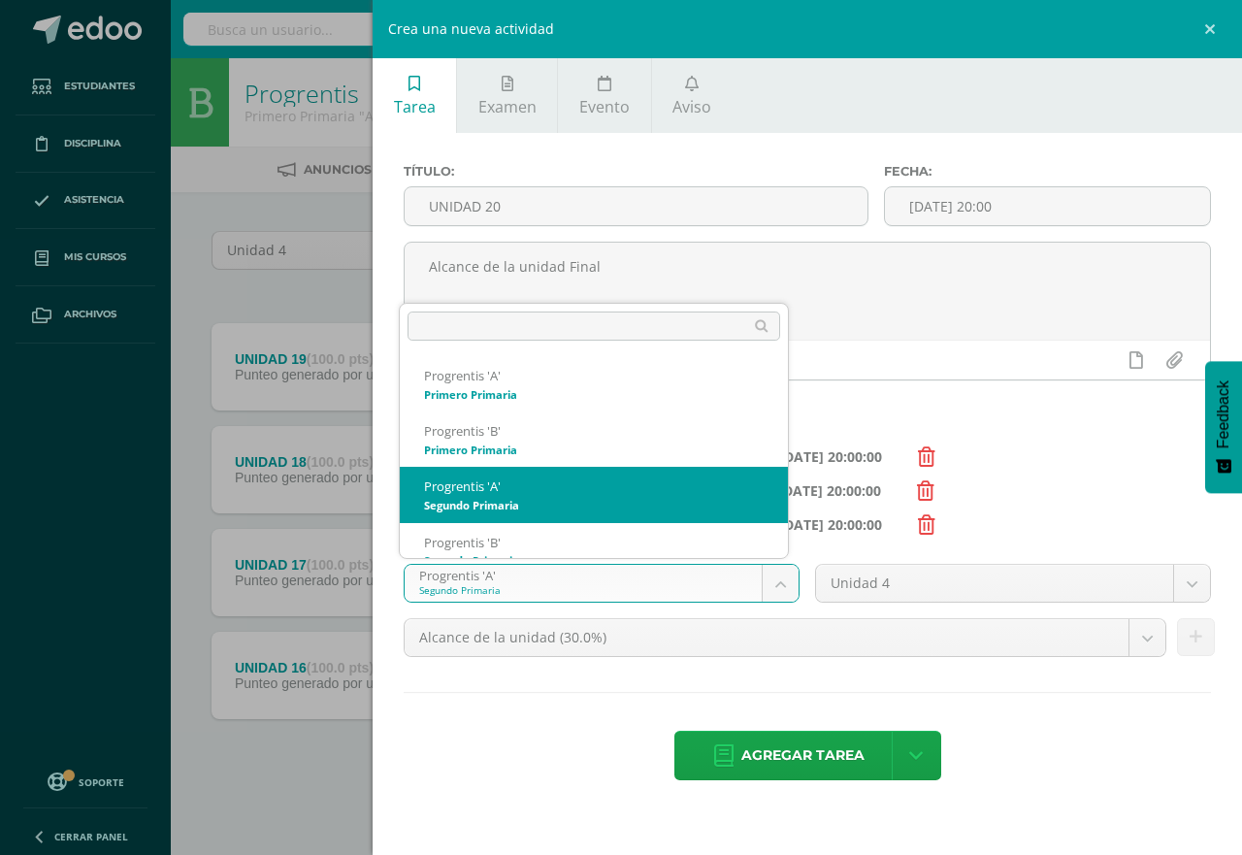
click at [782, 579] on body "Tarea asignada exitosamente Estudiantes Disciplina Asistencia Mis cursos Archiv…" at bounding box center [621, 424] width 1242 height 848
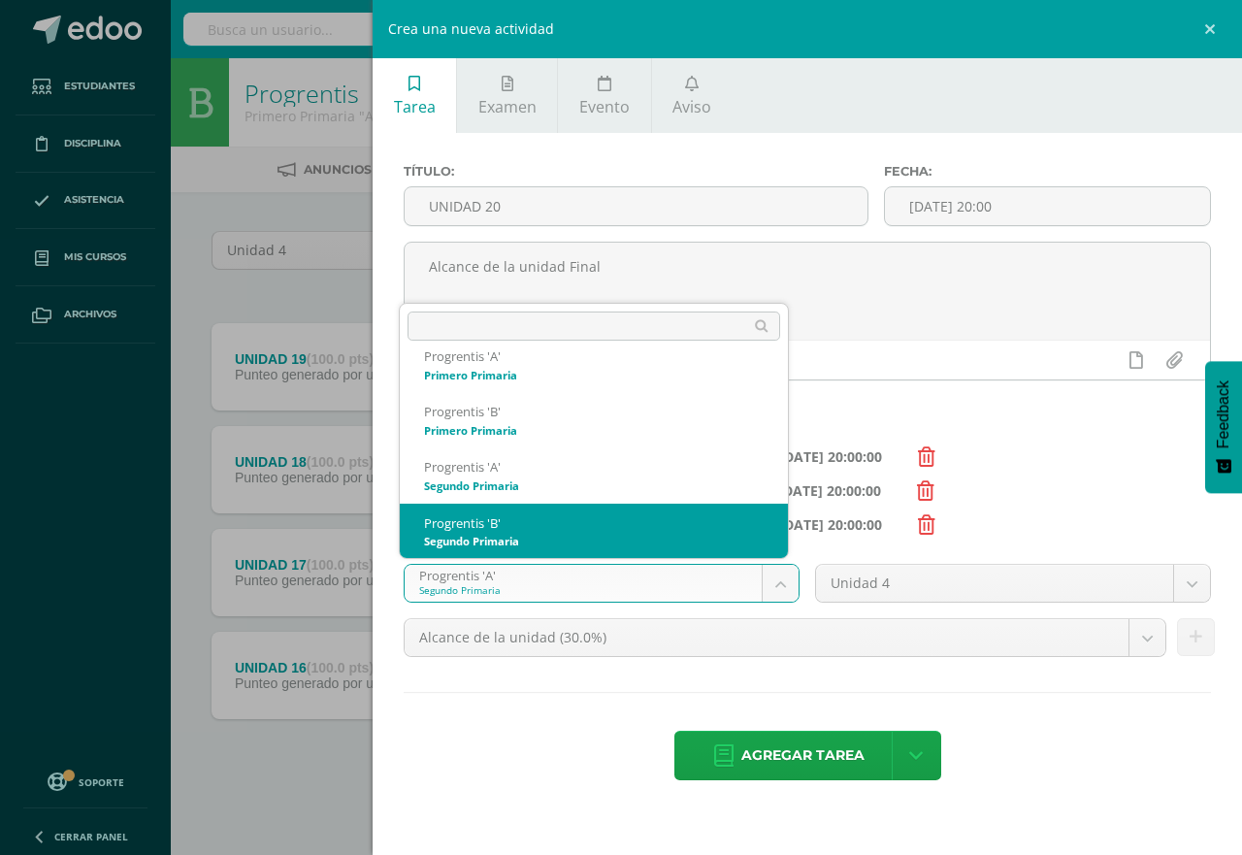
select select "174600"
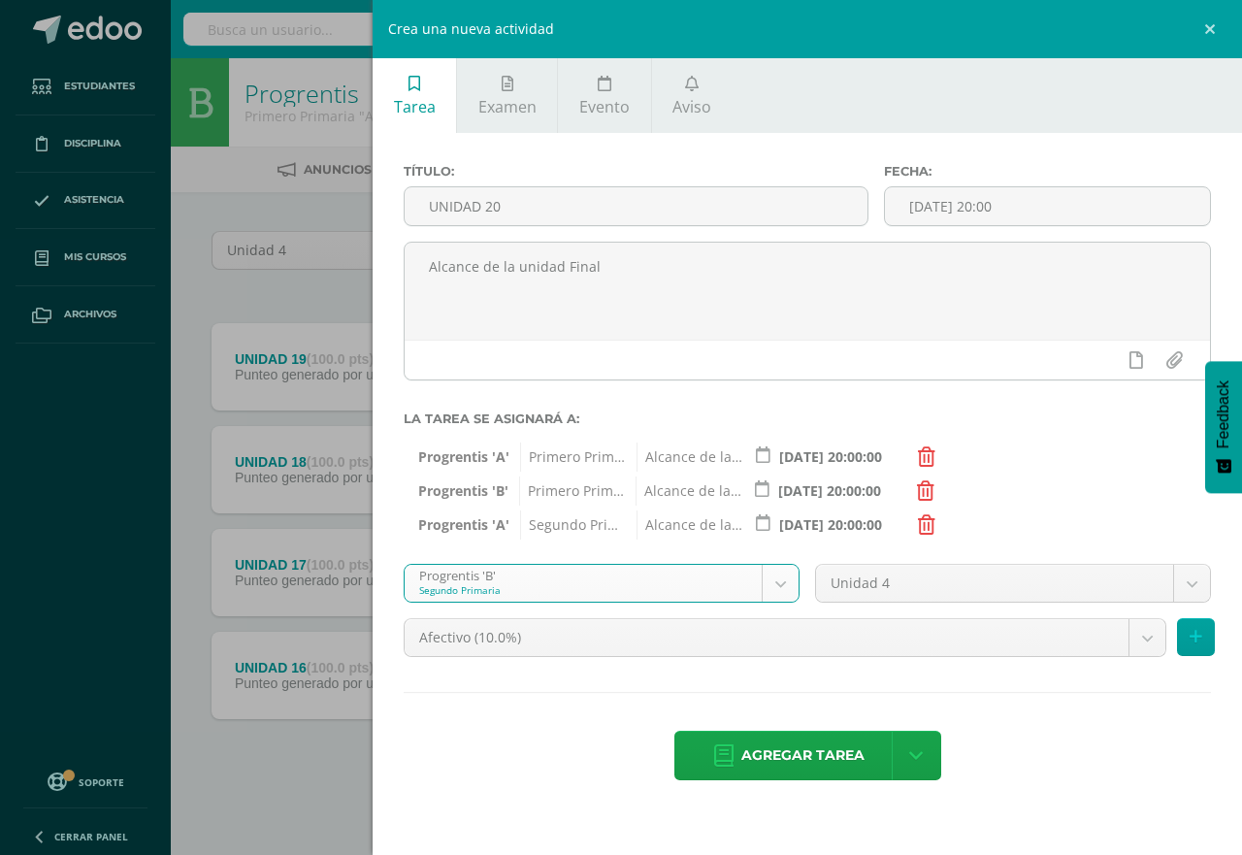
click at [1146, 636] on body "Tarea asignada exitosamente Estudiantes Disciplina Asistencia Mis cursos Archiv…" at bounding box center [621, 424] width 1242 height 848
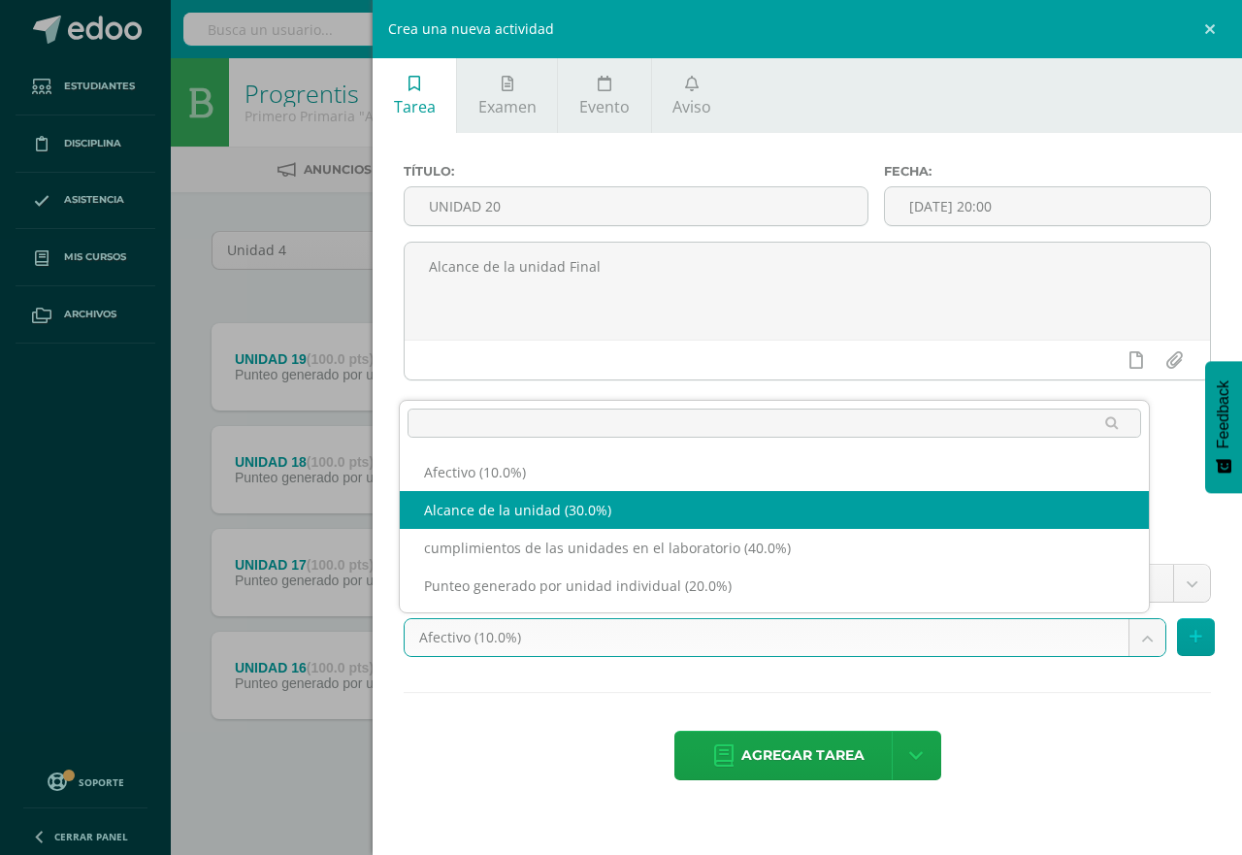
select select "190701"
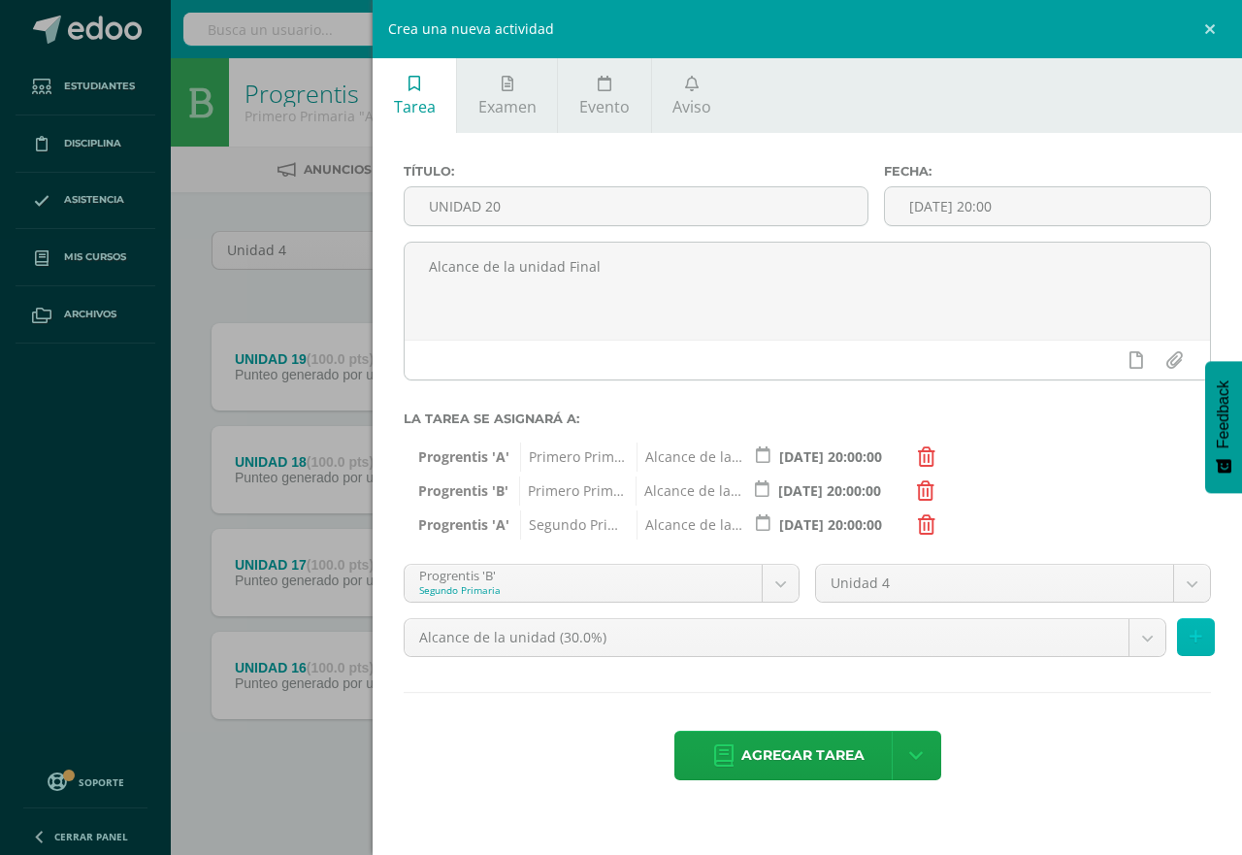
click at [1195, 638] on icon at bounding box center [1196, 637] width 13 height 17
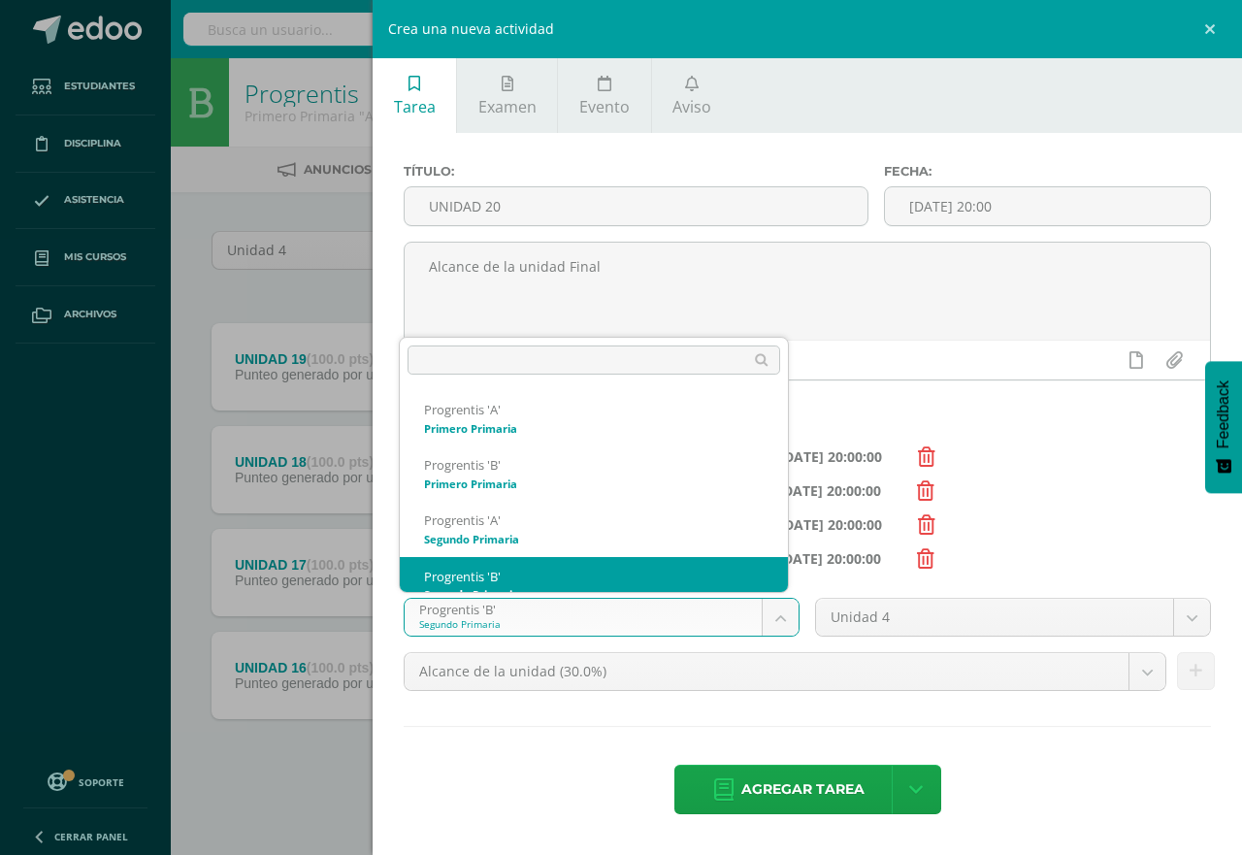
click at [775, 625] on body "Tarea asignada exitosamente Estudiantes Disciplina Asistencia Mis cursos Archiv…" at bounding box center [621, 424] width 1242 height 848
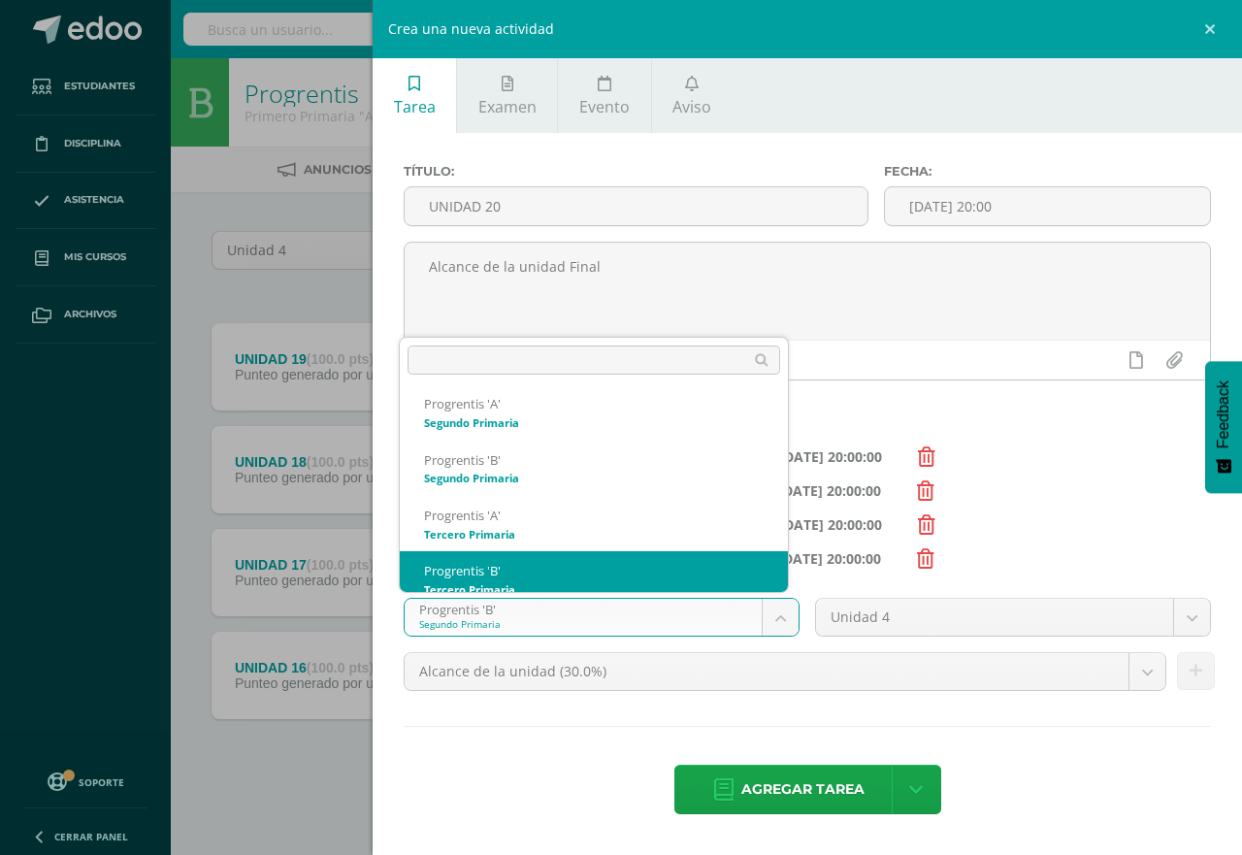
scroll to position [130, 0]
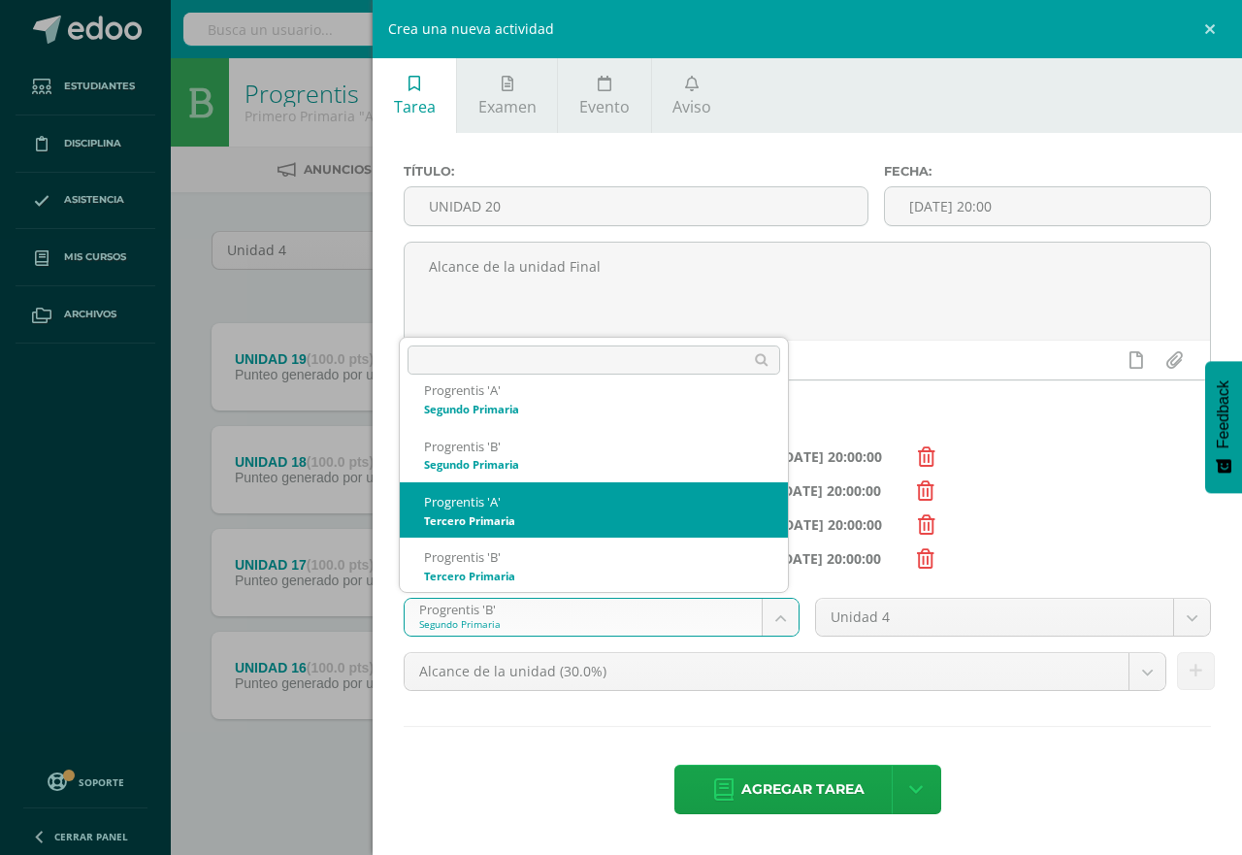
select select "174607"
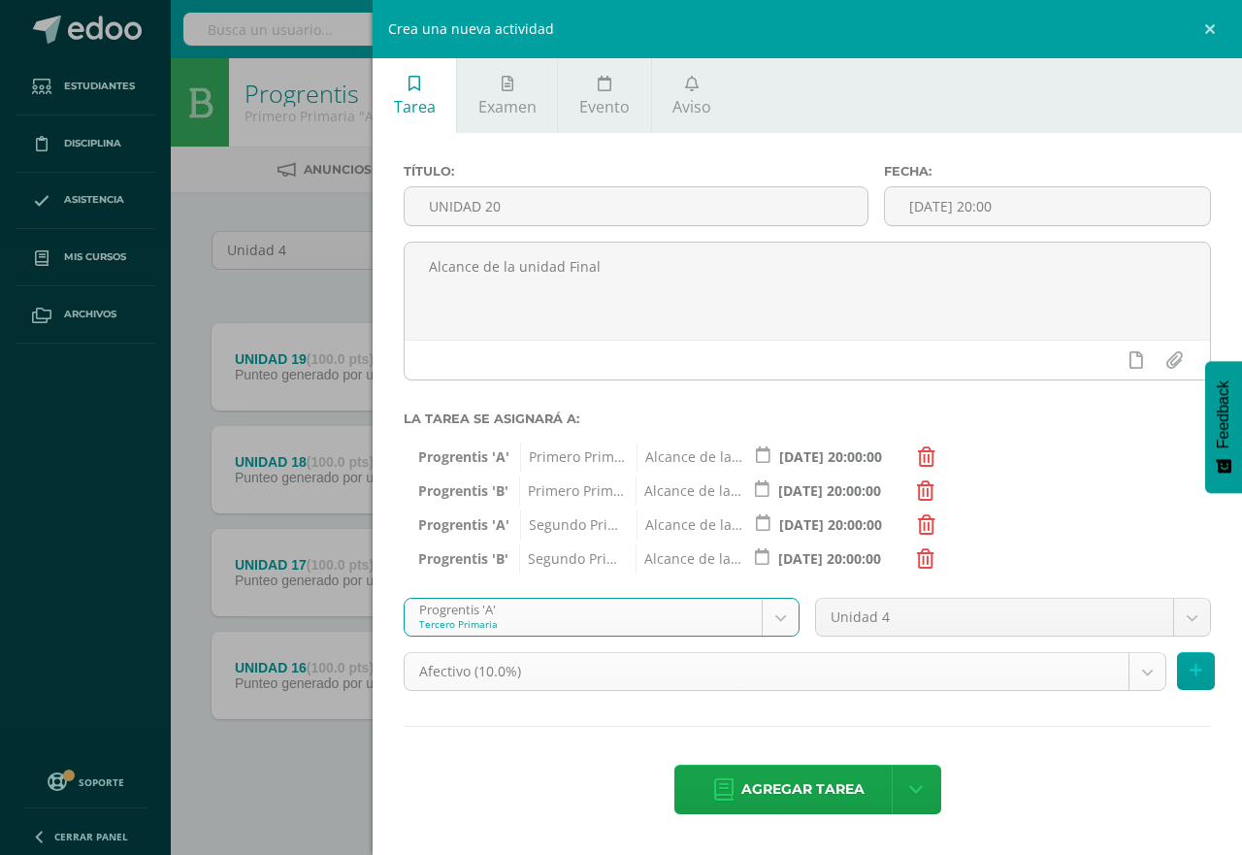
click at [1143, 674] on body "Tarea asignada exitosamente Estudiantes Disciplina Asistencia Mis cursos Archiv…" at bounding box center [621, 424] width 1242 height 848
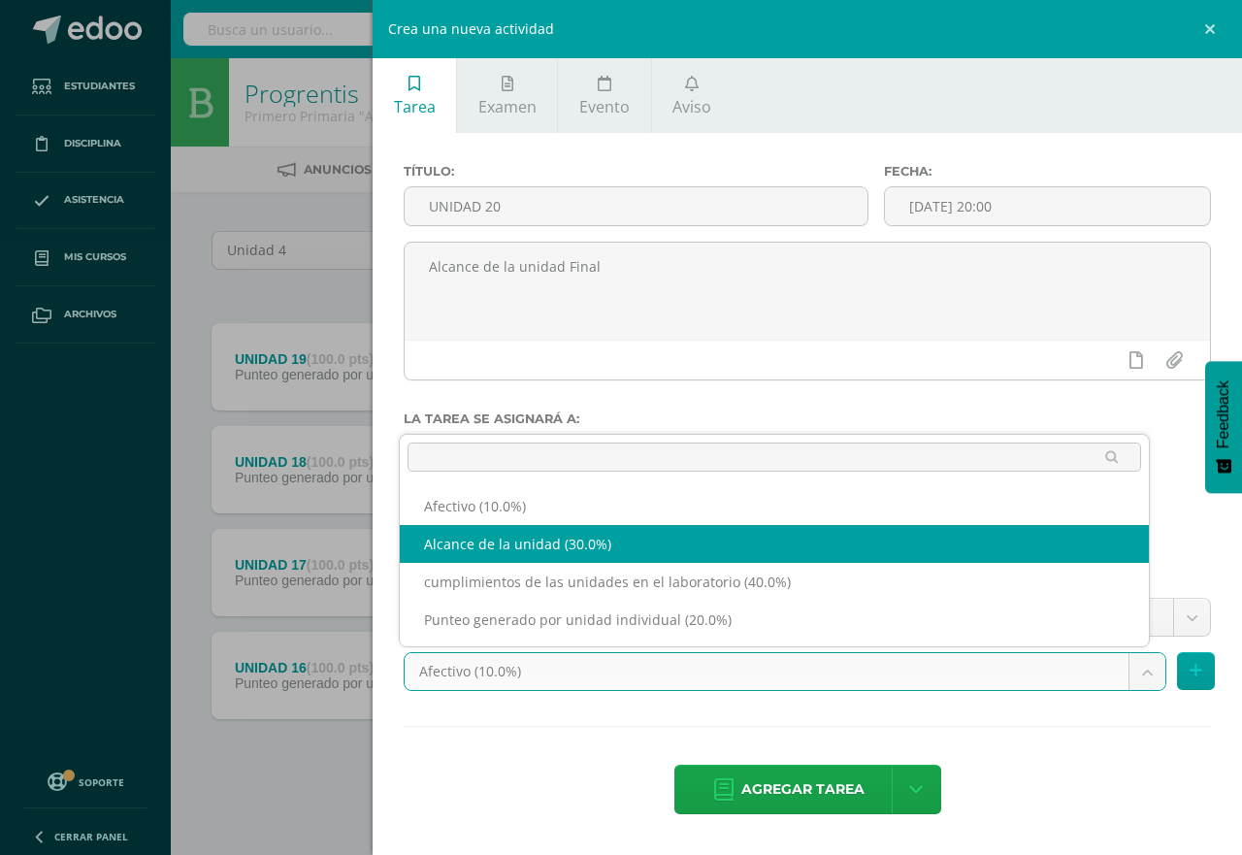
select select "190714"
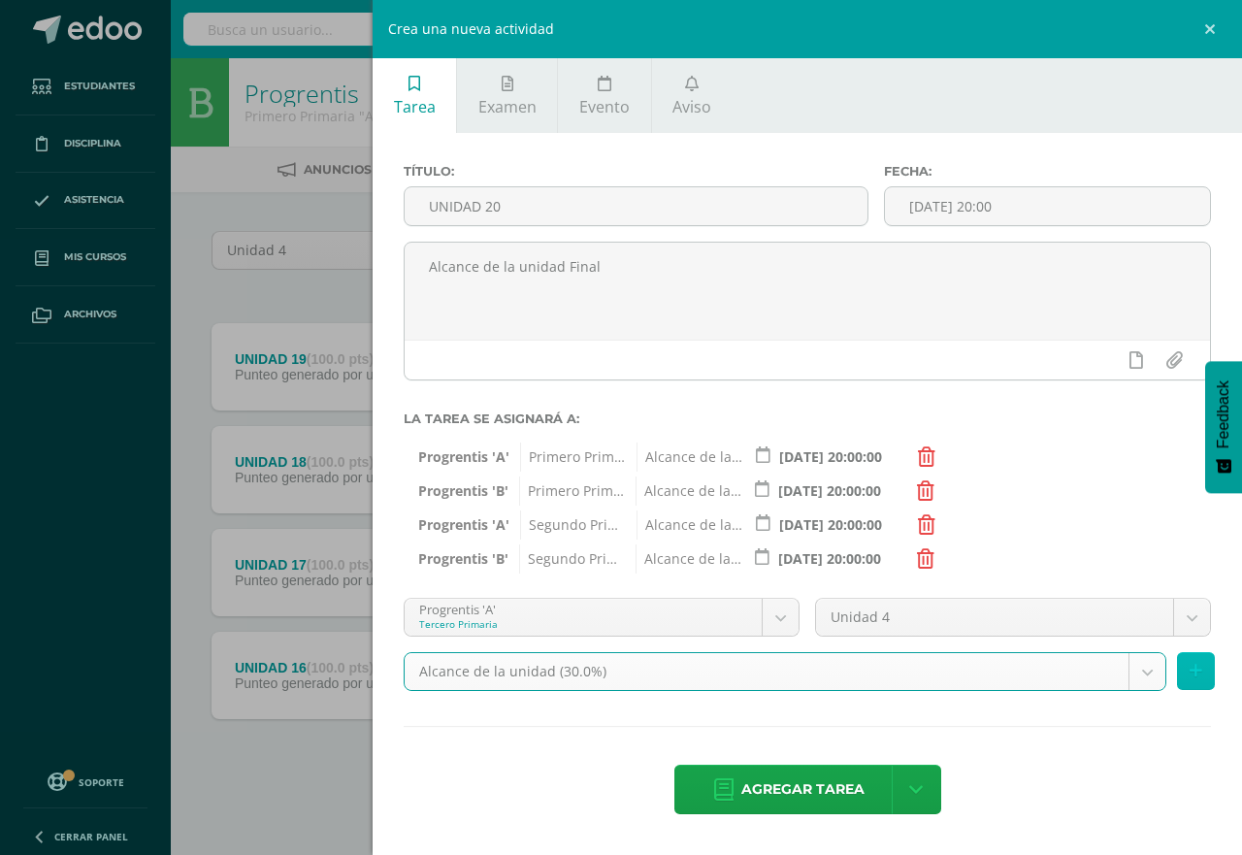
click at [1188, 672] on button at bounding box center [1196, 671] width 38 height 38
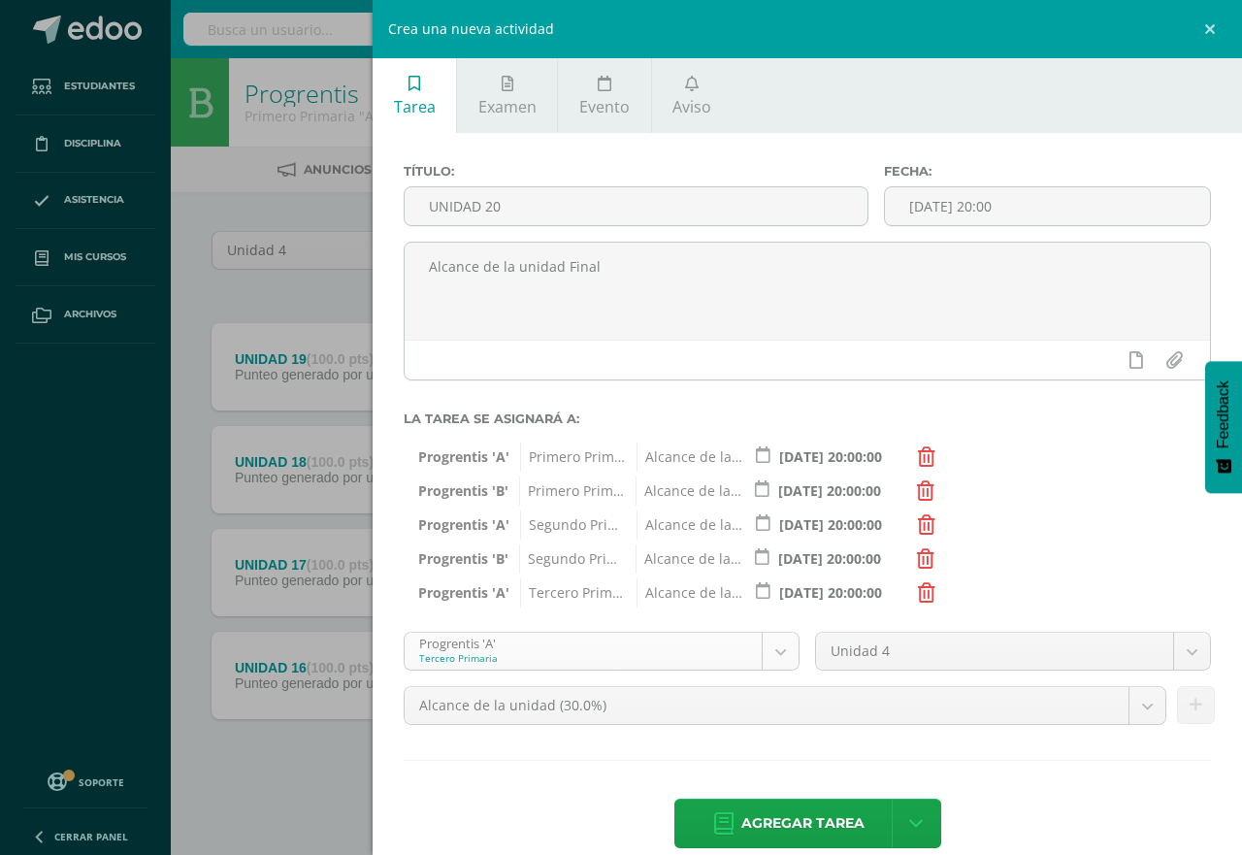
click at [763, 648] on body "Tarea asignada exitosamente Estudiantes Disciplina Asistencia Mis cursos Archiv…" at bounding box center [621, 424] width 1242 height 848
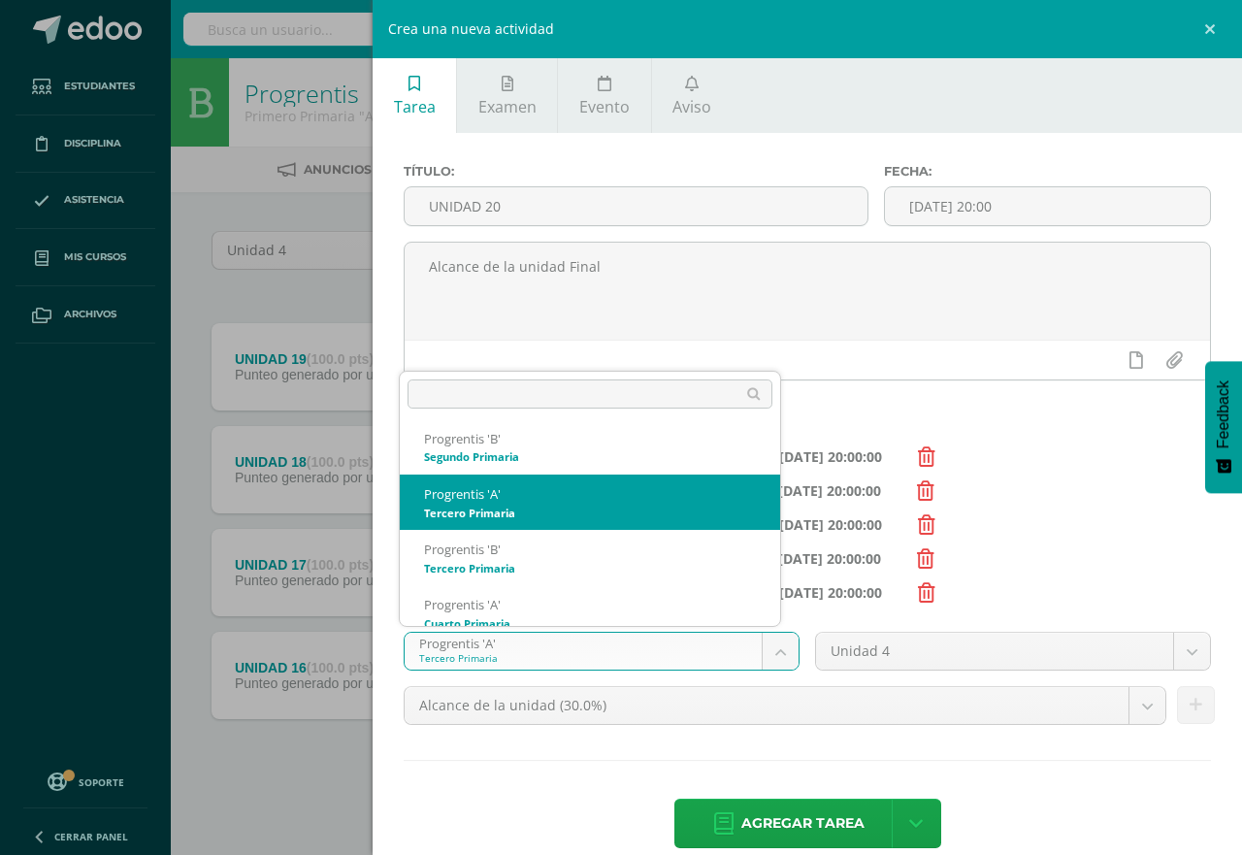
scroll to position [185, 0]
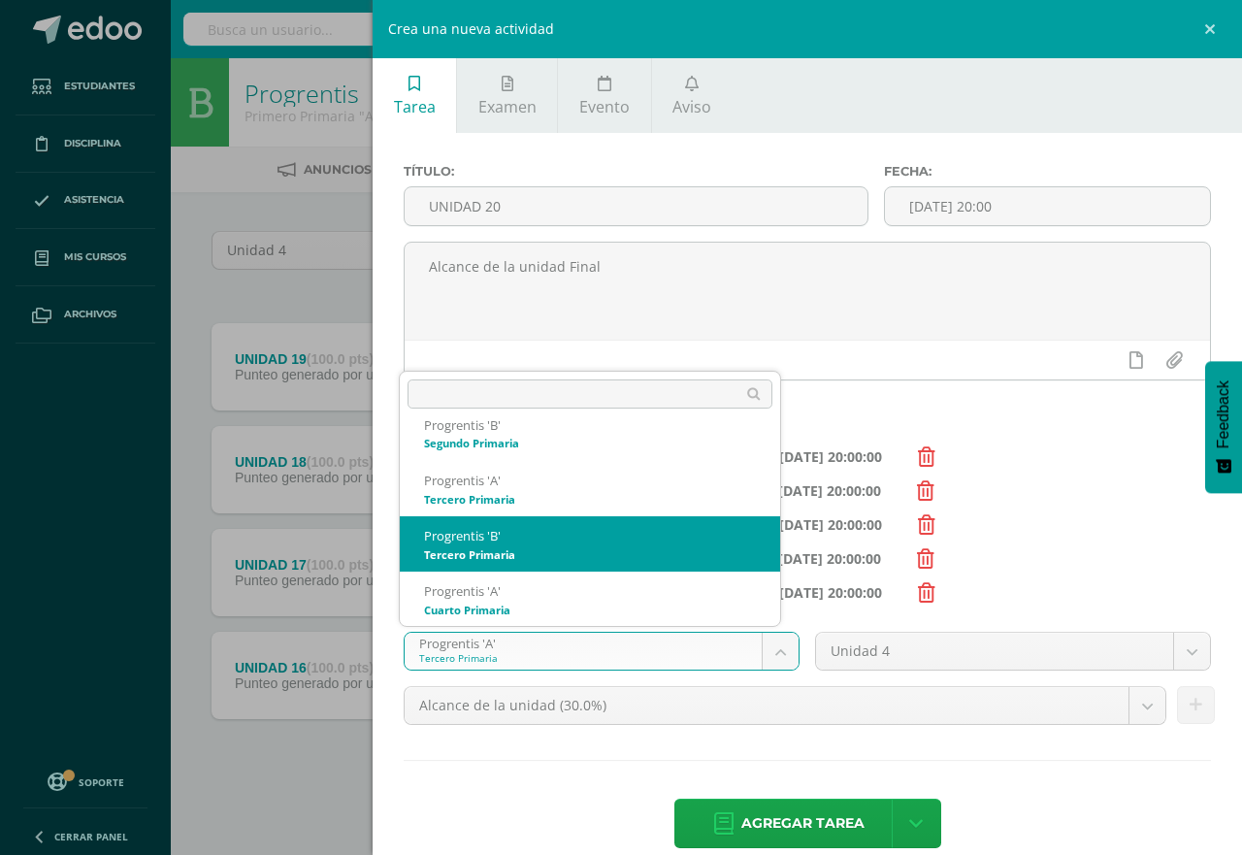
select select "174614"
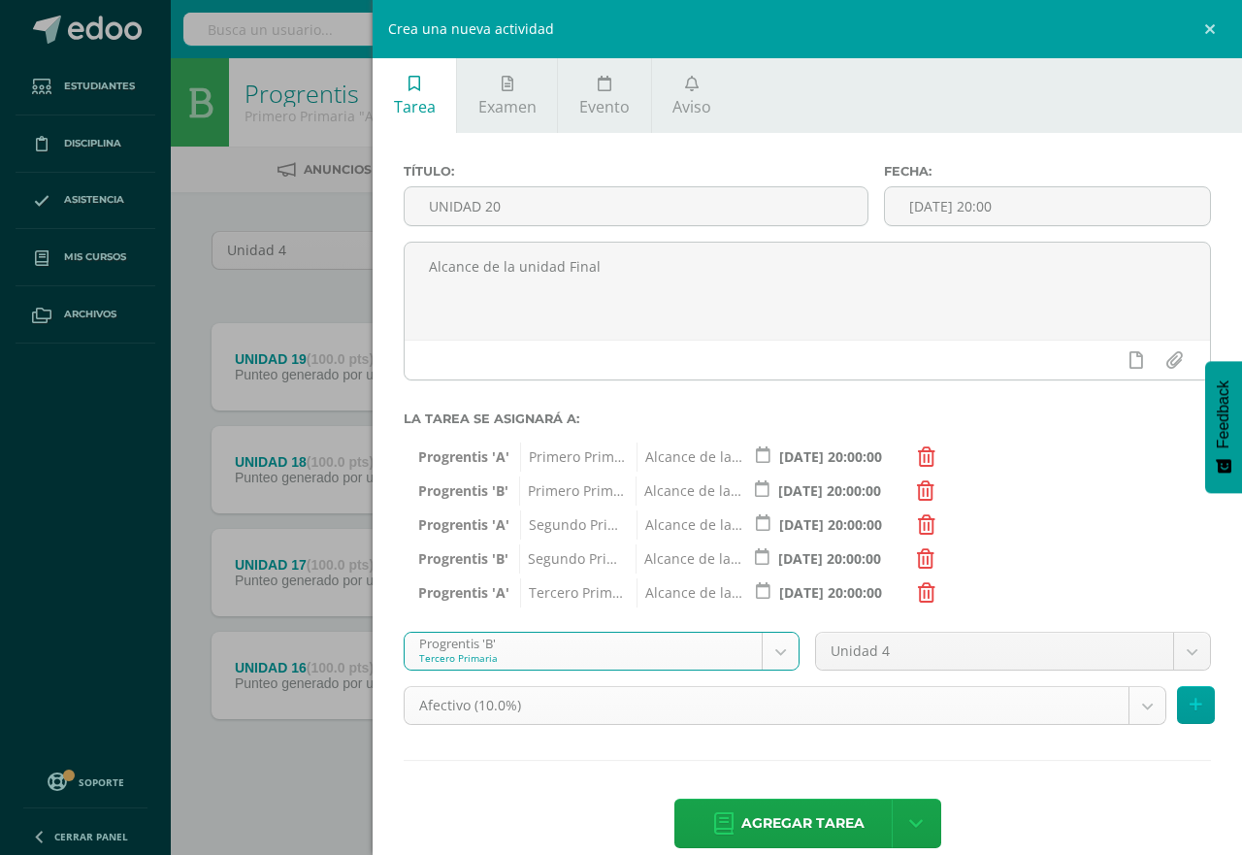
click at [1119, 707] on body "Tarea asignada exitosamente Estudiantes Disciplina Asistencia Mis cursos Archiv…" at bounding box center [621, 424] width 1242 height 848
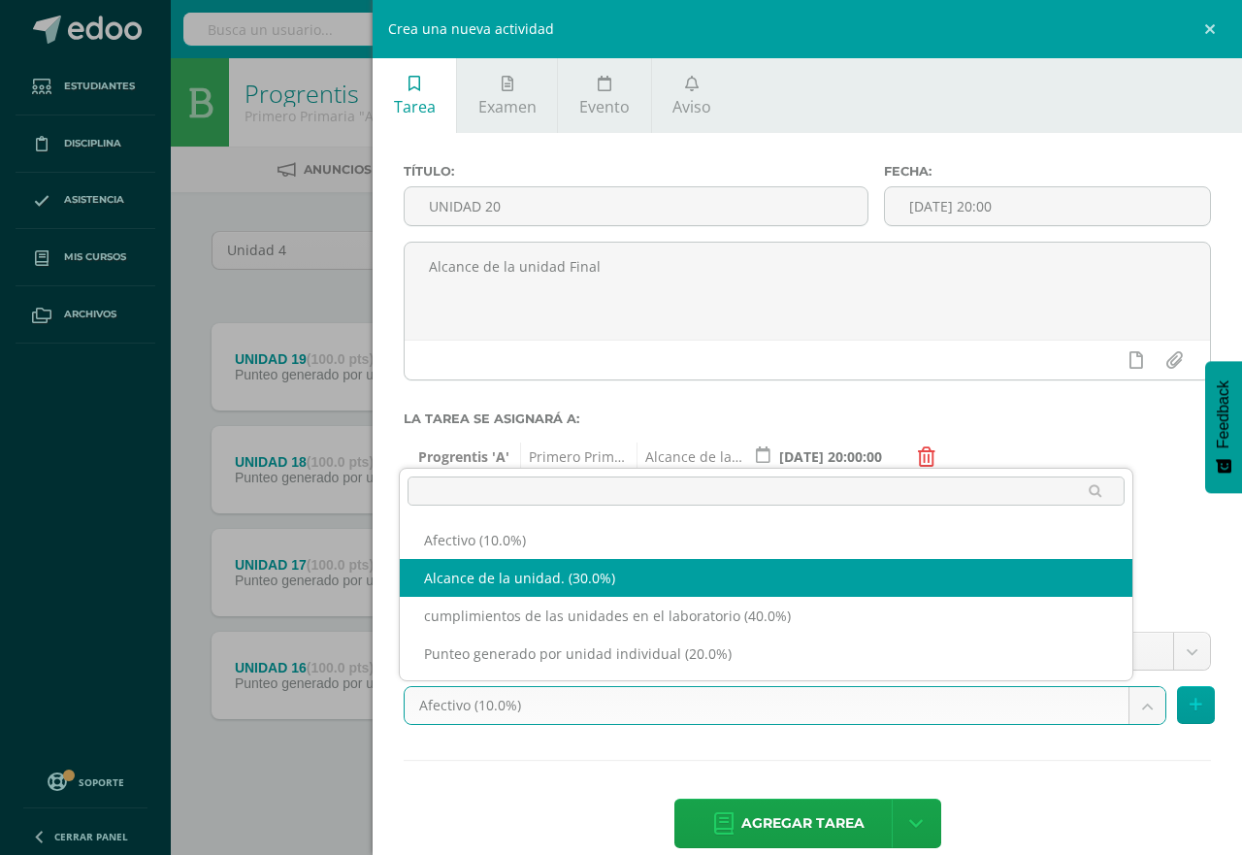
select select "190819"
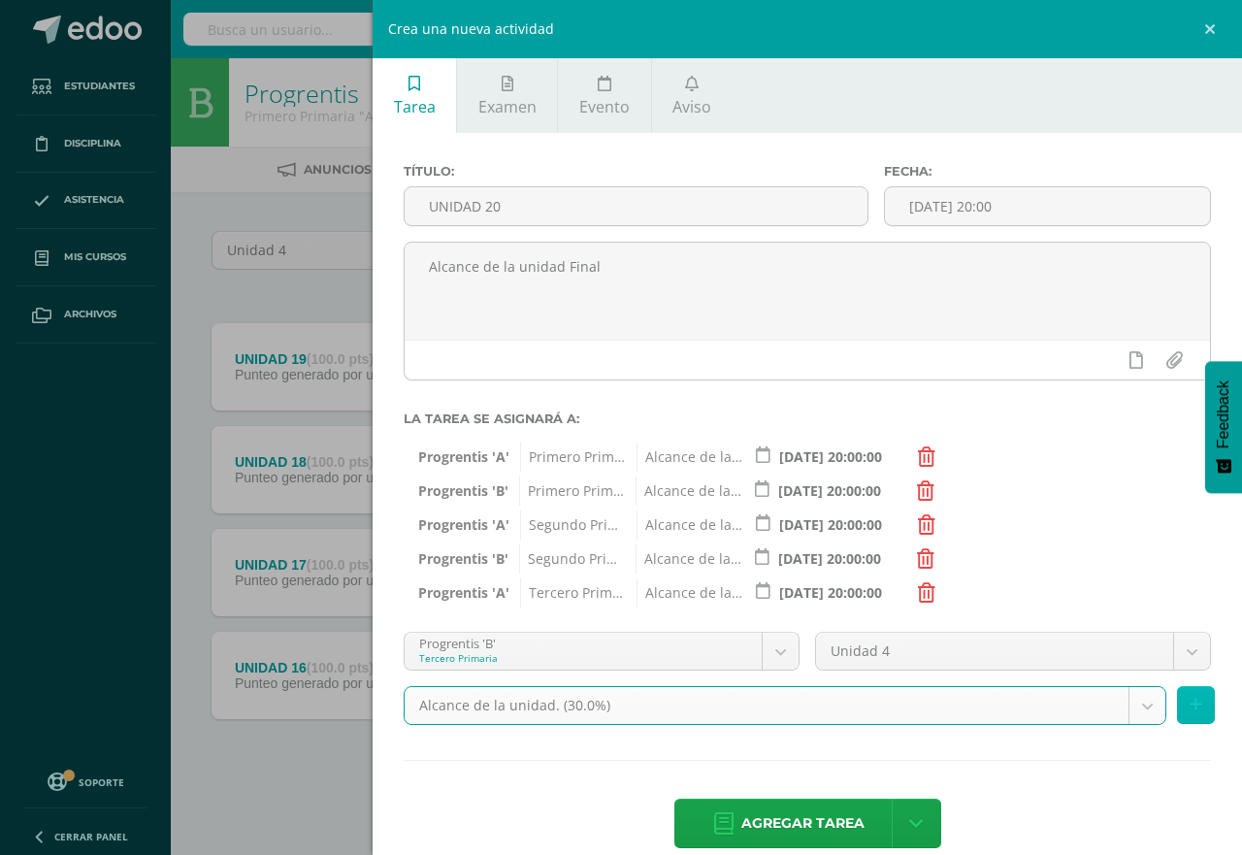
click at [1190, 709] on icon at bounding box center [1196, 705] width 13 height 17
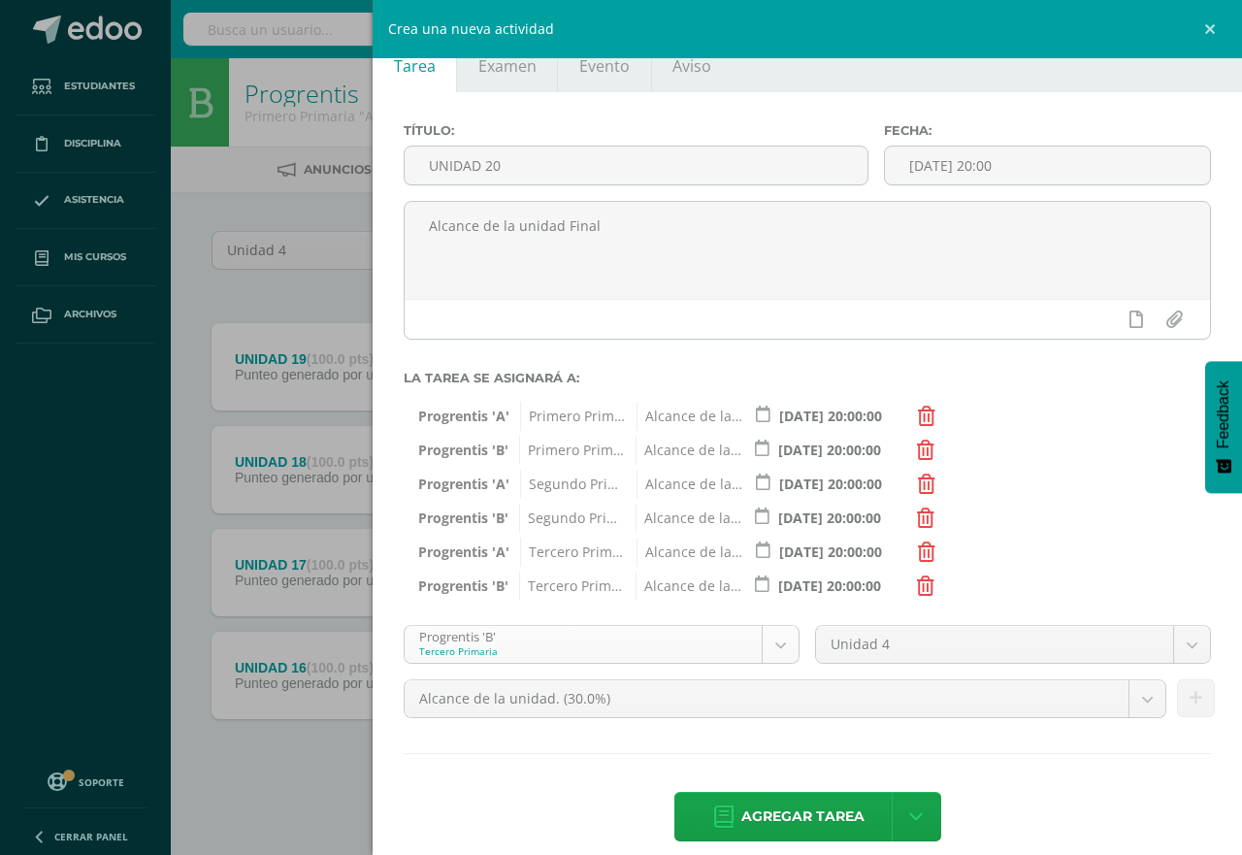
scroll to position [62, 0]
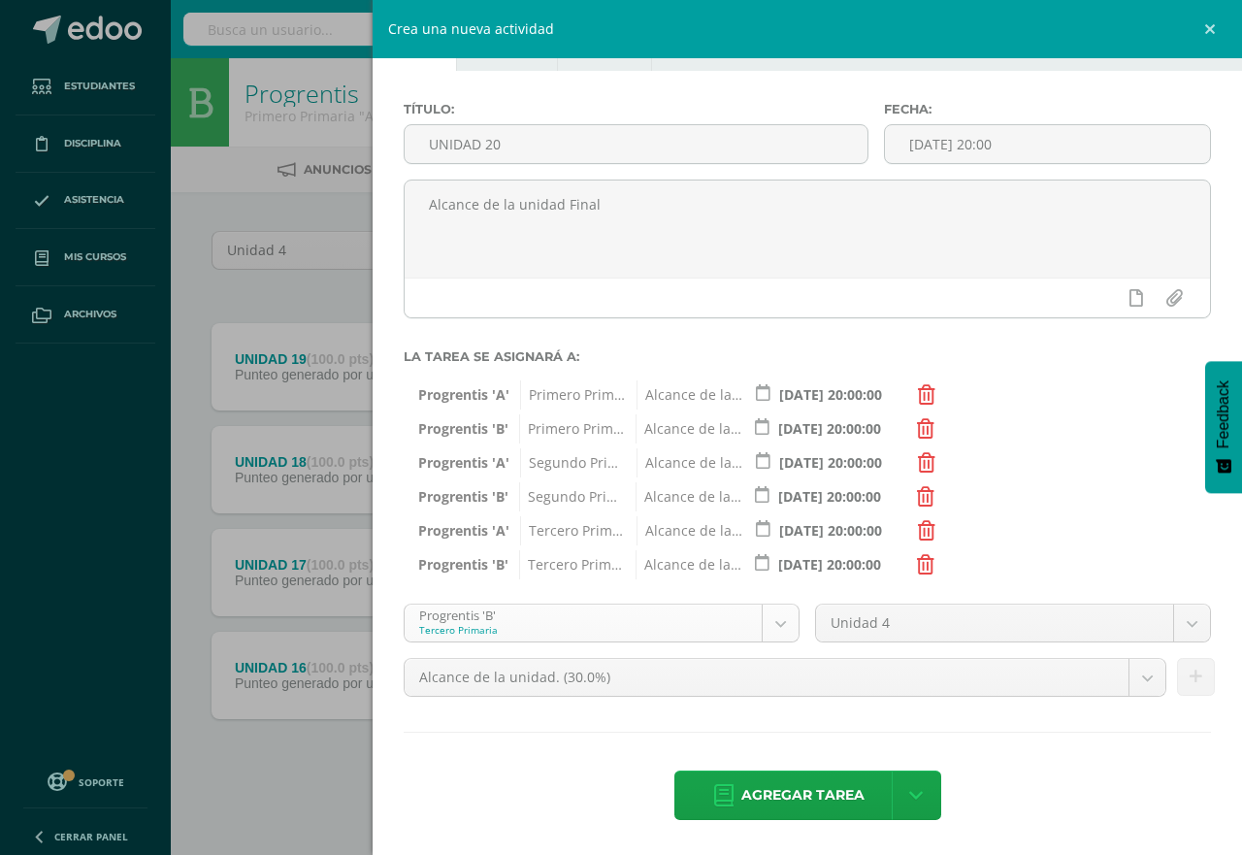
click at [768, 620] on body "Tarea asignada exitosamente Estudiantes Disciplina Asistencia Mis cursos Archiv…" at bounding box center [621, 424] width 1242 height 848
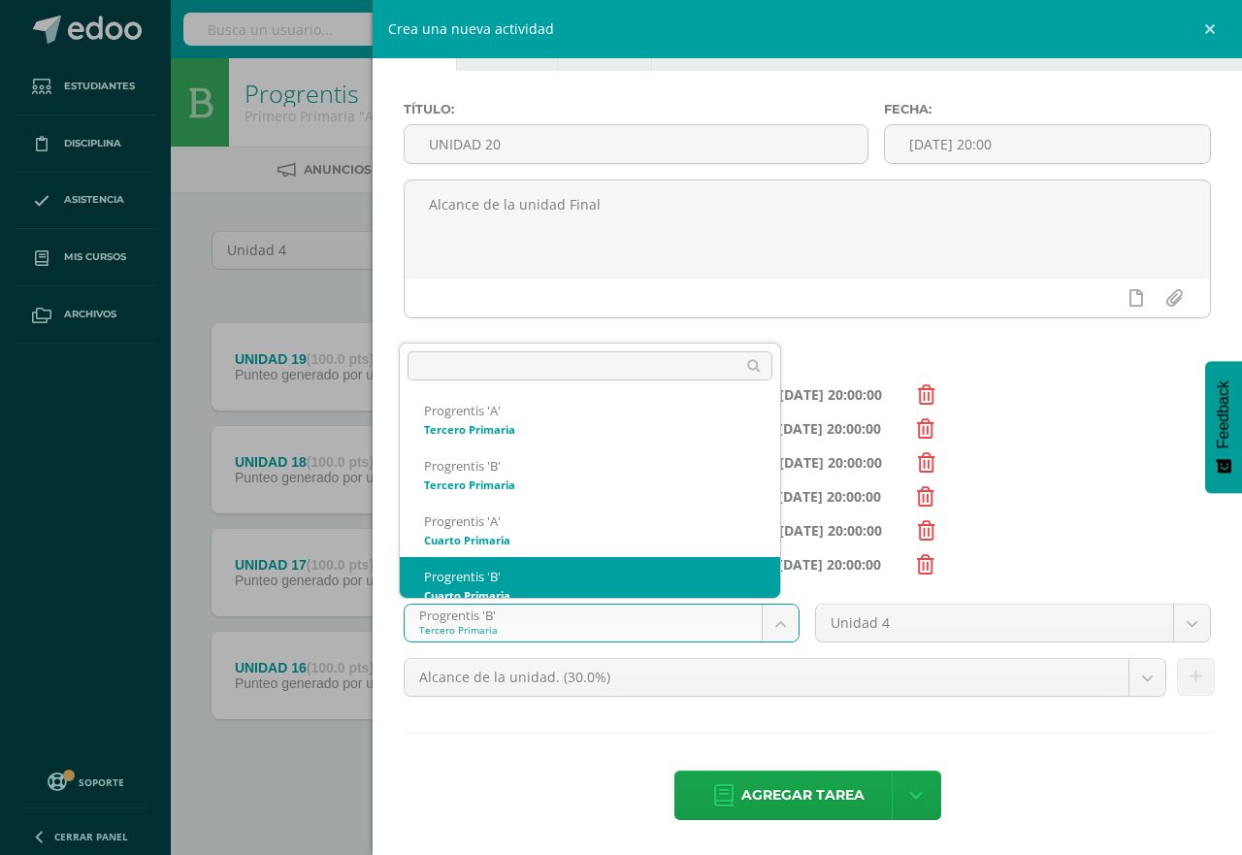
scroll to position [241, 0]
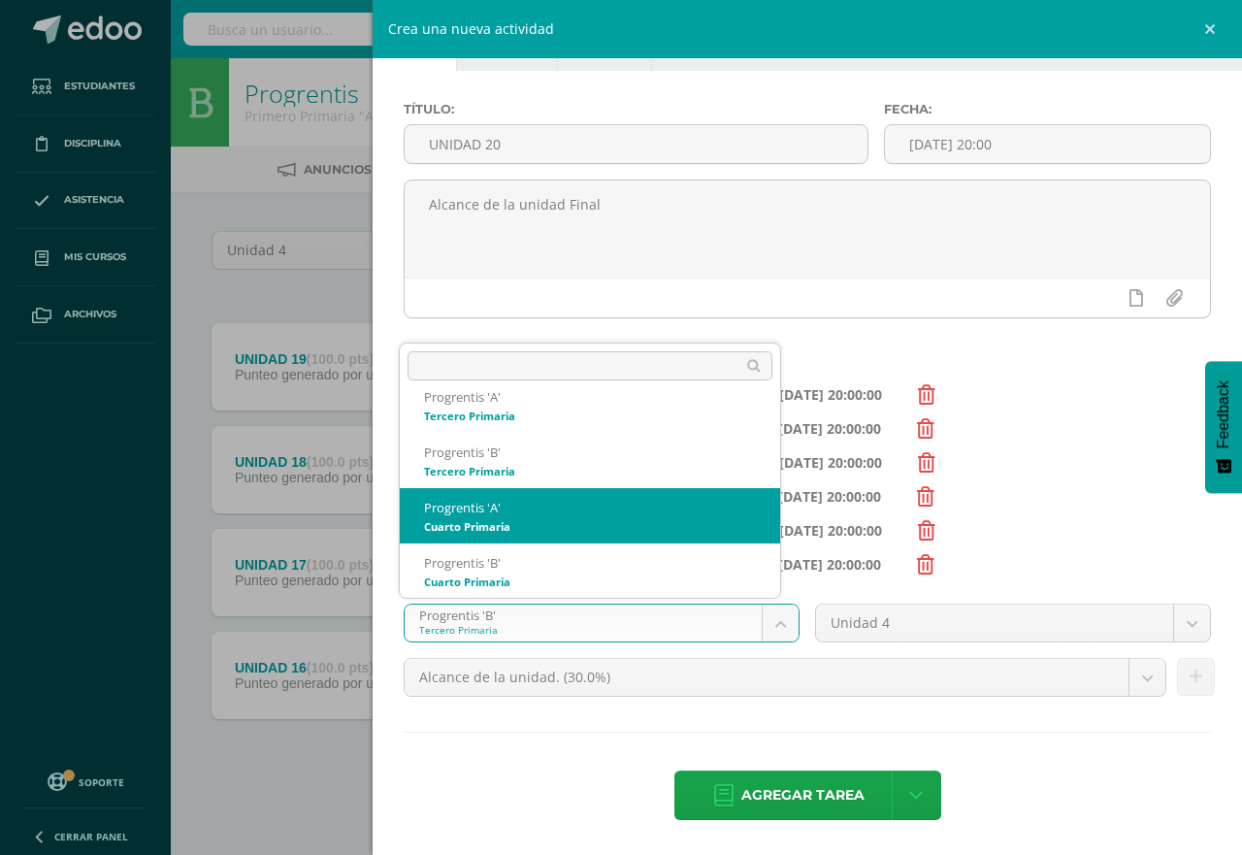
select select "174621"
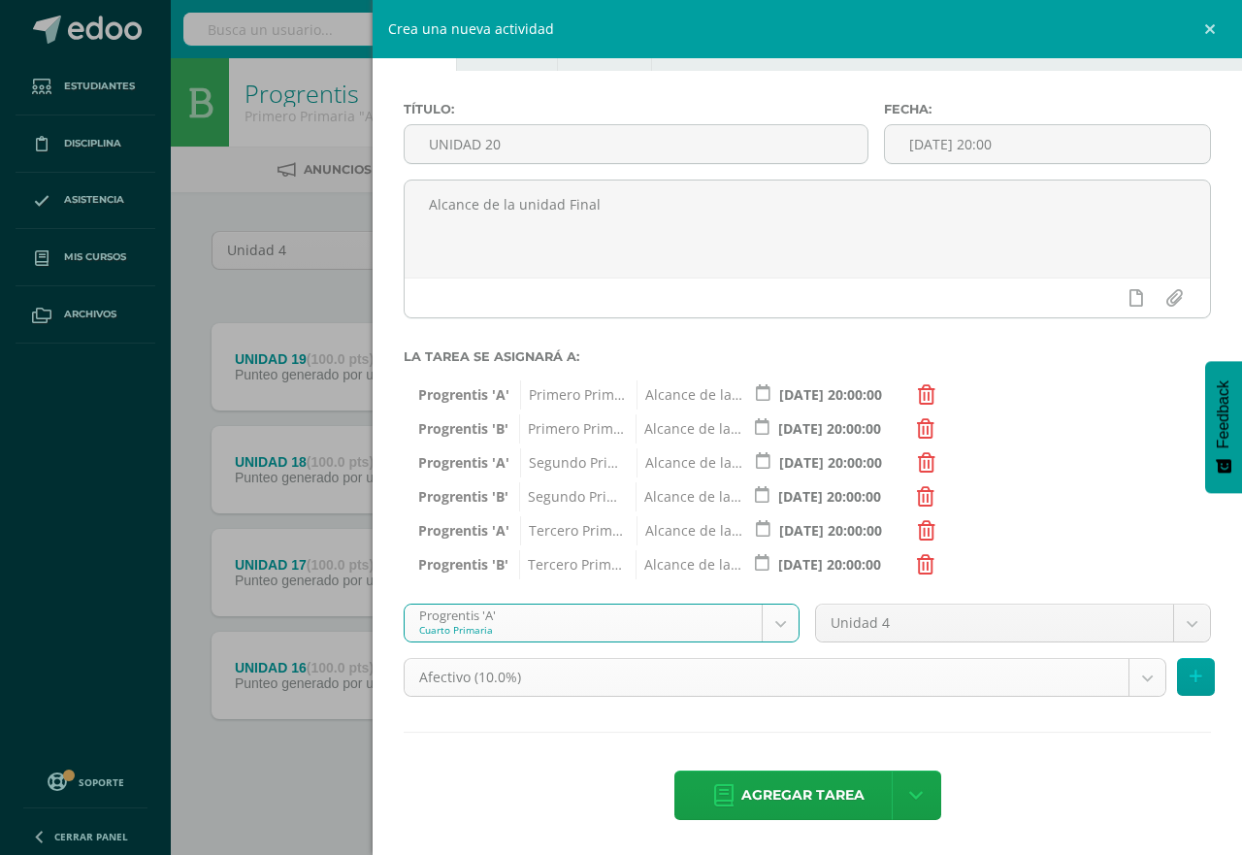
click at [1126, 673] on body "Tarea asignada exitosamente Estudiantes Disciplina Asistencia Mis cursos Archiv…" at bounding box center [621, 424] width 1242 height 848
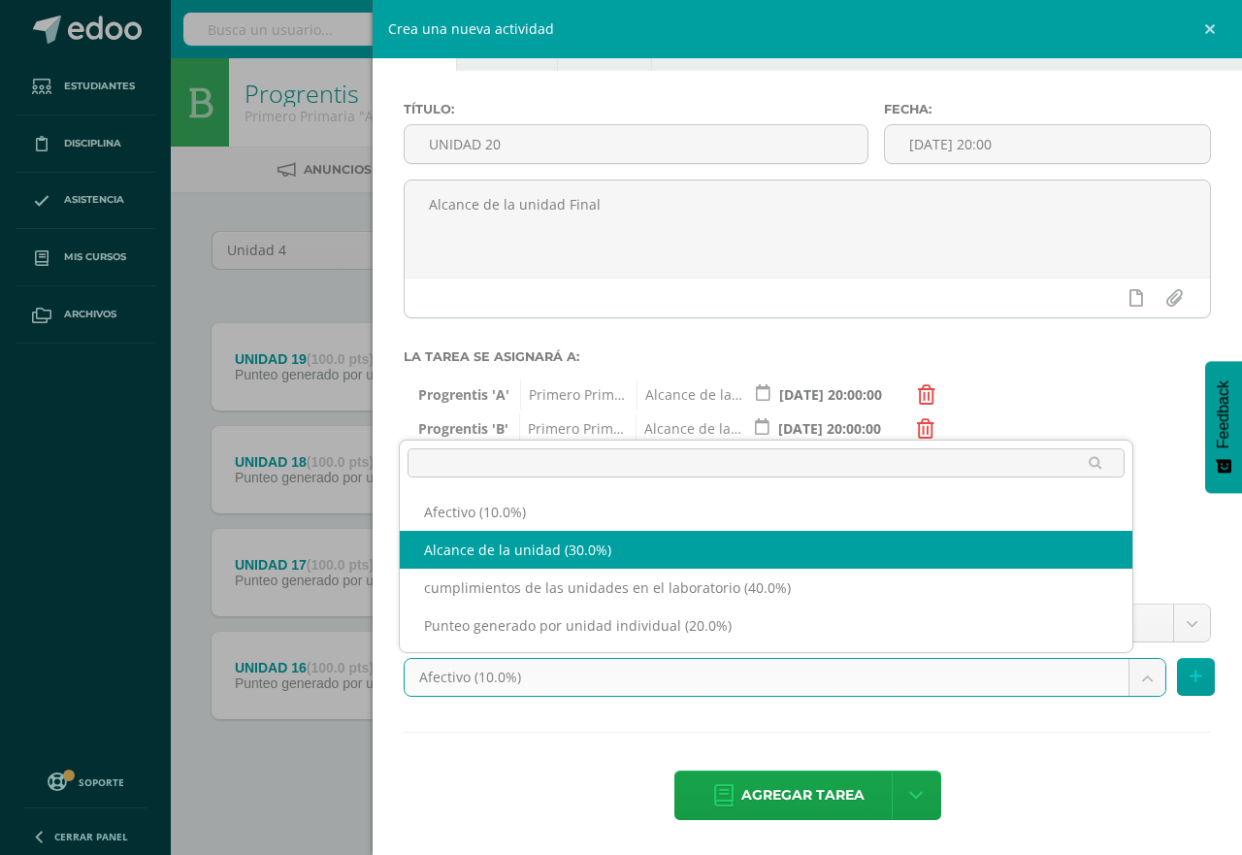
select select "190835"
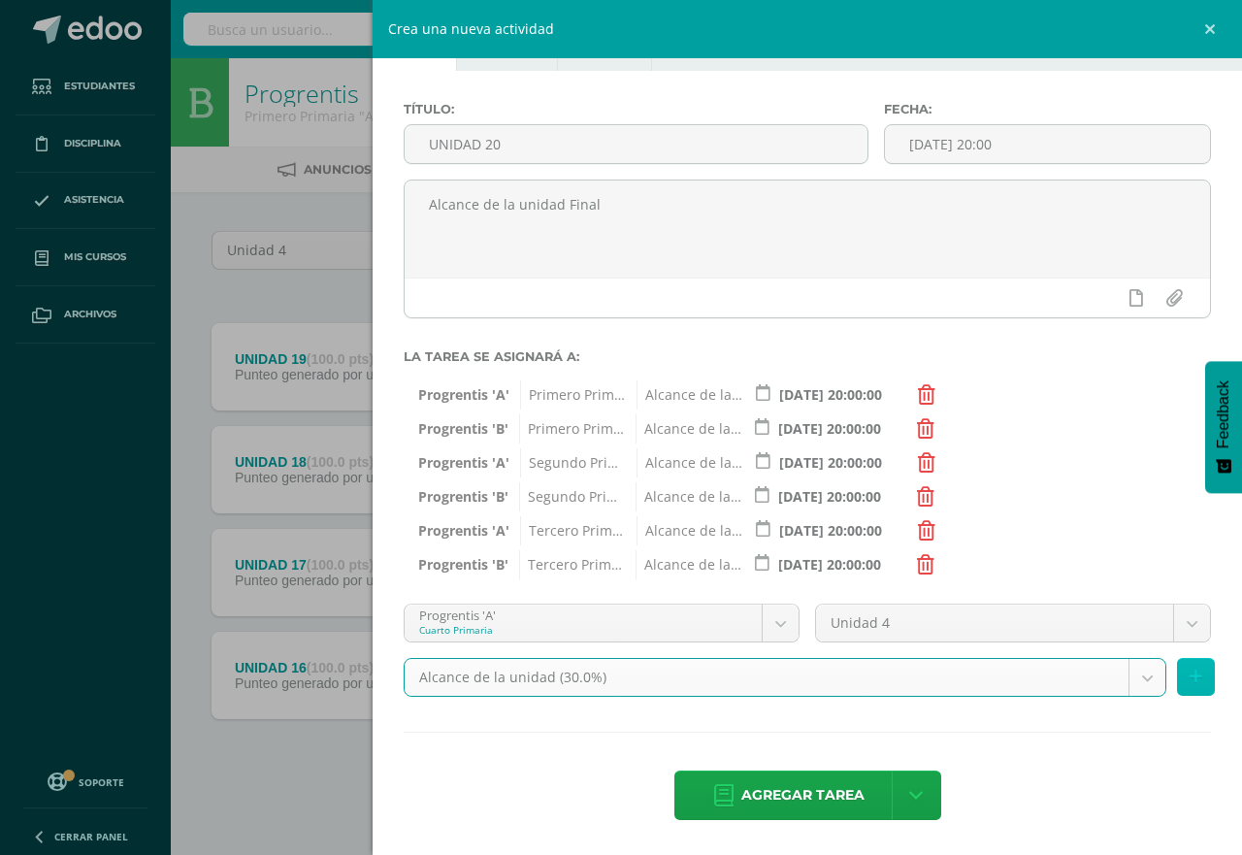
click at [1187, 678] on button at bounding box center [1196, 677] width 38 height 38
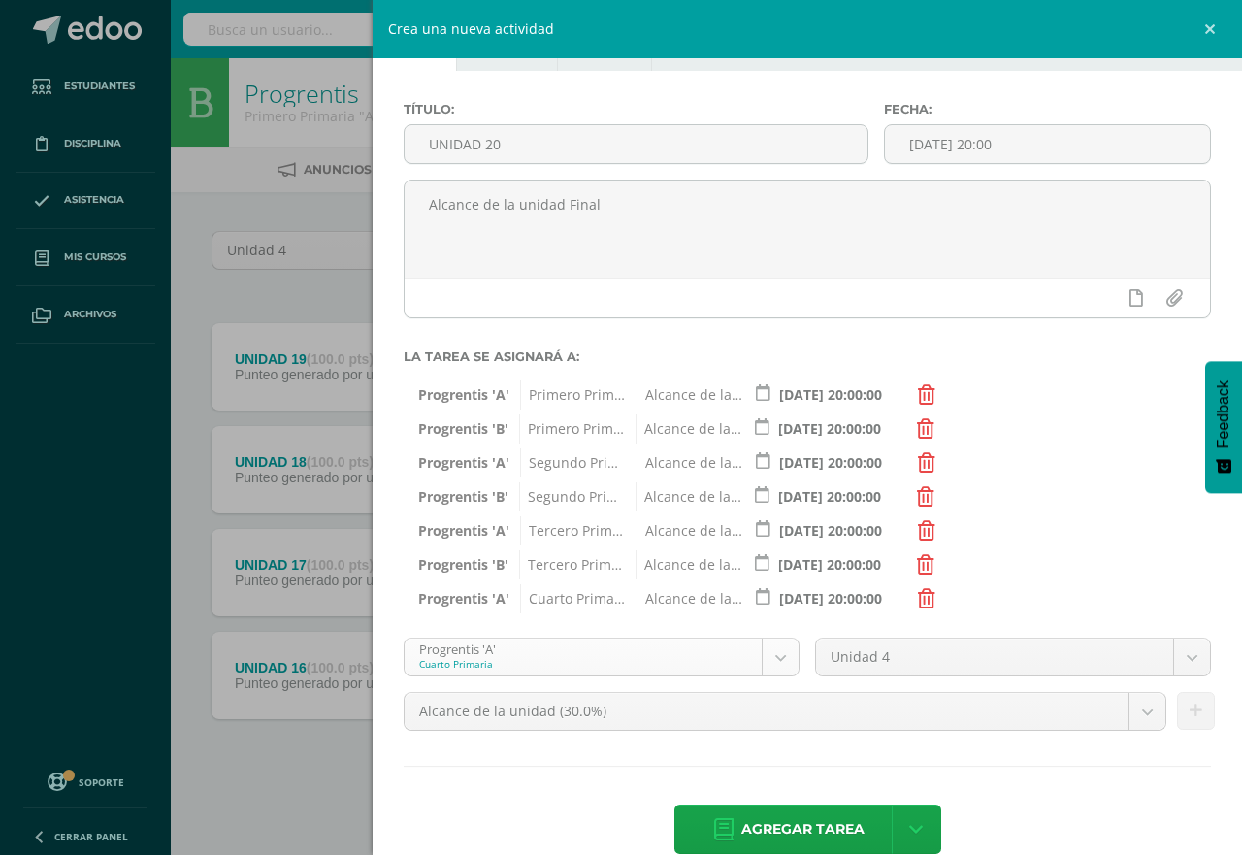
click at [767, 663] on body "Tarea asignada exitosamente Estudiantes Disciplina Asistencia Mis cursos Archiv…" at bounding box center [621, 424] width 1242 height 848
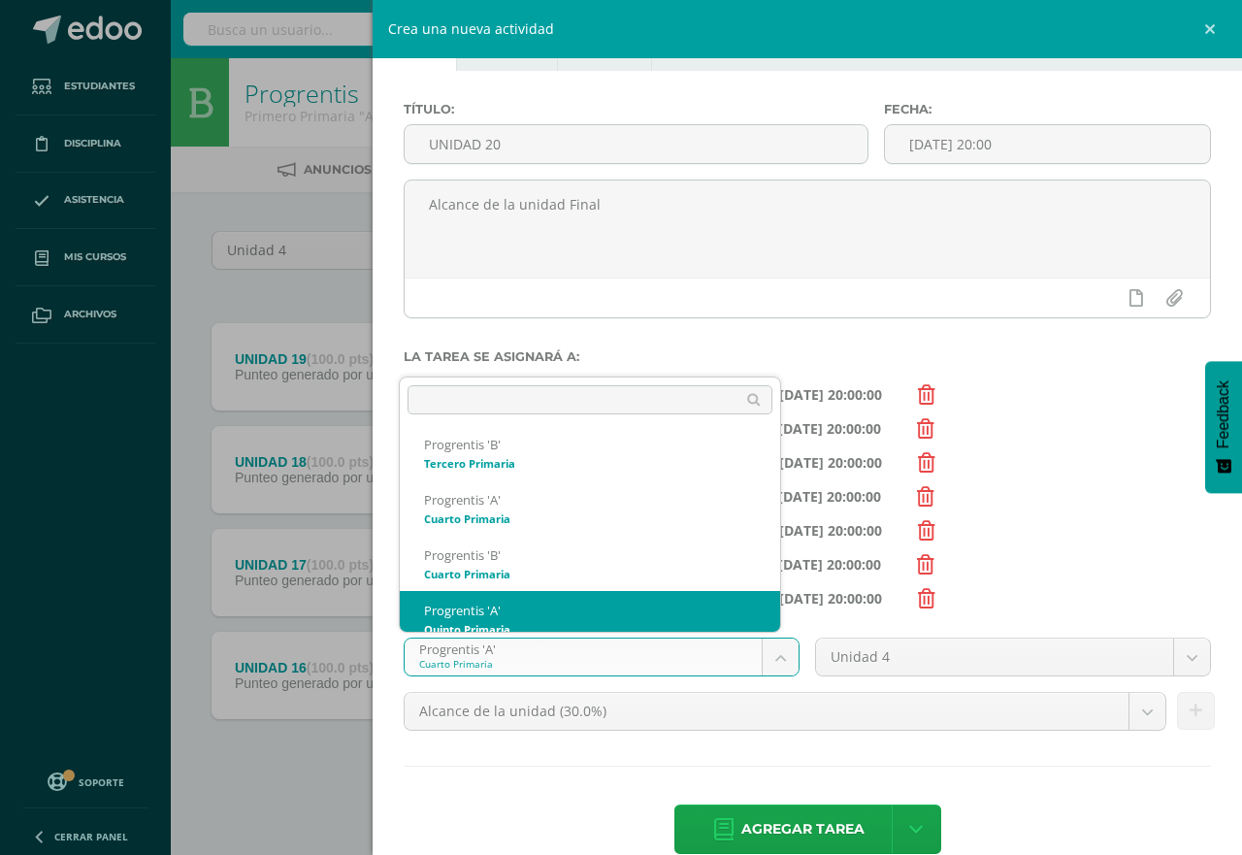
scroll to position [296, 0]
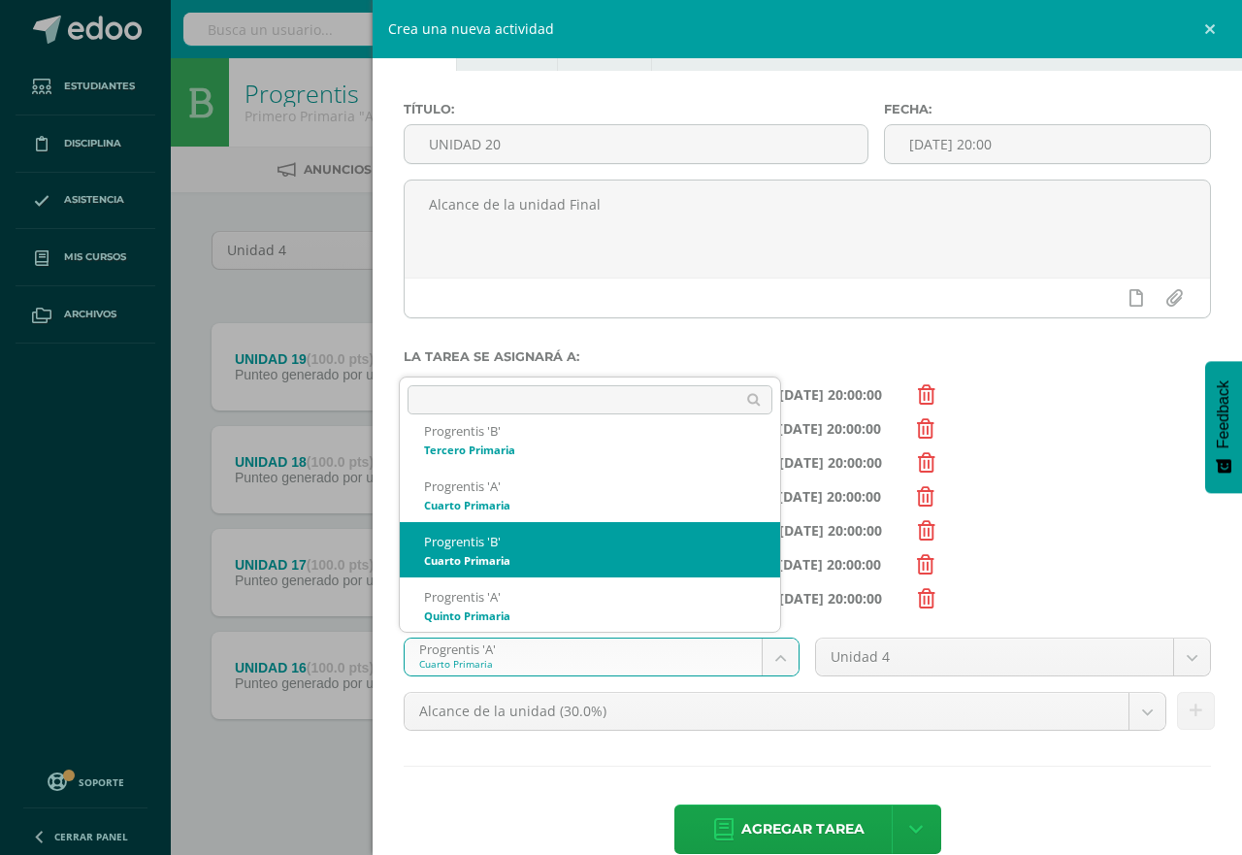
select select "174628"
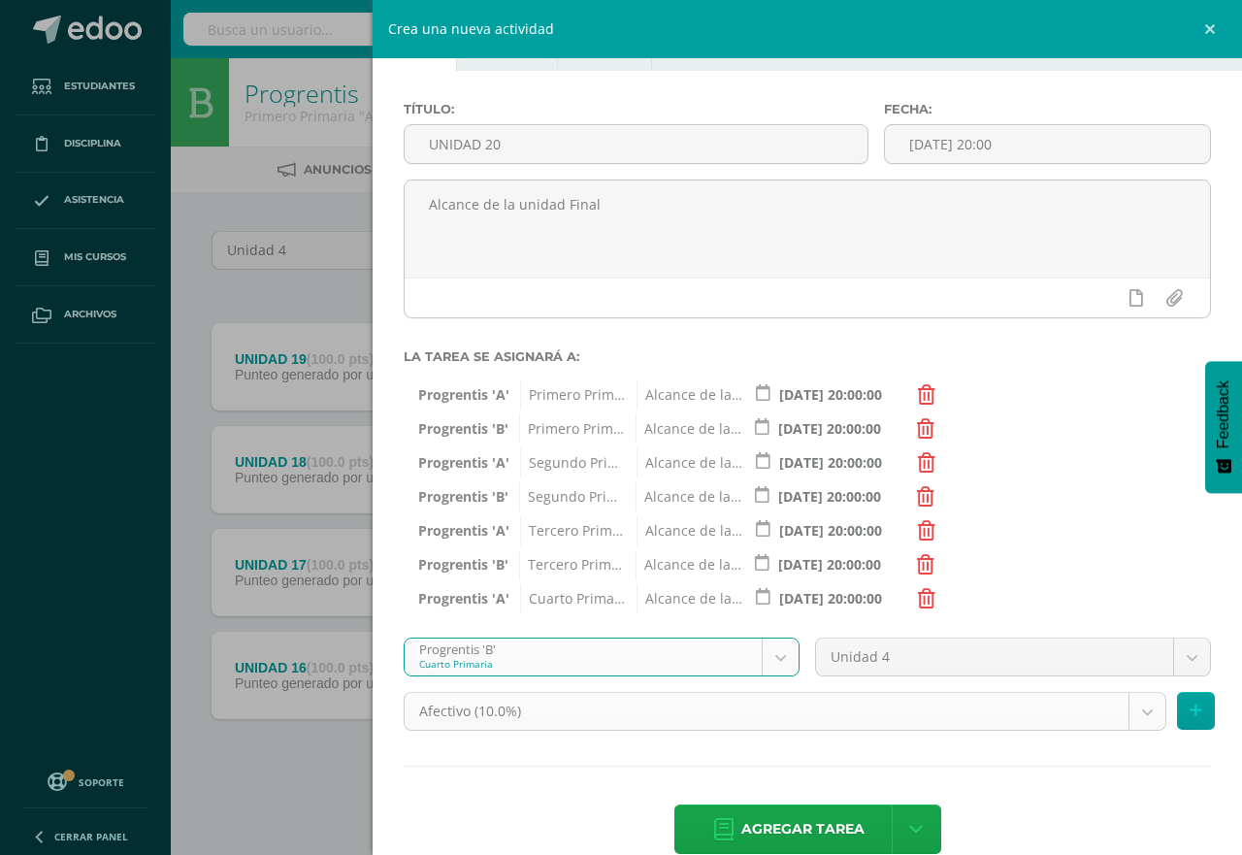
click at [1125, 714] on body "Tarea asignada exitosamente Estudiantes Disciplina Asistencia Mis cursos Archiv…" at bounding box center [621, 424] width 1242 height 848
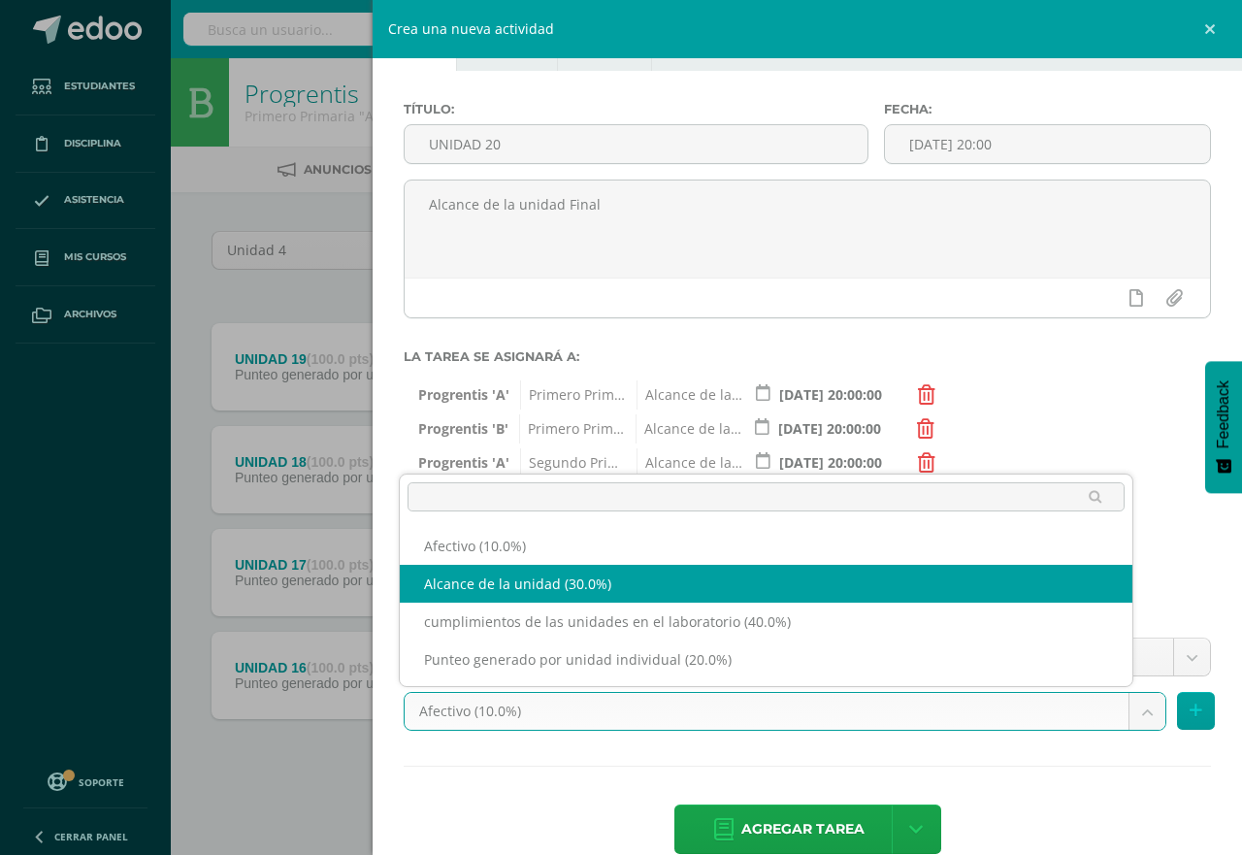
select select "190856"
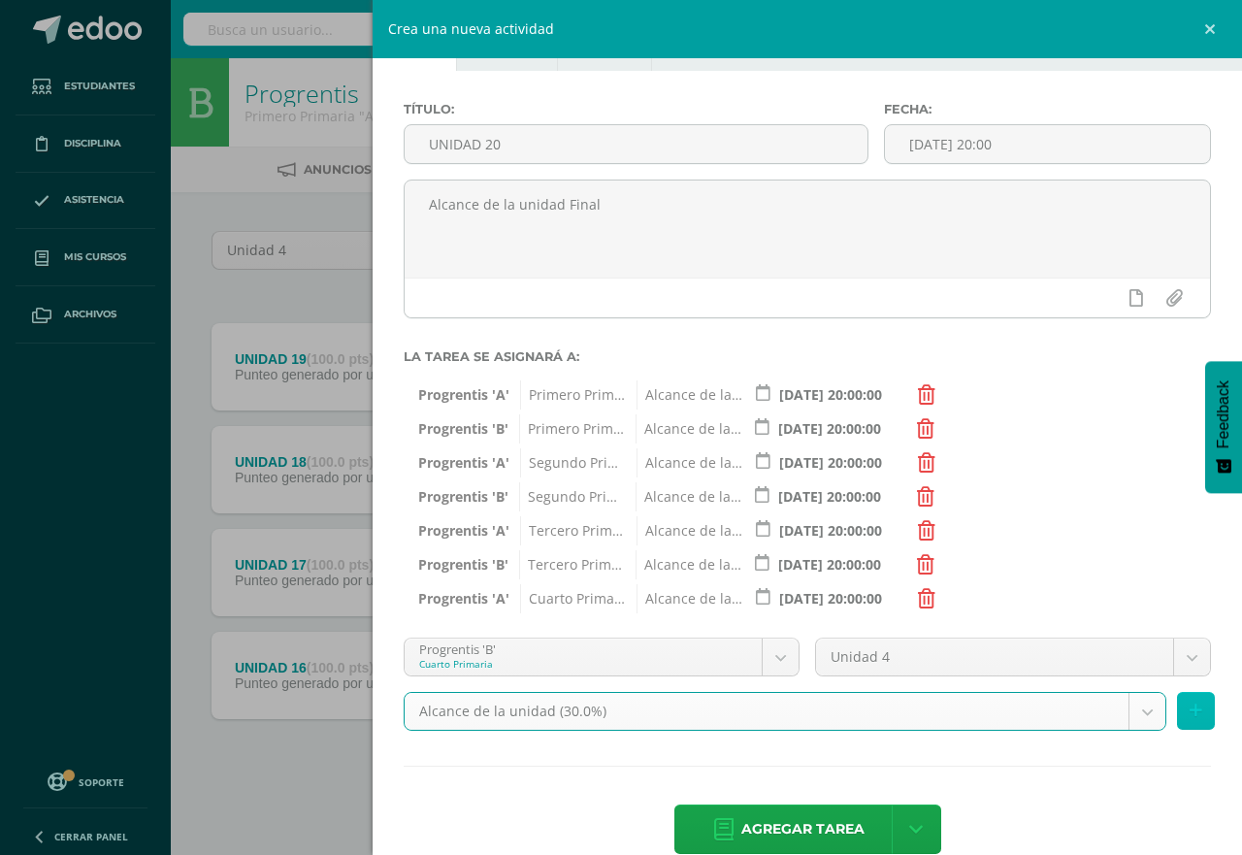
click at [1187, 708] on button at bounding box center [1196, 711] width 38 height 38
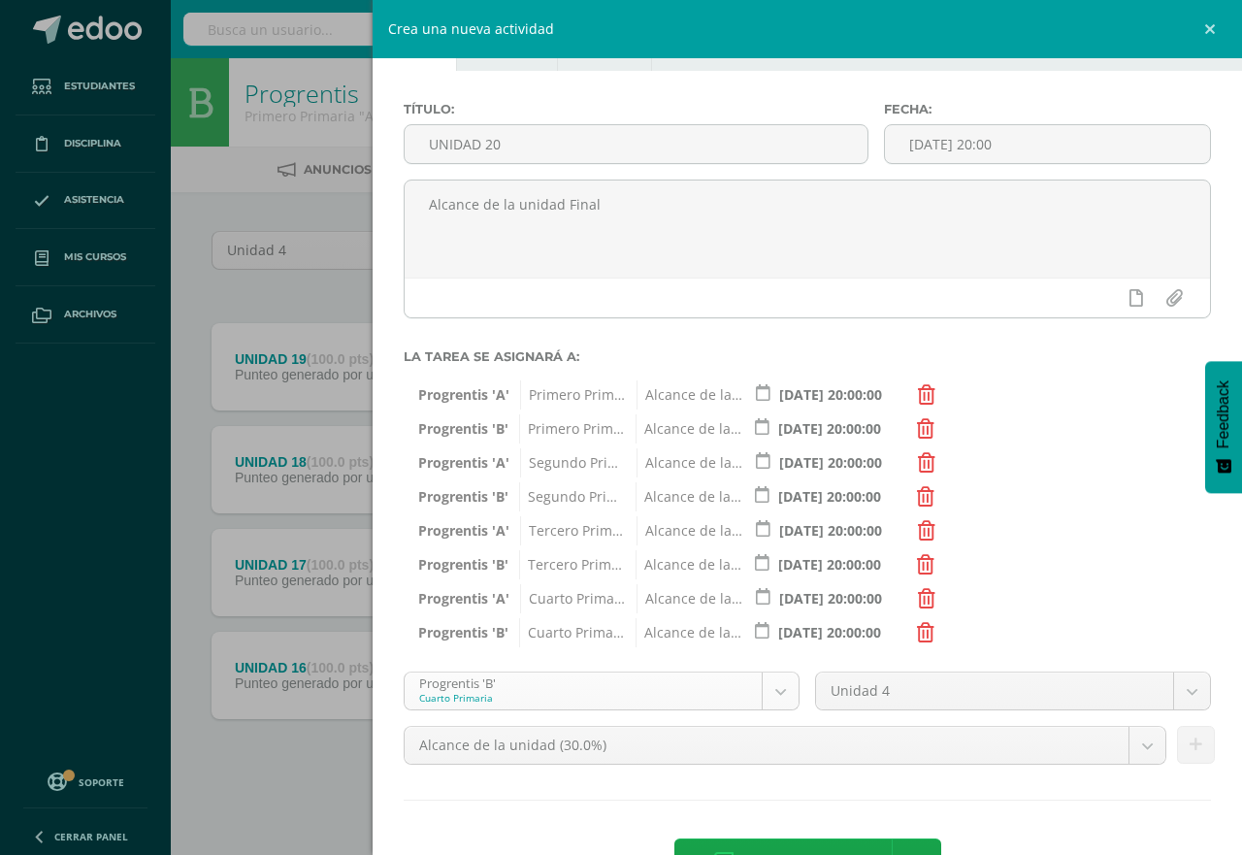
click at [771, 687] on body "Tarea asignada exitosamente Estudiantes Disciplina Asistencia Mis cursos Archiv…" at bounding box center [621, 424] width 1242 height 848
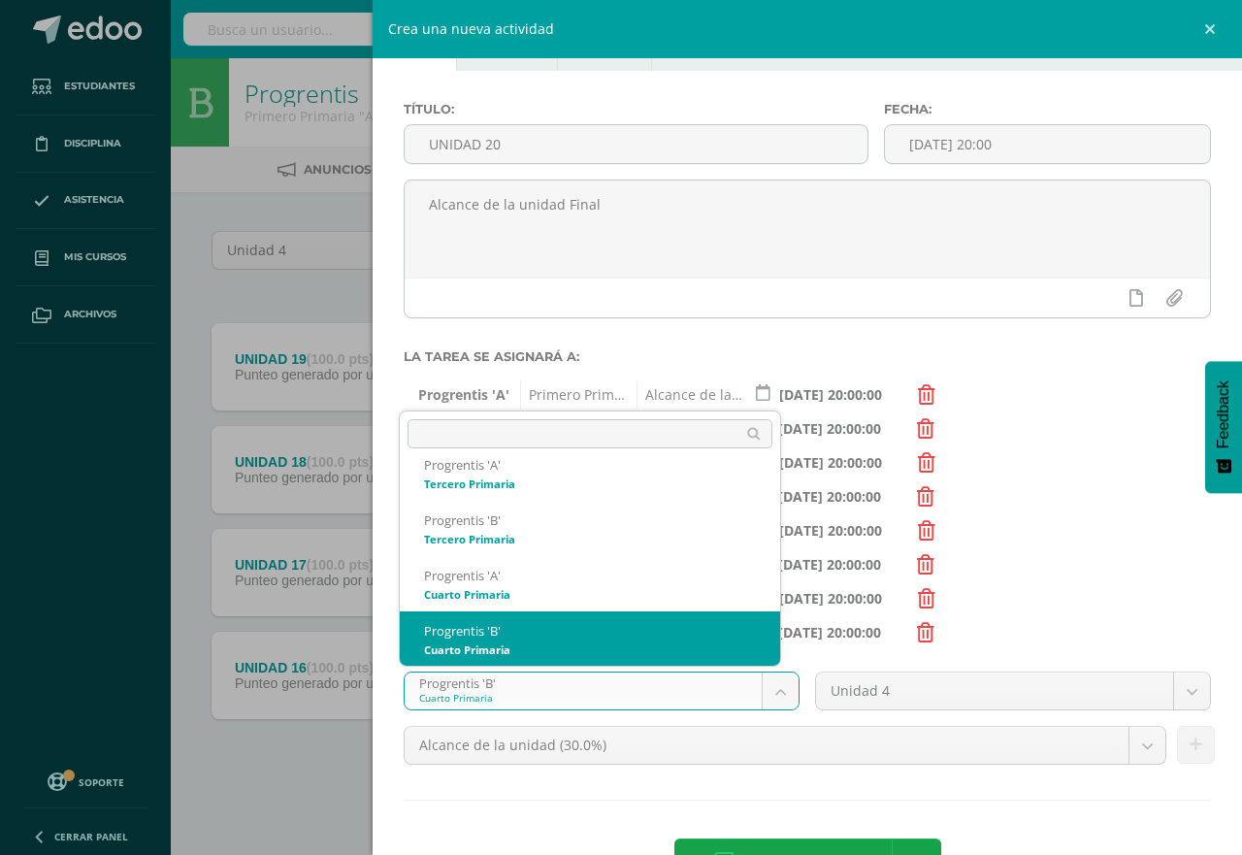
scroll to position [338, 0]
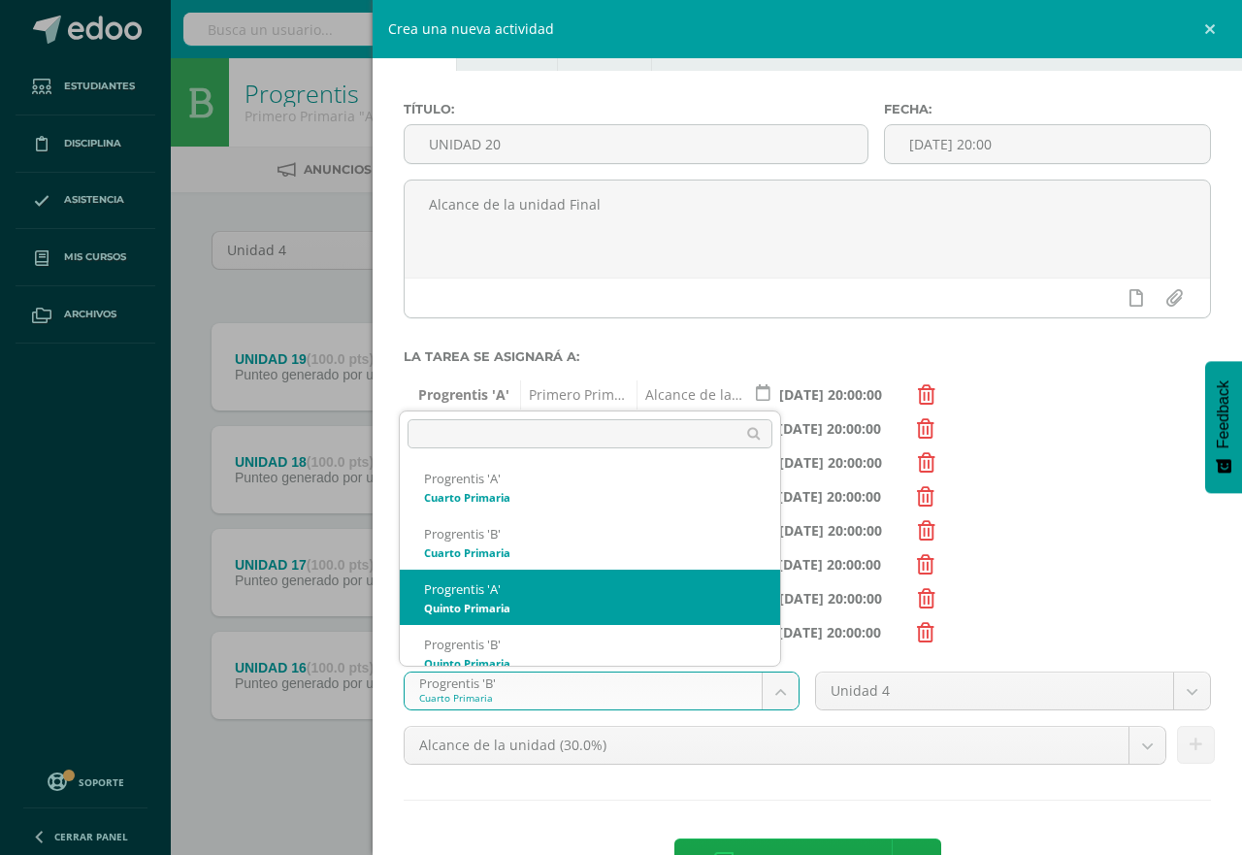
select select "174635"
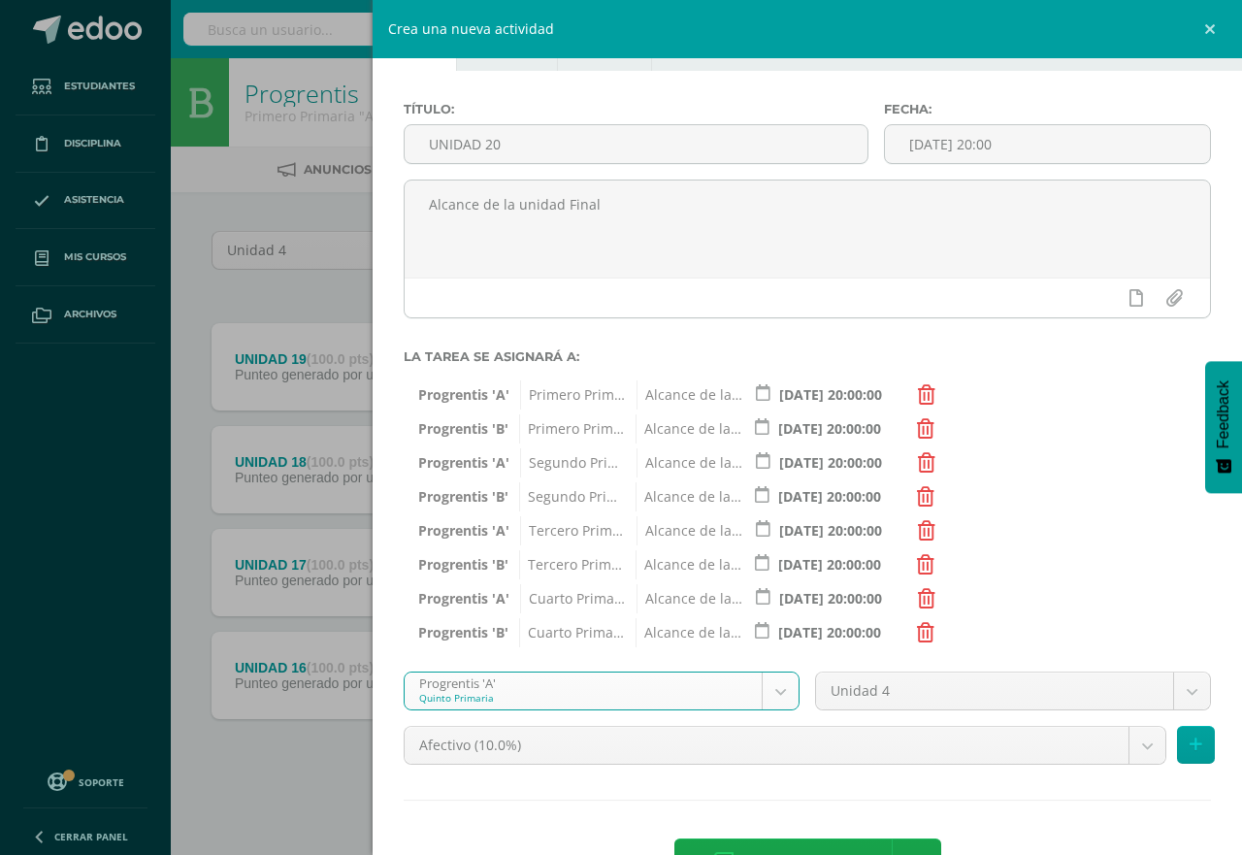
click at [1125, 744] on body "Tarea asignada exitosamente Estudiantes Disciplina Asistencia Mis cursos Archiv…" at bounding box center [621, 424] width 1242 height 848
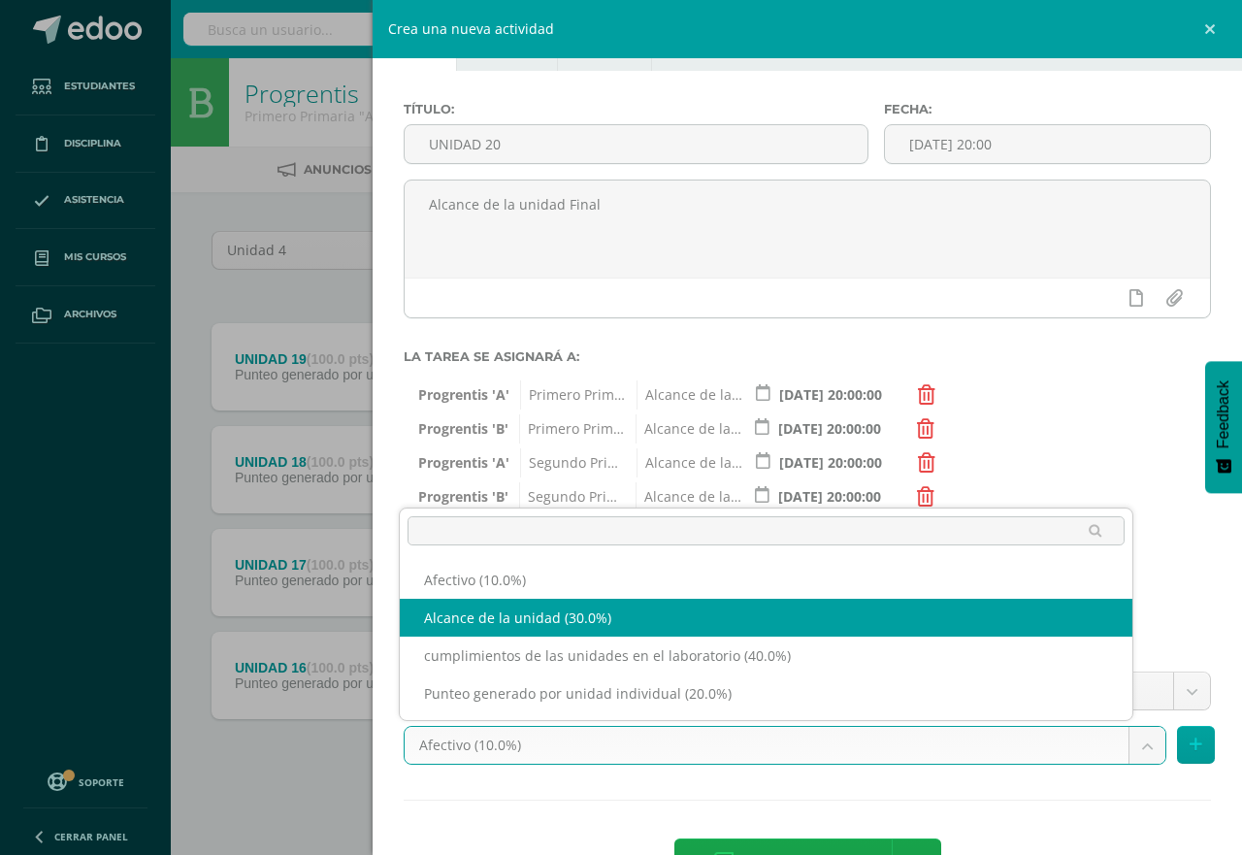
select select "191228"
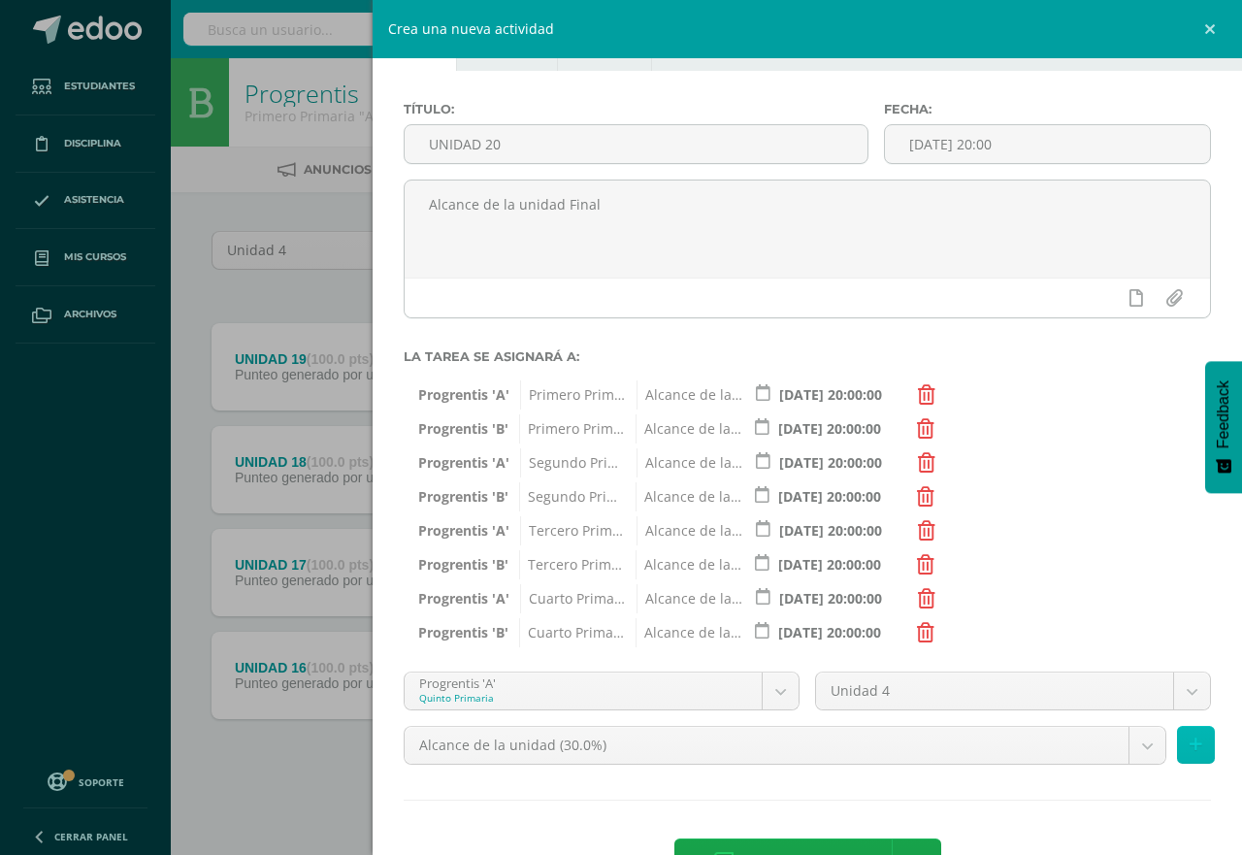
click at [1187, 746] on button at bounding box center [1196, 745] width 38 height 38
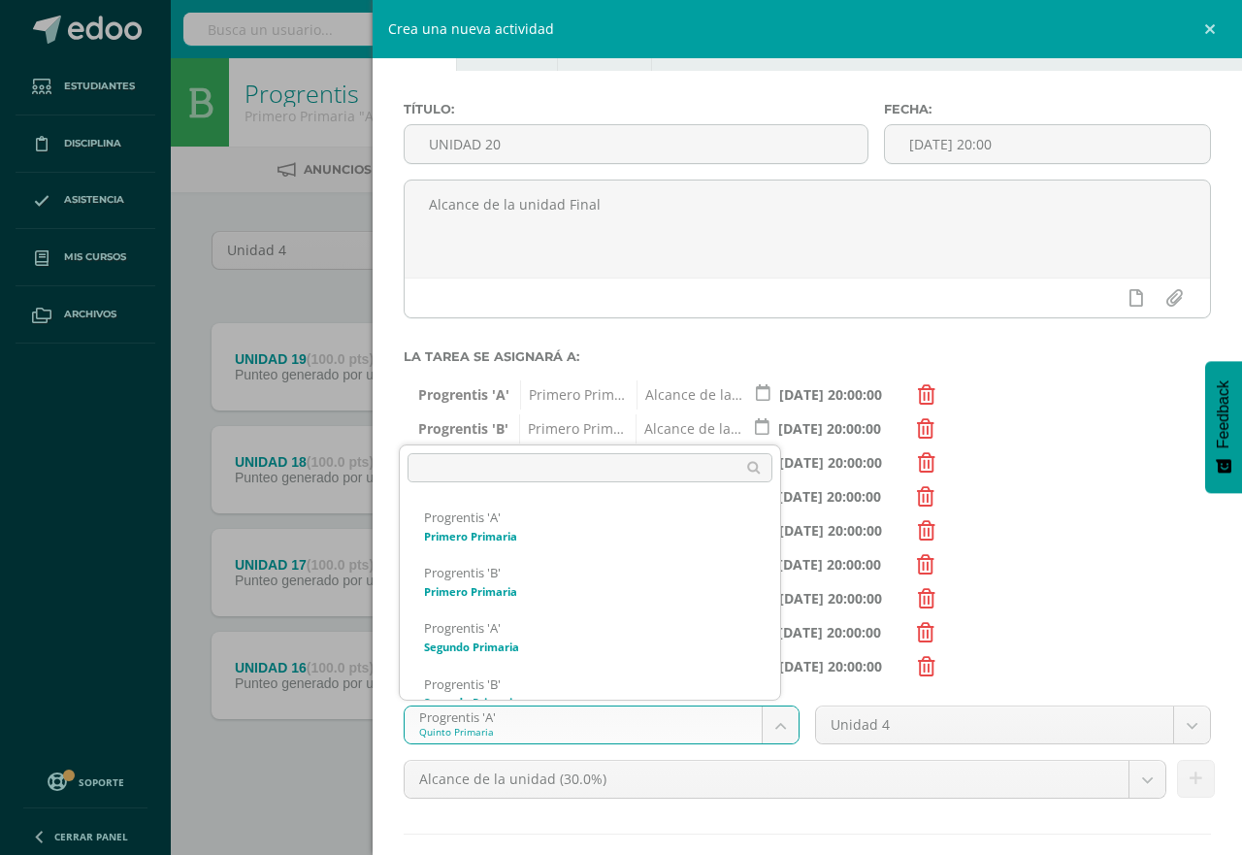
click at [774, 731] on body "Tarea asignada exitosamente Estudiantes Disciplina Asistencia Mis cursos Archiv…" at bounding box center [621, 424] width 1242 height 848
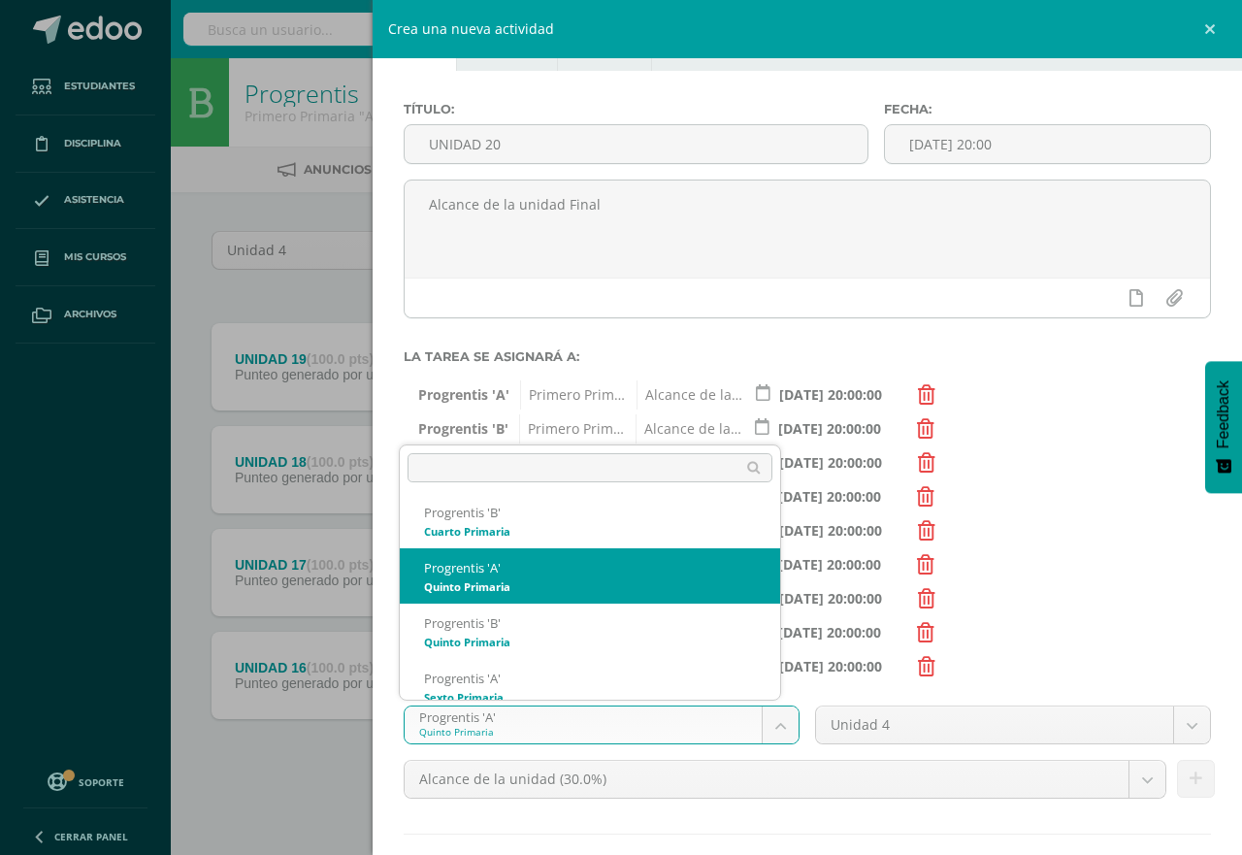
scroll to position [407, 0]
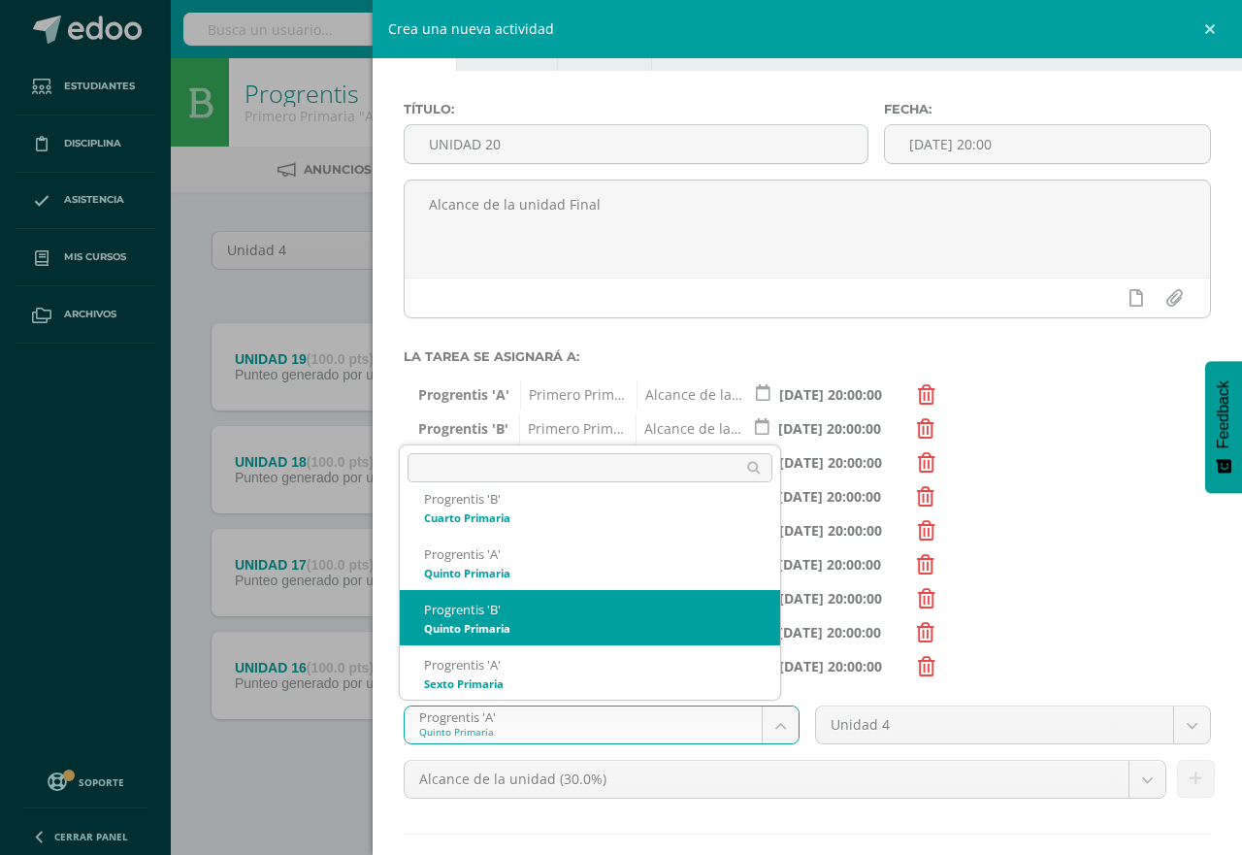
select select "174642"
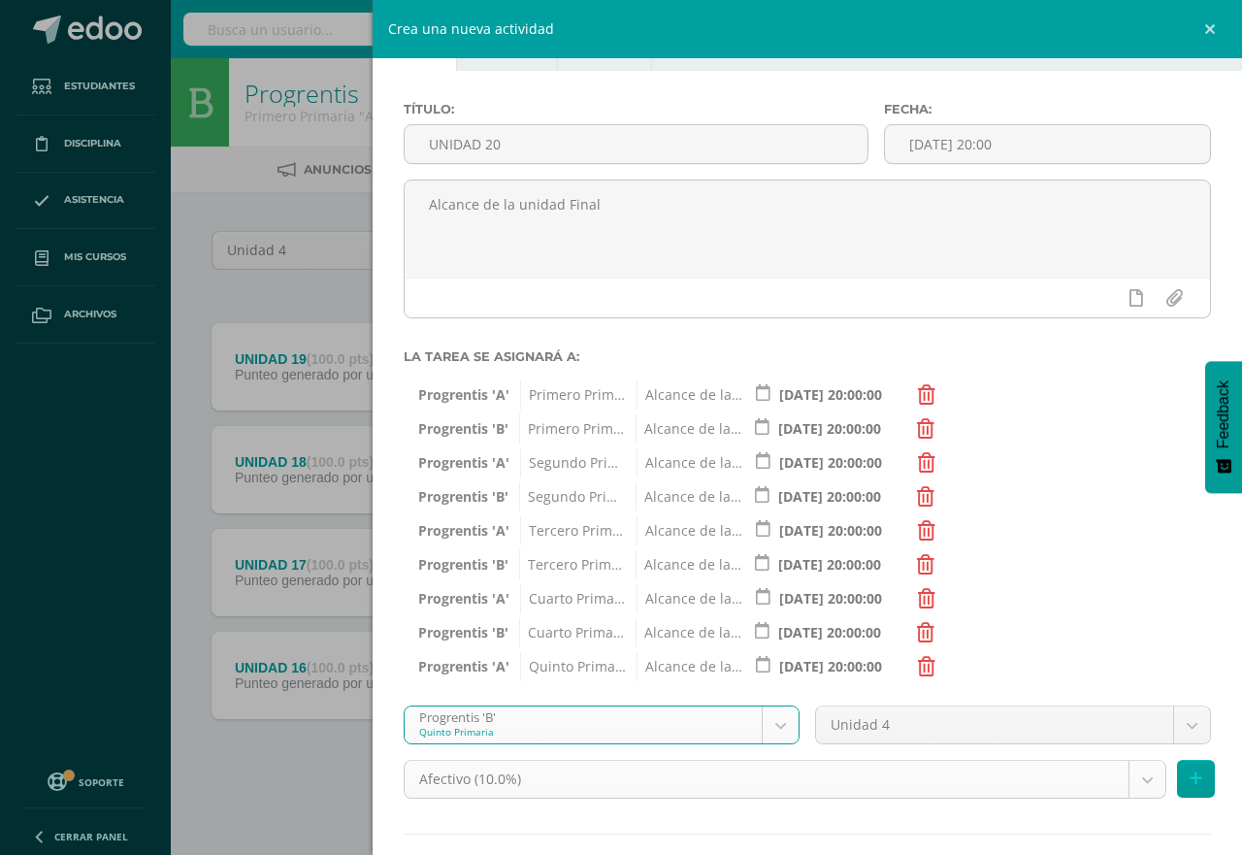
click at [1120, 778] on body "Tarea asignada exitosamente Estudiantes Disciplina Asistencia Mis cursos Archiv…" at bounding box center [621, 424] width 1242 height 848
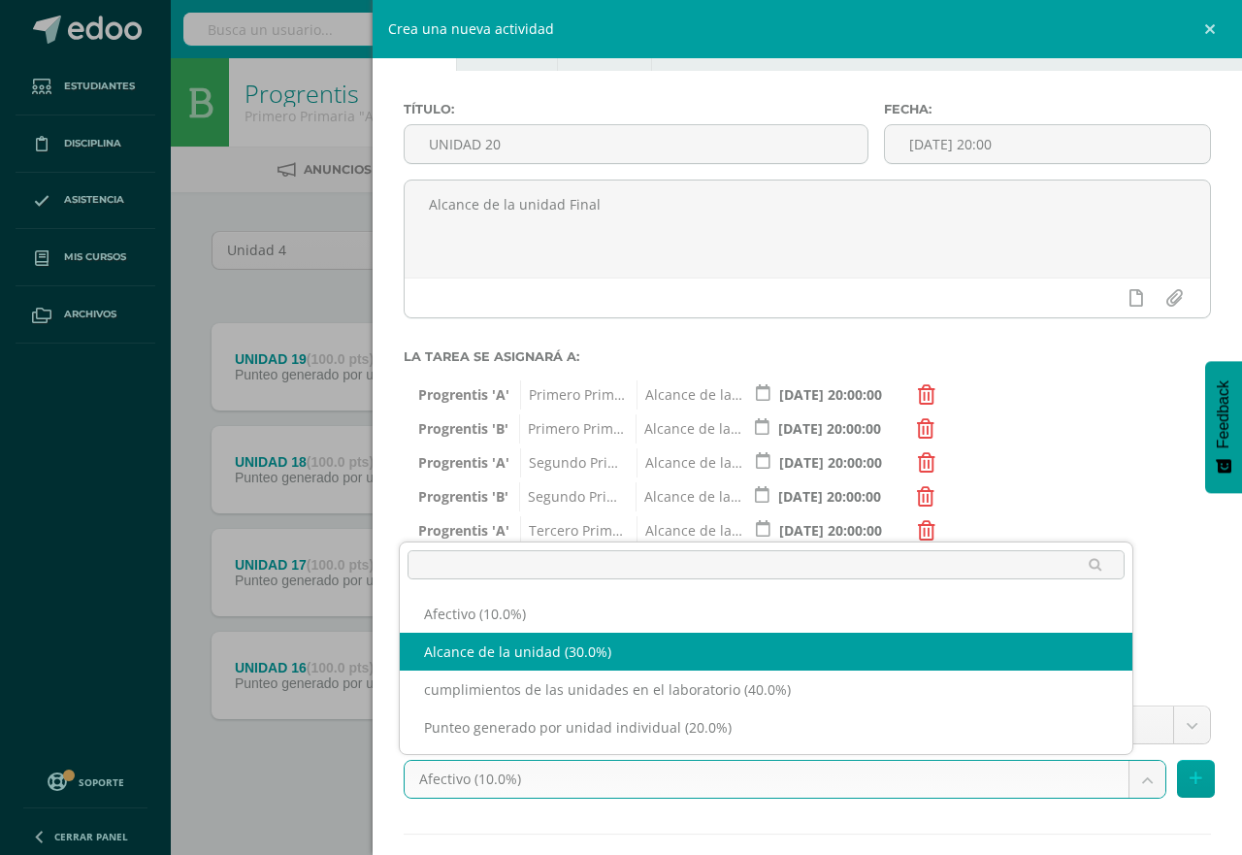
select select "191232"
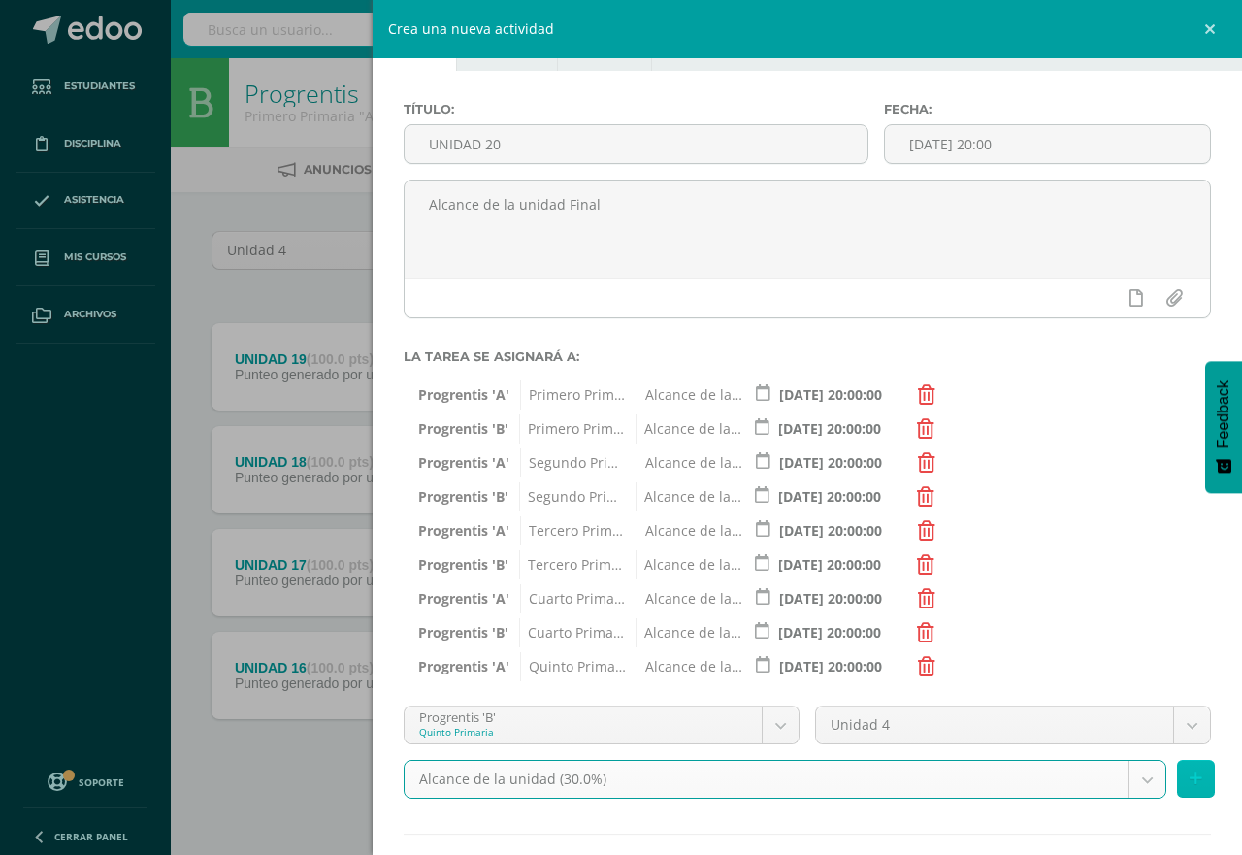
click at [1190, 781] on icon at bounding box center [1196, 779] width 13 height 17
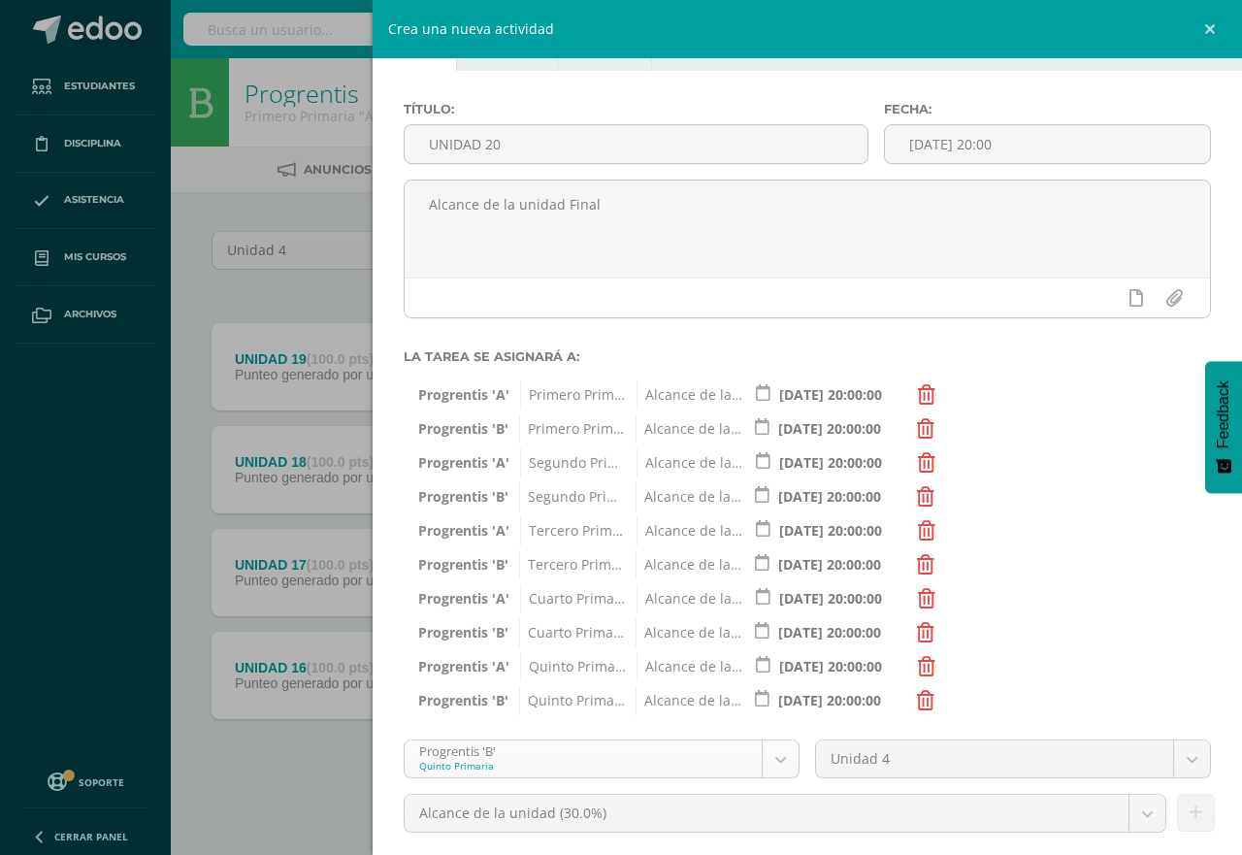
click at [773, 754] on body "Tarea asignada exitosamente Estudiantes Disciplina Asistencia Mis cursos Archiv…" at bounding box center [621, 424] width 1242 height 848
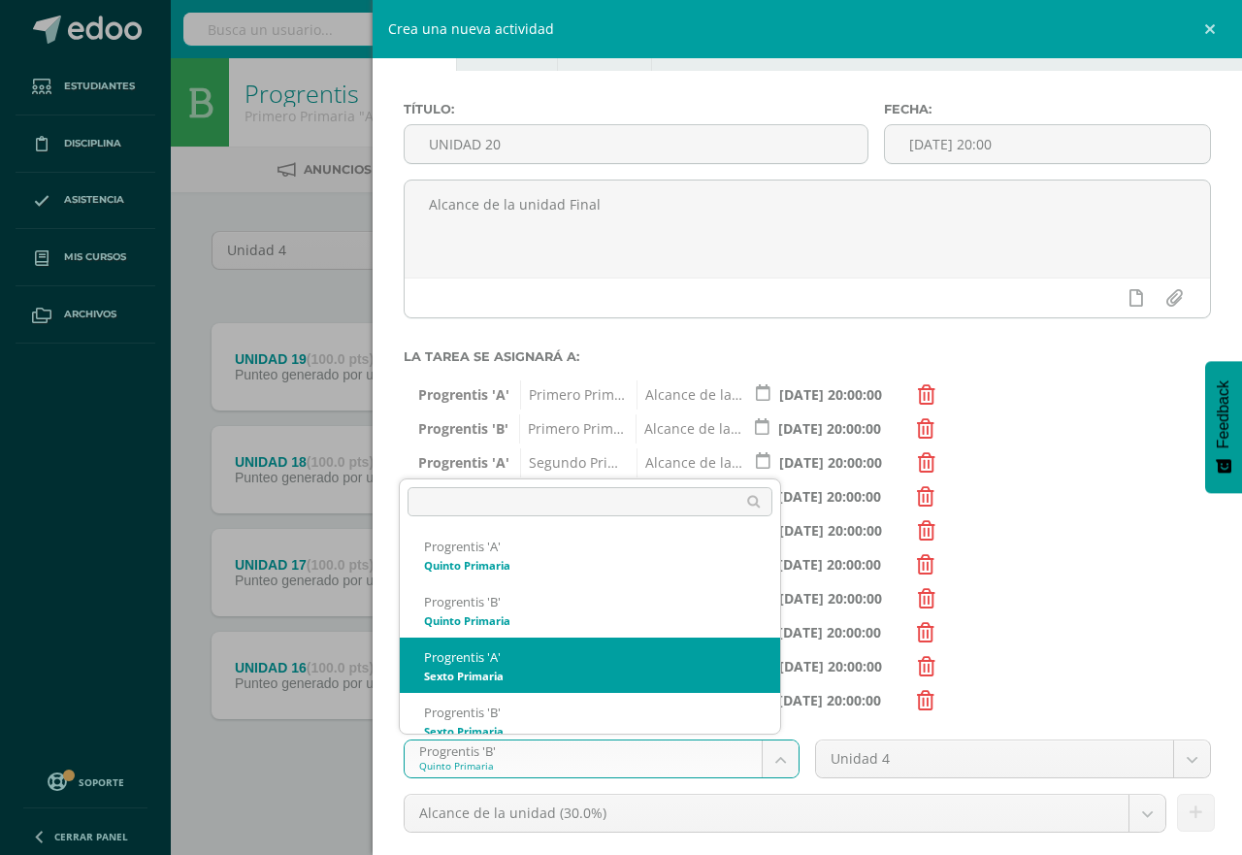
scroll to position [462, 0]
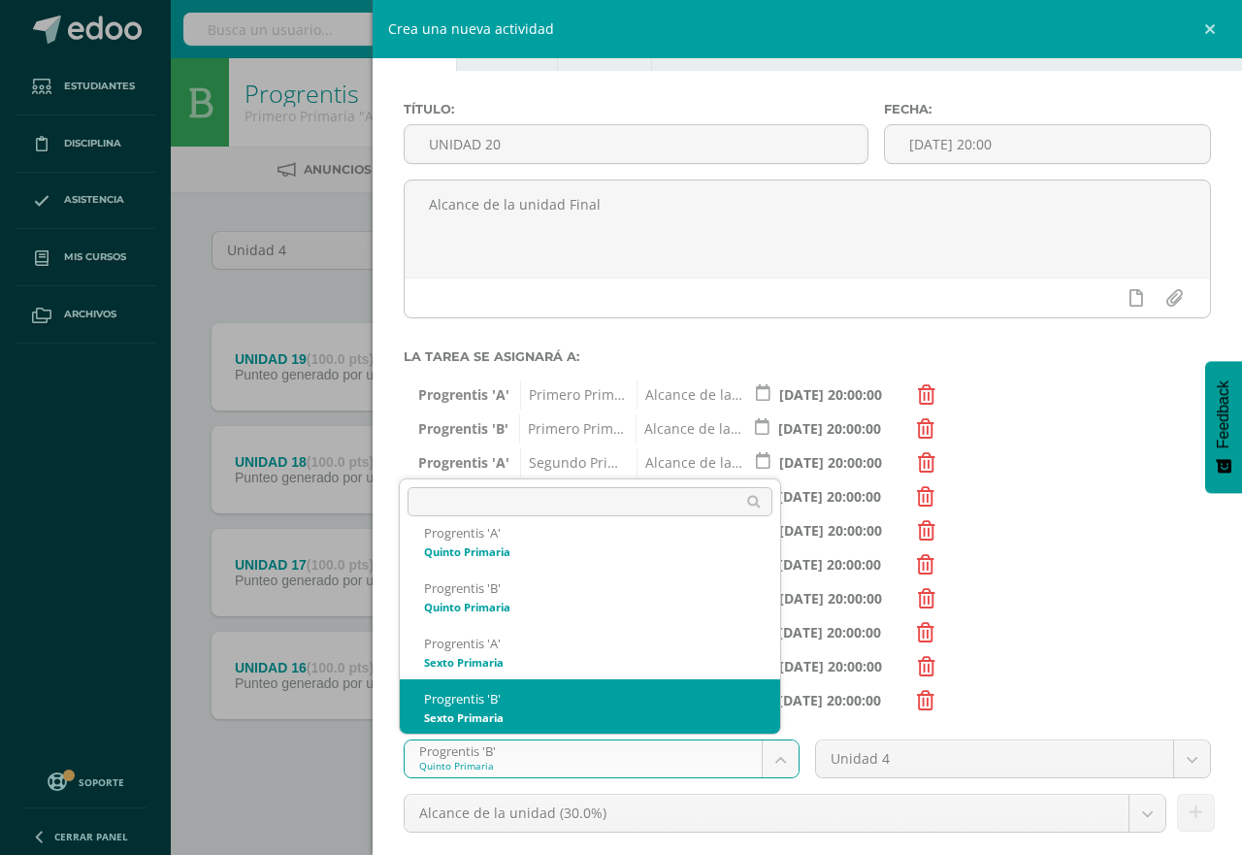
select select "174656"
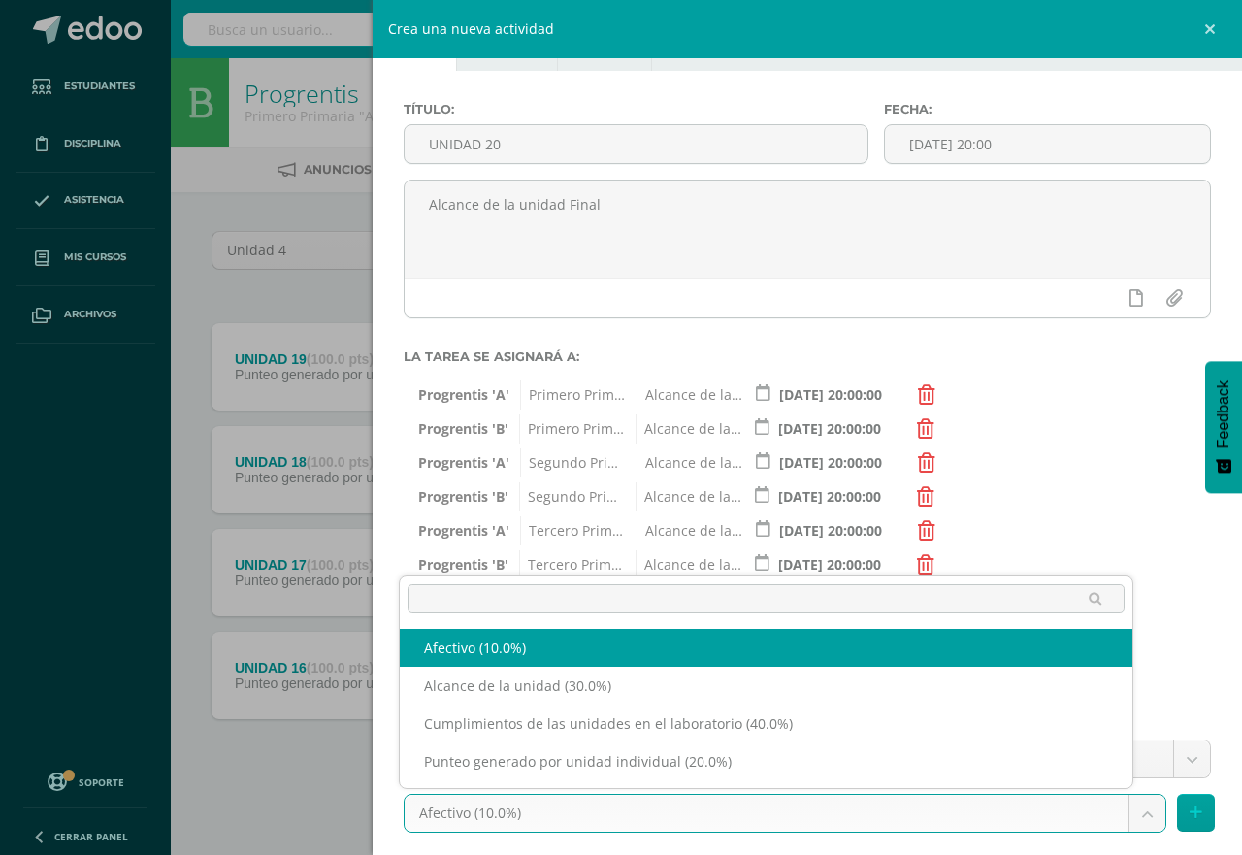
click at [1120, 818] on body "Tarea asignada exitosamente Estudiantes Disciplina Asistencia Mis cursos Archiv…" at bounding box center [621, 424] width 1242 height 848
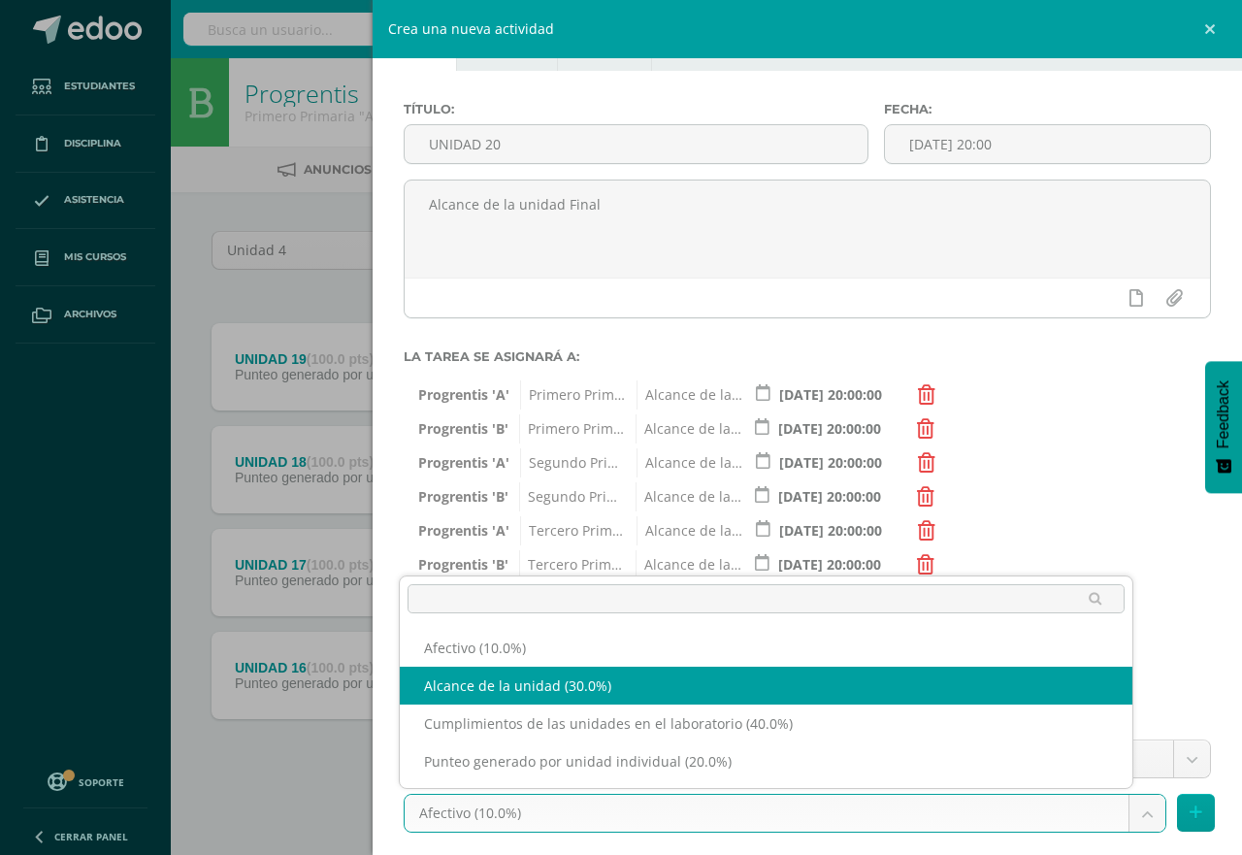
select select "191236"
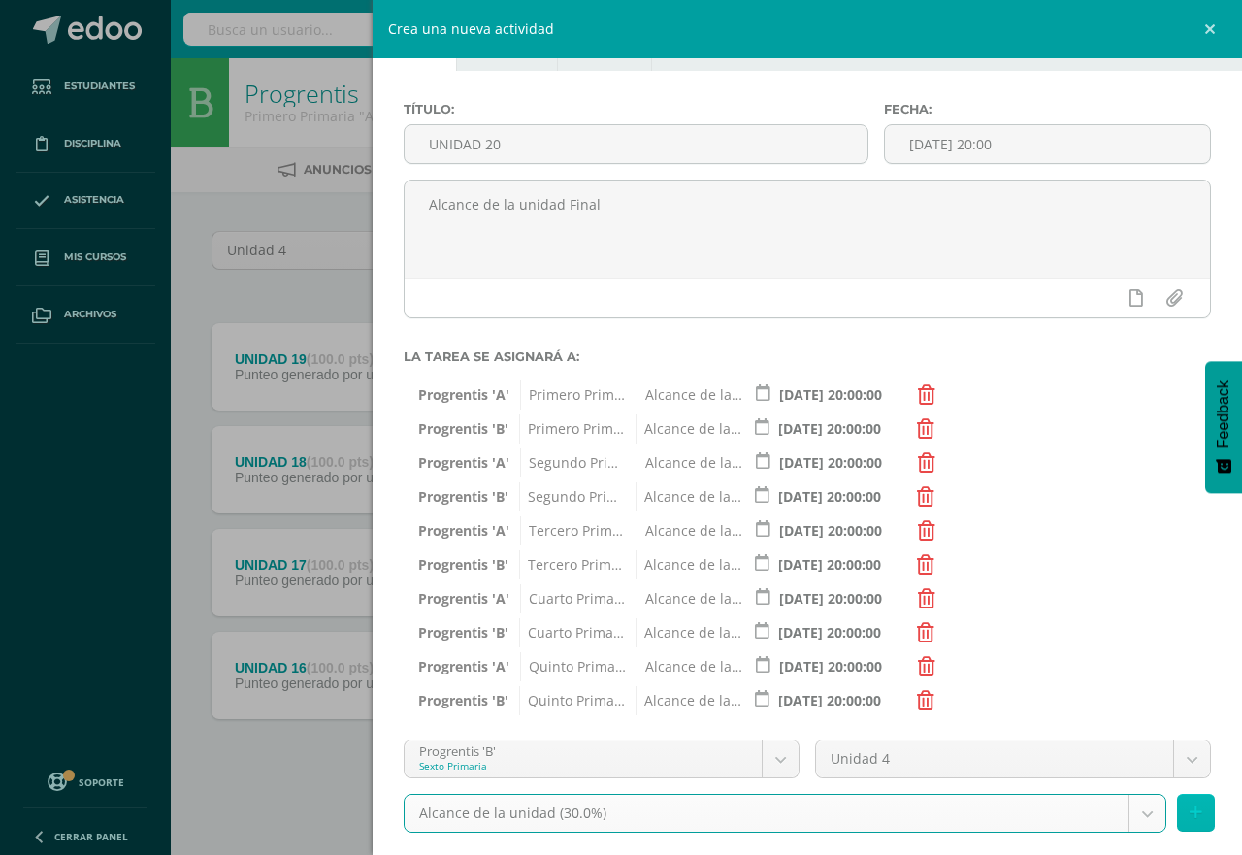
click at [1190, 809] on icon at bounding box center [1196, 813] width 13 height 17
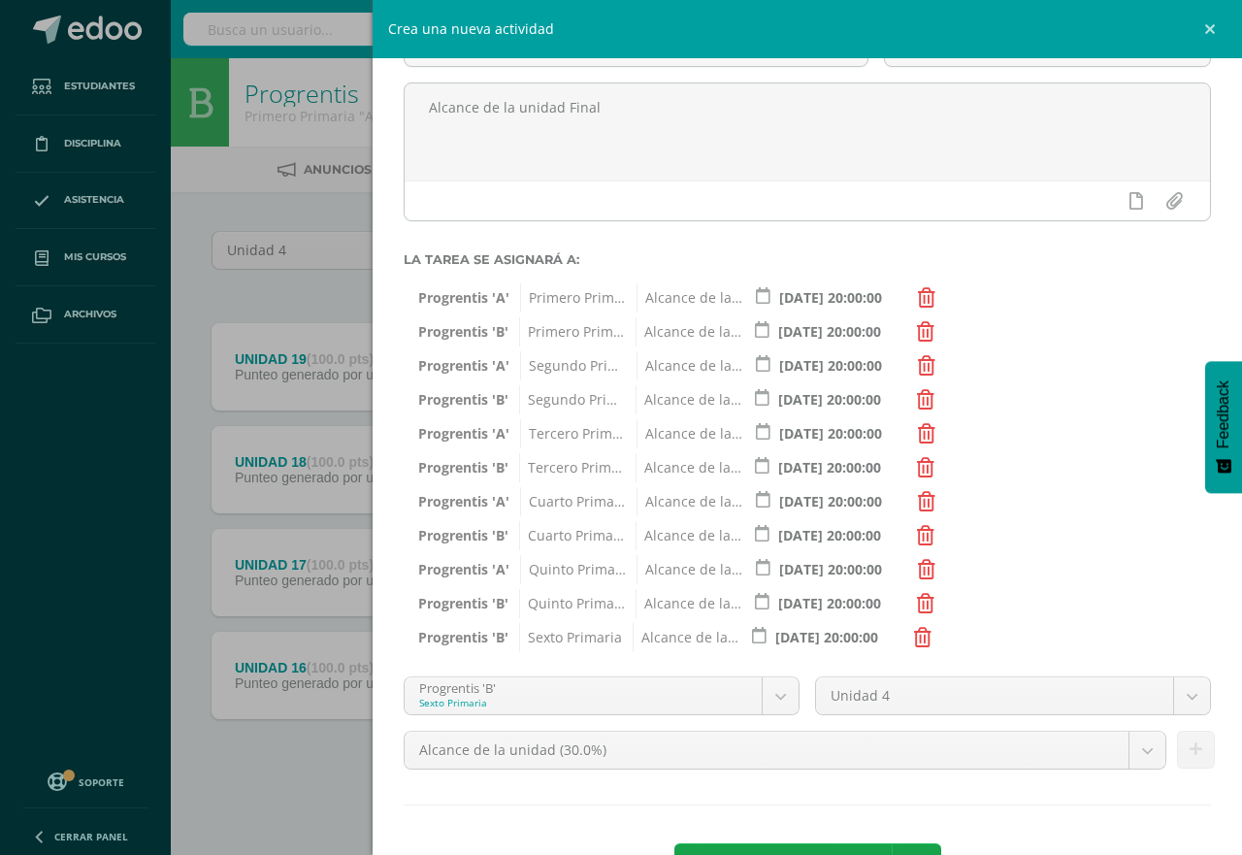
scroll to position [232, 0]
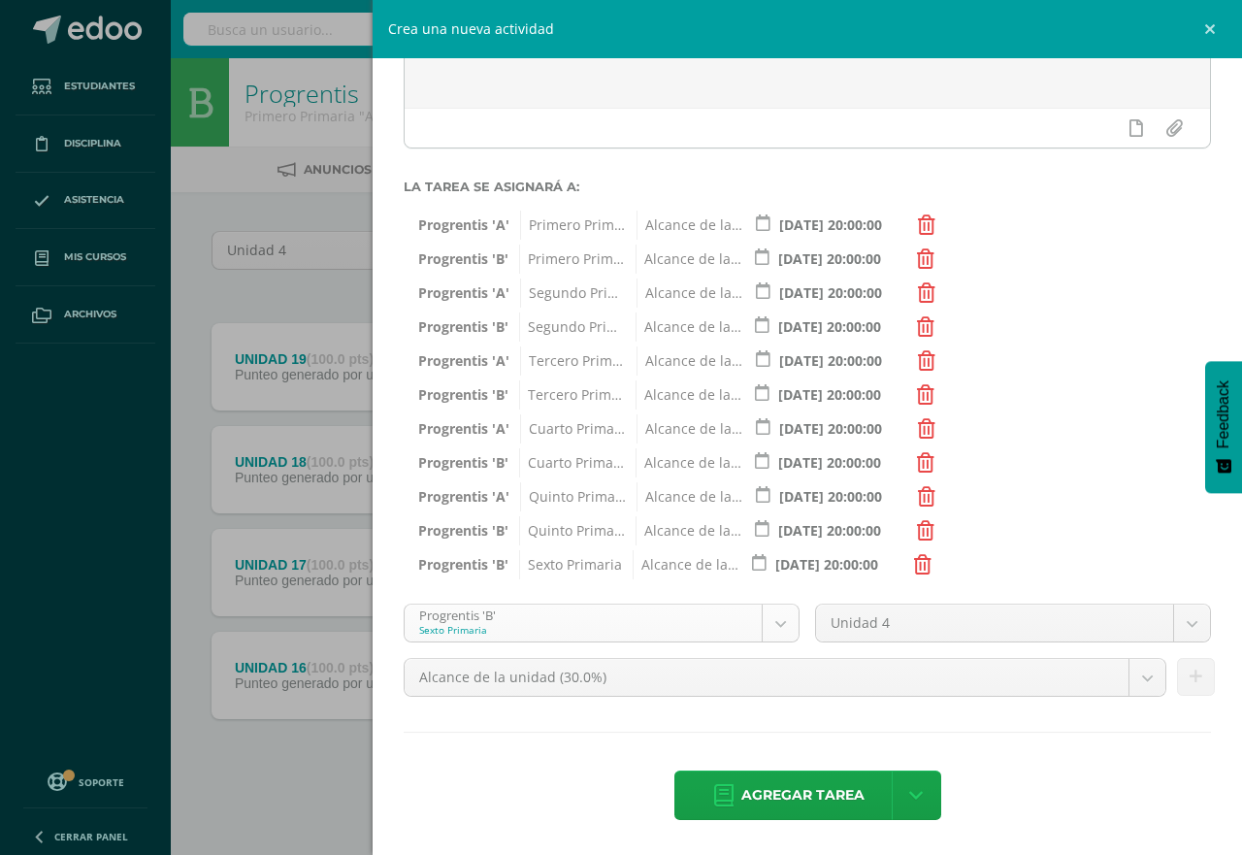
click at [770, 623] on body "Tarea asignada exitosamente Estudiantes Disciplina Asistencia Mis cursos Archiv…" at bounding box center [621, 424] width 1242 height 848
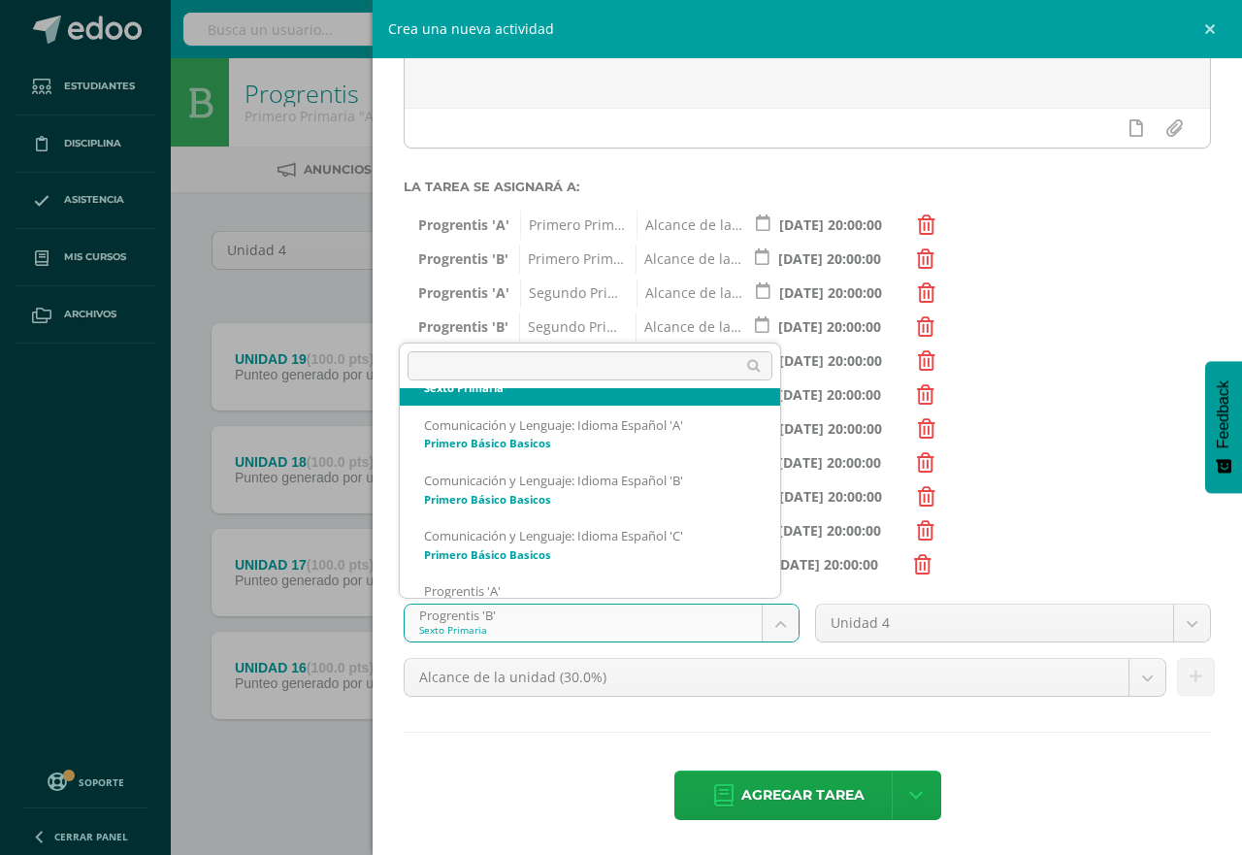
scroll to position [753, 0]
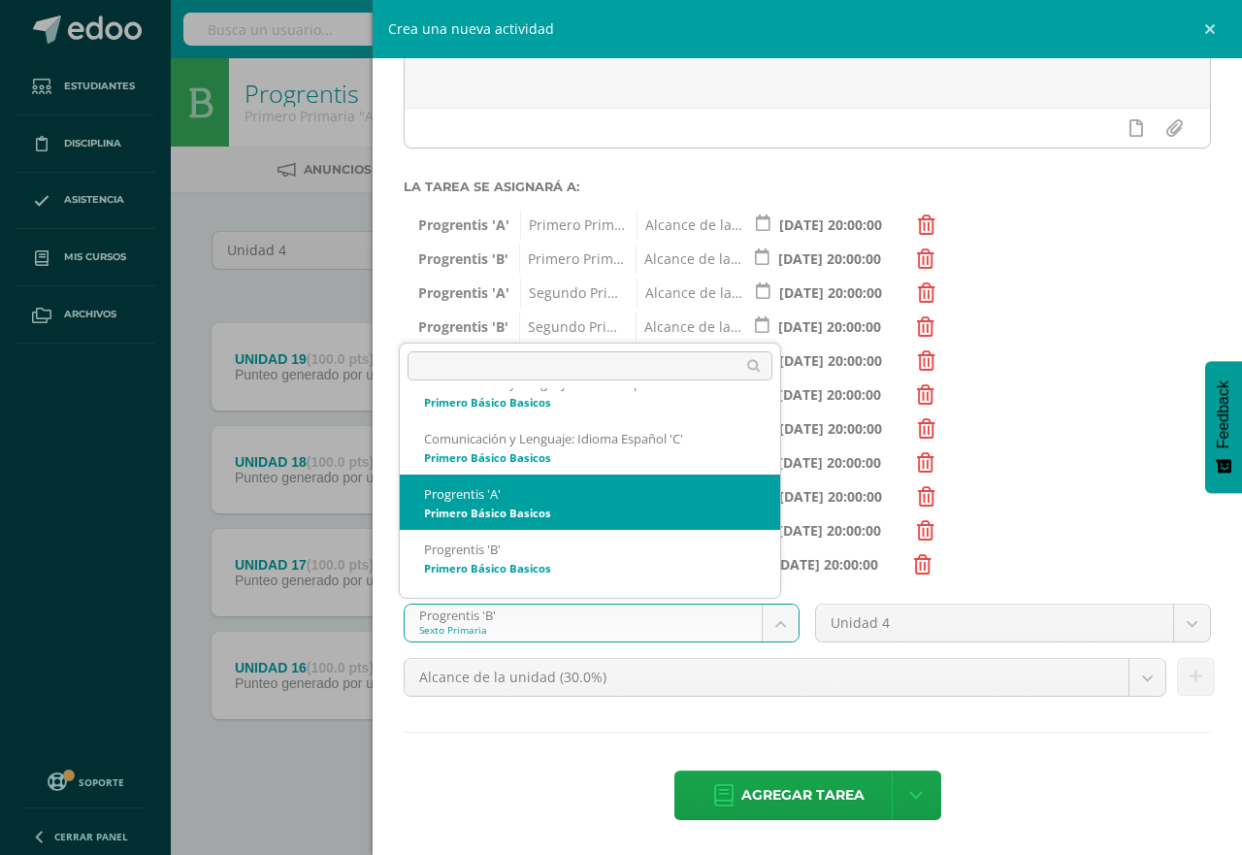
select select "174726"
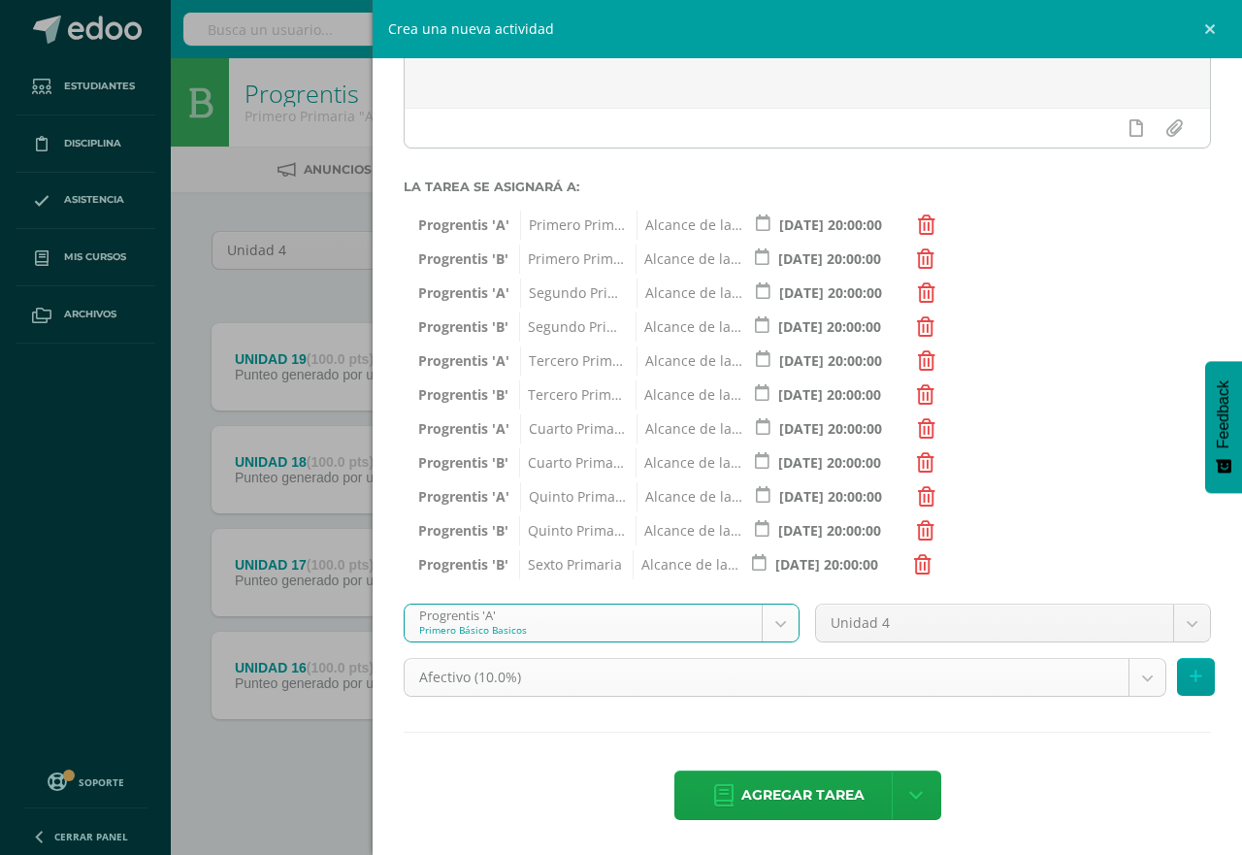
click at [1122, 676] on body "Tarea asignada exitosamente Estudiantes Disciplina Asistencia Mis cursos Archiv…" at bounding box center [621, 424] width 1242 height 848
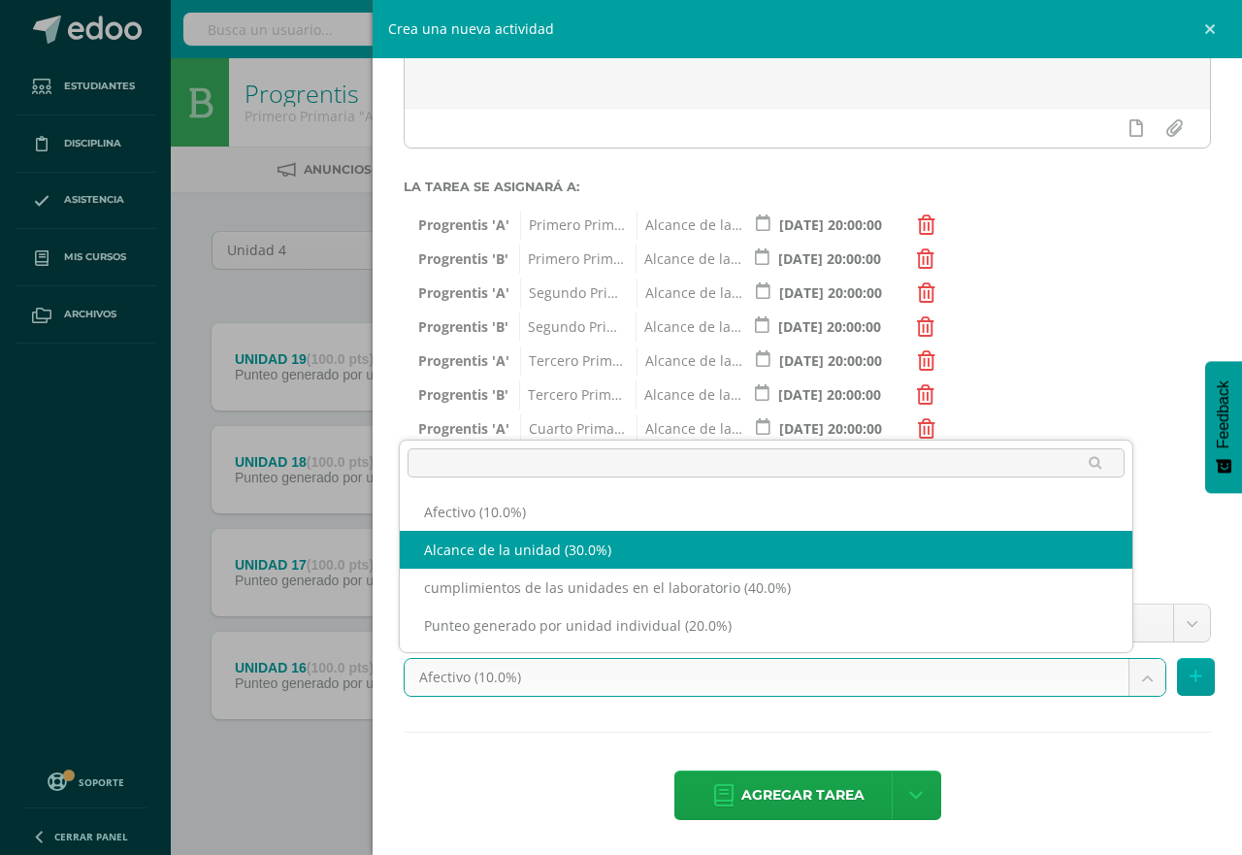
select select "191240"
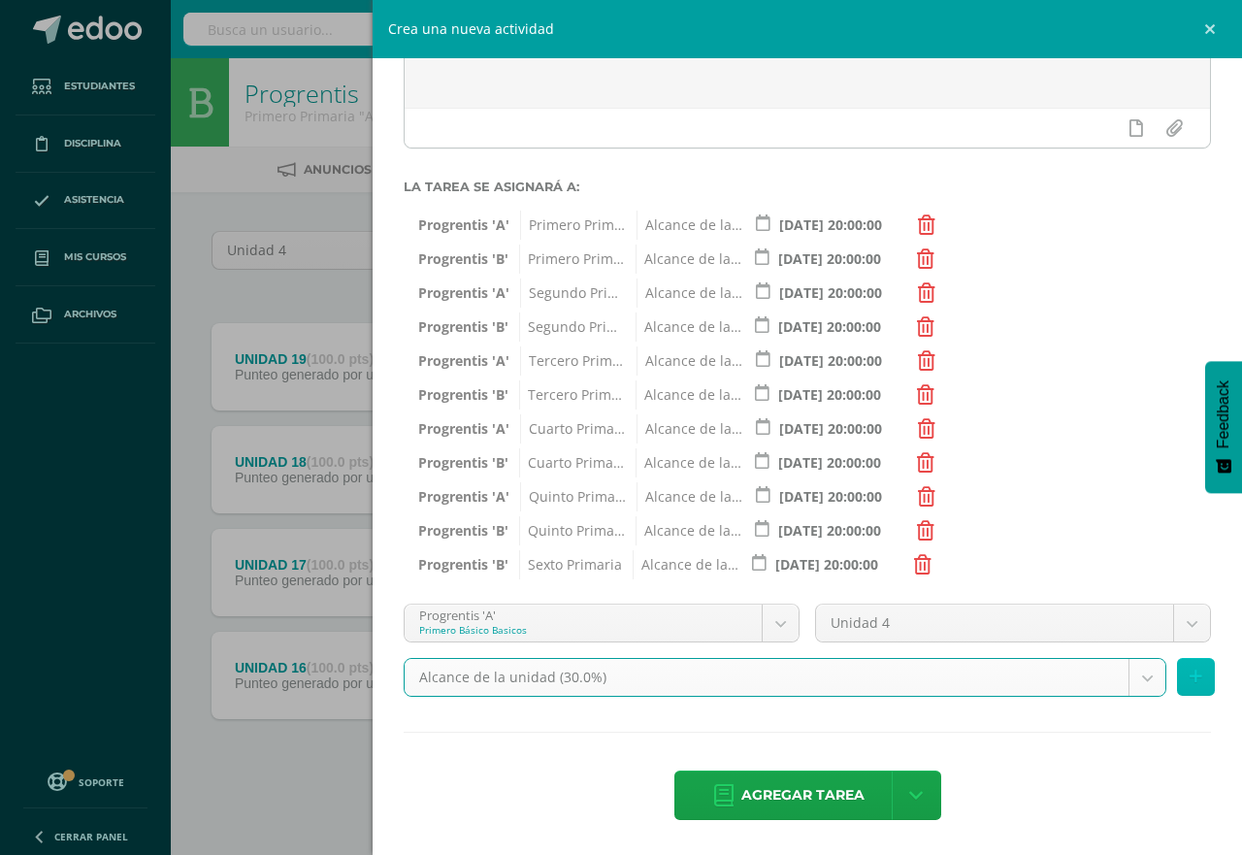
click at [1190, 676] on icon at bounding box center [1196, 677] width 13 height 17
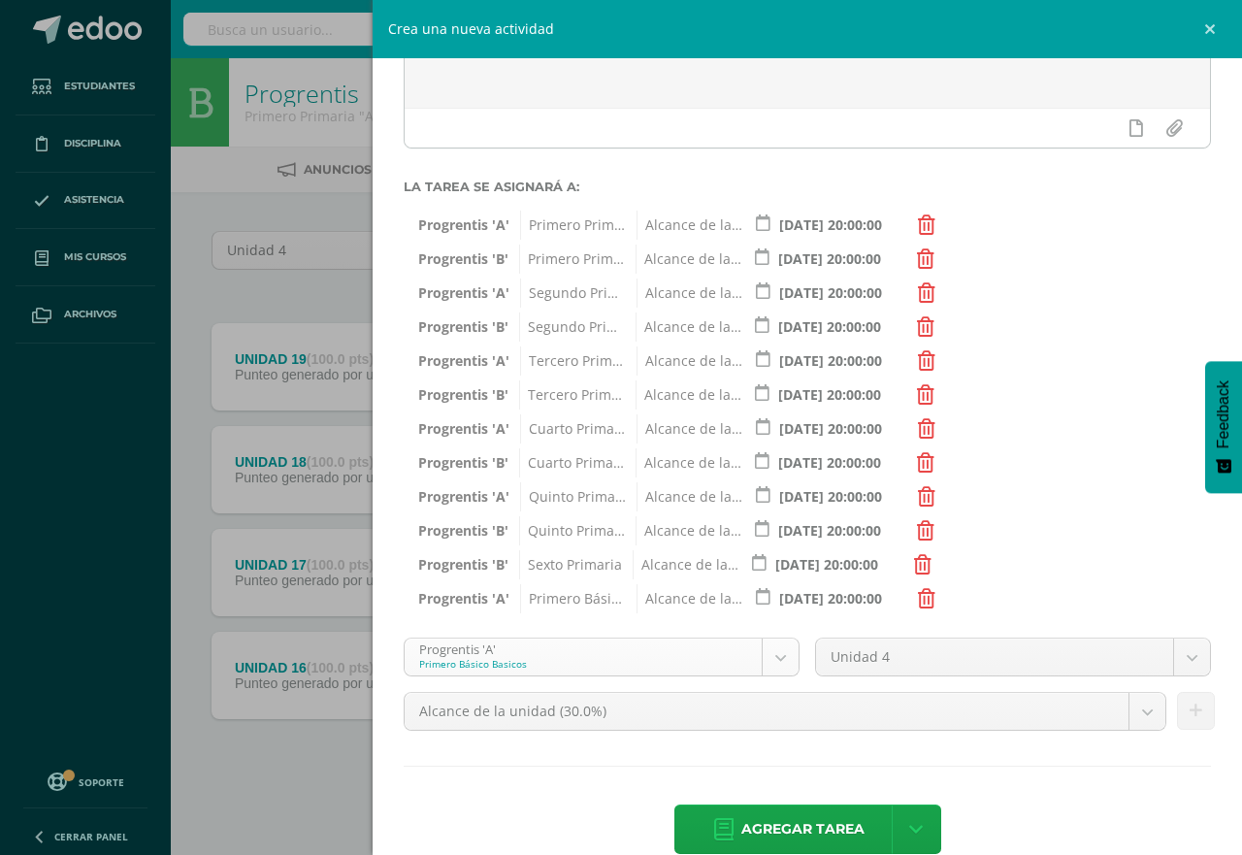
click at [775, 659] on body "Tarea asignada exitosamente Estudiantes Disciplina Asistencia Mis cursos Archiv…" at bounding box center [621, 424] width 1242 height 848
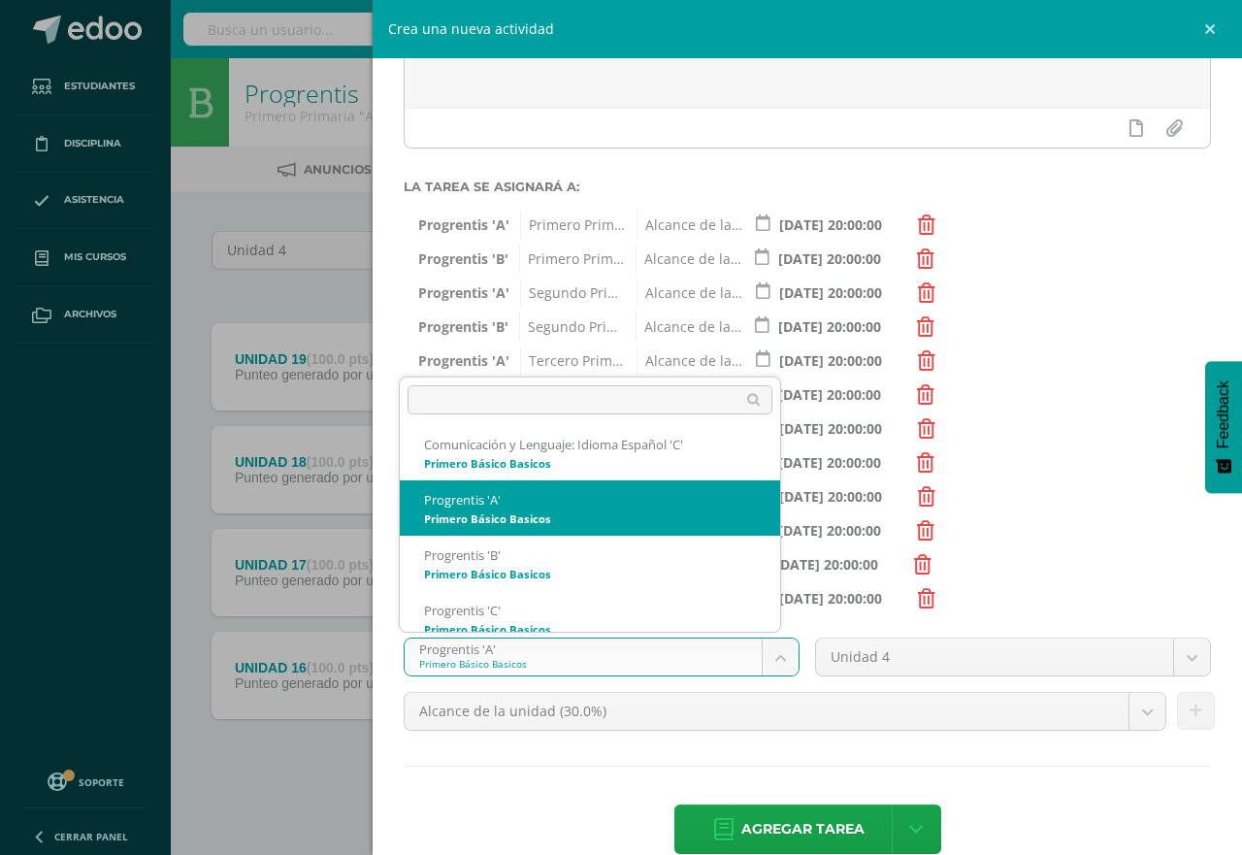
scroll to position [795, 0]
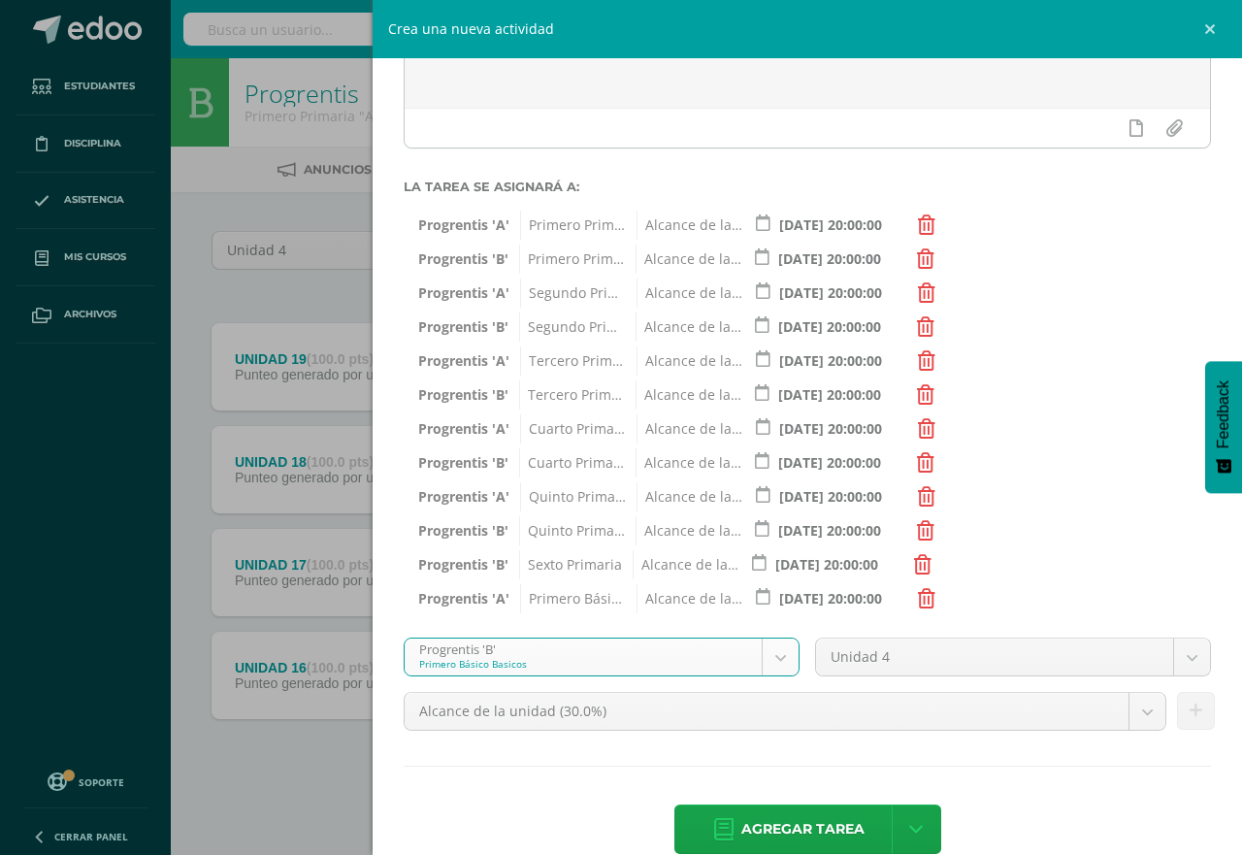
select select "174733"
click at [1136, 705] on body "Tarea asignada exitosamente Estudiantes Disciplina Asistencia Mis cursos Archiv…" at bounding box center [621, 424] width 1242 height 848
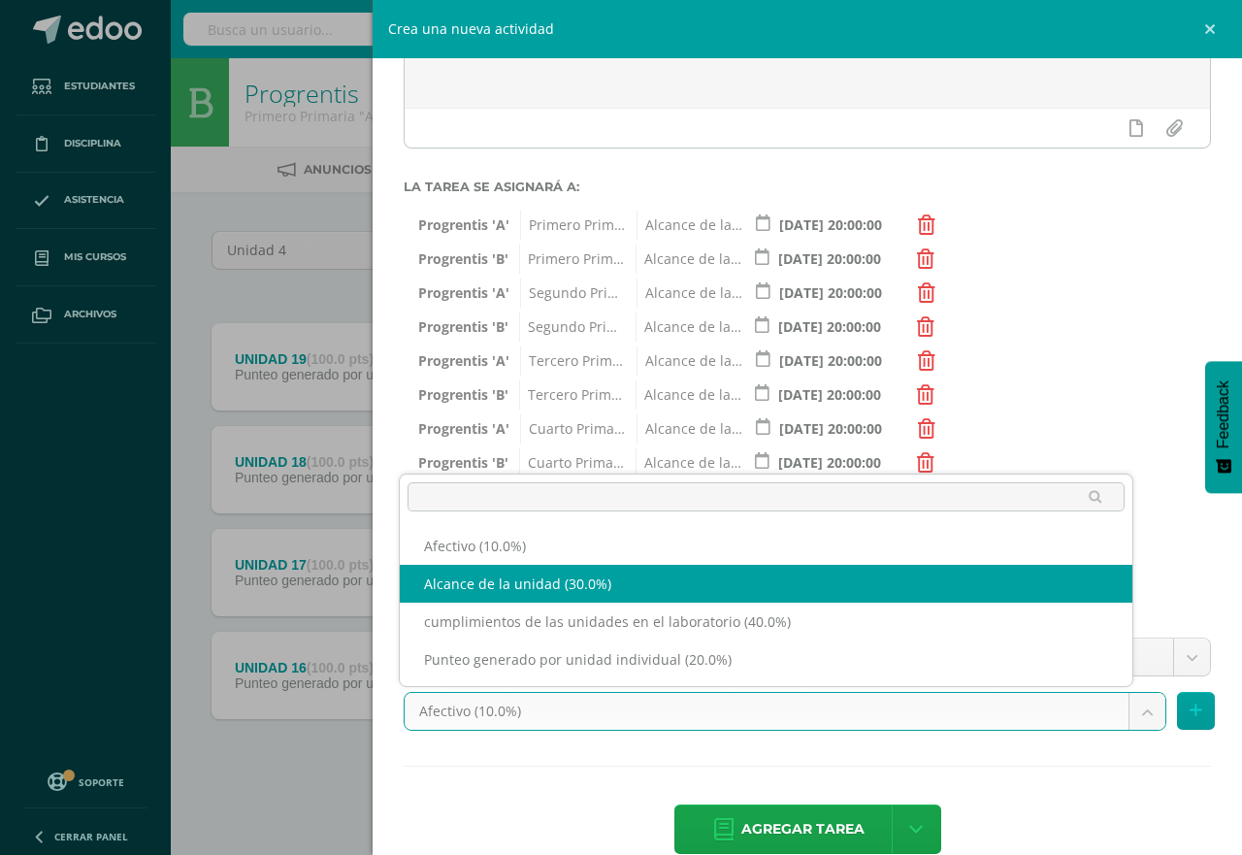
select select "191244"
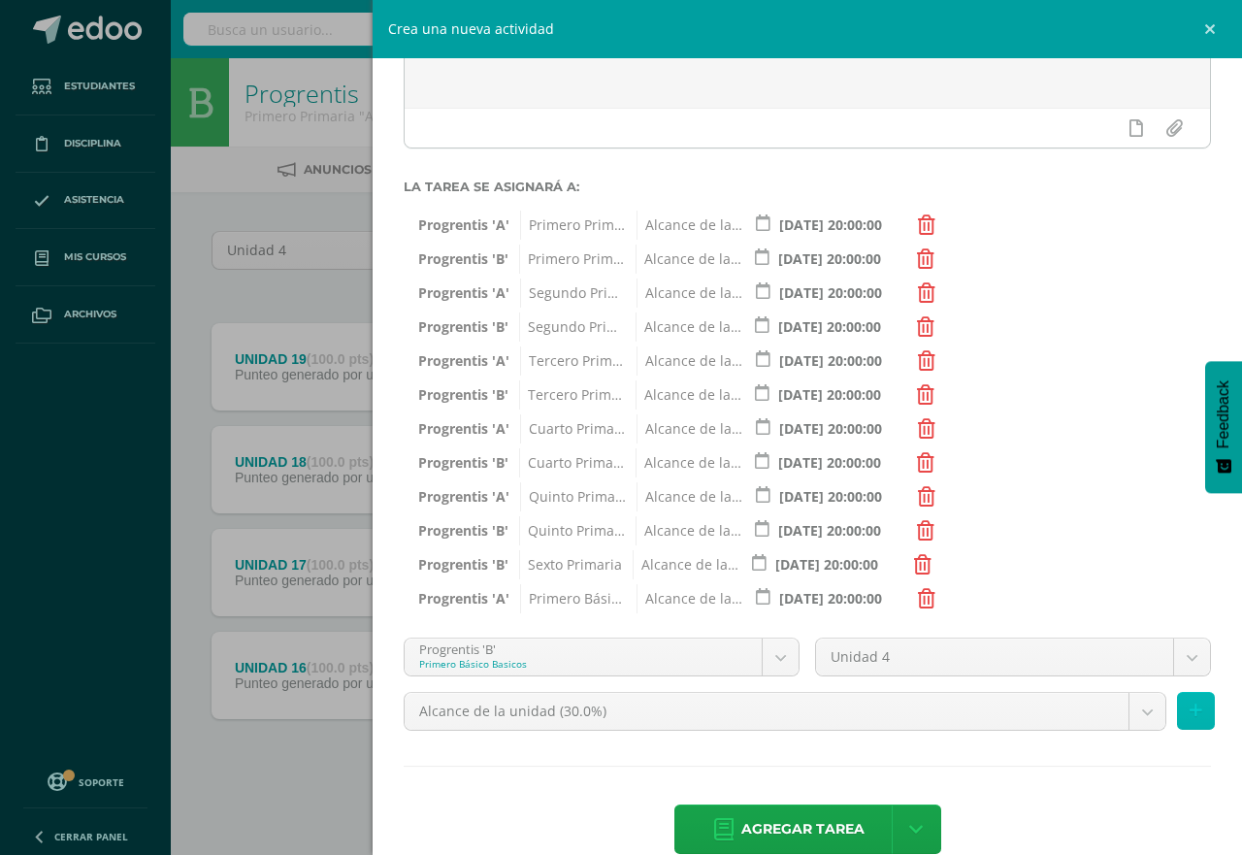
click at [1190, 719] on icon at bounding box center [1196, 711] width 13 height 17
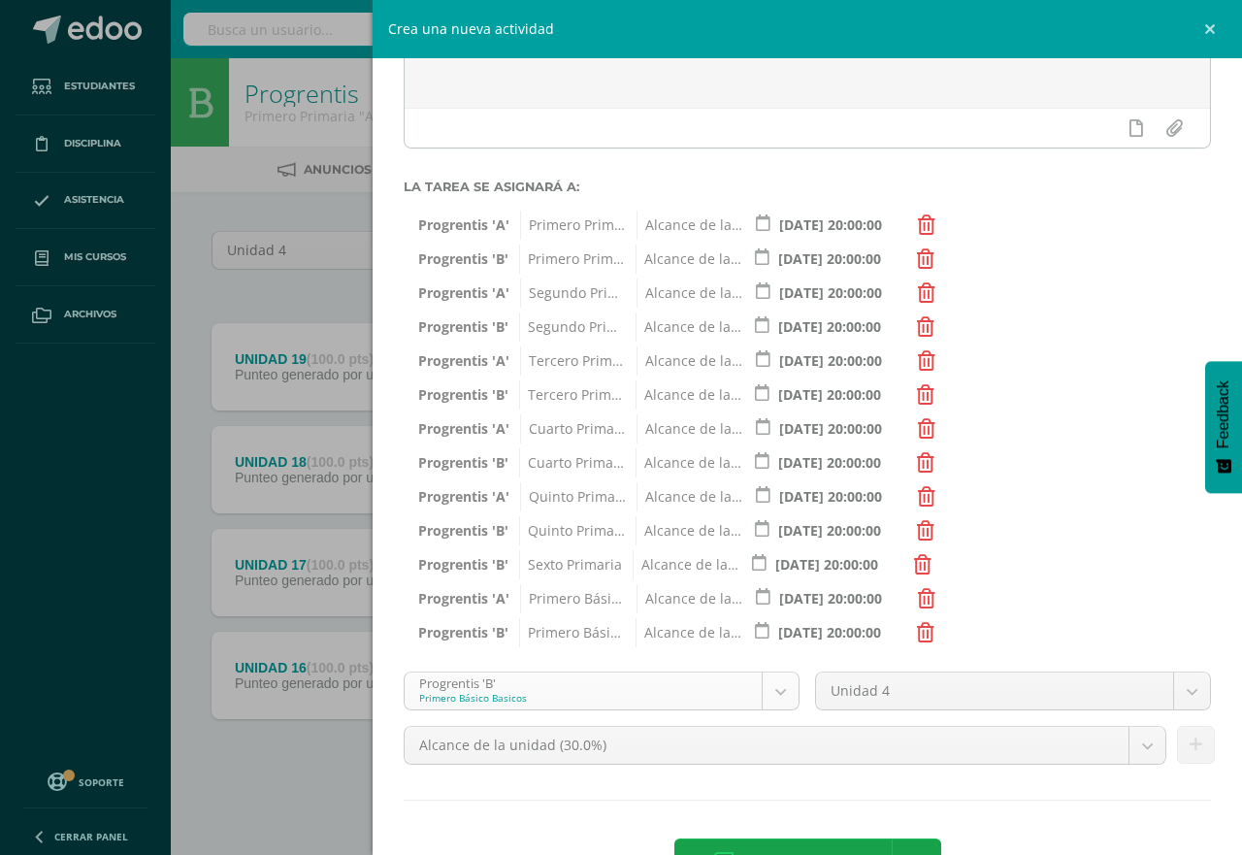
click at [762, 695] on body "Tarea asignada exitosamente Estudiantes Disciplina Asistencia Mis cursos Archiv…" at bounding box center [621, 424] width 1242 height 848
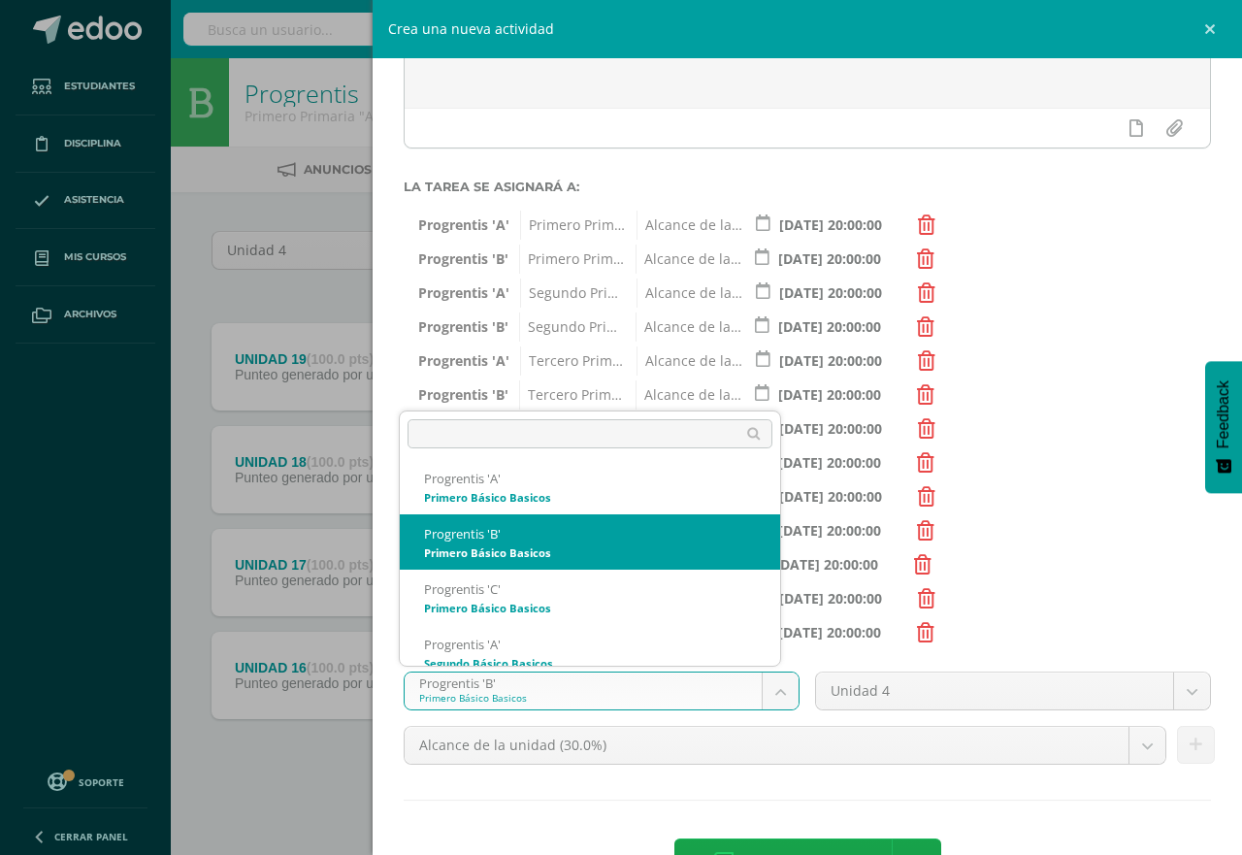
scroll to position [850, 0]
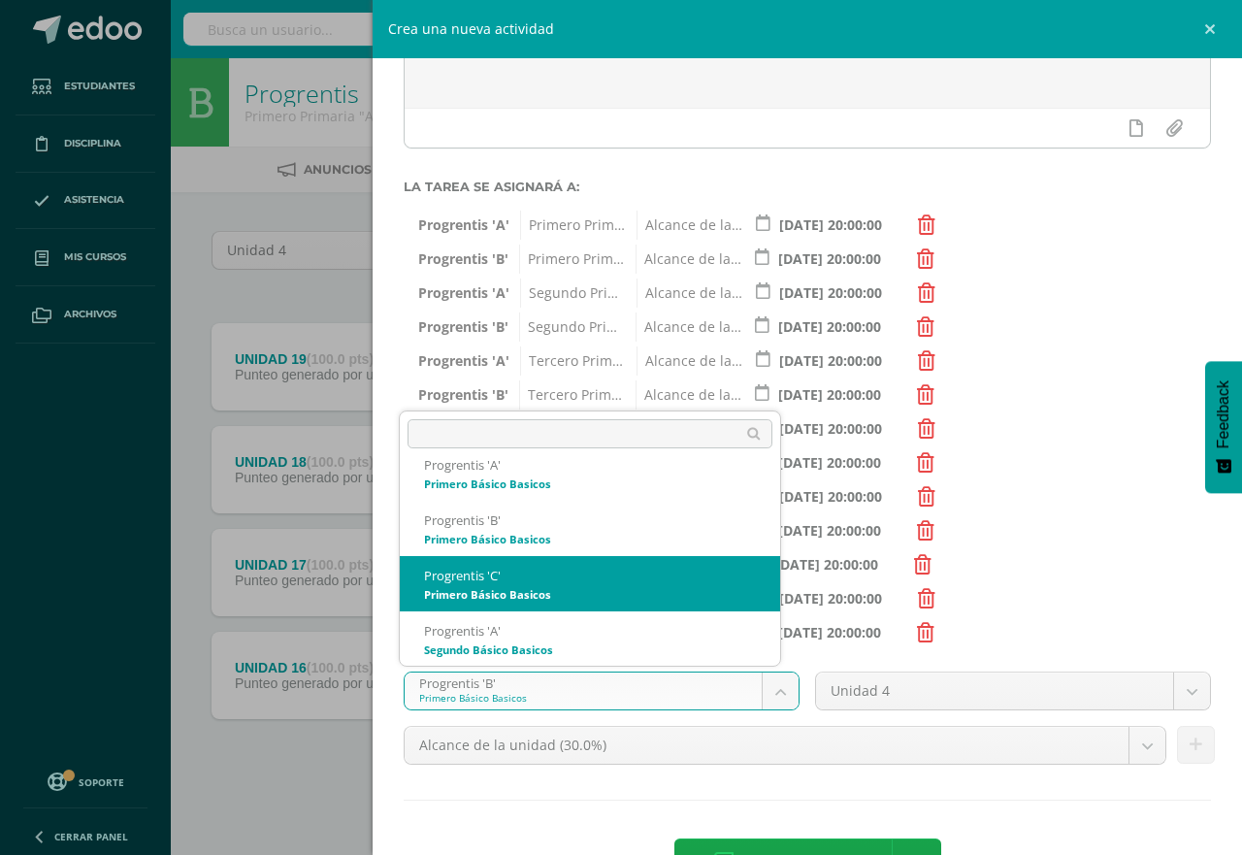
select select "174740"
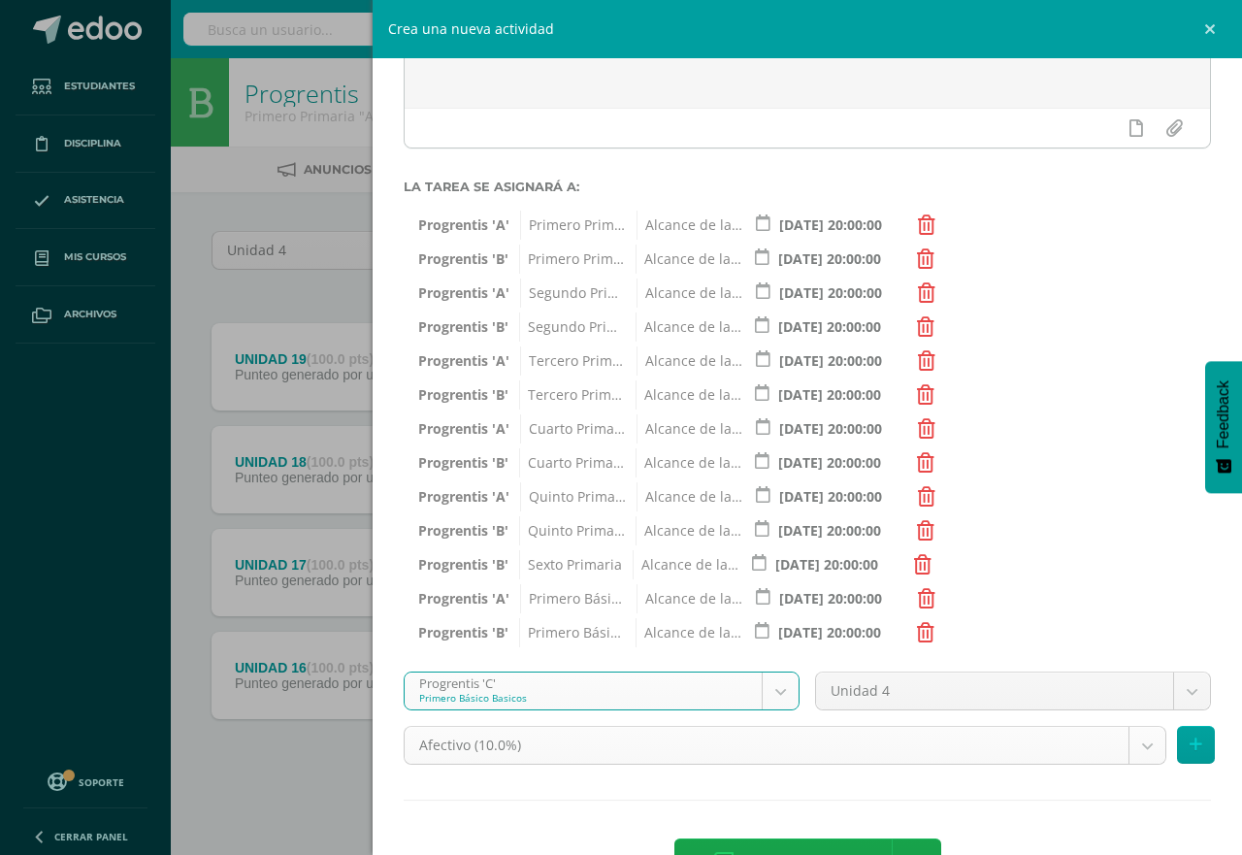
click at [1135, 745] on body "Tarea asignada exitosamente Estudiantes Disciplina Asistencia Mis cursos Archiv…" at bounding box center [621, 424] width 1242 height 848
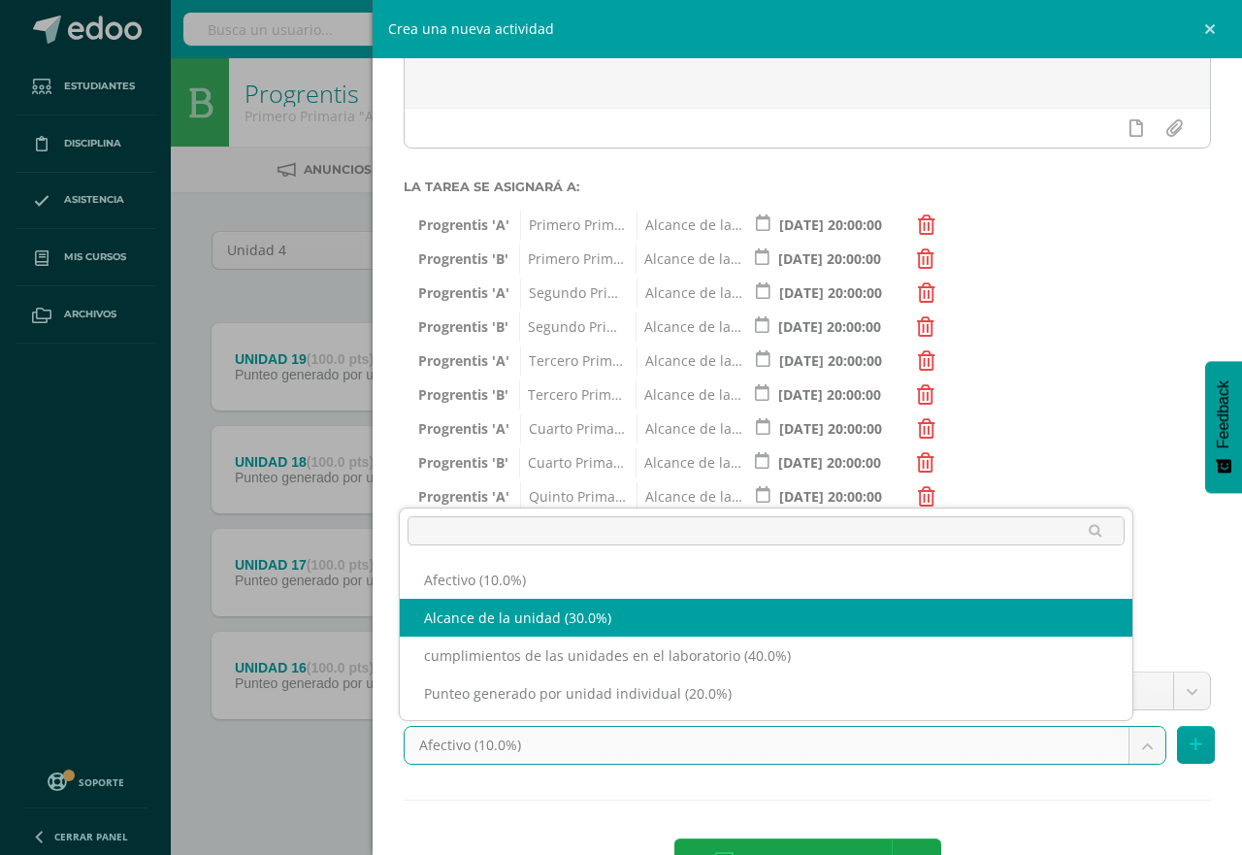
select select "191248"
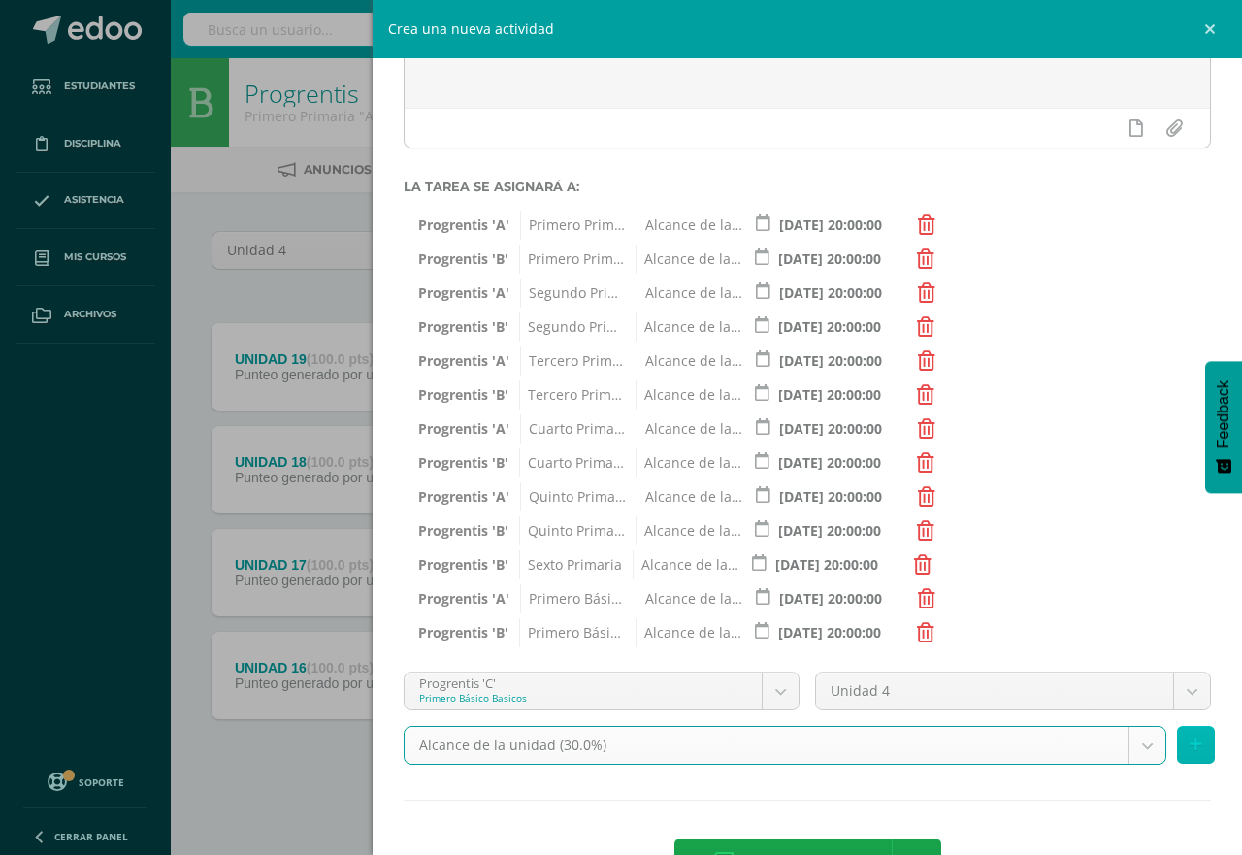
click at [1190, 747] on icon at bounding box center [1196, 745] width 13 height 17
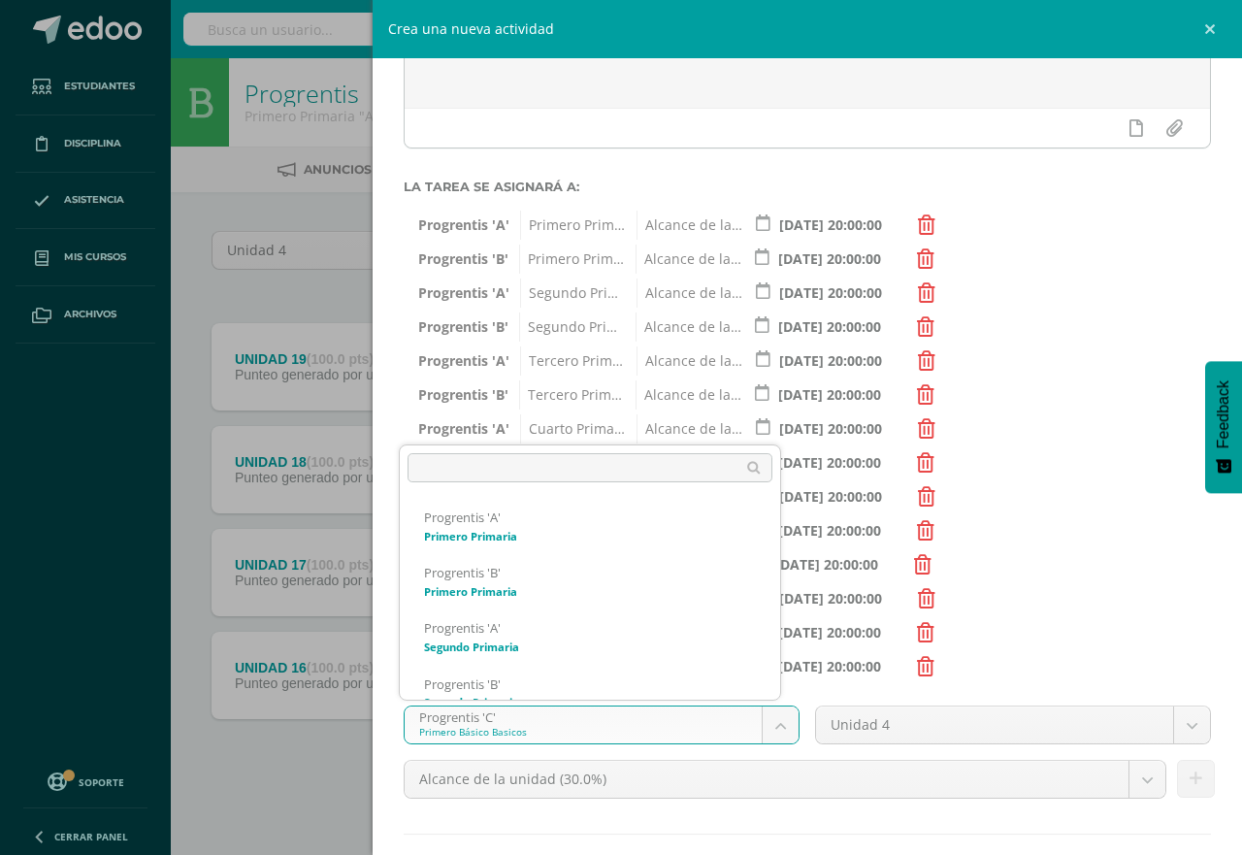
click at [771, 723] on body "Tarea asignada exitosamente Estudiantes Disciplina Asistencia Mis cursos Archiv…" at bounding box center [621, 424] width 1242 height 848
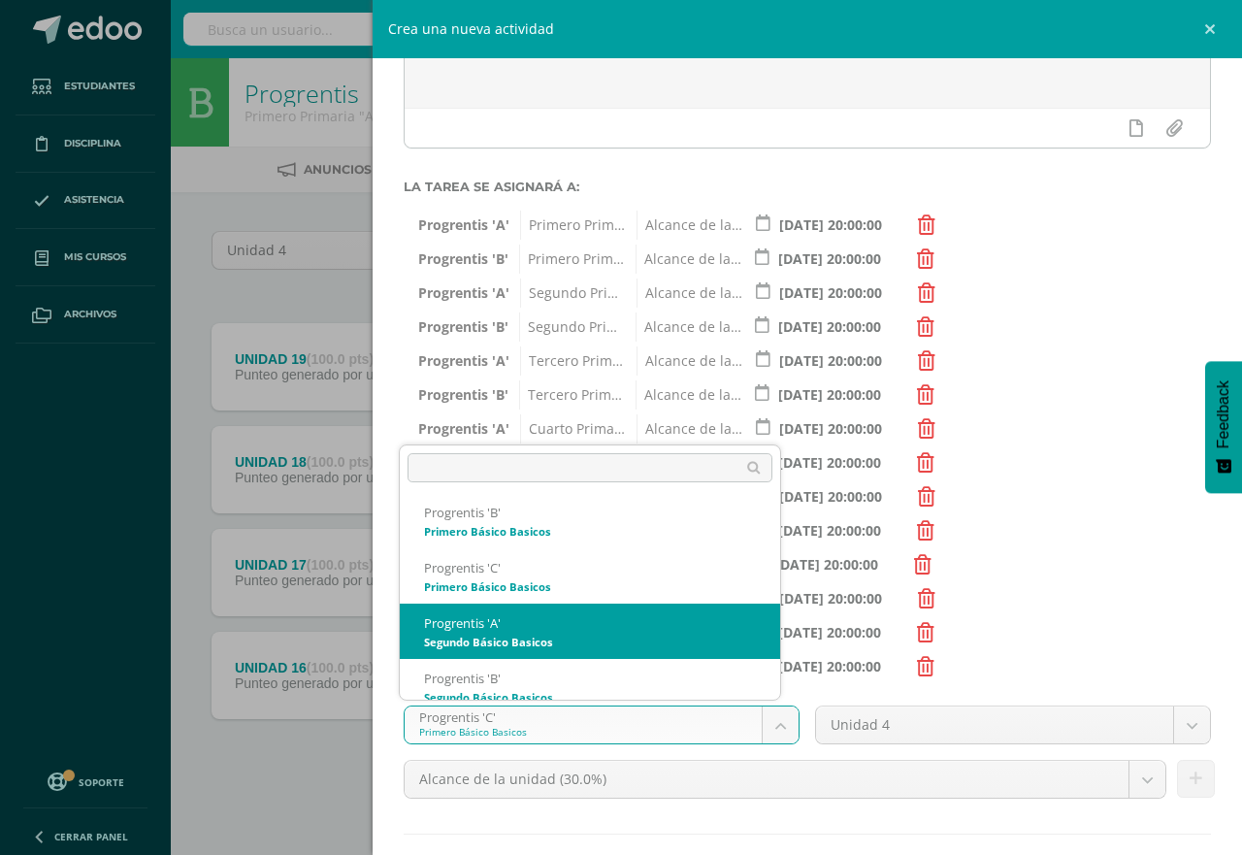
scroll to position [906, 0]
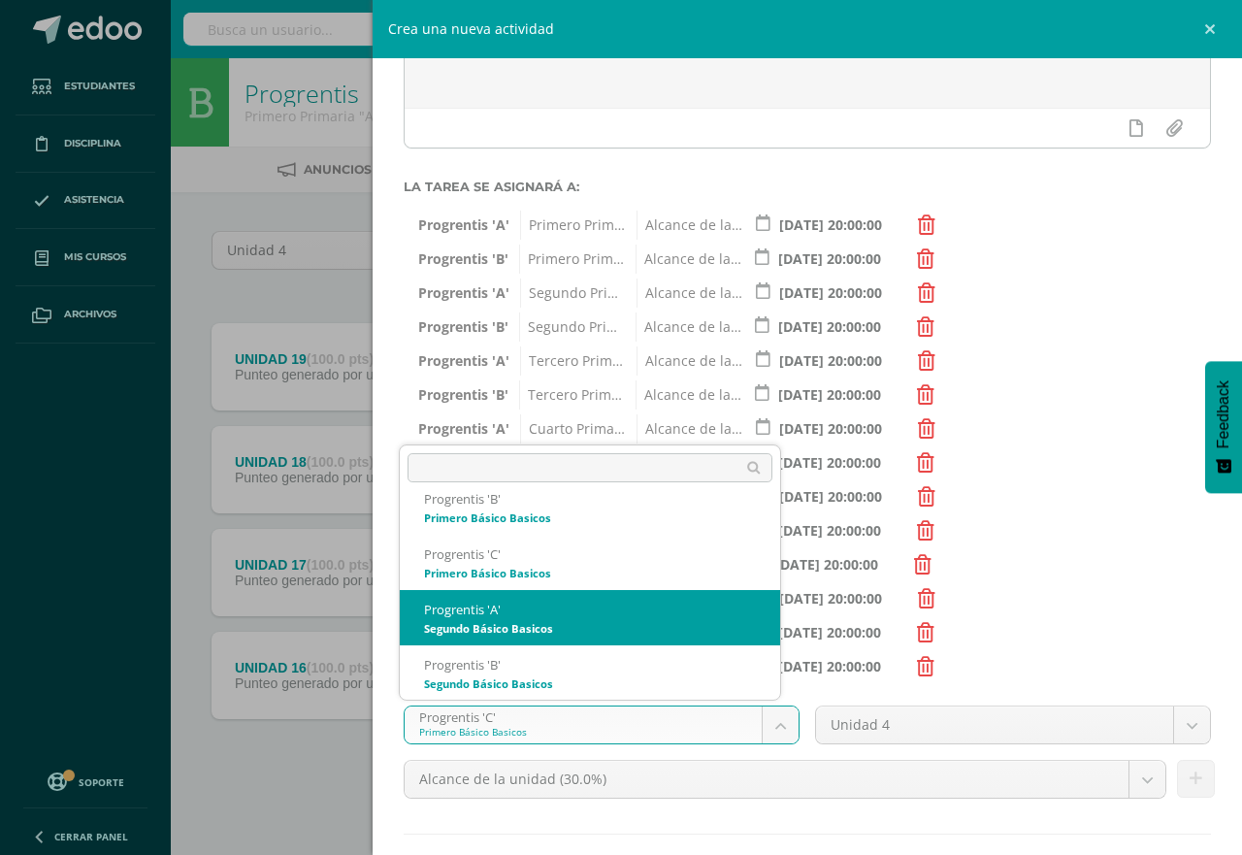
select select "174705"
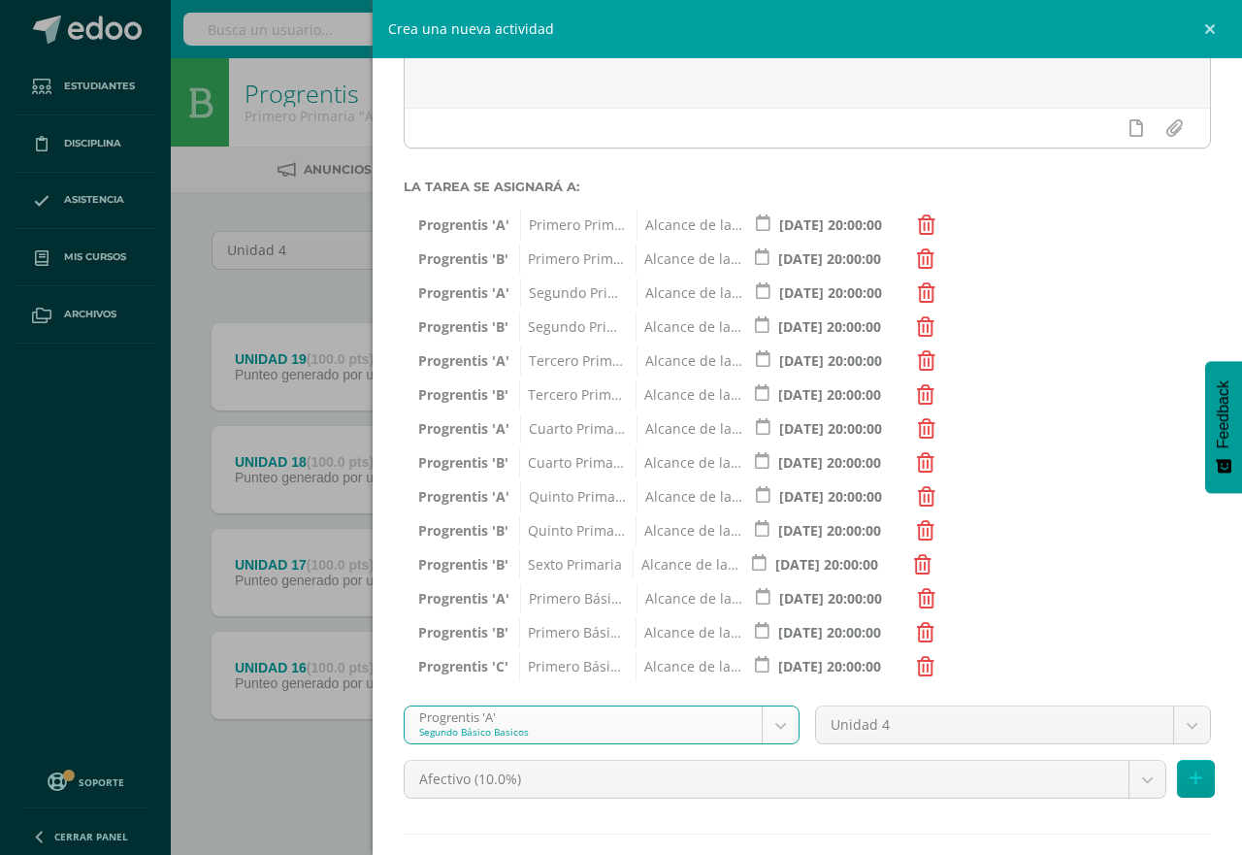
click at [1129, 780] on body "Tarea asignada exitosamente Estudiantes Disciplina Asistencia Mis cursos Archiv…" at bounding box center [621, 424] width 1242 height 848
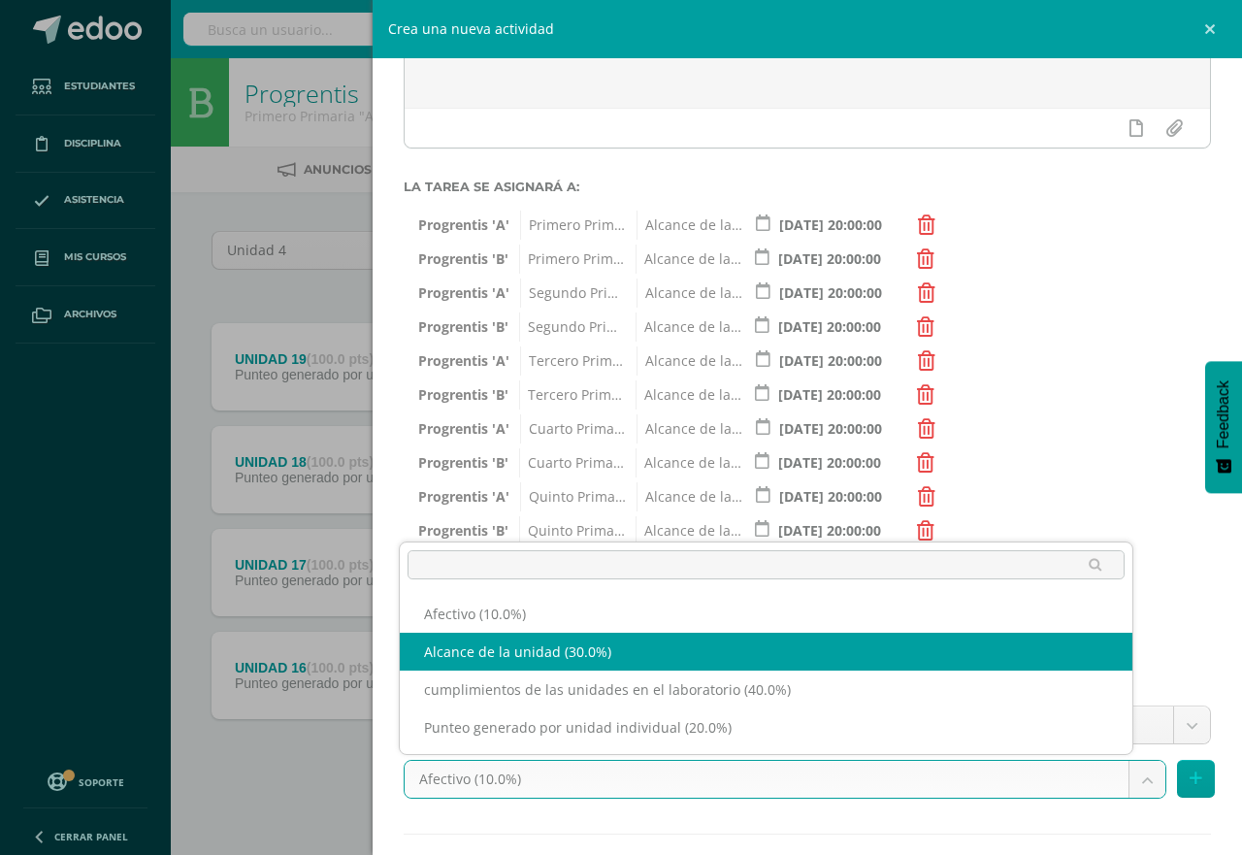
select select "191252"
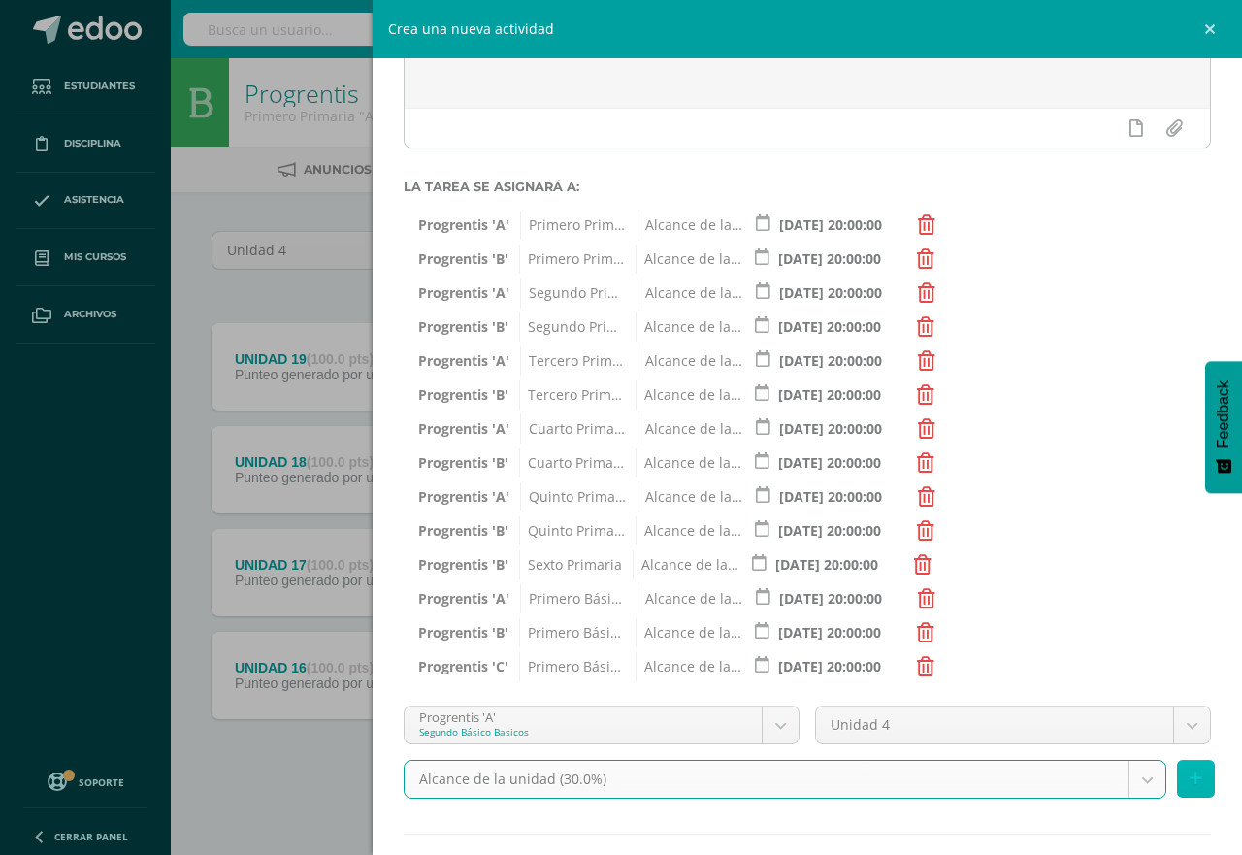
click at [1190, 783] on icon at bounding box center [1196, 779] width 13 height 17
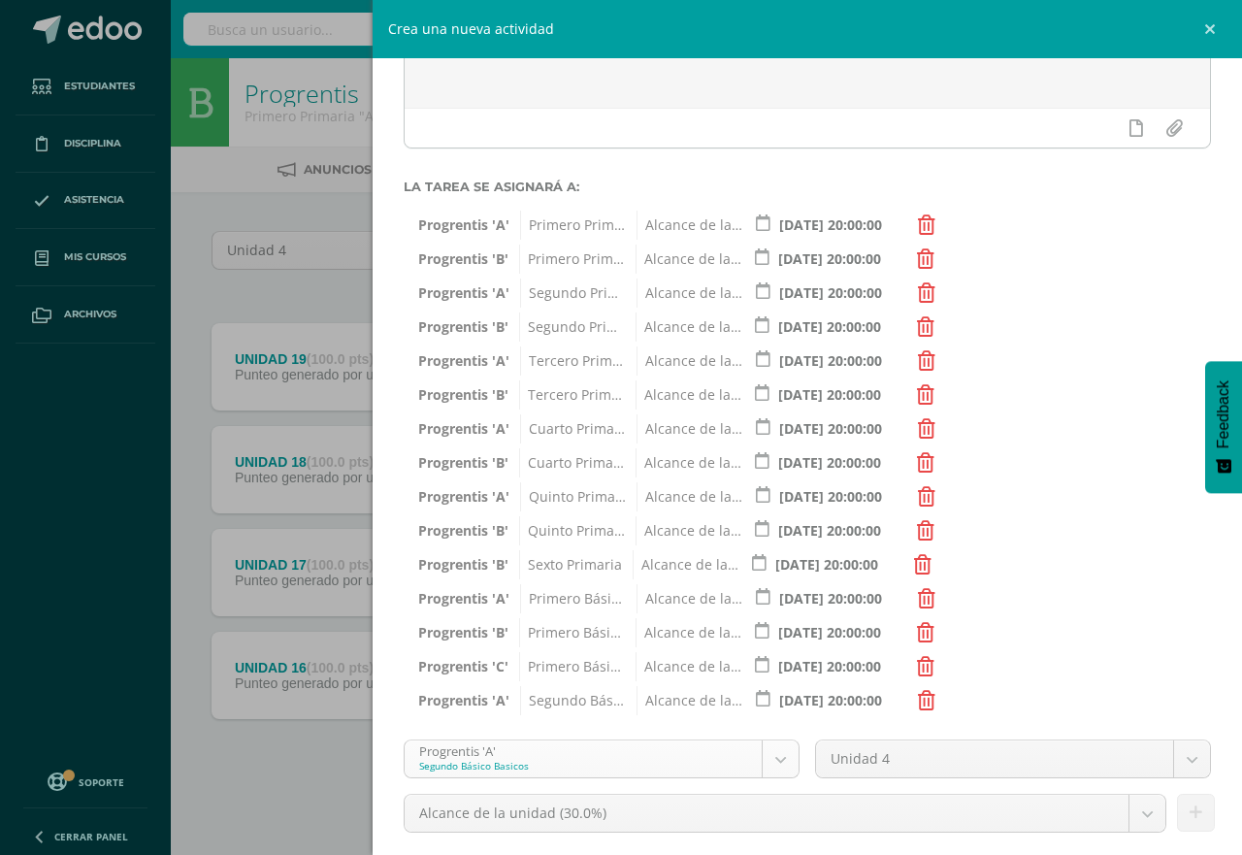
click at [777, 763] on body "Tarea asignada exitosamente Estudiantes Disciplina Asistencia Mis cursos Archiv…" at bounding box center [621, 424] width 1242 height 848
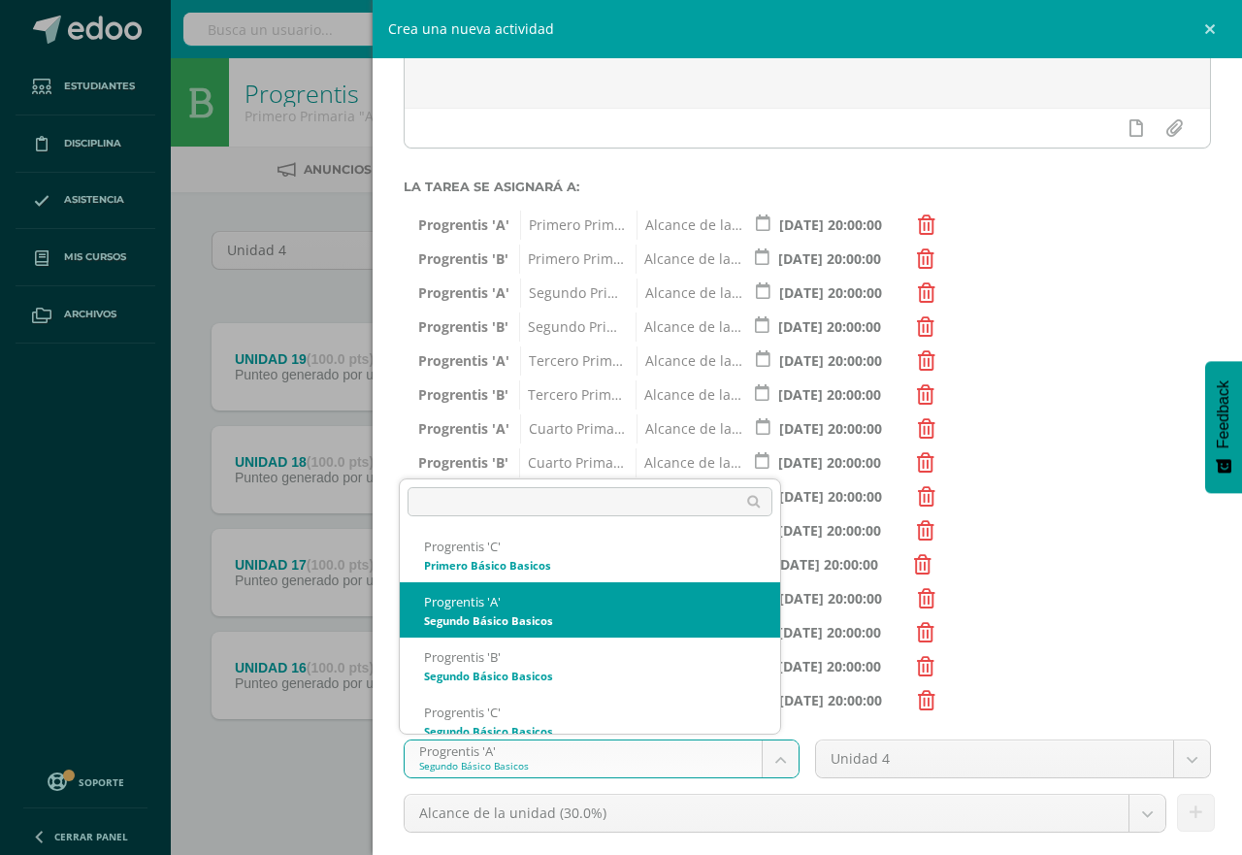
scroll to position [961, 0]
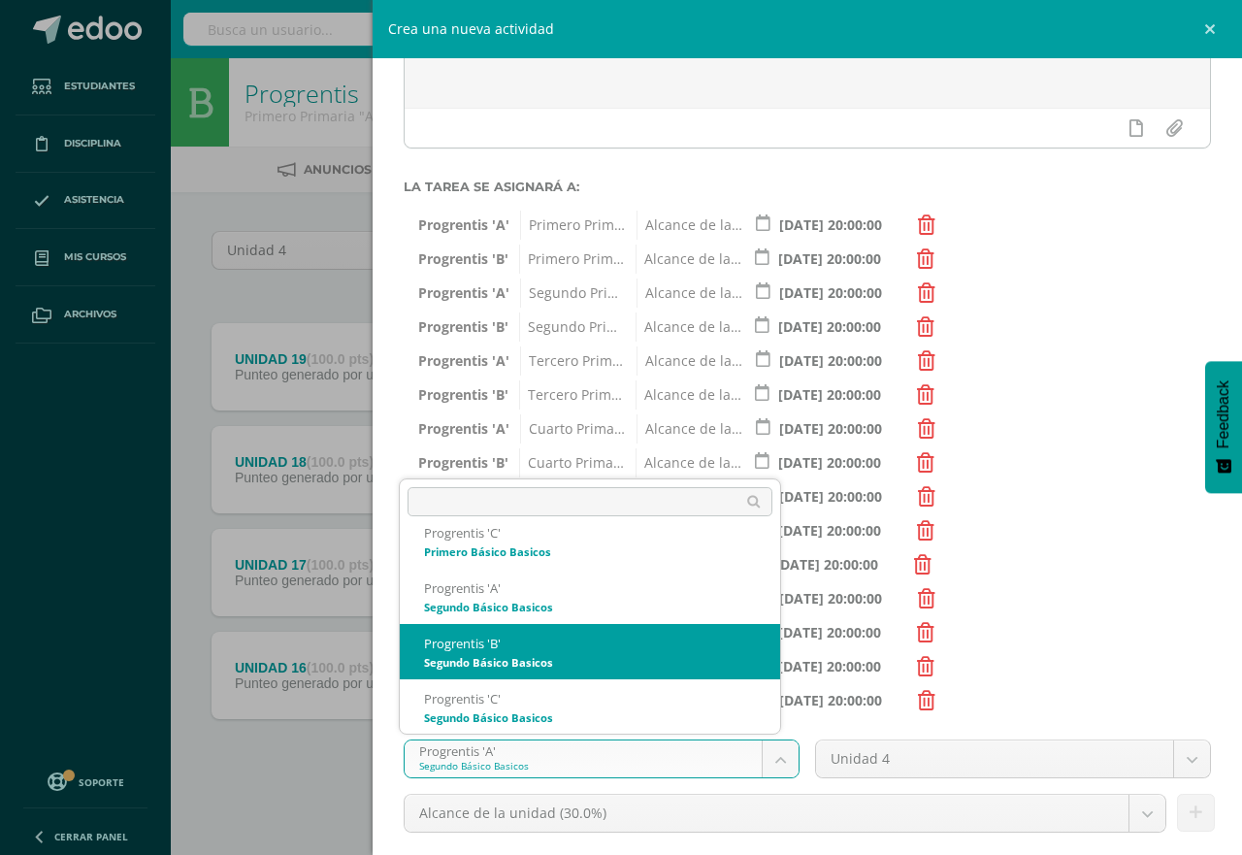
select select "174712"
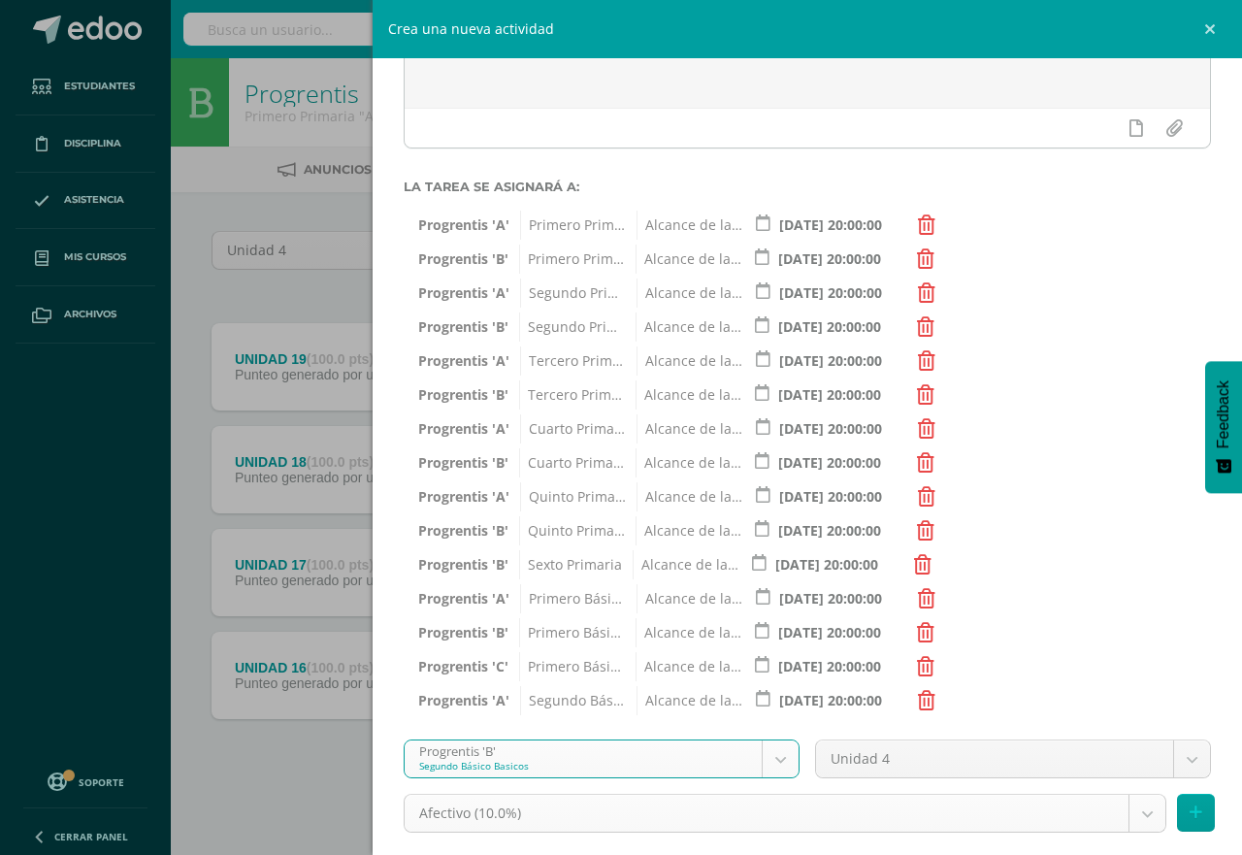
click at [1132, 818] on body "Tarea asignada exitosamente Estudiantes Disciplina Asistencia Mis cursos Archiv…" at bounding box center [621, 424] width 1242 height 848
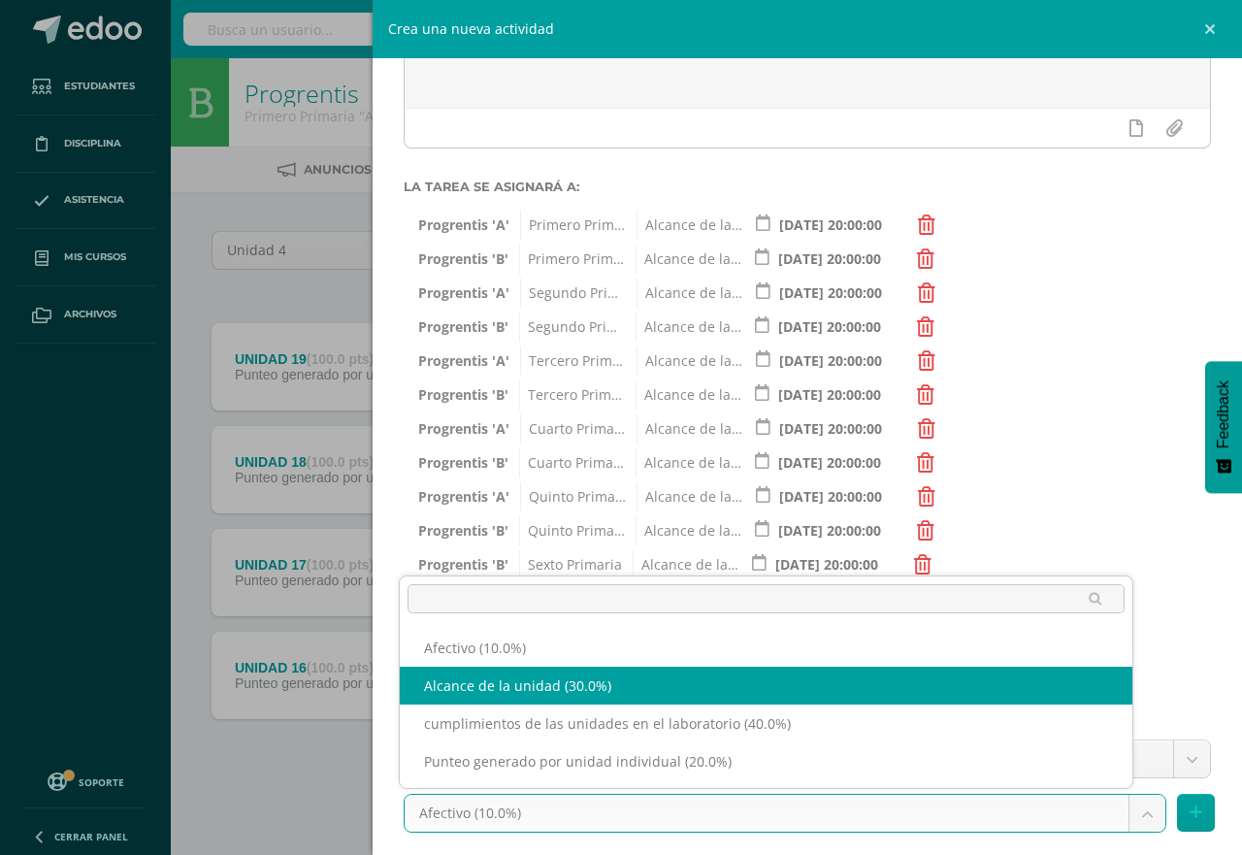
select select "191256"
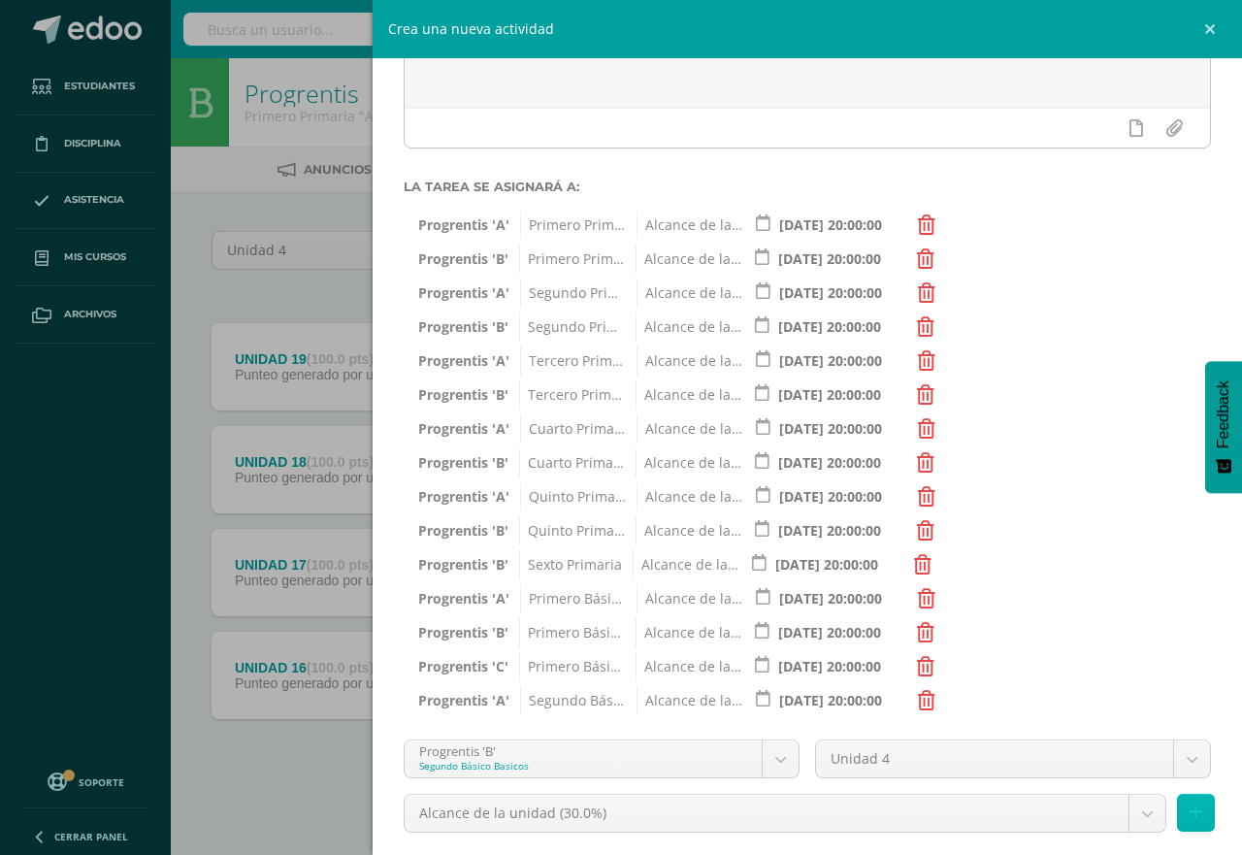
click at [1190, 812] on icon at bounding box center [1196, 813] width 13 height 17
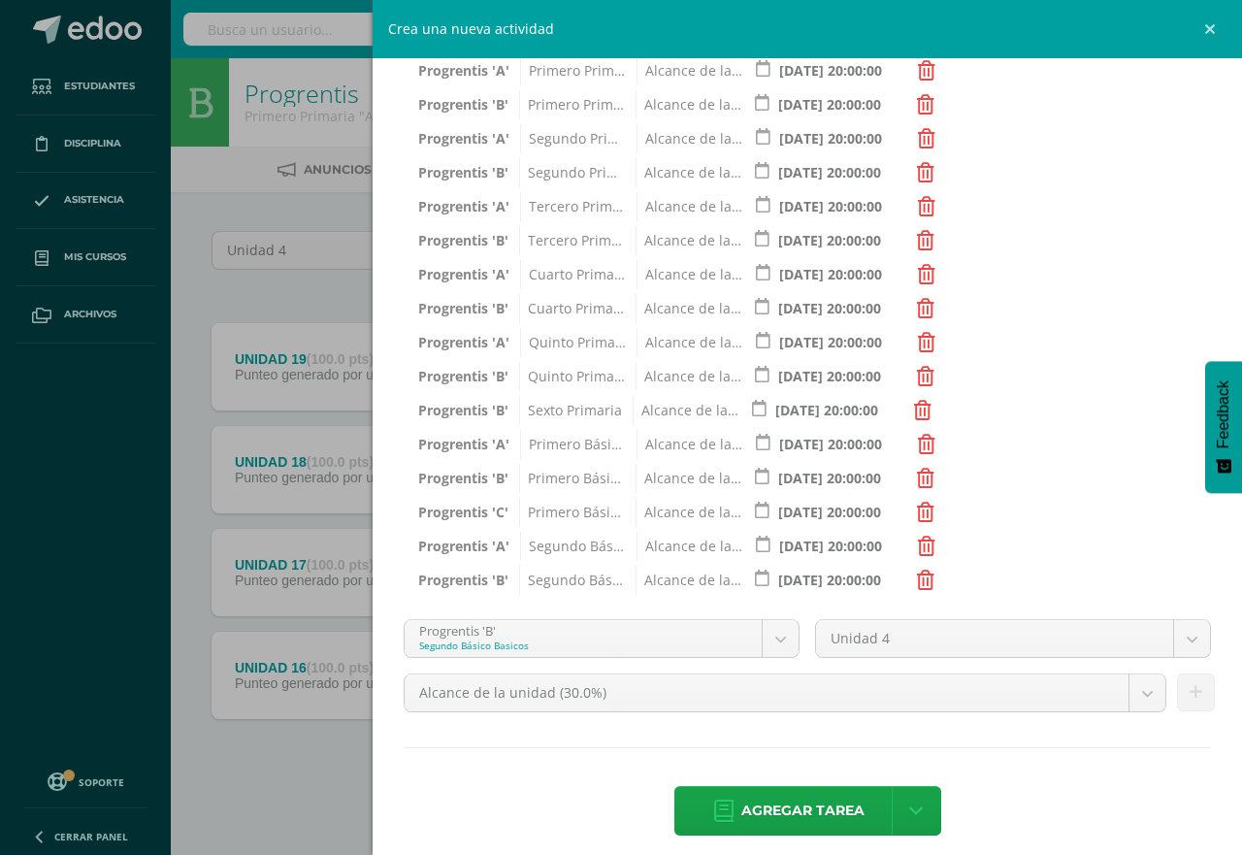
scroll to position [402, 0]
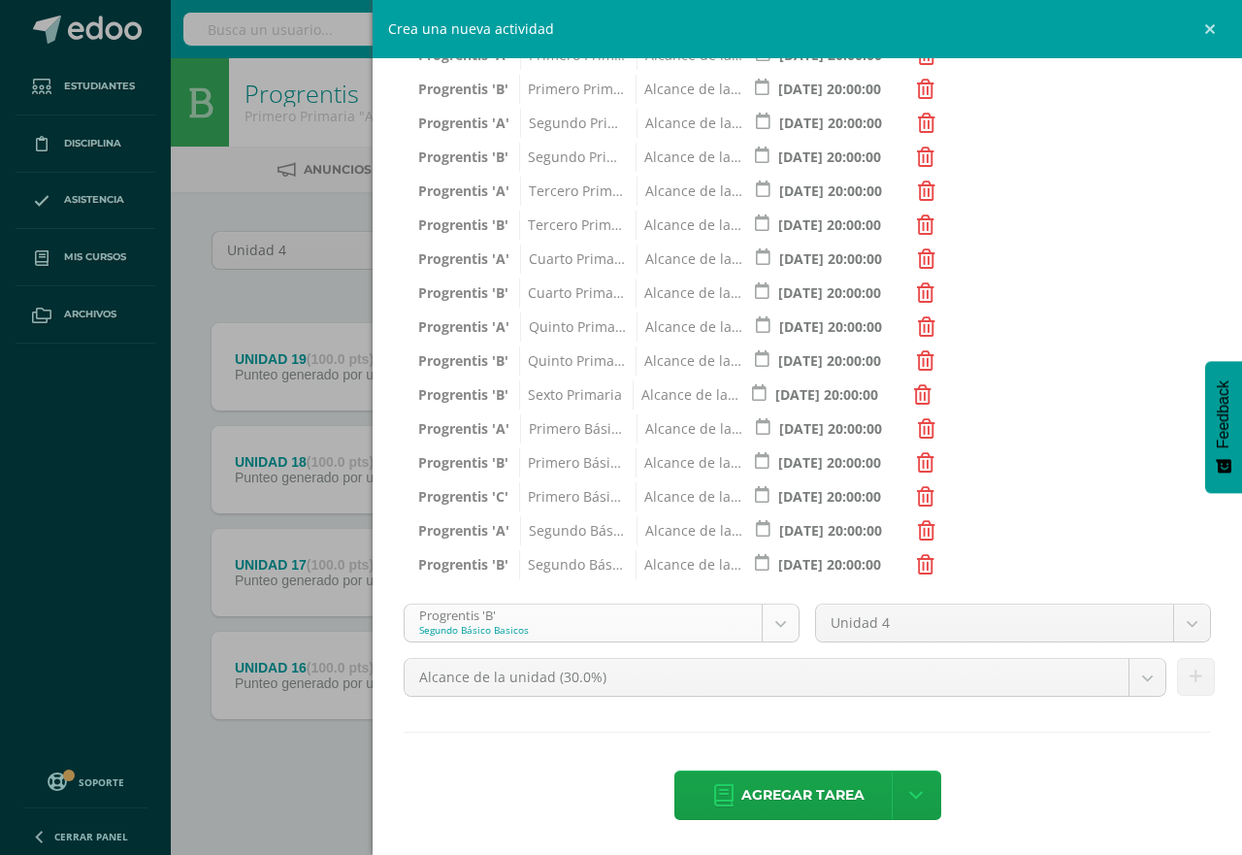
click at [769, 613] on body "Tarea asignada exitosamente Estudiantes Disciplina Asistencia Mis cursos Archiv…" at bounding box center [621, 424] width 1242 height 848
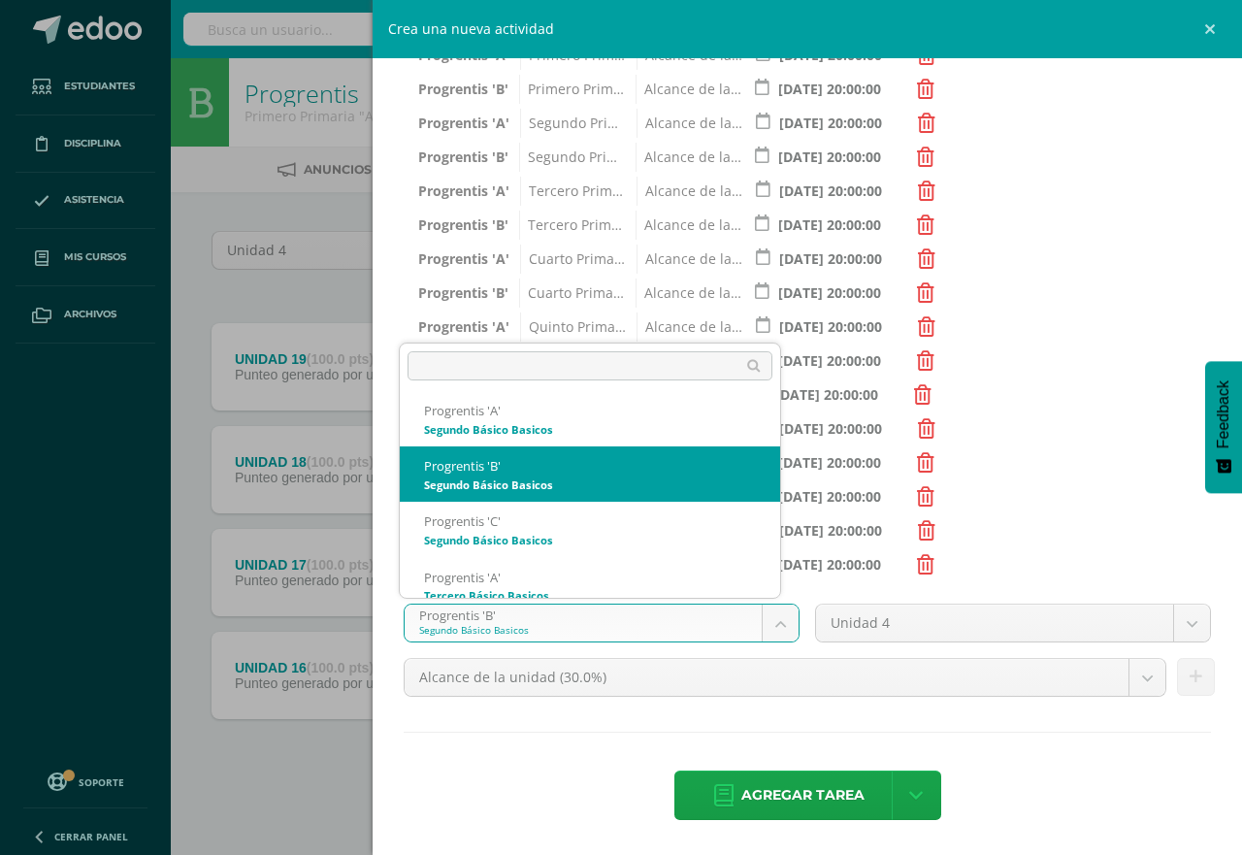
scroll to position [1016, 0]
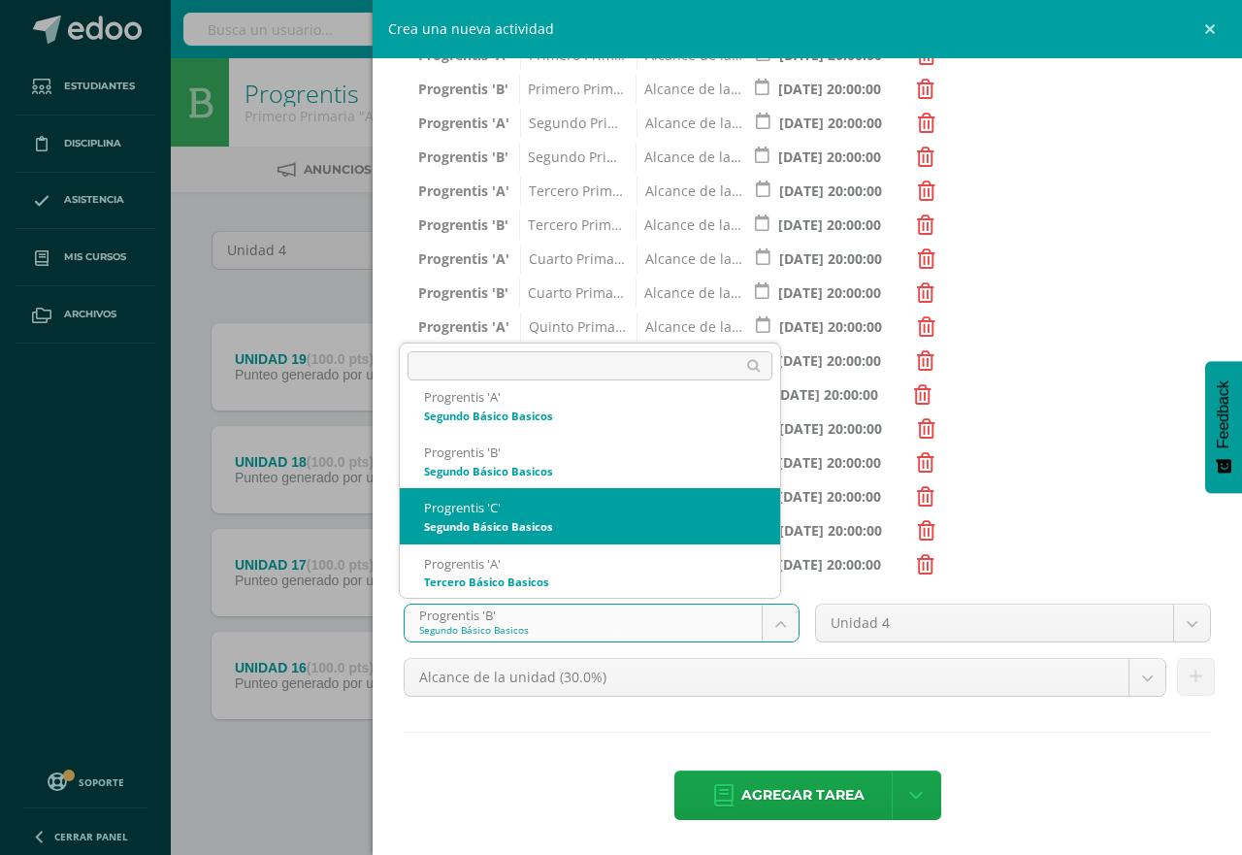
select select "174719"
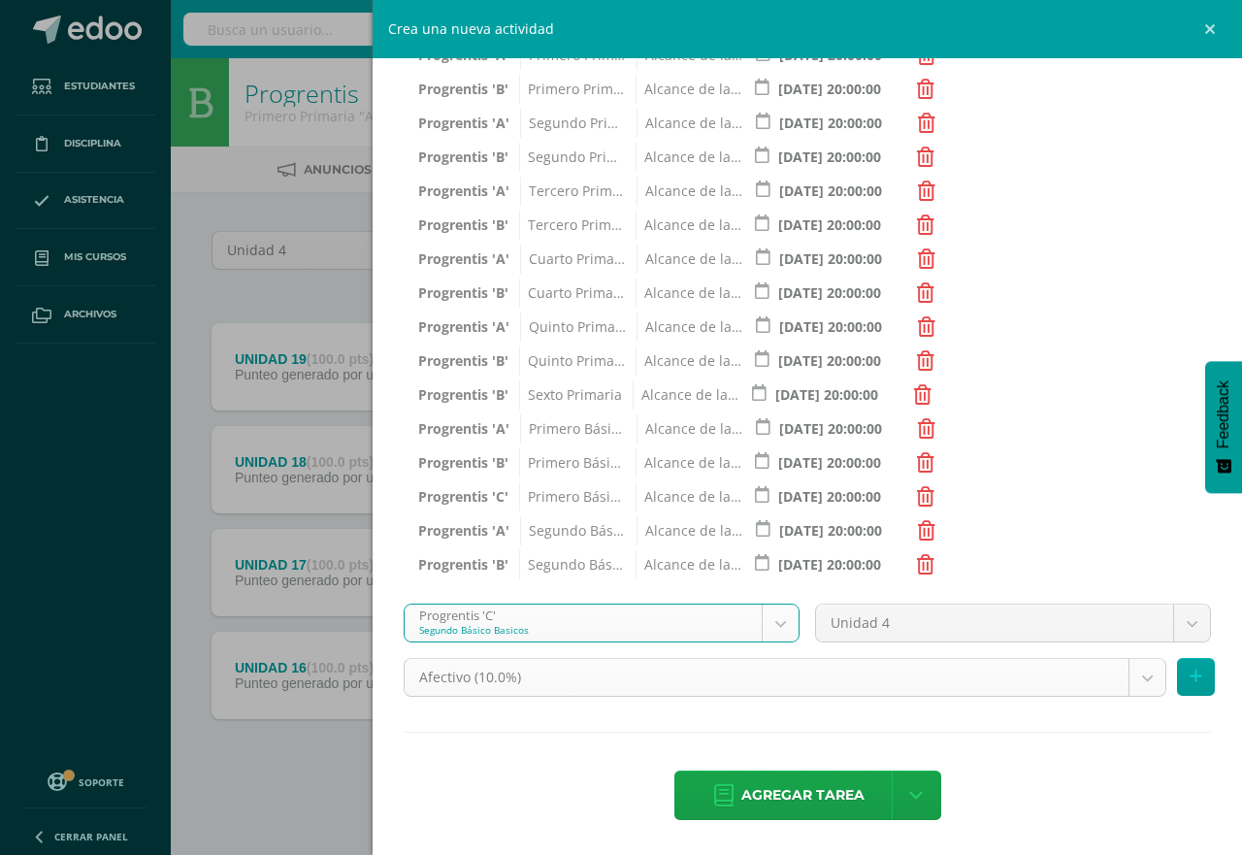
click at [1121, 678] on body "Tarea asignada exitosamente Estudiantes Disciplina Asistencia Mis cursos Archiv…" at bounding box center [621, 424] width 1242 height 848
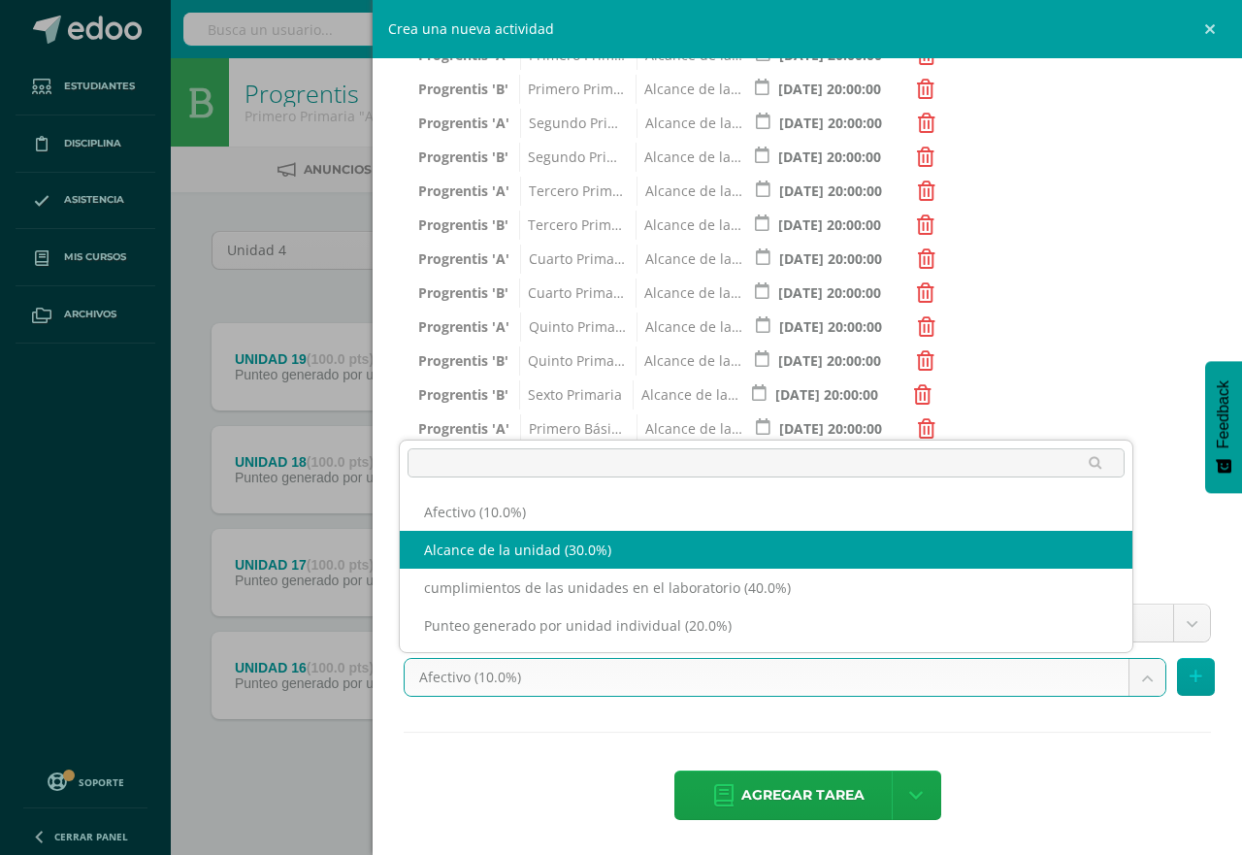
select select "191260"
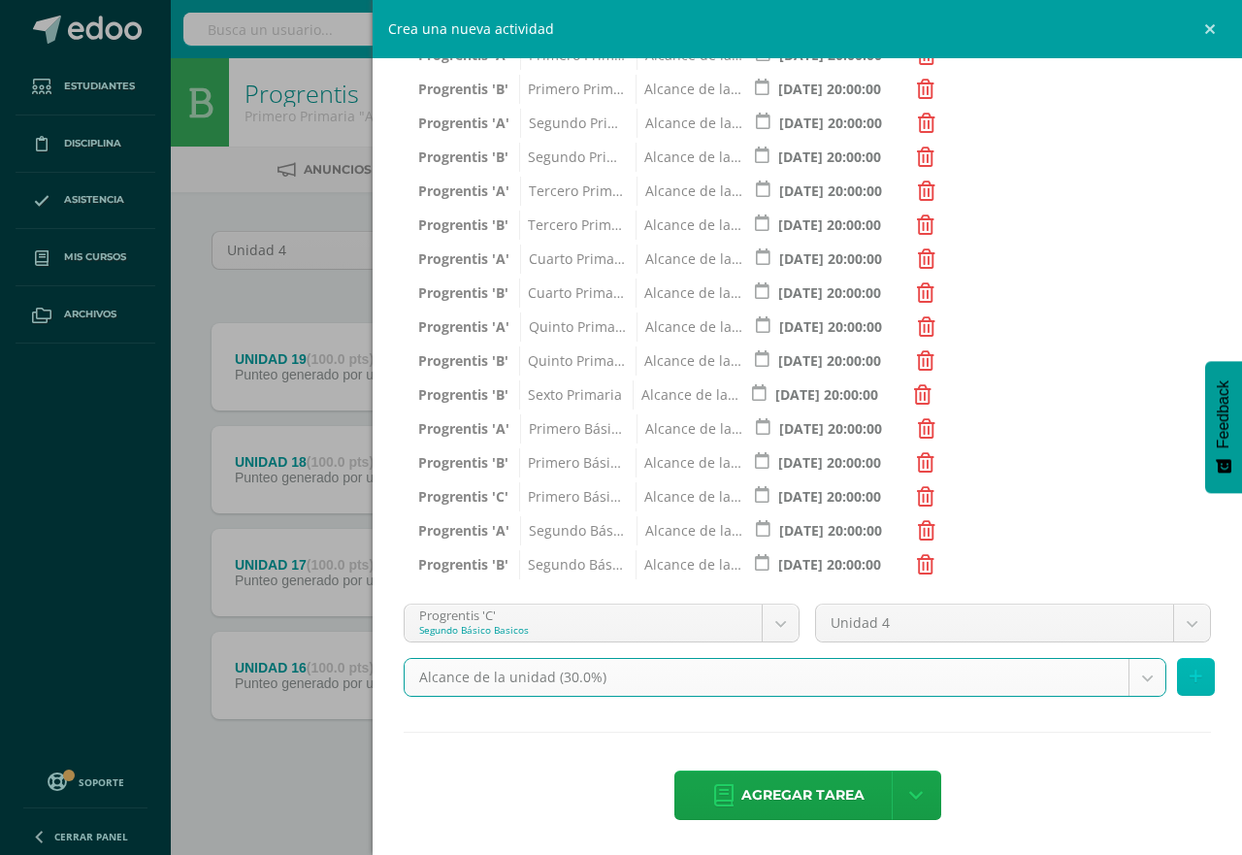
click at [1190, 677] on button at bounding box center [1196, 677] width 38 height 38
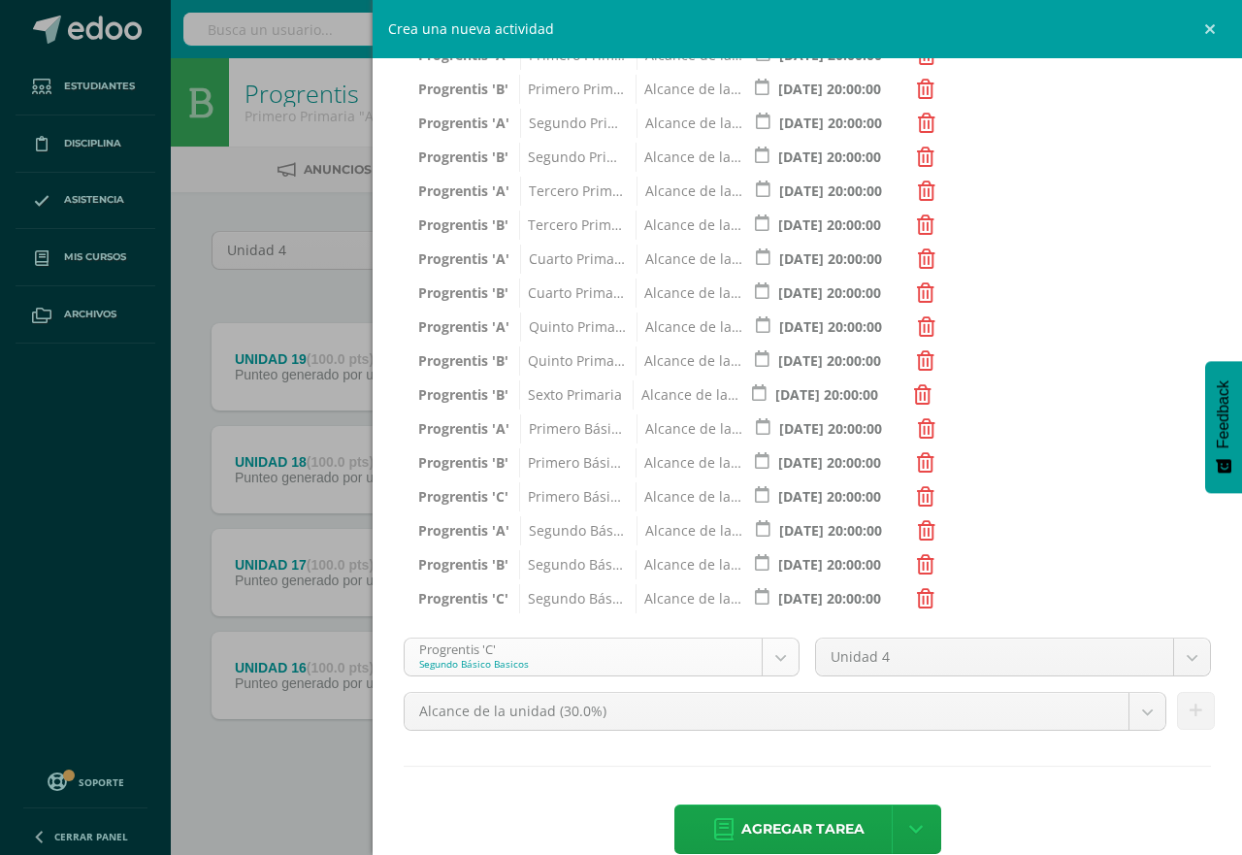
click at [765, 659] on body "Tarea asignada exitosamente Estudiantes Disciplina Asistencia Mis cursos Archiv…" at bounding box center [621, 424] width 1242 height 848
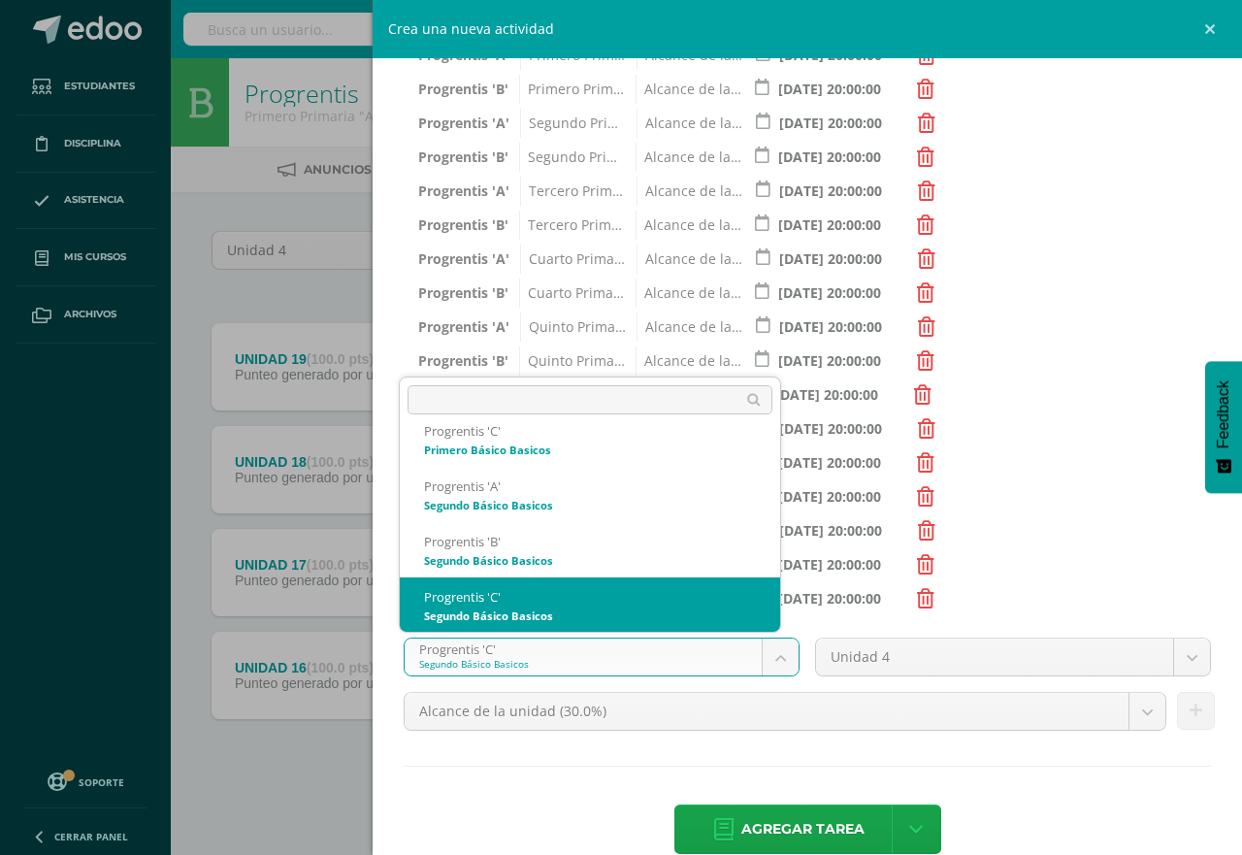
scroll to position [1058, 0]
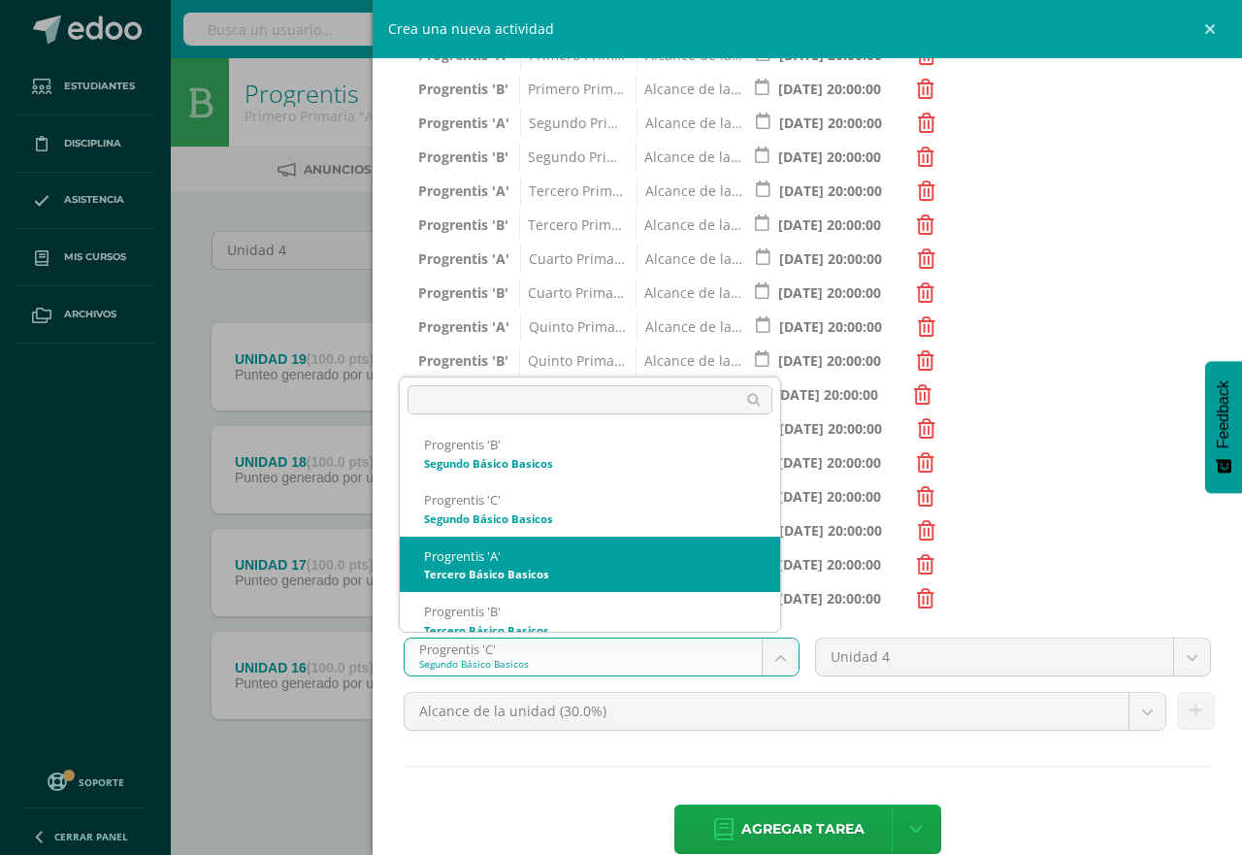
select select "174684"
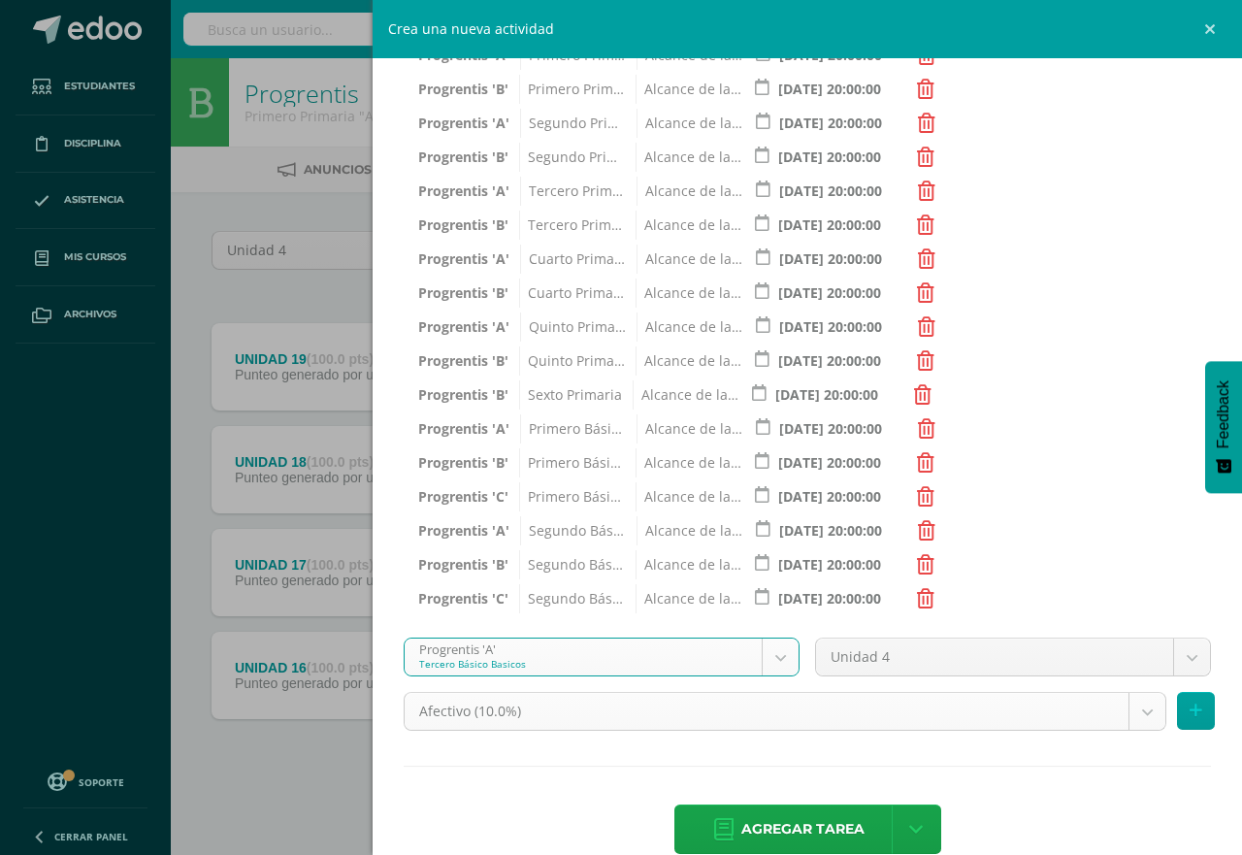
click at [1130, 710] on body "Tarea asignada exitosamente Estudiantes Disciplina Asistencia Mis cursos Archiv…" at bounding box center [621, 424] width 1242 height 848
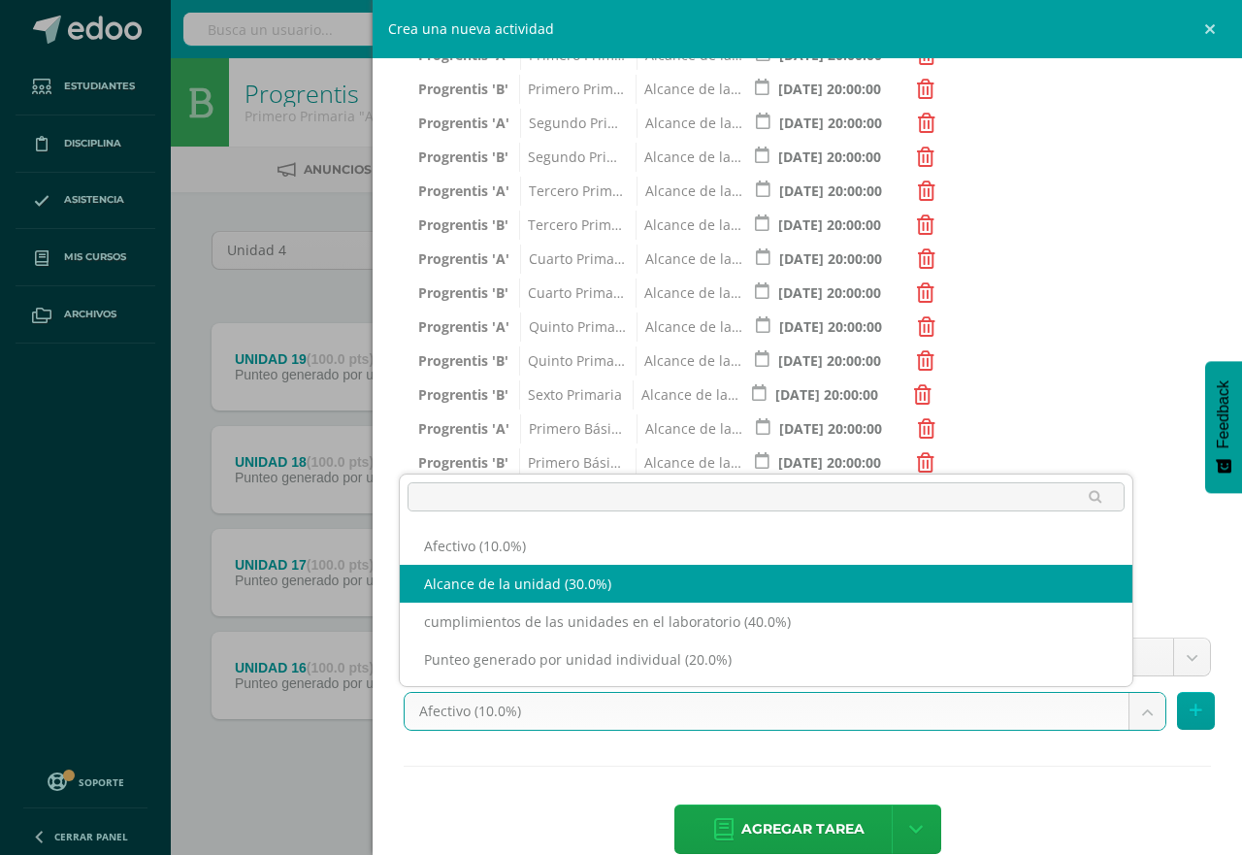
select select "191266"
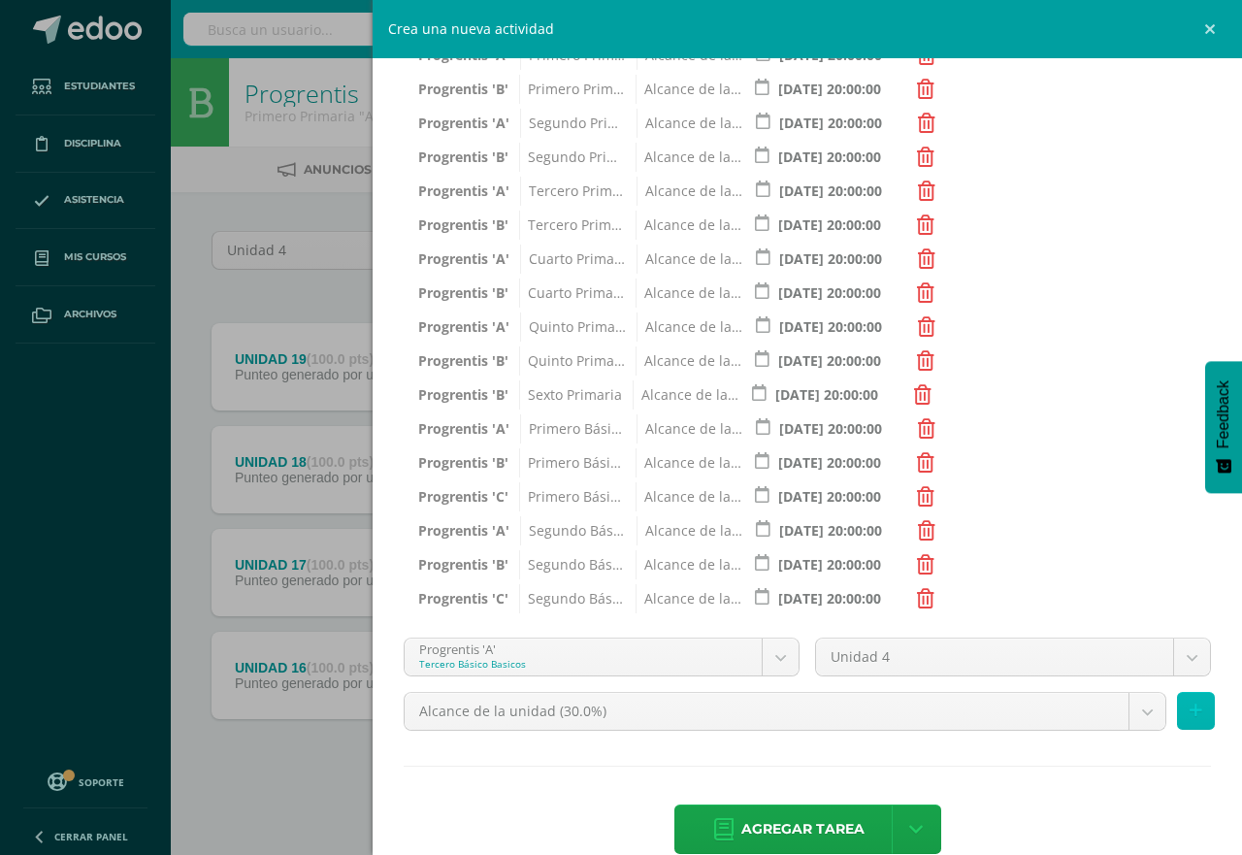
click at [1190, 706] on icon at bounding box center [1196, 711] width 13 height 17
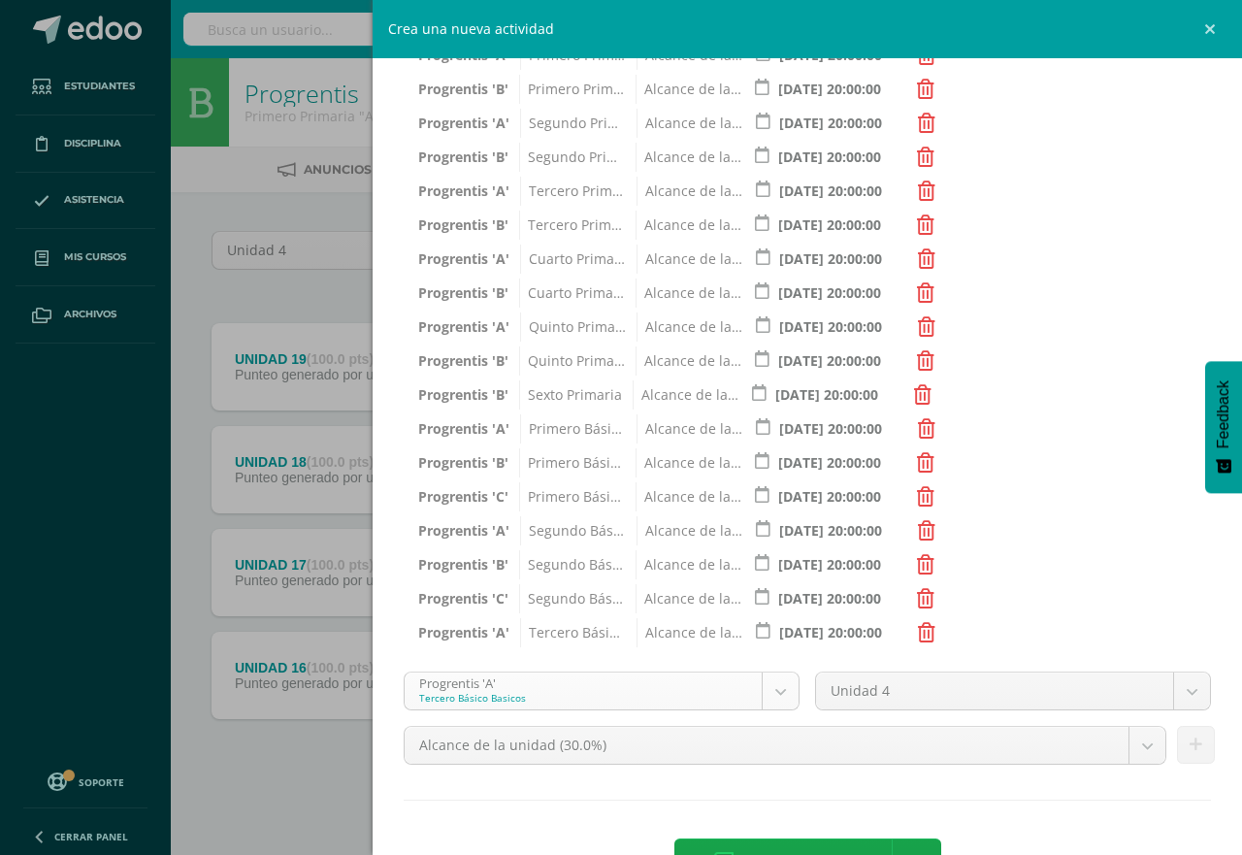
click at [767, 693] on body "Tarea asignada exitosamente Estudiantes Disciplina Asistencia Mis cursos Archiv…" at bounding box center [621, 424] width 1242 height 848
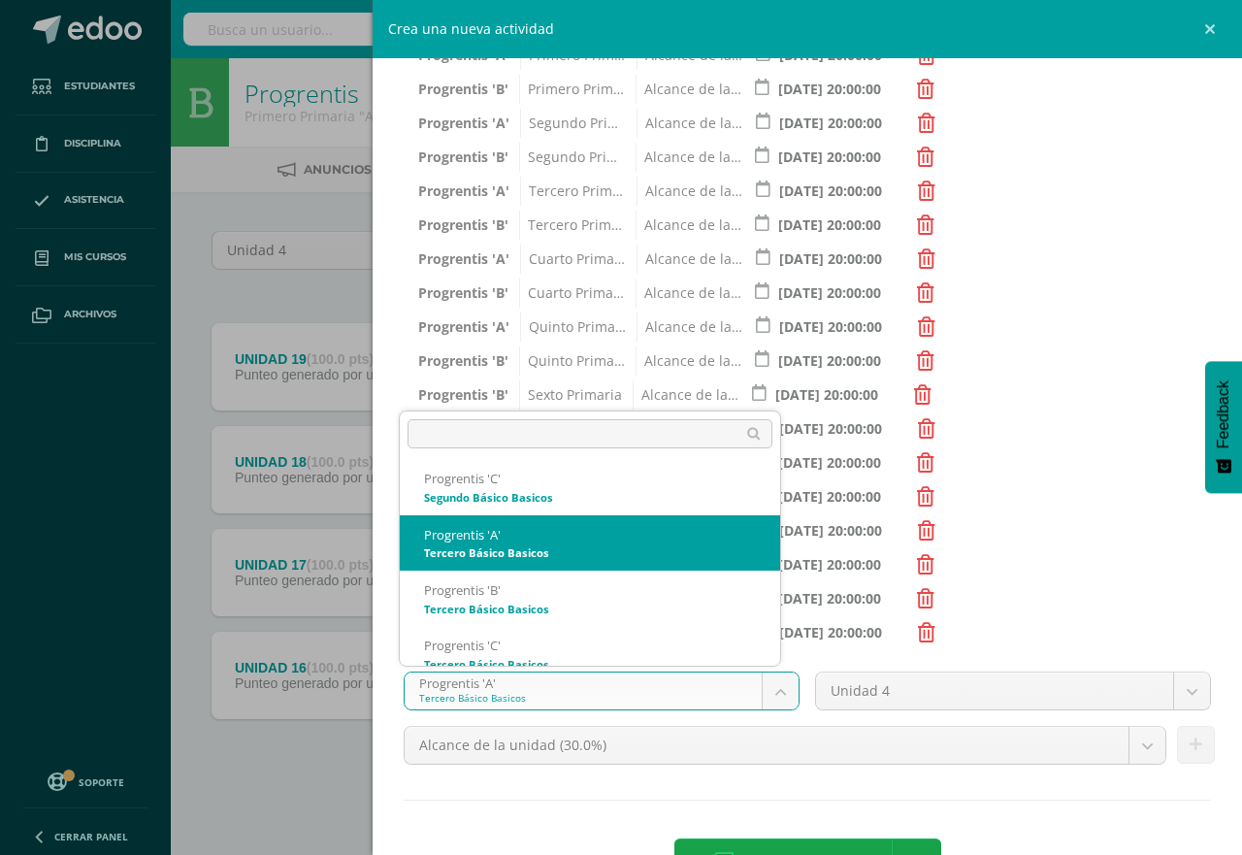
scroll to position [1127, 0]
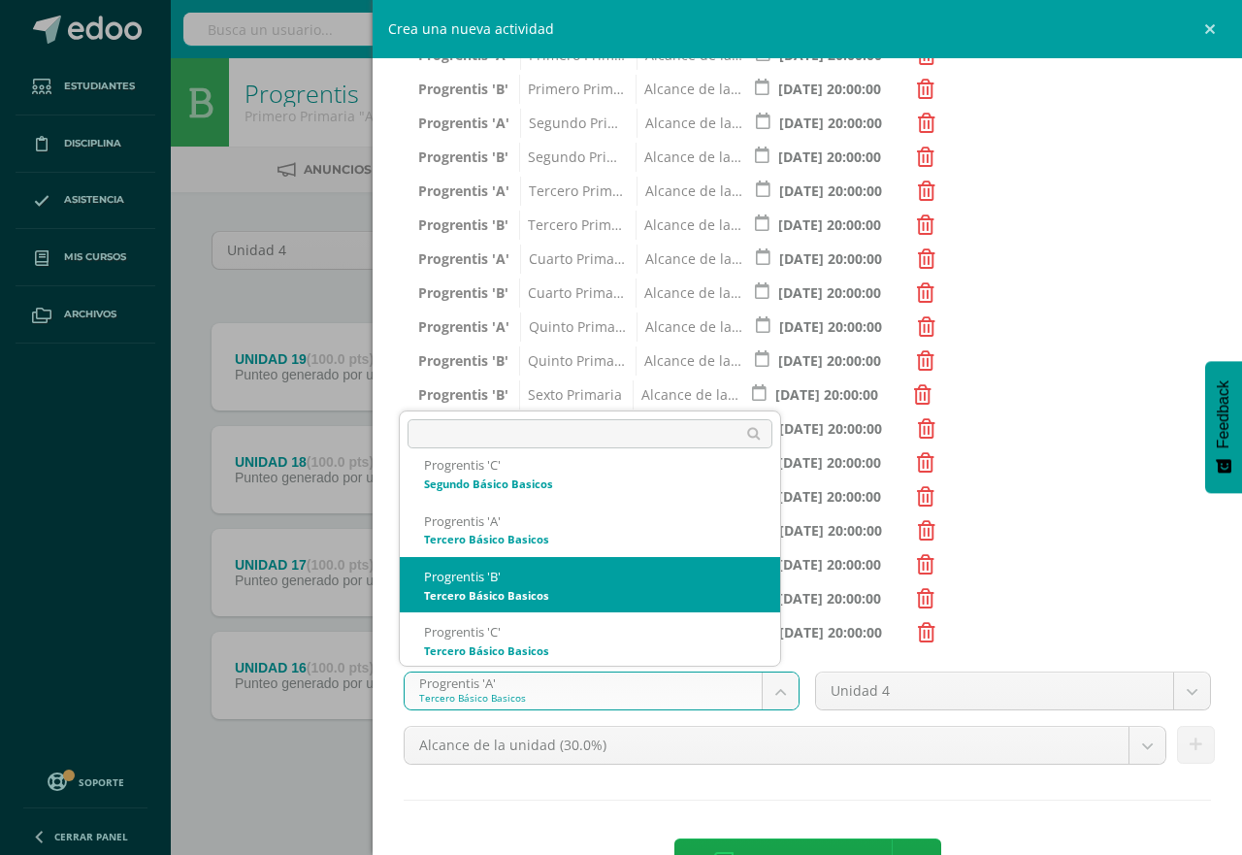
select select "174691"
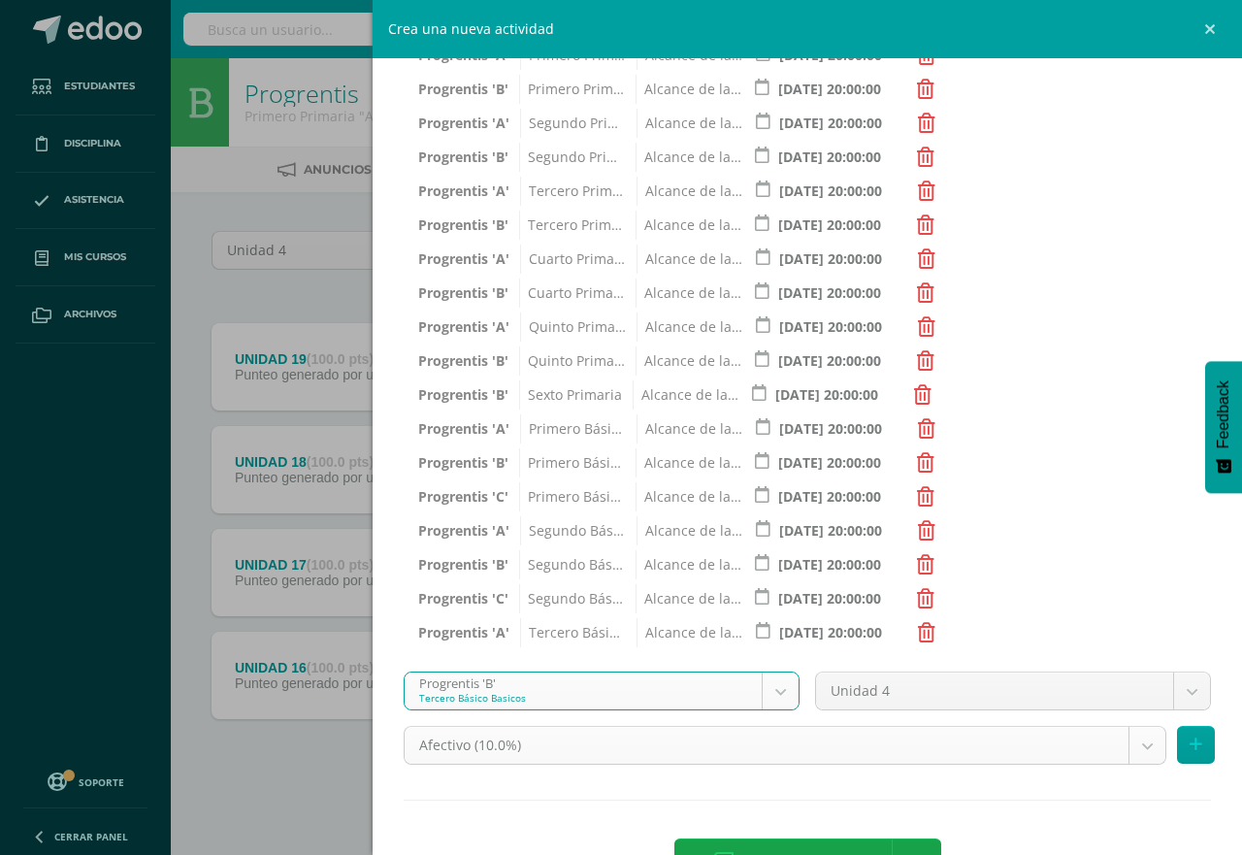
click at [1129, 747] on body "Tarea asignada exitosamente Estudiantes Disciplina Asistencia Mis cursos Archiv…" at bounding box center [621, 424] width 1242 height 848
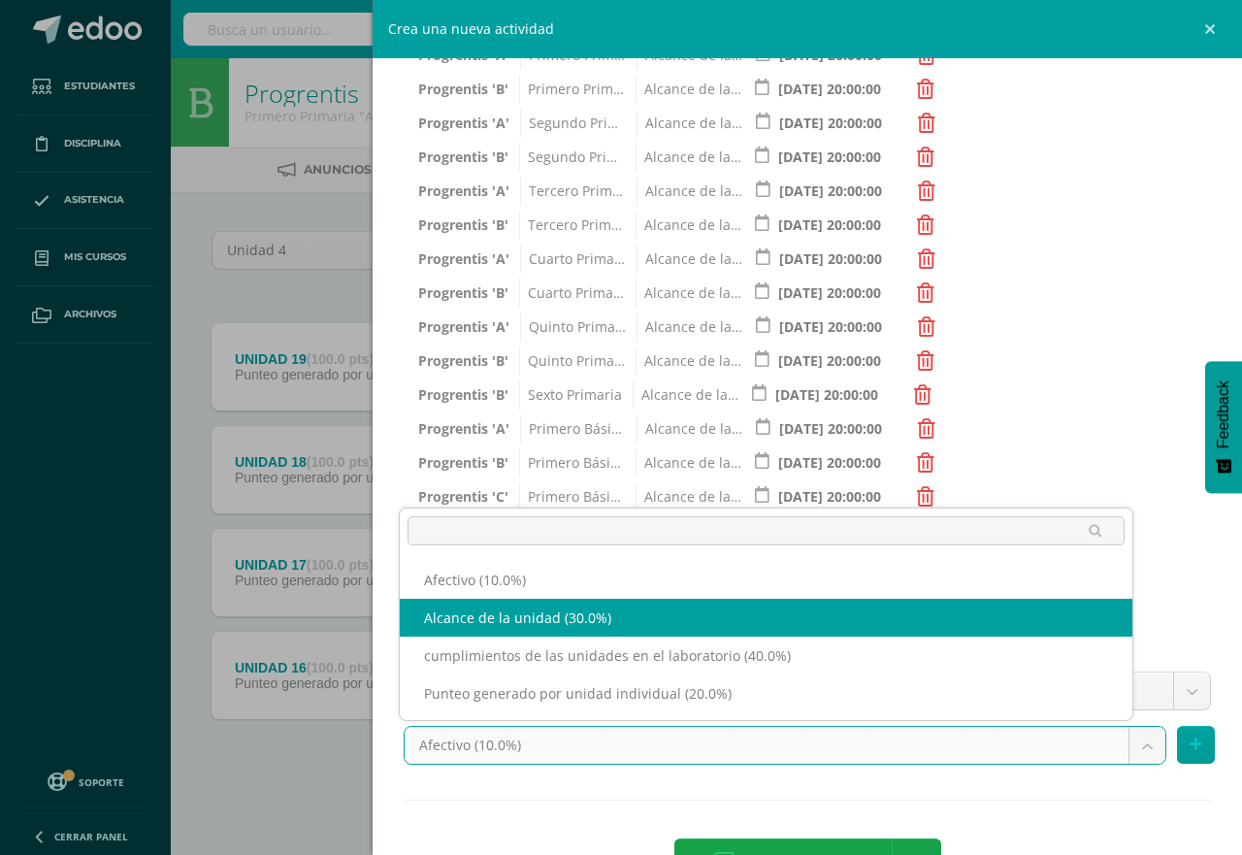
select select "191274"
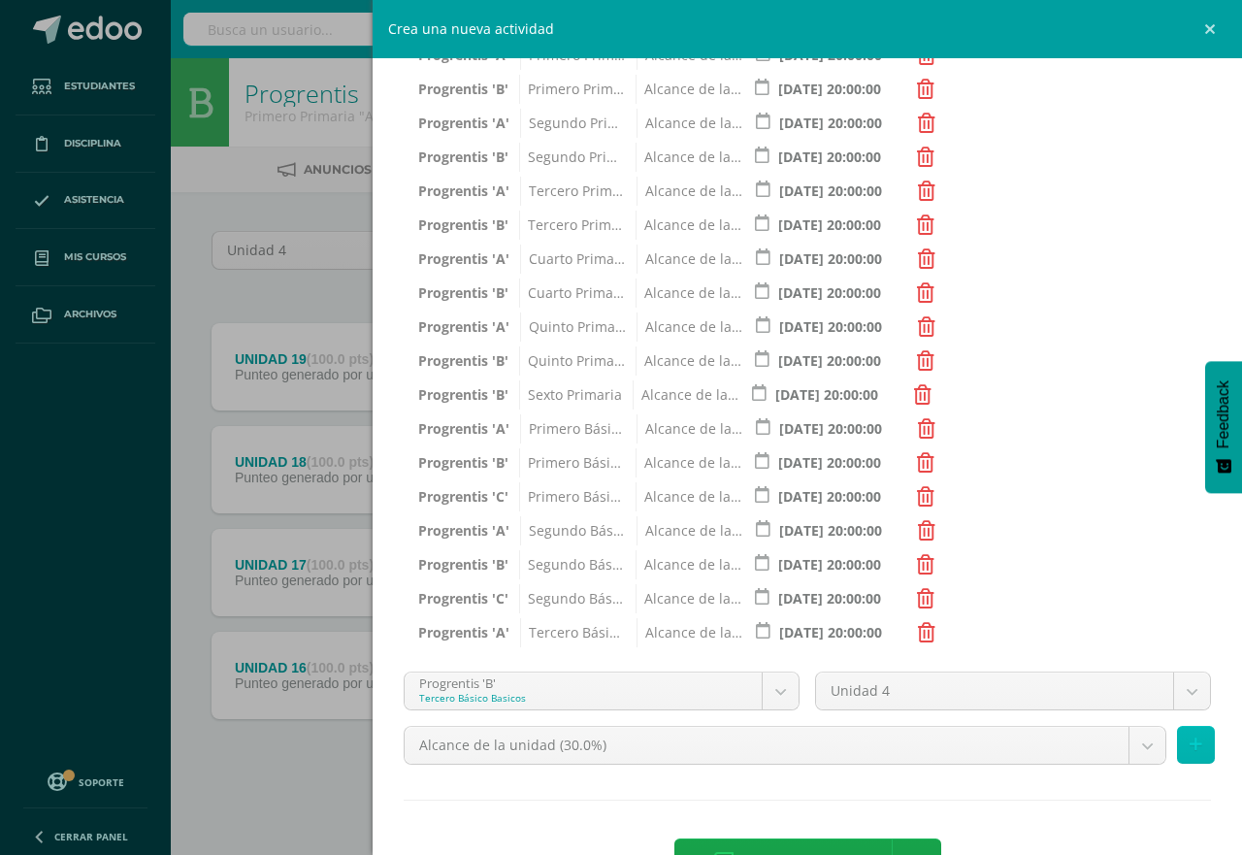
click at [1190, 741] on icon at bounding box center [1196, 745] width 13 height 17
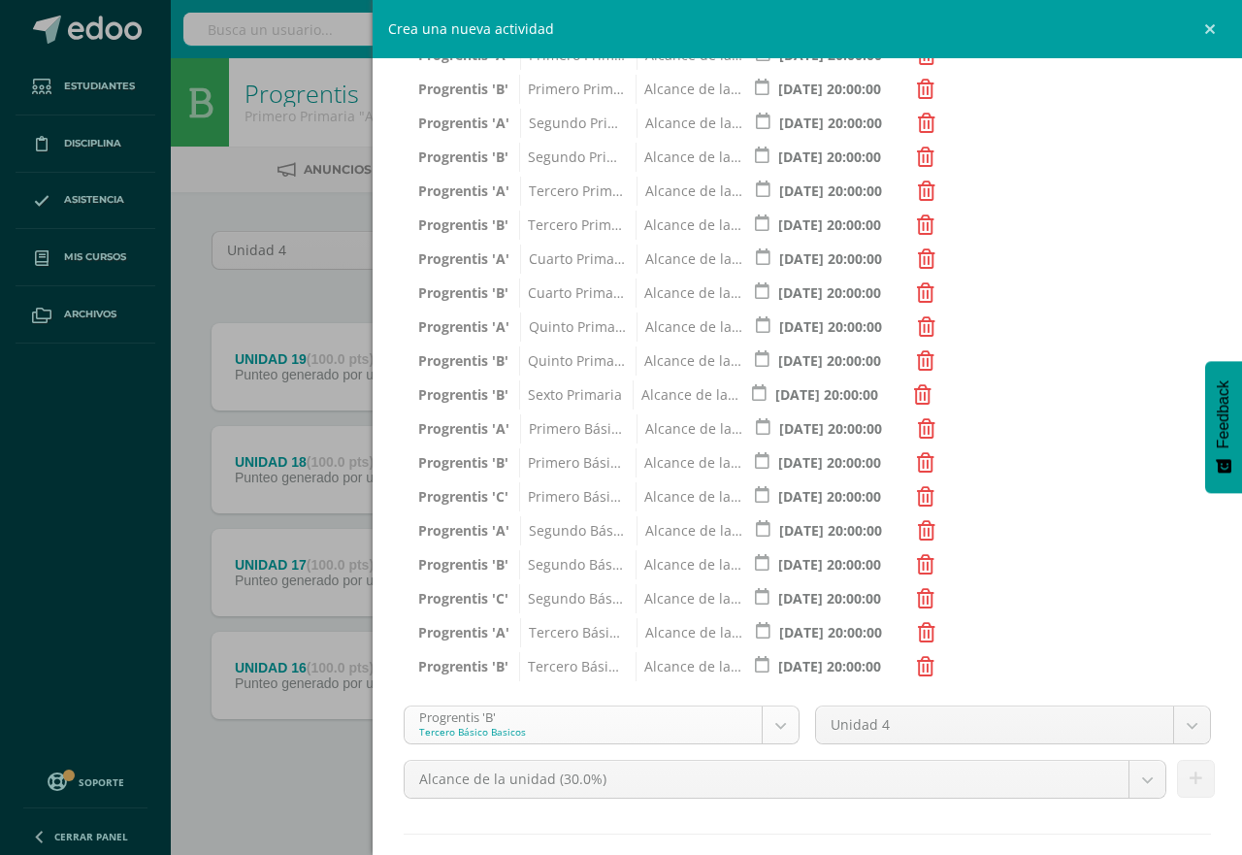
click at [767, 726] on body "Tarea asignada exitosamente Estudiantes Disciplina Asistencia Mis cursos Archiv…" at bounding box center [621, 424] width 1242 height 848
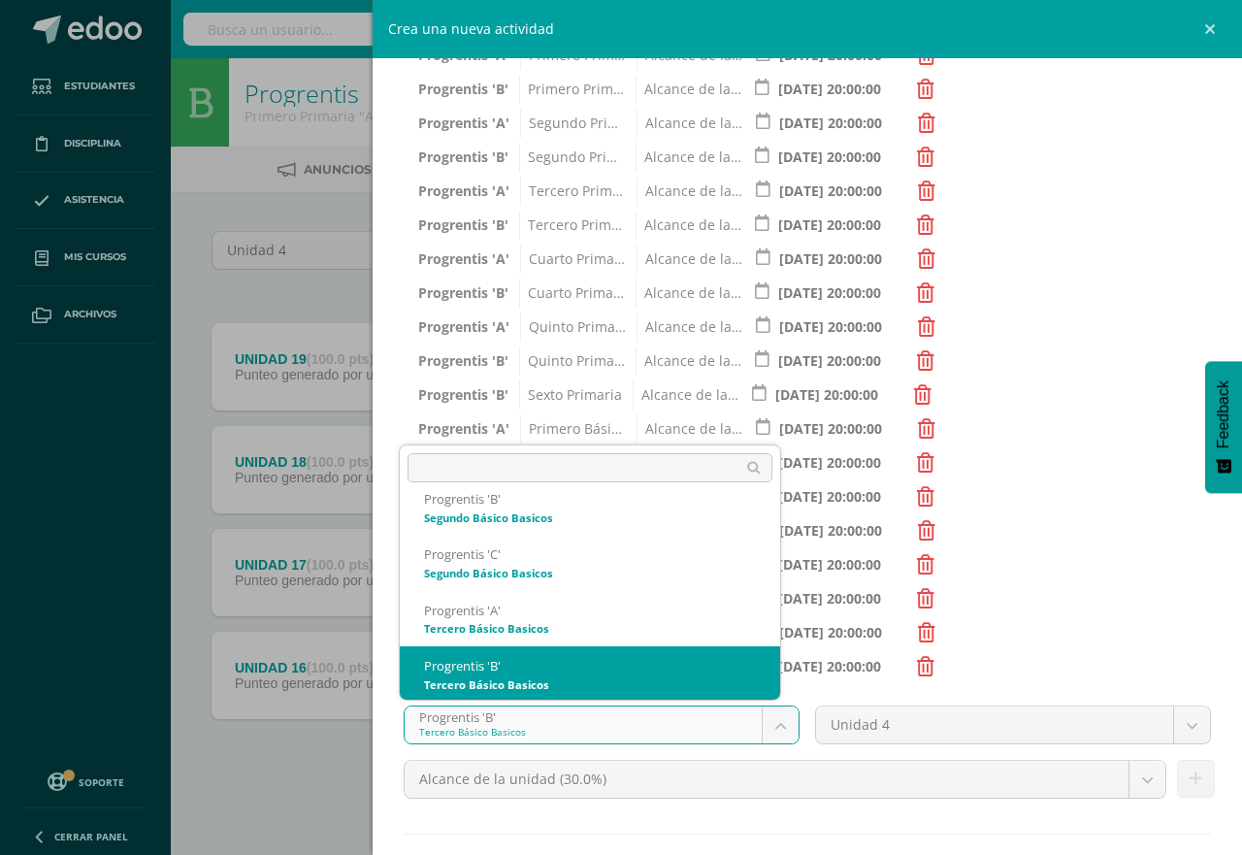
scroll to position [1136, 0]
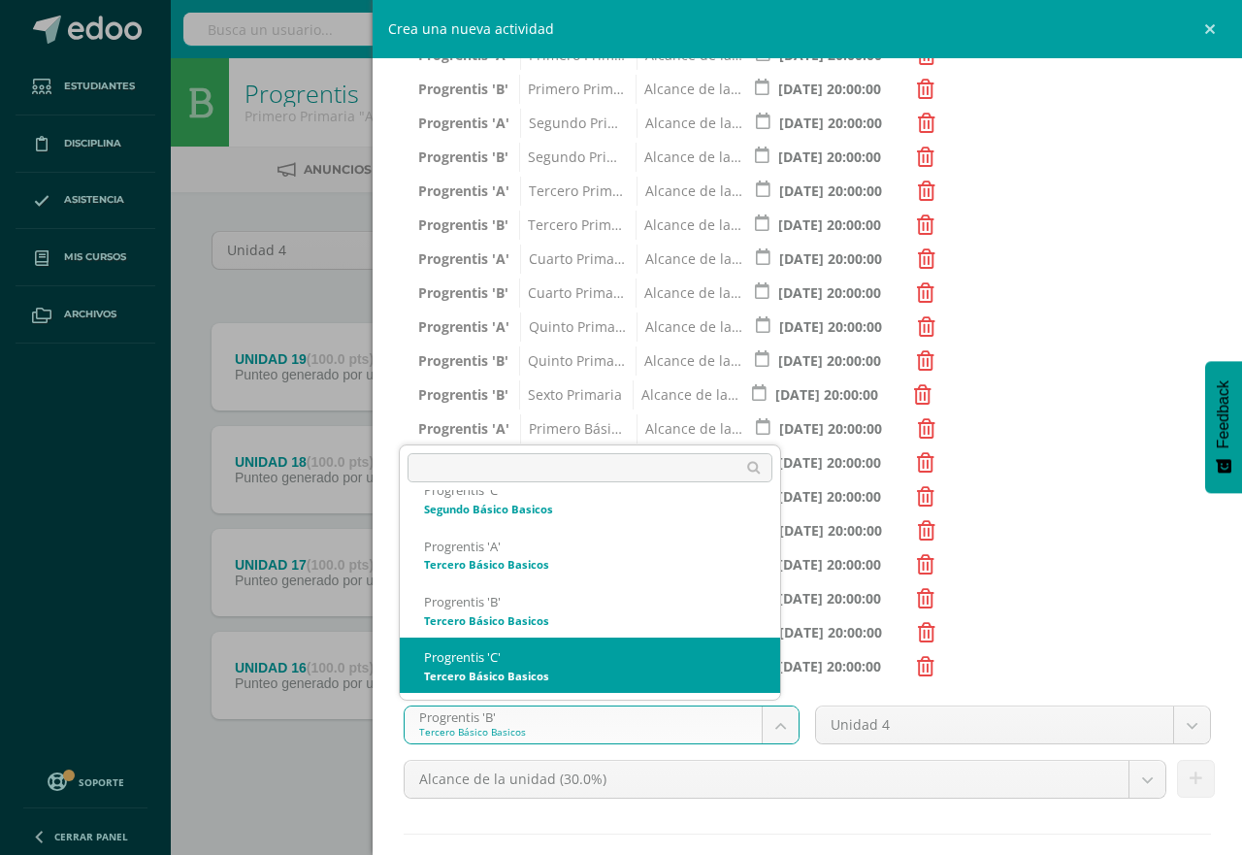
select select "174698"
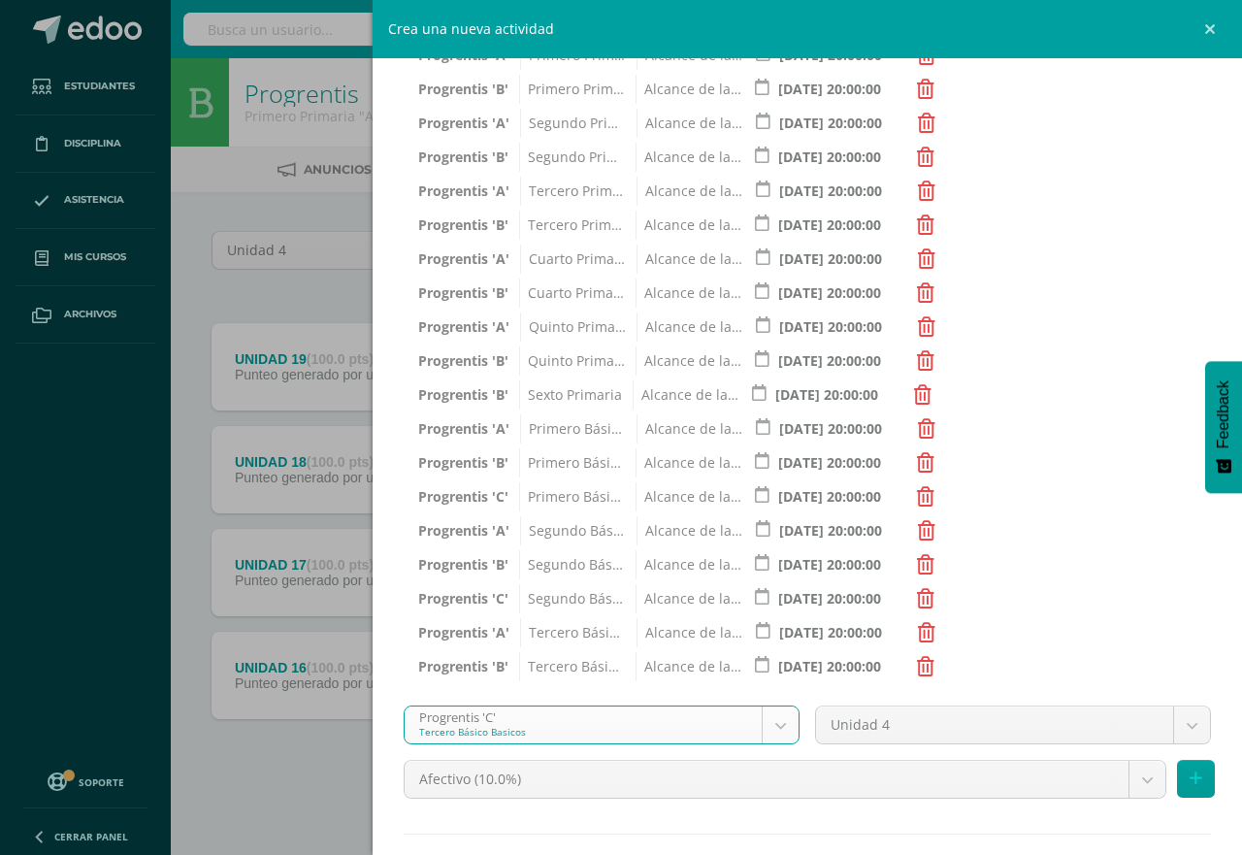
click at [1127, 778] on body "Tarea asignada exitosamente Estudiantes Disciplina Asistencia Mis cursos Archiv…" at bounding box center [621, 424] width 1242 height 848
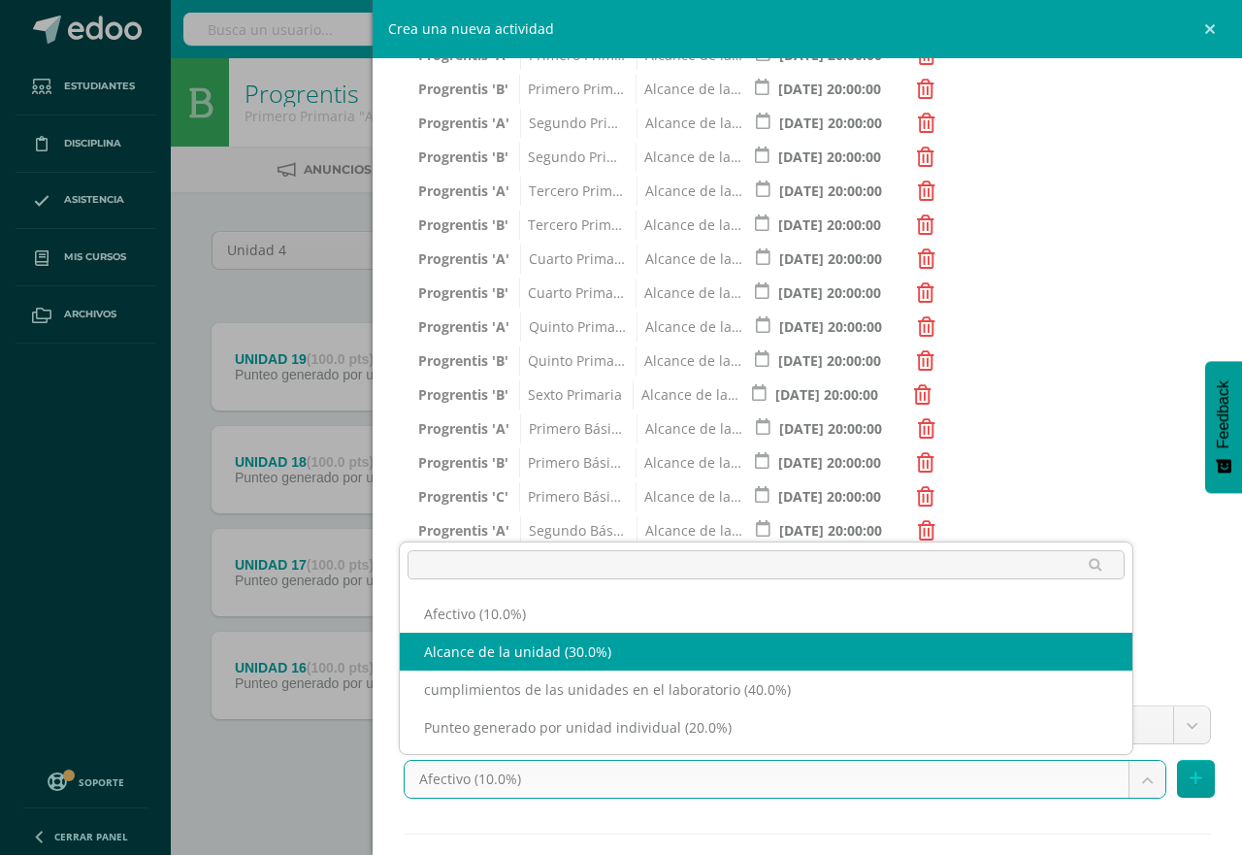
select select "191282"
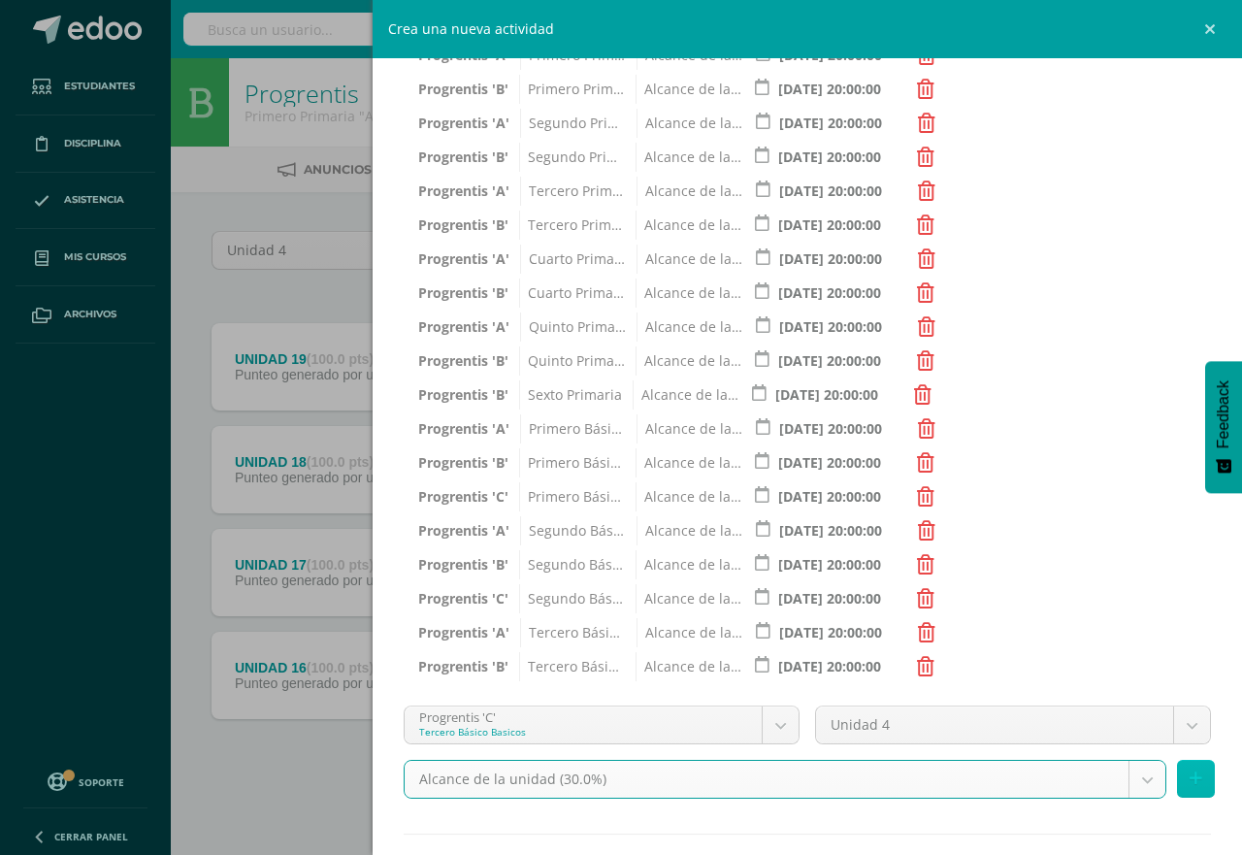
click at [1190, 779] on icon at bounding box center [1196, 779] width 13 height 17
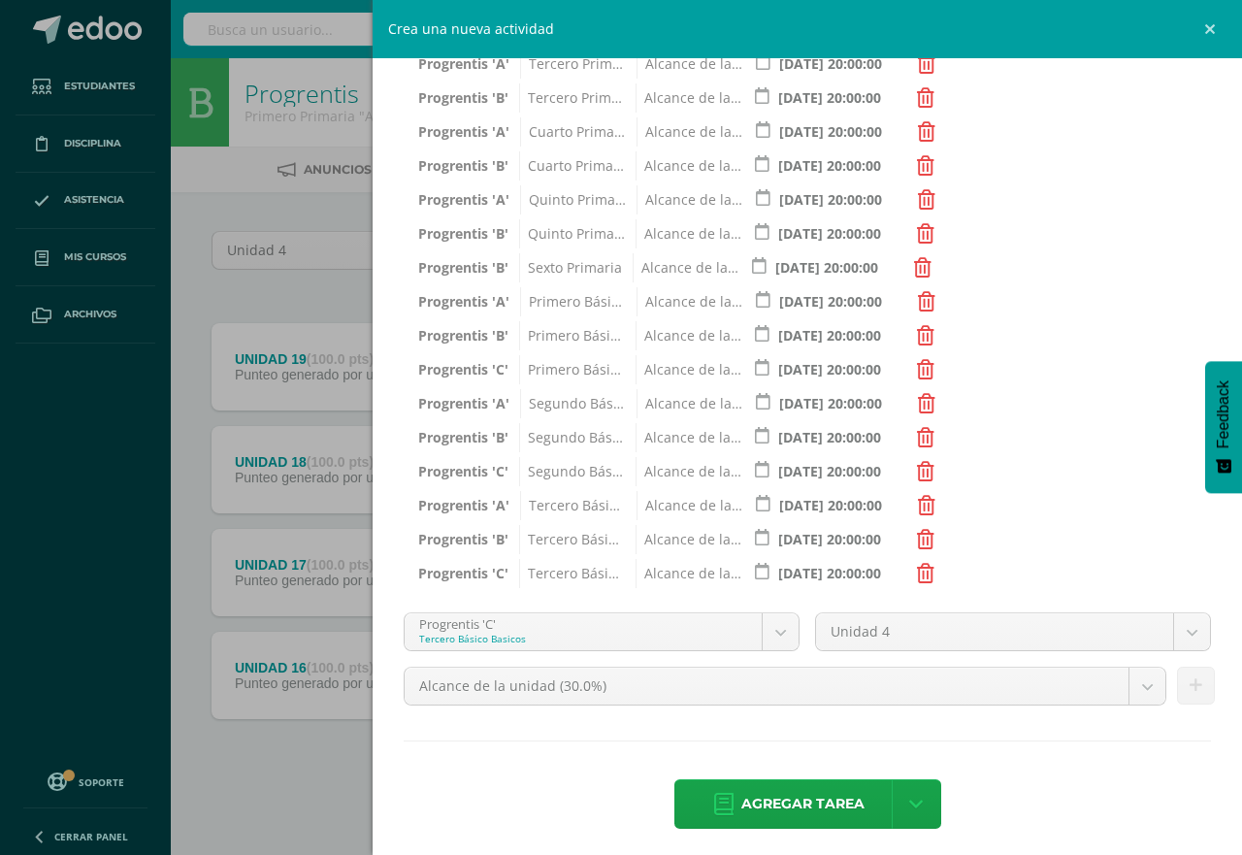
scroll to position [538, 0]
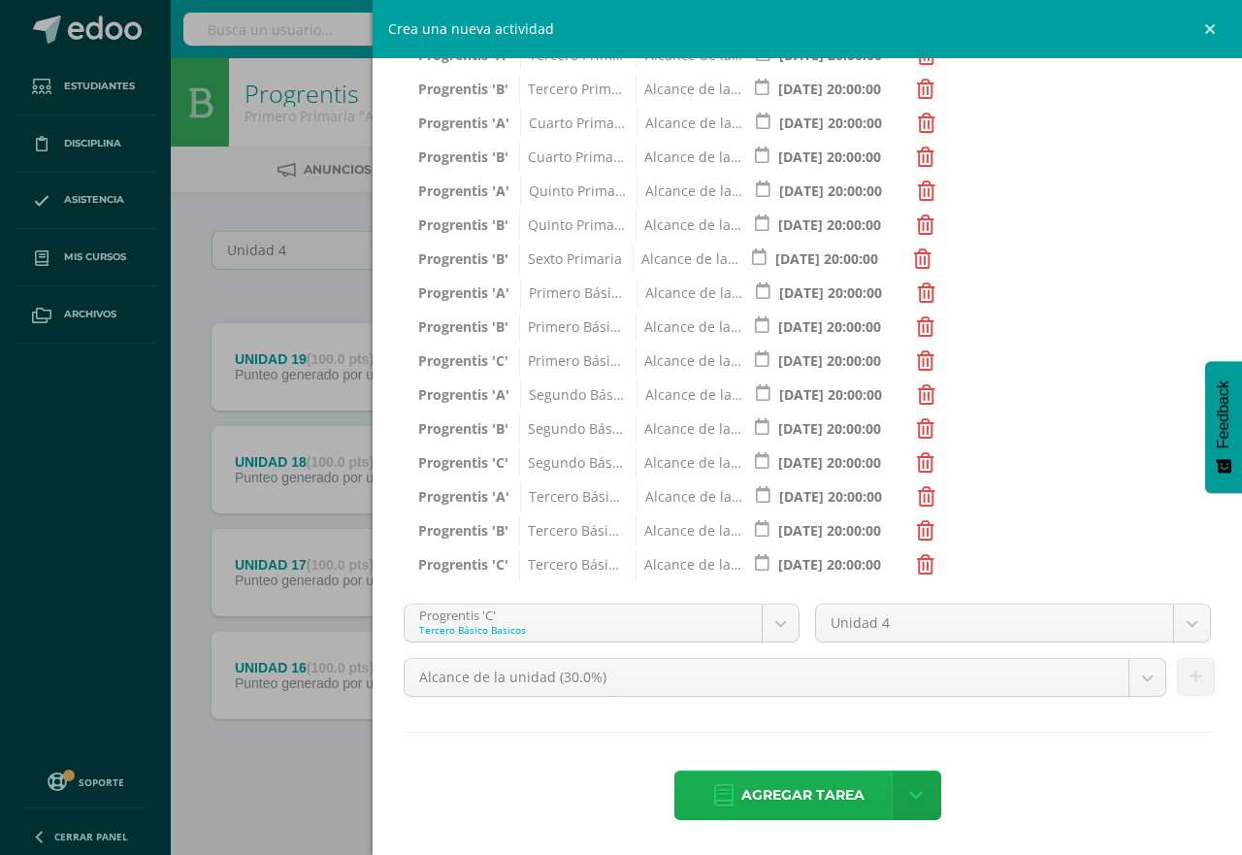
click at [815, 798] on span "Agregar tarea" at bounding box center [803, 796] width 123 height 48
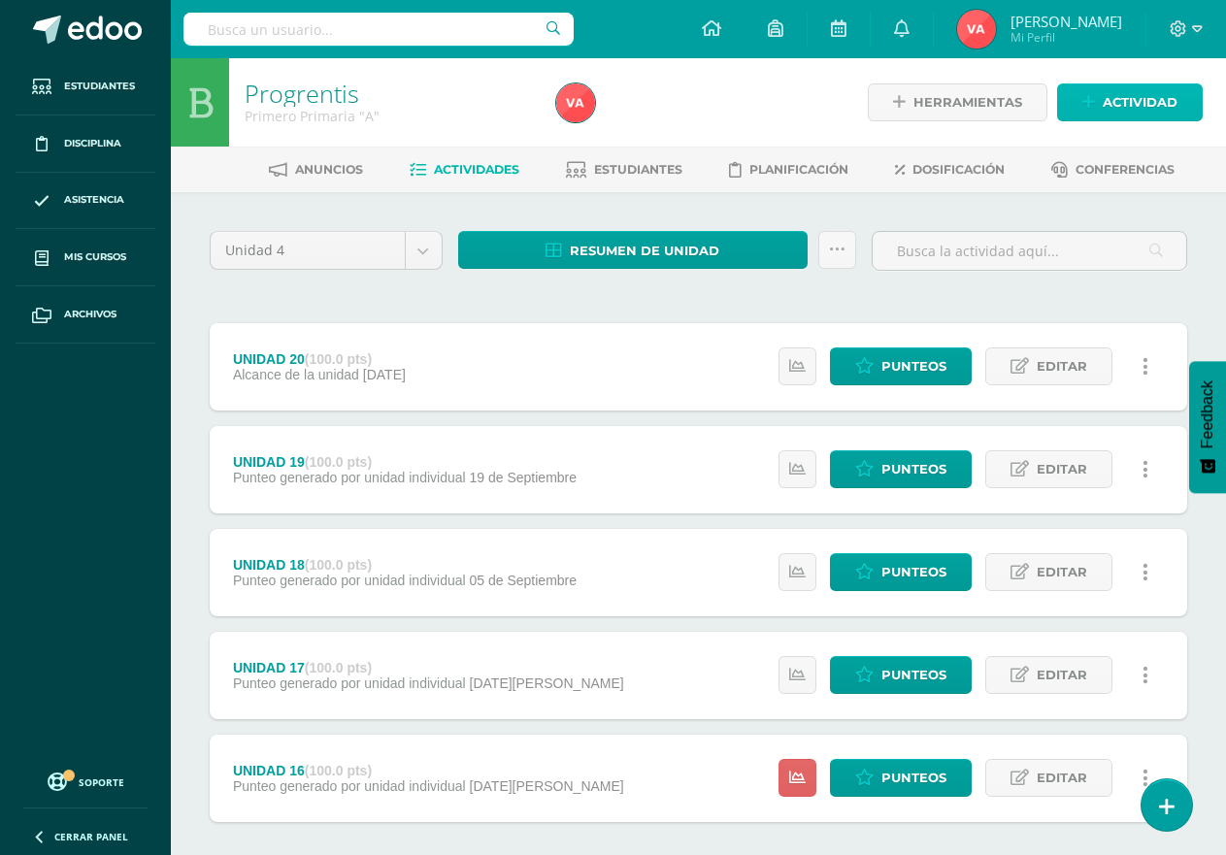
click at [1145, 99] on span "Actividad" at bounding box center [1140, 102] width 75 height 36
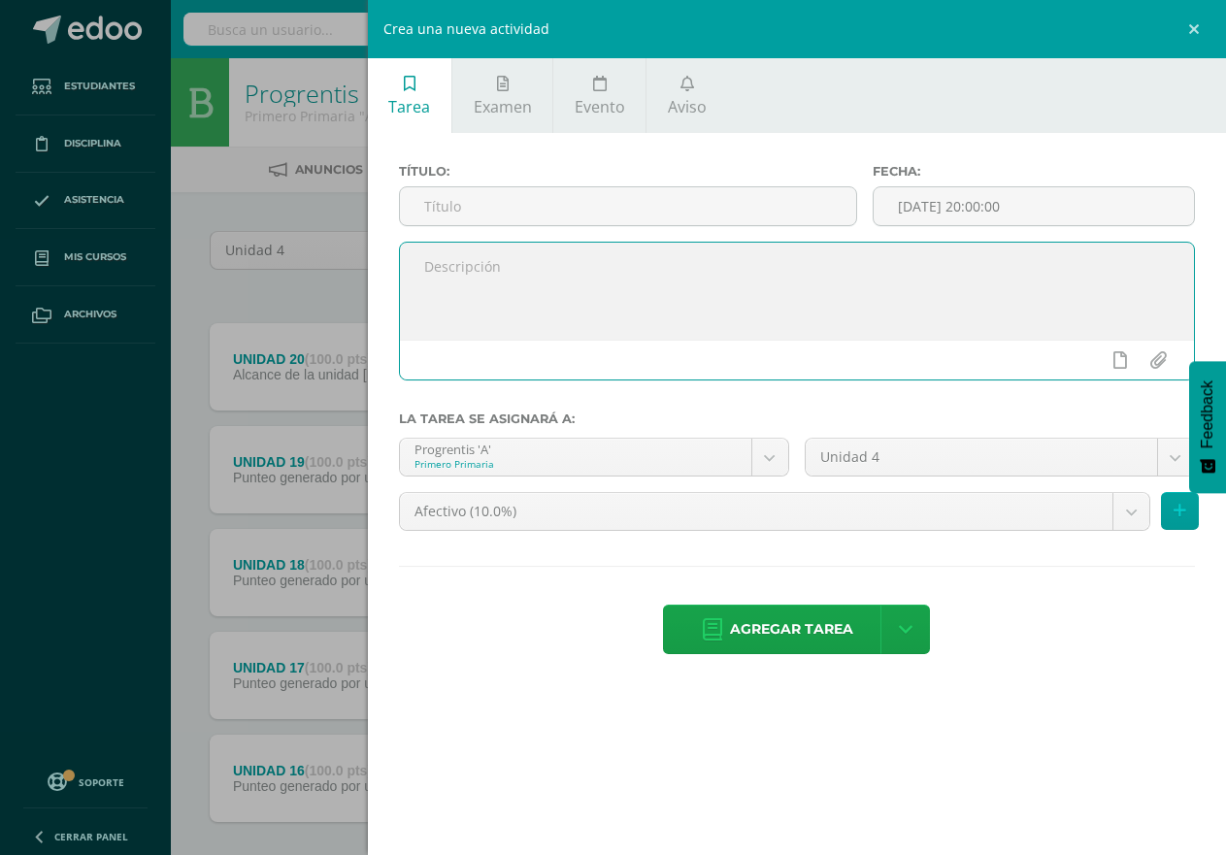
paste textarea "Participación en clase y cumplimientos de las unidades en el laboratorio."
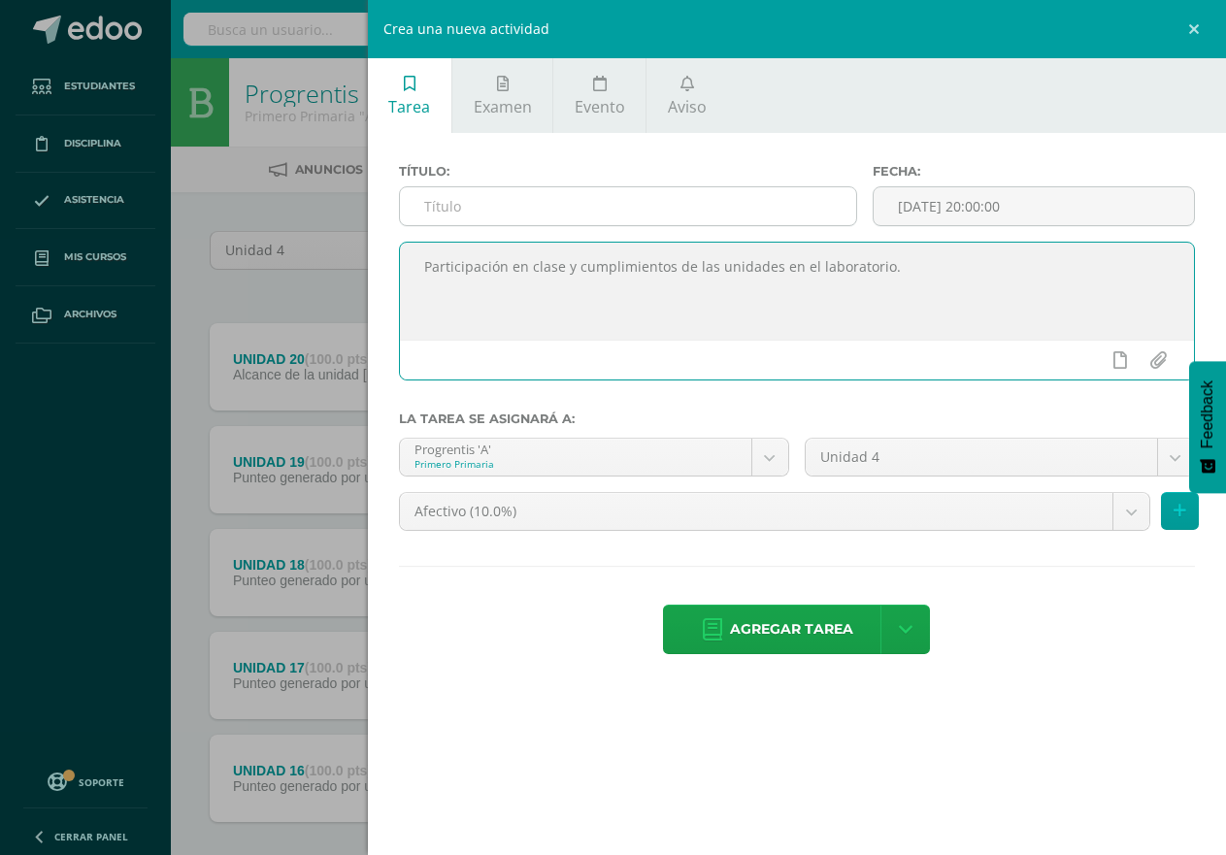
type textarea "Participación en clase y cumplimientos de las unidades en el laboratorio."
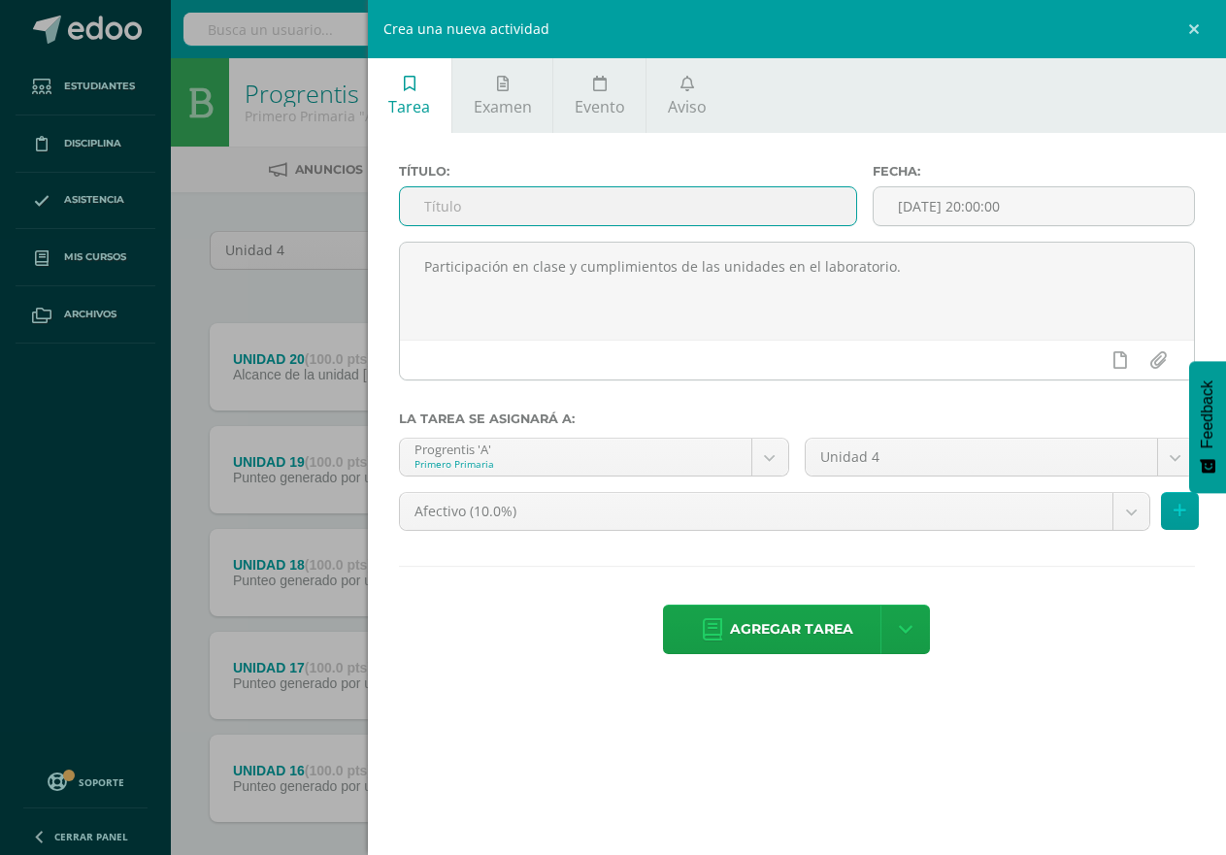
paste input "Participación en clase y cumplimientos de las unidades en el laboratorio."
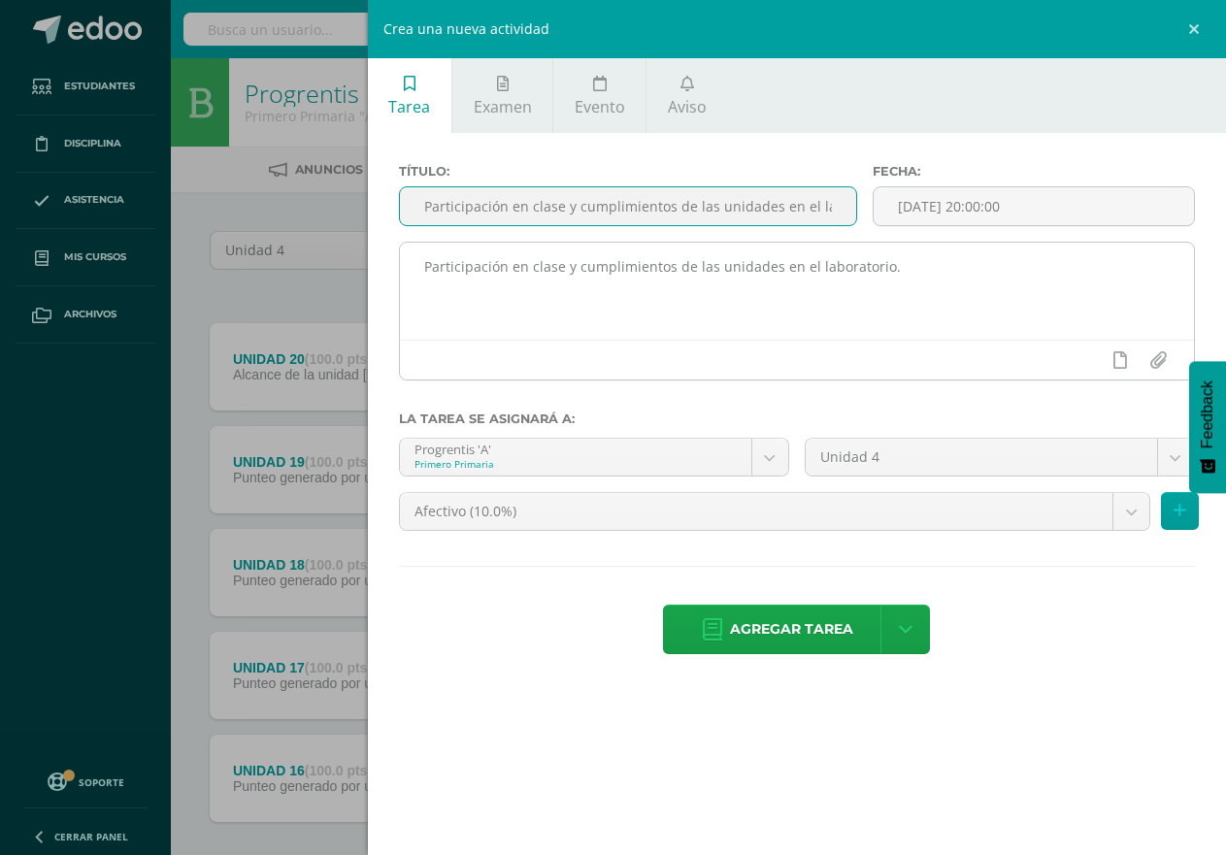
scroll to position [0, 73]
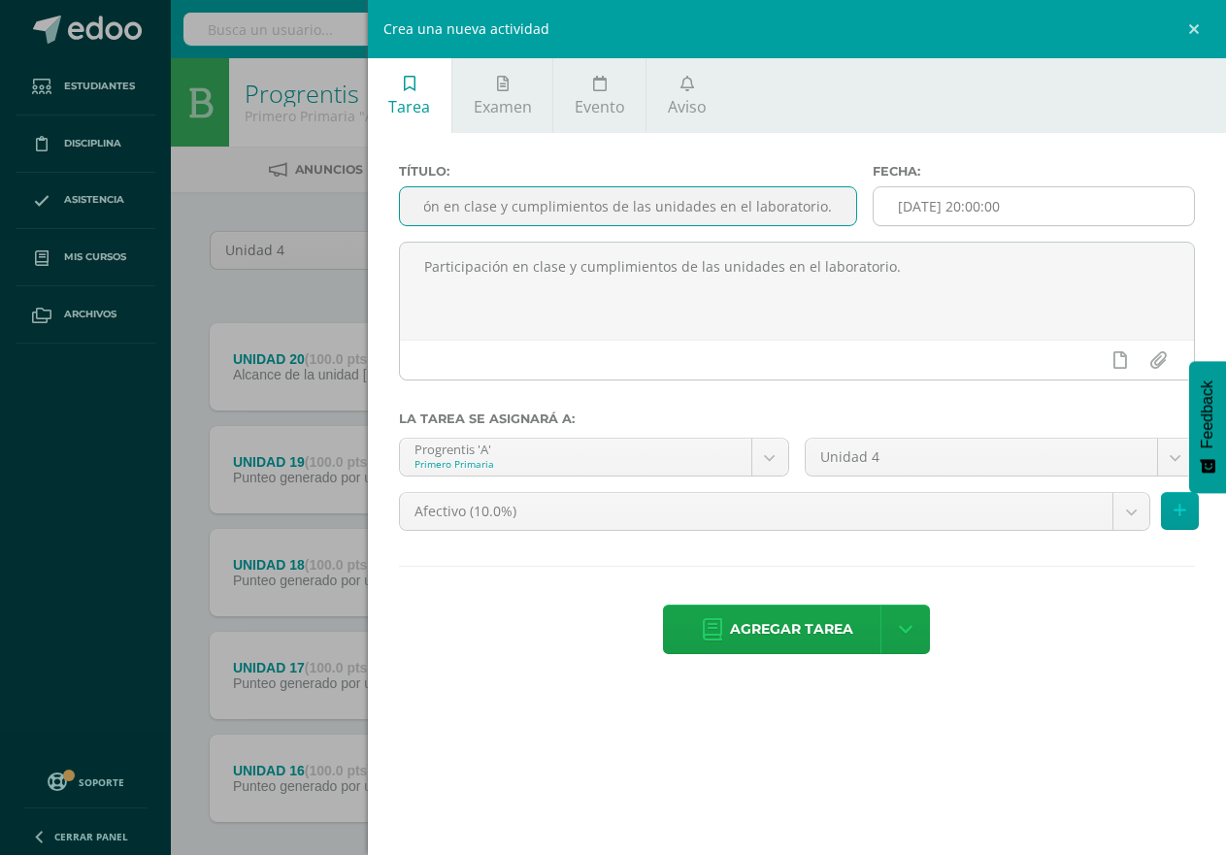
type input "Participación en clase y cumplimientos de las unidades en el laboratorio."
click at [966, 205] on input "[DATE] 20:00:00" at bounding box center [1034, 206] width 320 height 38
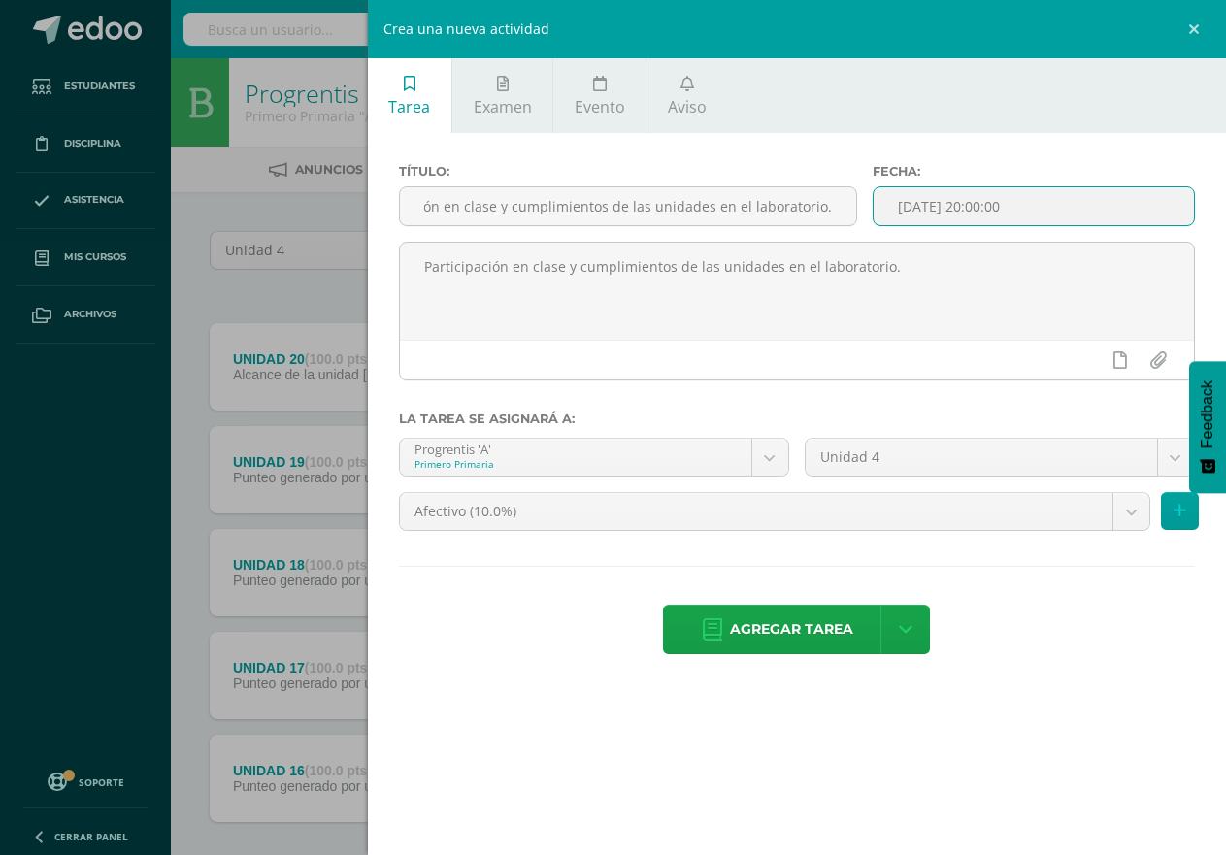
scroll to position [0, 0]
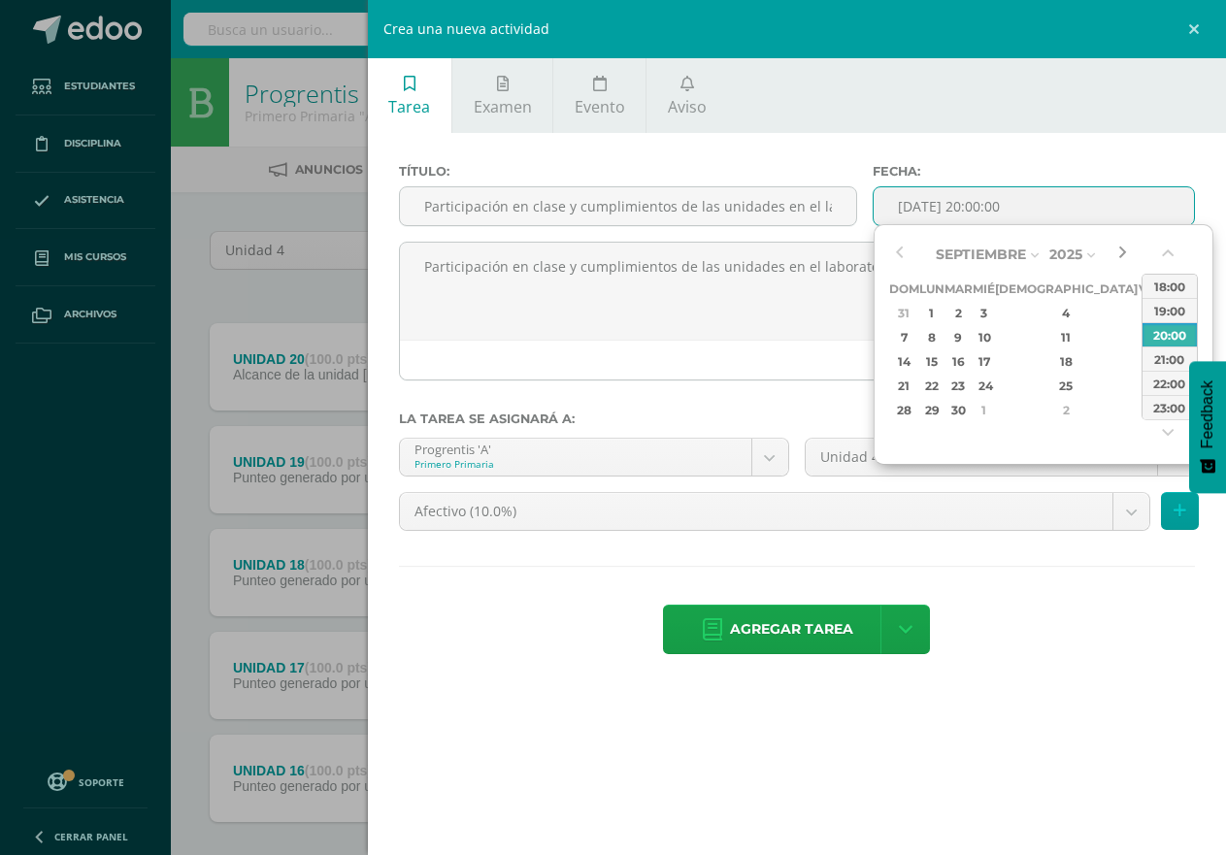
click at [1115, 259] on button "button" at bounding box center [1121, 254] width 19 height 29
click at [894, 258] on button "button" at bounding box center [898, 254] width 19 height 29
click at [1140, 314] on div "3" at bounding box center [1148, 313] width 17 height 22
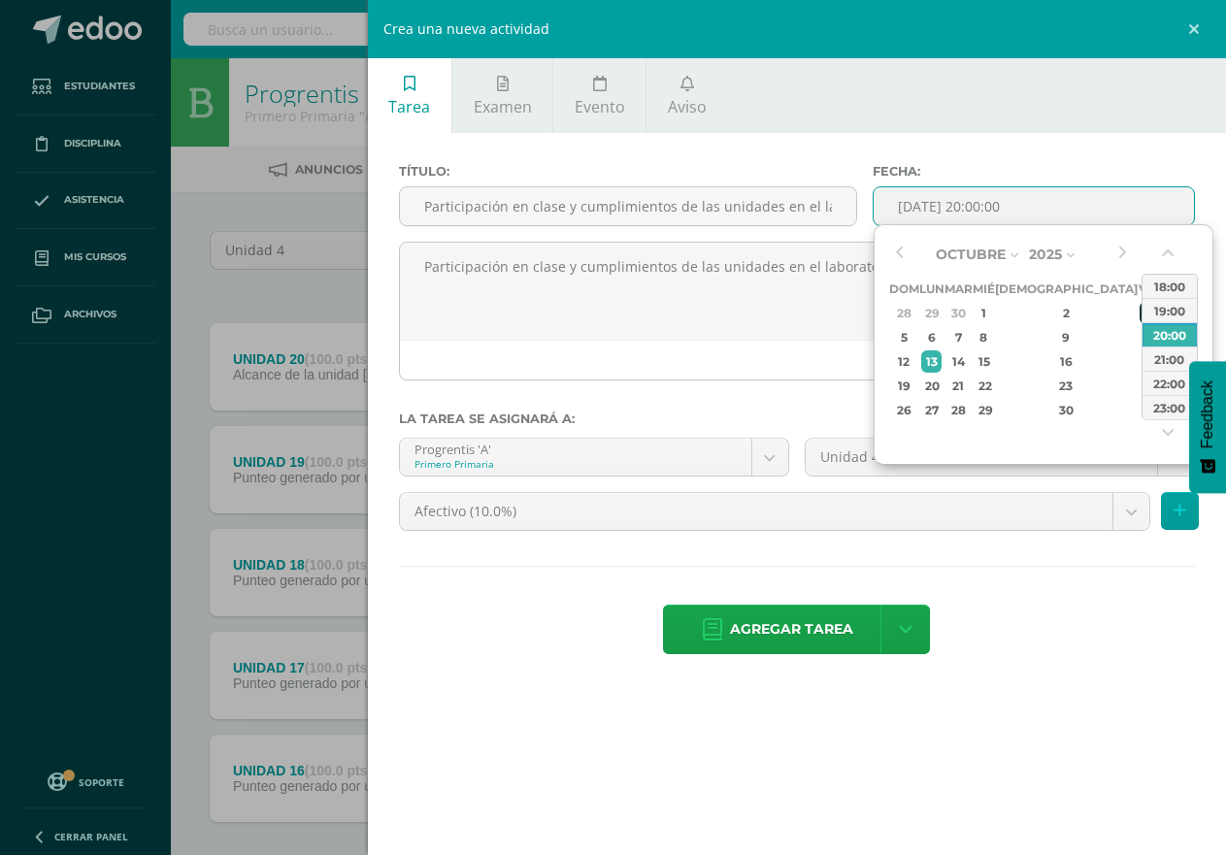
type input "[DATE] 20:00"
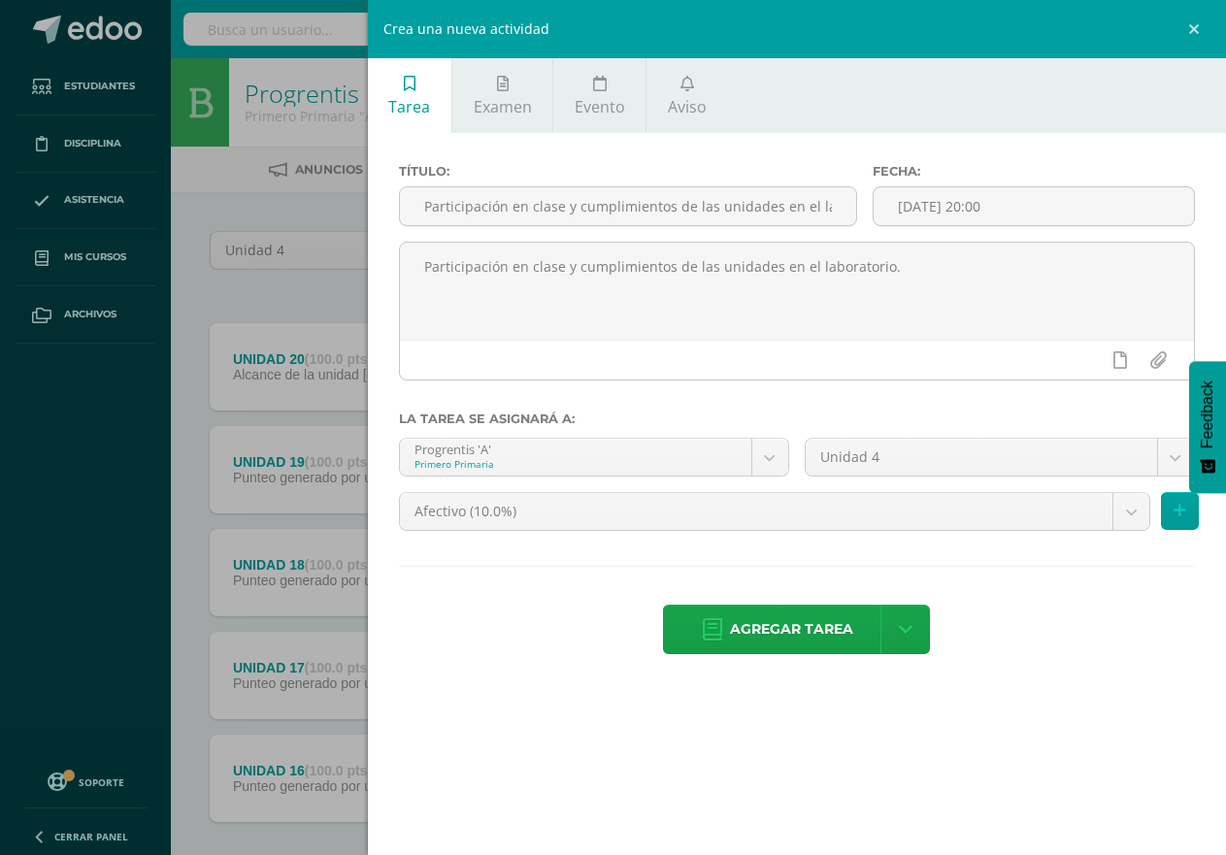
click at [1003, 147] on div "Título: Participación en clase y cumplimientos de las unidades en el laboratori…" at bounding box center [797, 411] width 858 height 556
click at [1133, 504] on body "Tarea asignada exitosamente Estudiantes Disciplina Asistencia Mis cursos Archiv…" at bounding box center [613, 475] width 1226 height 951
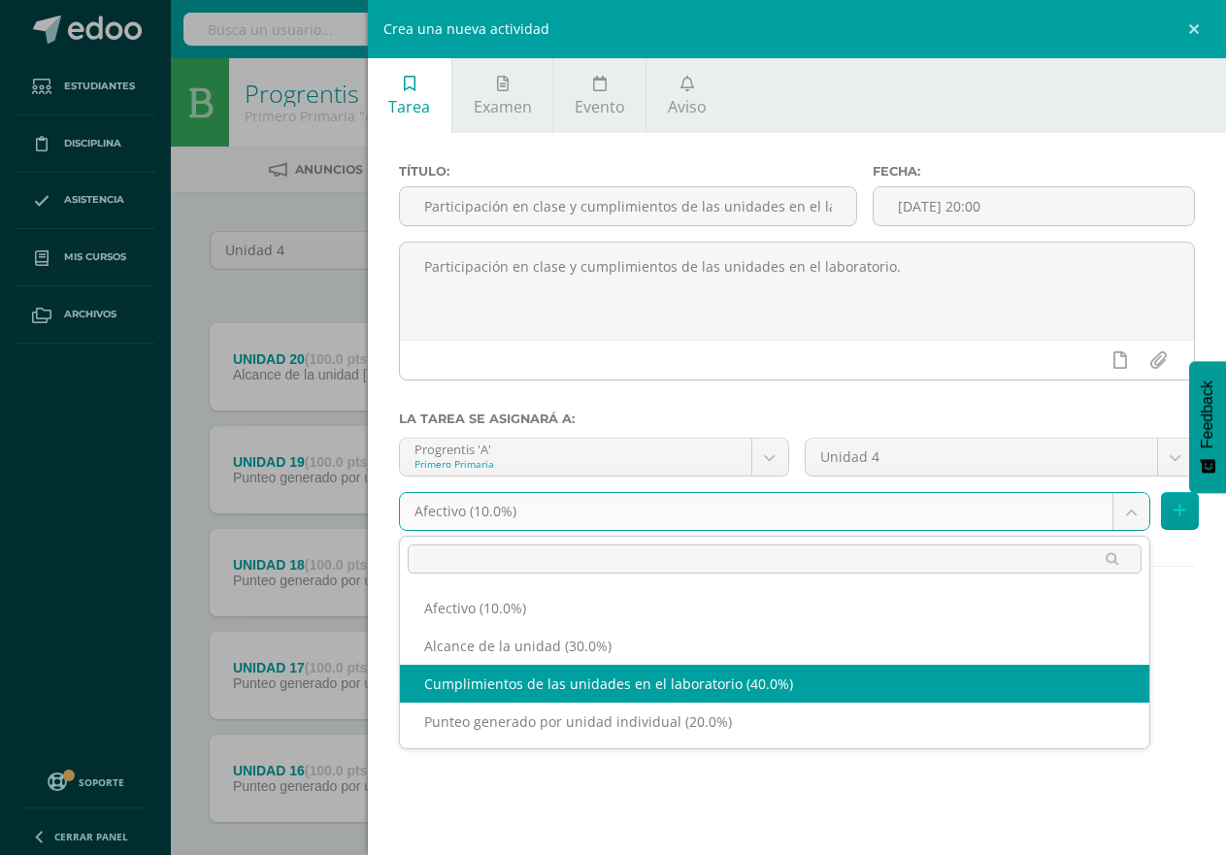
select select "190649"
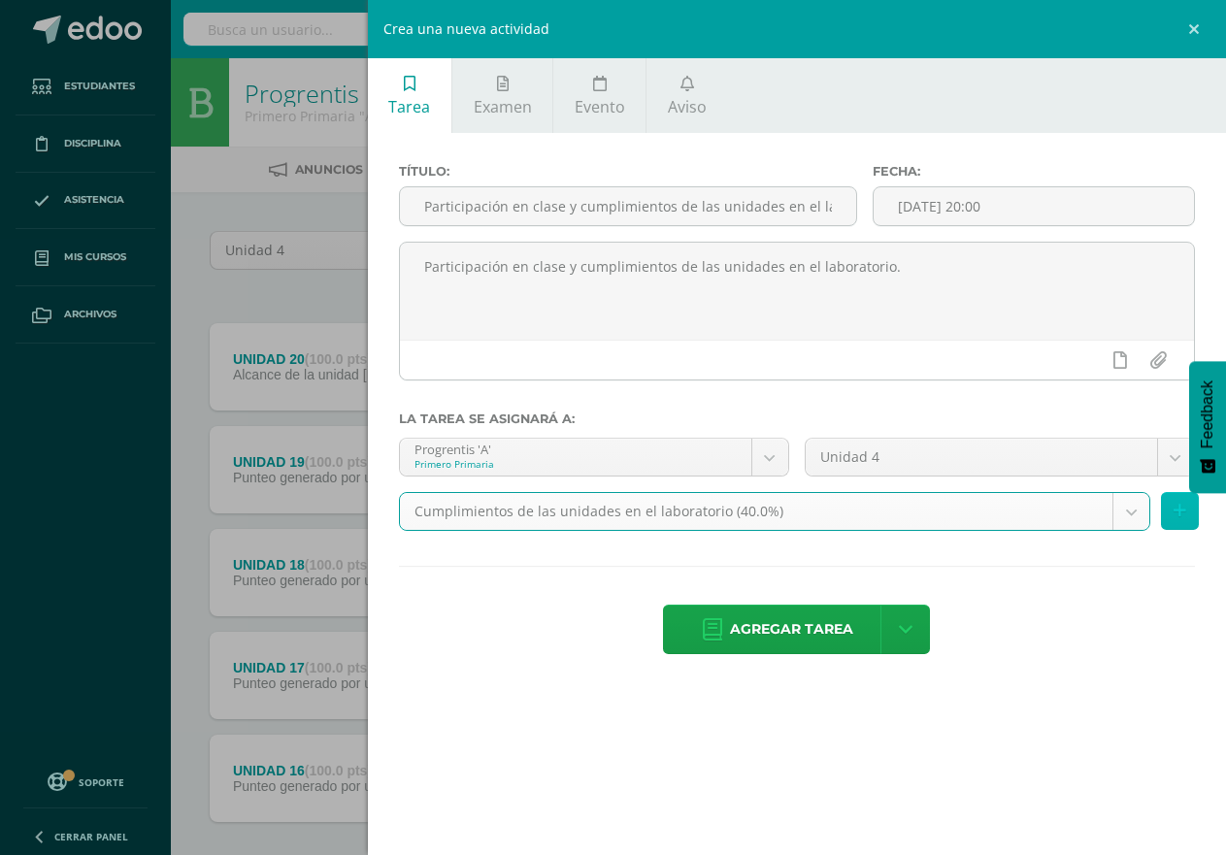
click at [1178, 515] on icon at bounding box center [1180, 511] width 13 height 17
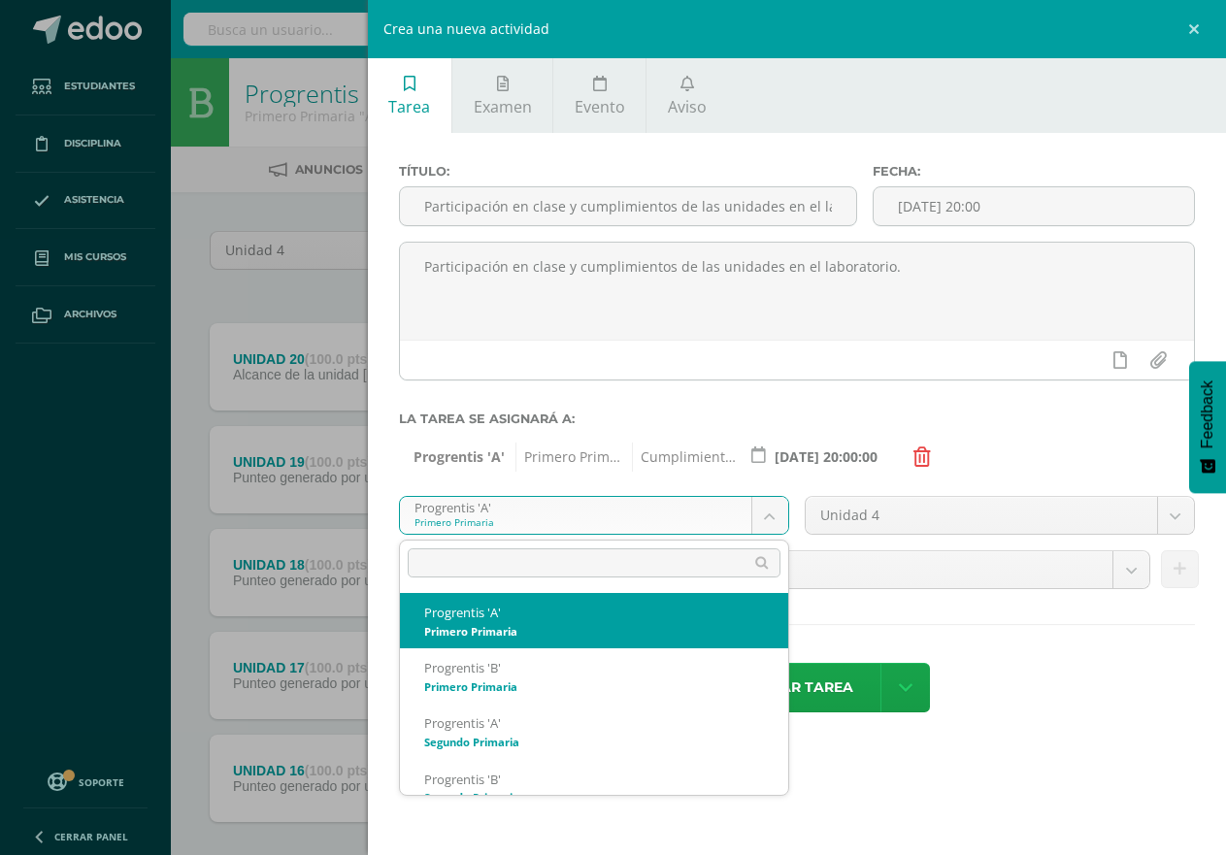
click at [768, 508] on body "Tarea asignada exitosamente Estudiantes Disciplina Asistencia Mis cursos Archiv…" at bounding box center [613, 475] width 1226 height 951
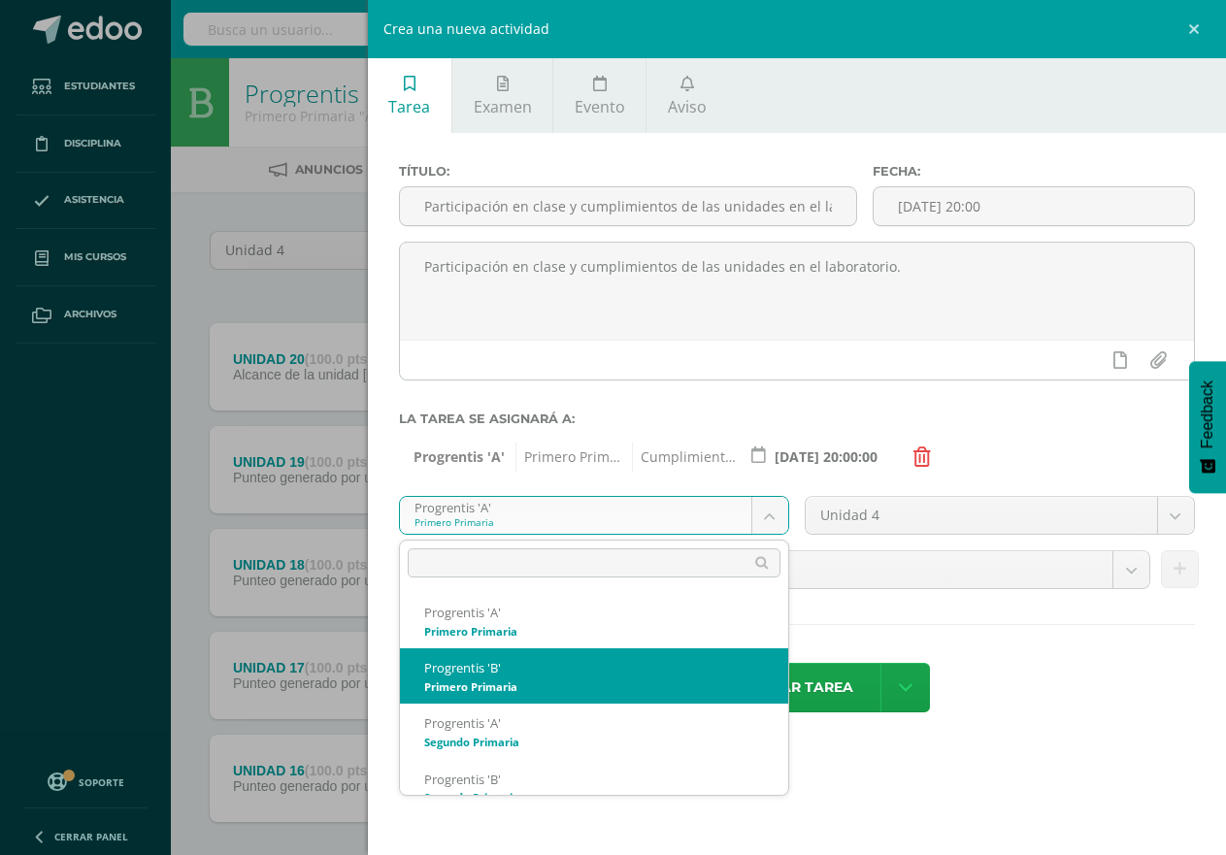
select select "174551"
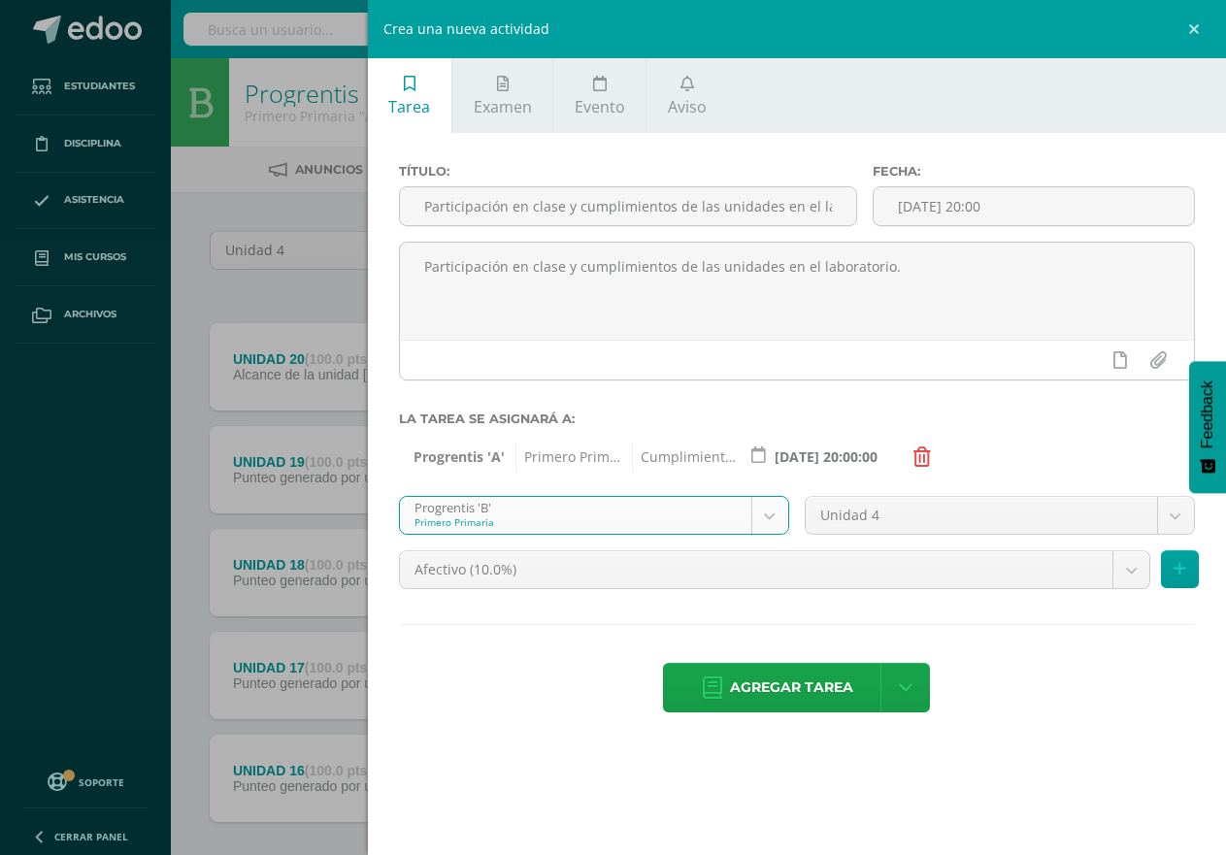
click at [1133, 572] on body "Tarea asignada exitosamente Estudiantes Disciplina Asistencia Mis cursos Archiv…" at bounding box center [613, 475] width 1226 height 951
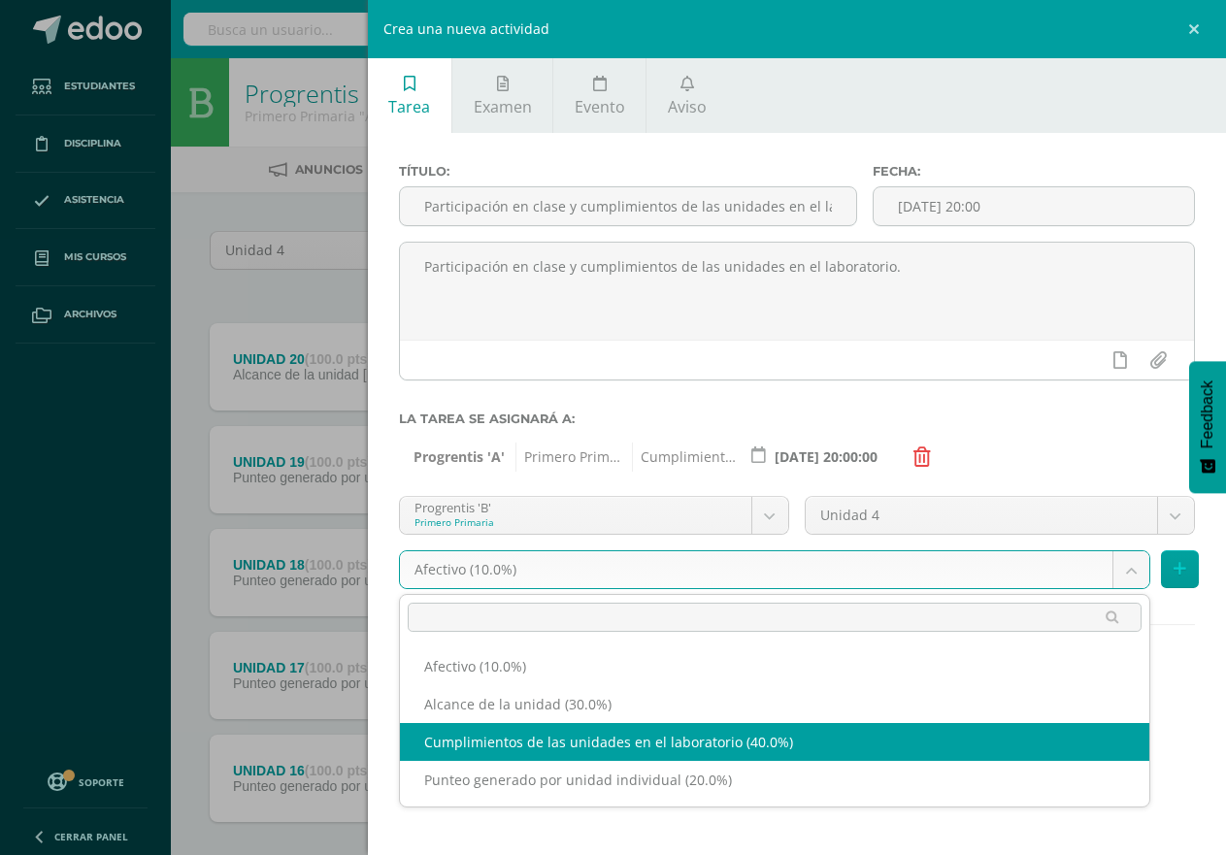
select select "190685"
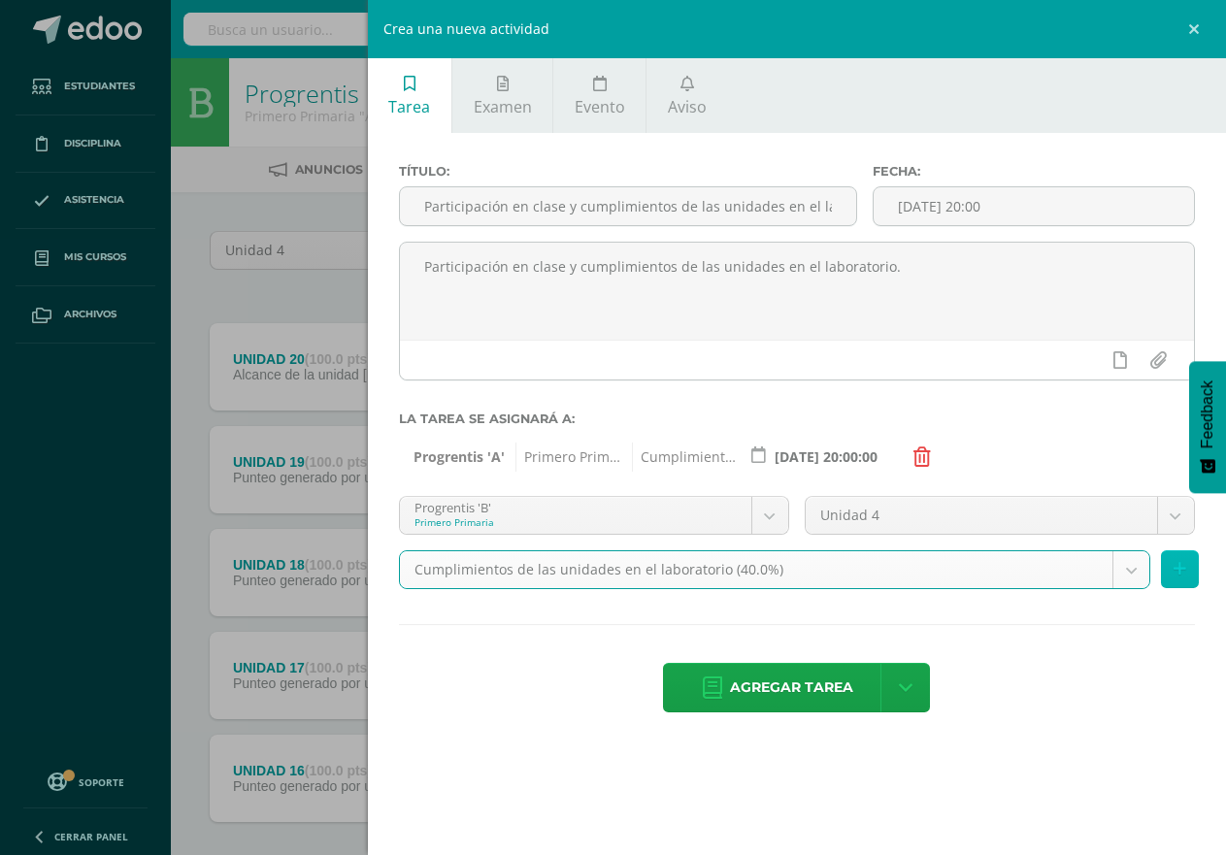
click at [1178, 567] on icon at bounding box center [1180, 569] width 13 height 17
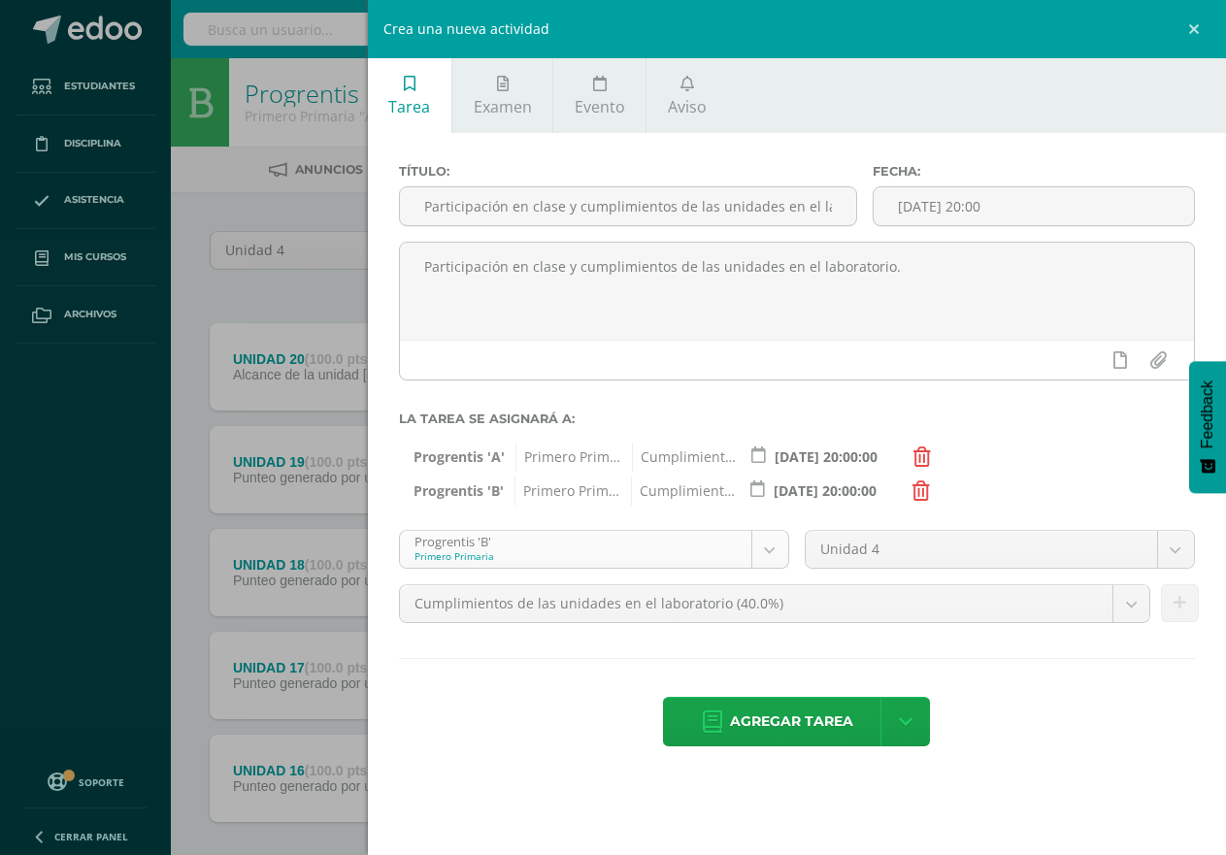
click at [770, 552] on body "Tarea asignada exitosamente Estudiantes Disciplina Asistencia Mis cursos Archiv…" at bounding box center [613, 475] width 1226 height 951
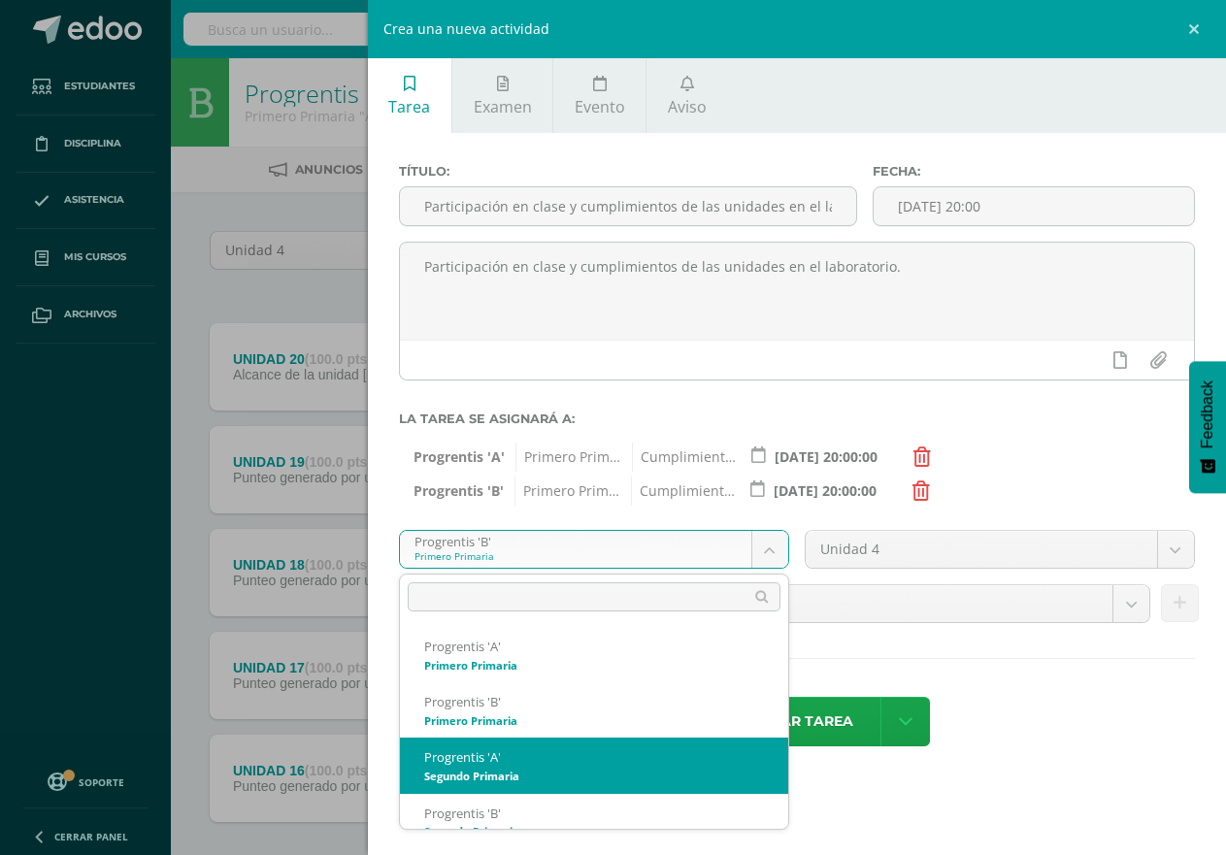
select select "174593"
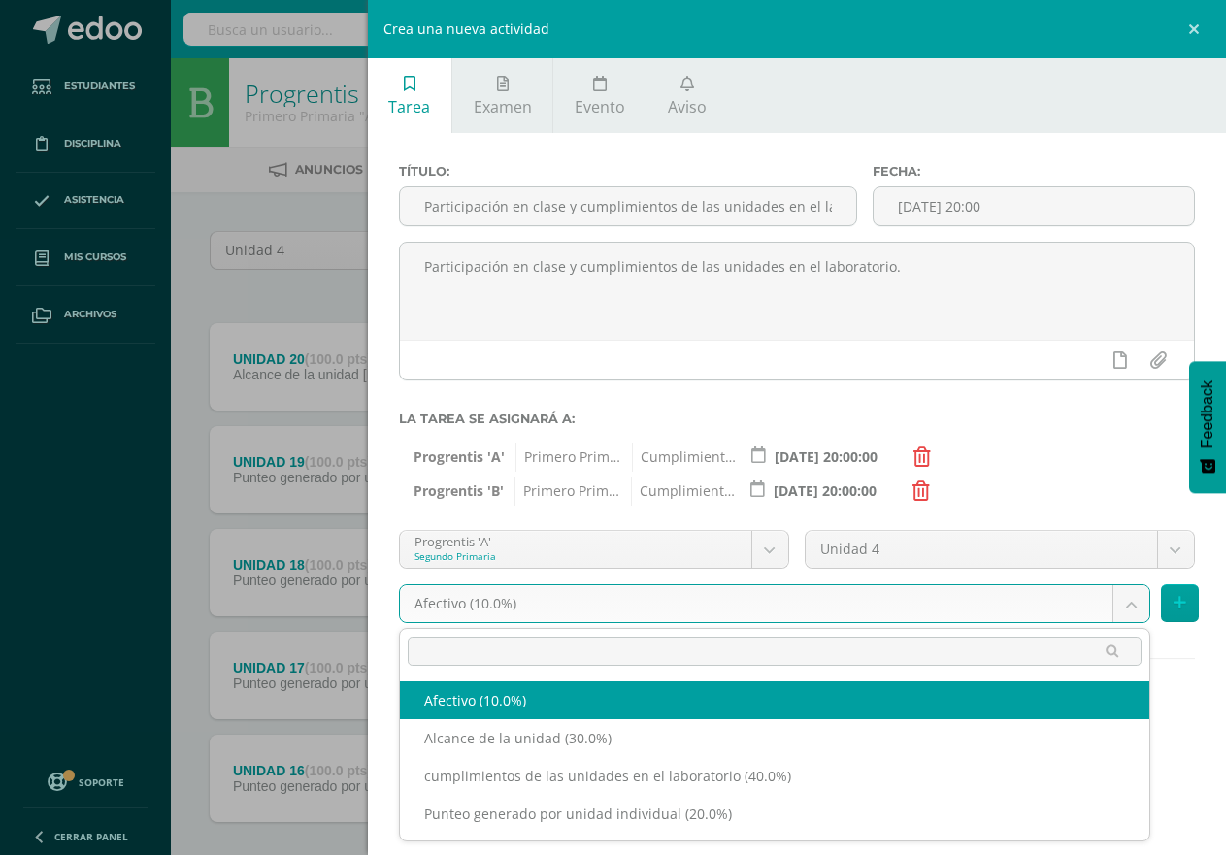
click at [1130, 603] on body "Tarea asignada exitosamente Estudiantes Disciplina Asistencia Mis cursos Archiv…" at bounding box center [613, 475] width 1226 height 951
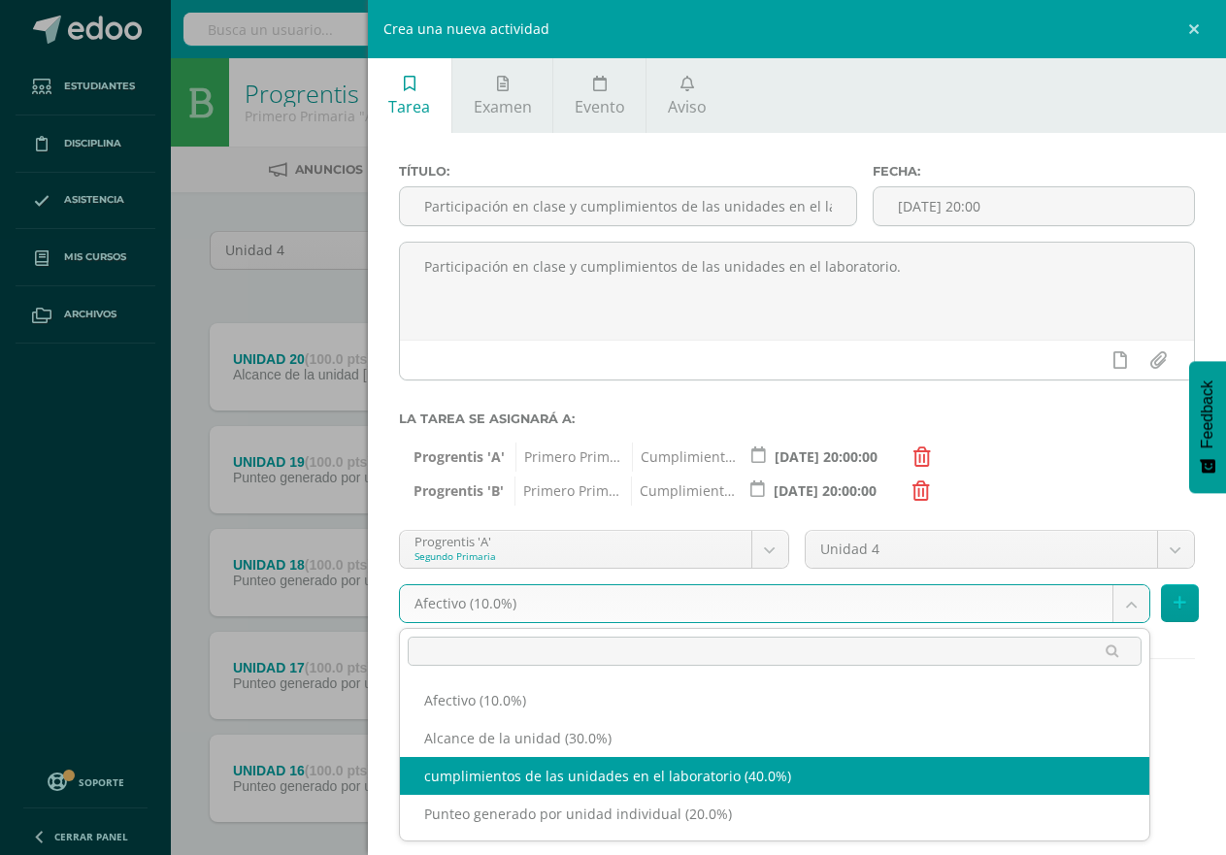
select select "190698"
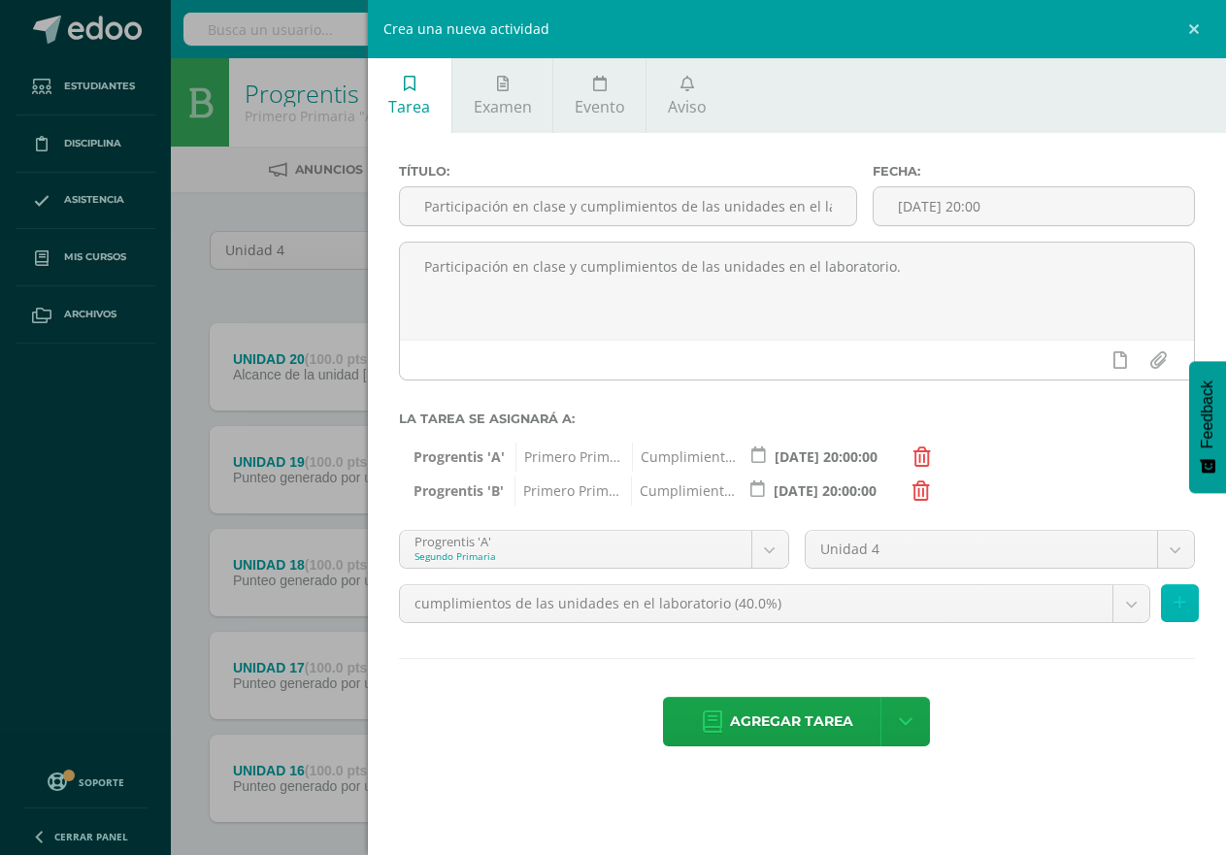
click at [1177, 603] on icon at bounding box center [1180, 603] width 13 height 17
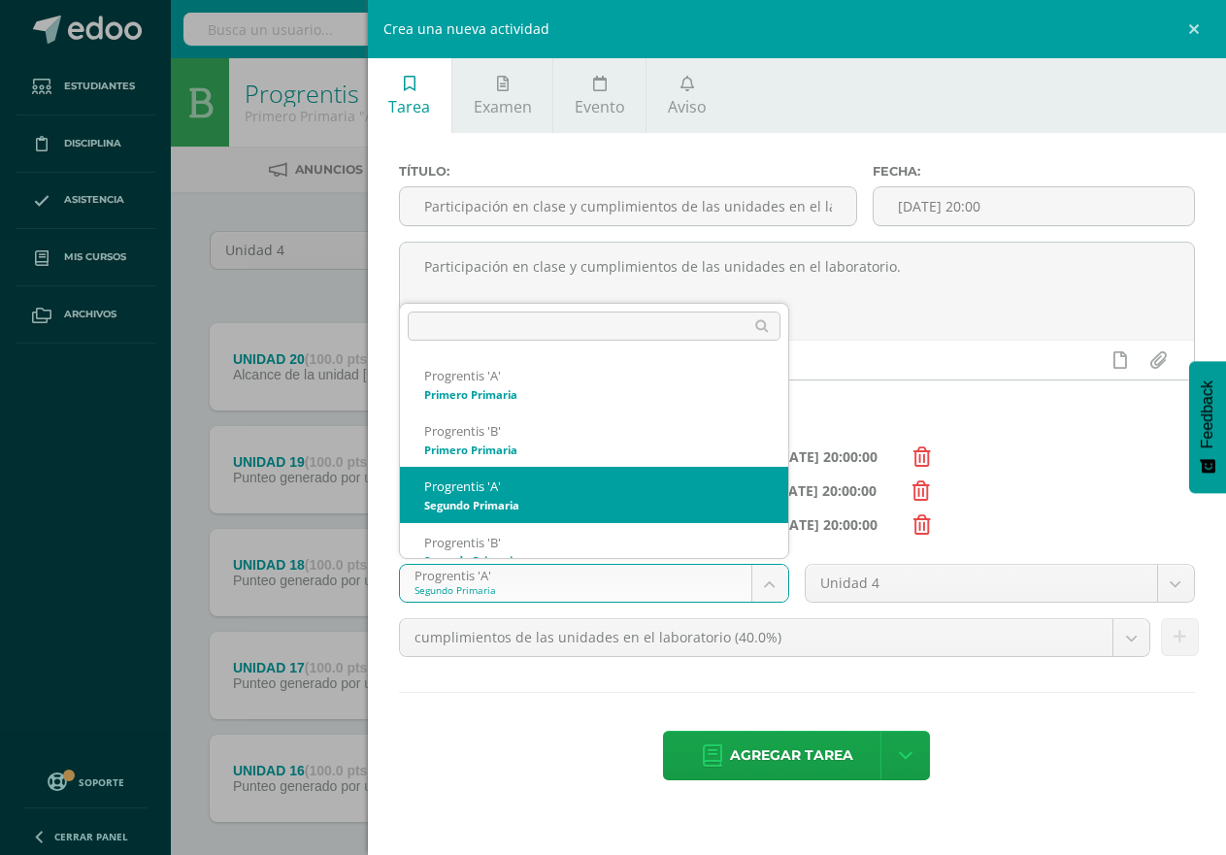
click at [766, 584] on body "Tarea asignada exitosamente Estudiantes Disciplina Asistencia Mis cursos Archiv…" at bounding box center [613, 475] width 1226 height 951
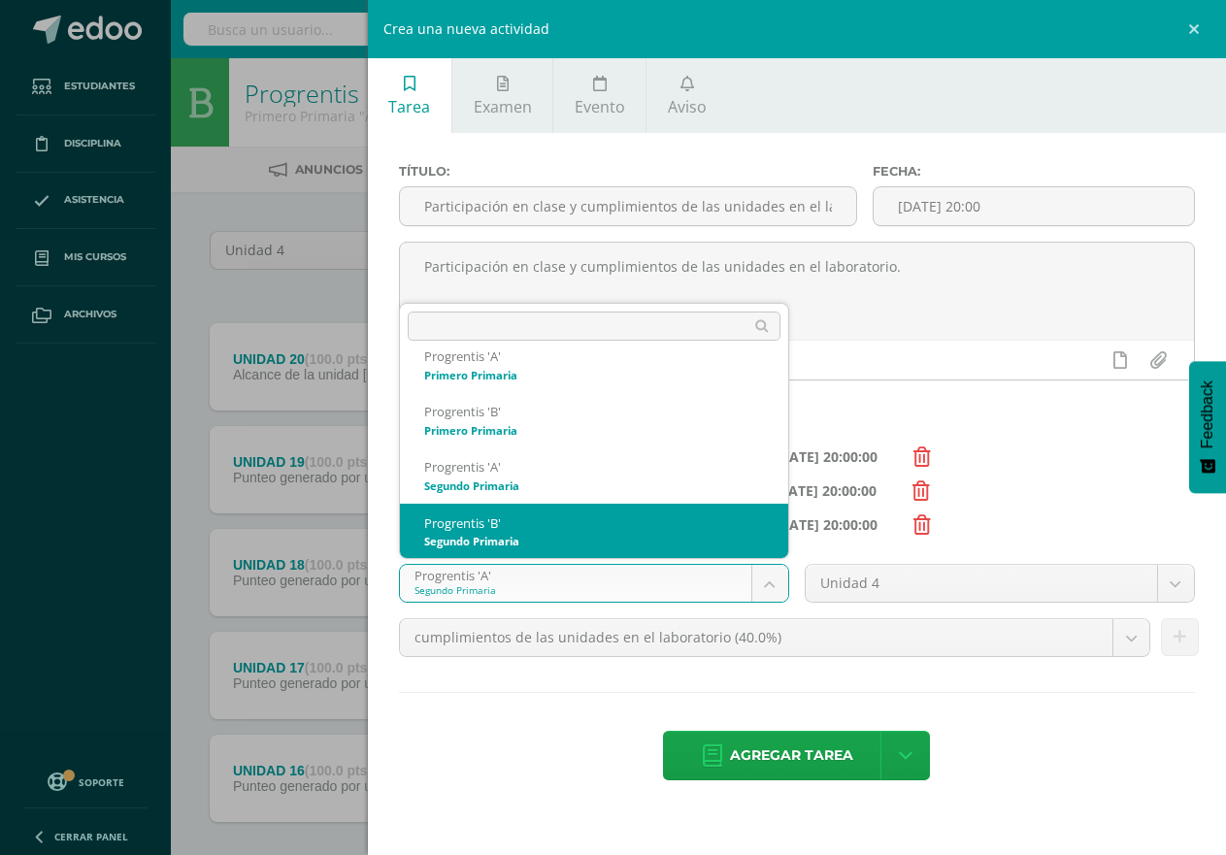
select select "174600"
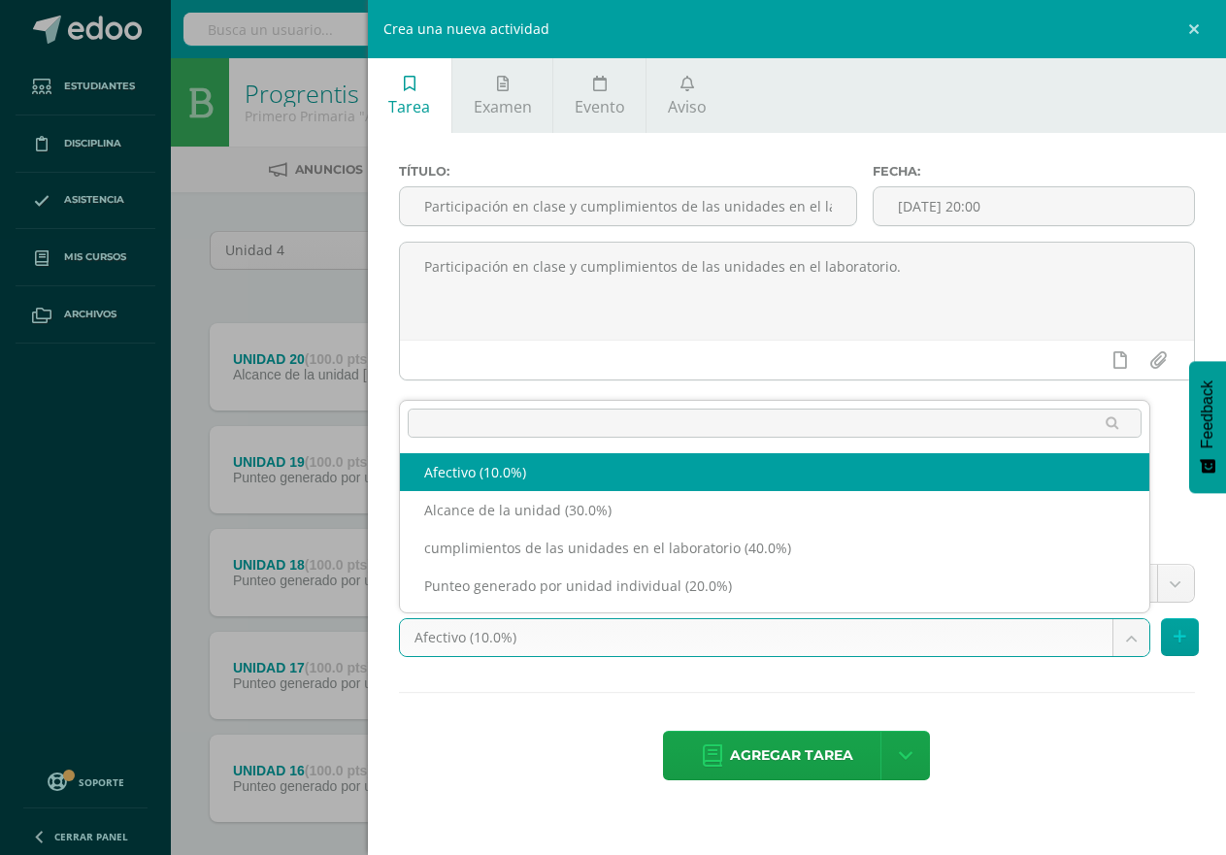
click at [1134, 643] on body "Tarea asignada exitosamente Estudiantes Disciplina Asistencia Mis cursos Archiv…" at bounding box center [613, 475] width 1226 height 951
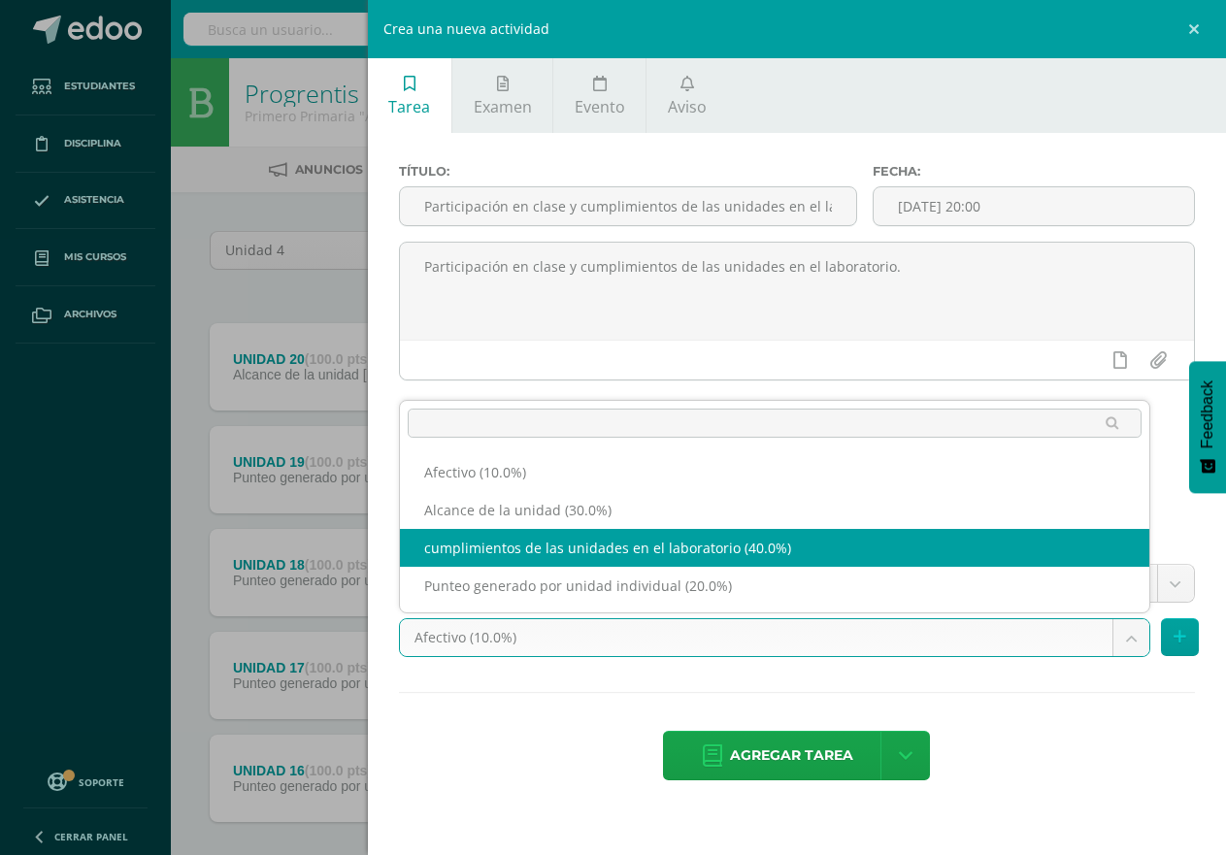
select select "190702"
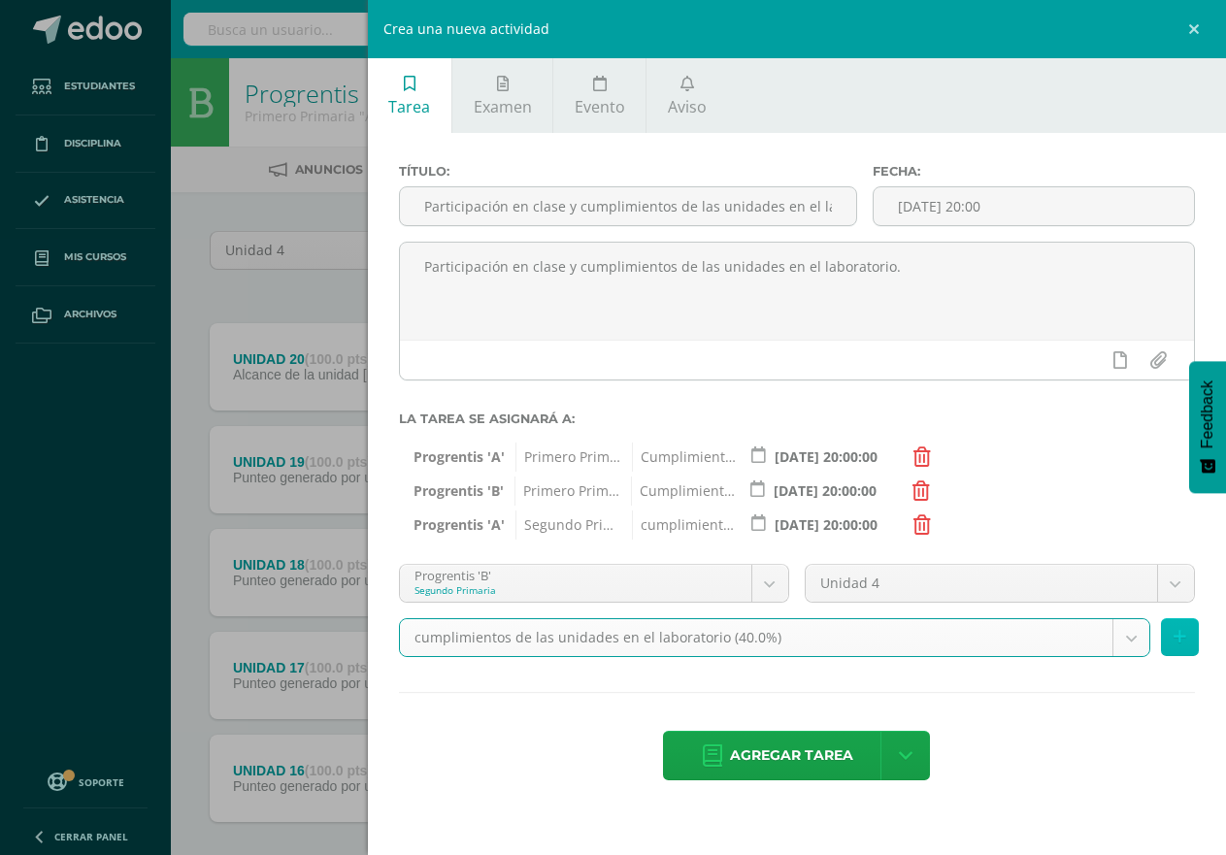
click at [1176, 645] on icon at bounding box center [1180, 637] width 13 height 17
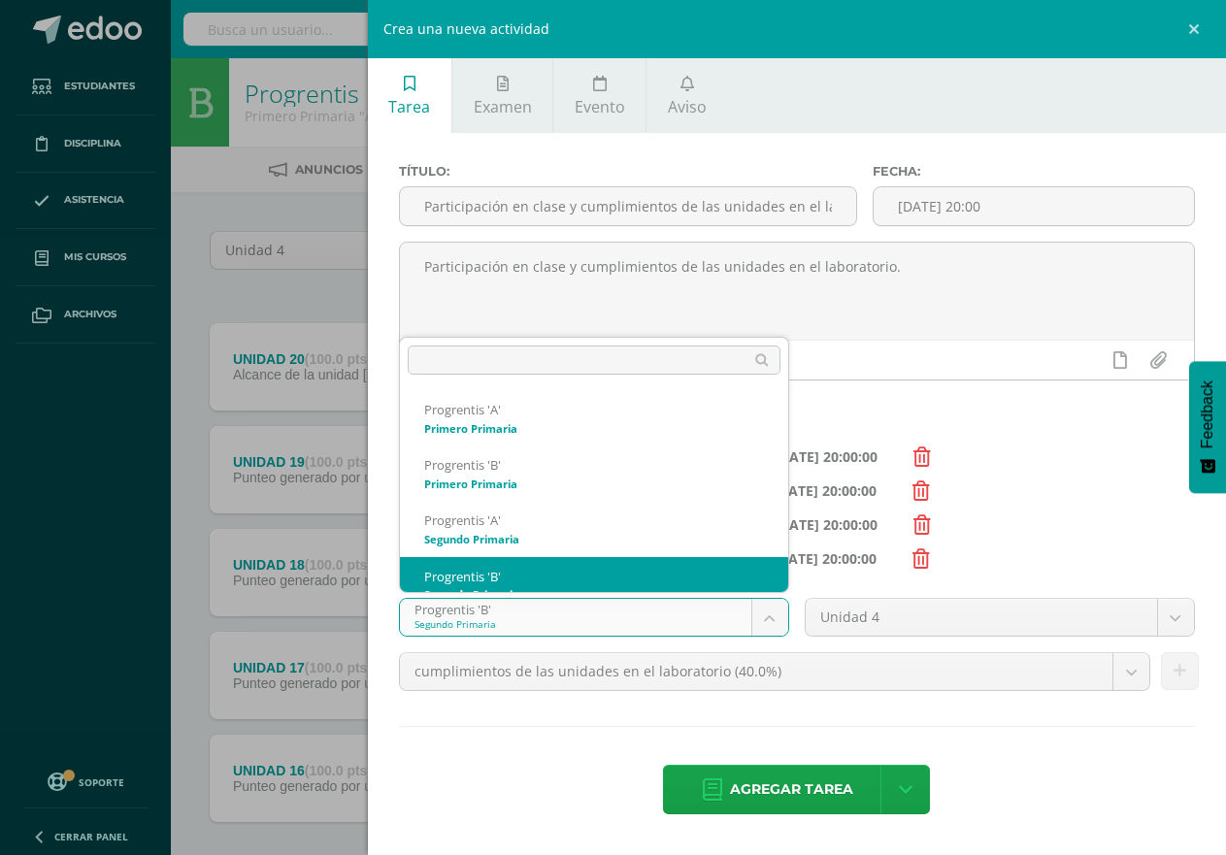
click at [761, 619] on body "Tarea asignada exitosamente Estudiantes Disciplina Asistencia Mis cursos Archiv…" at bounding box center [613, 475] width 1226 height 951
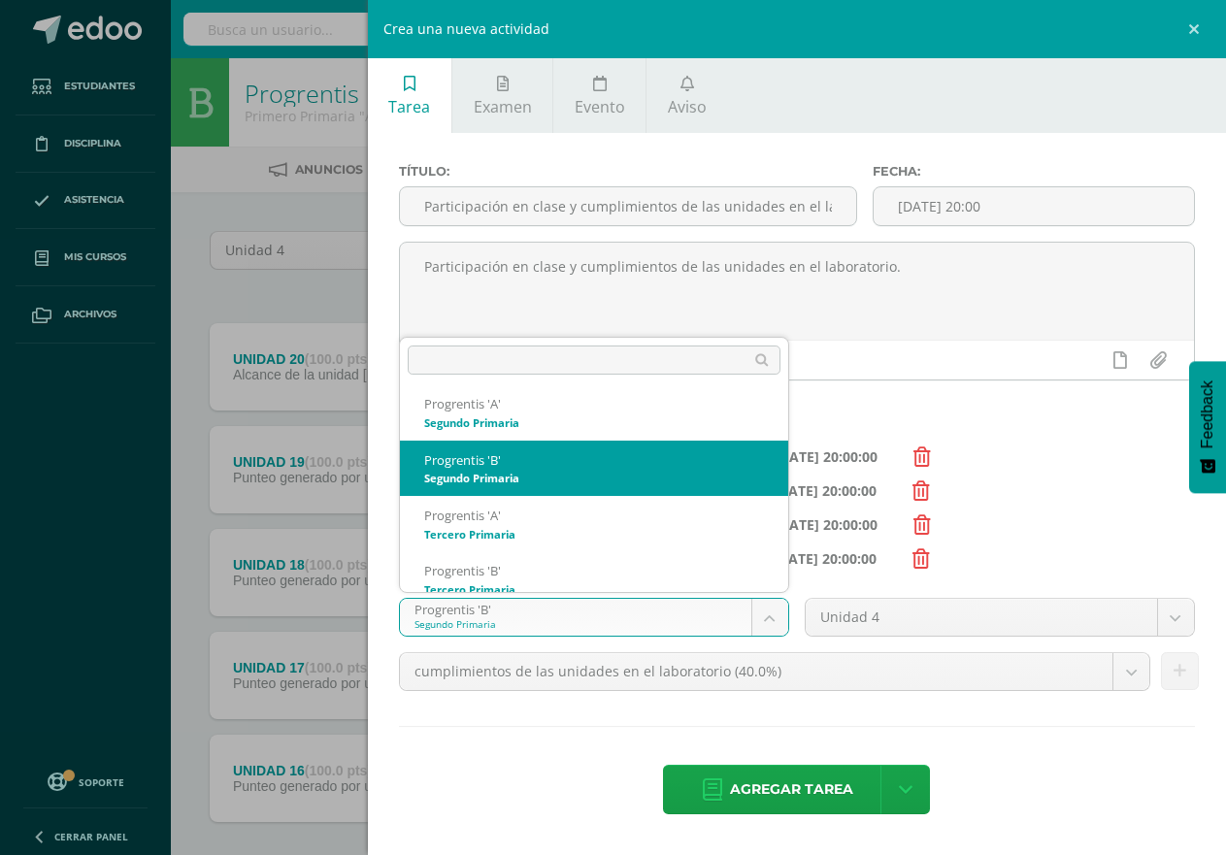
scroll to position [130, 0]
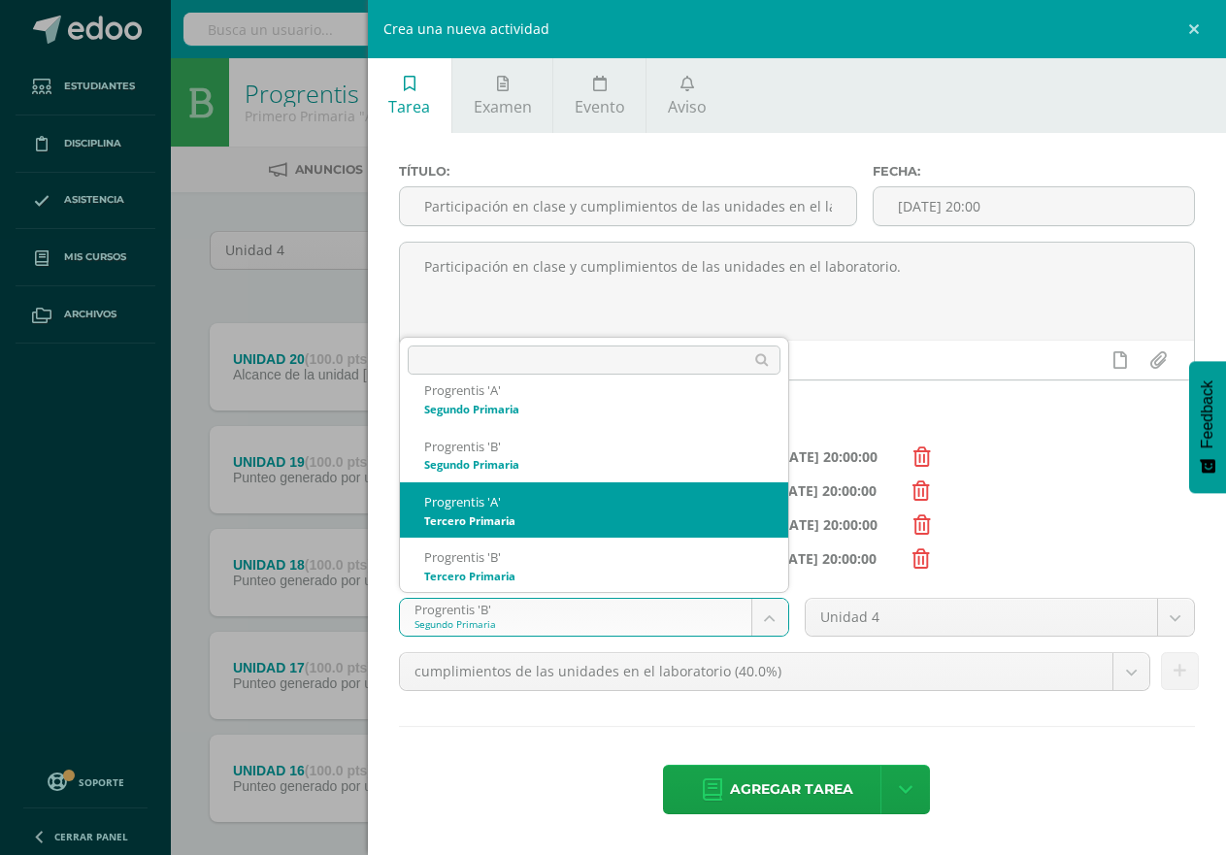
select select "174607"
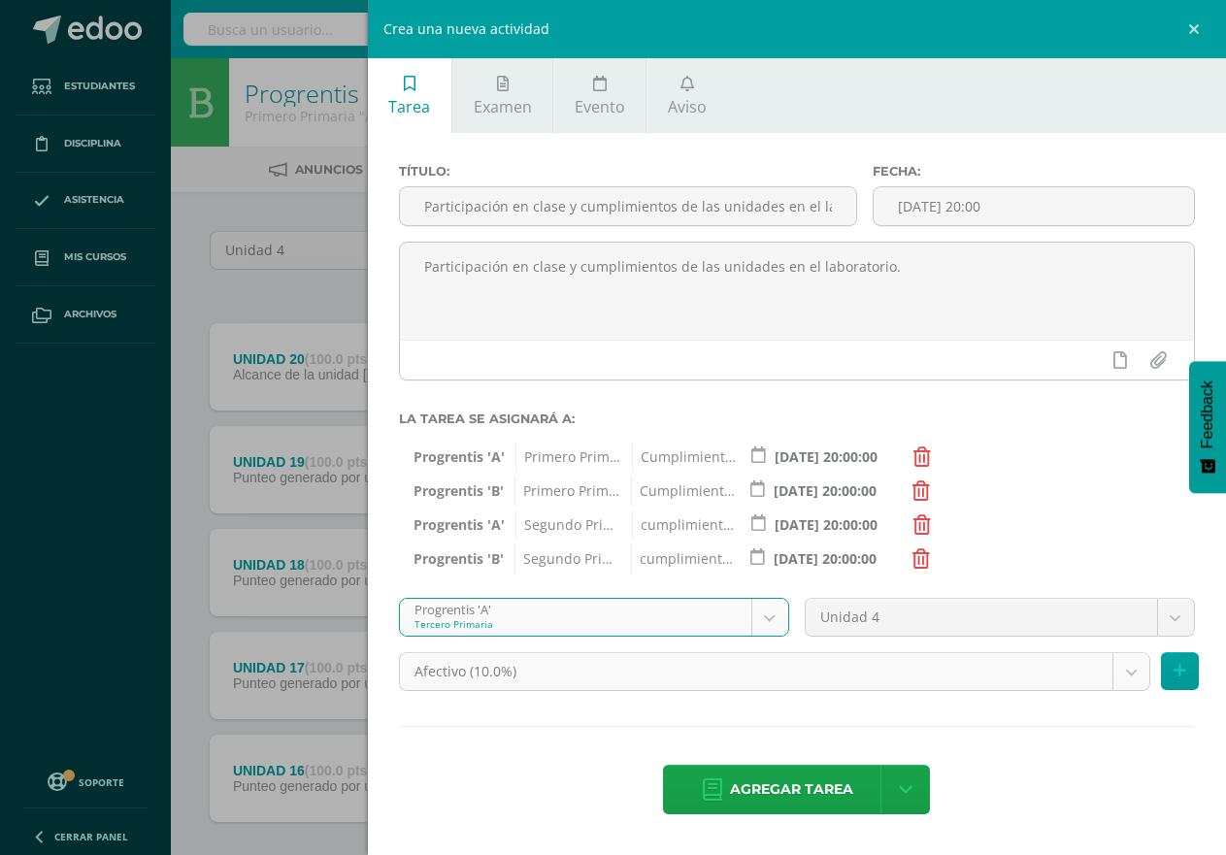
click at [1131, 674] on body "Tarea asignada exitosamente Estudiantes Disciplina Asistencia Mis cursos Archiv…" at bounding box center [613, 475] width 1226 height 951
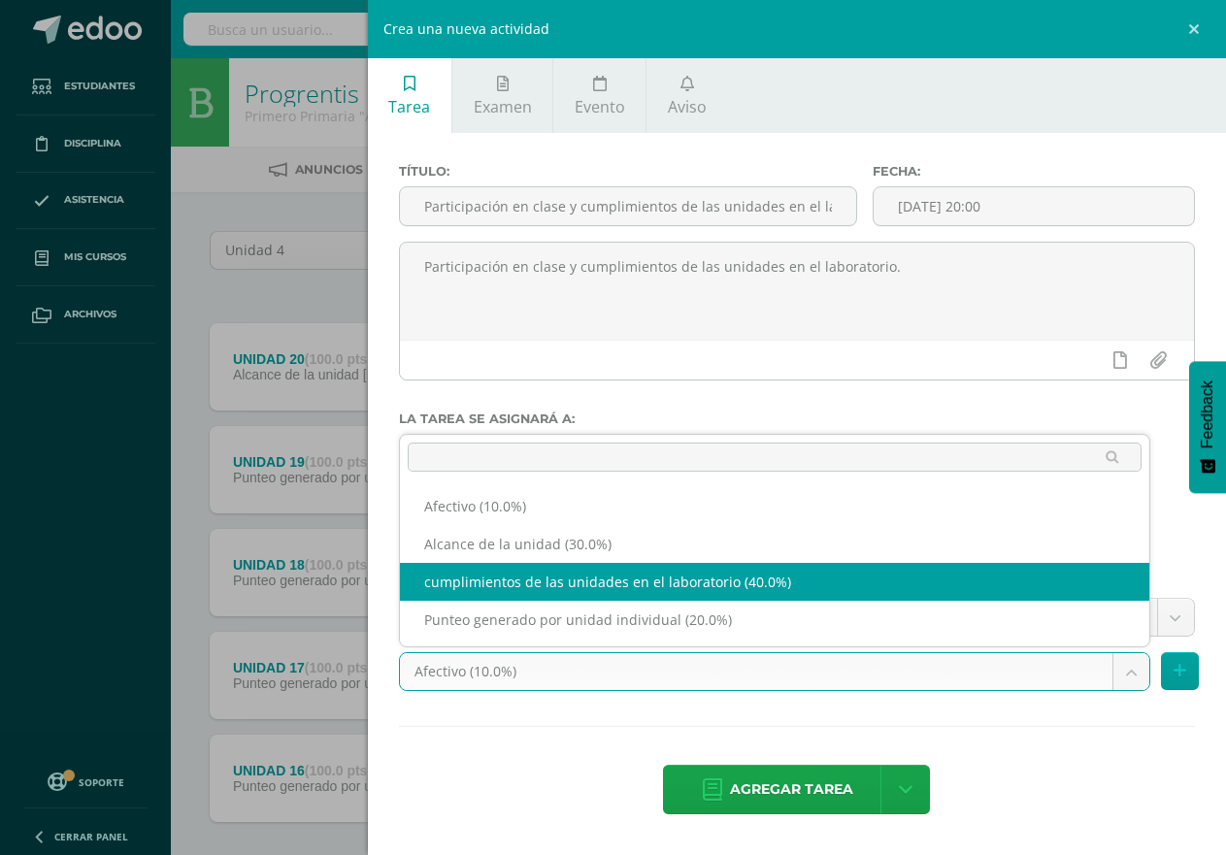
select select "190715"
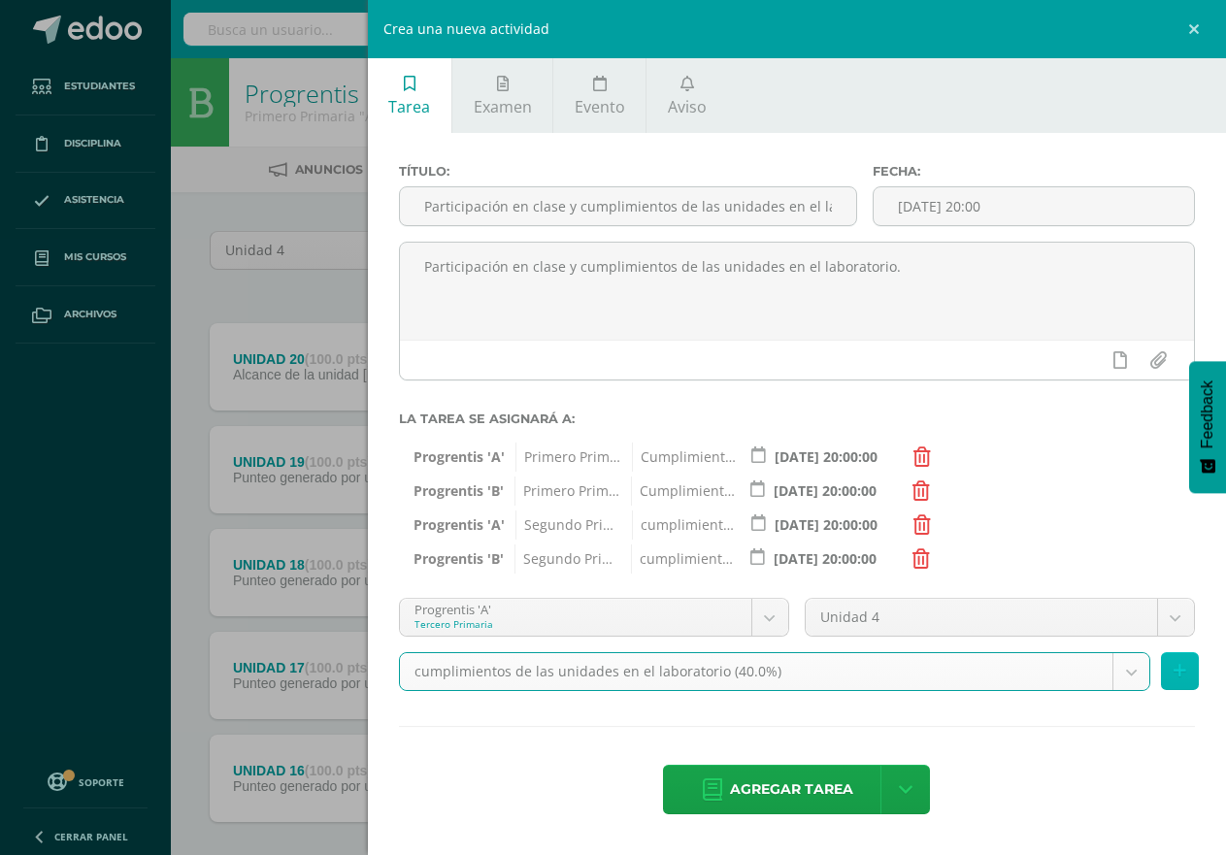
click at [1186, 676] on button at bounding box center [1180, 671] width 38 height 38
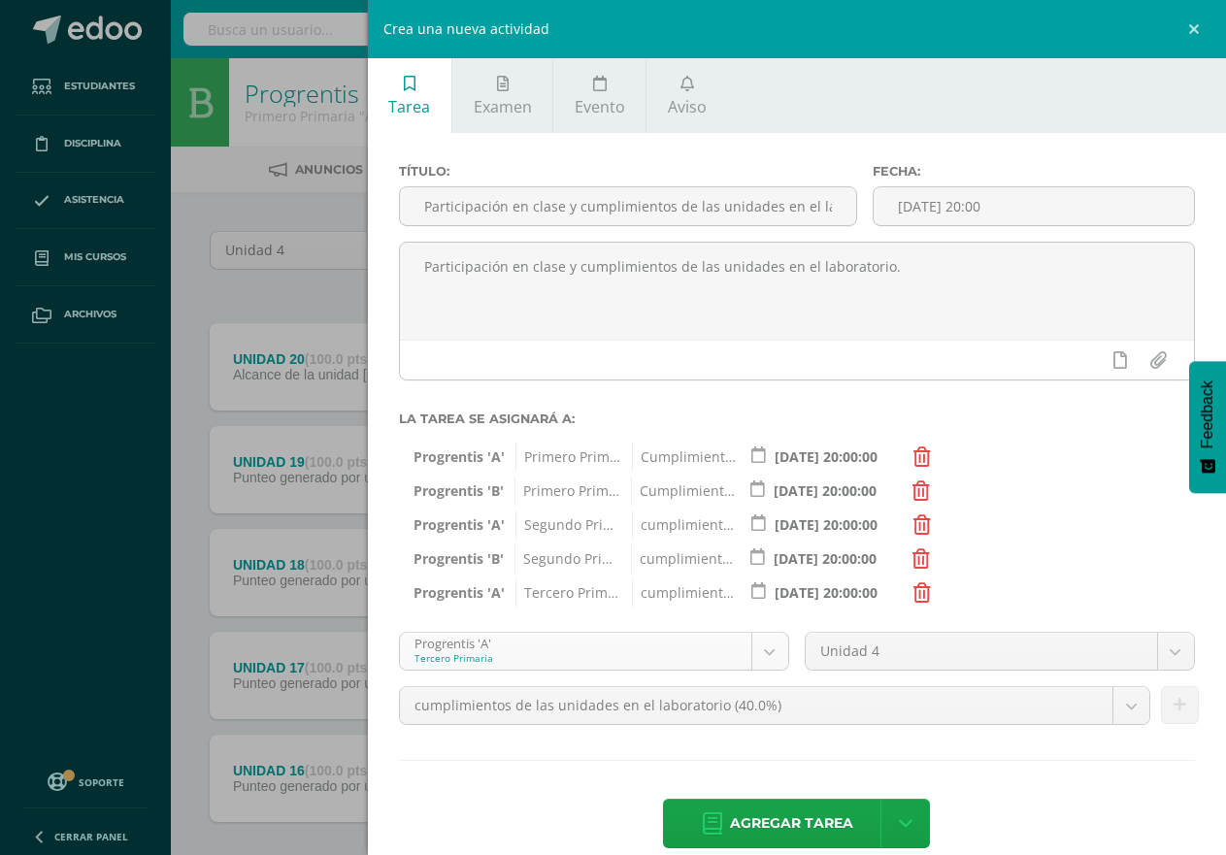
click at [757, 650] on body "Tarea asignada exitosamente Estudiantes Disciplina Asistencia Mis cursos Archiv…" at bounding box center [613, 475] width 1226 height 951
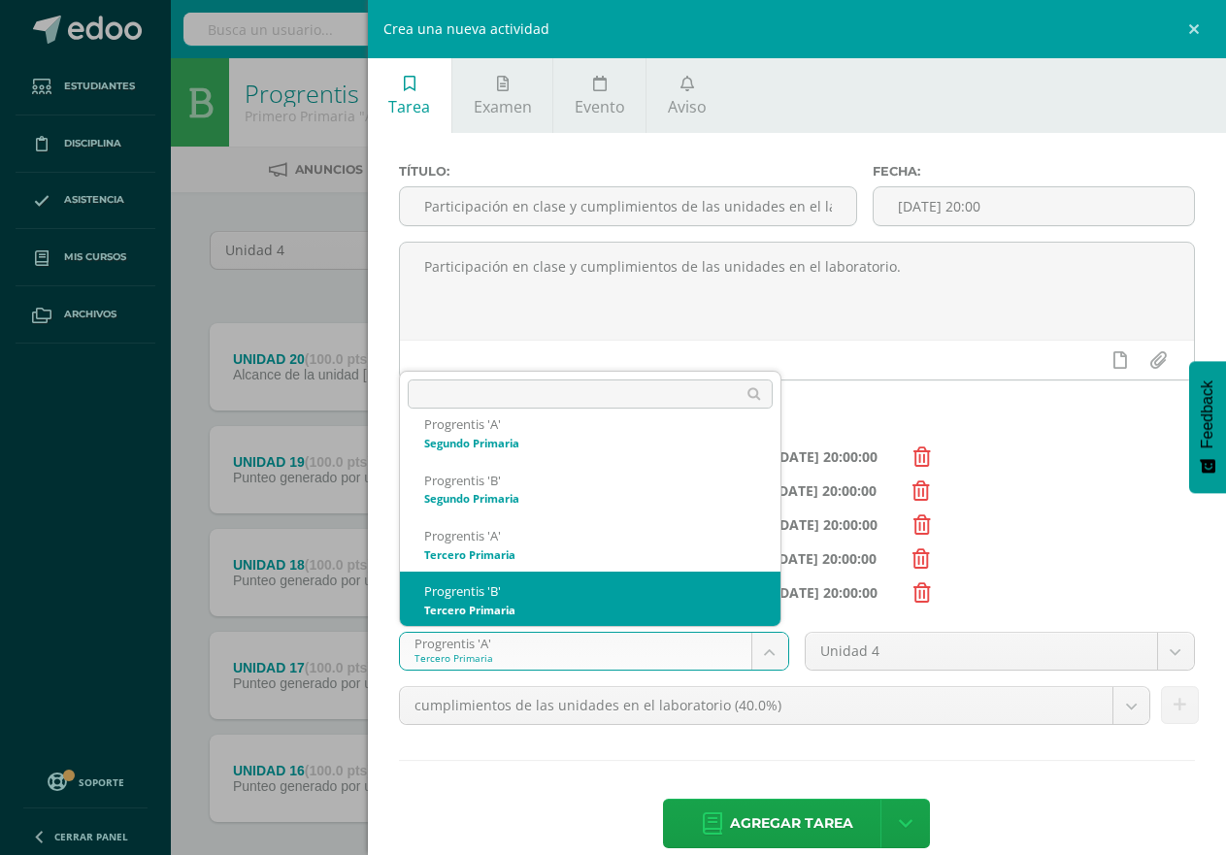
select select "174614"
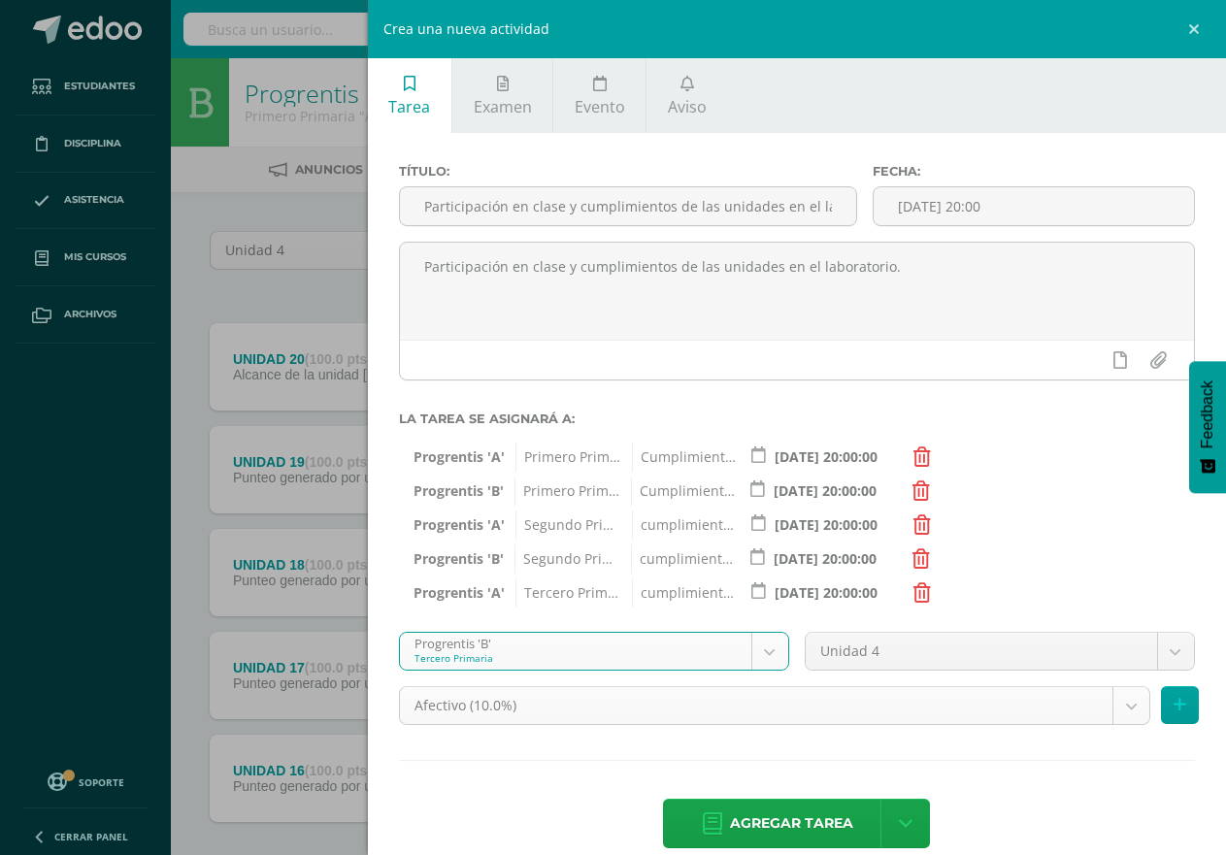
click at [1113, 700] on body "Tarea asignada exitosamente Estudiantes Disciplina Asistencia Mis cursos Archiv…" at bounding box center [613, 475] width 1226 height 951
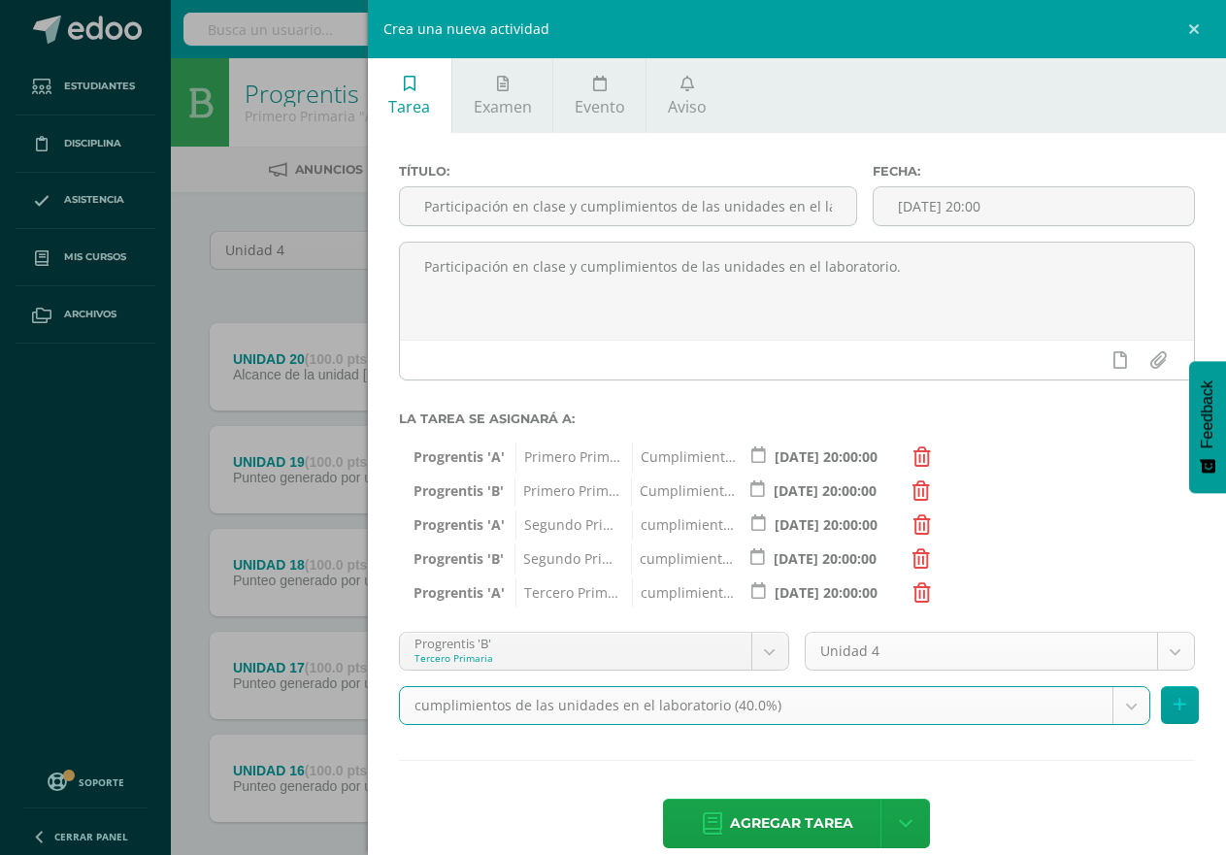
select select "190826"
click at [1174, 706] on icon at bounding box center [1180, 705] width 13 height 17
click at [1161, 686] on div "Unidad 4 Unidad 2 Unidad 4" at bounding box center [1000, 659] width 406 height 54
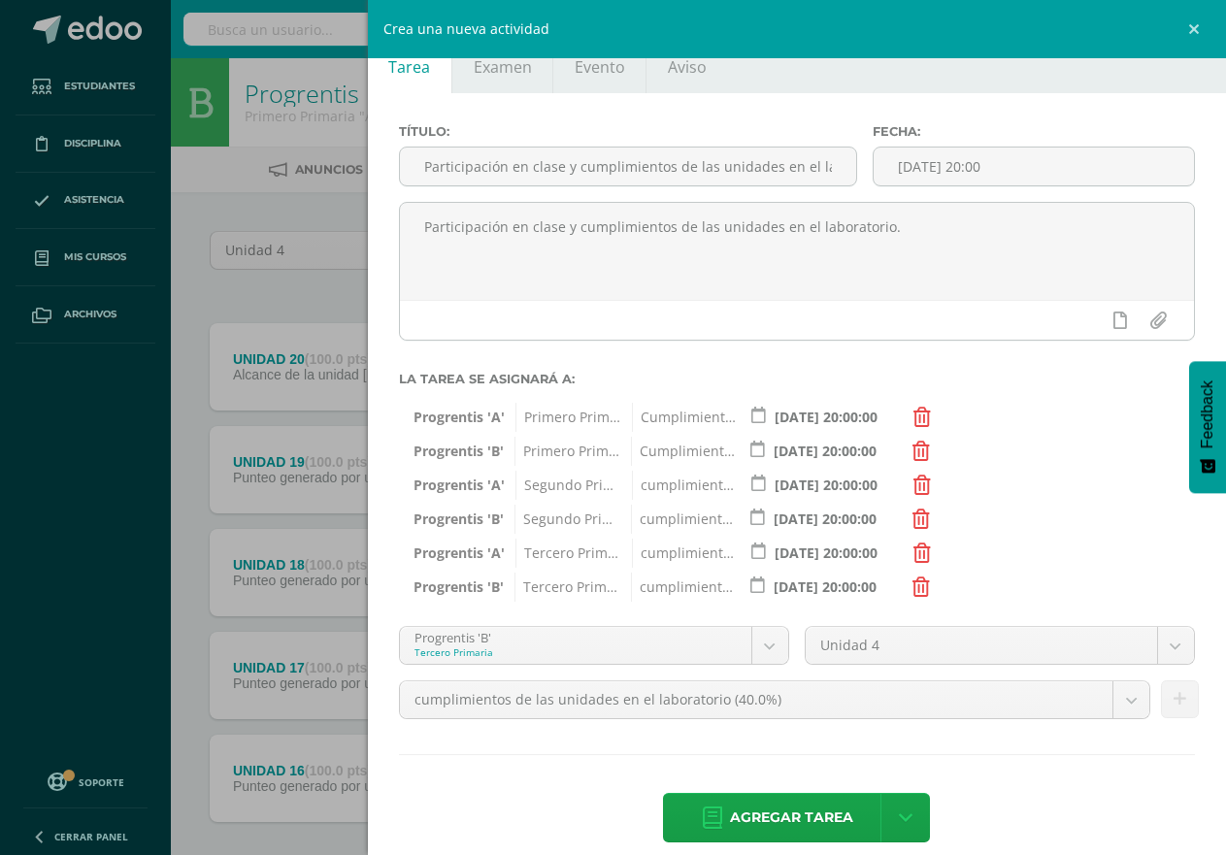
scroll to position [62, 0]
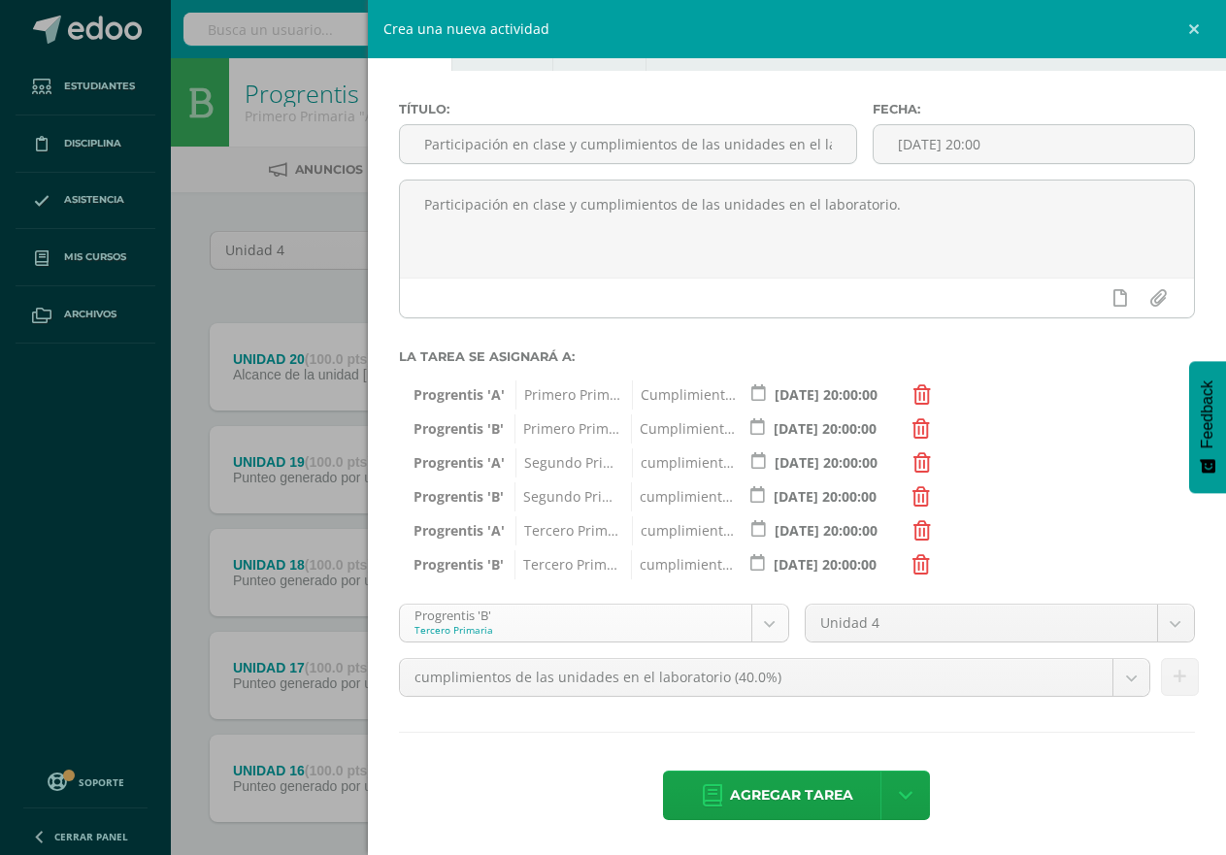
click at [757, 622] on body "Tarea asignada exitosamente Estudiantes Disciplina Asistencia Mis cursos Archiv…" at bounding box center [613, 475] width 1226 height 951
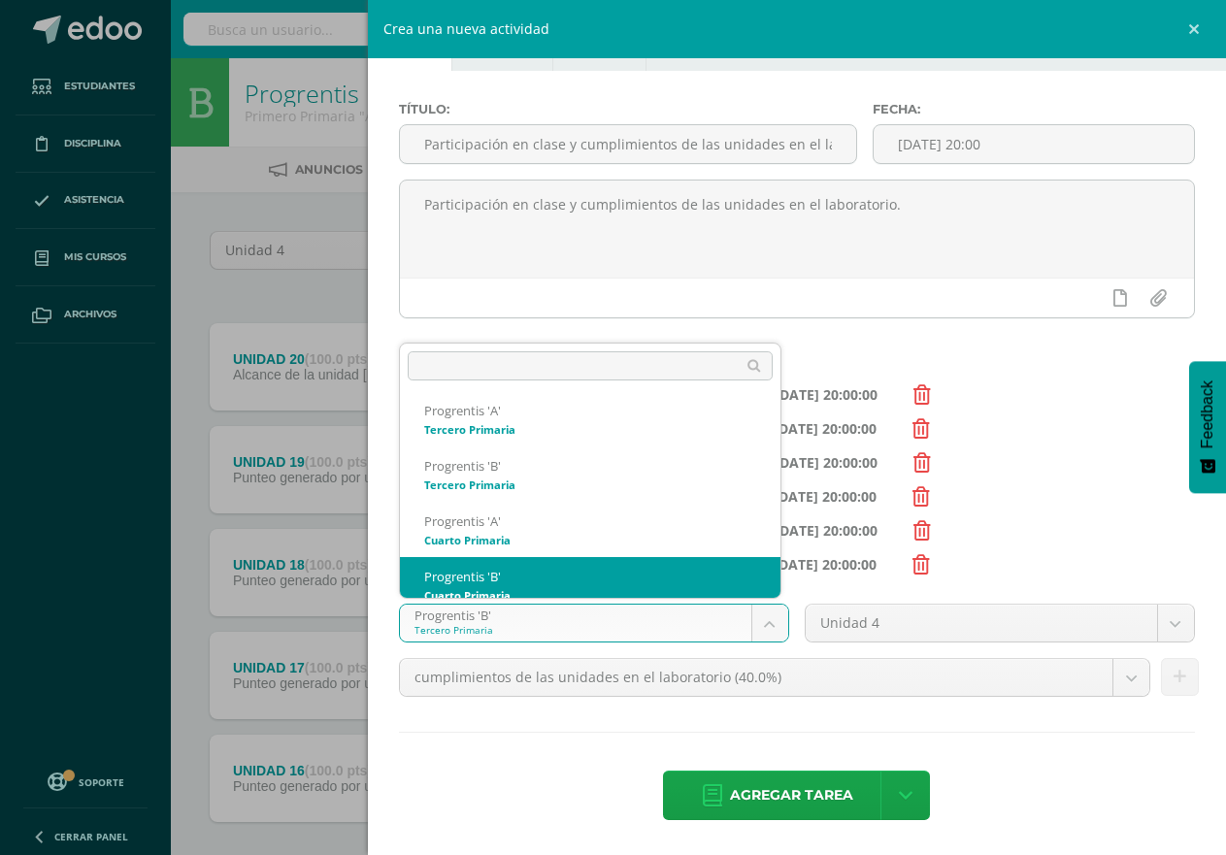
scroll to position [241, 0]
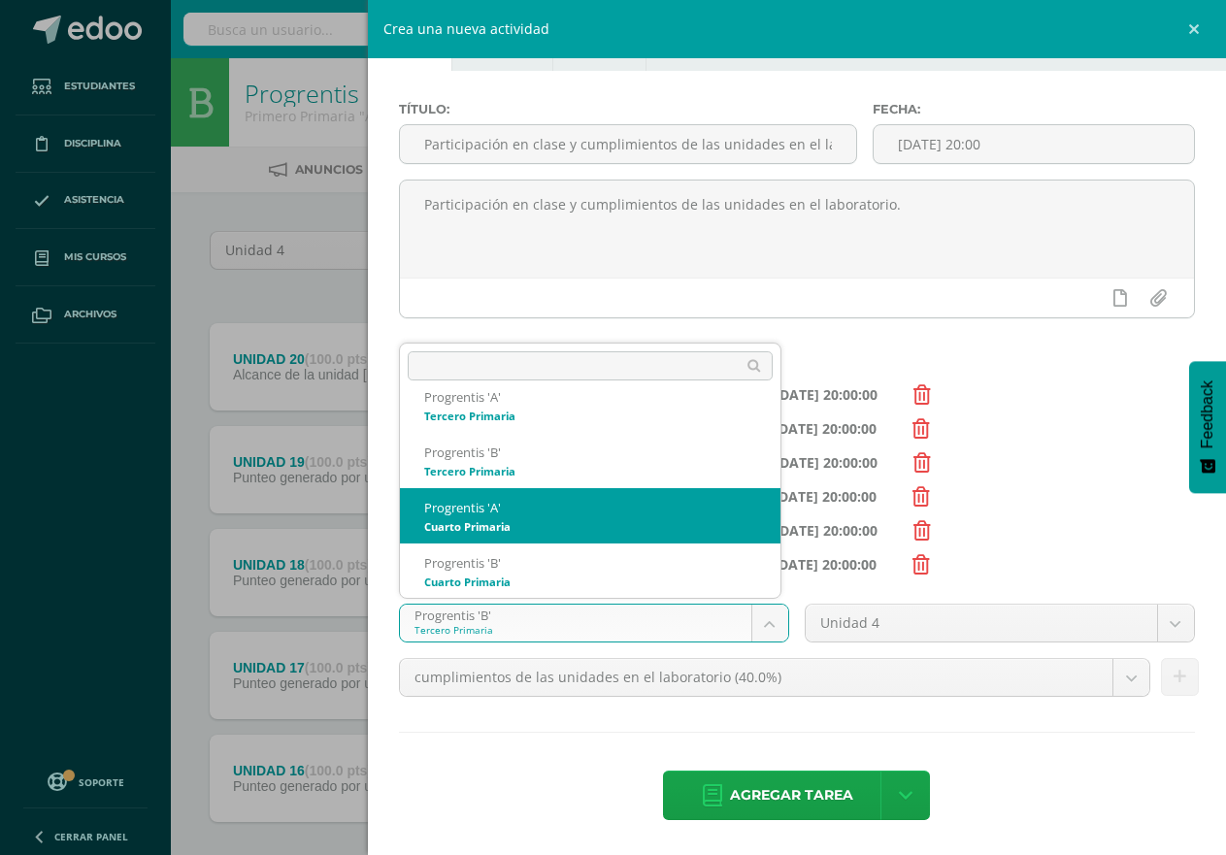
select select "174621"
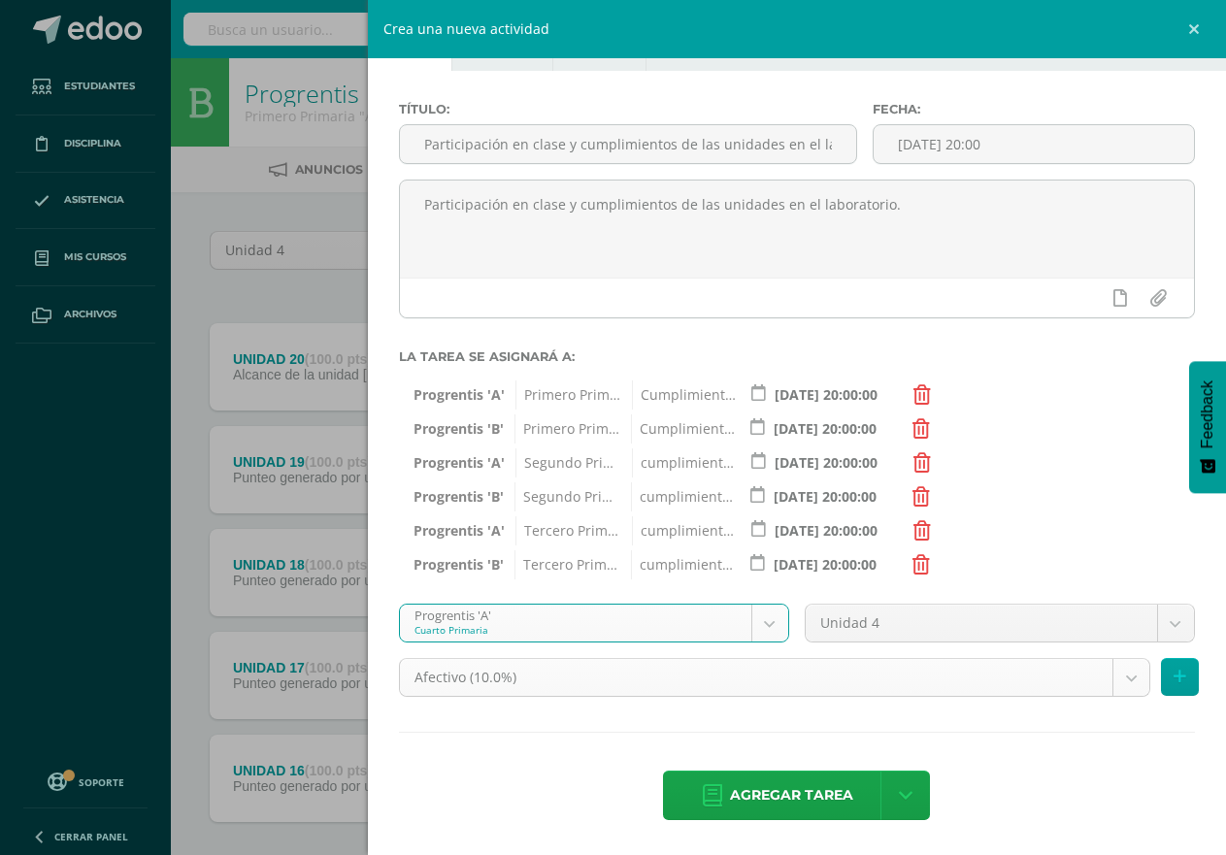
click at [1108, 679] on body "Tarea asignada exitosamente Estudiantes Disciplina Asistencia Mis cursos Archiv…" at bounding box center [613, 475] width 1226 height 951
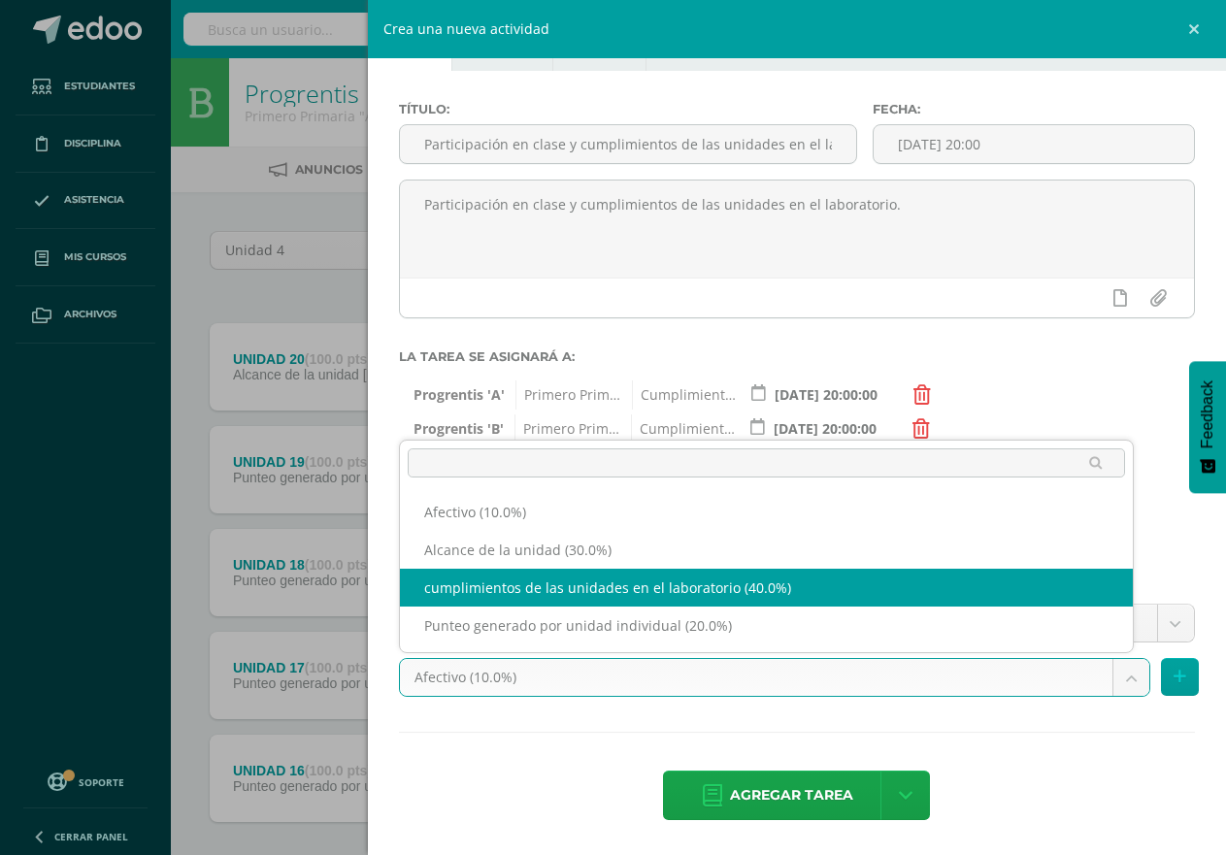
select select "190836"
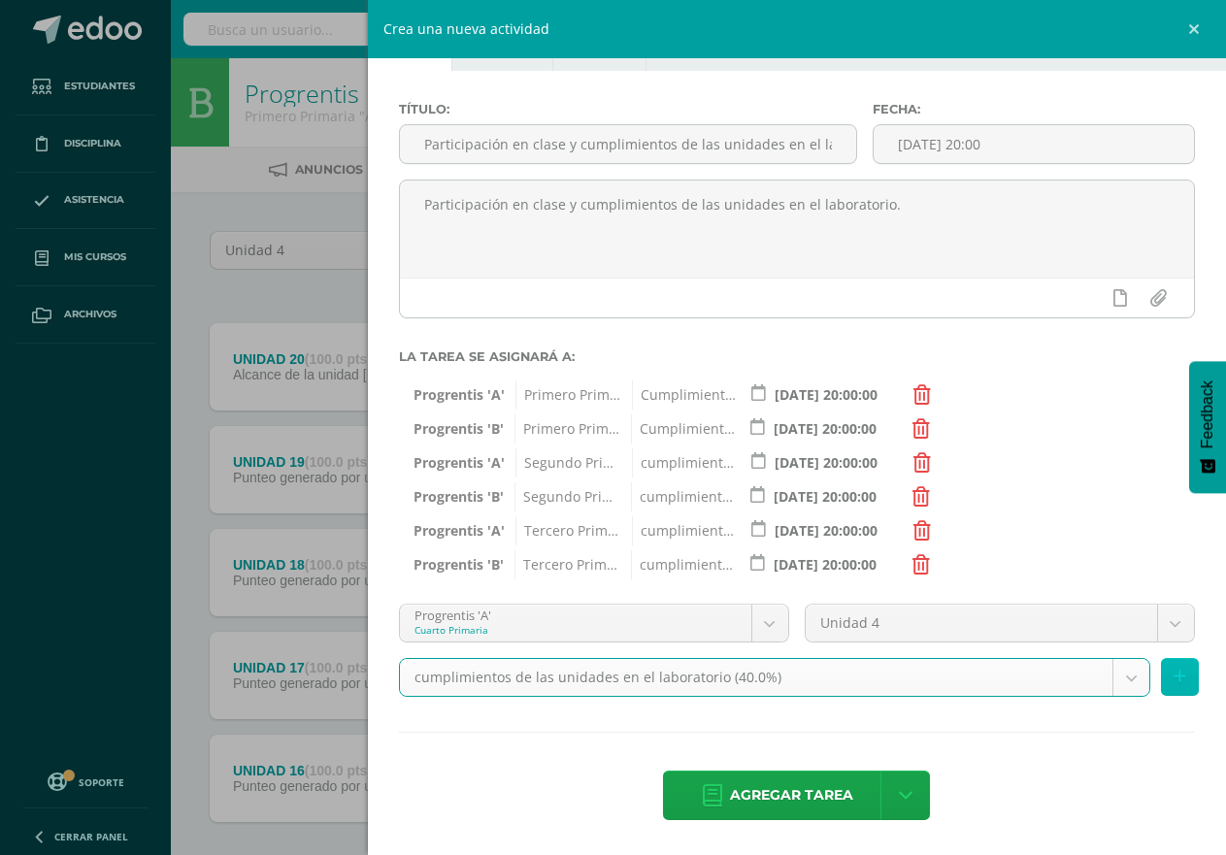
click at [1174, 676] on icon at bounding box center [1180, 677] width 13 height 17
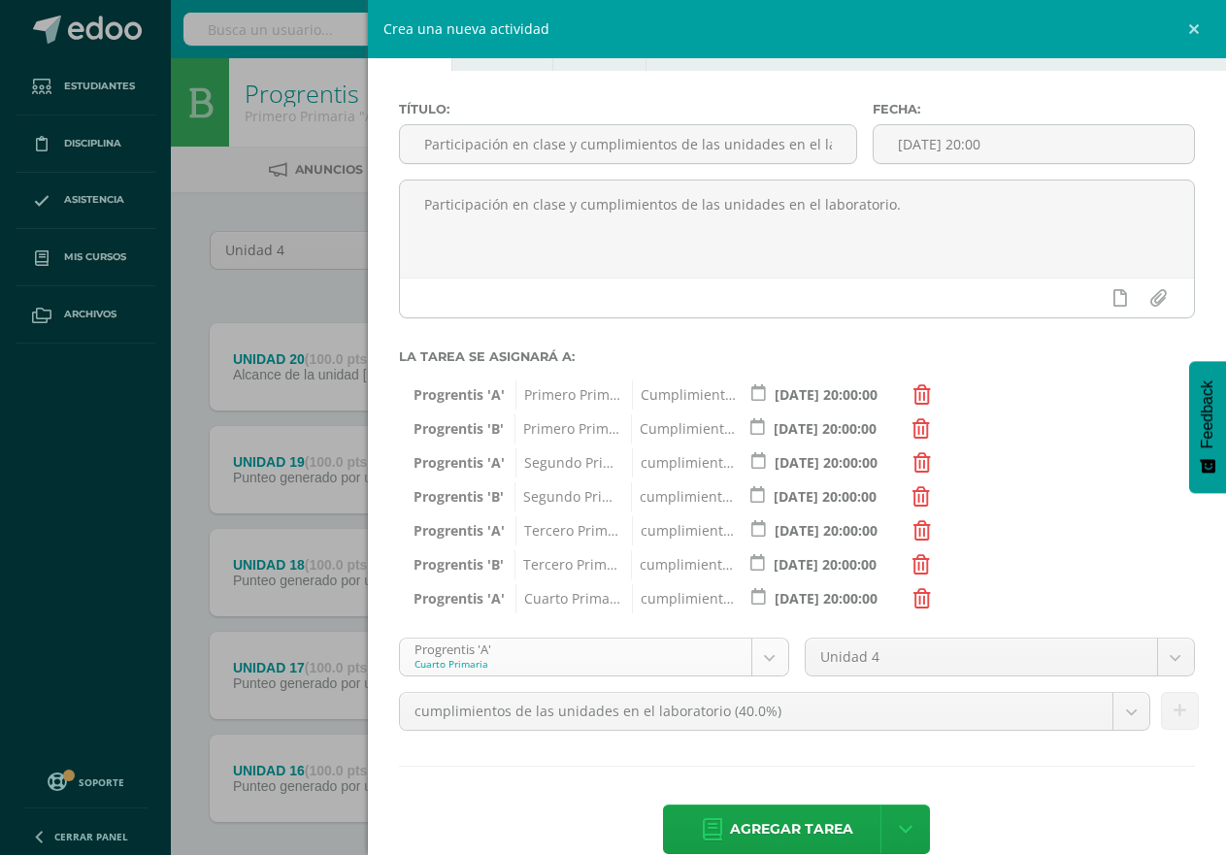
click at [764, 657] on body "Tarea asignada exitosamente Estudiantes Disciplina Asistencia Mis cursos Archiv…" at bounding box center [613, 475] width 1226 height 951
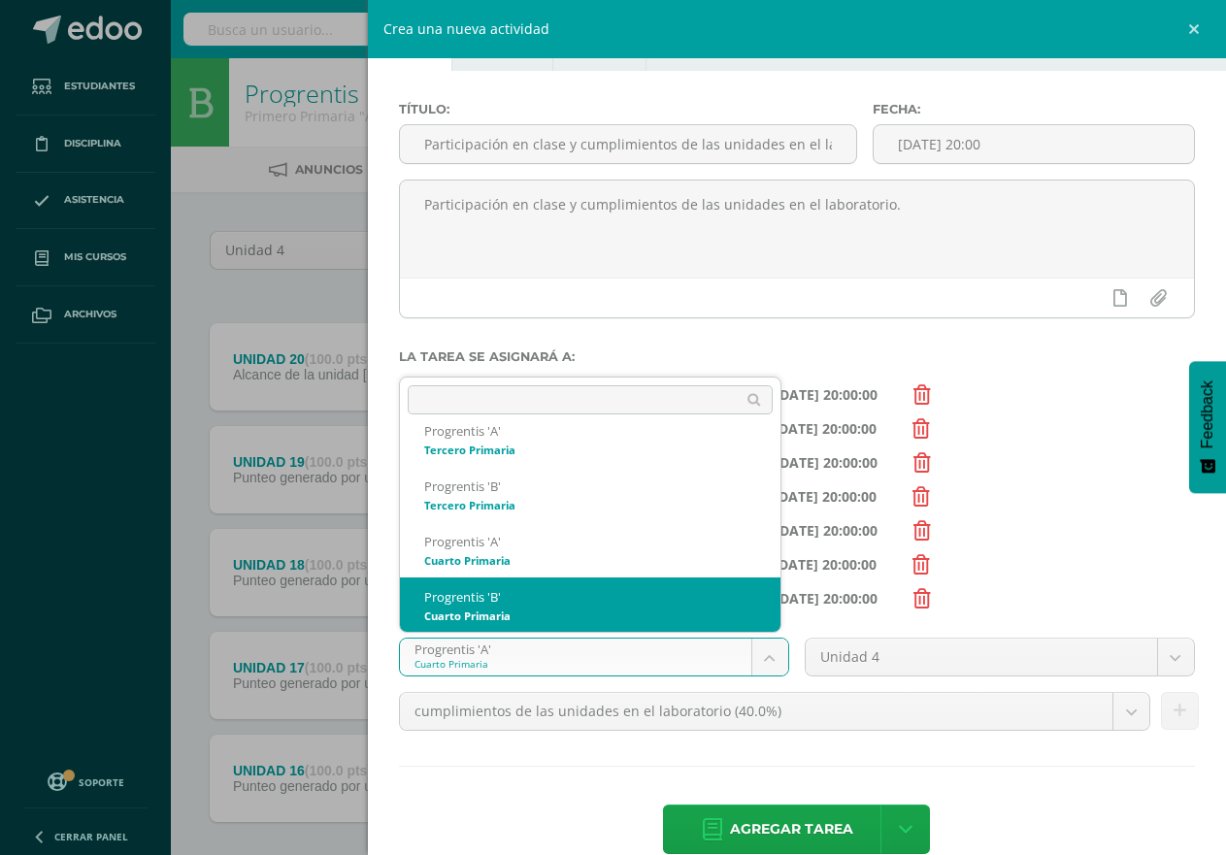
select select "174628"
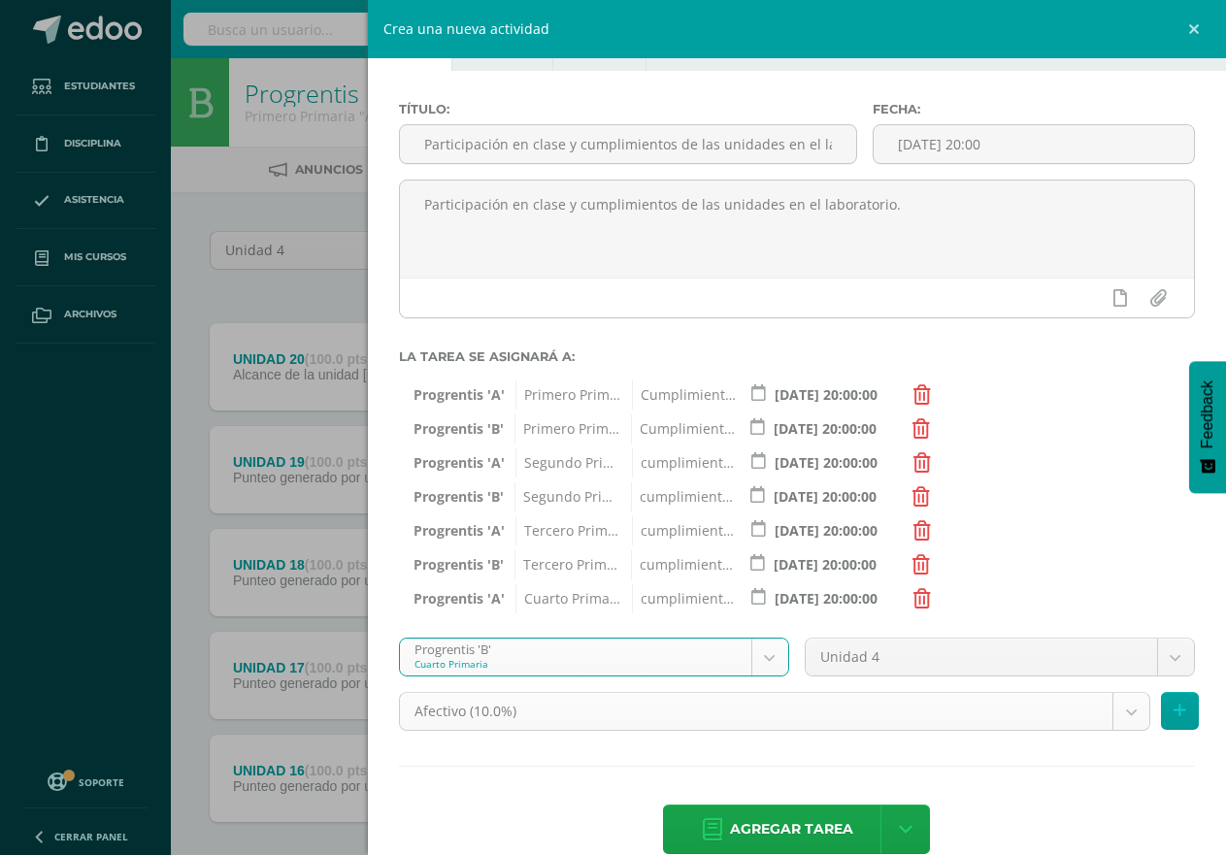
click at [1114, 714] on body "Tarea asignada exitosamente Estudiantes Disciplina Asistencia Mis cursos Archiv…" at bounding box center [613, 475] width 1226 height 951
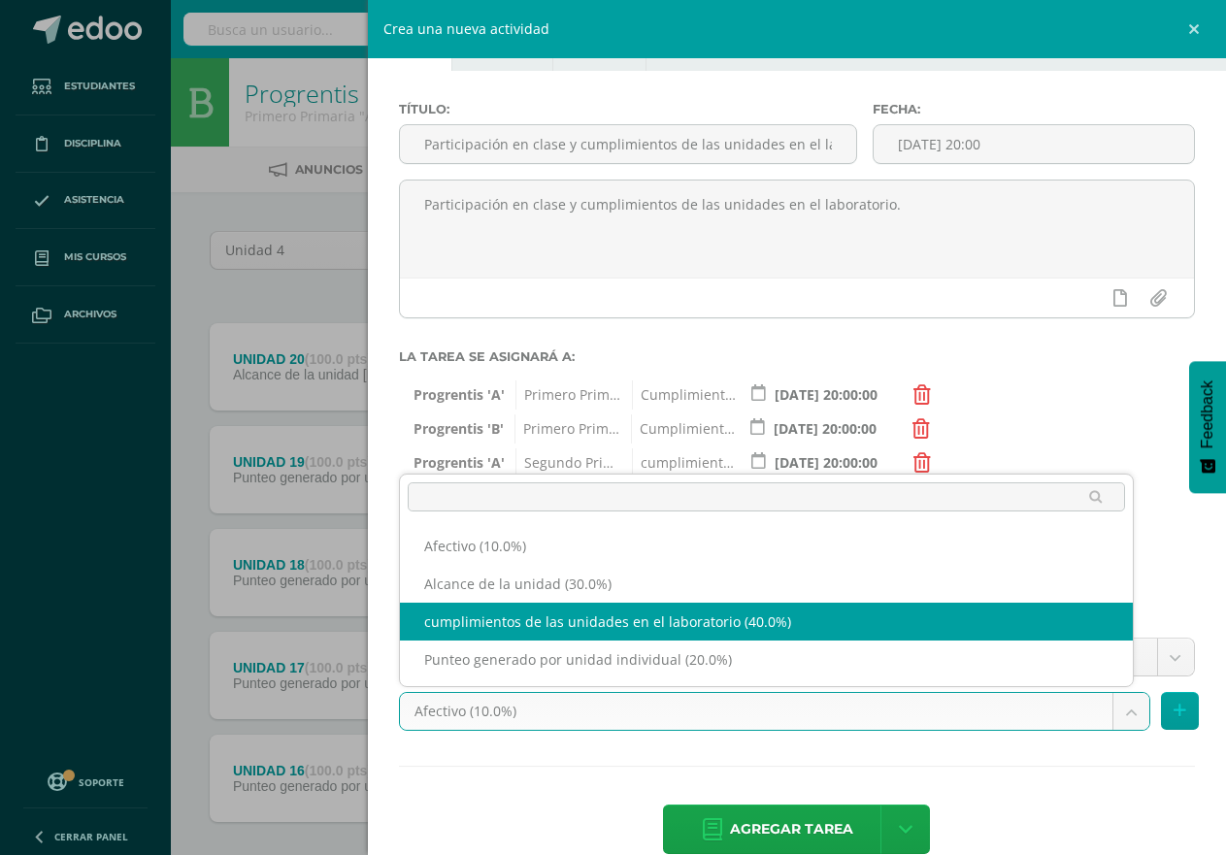
select select "190857"
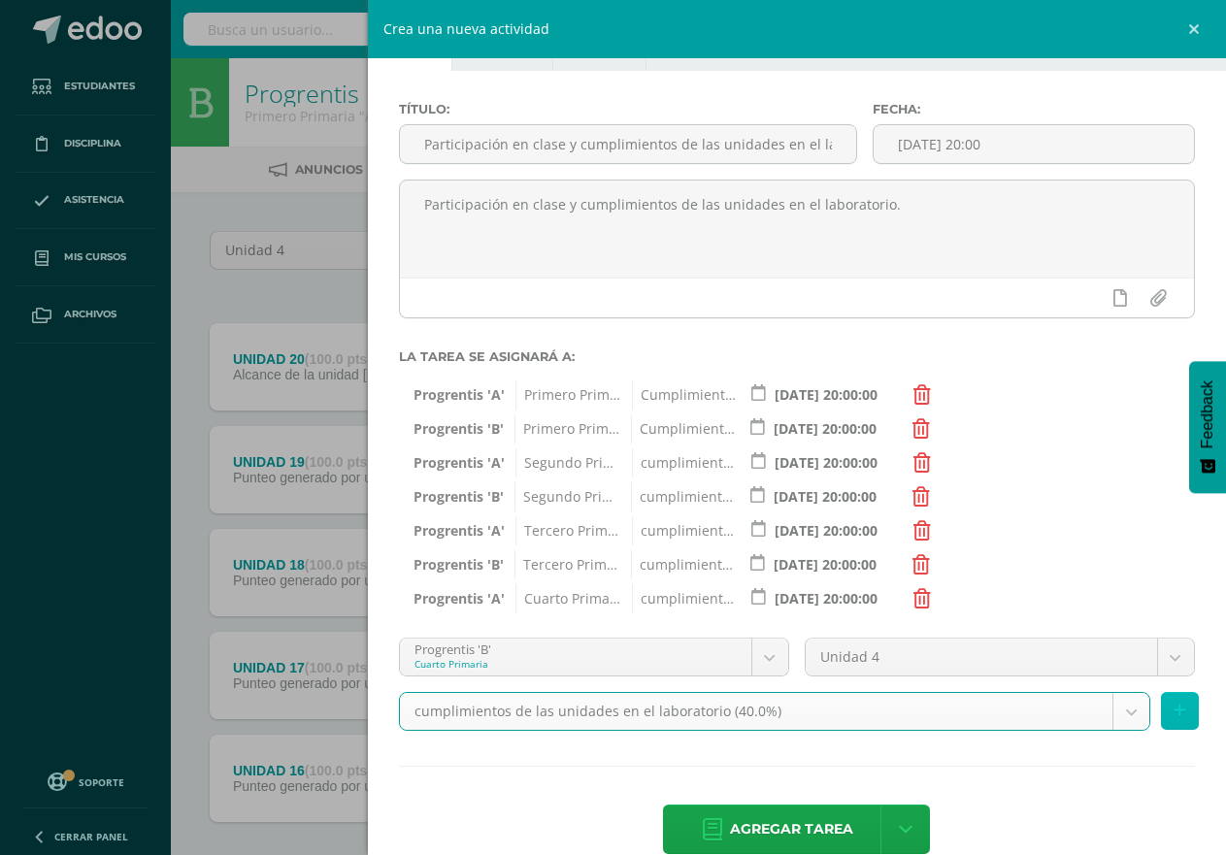
click at [1174, 703] on icon at bounding box center [1180, 711] width 13 height 17
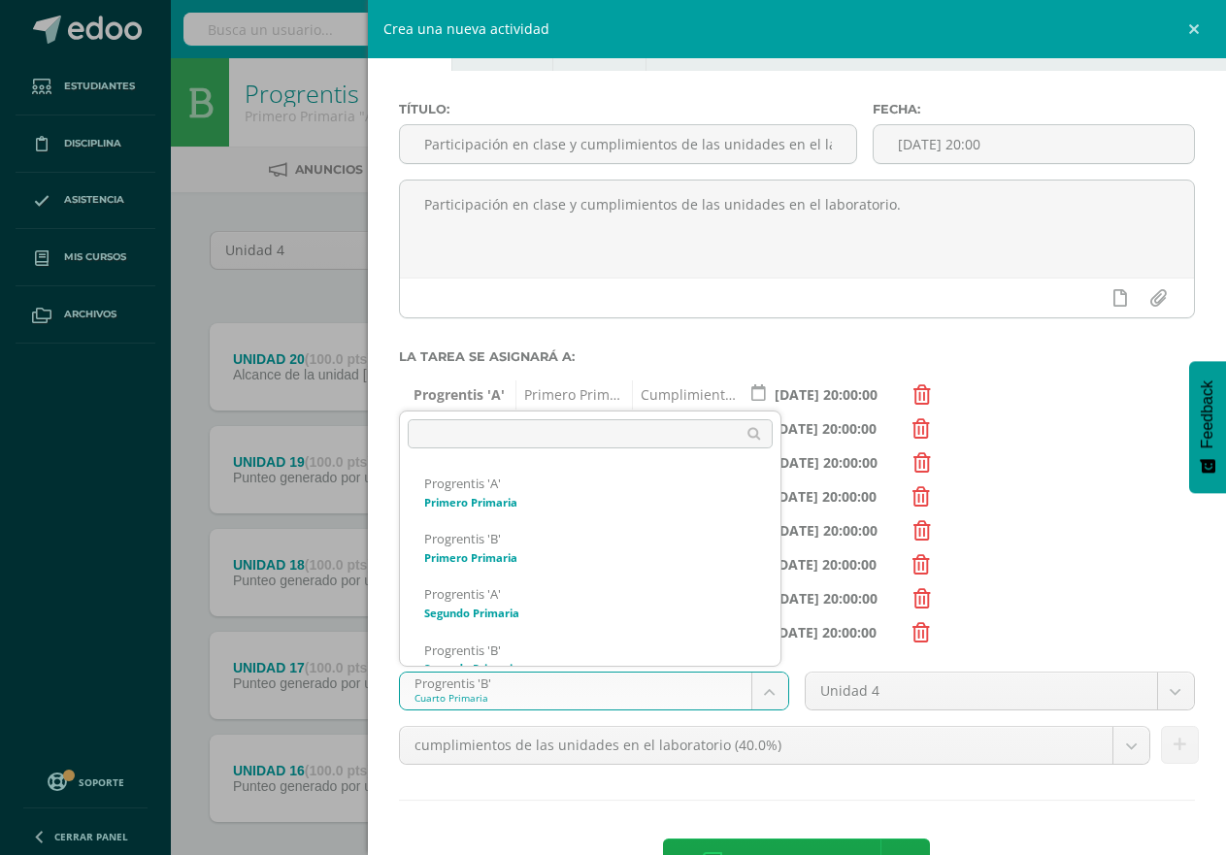
click at [753, 695] on body "Tarea asignada exitosamente Estudiantes Disciplina Asistencia Mis cursos Archiv…" at bounding box center [613, 475] width 1226 height 951
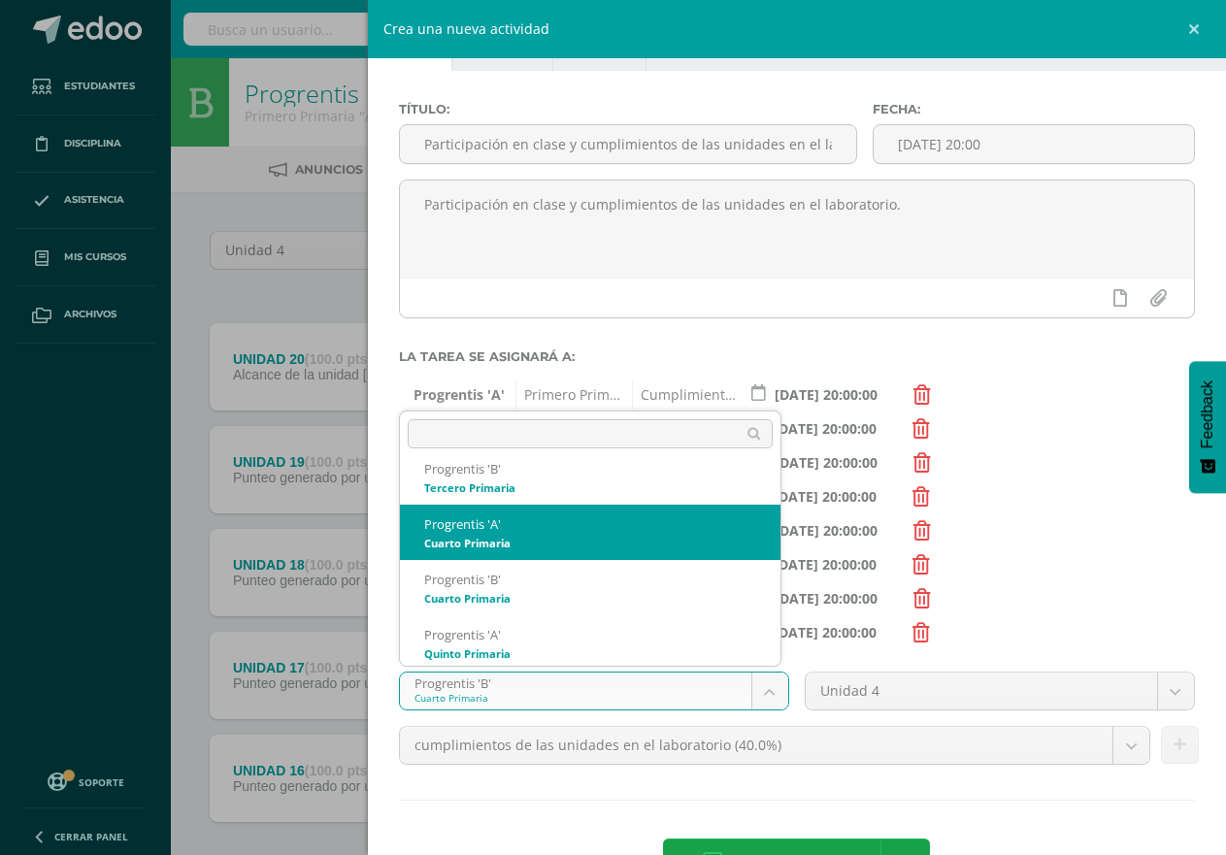
scroll to position [326, 0]
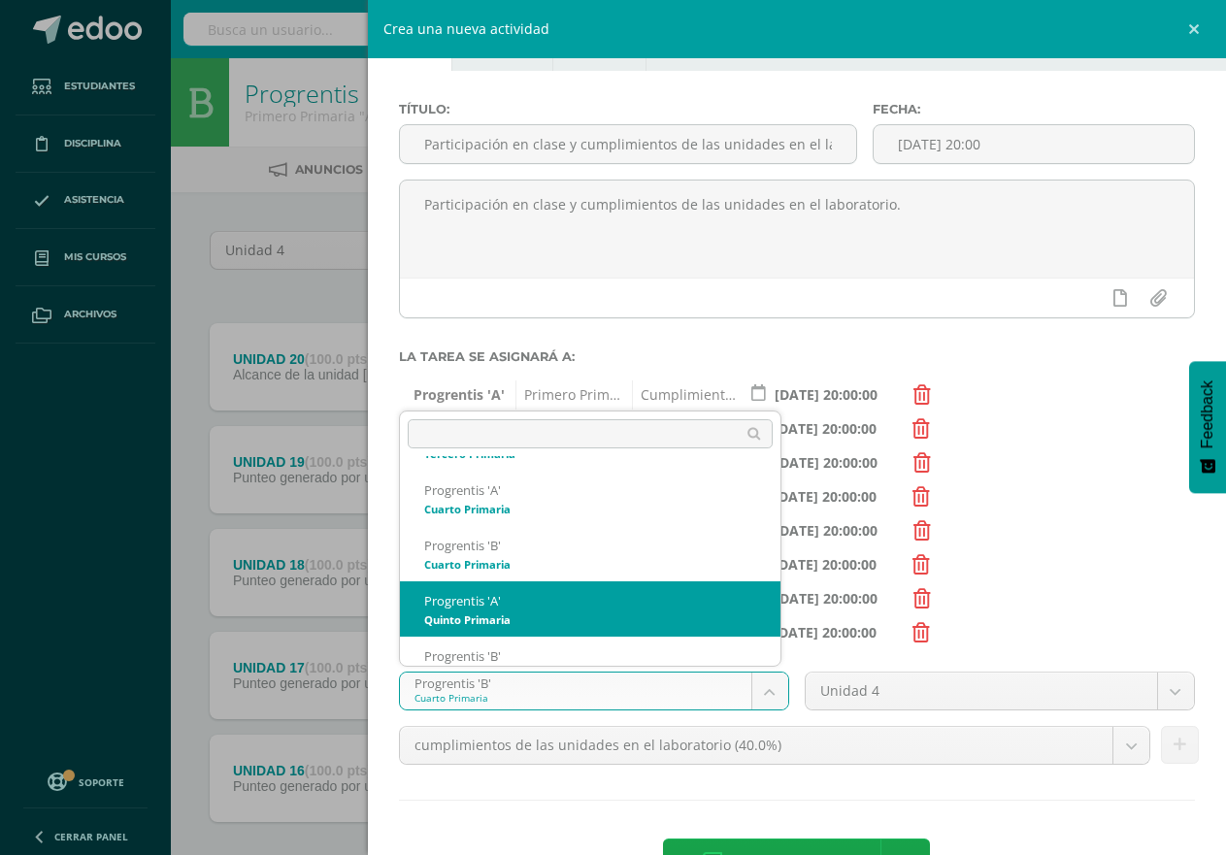
select select "174635"
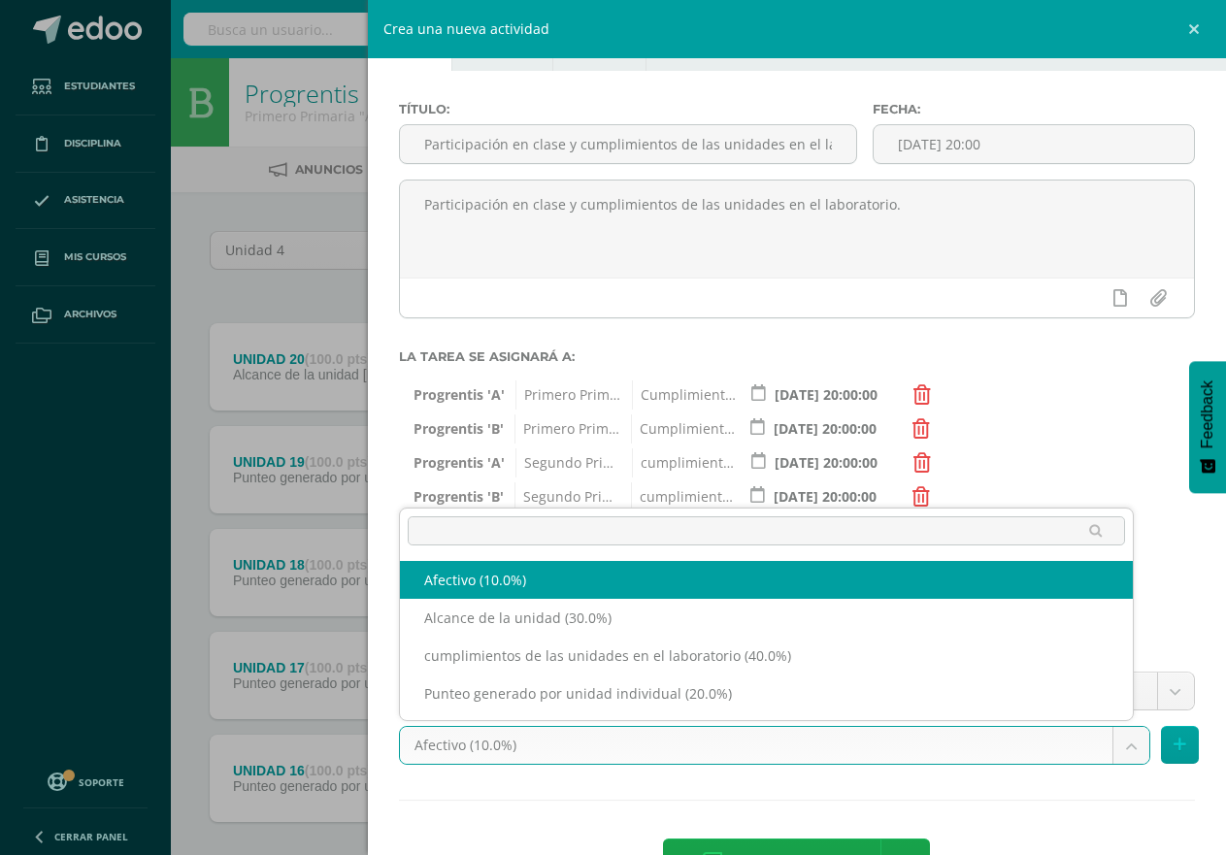
click at [1108, 744] on body "Tarea asignada exitosamente Estudiantes Disciplina Asistencia Mis cursos Archiv…" at bounding box center [613, 475] width 1226 height 951
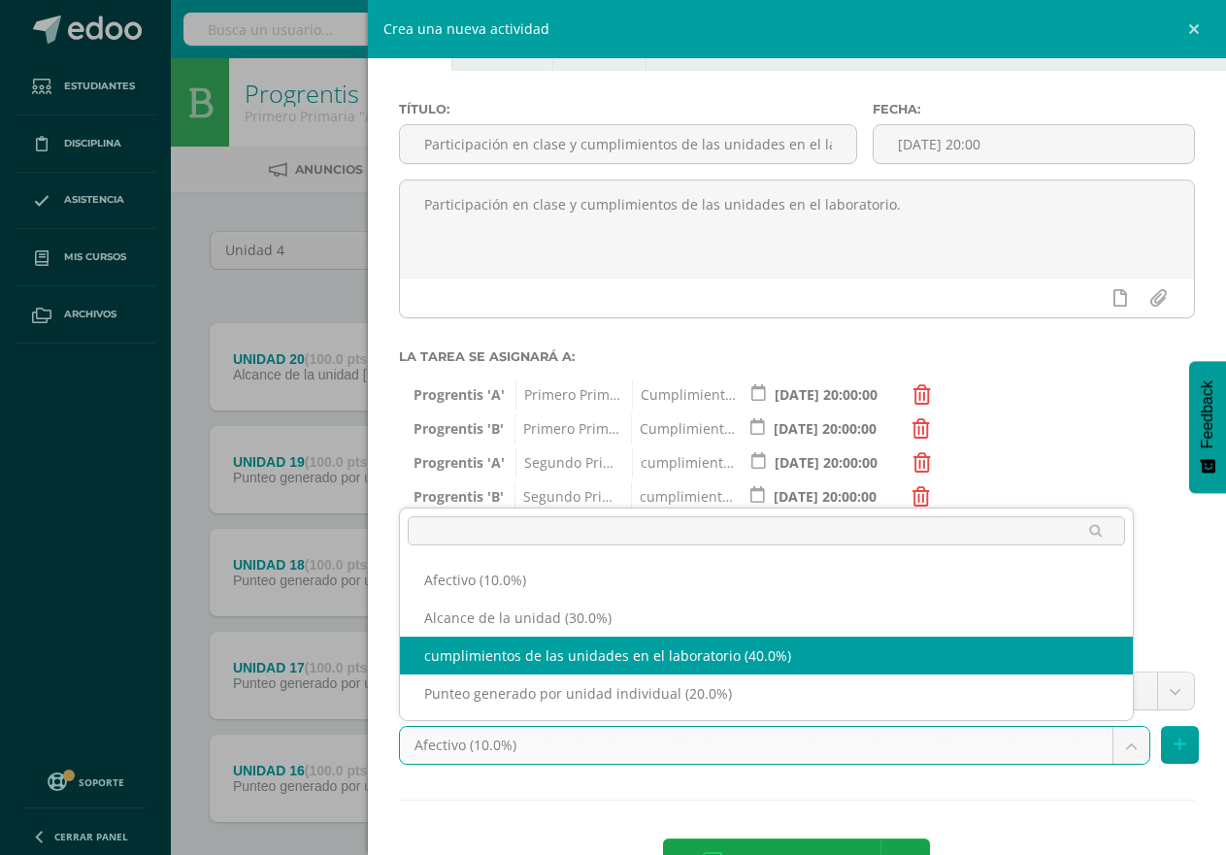
select select "191229"
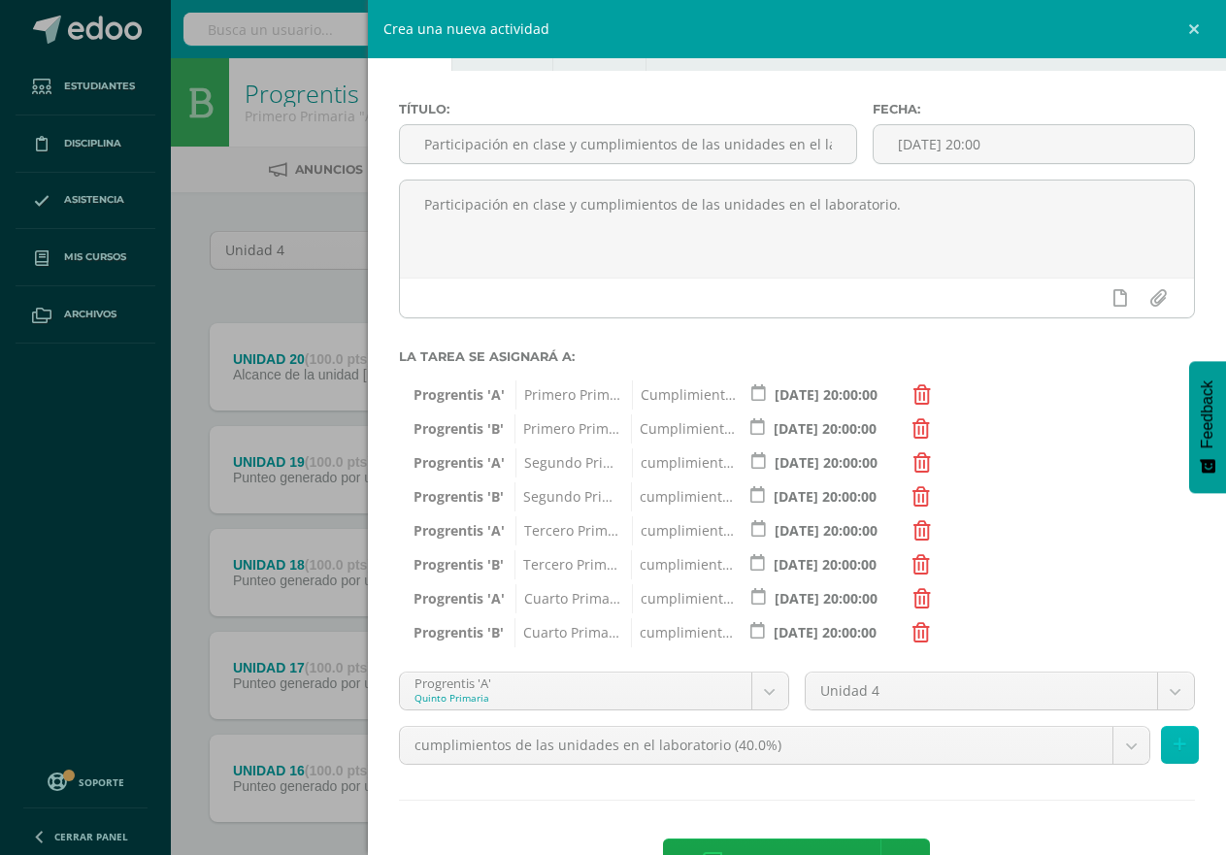
click at [1171, 750] on button at bounding box center [1180, 745] width 38 height 38
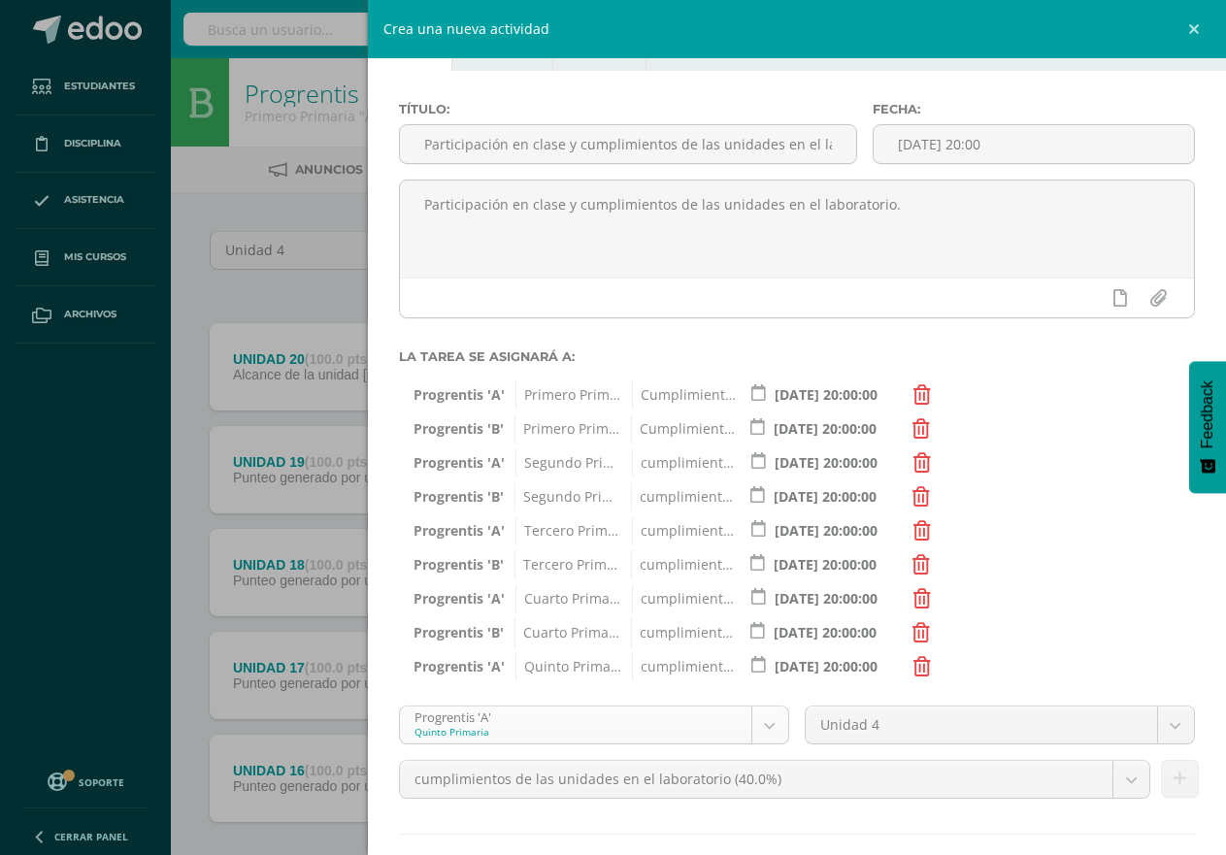
click at [764, 724] on body "Tarea asignada exitosamente Estudiantes Disciplina Asistencia Mis cursos Archiv…" at bounding box center [613, 475] width 1226 height 951
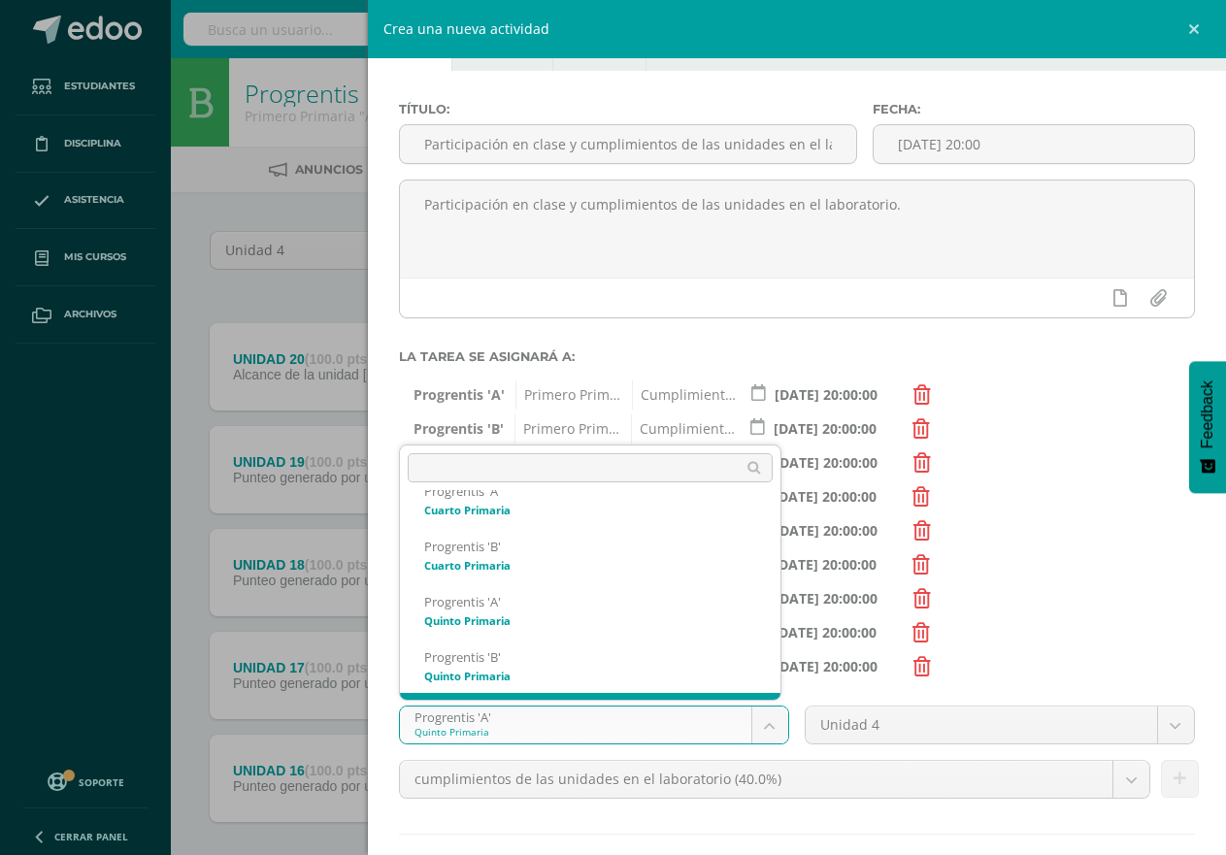
scroll to position [413, 0]
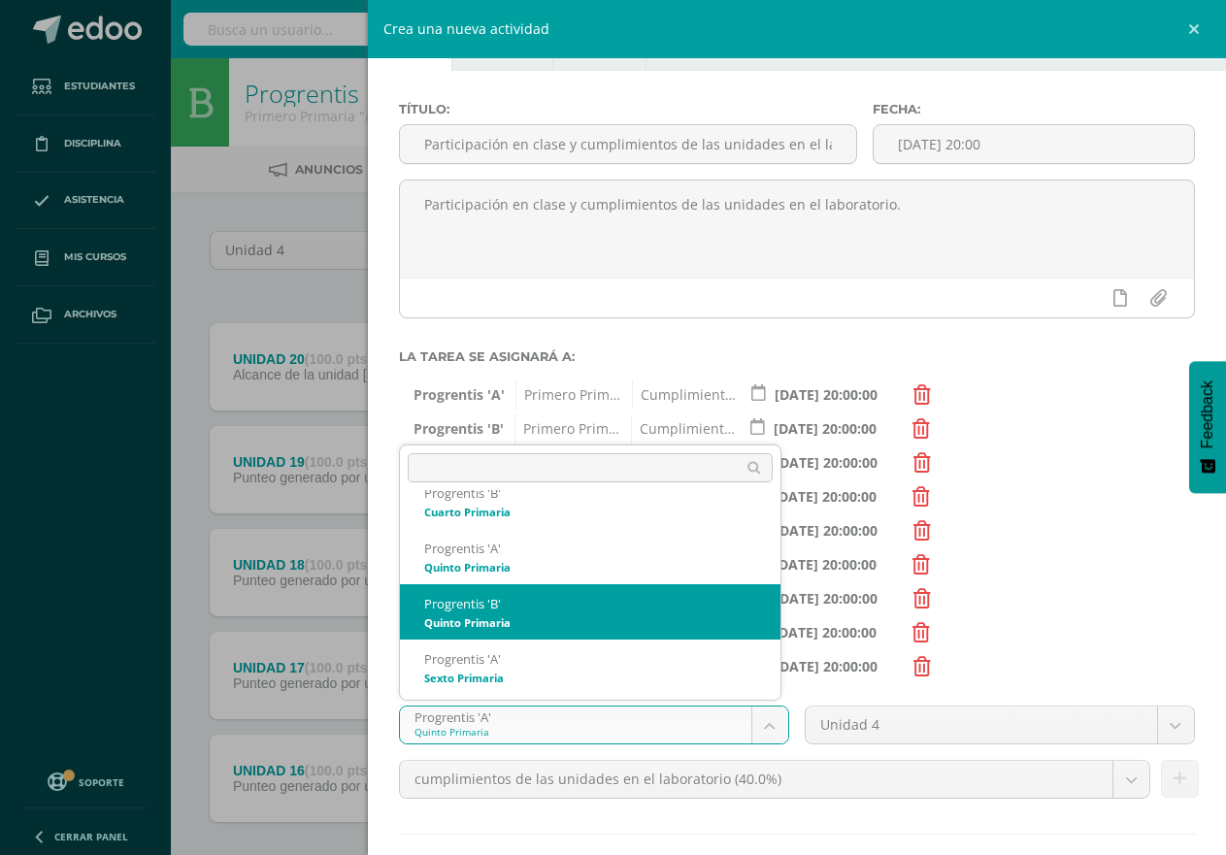
select select "174642"
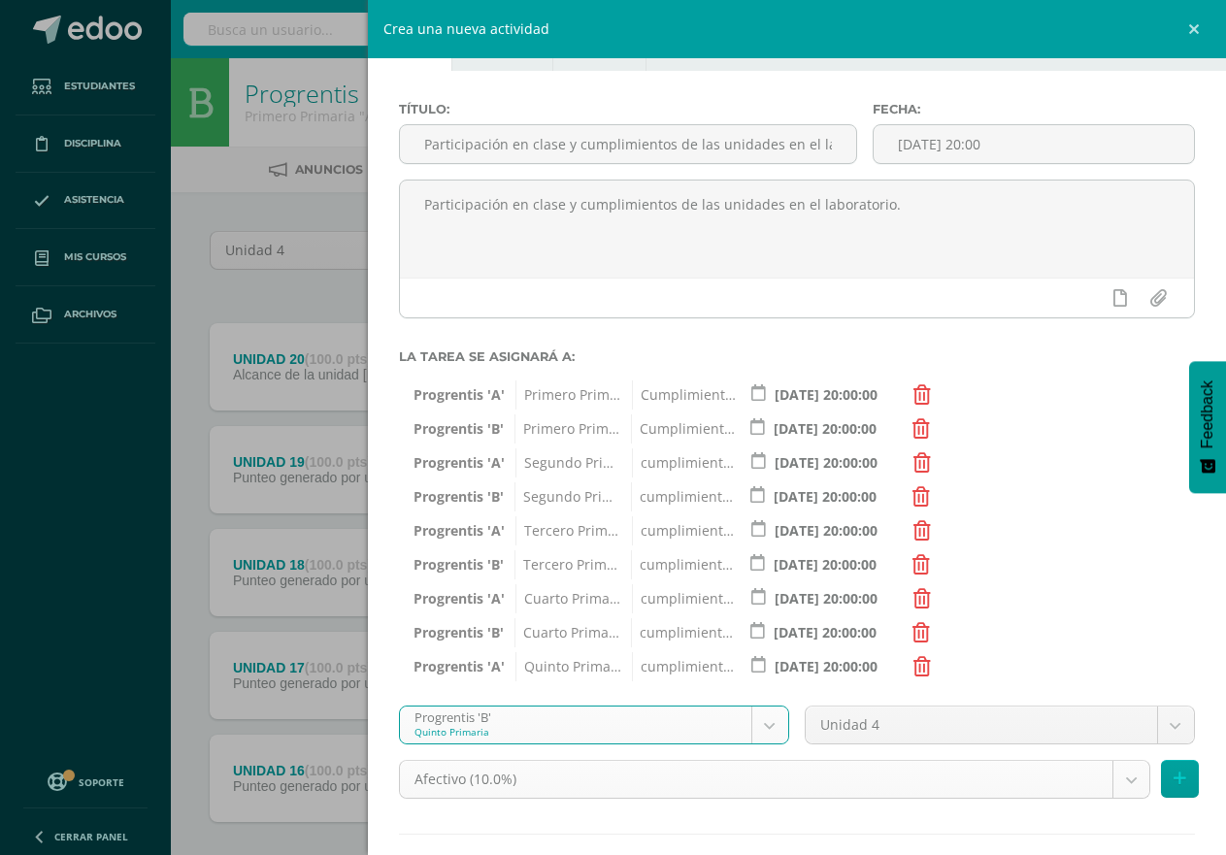
click at [1116, 783] on body "Tarea asignada exitosamente Estudiantes Disciplina Asistencia Mis cursos Archiv…" at bounding box center [613, 475] width 1226 height 951
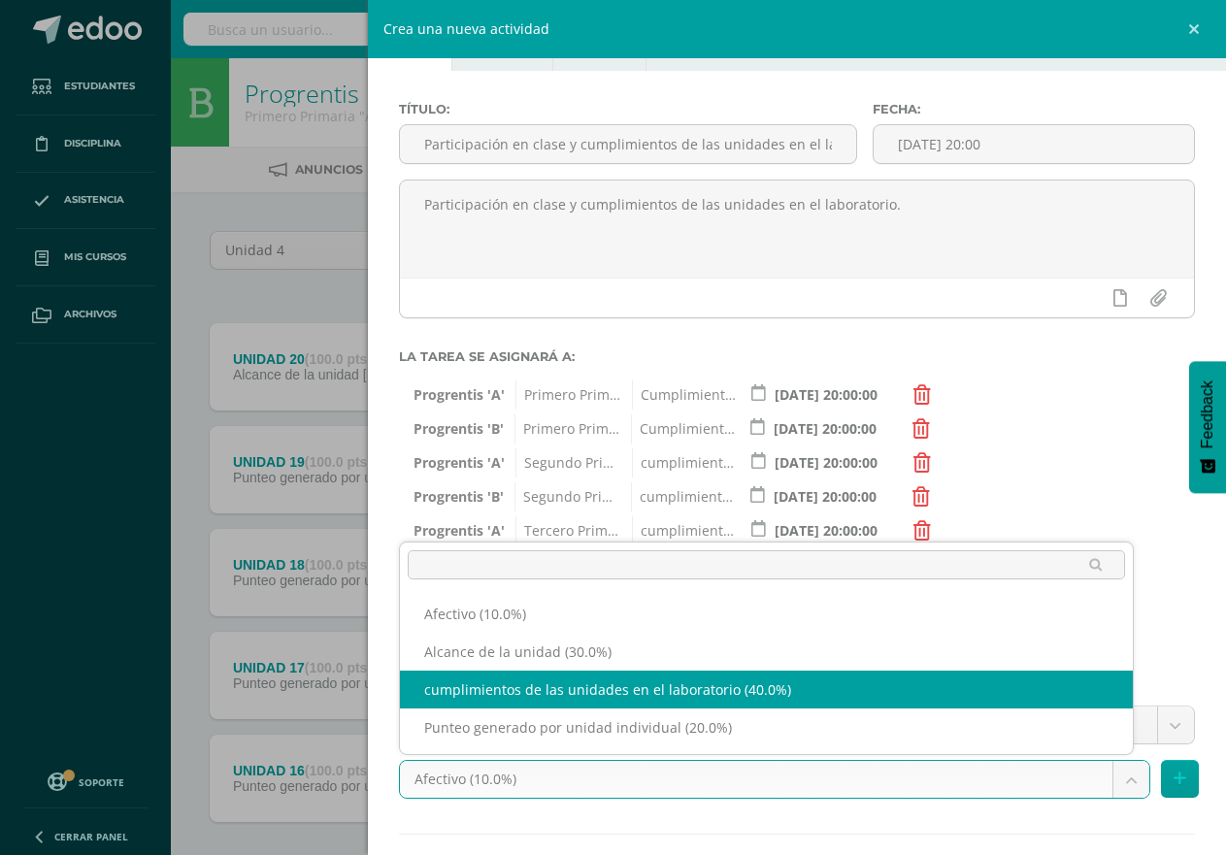
select select "191233"
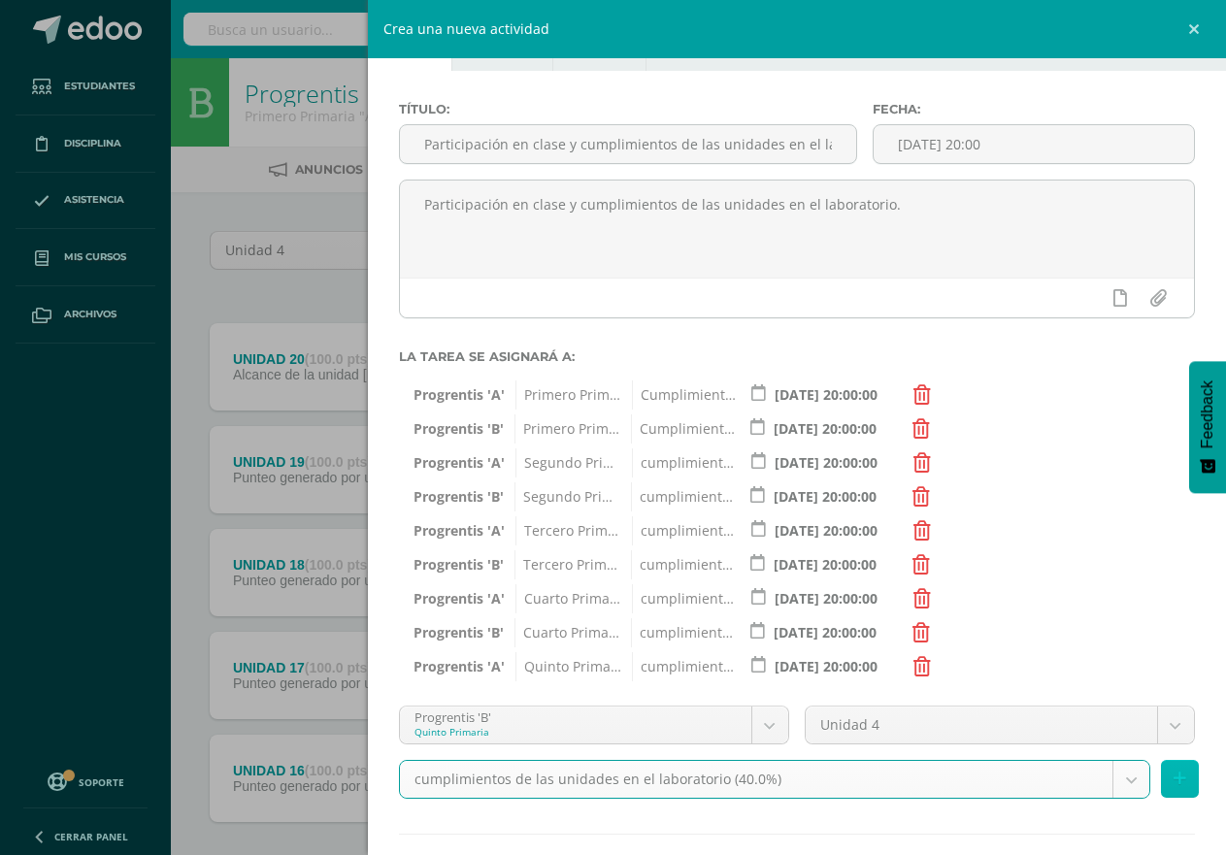
click at [1174, 776] on icon at bounding box center [1180, 779] width 13 height 17
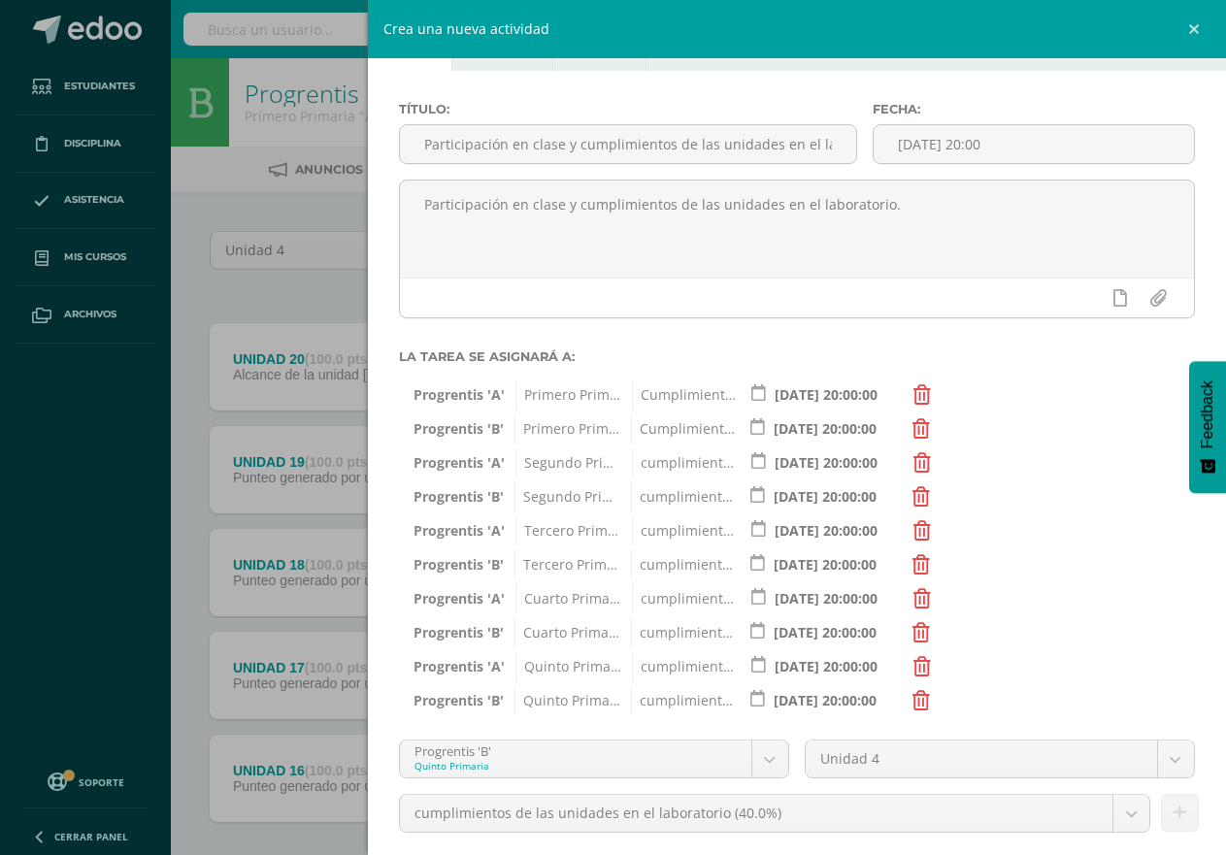
scroll to position [198, 0]
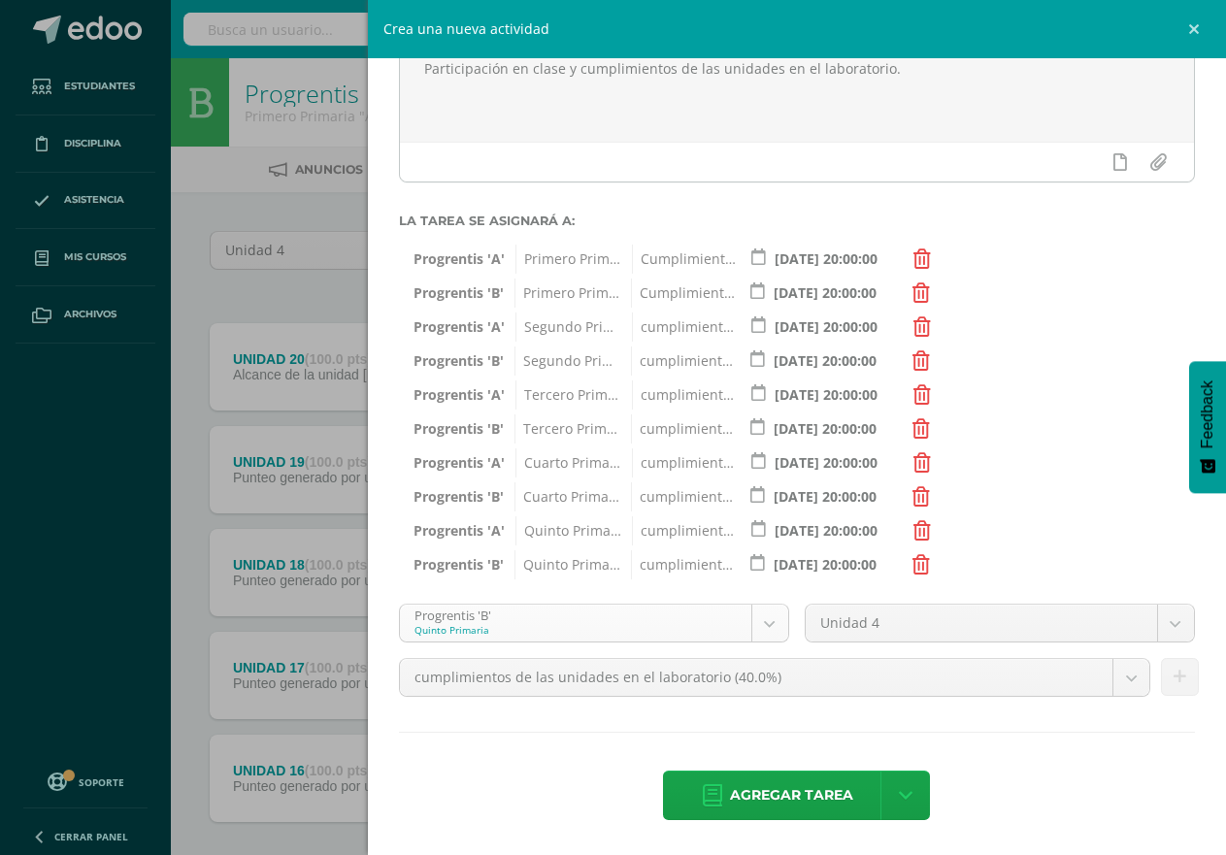
click at [760, 617] on body "Tarea asignada exitosamente Estudiantes Disciplina Asistencia Mis cursos Archiv…" at bounding box center [613, 475] width 1226 height 951
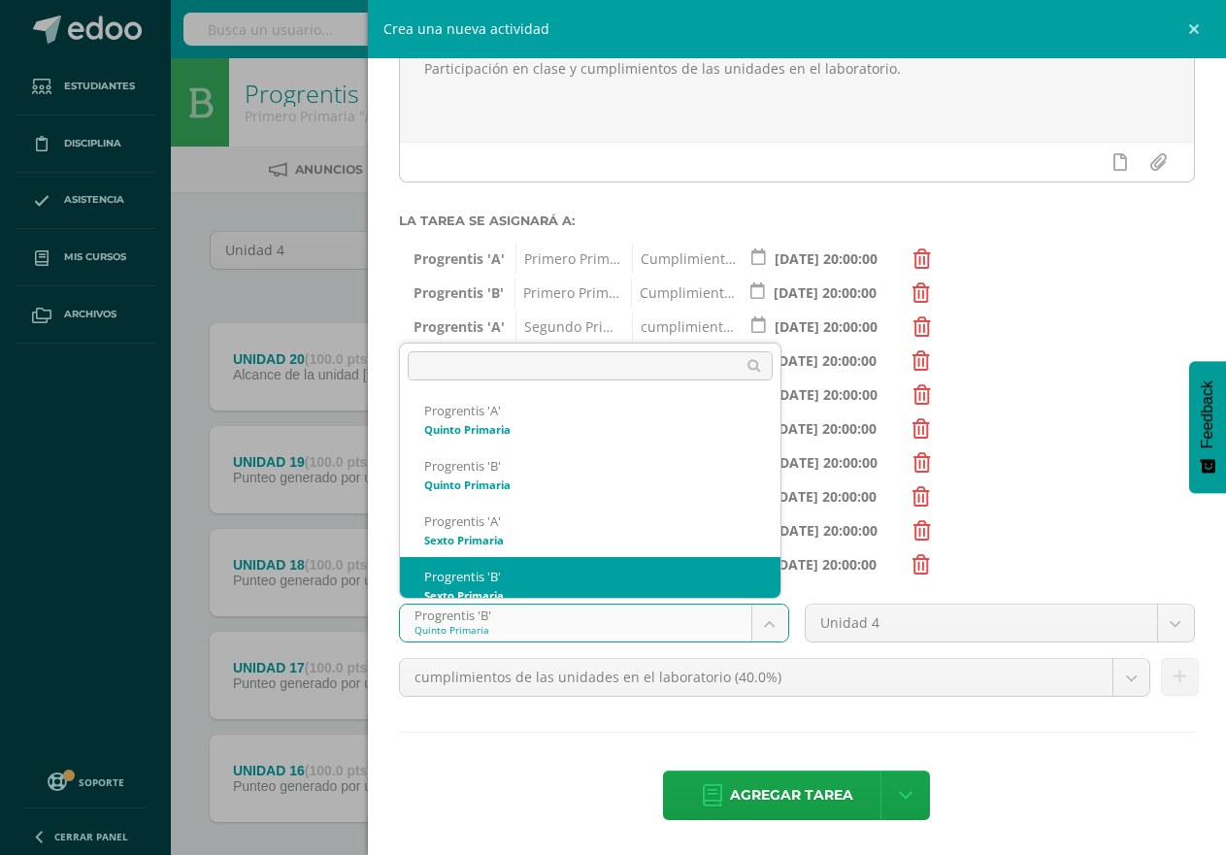
scroll to position [462, 0]
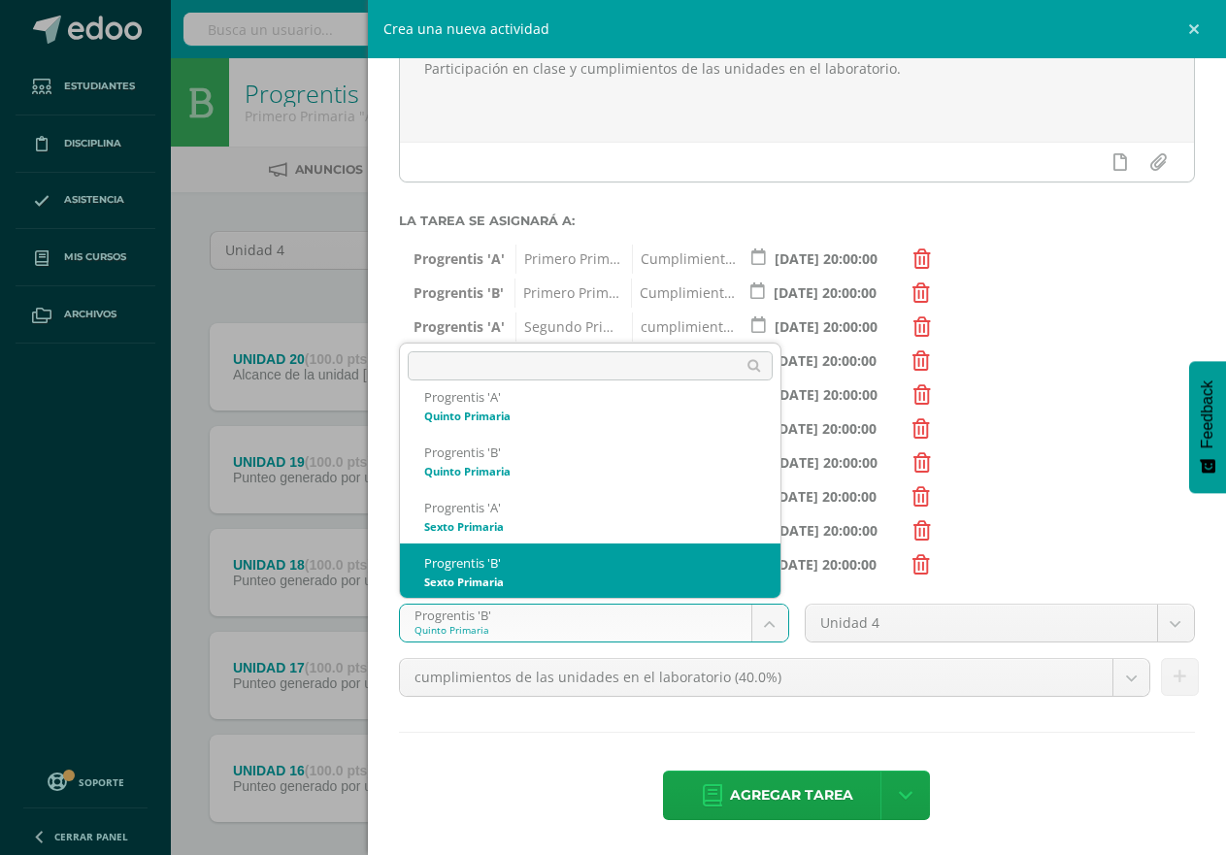
select select "174656"
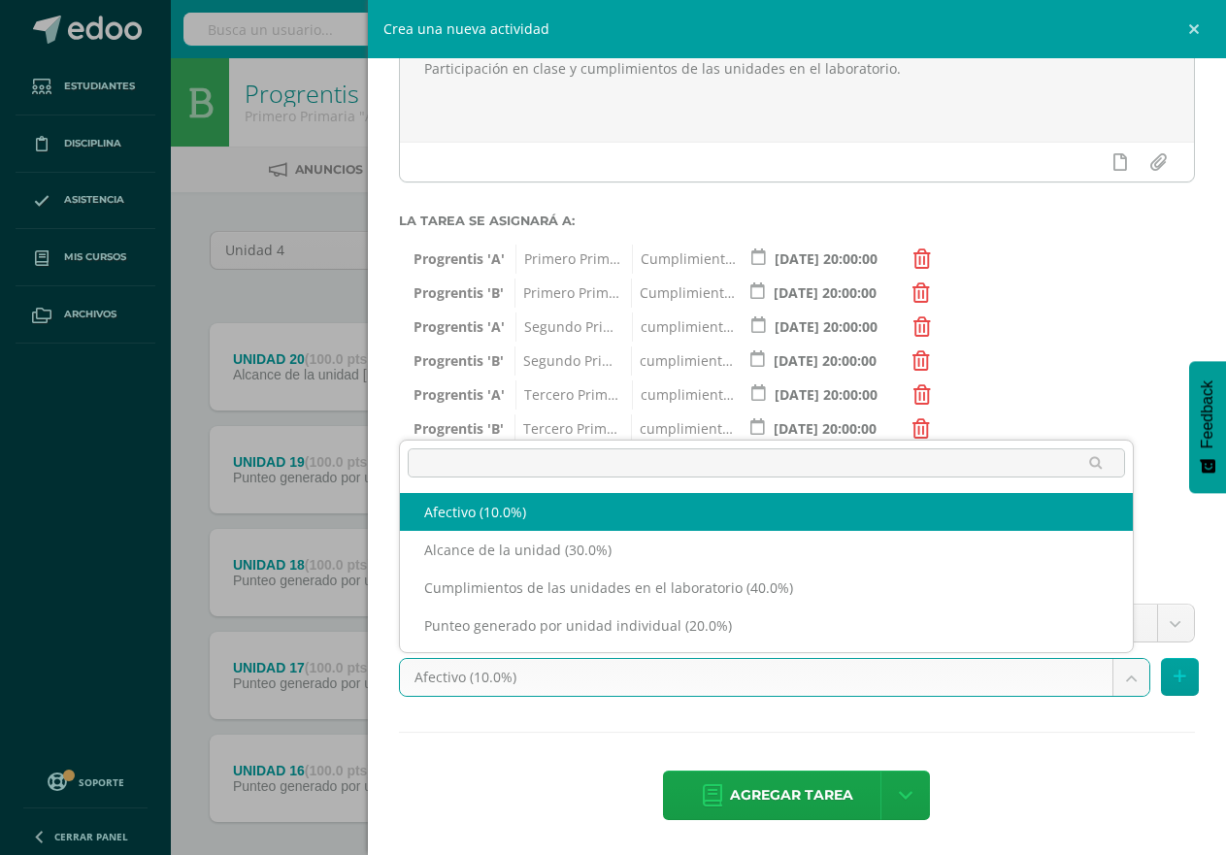
click at [1113, 678] on body "Tarea asignada exitosamente Estudiantes Disciplina Asistencia Mis cursos Archiv…" at bounding box center [613, 475] width 1226 height 951
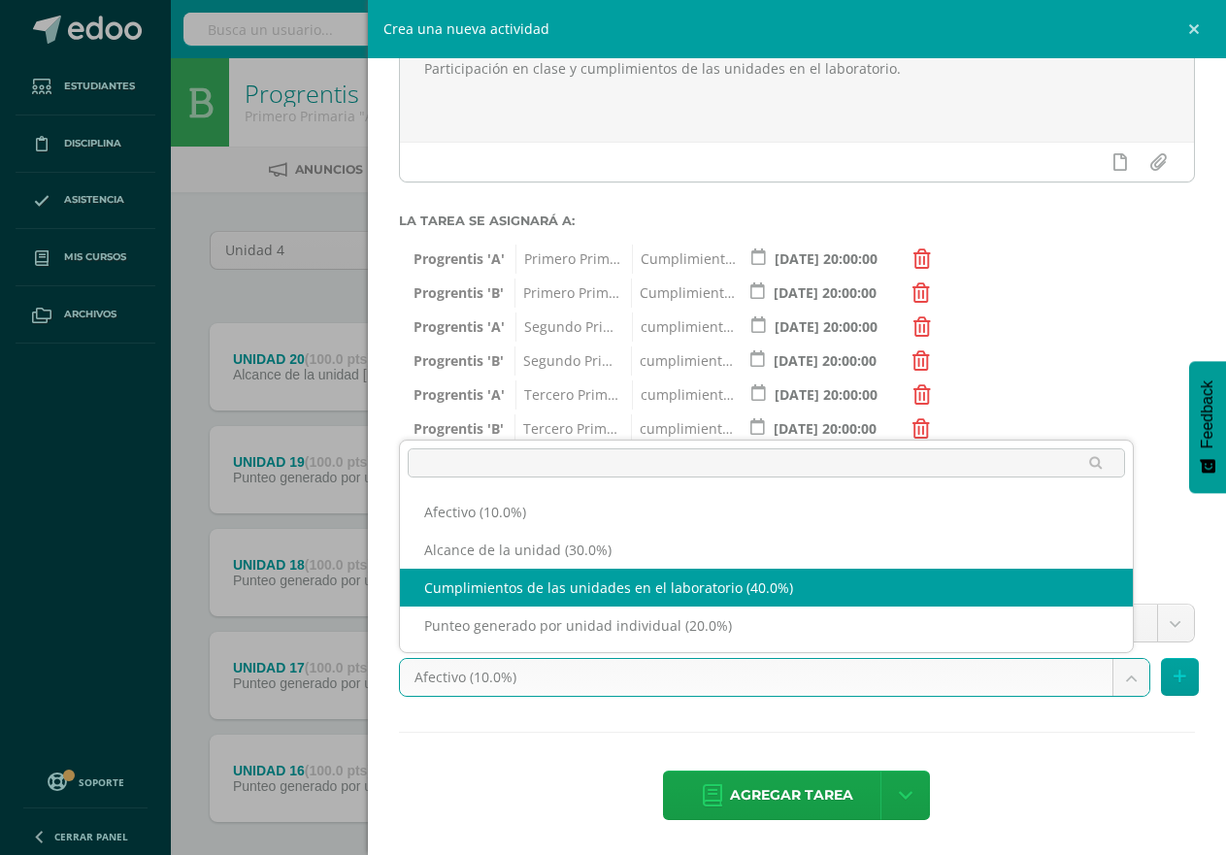
select select "191237"
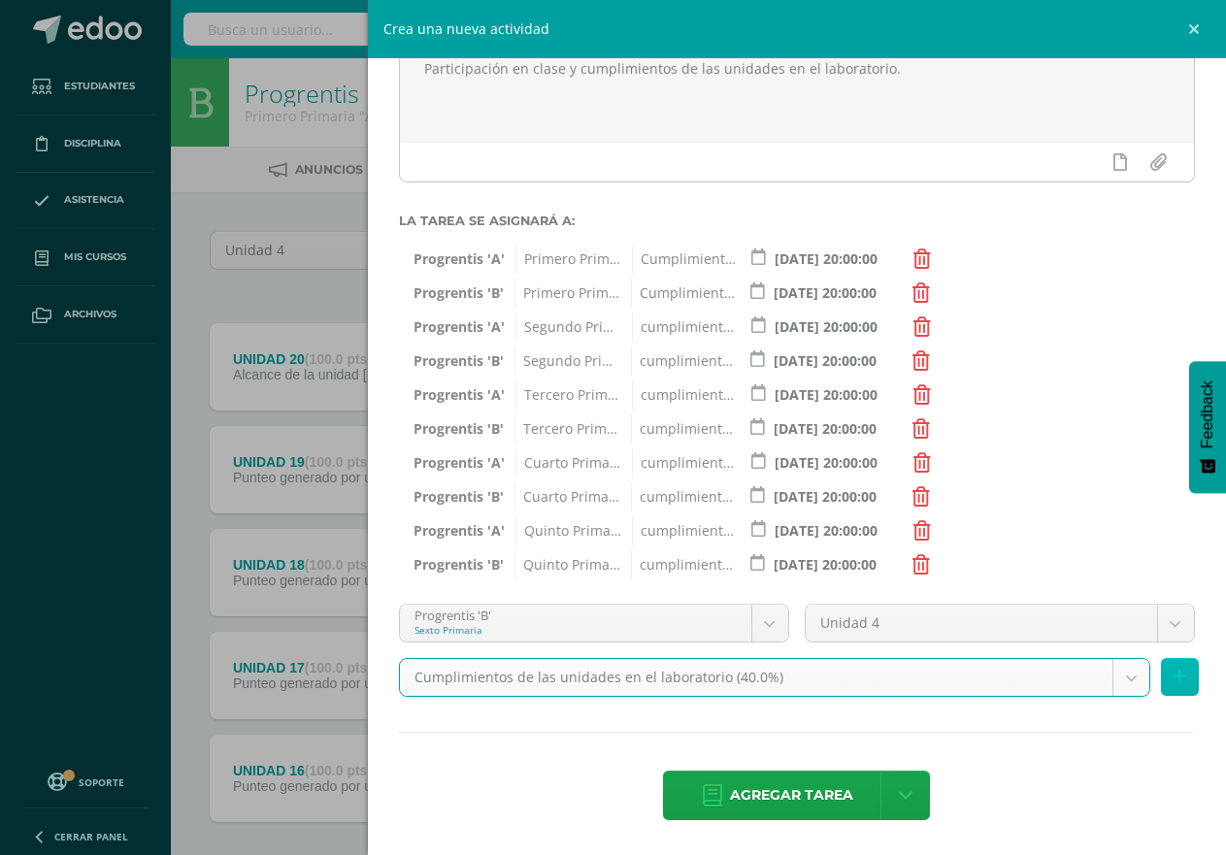
click at [1169, 673] on button at bounding box center [1180, 677] width 38 height 38
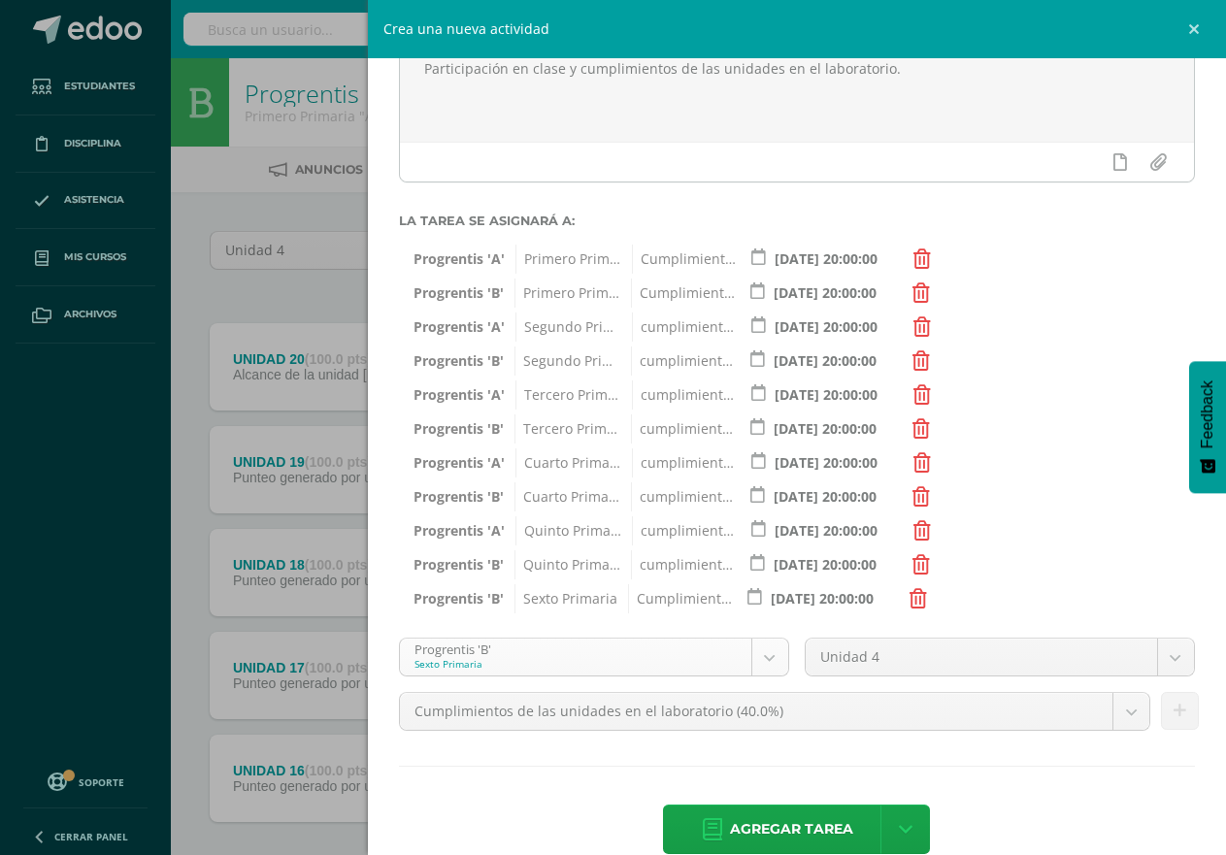
click at [755, 660] on body "Tarea asignada exitosamente Estudiantes Disciplina Asistencia Mis cursos Archiv…" at bounding box center [613, 475] width 1226 height 951
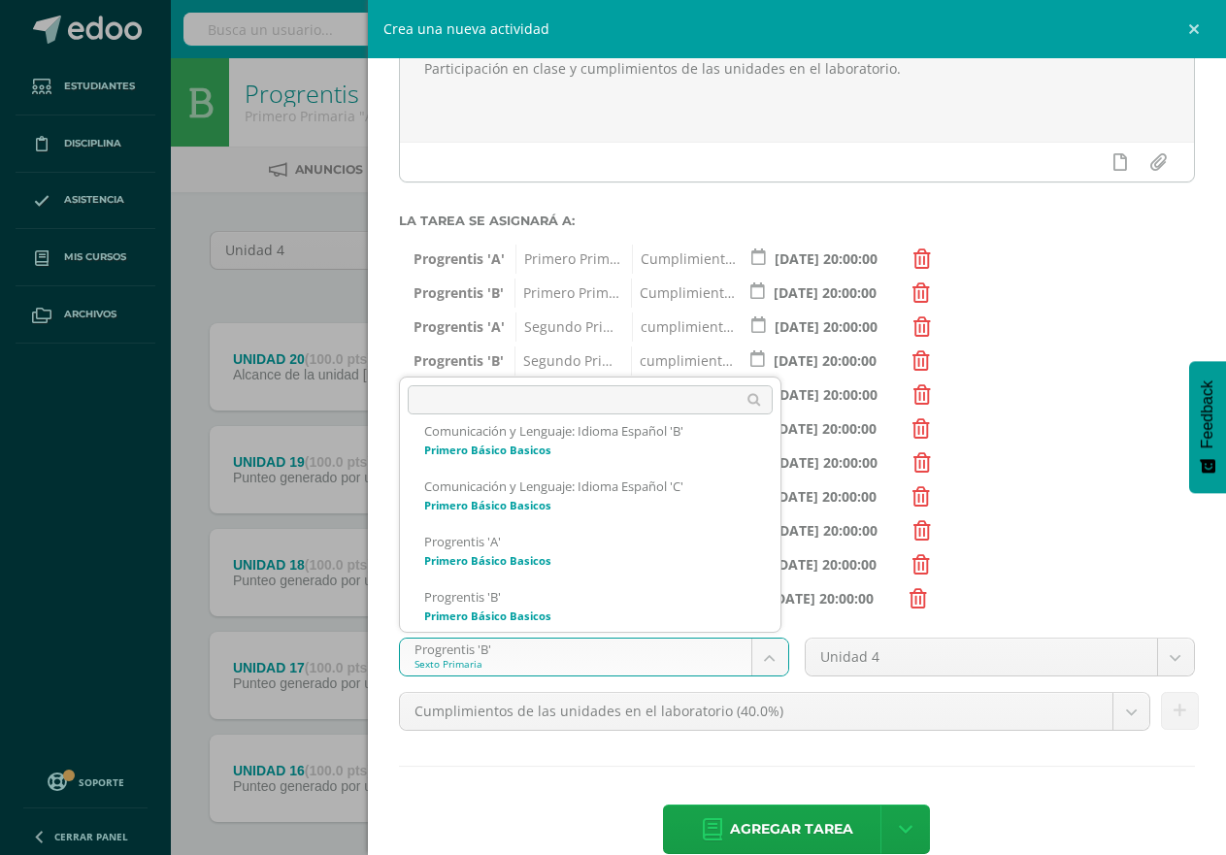
scroll to position [817, 0]
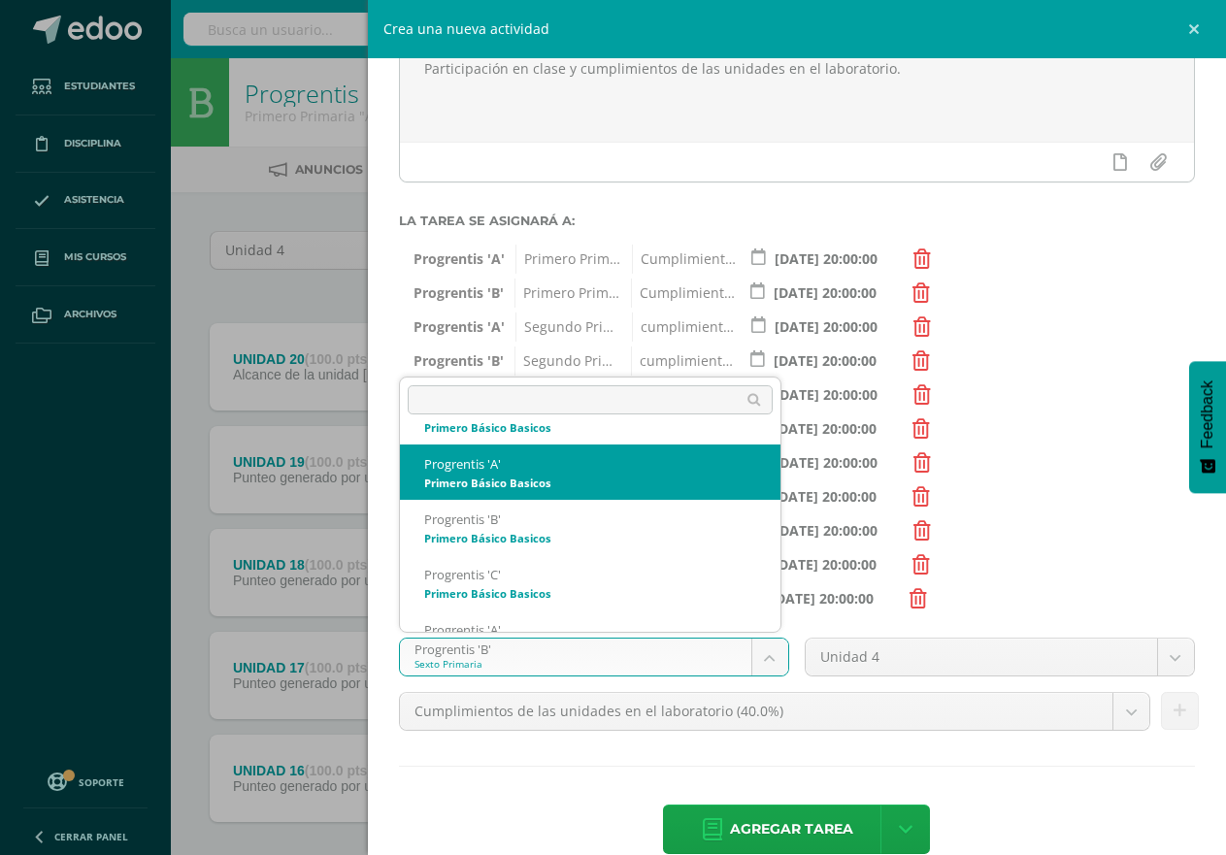
select select "174726"
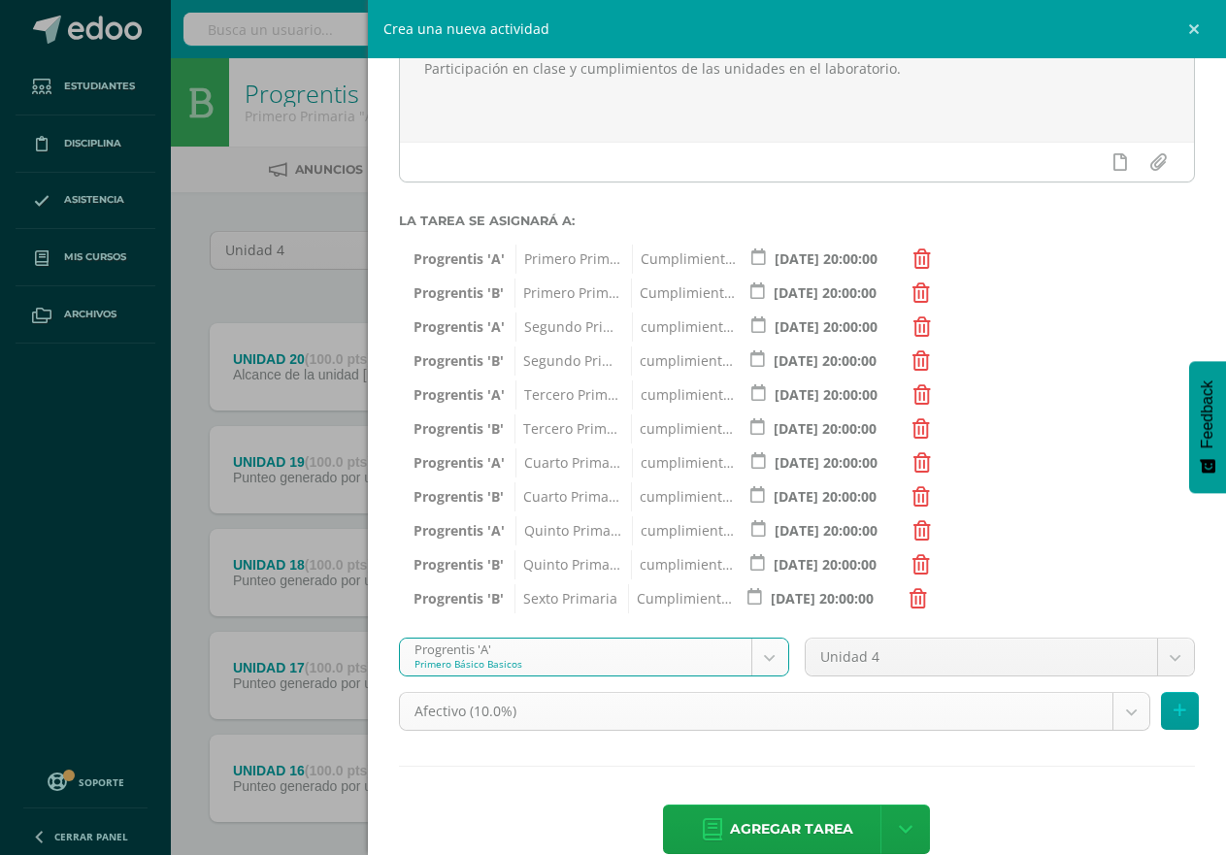
click at [1110, 710] on body "Tarea asignada exitosamente Estudiantes Disciplina Asistencia Mis cursos Archiv…" at bounding box center [613, 475] width 1226 height 951
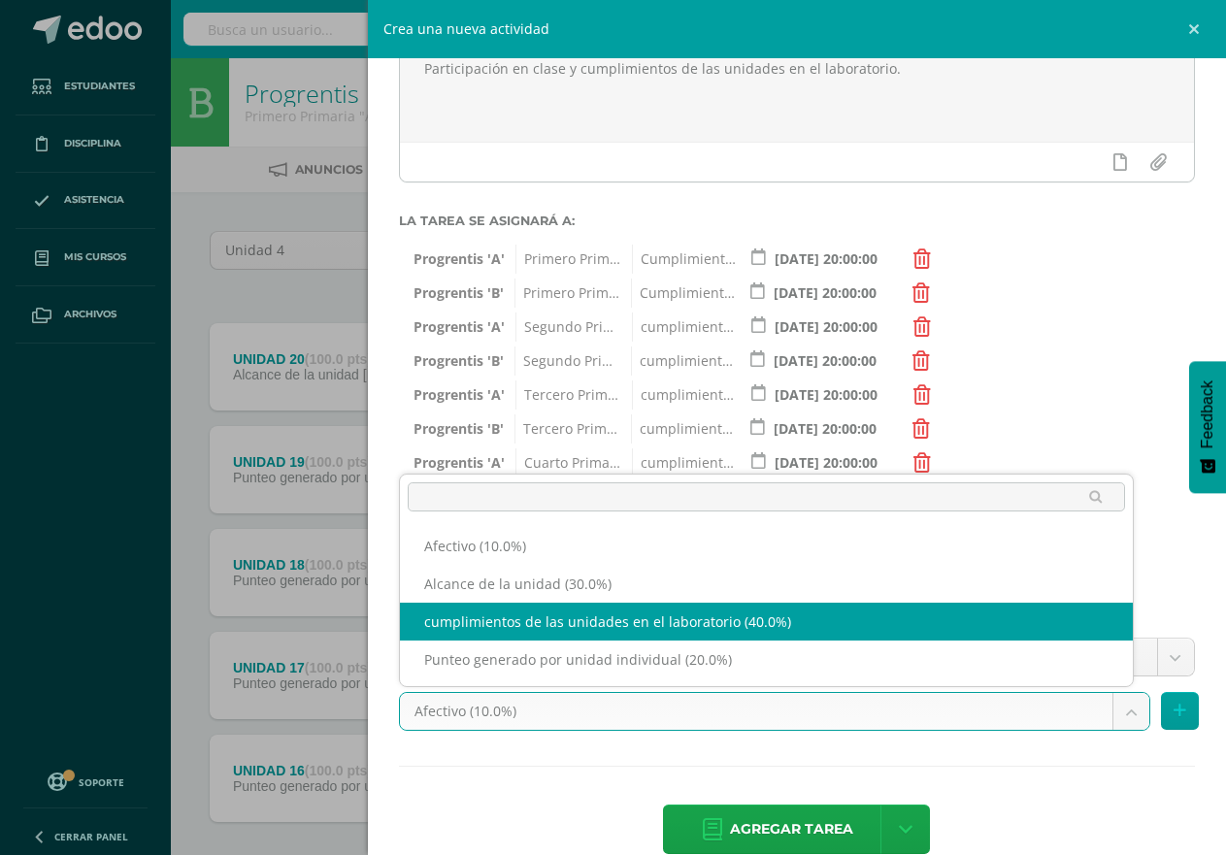
select select "191241"
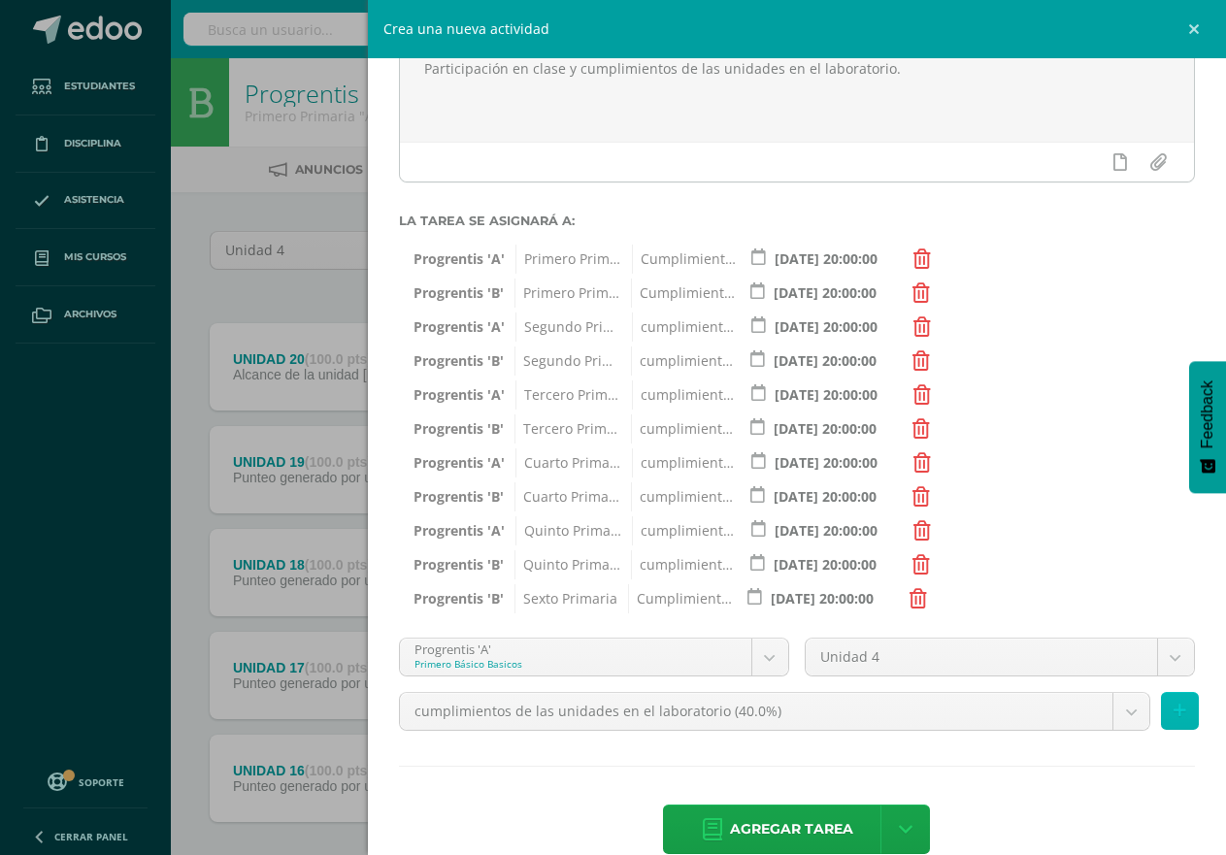
click at [1174, 709] on icon at bounding box center [1180, 711] width 13 height 17
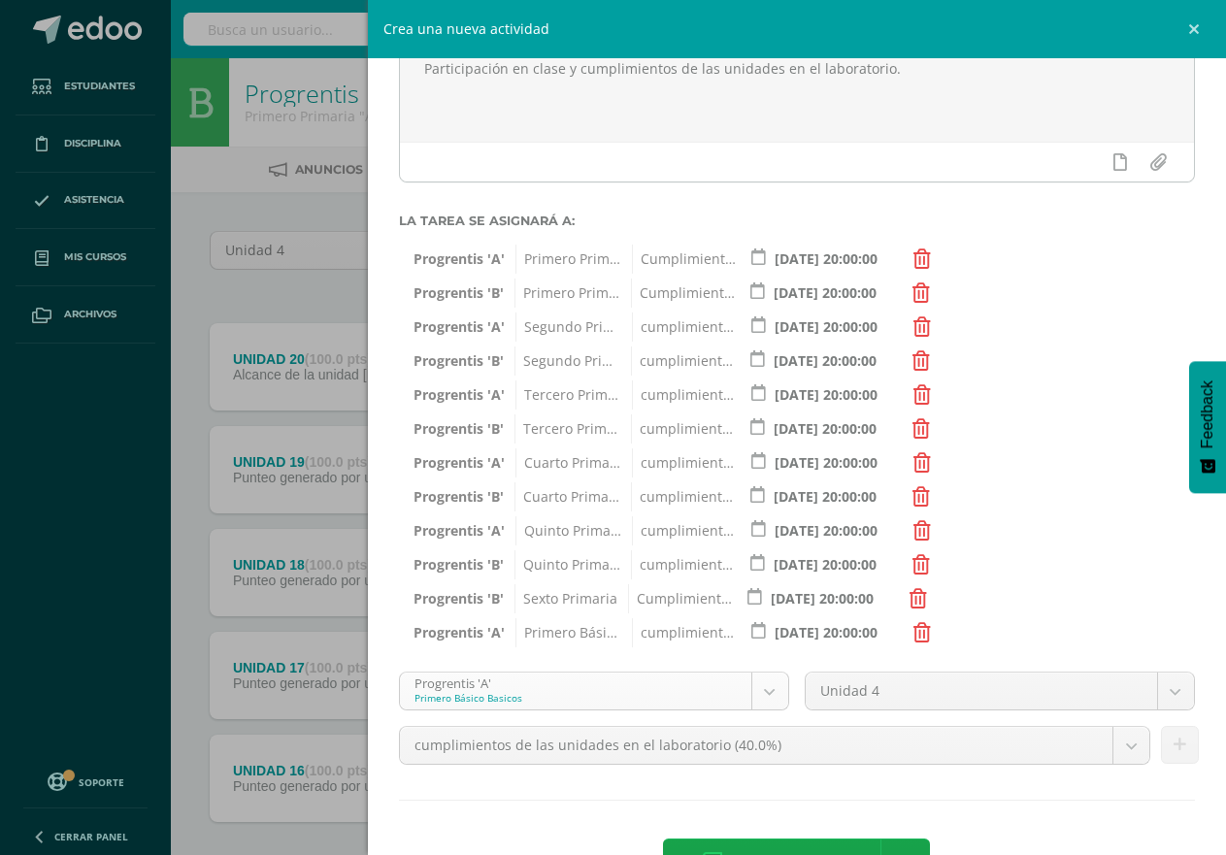
click at [760, 690] on body "Tarea asignada exitosamente Estudiantes Disciplina Asistencia Mis cursos Archiv…" at bounding box center [613, 475] width 1226 height 951
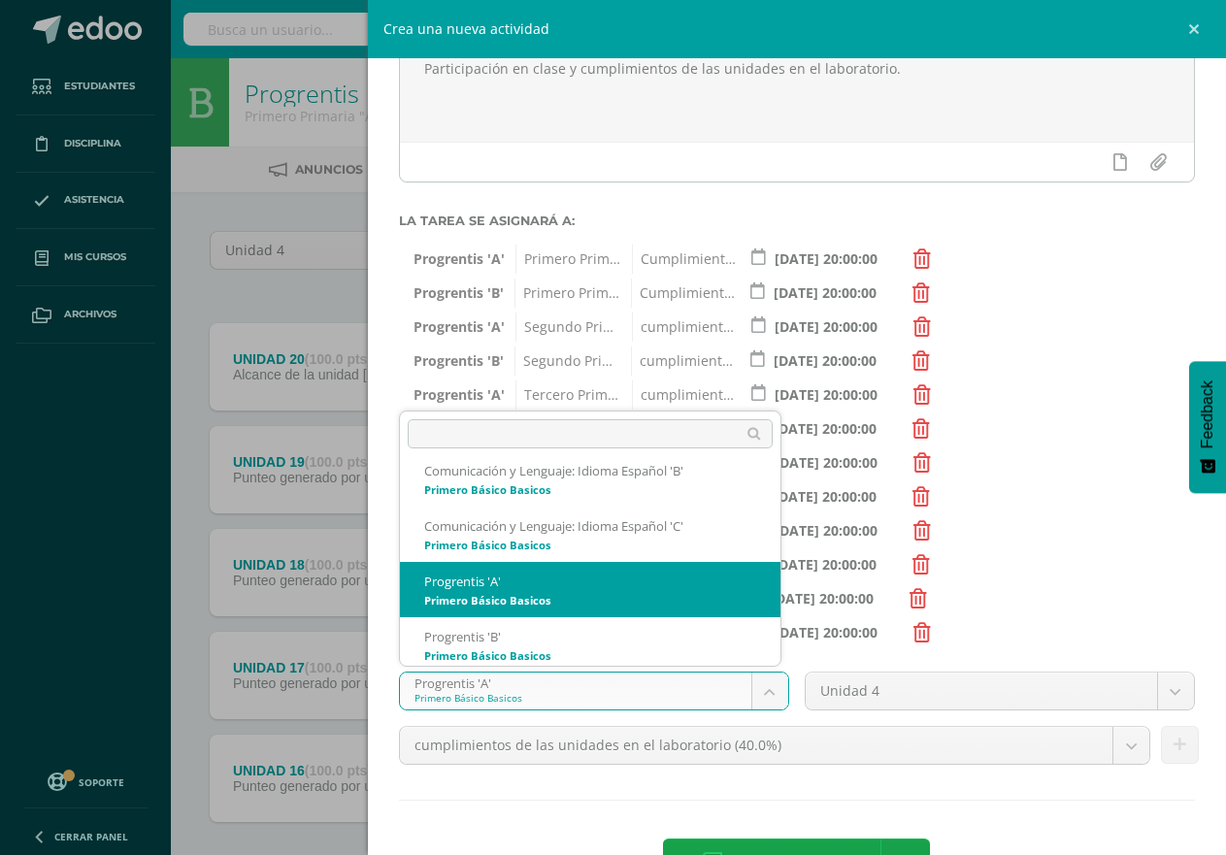
scroll to position [781, 0]
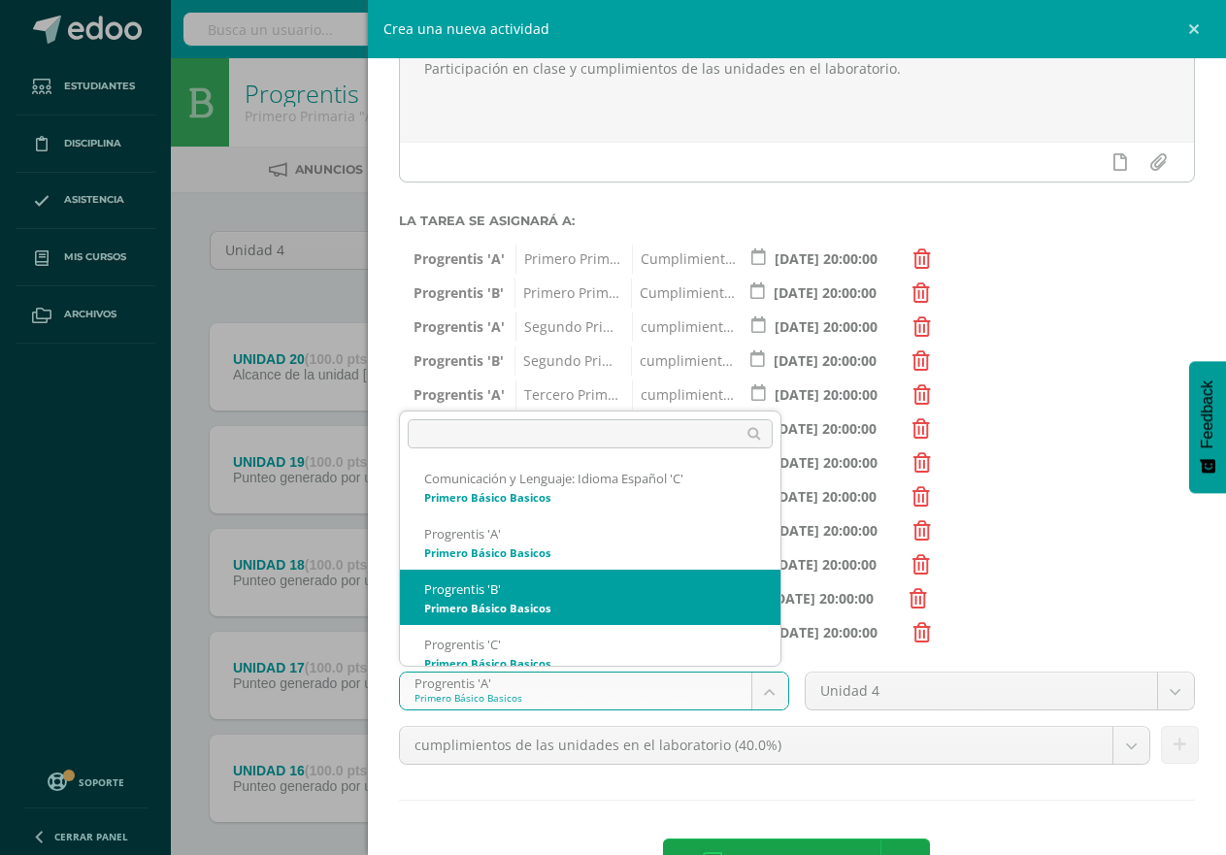
select select "174733"
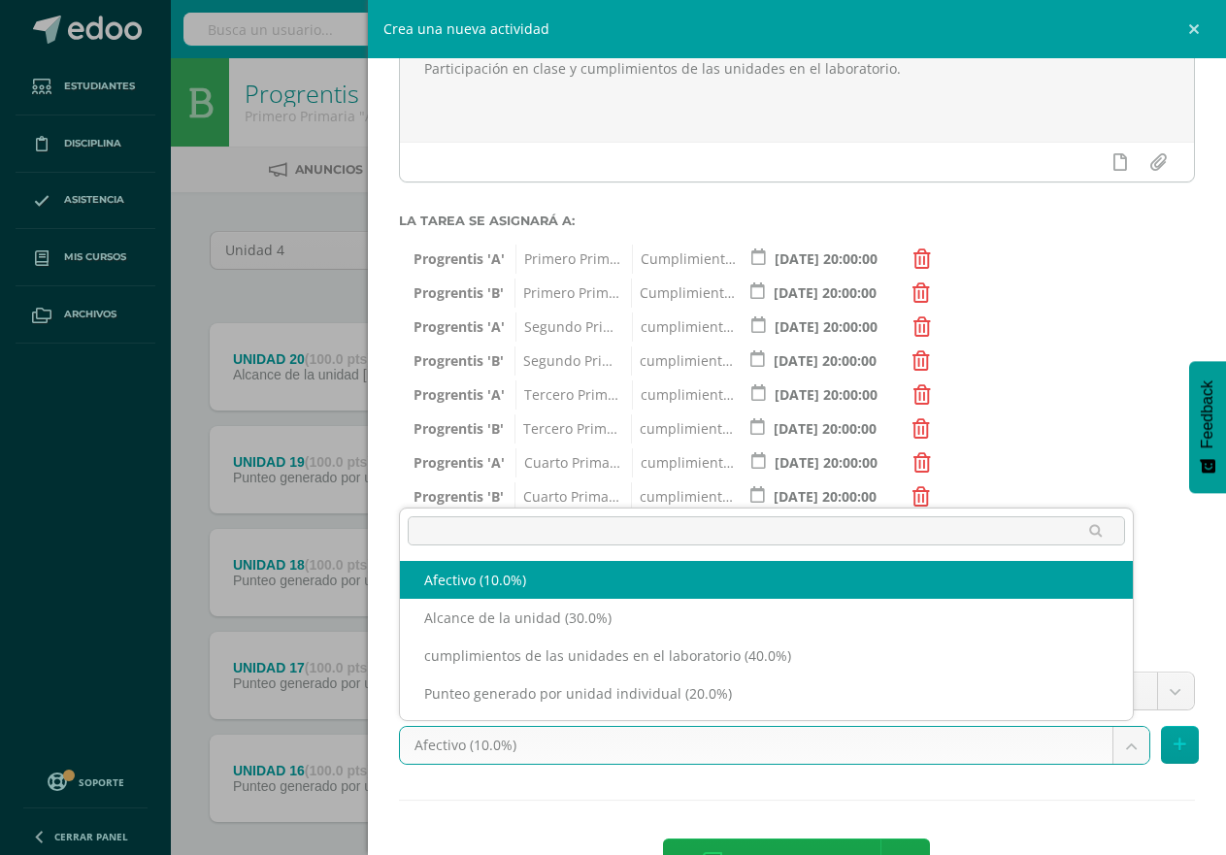
click at [1109, 749] on body "Tarea asignada exitosamente Estudiantes Disciplina Asistencia Mis cursos Archiv…" at bounding box center [613, 475] width 1226 height 951
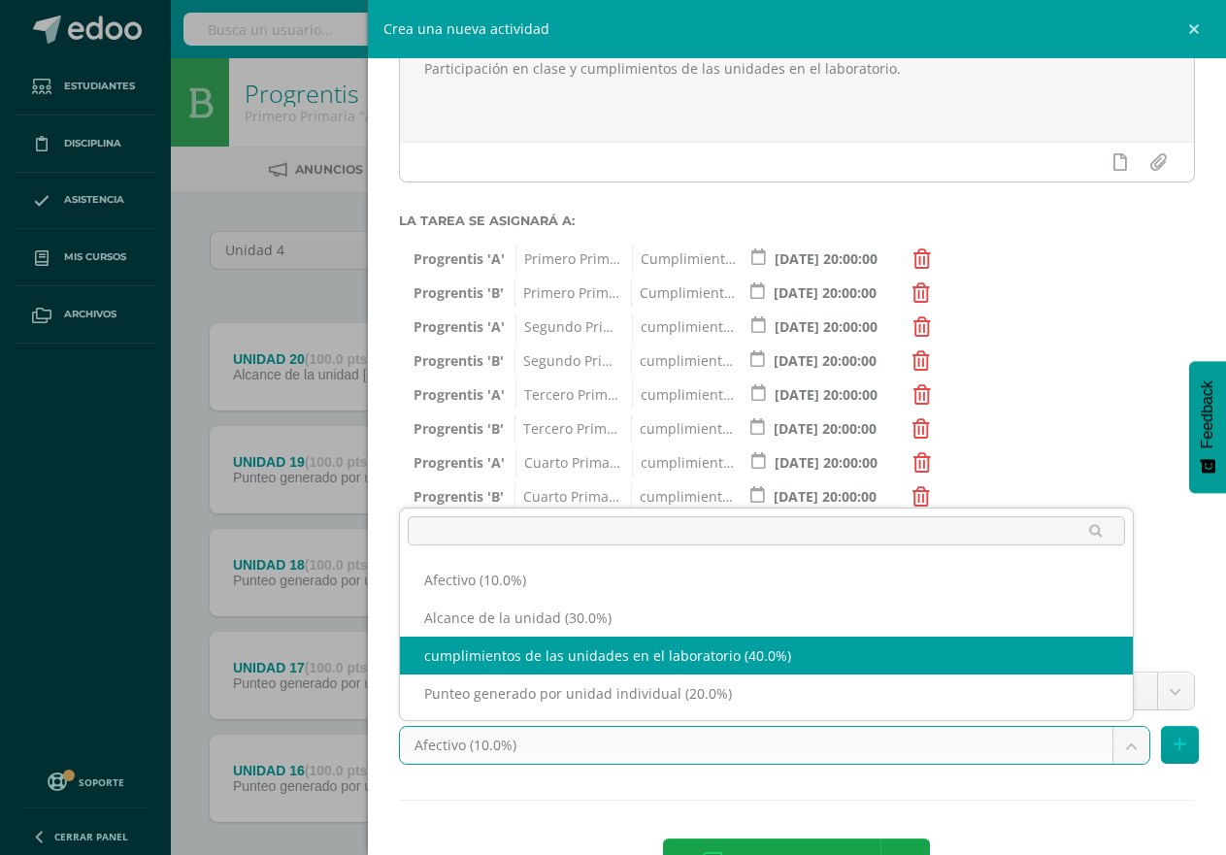
select select "191245"
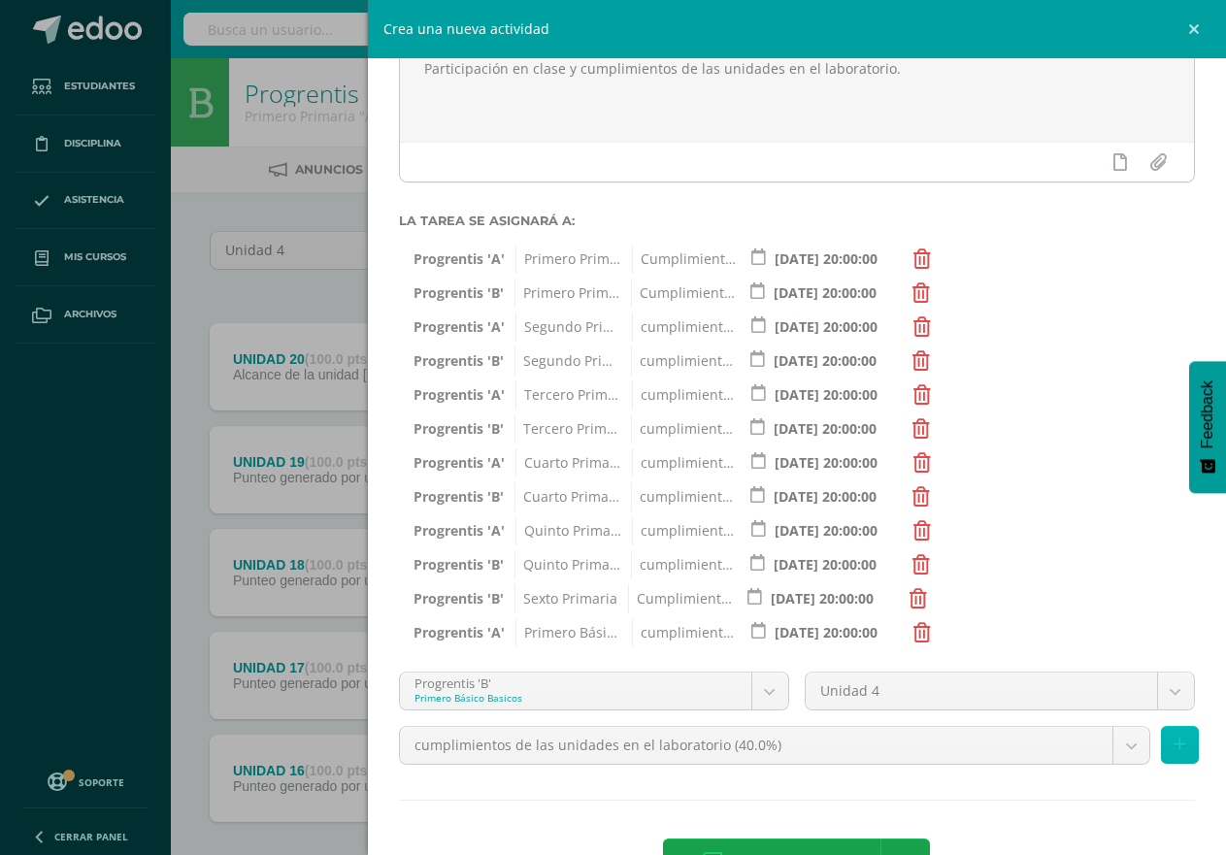
click at [1171, 746] on button at bounding box center [1180, 745] width 38 height 38
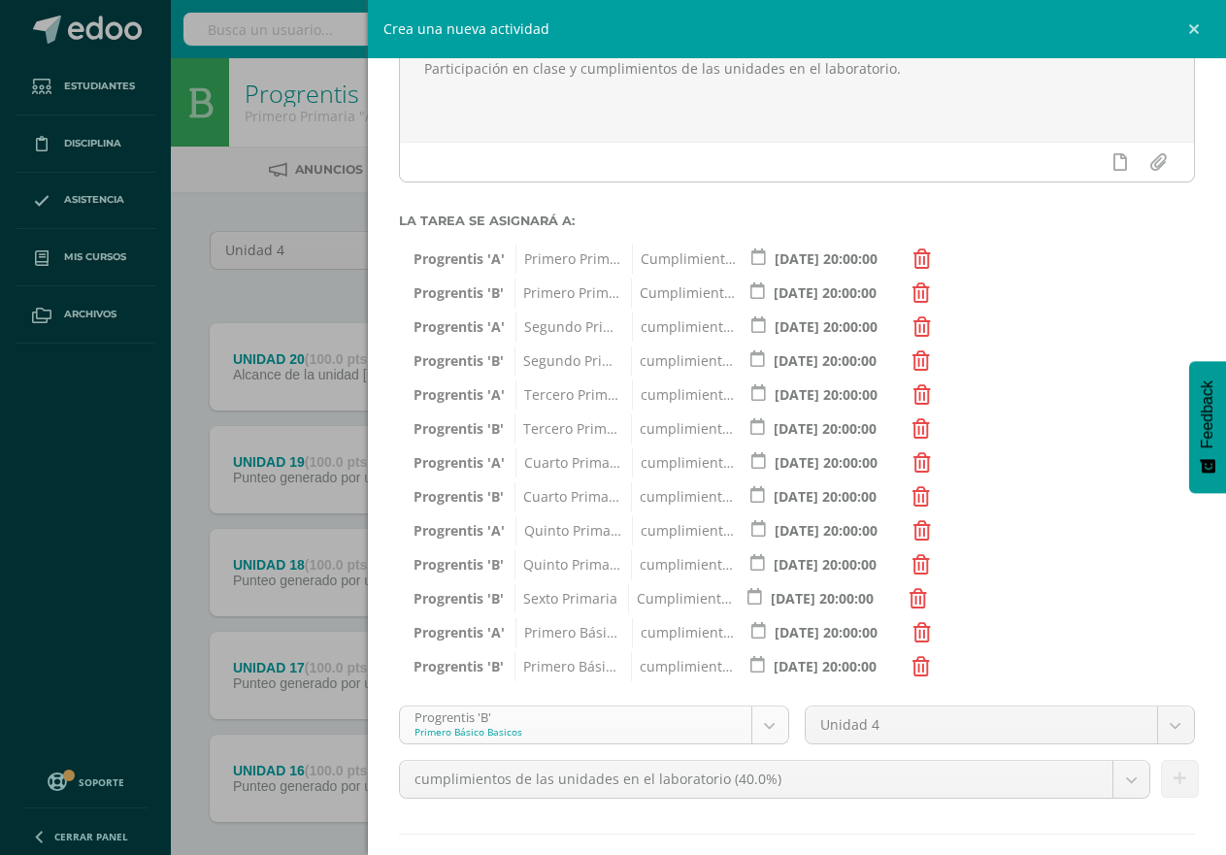
click at [754, 729] on body "Tarea asignada exitosamente Estudiantes Disciplina Asistencia Mis cursos Archiv…" at bounding box center [613, 475] width 1226 height 951
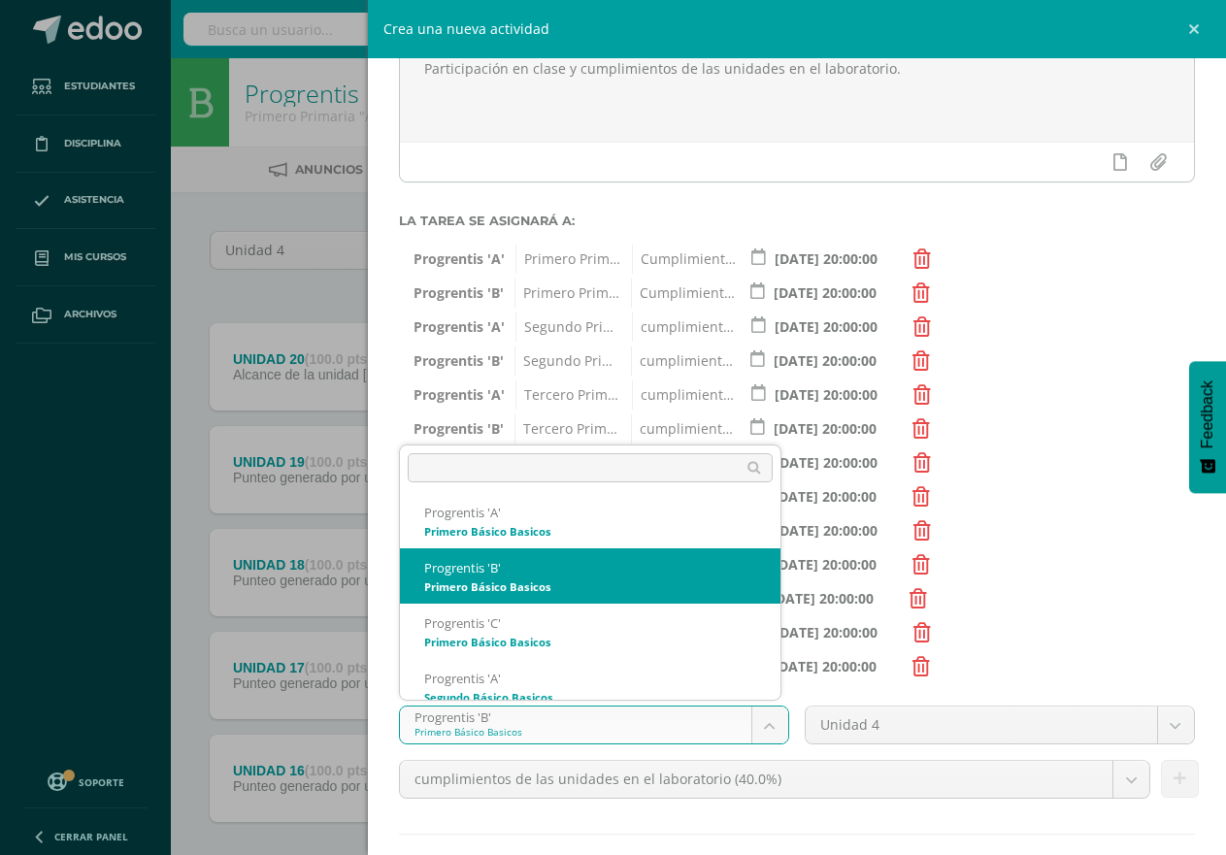
scroll to position [850, 0]
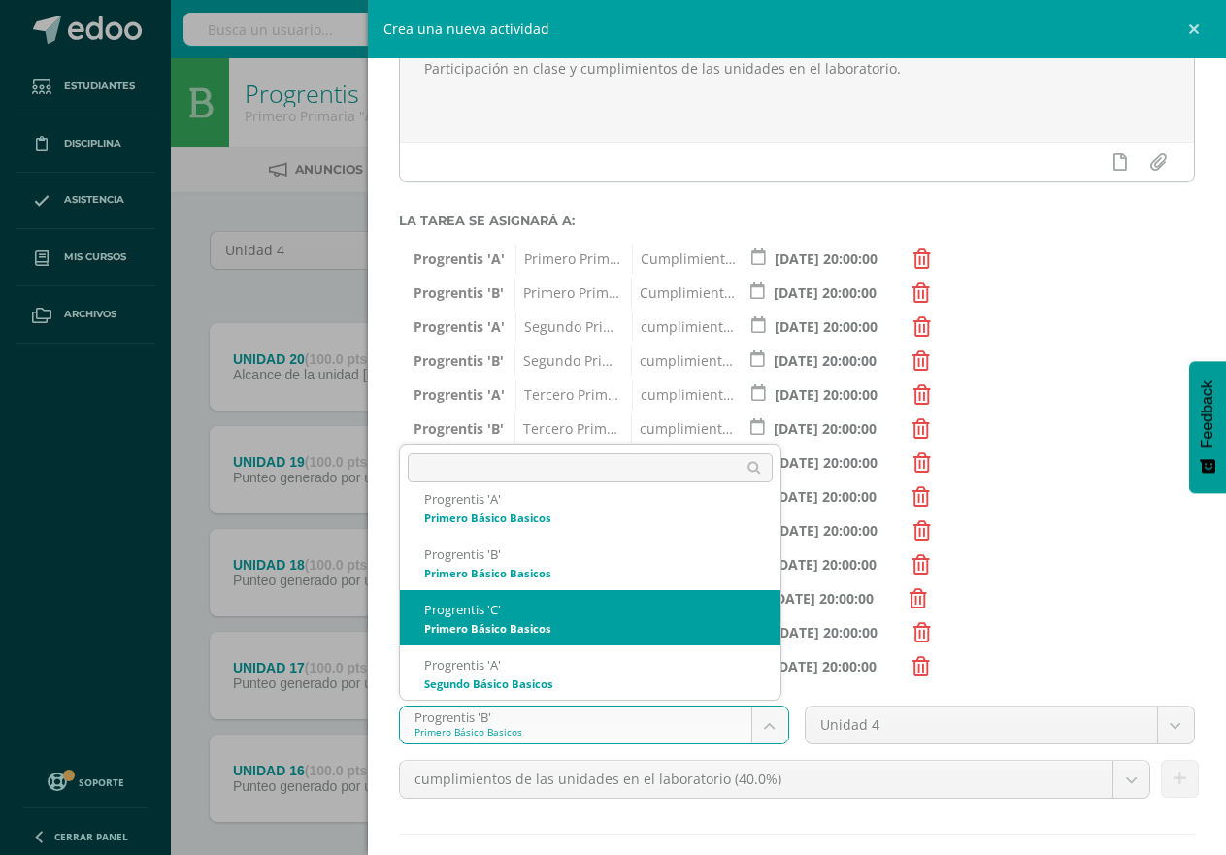
select select "174740"
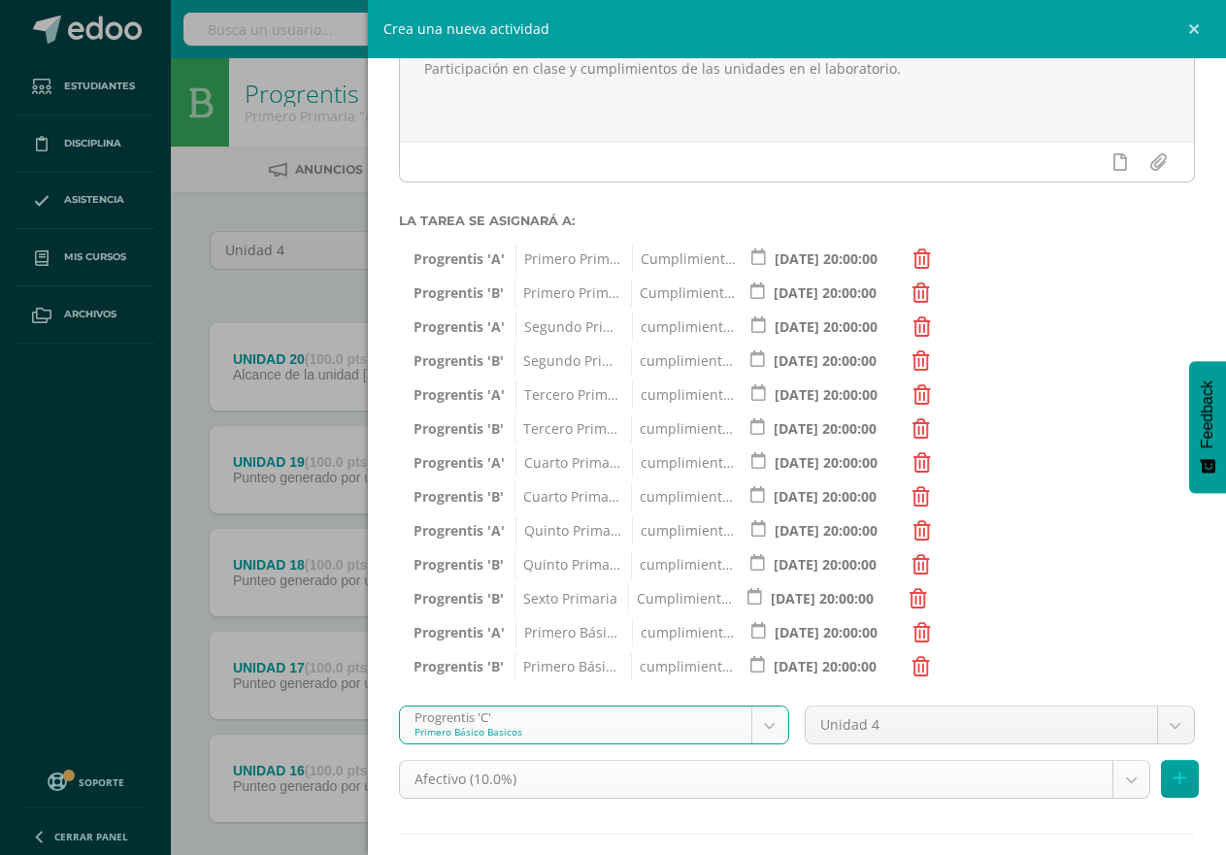
click at [1110, 781] on body "Tarea asignada exitosamente Estudiantes Disciplina Asistencia Mis cursos Archiv…" at bounding box center [613, 475] width 1226 height 951
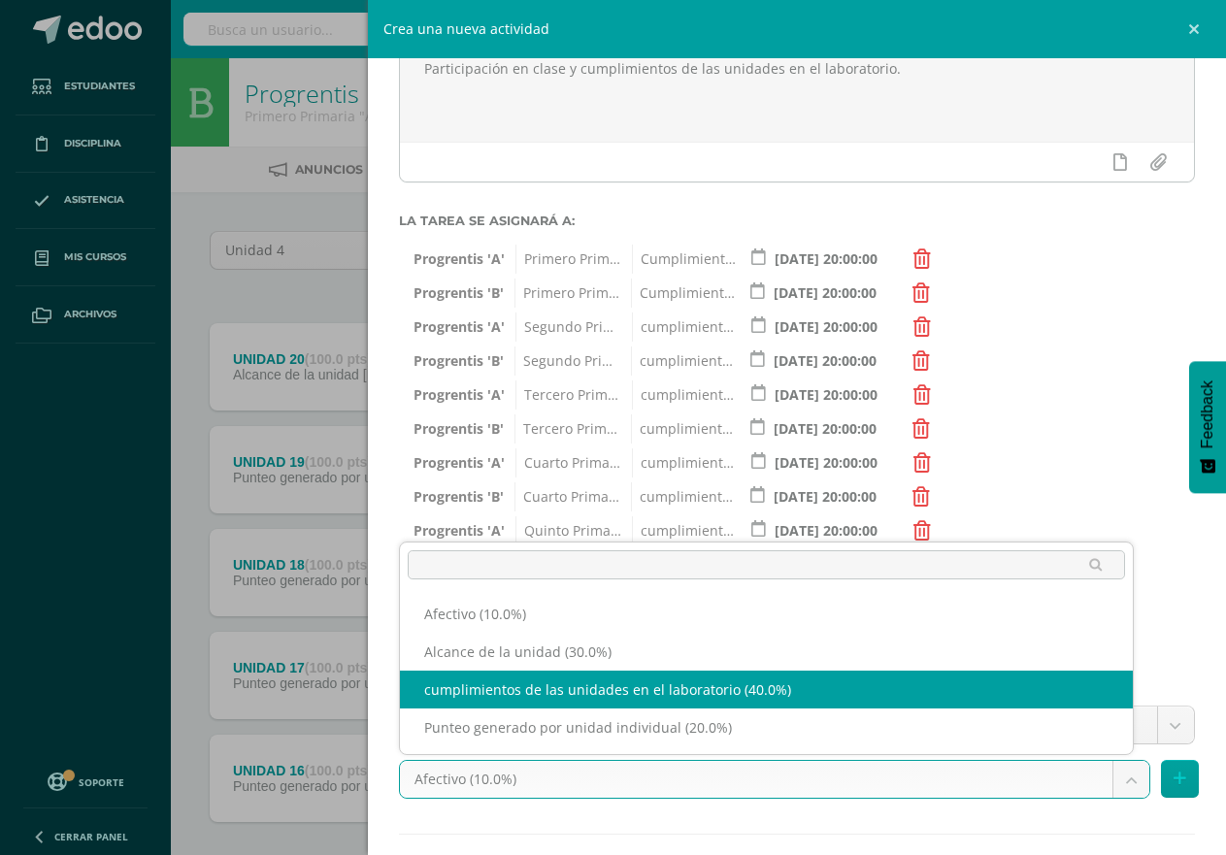
select select "191249"
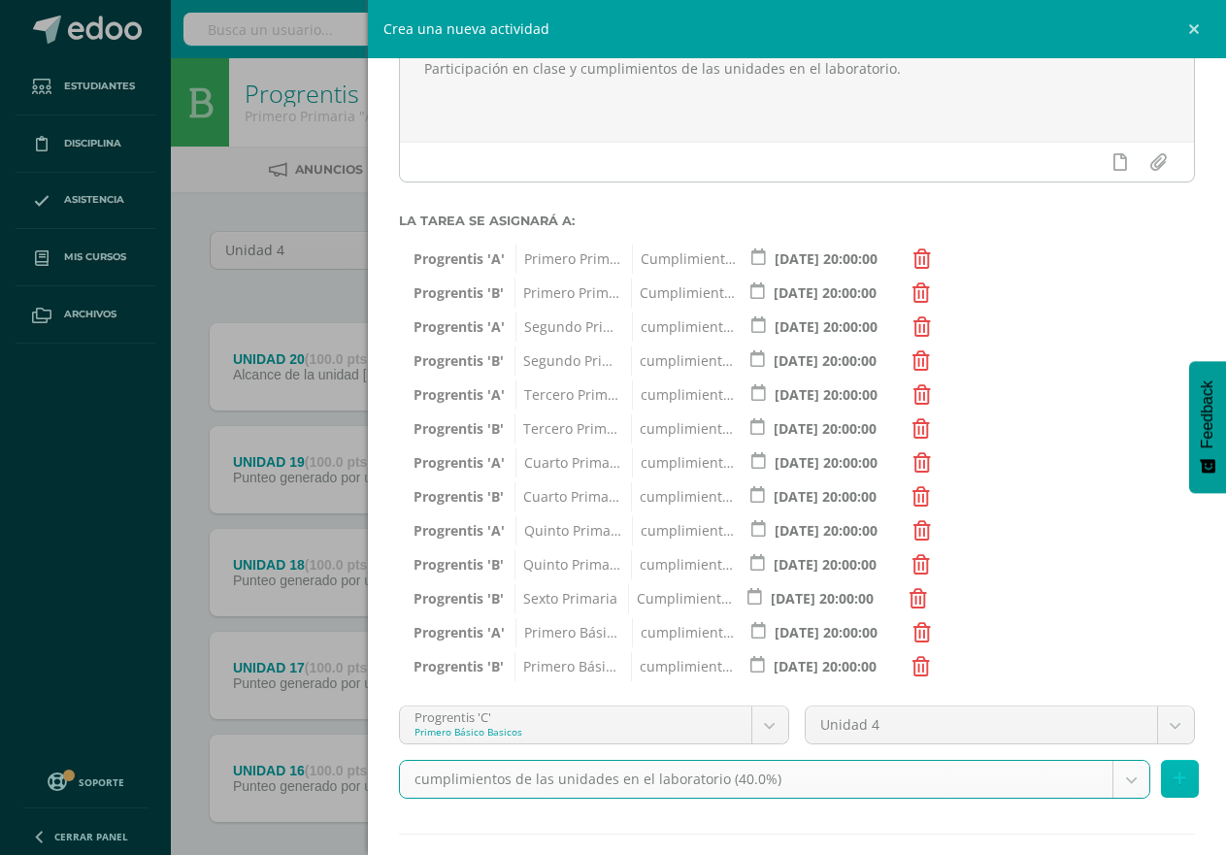
click at [1174, 777] on icon at bounding box center [1180, 779] width 13 height 17
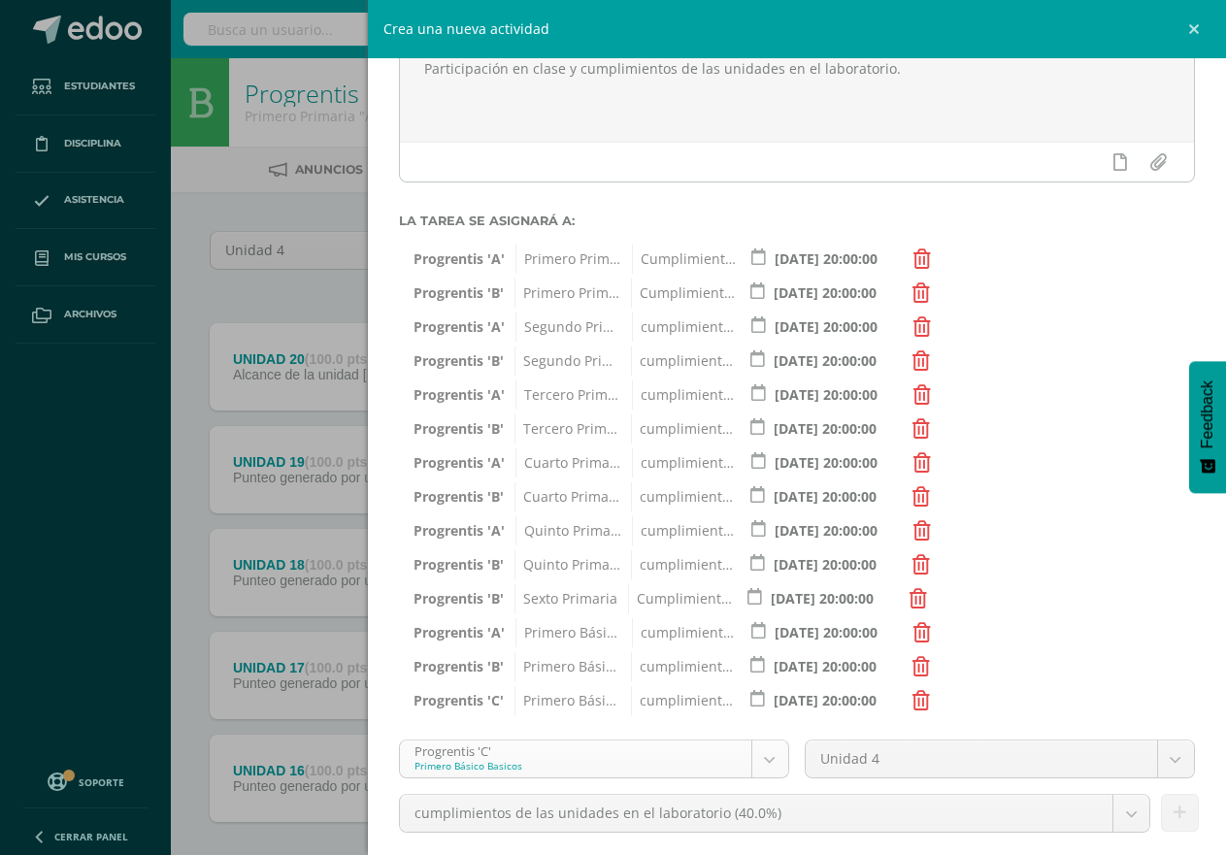
click at [766, 762] on body "Tarea asignada exitosamente Estudiantes Disciplina Asistencia Mis cursos Archiv…" at bounding box center [613, 475] width 1226 height 951
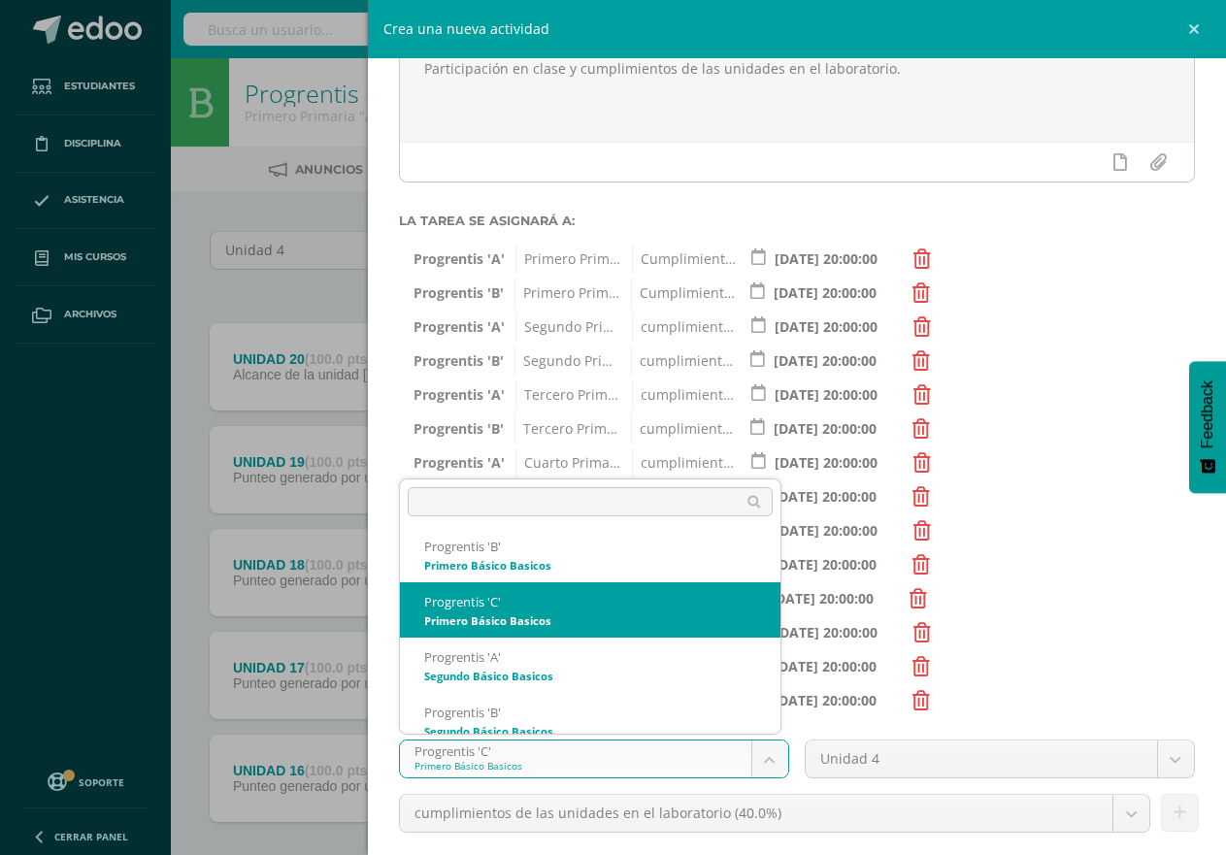
scroll to position [906, 0]
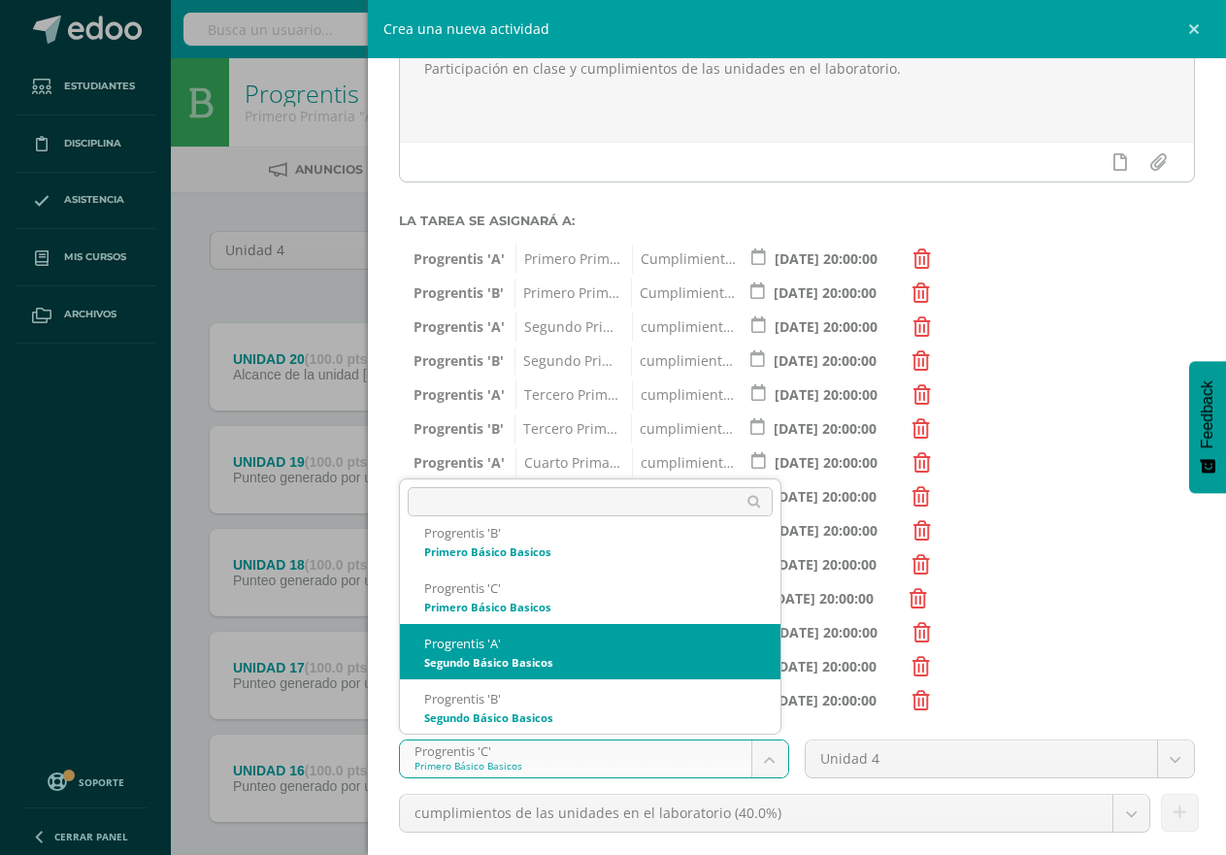
select select "174705"
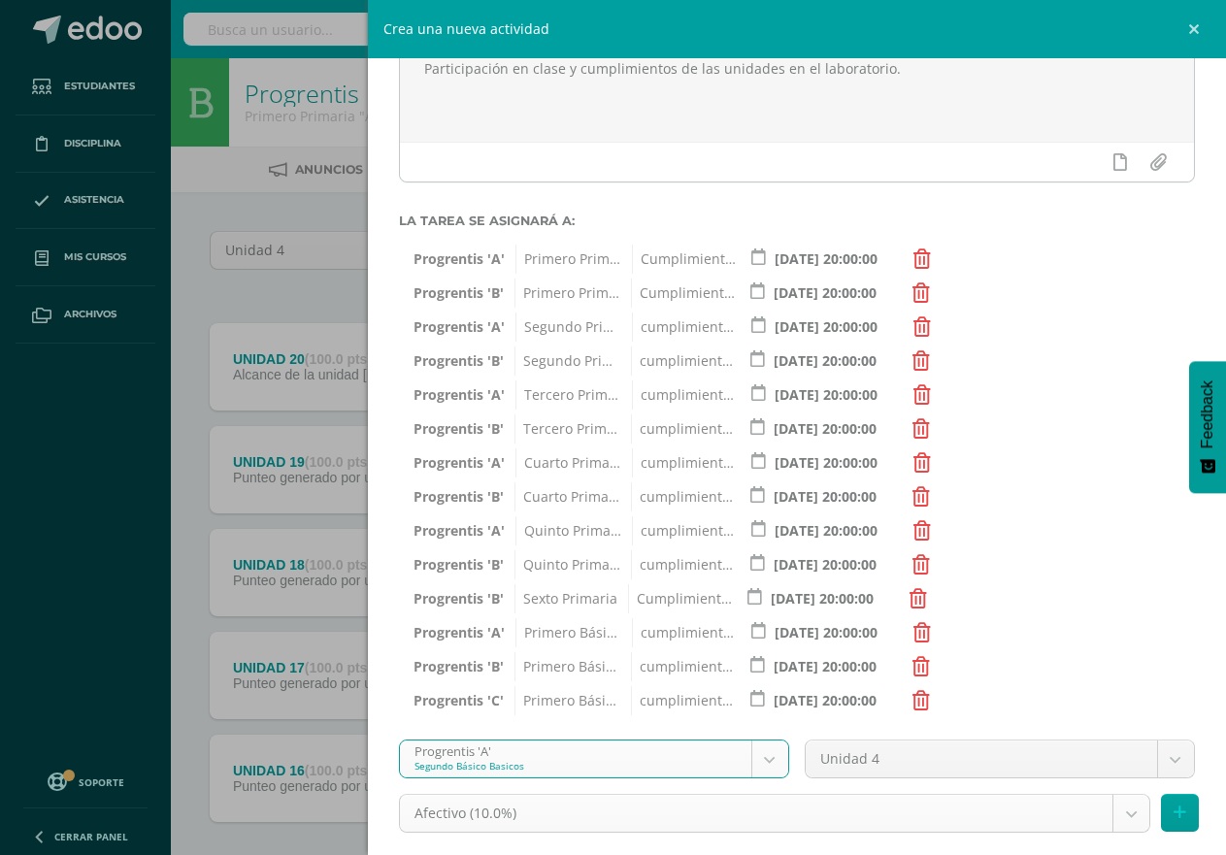
click at [1103, 818] on body "Tarea asignada exitosamente Estudiantes Disciplina Asistencia Mis cursos Archiv…" at bounding box center [613, 475] width 1226 height 951
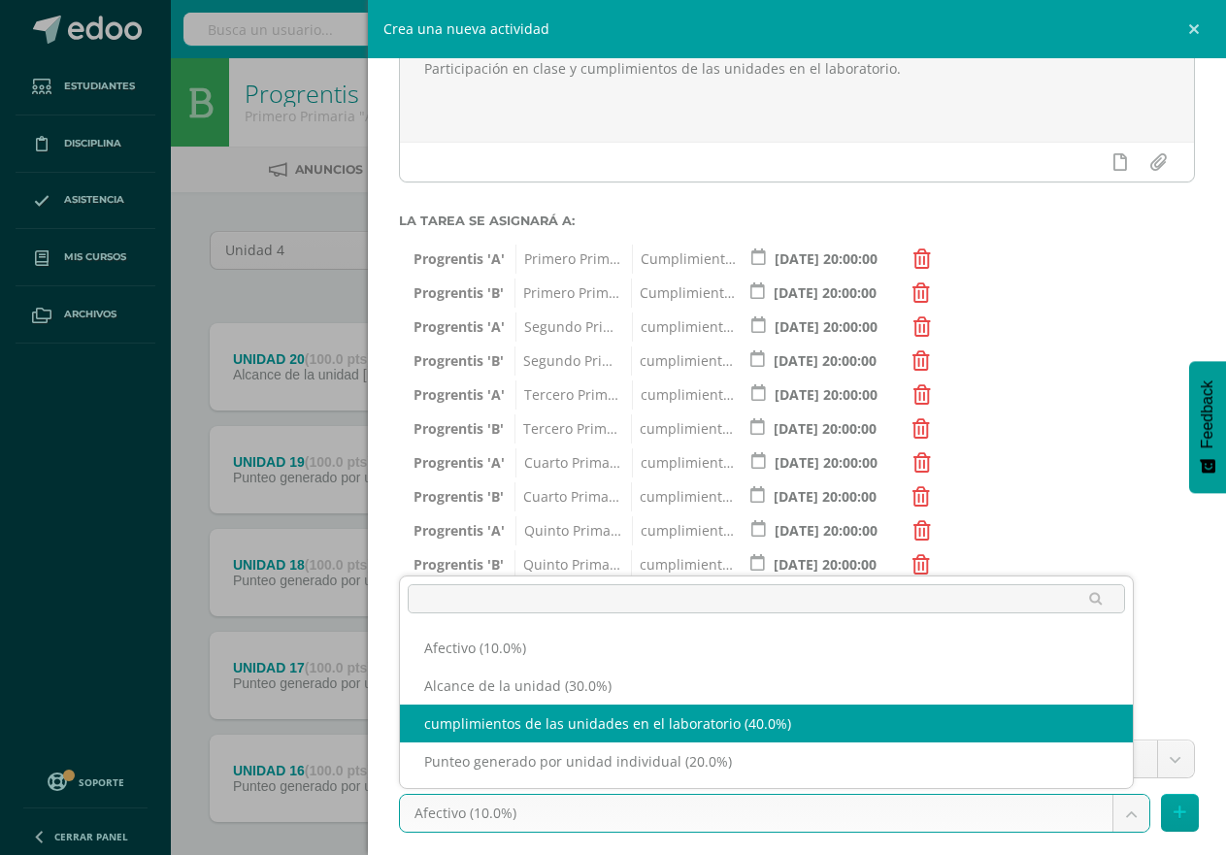
select select "191253"
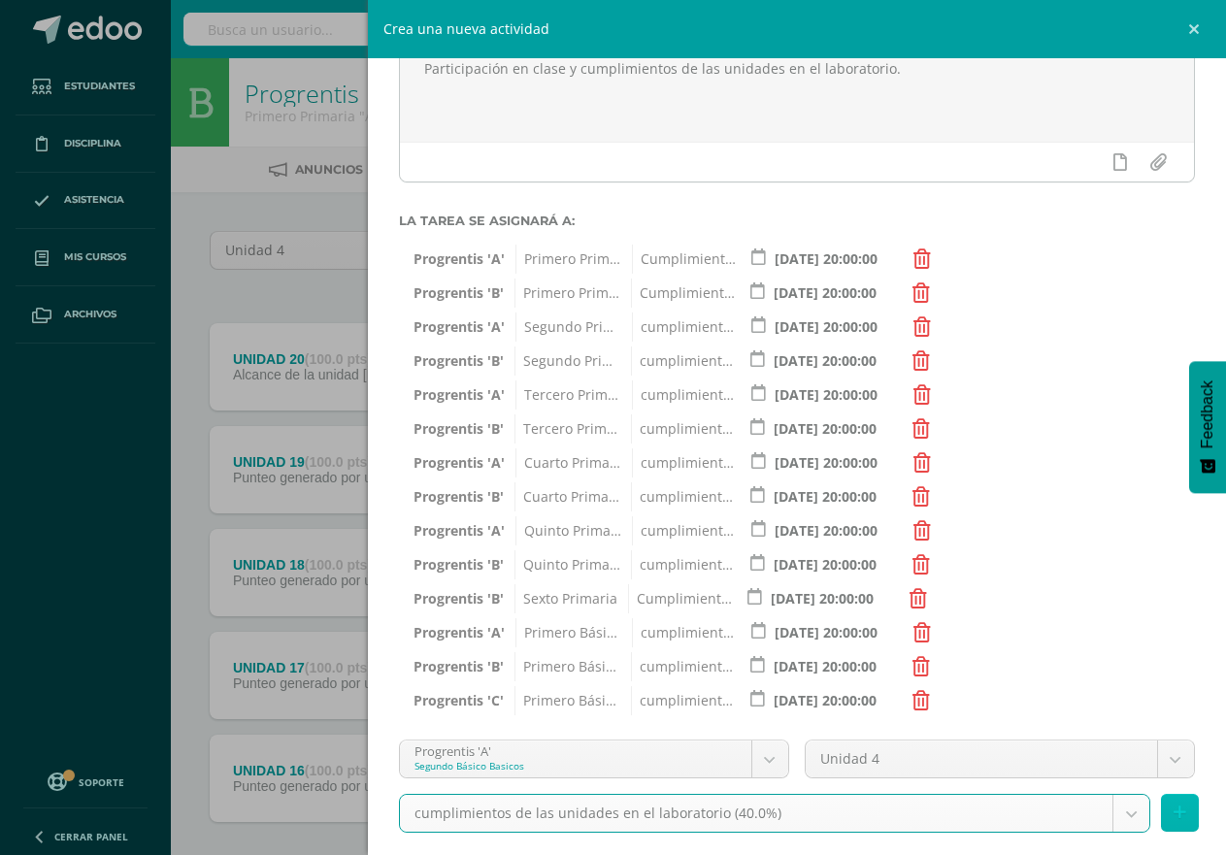
click at [1161, 812] on button at bounding box center [1180, 813] width 38 height 38
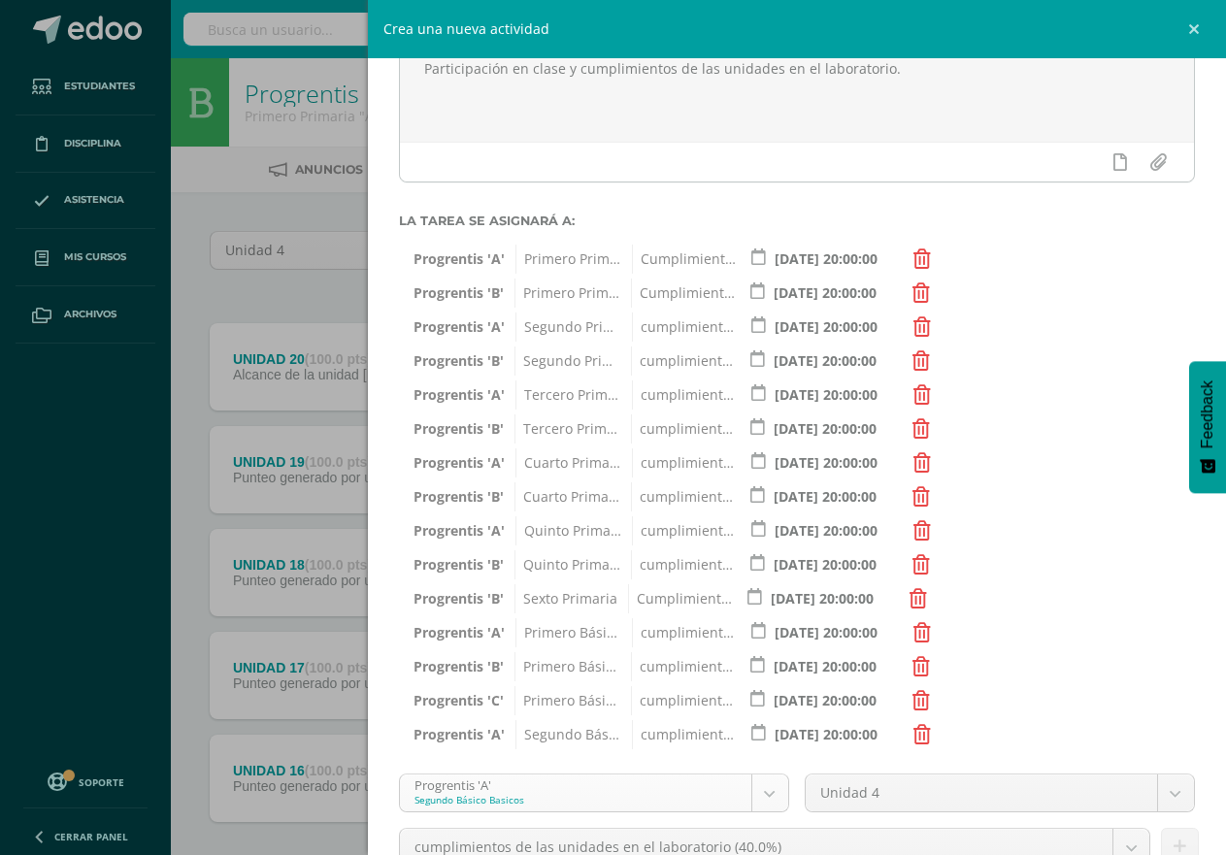
click at [763, 792] on body "Tarea asignada exitosamente Estudiantes Disciplina Asistencia Mis cursos Archiv…" at bounding box center [613, 475] width 1226 height 951
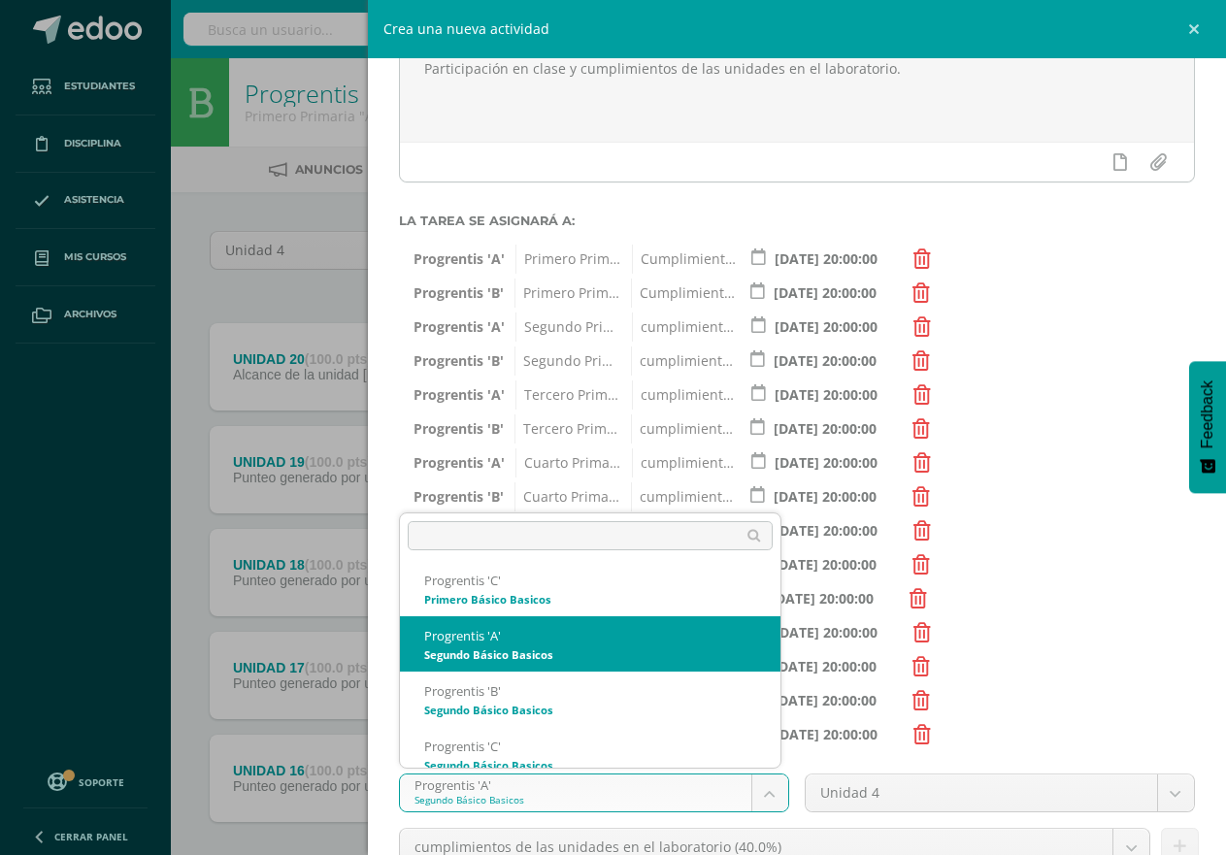
scroll to position [961, 0]
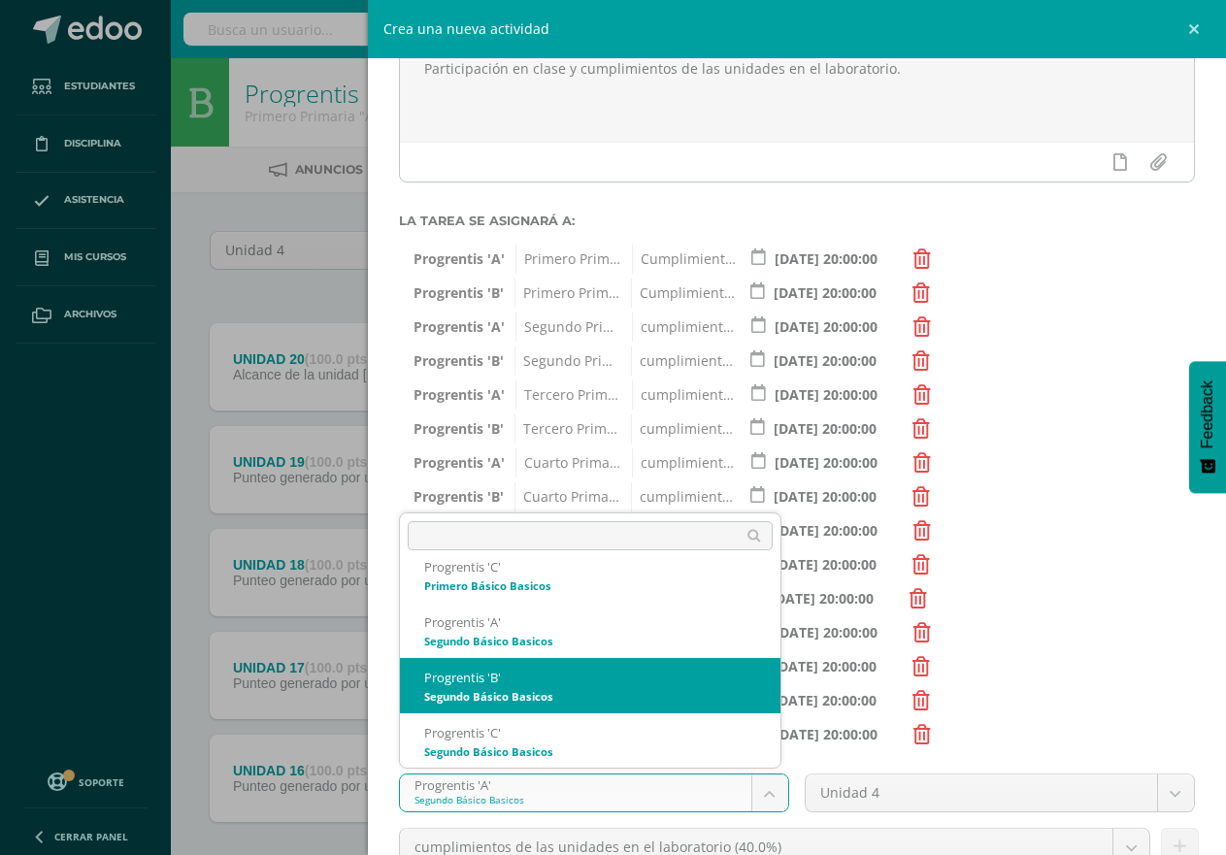
select select "174712"
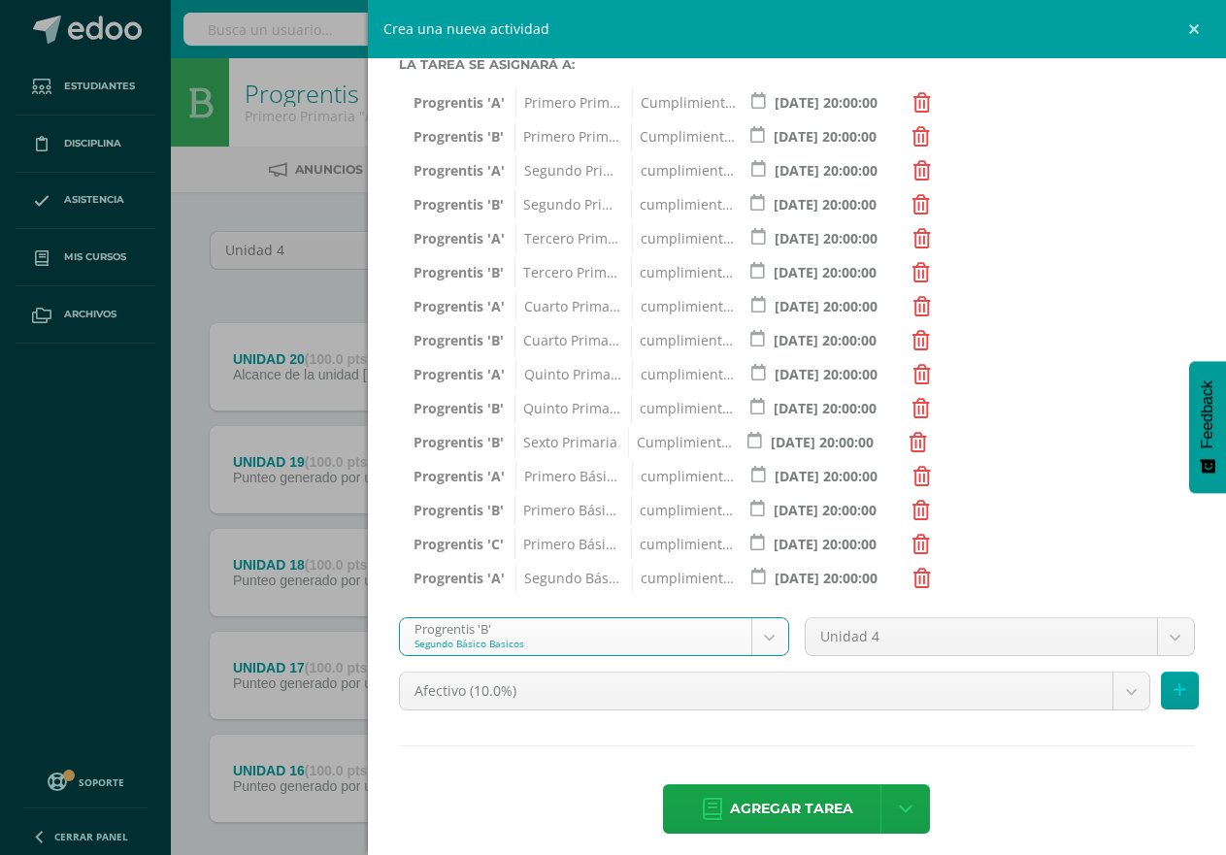
scroll to position [368, 0]
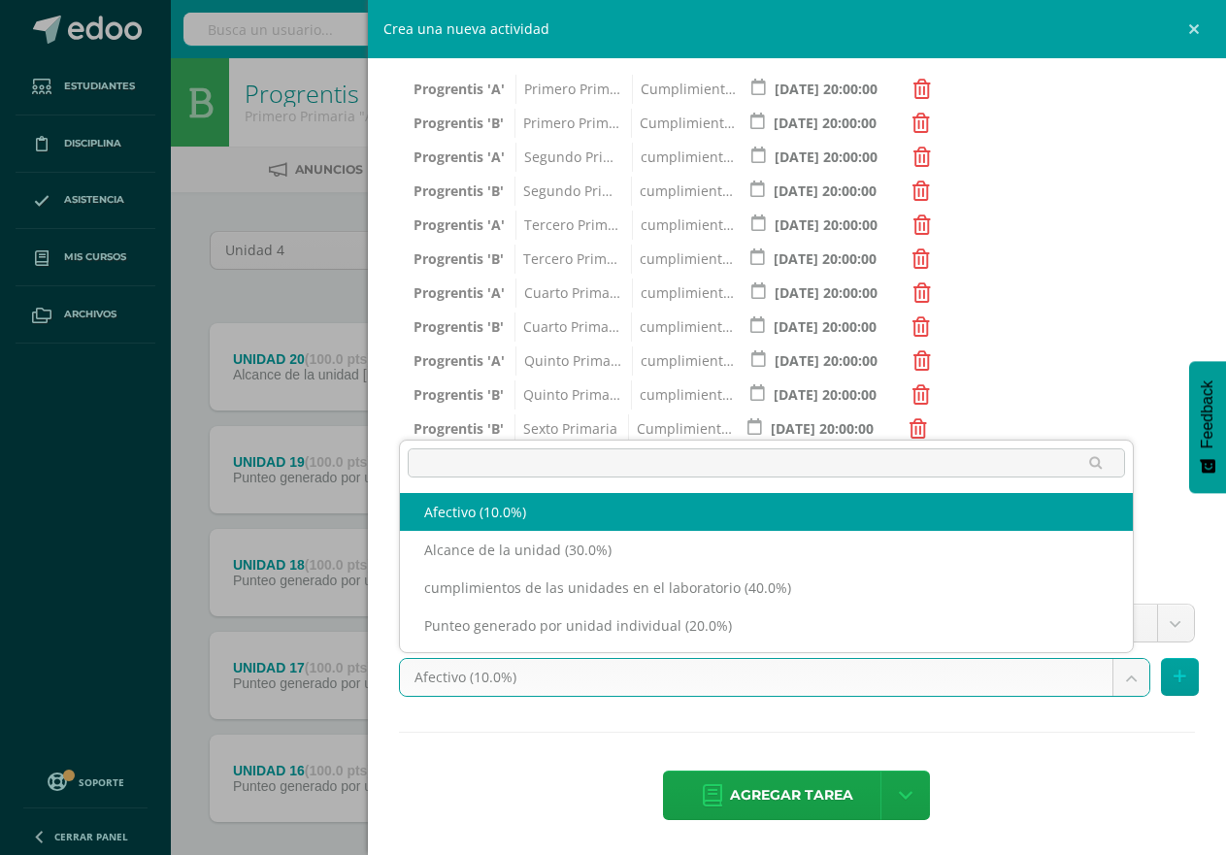
click at [1113, 680] on body "Tarea asignada exitosamente Estudiantes Disciplina Asistencia Mis cursos Archiv…" at bounding box center [613, 475] width 1226 height 951
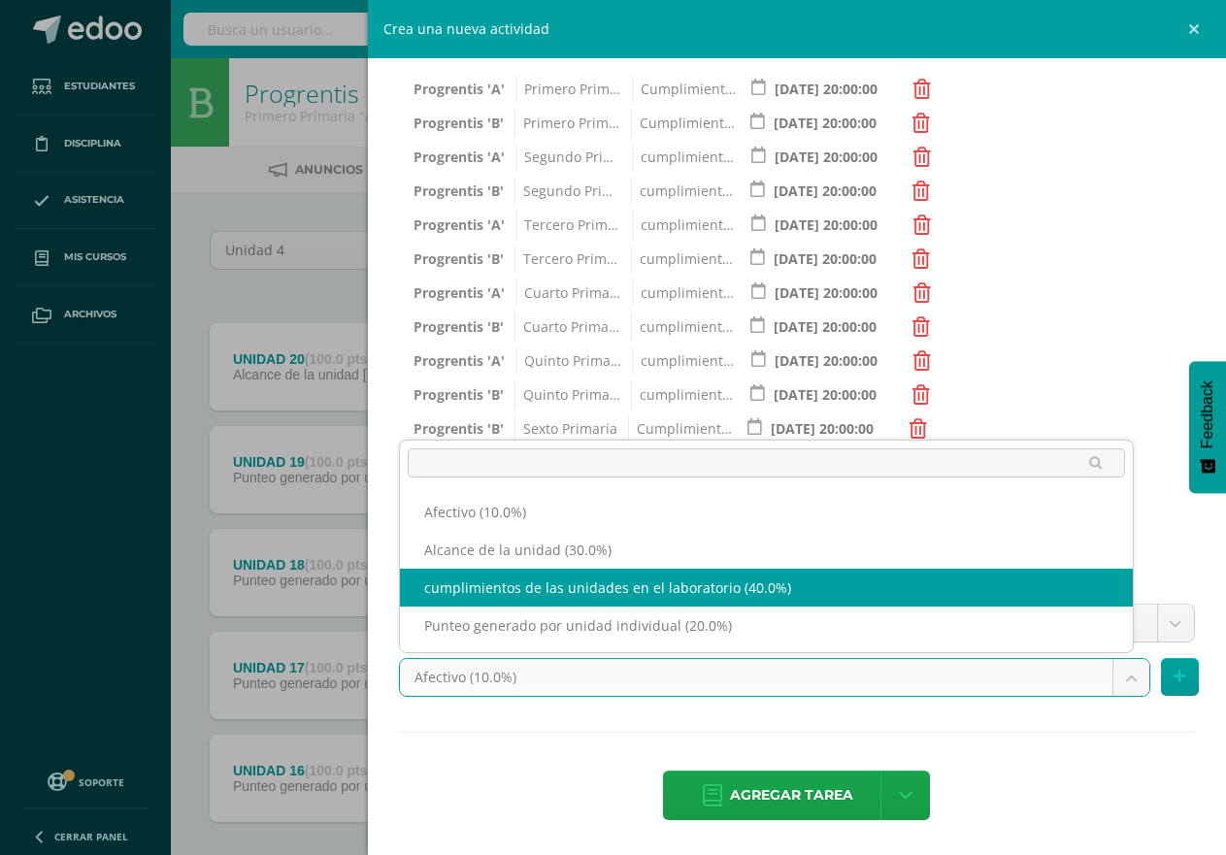
click at [962, 600] on div "Título: Participación en clase y cumplimientos de las unidades en el laboratori…" at bounding box center [797, 310] width 858 height 1090
select select "191257"
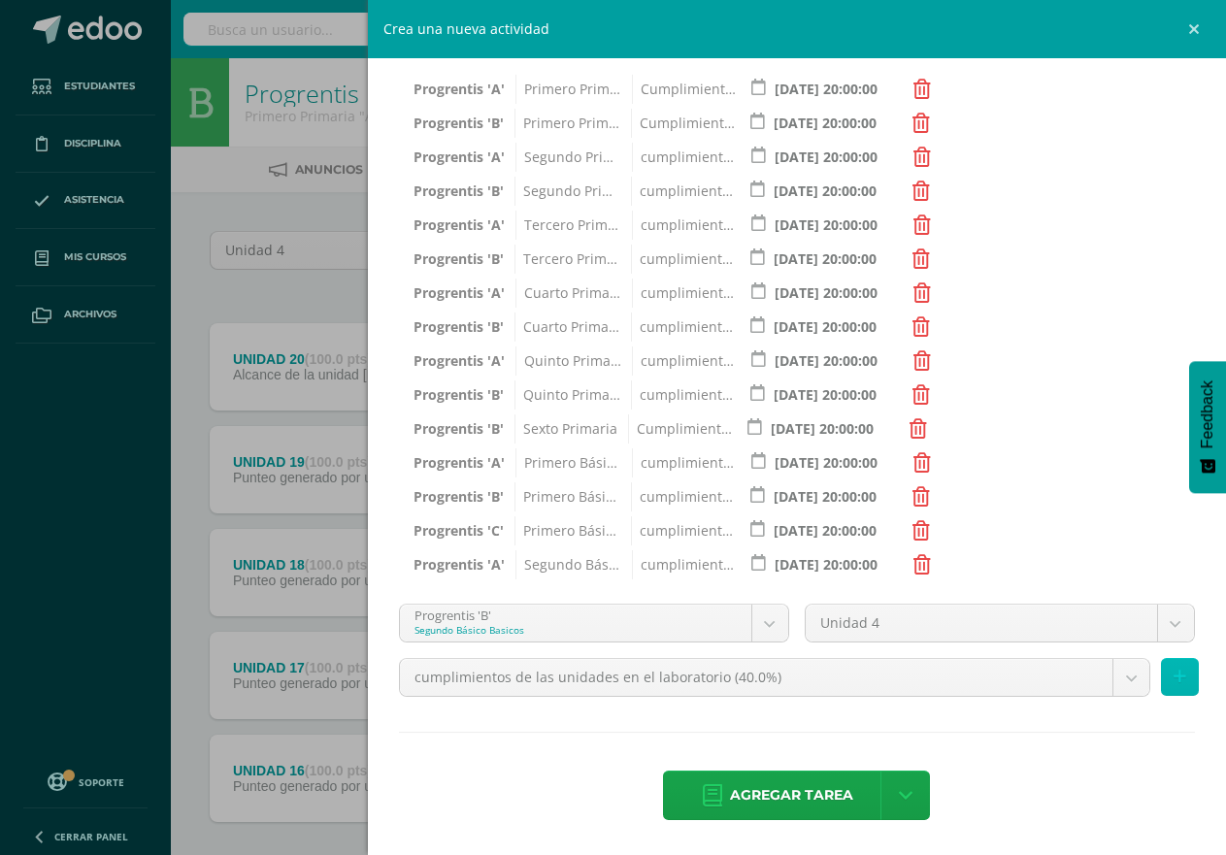
click at [1174, 673] on icon at bounding box center [1180, 677] width 13 height 17
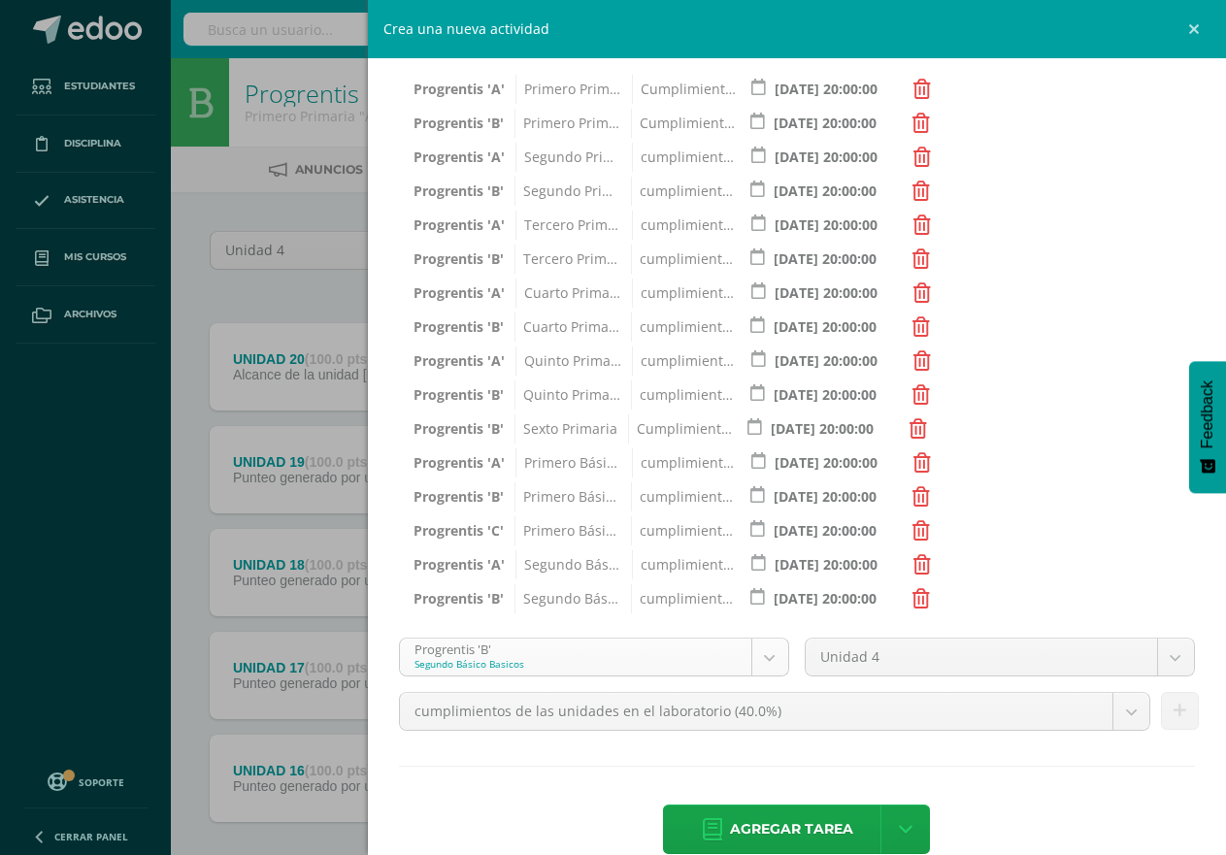
click at [757, 655] on body "Tarea asignada exitosamente Estudiantes Disciplina Asistencia Mis cursos Archiv…" at bounding box center [613, 475] width 1226 height 951
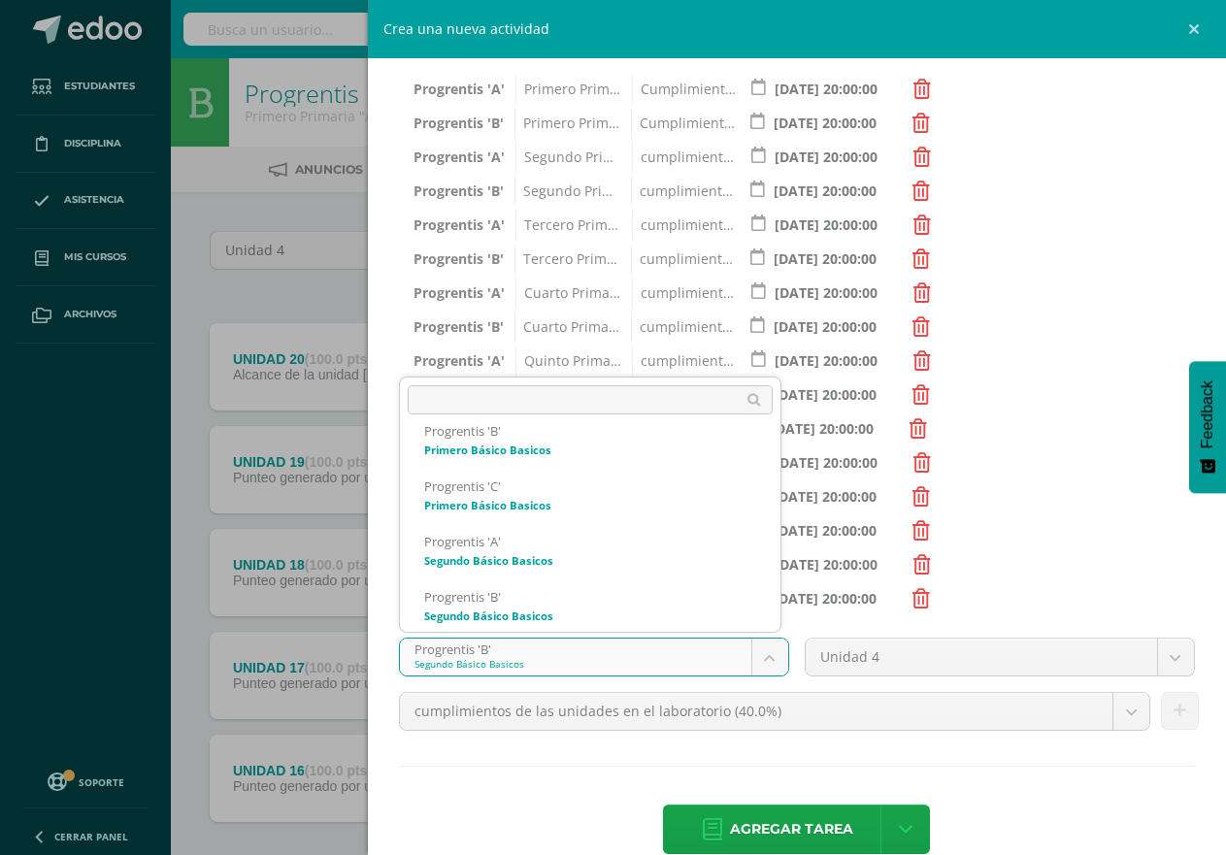
scroll to position [961, 0]
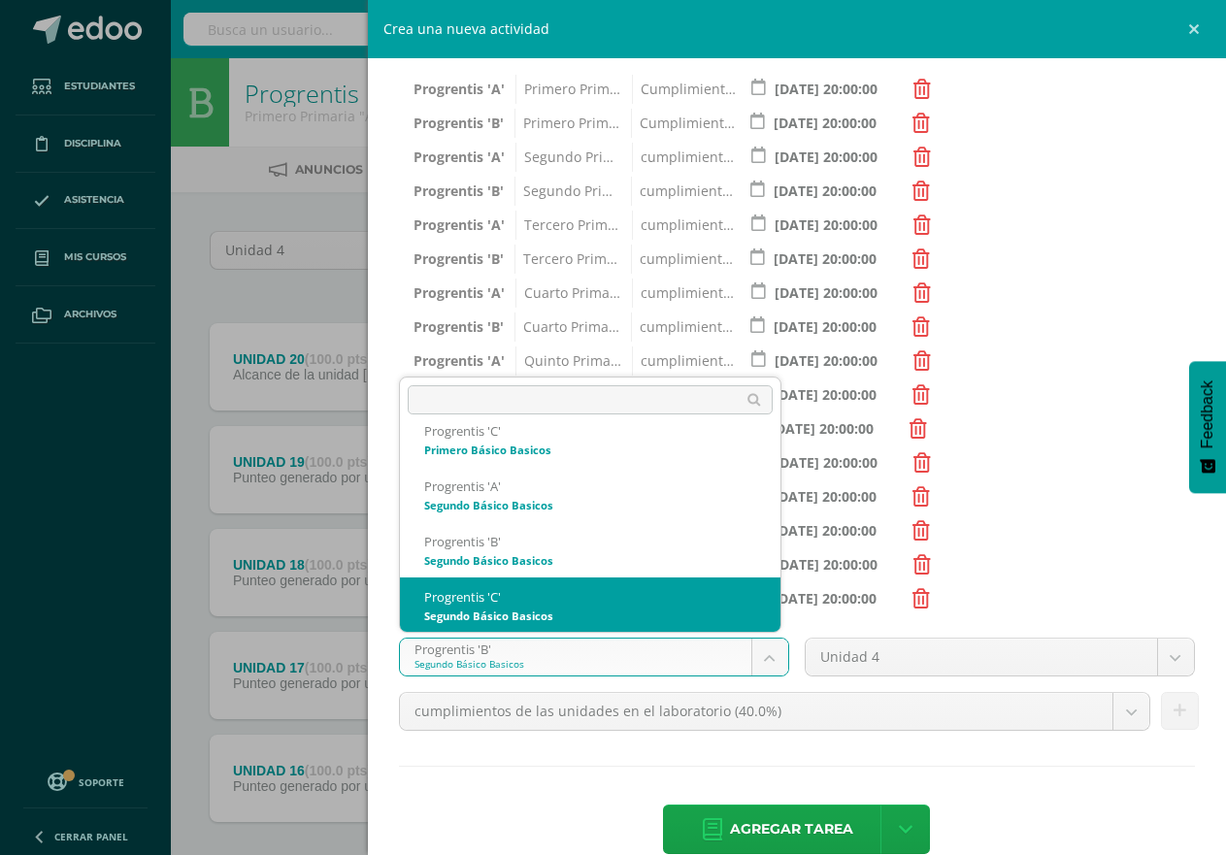
select select "174719"
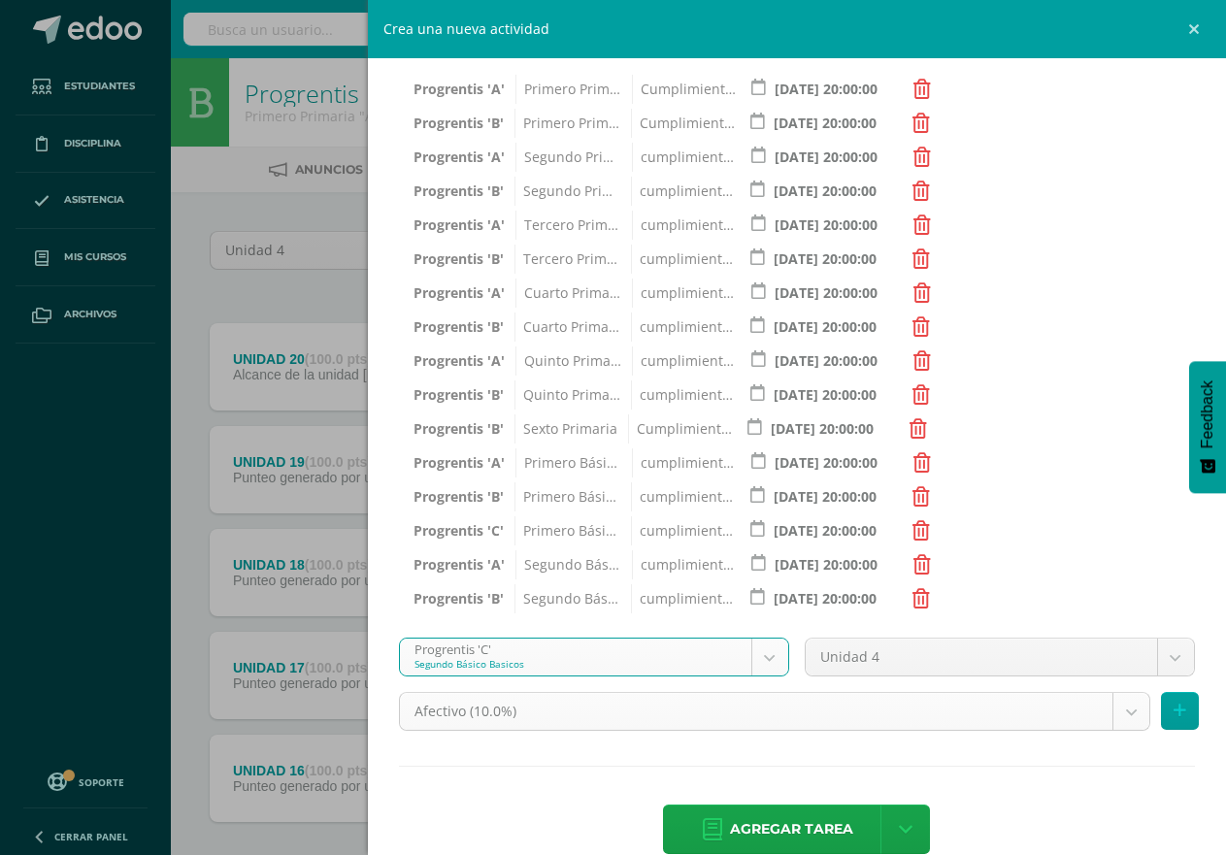
click at [1113, 714] on body "Tarea asignada exitosamente Estudiantes Disciplina Asistencia Mis cursos Archiv…" at bounding box center [613, 475] width 1226 height 951
click at [1114, 714] on body "Tarea asignada exitosamente Estudiantes Disciplina Asistencia Mis cursos Archiv…" at bounding box center [613, 475] width 1226 height 951
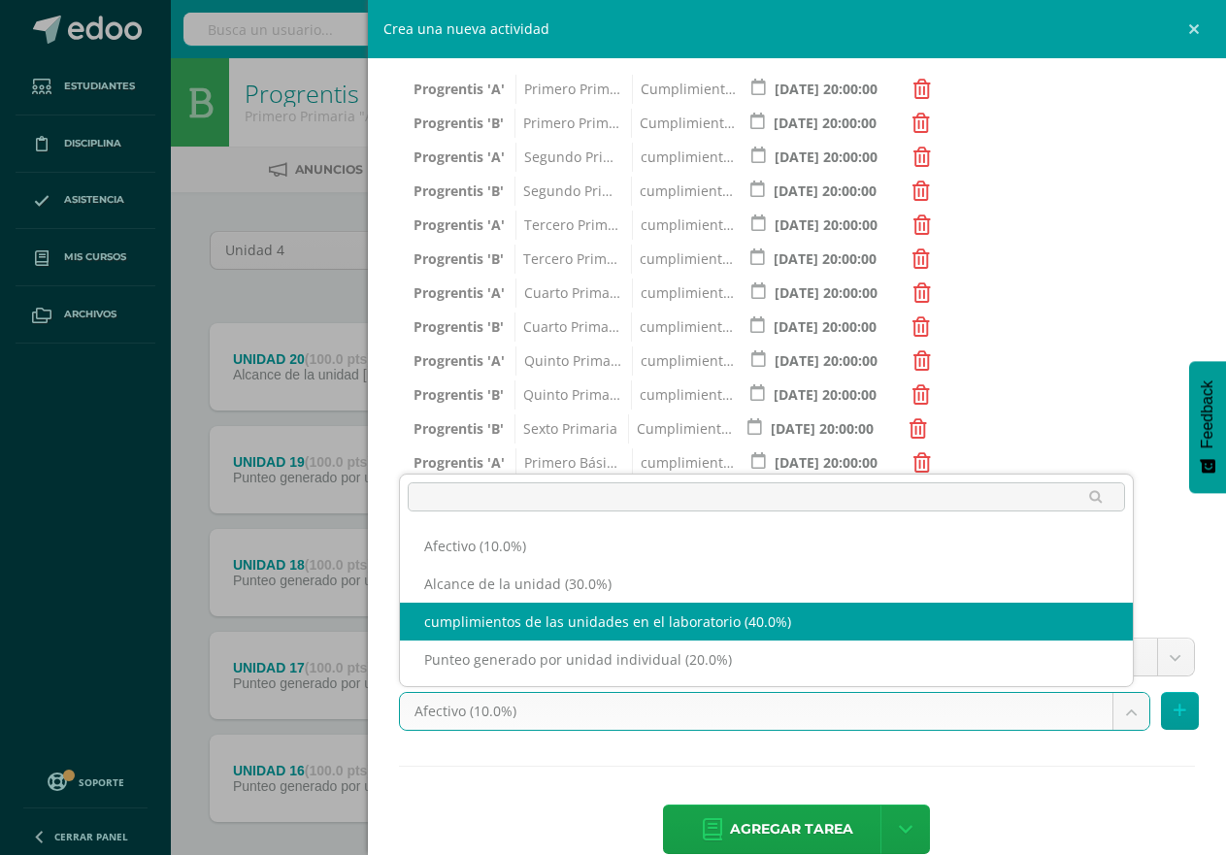
select select "191261"
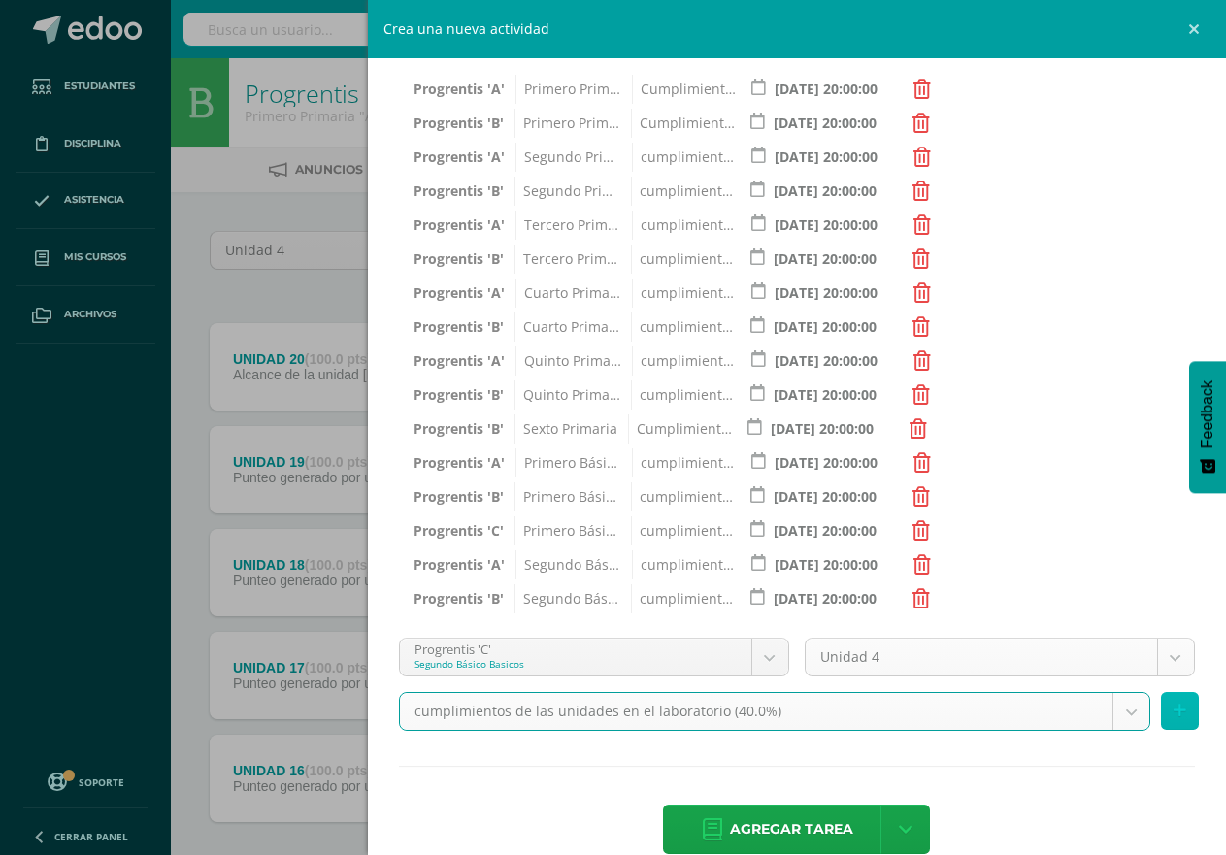
click at [1161, 705] on button at bounding box center [1180, 711] width 38 height 38
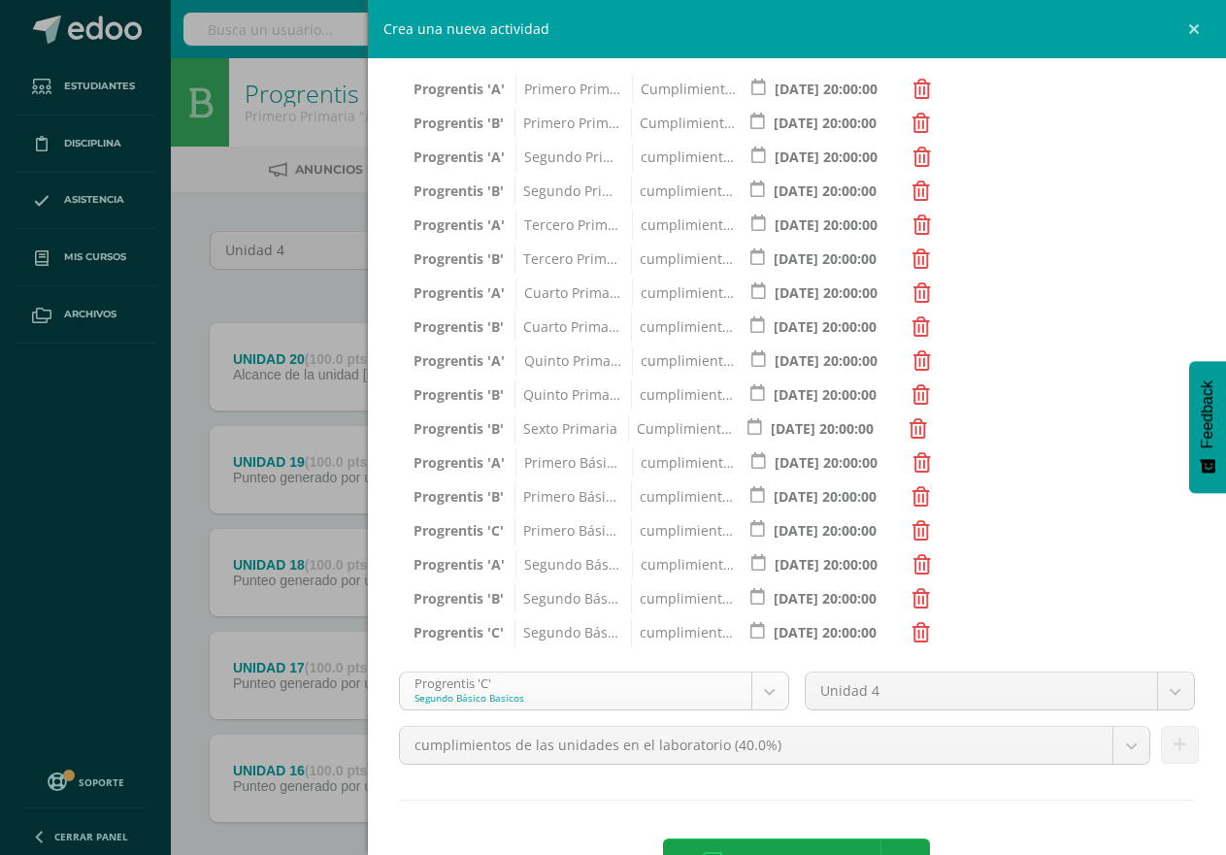
click at [762, 690] on body "Tarea asignada exitosamente Estudiantes Disciplina Asistencia Mis cursos Archiv…" at bounding box center [613, 475] width 1226 height 951
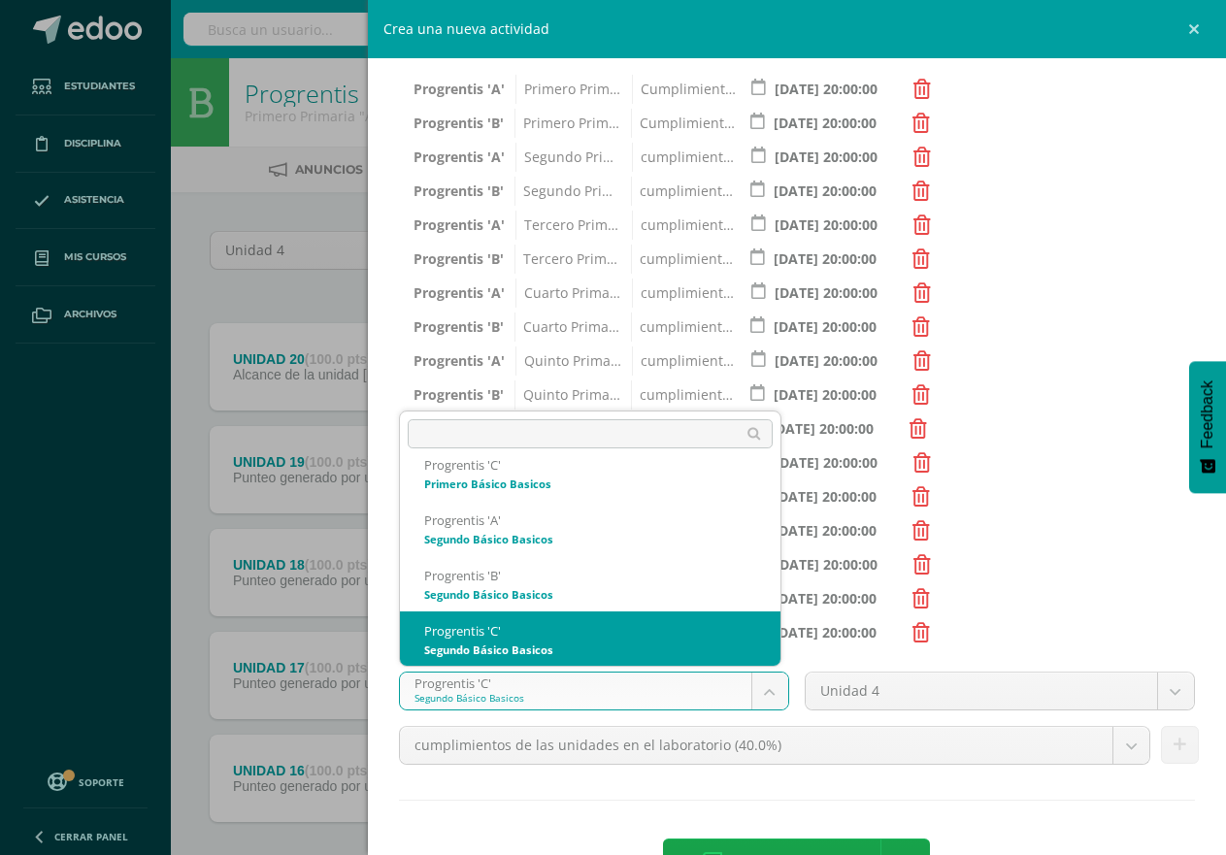
scroll to position [1016, 0]
select select "174684"
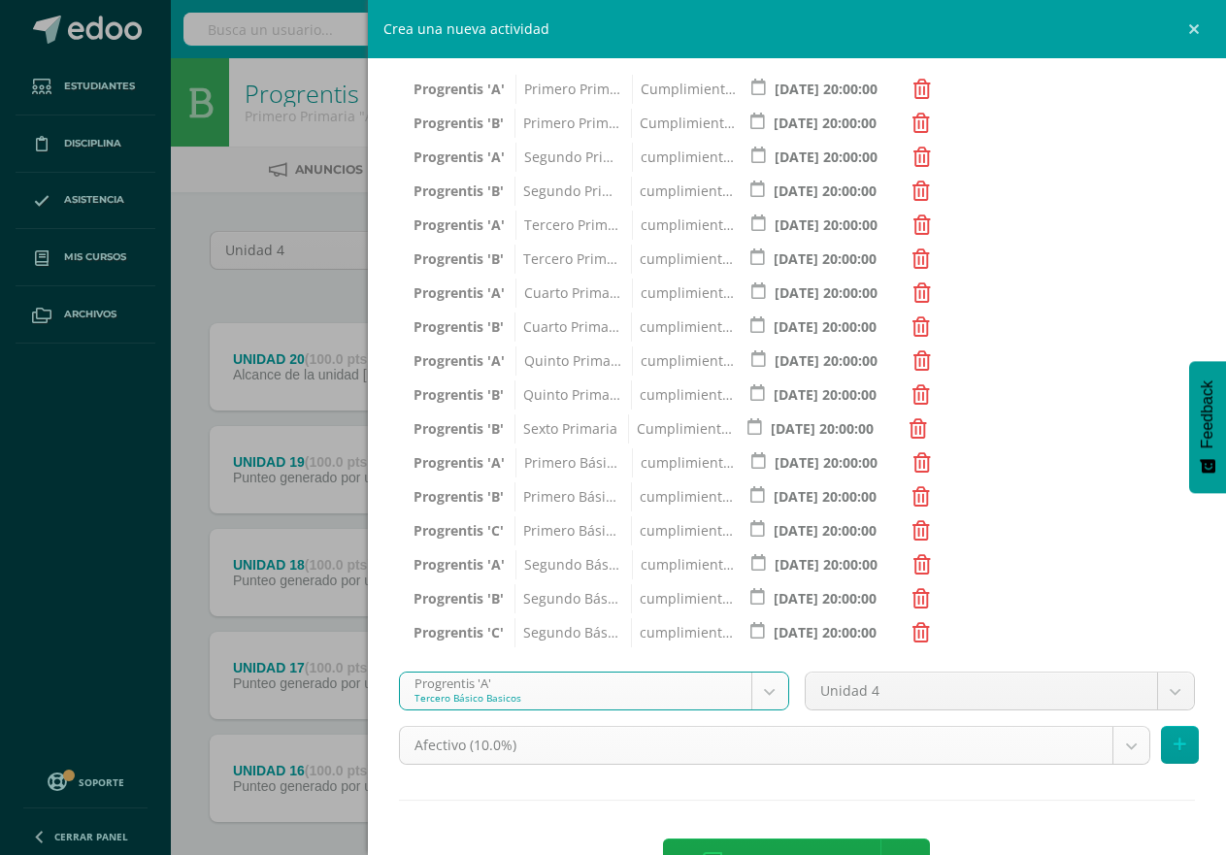
click at [1114, 743] on body "Tarea asignada exitosamente Estudiantes Disciplina Asistencia Mis cursos Archiv…" at bounding box center [613, 475] width 1226 height 951
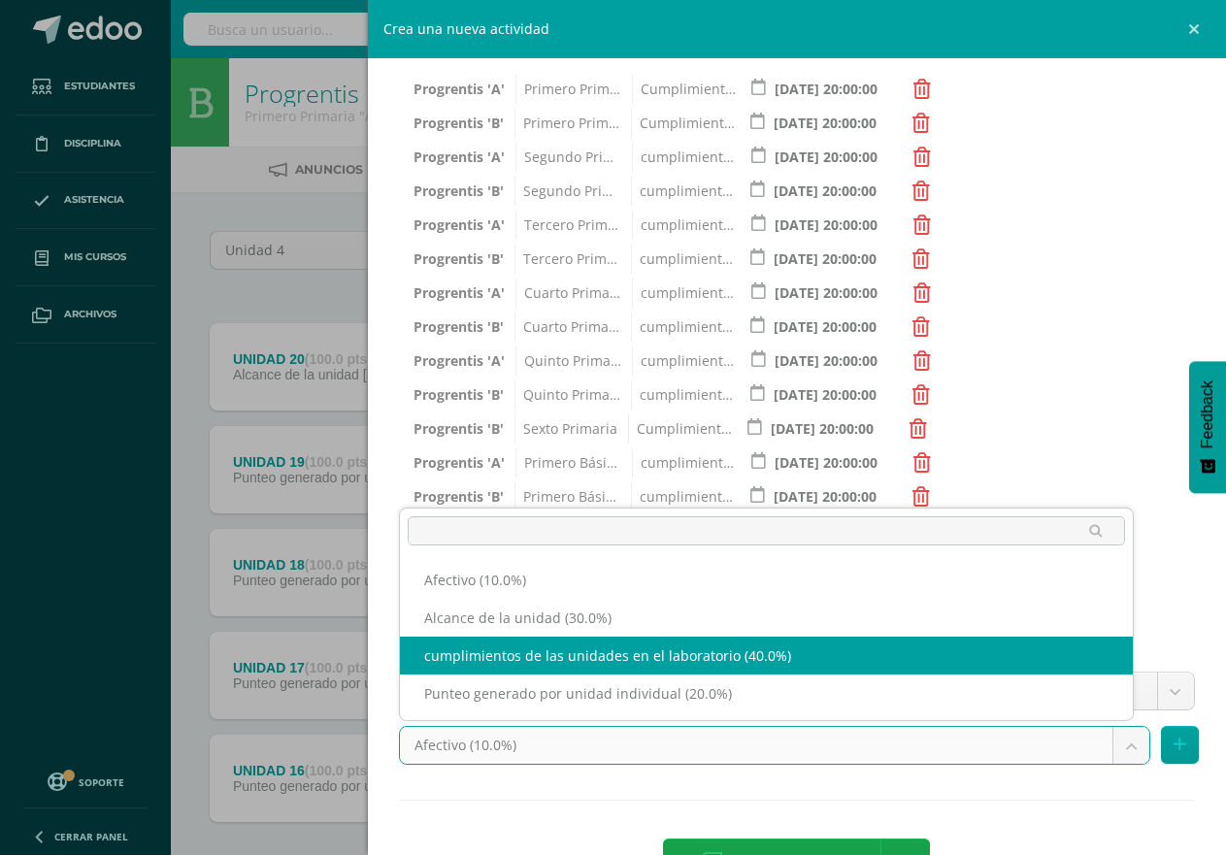
select select "191268"
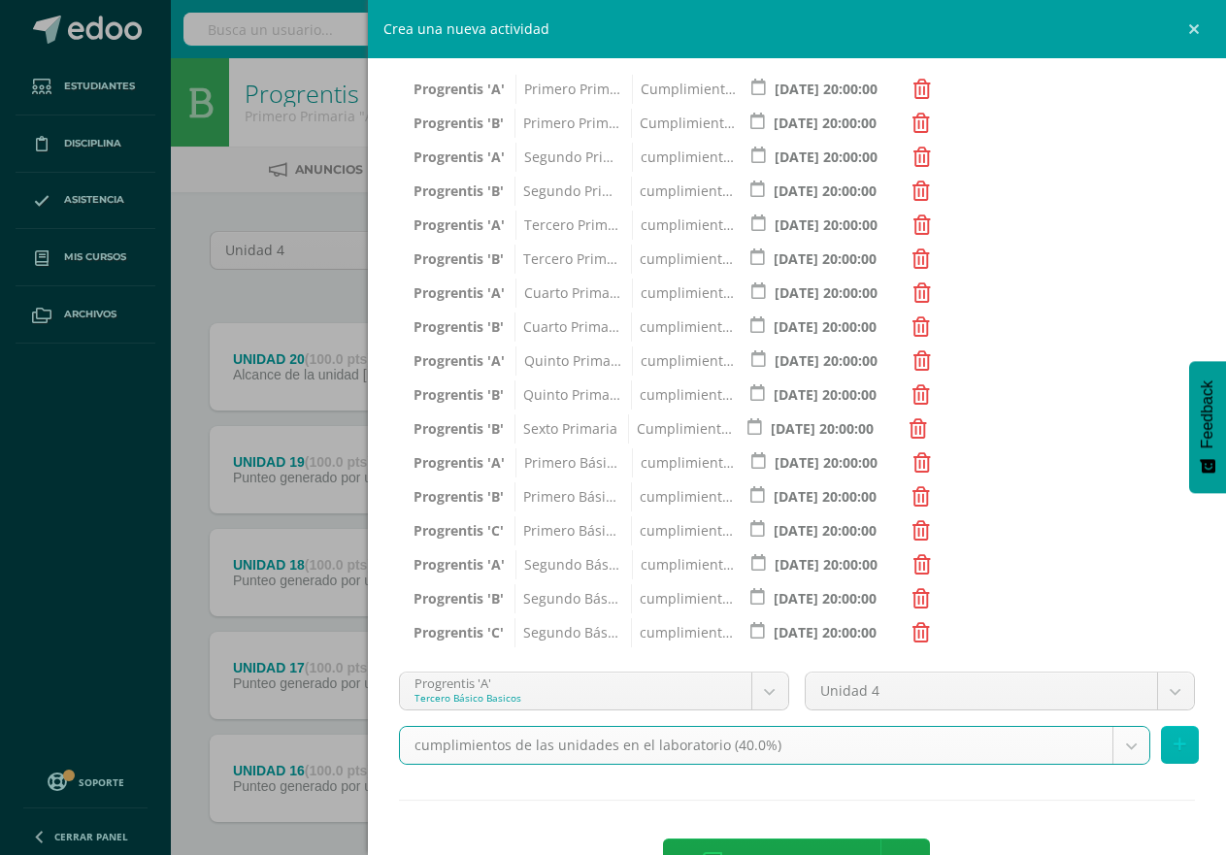
click at [1170, 750] on button at bounding box center [1180, 745] width 38 height 38
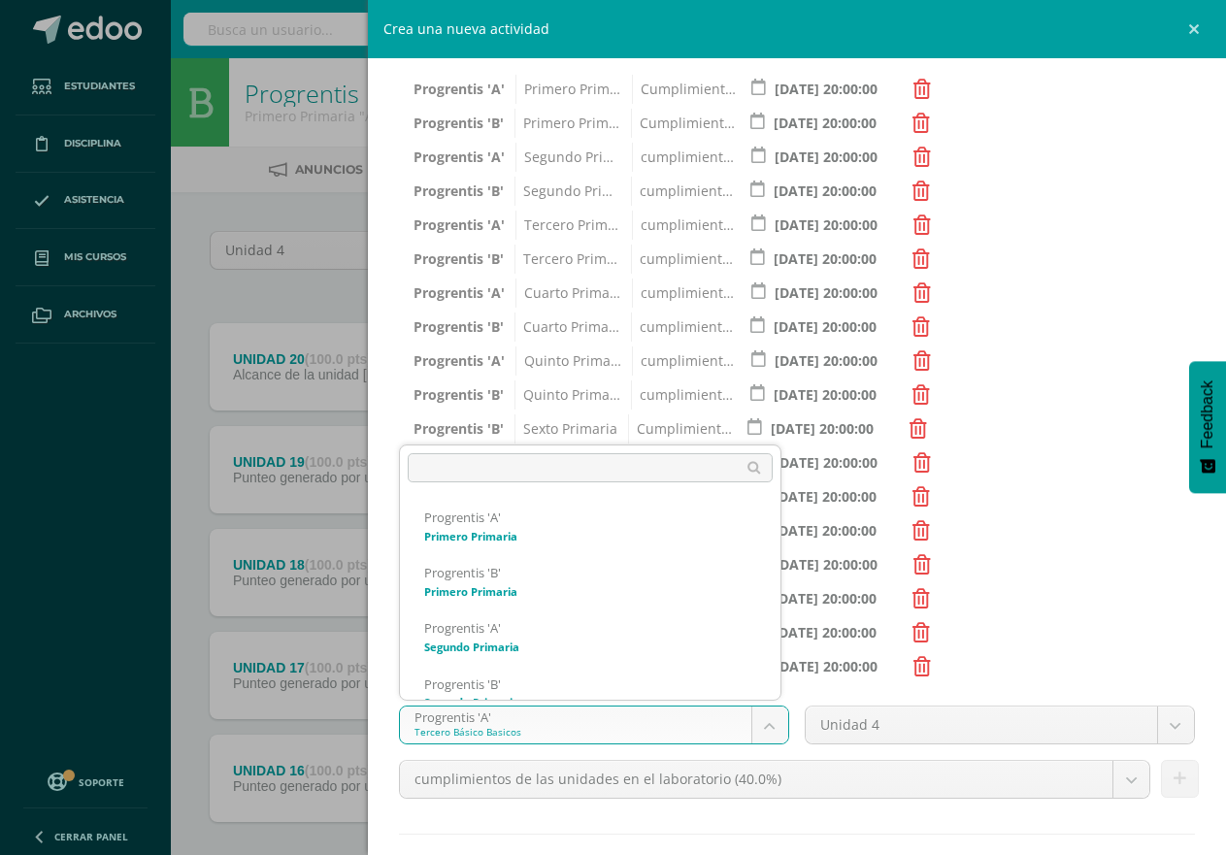
click at [761, 729] on body "Tarea asignada exitosamente Estudiantes Disciplina Asistencia Mis cursos Archiv…" at bounding box center [613, 475] width 1226 height 951
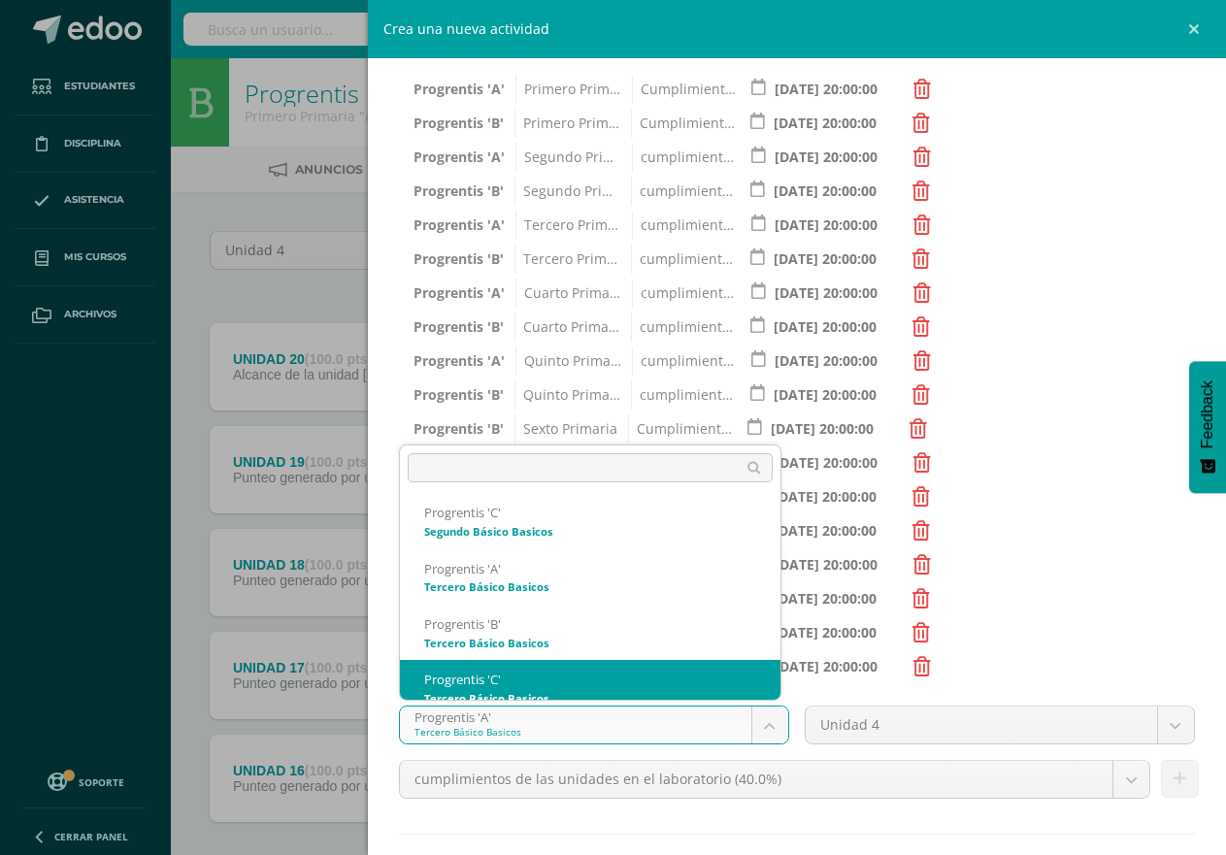
scroll to position [1127, 0]
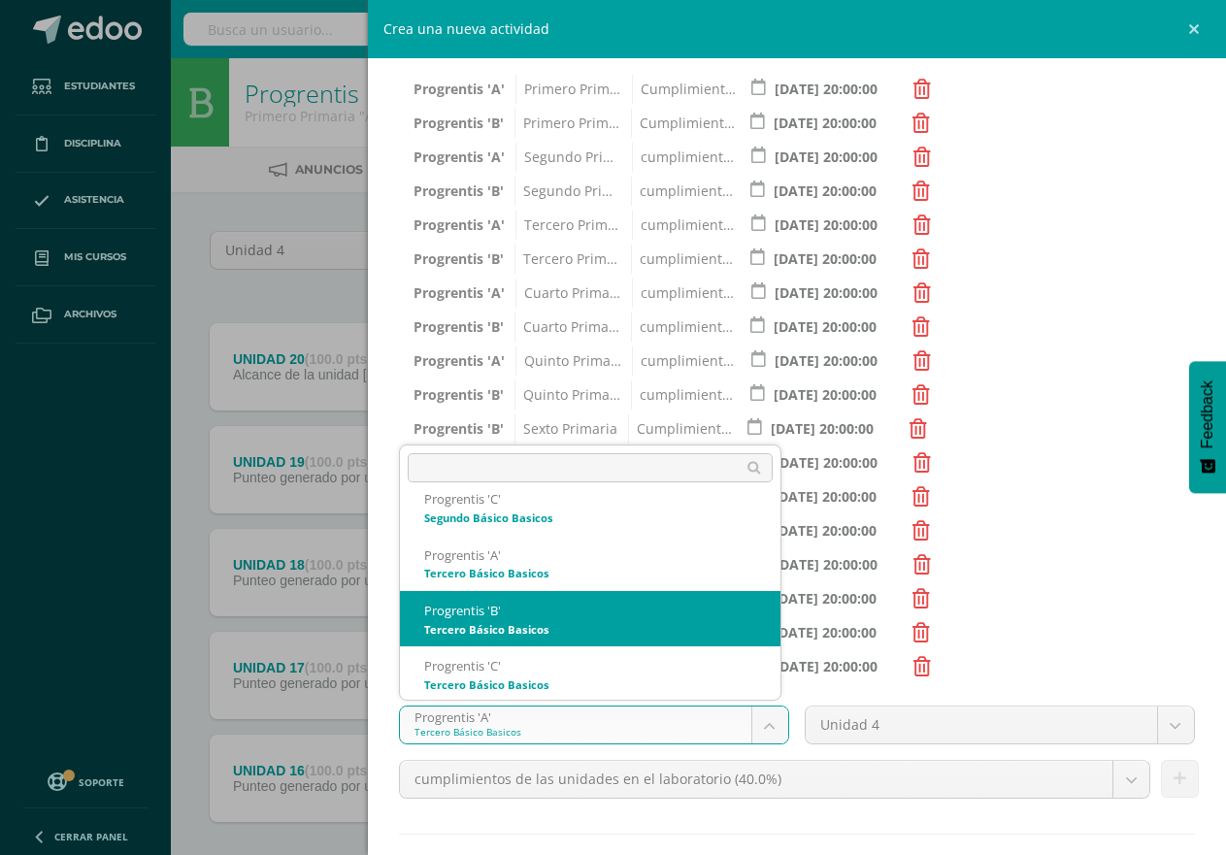
select select "174691"
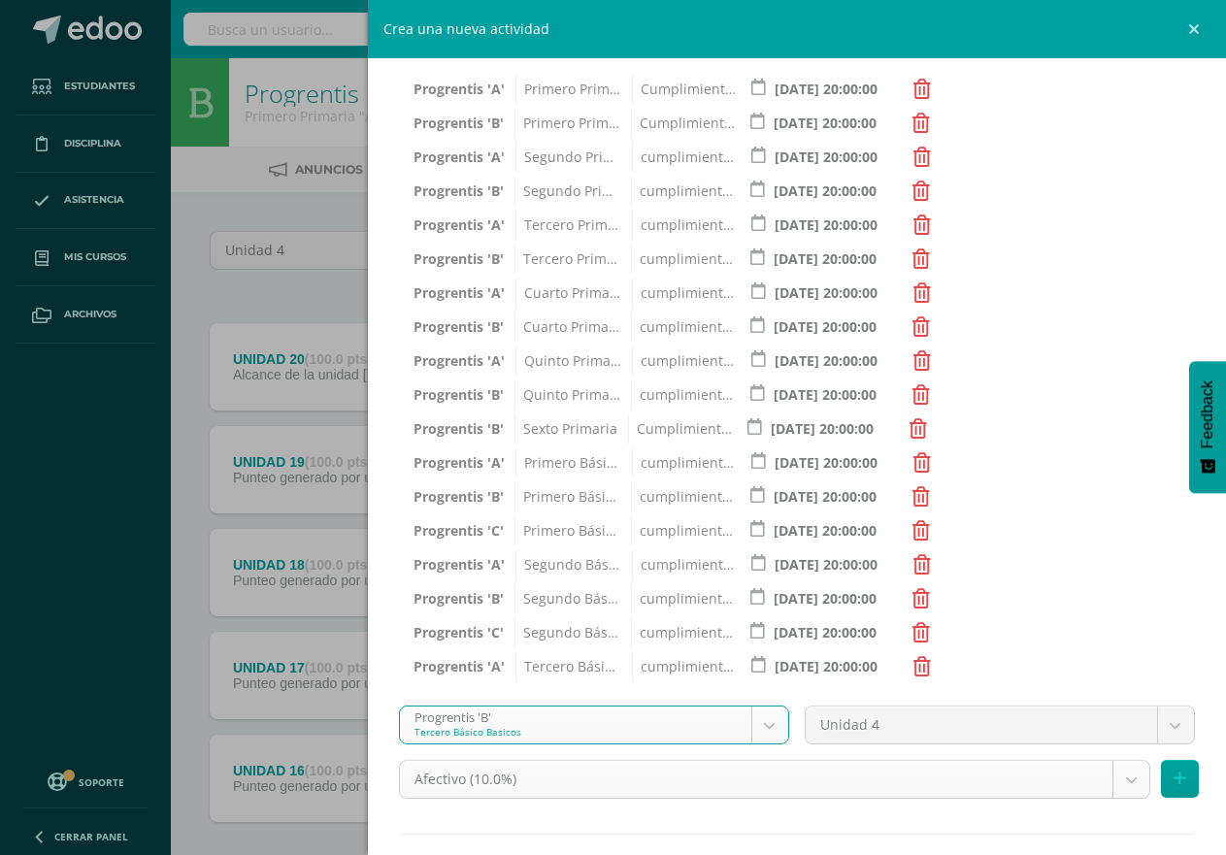
click at [1103, 782] on body "Tarea asignada exitosamente Estudiantes Disciplina Asistencia Mis cursos Archiv…" at bounding box center [613, 475] width 1226 height 951
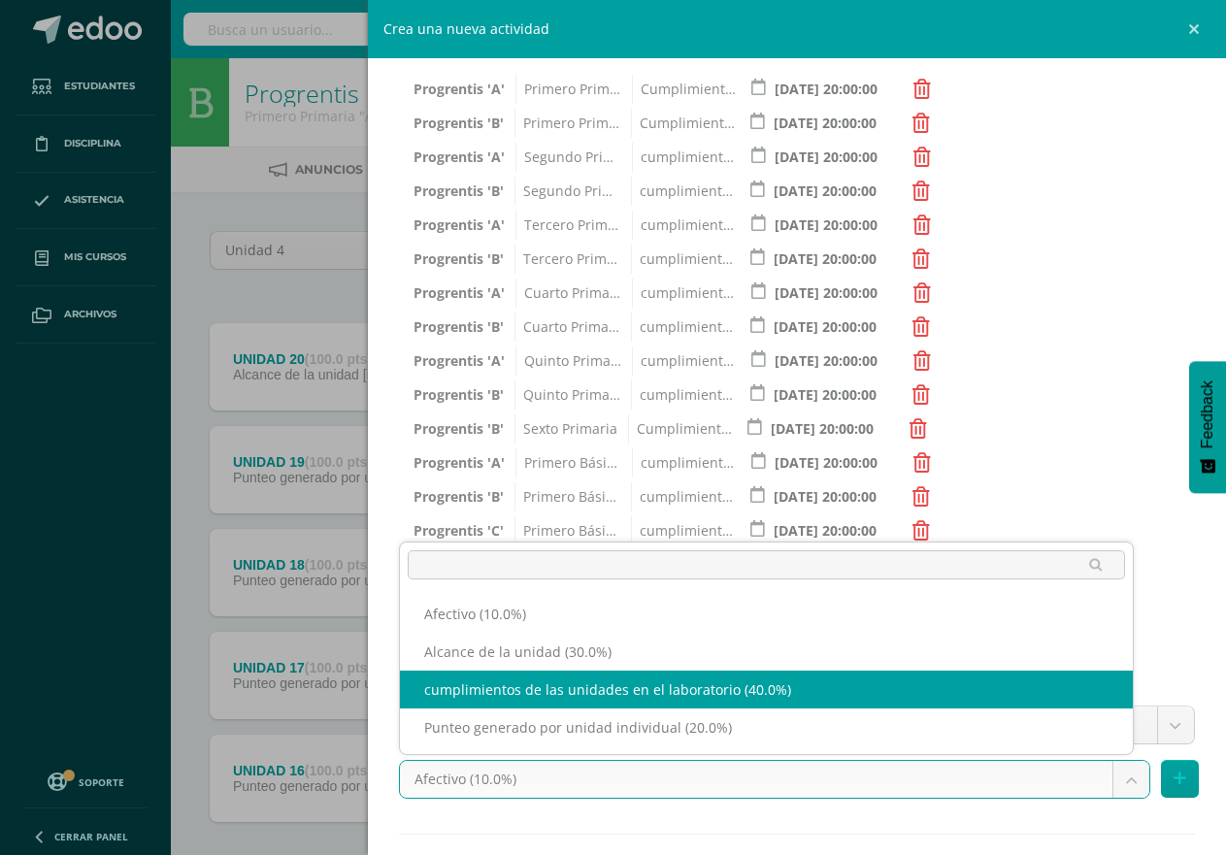
select select "191275"
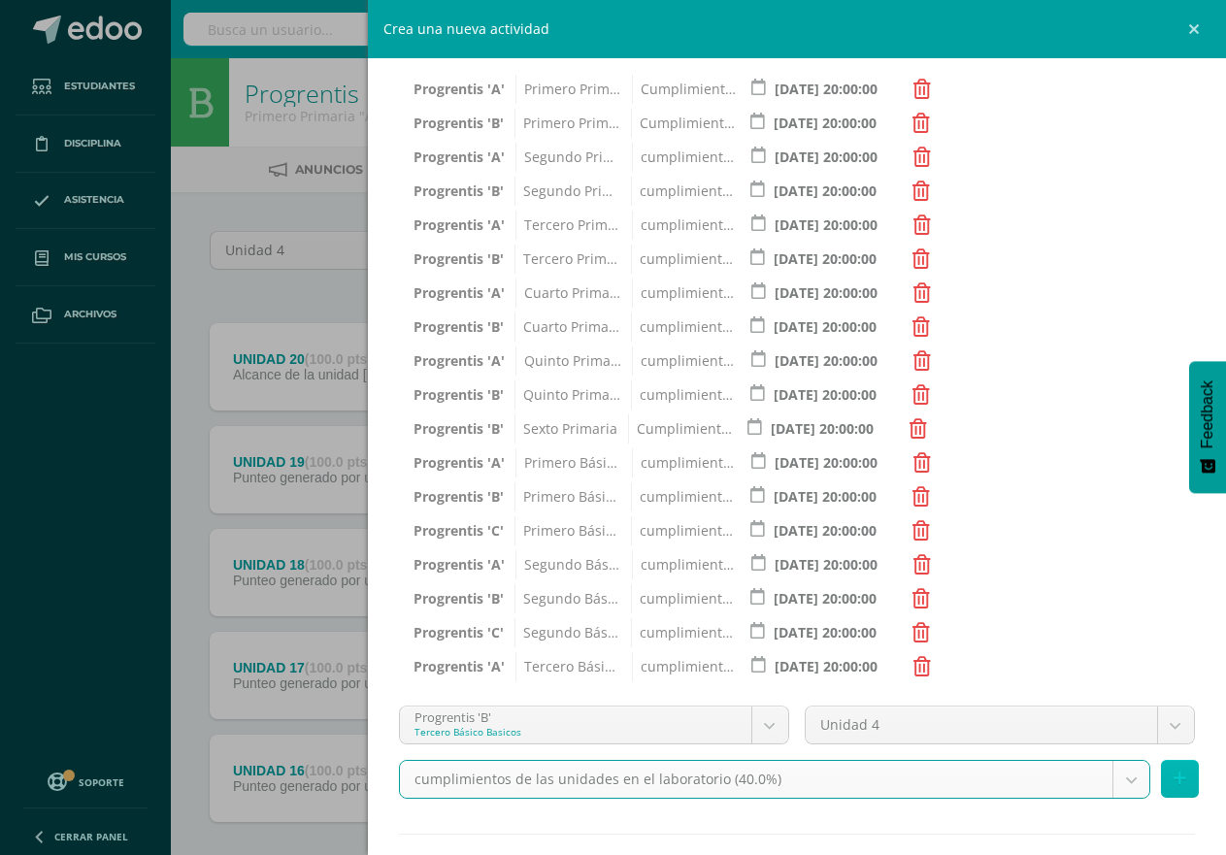
click at [1161, 770] on button at bounding box center [1180, 779] width 38 height 38
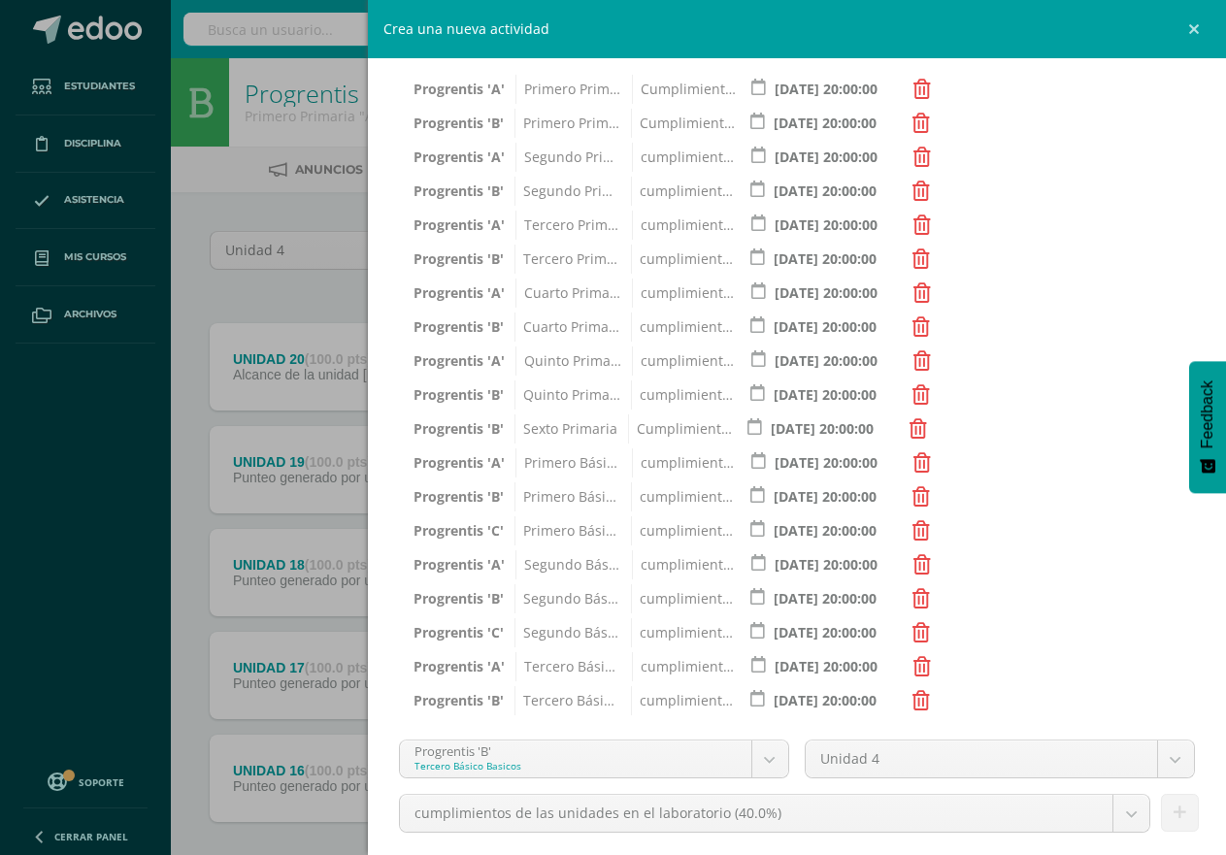
click at [757, 754] on body "Tarea asignada exitosamente Estudiantes Disciplina Asistencia Mis cursos Archiv…" at bounding box center [613, 475] width 1226 height 951
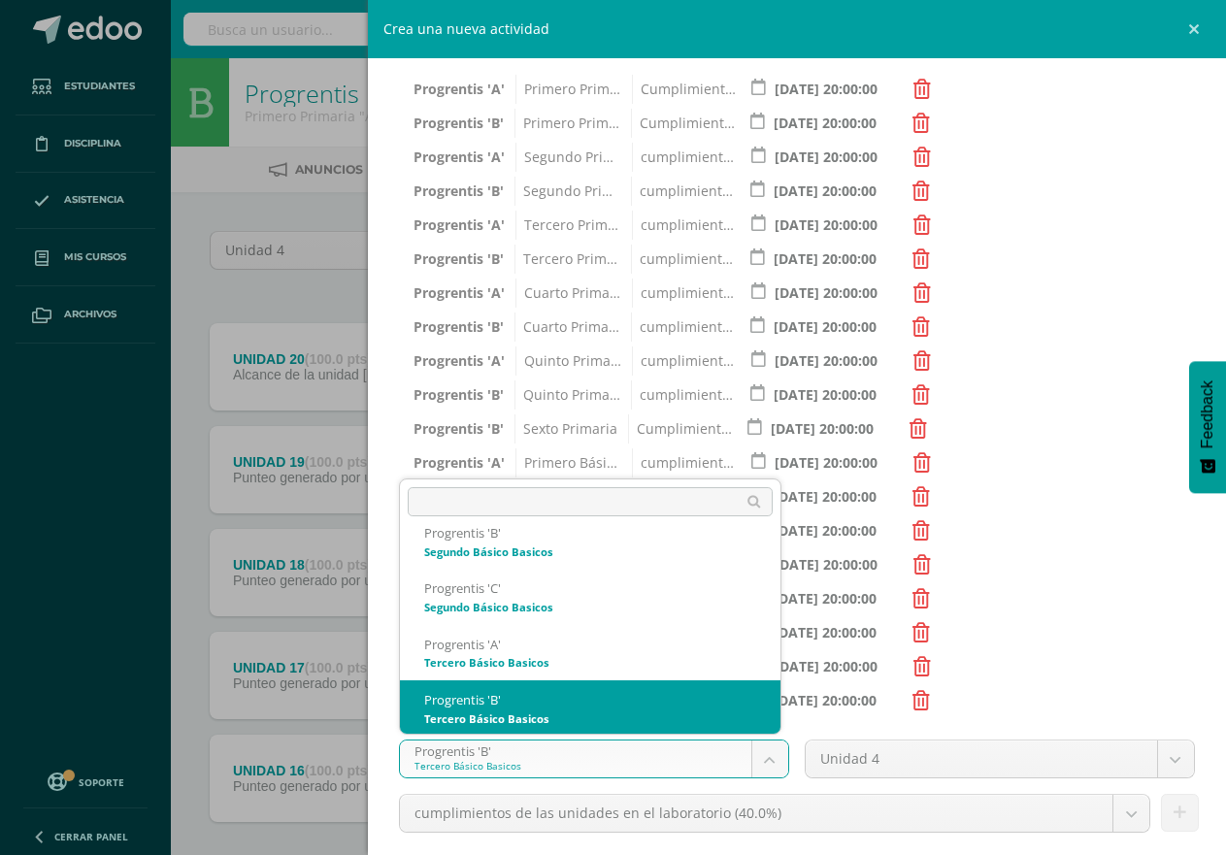
scroll to position [1136, 0]
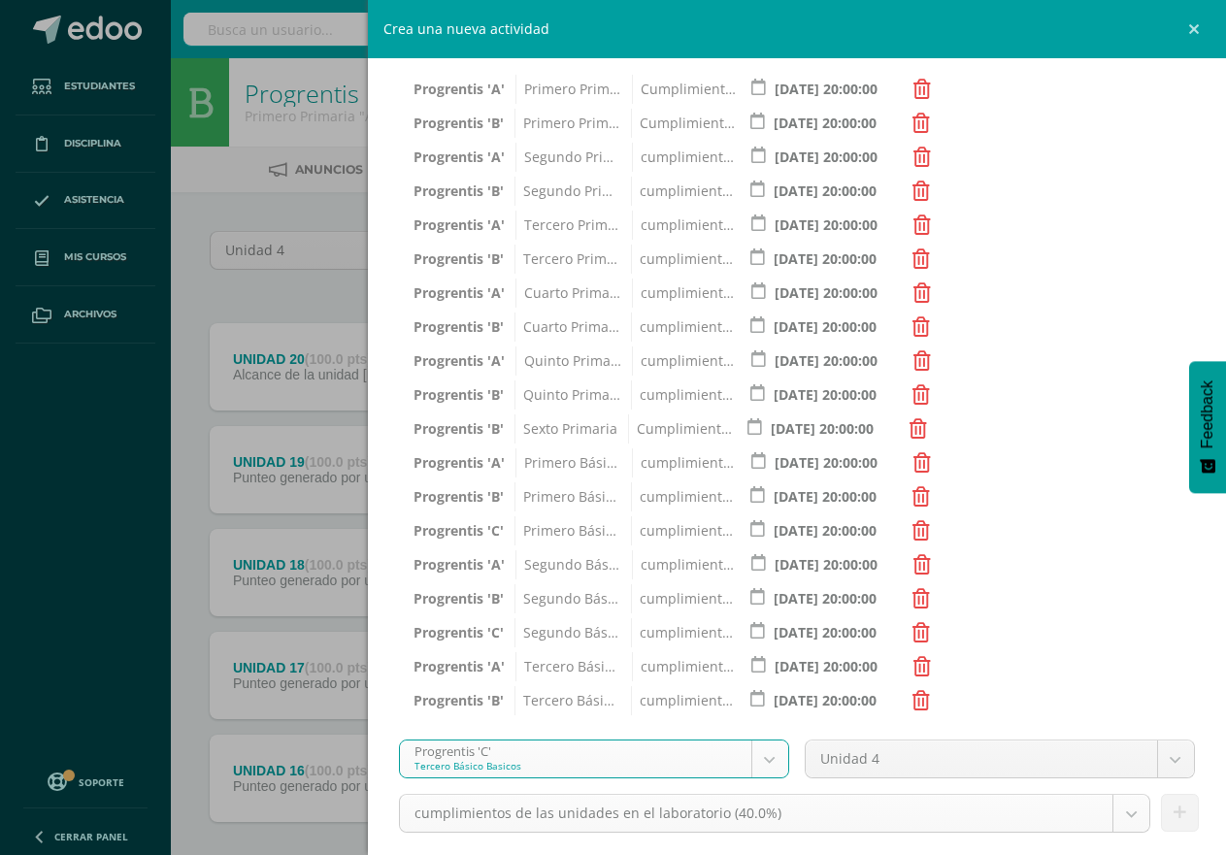
select select "174698"
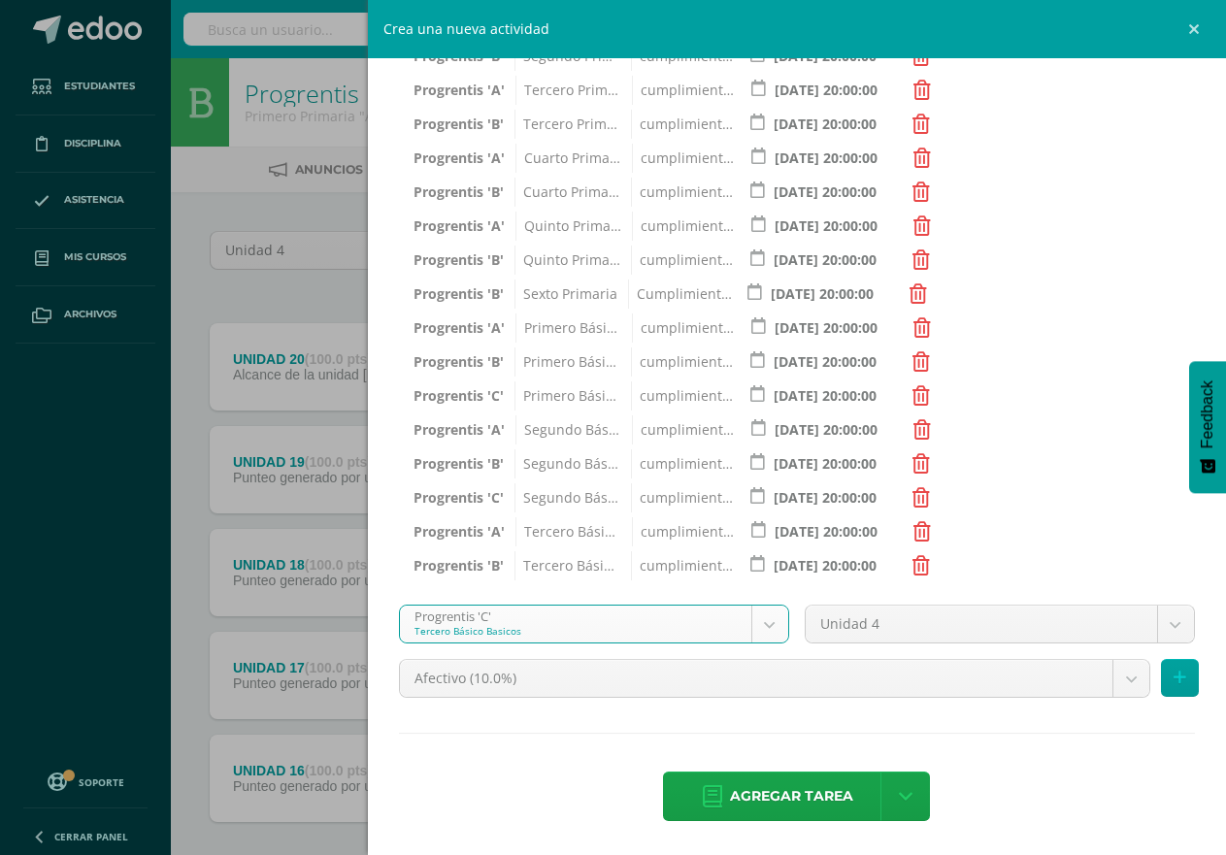
scroll to position [504, 0]
click at [1111, 683] on body "Tarea asignada exitosamente Estudiantes Disciplina Asistencia Mis cursos Archiv…" at bounding box center [613, 475] width 1226 height 951
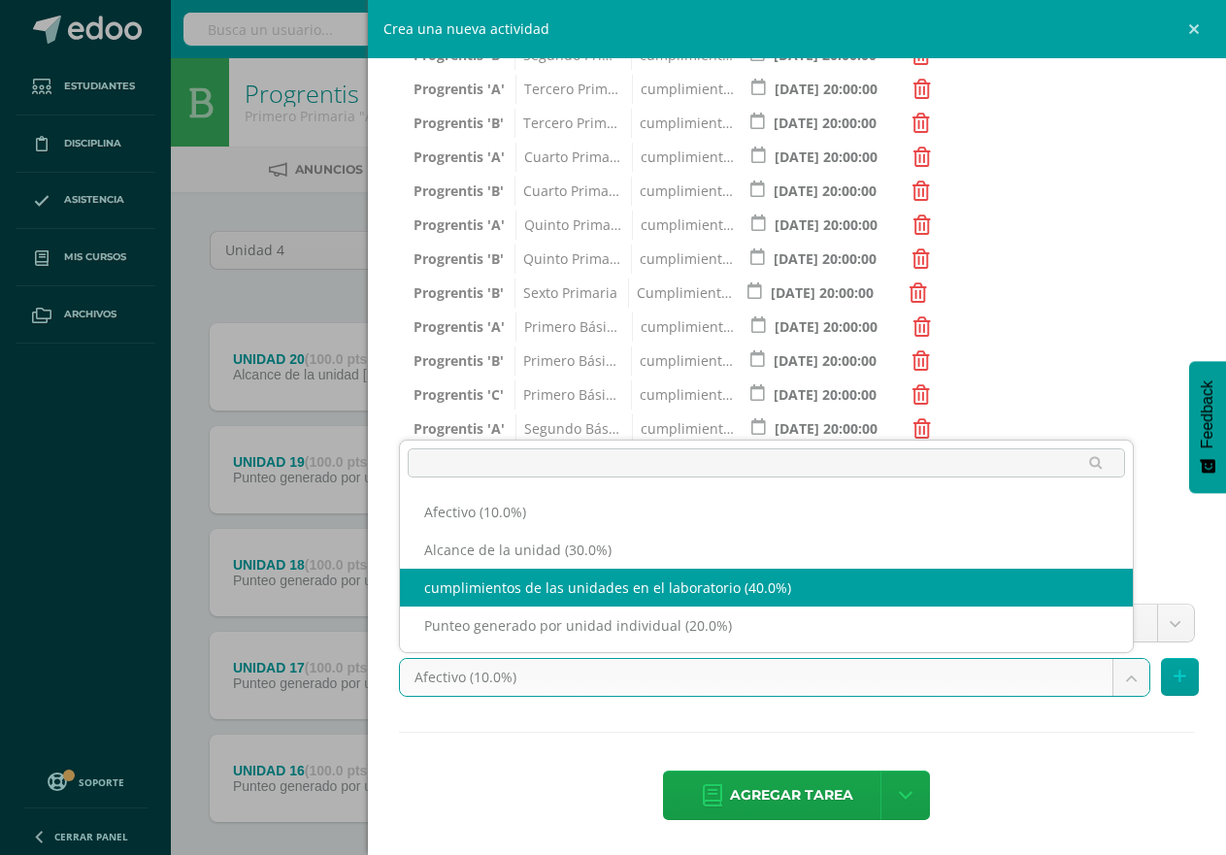
select select "191284"
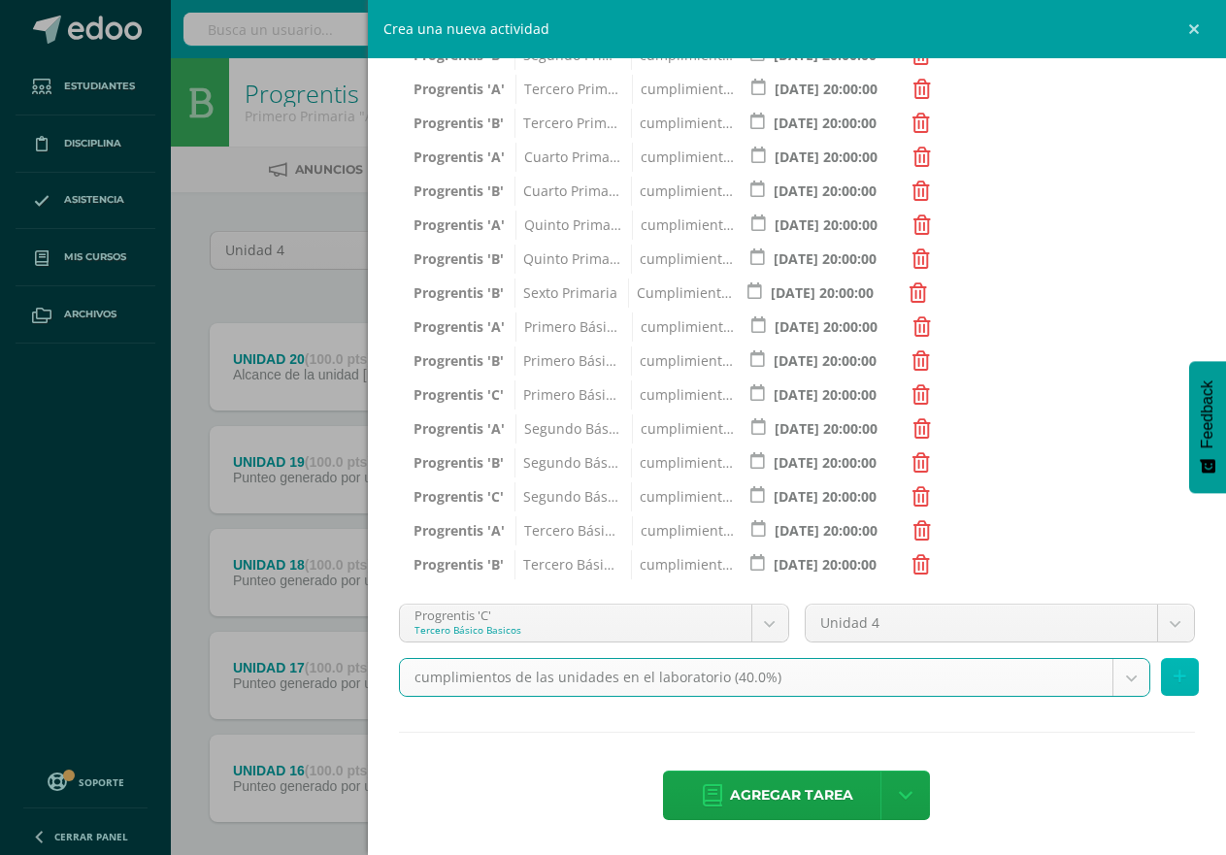
click at [1174, 682] on icon at bounding box center [1180, 677] width 13 height 17
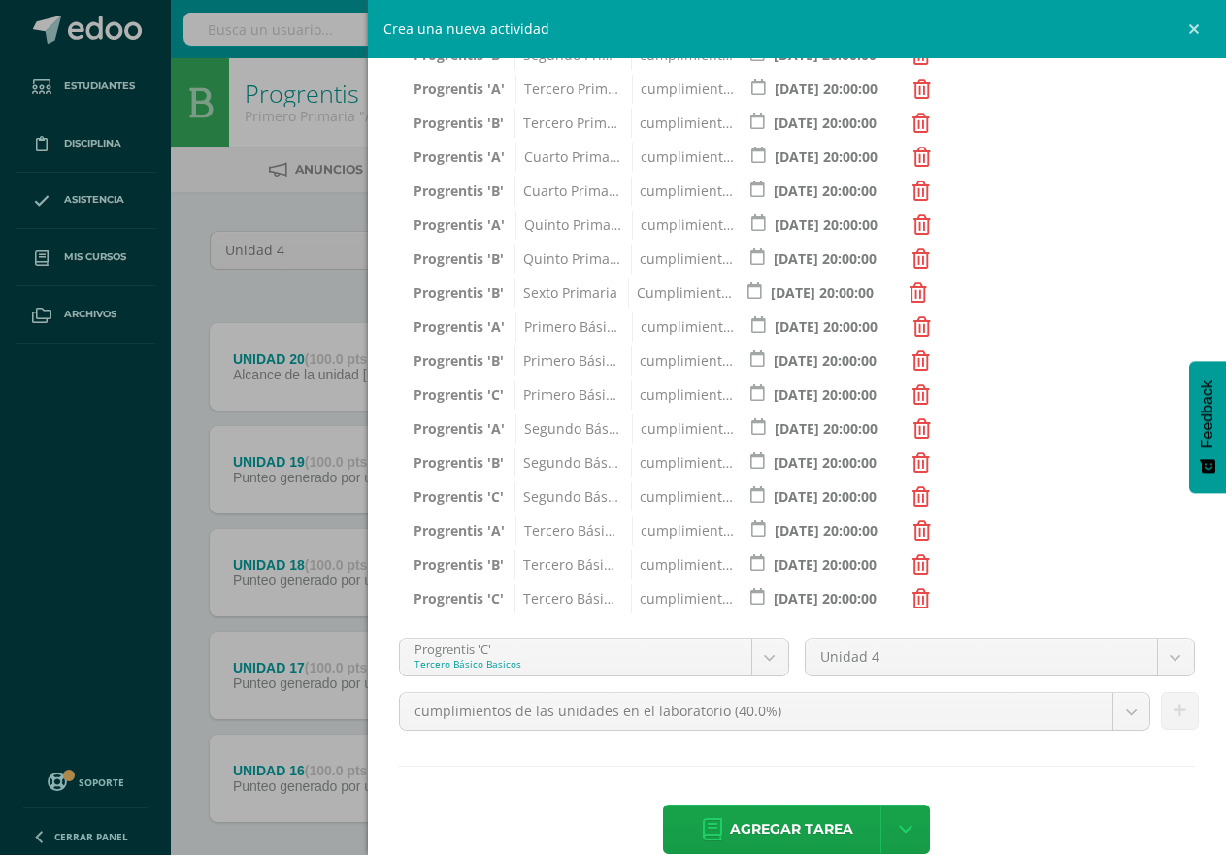
scroll to position [538, 0]
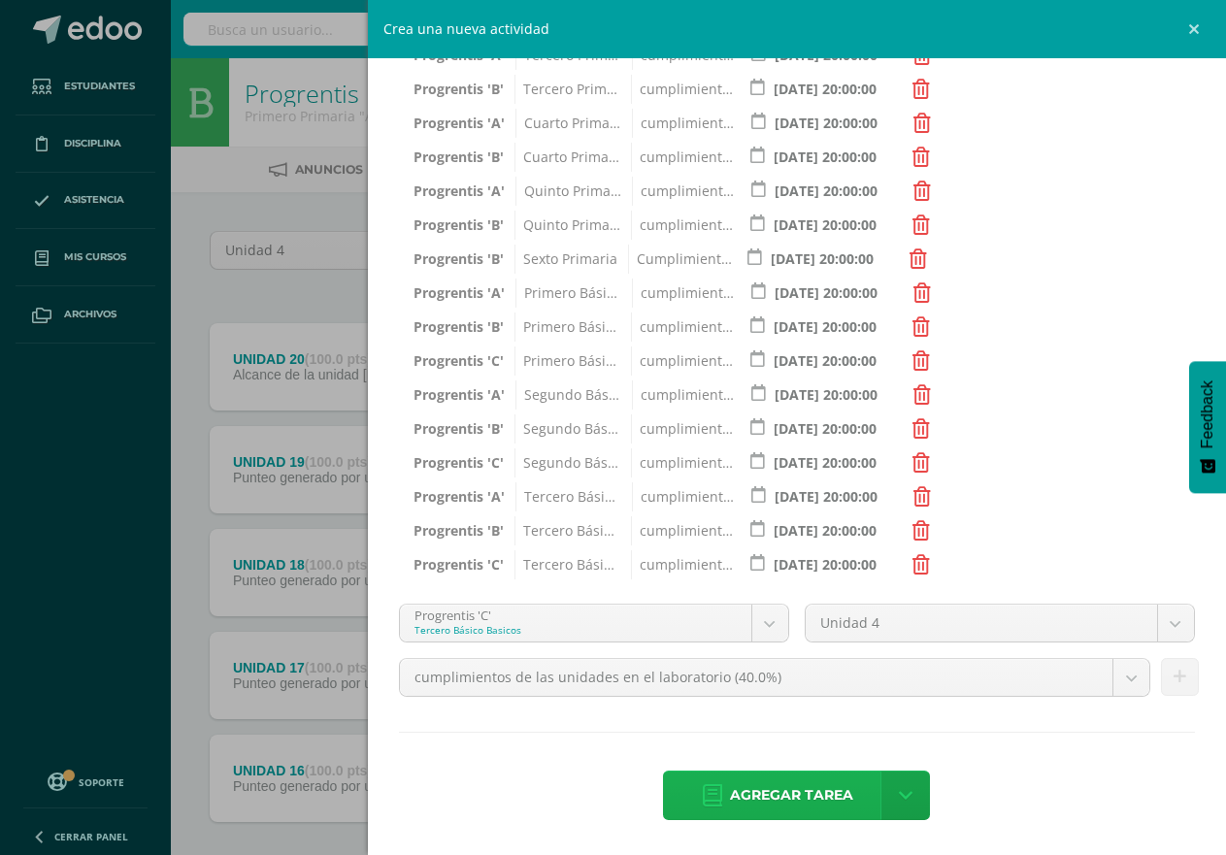
click at [797, 790] on span "Agregar tarea" at bounding box center [791, 796] width 123 height 48
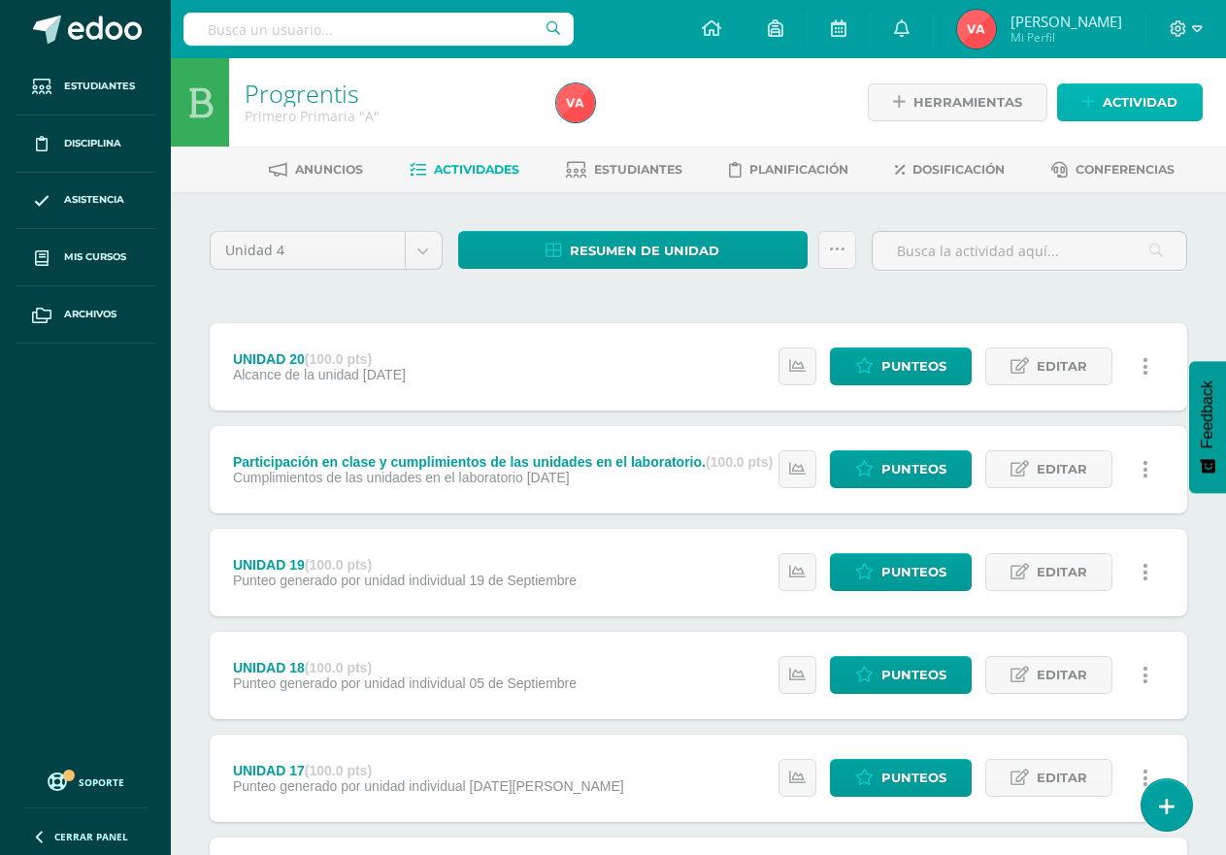
click at [1142, 94] on span "Actividad" at bounding box center [1140, 102] width 75 height 36
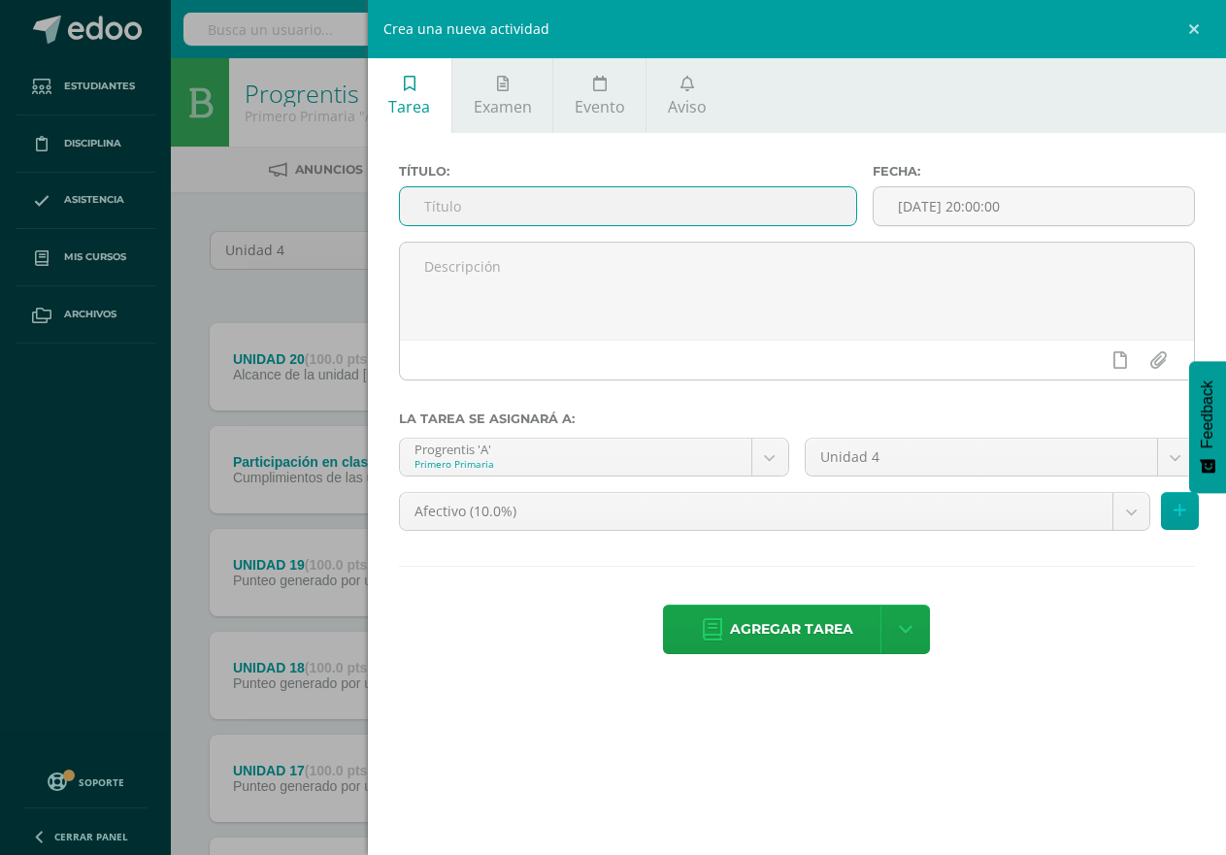
paste input "Afectivo"
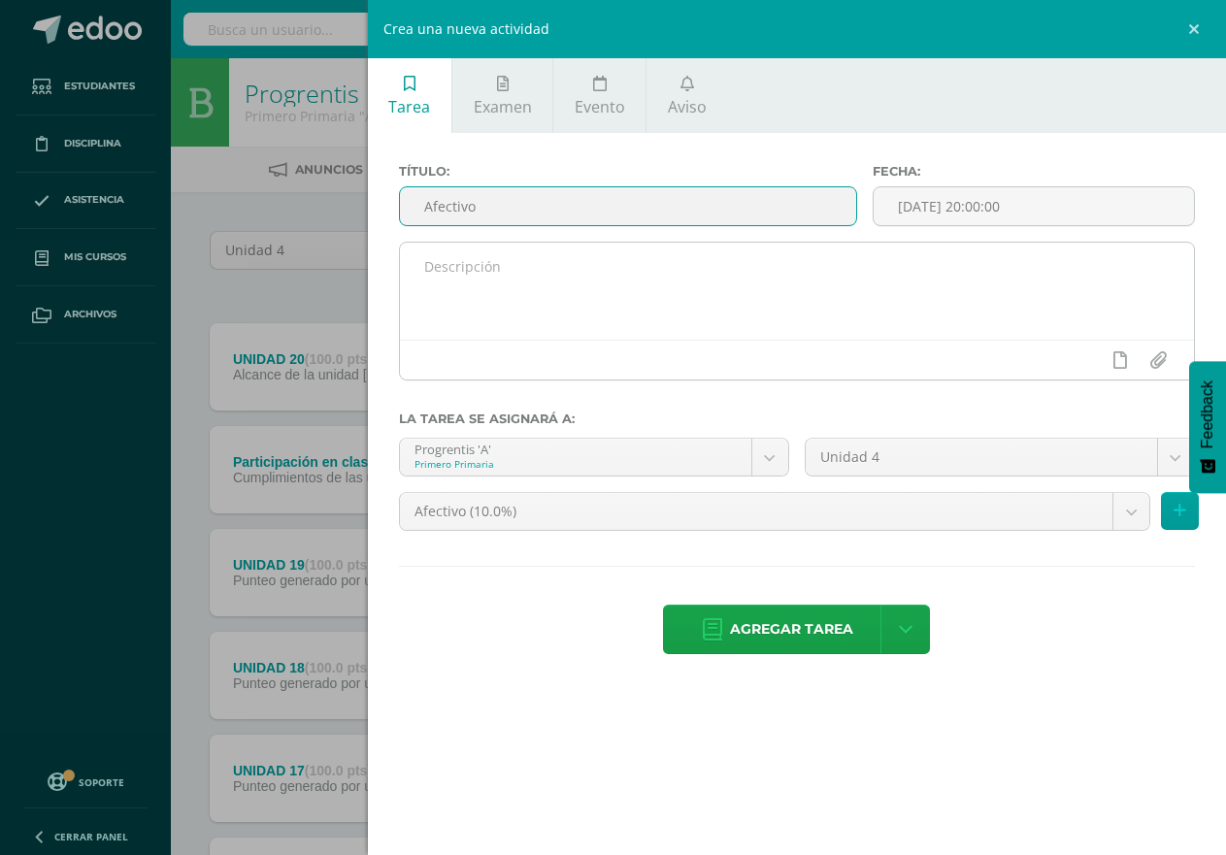
type input "Afectivo"
click at [452, 267] on textarea at bounding box center [797, 291] width 794 height 97
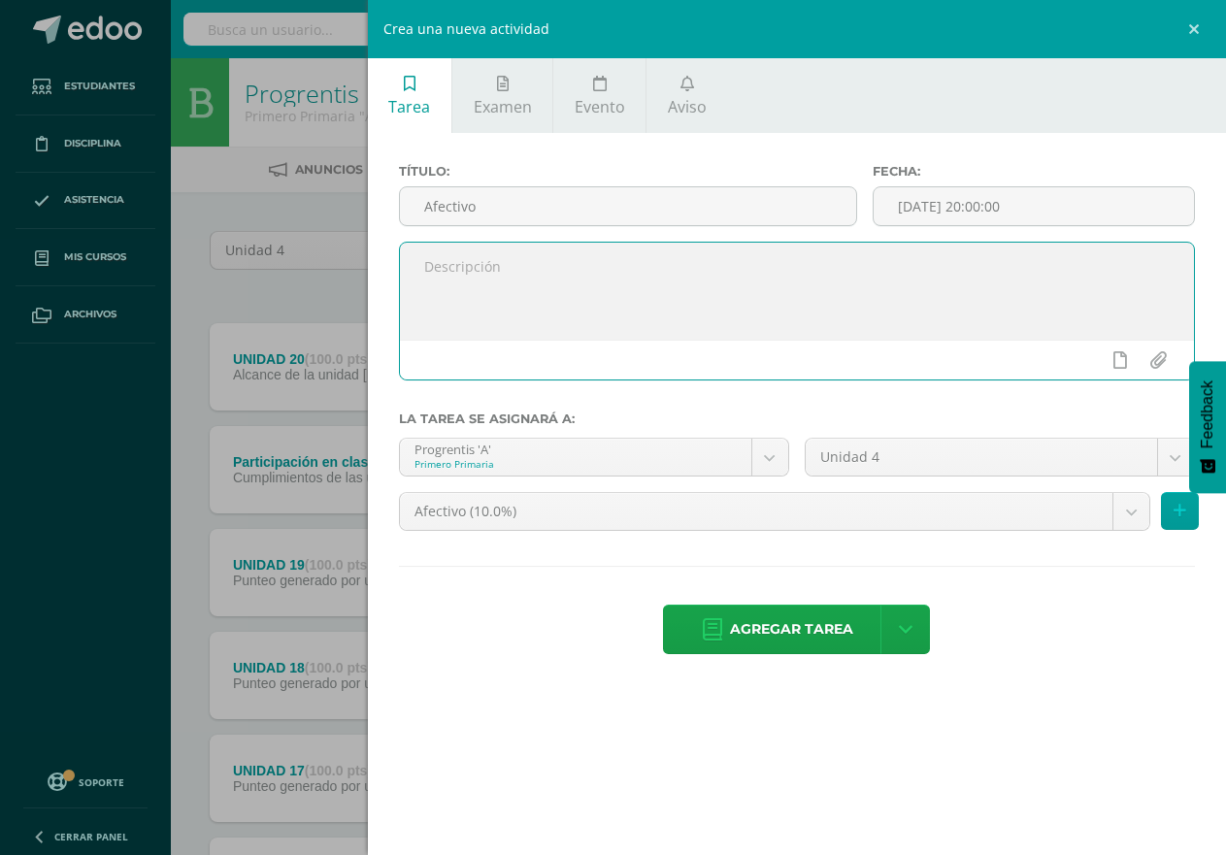
paste textarea "Afectivo"
type textarea "Afectivo"
click at [937, 197] on input "[DATE] 20:00:00" at bounding box center [1034, 206] width 320 height 38
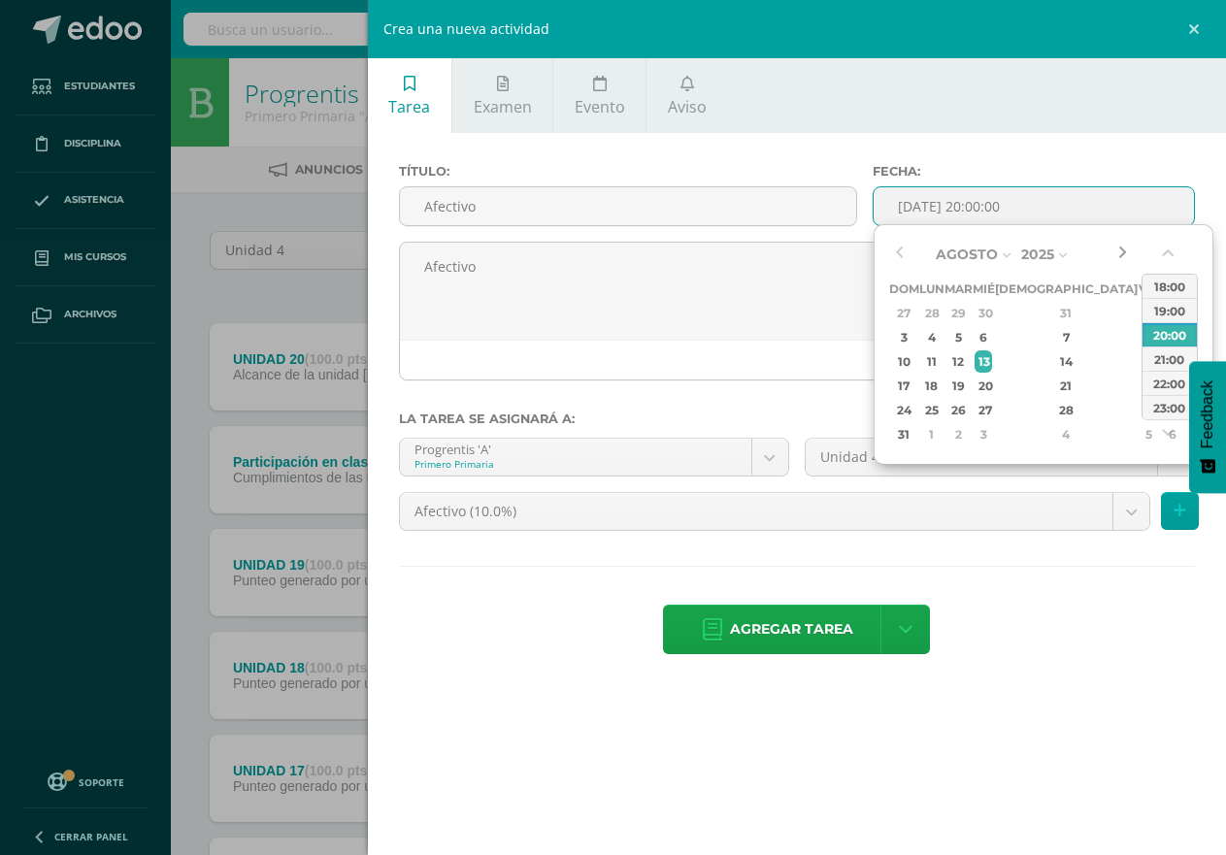
click at [1125, 249] on button "button" at bounding box center [1121, 254] width 19 height 29
click at [1114, 254] on button "button" at bounding box center [1121, 254] width 19 height 29
click at [1140, 312] on div "3" at bounding box center [1148, 313] width 17 height 22
type input "[DATE] 20:00"
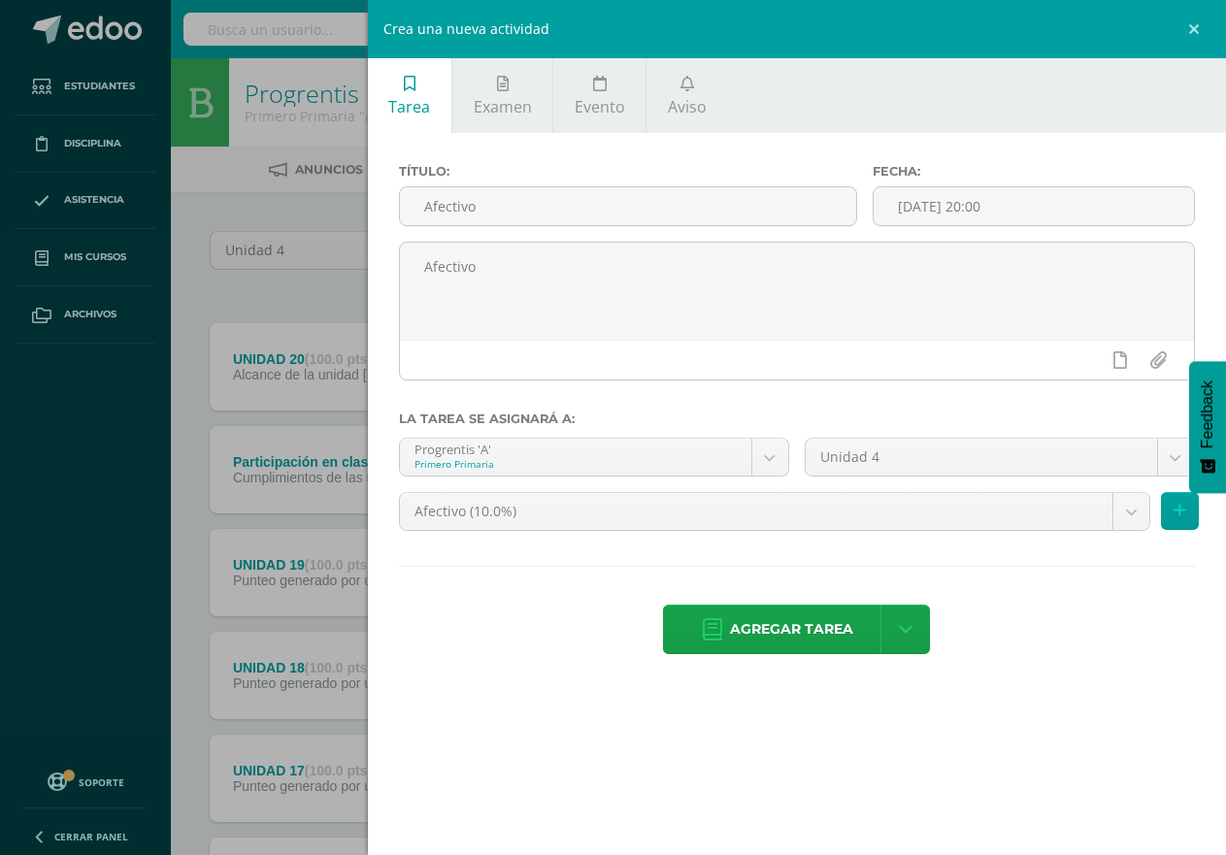
click at [1052, 140] on div "Título: Afectivo Fecha: [DATE] 20:00 Afectivo La tarea se asignará a: Progrenti…" at bounding box center [797, 411] width 858 height 556
click at [1181, 513] on icon at bounding box center [1180, 511] width 13 height 17
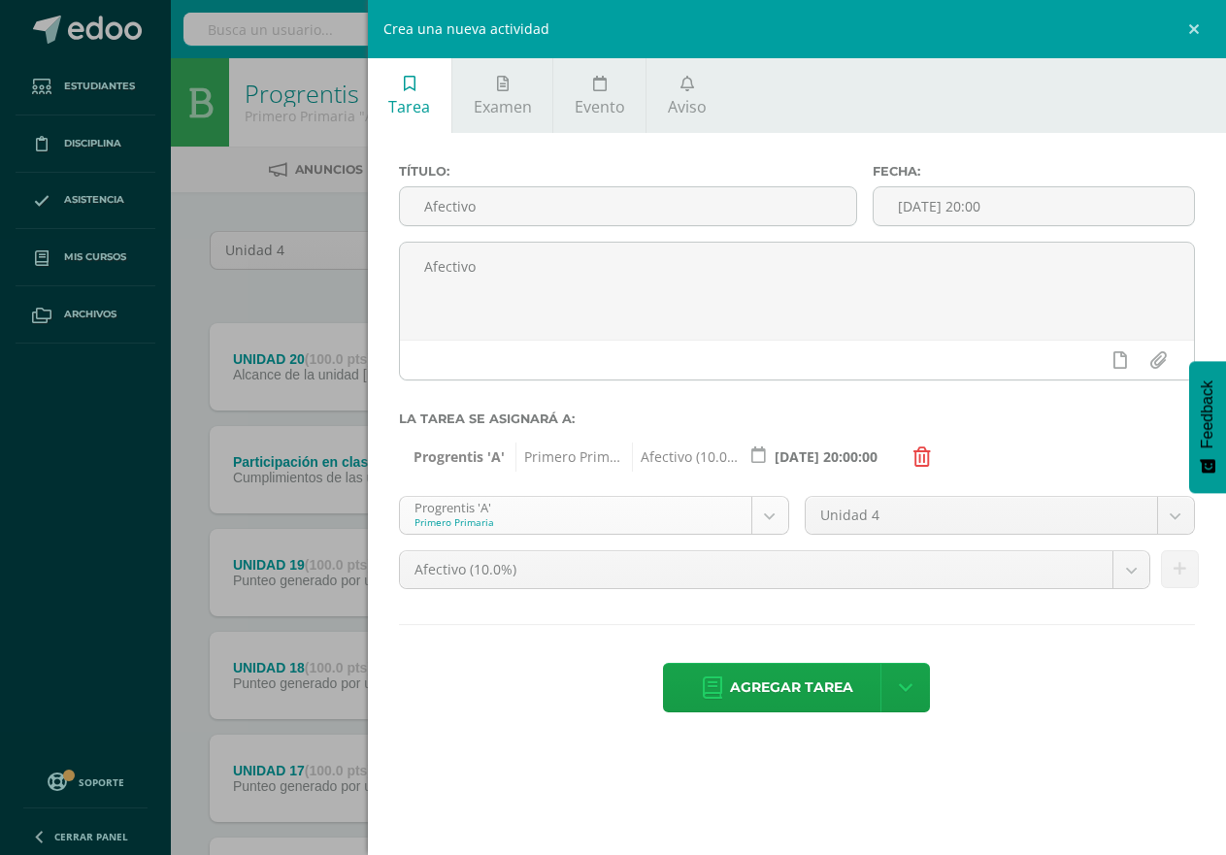
click at [774, 511] on body "Tarea asignada exitosamente Estudiantes Disciplina Asistencia Mis cursos Archiv…" at bounding box center [613, 527] width 1226 height 1054
click at [1179, 573] on icon at bounding box center [1180, 569] width 13 height 17
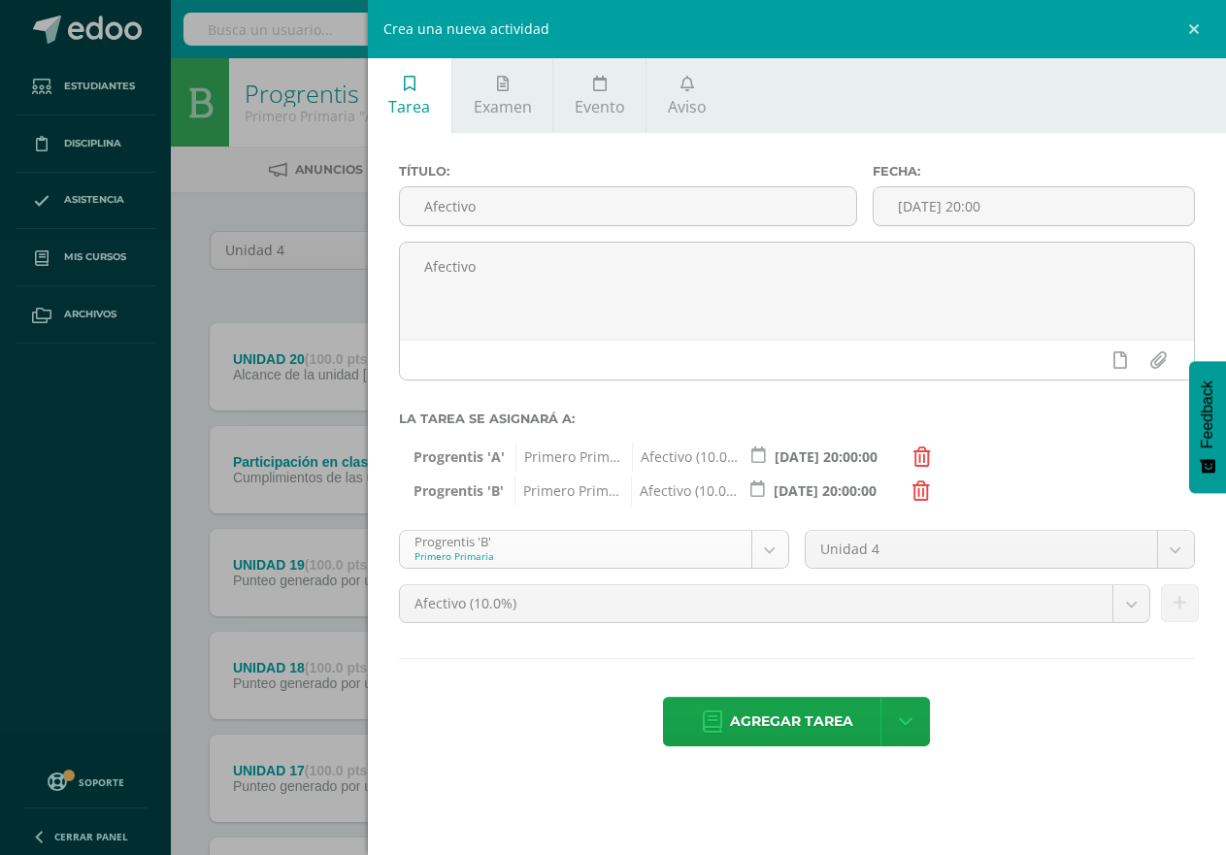
click at [763, 548] on body "Tarea asignada exitosamente Estudiantes Disciplina Asistencia Mis cursos Archiv…" at bounding box center [613, 527] width 1226 height 1054
click at [1182, 601] on icon at bounding box center [1180, 603] width 13 height 17
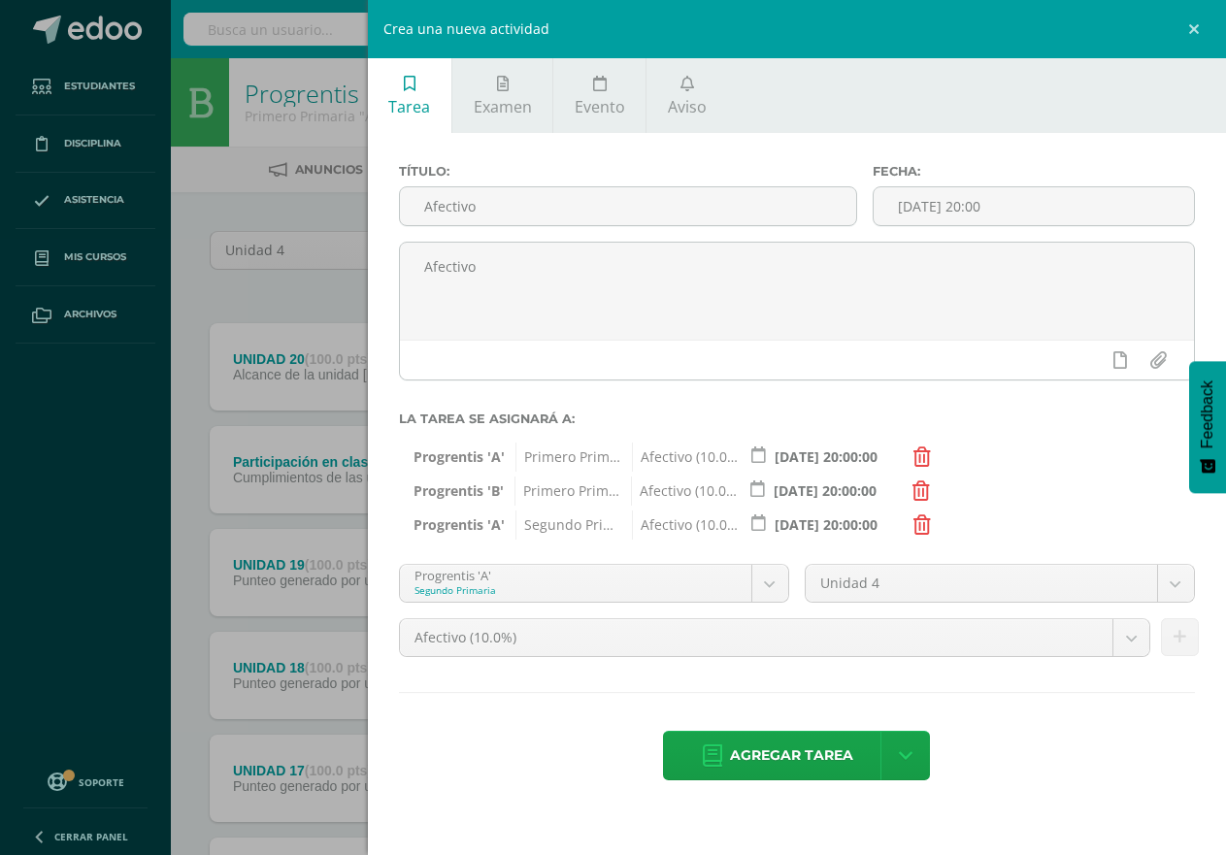
click at [762, 579] on body "Tarea asignada exitosamente Estudiantes Disciplina Asistencia Mis cursos Archiv…" at bounding box center [613, 527] width 1226 height 1054
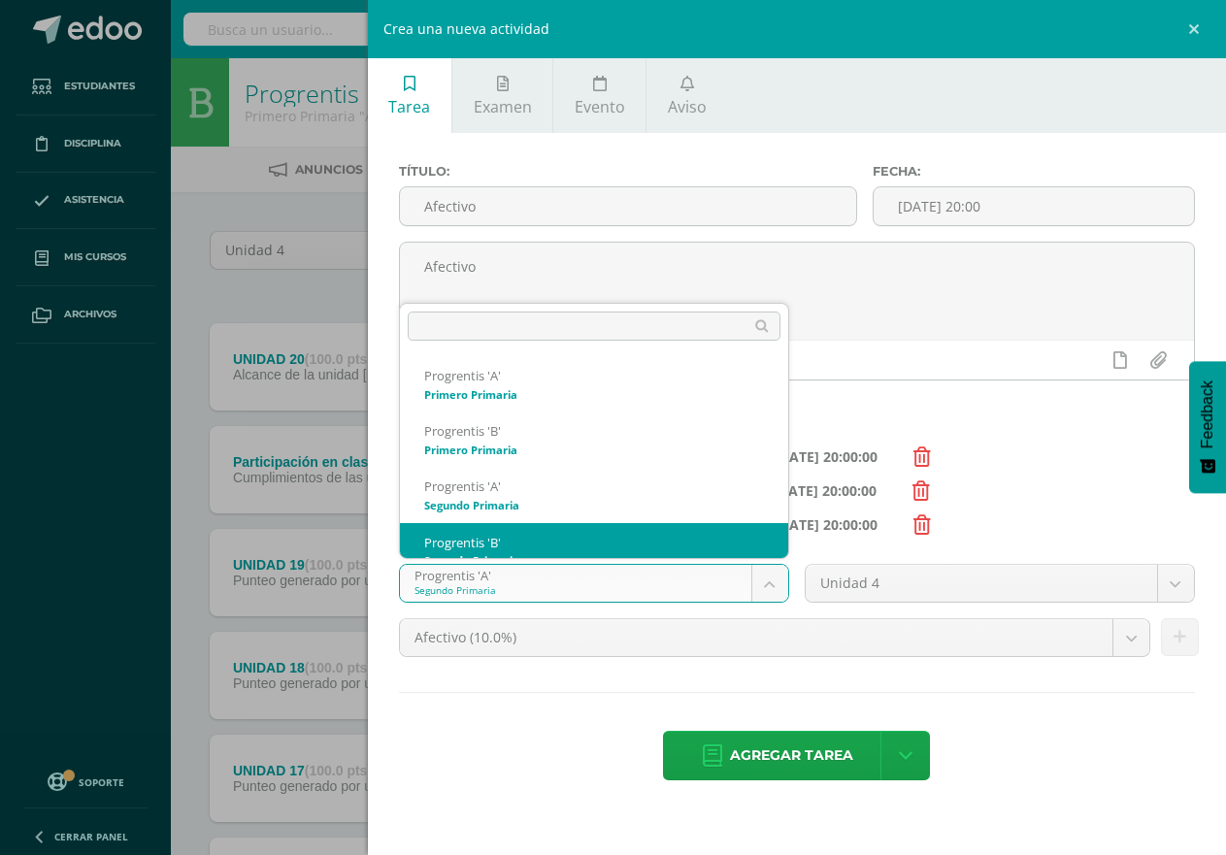
scroll to position [19, 0]
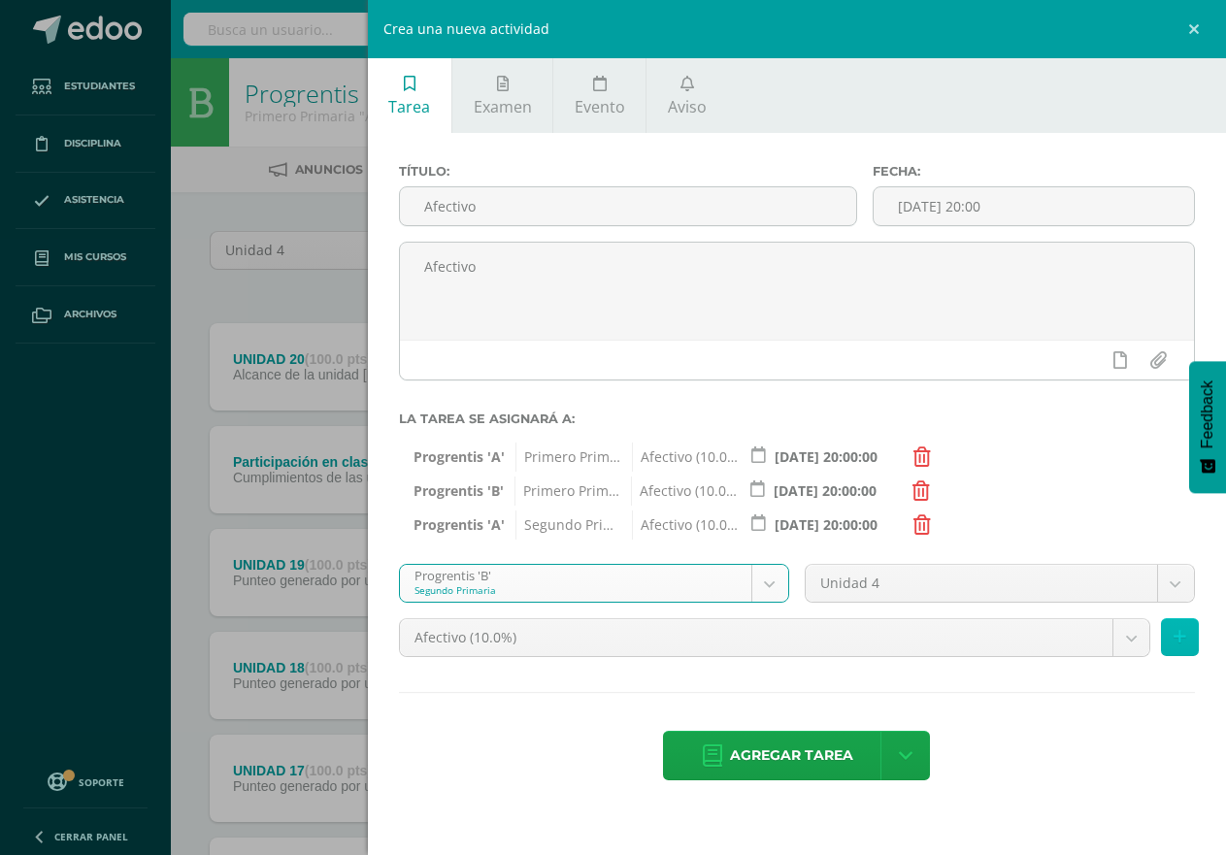
click at [1179, 641] on icon at bounding box center [1180, 637] width 13 height 17
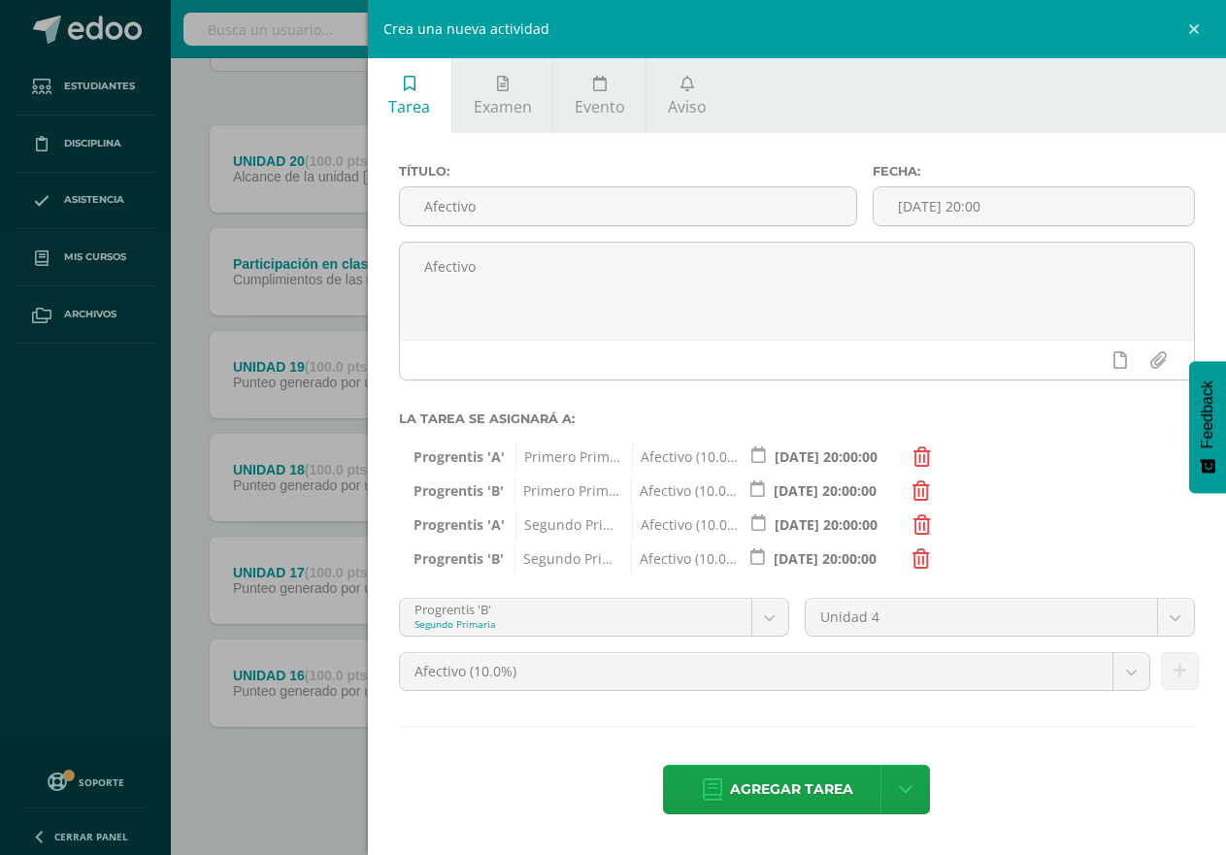
scroll to position [199, 0]
click at [768, 612] on body "Tarea asignada exitosamente Estudiantes Disciplina Asistencia Mis cursos Archiv…" at bounding box center [613, 328] width 1226 height 1054
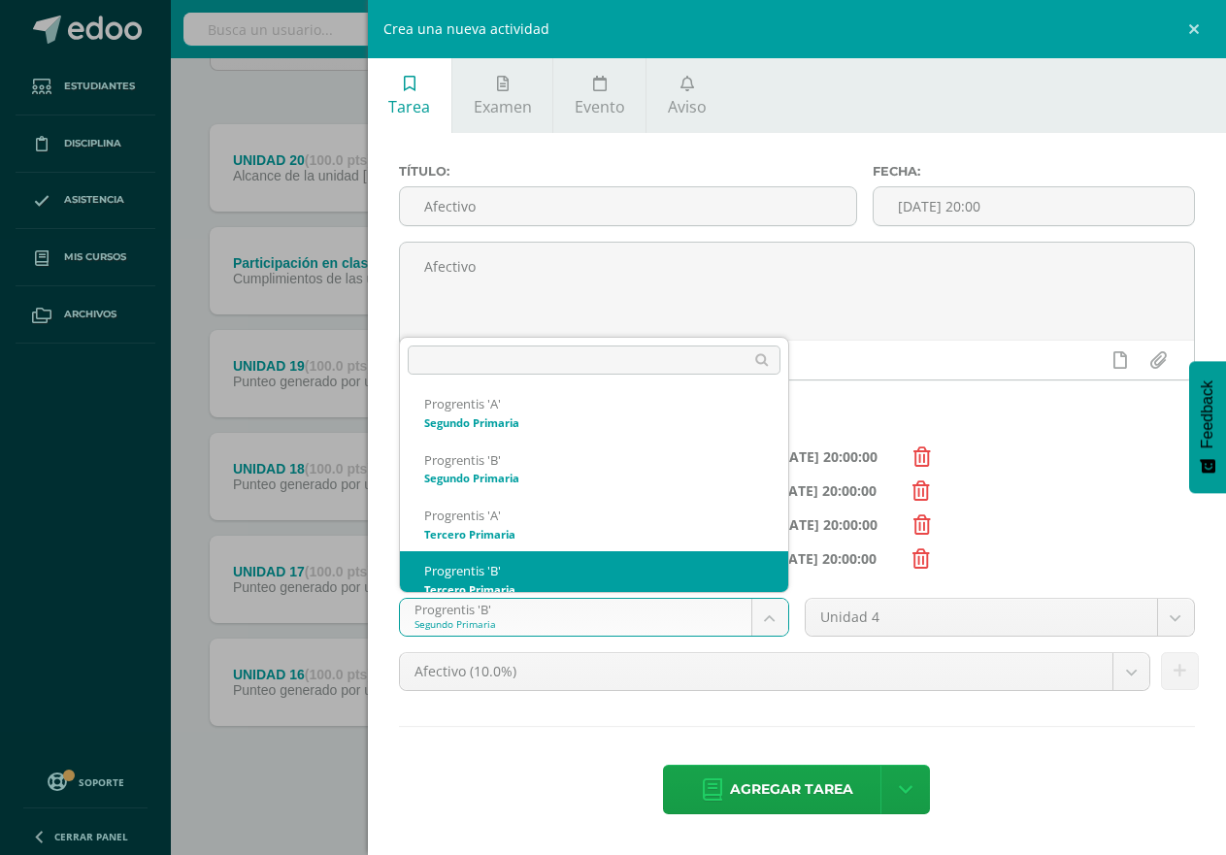
scroll to position [130, 0]
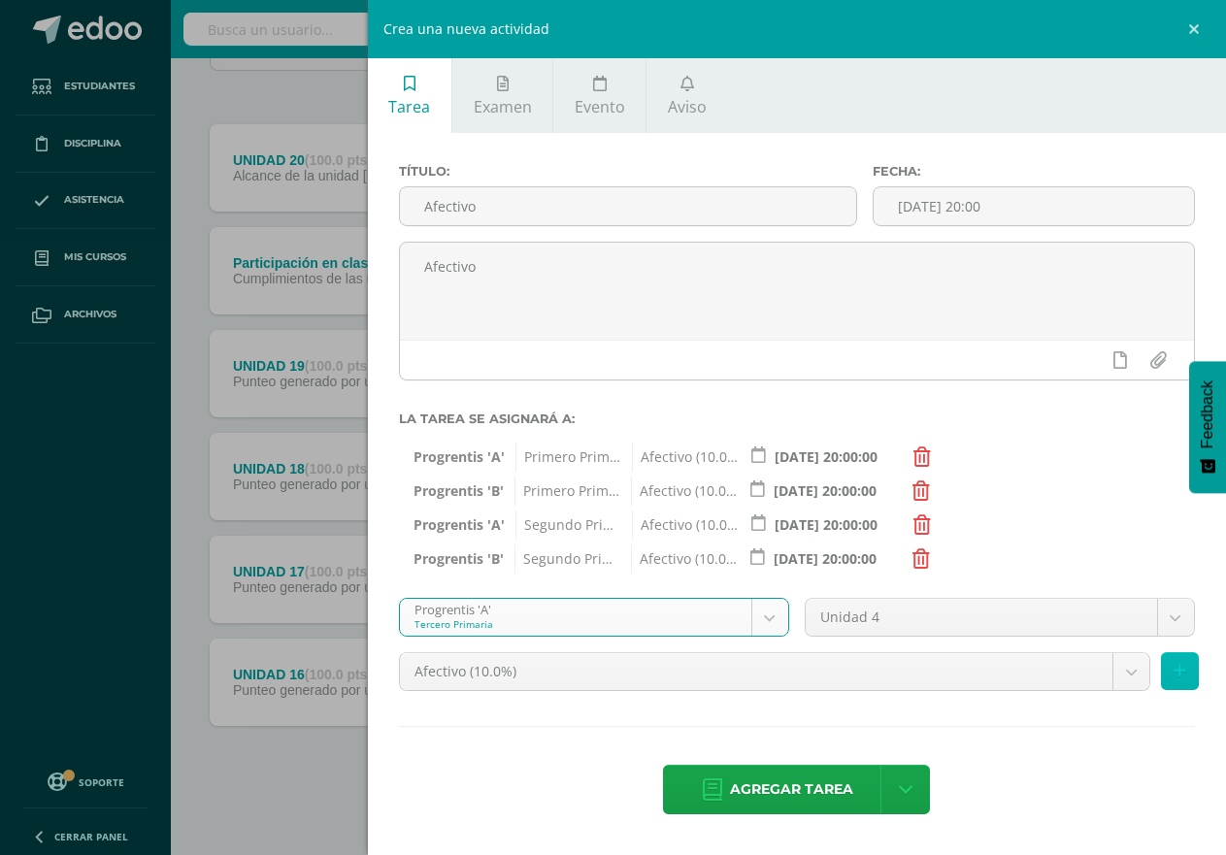
click at [1174, 670] on icon at bounding box center [1180, 671] width 13 height 17
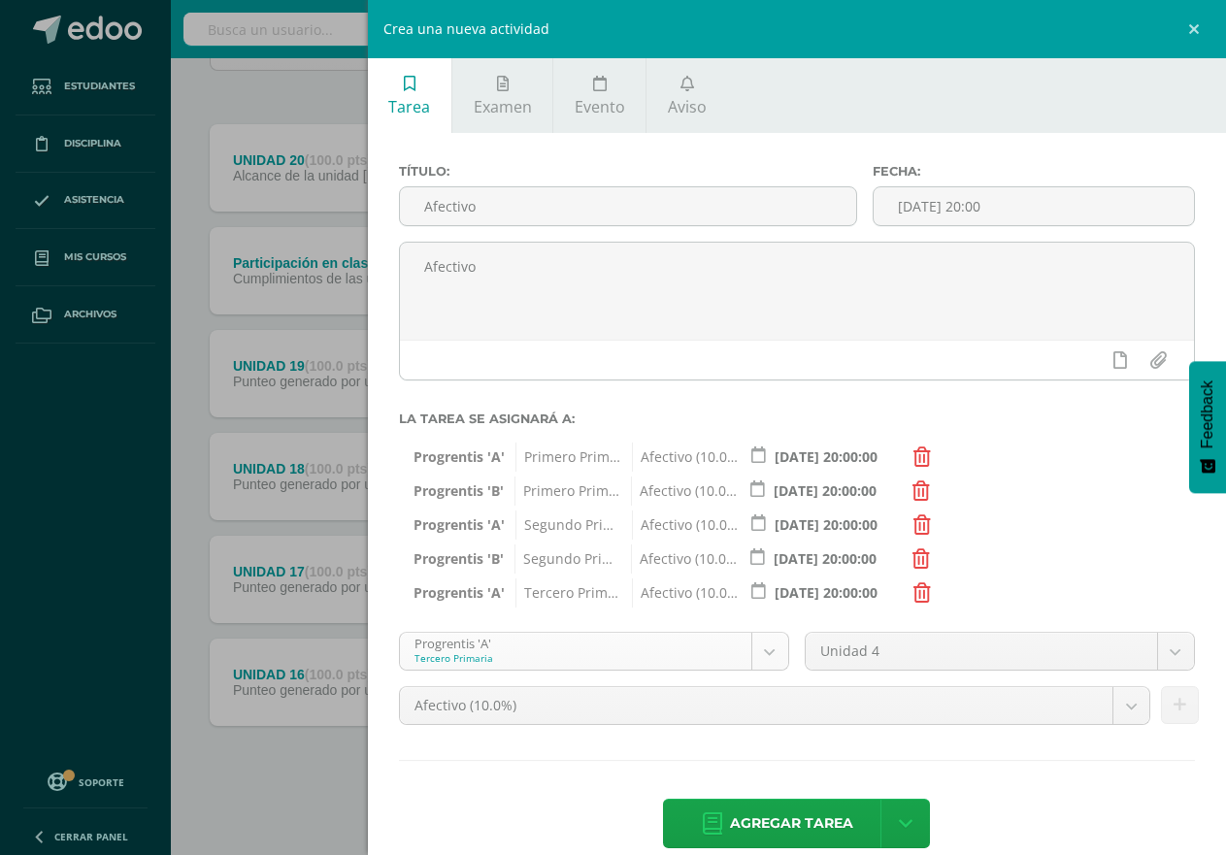
click at [750, 649] on body "Tarea asignada exitosamente Estudiantes Disciplina Asistencia Mis cursos Archiv…" at bounding box center [613, 328] width 1226 height 1054
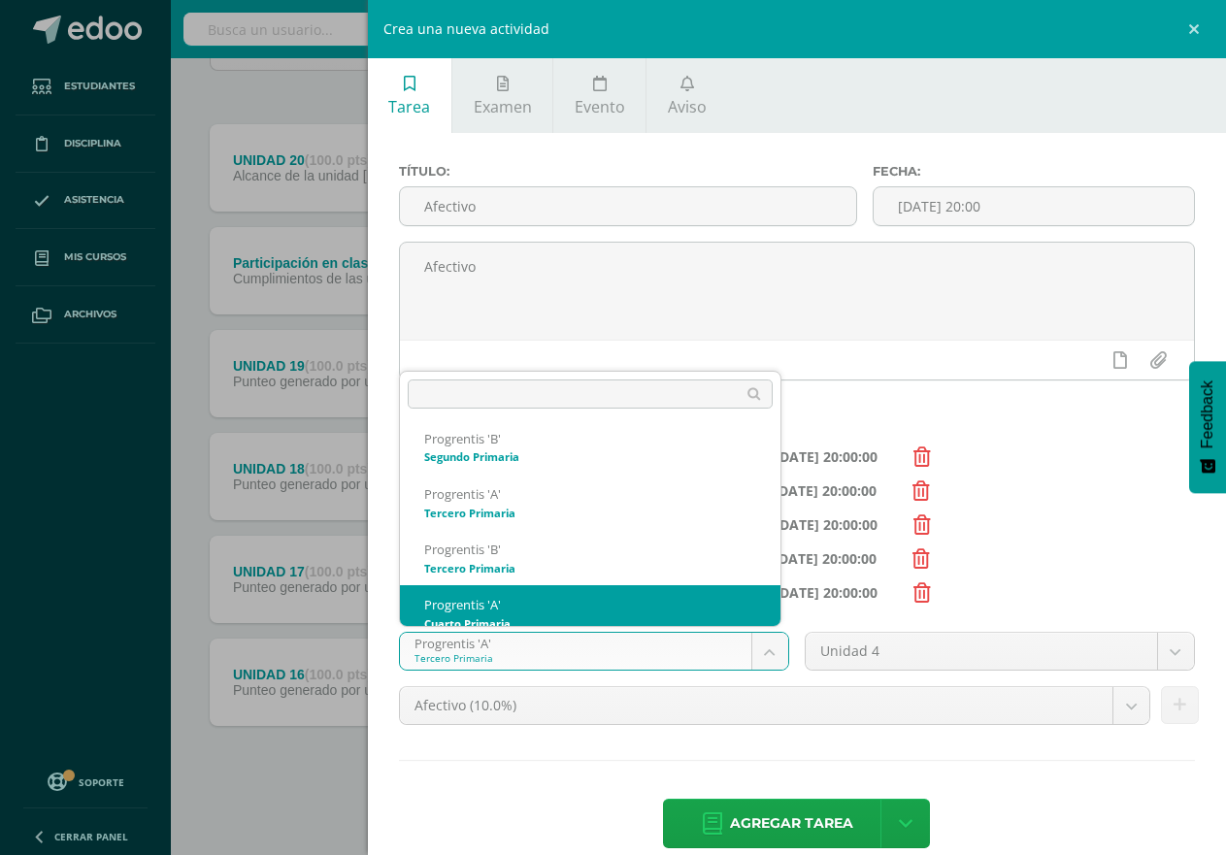
scroll to position [185, 0]
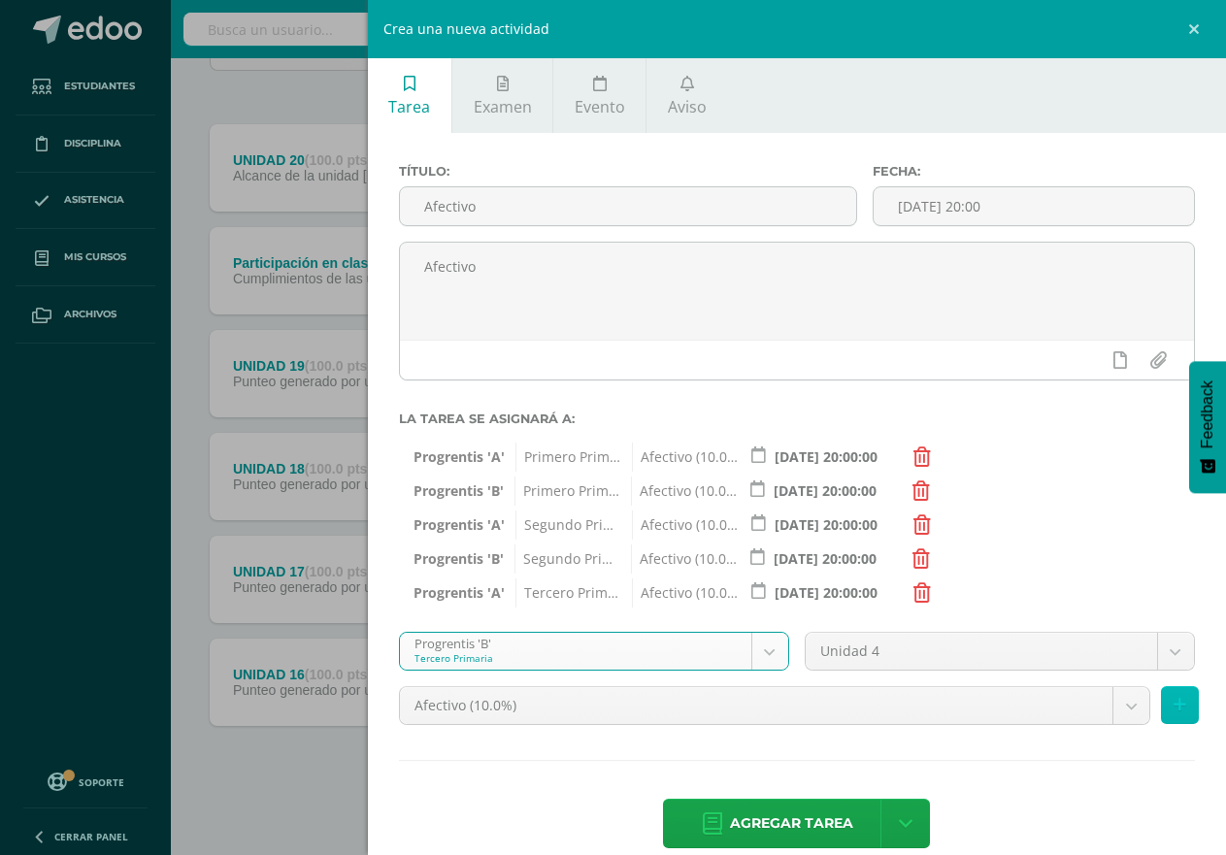
click at [1174, 708] on icon at bounding box center [1180, 705] width 13 height 17
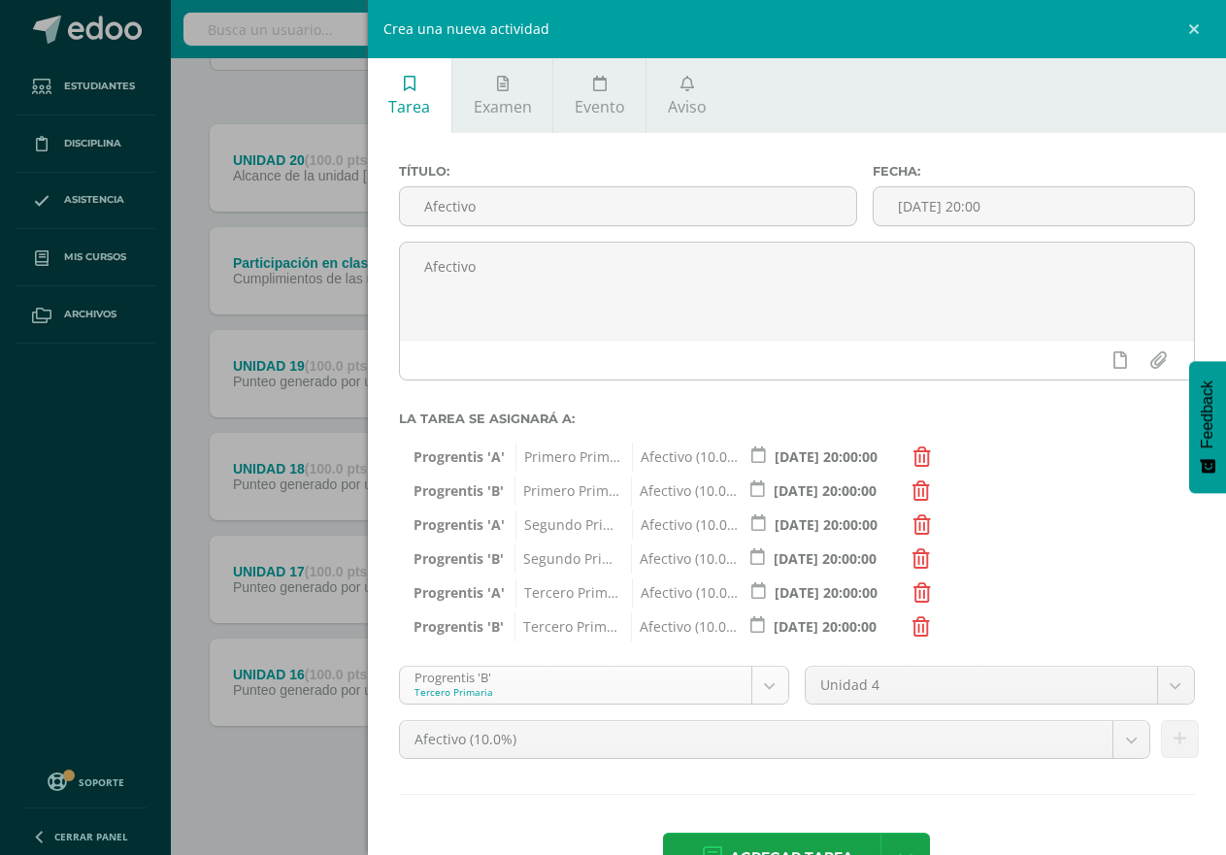
click at [758, 685] on body "Tarea asignada exitosamente Estudiantes Disciplina Asistencia Mis cursos Archiv…" at bounding box center [613, 328] width 1226 height 1054
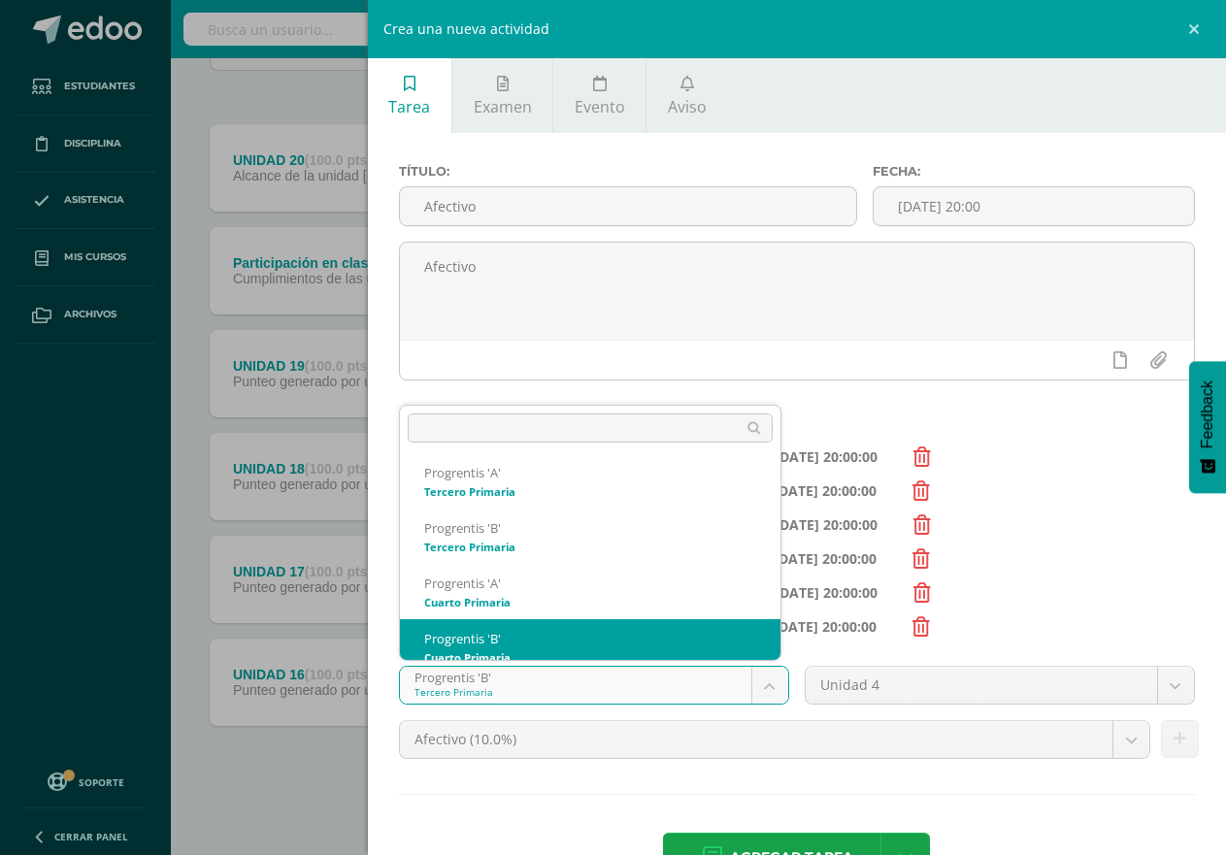
scroll to position [241, 0]
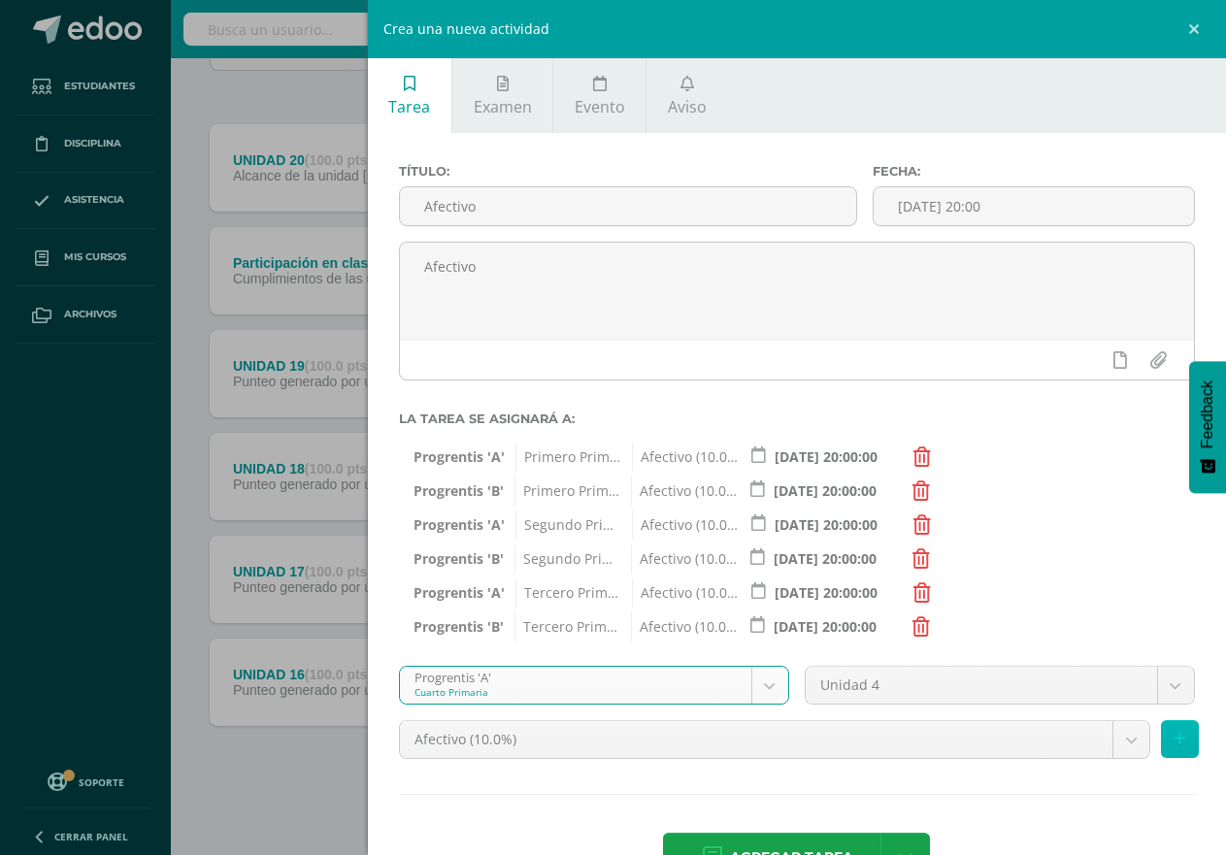
click at [1174, 744] on icon at bounding box center [1180, 739] width 13 height 17
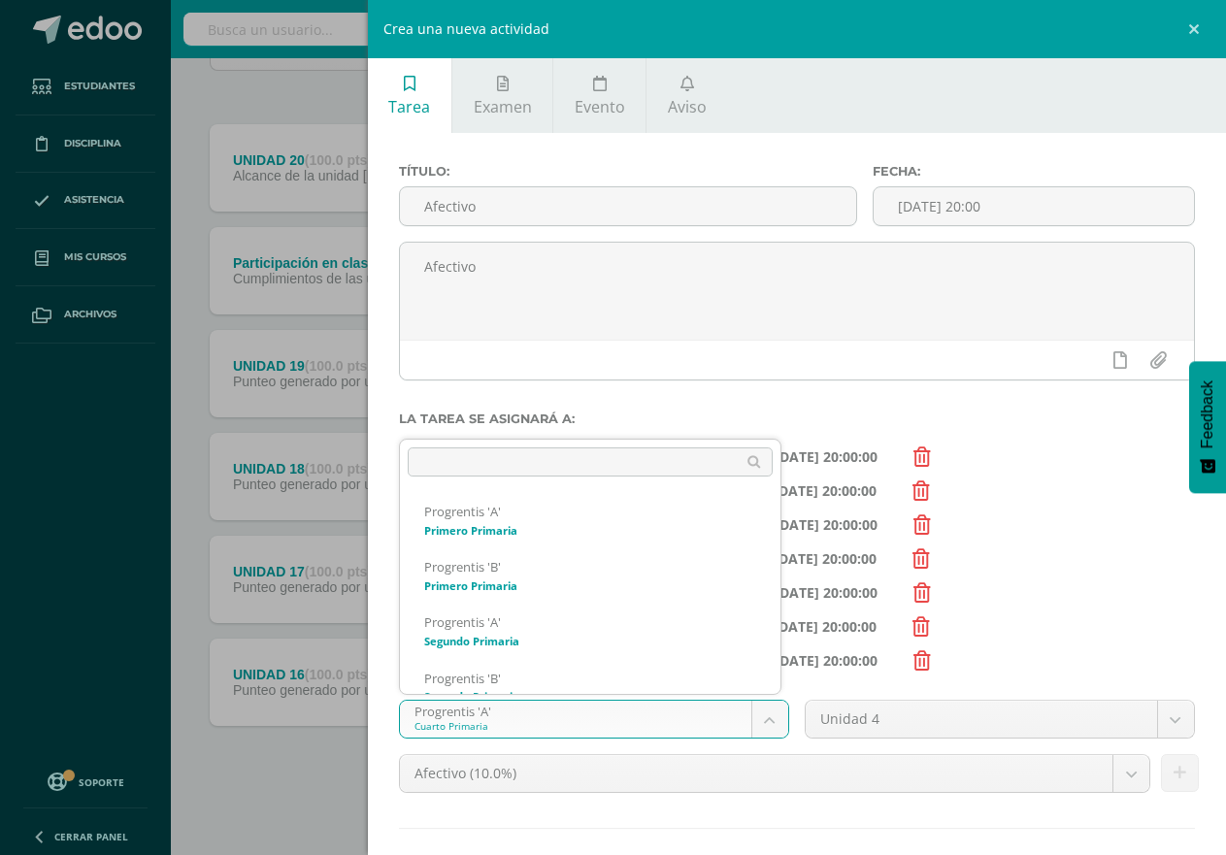
click at [760, 723] on body "Tarea asignada exitosamente Estudiantes Disciplina Asistencia Mis cursos Archiv…" at bounding box center [613, 328] width 1226 height 1054
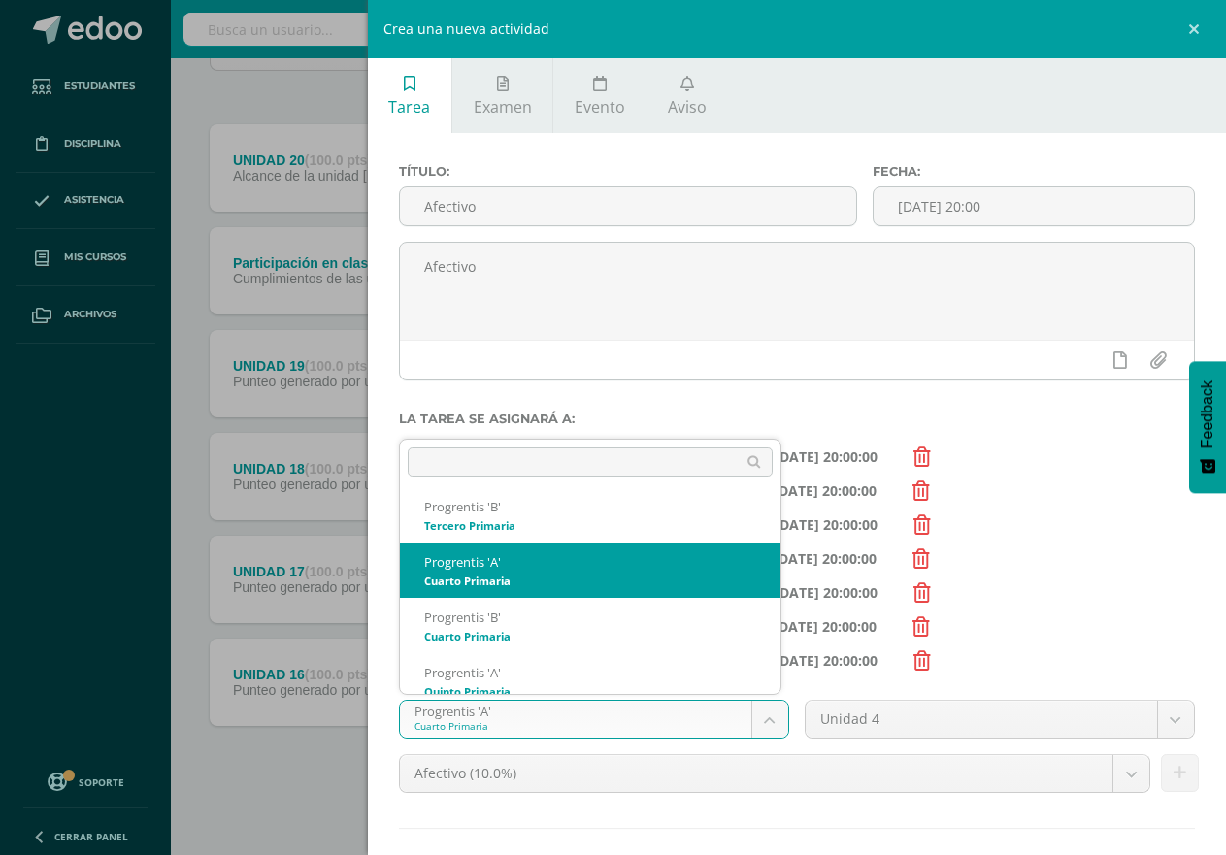
scroll to position [296, 0]
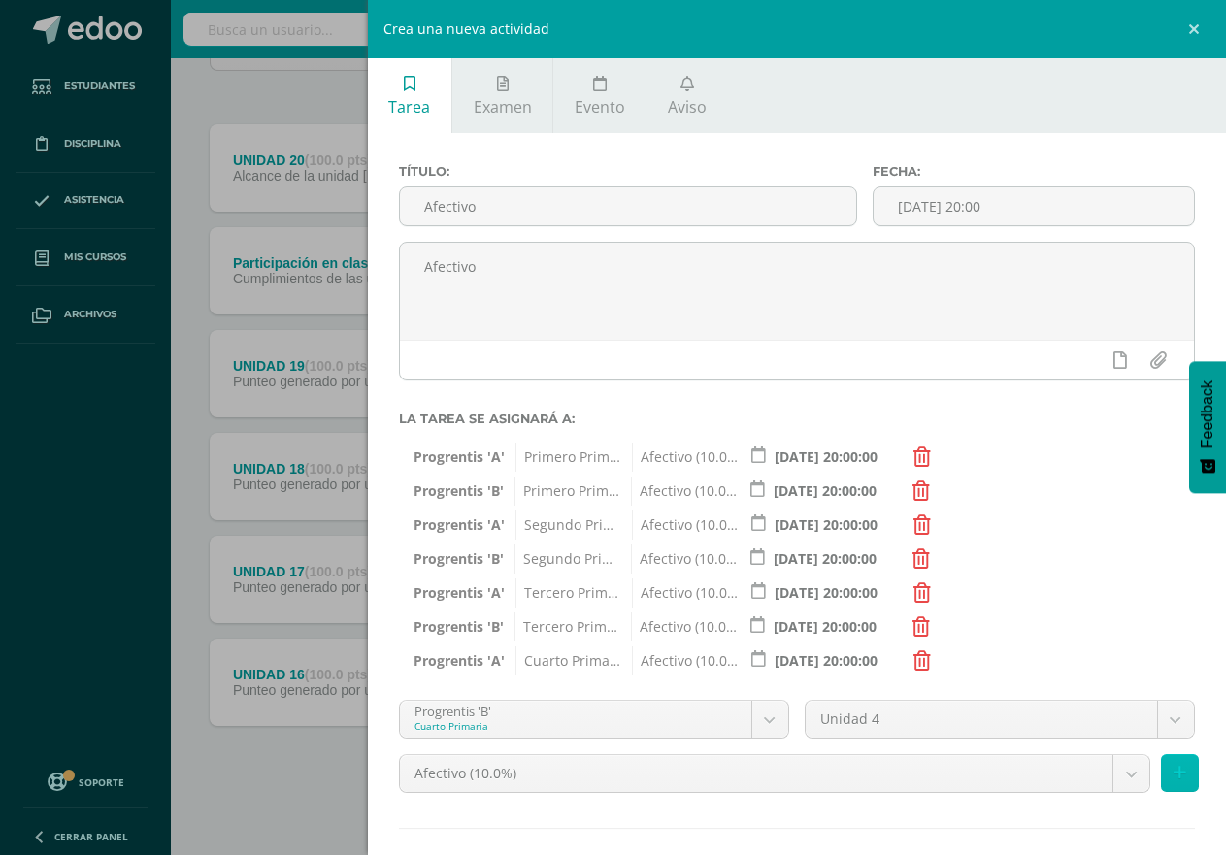
click at [1174, 781] on icon at bounding box center [1180, 773] width 13 height 17
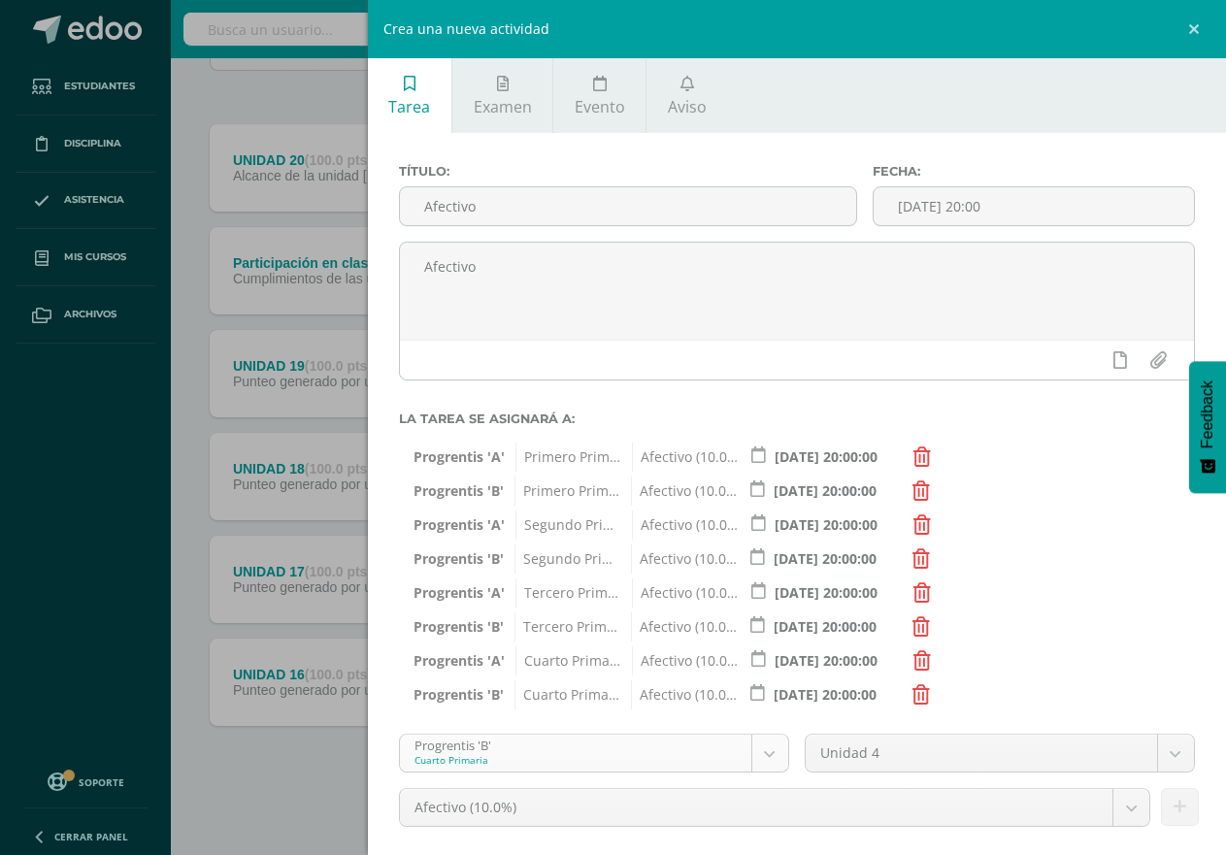
click at [761, 759] on body "Tarea asignada exitosamente Estudiantes Disciplina Asistencia Mis cursos Archiv…" at bounding box center [613, 328] width 1226 height 1054
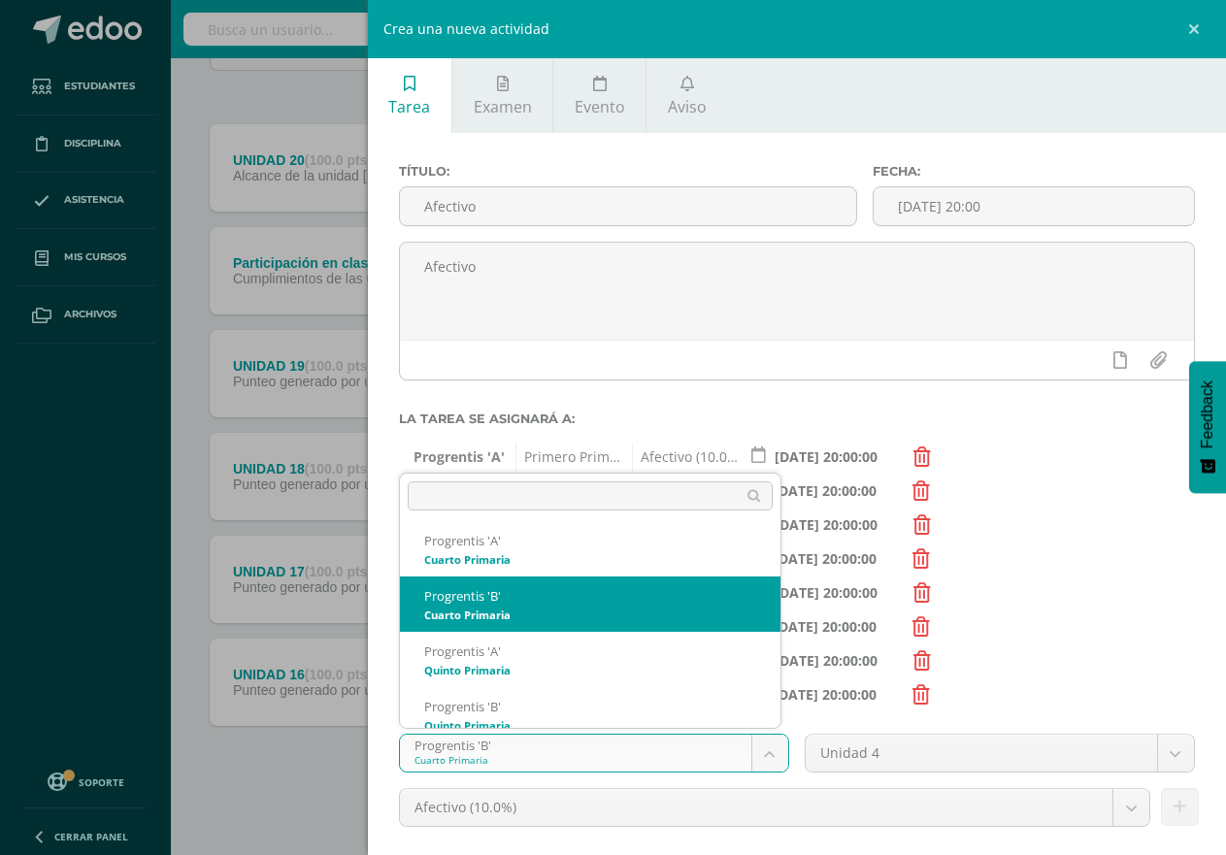
scroll to position [351, 0]
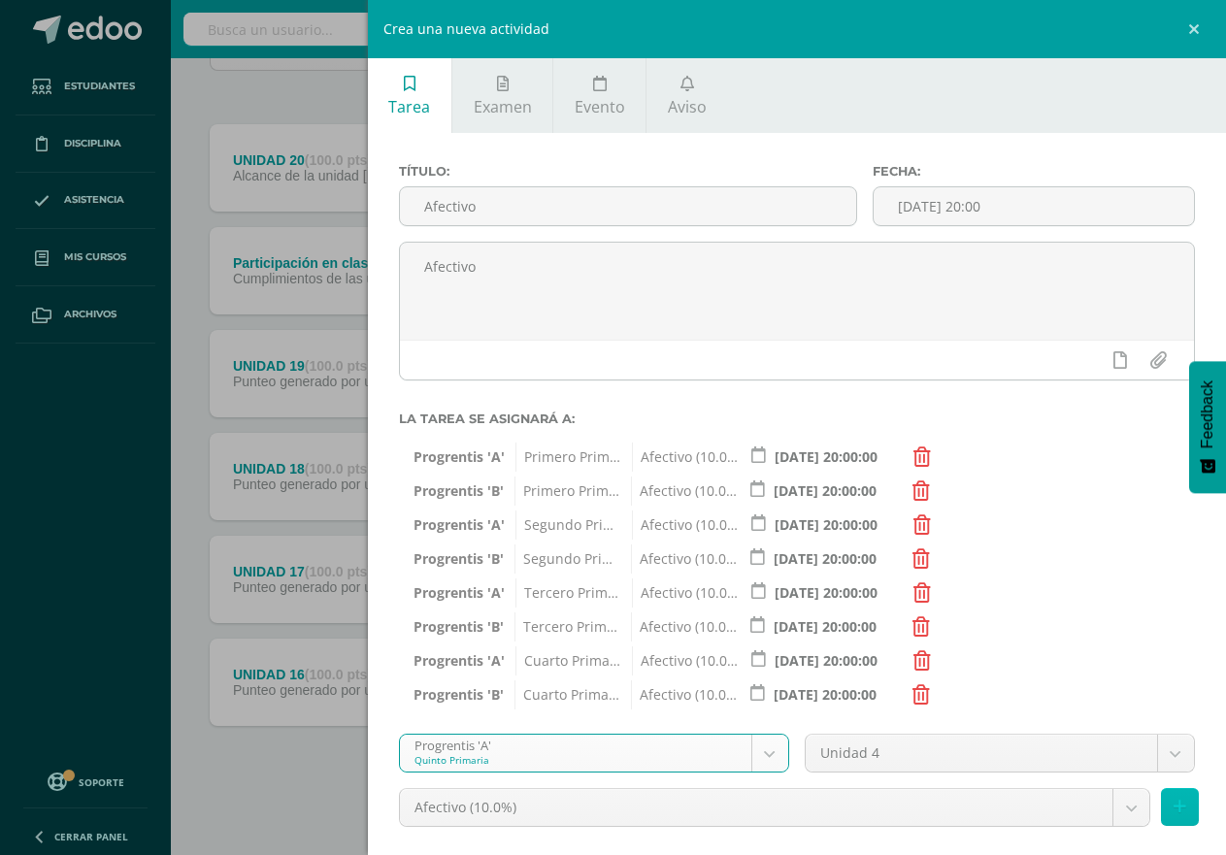
click at [1170, 808] on button at bounding box center [1180, 807] width 38 height 38
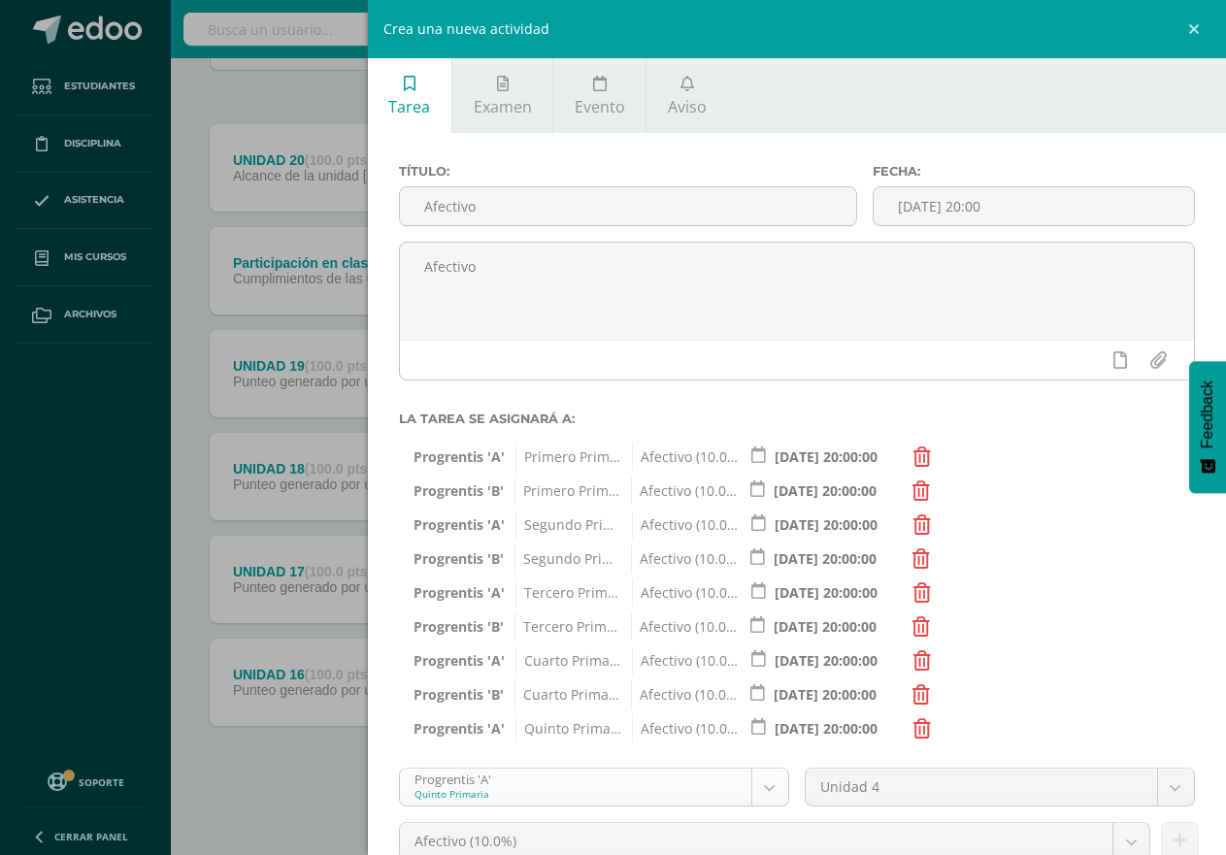
click at [757, 785] on body "Tarea asignada exitosamente Estudiantes Disciplina Asistencia Mis cursos Archiv…" at bounding box center [613, 328] width 1226 height 1054
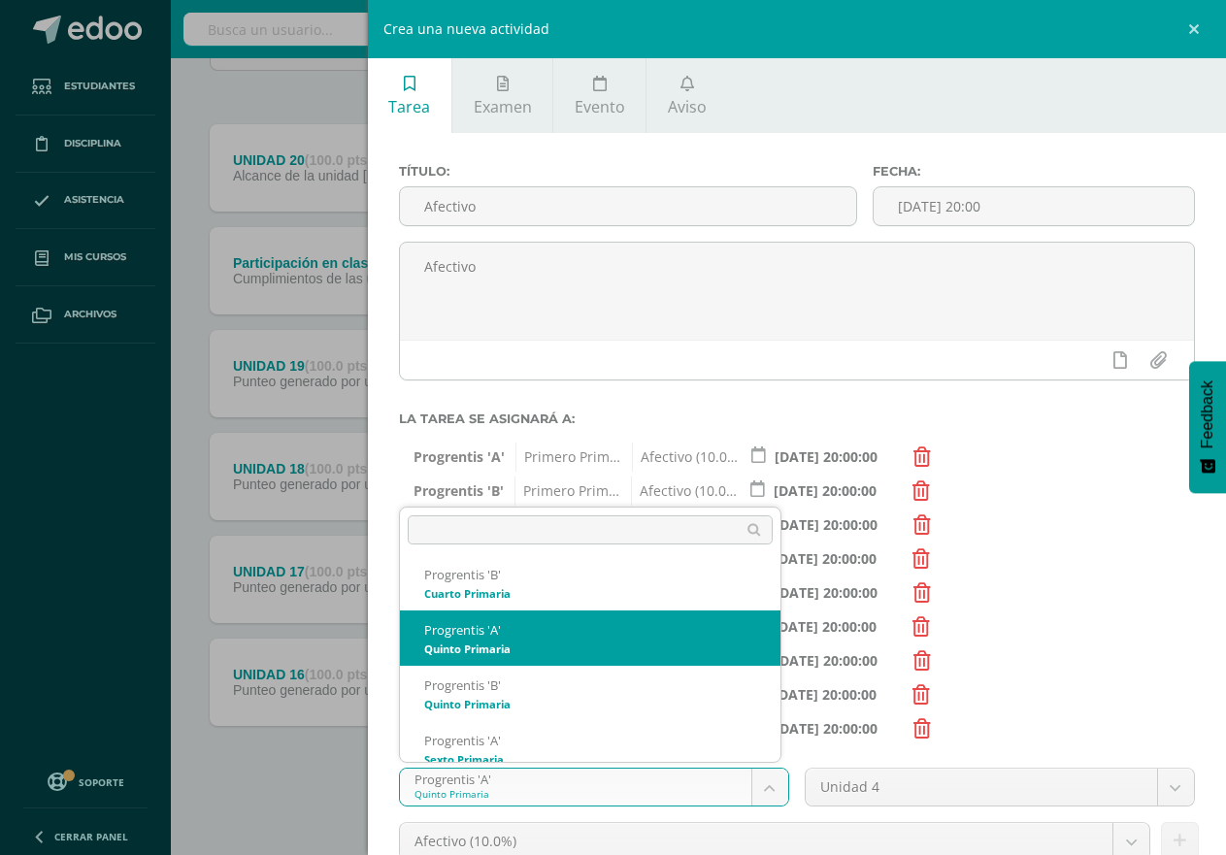
scroll to position [407, 0]
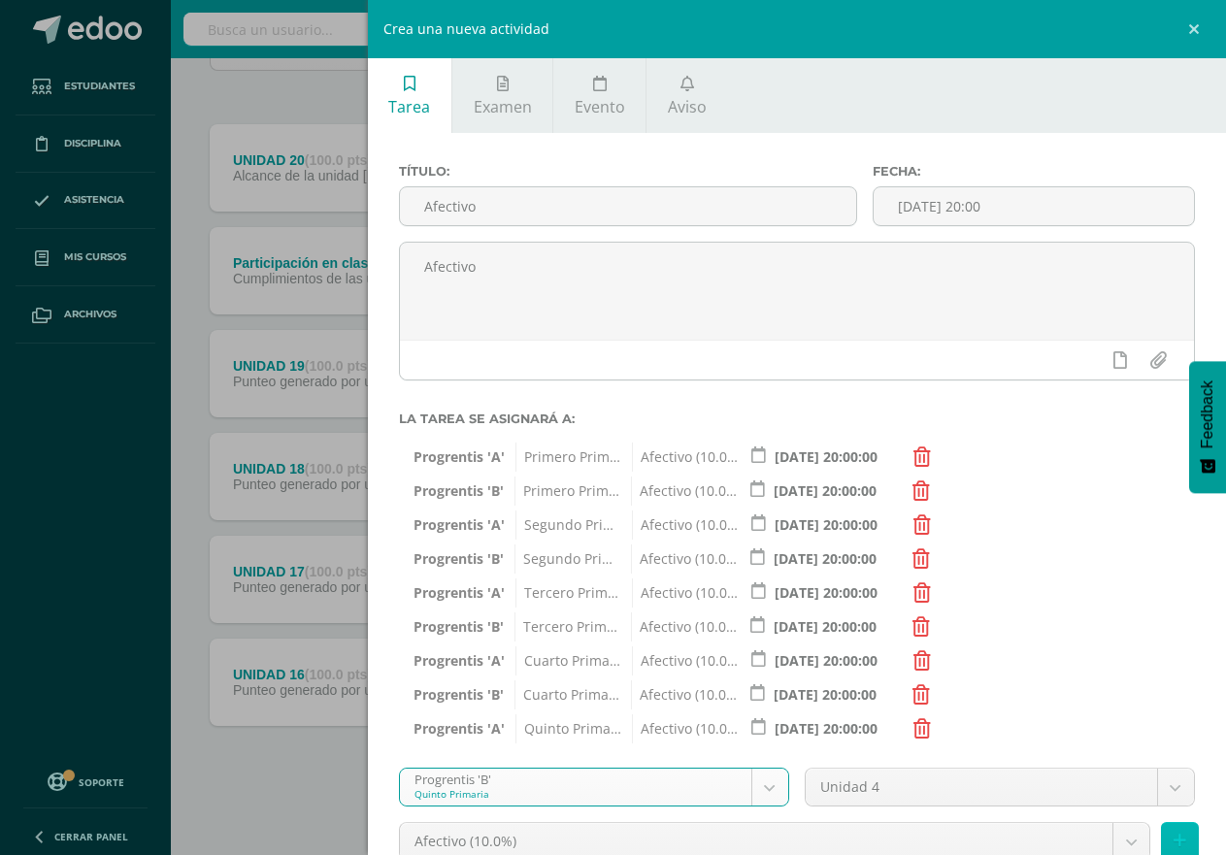
click at [1161, 838] on button at bounding box center [1180, 841] width 38 height 38
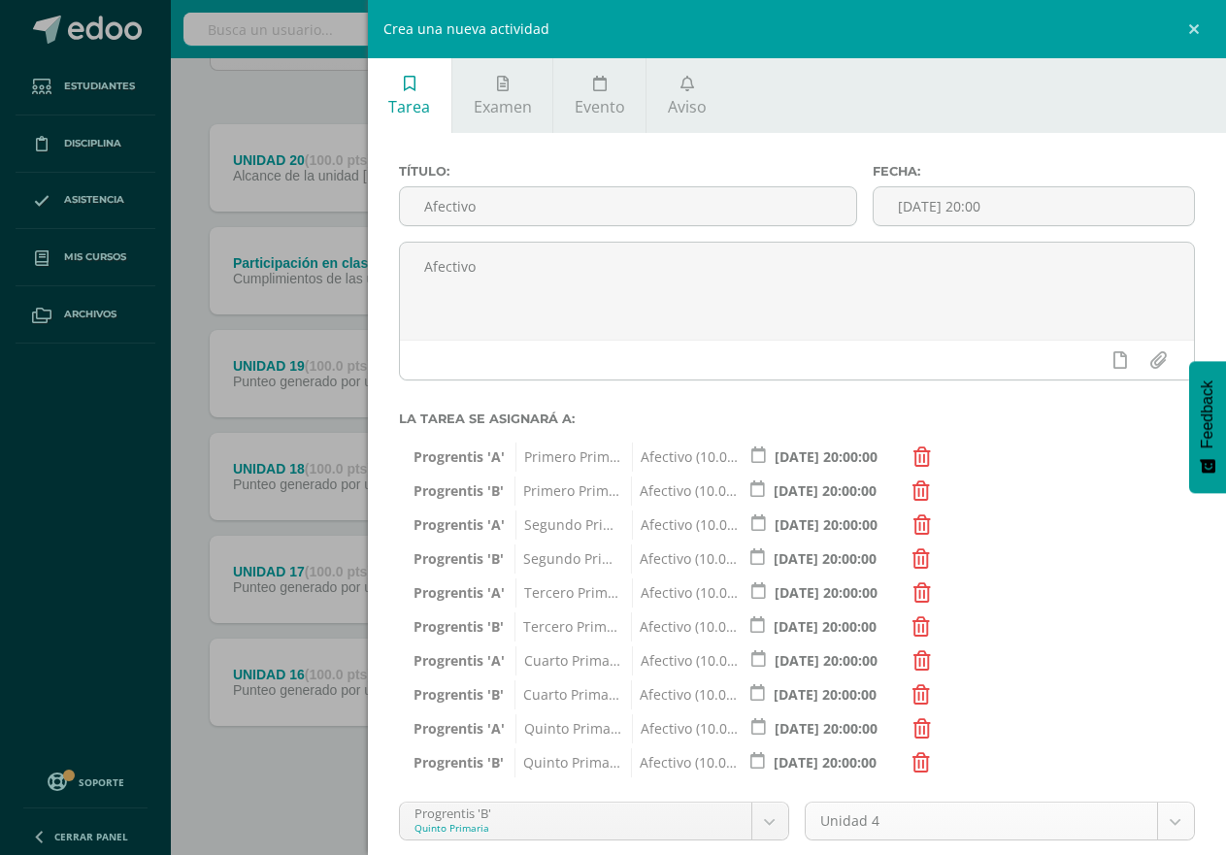
scroll to position [198, 0]
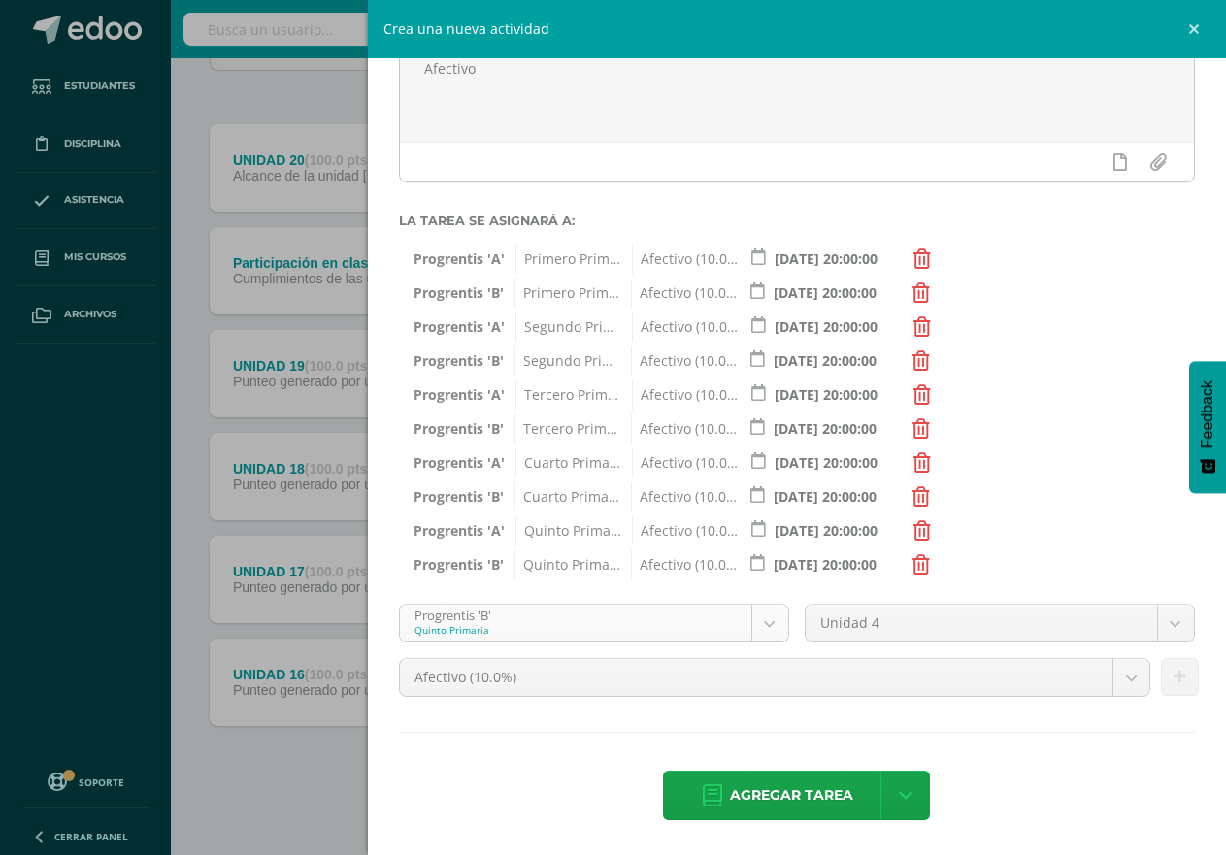
click at [756, 620] on body "Tarea asignada exitosamente Estudiantes Disciplina Asistencia Mis cursos Archiv…" at bounding box center [613, 328] width 1226 height 1054
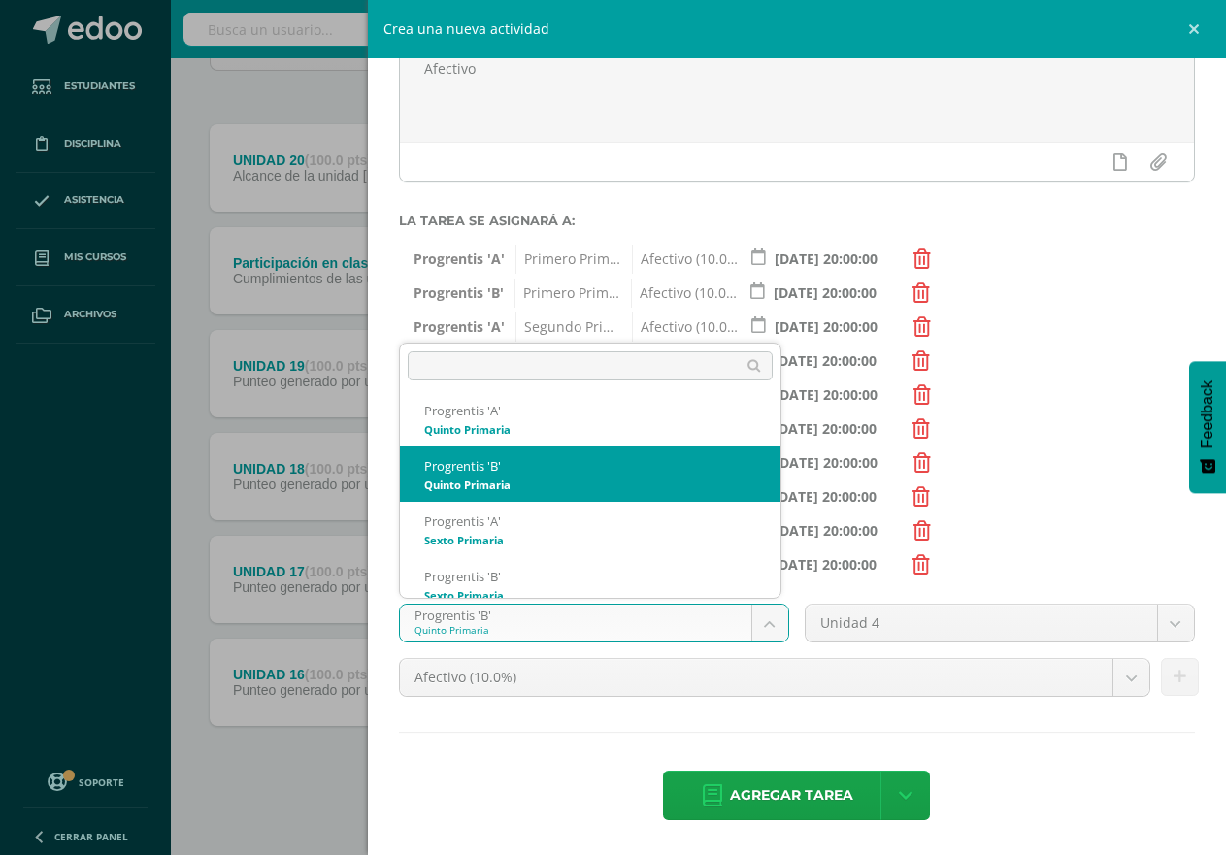
scroll to position [462, 0]
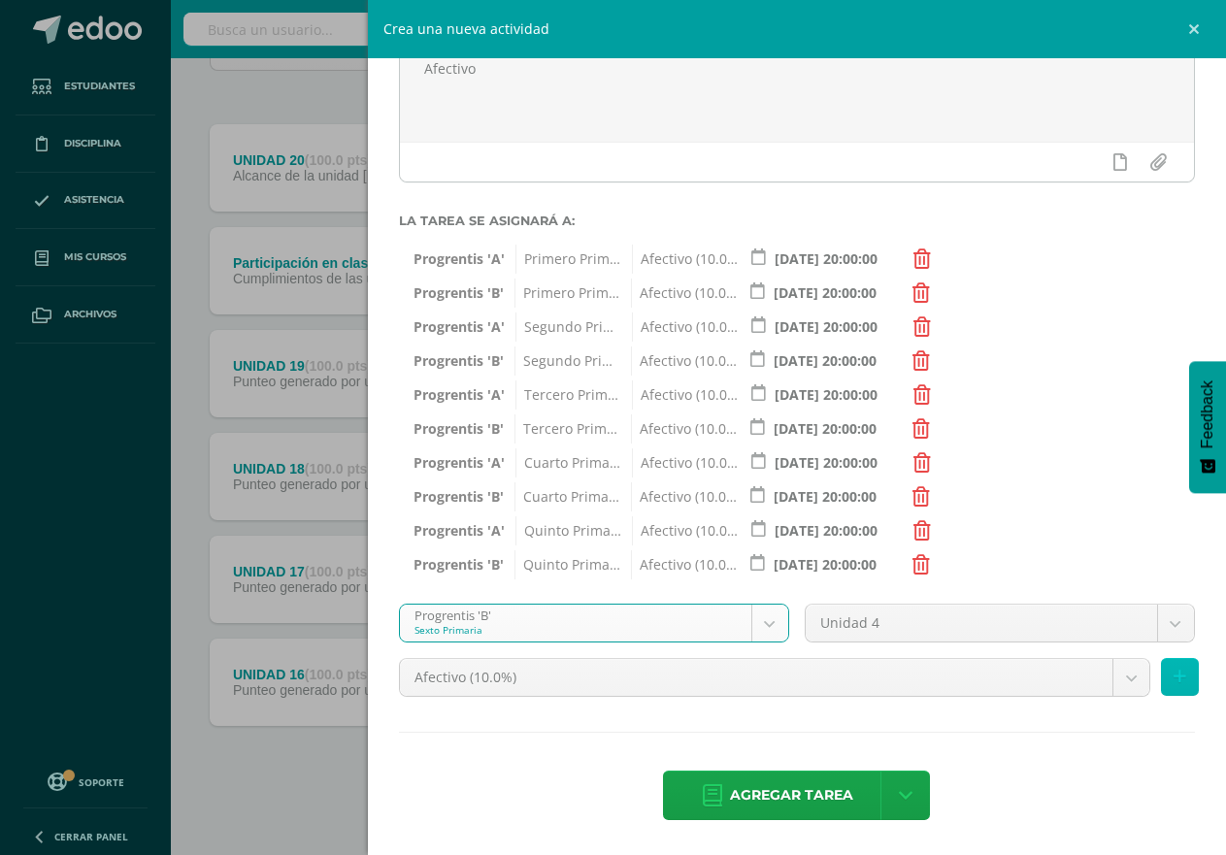
click at [1174, 674] on icon at bounding box center [1180, 677] width 13 height 17
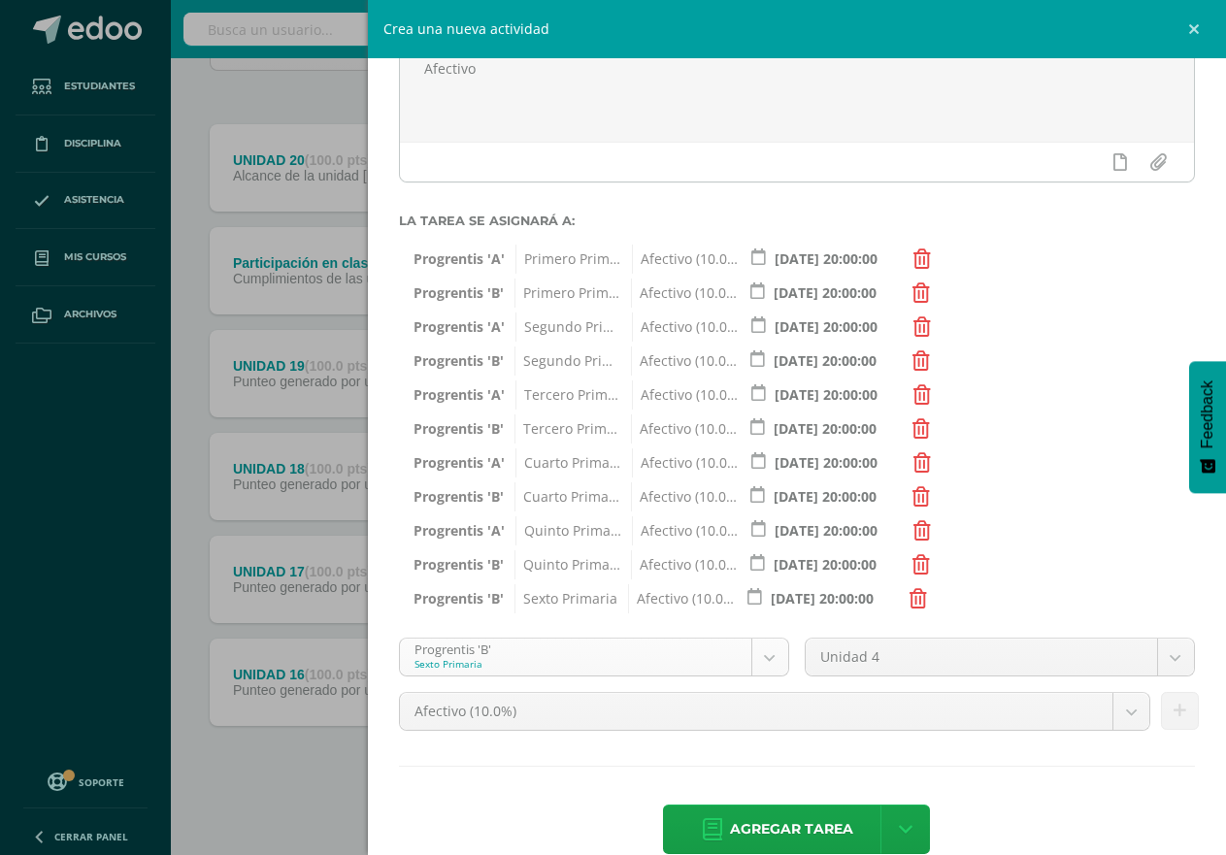
click at [756, 653] on body "Tarea asignada exitosamente Estudiantes Disciplina Asistencia Mis cursos Archiv…" at bounding box center [613, 328] width 1226 height 1054
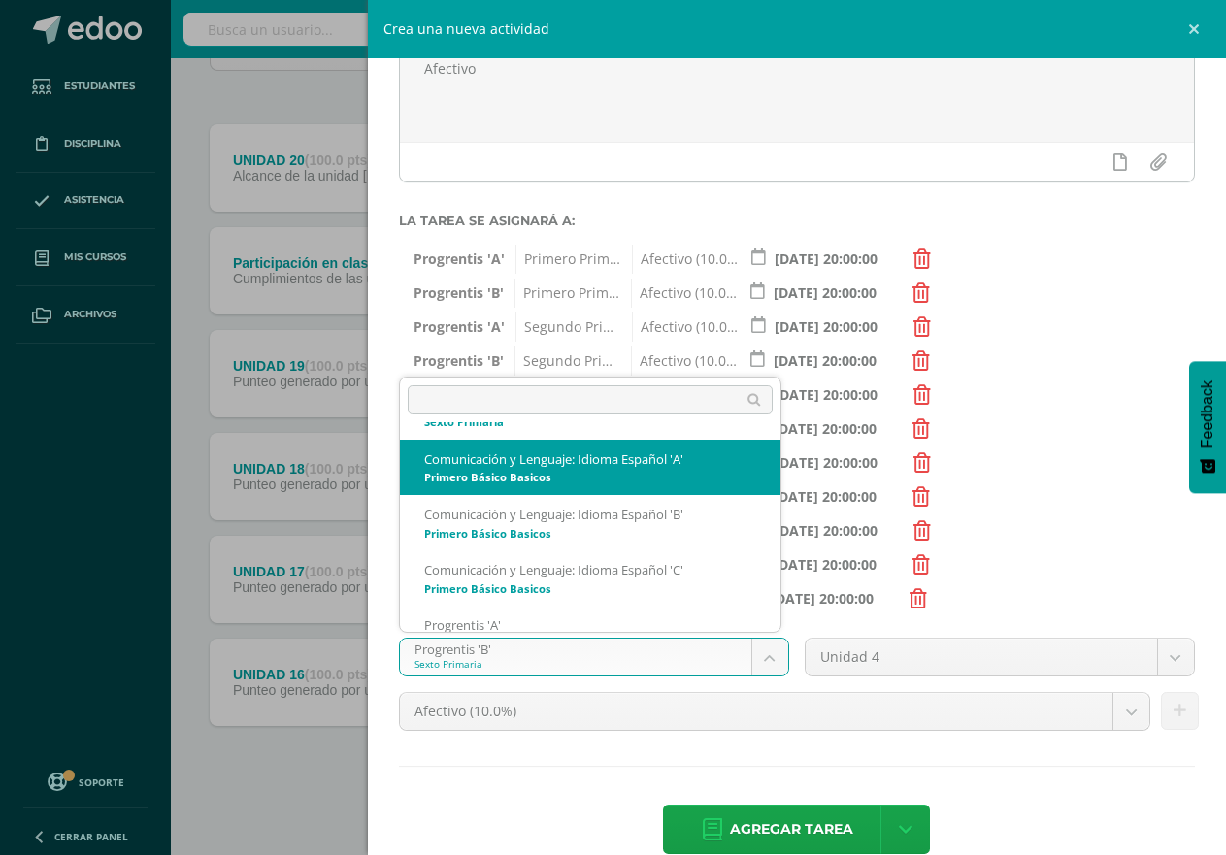
scroll to position [753, 0]
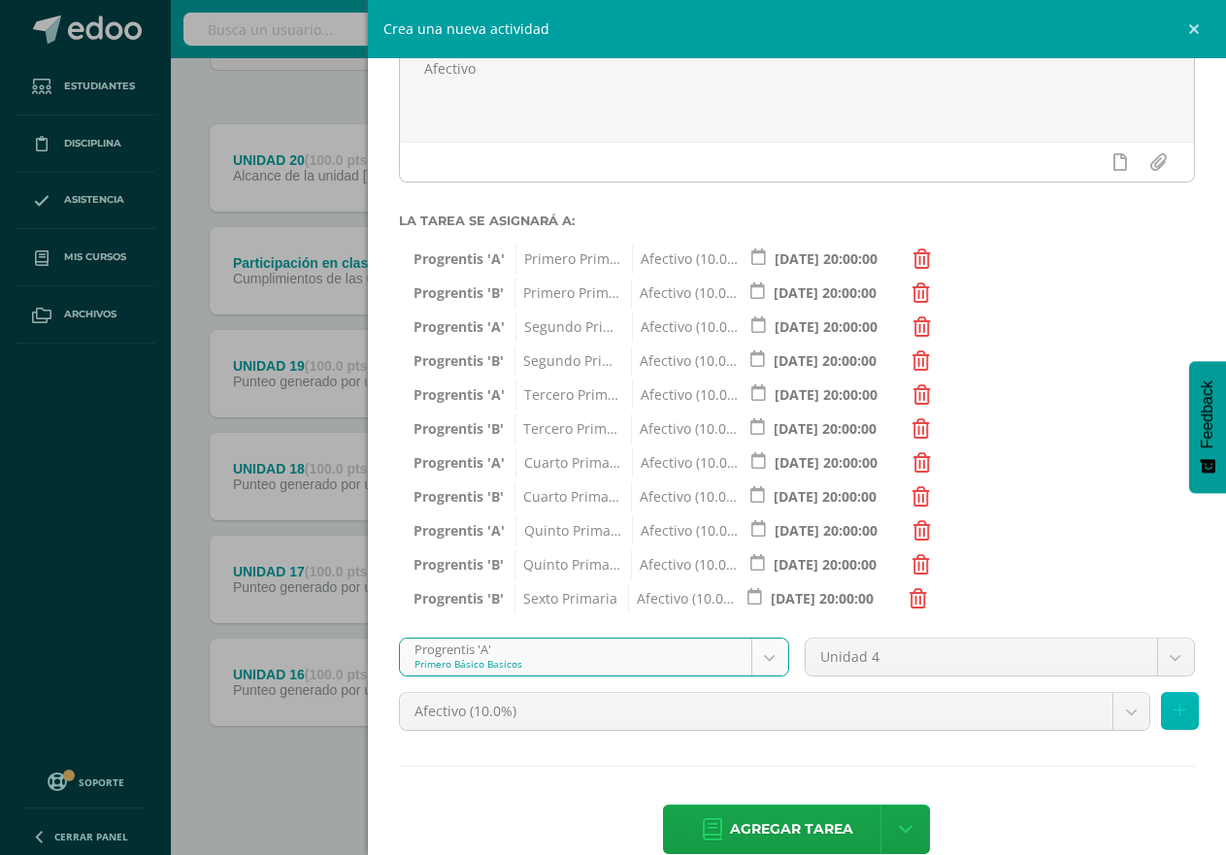
click at [1174, 713] on icon at bounding box center [1180, 711] width 13 height 17
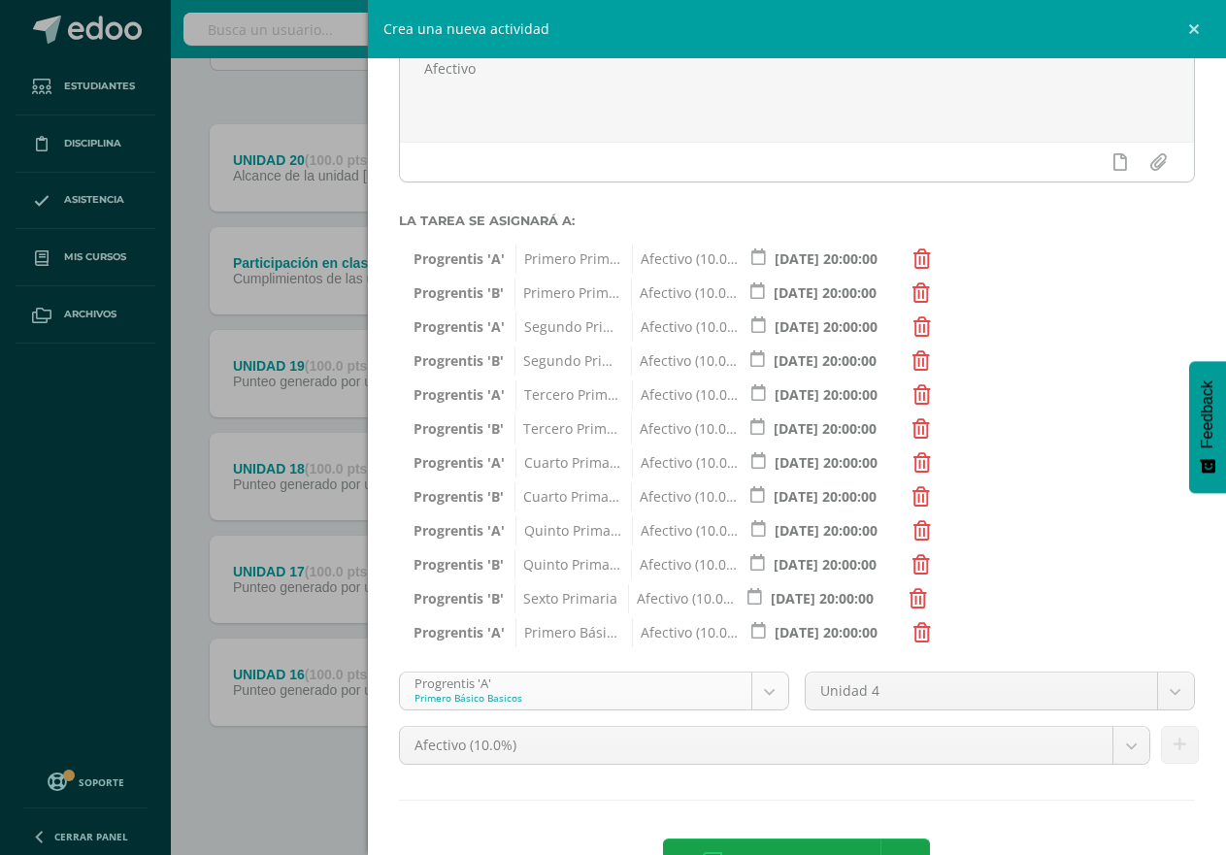
click at [758, 686] on body "Tarea asignada exitosamente Estudiantes Disciplina Asistencia Mis cursos Archiv…" at bounding box center [613, 328] width 1226 height 1054
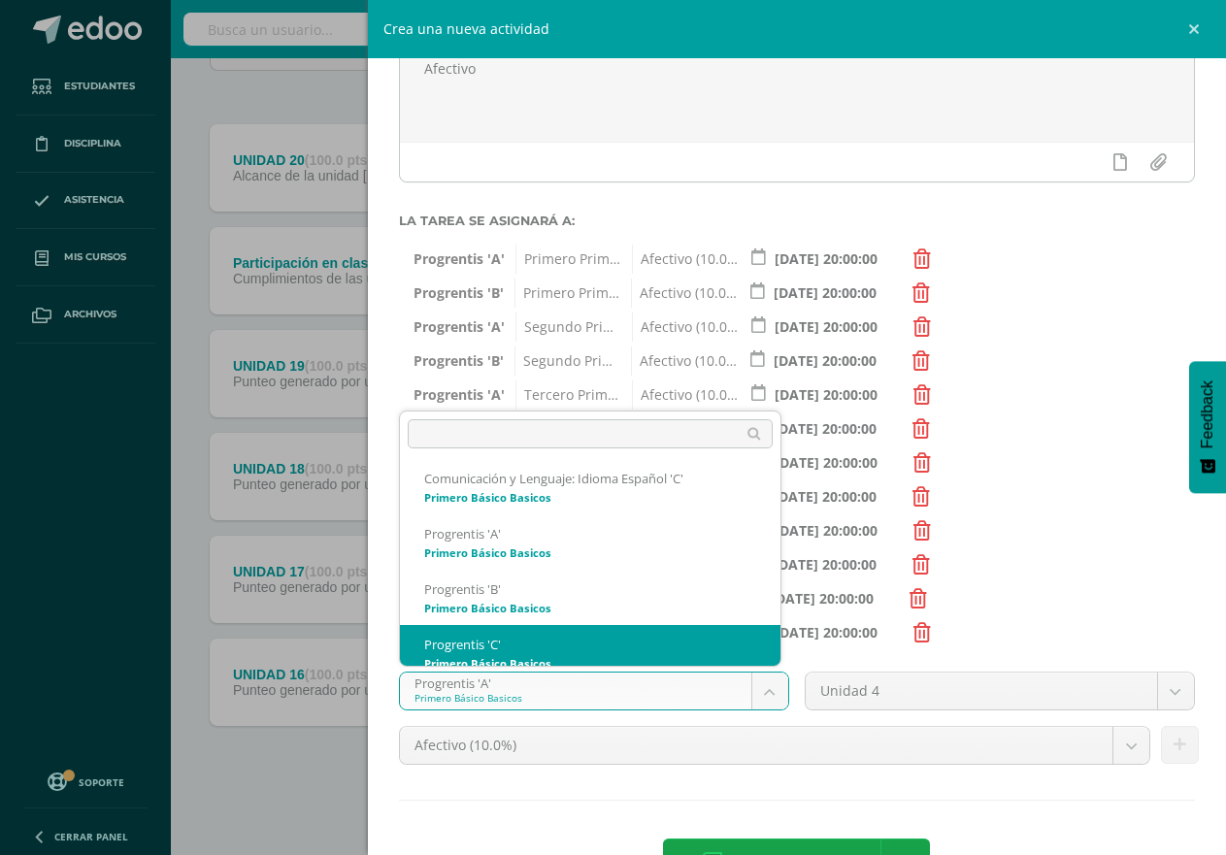
scroll to position [795, 0]
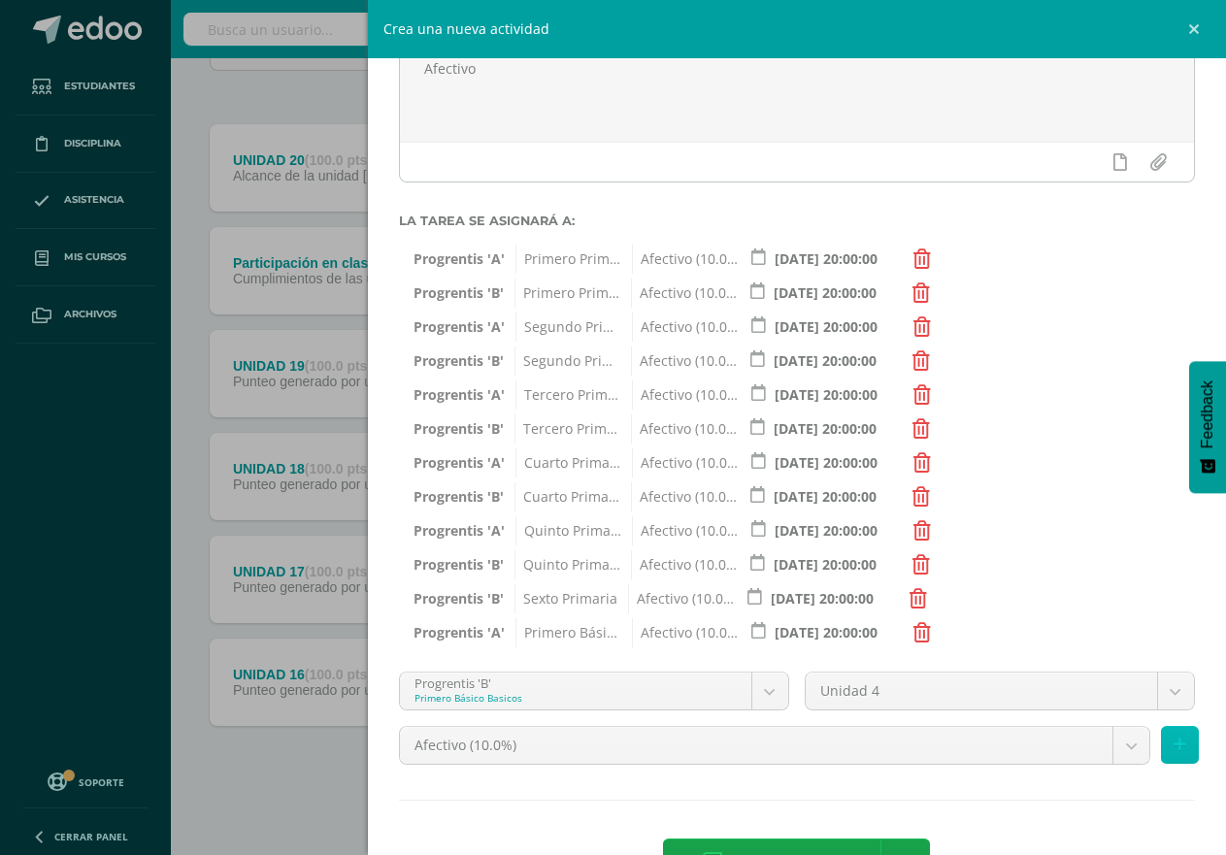
click at [1174, 747] on icon at bounding box center [1180, 745] width 13 height 17
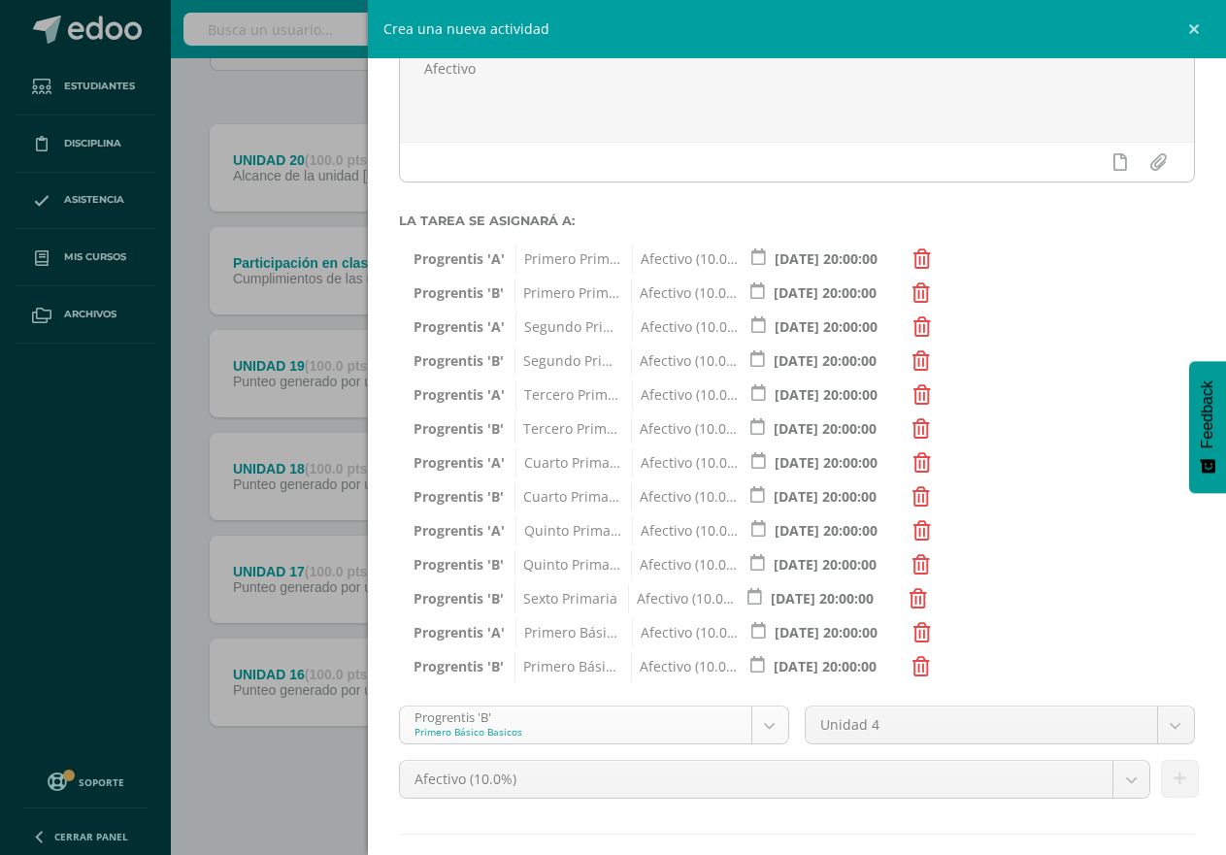
click at [756, 719] on body "Tarea asignada exitosamente Estudiantes Disciplina Asistencia Mis cursos Archiv…" at bounding box center [613, 328] width 1226 height 1054
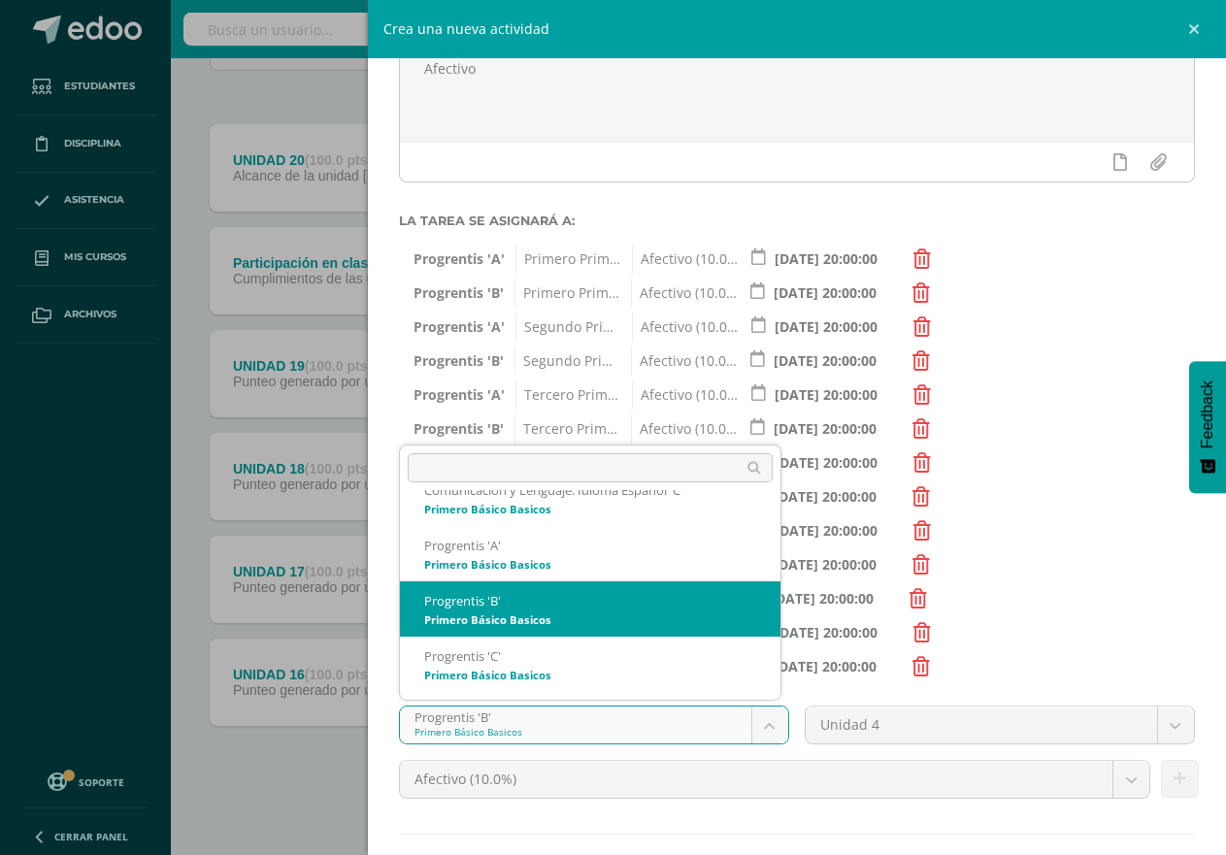
scroll to position [850, 0]
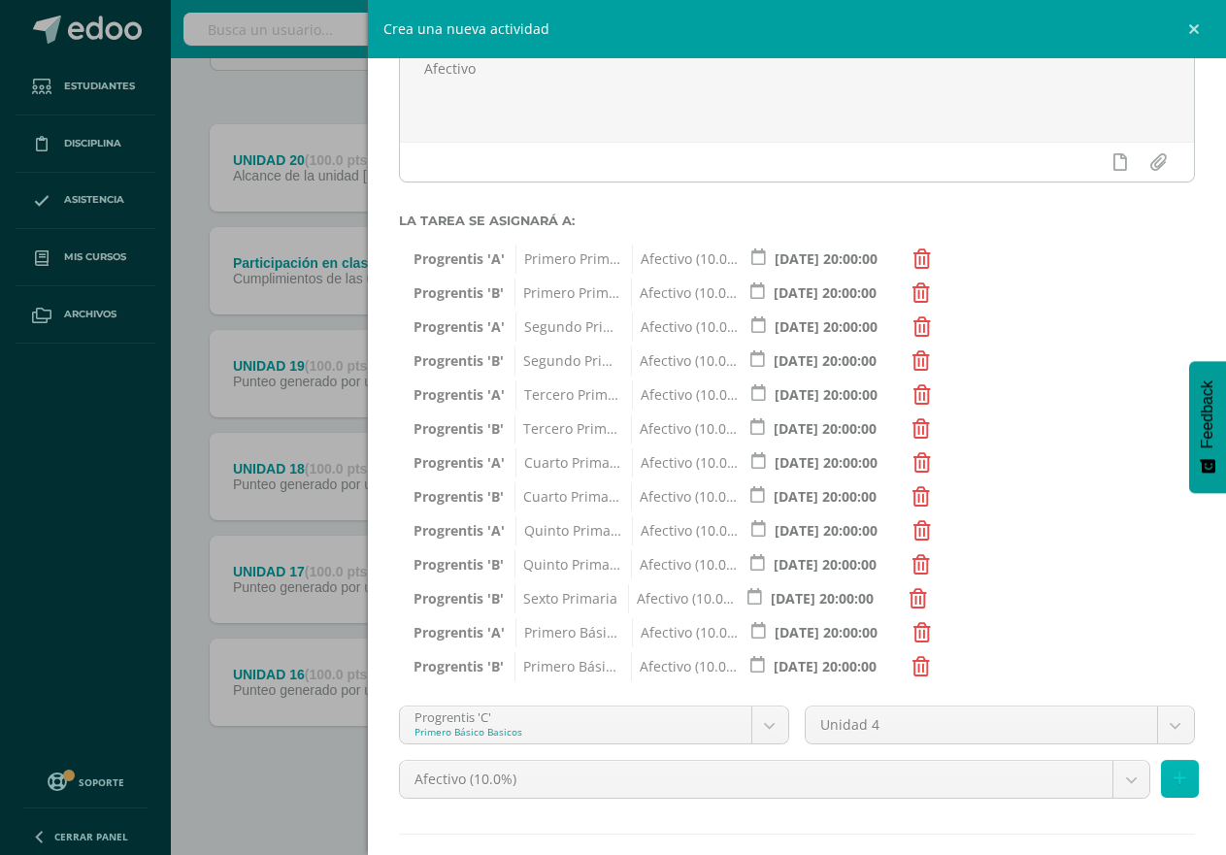
click at [1170, 784] on button at bounding box center [1180, 779] width 38 height 38
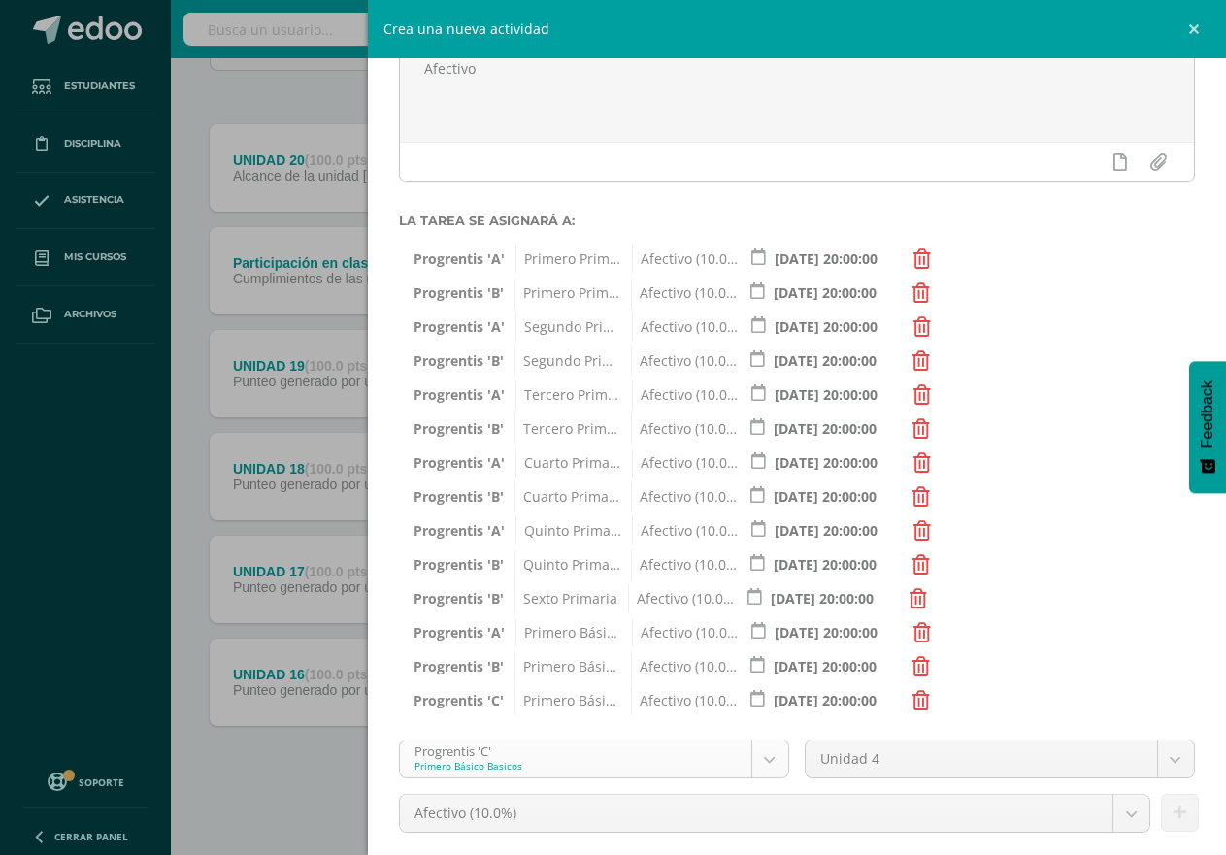
click at [754, 760] on body "Tarea asignada exitosamente Estudiantes Disciplina Asistencia Mis cursos Archiv…" at bounding box center [613, 328] width 1226 height 1054
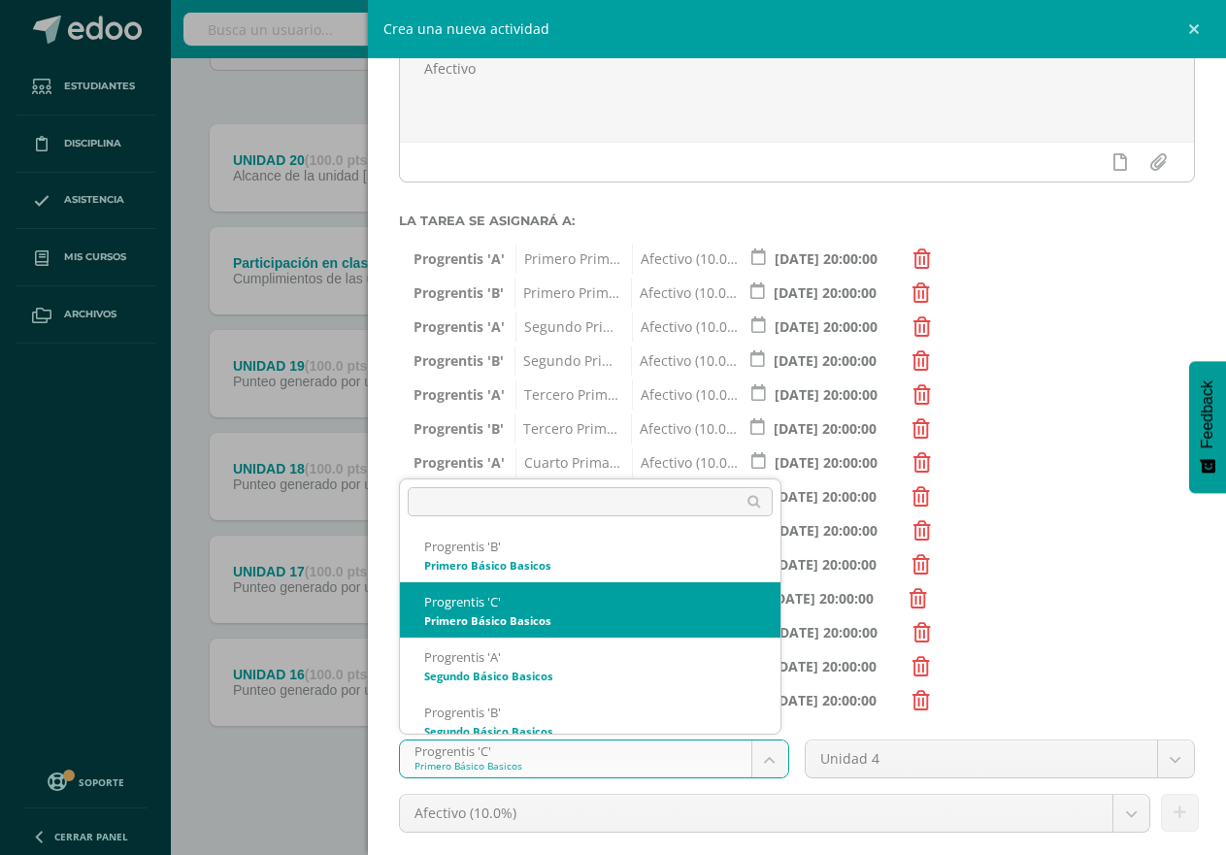
scroll to position [906, 0]
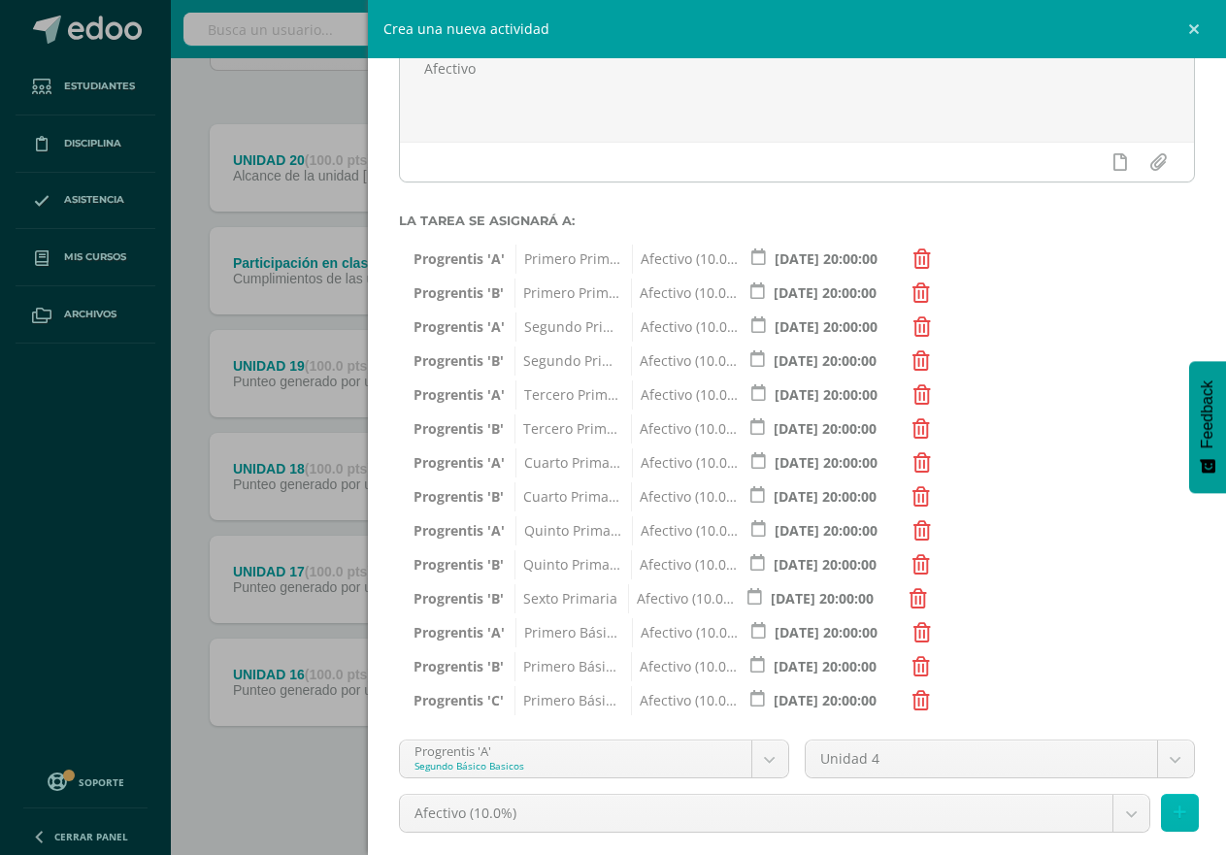
click at [1174, 821] on icon at bounding box center [1180, 813] width 13 height 17
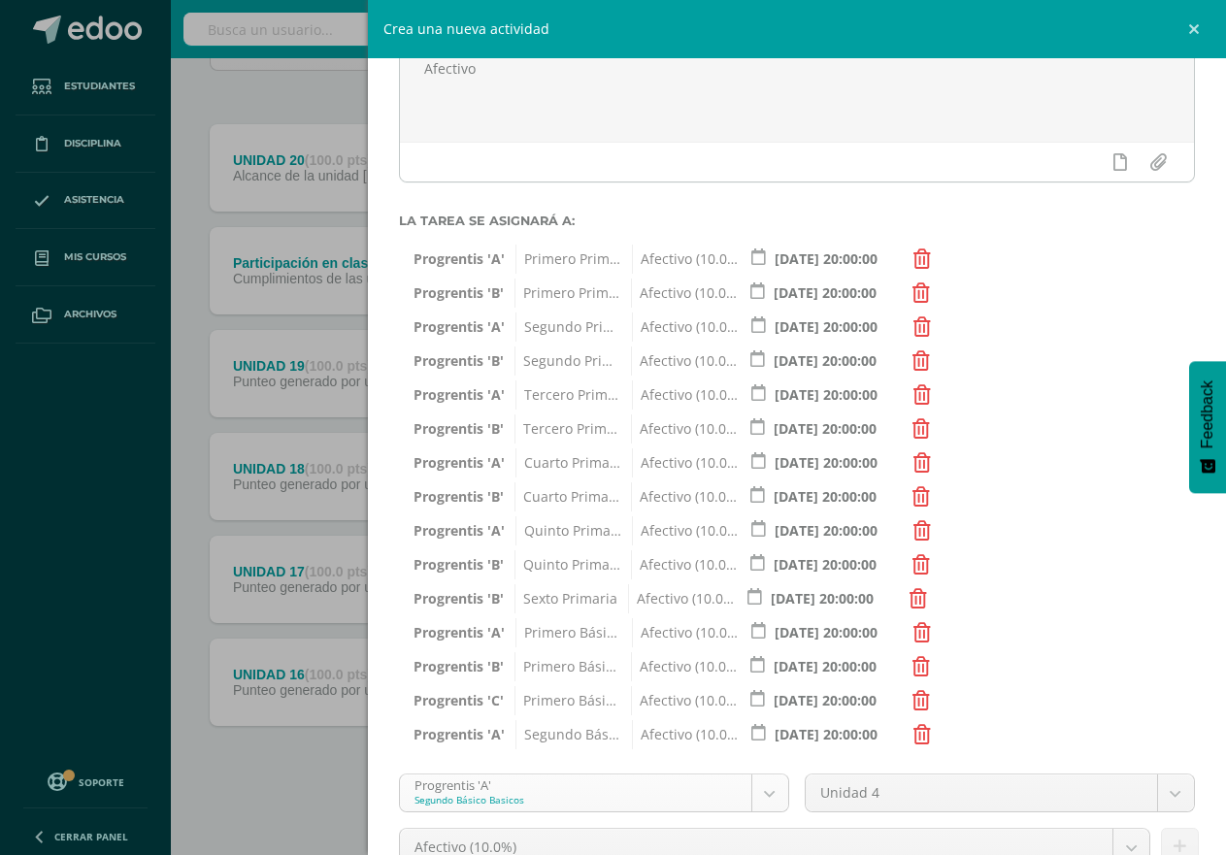
click at [751, 797] on body "Tarea asignada exitosamente Estudiantes Disciplina Asistencia Mis cursos Archiv…" at bounding box center [613, 328] width 1226 height 1054
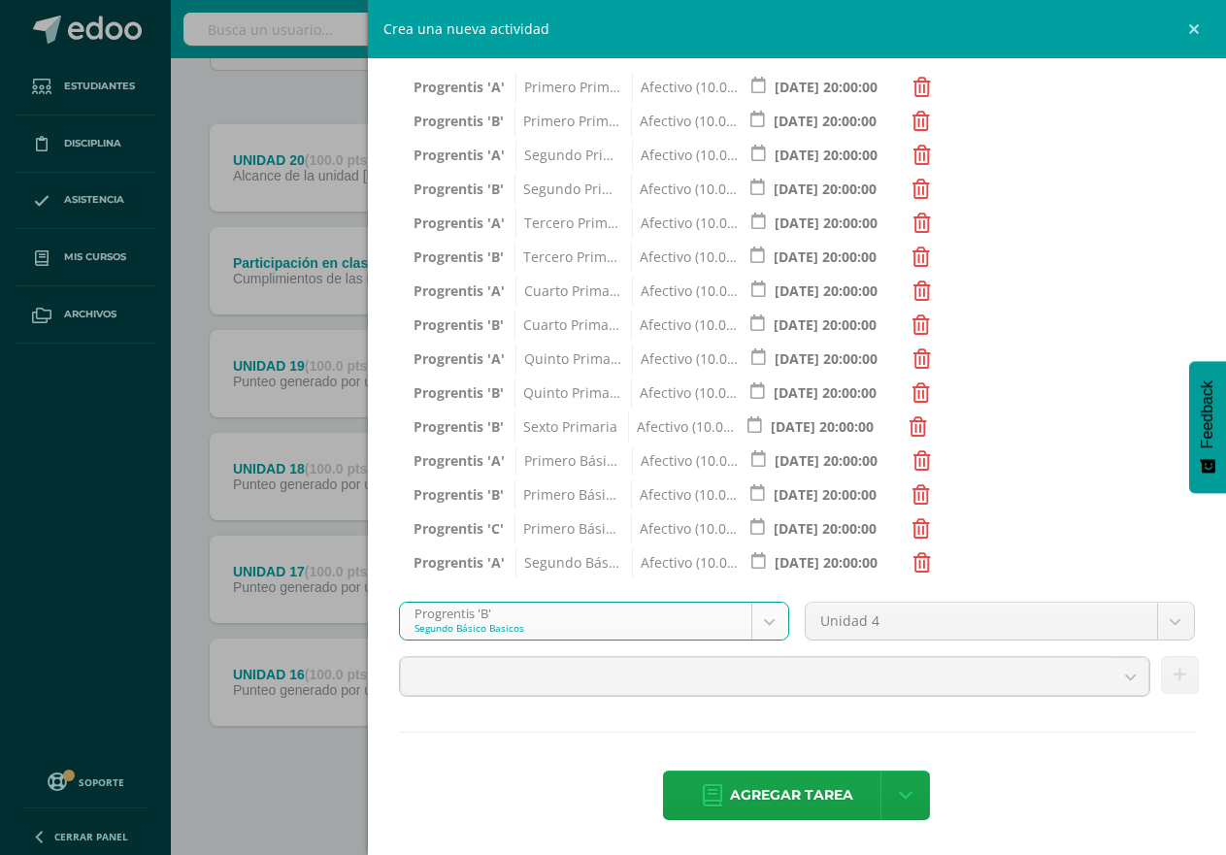
scroll to position [368, 0]
click at [1169, 676] on button at bounding box center [1180, 677] width 38 height 38
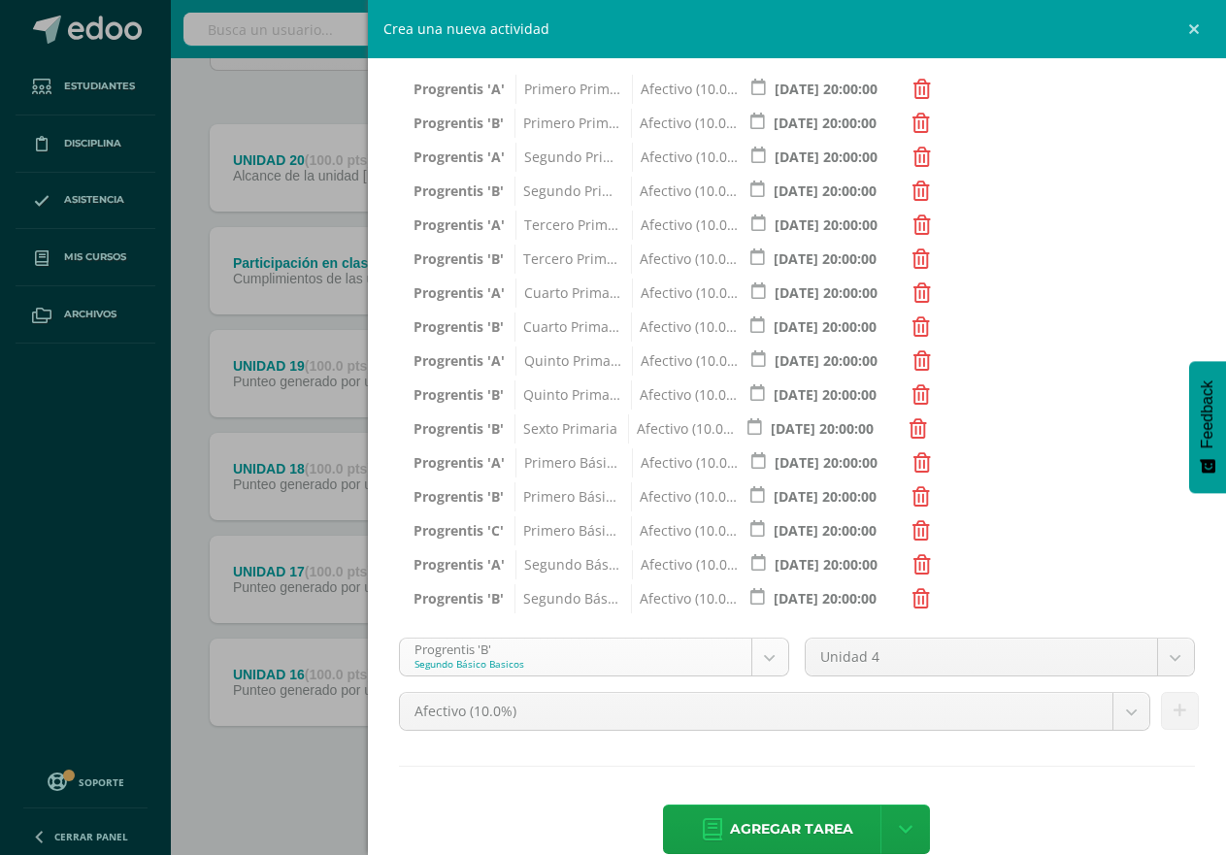
click at [764, 652] on body "Tarea asignada exitosamente Estudiantes Disciplina Asistencia Mis cursos Archiv…" at bounding box center [613, 328] width 1226 height 1054
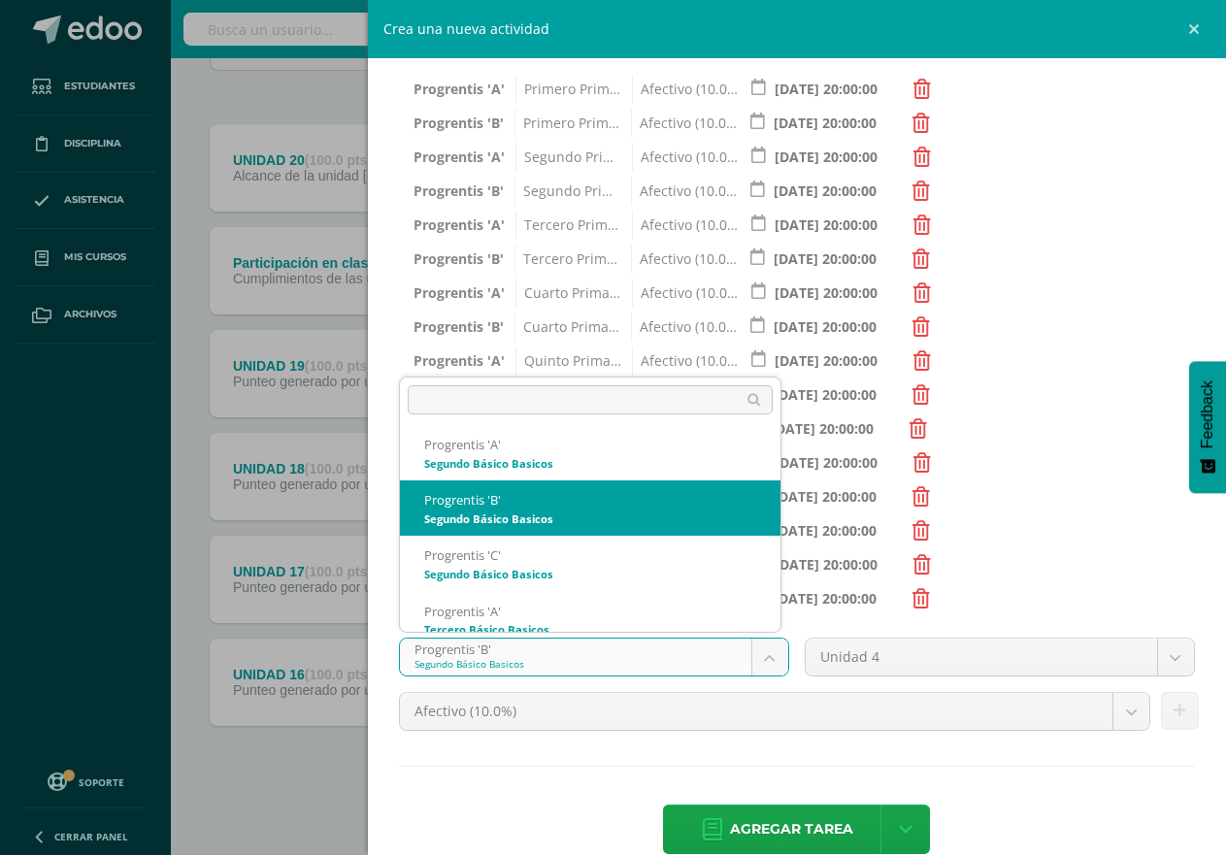
scroll to position [1016, 0]
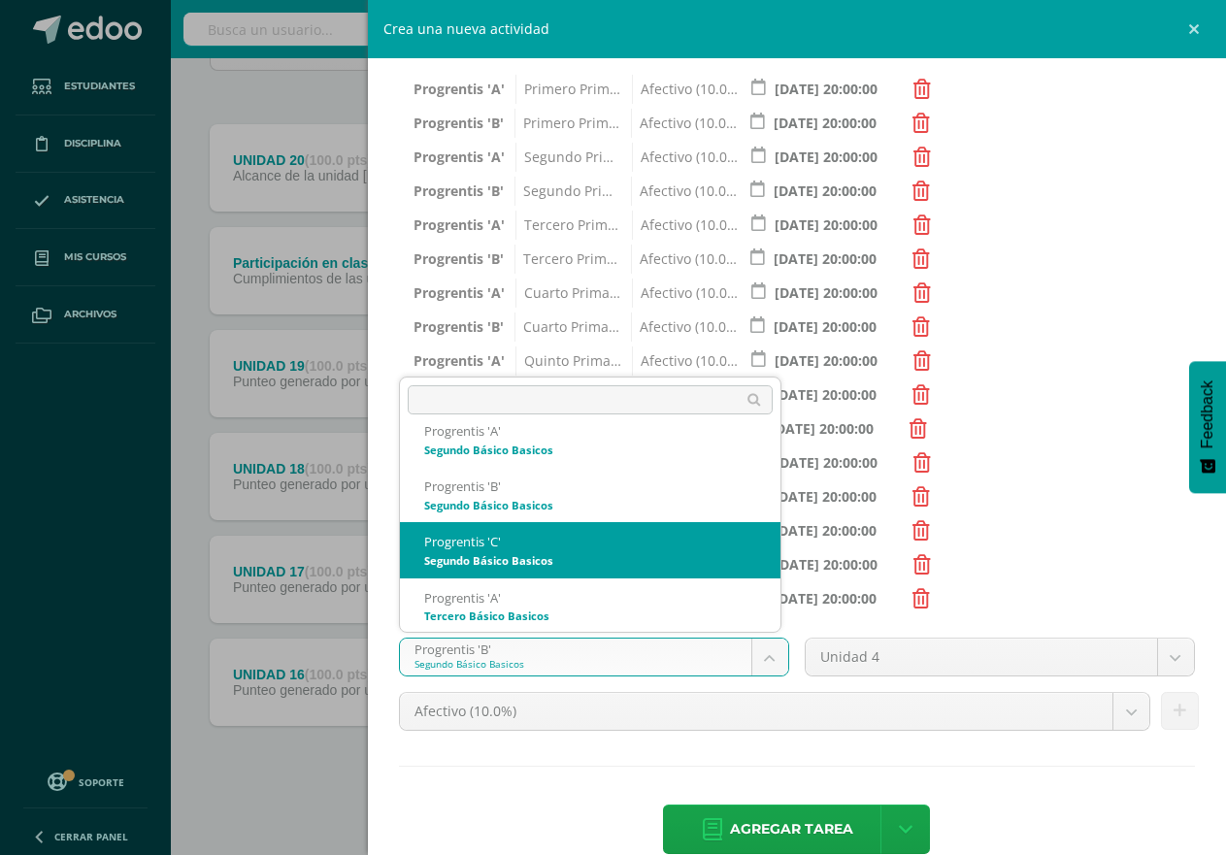
click at [578, 559] on span "Segundo Básico Basicos" at bounding box center [568, 564] width 106 height 29
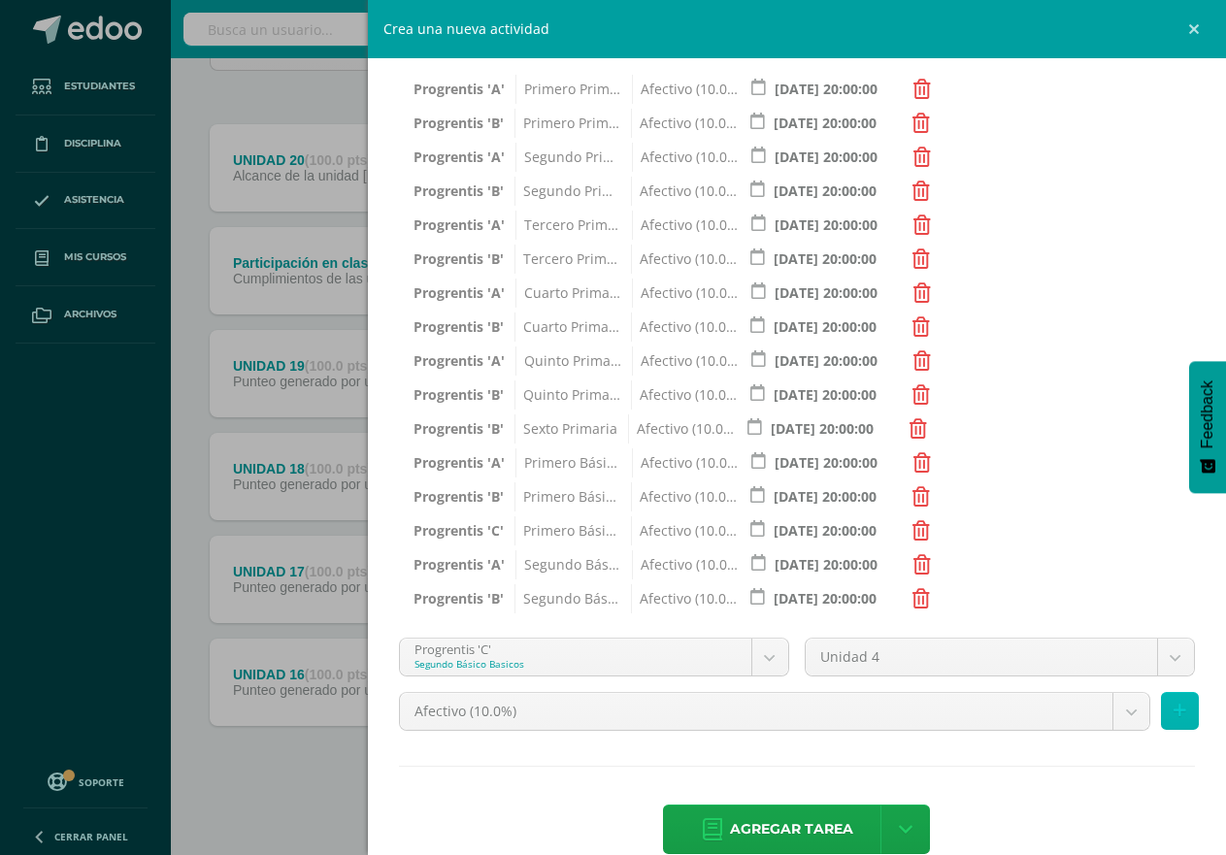
click at [1174, 707] on icon at bounding box center [1180, 711] width 13 height 17
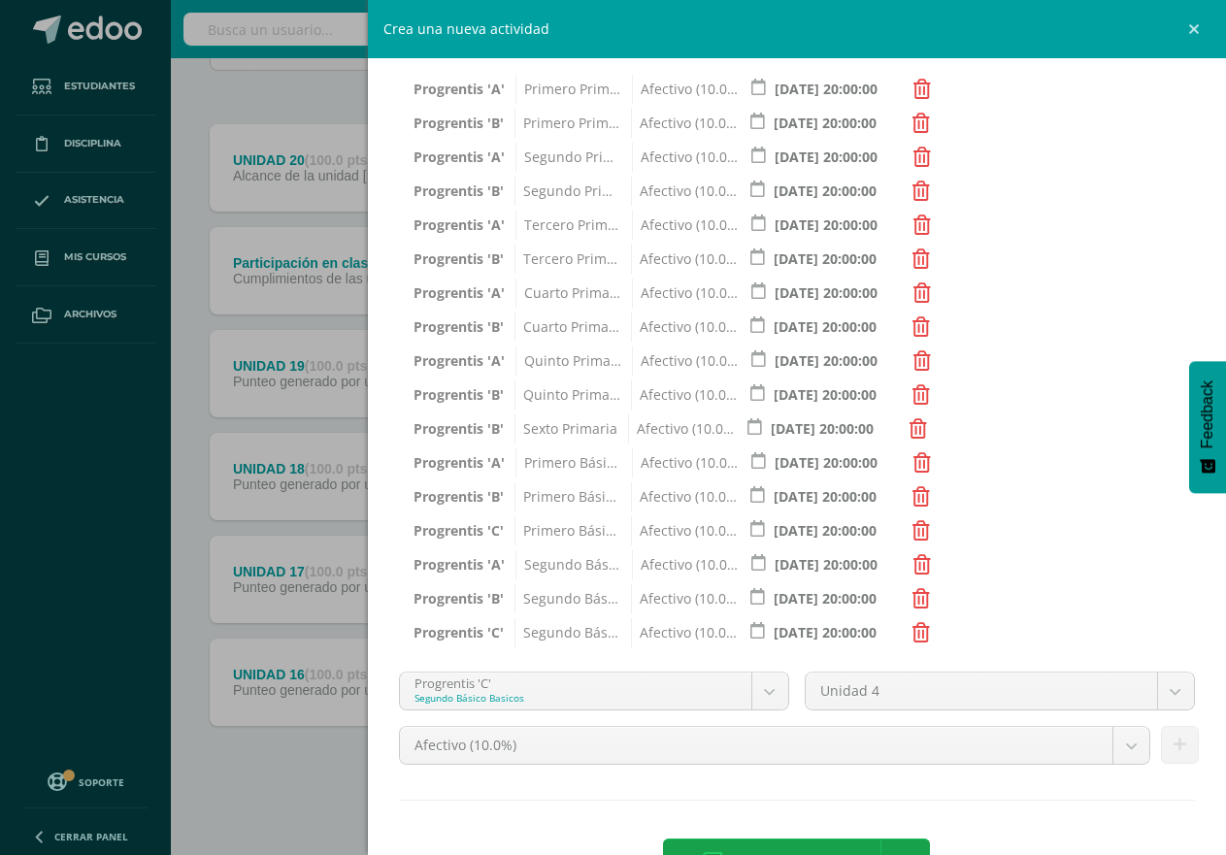
click at [762, 689] on body "Tarea asignada exitosamente Estudiantes Disciplina Asistencia Mis cursos Archiv…" at bounding box center [613, 328] width 1226 height 1054
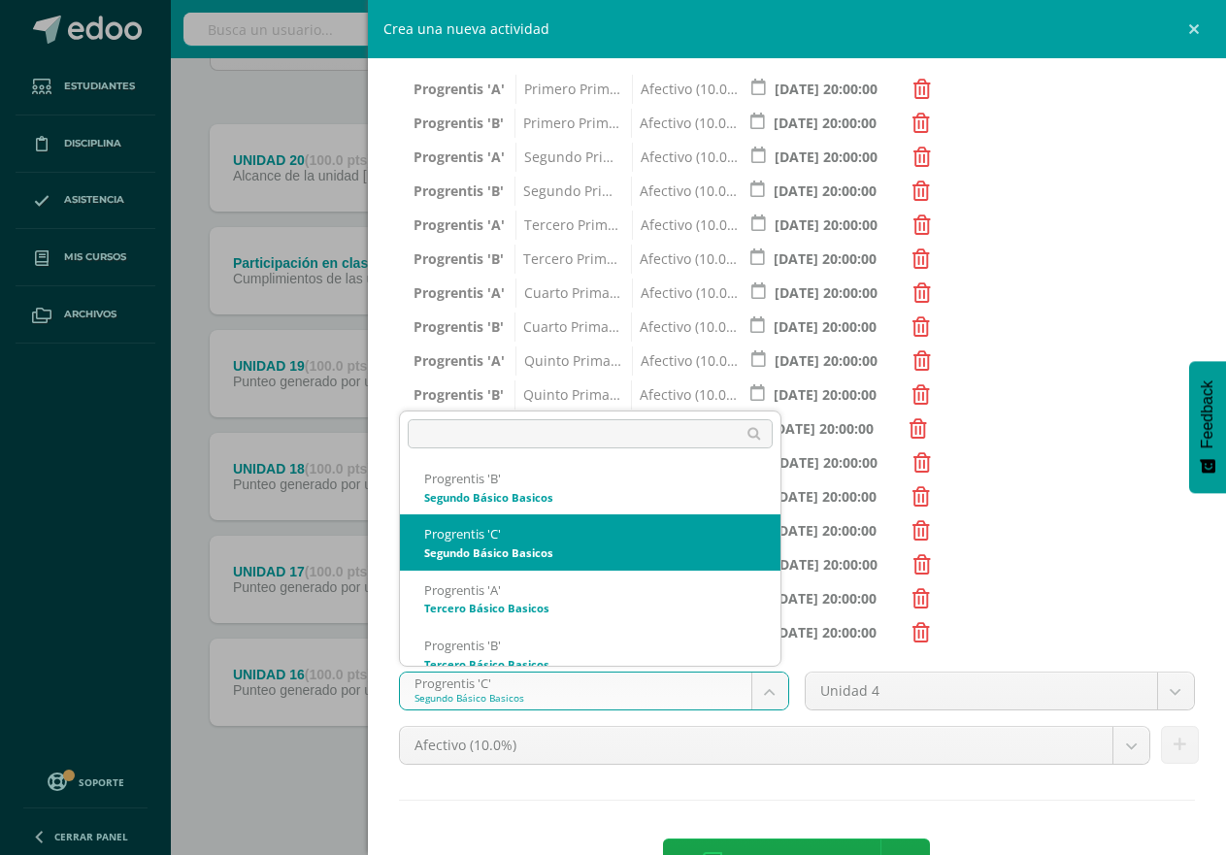
scroll to position [1072, 0]
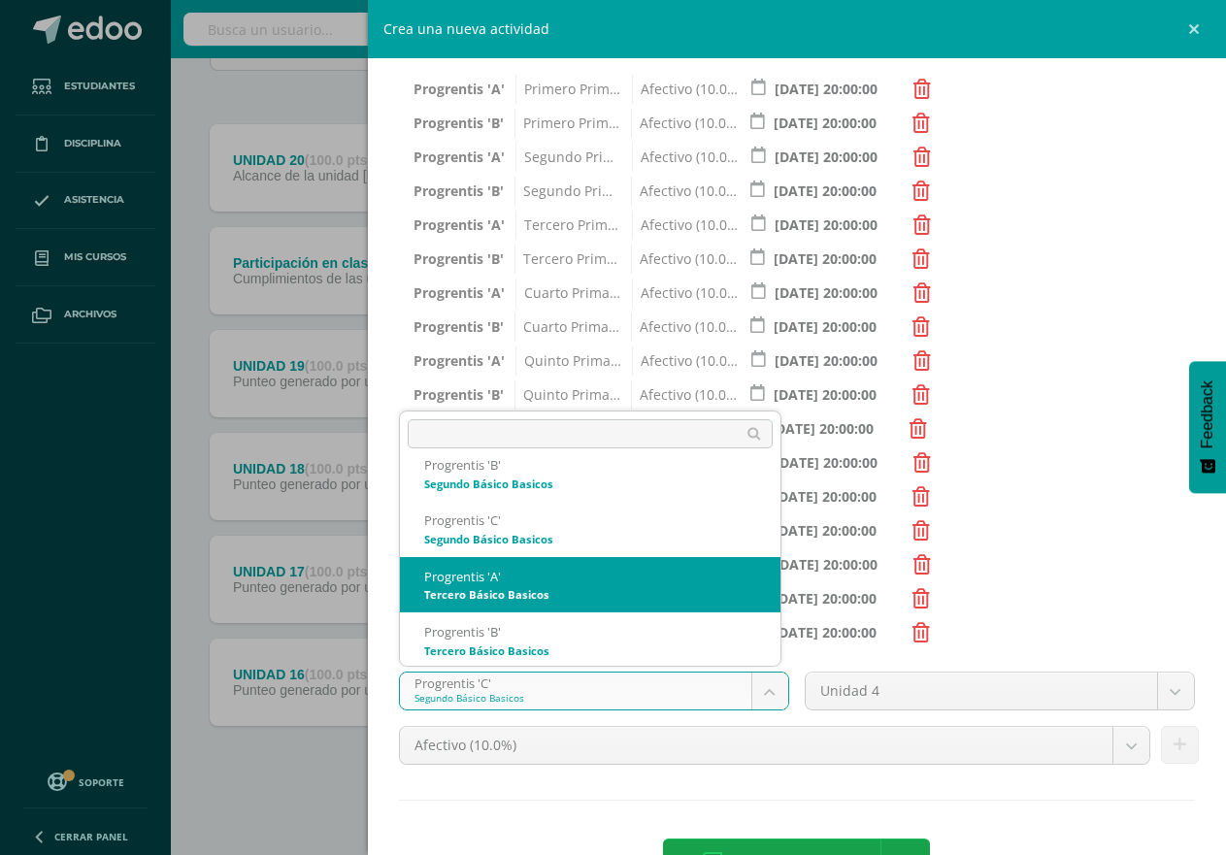
drag, startPoint x: 589, startPoint y: 603, endPoint x: 976, endPoint y: 820, distance: 443.3
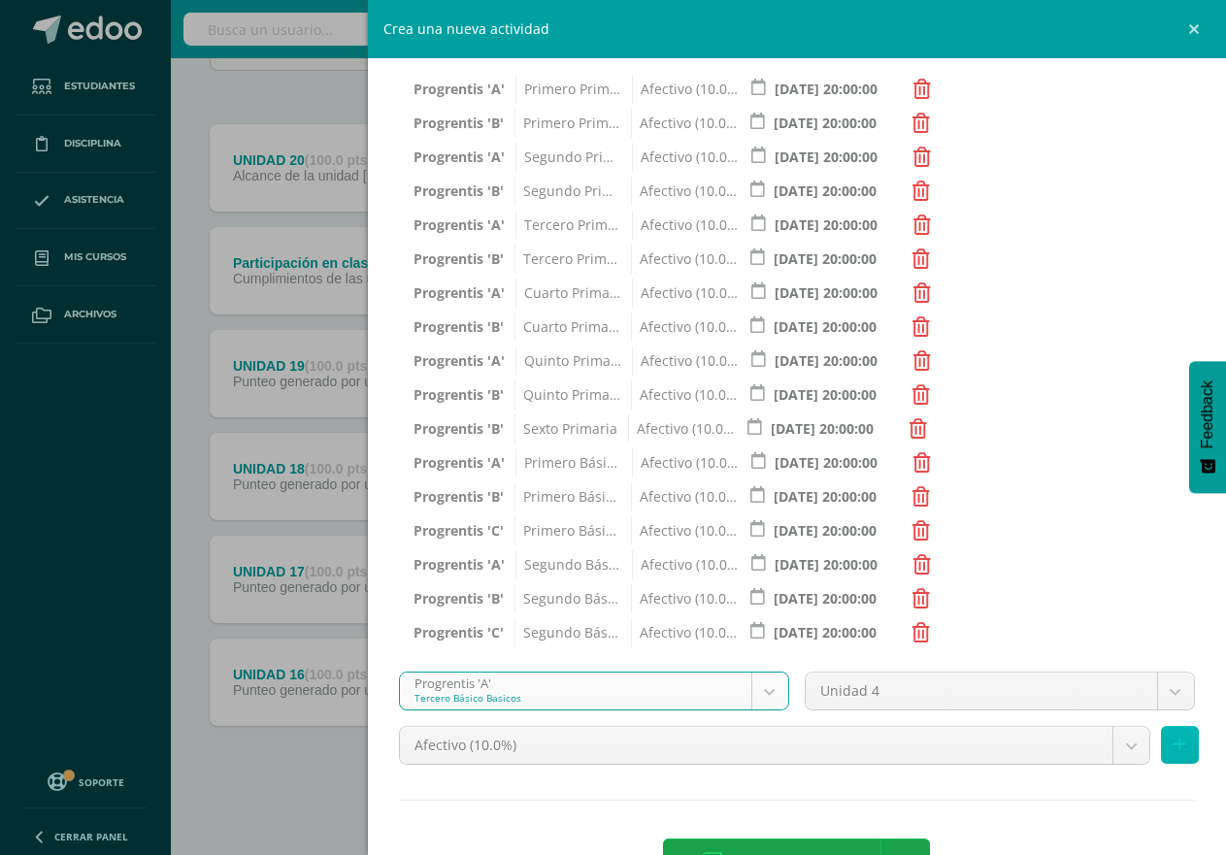
click at [1169, 746] on button at bounding box center [1180, 745] width 38 height 38
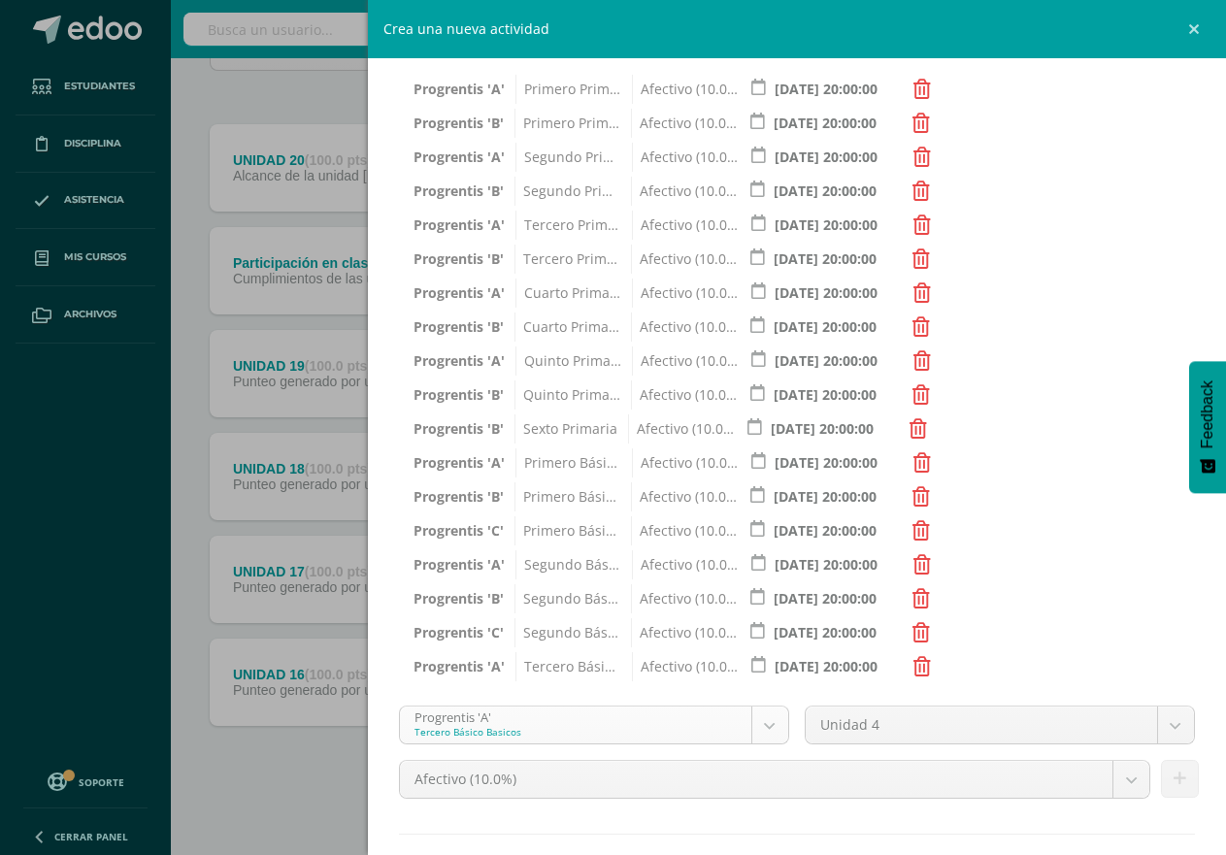
click at [761, 714] on body "Tarea asignada exitosamente Estudiantes Disciplina Asistencia Mis cursos Archiv…" at bounding box center [613, 328] width 1226 height 1054
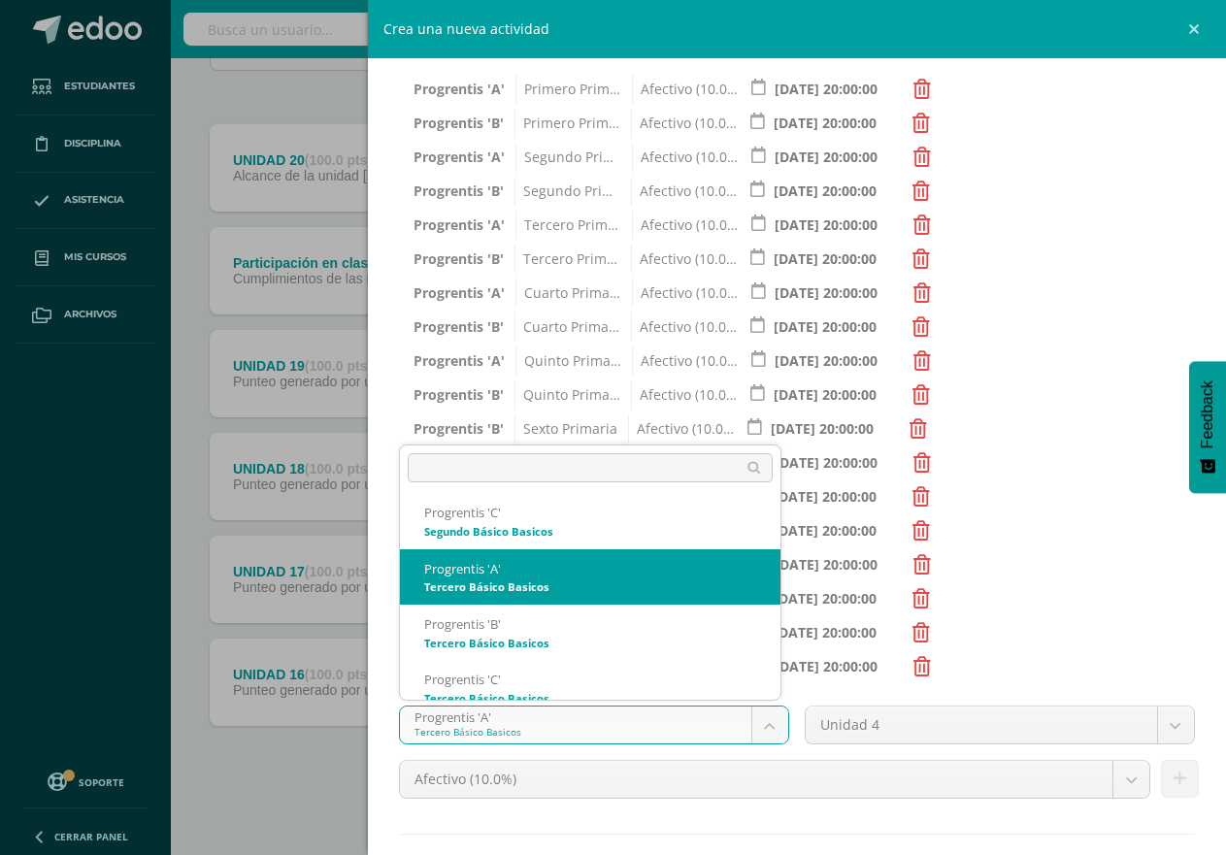
scroll to position [1127, 0]
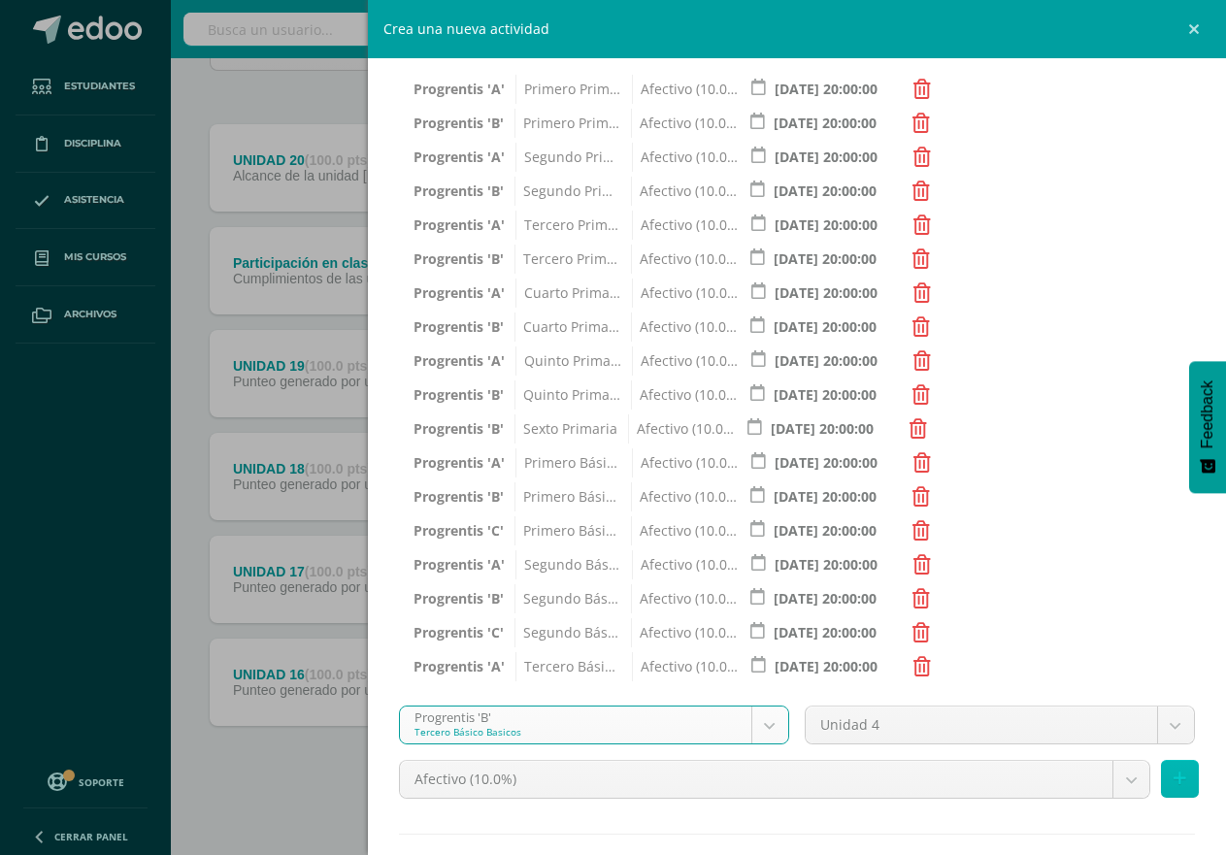
click at [1174, 780] on icon at bounding box center [1180, 779] width 13 height 17
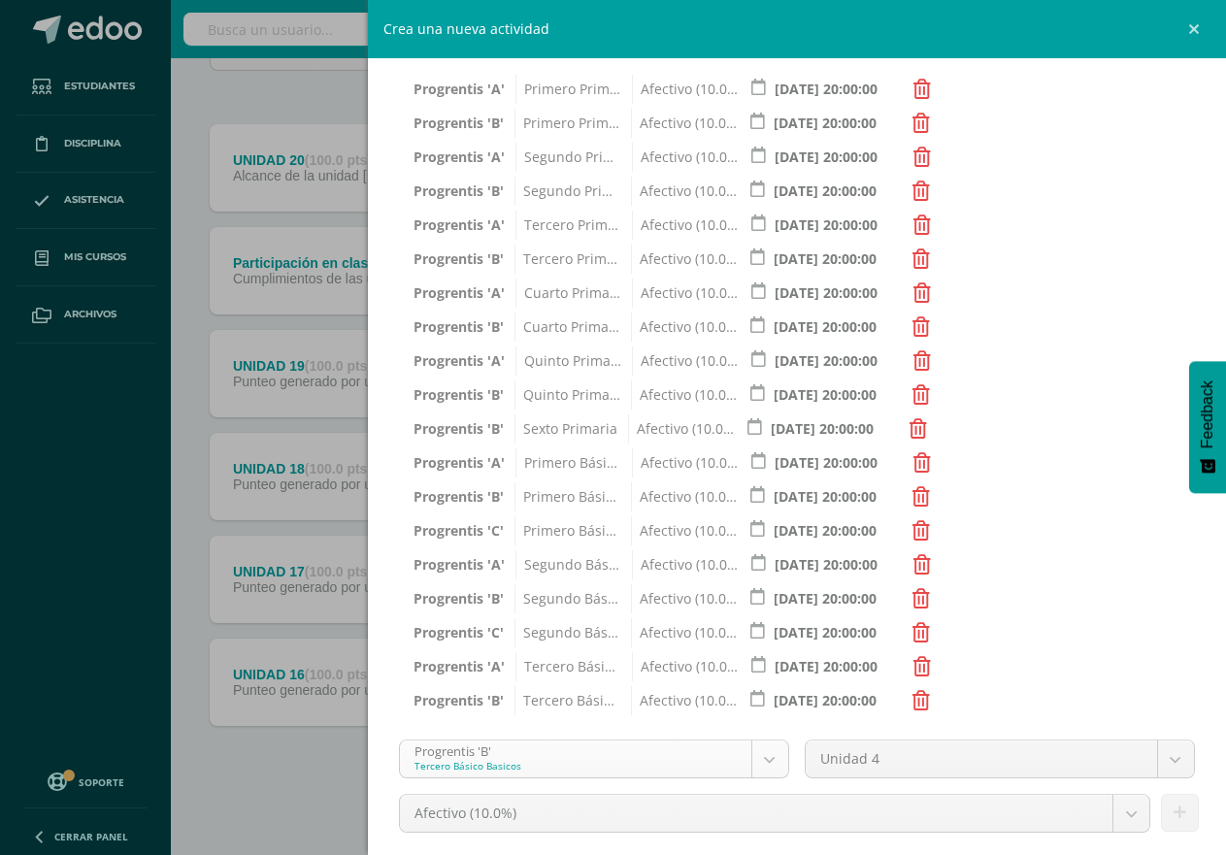
click at [758, 760] on body "Tarea asignada exitosamente Estudiantes Disciplina Asistencia Mis cursos Archiv…" at bounding box center [613, 328] width 1226 height 1054
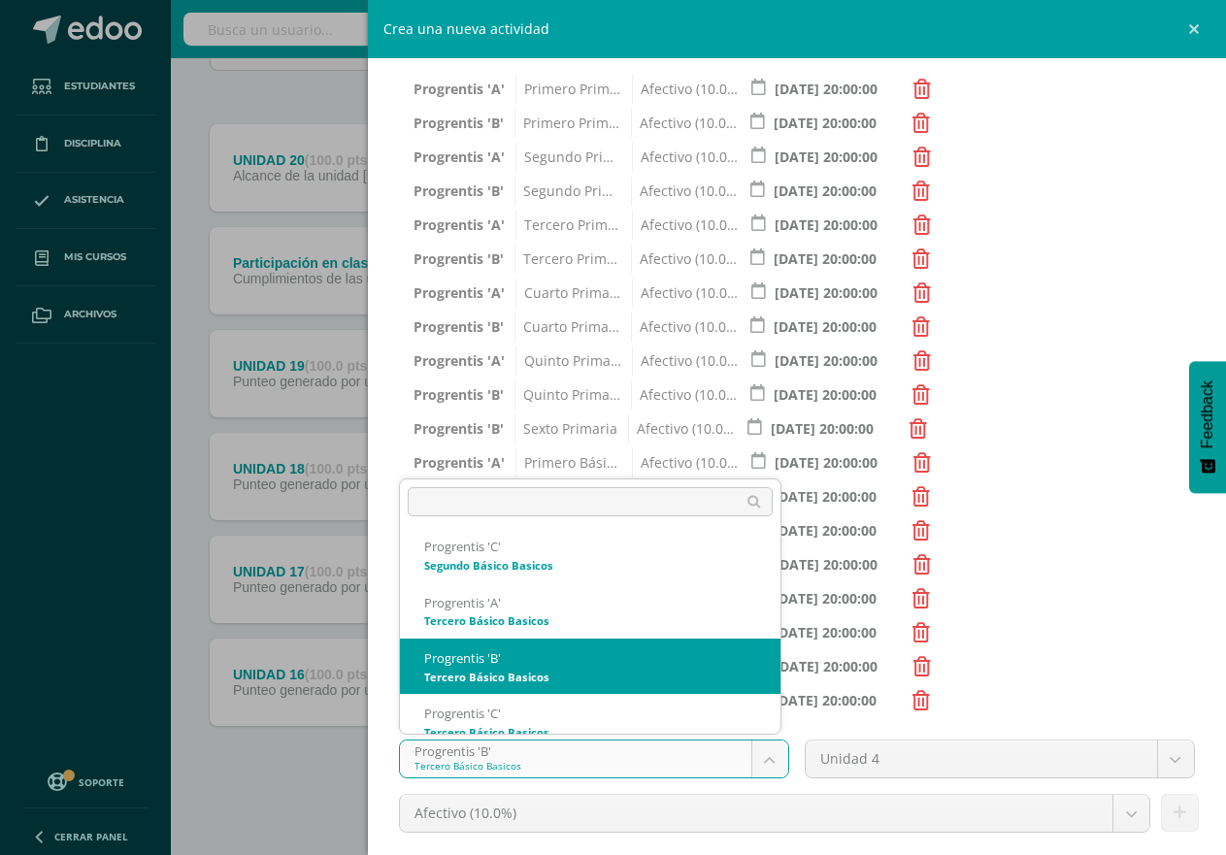
scroll to position [1136, 0]
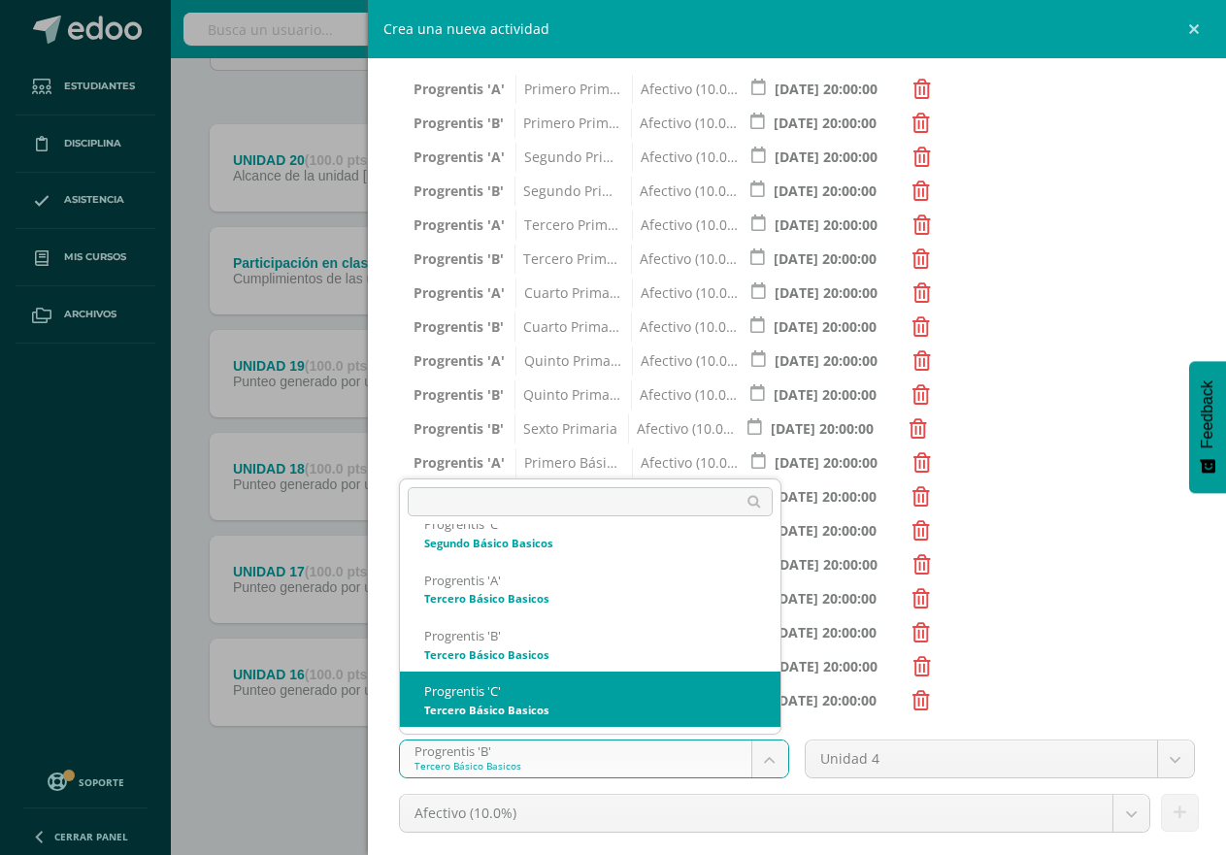
select select "174698"
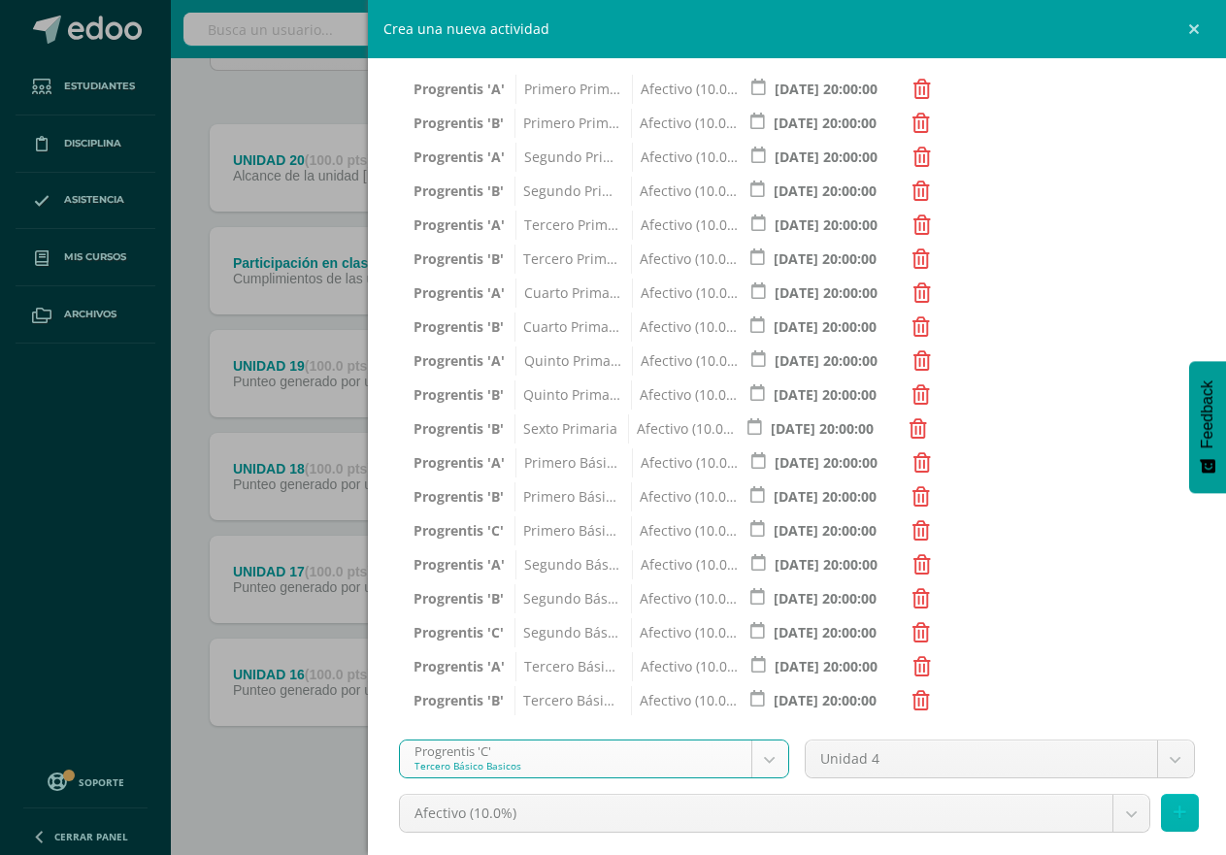
click at [1174, 818] on icon at bounding box center [1180, 813] width 13 height 17
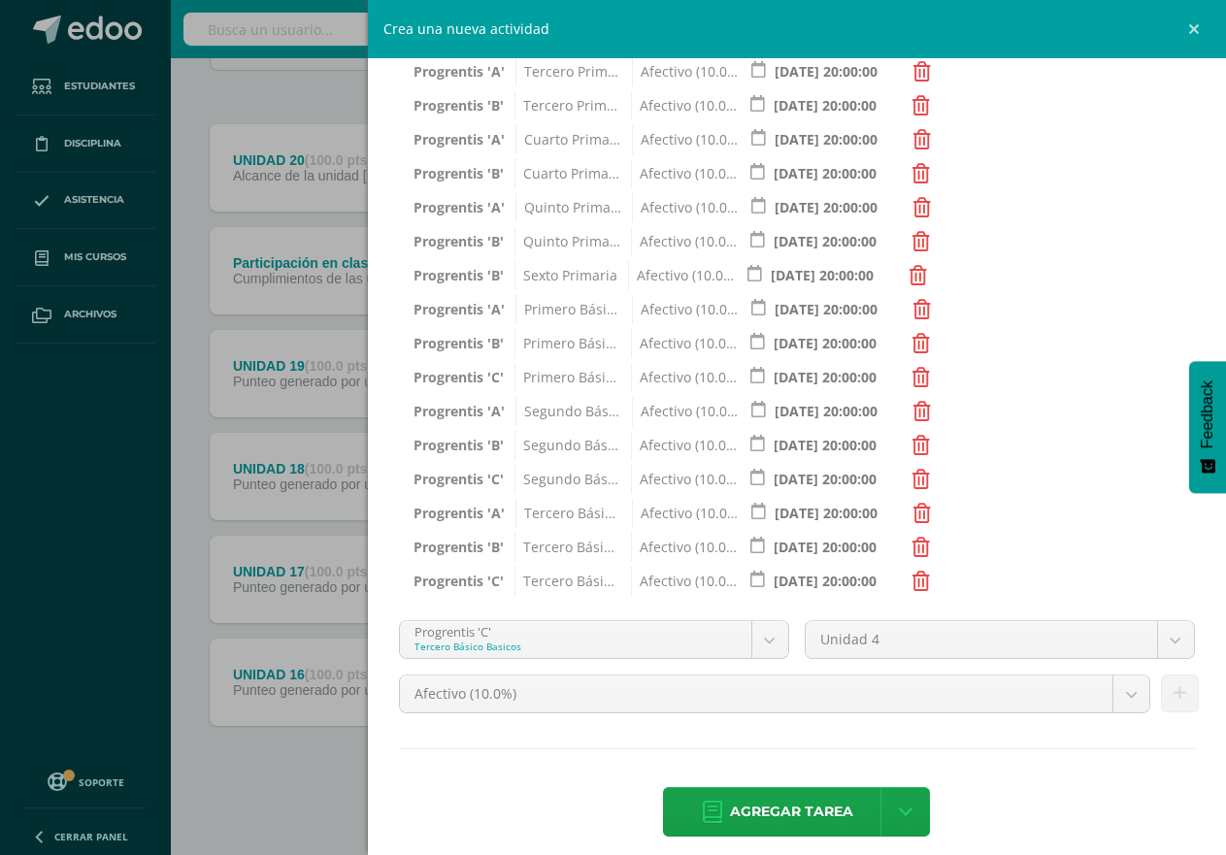
scroll to position [538, 0]
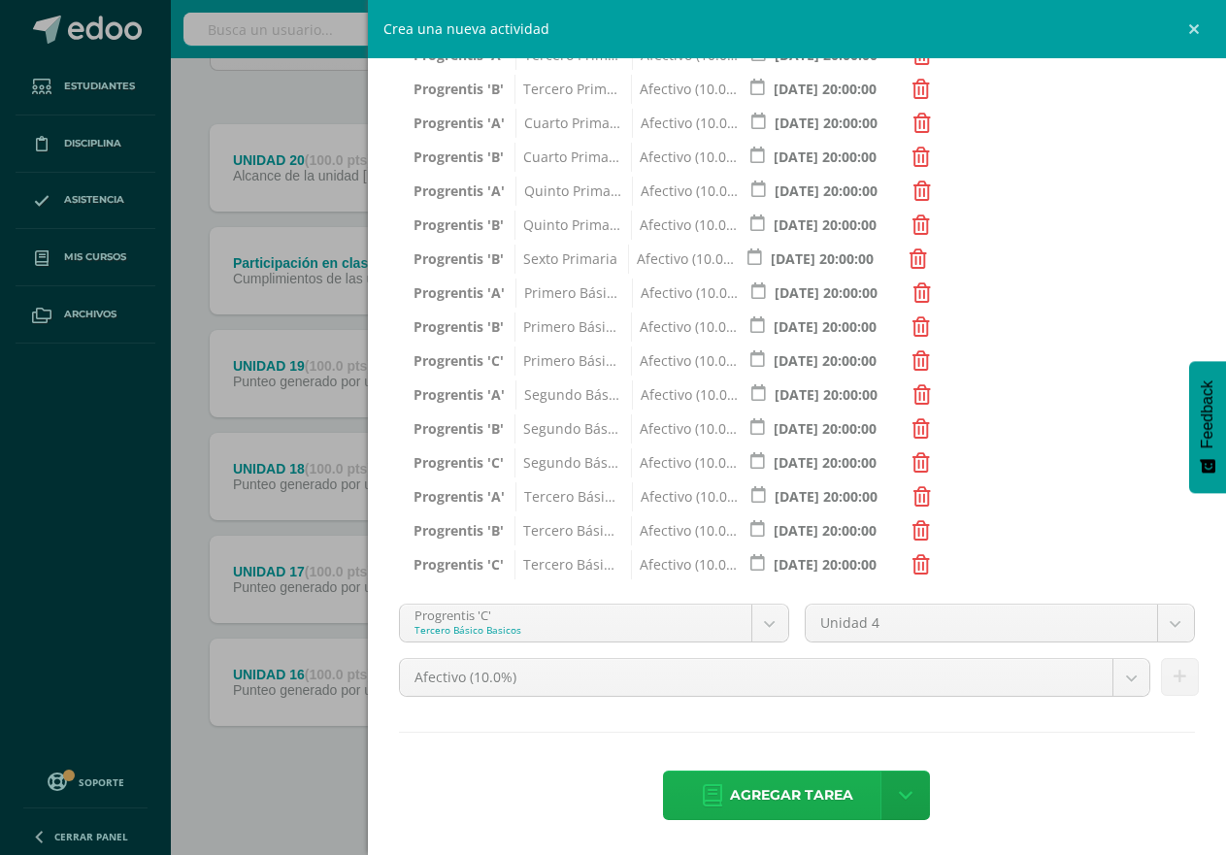
click at [778, 792] on span "Agregar tarea" at bounding box center [791, 796] width 123 height 48
